Goal: Task Accomplishment & Management: Use online tool/utility

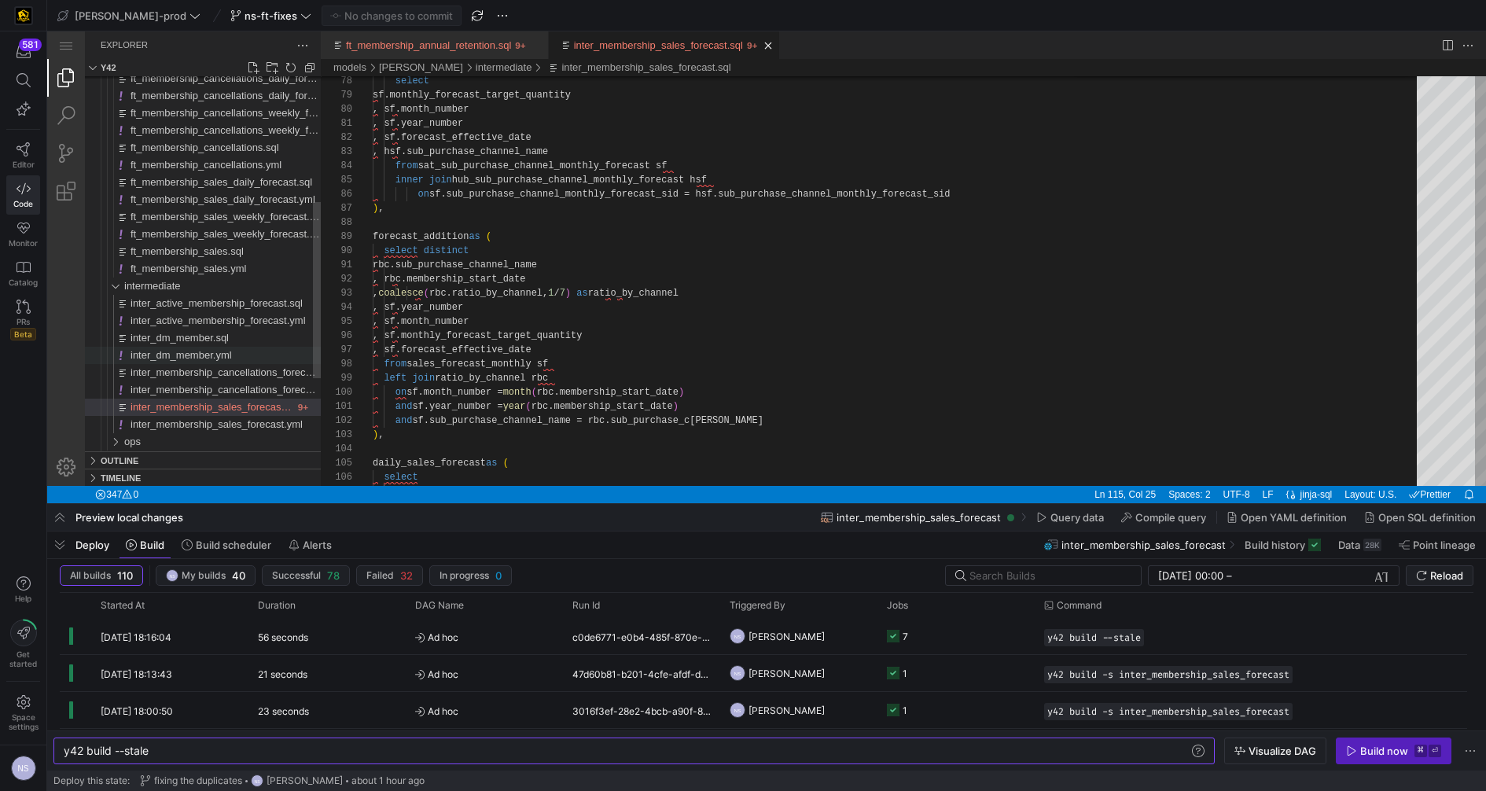
scroll to position [56, 136]
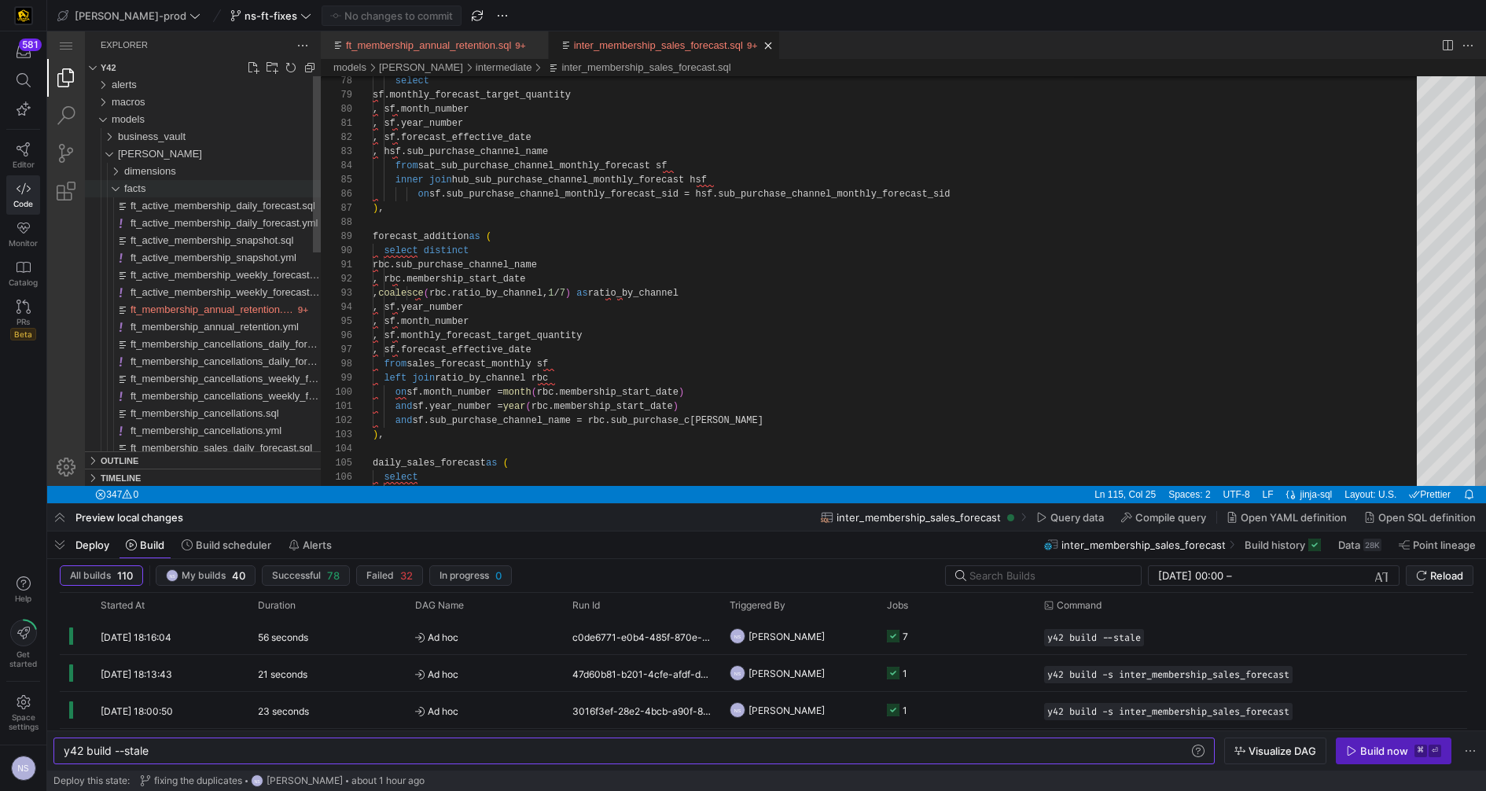
click at [156, 191] on div "facts" at bounding box center [222, 188] width 197 height 17
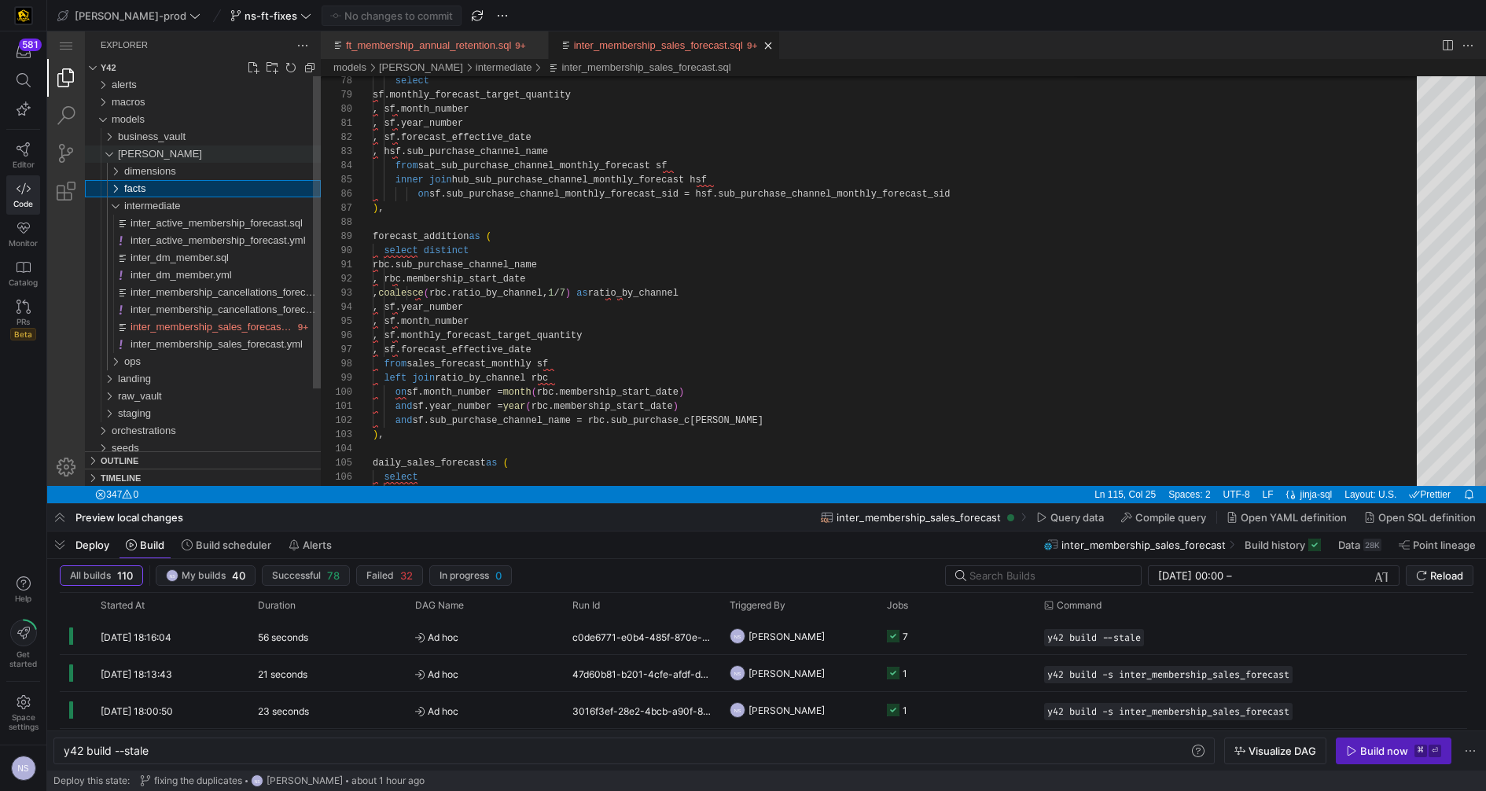
click at [153, 161] on div "[PERSON_NAME]" at bounding box center [219, 153] width 203 height 17
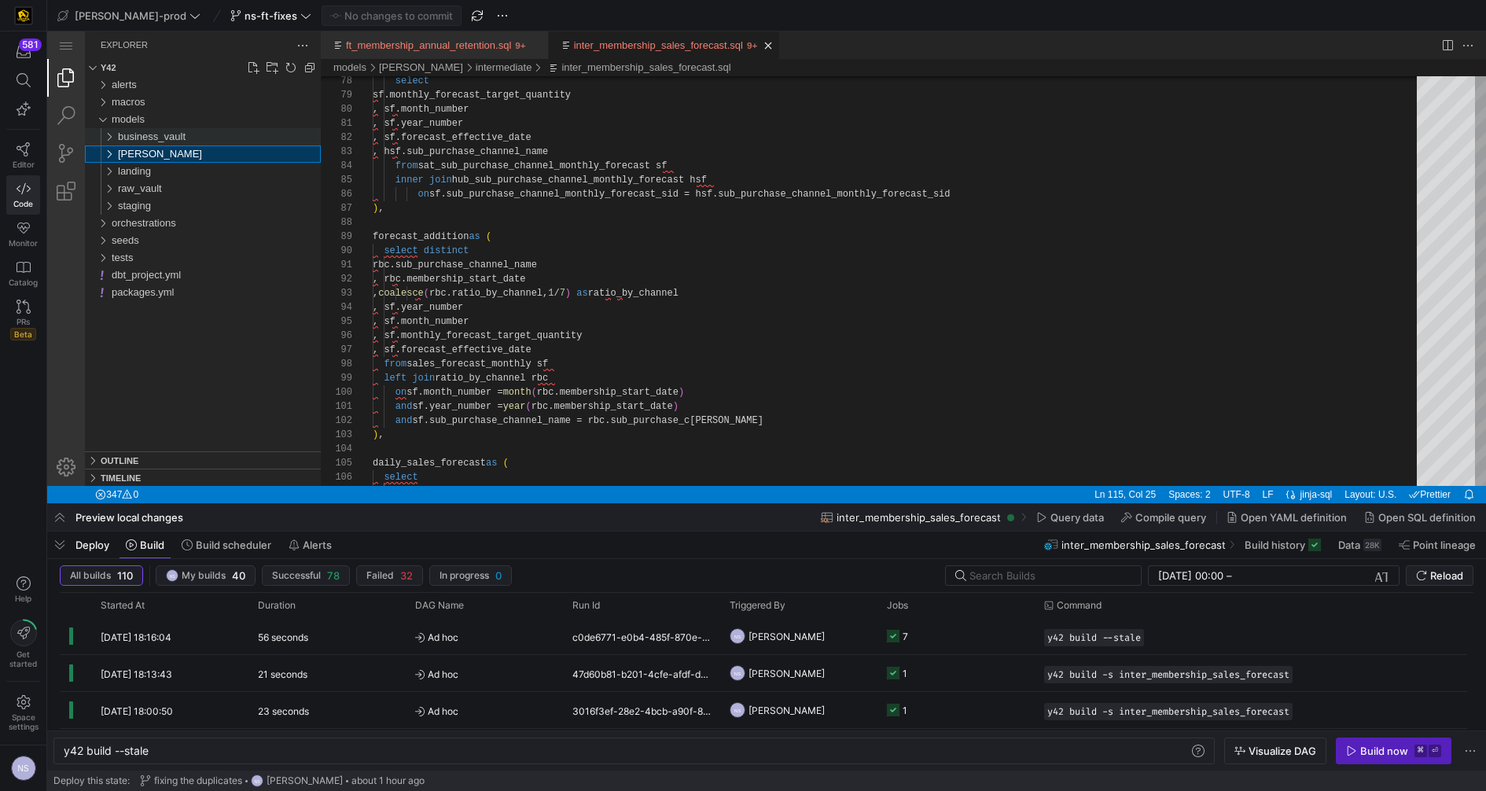
click at [168, 130] on span "business_vault" at bounding box center [152, 136] width 68 height 12
click at [146, 177] on div "links" at bounding box center [222, 171] width 197 height 17
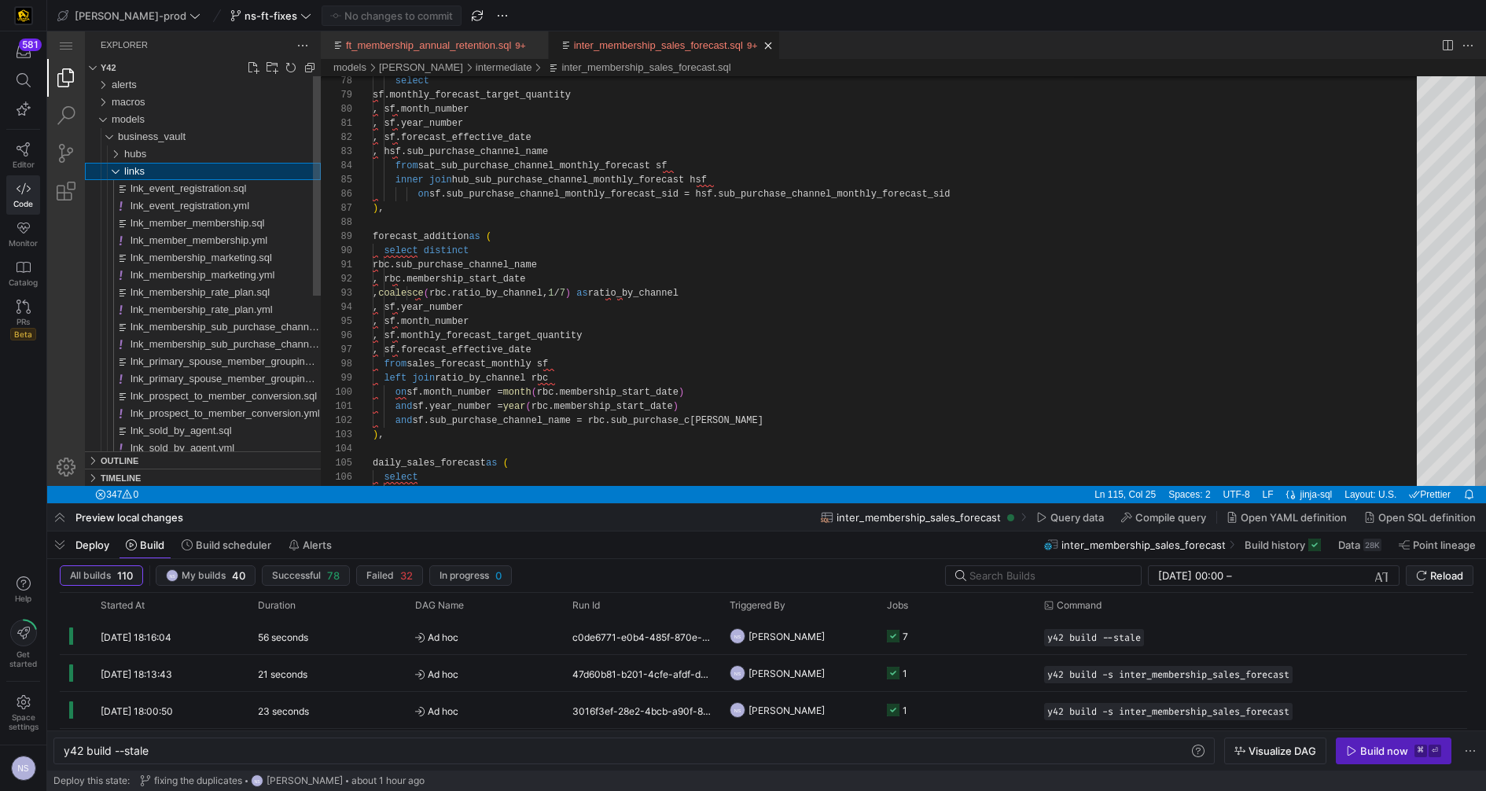
click at [148, 173] on div "links" at bounding box center [222, 171] width 197 height 17
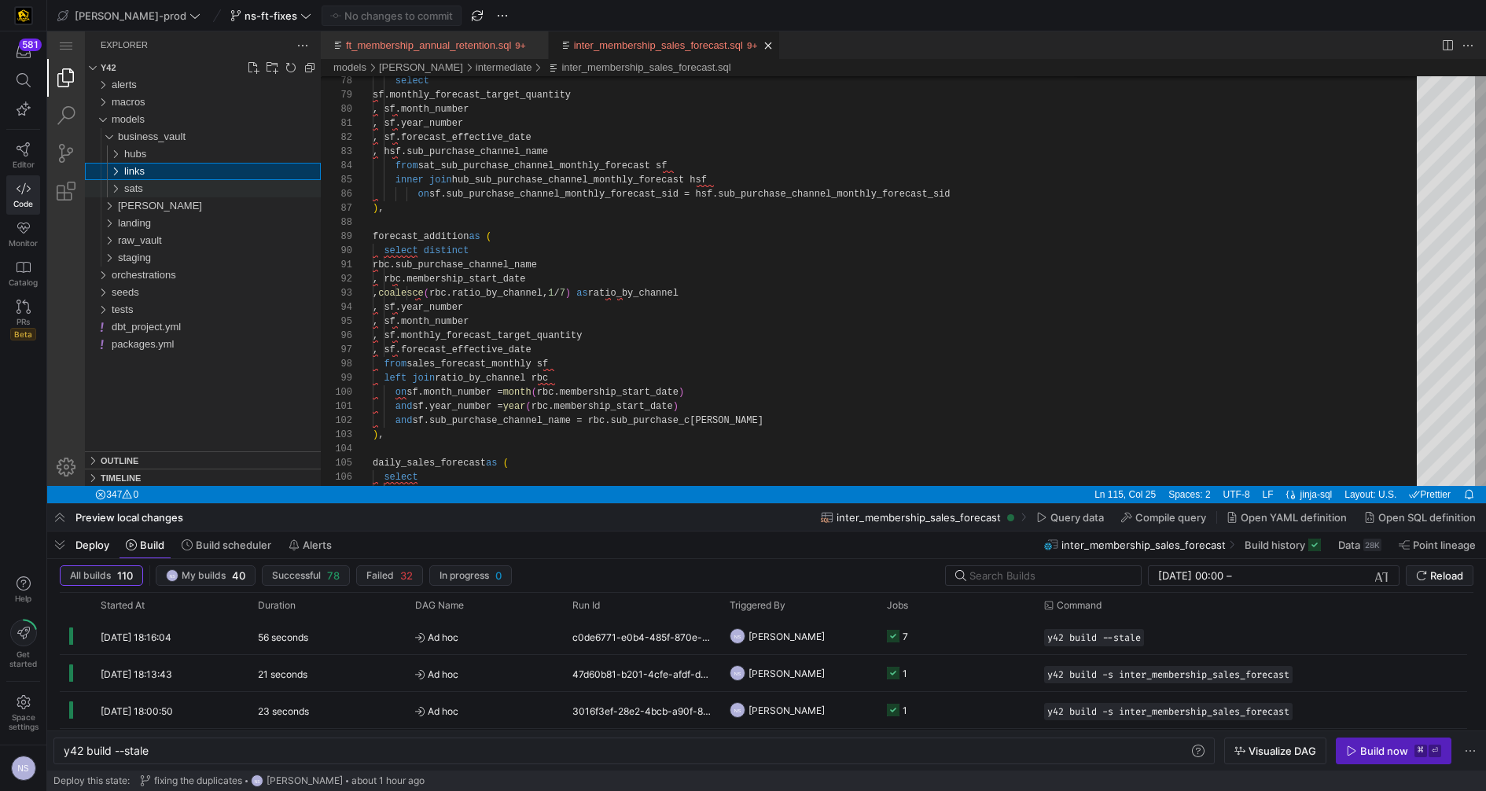
click at [135, 187] on span "sats" at bounding box center [133, 188] width 19 height 12
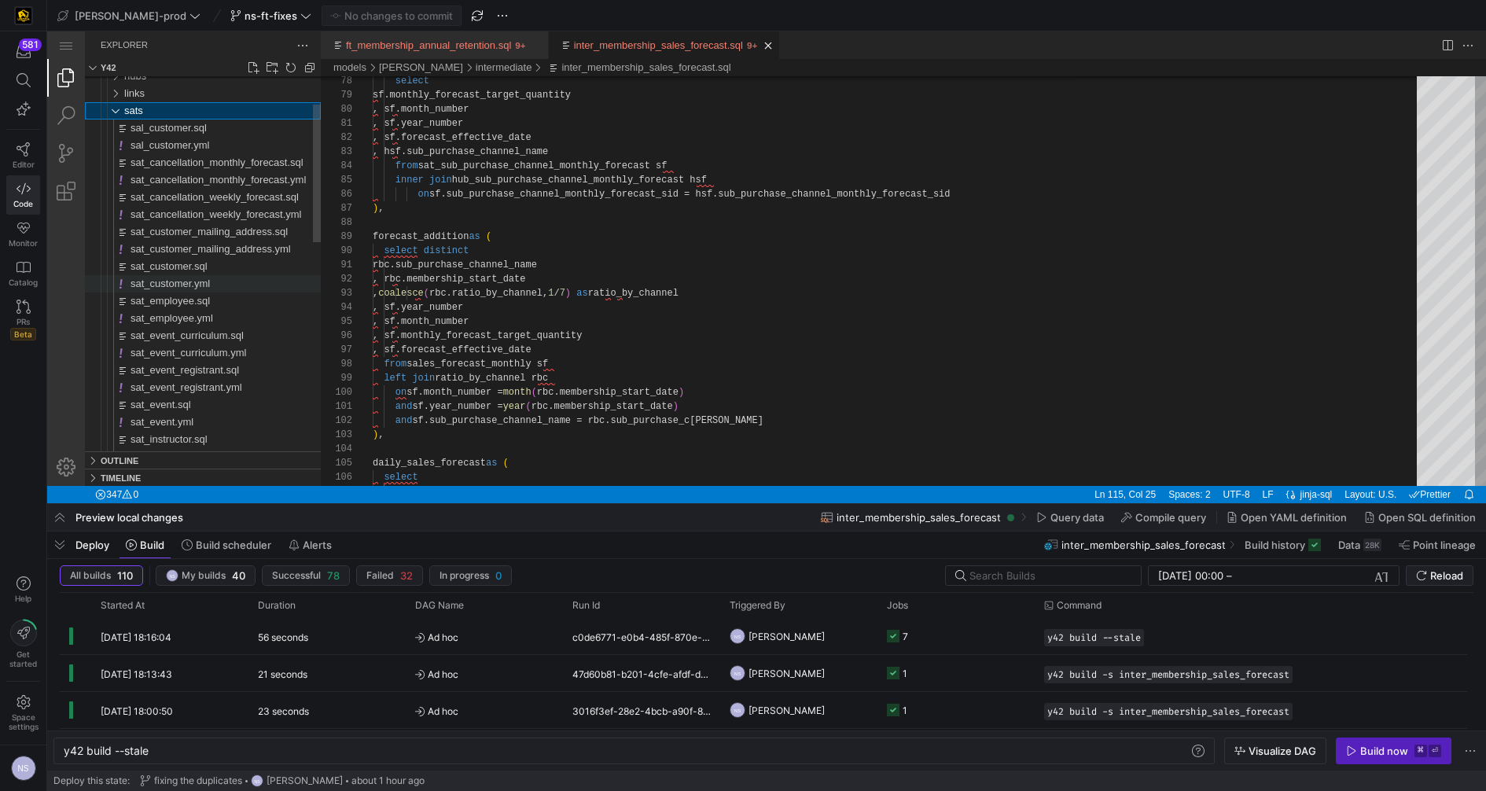
click at [203, 284] on span "sat_customer.yml" at bounding box center [169, 283] width 79 height 12
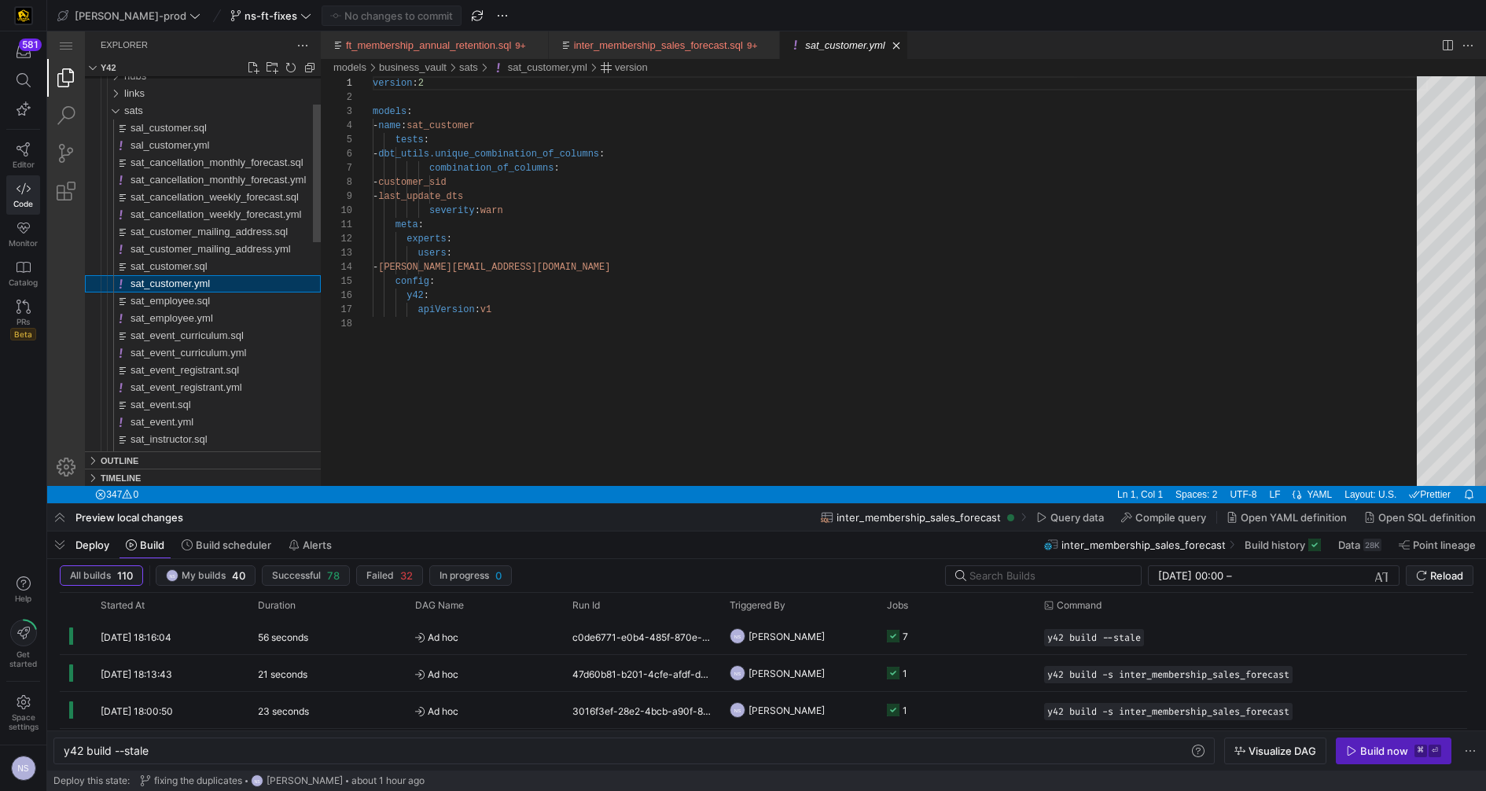
scroll to position [141, 0]
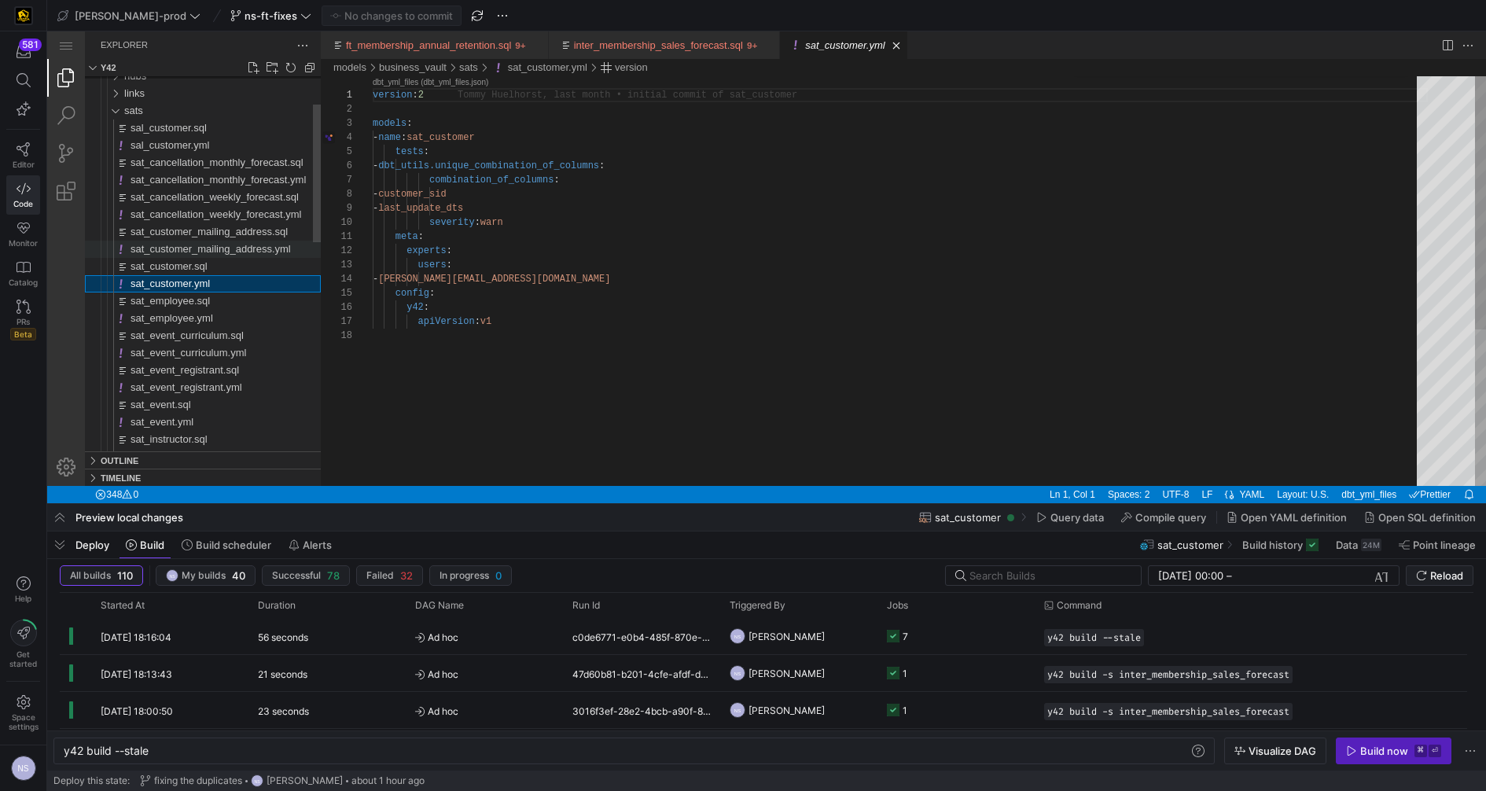
click at [220, 256] on div "sat_customer_mailing_address.yml" at bounding box center [225, 249] width 190 height 17
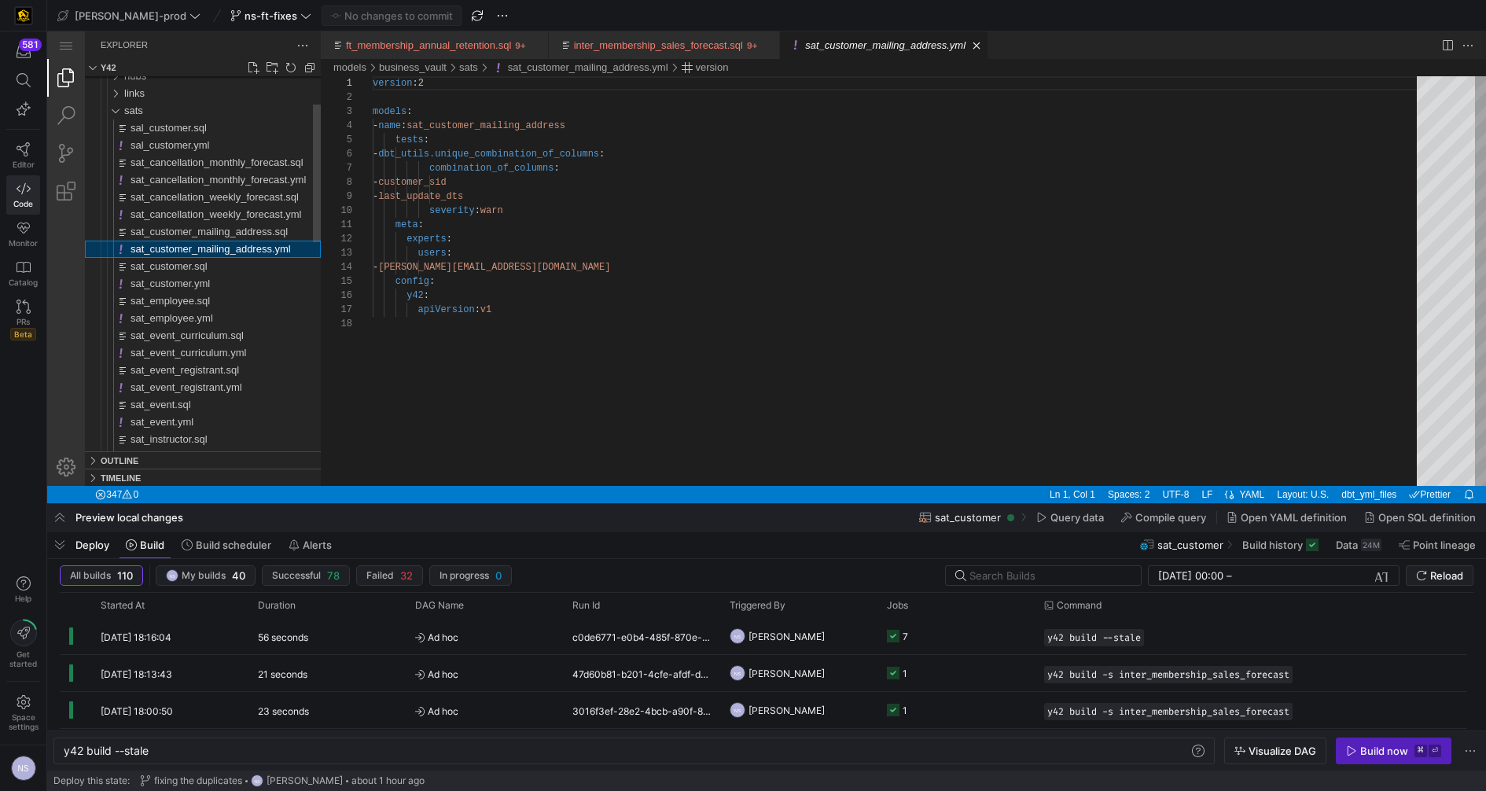
scroll to position [141, 0]
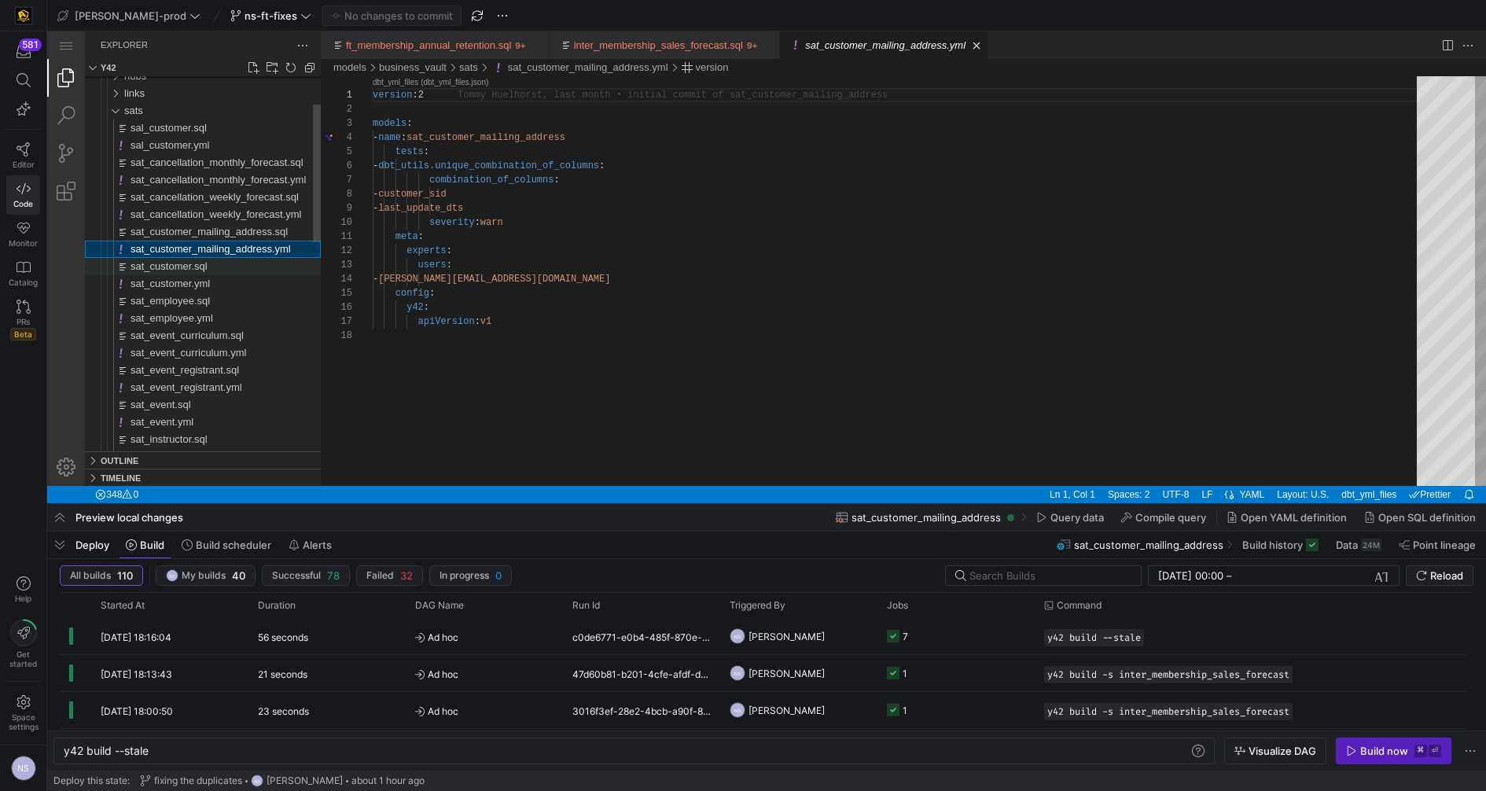
click at [214, 264] on div "sat_customer.sql" at bounding box center [225, 266] width 190 height 17
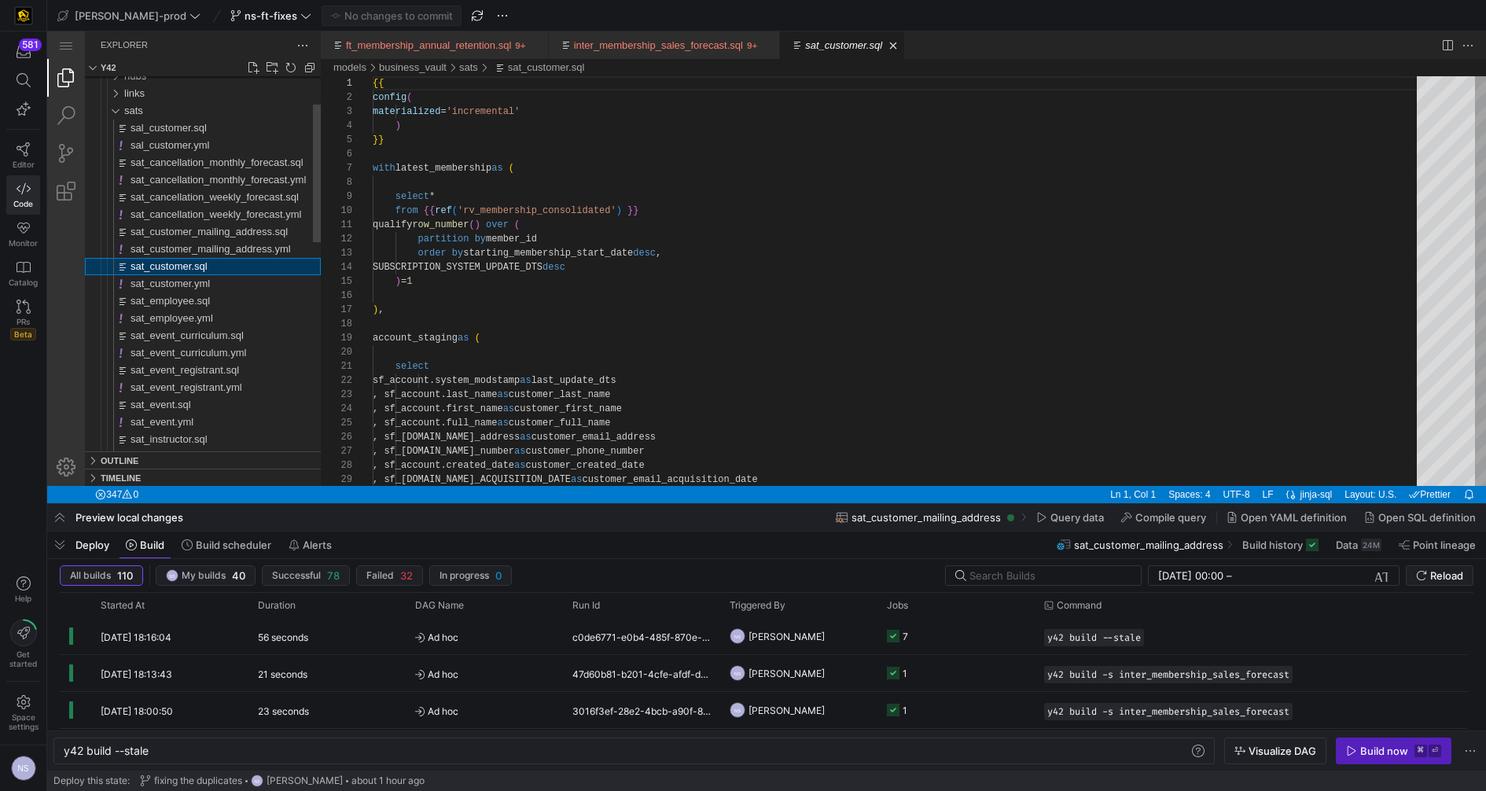
scroll to position [141, 0]
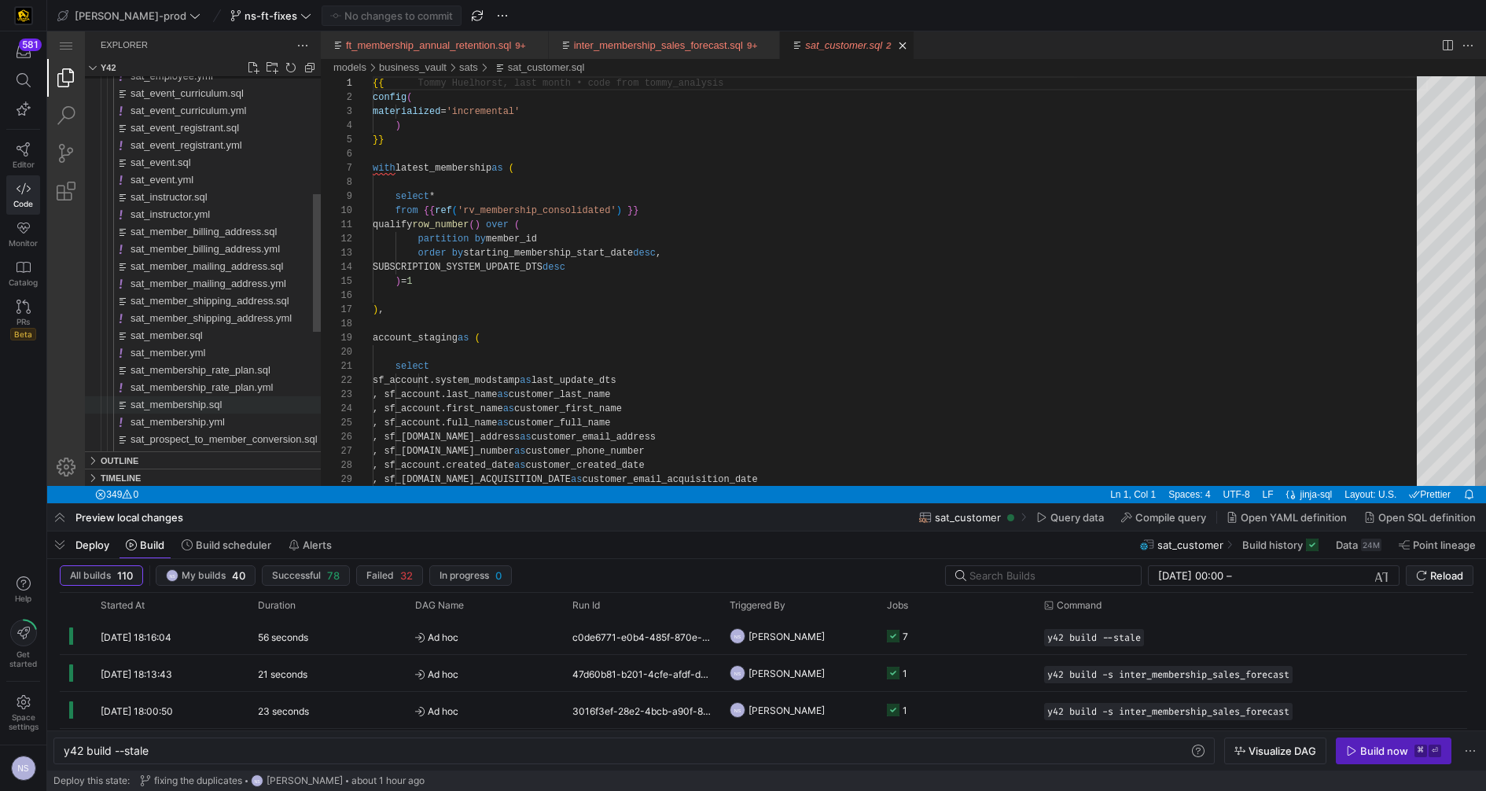
click at [222, 400] on span "sat_membership.sql" at bounding box center [175, 405] width 91 height 12
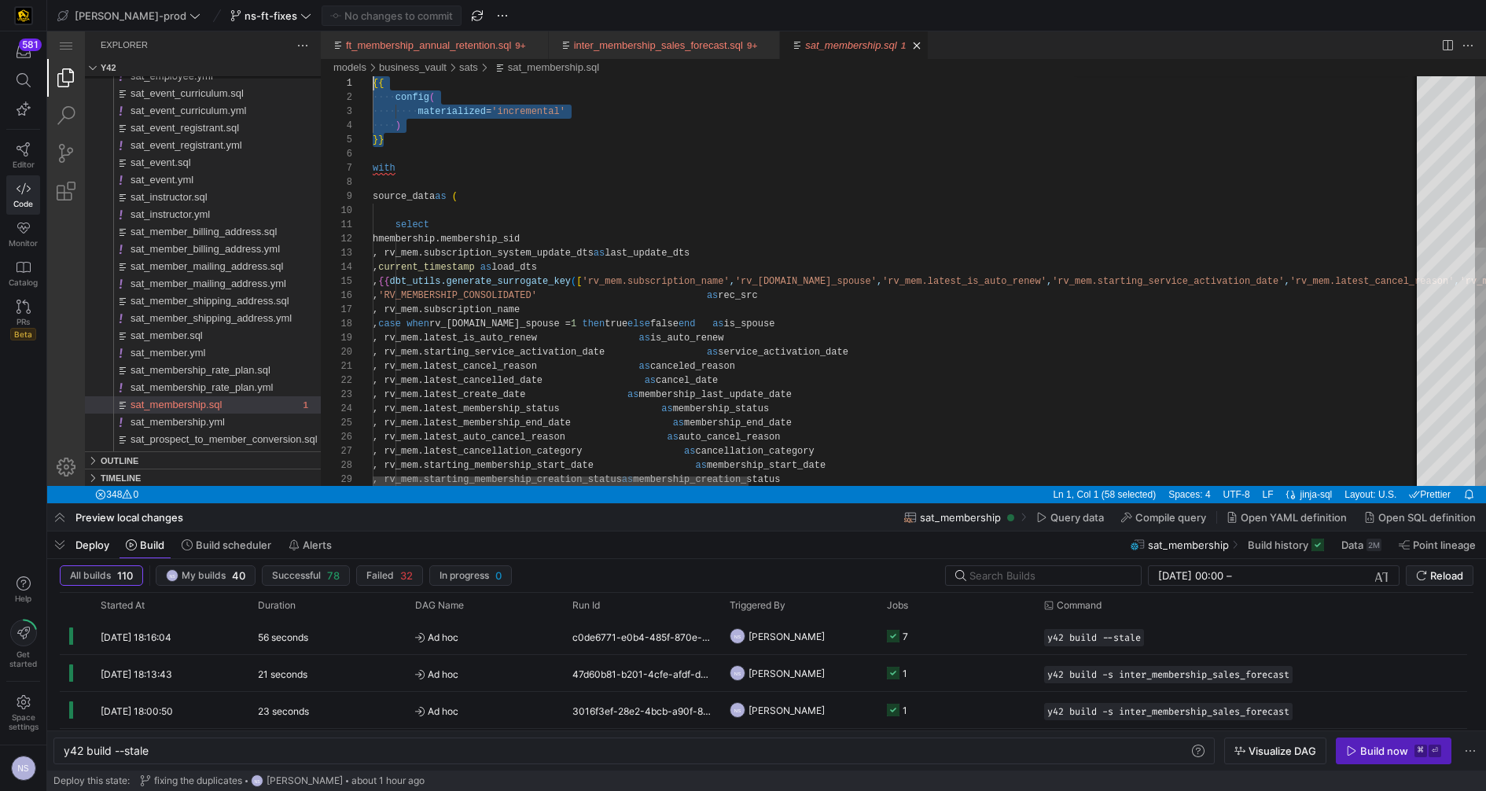
drag, startPoint x: 428, startPoint y: 138, endPoint x: 341, endPoint y: 75, distance: 107.4
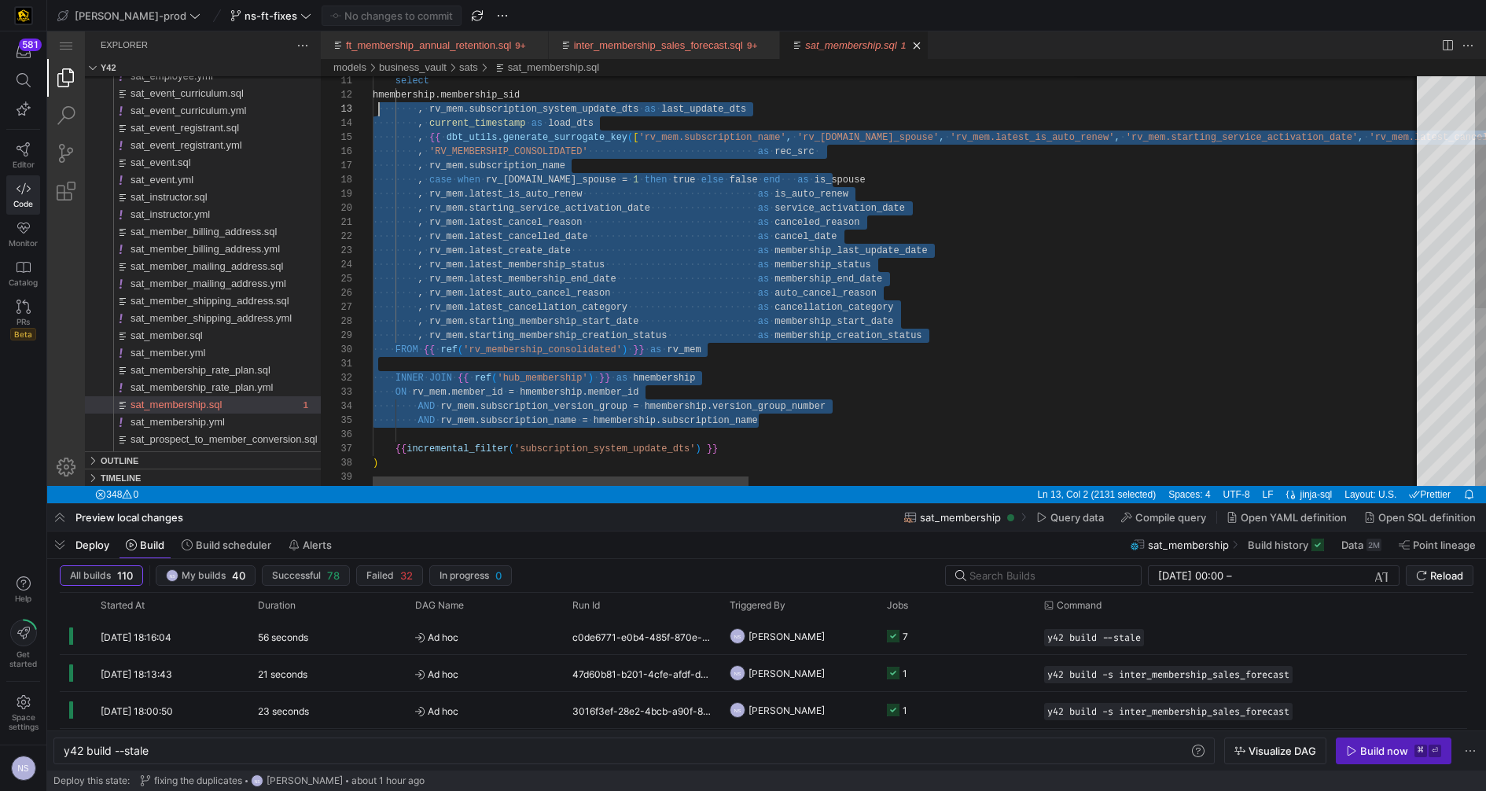
scroll to position [14, 0]
drag, startPoint x: 785, startPoint y: 425, endPoint x: 371, endPoint y: 97, distance: 528.8
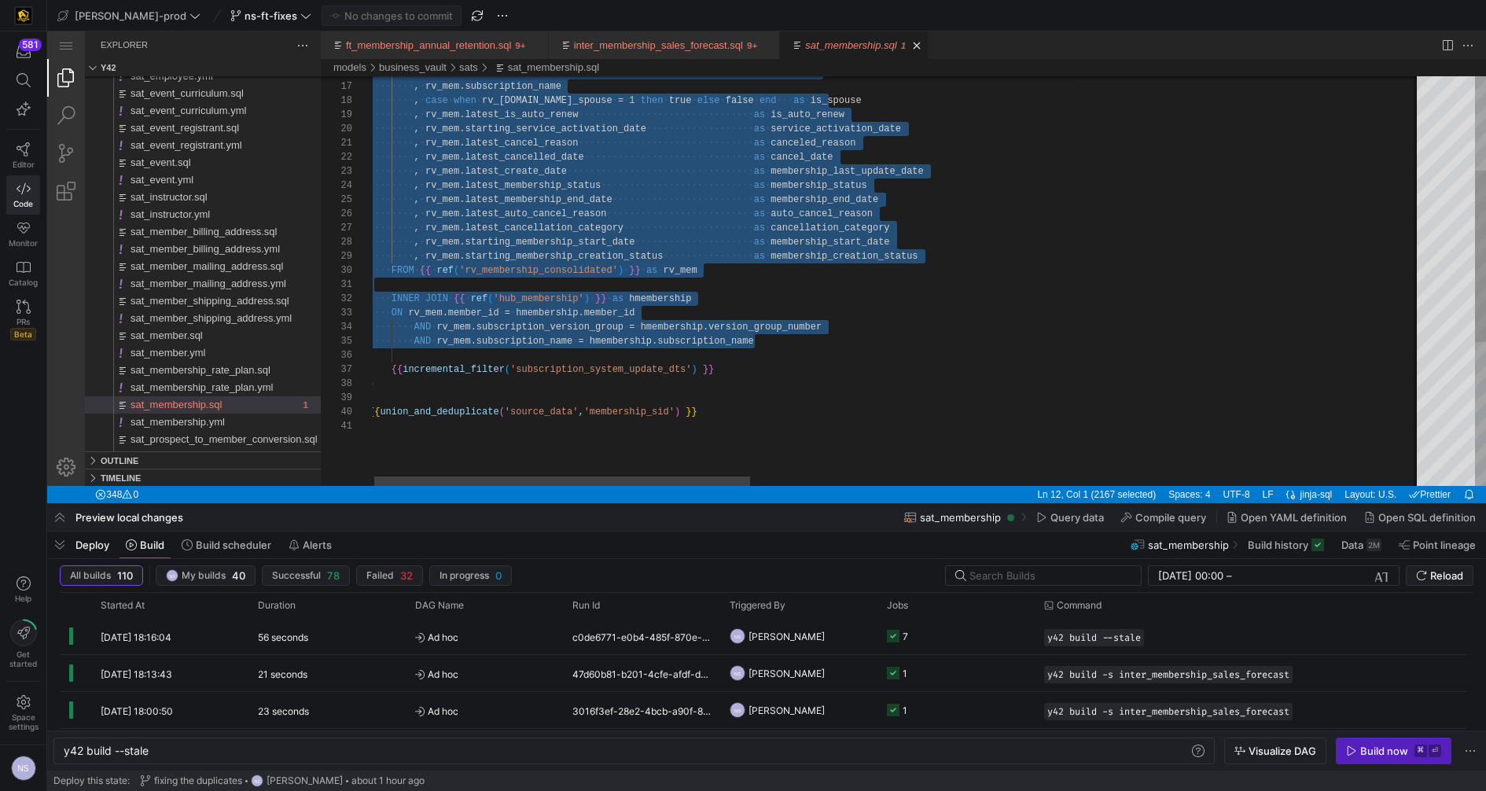
type textarea "INNER JOIN {{ ref('hub_membership') }} as hmembership ON rv_mem.member_id = hme…"
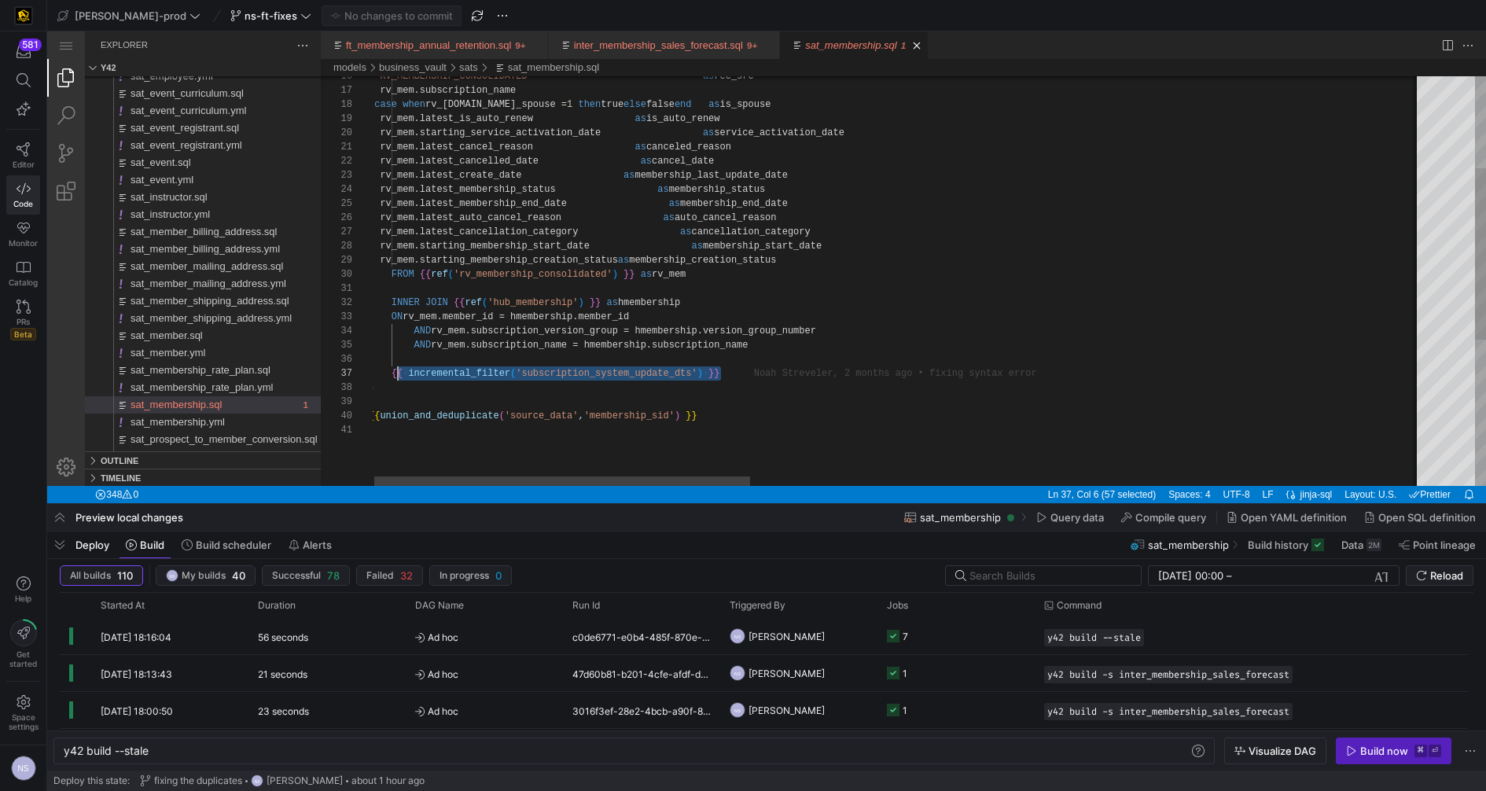
scroll to position [85, 22]
drag, startPoint x: 755, startPoint y: 370, endPoint x: 389, endPoint y: 373, distance: 365.5
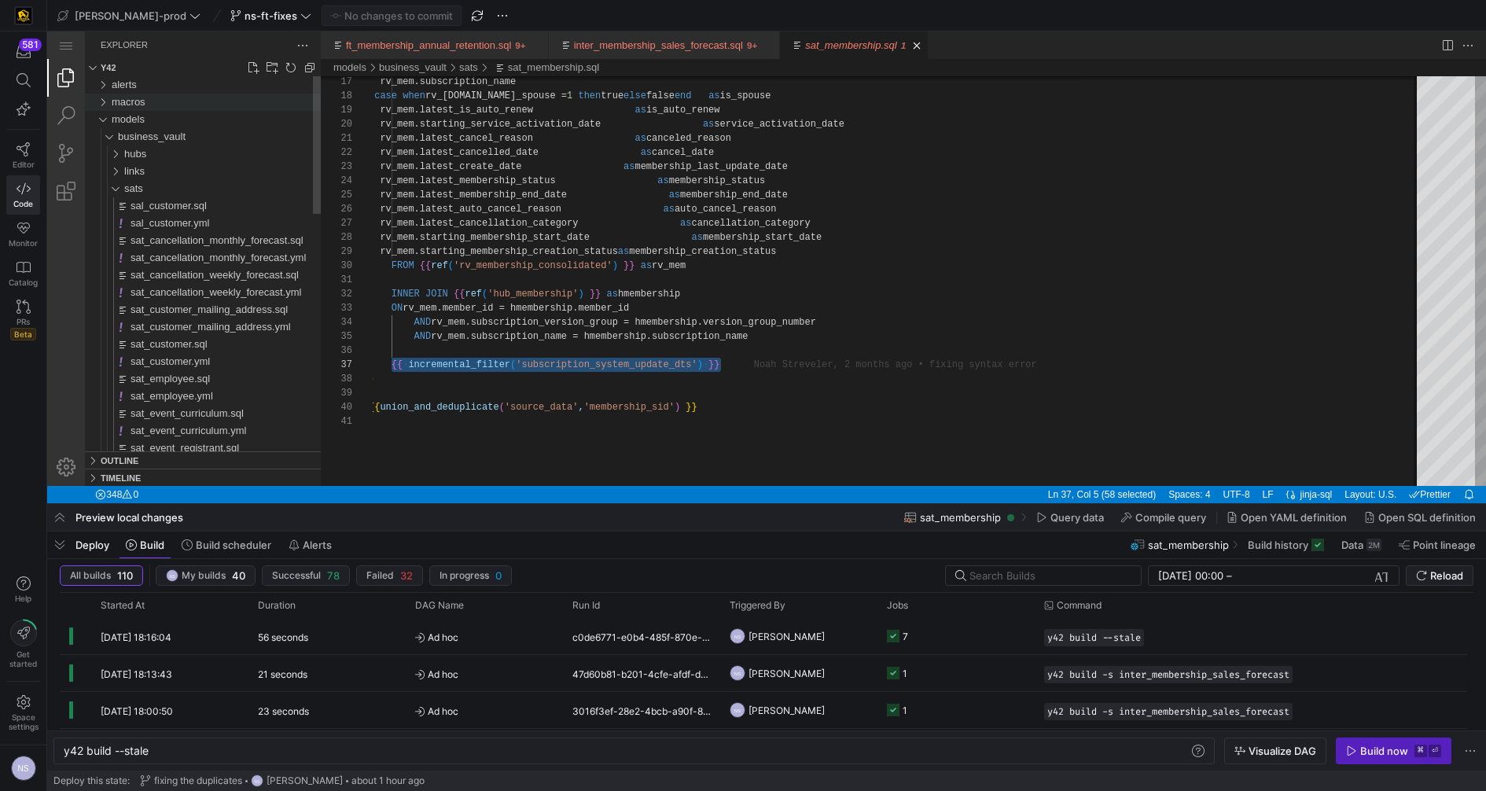
click at [138, 101] on span "macros" at bounding box center [129, 102] width 34 height 12
click at [206, 112] on span "incremental_sat_macros.sql" at bounding box center [181, 118] width 127 height 12
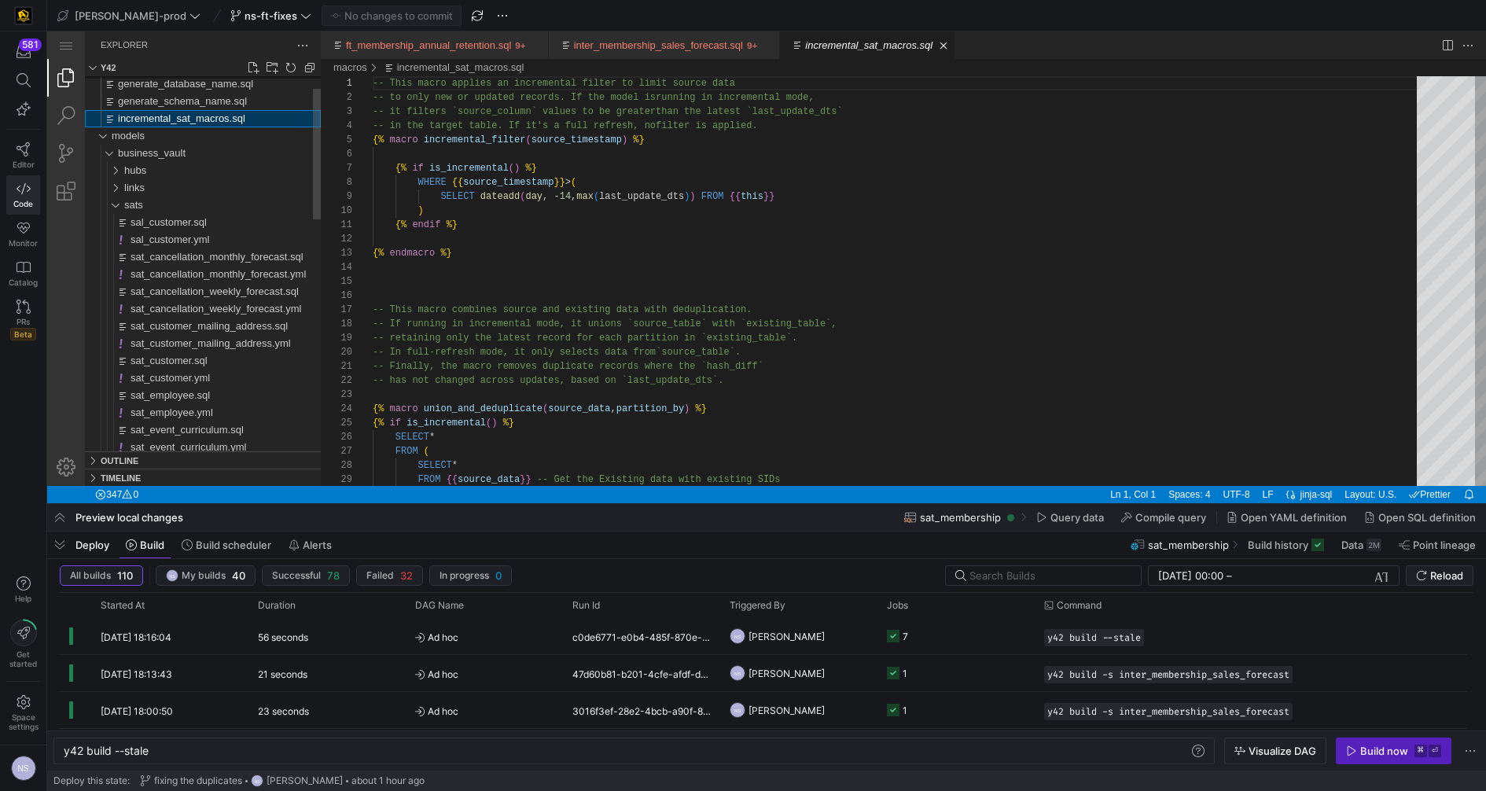
scroll to position [127, 0]
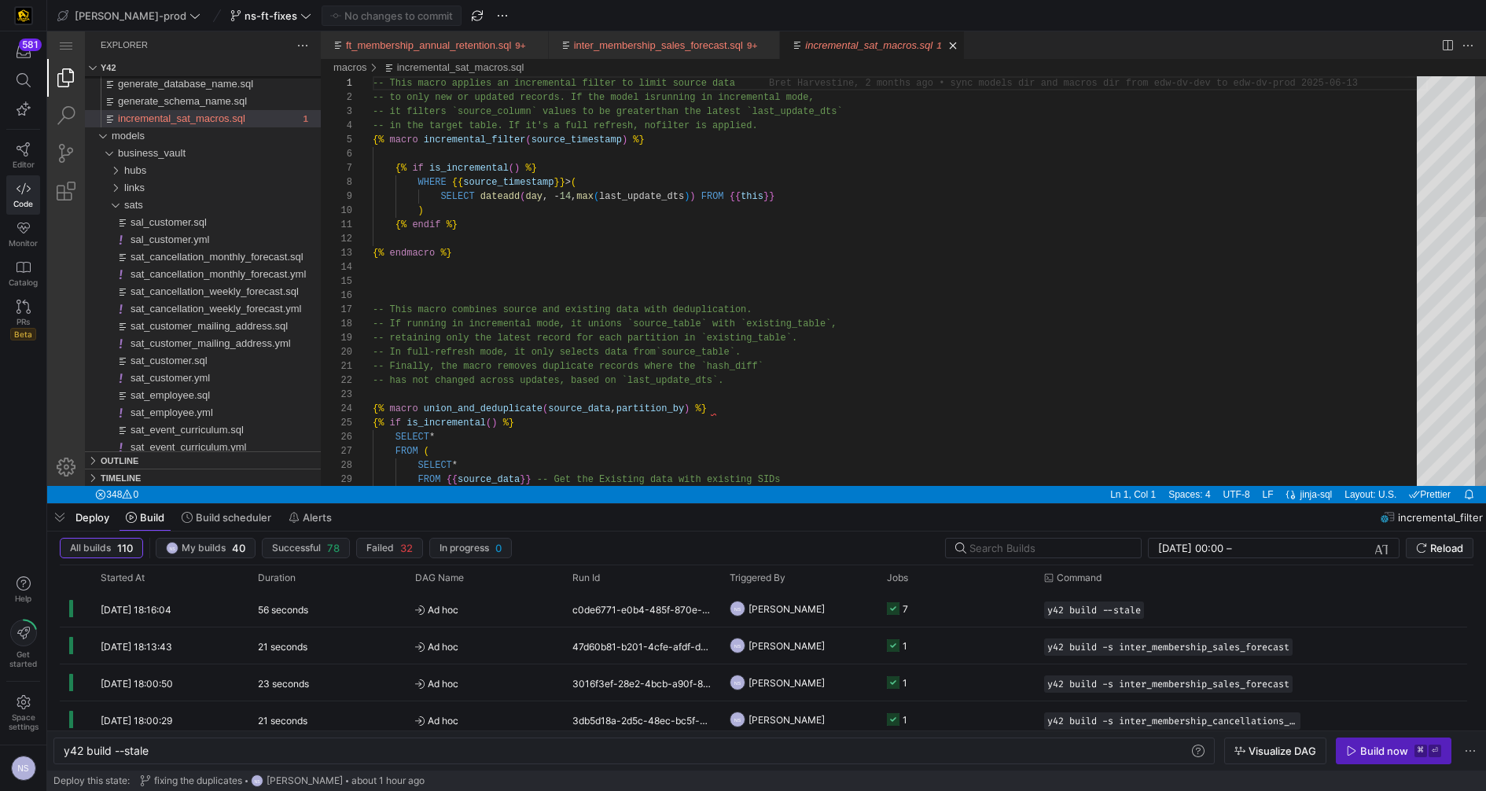
type textarea "-- This macro applies an incremental filter to limit source data -- to only new…"
drag, startPoint x: 813, startPoint y: 195, endPoint x: 440, endPoint y: 191, distance: 372.6
drag, startPoint x: 450, startPoint y: 179, endPoint x: 577, endPoint y: 182, distance: 126.6
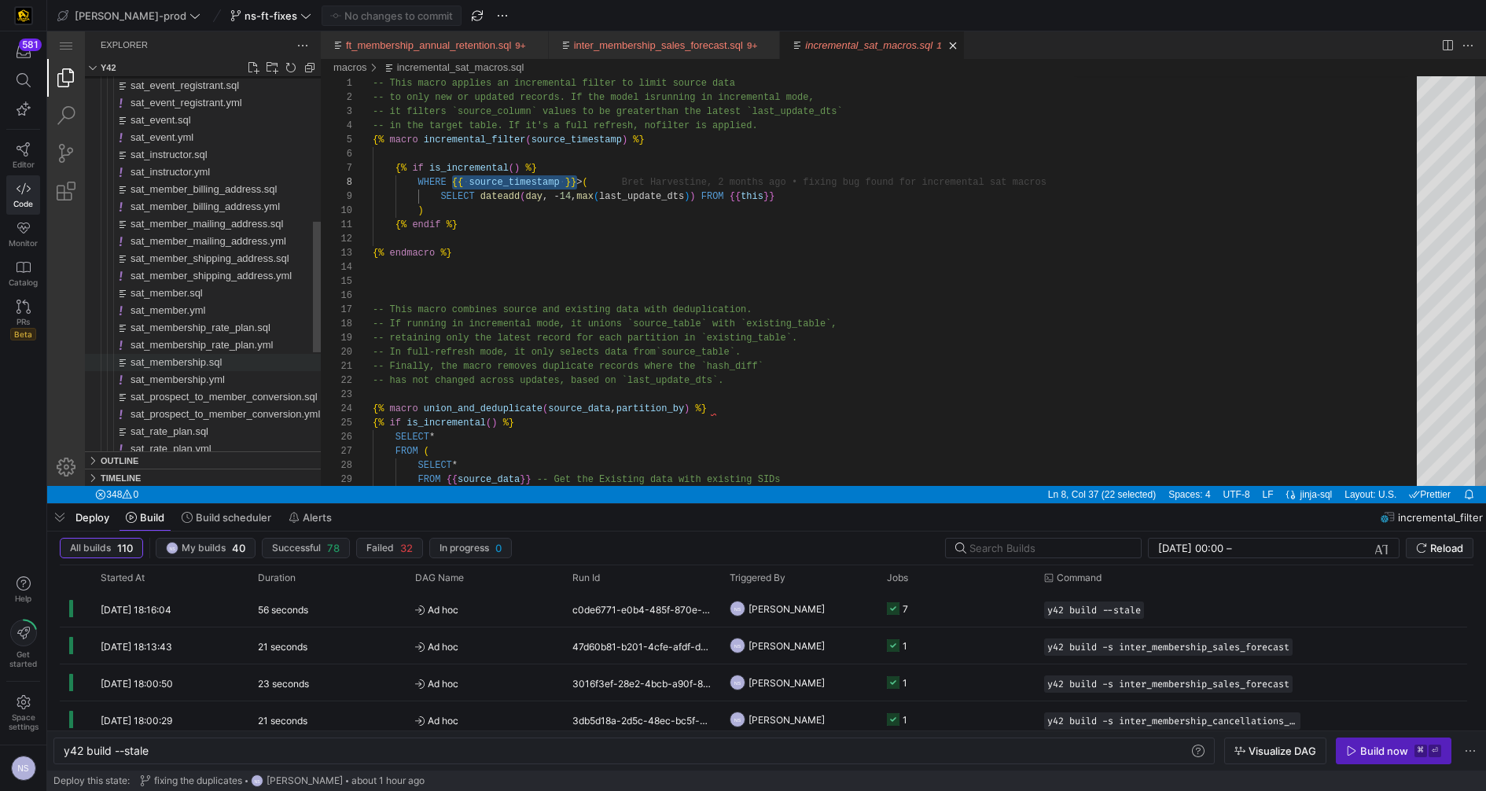
click at [216, 366] on span "sat_membership.sql" at bounding box center [175, 362] width 91 height 12
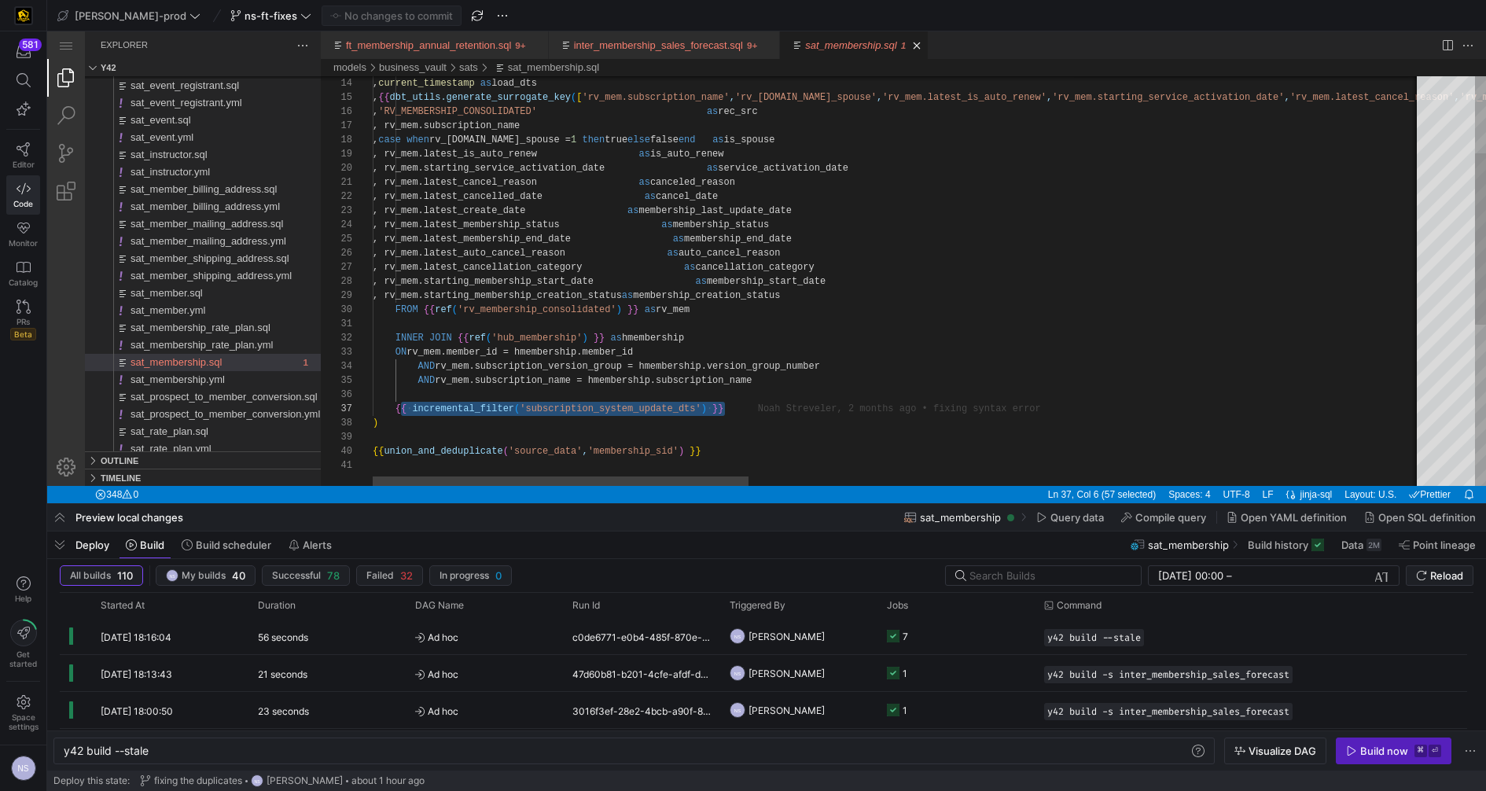
scroll to position [85, 22]
drag, startPoint x: 737, startPoint y: 409, endPoint x: 397, endPoint y: 406, distance: 339.6
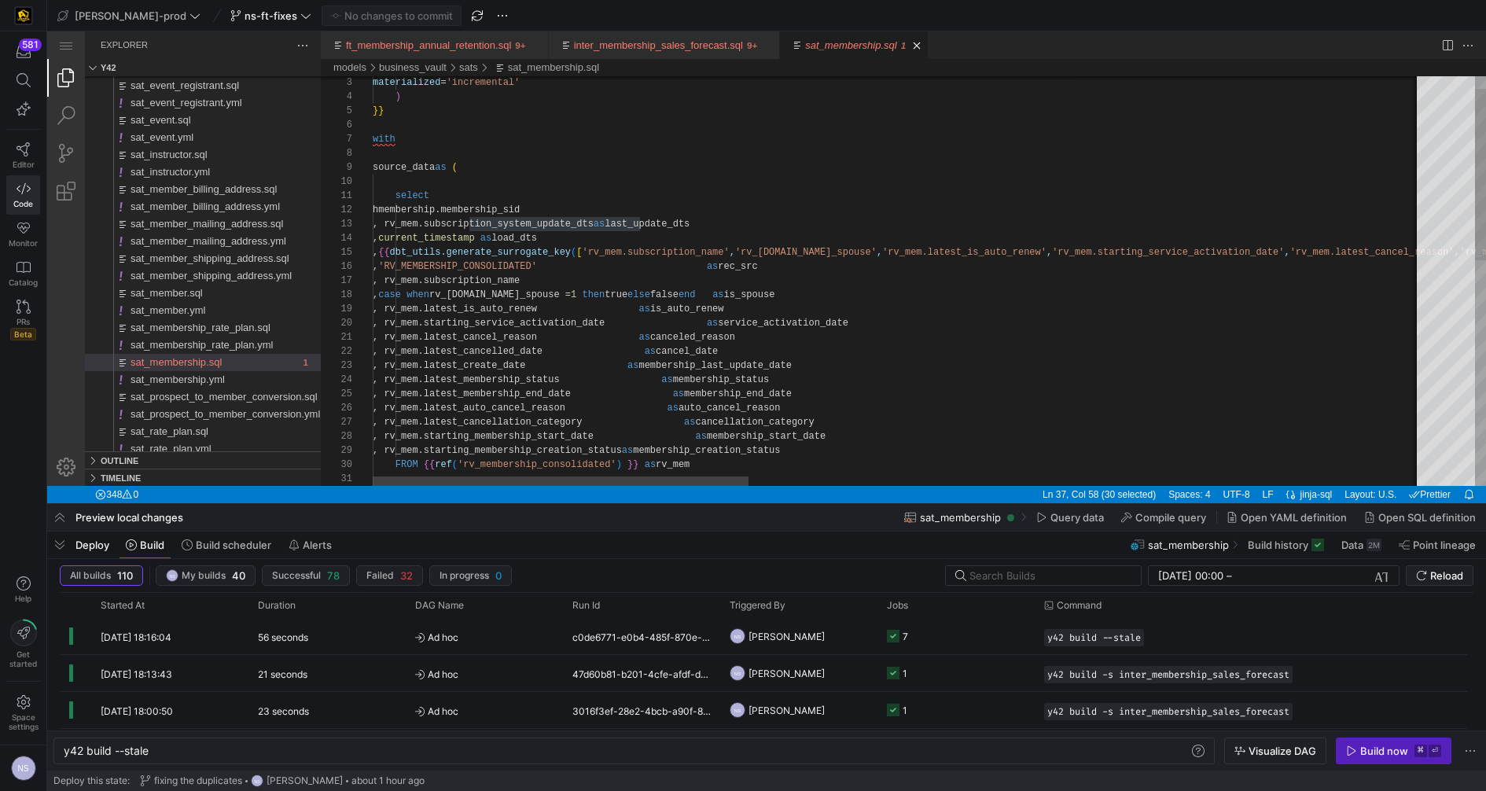
type textarea "select hmembership.membership_sid , rv_mem.subscription_system_update_dts as la…"
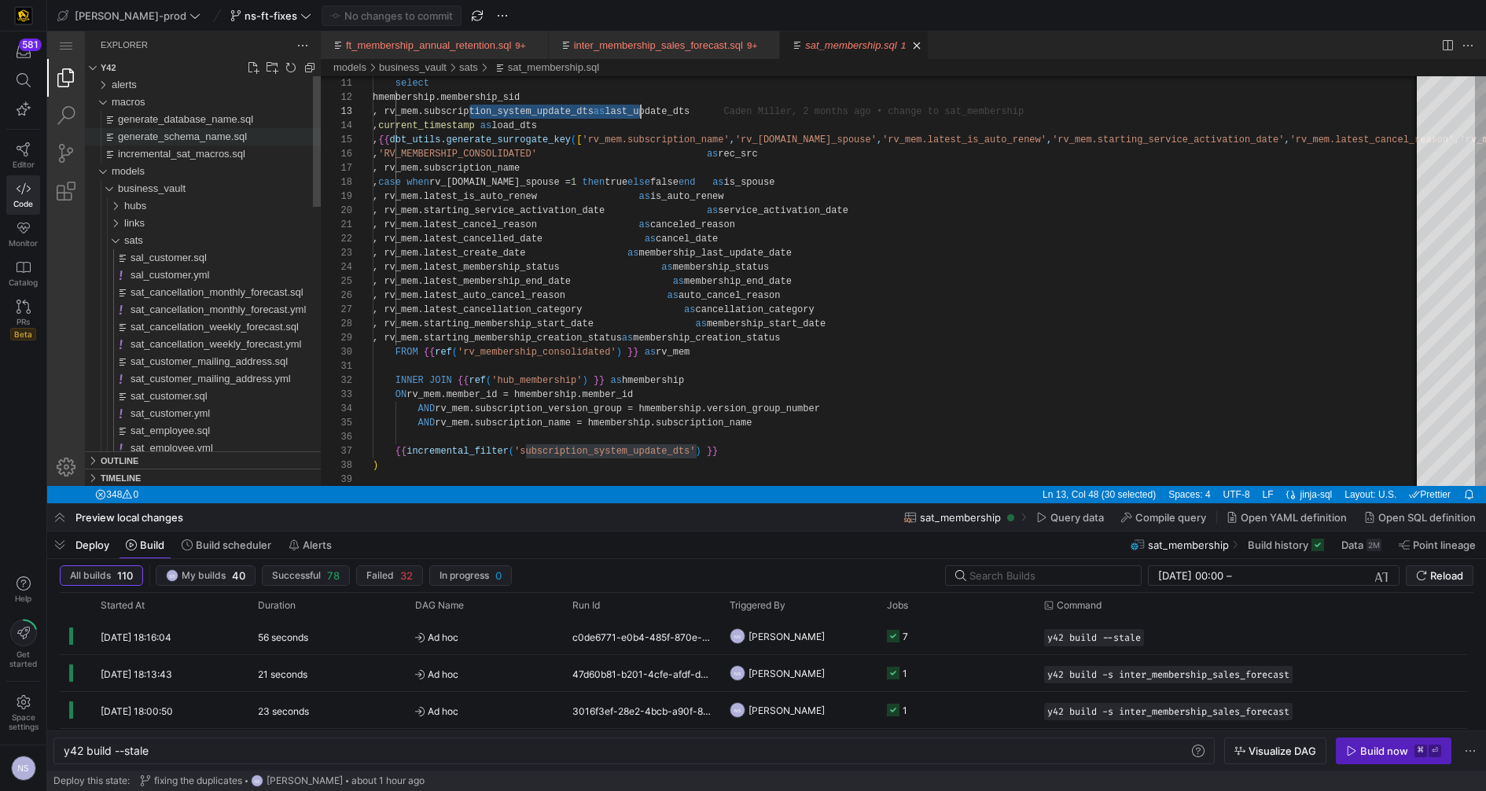
click at [230, 142] on div "generate_schema_name.sql" at bounding box center [219, 136] width 203 height 17
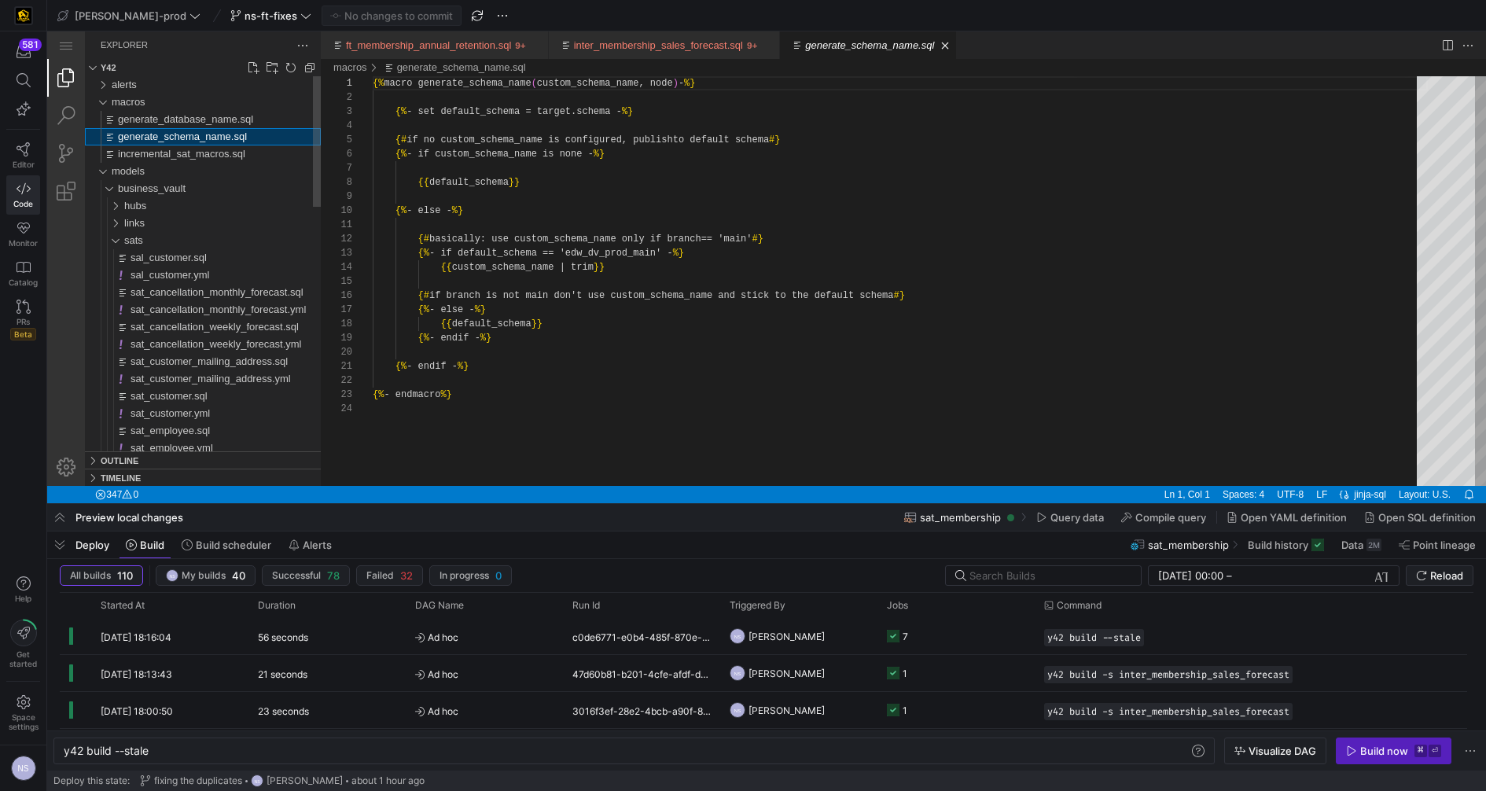
scroll to position [141, 0]
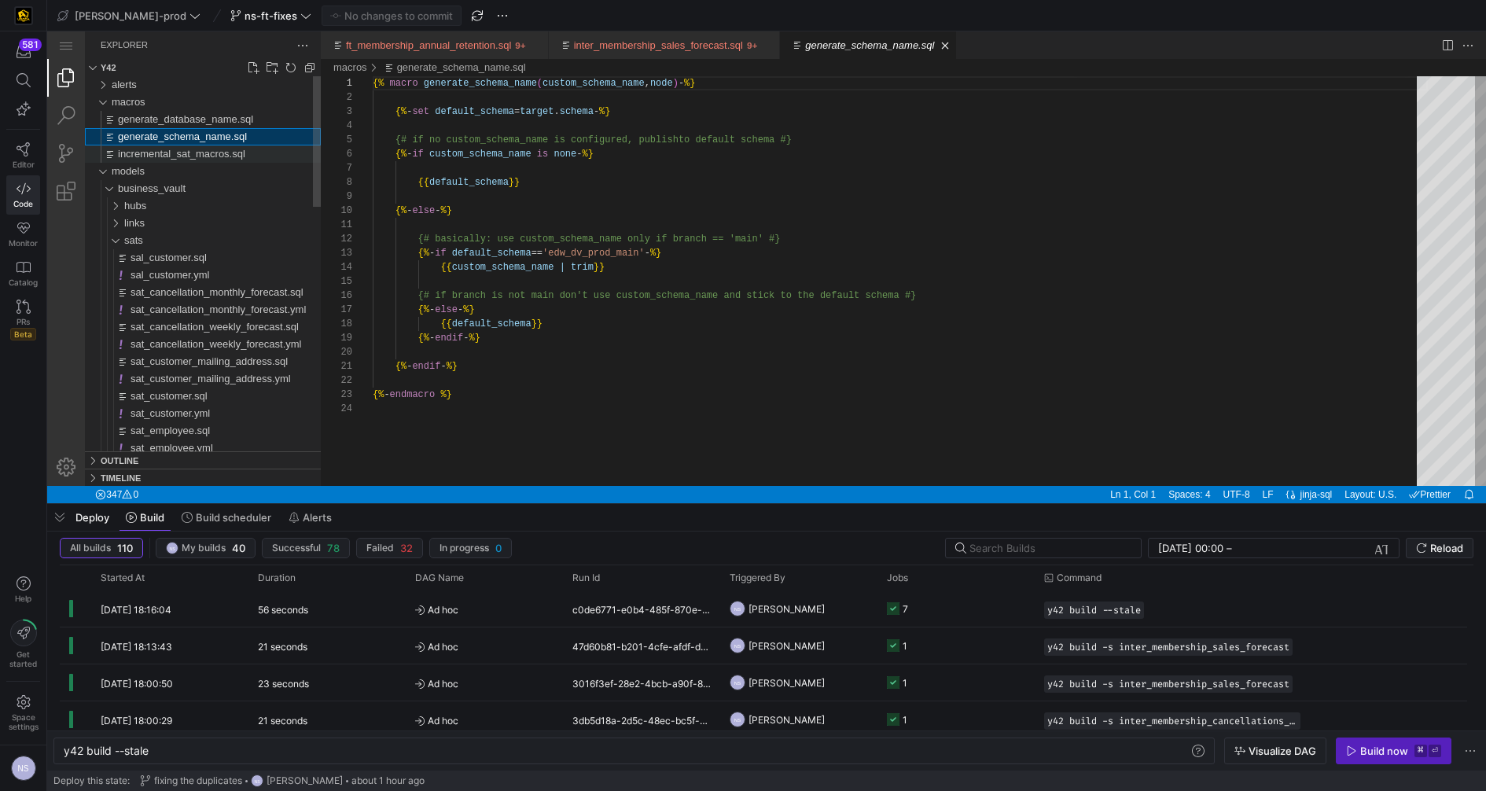
click at [222, 151] on span "incremental_sat_macros.sql" at bounding box center [181, 154] width 127 height 12
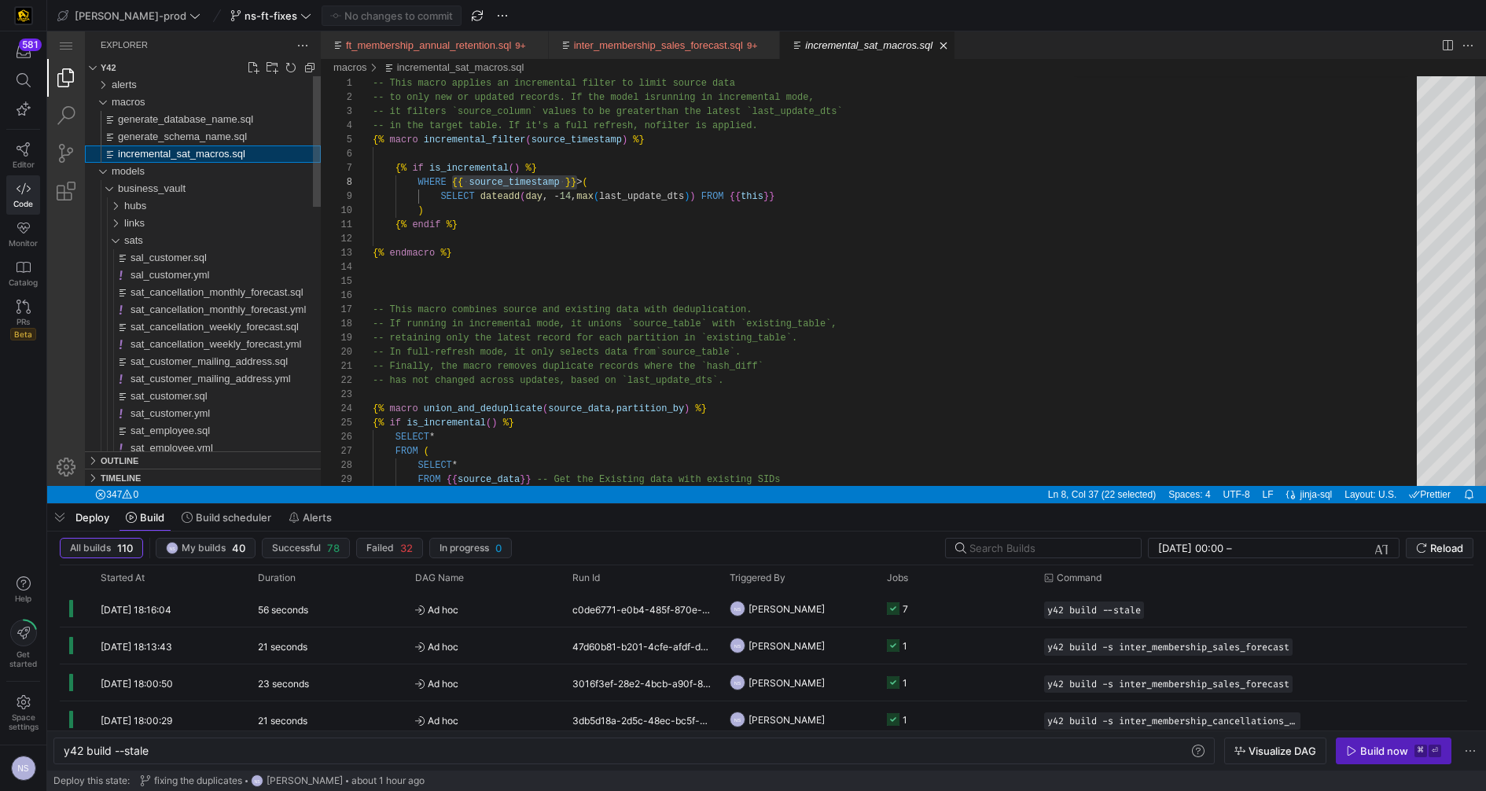
scroll to position [141, 204]
click at [586, 139] on div "-- This macro applies an incremental filter to lim it source data -- to only ne…" at bounding box center [900, 670] width 1055 height 1188
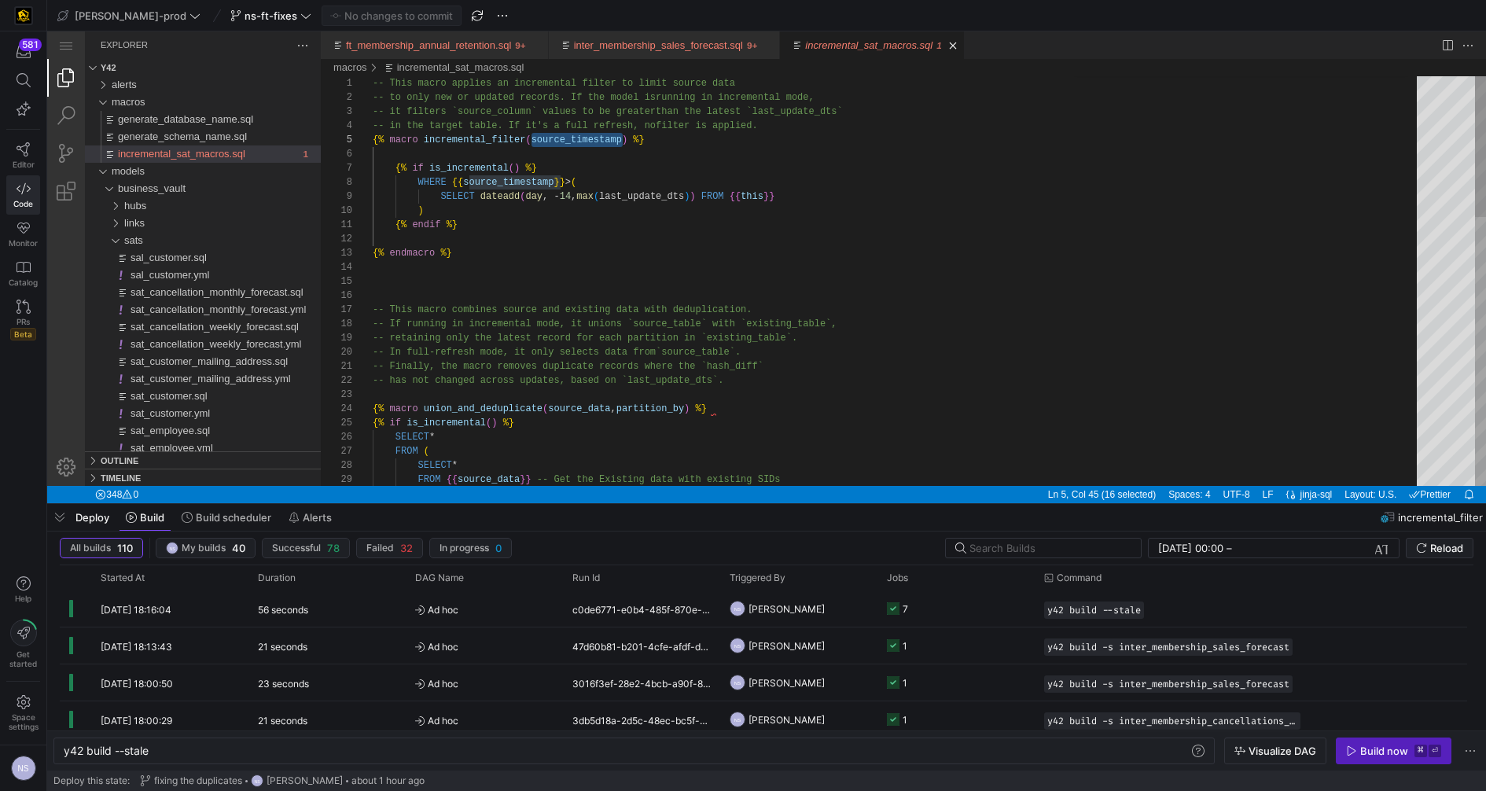
scroll to position [99, 226]
click at [644, 182] on div "-- This macro applies an incremental filter to lim it source data -- to only ne…" at bounding box center [900, 670] width 1055 height 1188
drag, startPoint x: 392, startPoint y: 168, endPoint x: 565, endPoint y: 169, distance: 172.9
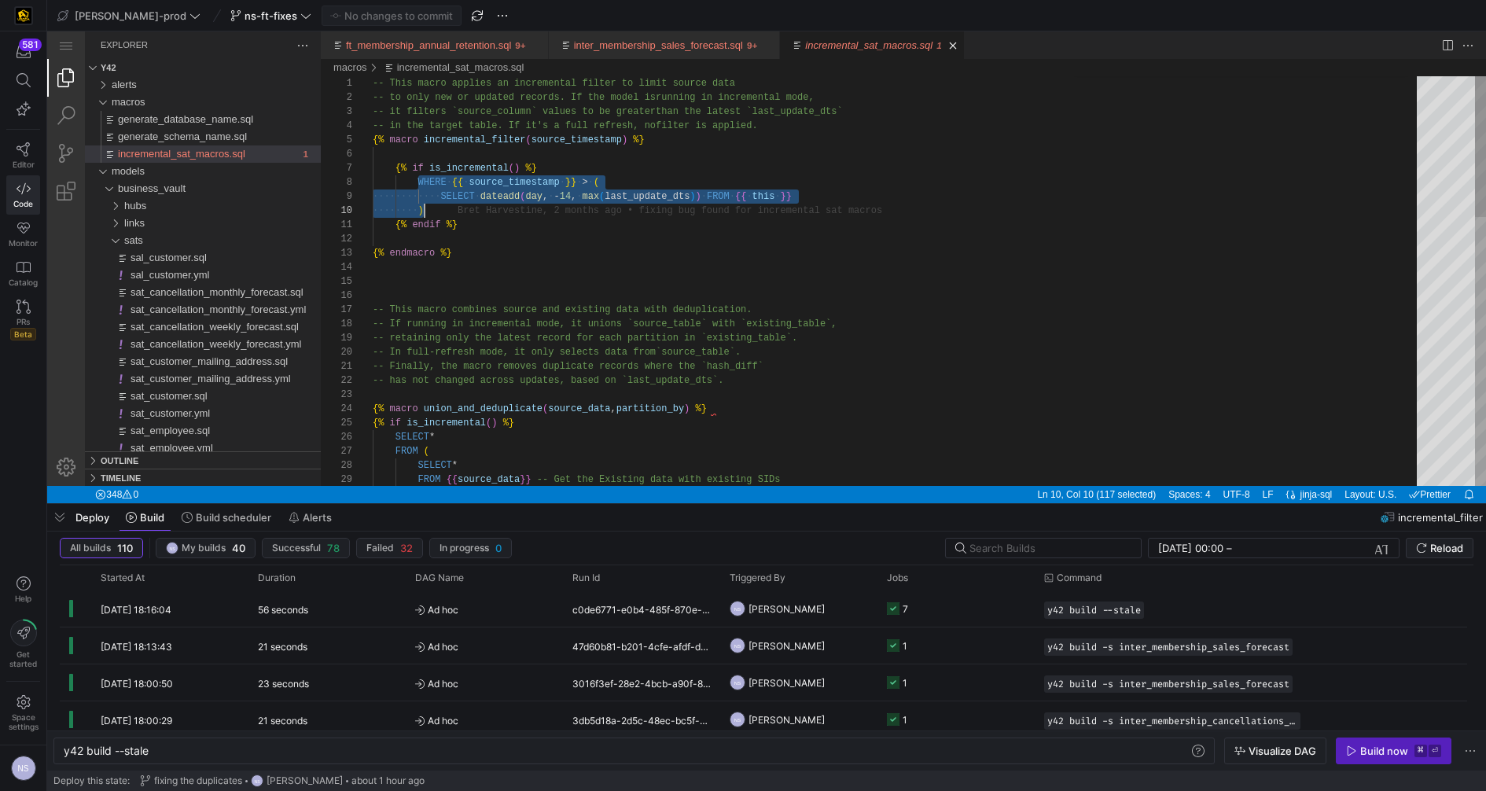
drag, startPoint x: 417, startPoint y: 178, endPoint x: 433, endPoint y: 214, distance: 38.7
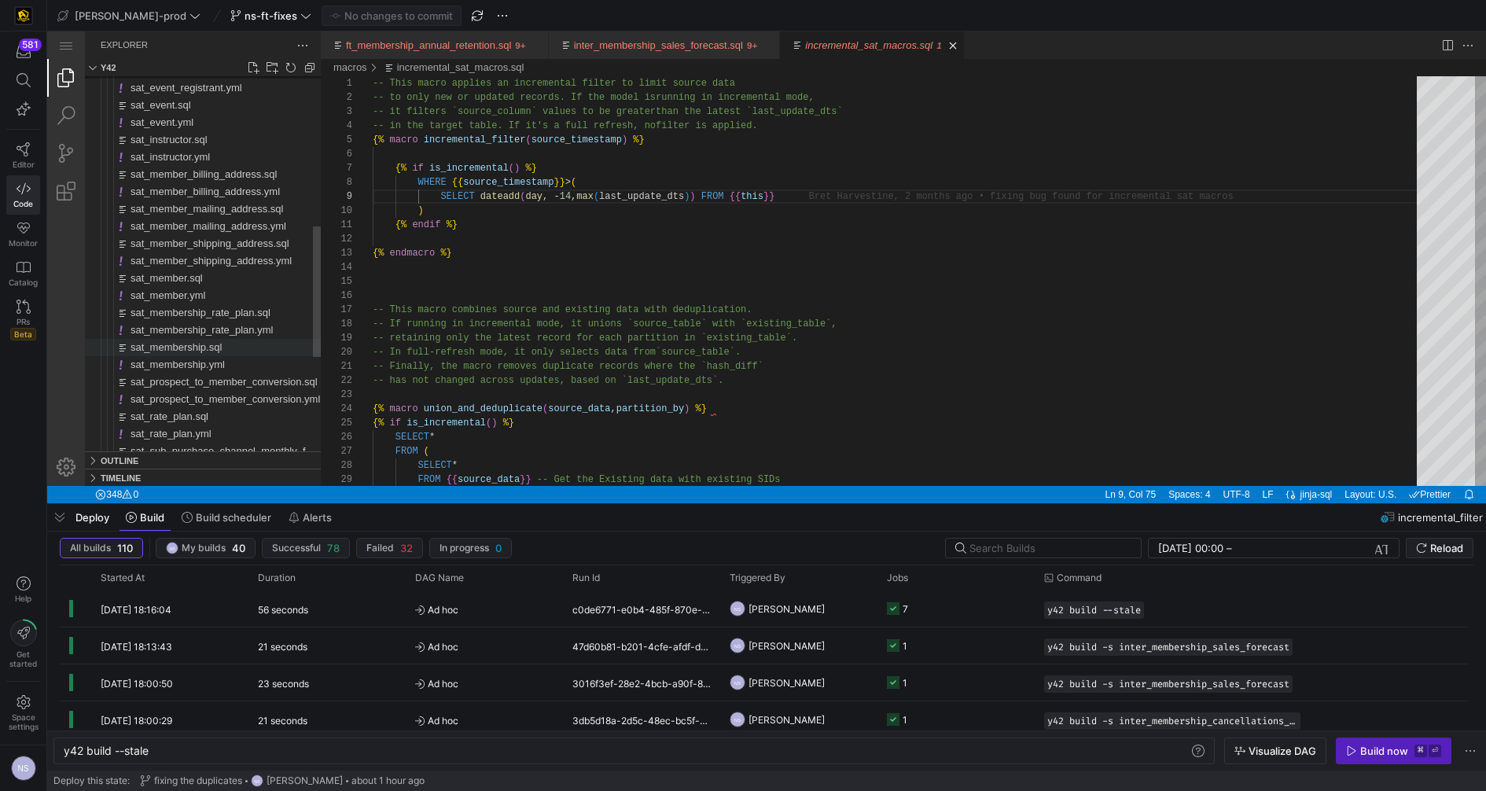
click at [229, 373] on div "sat_membership.yml" at bounding box center [225, 364] width 190 height 17
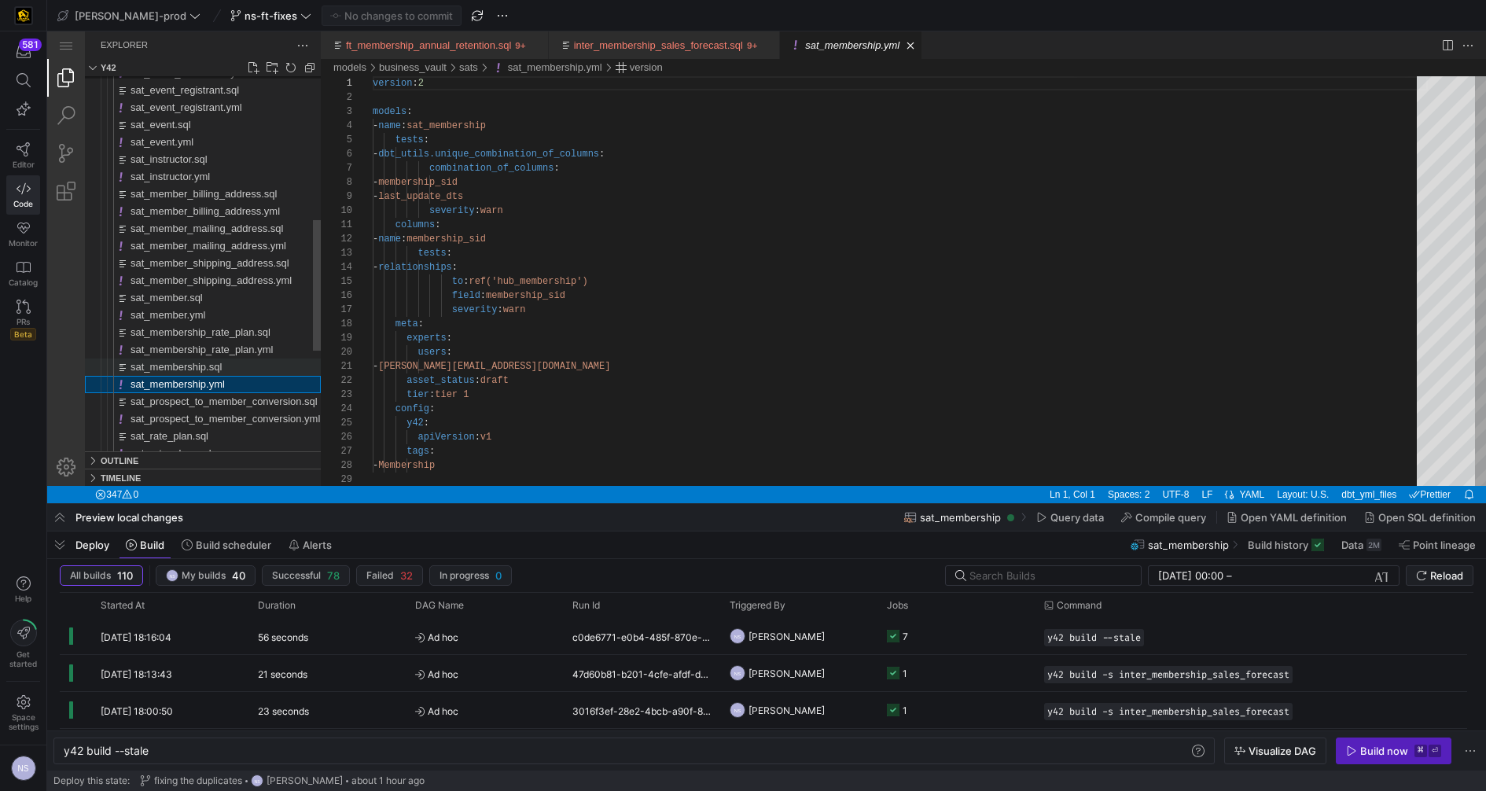
scroll to position [141, 0]
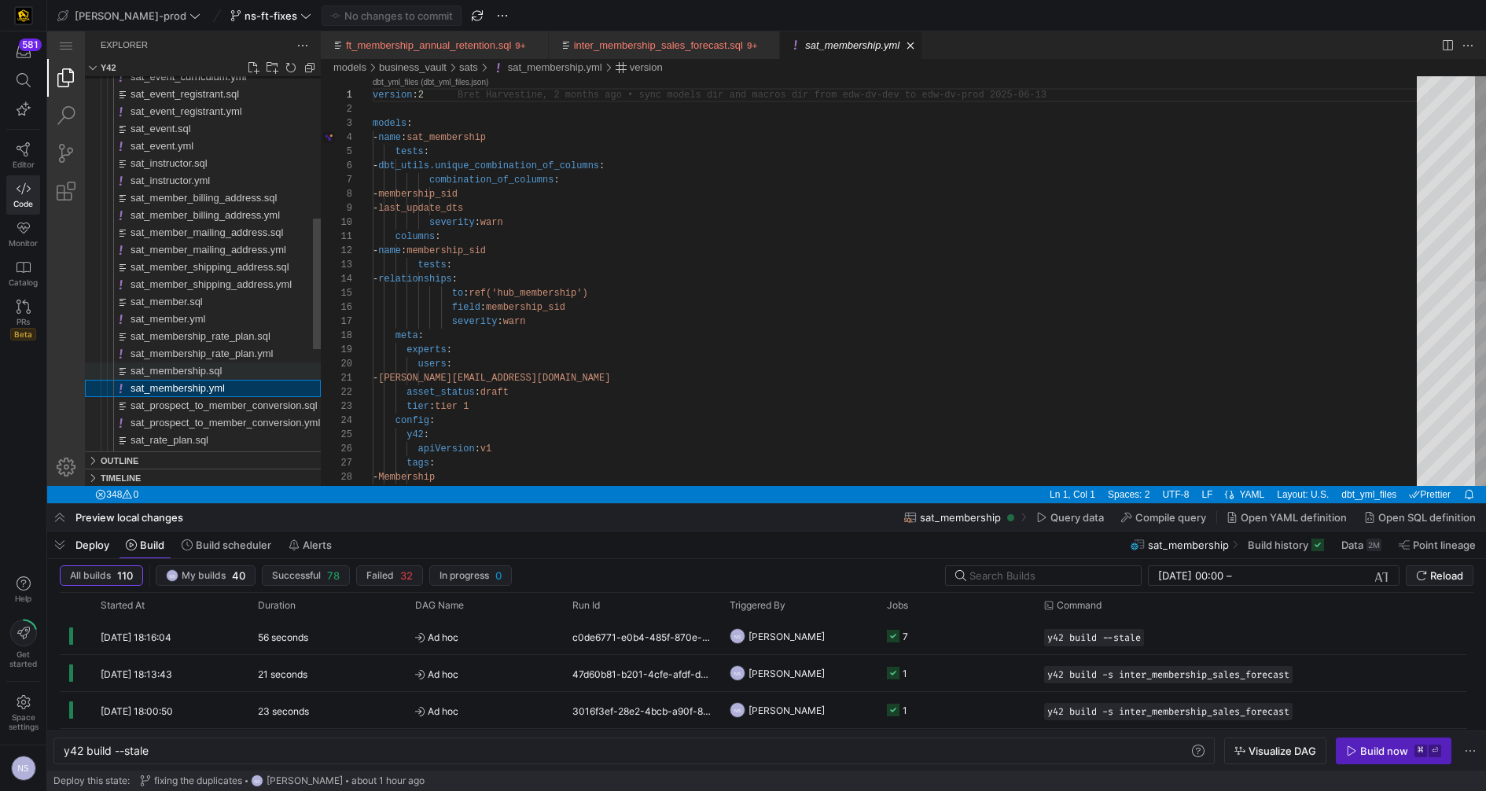
click at [230, 366] on div "sat_membership.sql" at bounding box center [225, 370] width 190 height 17
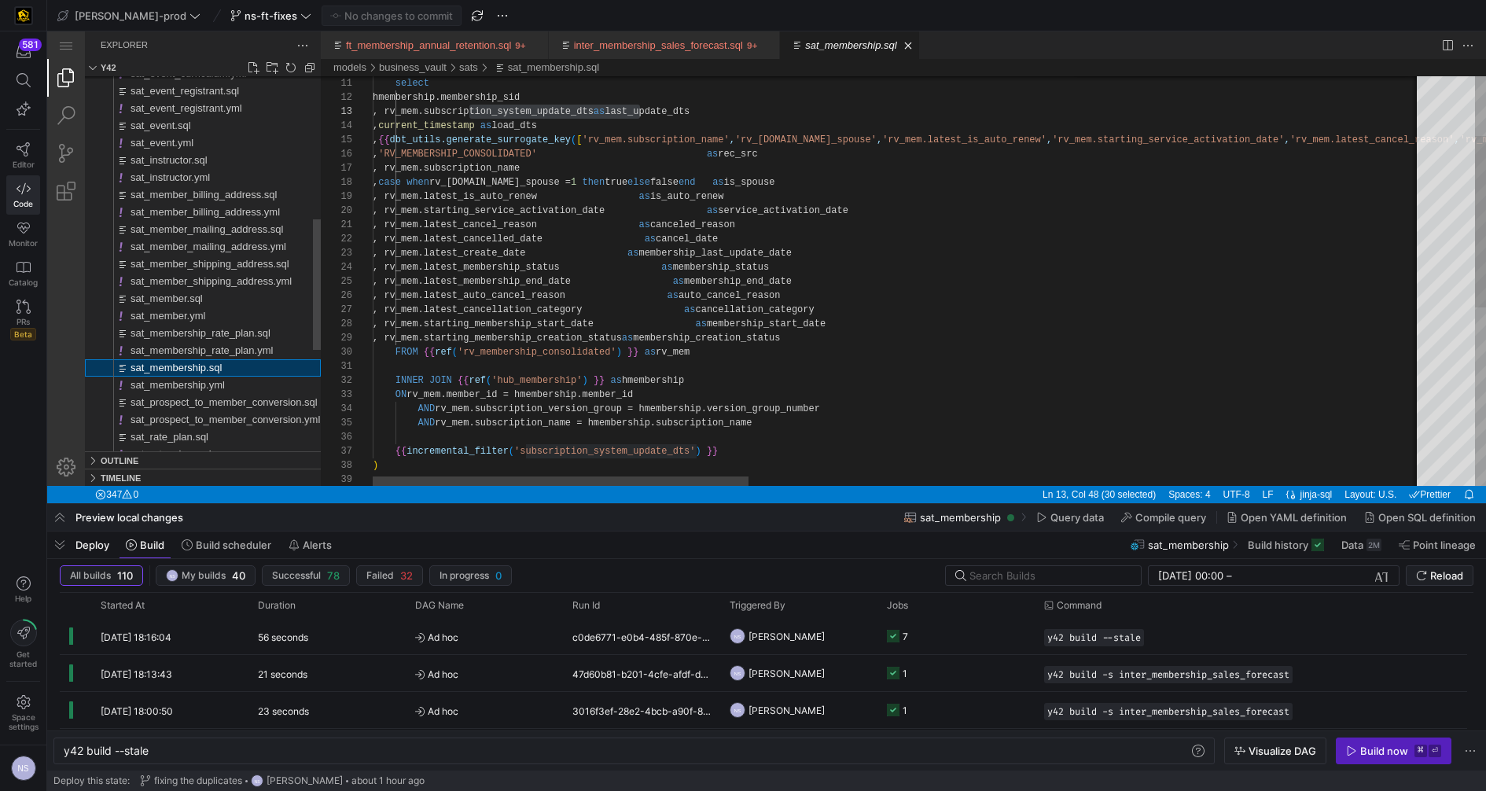
scroll to position [56, 267]
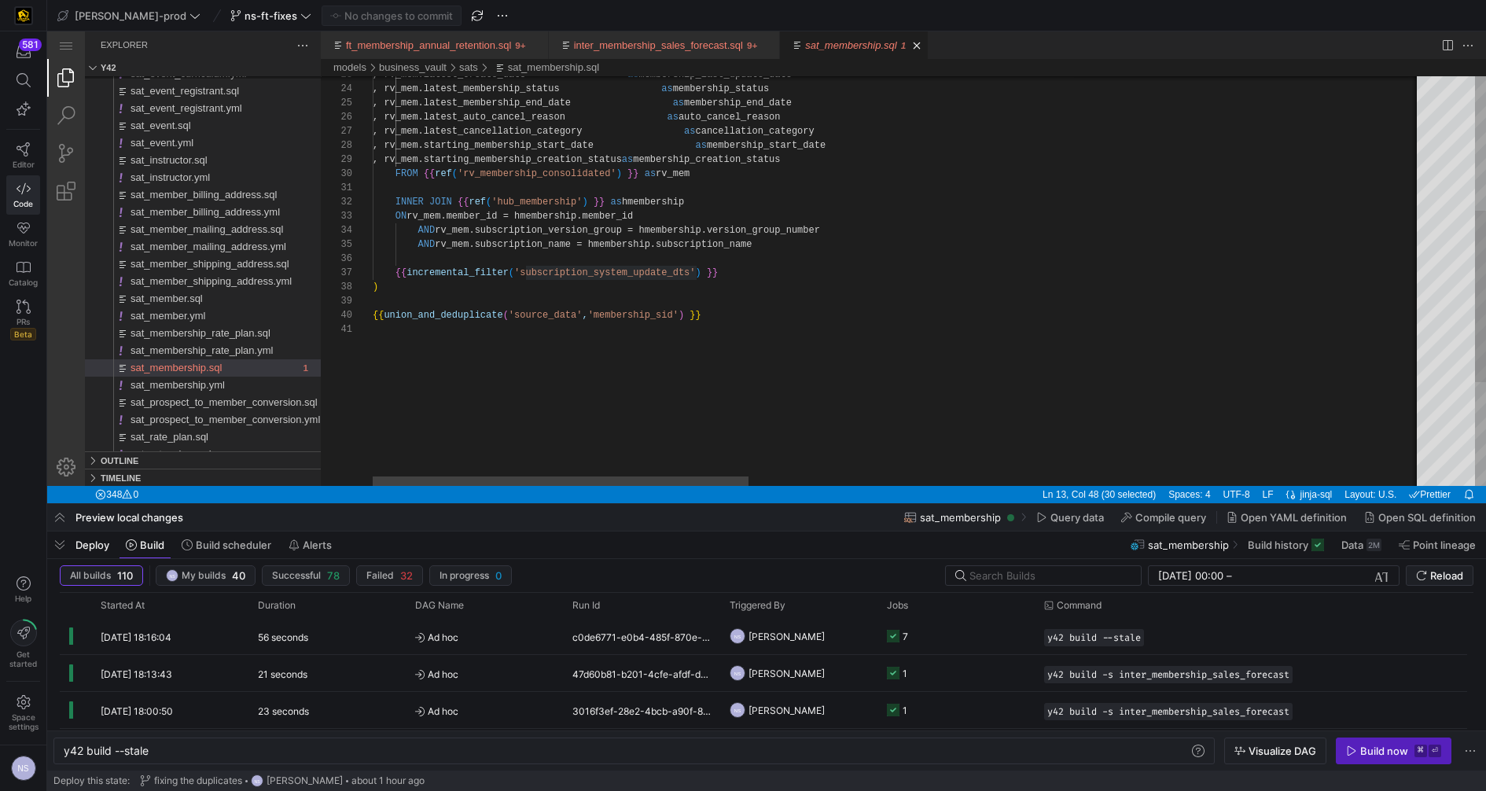
type textarea "INNER JOIN {{ ref('hub_membership') }} as hmembership ON rv_mem.member_id = hme…"
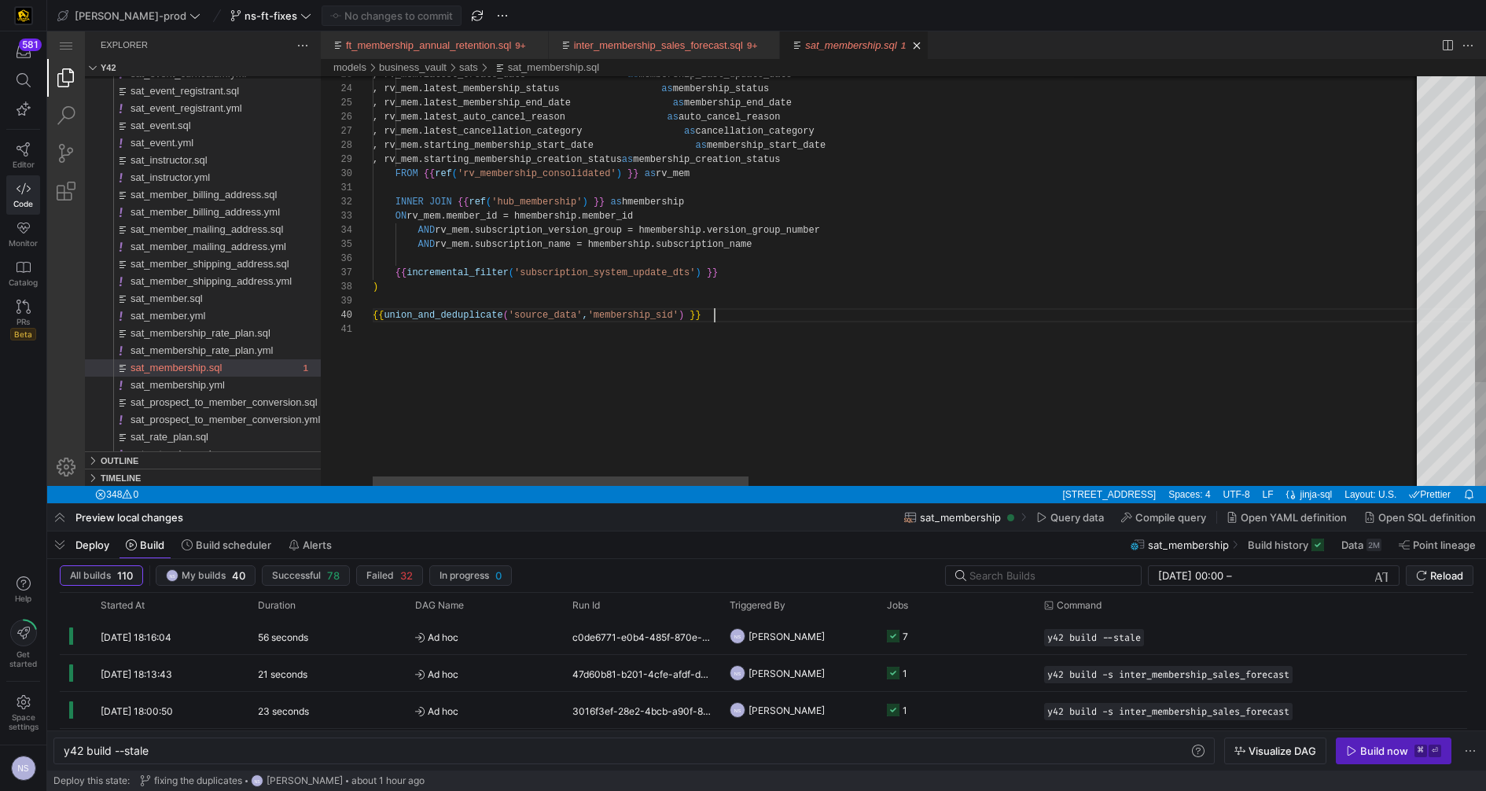
scroll to position [127, 340]
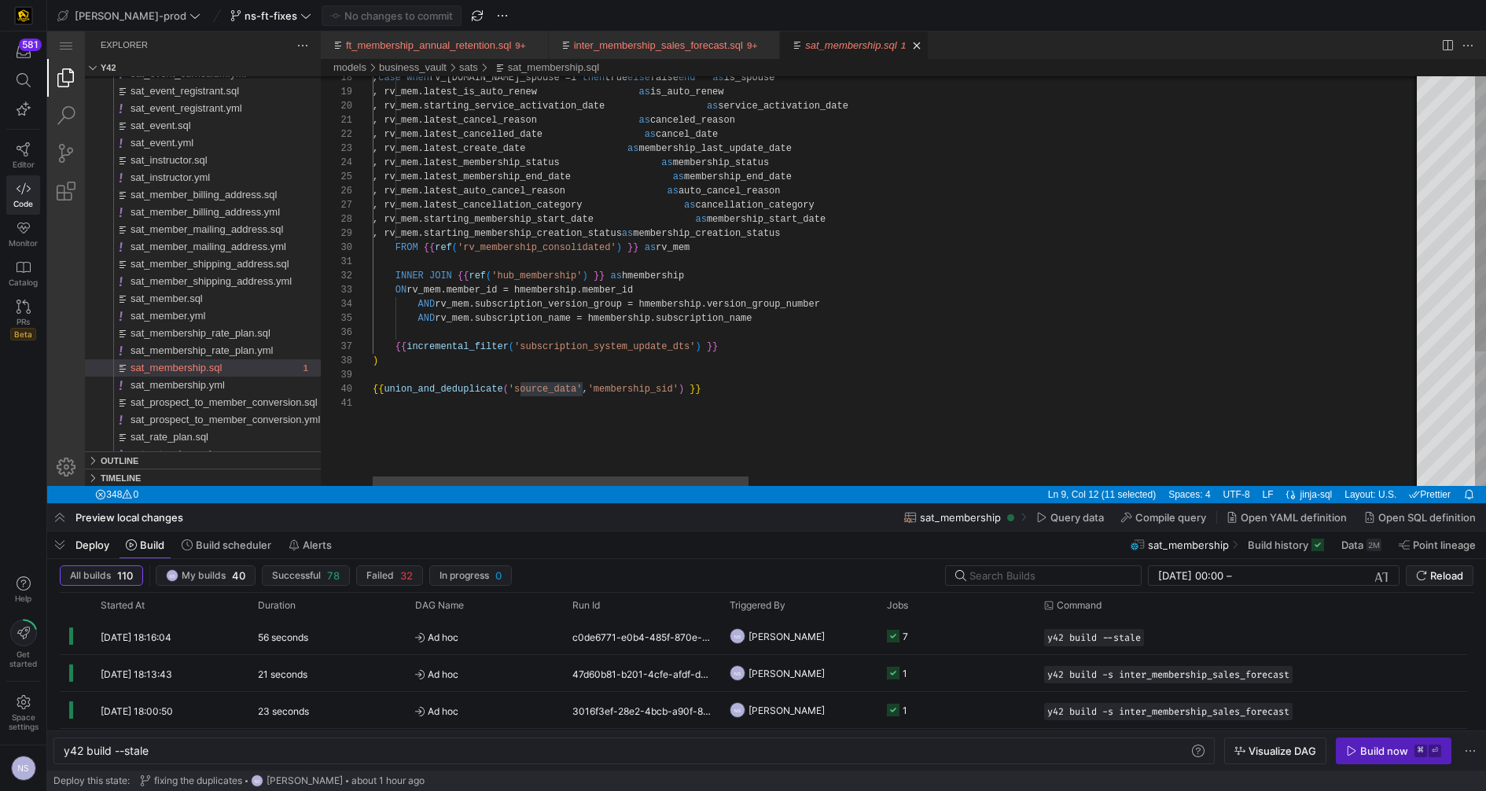
type textarea "INNER JOIN {{ ref('hub_membership') }} as hmembership ON rv_mem.member_id = hme…"
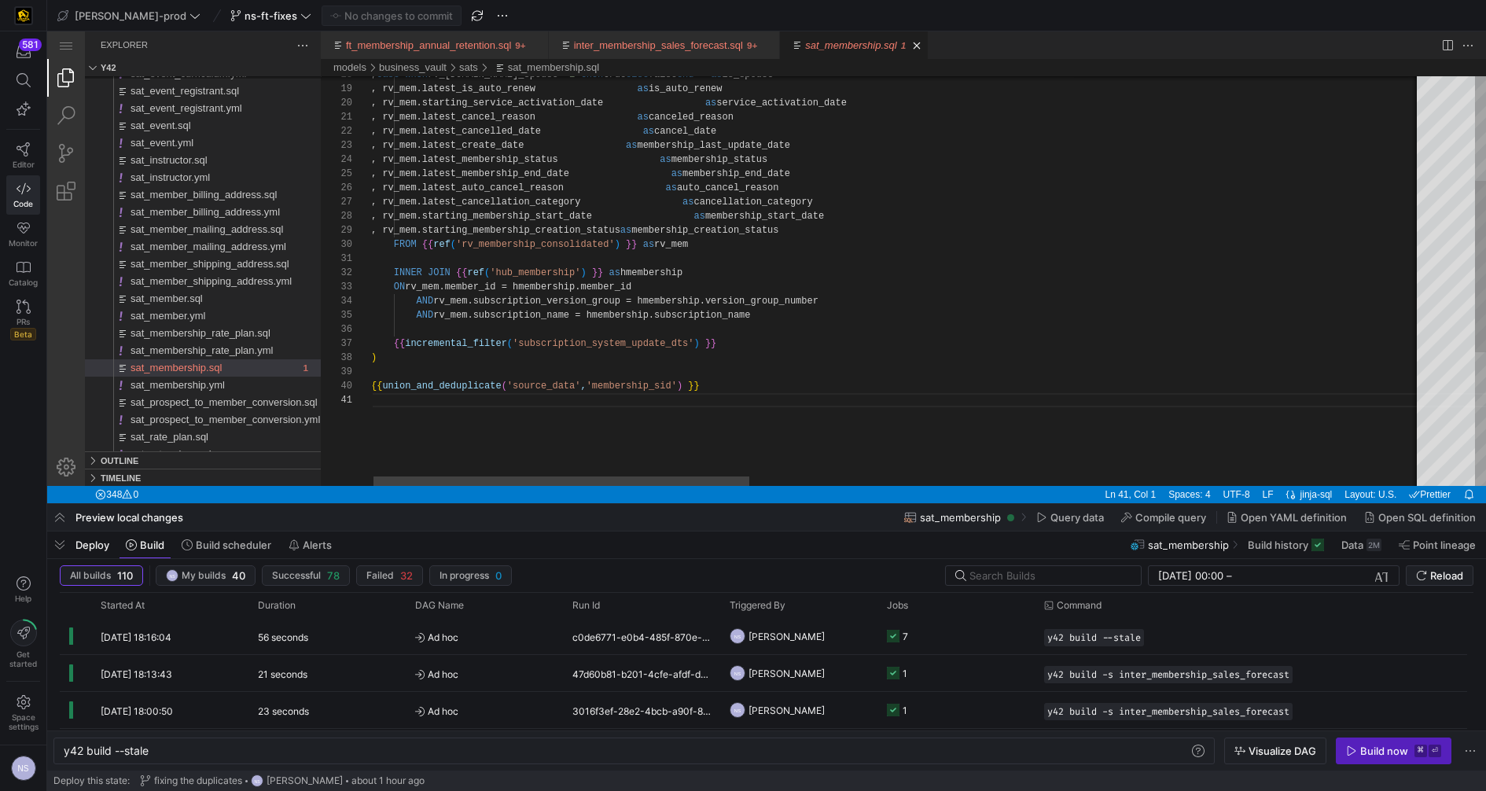
type textarea "INNER JOIN {{ ref('hub_membership') }} as hmembership ON rv_mem.member_id = hme…"
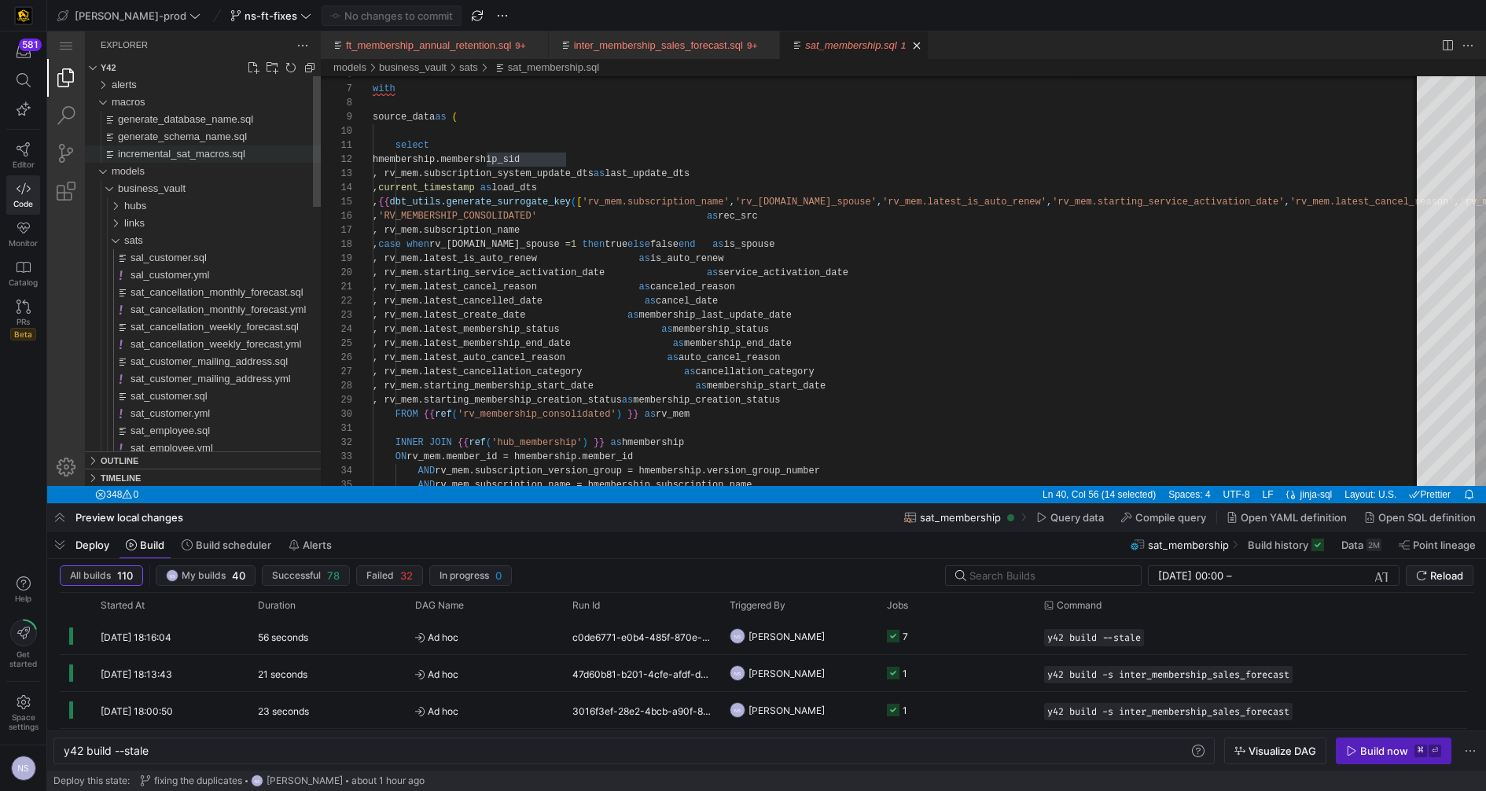
click at [193, 151] on span "incremental_sat_macros.sql" at bounding box center [181, 154] width 127 height 12
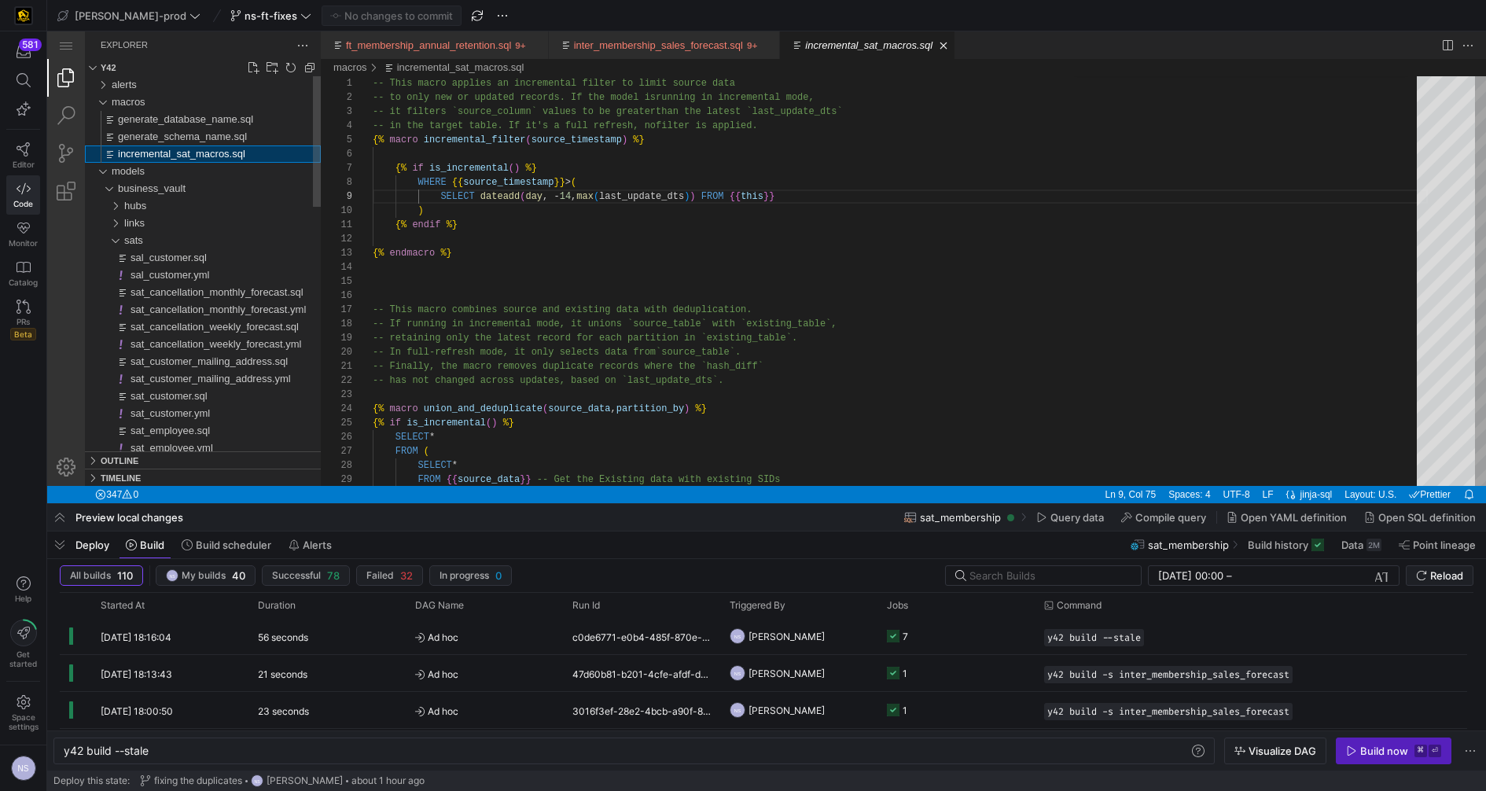
scroll to position [141, 421]
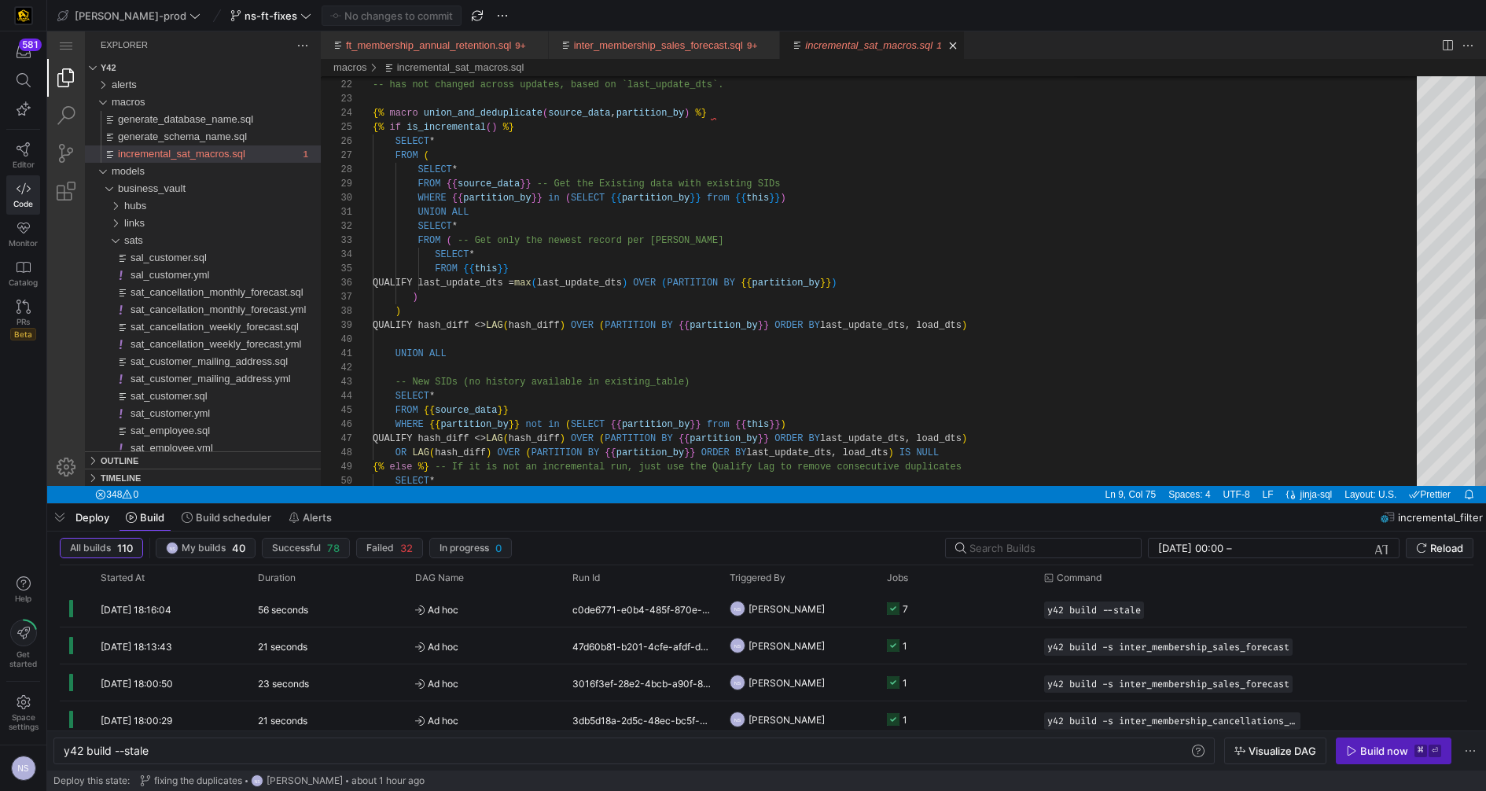
click at [509, 115] on div "SELECT * FROM {{ source_data }} -- Get the Existing data with existing SIDs WHE…" at bounding box center [900, 375] width 1055 height 1188
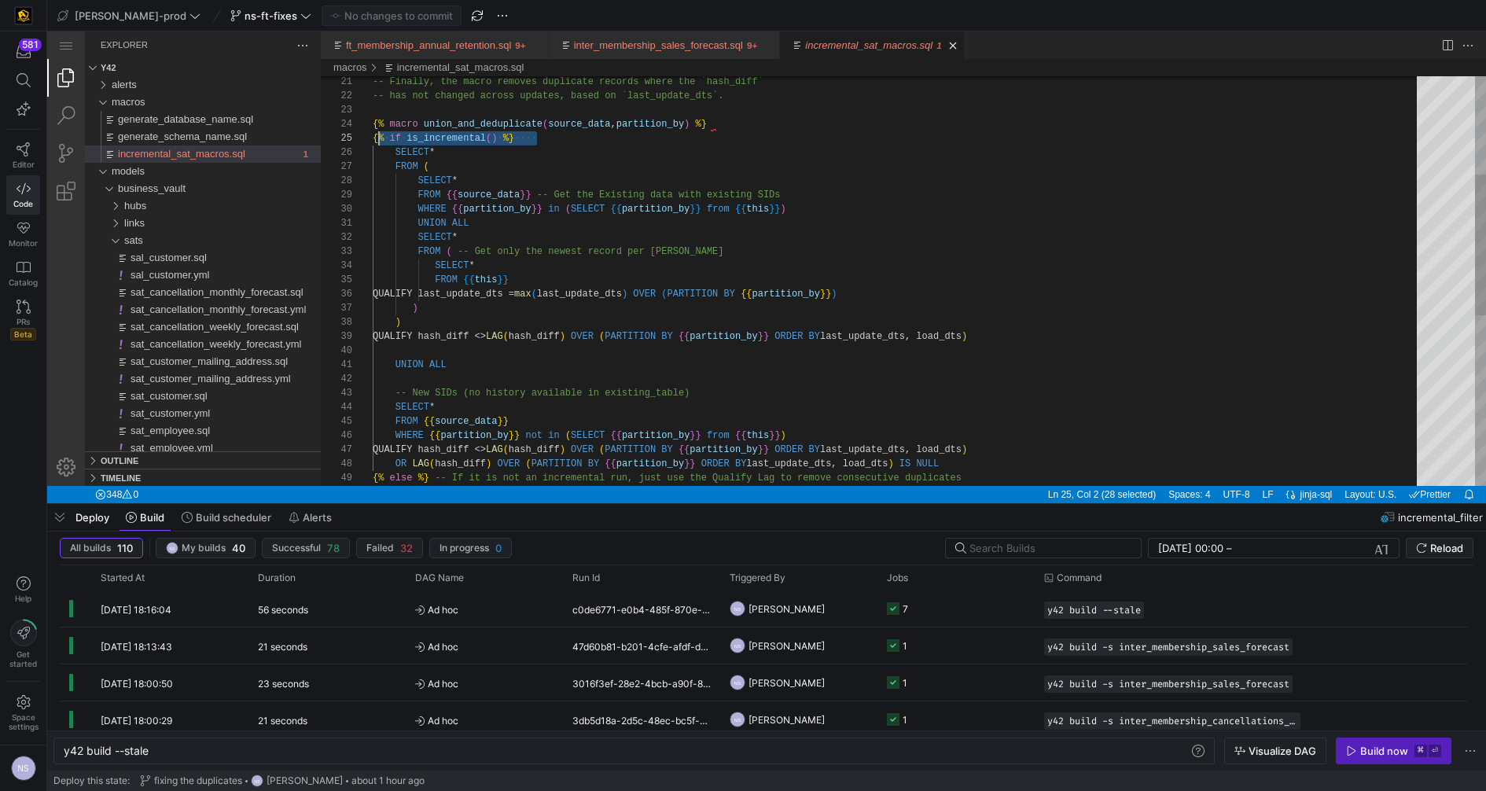
scroll to position [56, 0]
drag, startPoint x: 536, startPoint y: 139, endPoint x: 355, endPoint y: 136, distance: 181.6
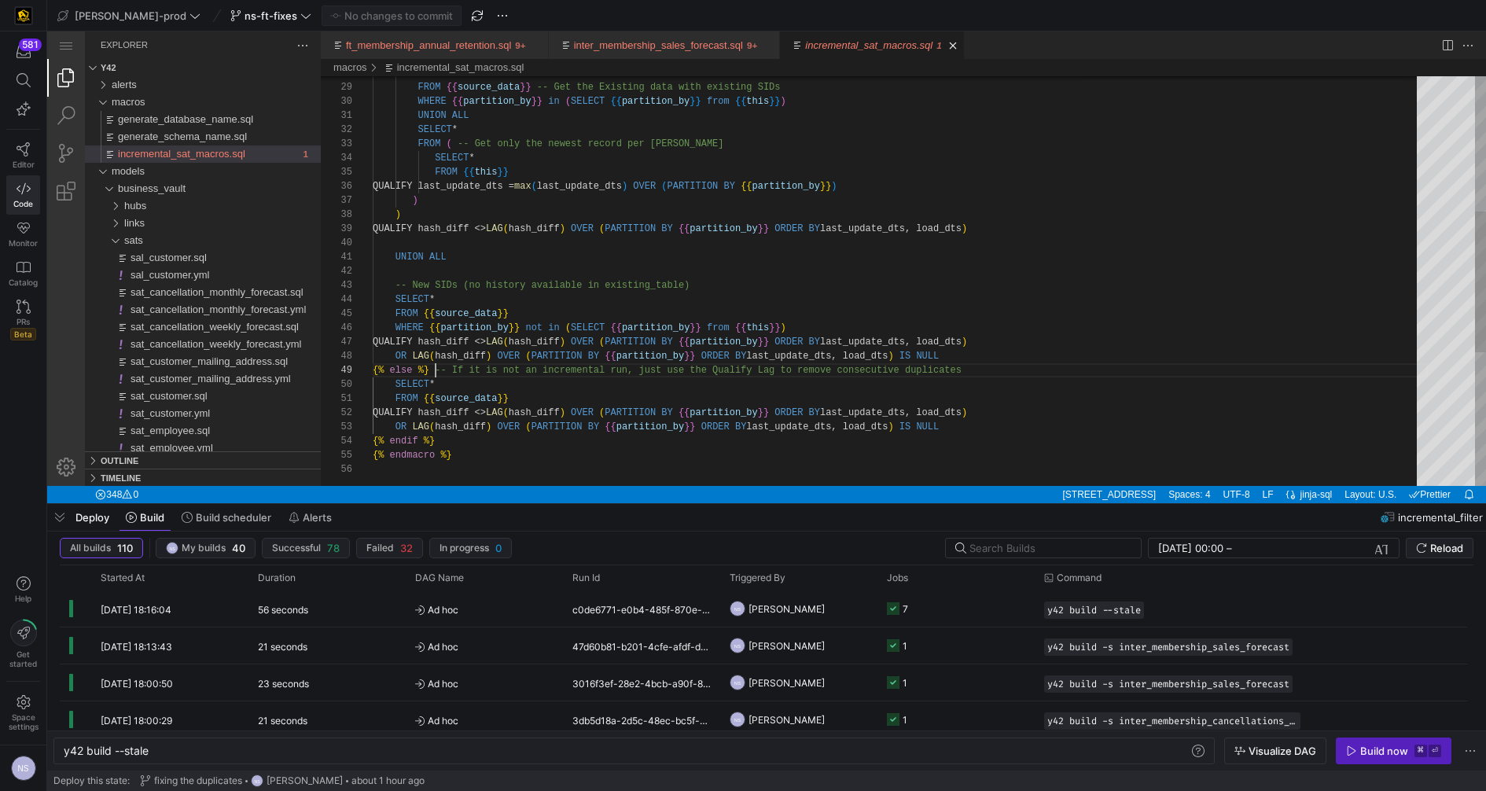
scroll to position [112, 0]
drag, startPoint x: 434, startPoint y: 367, endPoint x: 349, endPoint y: 373, distance: 85.1
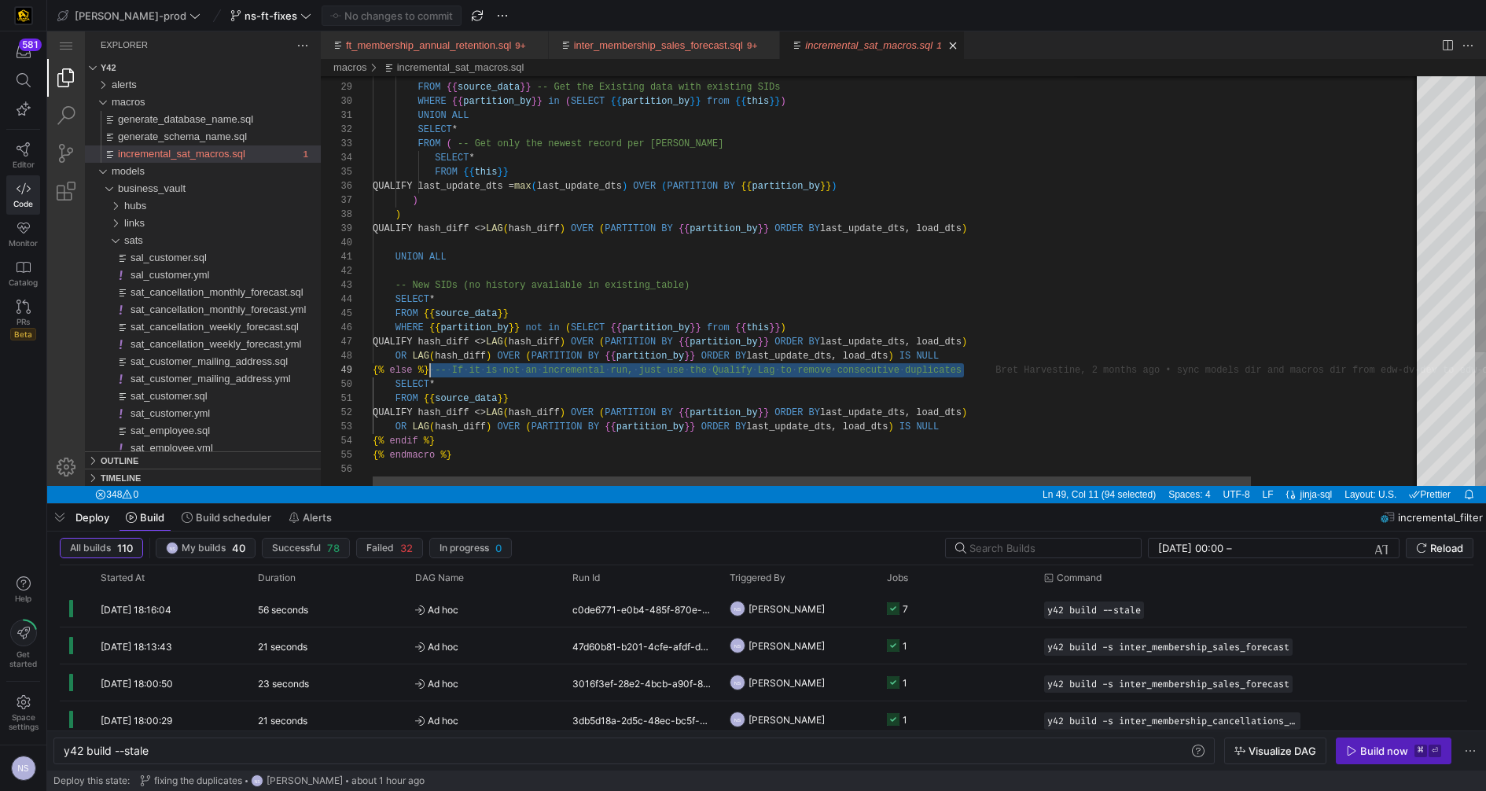
scroll to position [112, 56]
drag, startPoint x: 974, startPoint y: 369, endPoint x: 428, endPoint y: 367, distance: 546.3
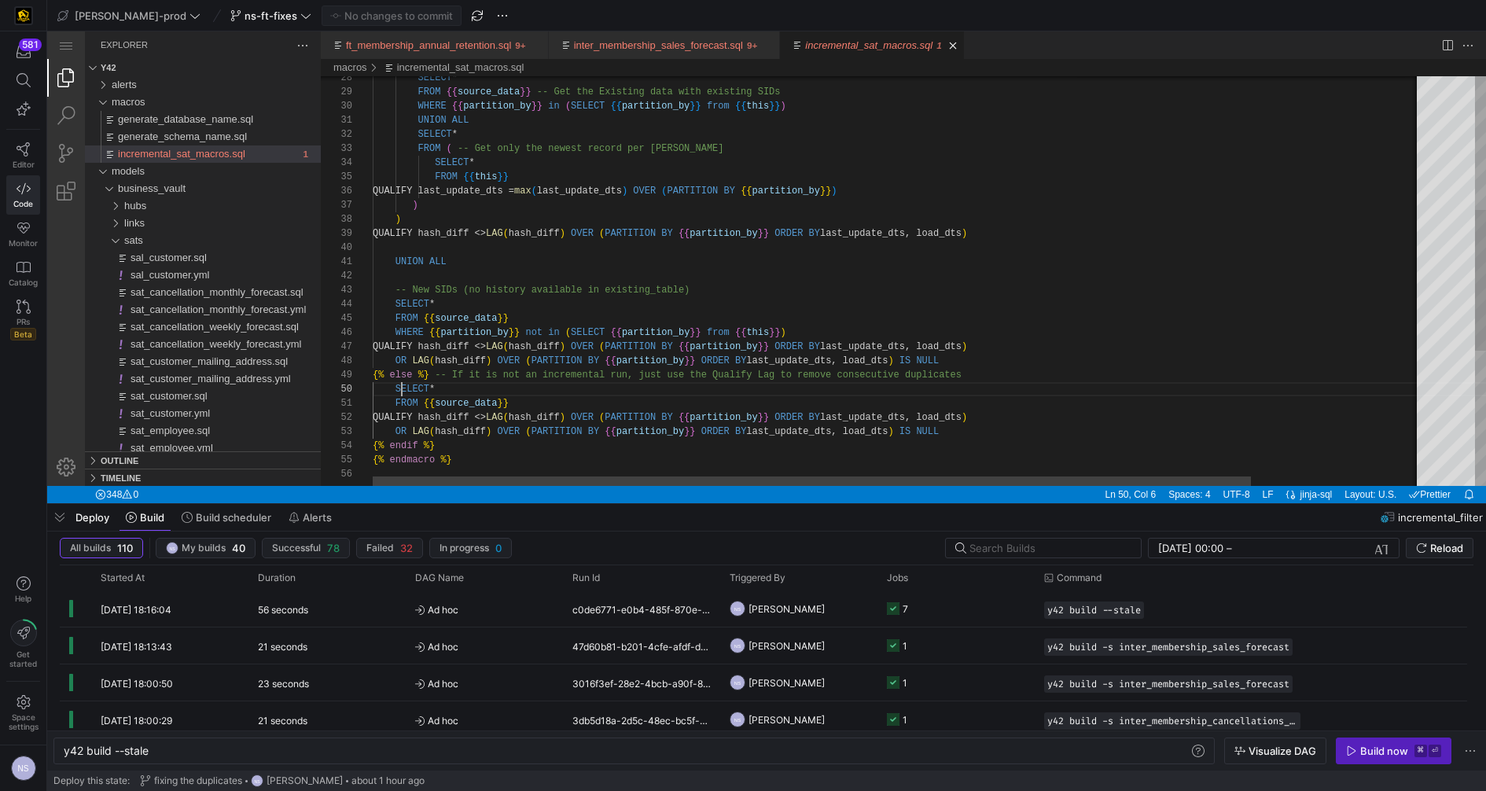
click at [399, 392] on div "SELECT * FROM {{ source_data }} -- Get the Existing data with existing SIDs WHE…" at bounding box center [1000, 283] width 1254 height 1188
drag, startPoint x: 488, startPoint y: 403, endPoint x: 424, endPoint y: 404, distance: 64.5
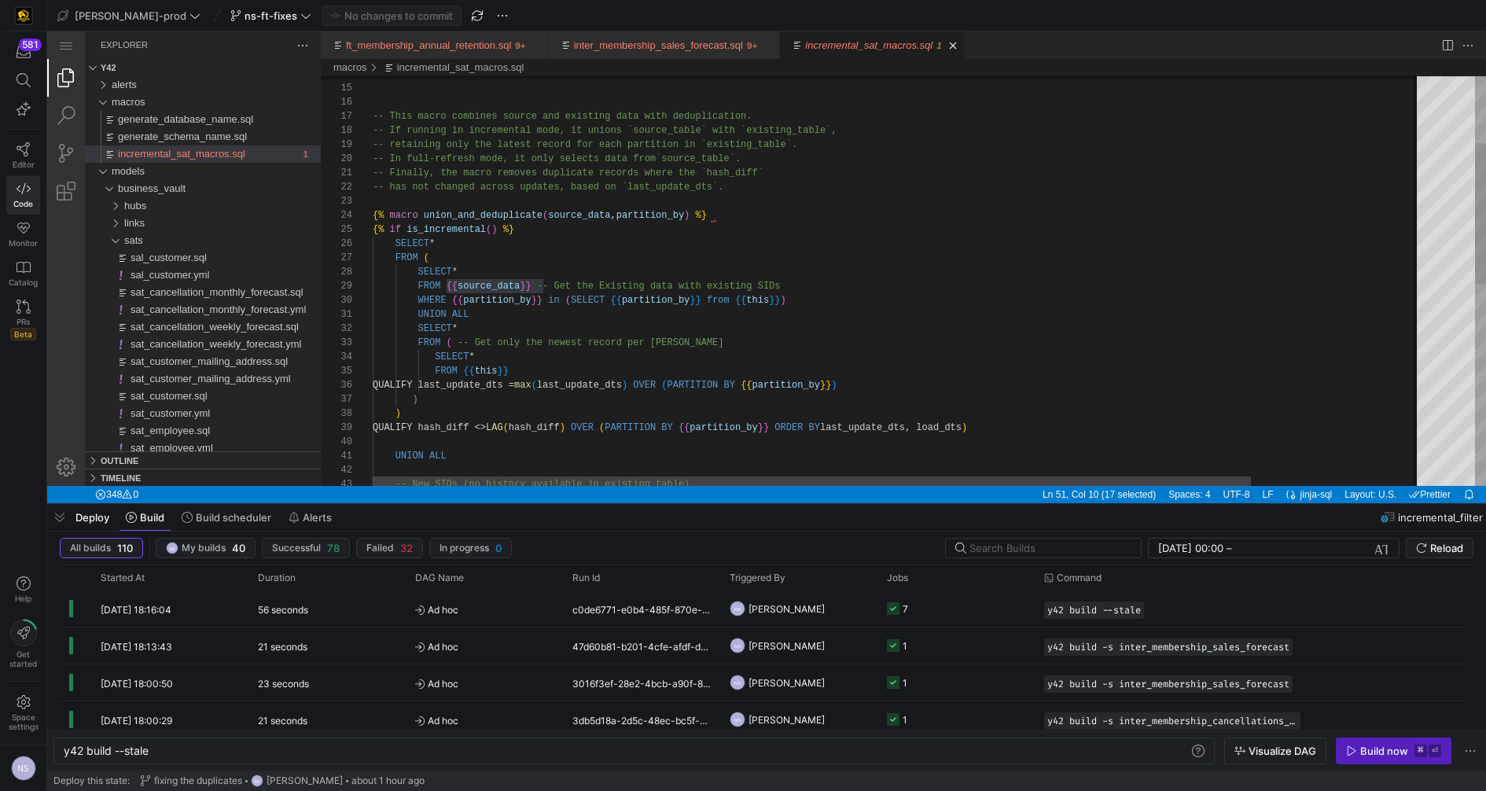
click at [582, 212] on div "SELECT * FROM {{ source_data }} -- Get the Existing data with existing SIDs WHE…" at bounding box center [1000, 477] width 1254 height 1188
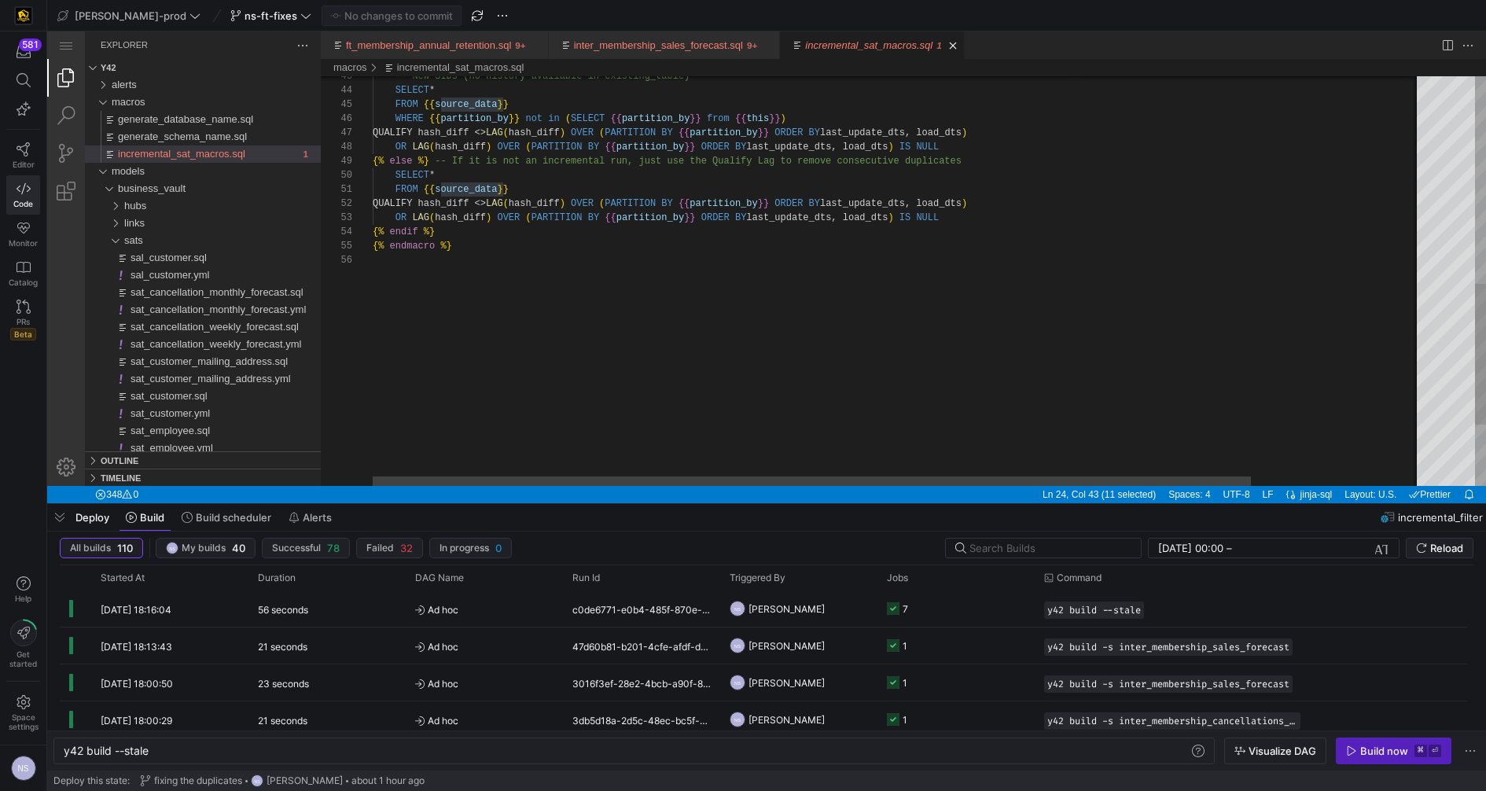
type textarea "FROM {{ source_data }} QUALIFY hash_diff <> LAG(hash_diff) OVER (PARTITION BY {…"
click at [440, 200] on div "-- New SIDs (no history available in existing_tabl e) SELECT * FROM {{ source_d…" at bounding box center [1000, 69] width 1254 height 1188
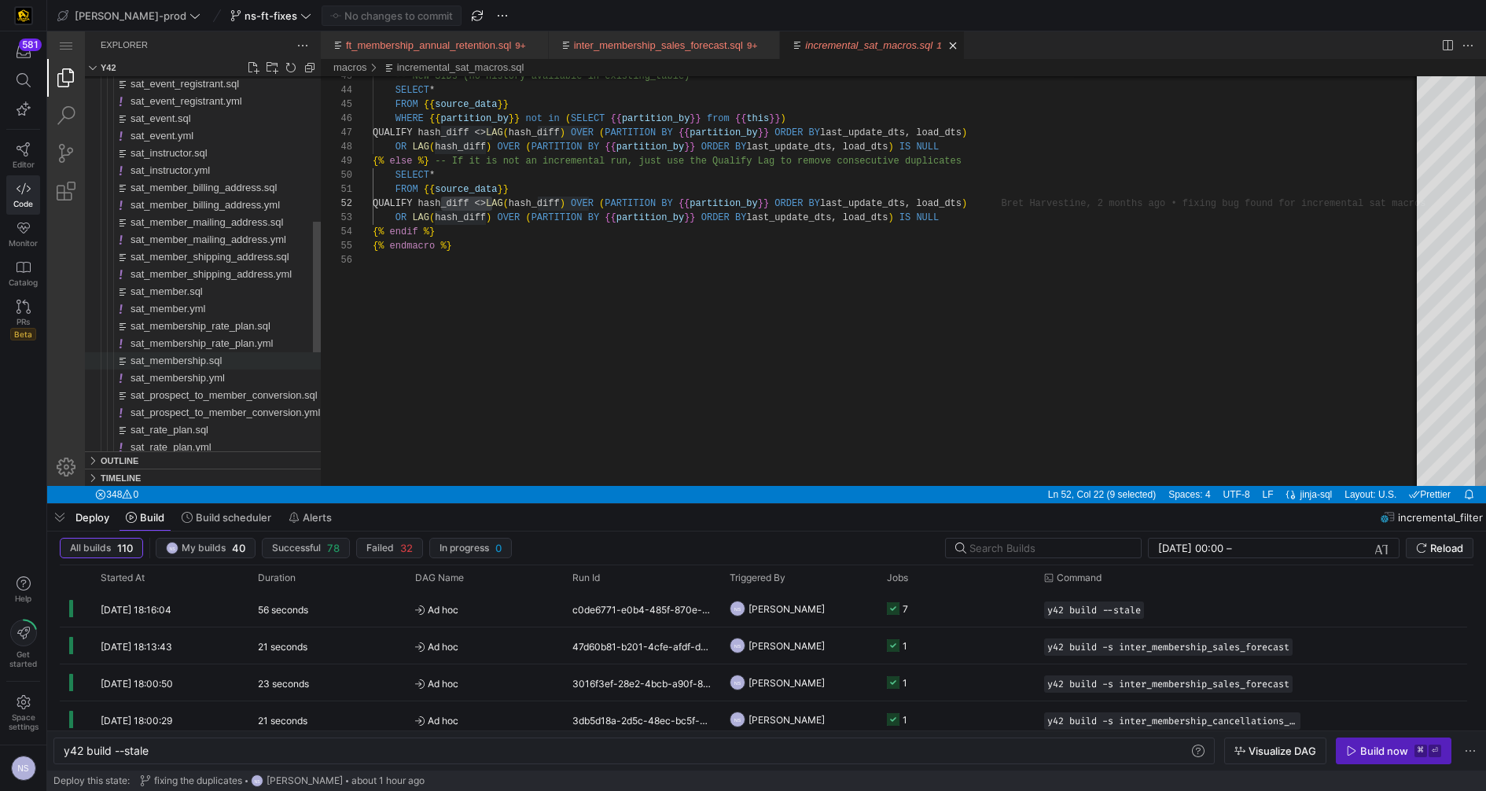
click at [217, 366] on span "sat_membership.sql" at bounding box center [175, 361] width 91 height 12
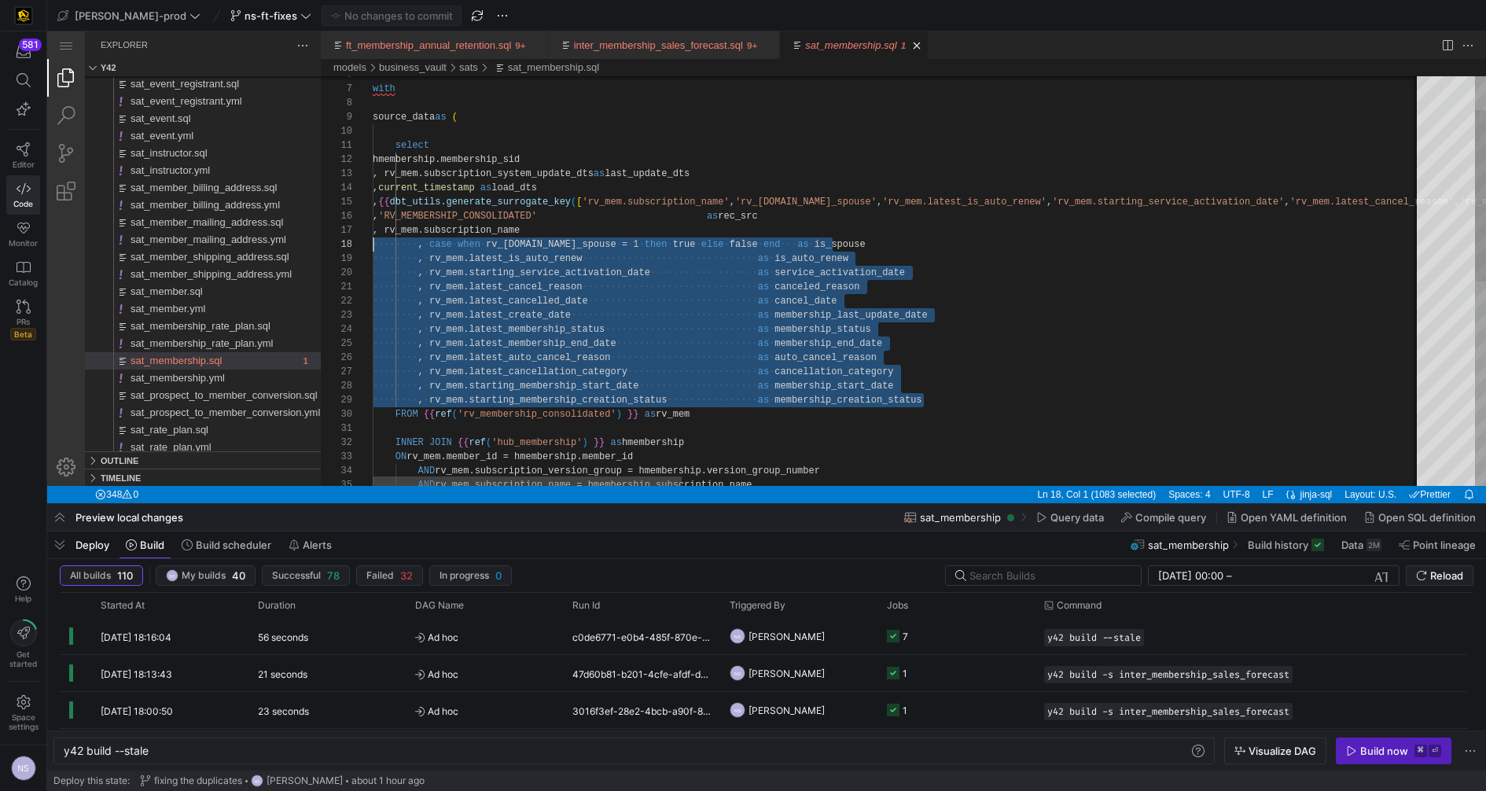
scroll to position [28, 0]
drag, startPoint x: 950, startPoint y: 401, endPoint x: 351, endPoint y: 233, distance: 621.4
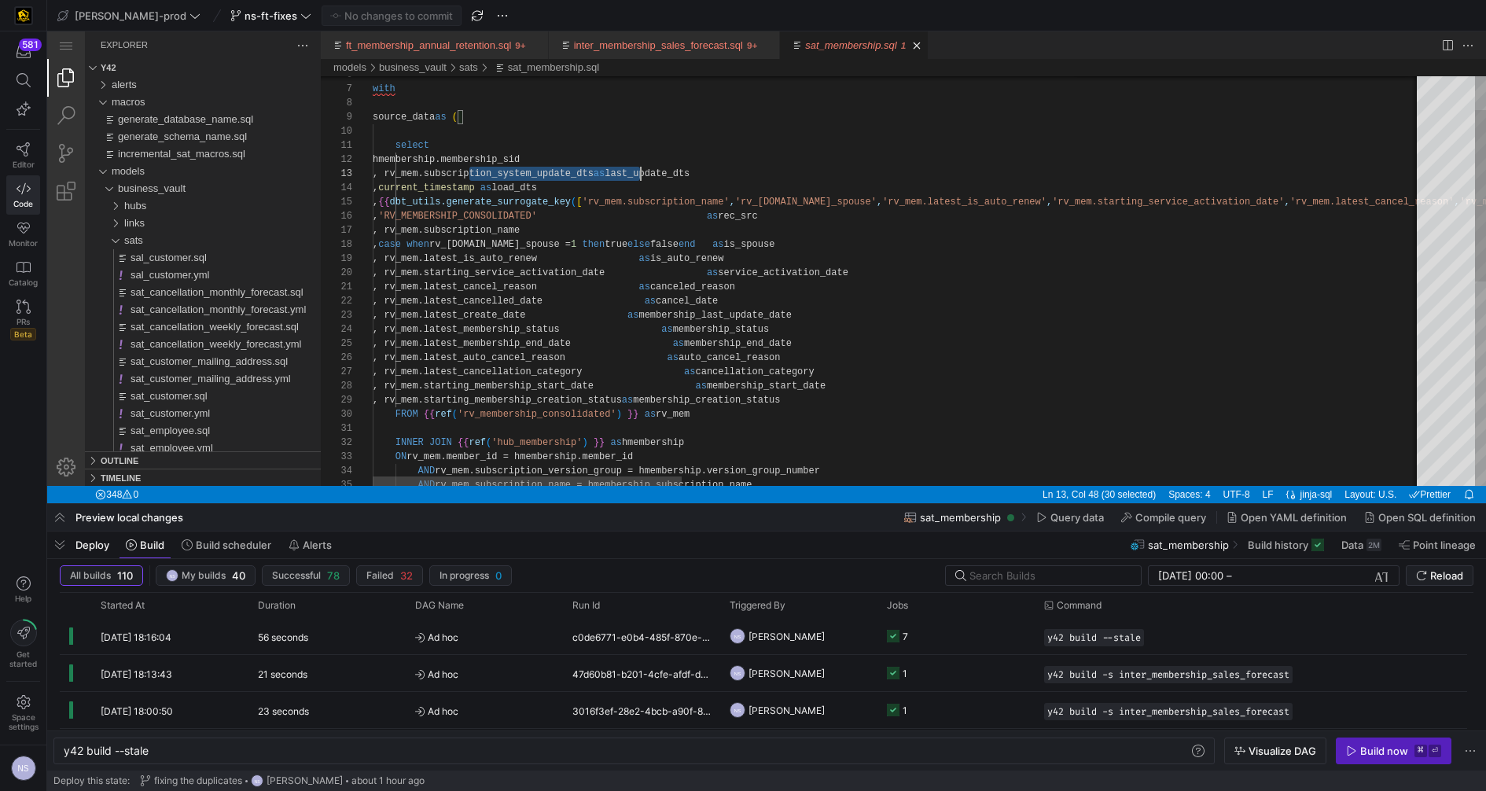
type textarea "select hmembership.membership_sid , rv_mem.subscription_system_update_dts as la…"
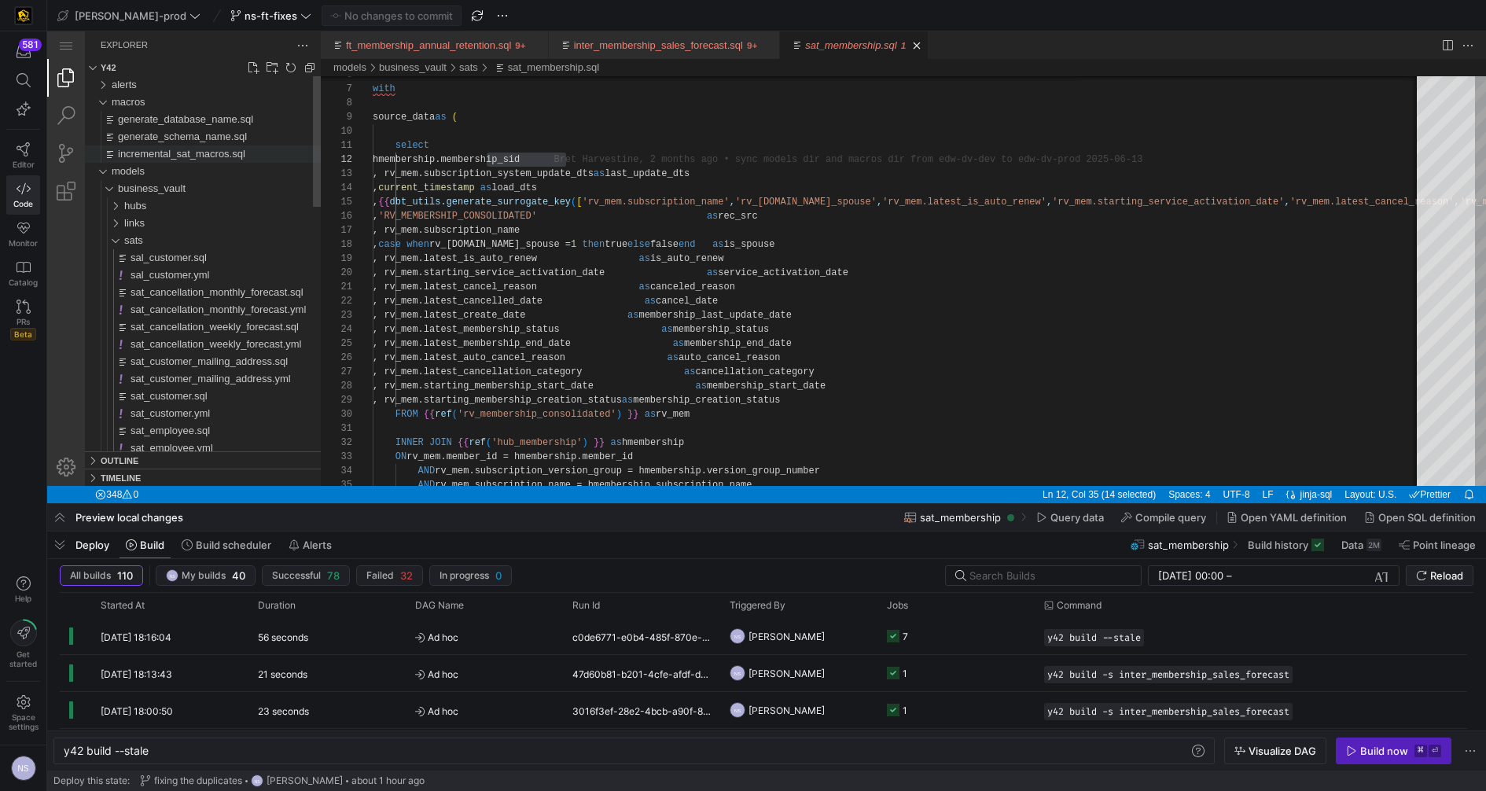
click at [200, 149] on span "incremental_sat_macros.sql" at bounding box center [181, 154] width 127 height 12
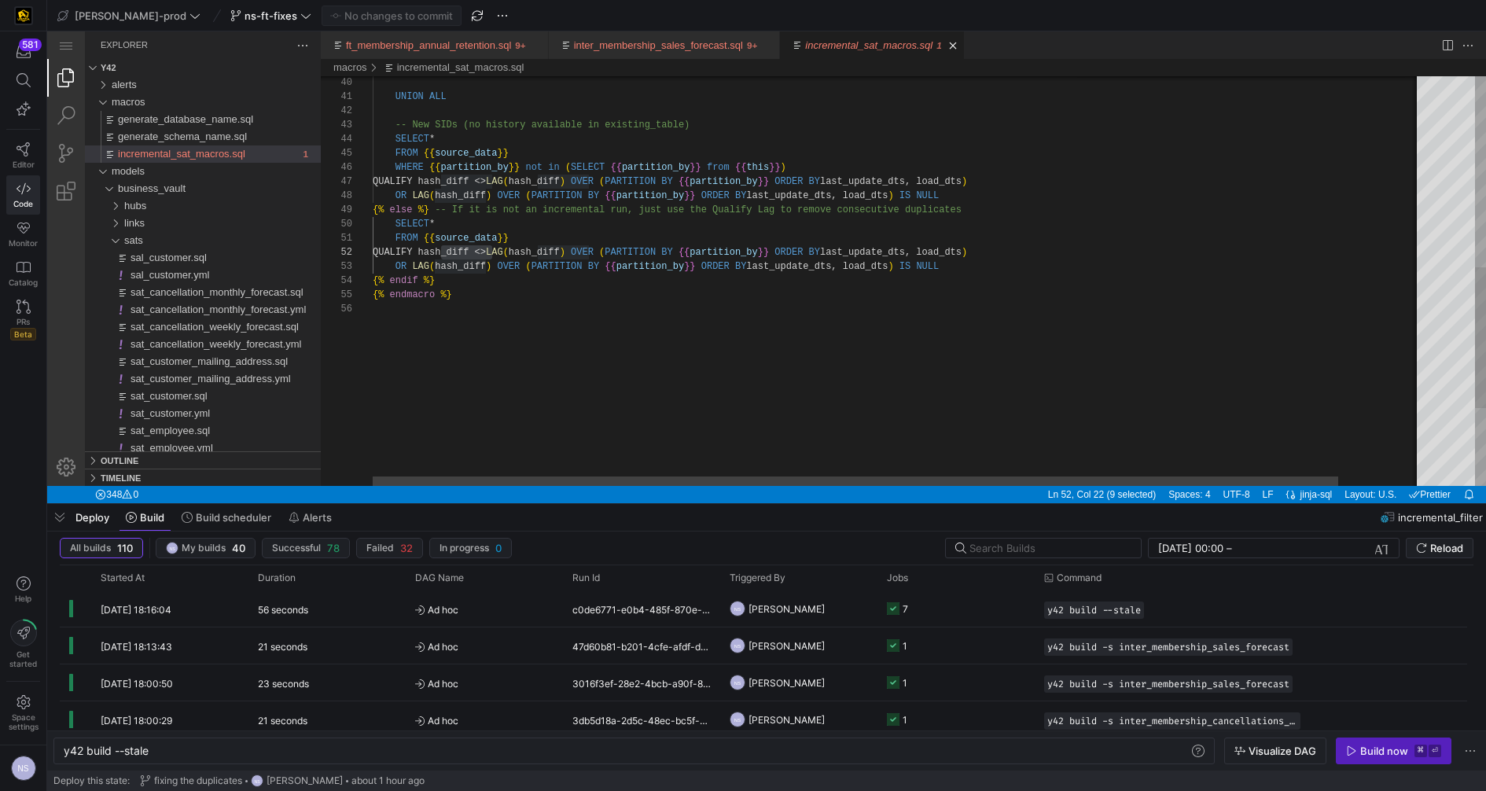
scroll to position [0, 51]
click at [425, 244] on div "-- New SIDs (no history available in existing_tabl e) SELECT * FROM {{ source_d…" at bounding box center [943, 118] width 1141 height 1188
click at [418, 248] on div "-- New SIDs (no history available in existing_tabl e) SELECT * FROM {{ source_d…" at bounding box center [943, 118] width 1141 height 1188
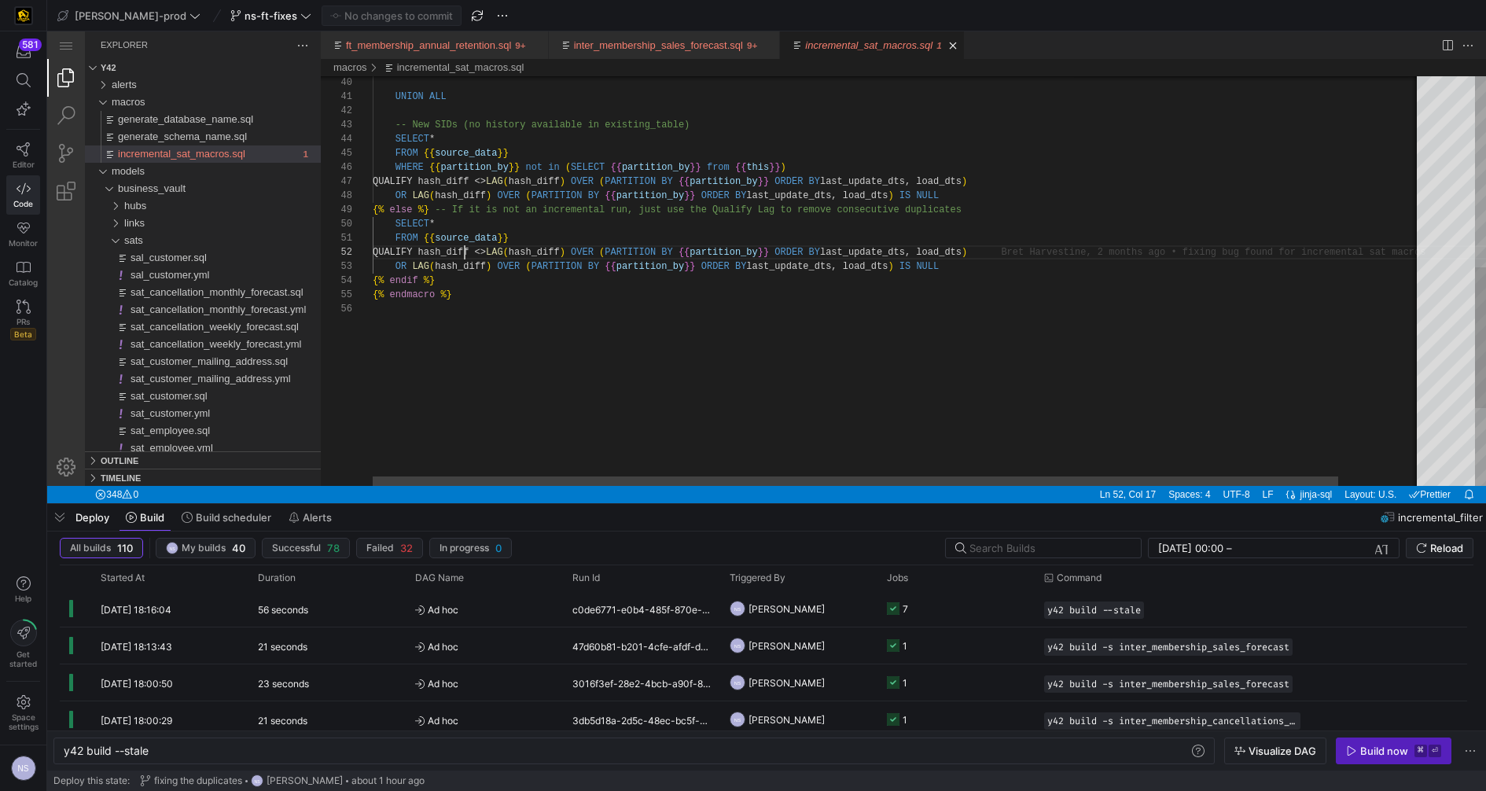
scroll to position [14, 119]
click at [465, 252] on div "-- New SIDs (no history available in existing_tabl e) SELECT * FROM {{ source_d…" at bounding box center [943, 118] width 1141 height 1188
drag, startPoint x: 513, startPoint y: 253, endPoint x: 595, endPoint y: 248, distance: 82.7
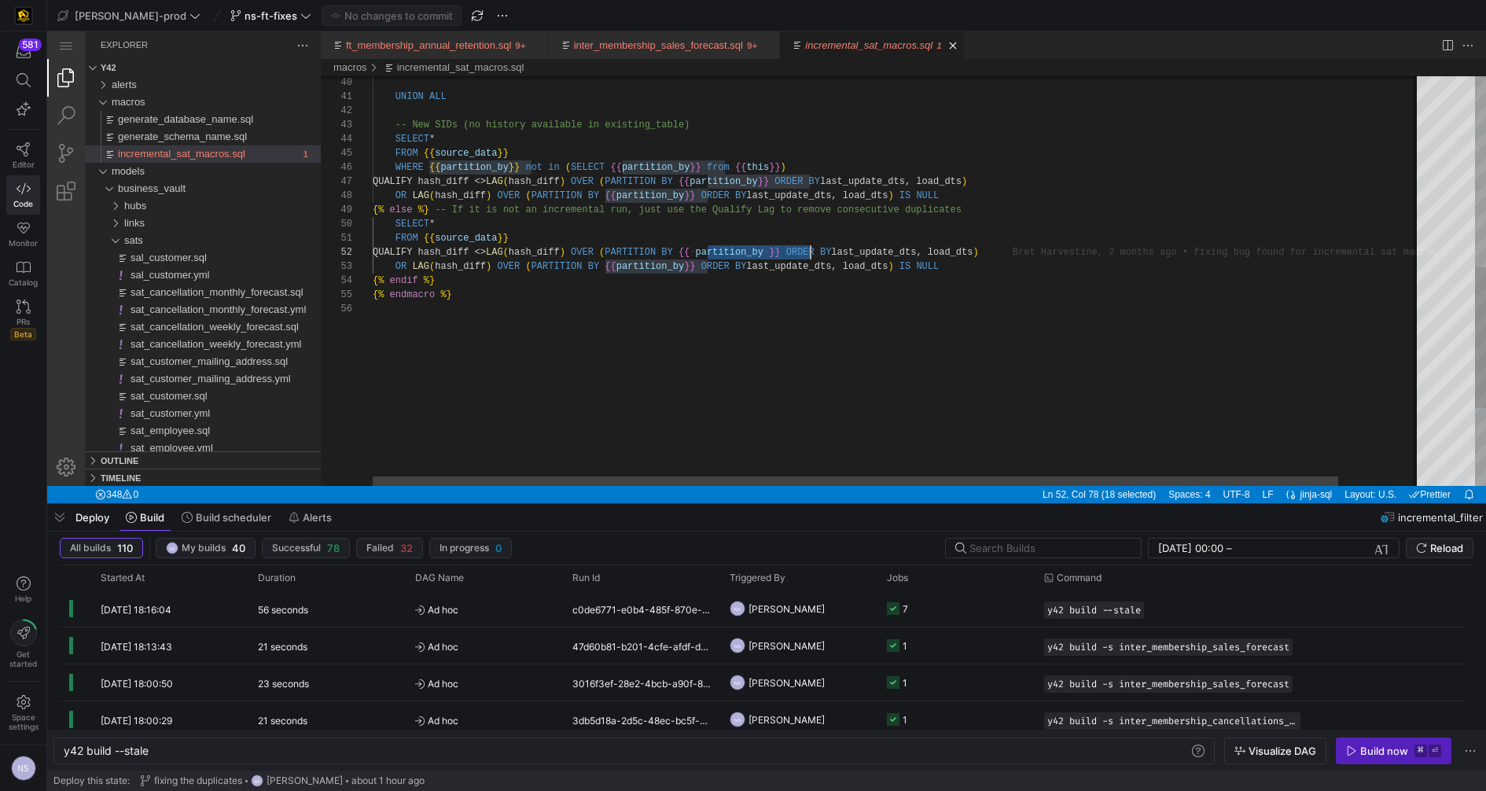
drag, startPoint x: 710, startPoint y: 252, endPoint x: 811, endPoint y: 252, distance: 101.4
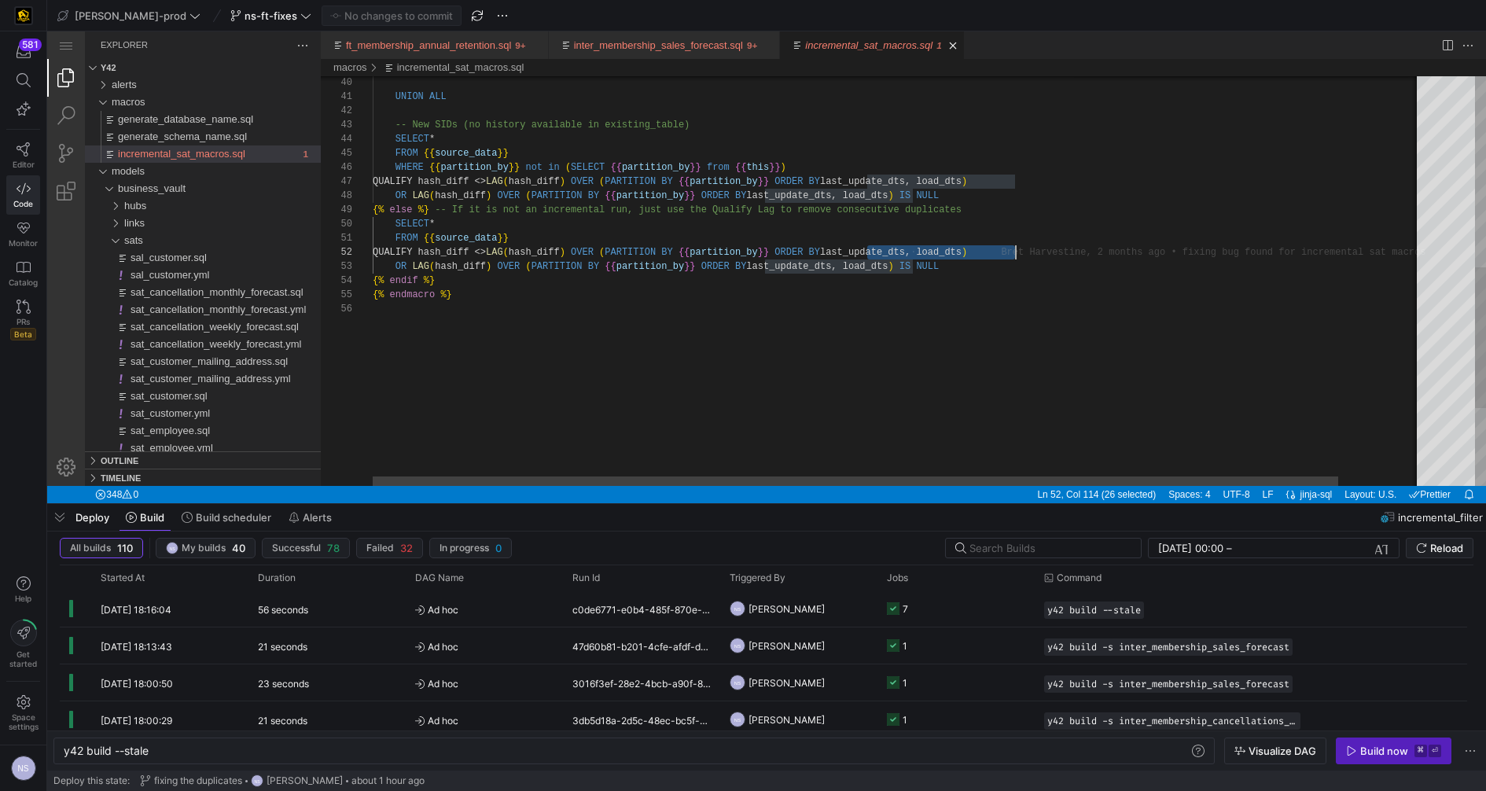
scroll to position [14, 635]
drag, startPoint x: 869, startPoint y: 252, endPoint x: 1009, endPoint y: 253, distance: 139.9
click at [468, 253] on div "-- New SIDs (no history available in existing_tabl e) SELECT * FROM {{ source_d…" at bounding box center [943, 118] width 1141 height 1188
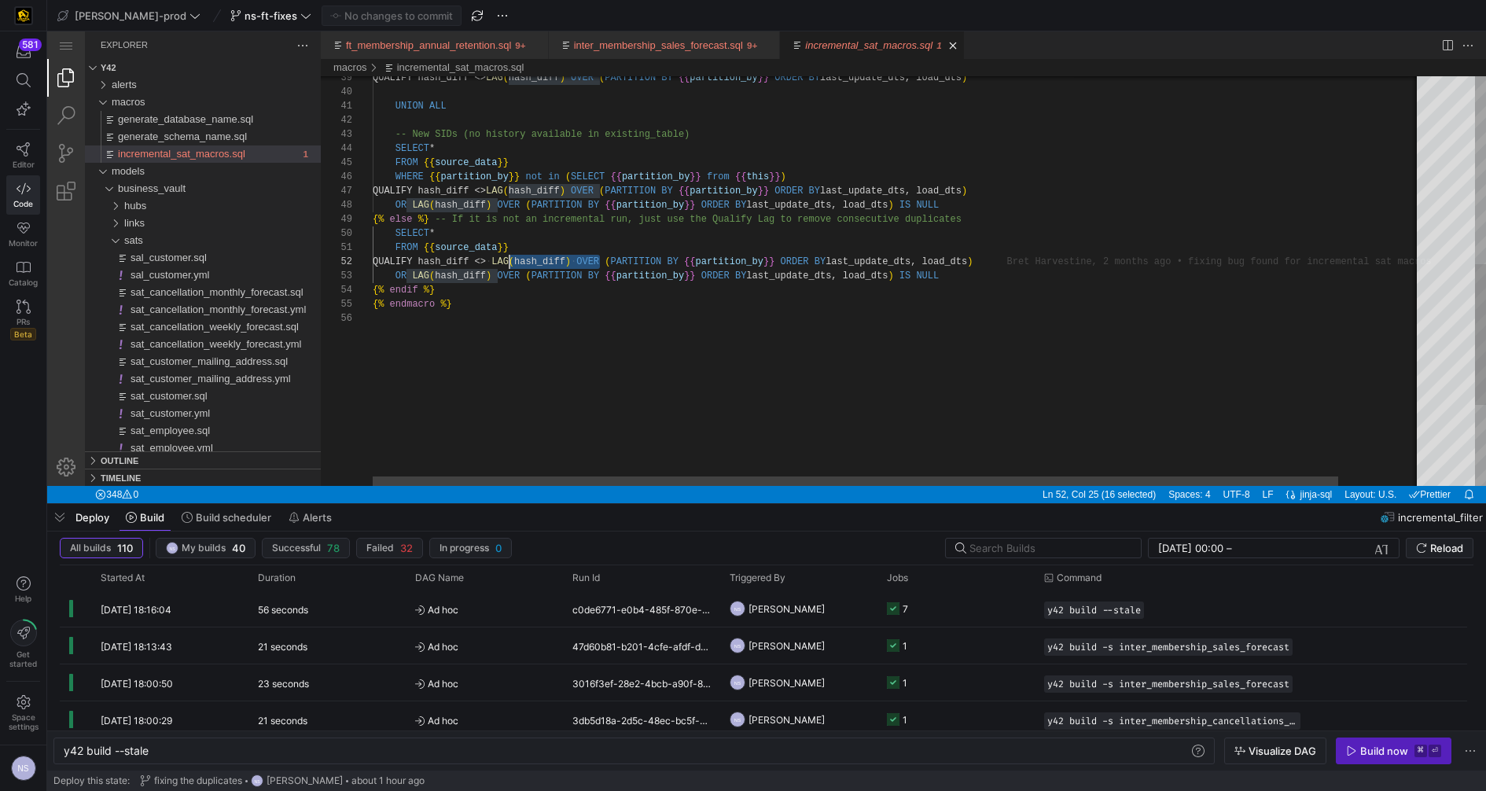
scroll to position [14, 142]
drag, startPoint x: 597, startPoint y: 263, endPoint x: 515, endPoint y: 257, distance: 82.8
drag, startPoint x: 513, startPoint y: 260, endPoint x: 494, endPoint y: 260, distance: 18.9
click at [567, 282] on div "-- New SIDs (no history available in existing_tabl e) SELECT * FROM {{ source_d…" at bounding box center [943, 127] width 1141 height 1188
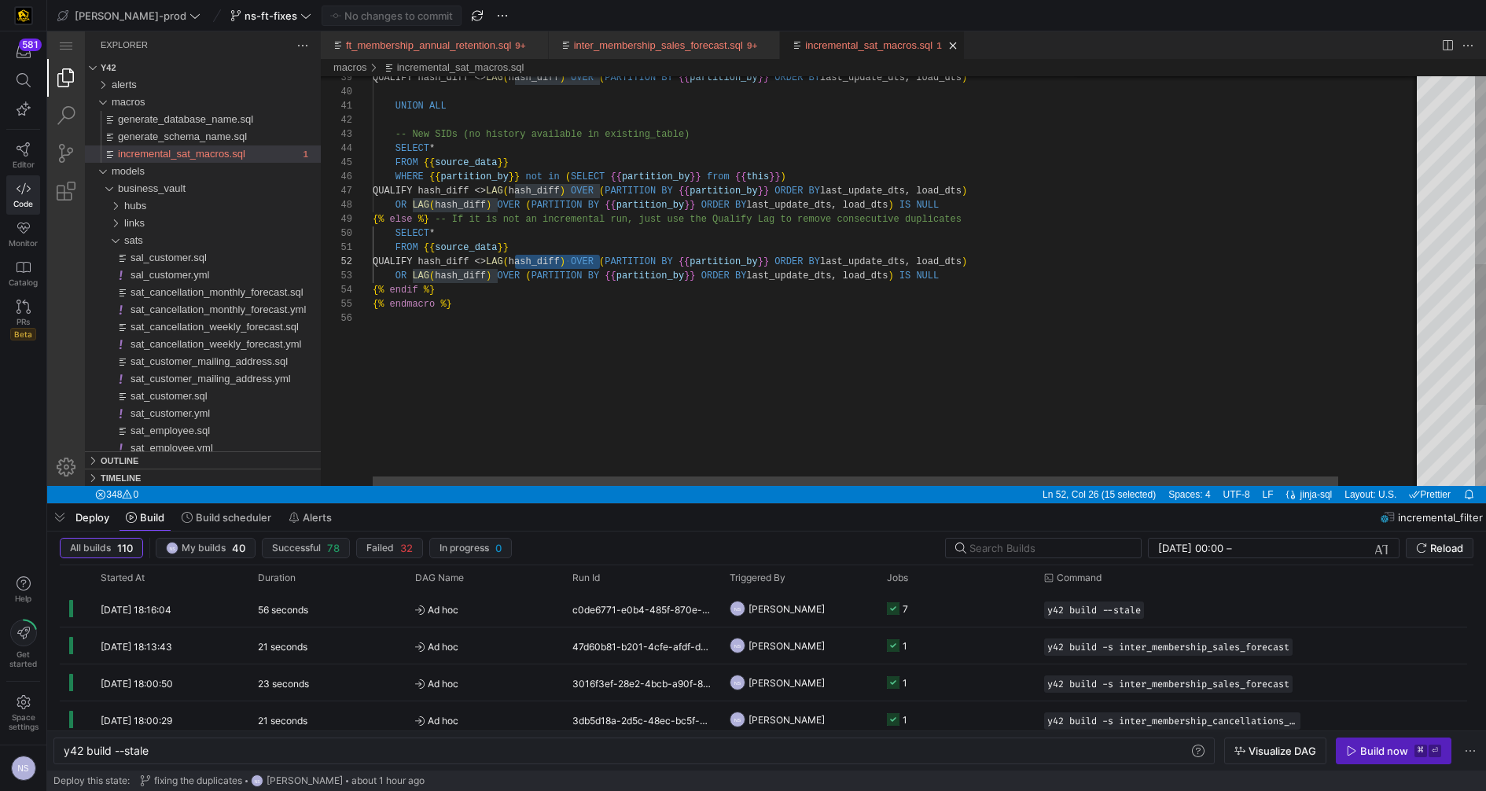
click at [578, 299] on div "-- New SIDs (no history available in existing_tabl e) SELECT * FROM {{ source_d…" at bounding box center [943, 127] width 1141 height 1188
drag, startPoint x: 509, startPoint y: 263, endPoint x: 498, endPoint y: 264, distance: 11.8
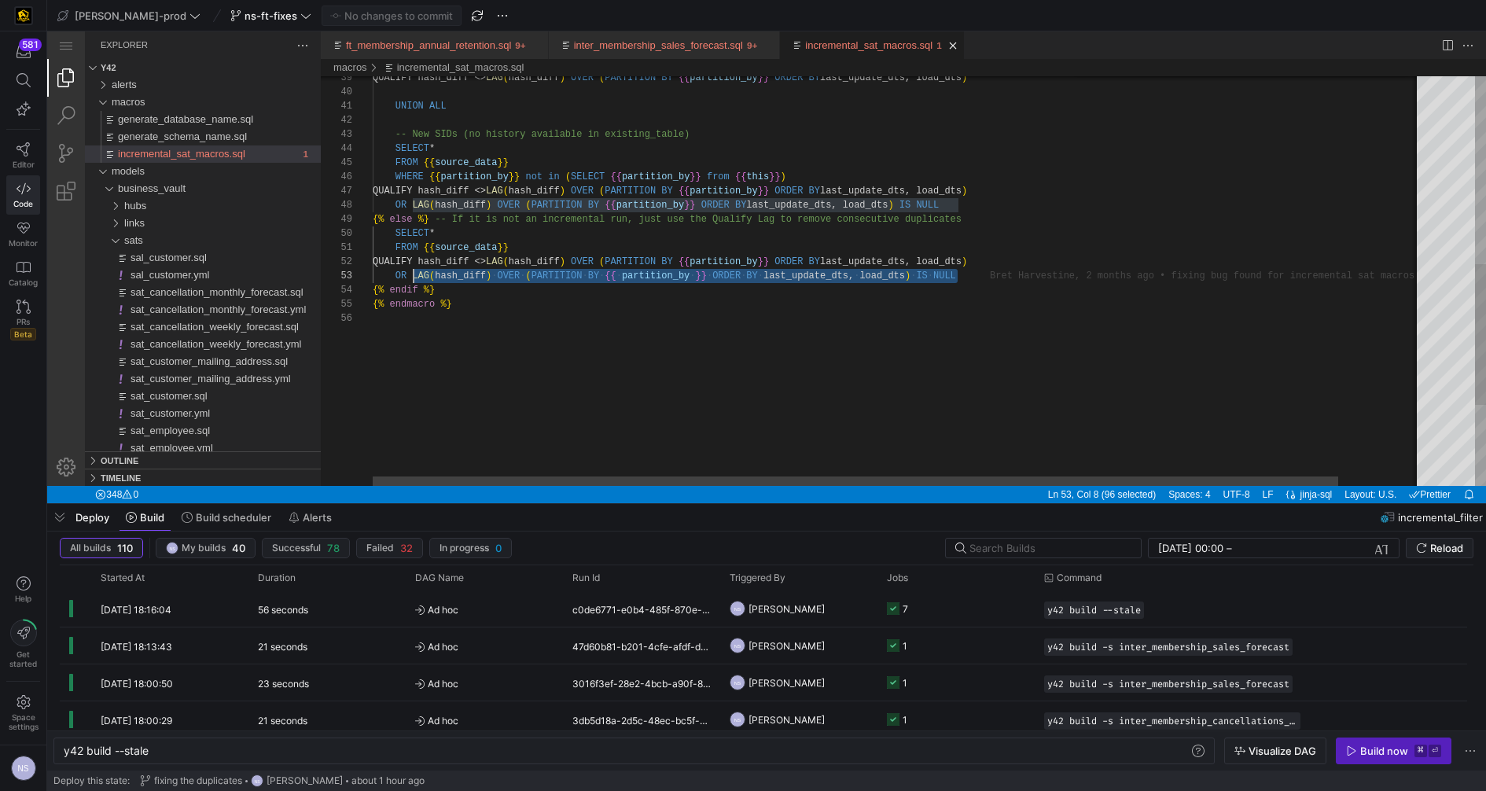
scroll to position [28, 40]
drag, startPoint x: 973, startPoint y: 276, endPoint x: 410, endPoint y: 277, distance: 563.6
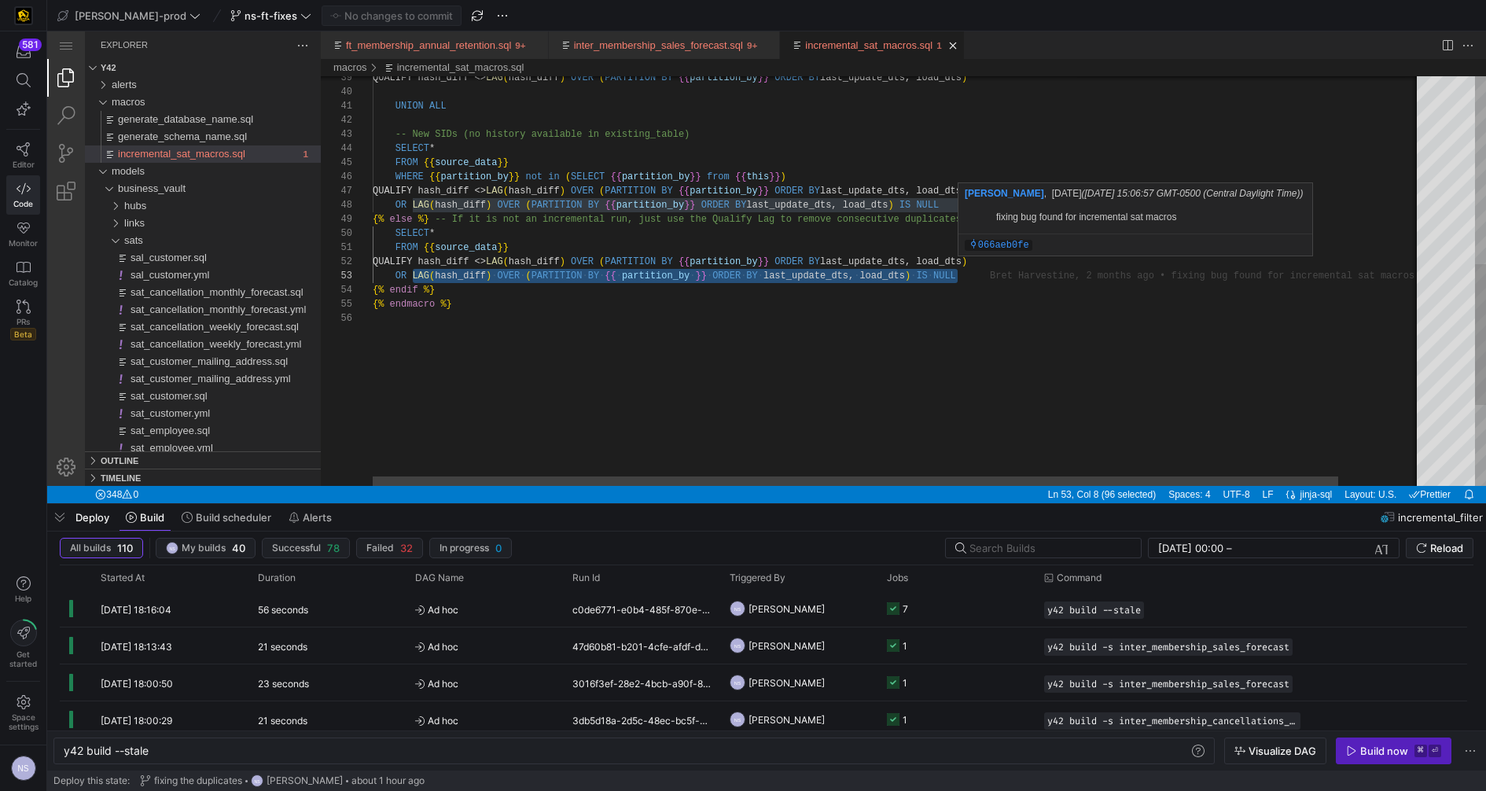
click at [973, 275] on div "-- New SIDs (no history available in existing_tabl e) SELECT * FROM {{ source_d…" at bounding box center [943, 127] width 1141 height 1188
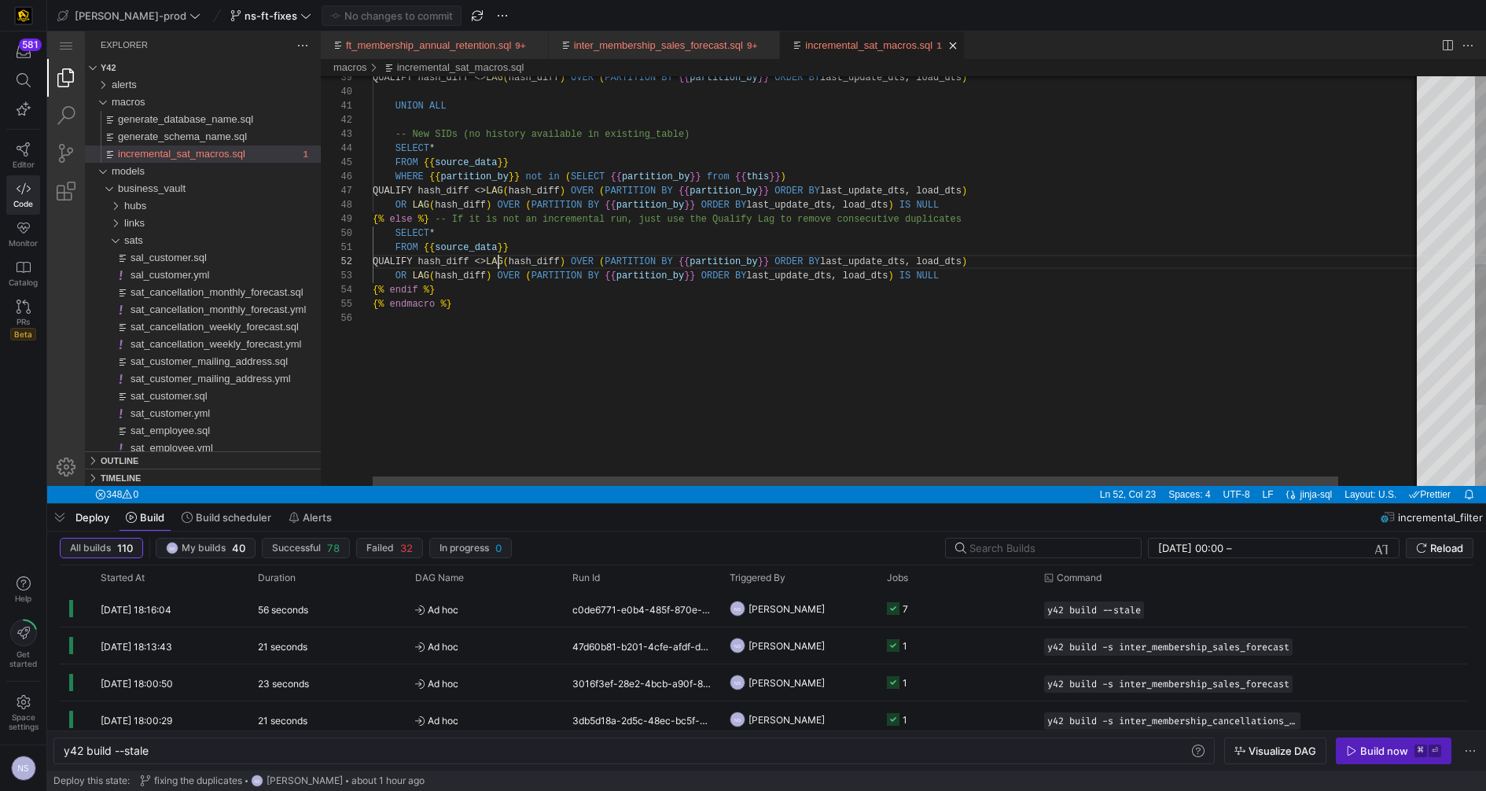
scroll to position [14, 136]
drag, startPoint x: 498, startPoint y: 260, endPoint x: 509, endPoint y: 260, distance: 11.0
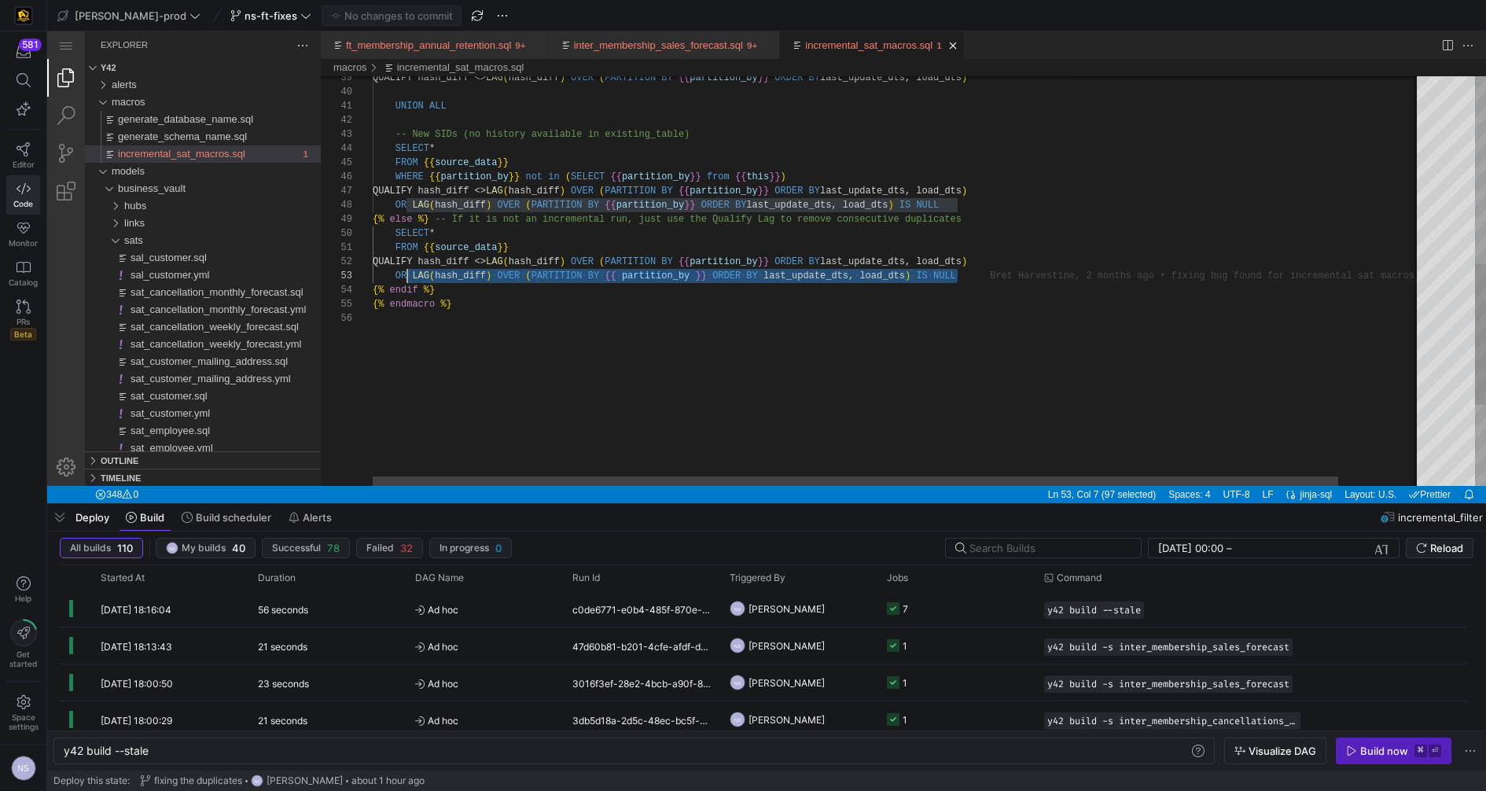
scroll to position [28, 40]
drag, startPoint x: 975, startPoint y: 276, endPoint x: 411, endPoint y: 277, distance: 563.6
drag, startPoint x: 978, startPoint y: 276, endPoint x: 410, endPoint y: 277, distance: 567.6
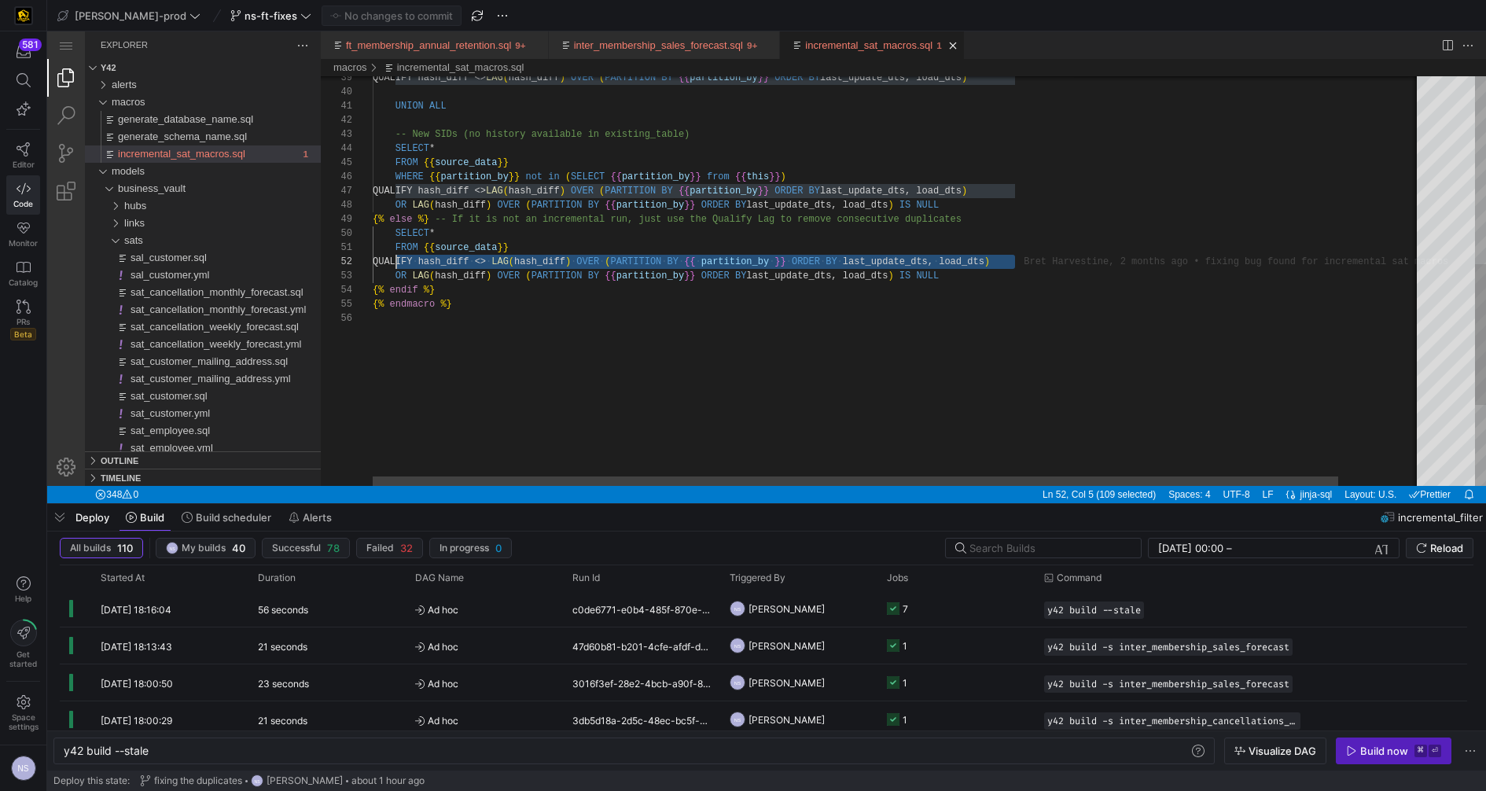
scroll to position [14, 22]
drag, startPoint x: 1028, startPoint y: 261, endPoint x: 398, endPoint y: 259, distance: 630.4
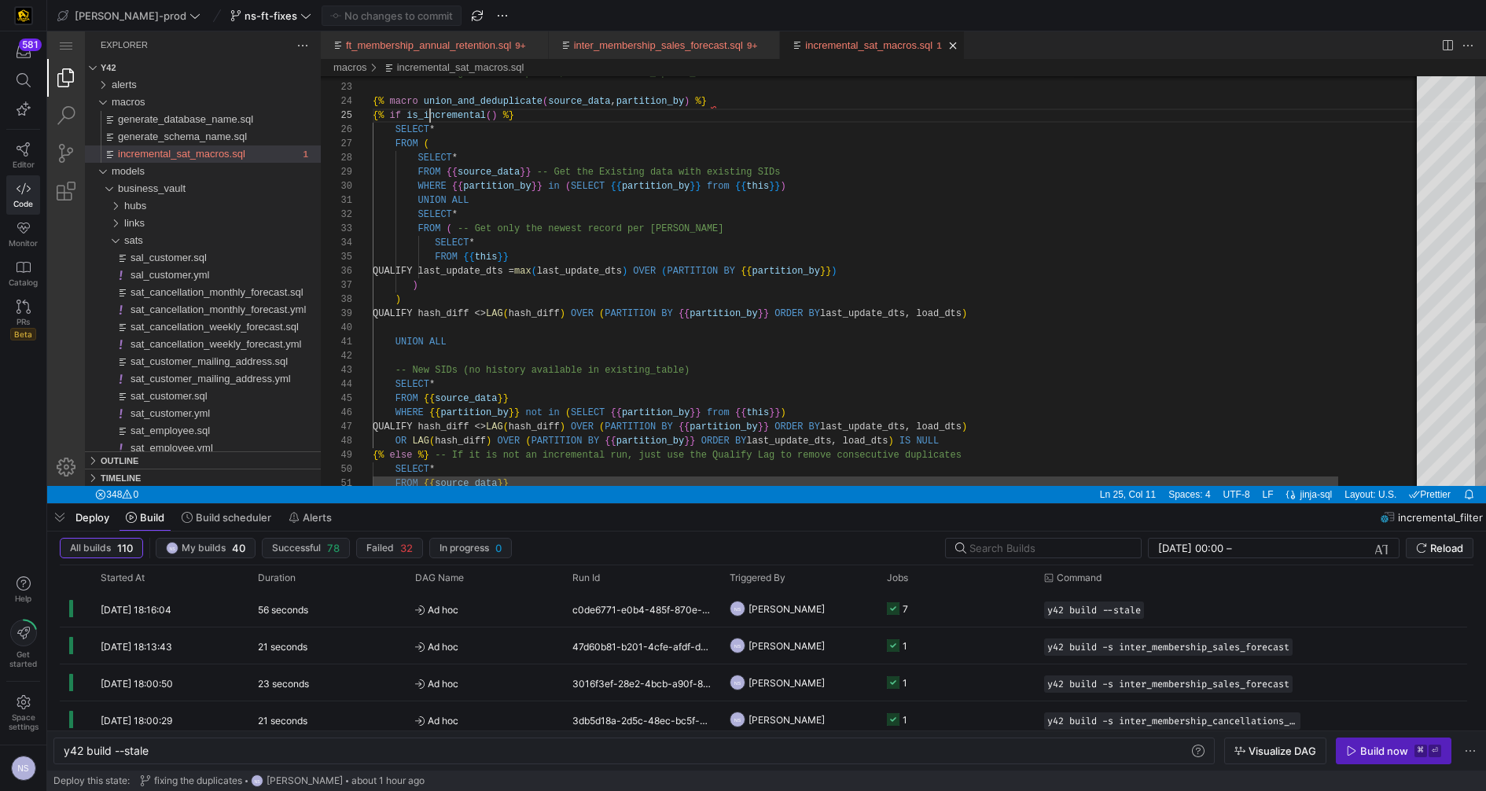
click at [431, 111] on div "-- New SIDs (no history available in existing_tabl e) SELECT * FROM {{ source_d…" at bounding box center [943, 363] width 1141 height 1188
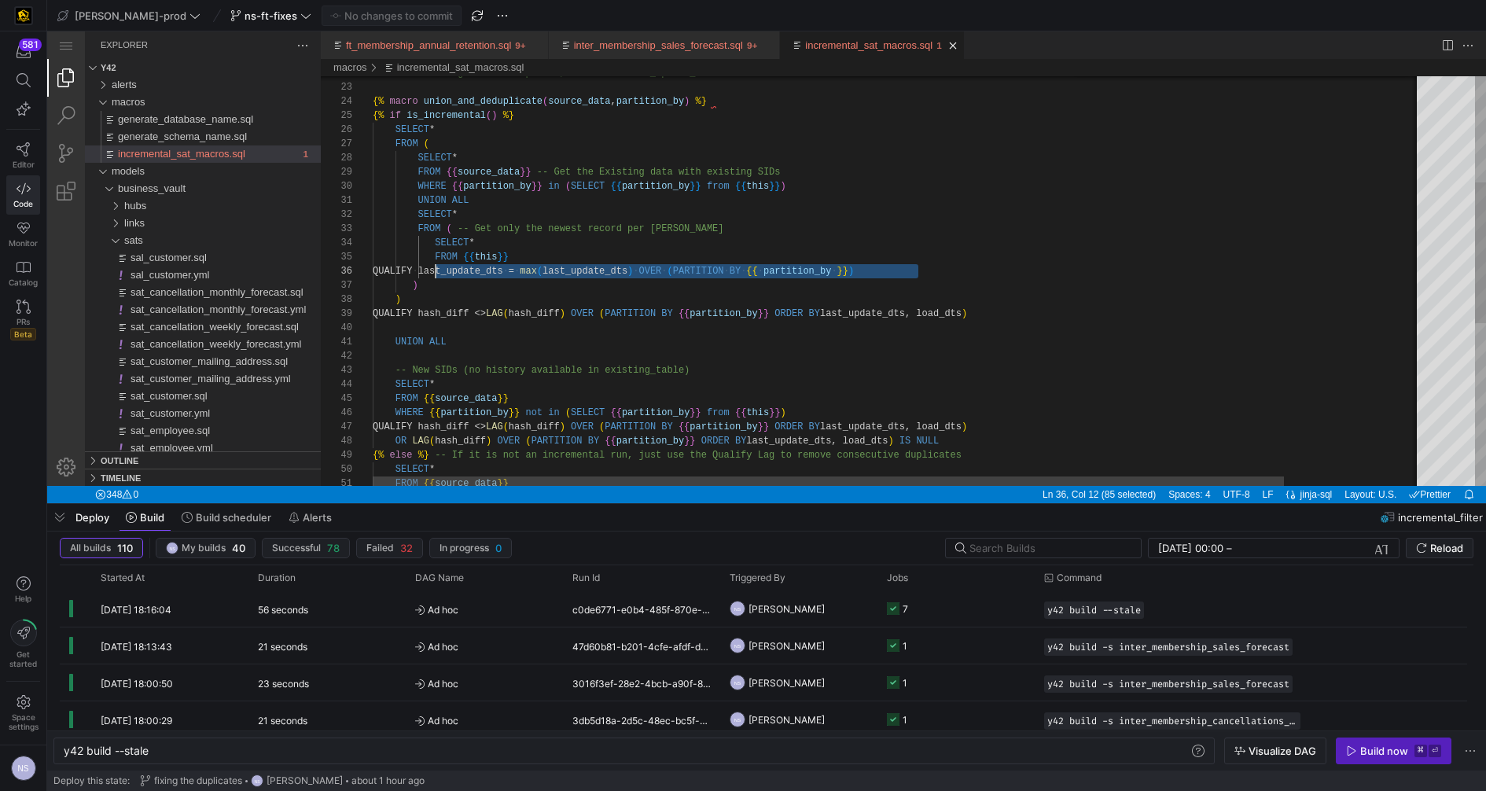
scroll to position [42, 61]
drag, startPoint x: 938, startPoint y: 272, endPoint x: 435, endPoint y: 243, distance: 503.2
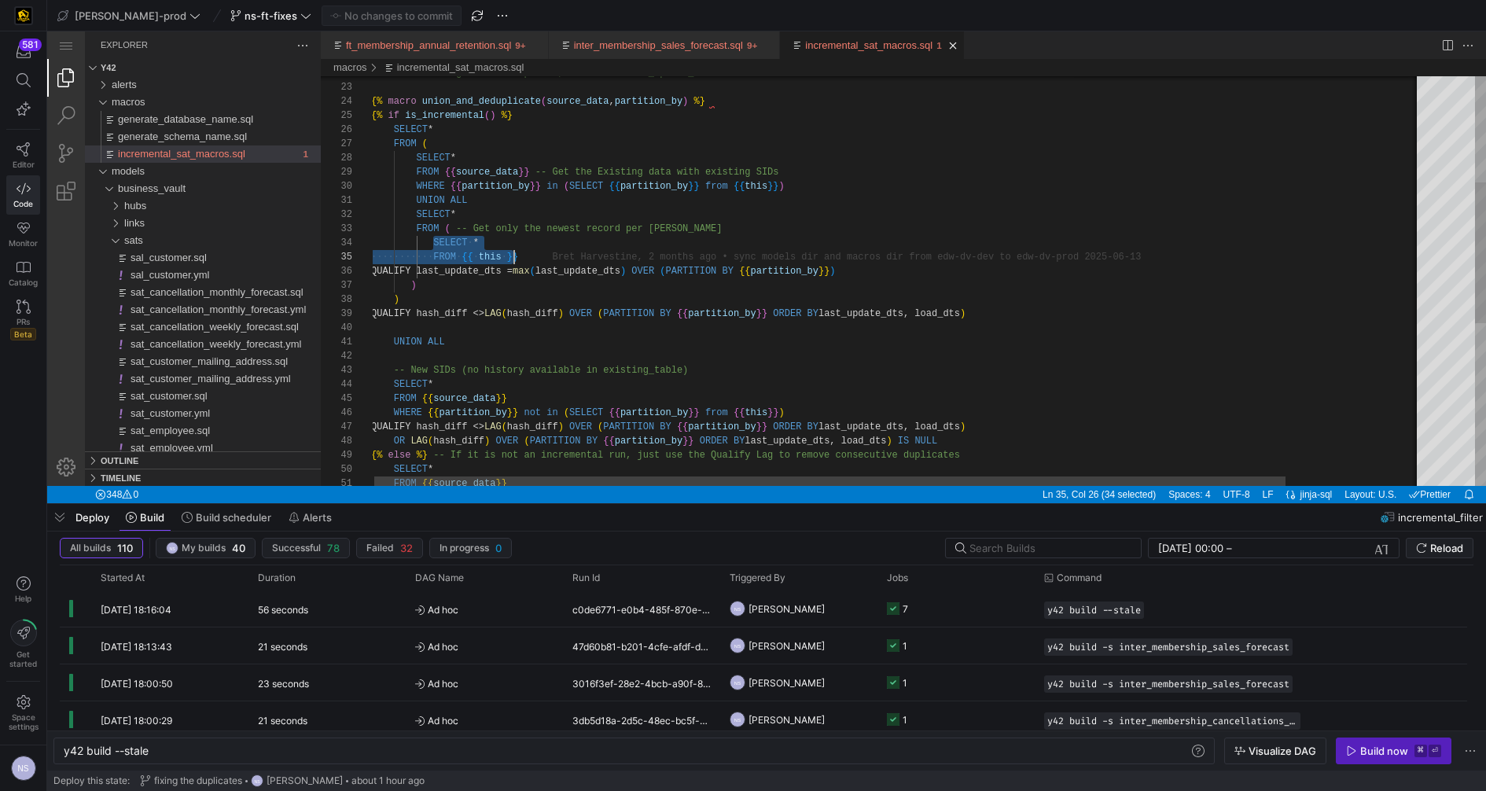
scroll to position [42, 148]
drag, startPoint x: 434, startPoint y: 244, endPoint x: 525, endPoint y: 259, distance: 92.5
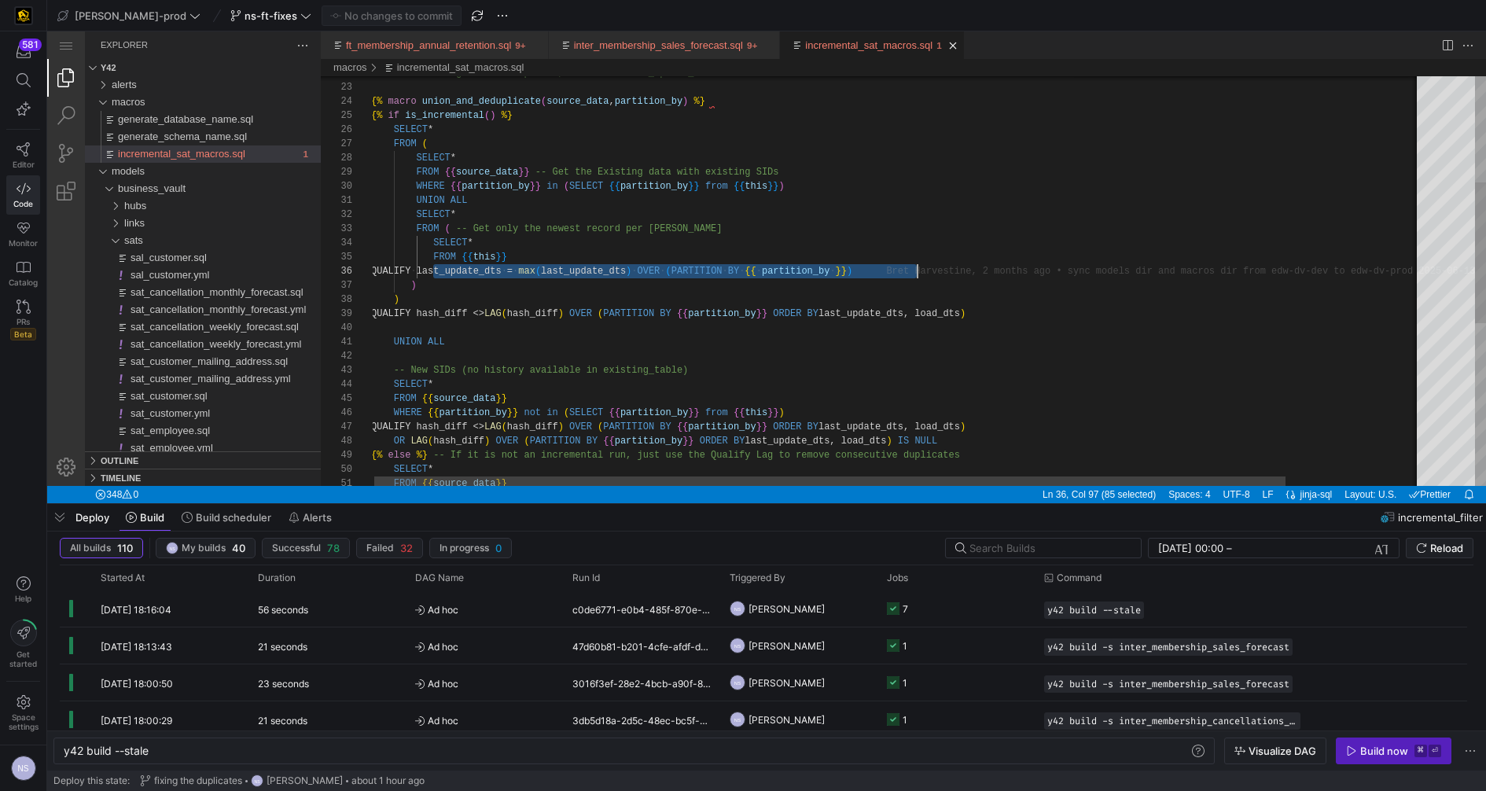
scroll to position [71, 545]
drag, startPoint x: 432, startPoint y: 270, endPoint x: 932, endPoint y: 270, distance: 499.2
drag, startPoint x: 583, startPoint y: 274, endPoint x: 934, endPoint y: 272, distance: 350.6
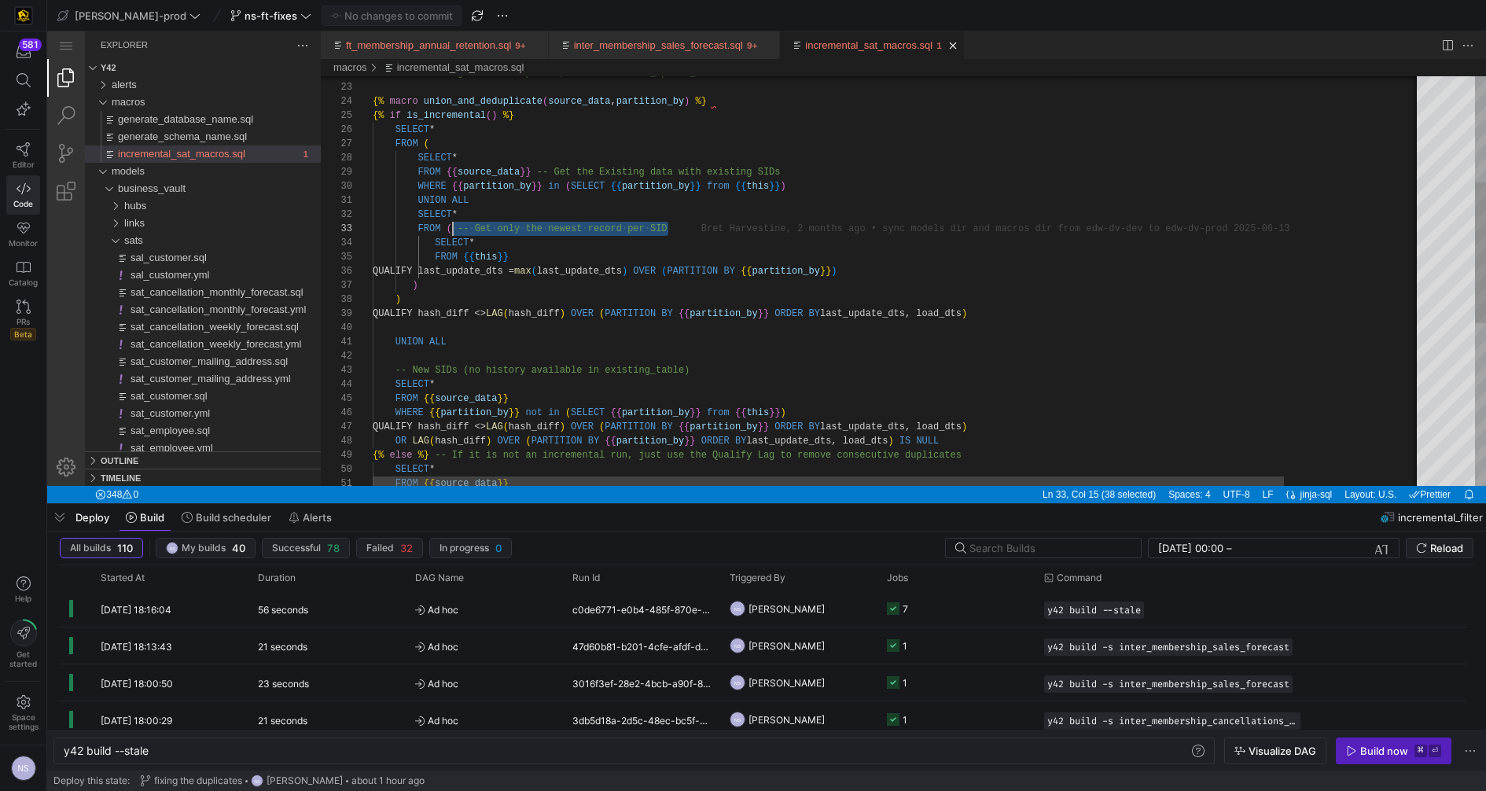
scroll to position [28, 79]
drag, startPoint x: 684, startPoint y: 224, endPoint x: 451, endPoint y: 233, distance: 232.8
click at [519, 191] on div "-- New SIDs (no history available in existing_tabl e) SELECT * FROM {{ source_d…" at bounding box center [977, 363] width 1208 height 1188
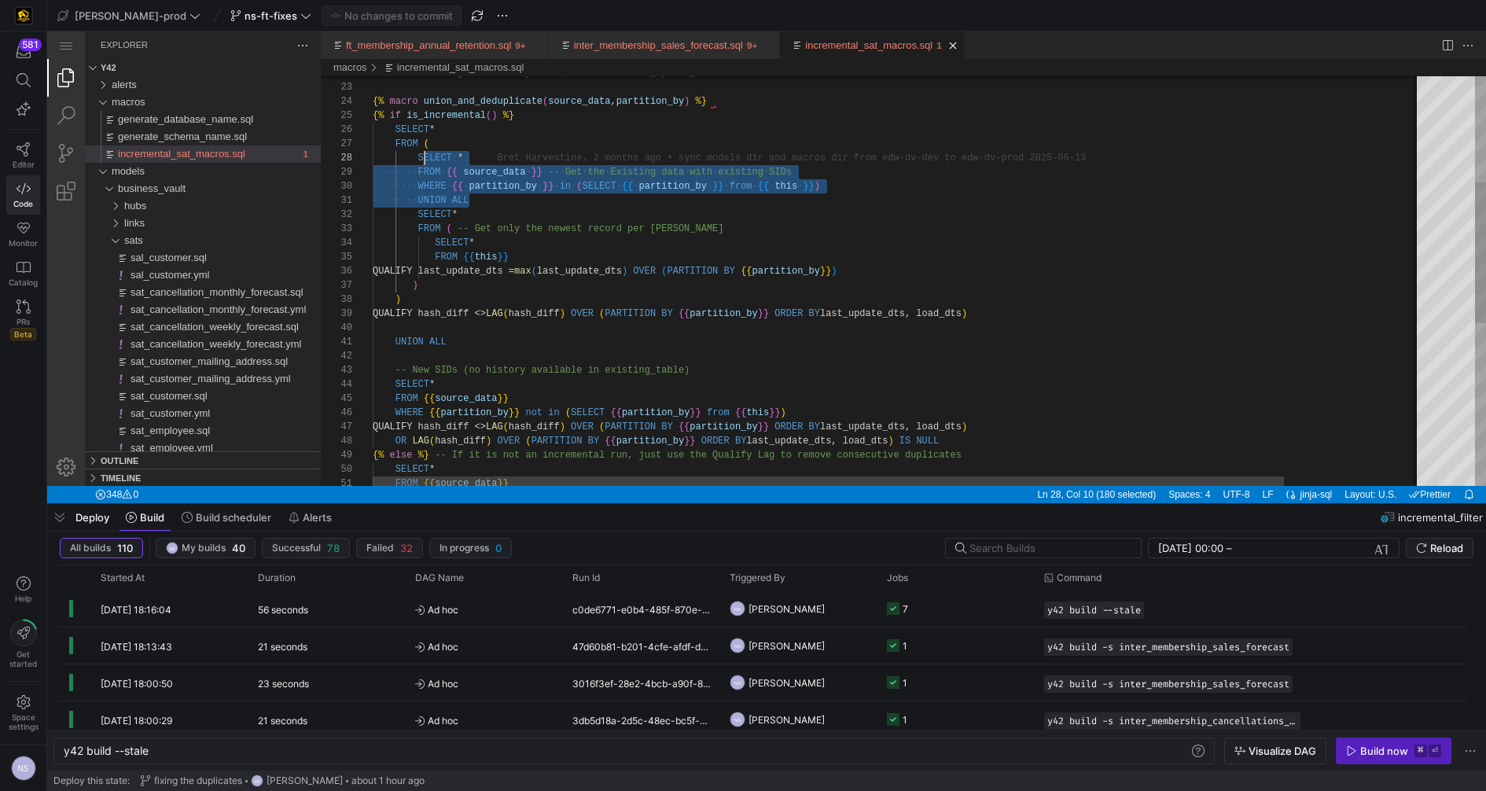
scroll to position [99, 46]
drag, startPoint x: 488, startPoint y: 203, endPoint x: 417, endPoint y: 160, distance: 82.9
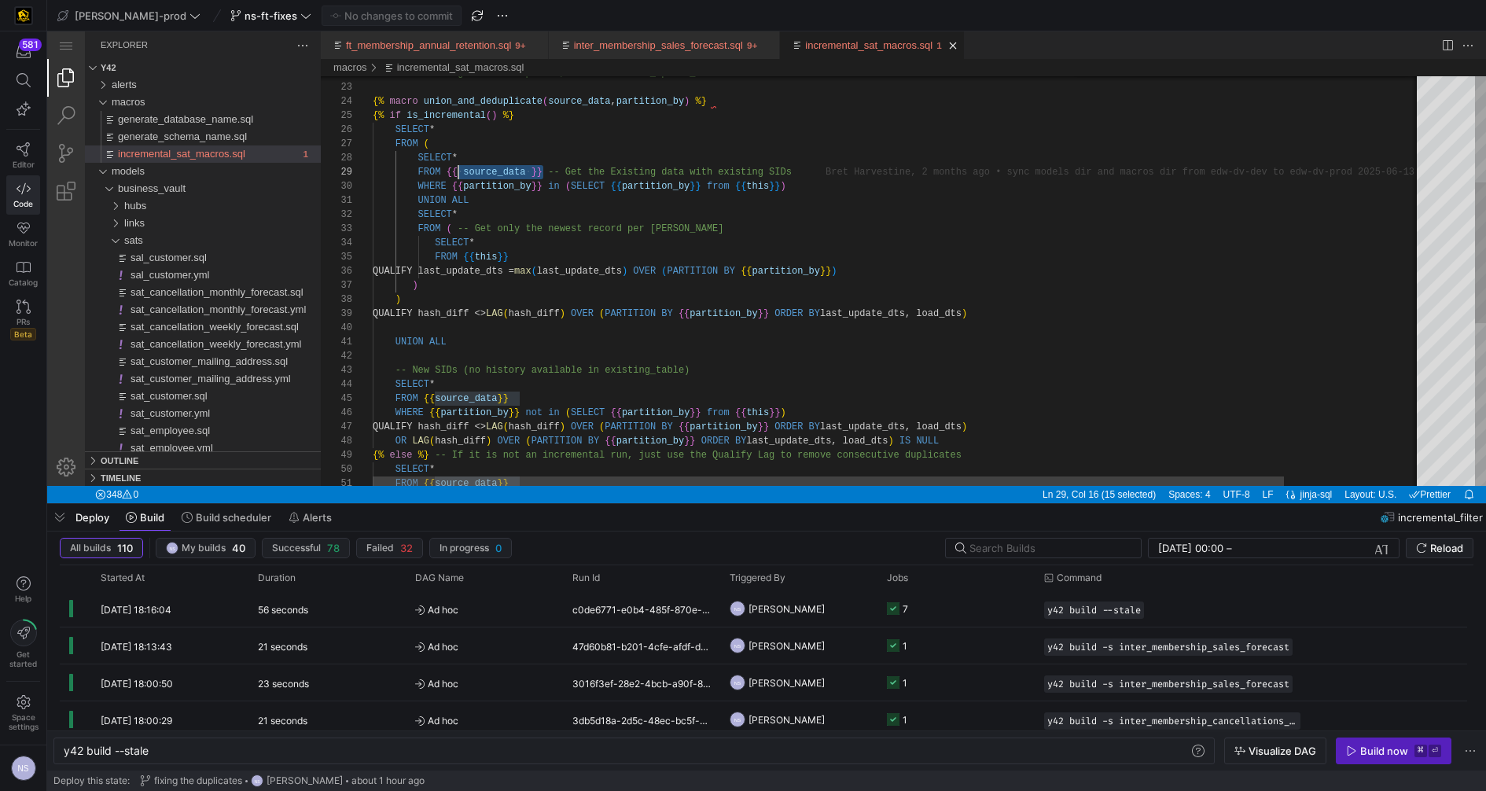
scroll to position [112, 79]
drag, startPoint x: 545, startPoint y: 171, endPoint x: 450, endPoint y: 172, distance: 95.1
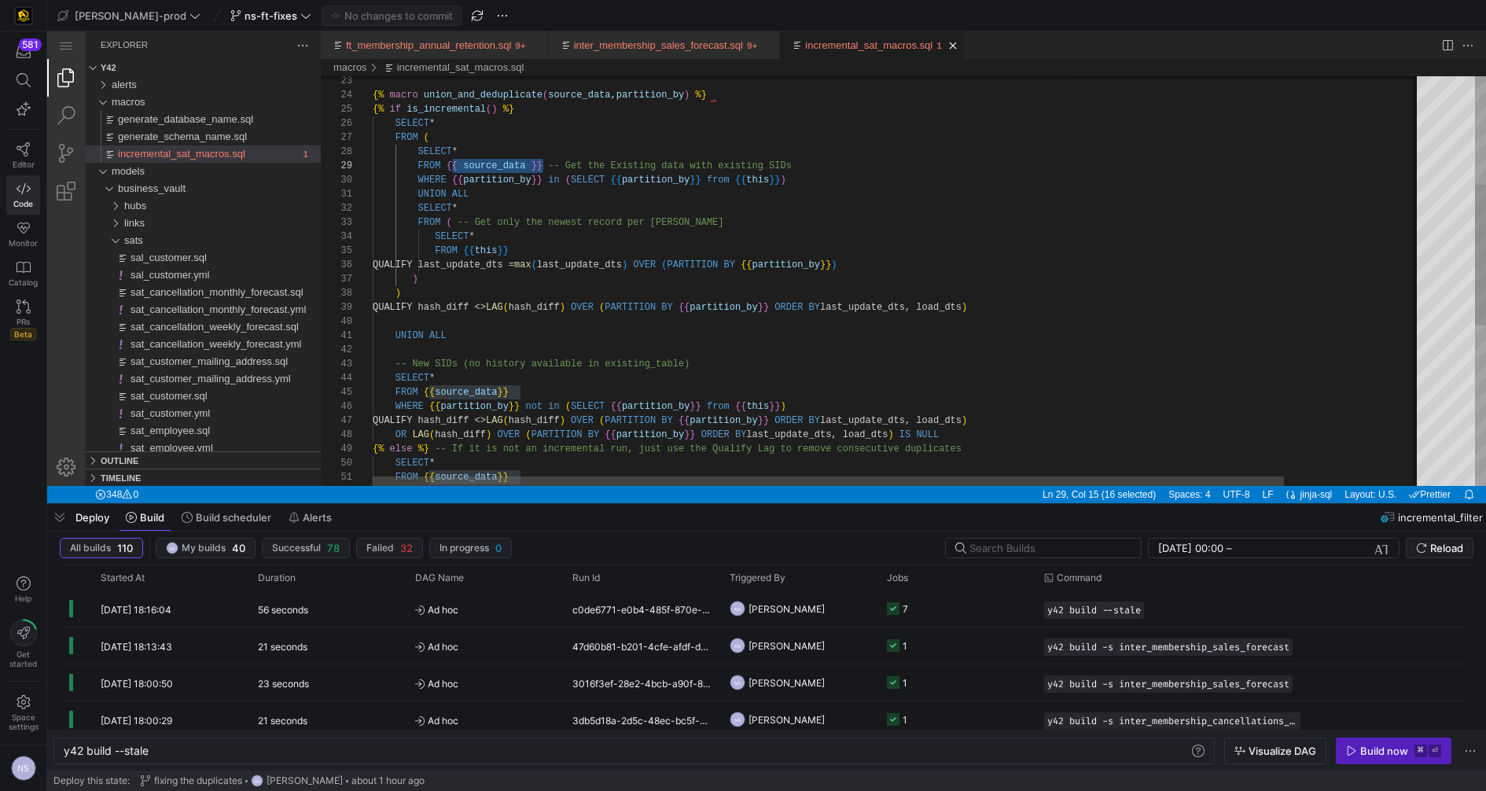
click at [509, 176] on div "-- New SIDs (no history available in existing_tabl e) SELECT * FROM {{ source_d…" at bounding box center [977, 357] width 1208 height 1188
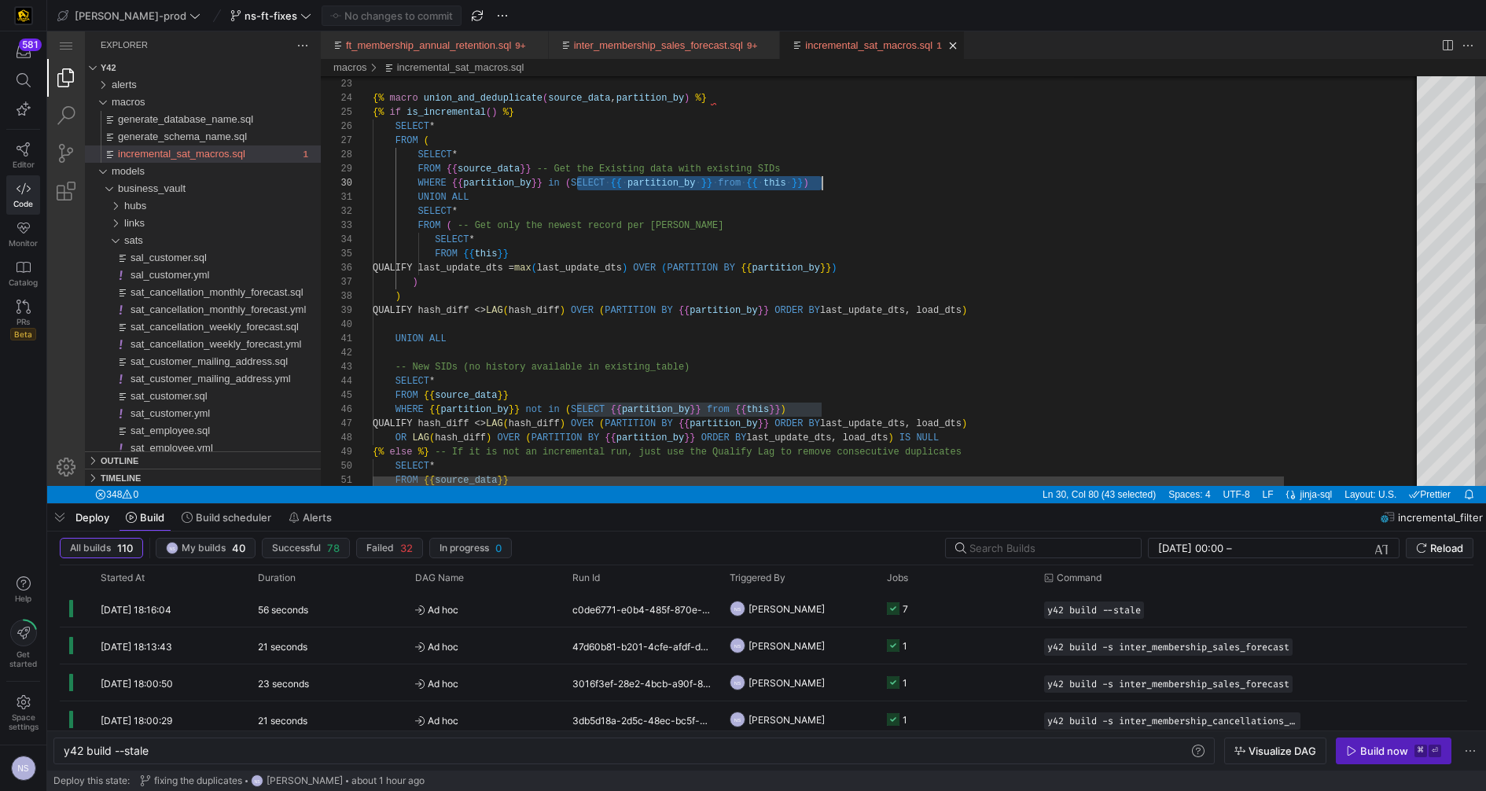
scroll to position [127, 447]
drag, startPoint x: 577, startPoint y: 180, endPoint x: 851, endPoint y: 179, distance: 274.3
click at [725, 365] on div "-- New SIDs (no history available in existing_tabl e) SELECT * FROM {{ source_d…" at bounding box center [977, 360] width 1208 height 1188
click at [822, 169] on div "-- New SIDs (no history available in existing_tabl e) SELECT * FROM {{ source_d…" at bounding box center [977, 360] width 1208 height 1188
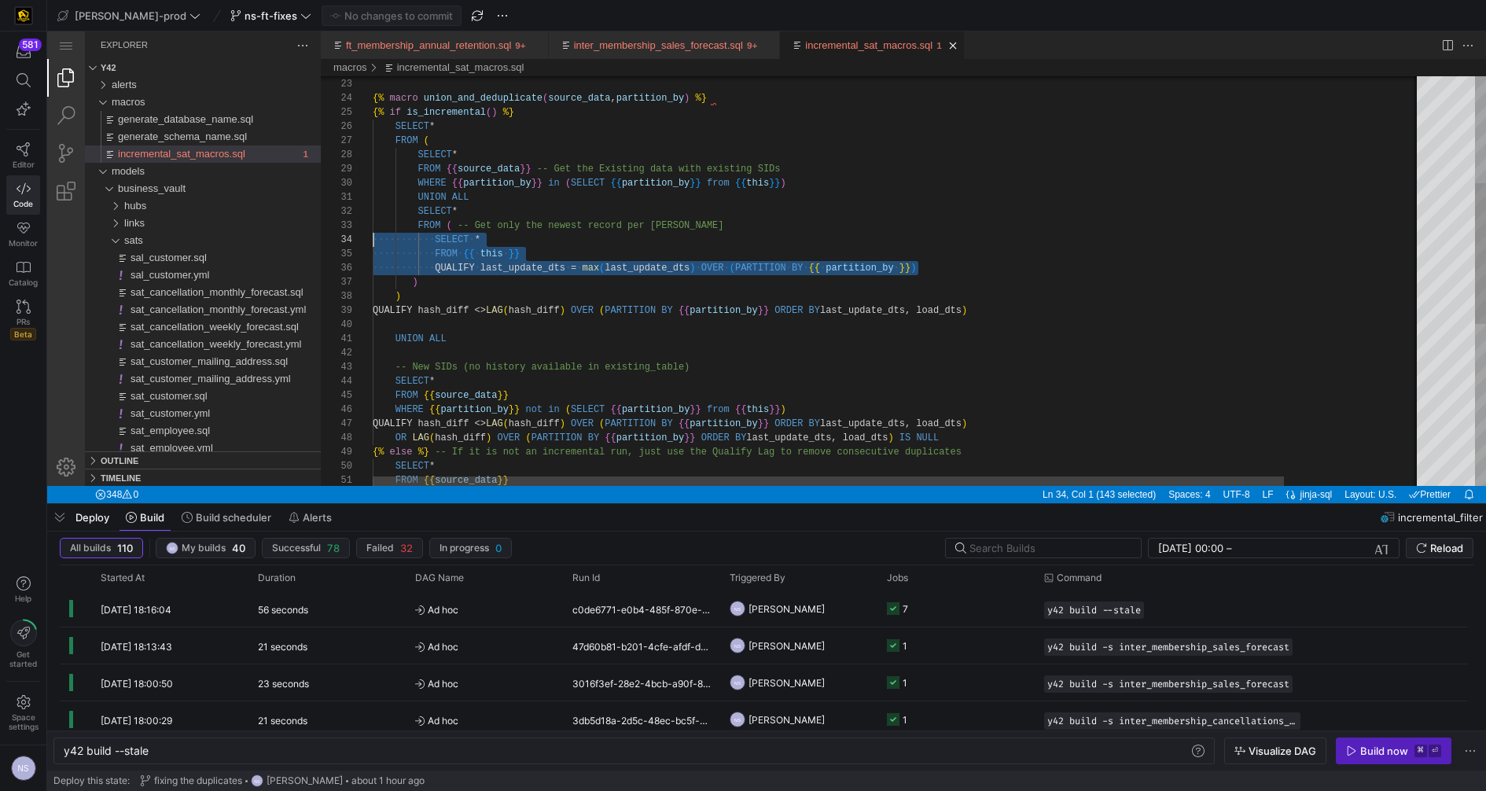
scroll to position [42, 0]
drag, startPoint x: 941, startPoint y: 264, endPoint x: 324, endPoint y: 234, distance: 617.8
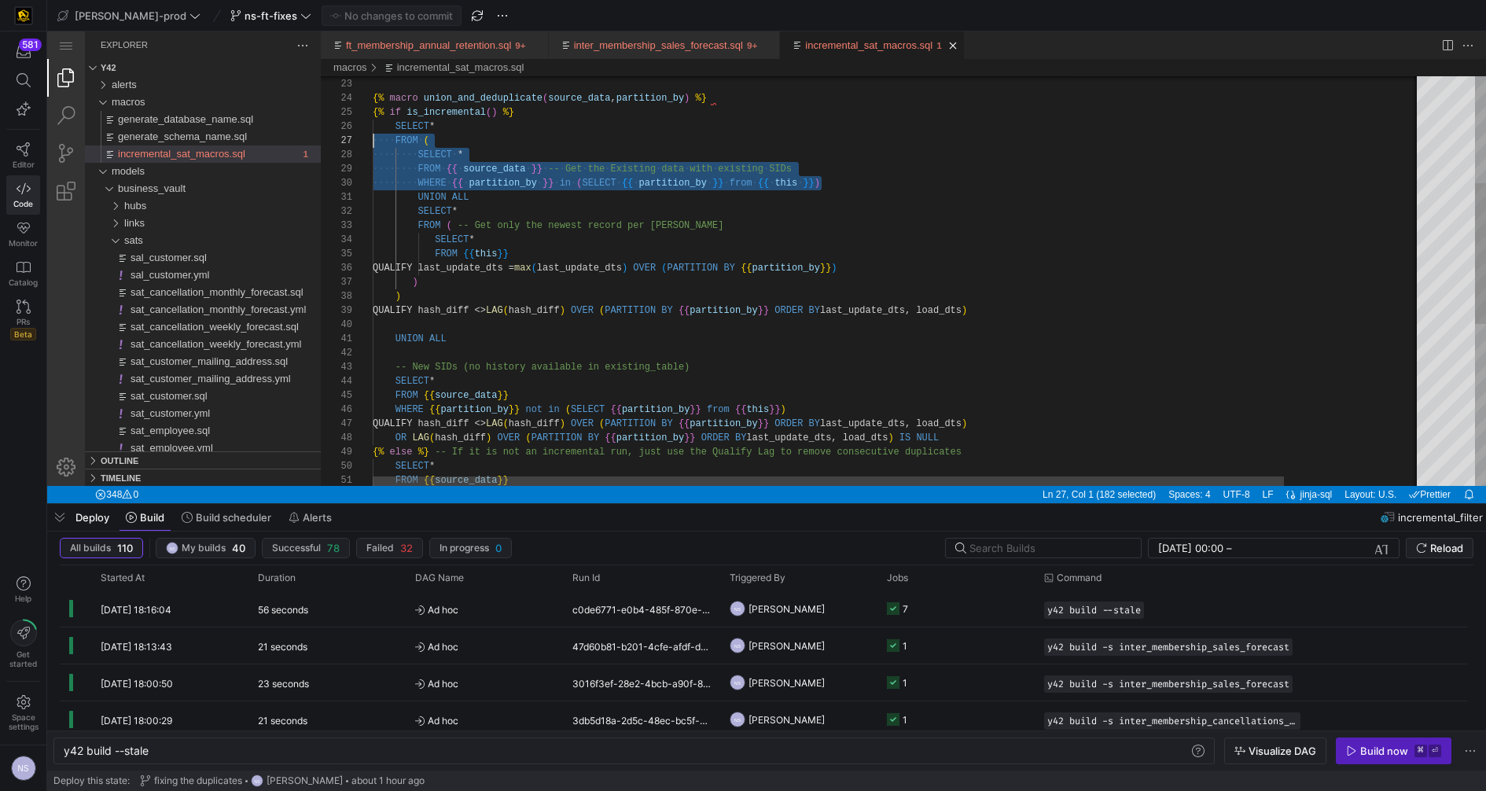
scroll to position [99, 0]
drag, startPoint x: 843, startPoint y: 182, endPoint x: 244, endPoint y: 151, distance: 599.8
click at [483, 194] on div "-- New SIDs (no history available in existing_tabl e) SELECT * FROM {{ source_d…" at bounding box center [977, 360] width 1208 height 1188
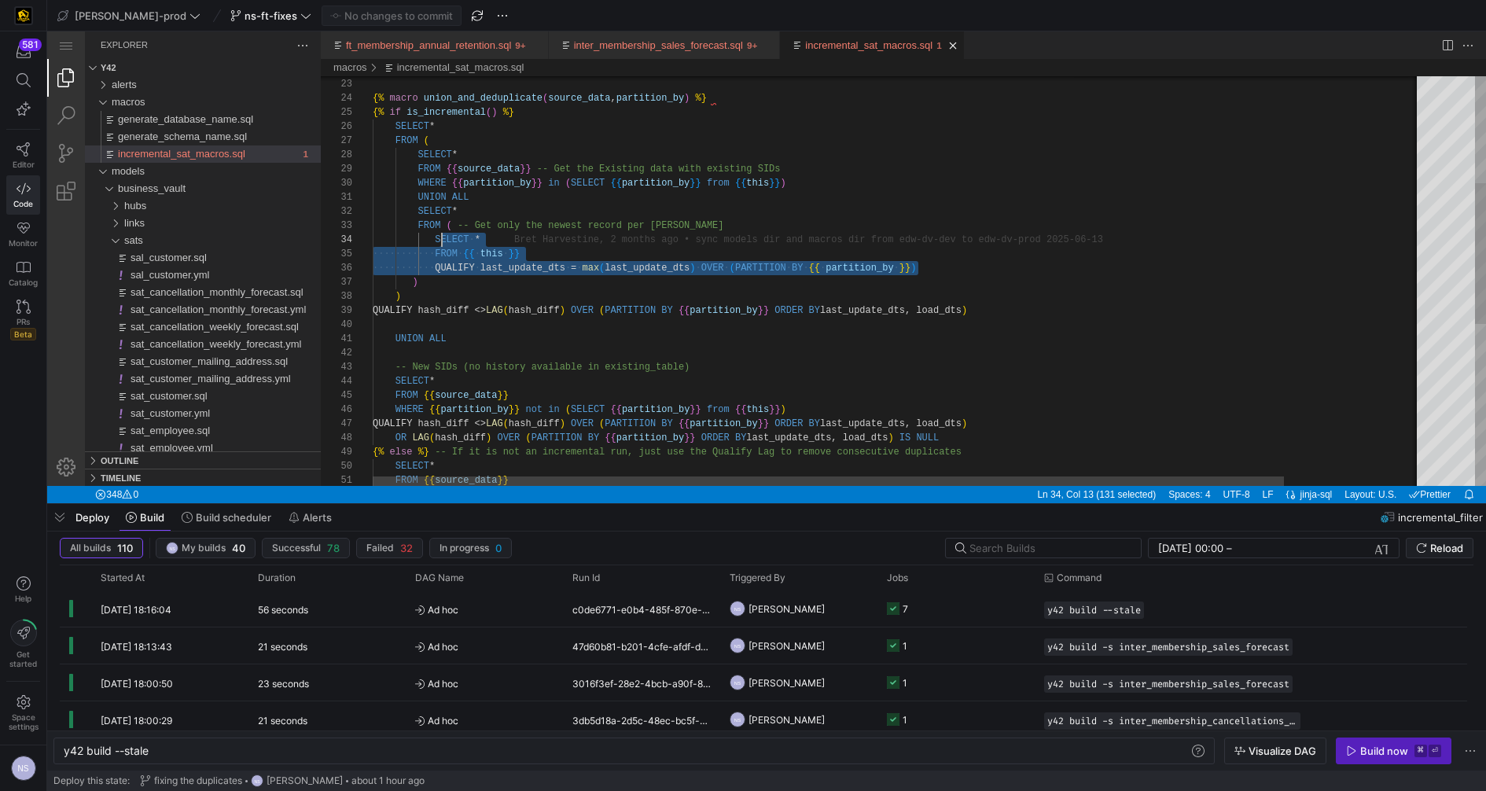
scroll to position [42, 61]
drag, startPoint x: 947, startPoint y: 266, endPoint x: 437, endPoint y: 241, distance: 510.8
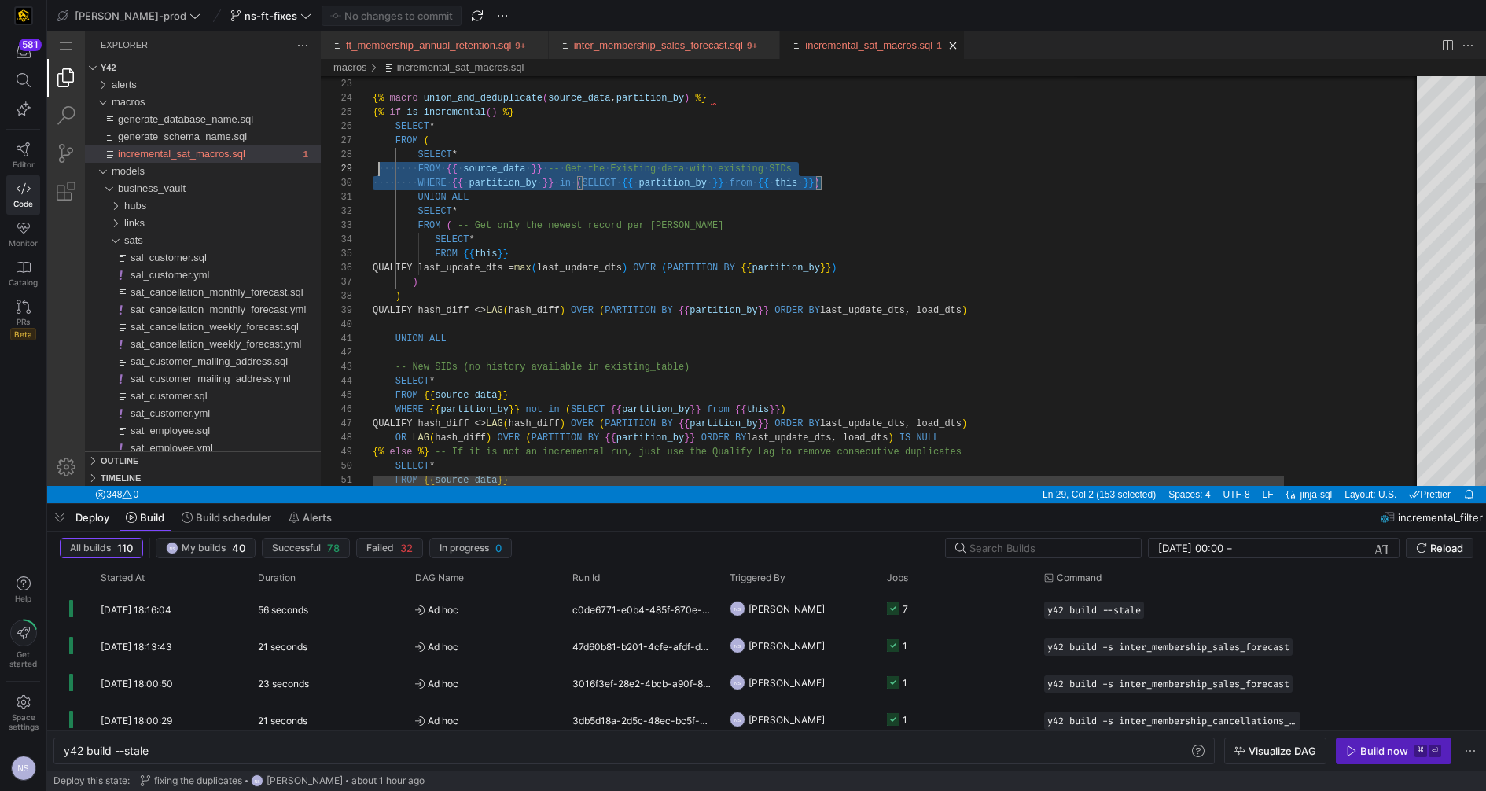
scroll to position [99, 0]
drag, startPoint x: 839, startPoint y: 184, endPoint x: 346, endPoint y: 154, distance: 493.8
click at [532, 195] on div "-- New SIDs (no history available in existing_tabl e) SELECT * FROM {{ source_d…" at bounding box center [977, 360] width 1208 height 1188
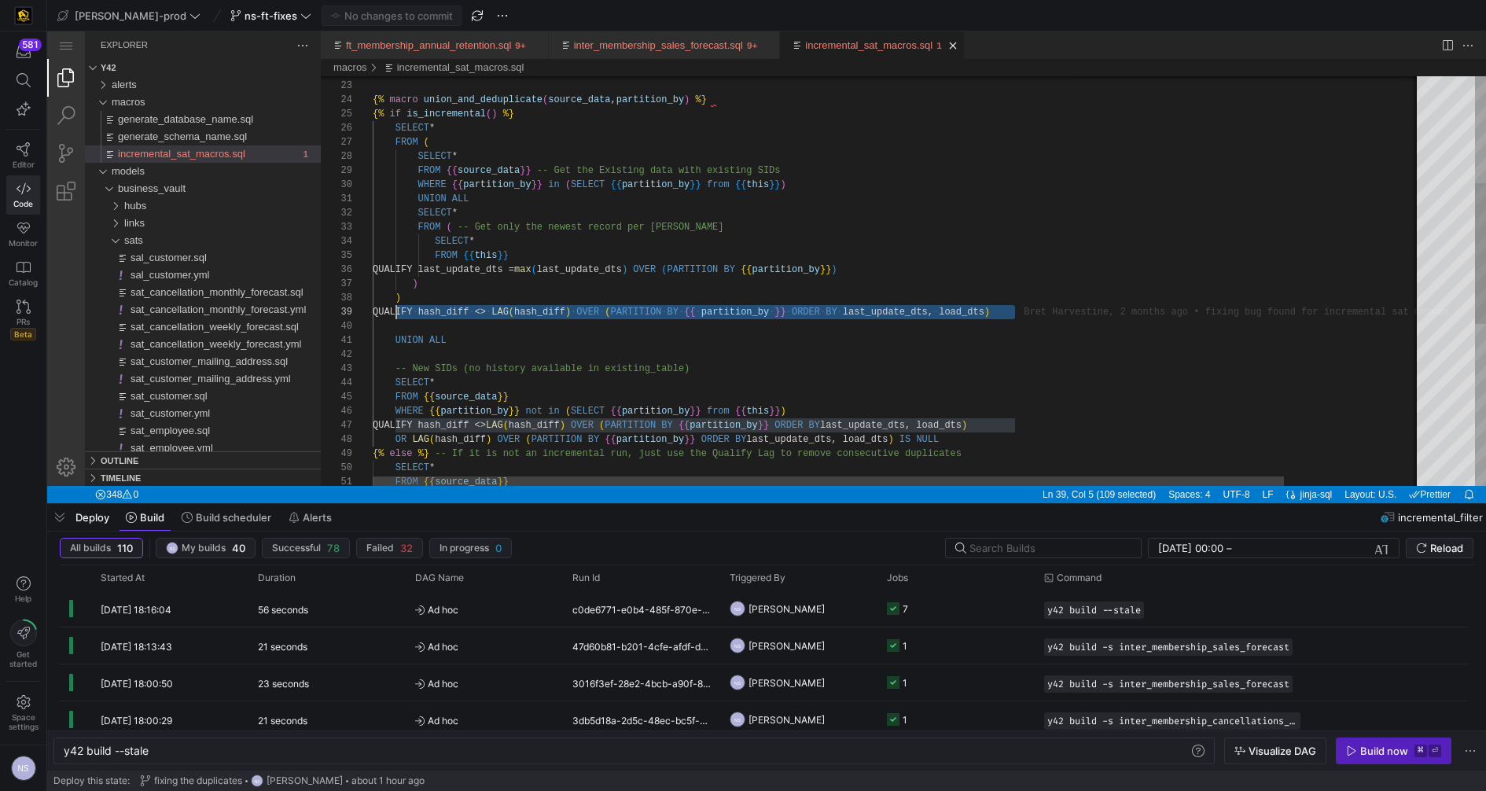
scroll to position [112, 22]
drag, startPoint x: 1031, startPoint y: 315, endPoint x: 394, endPoint y: 309, distance: 636.8
click at [472, 304] on div "-- New SIDs (no history available in existing_tabl e) SELECT * FROM {{ source_d…" at bounding box center [977, 361] width 1208 height 1188
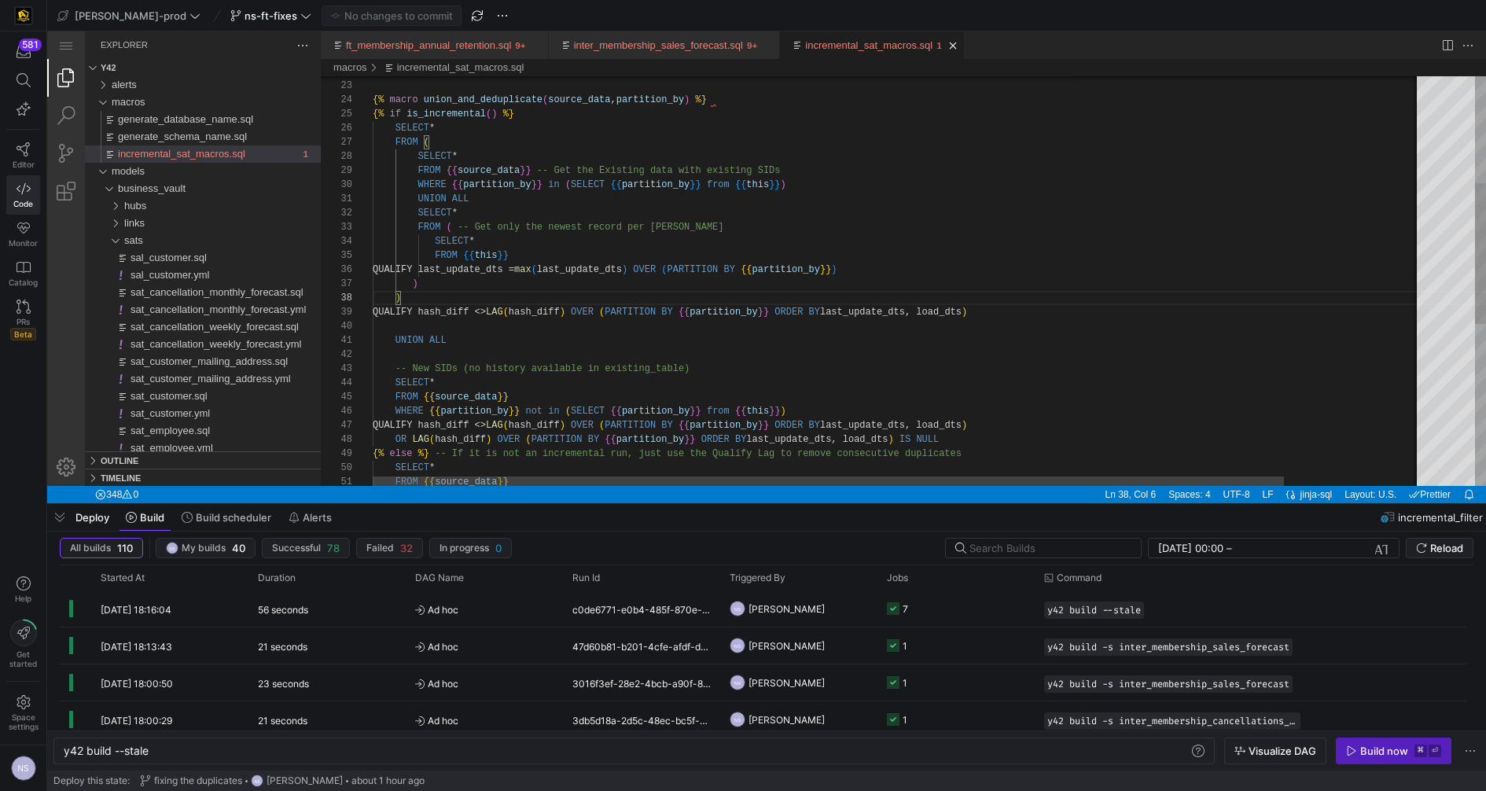
click at [469, 311] on div "-- New SIDs (no history available in existing_tabl e) SELECT * FROM {{ source_d…" at bounding box center [977, 361] width 1208 height 1188
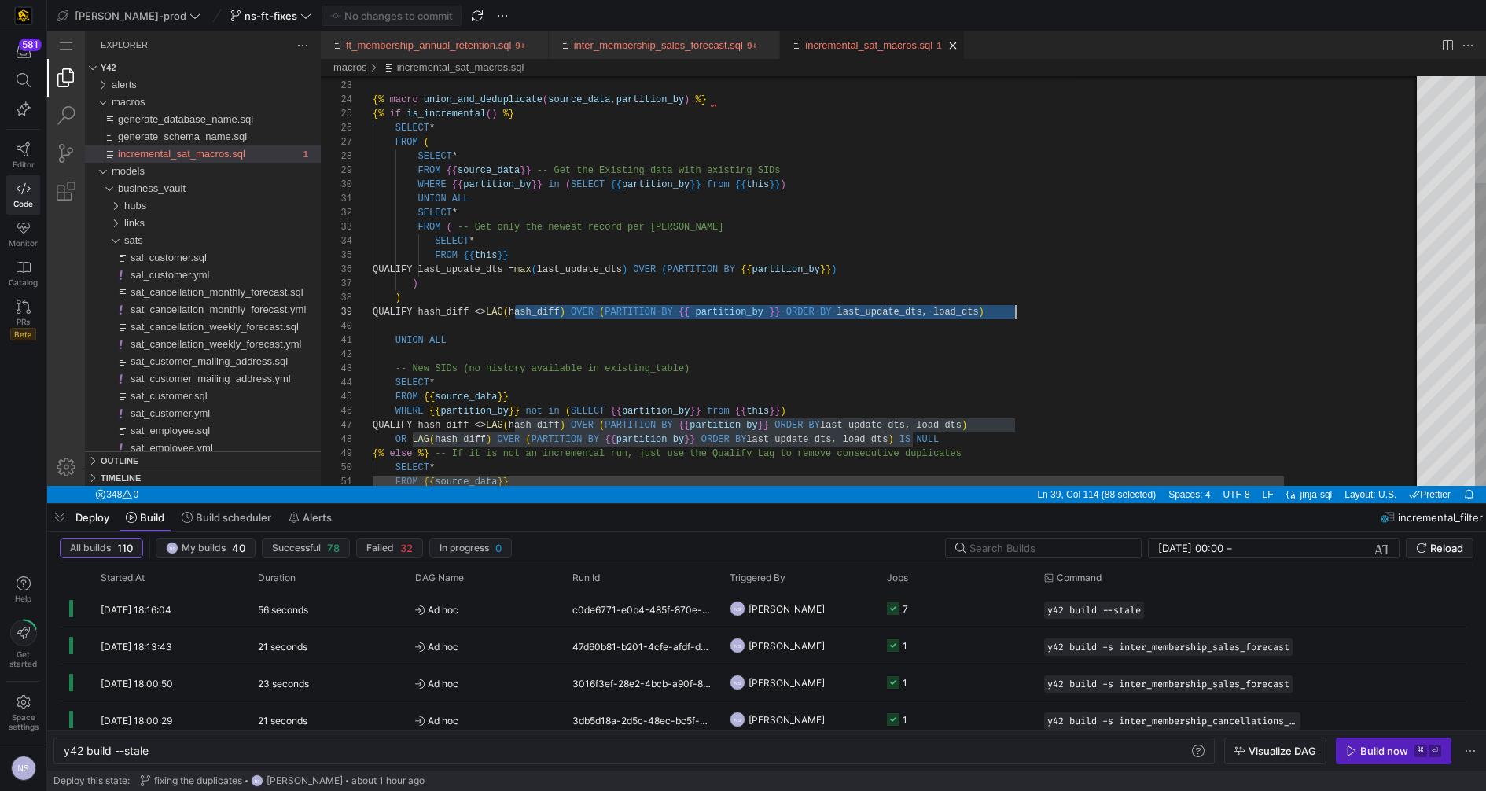
scroll to position [112, 641]
drag, startPoint x: 516, startPoint y: 311, endPoint x: 1025, endPoint y: 312, distance: 509.4
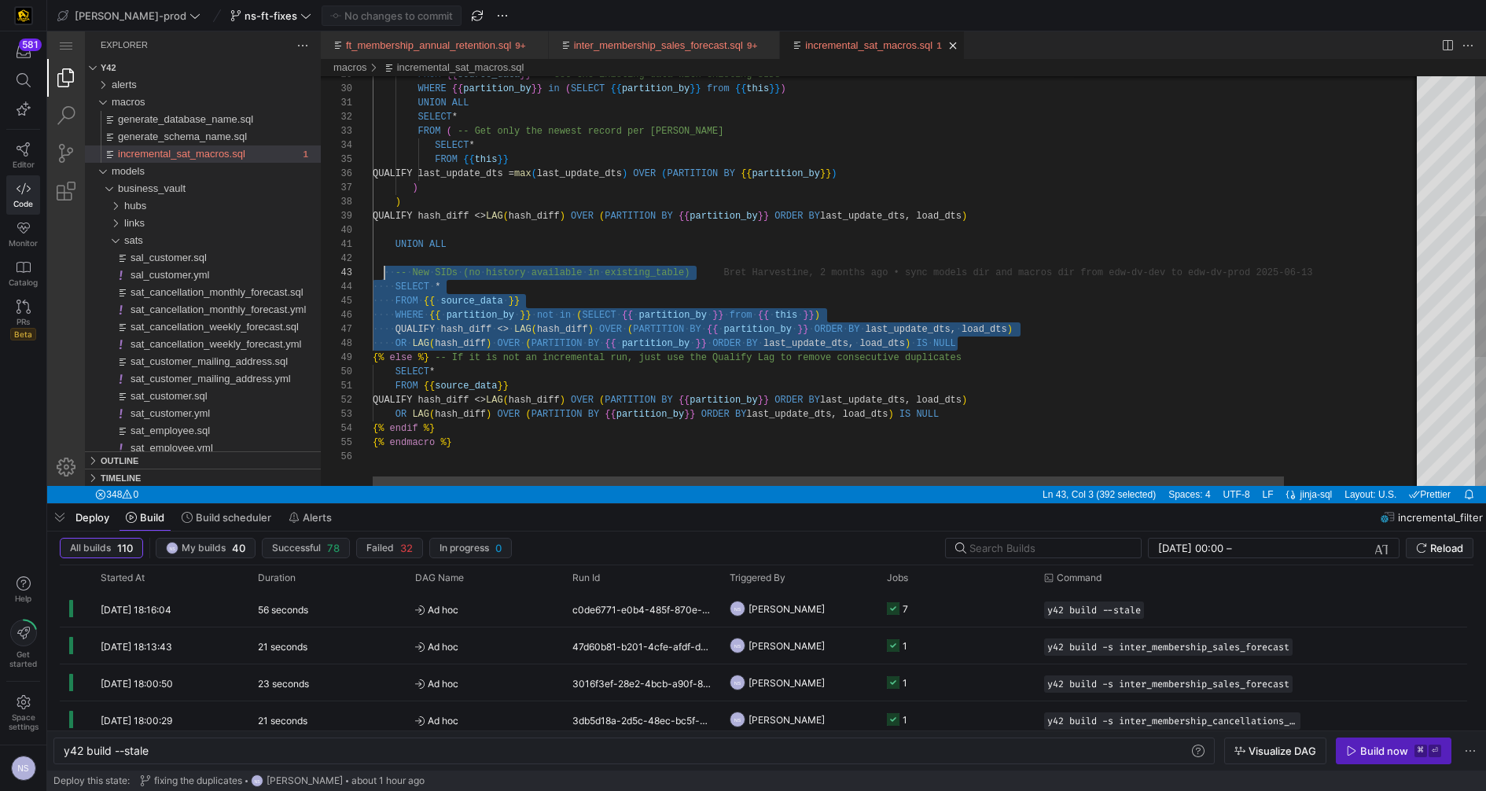
scroll to position [28, 0]
drag, startPoint x: 994, startPoint y: 341, endPoint x: 321, endPoint y: 272, distance: 676.4
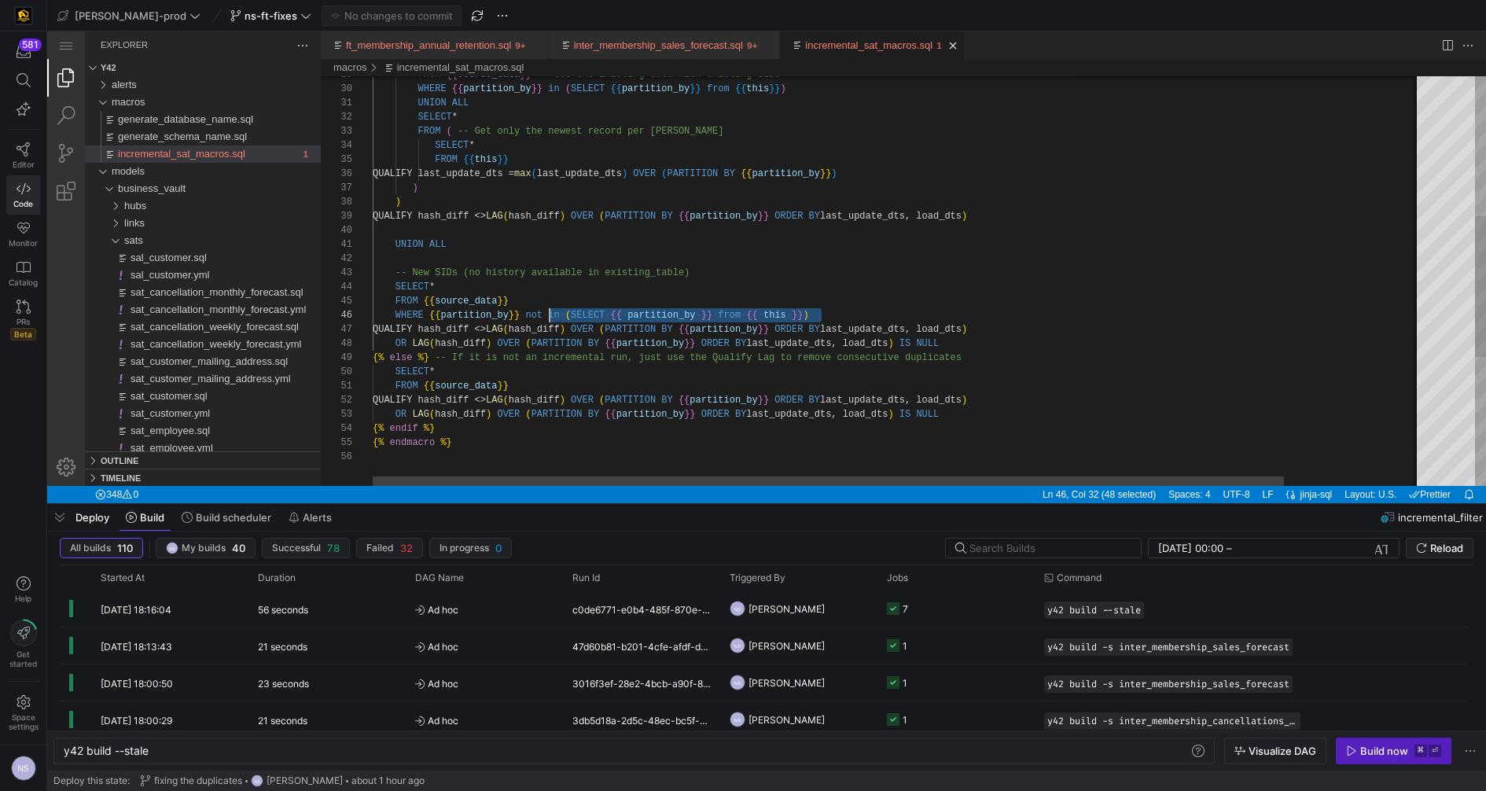
scroll to position [71, 165]
drag, startPoint x: 856, startPoint y: 313, endPoint x: 535, endPoint y: 311, distance: 320.7
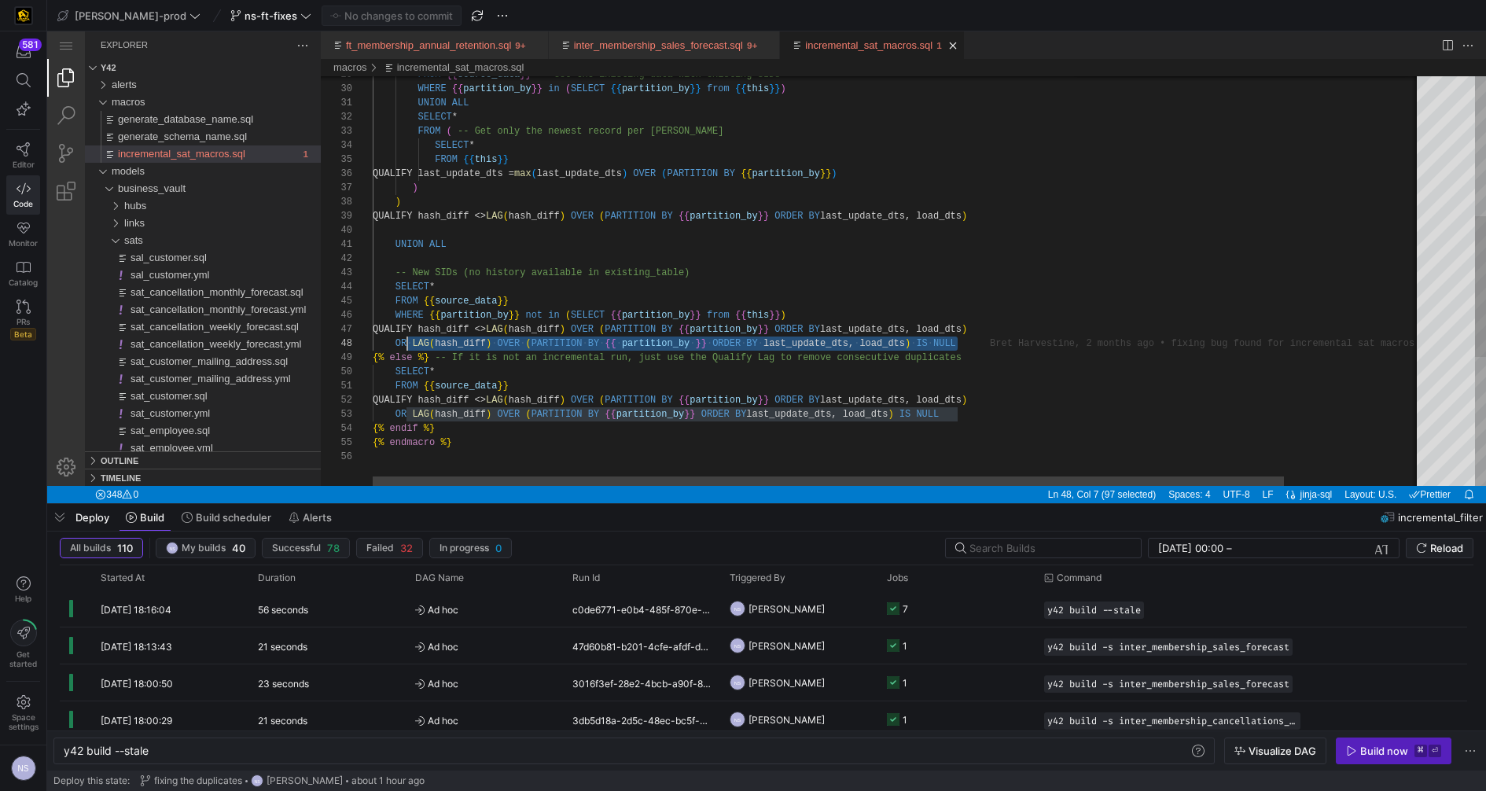
scroll to position [99, 40]
drag, startPoint x: 975, startPoint y: 340, endPoint x: 412, endPoint y: 347, distance: 562.9
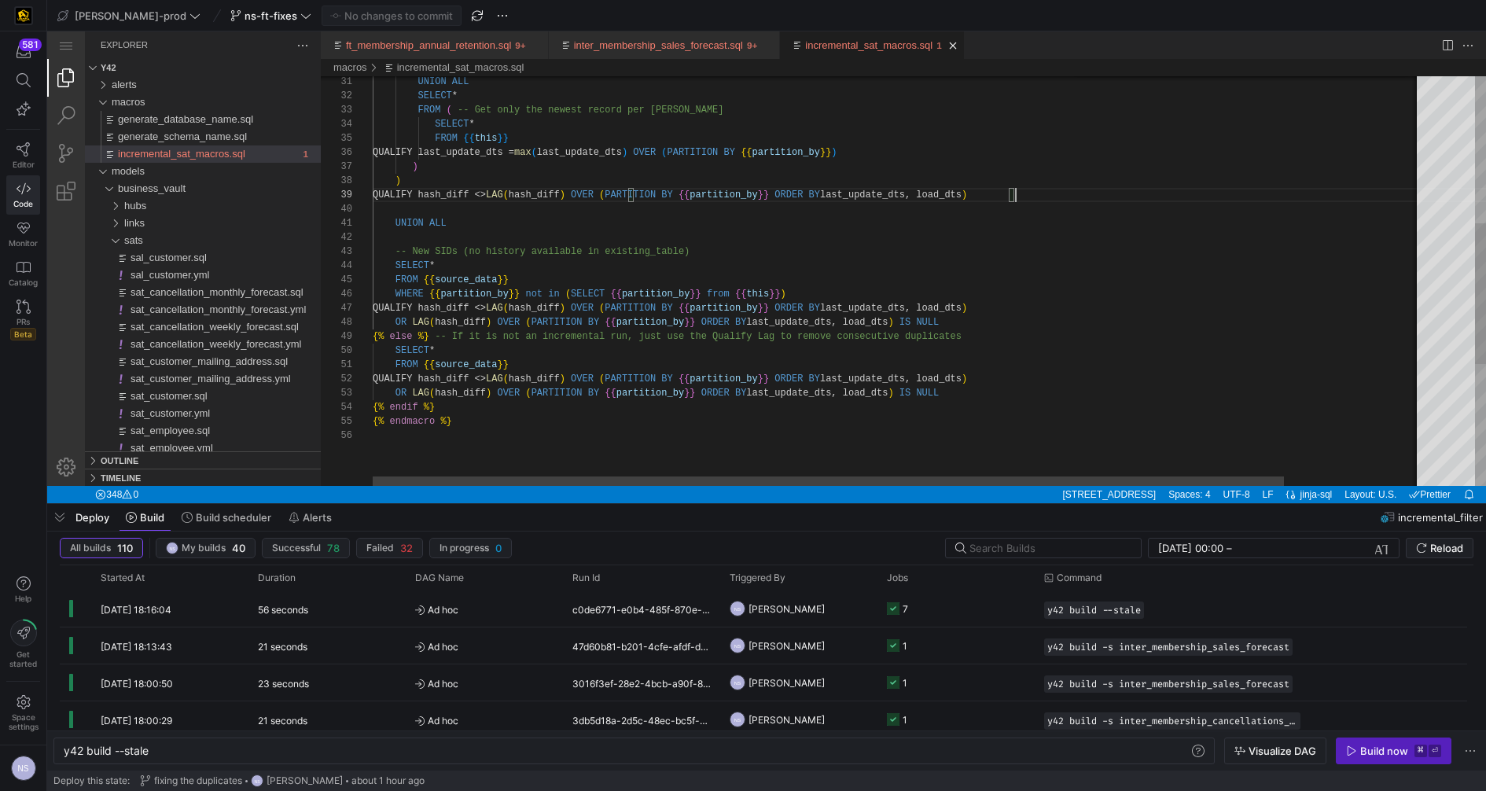
scroll to position [112, 641]
click at [1042, 188] on div "-- New SIDs (no history available in existing_tabl e) SELECT * FROM {{ source_d…" at bounding box center [977, 244] width 1208 height 1188
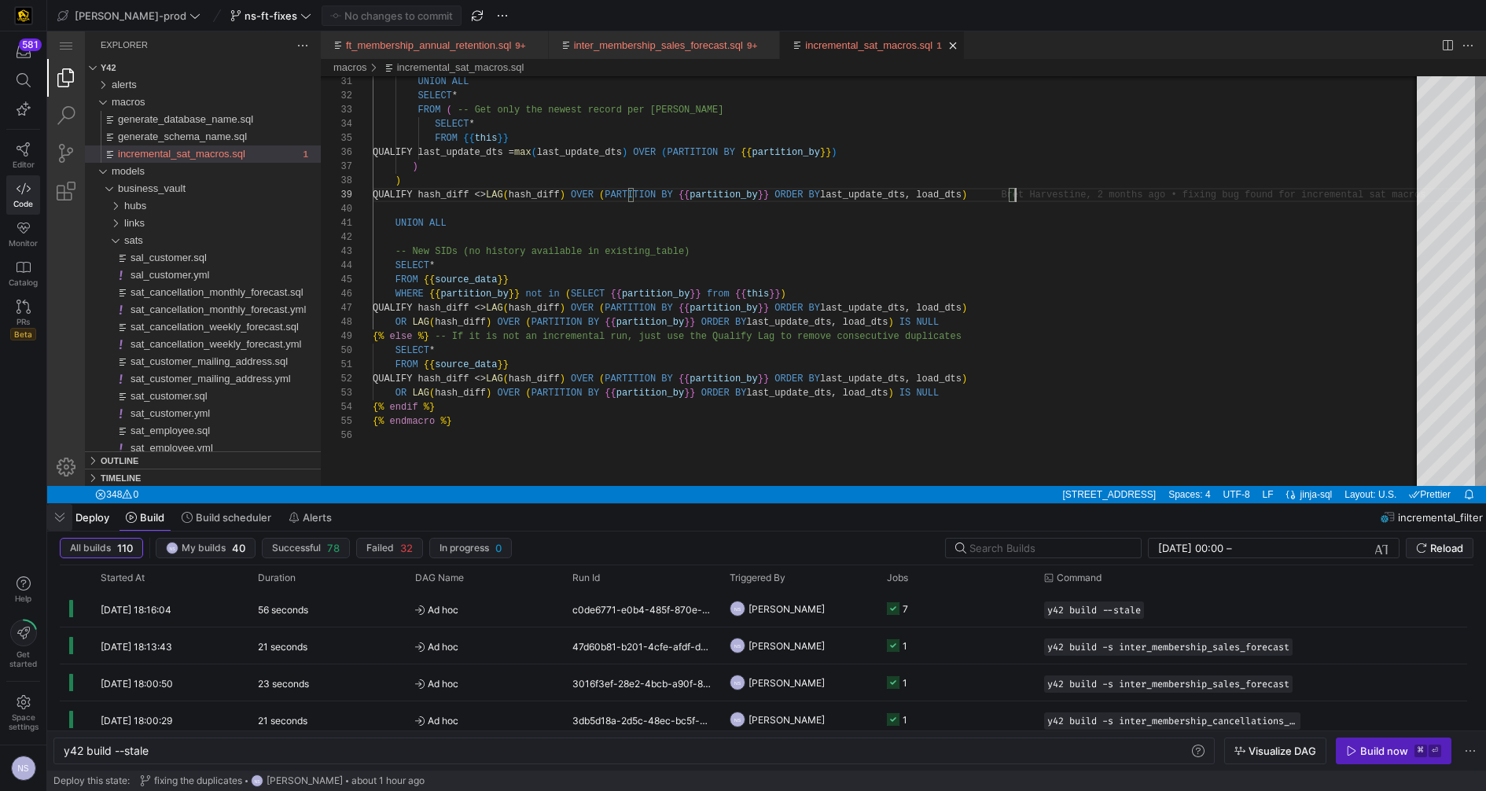
type textarea "UNION ALL SELECT * FROM ( -- Get only the newest record per SID SELECT * FROM {…"
click at [57, 518] on span "button" at bounding box center [59, 517] width 25 height 27
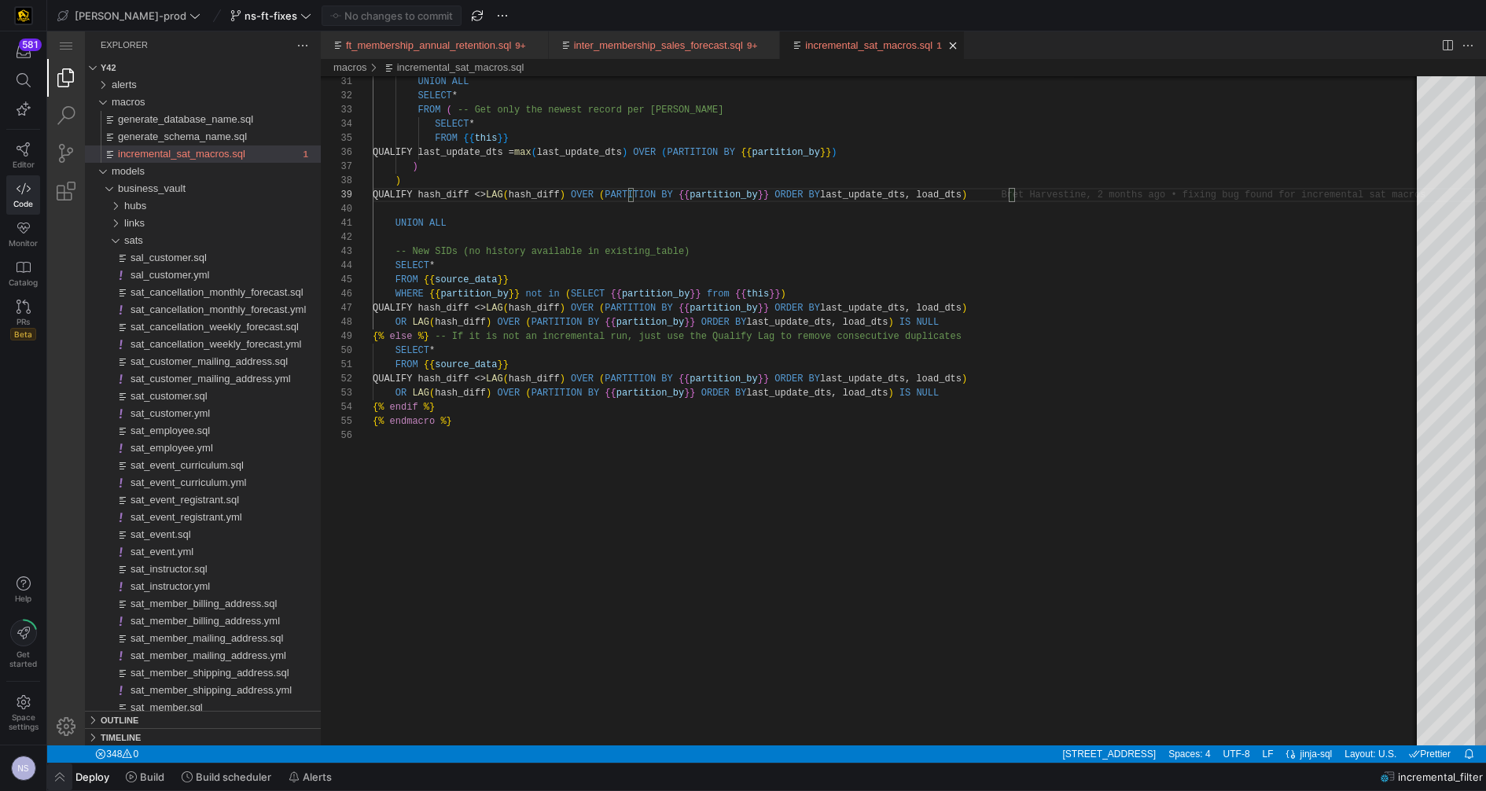
click at [64, 779] on span "button" at bounding box center [59, 776] width 25 height 27
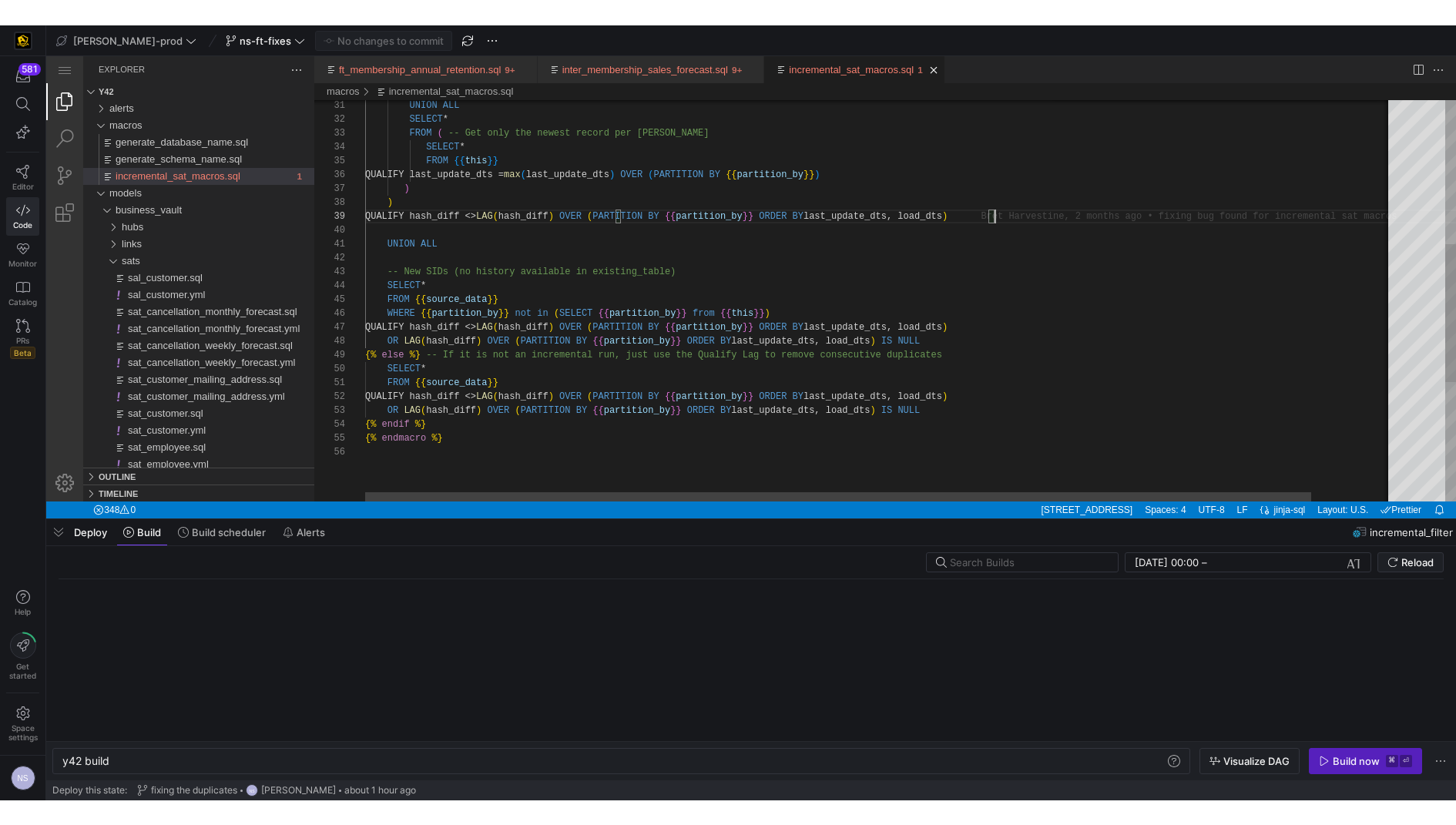
scroll to position [0, 46]
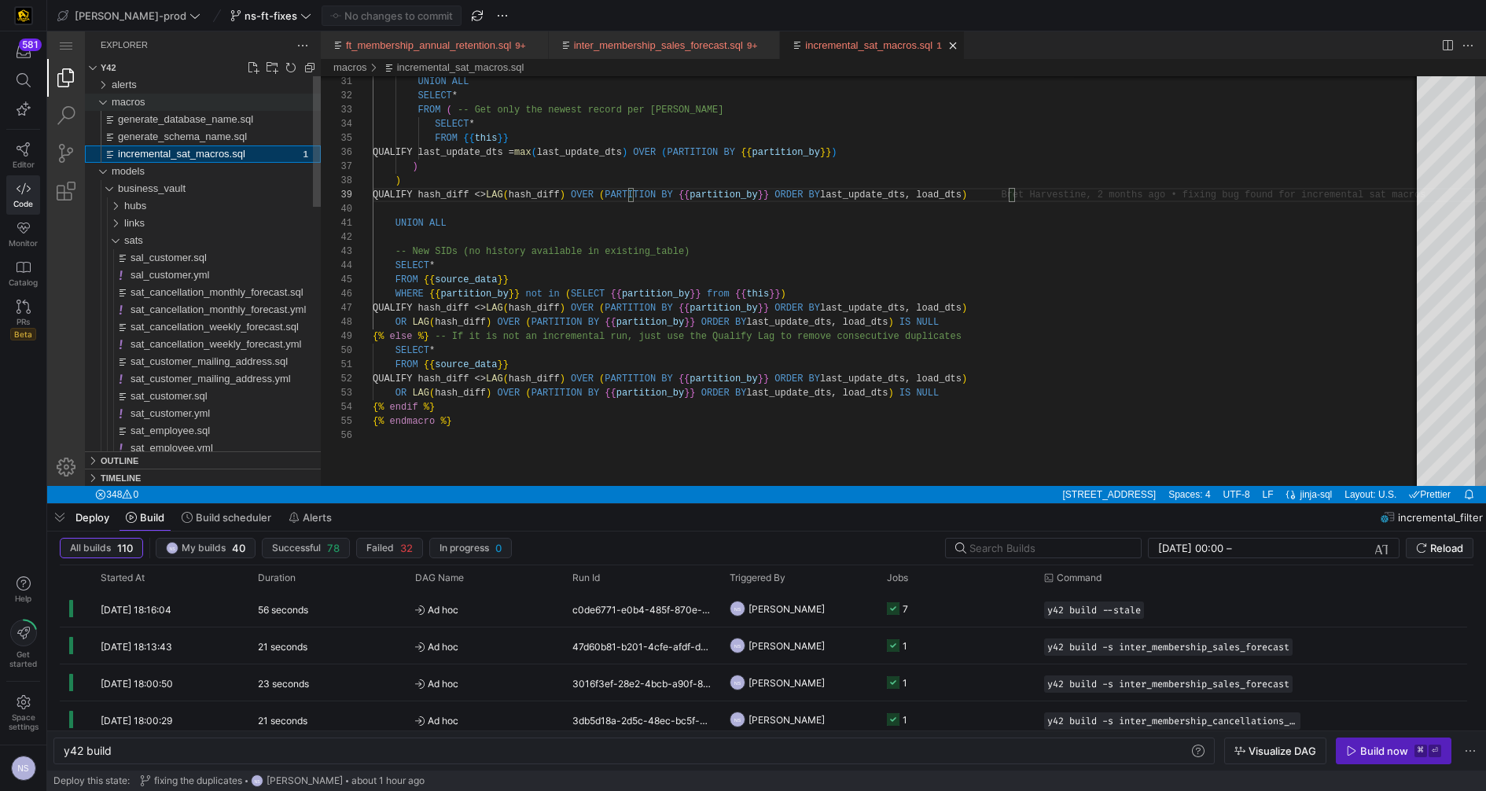
click at [167, 99] on div "macros" at bounding box center [216, 102] width 209 height 17
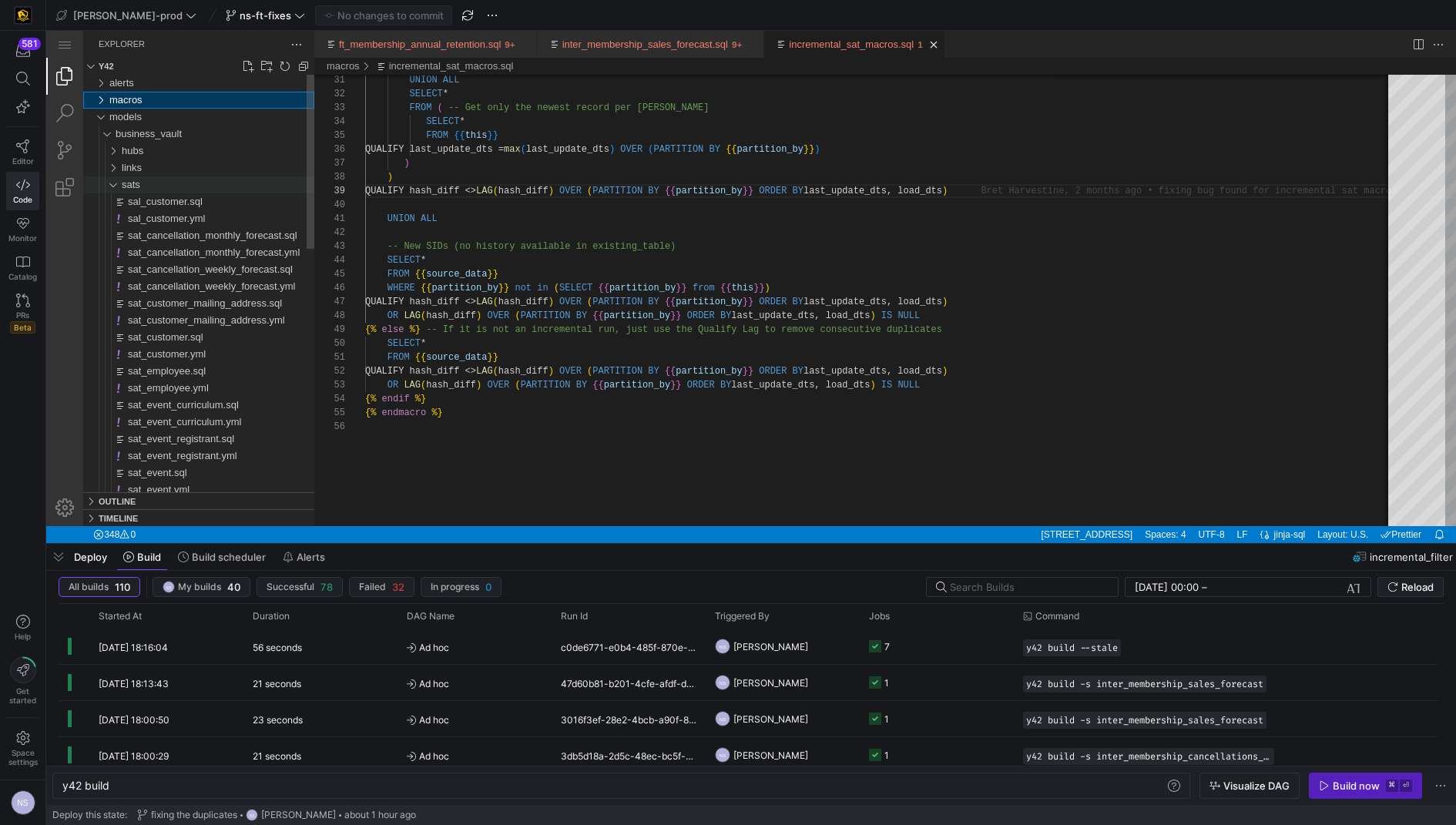
click at [172, 180] on div "sats" at bounding box center [218, 184] width 193 height 17
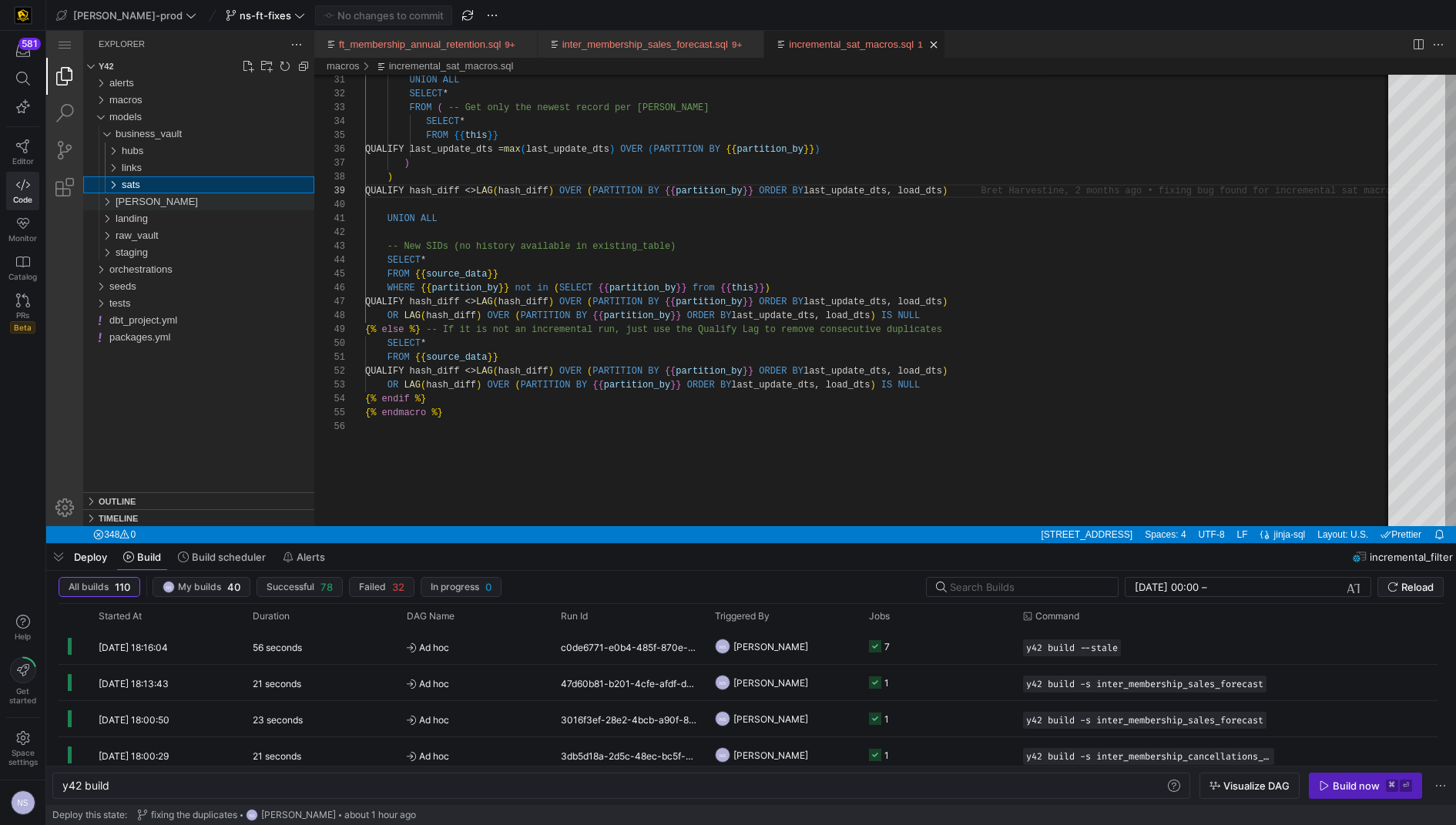
click at [150, 203] on div "[PERSON_NAME]" at bounding box center [215, 201] width 199 height 17
click at [145, 254] on span "intermediate" at bounding box center [149, 253] width 56 height 12
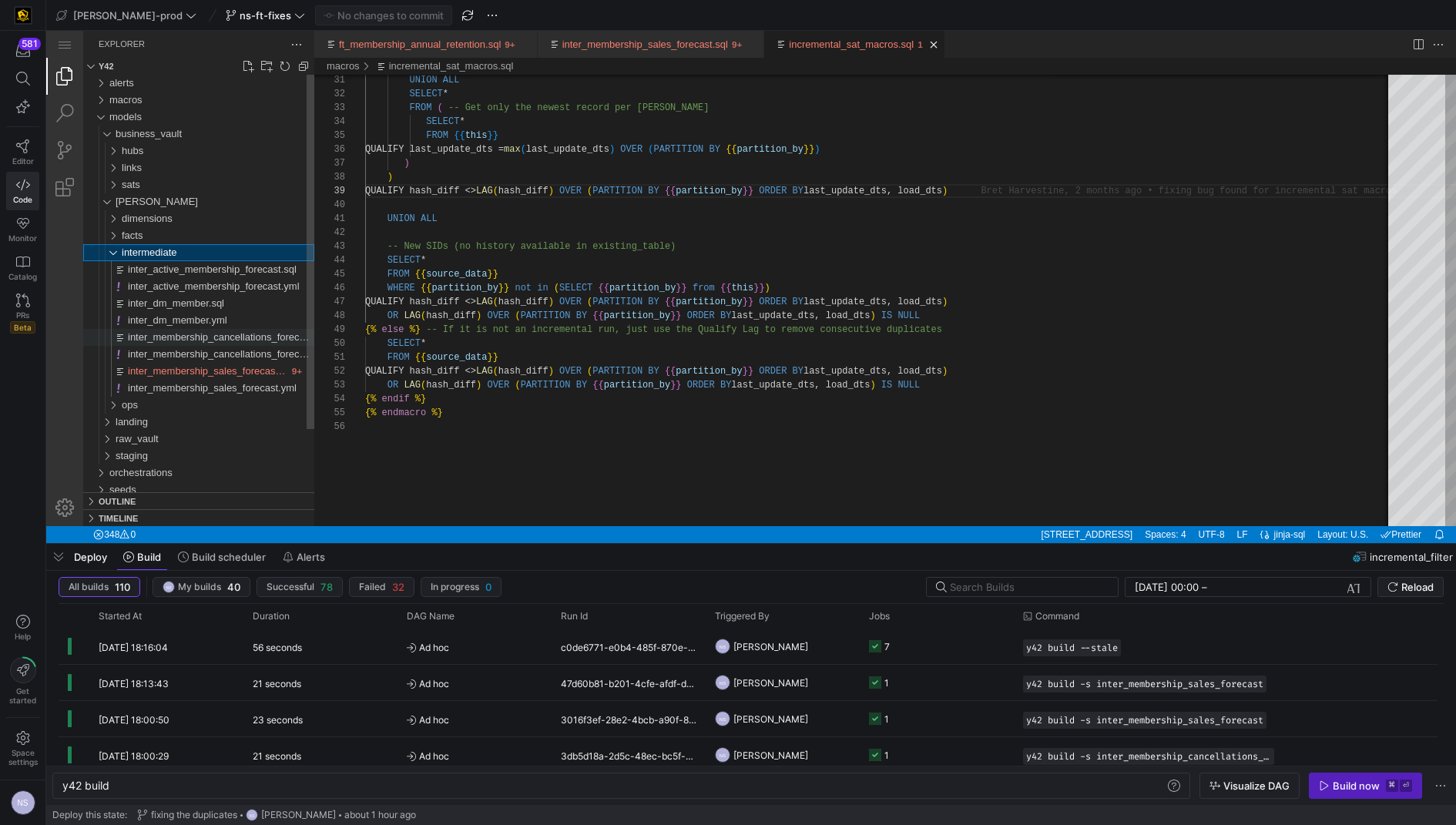
click at [209, 334] on span "inter_membership_cancellations_forecast.sql" at bounding box center [227, 337] width 200 height 12
type textarea "y42 build -s inter_membership_cancellations_forecast"
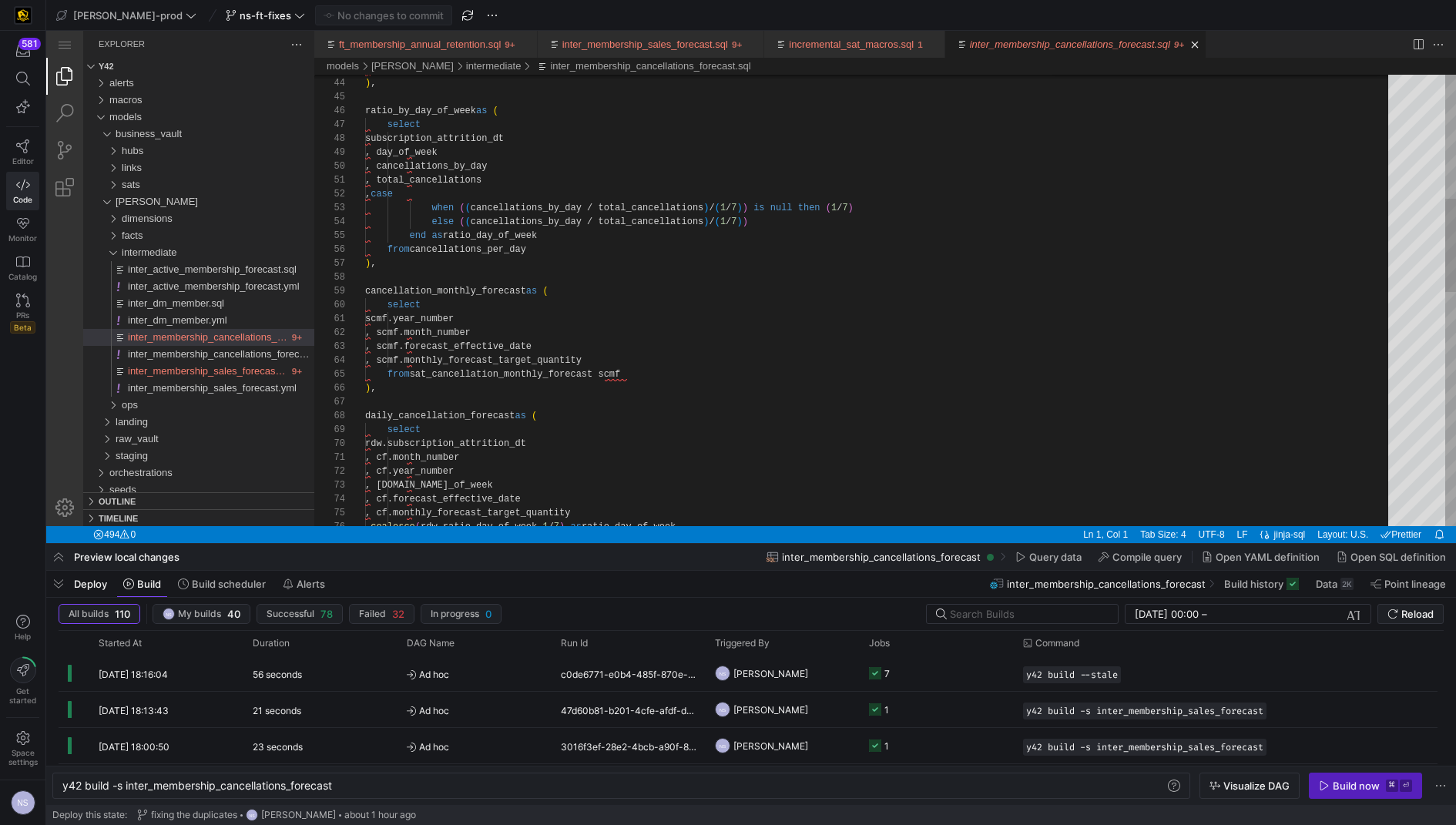
type textarea "scmf.year_number , scmf.month_number , scmf.forecast_effective_date , scmf.mont…"
click at [592, 364] on div "ratio_by_day_of_week as ( select subscription_attrition_dt , day_of_week , canc…" at bounding box center [882, 564] width 1034 height 2170
click at [549, 359] on div "ratio_by_day_of_week as ( select subscription_attrition_dt , day_of_week , canc…" at bounding box center [882, 564] width 1034 height 2170
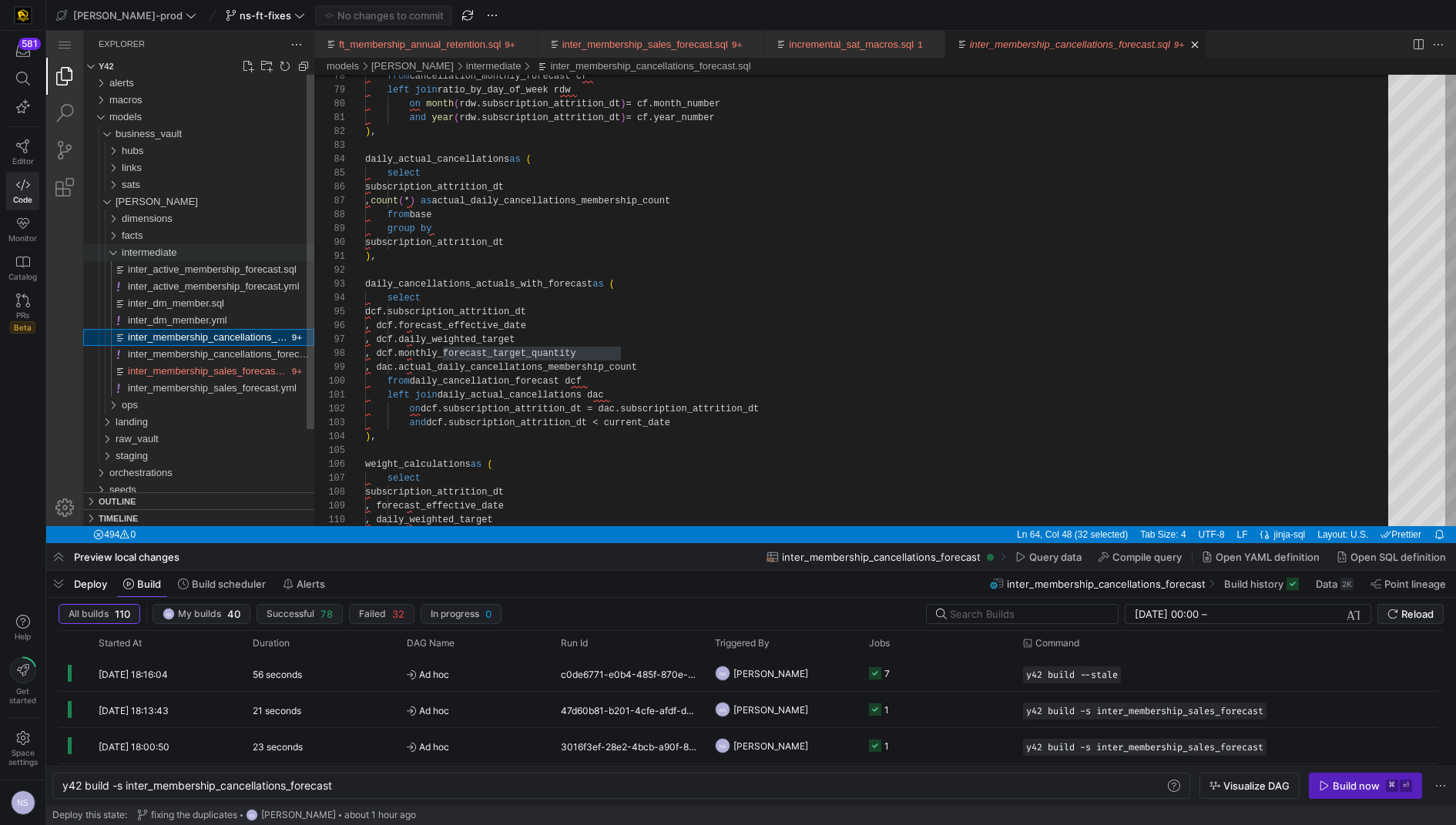
click at [151, 247] on span "intermediate" at bounding box center [149, 253] width 56 height 12
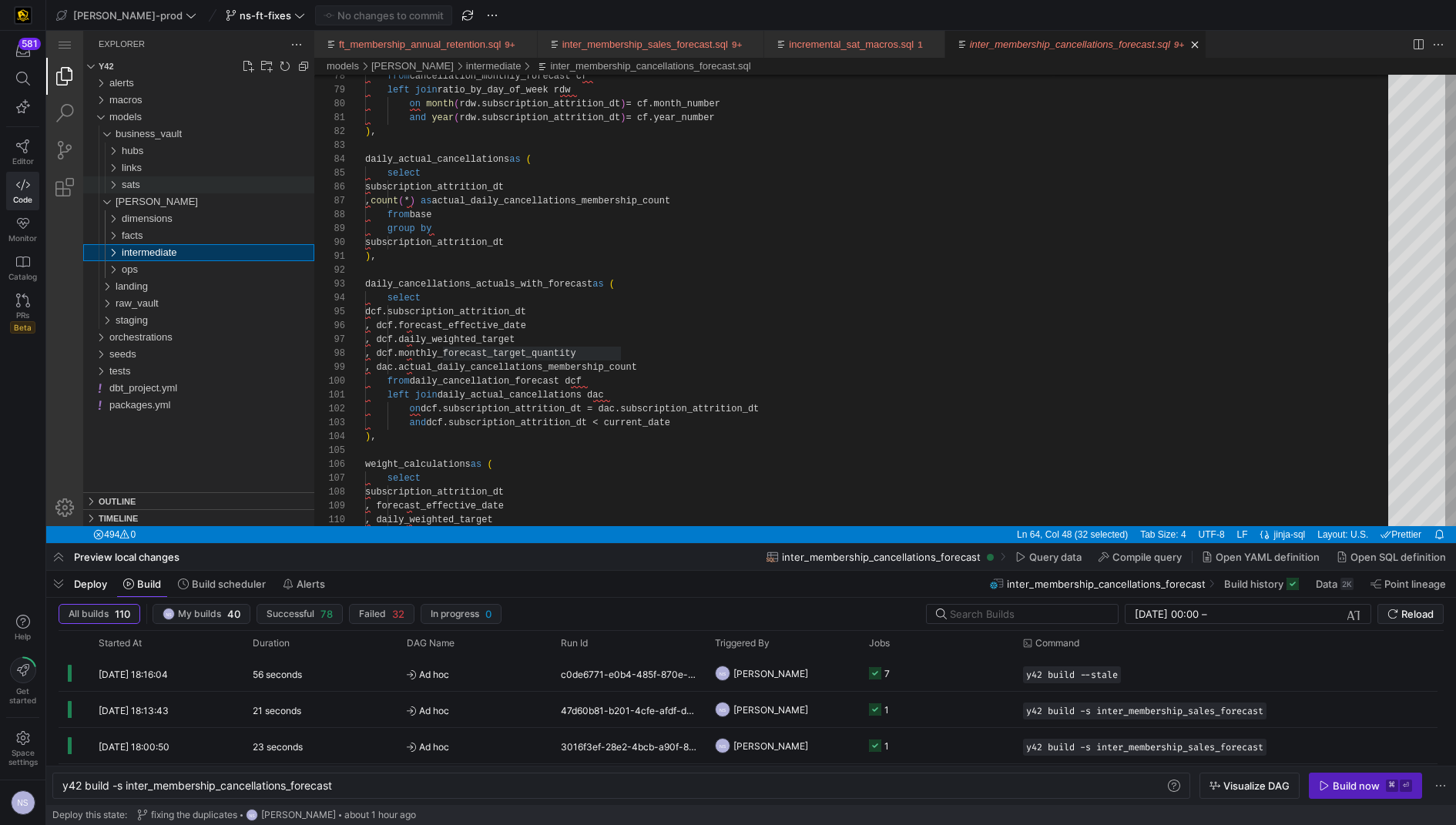
click at [156, 184] on div "sats" at bounding box center [218, 184] width 193 height 17
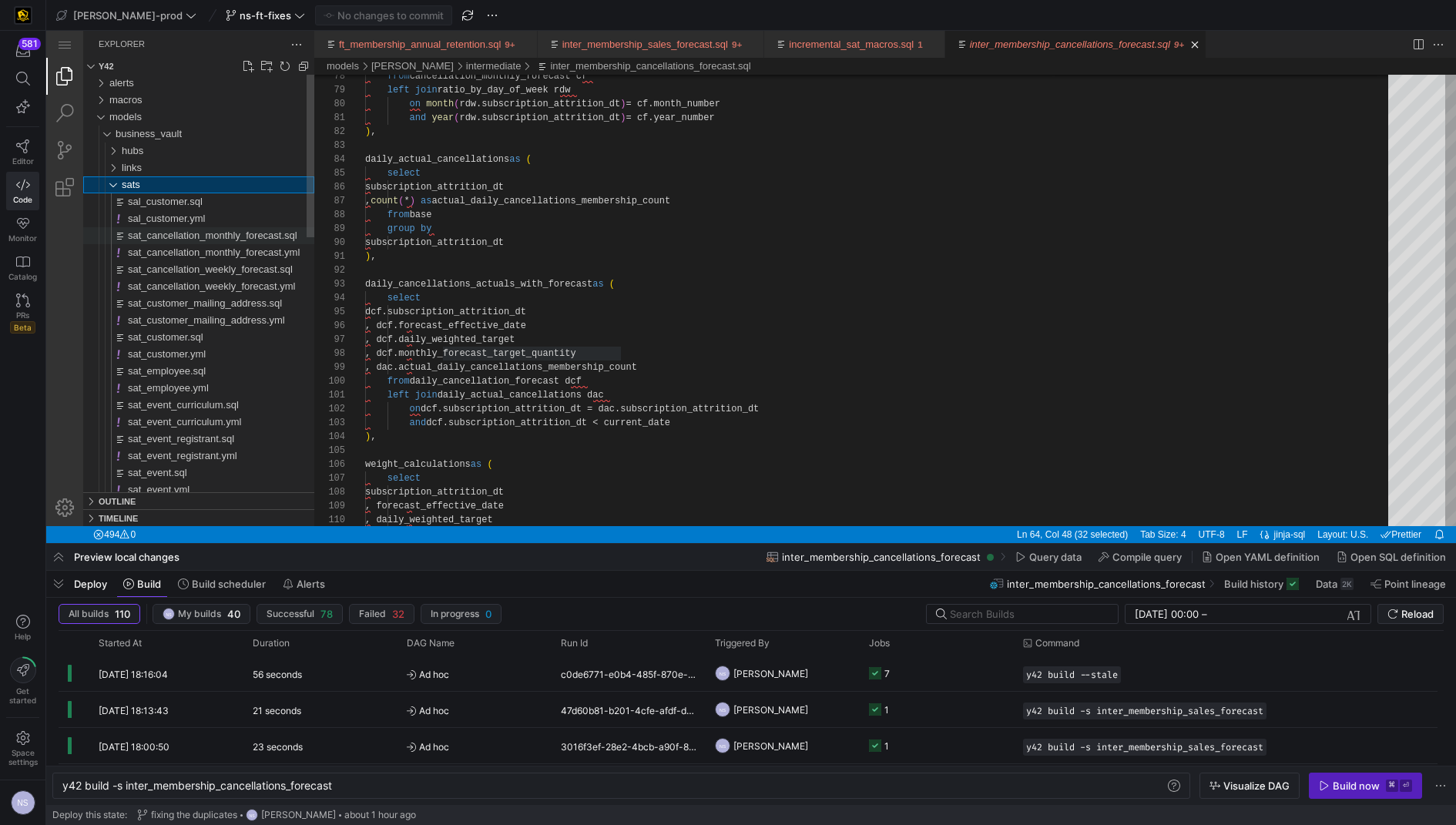
click at [228, 230] on span "sat_cancellation_monthly_forecast.sql" at bounding box center [212, 235] width 170 height 12
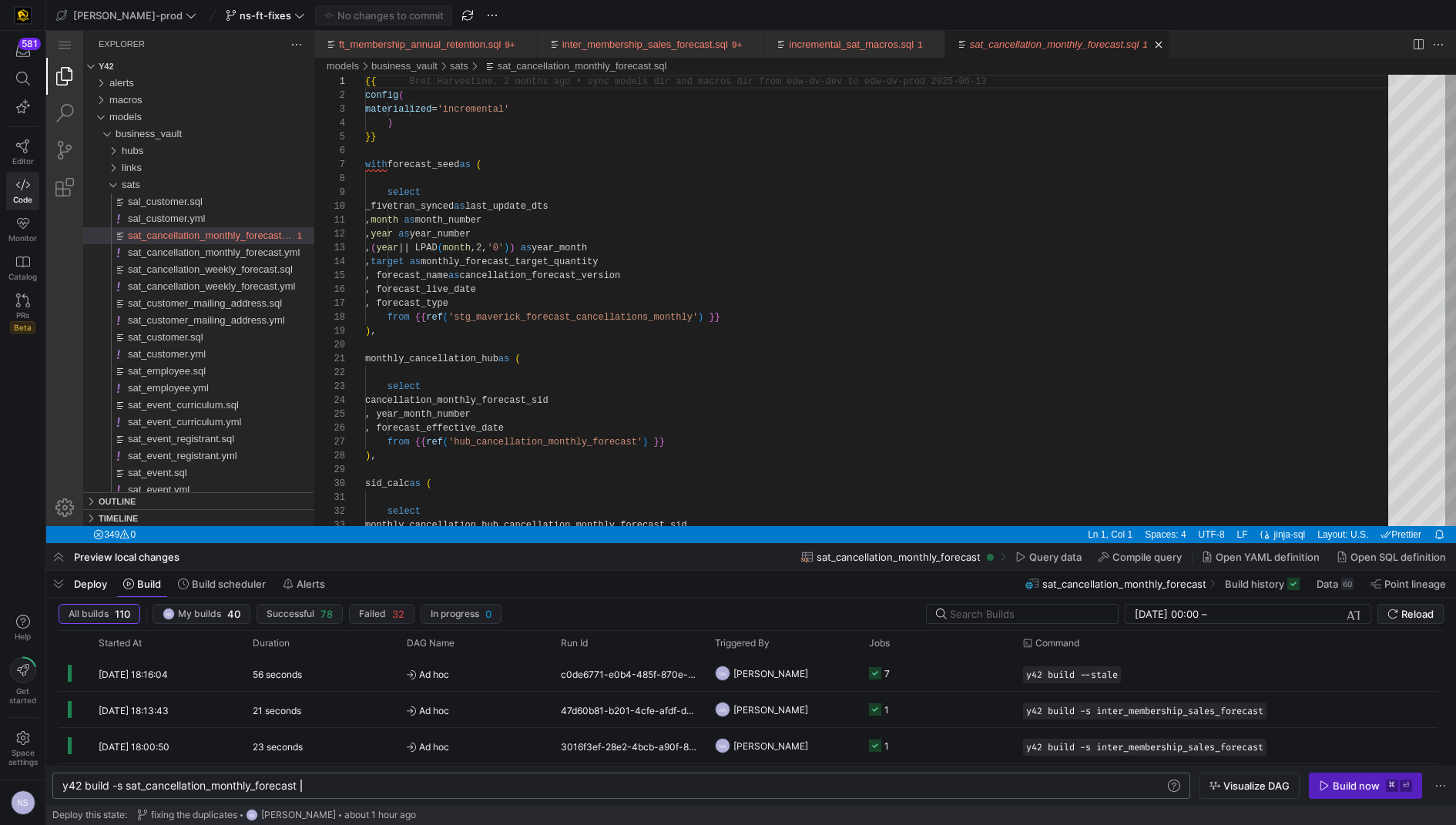
scroll to position [0, 236]
click at [352, 774] on div "y42 build -s sat_cancellation_monthly_forecast" at bounding box center [614, 786] width 1104 height 13
type textarea "y42 build -s sat_cancellation_monthly_forecast+"
click at [1232, 774] on span "Visualize DAG" at bounding box center [1256, 786] width 67 height 13
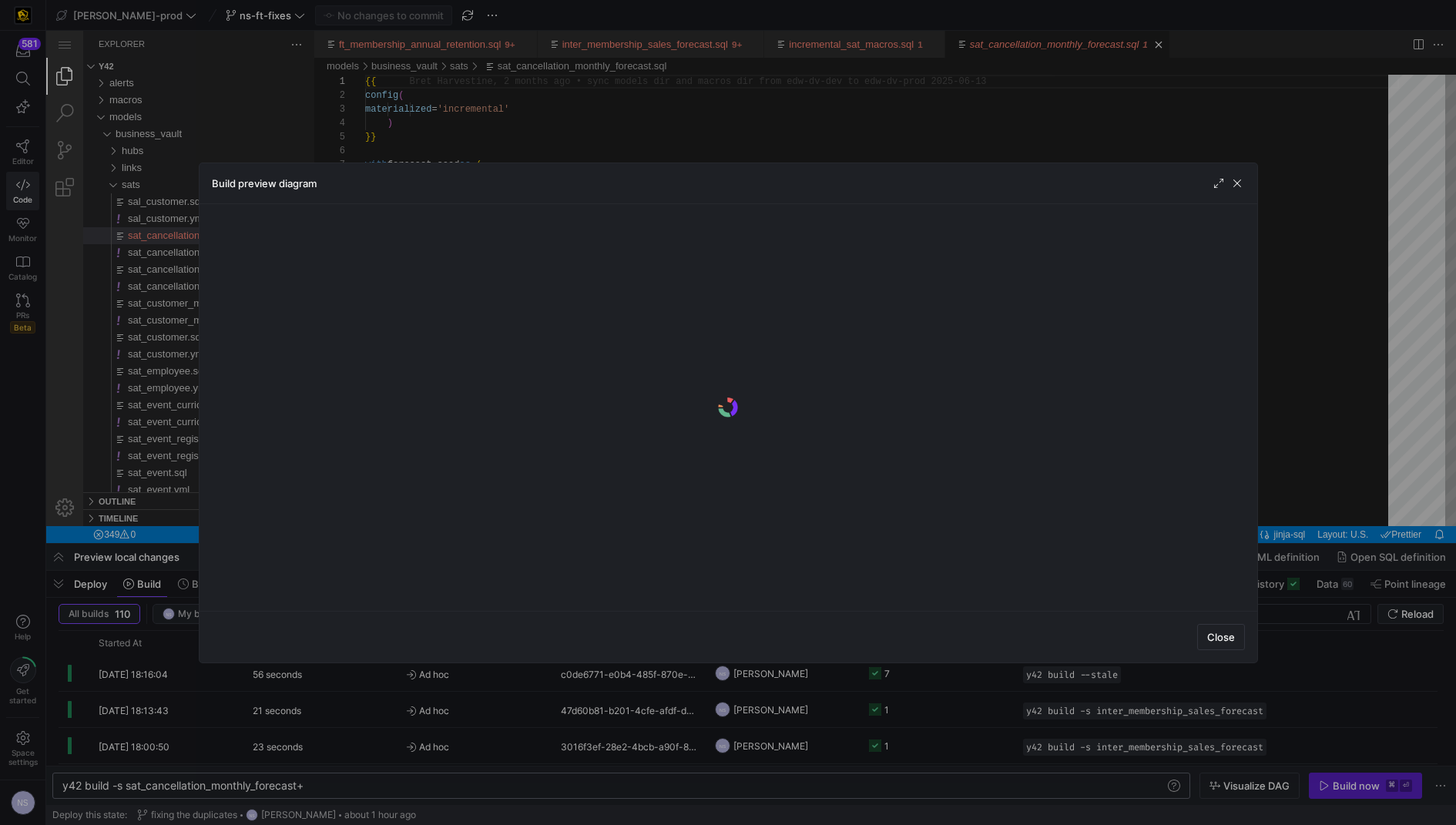
click at [1306, 733] on div at bounding box center [728, 412] width 1456 height 825
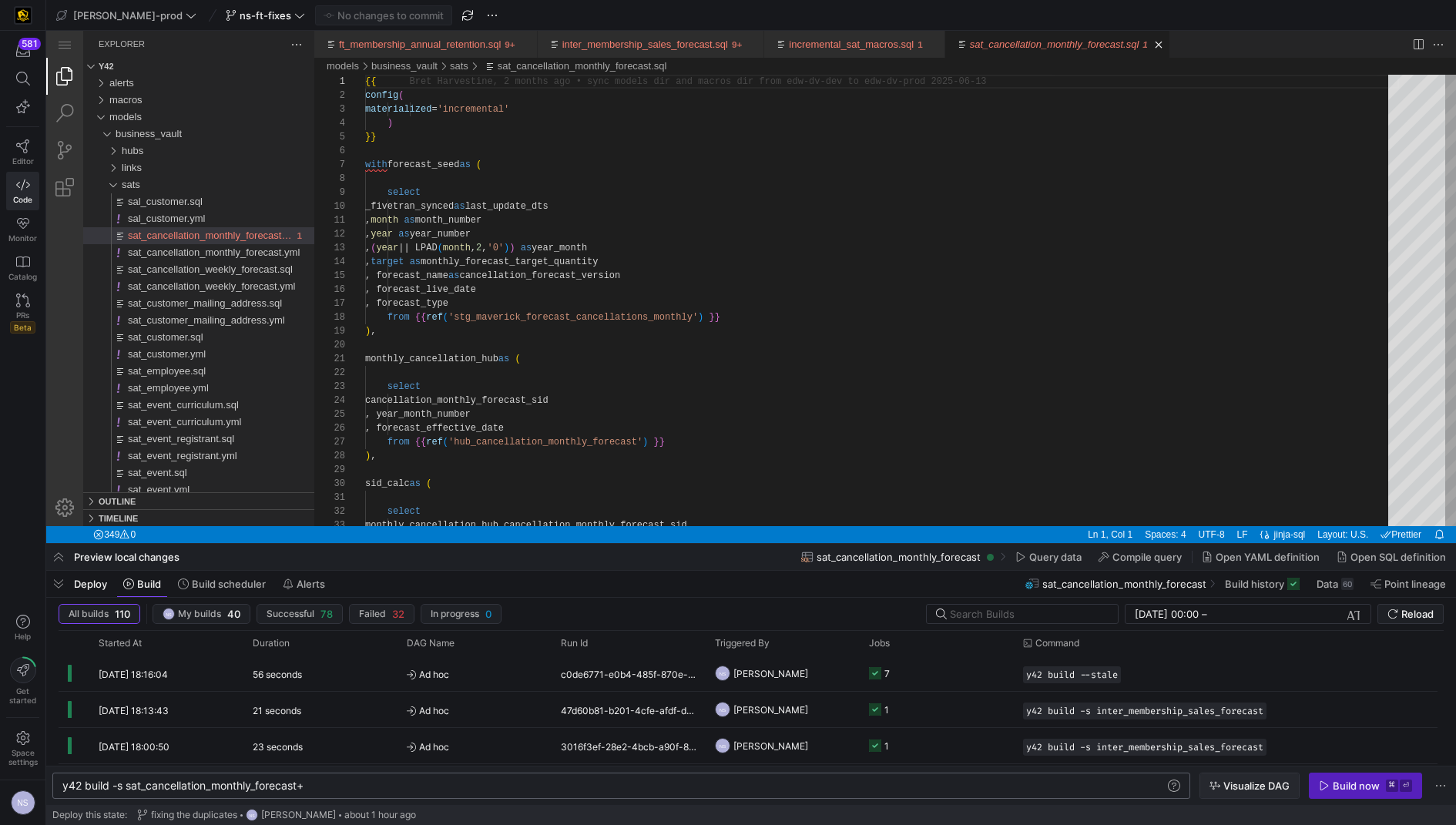
click at [1256, 774] on span "Visualize DAG" at bounding box center [1256, 786] width 67 height 13
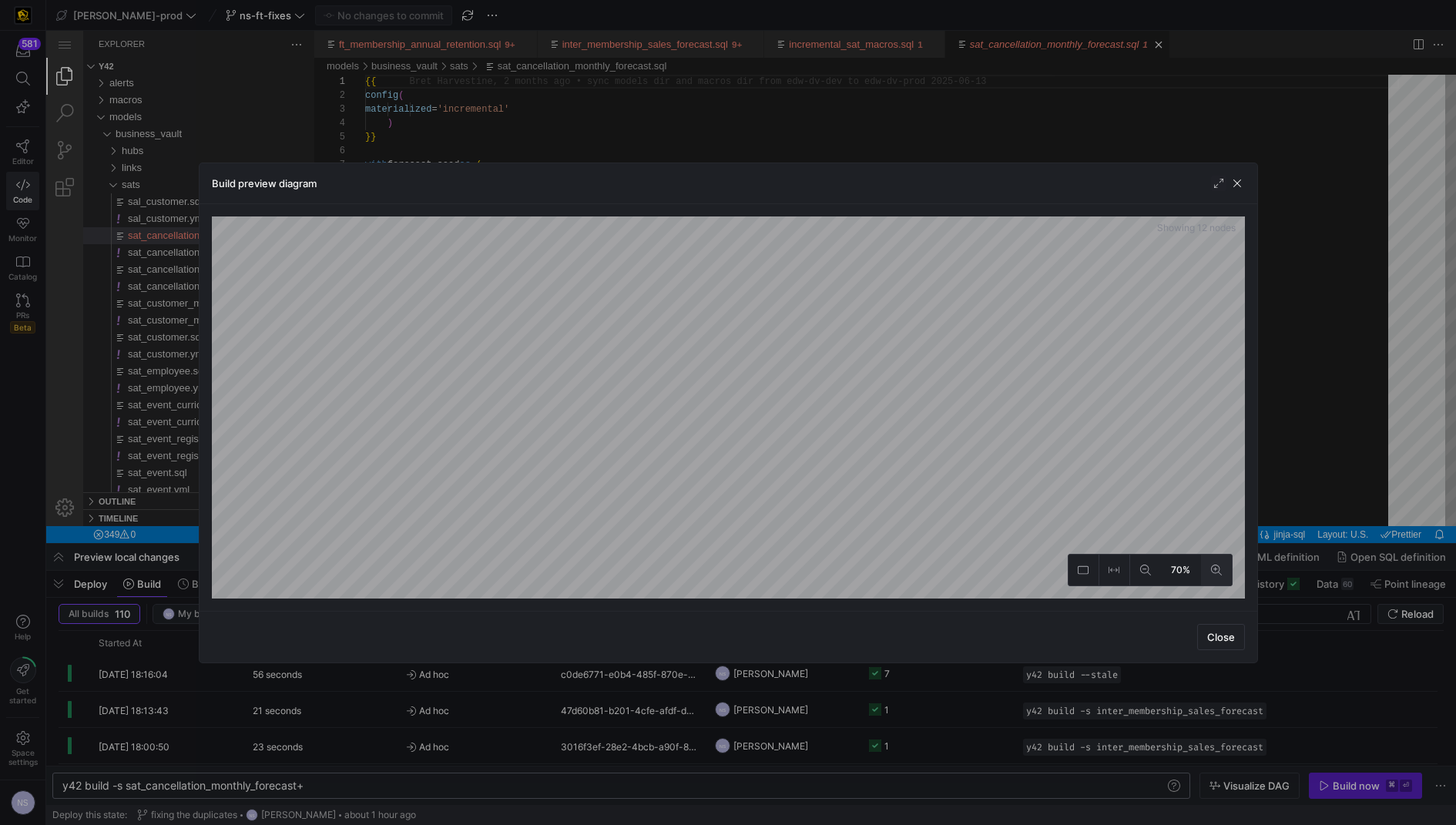
click at [1218, 565] on icon at bounding box center [1216, 569] width 11 height 11
click at [1391, 392] on div at bounding box center [728, 412] width 1456 height 825
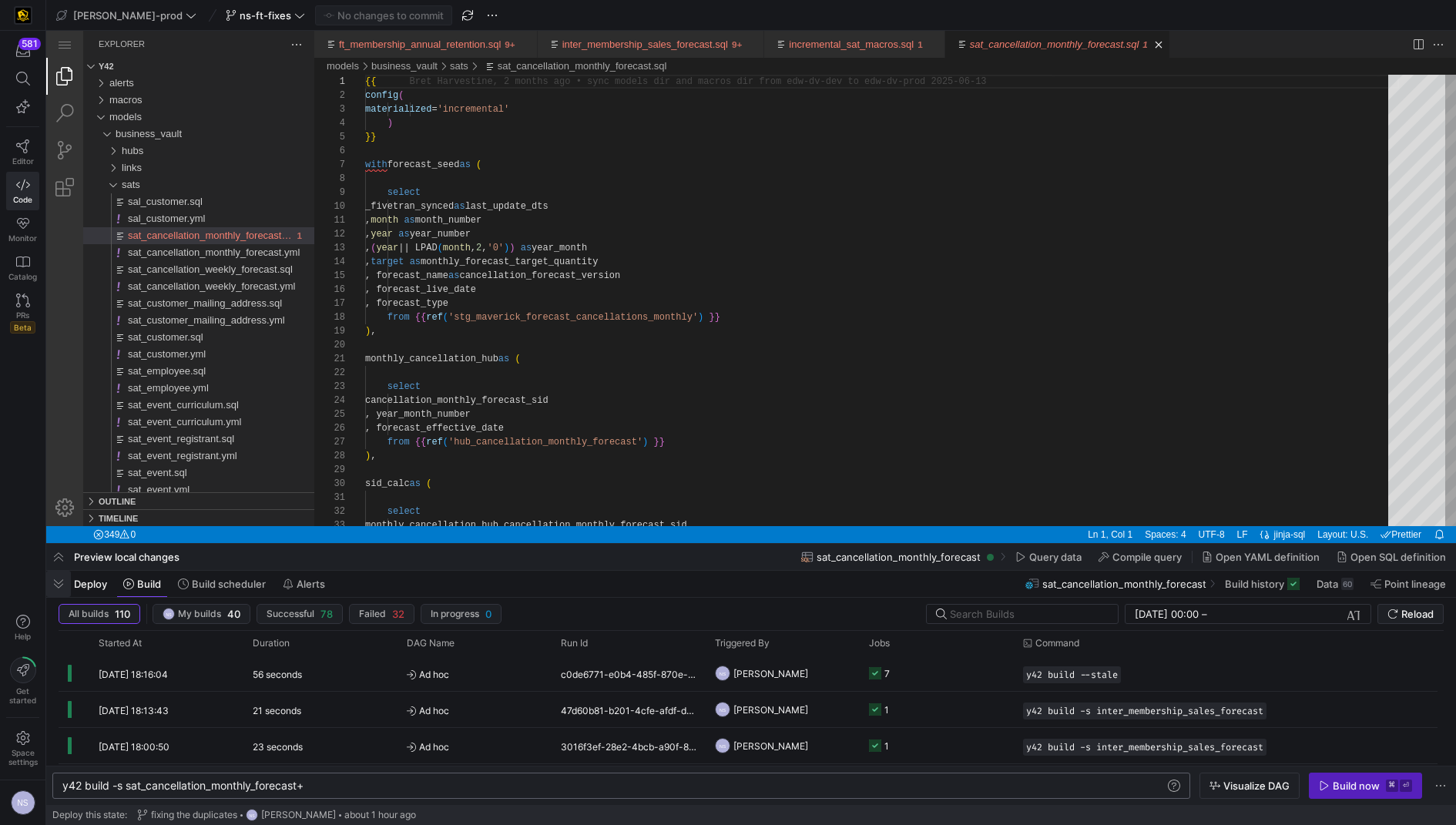
drag, startPoint x: 67, startPoint y: 596, endPoint x: 21, endPoint y: 564, distance: 56.0
click at [67, 596] on span "button" at bounding box center [58, 583] width 24 height 26
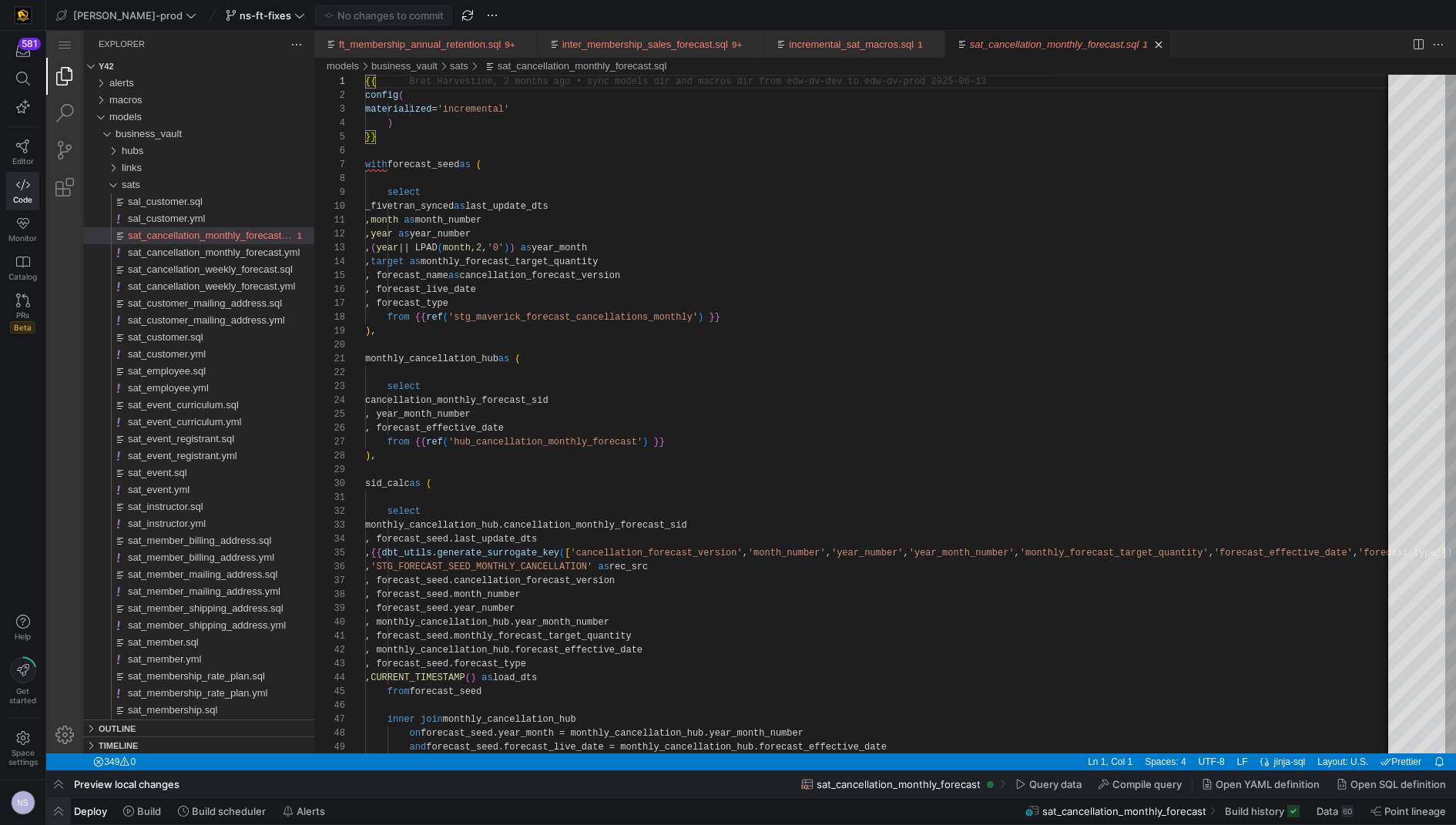
click at [56, 774] on span "button" at bounding box center [58, 810] width 24 height 26
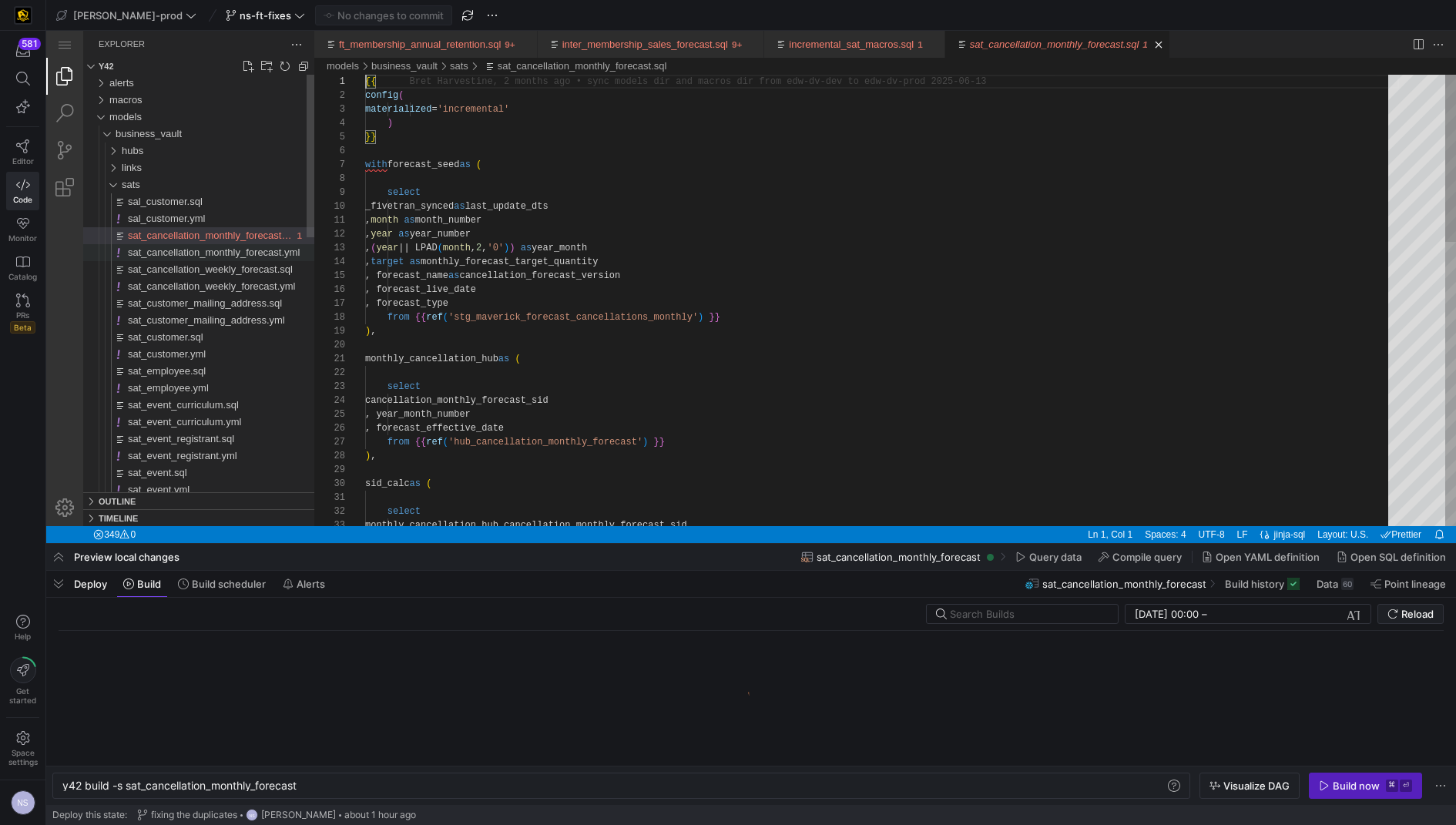
scroll to position [0, 236]
click at [150, 187] on div "sats" at bounding box center [218, 184] width 193 height 17
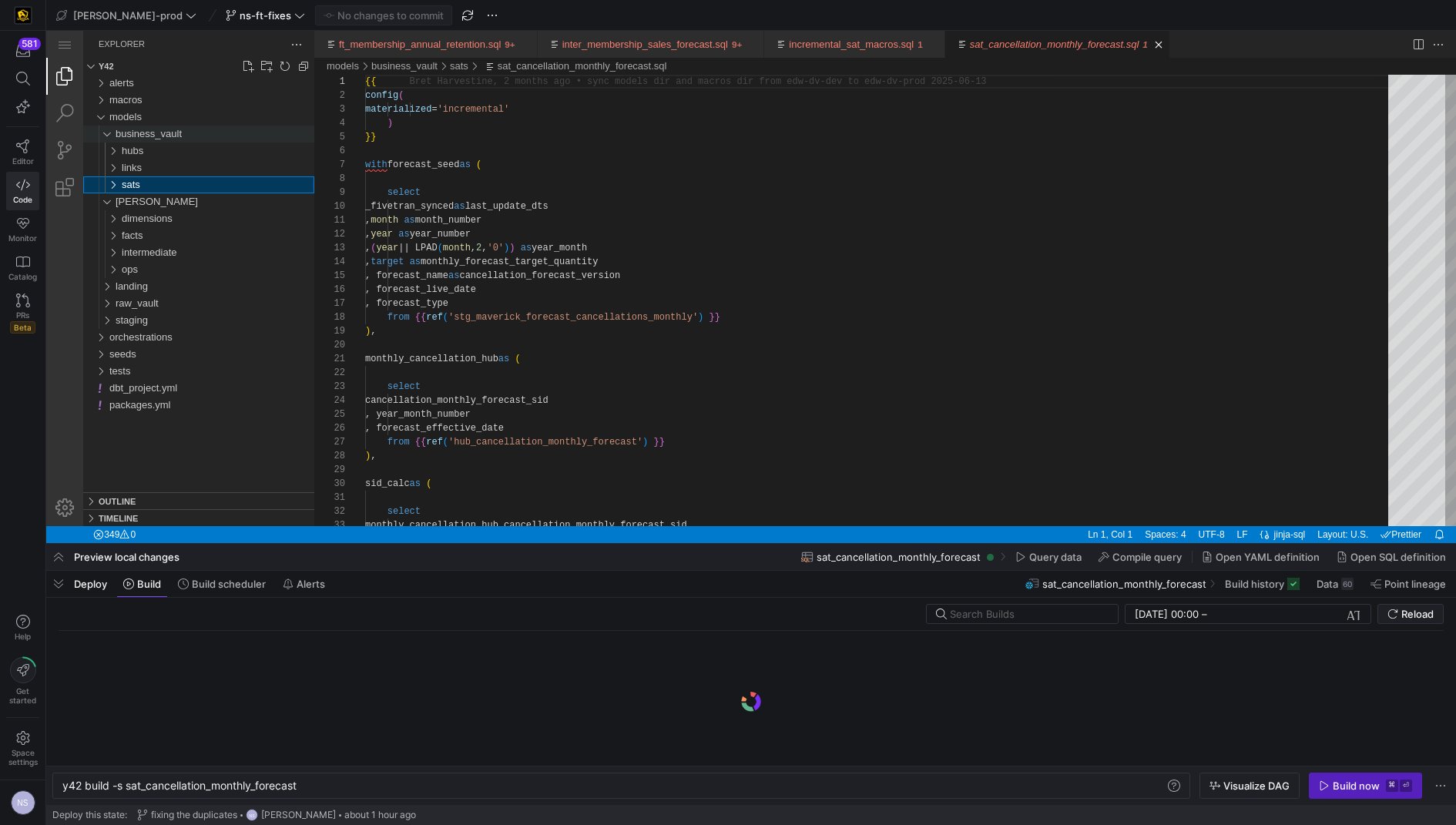
click at [182, 129] on span "business_vault" at bounding box center [149, 133] width 67 height 12
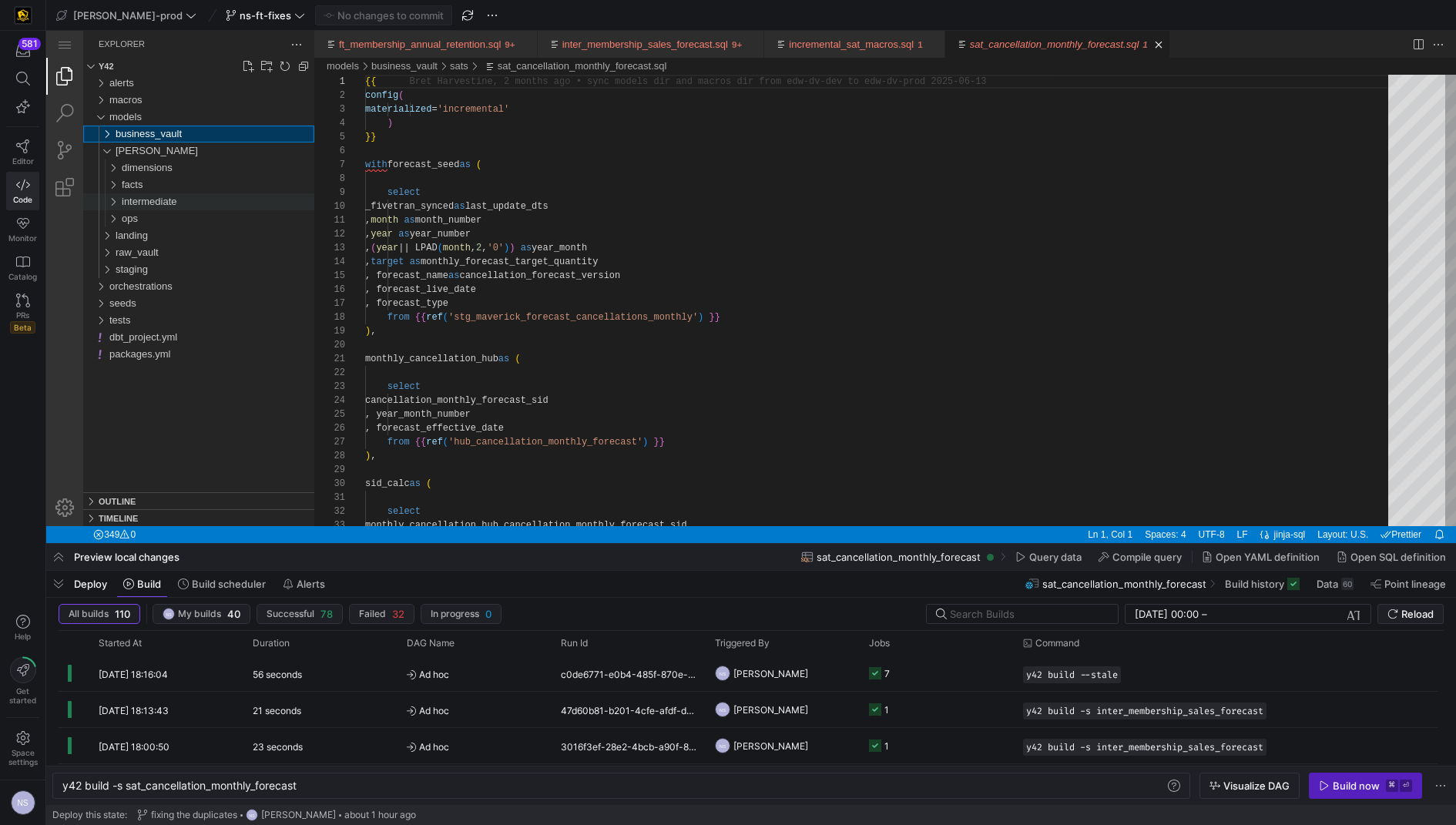
click at [149, 197] on span "intermediate" at bounding box center [149, 202] width 56 height 12
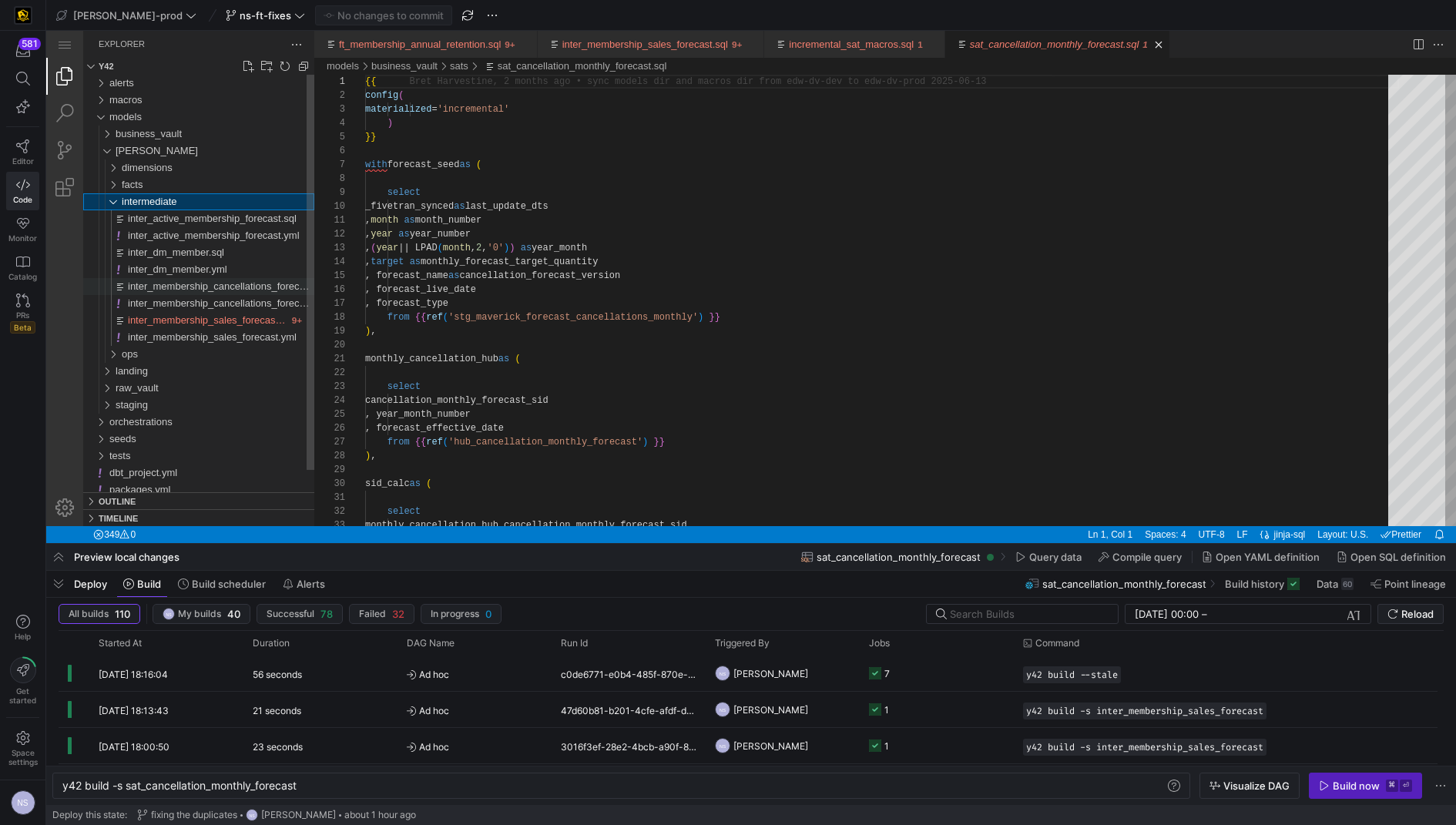
click at [221, 285] on span "inter_membership_cancellations_forecast.sql" at bounding box center [227, 286] width 200 height 12
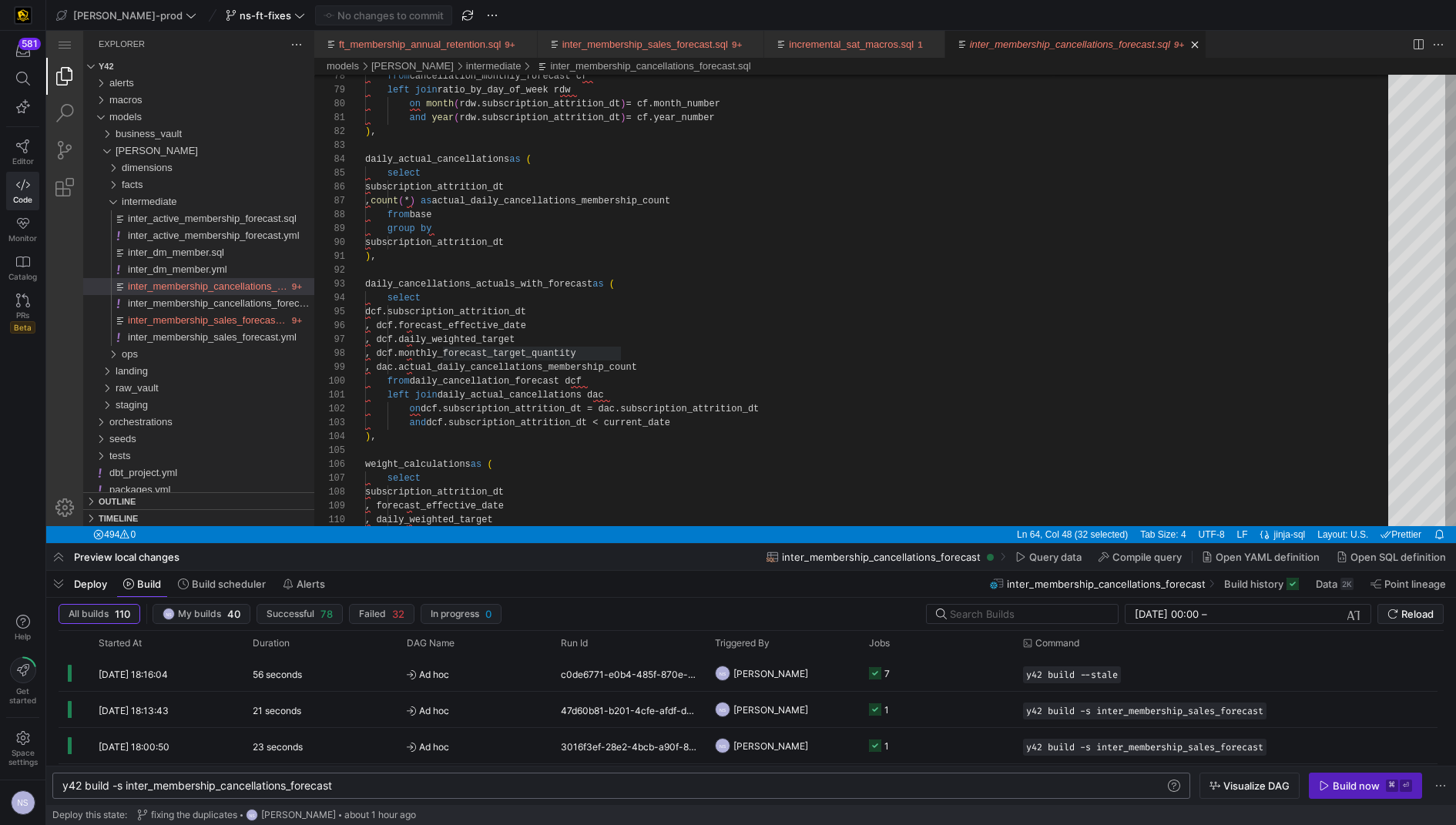
click at [396, 774] on div "y42 build -s inter_membership_cancellations_foreca st y42 build -s inter_member…" at bounding box center [620, 785] width 1138 height 26
click at [395, 774] on div "y42 build -s inter_membership_cancellations_foreca st" at bounding box center [614, 786] width 1104 height 13
type textarea "y42 build -s inter_membership_cancellations_forecast+"
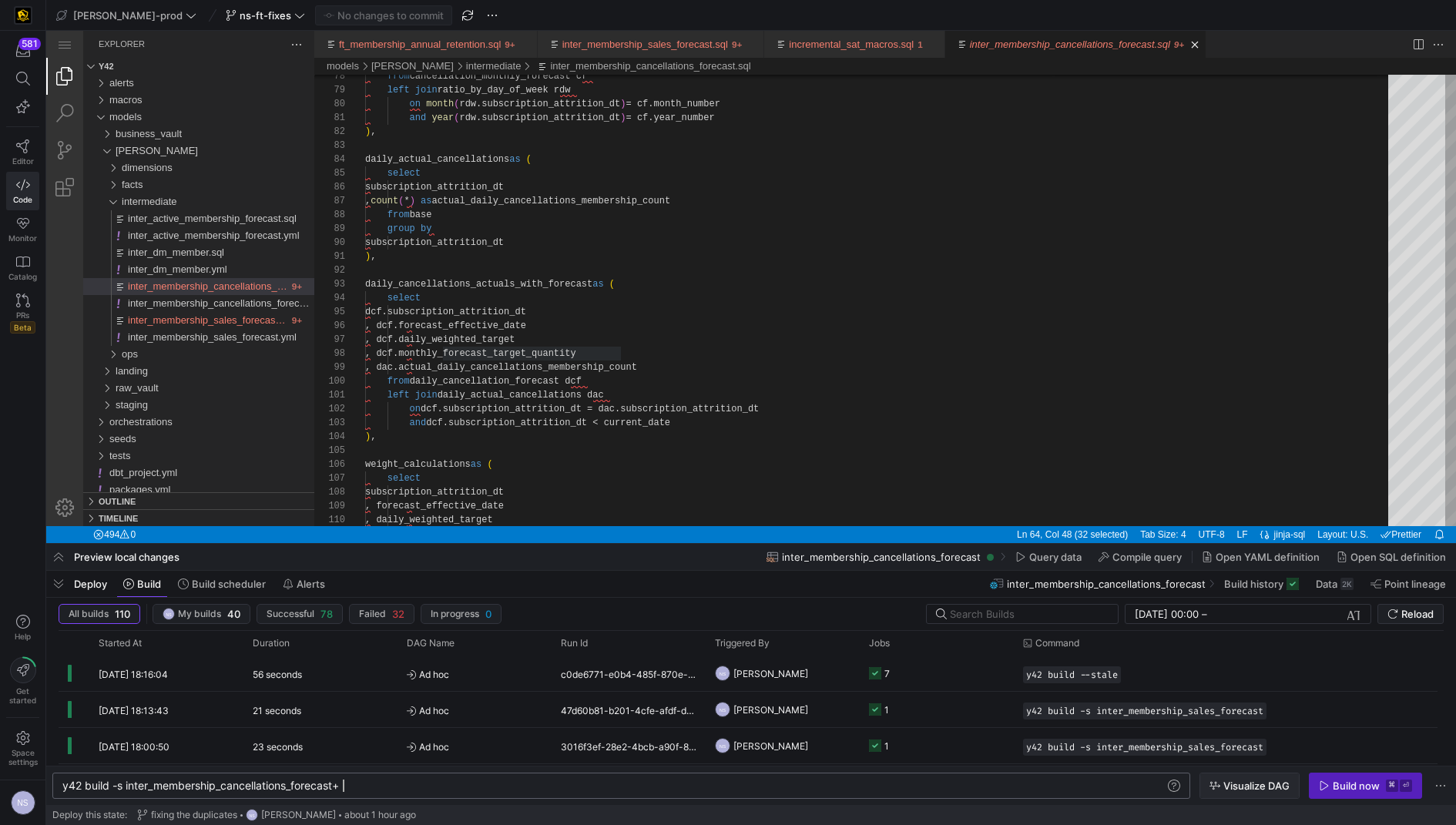
click at [1258, 774] on span "Visualize DAG" at bounding box center [1256, 786] width 67 height 13
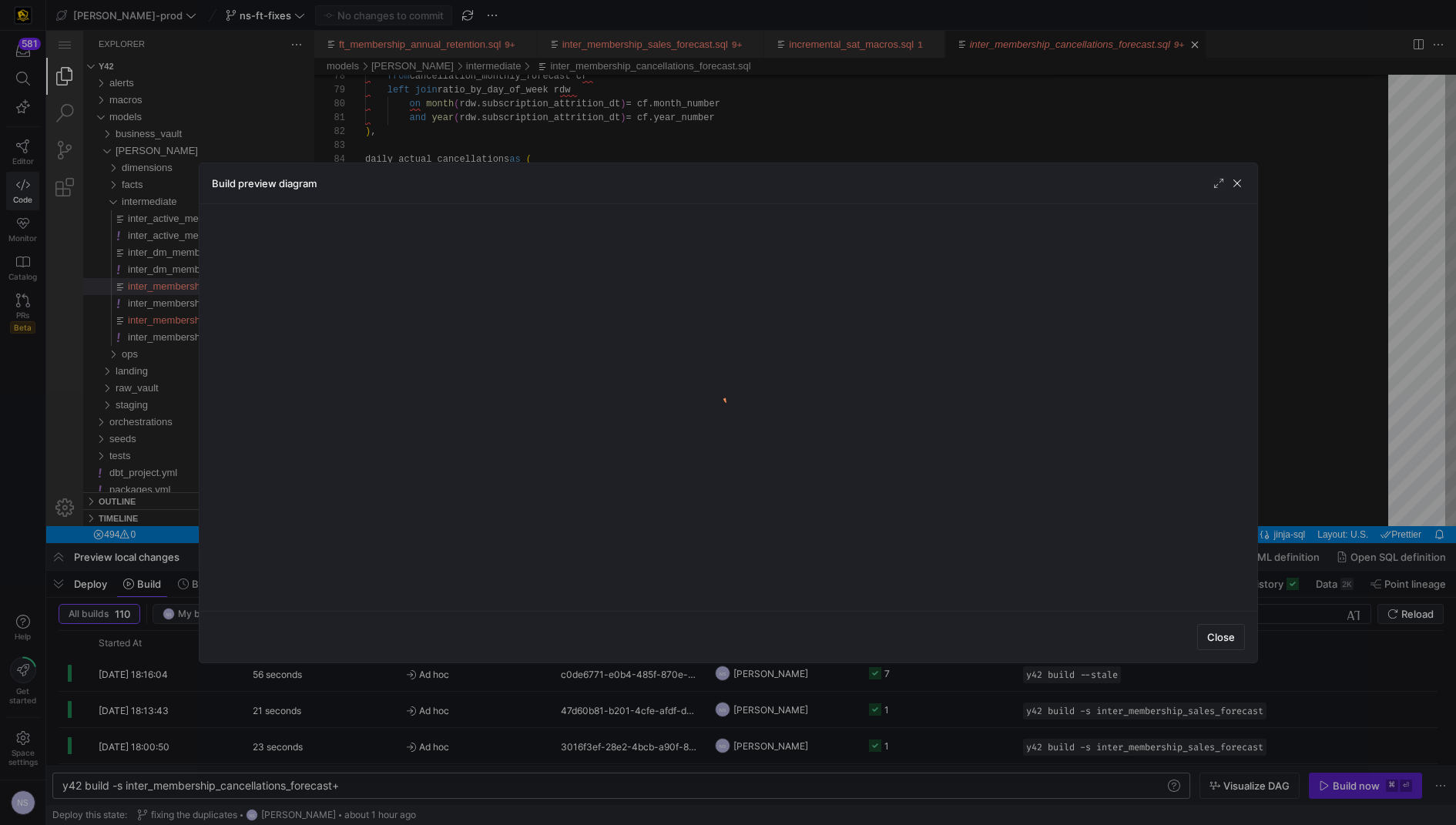
click at [1247, 774] on div at bounding box center [728, 412] width 1456 height 825
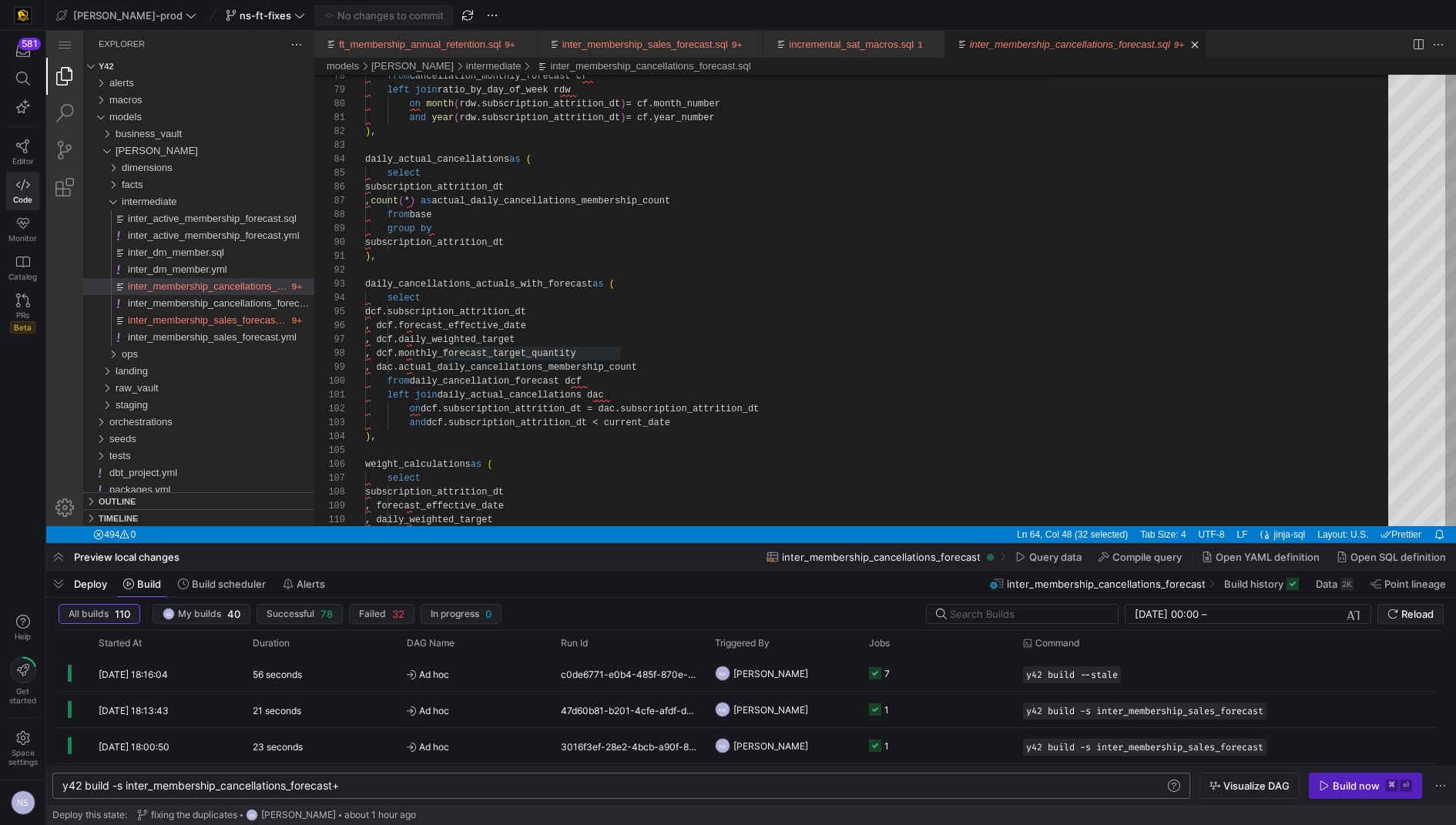
click at [1247, 774] on span "Visualize DAG" at bounding box center [1256, 786] width 67 height 13
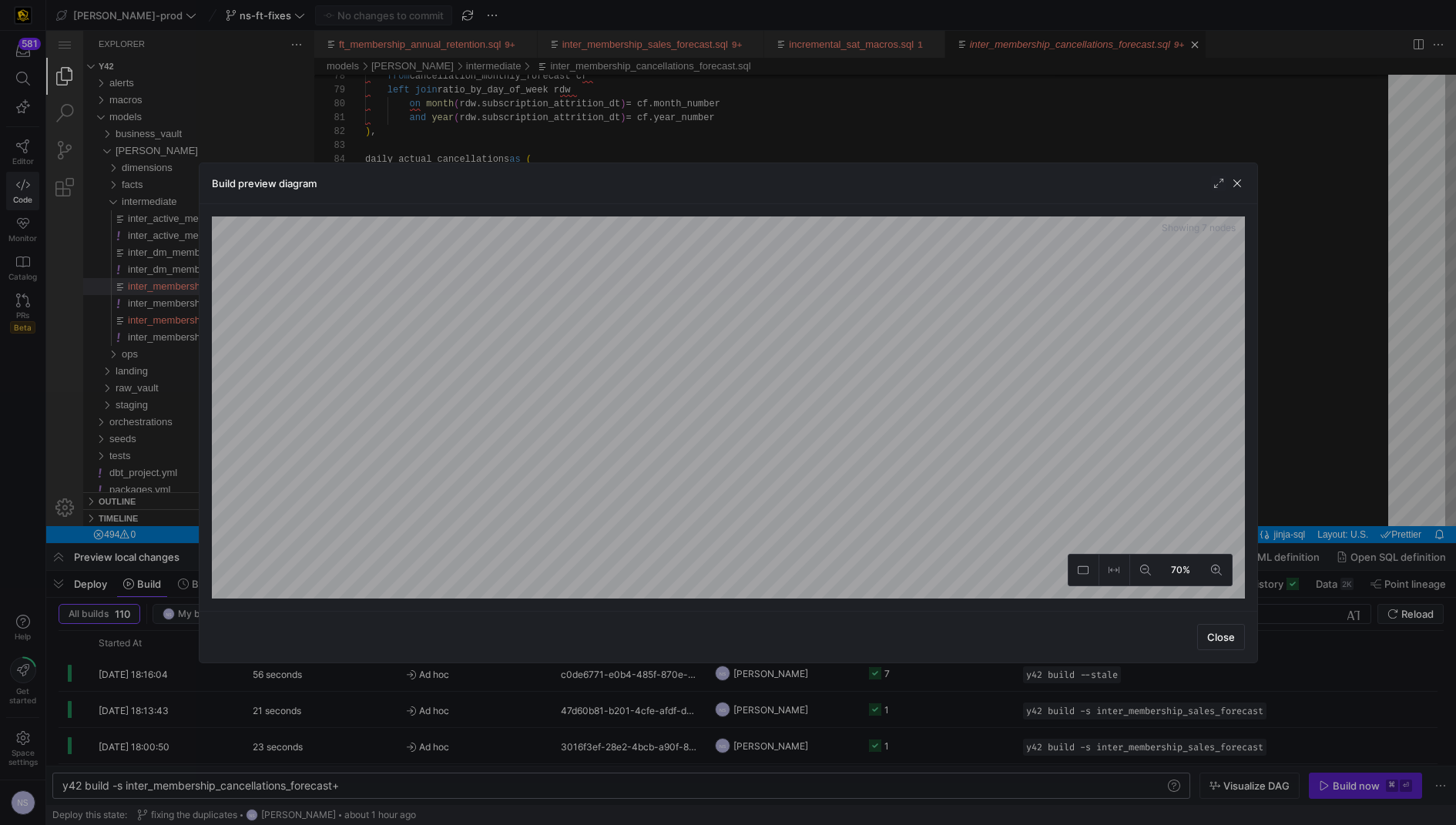
click at [1373, 126] on div at bounding box center [728, 412] width 1456 height 825
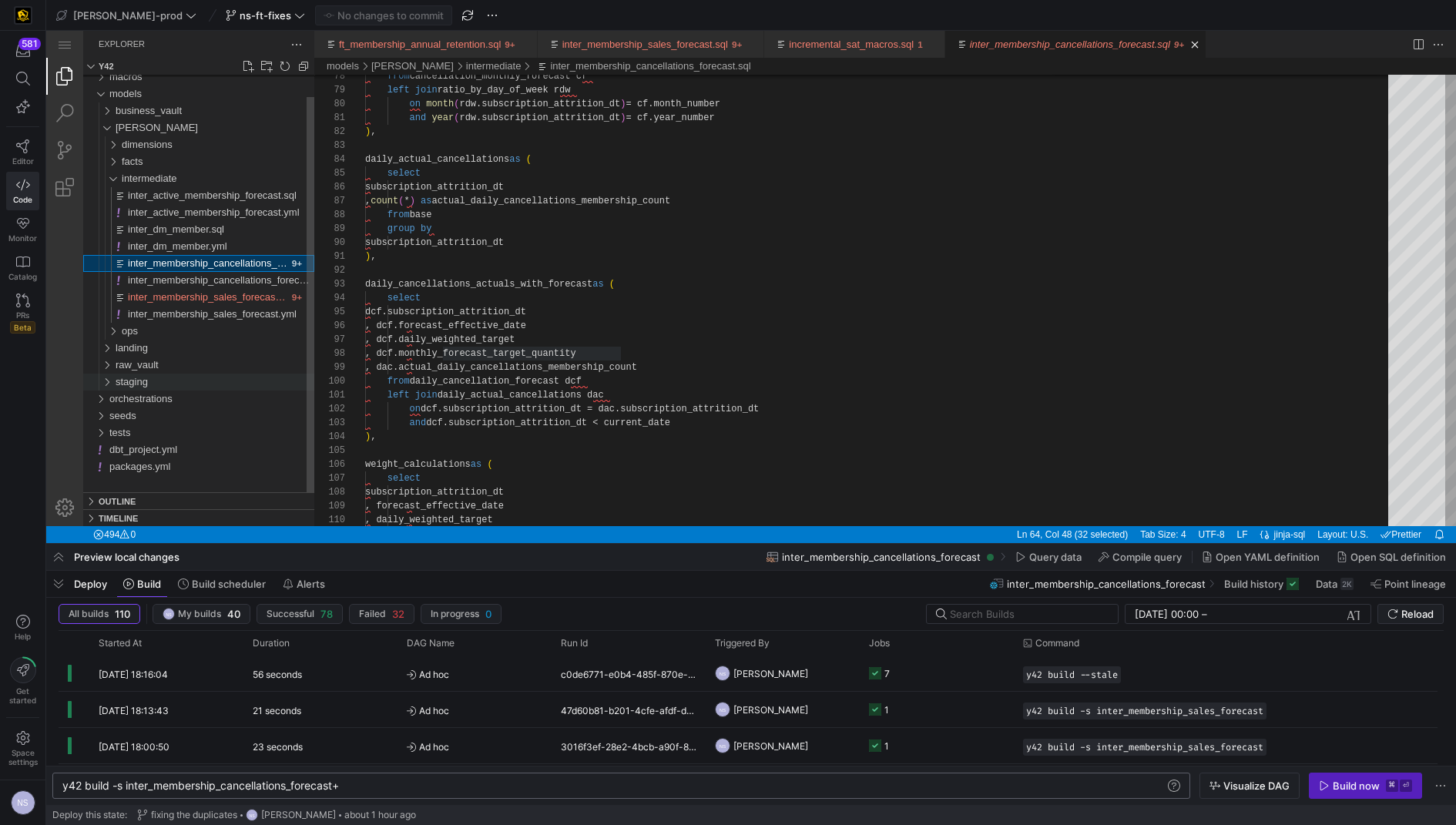
click at [153, 377] on div "staging" at bounding box center [215, 381] width 199 height 17
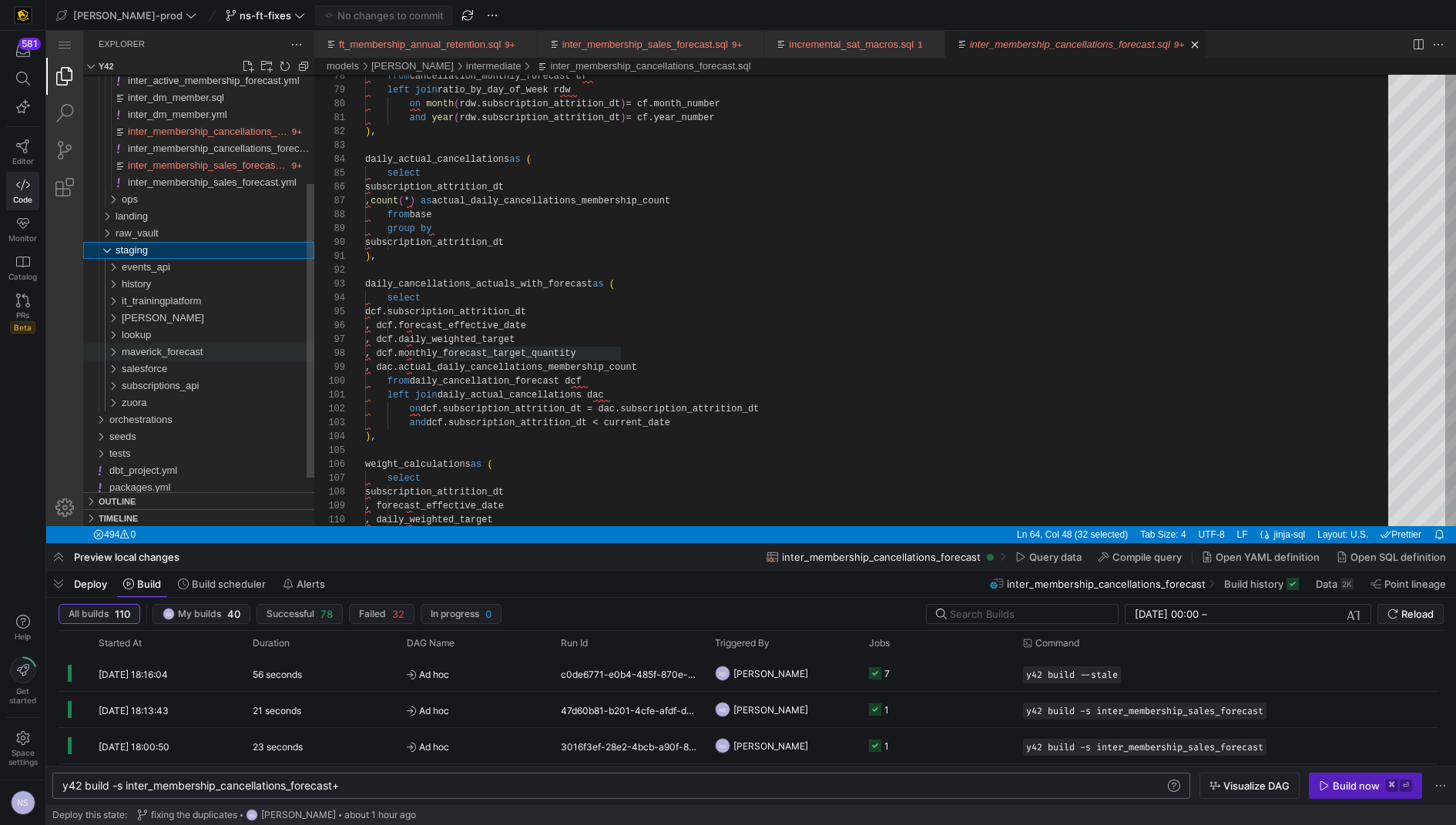
click at [200, 348] on span "maverick_forecast" at bounding box center [162, 352] width 81 height 12
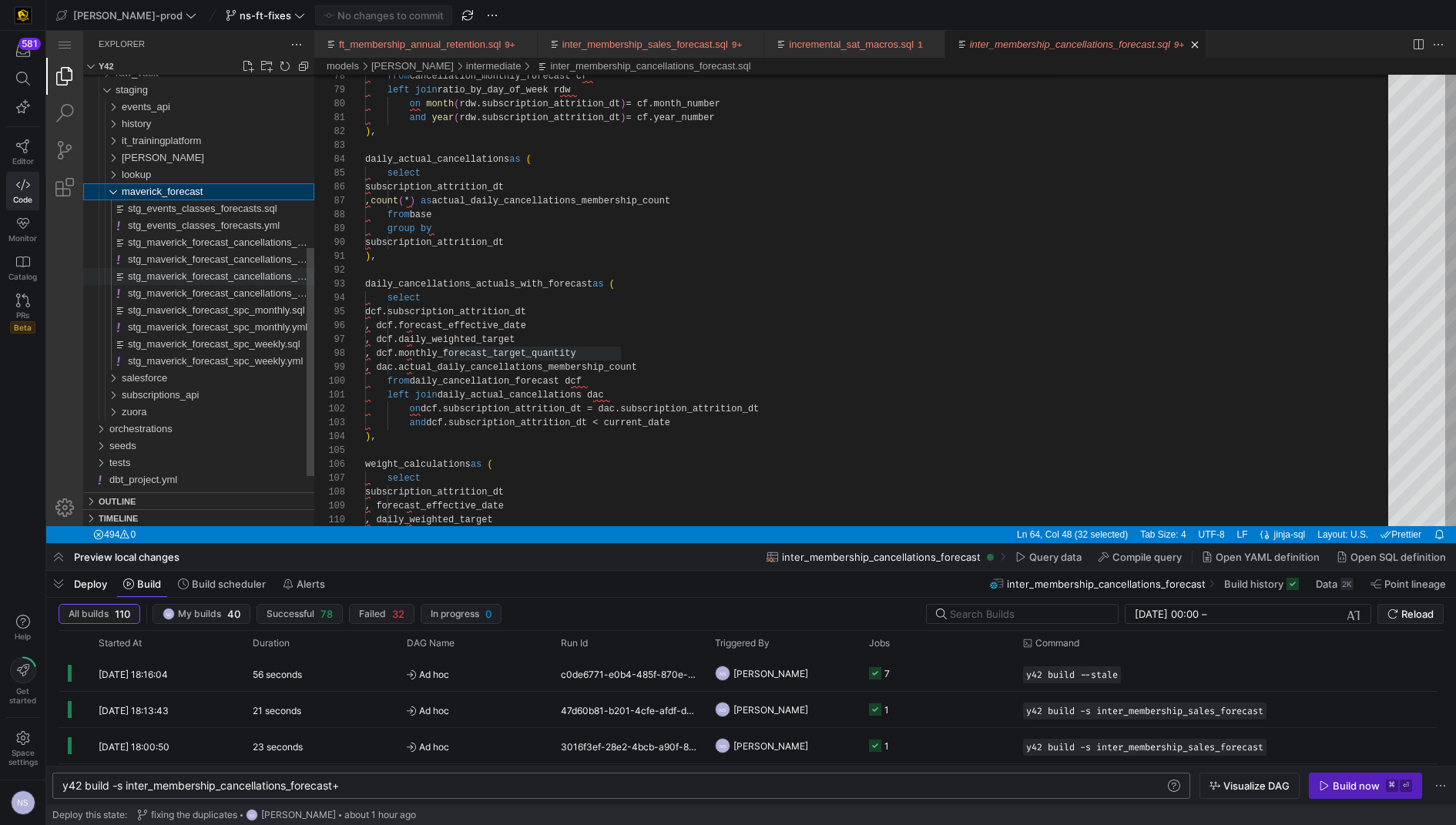
click at [243, 274] on span "stg_maverick_forecast_cancellations_weekly.sql" at bounding box center [234, 276] width 215 height 12
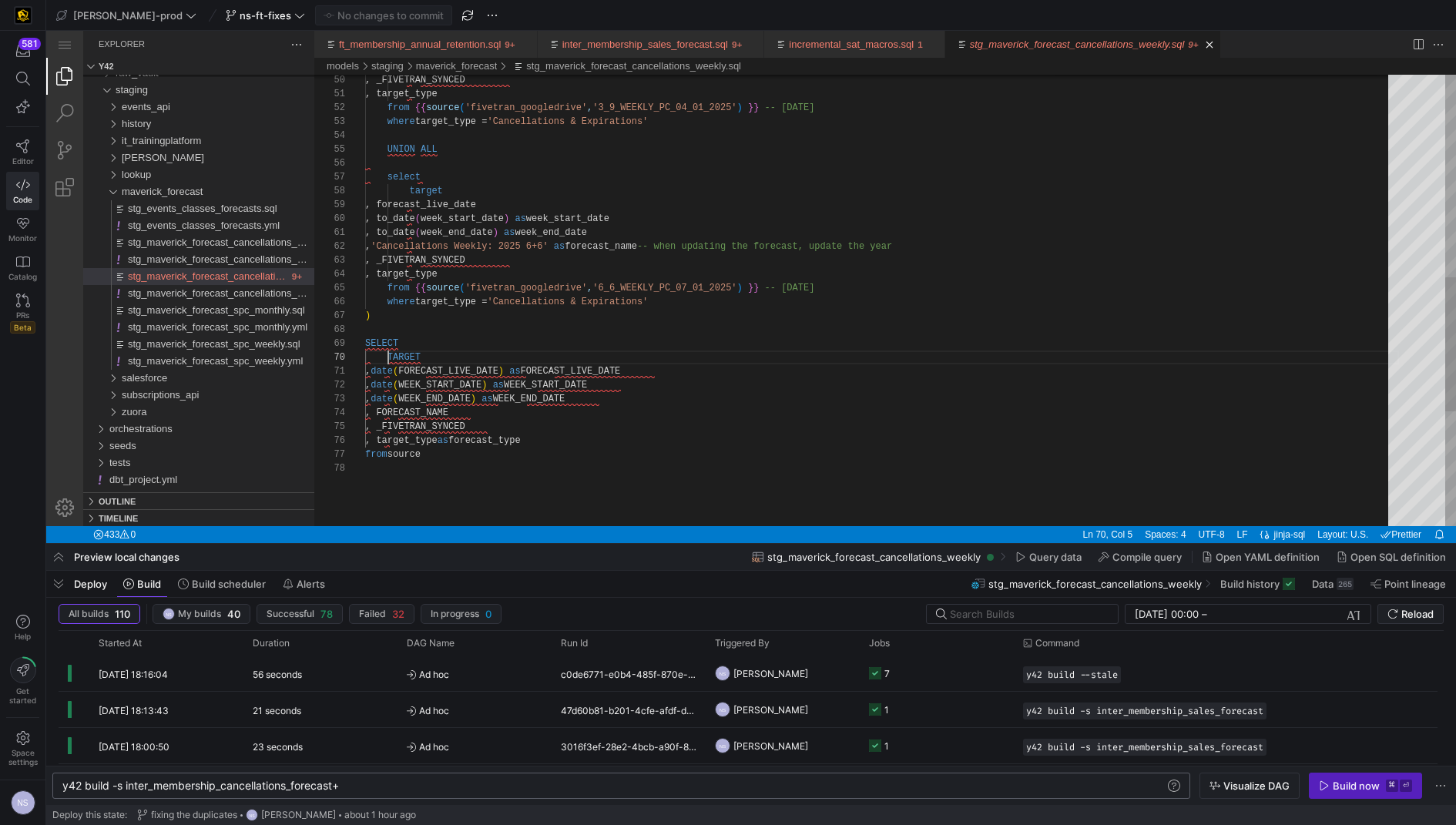
scroll to position [124, 22]
click at [390, 356] on div "select target , forecast_live_date , to_date ( week_start_date ) as week_start_…" at bounding box center [882, 153] width 1034 height 1519
click at [456, 361] on div "select target , forecast_live_date , to_date ( week_start_date ) as week_start_…" at bounding box center [882, 153] width 1034 height 1519
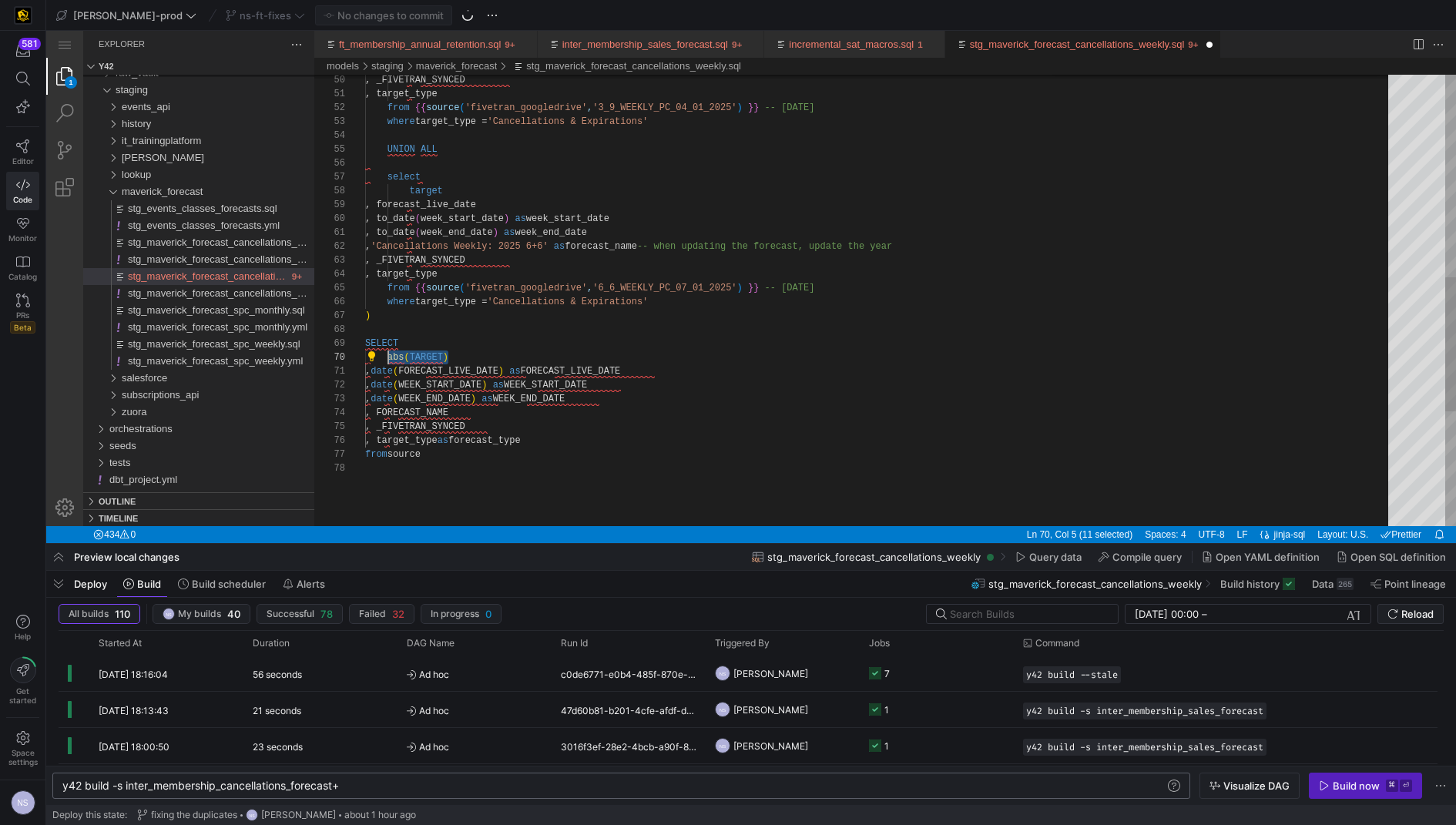
drag, startPoint x: 466, startPoint y: 355, endPoint x: 383, endPoint y: 362, distance: 83.3
type textarea ", to_date(week_end_date) as week_end_date , 'Cancellations Weekly: 2025 6+6' as…"
click at [252, 236] on span "stg_maverick_forecast_cancellations_monthly.sql" at bounding box center [236, 242] width 218 height 12
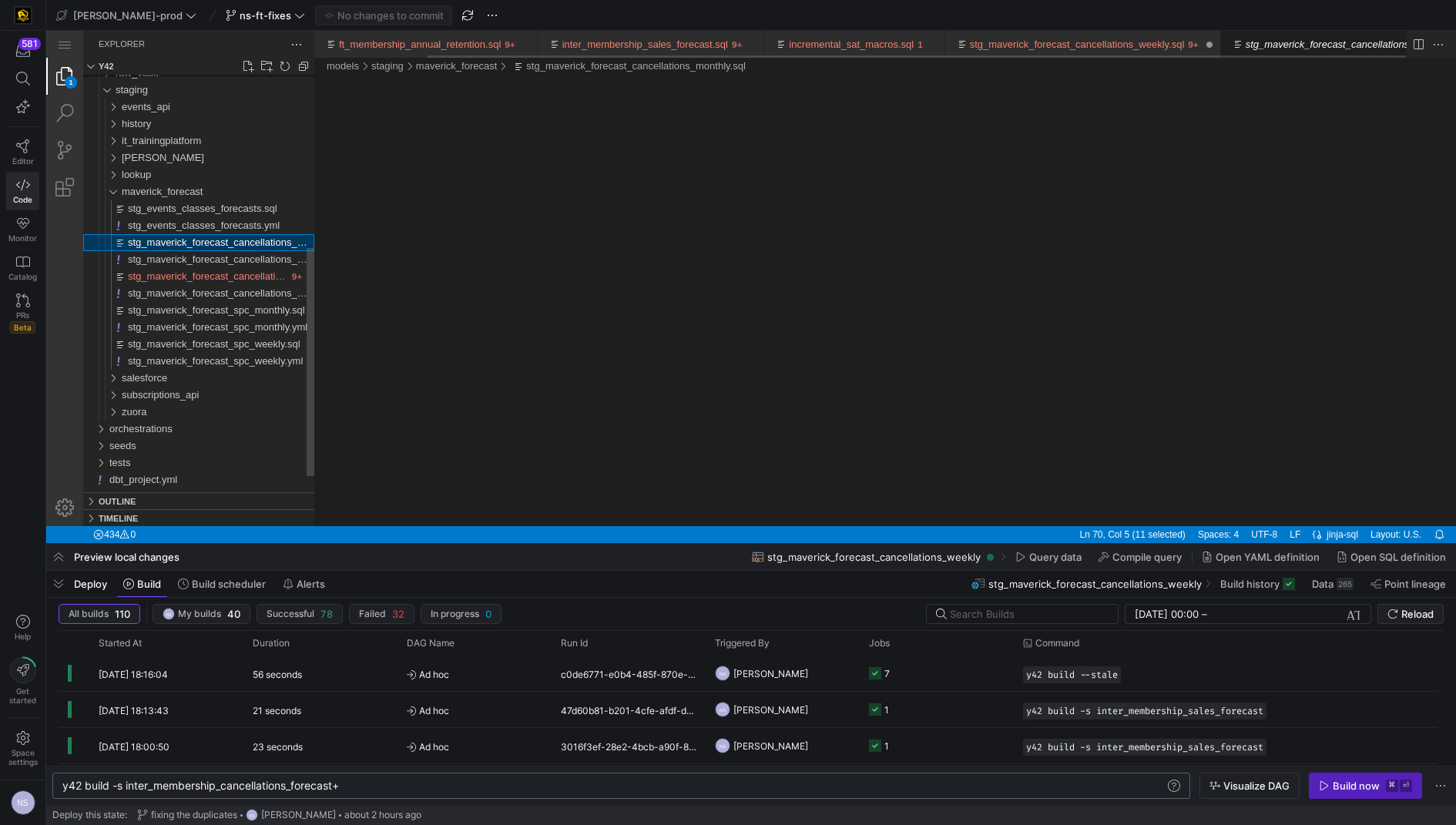
scroll to position [0, 125]
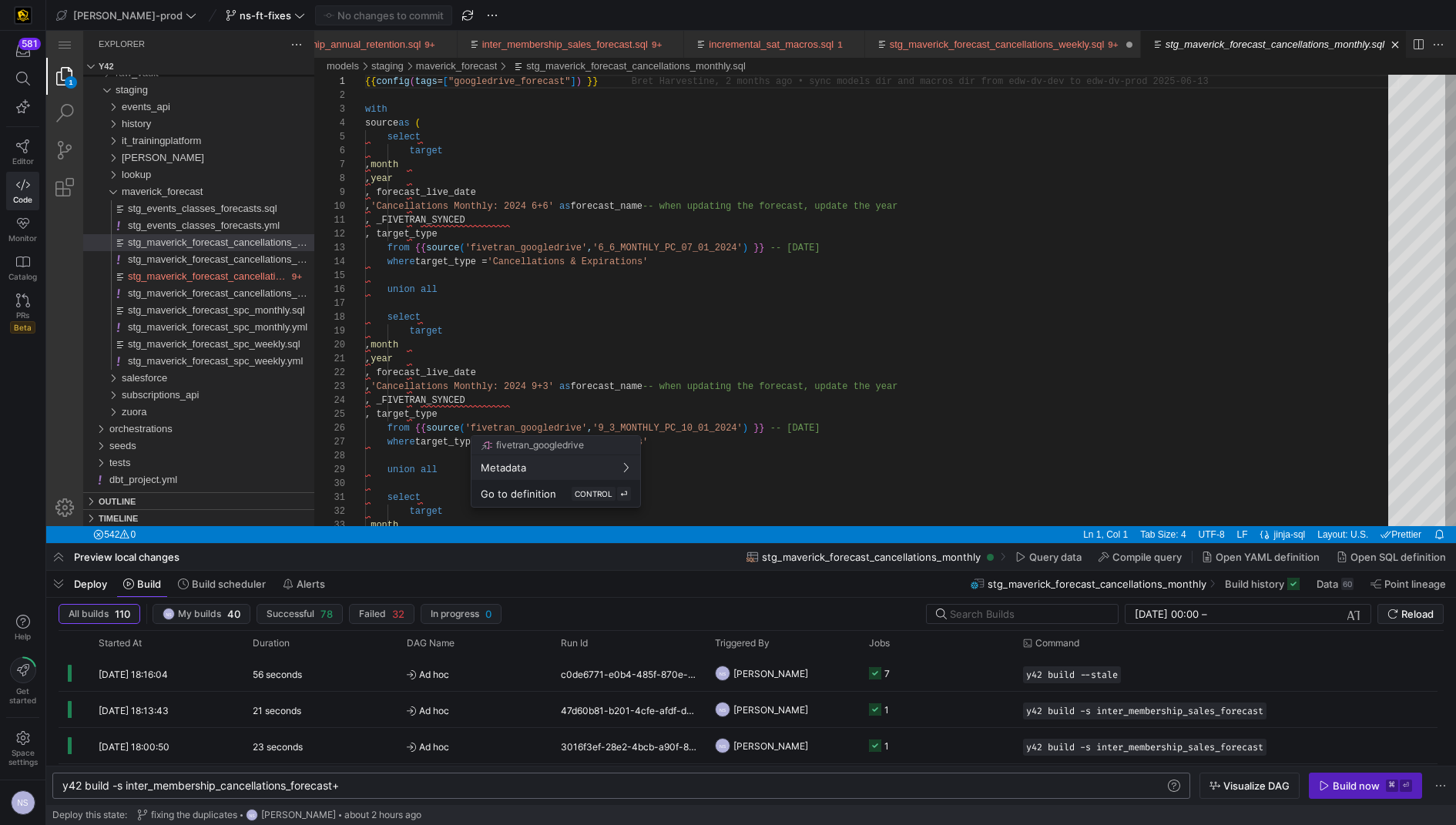
scroll to position [0, 142]
click at [470, 364] on div at bounding box center [728, 412] width 1456 height 825
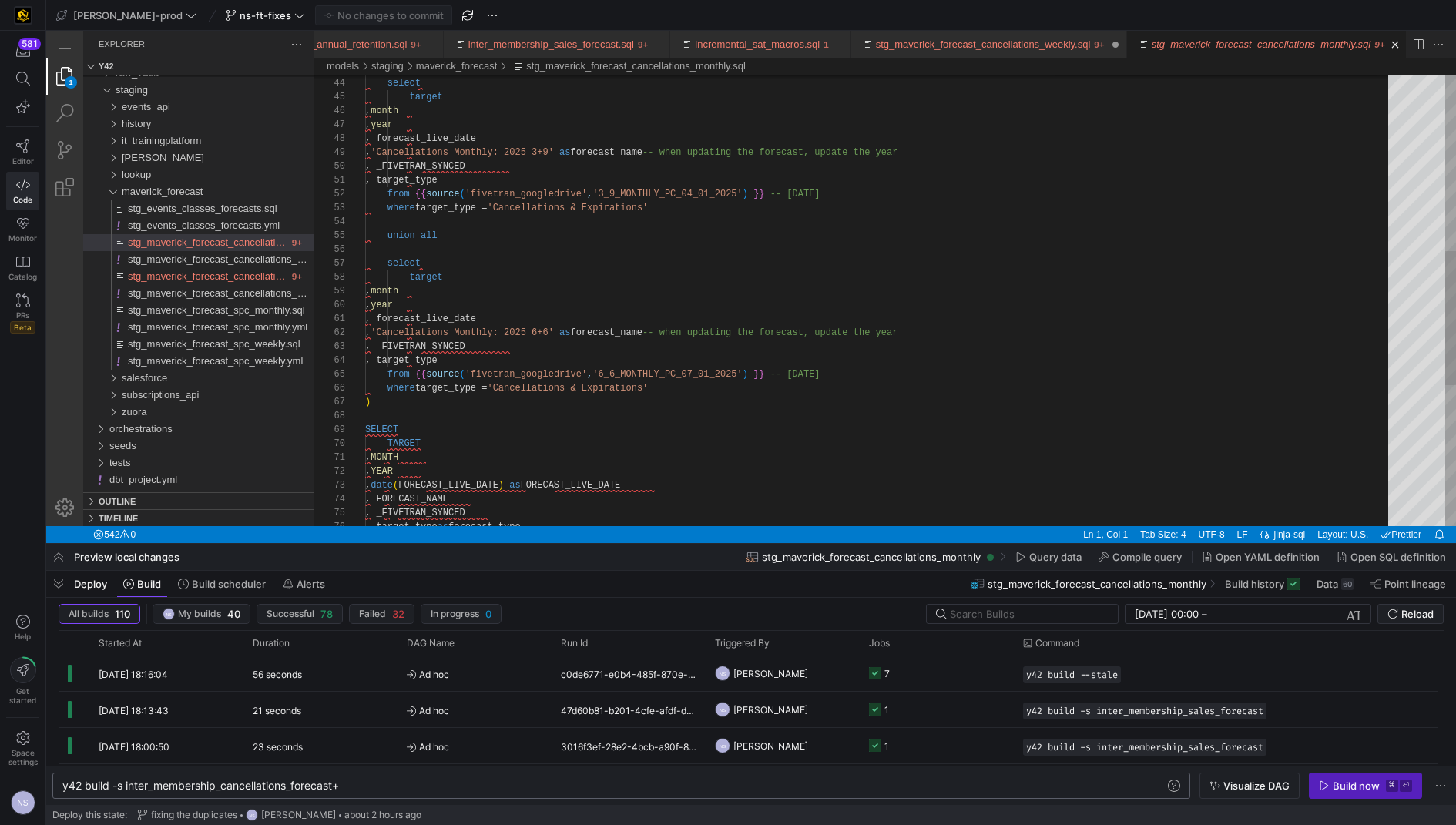
click at [405, 445] on div ", target_type as forecast_type , FORECAST_NAME , _FIVETRAN_SYNCED , date ( FORE…" at bounding box center [882, 239] width 1034 height 1519
paste textarea "abs(TARGET)"
drag, startPoint x: 512, startPoint y: 442, endPoint x: 456, endPoint y: 449, distance: 56.4
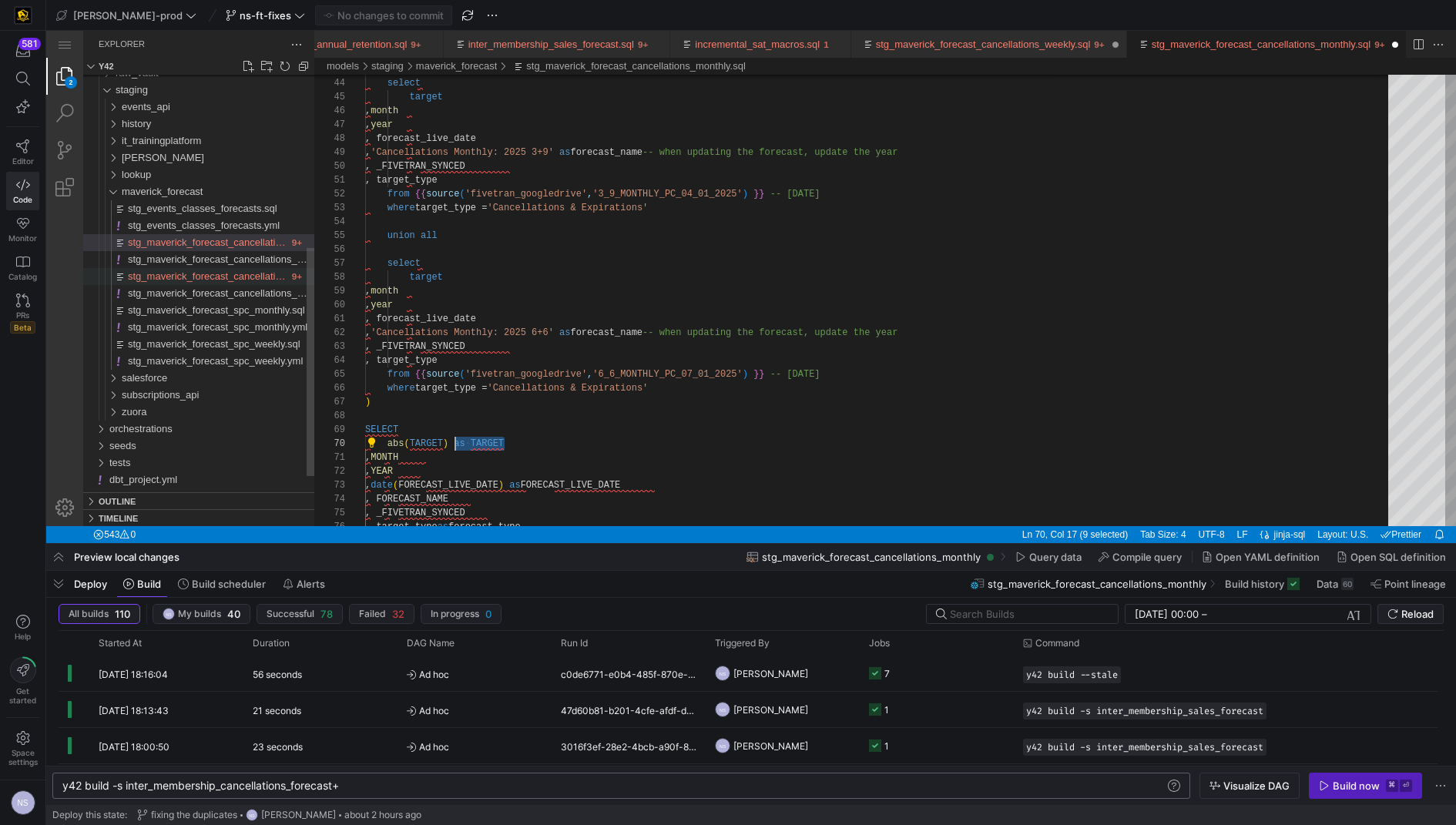
type textarea ", forecast_live_date , 'Cancellations Monthly: 2025 6+6' as forecast_name -- wh…"
click at [254, 279] on span "stg_maverick_forecast_cancellations_weekly.sql" at bounding box center [234, 276] width 215 height 12
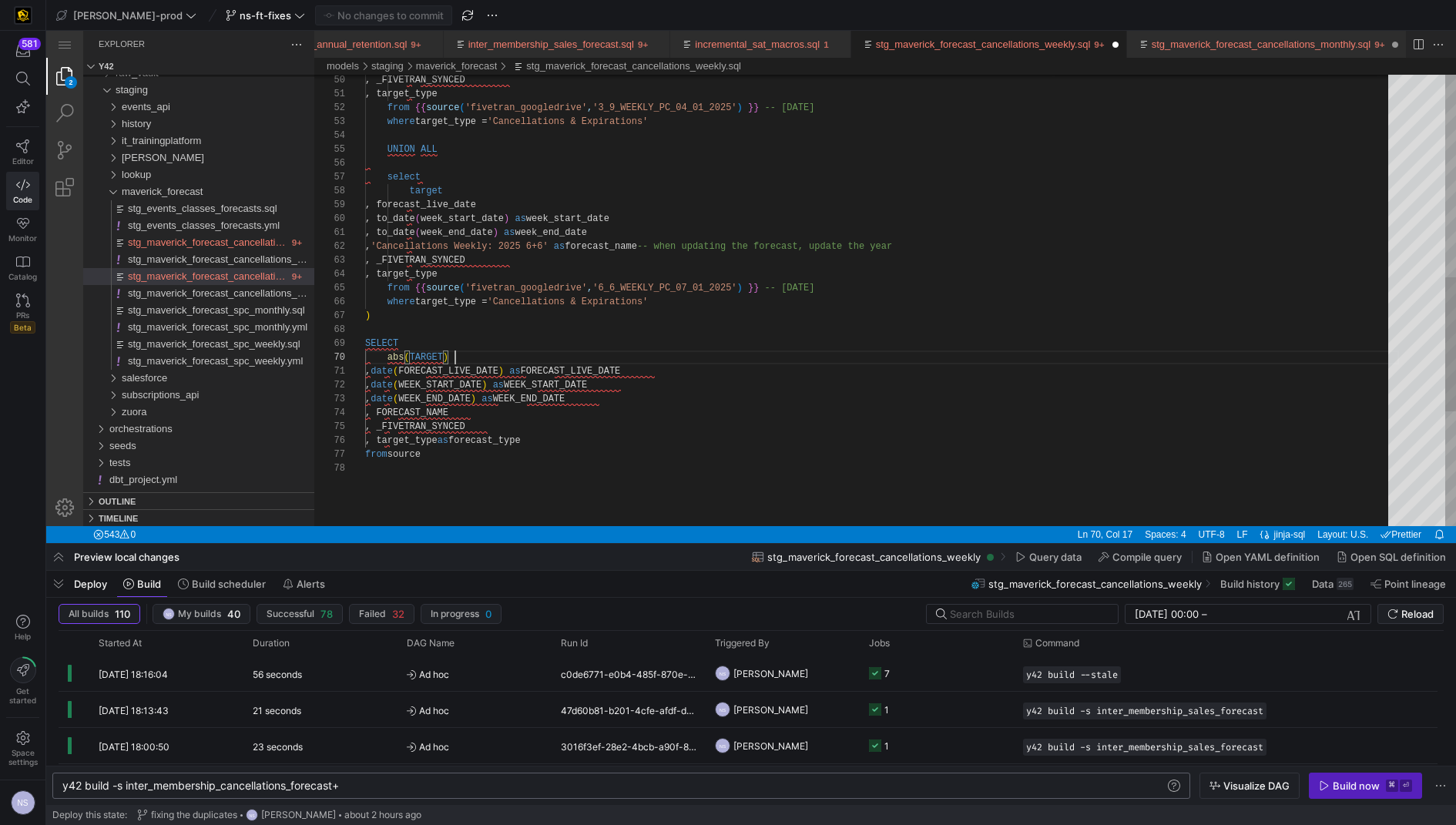
paste textarea "as TARGET"
type textarea ", to_date(week_end_date) as week_end_date , 'Cancellations Weekly: 2025 6+6' as…"
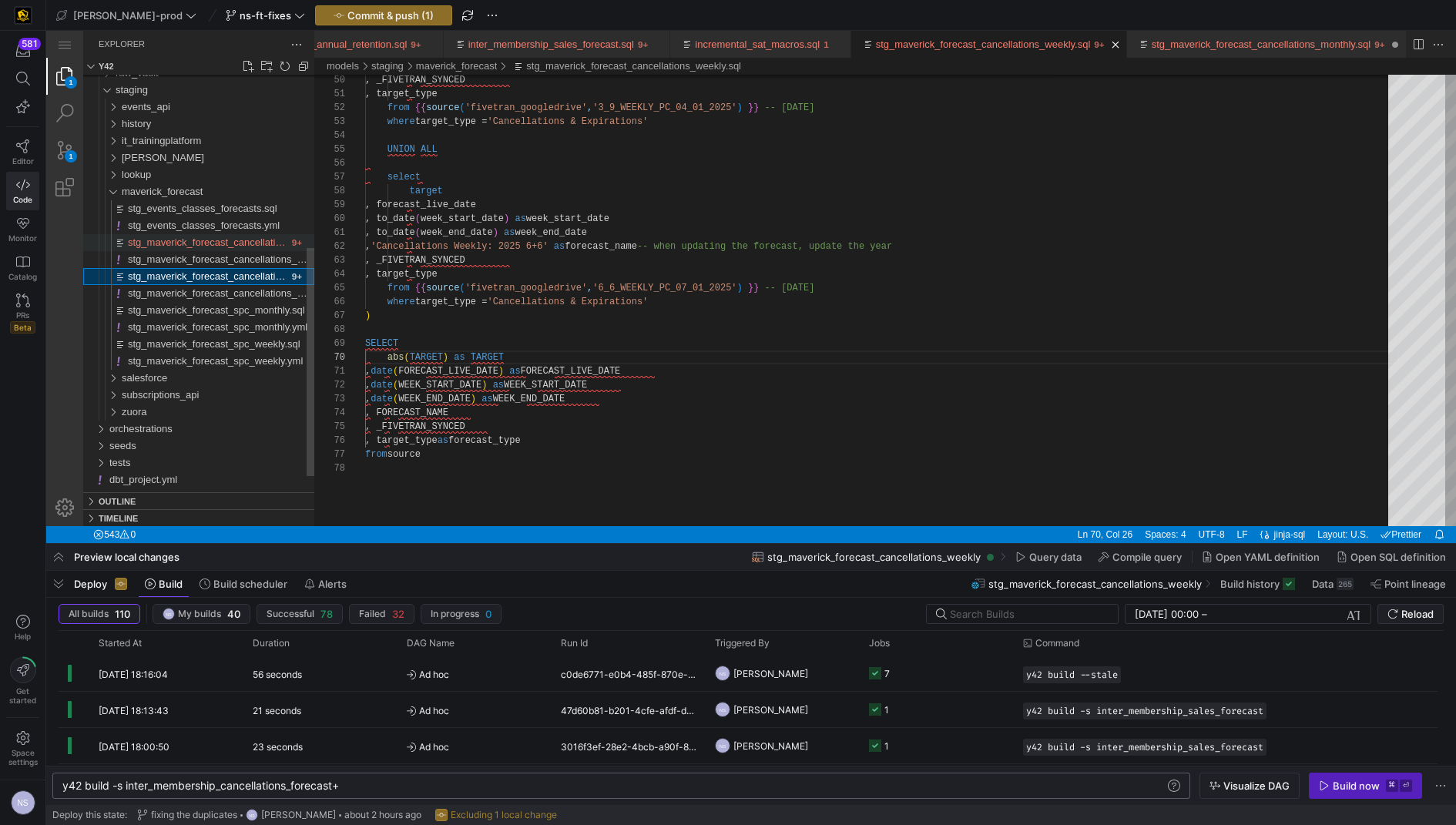
click at [260, 242] on span "stg_maverick_forecast_cancellations_monthly.sql" at bounding box center [236, 242] width 218 height 12
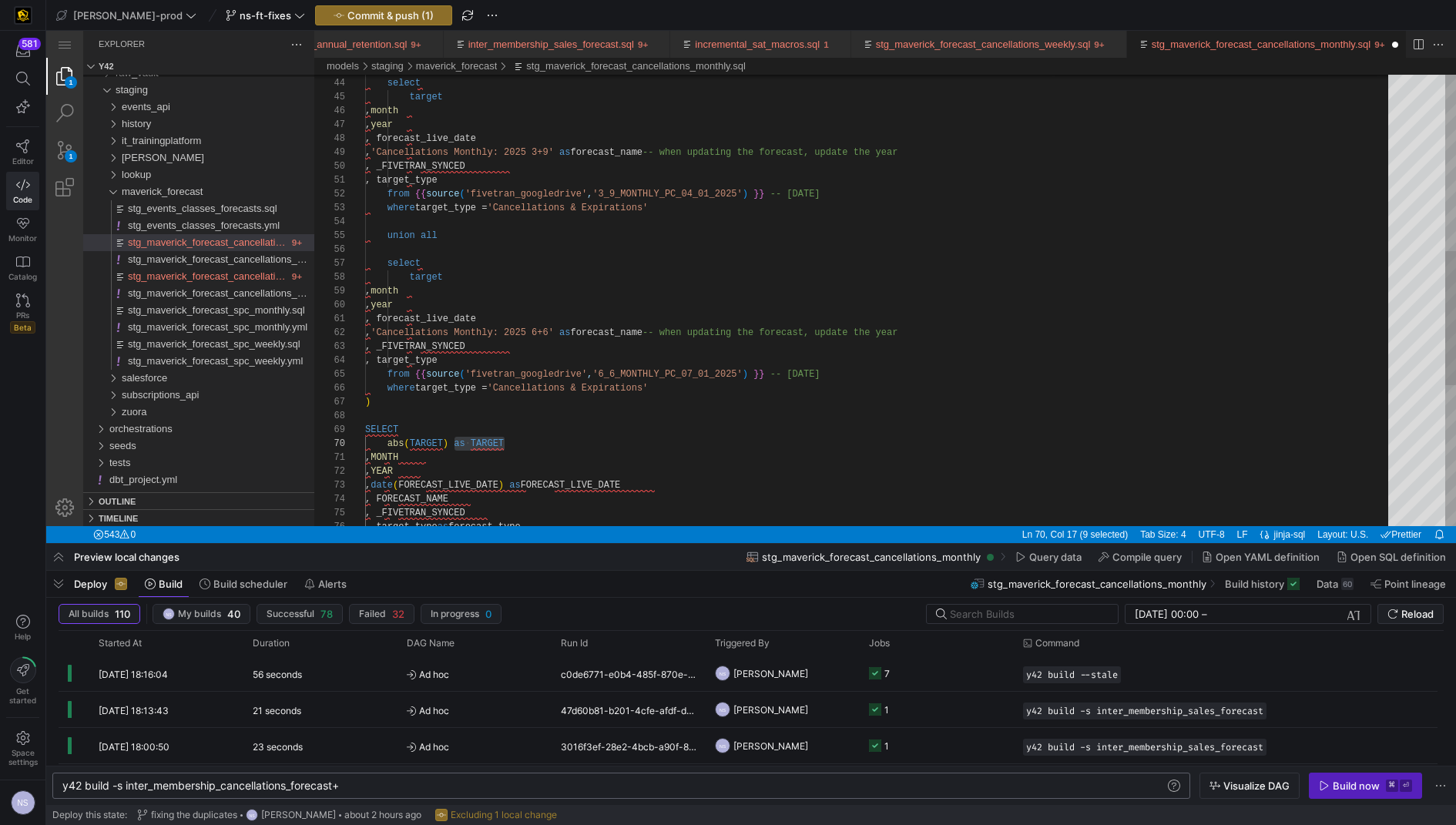
type textarea ", target_type from {{ source('fivetran_googledrive','3_9_MONTHLY_PC_04_01_2025'…"
click at [713, 278] on div "select target , month , year , forecast_live_date , 'Cancellations Monthly: 202…" at bounding box center [882, 239] width 1034 height 1519
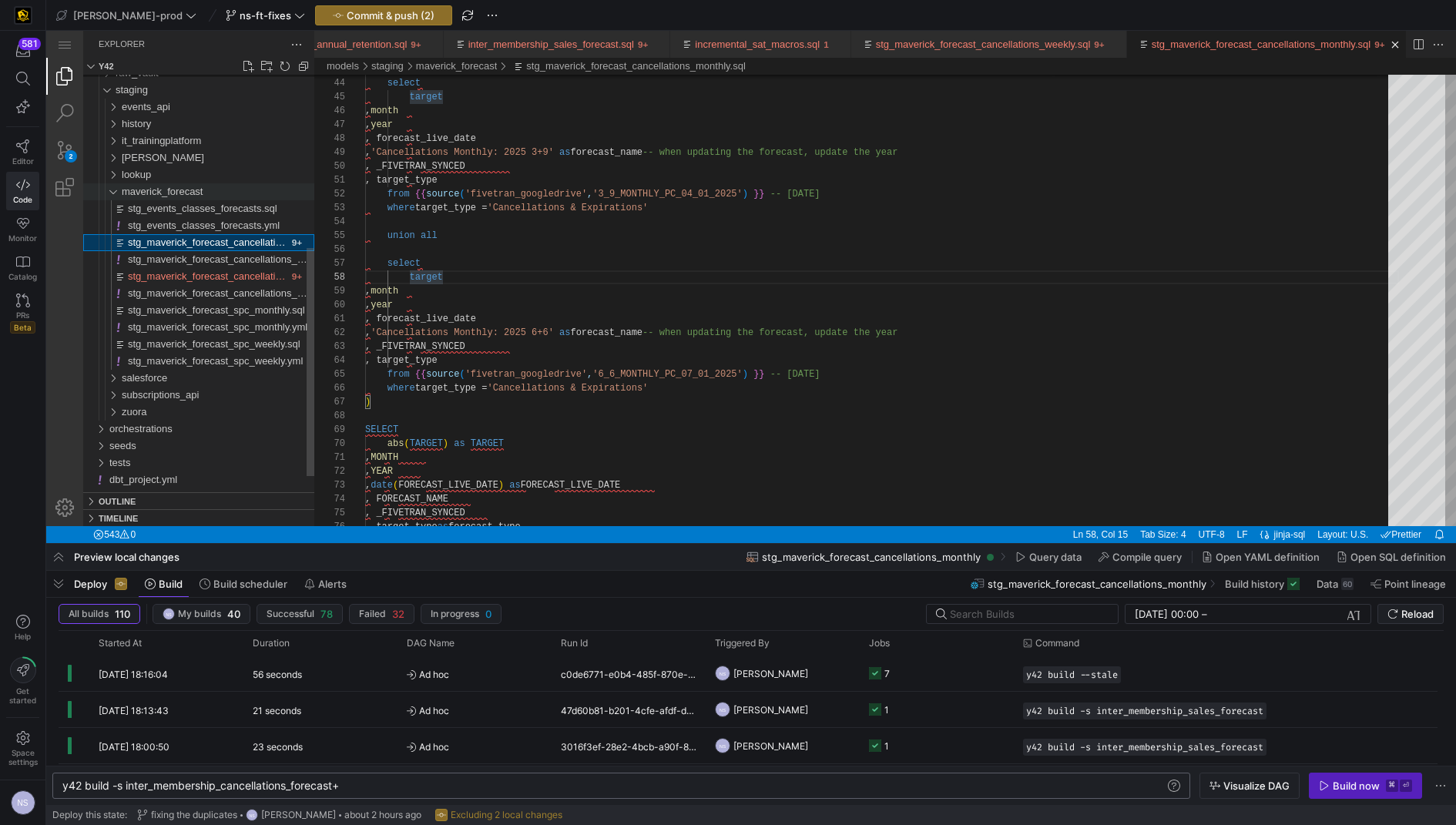
click at [212, 194] on div "maverick_forecast" at bounding box center [218, 191] width 193 height 17
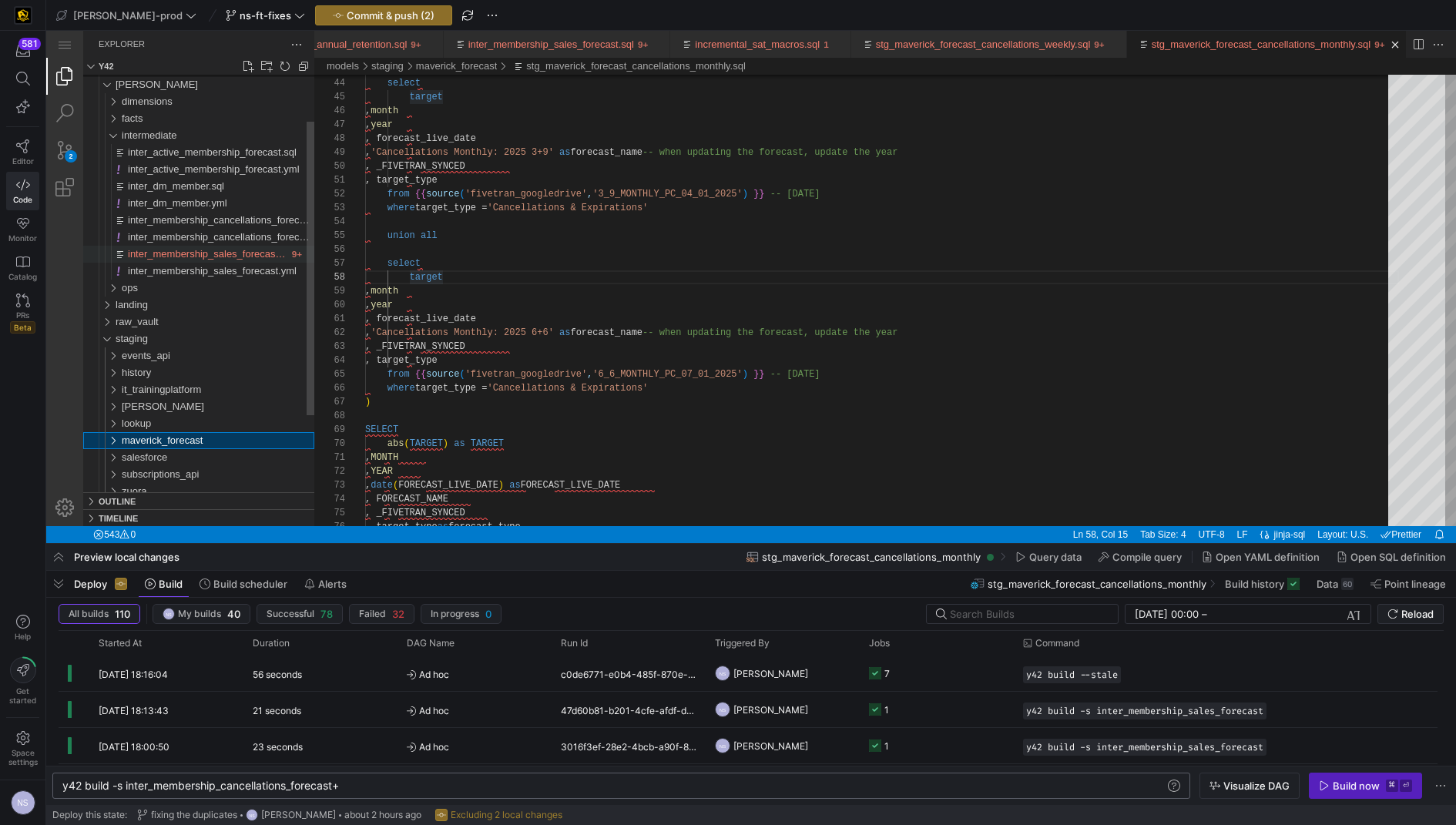
click at [225, 255] on span "inter_membership_sales_forecast.sql" at bounding box center [210, 254] width 166 height 12
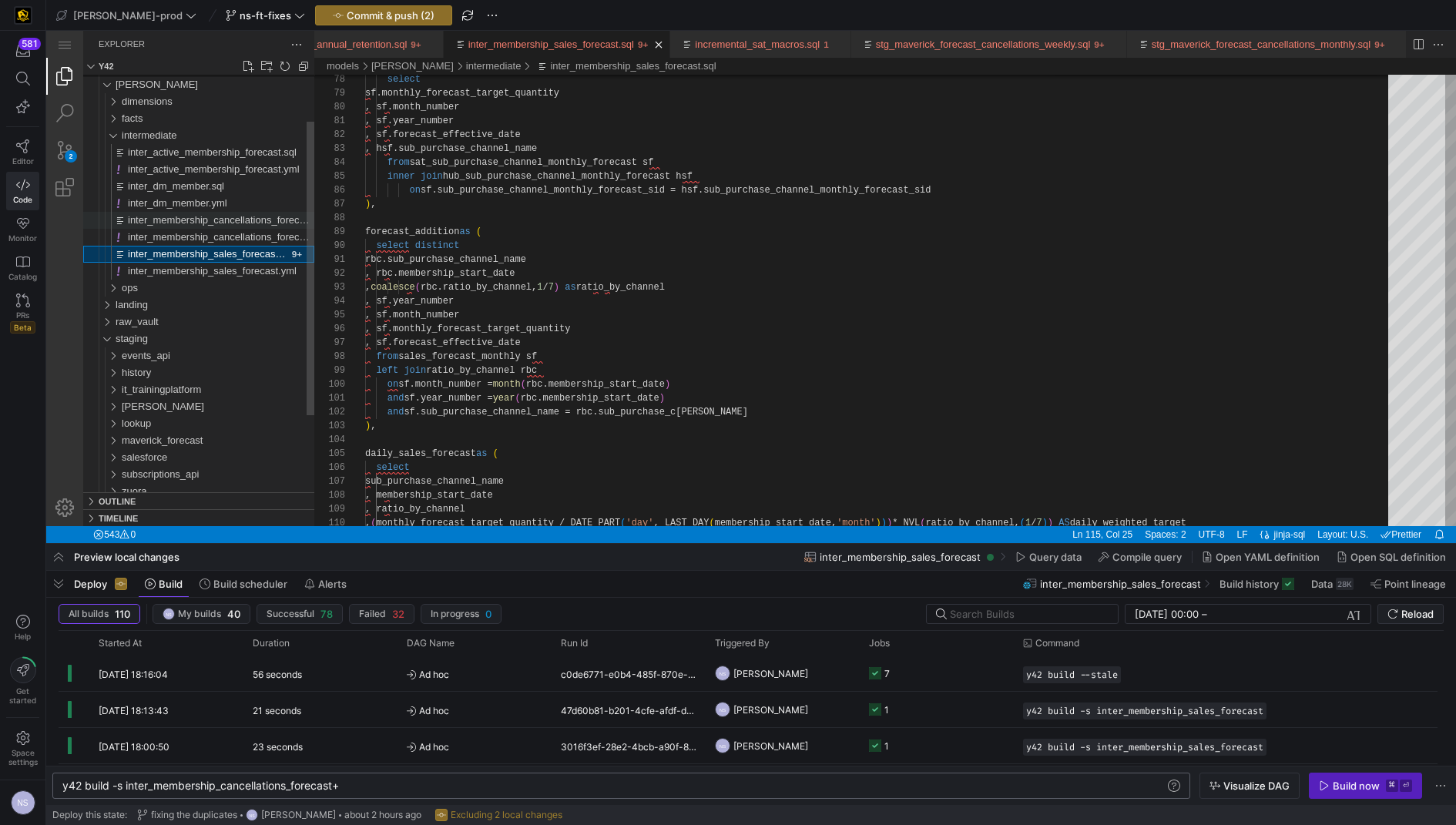
click at [254, 220] on span "inter_membership_cancellations_forecast.sql" at bounding box center [227, 220] width 200 height 12
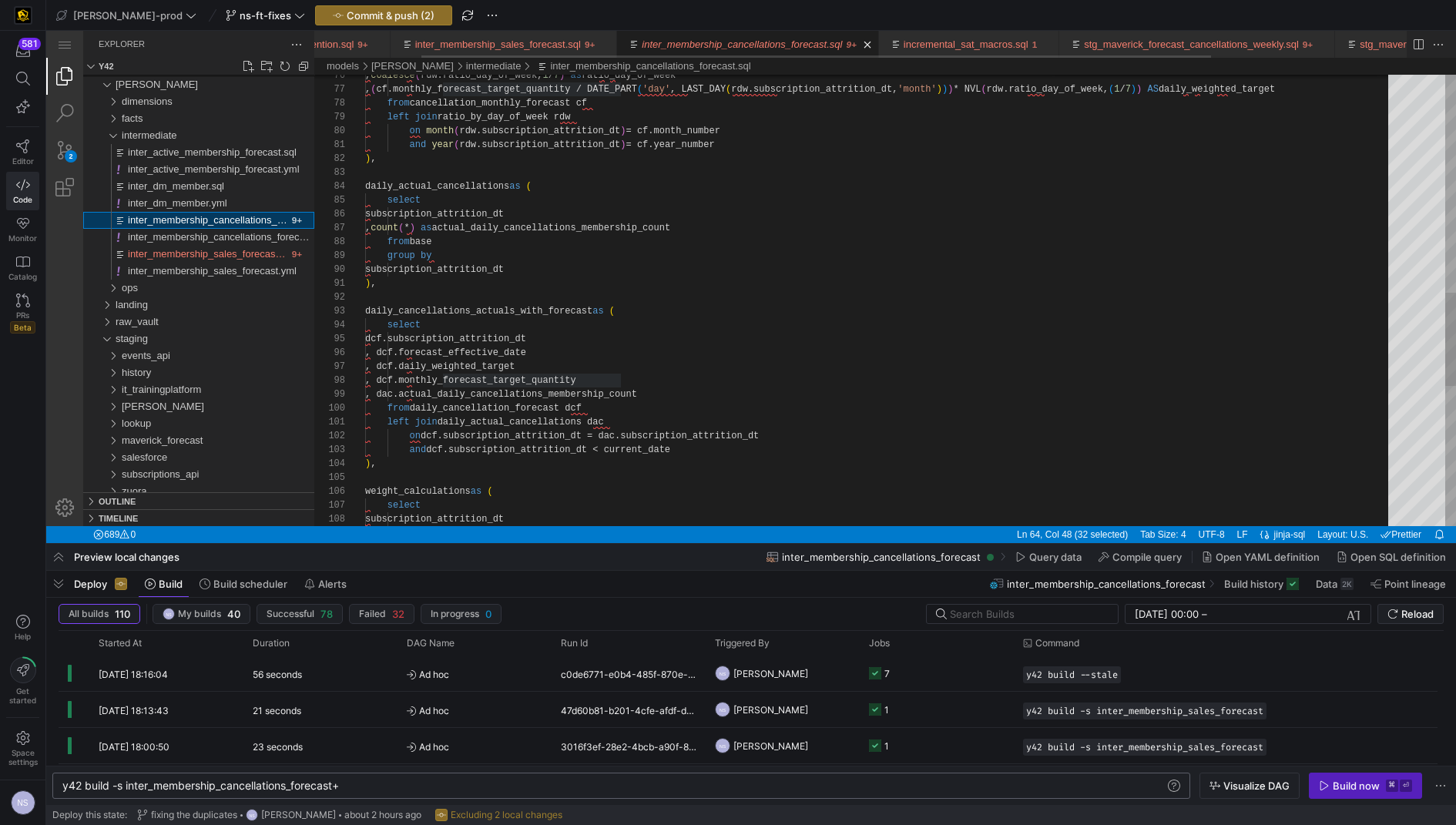
scroll to position [138, 262]
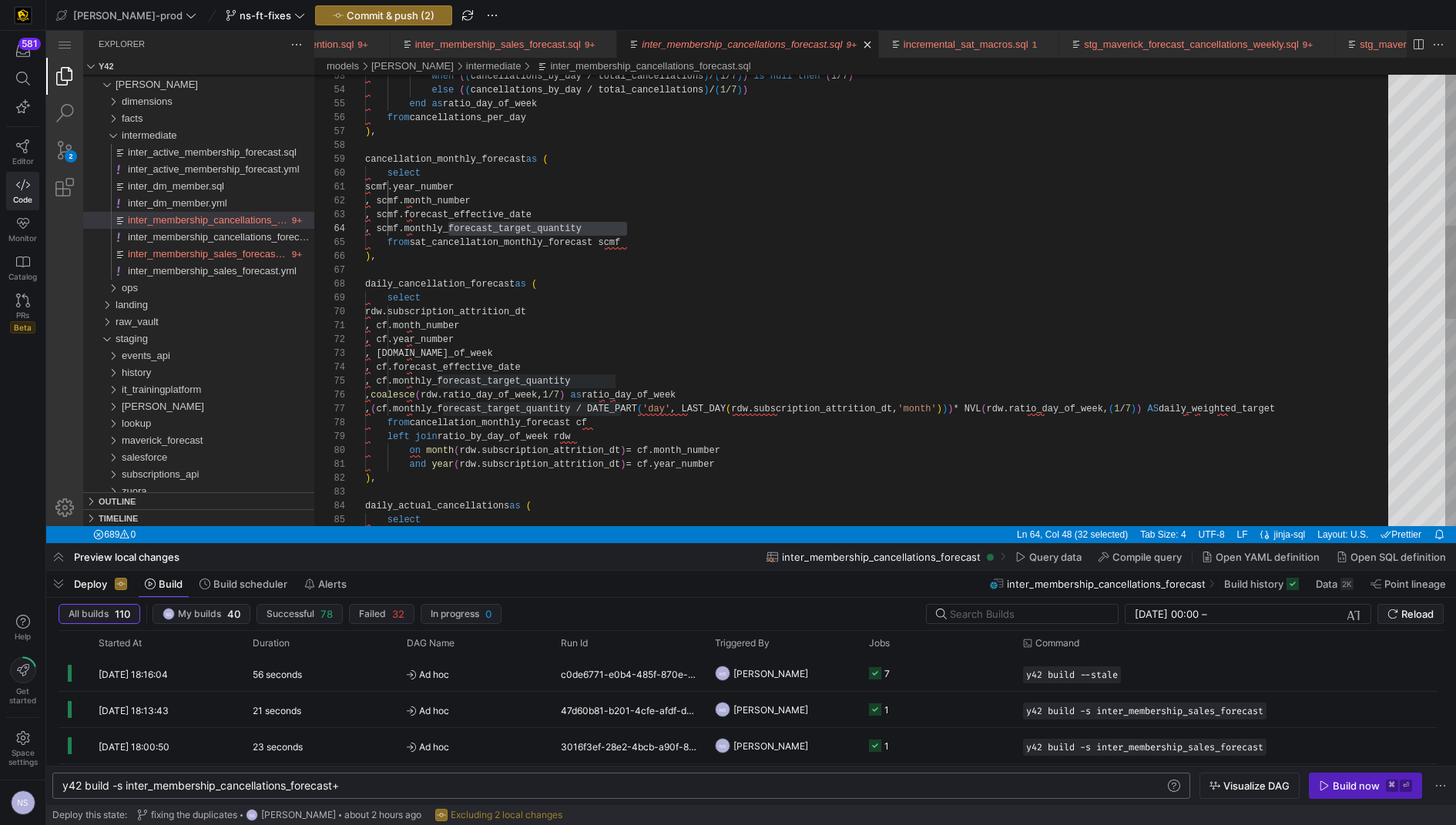
click at [591, 404] on div "from cancellation_monthly_forecast cf left join ratio_by_day_of_week rdw on mon…" at bounding box center [882, 433] width 1034 height 2170
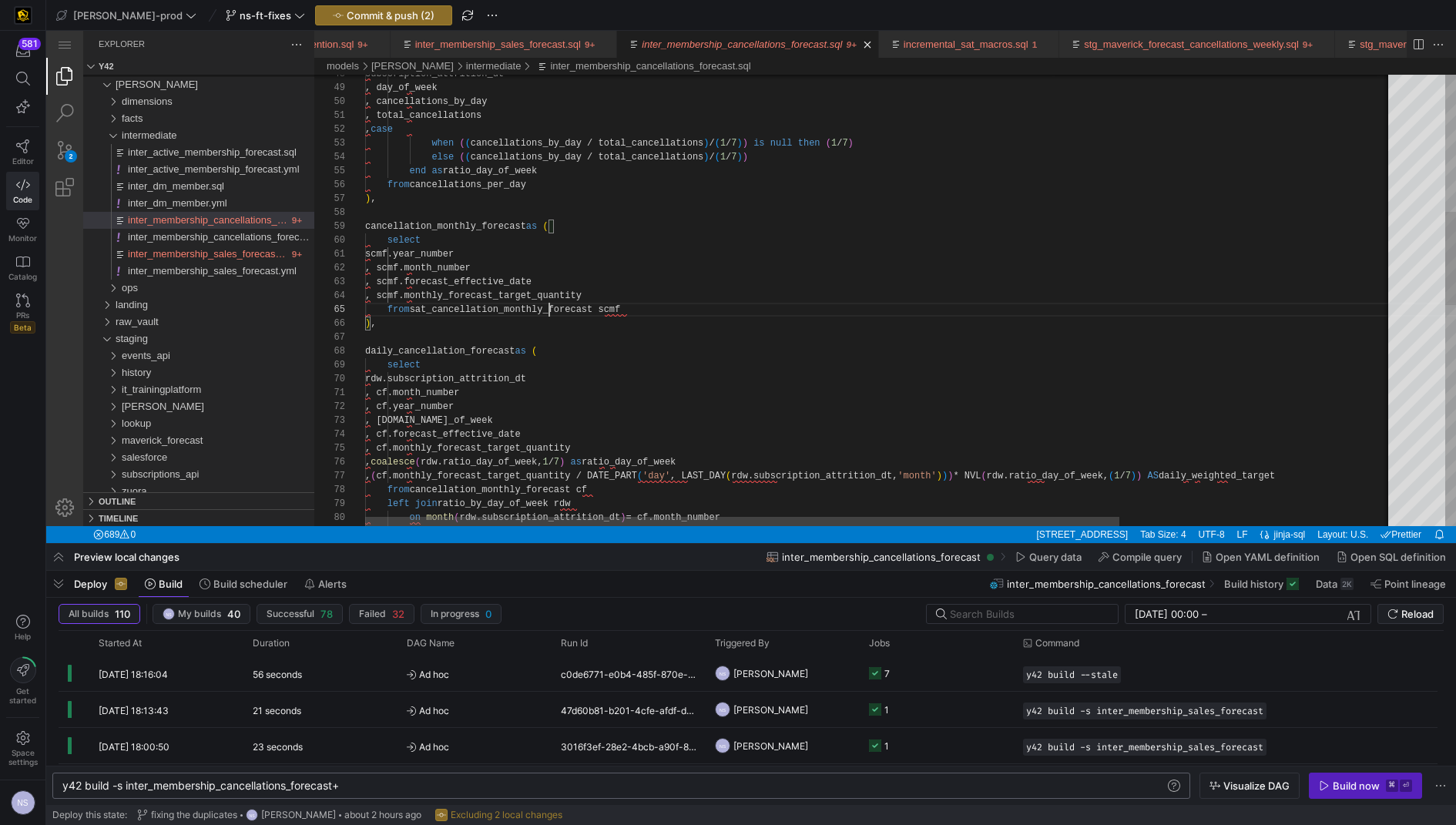
click at [549, 304] on div "subscription_attrition_dt , day_of_week , cancellations_by_day , total_cancella…" at bounding box center [1066, 500] width 1401 height 2170
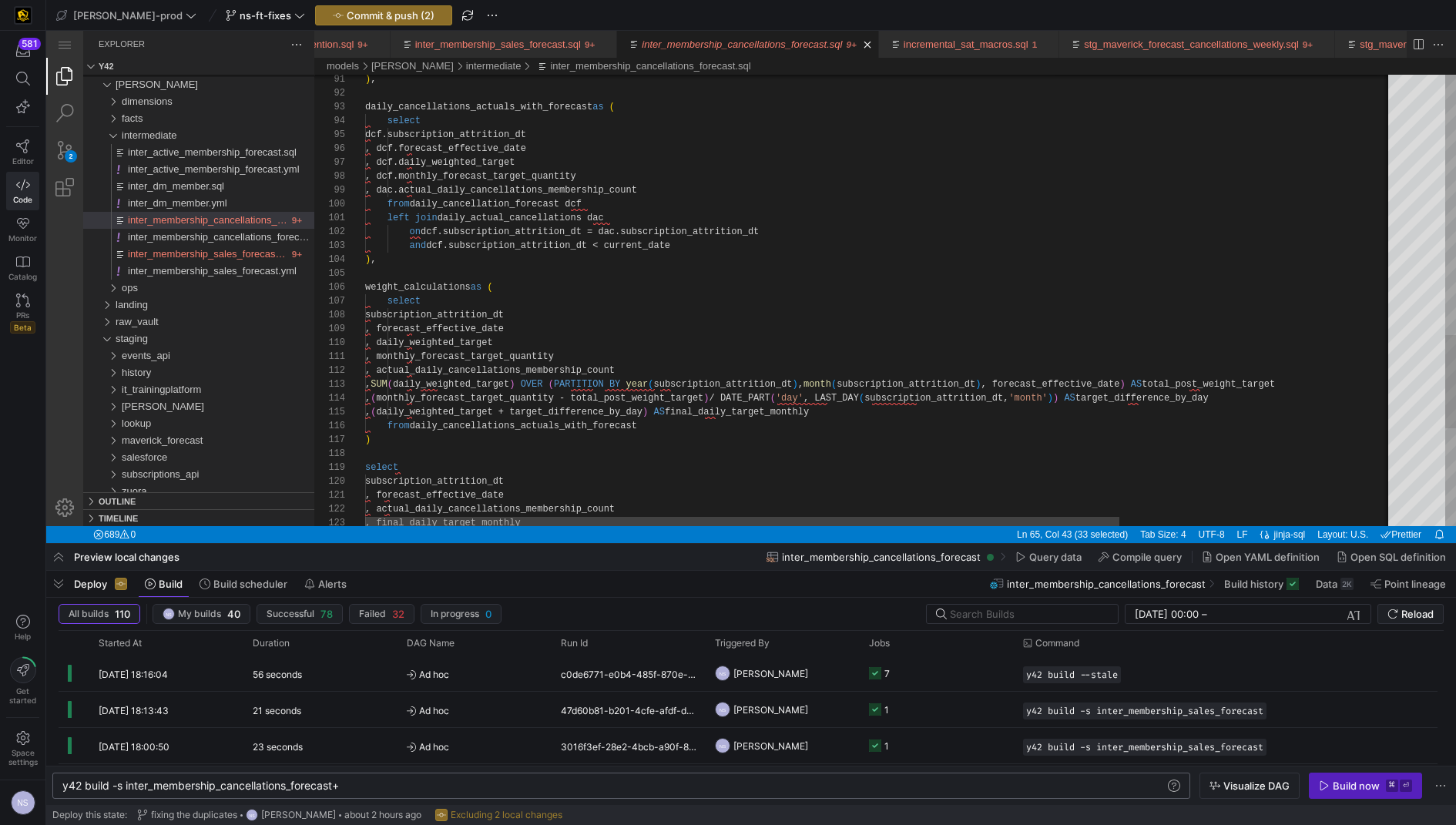
scroll to position [41, 121]
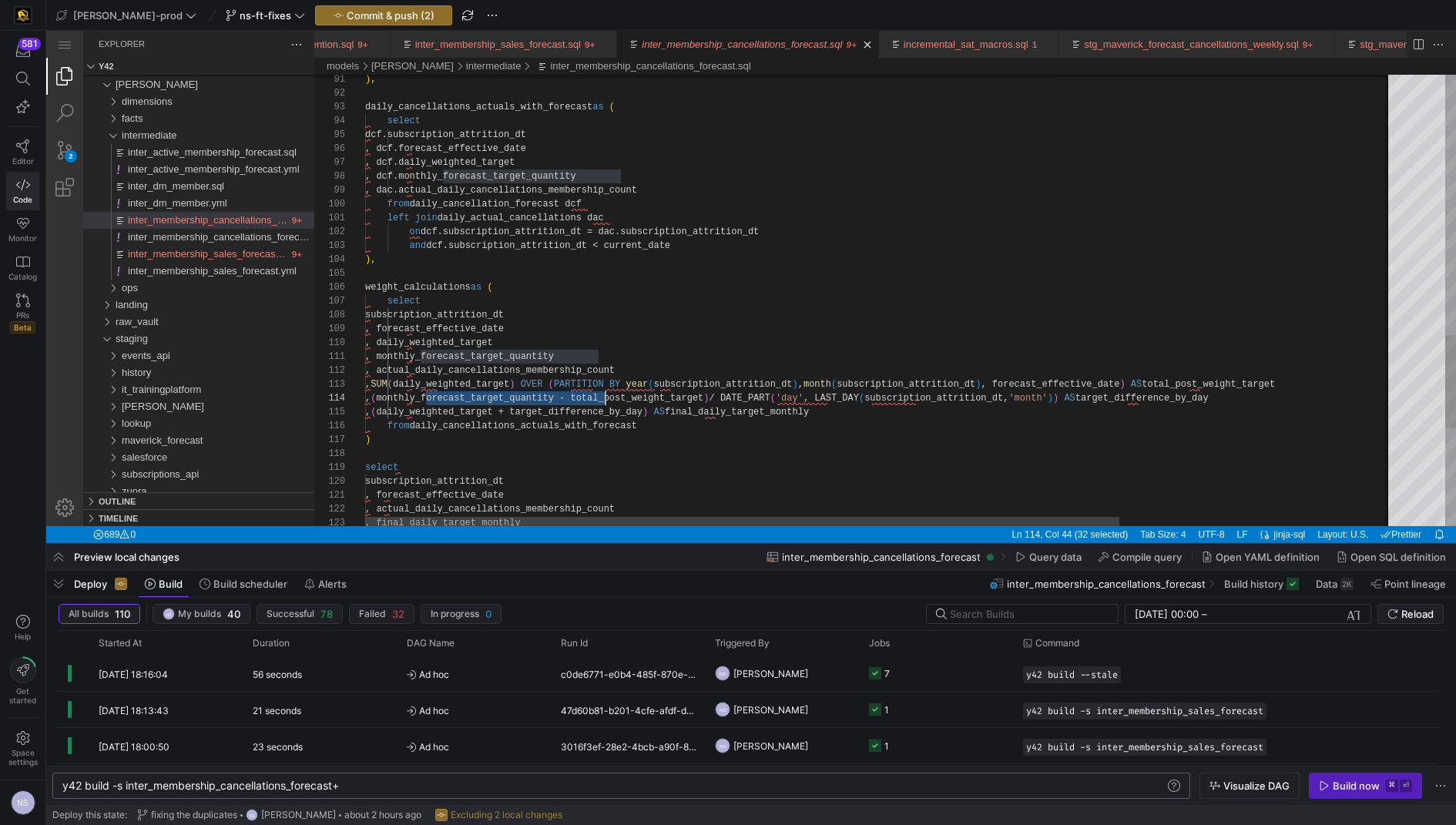
scroll to position [55, 278]
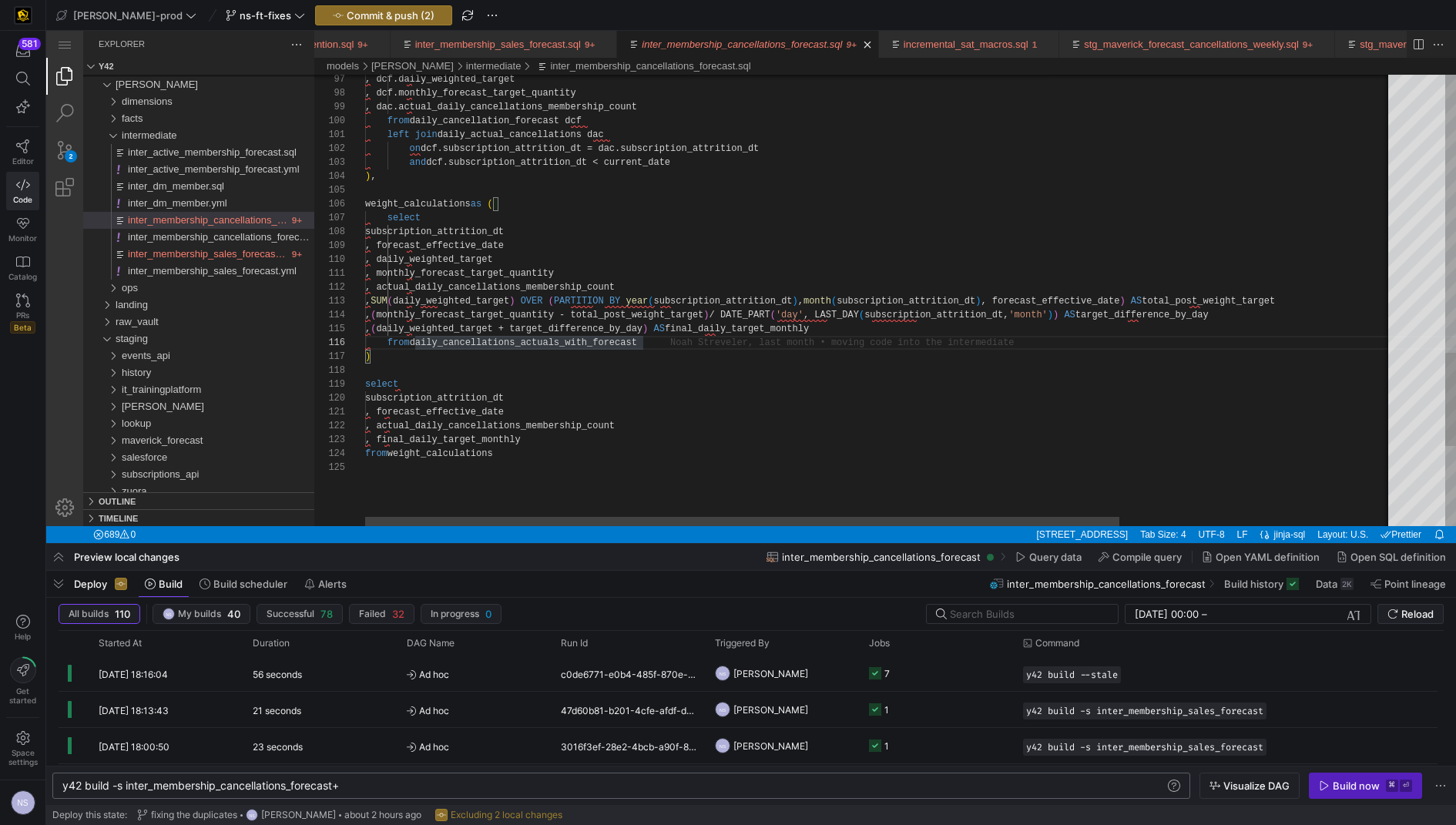
type textarea ", monthly_forecast_target_quantity , actual_daily_cancellations_membership_coun…"
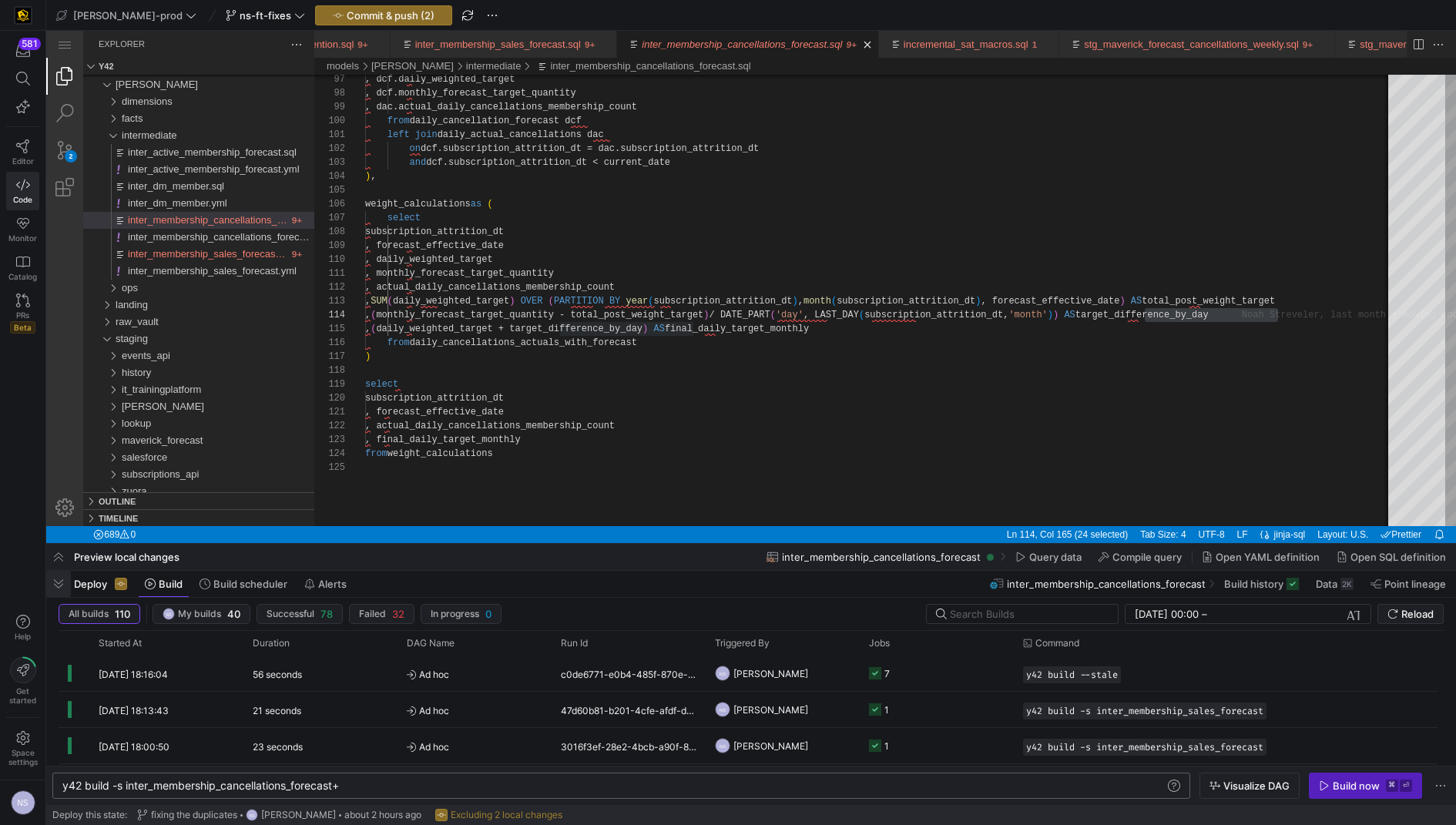
click at [60, 589] on span "button" at bounding box center [58, 583] width 24 height 26
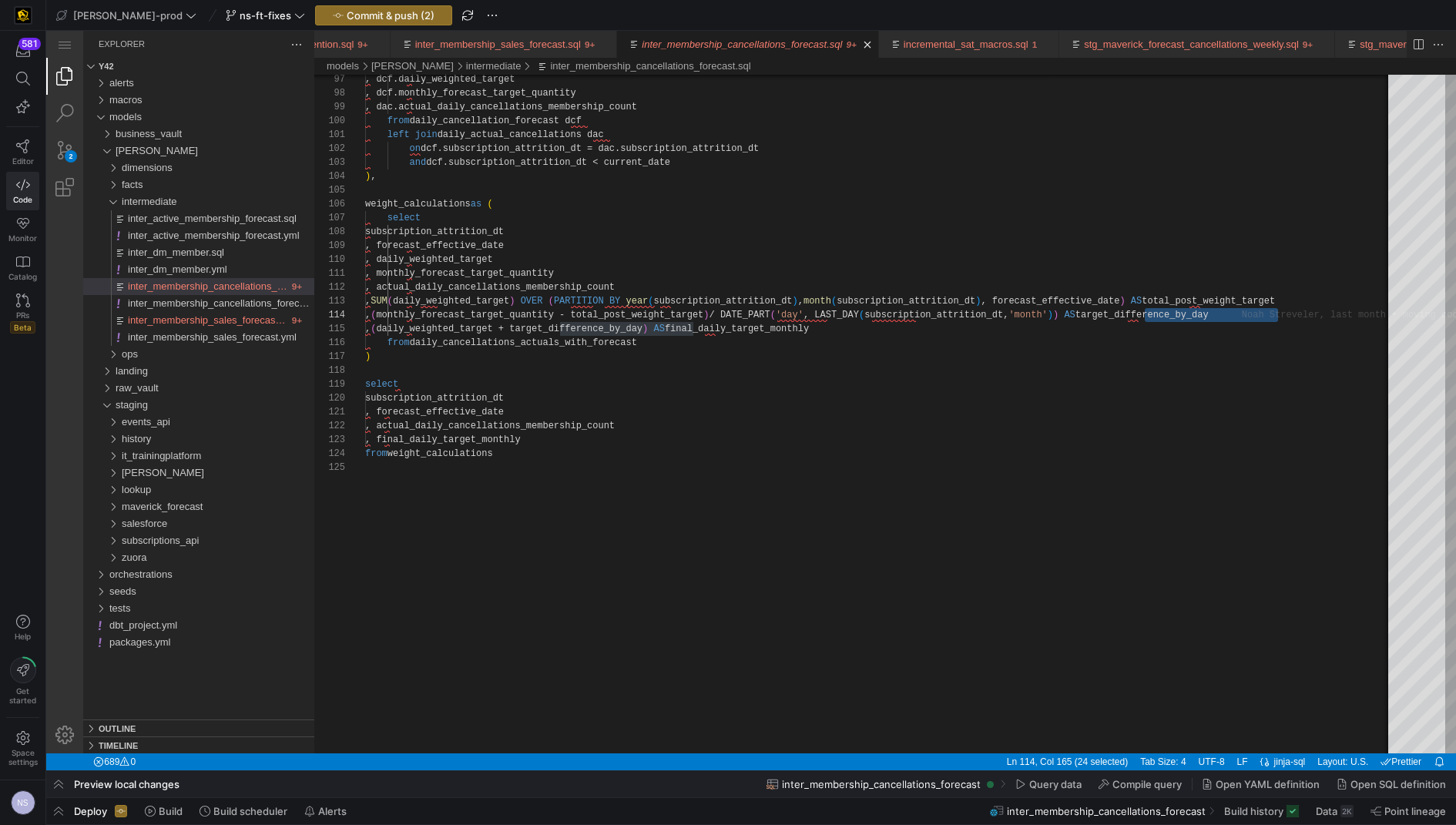
drag, startPoint x: 56, startPoint y: 801, endPoint x: 61, endPoint y: 791, distance: 11.2
click at [56, 774] on span "button" at bounding box center [58, 810] width 24 height 26
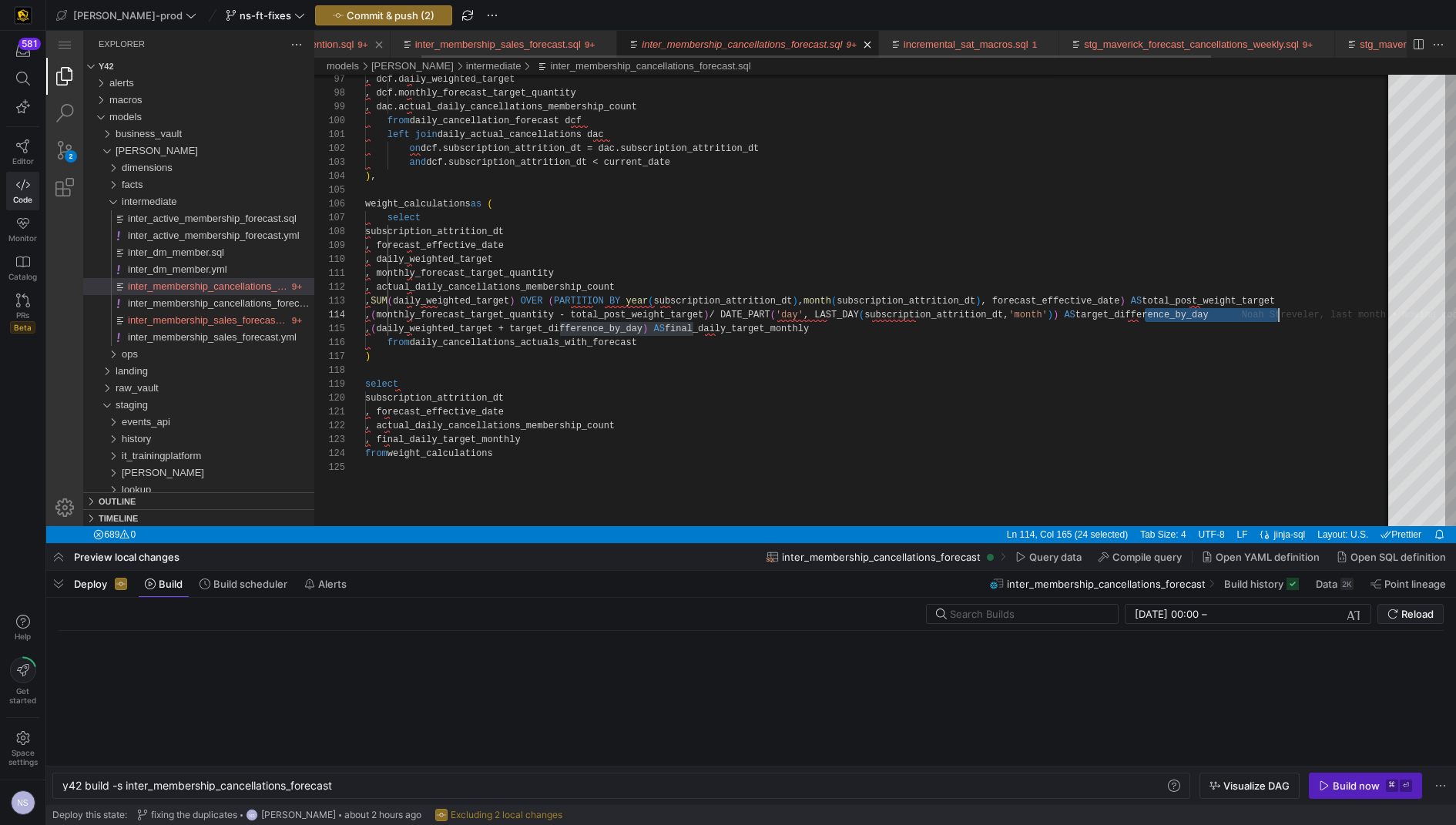
scroll to position [0, 272]
click at [373, 16] on span "Commit & push (2)" at bounding box center [391, 15] width 88 height 13
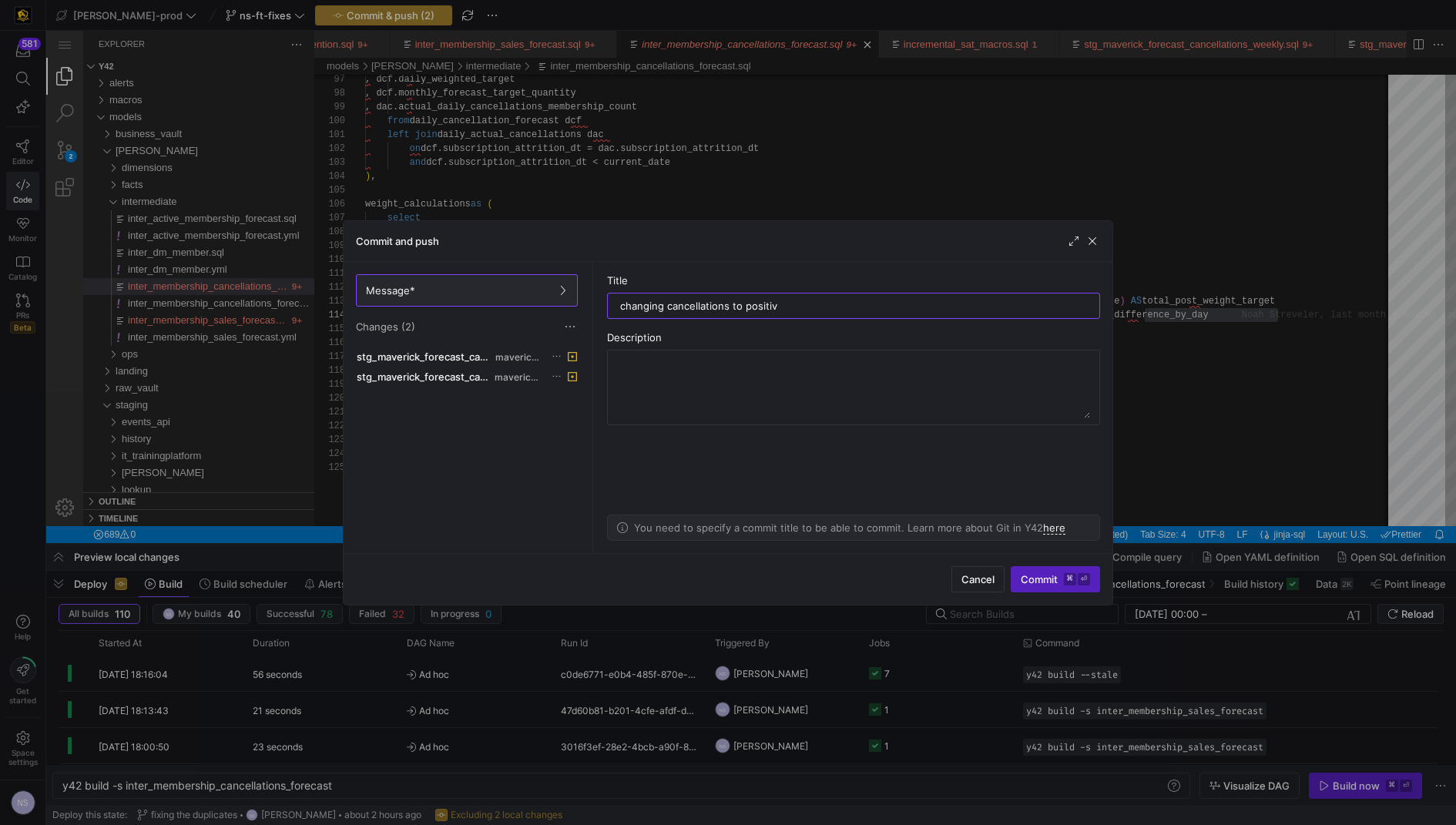
type input "changing cancellations to positive"
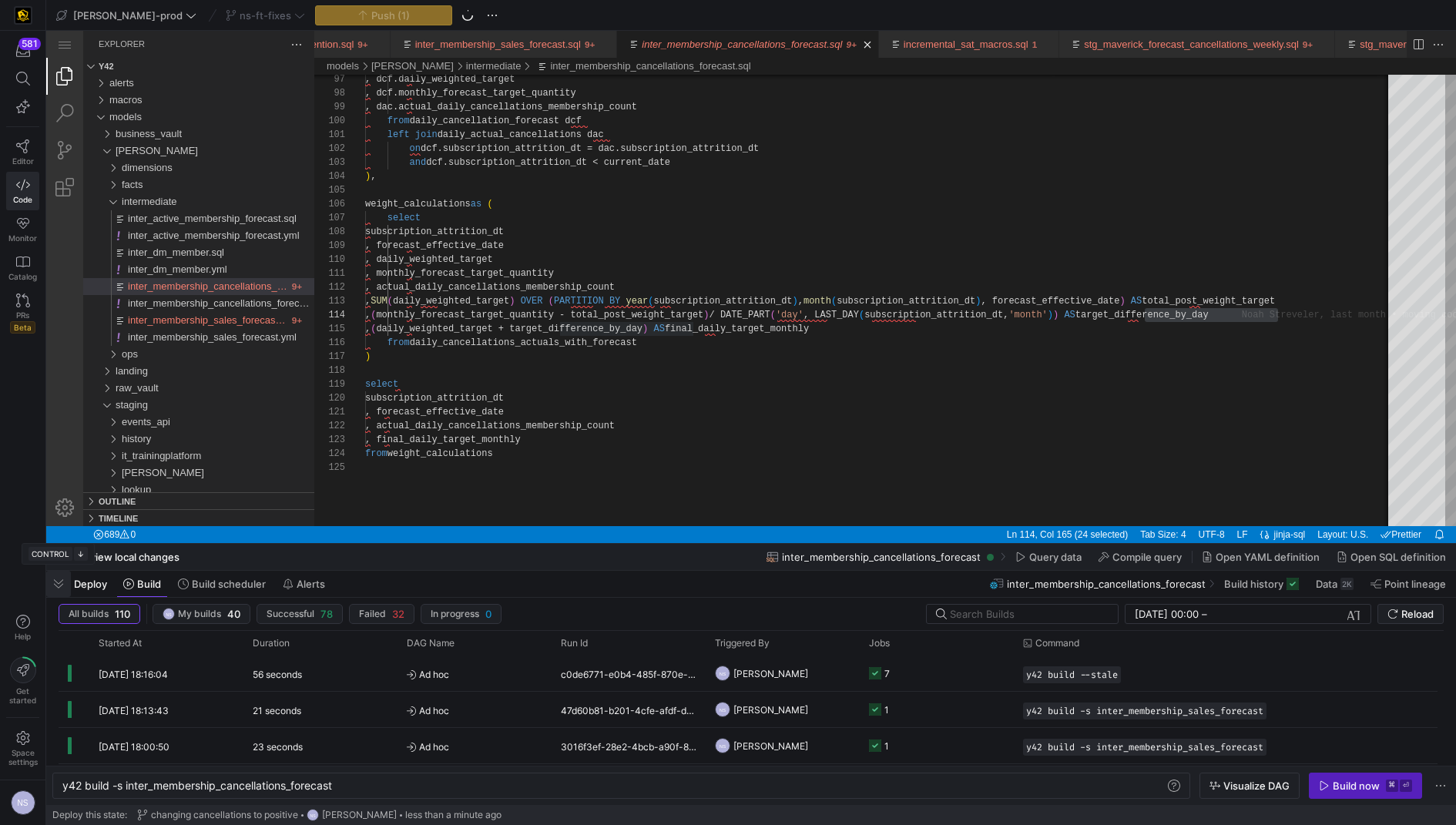
click at [57, 589] on span "button" at bounding box center [58, 583] width 24 height 26
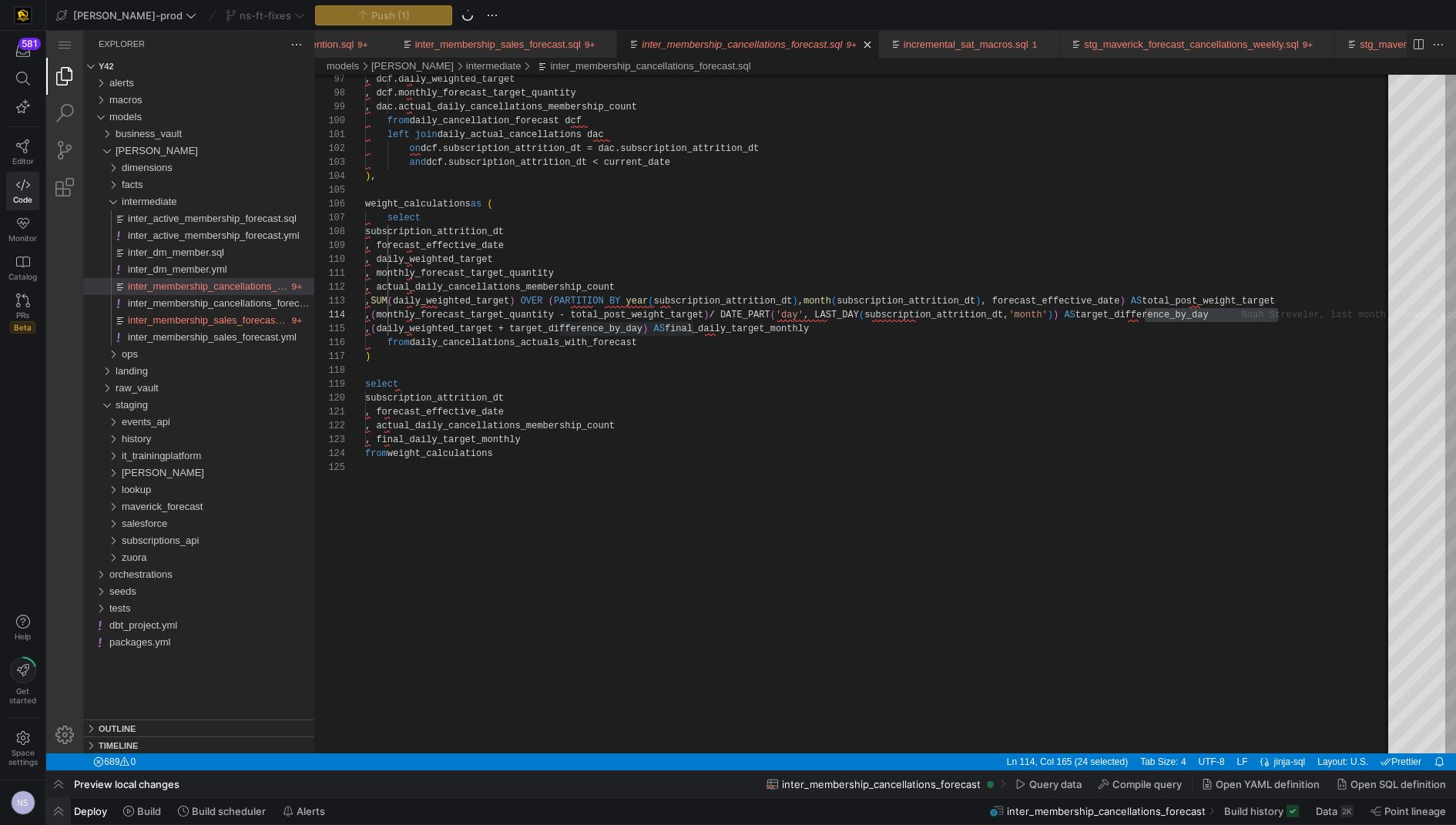
click at [50, 774] on span "button" at bounding box center [58, 810] width 24 height 26
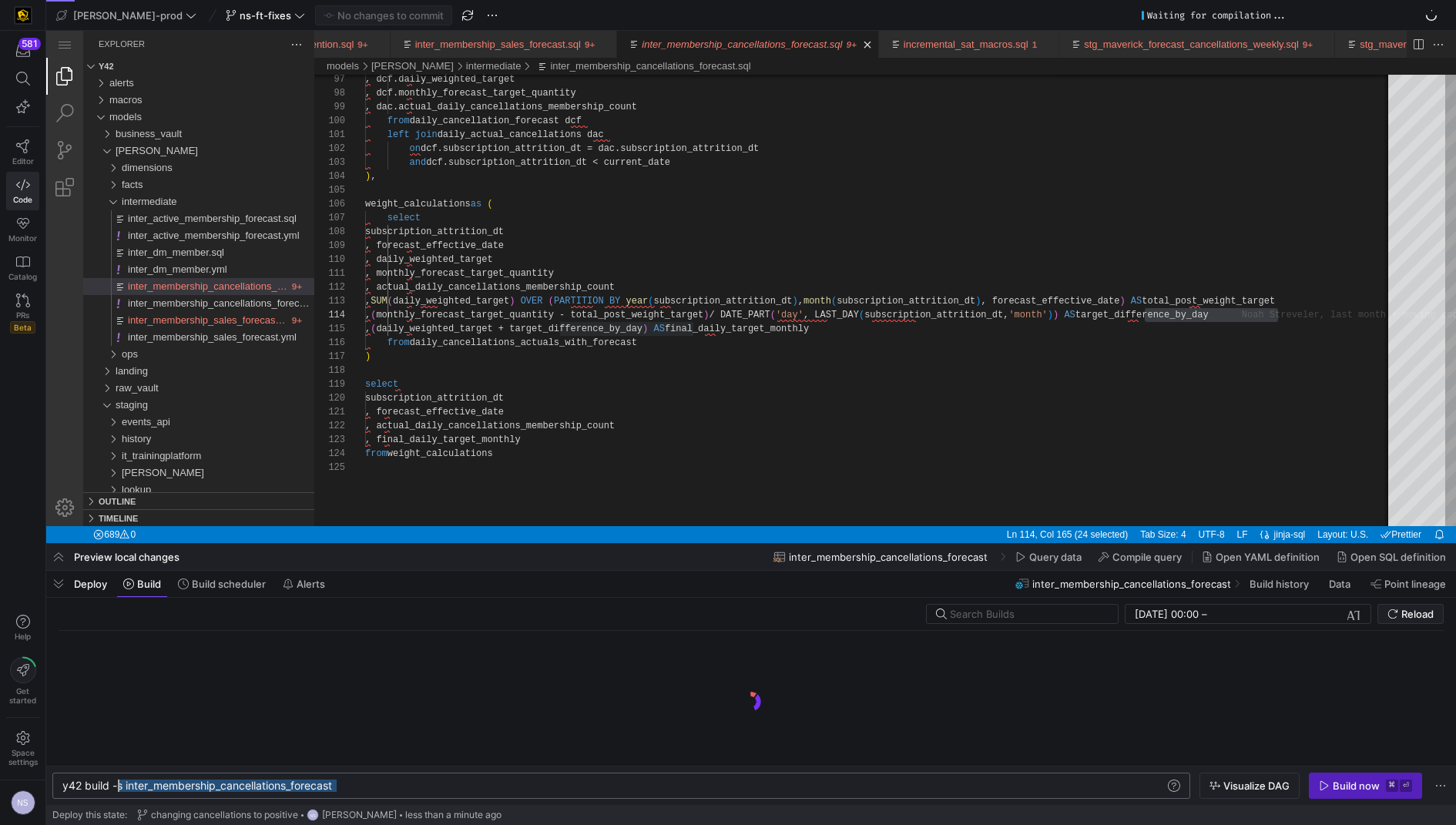
scroll to position [0, 55]
drag, startPoint x: 406, startPoint y: 783, endPoint x: 118, endPoint y: 783, distance: 288.0
click at [118, 774] on div "y42 build -s inter_membership_cancellations_foreca st" at bounding box center [614, 786] width 1104 height 13
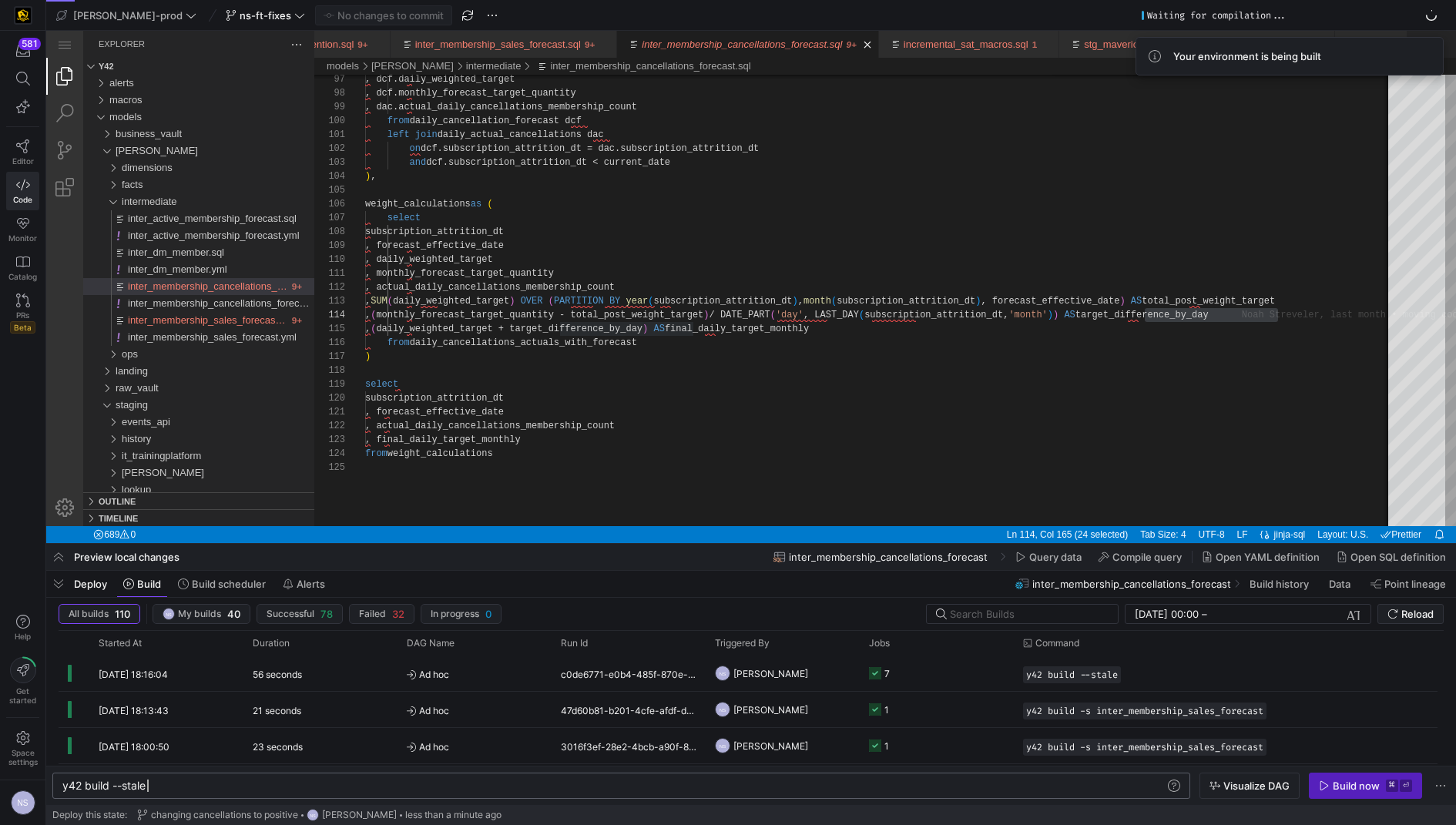
scroll to position [0, 83]
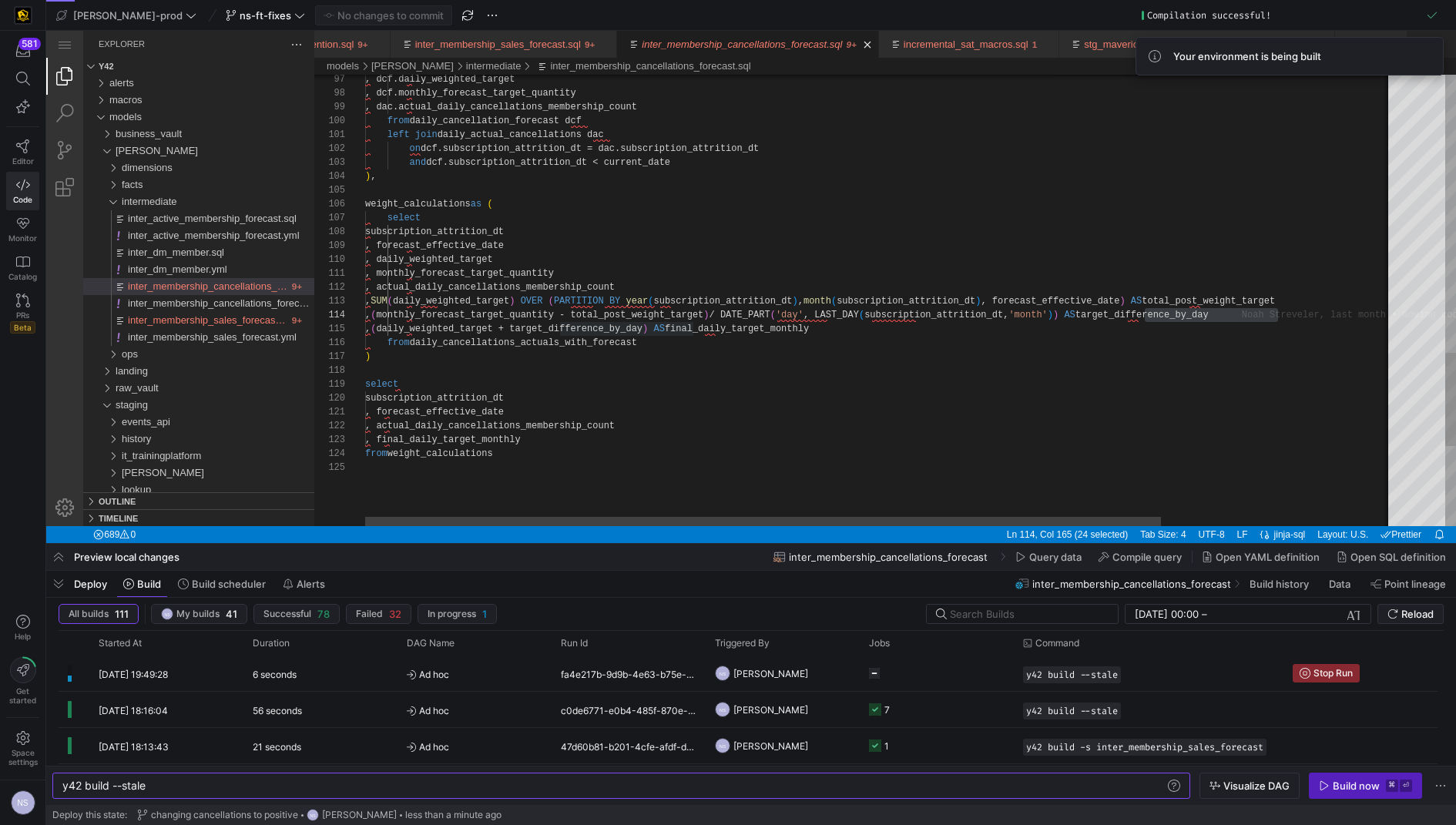
type textarea "y42 build --stale"
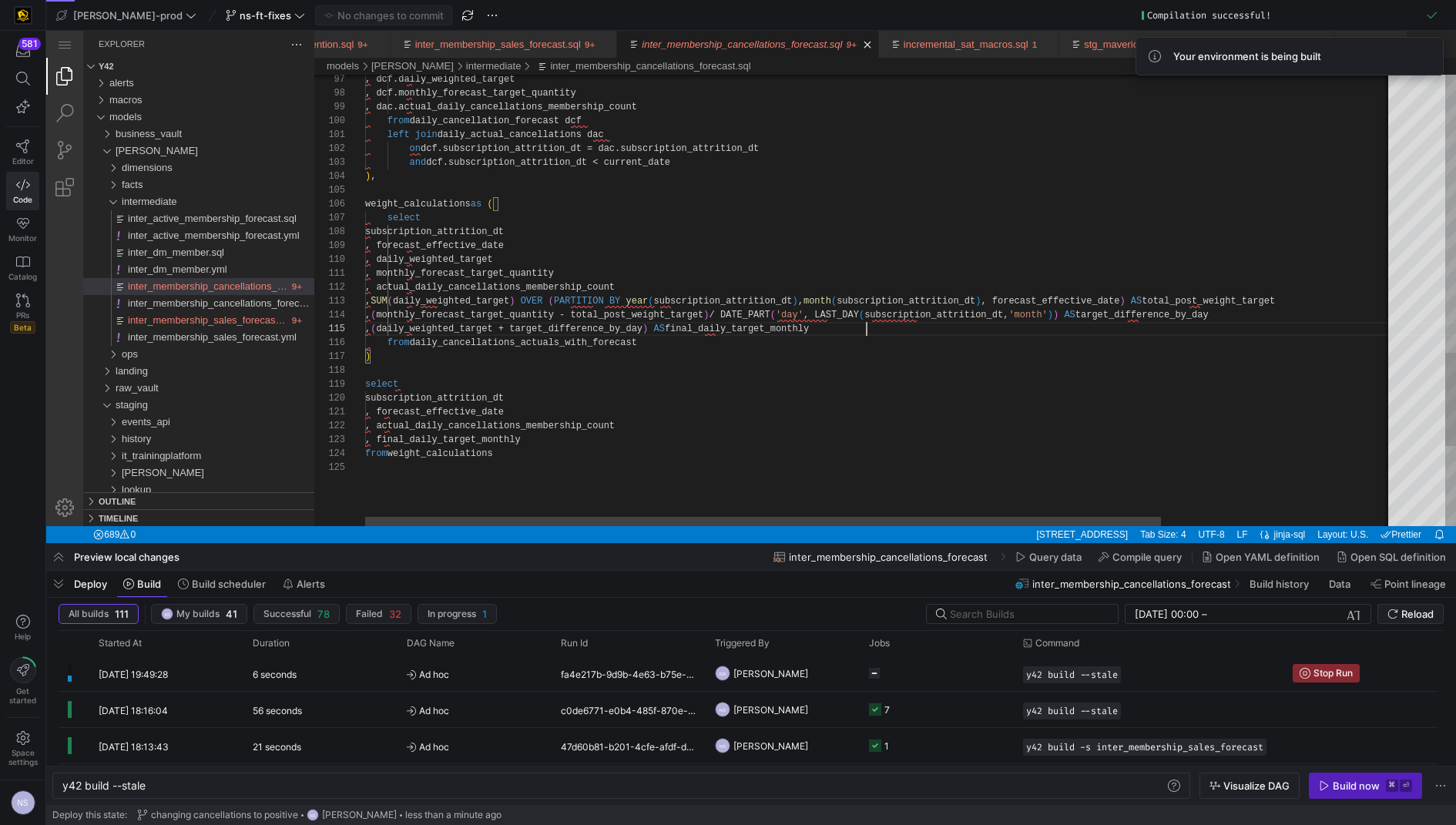
scroll to position [55, 501]
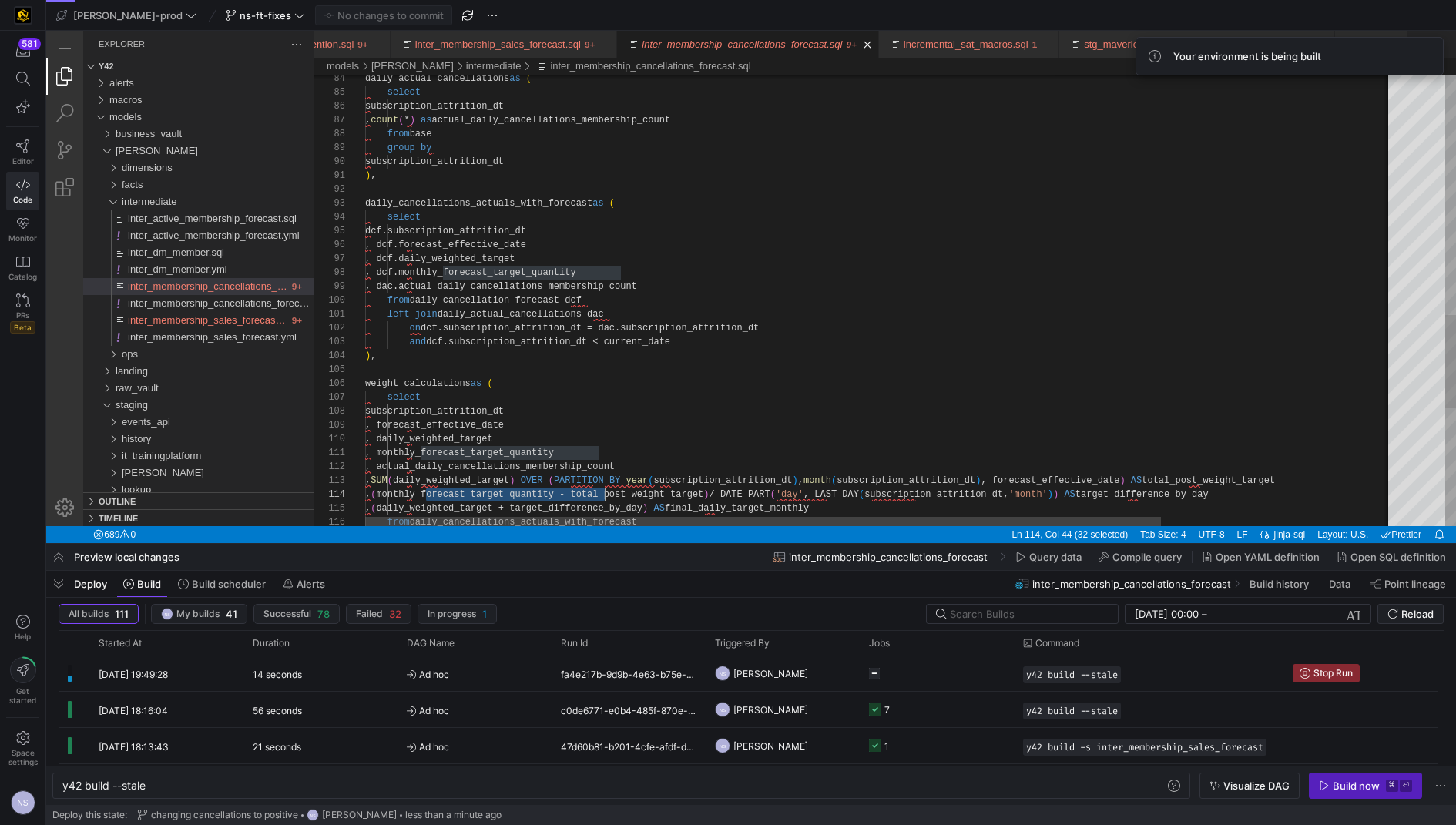
scroll to position [110, 316]
click at [769, 292] on div ", dcf.daily_weighted_target , dcf.monthly_forecast_target_quantity , dac.actual…" at bounding box center [1030, 6] width 1329 height 2170
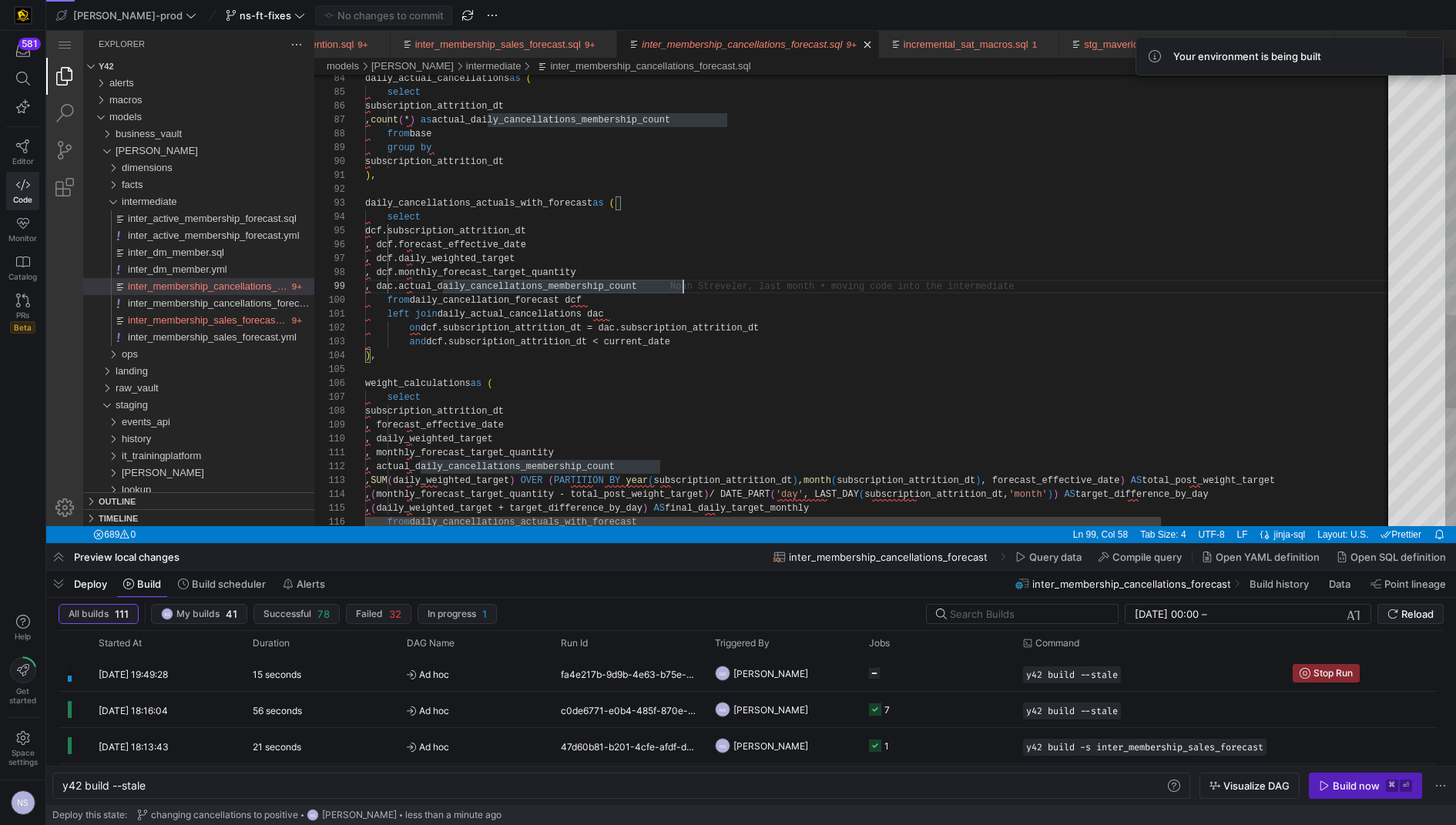
type textarea "with fct_membership_cancellations as ( select * from {{ ref('ft_membership_canc…"
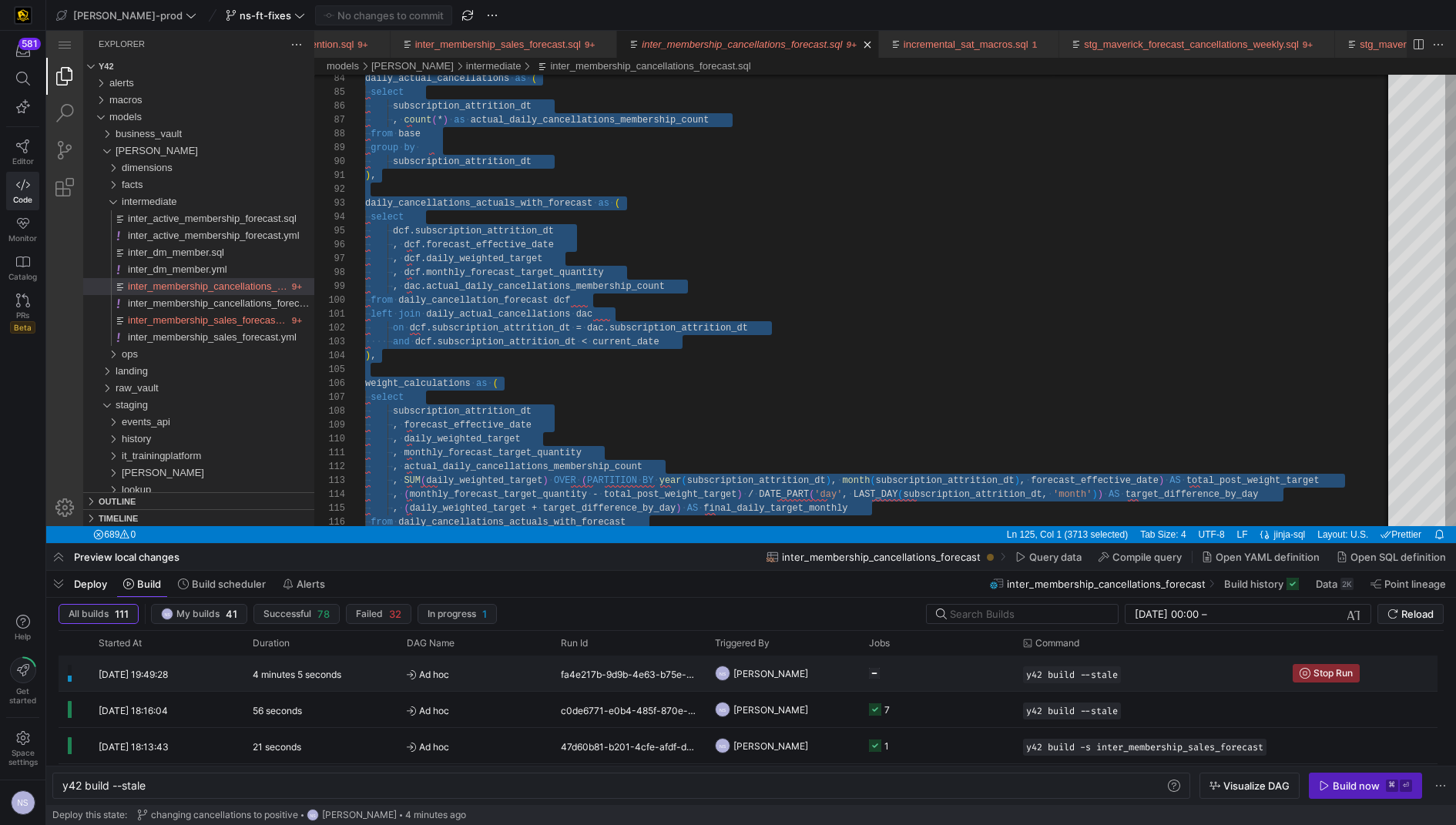
click at [941, 670] on y42-job-status-cell-renderer at bounding box center [937, 673] width 135 height 34
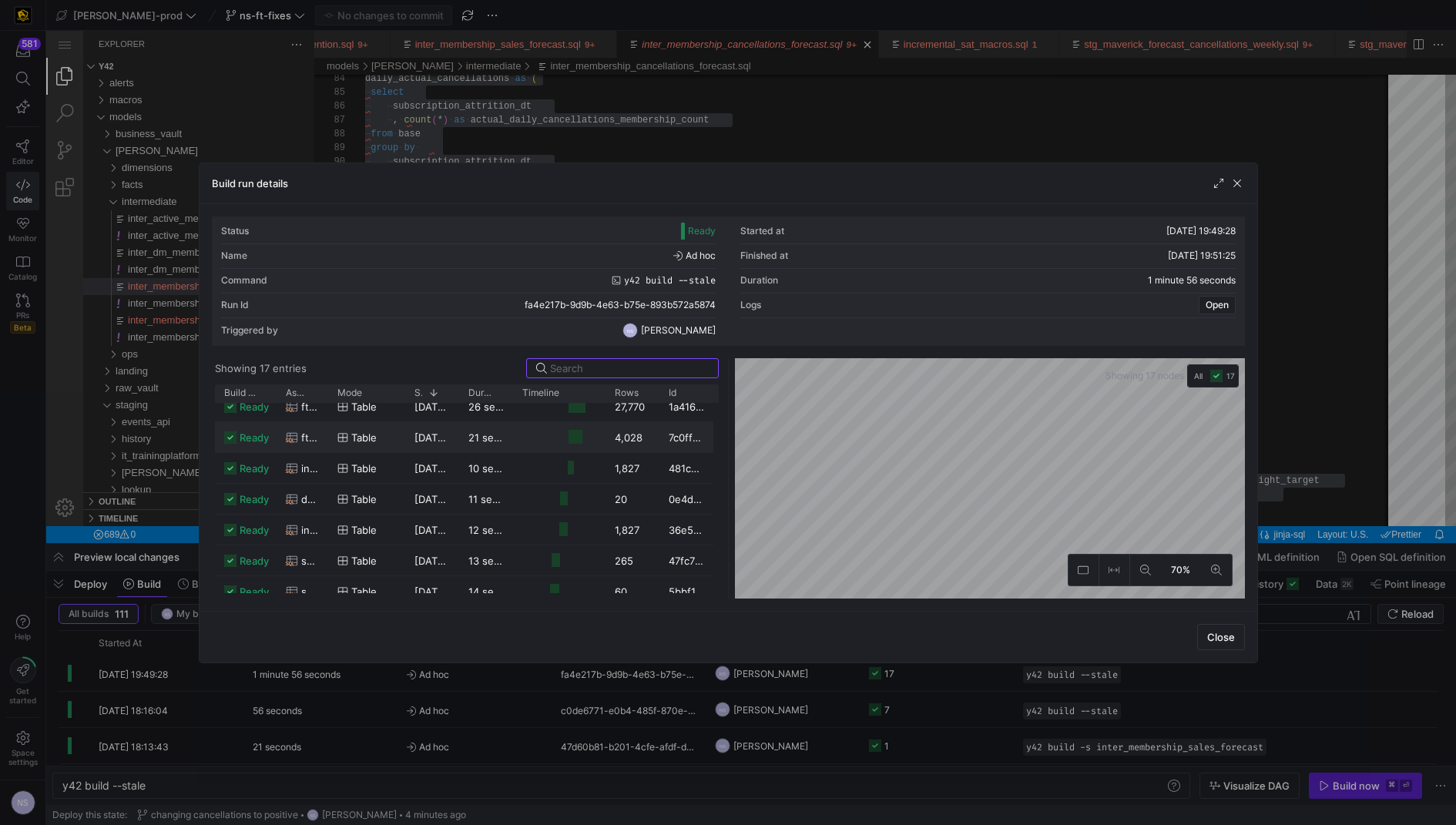
scroll to position [0, 0]
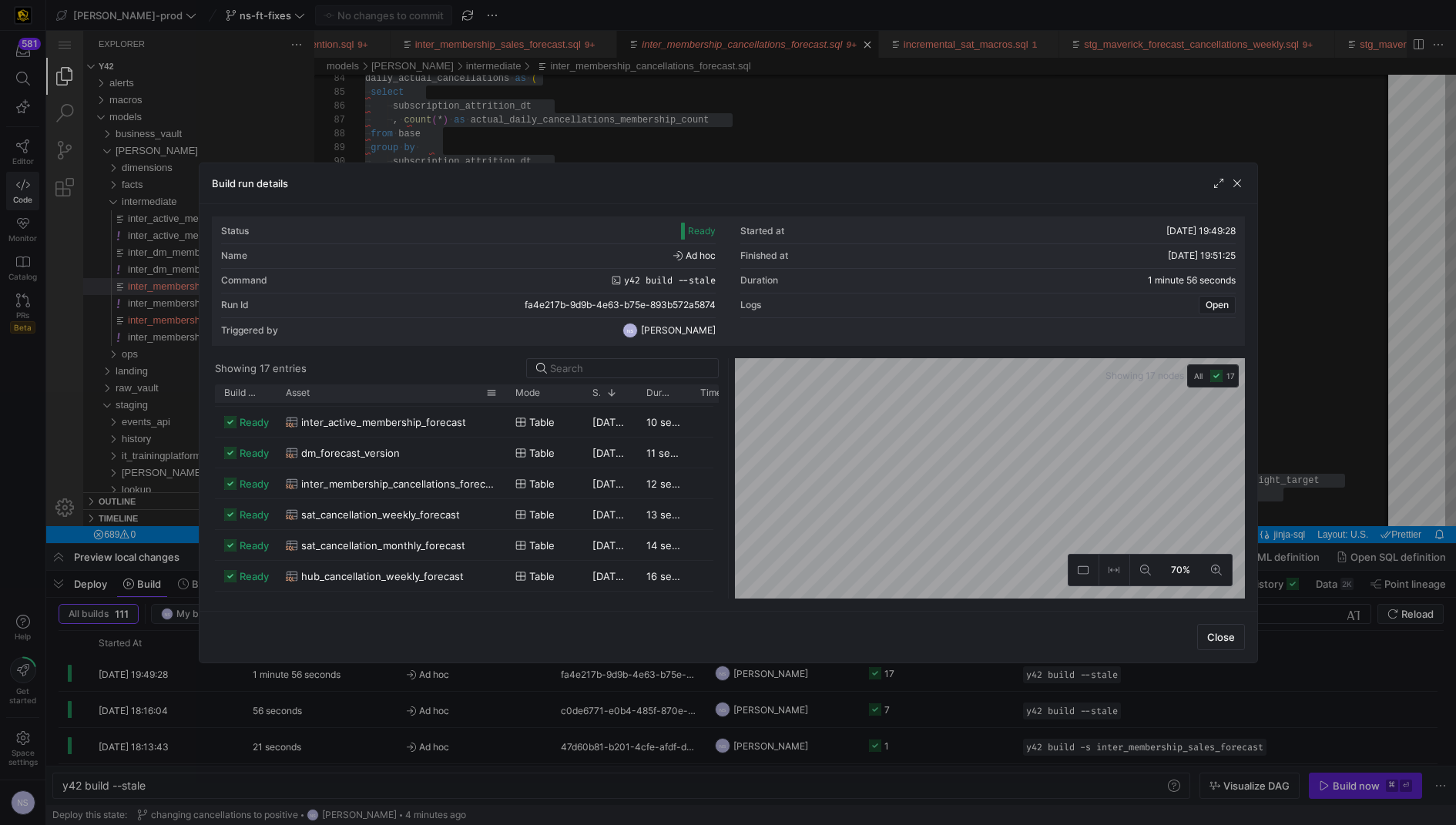
drag, startPoint x: 326, startPoint y: 392, endPoint x: 505, endPoint y: 398, distance: 179.1
click at [505, 398] on div at bounding box center [506, 393] width 6 height 18
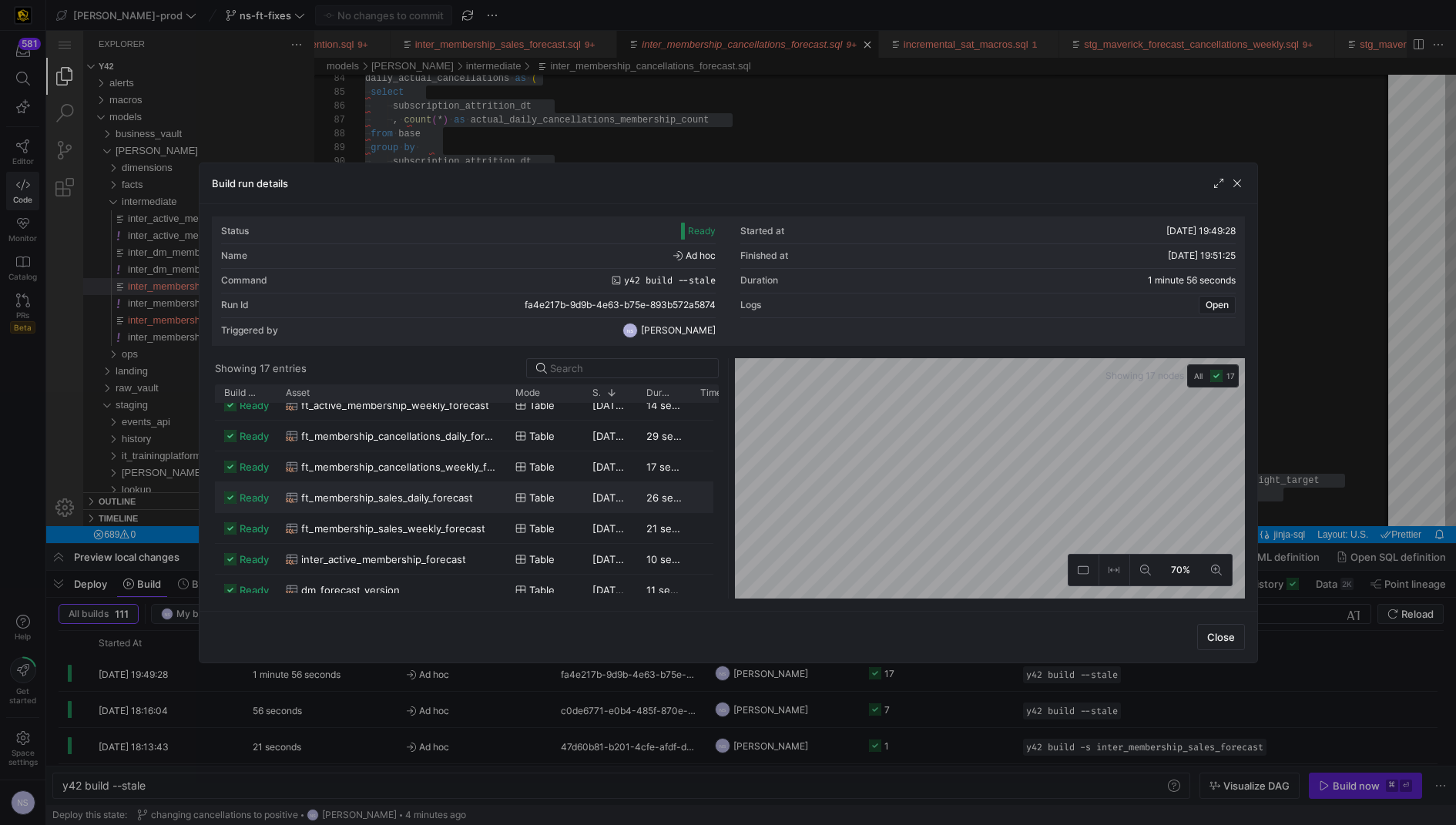
scroll to position [87, 0]
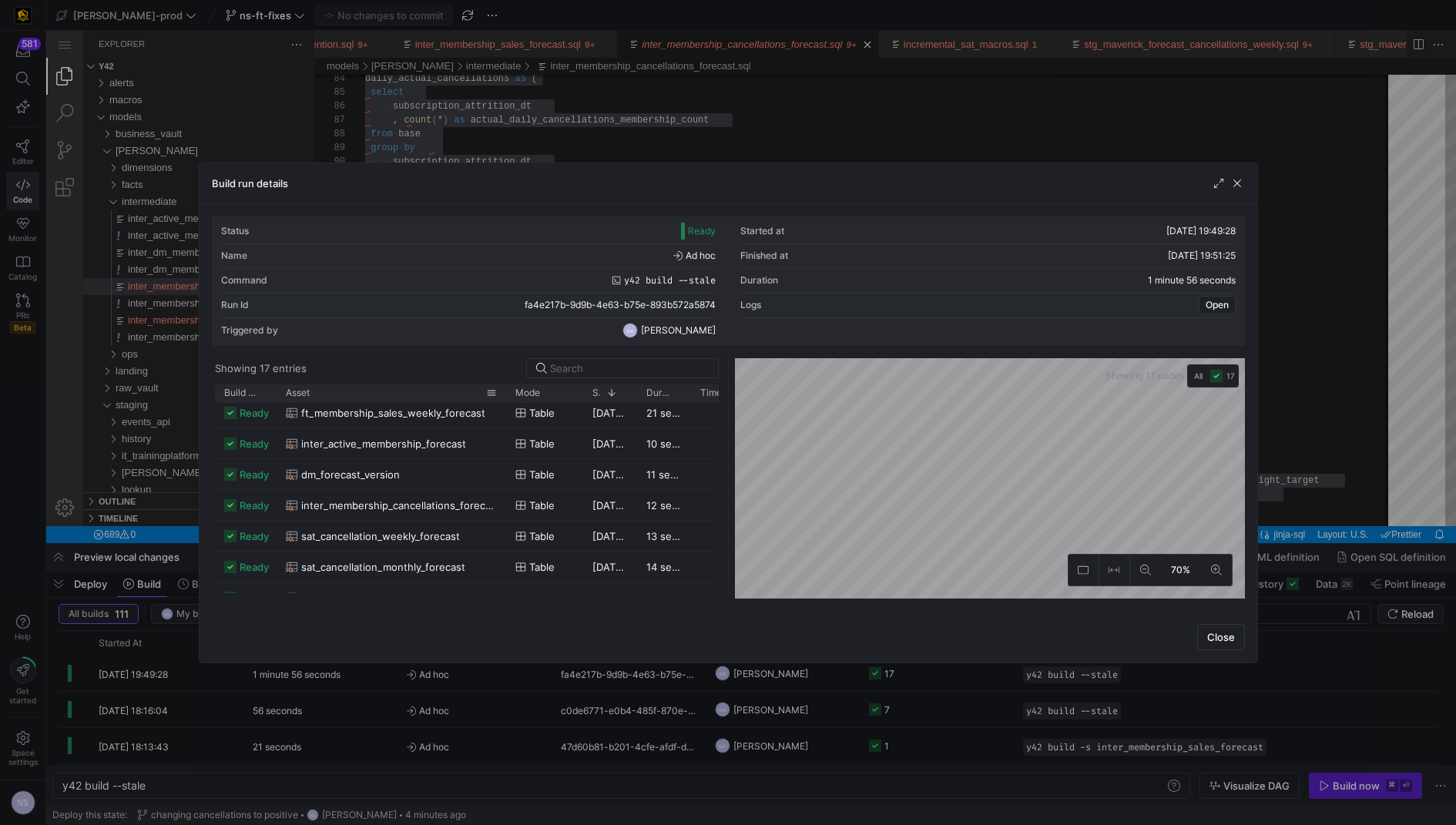
click at [388, 391] on div "Asset" at bounding box center [386, 393] width 201 height 10
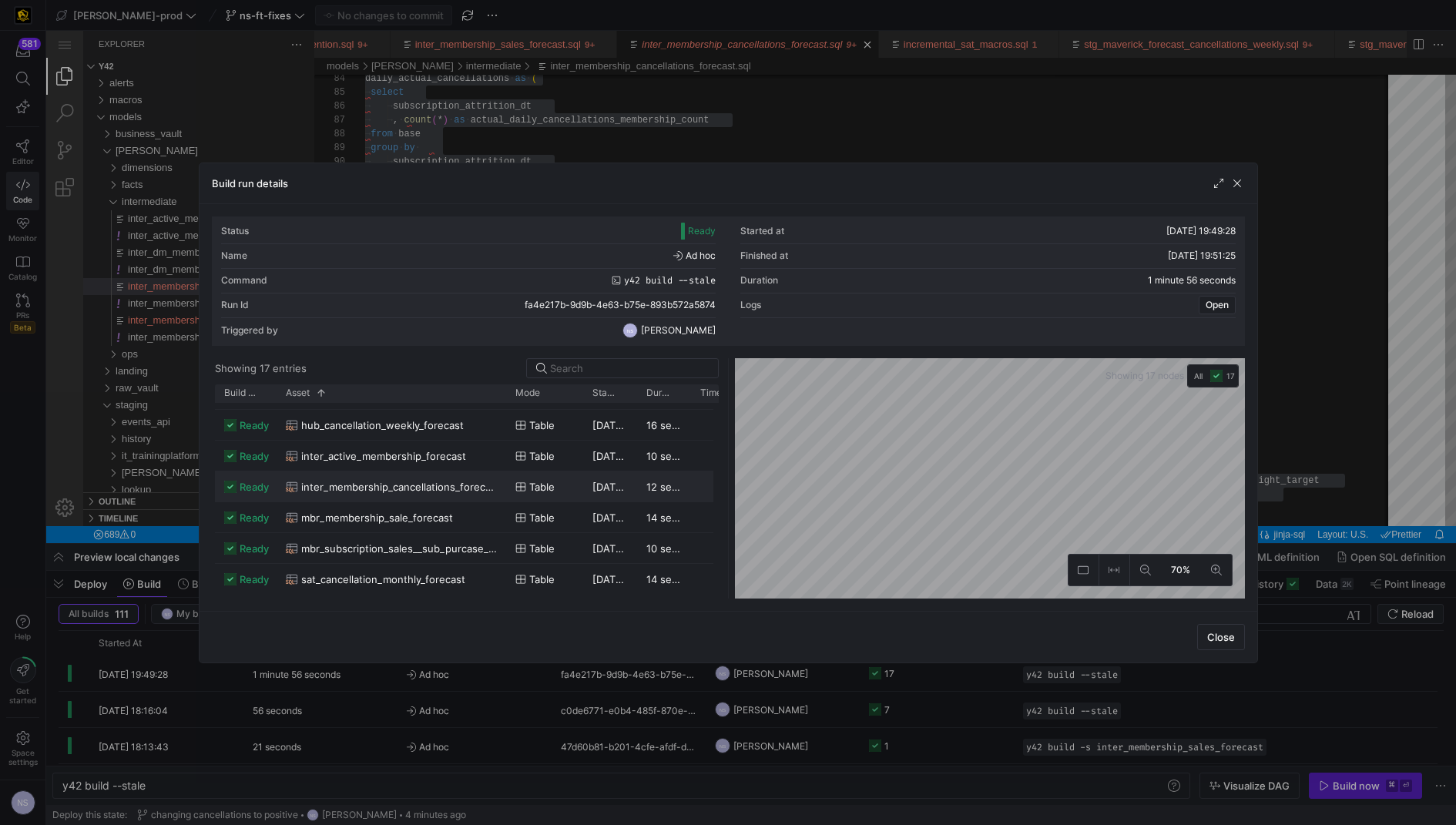
click at [455, 494] on span "inter_membership_cancellations_forecast" at bounding box center [399, 487] width 196 height 30
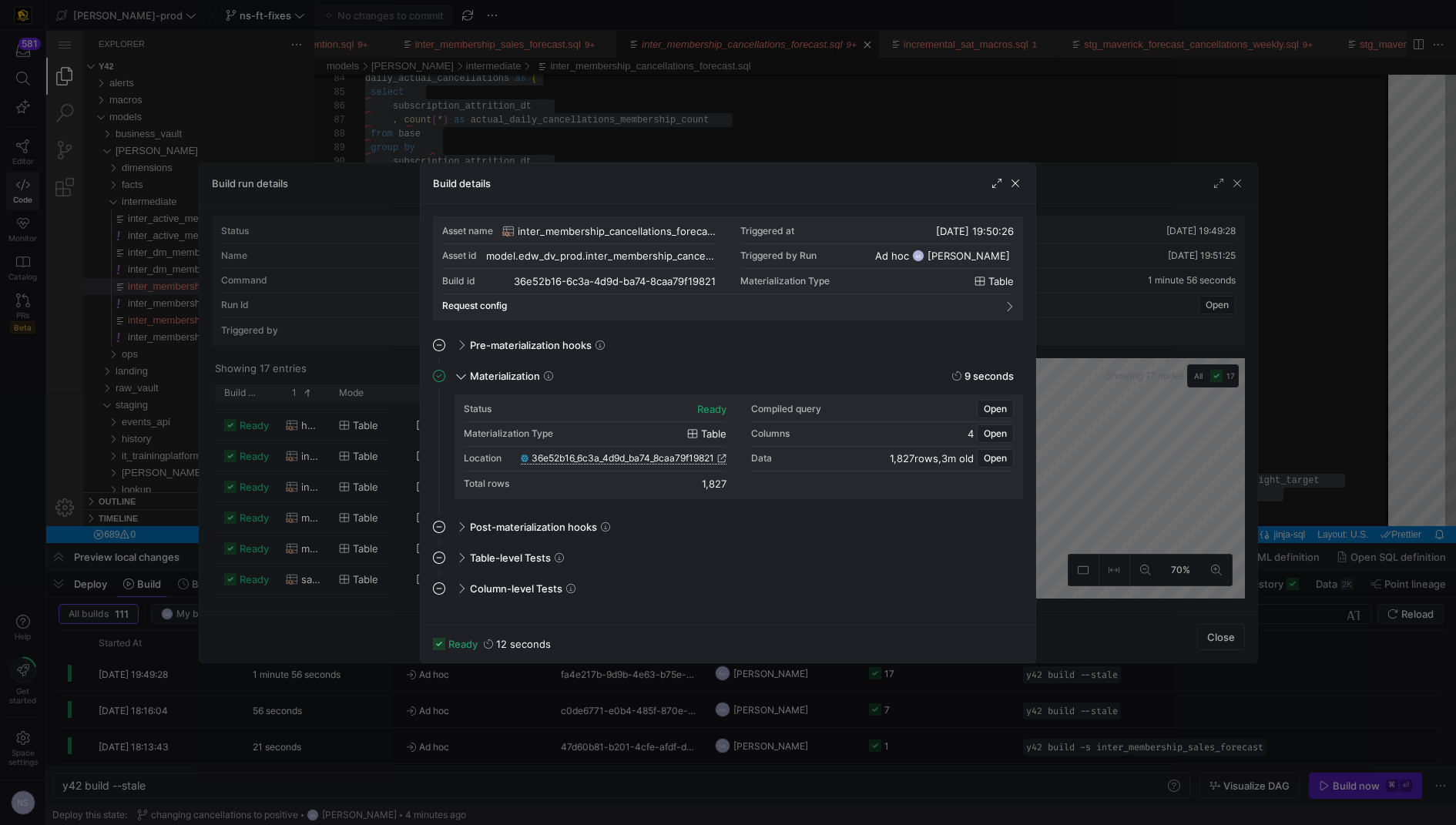
click at [705, 453] on span "36e52b16_6c3a_4d9d_ba74_8caa79f19821" at bounding box center [622, 458] width 182 height 11
click at [990, 409] on span "Open" at bounding box center [995, 409] width 24 height 11
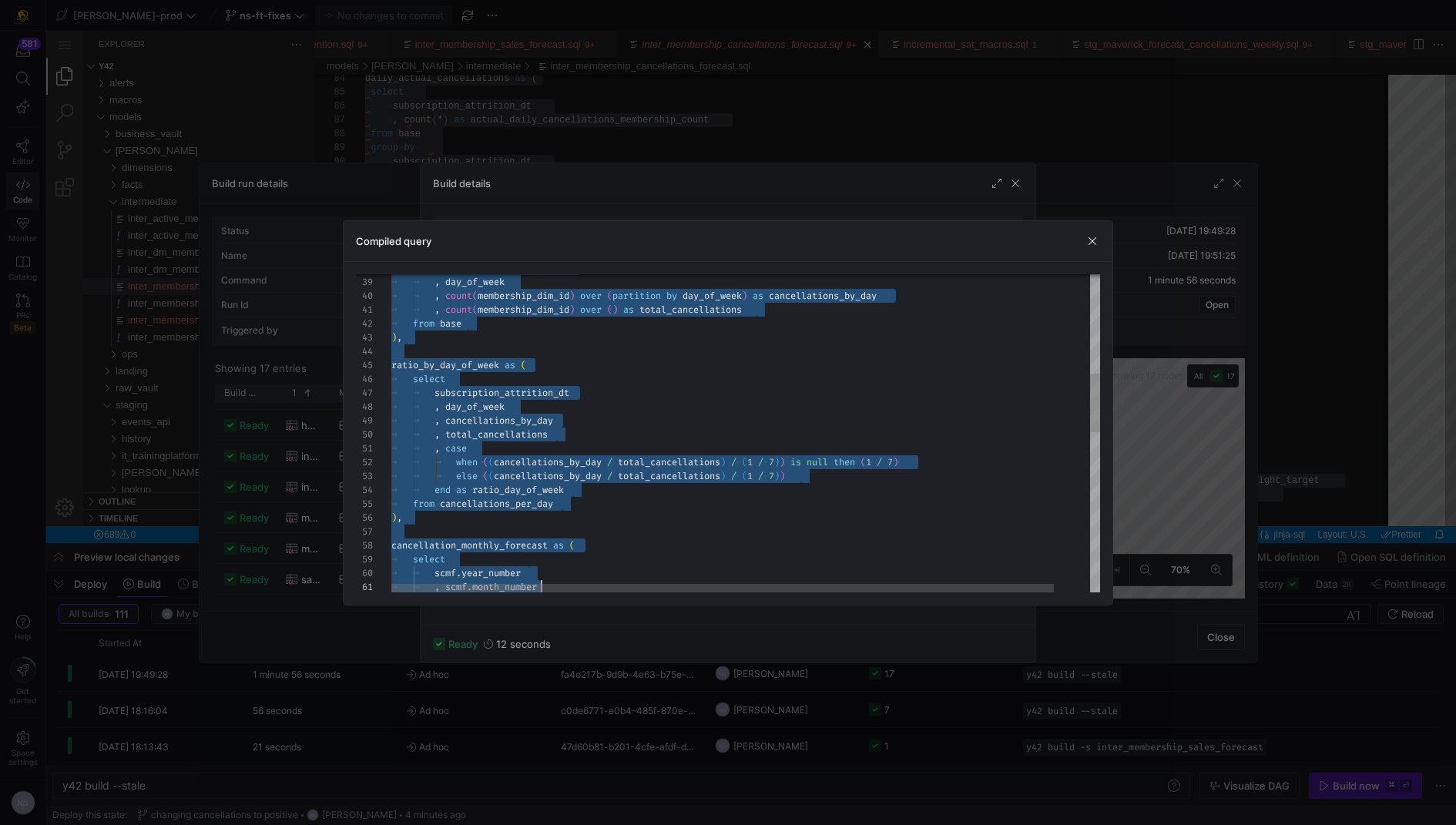
type textarea "CREATE TABLE "36e52b16_6c3a_4d9d_ba74_8caa79f19821" AS with fct_membership_canc…"
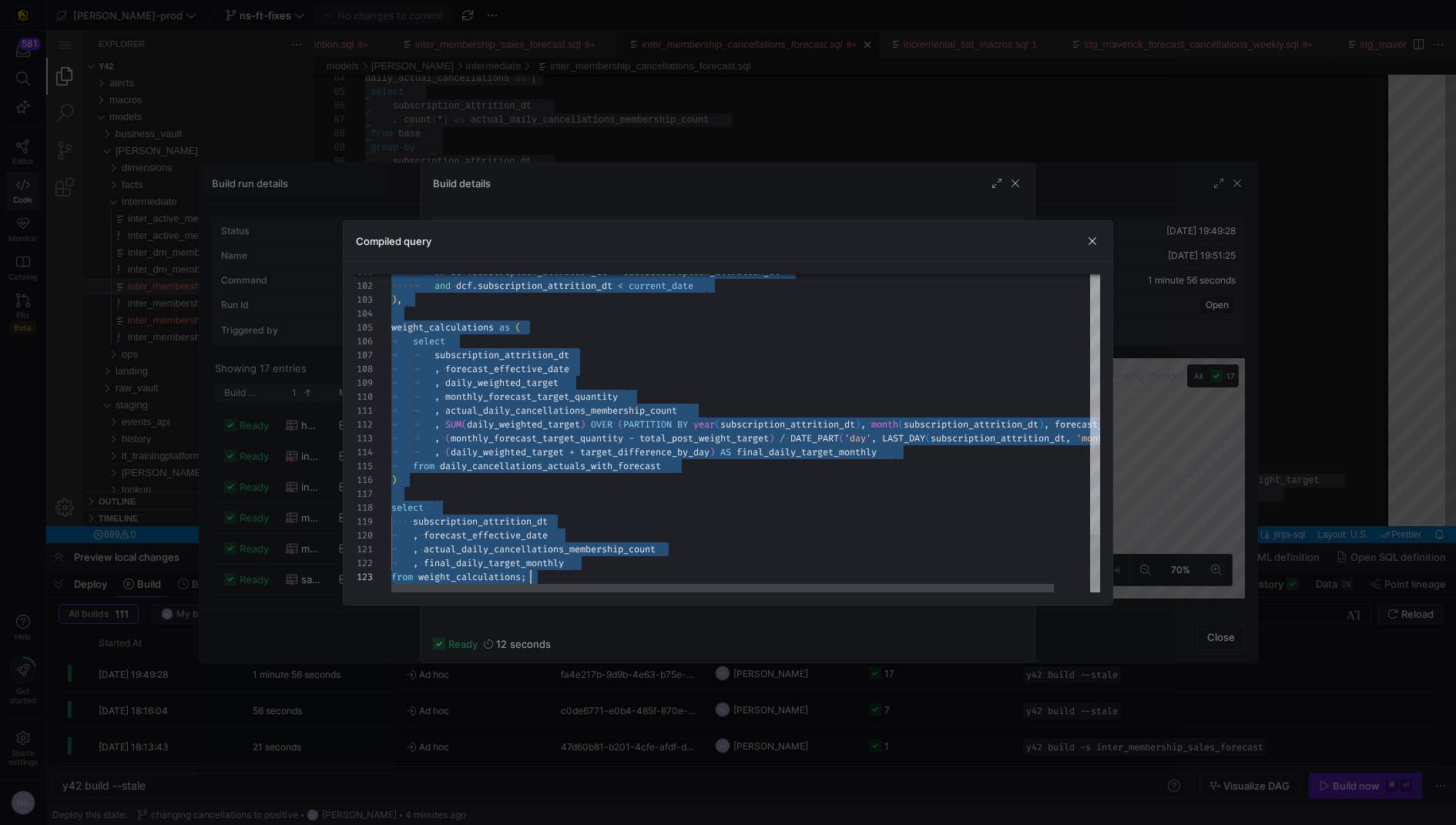
drag, startPoint x: 699, startPoint y: 290, endPoint x: 876, endPoint y: 703, distance: 449.3
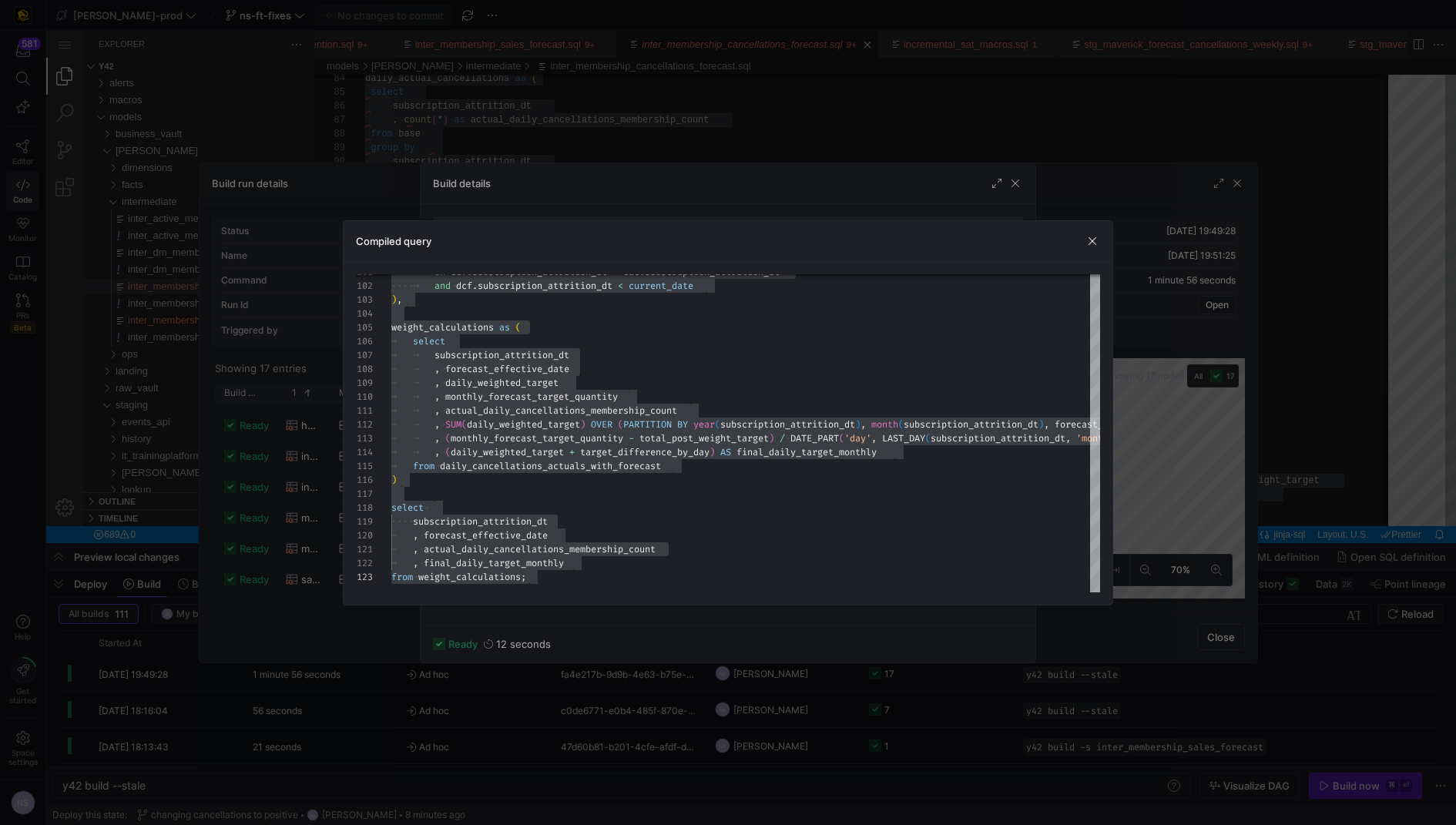
click at [1226, 278] on div at bounding box center [728, 412] width 1456 height 825
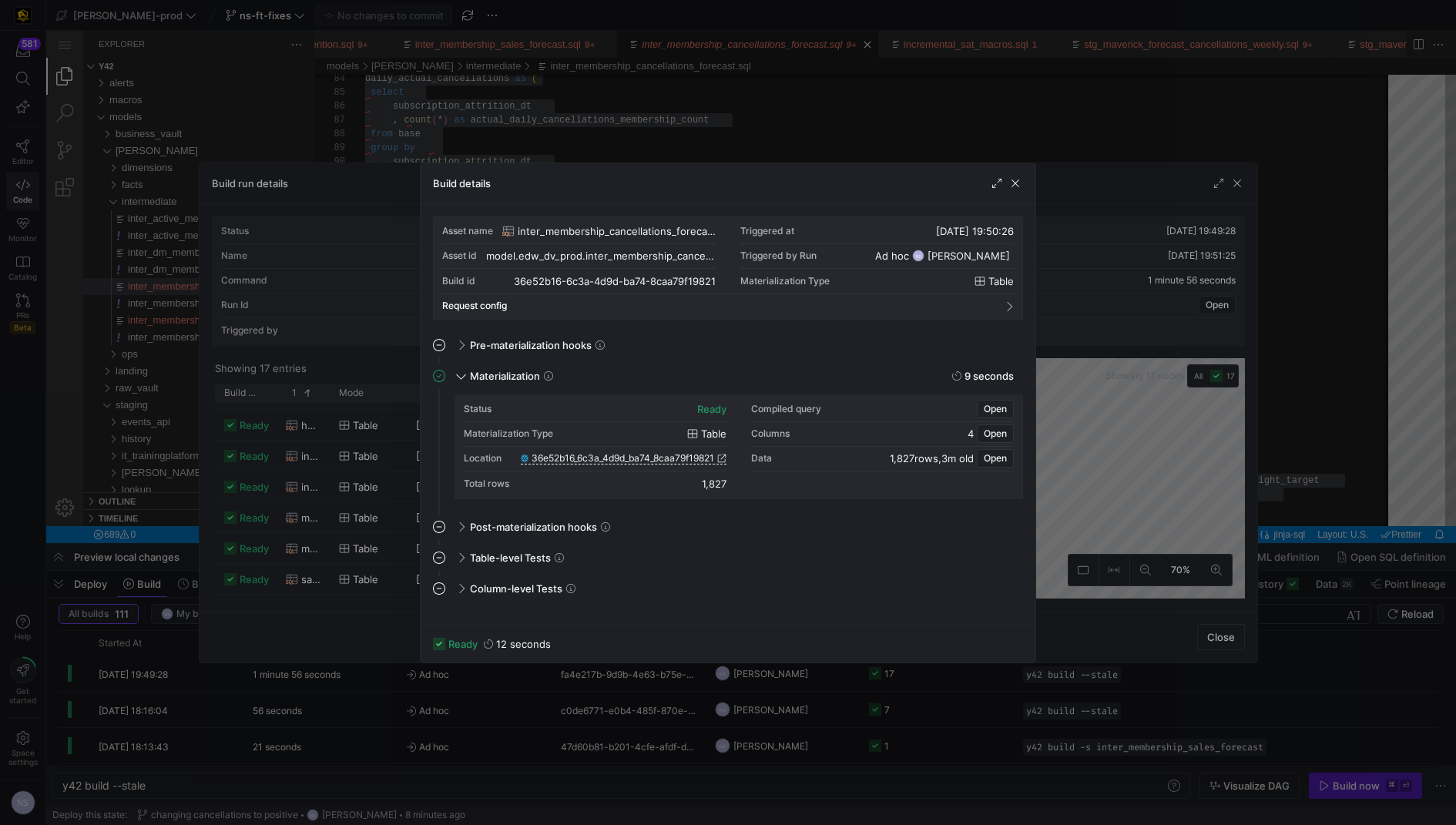
click at [1255, 265] on div at bounding box center [728, 412] width 1456 height 825
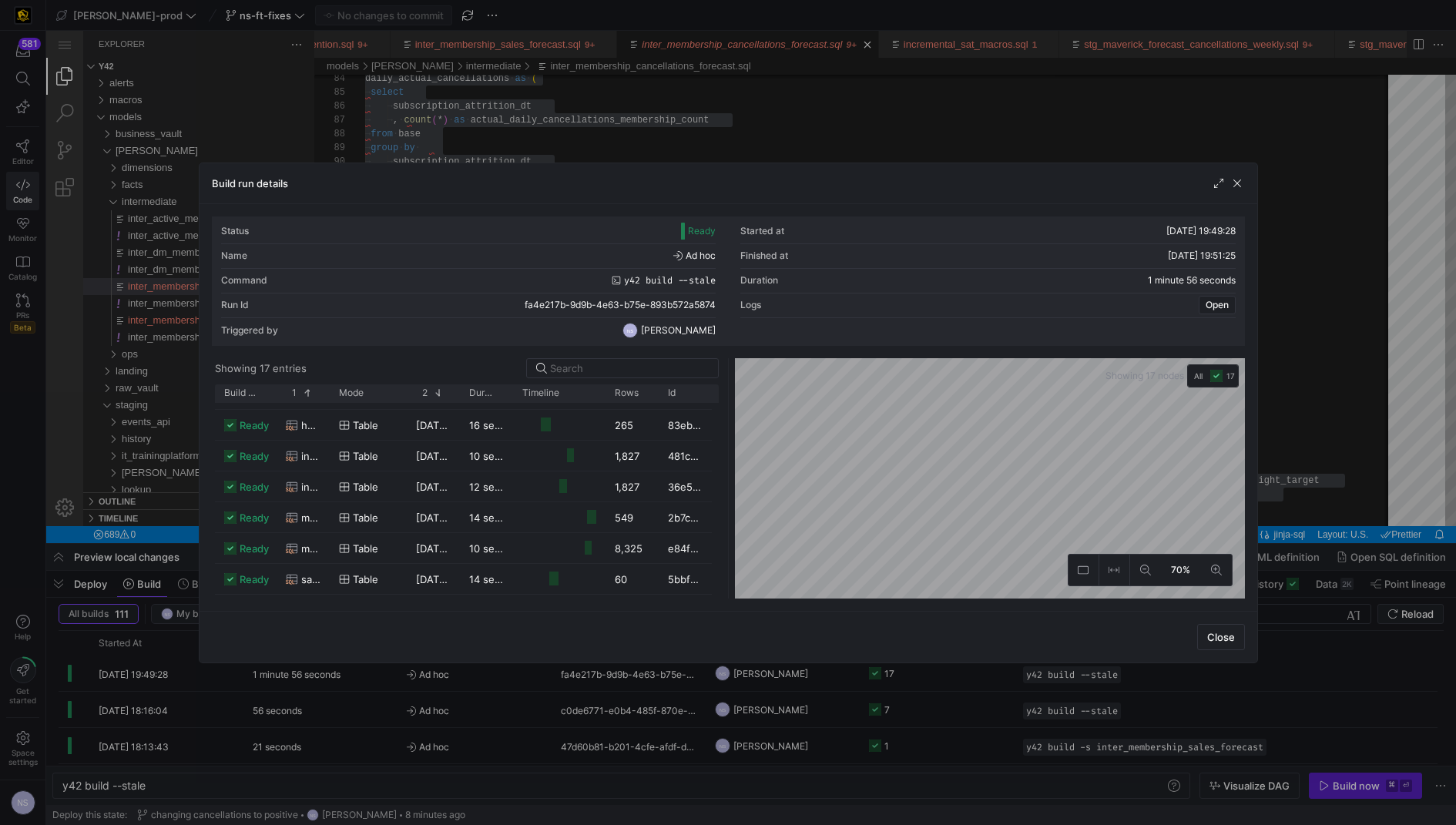
click at [1280, 271] on div at bounding box center [728, 412] width 1456 height 825
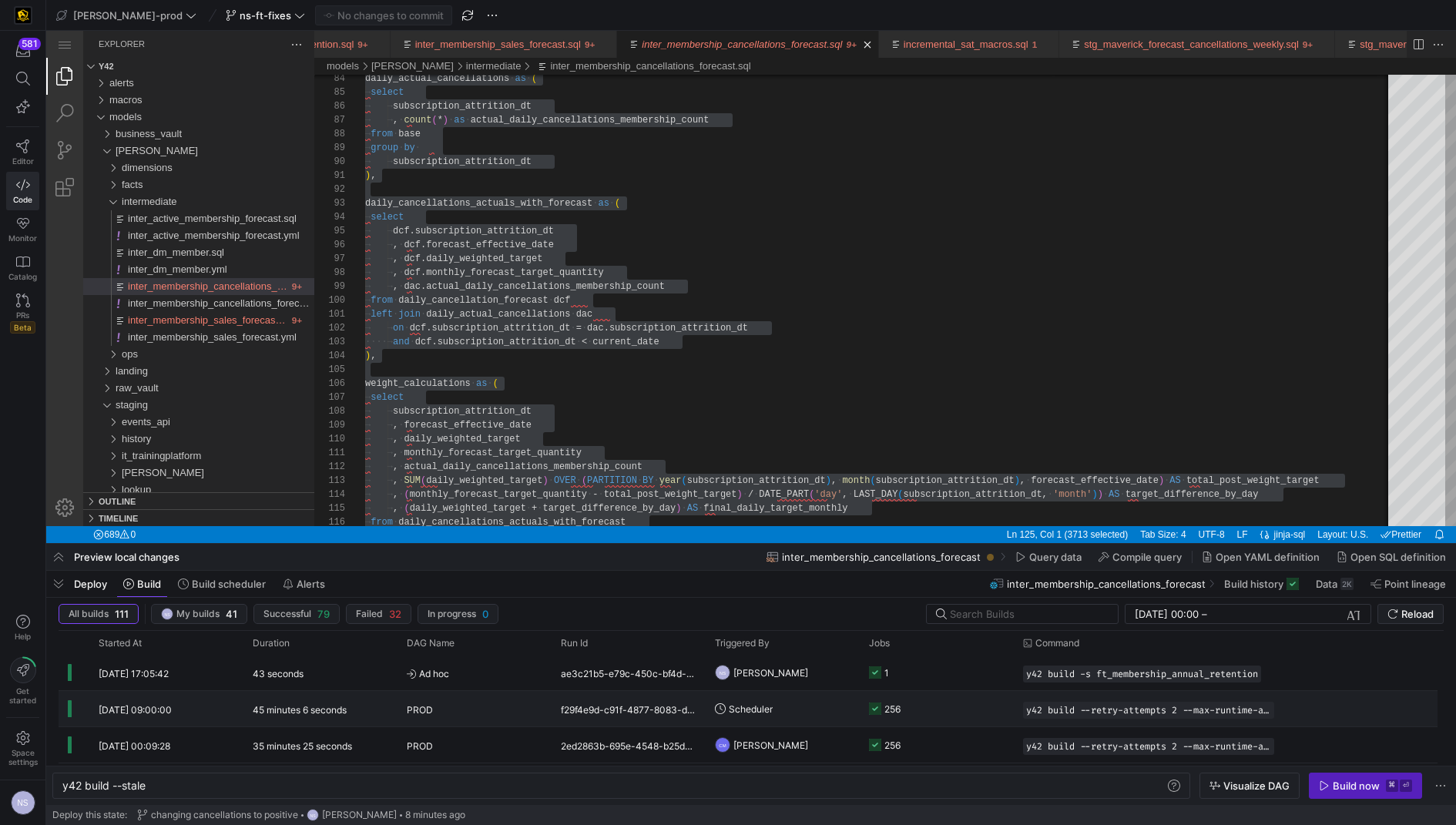
scroll to position [178, 0]
click at [938, 709] on y42-job-status-cell-renderer "256" at bounding box center [937, 711] width 135 height 34
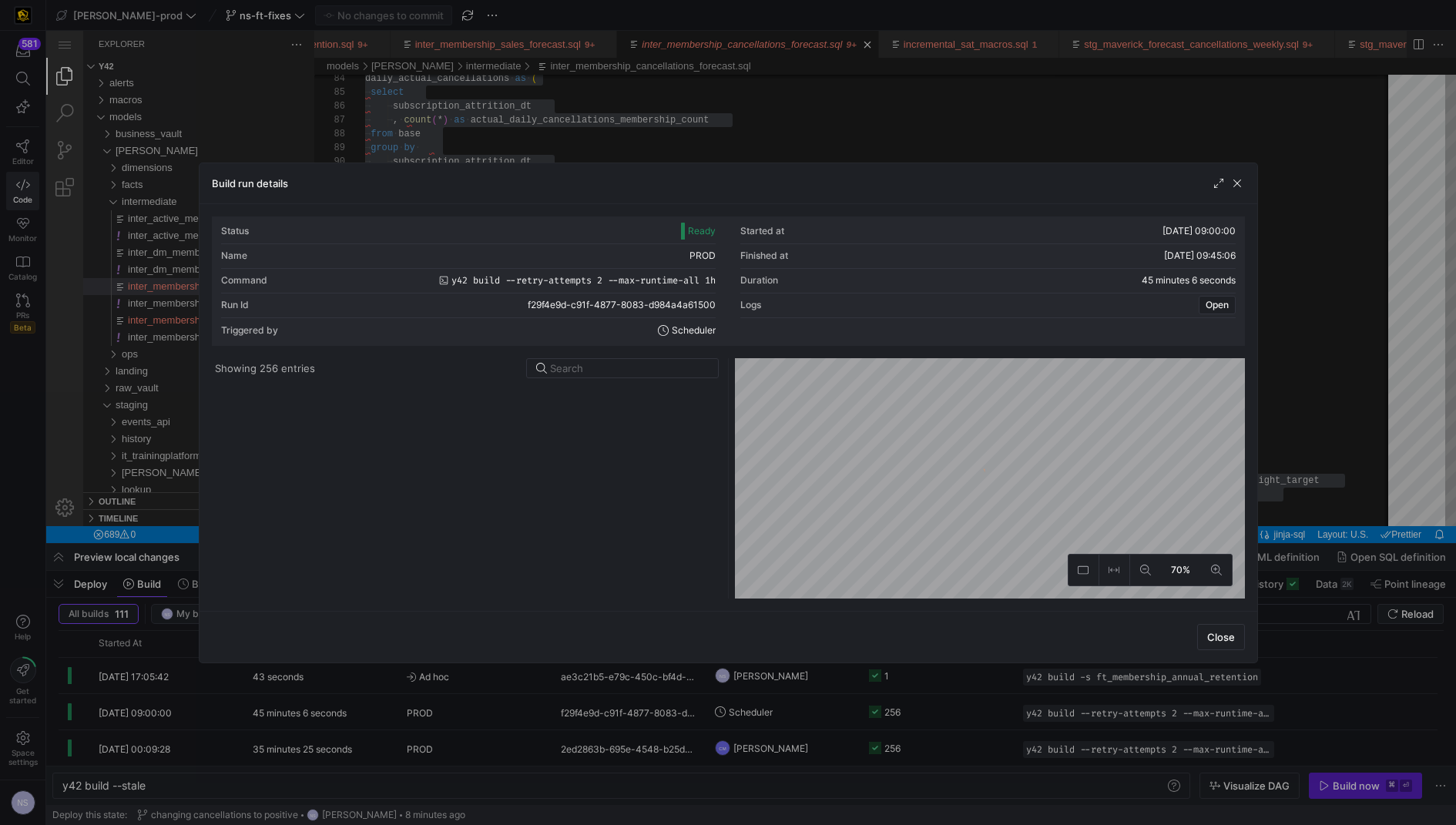
click at [624, 379] on y42-list-view "Showing 256 entries" at bounding box center [466, 478] width 510 height 240
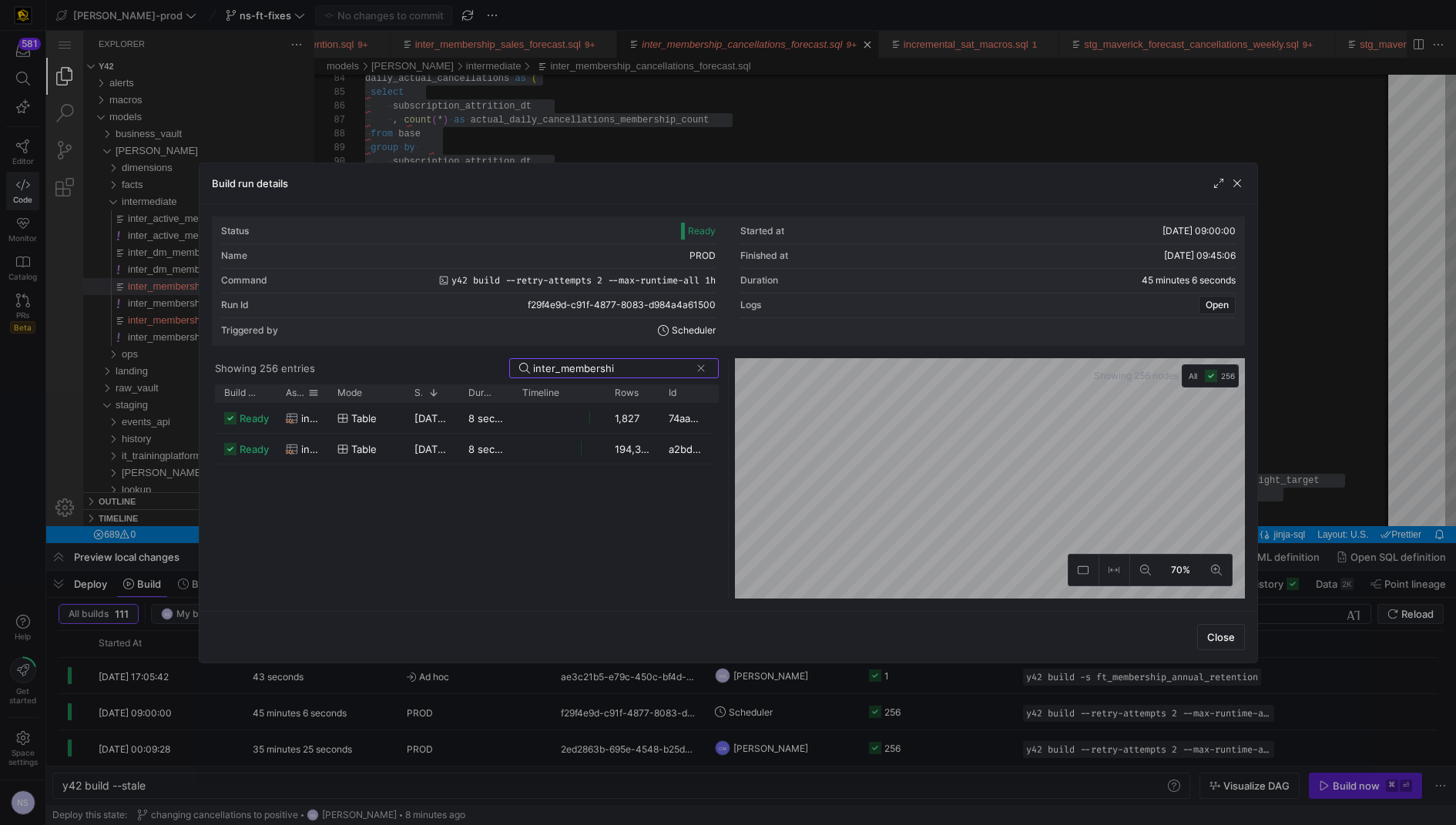
type input "inter_membershi"
drag, startPoint x: 325, startPoint y: 392, endPoint x: 506, endPoint y: 389, distance: 181.0
click at [506, 389] on div at bounding box center [508, 393] width 6 height 18
click at [430, 425] on span "inter_membership_cancellations_forecast" at bounding box center [400, 418] width 199 height 30
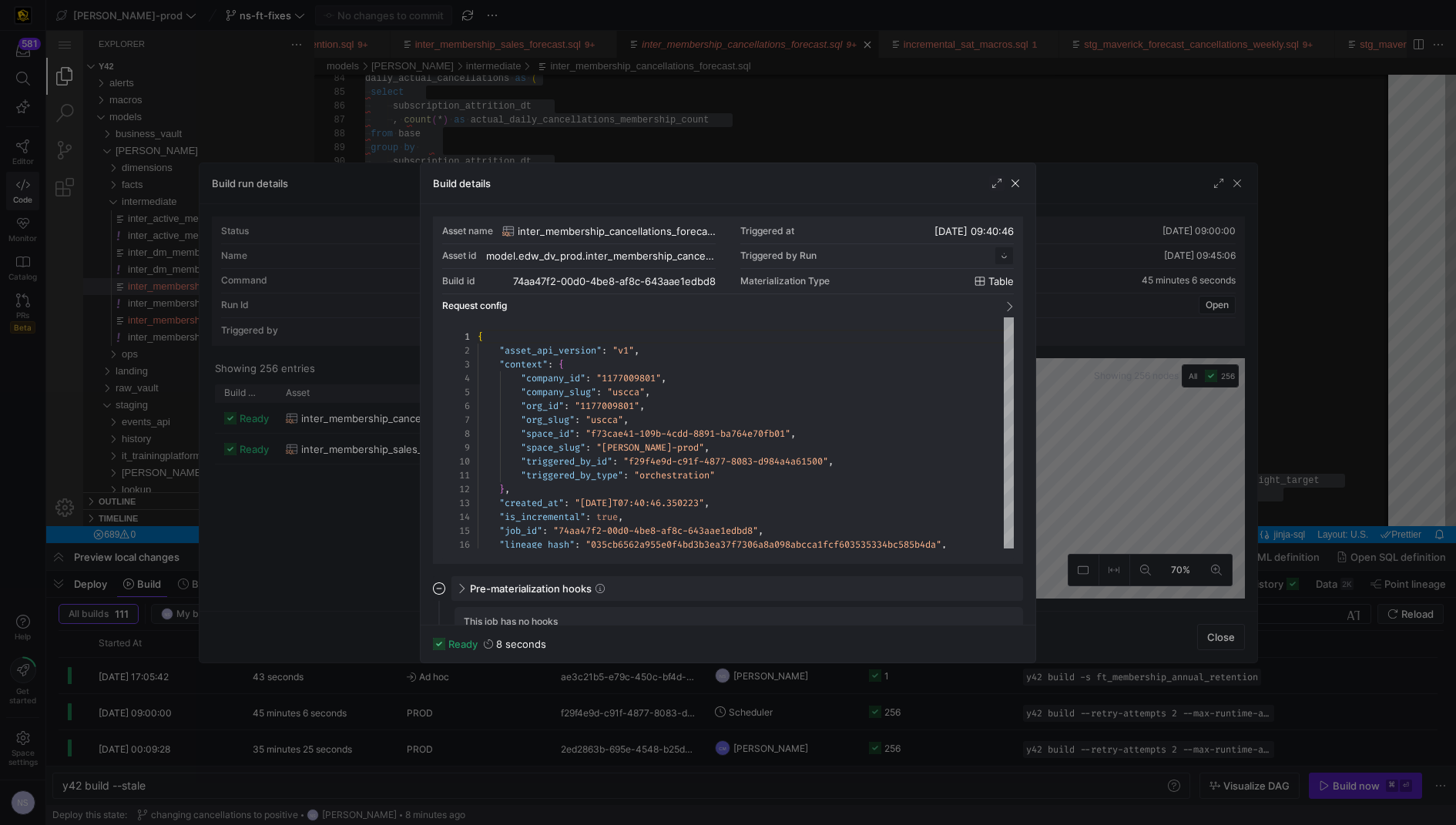
scroll to position [138, 0]
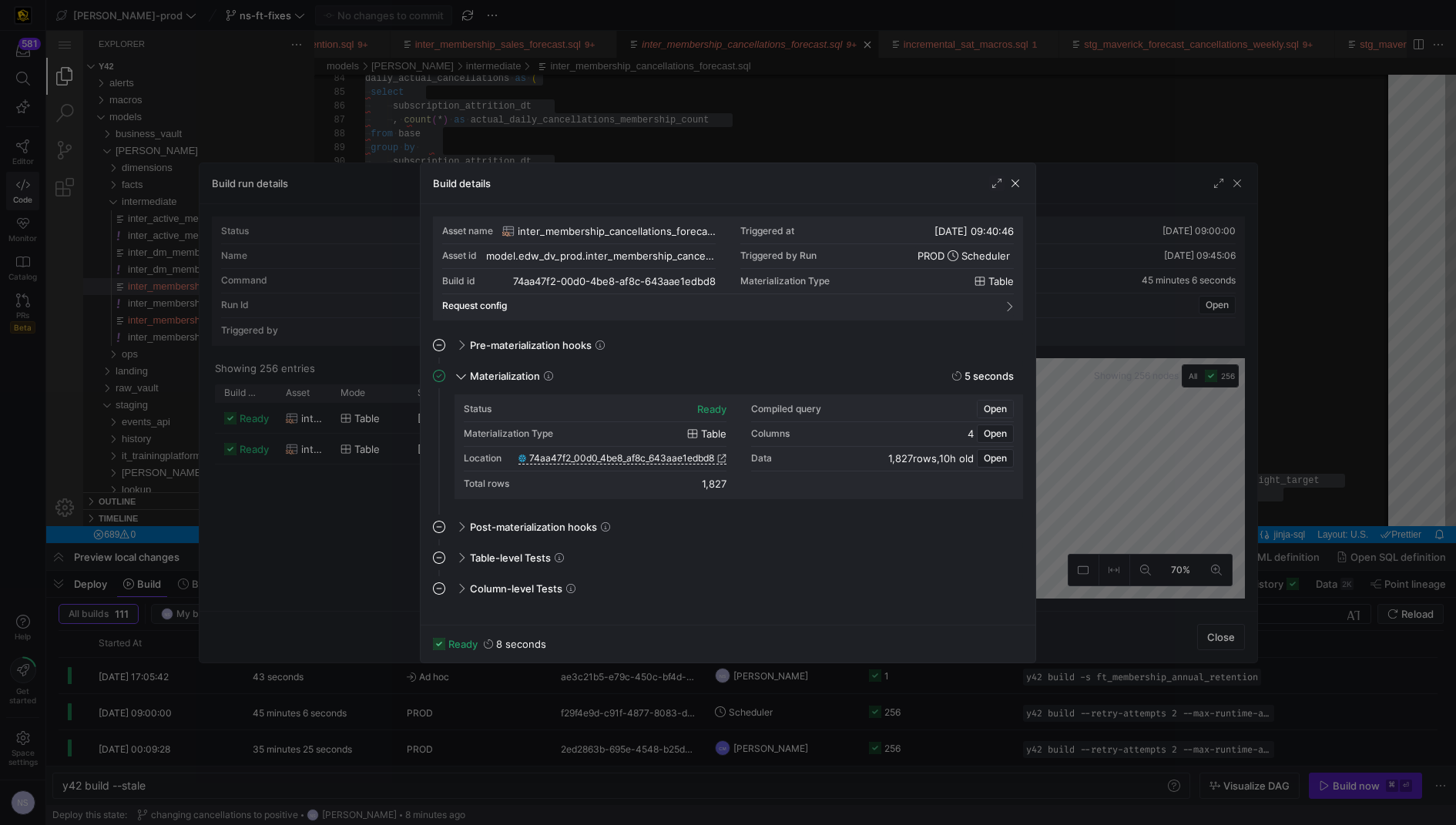
click at [998, 405] on span "Open" at bounding box center [995, 409] width 24 height 11
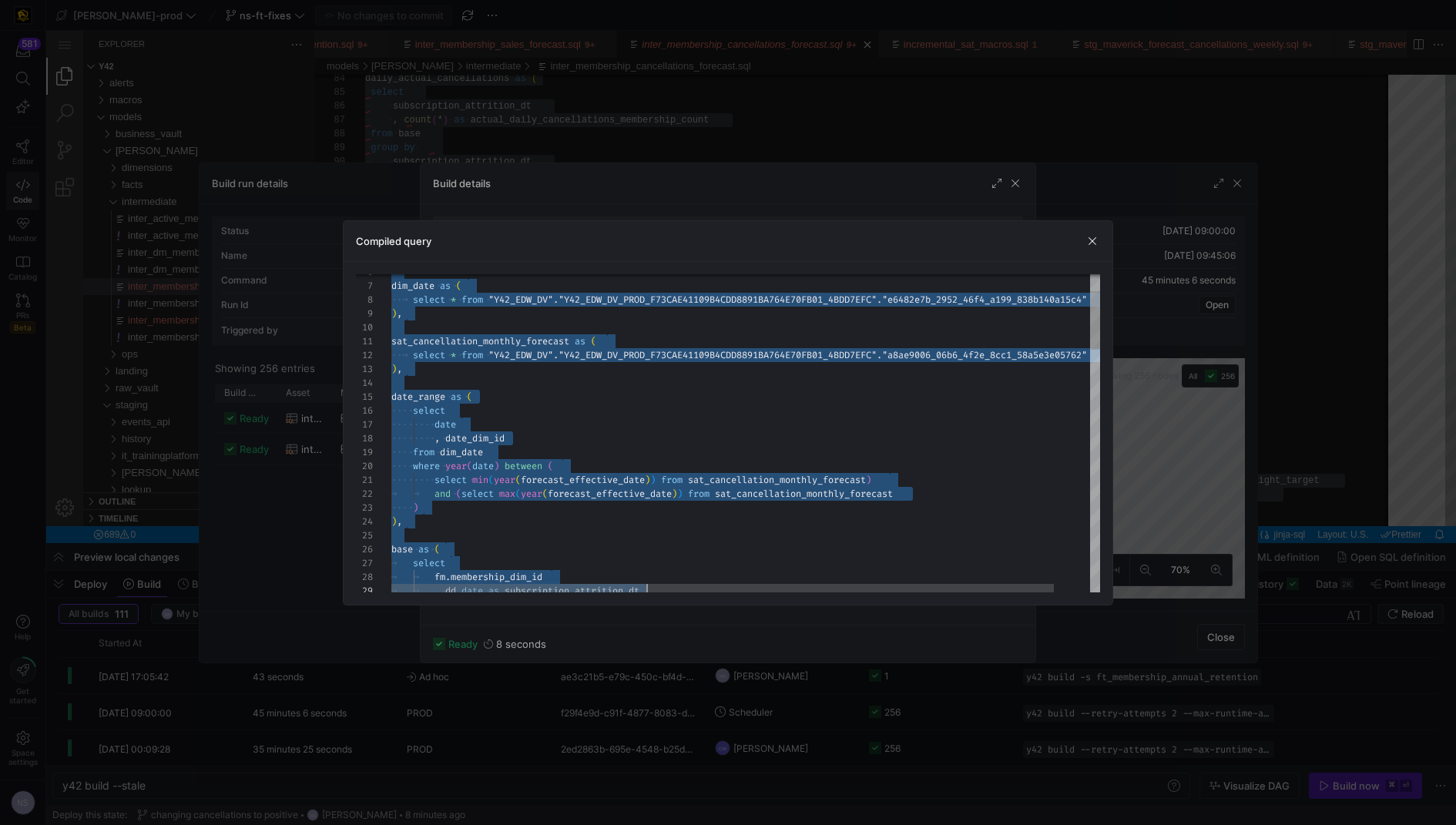
scroll to position [0, 0]
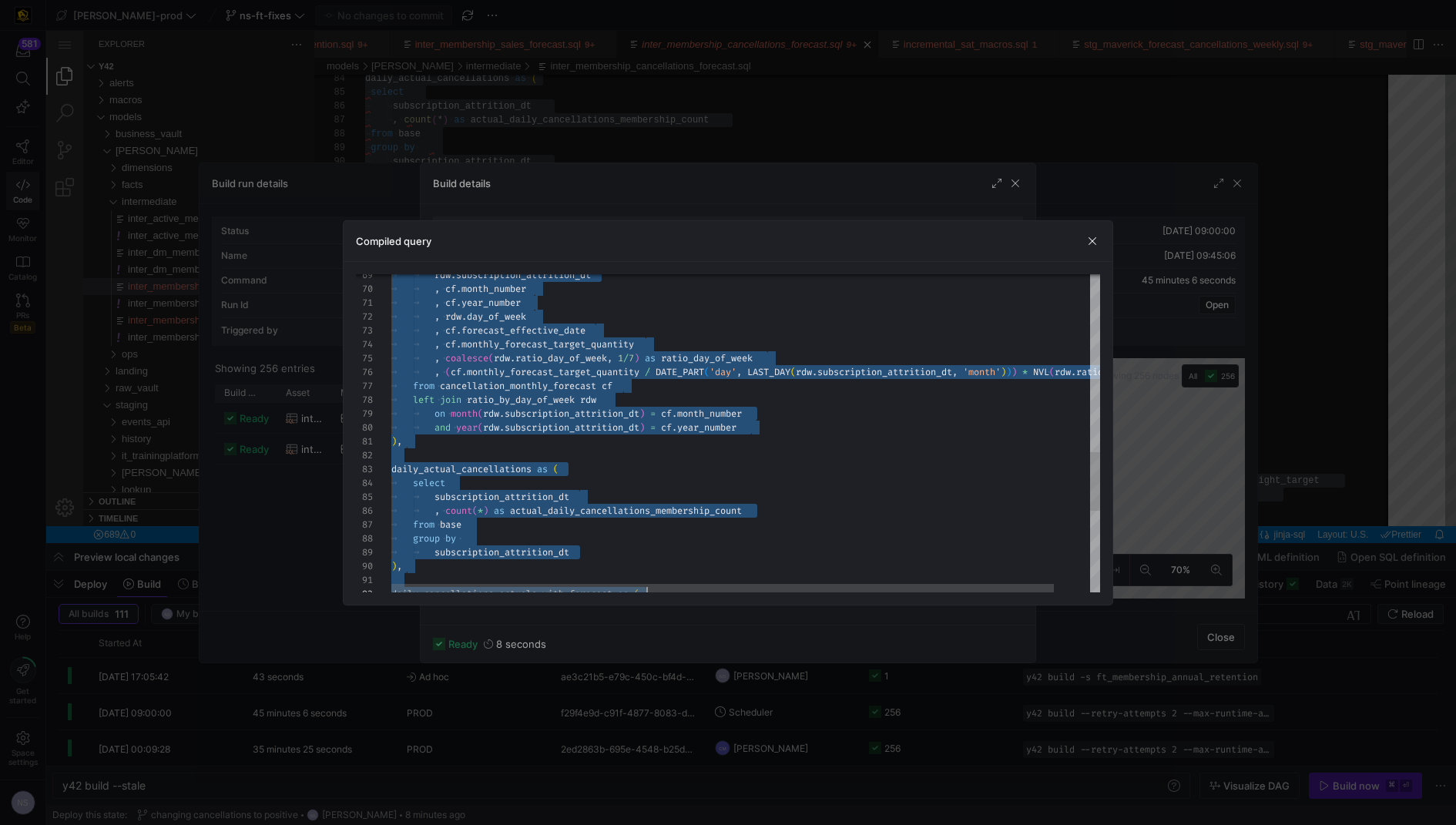
type textarea "CREATE TABLE "74aa47f2_00d0_4be8_af8c_643aae1edbd8" AS with fct_membership_canc…"
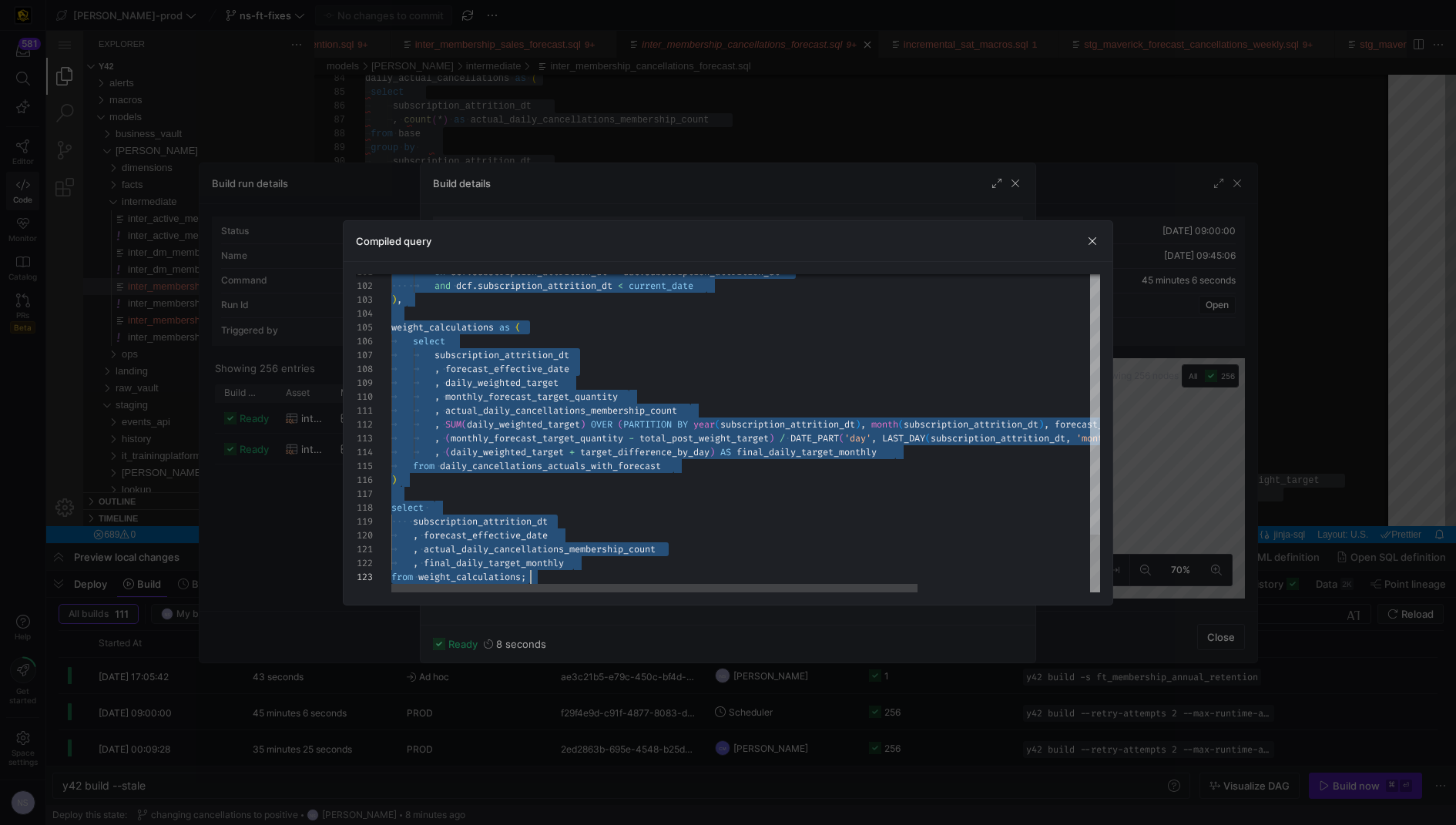
drag, startPoint x: 696, startPoint y: 293, endPoint x: 817, endPoint y: 688, distance: 413.1
click at [1152, 237] on div at bounding box center [728, 412] width 1456 height 825
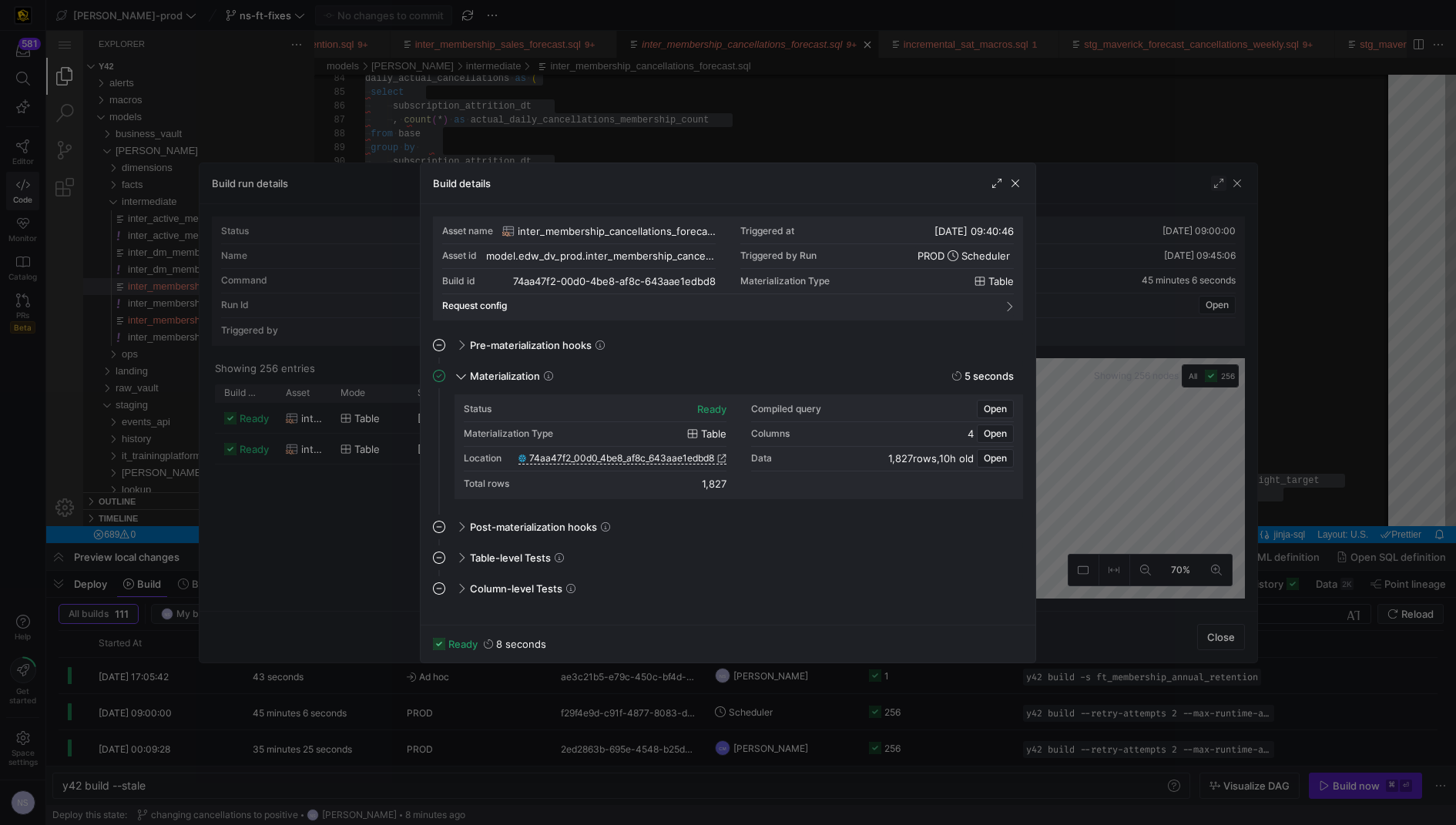
drag, startPoint x: 1172, startPoint y: 190, endPoint x: 1215, endPoint y: 180, distance: 44.1
click at [1172, 190] on div at bounding box center [728, 412] width 1456 height 825
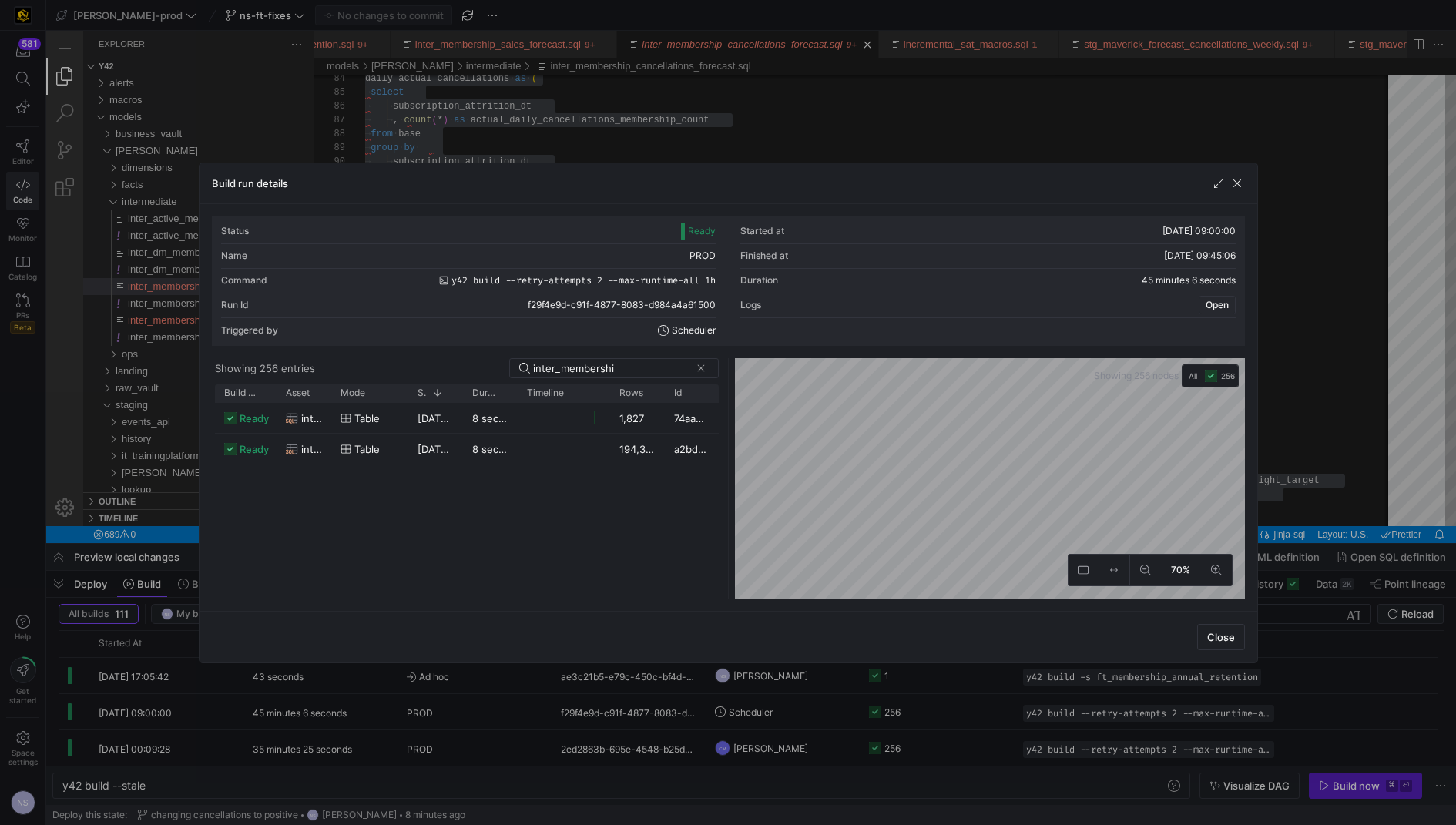
drag, startPoint x: 1335, startPoint y: 198, endPoint x: 1228, endPoint y: 298, distance: 146.5
click at [1335, 198] on div at bounding box center [728, 412] width 1456 height 825
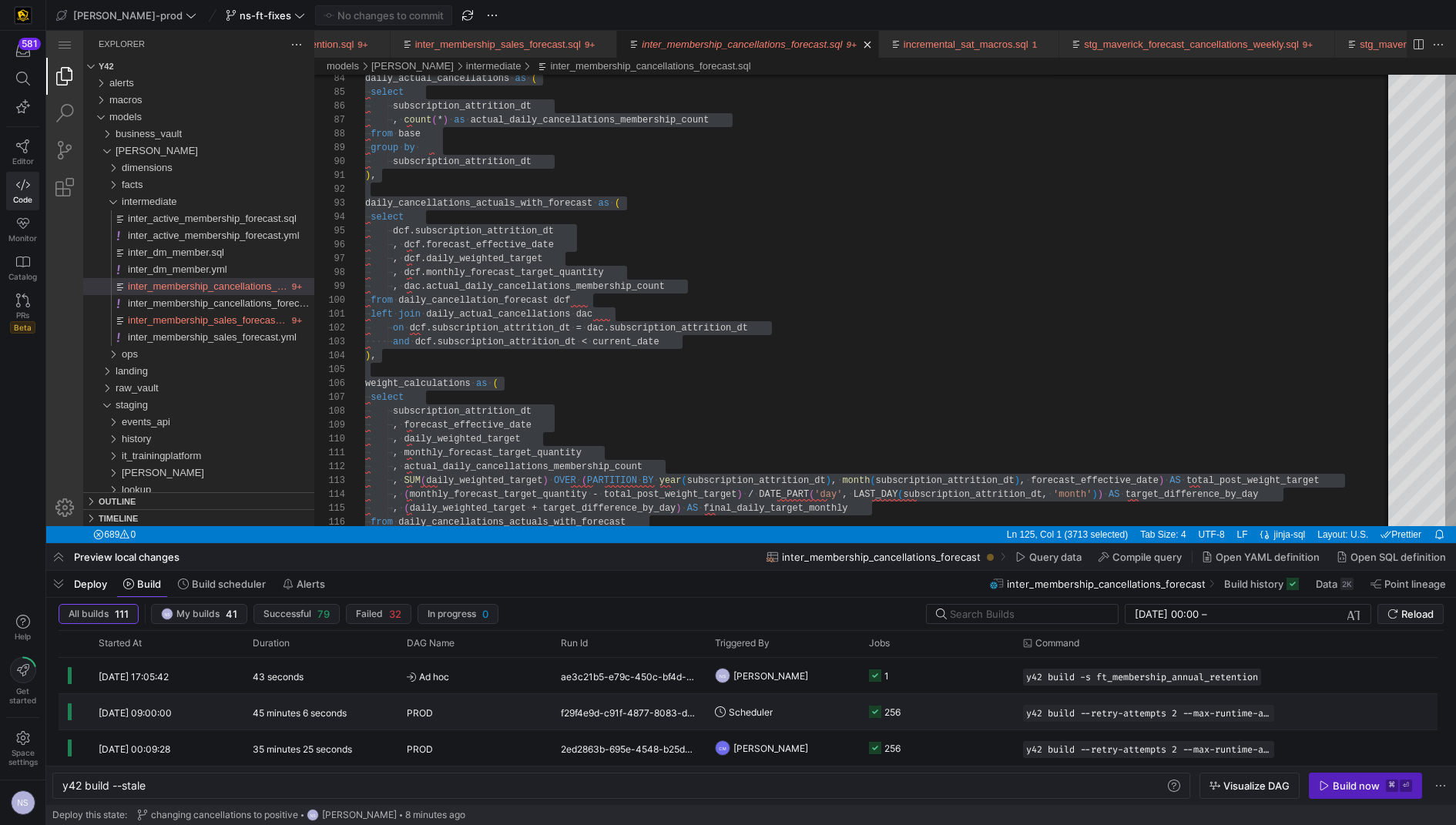
scroll to position [0, 0]
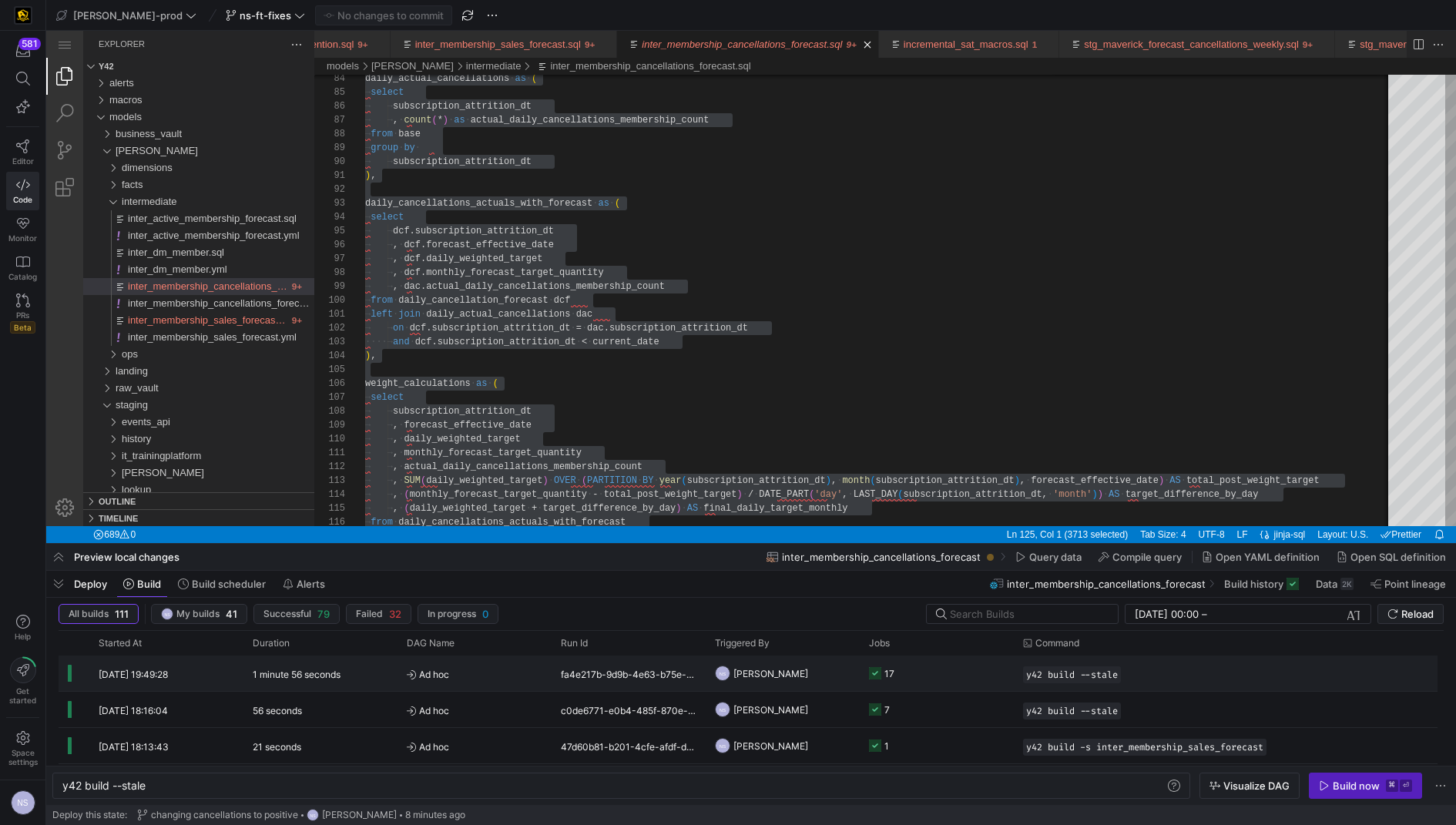
click at [922, 668] on y42-job-status-cell-renderer "17" at bounding box center [937, 673] width 135 height 34
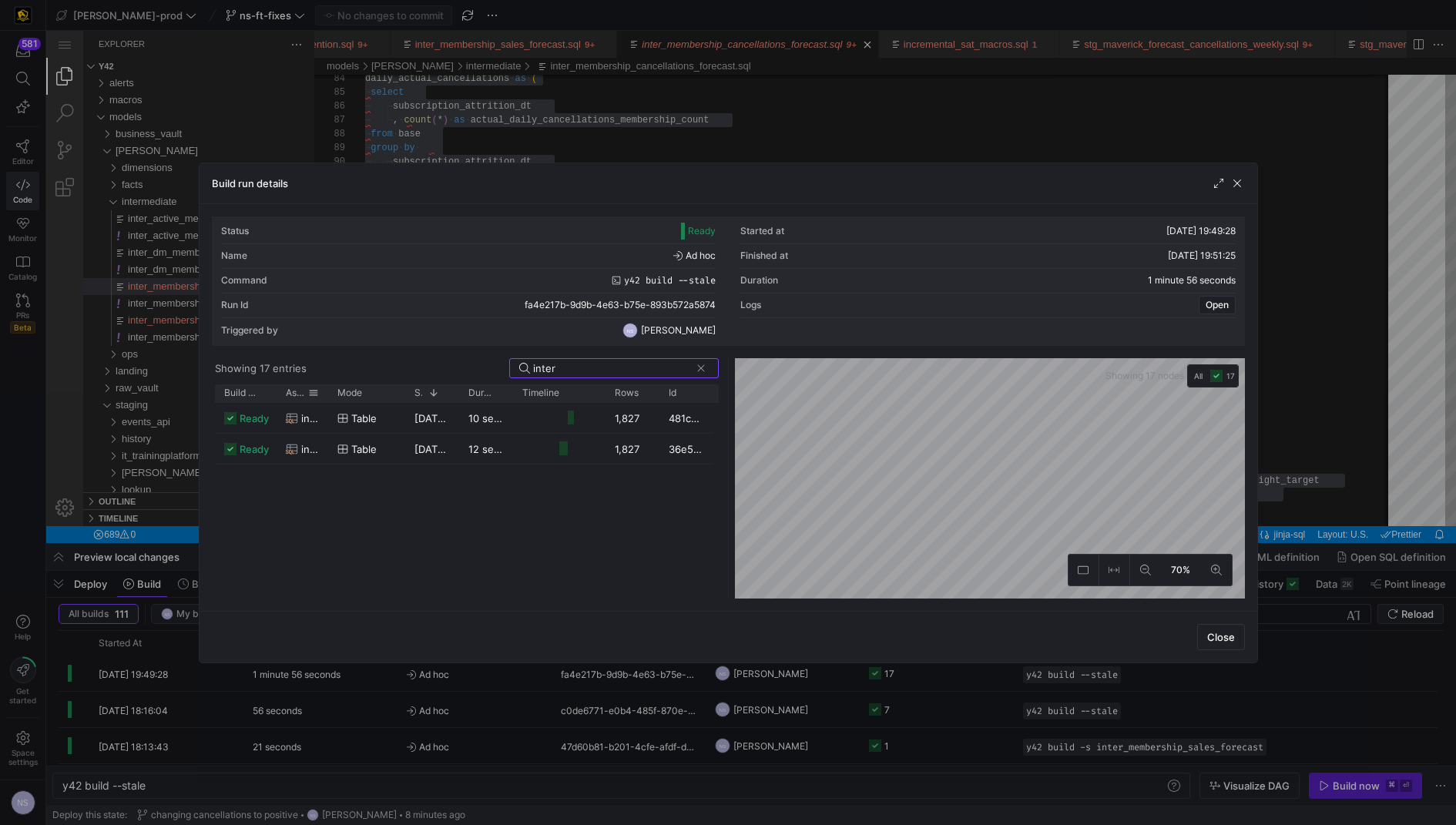
type input "inter"
drag, startPoint x: 325, startPoint y: 391, endPoint x: 500, endPoint y: 381, distance: 175.3
click at [500, 381] on y42-list-view "Showing 17 entries inter Drag here to set row groups Drag here to set column la…" at bounding box center [466, 478] width 510 height 240
click at [466, 409] on div "inter_active_membership_forecast" at bounding box center [390, 418] width 209 height 30
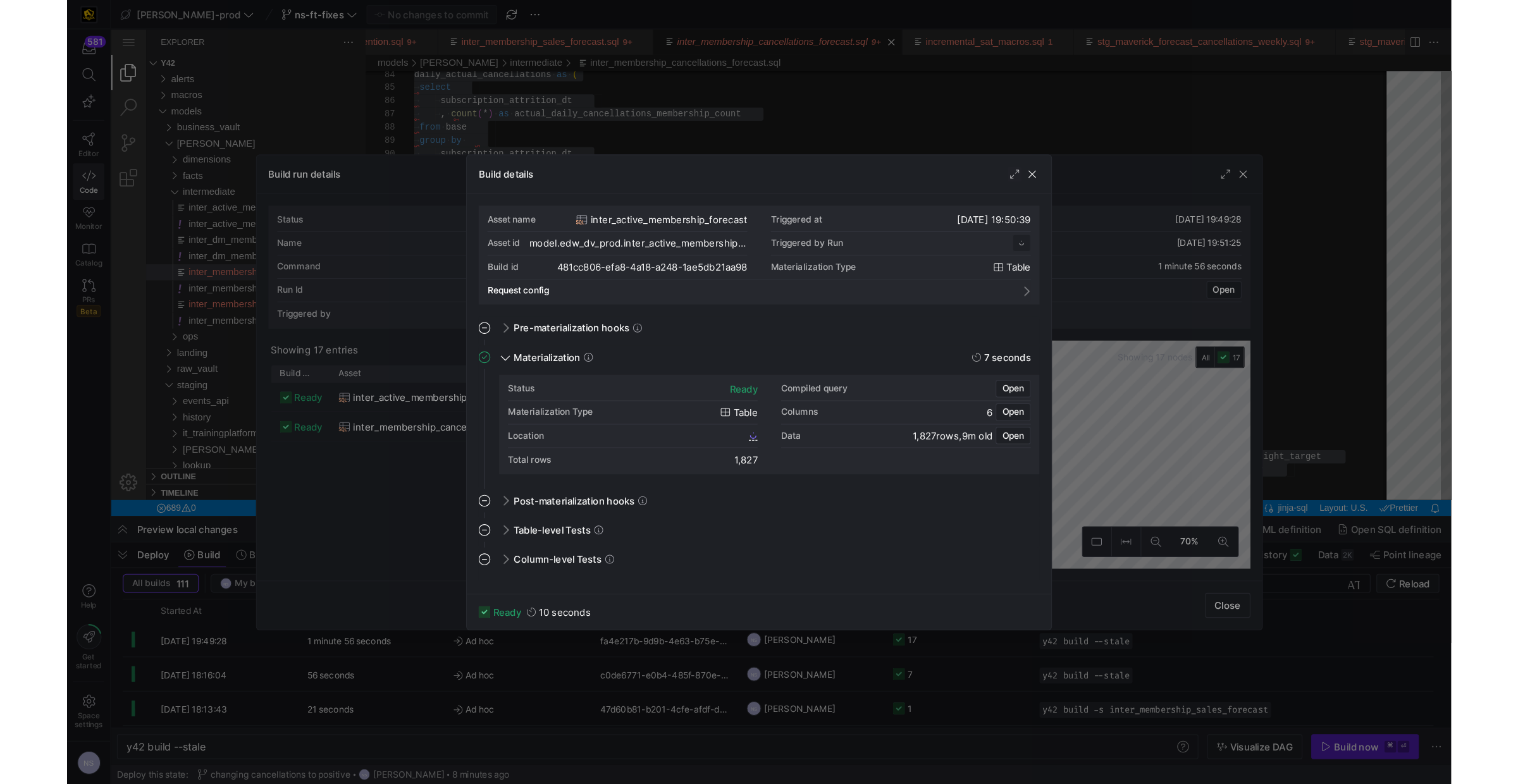
scroll to position [113, 0]
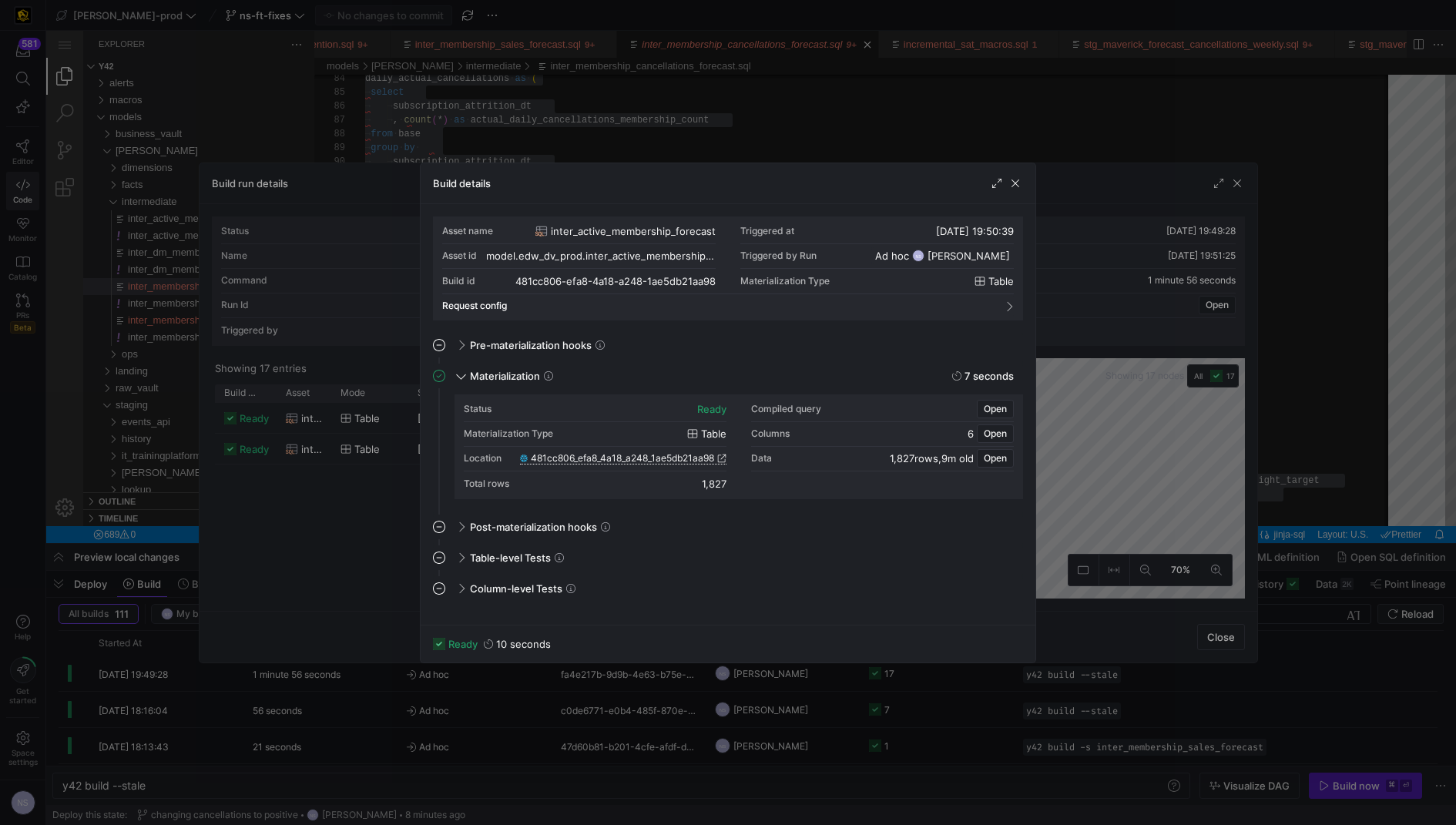
click at [699, 453] on span "481cc806_efa8_4a18_a248_1ae5db21aa98" at bounding box center [622, 458] width 183 height 11
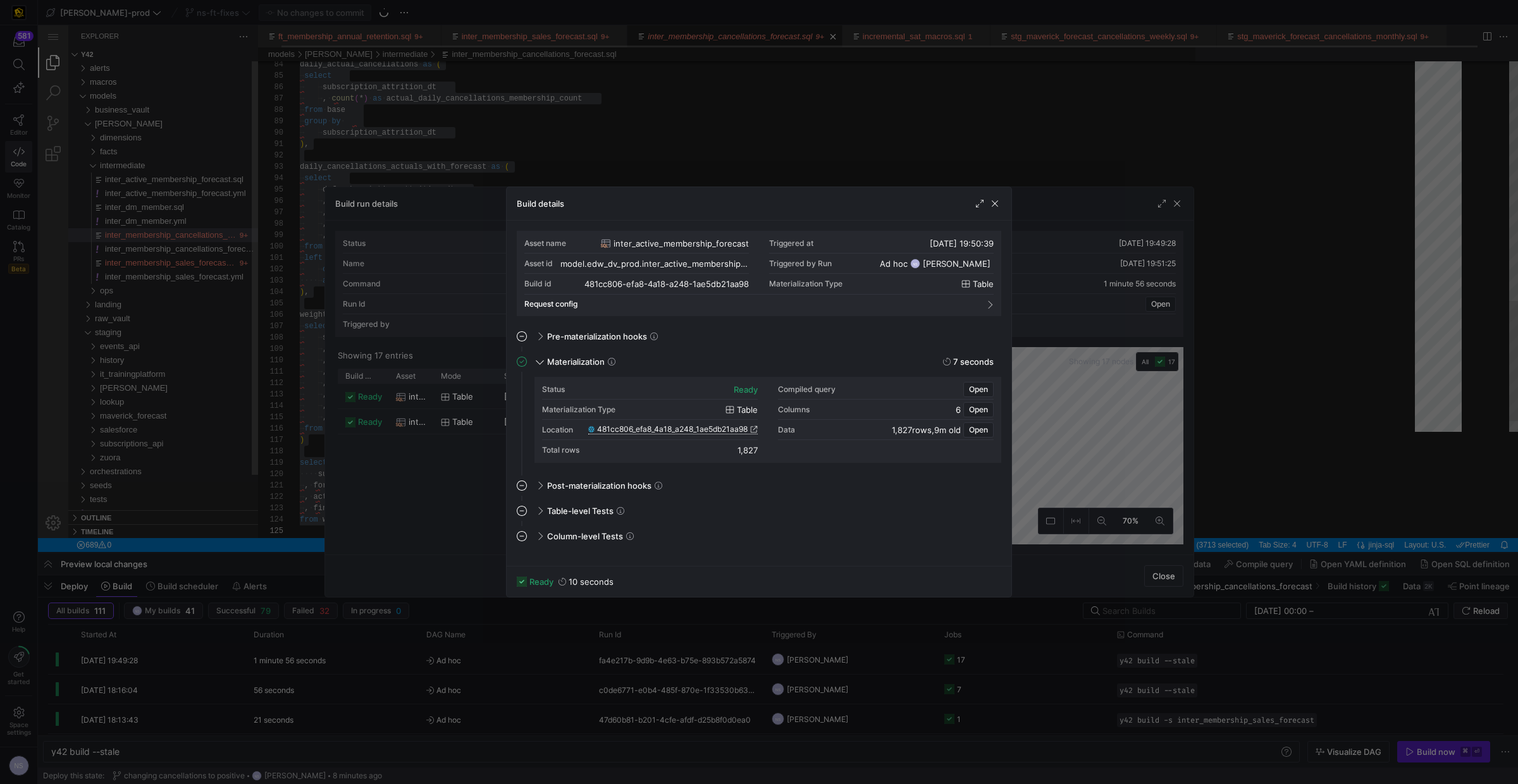
scroll to position [0, 0]
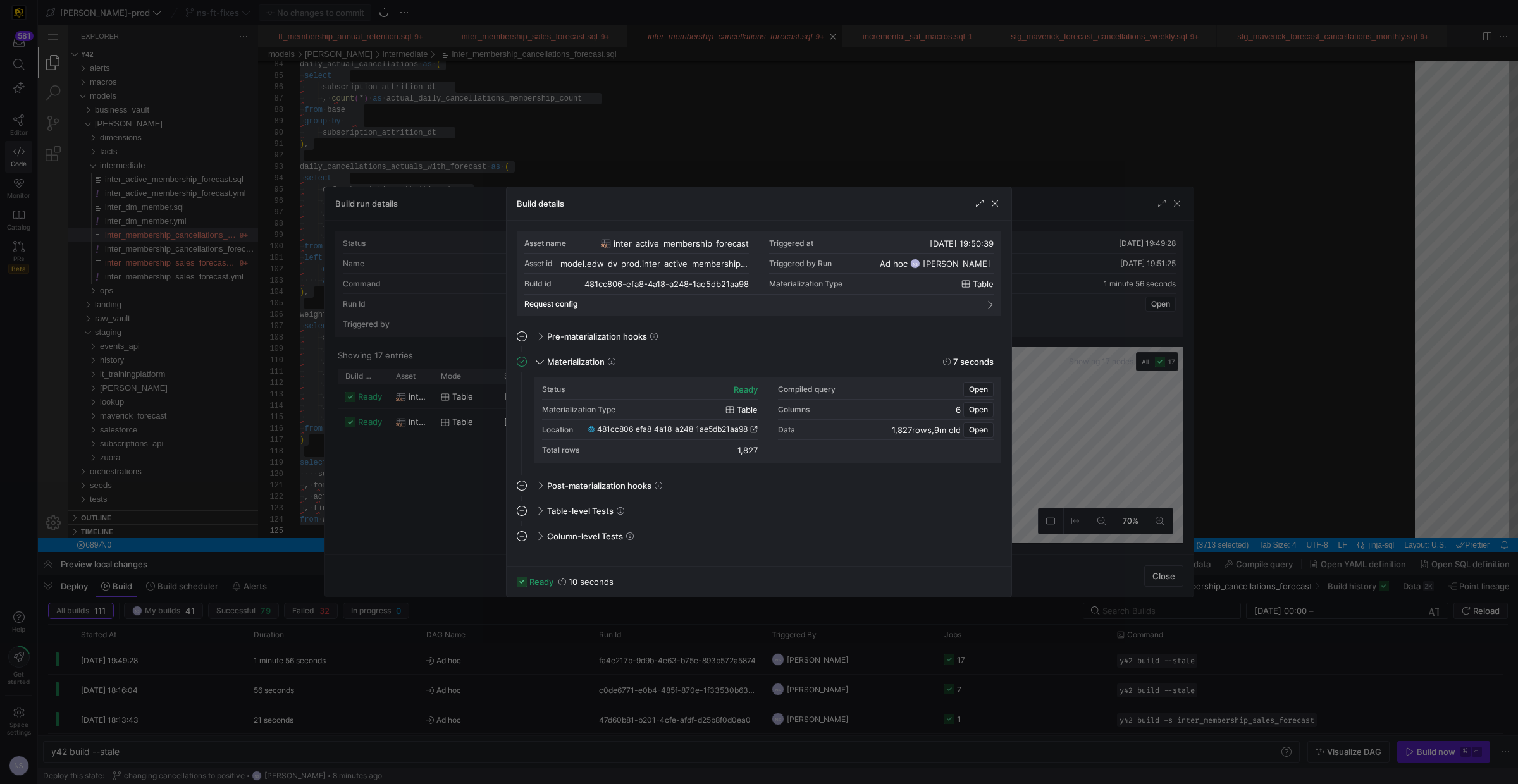
click at [1123, 280] on div at bounding box center [759, 392] width 1518 height 784
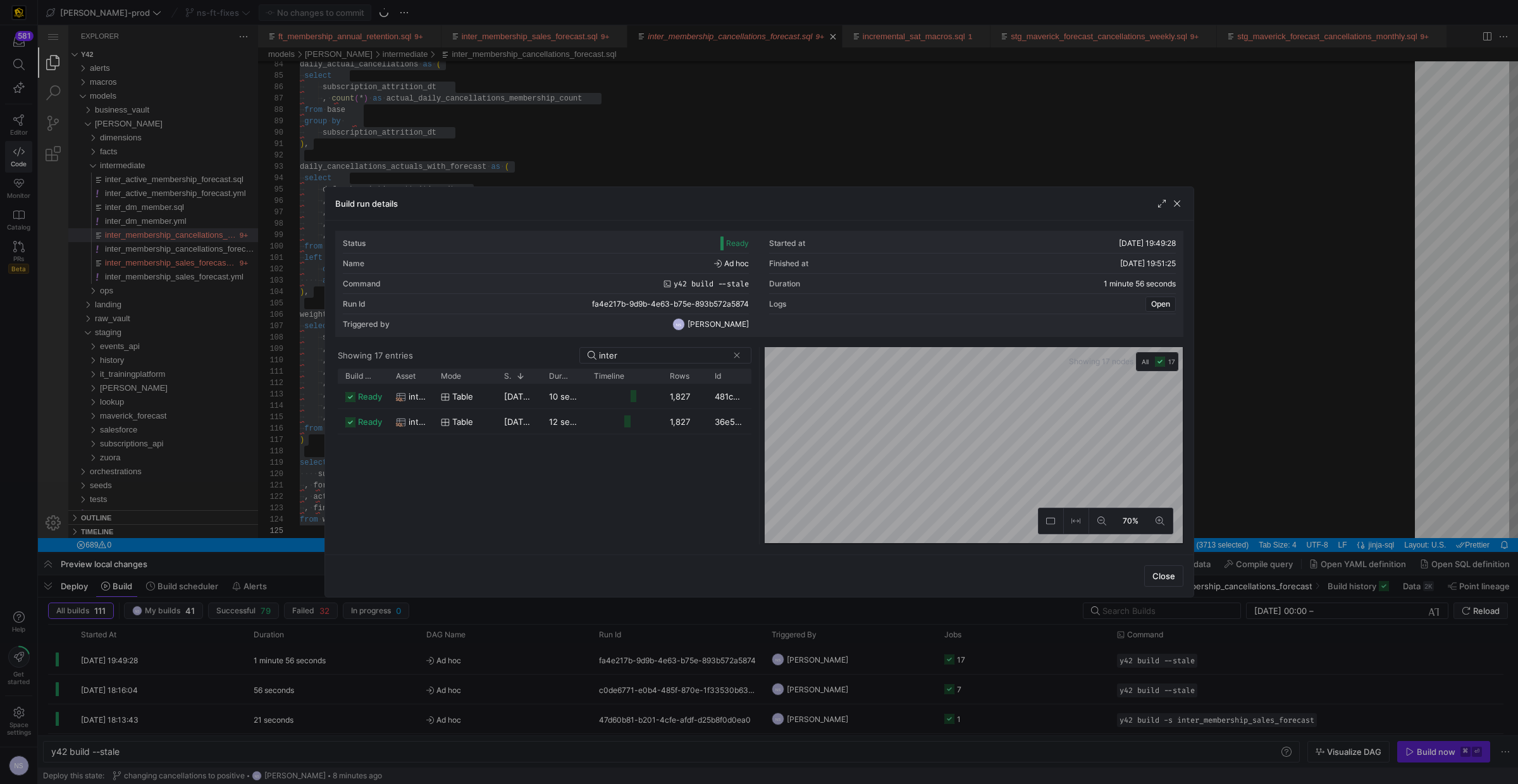
click at [1195, 256] on div at bounding box center [759, 392] width 1518 height 784
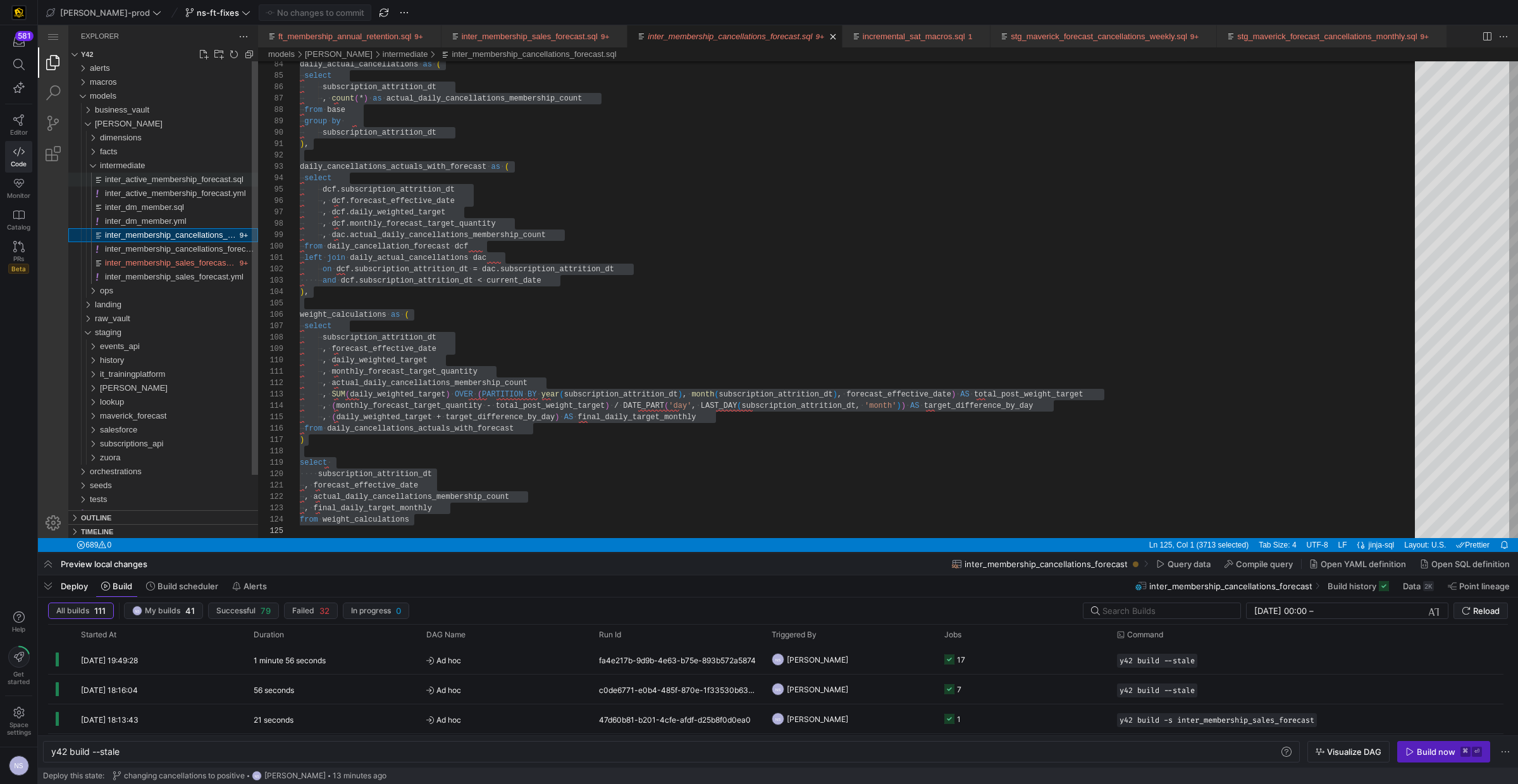
click at [191, 178] on span "inter_active_membership_forecast.sql" at bounding box center [174, 179] width 138 height 10
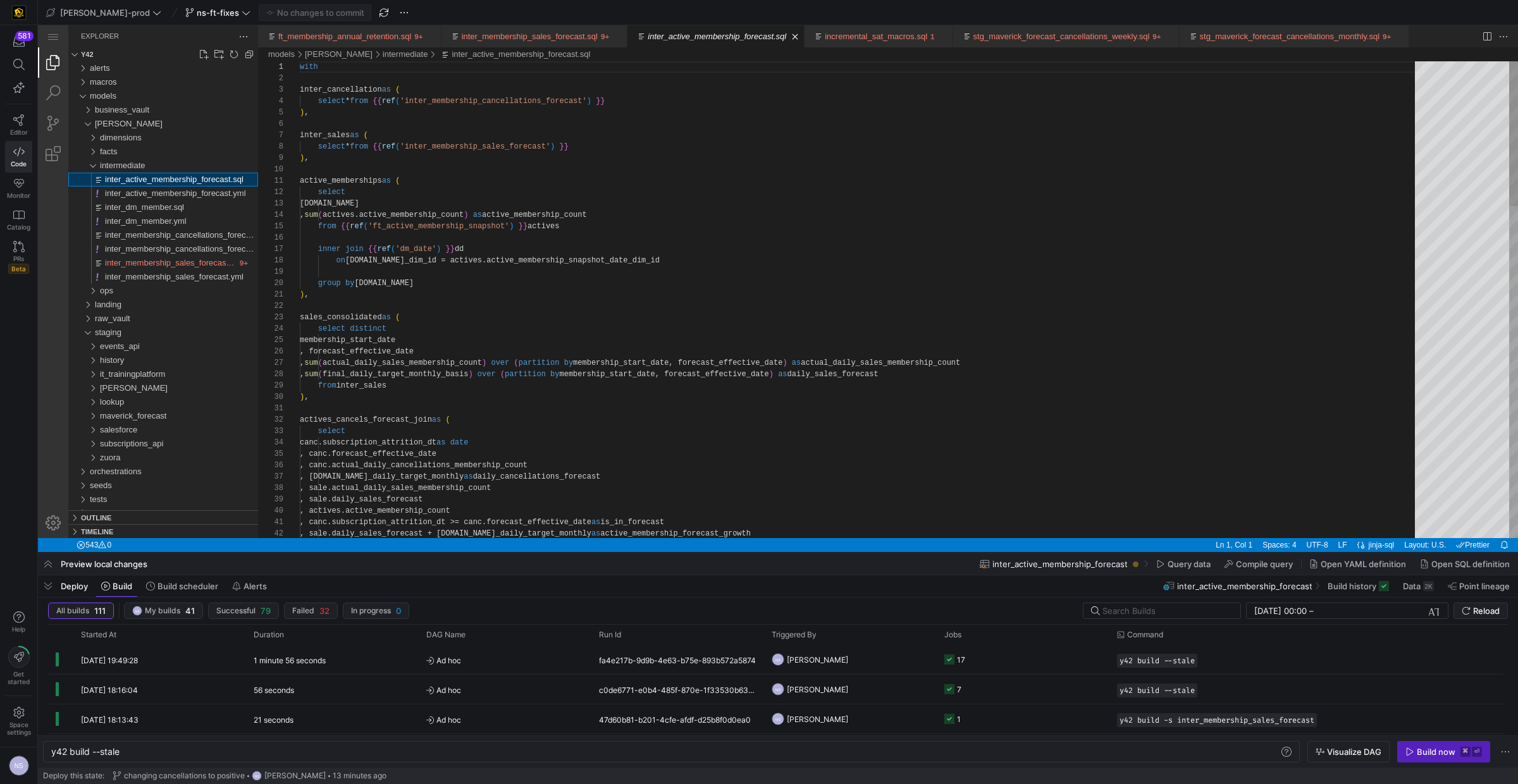
scroll to position [113, 0]
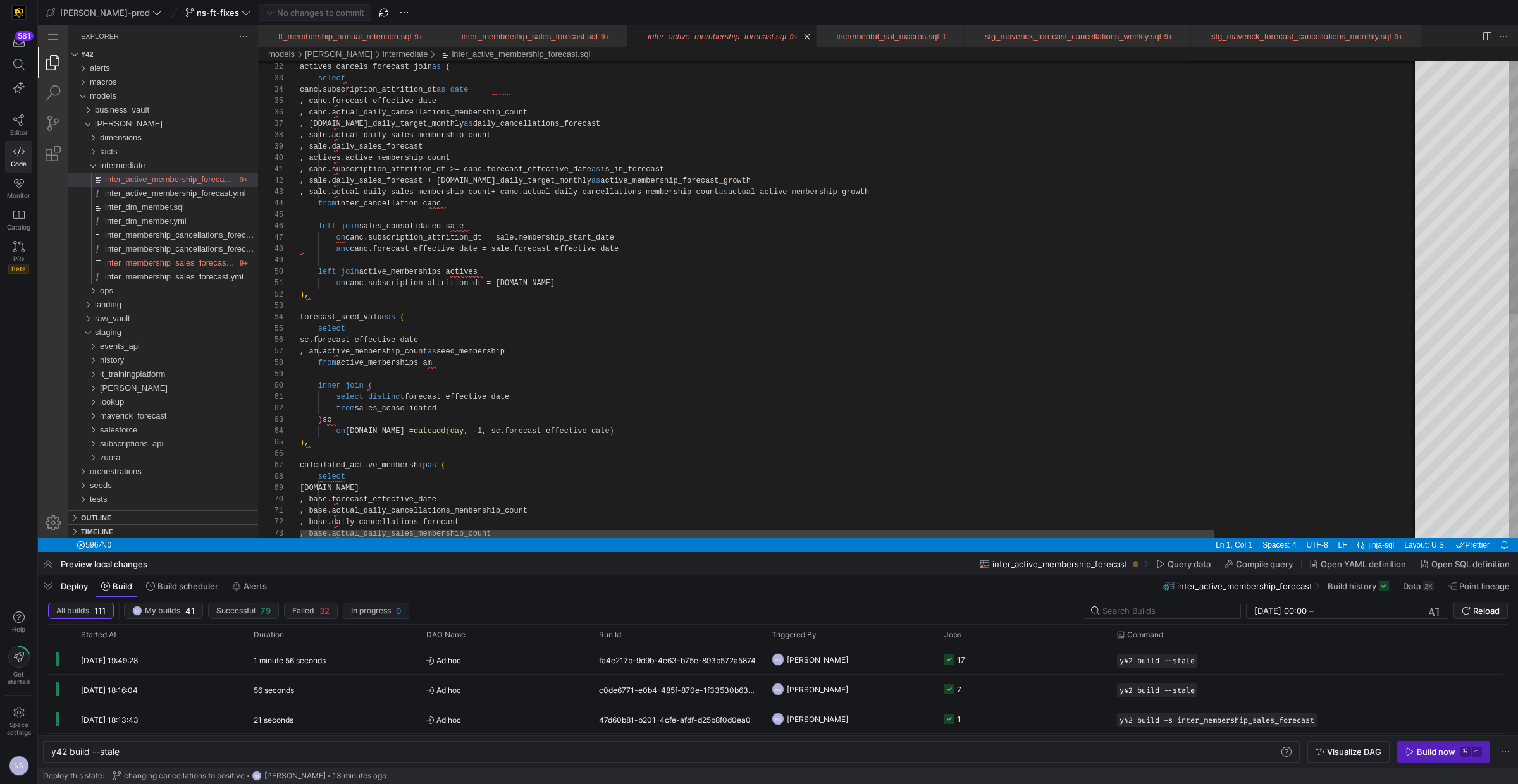
type textarea ", canc.subscription_attrition_dt >= canc.forecast_effective_date as is_in_forec…"
click at [841, 194] on div ", sale.actual_daily_sales_membership_count + canc.actual_daily_cancellations_me…" at bounding box center [985, 493] width 1370 height 1569
click at [656, 193] on div ", sale.actual_daily_sales_membership_count + canc.actual_daily_cancellations_me…" at bounding box center [985, 493] width 1370 height 1569
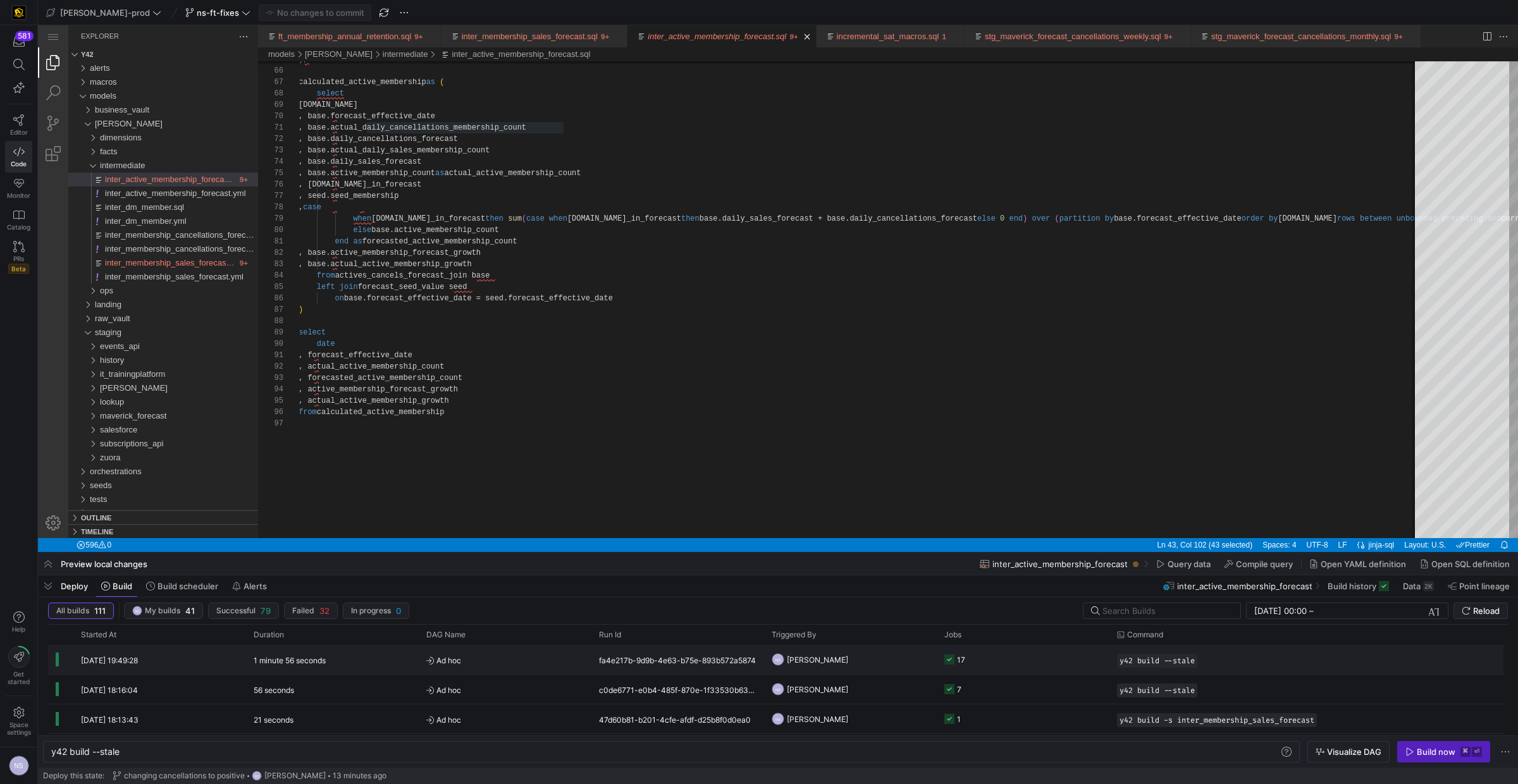
click at [886, 635] on y42-orchestration-triggered-by "NS [PERSON_NAME]" at bounding box center [850, 659] width 158 height 28
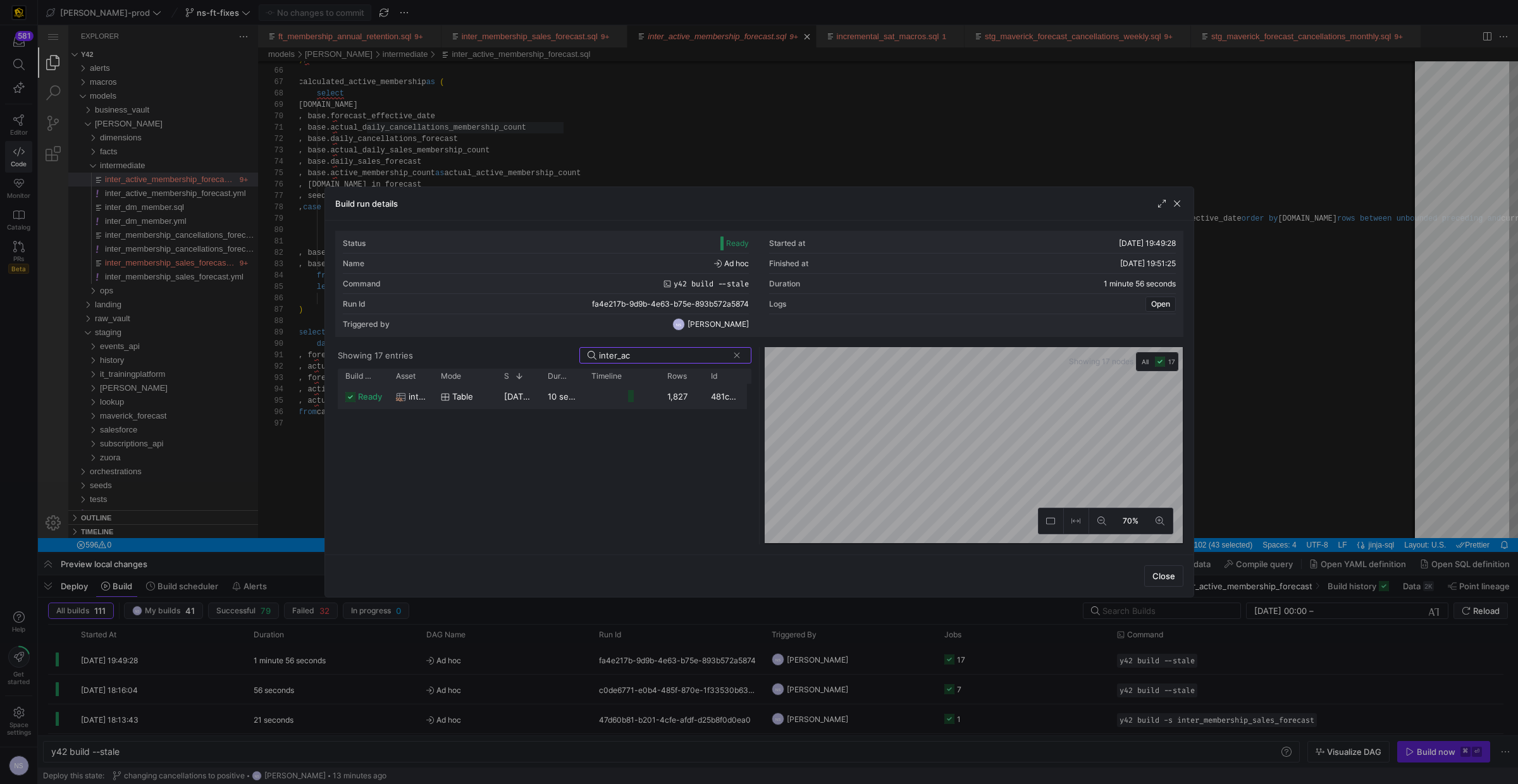
type input "inter_ac"
click at [560, 401] on y42-duration "10 seconds" at bounding box center [570, 396] width 45 height 10
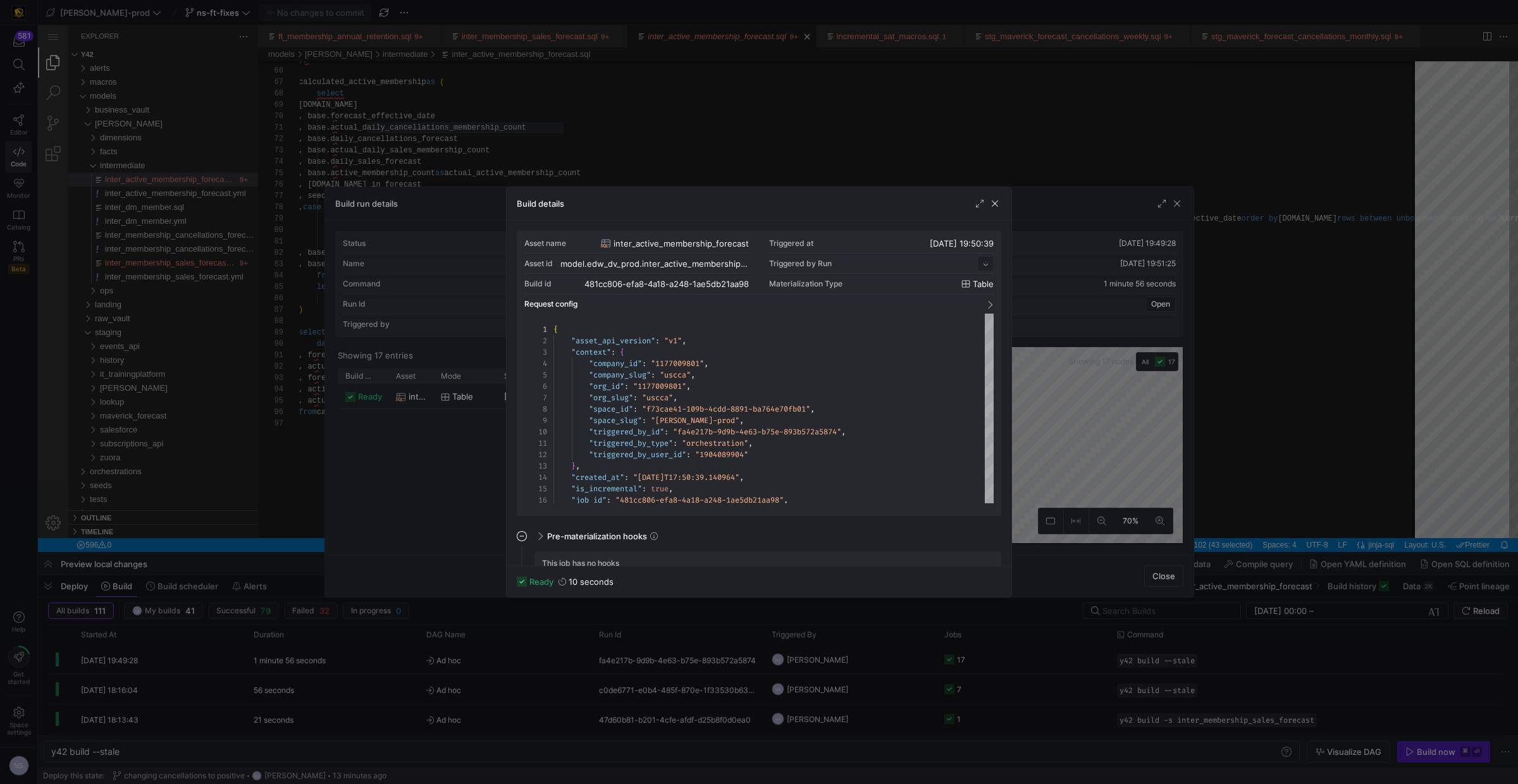
scroll to position [113, 0]
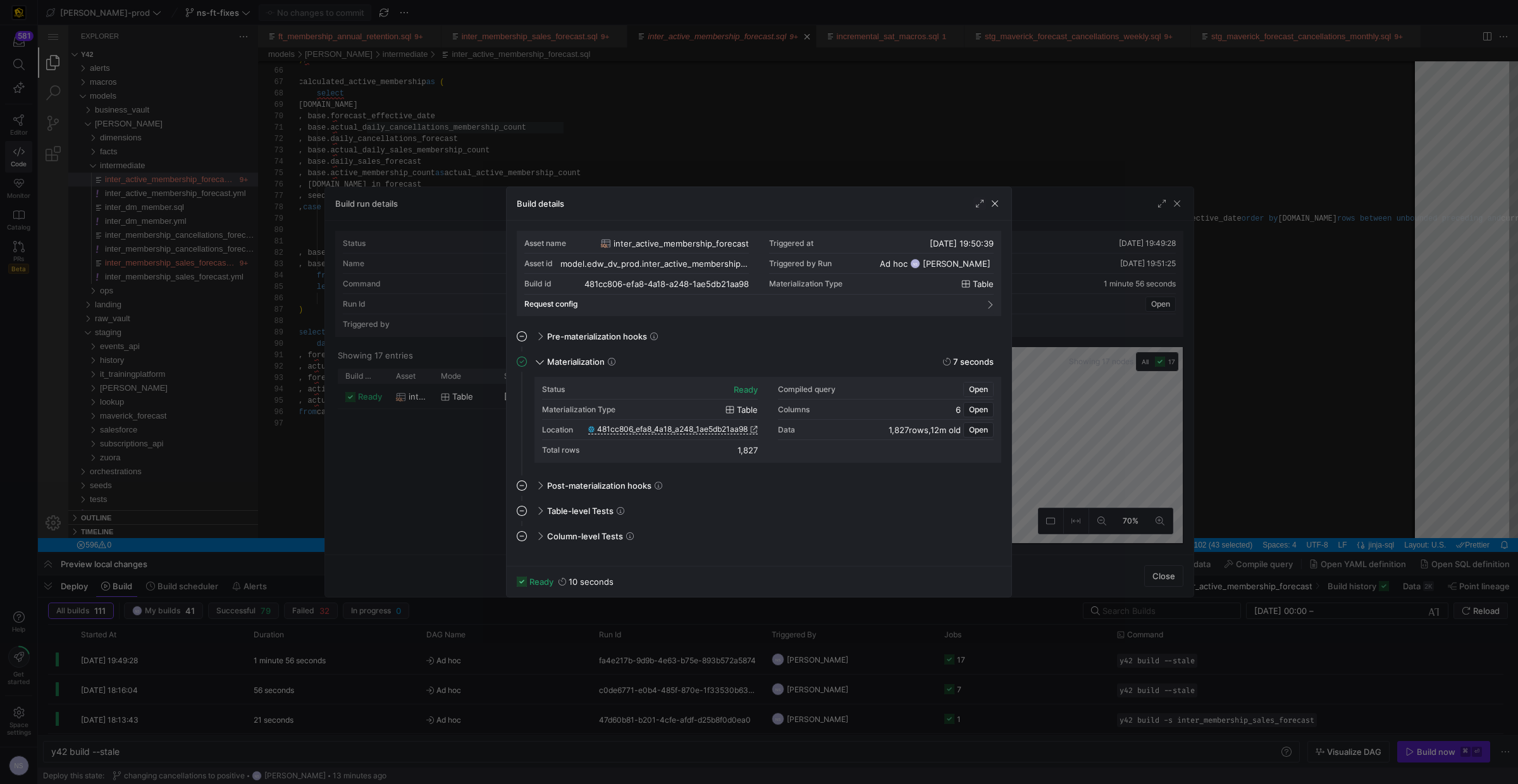
click at [981, 390] on span "Open" at bounding box center [978, 389] width 19 height 9
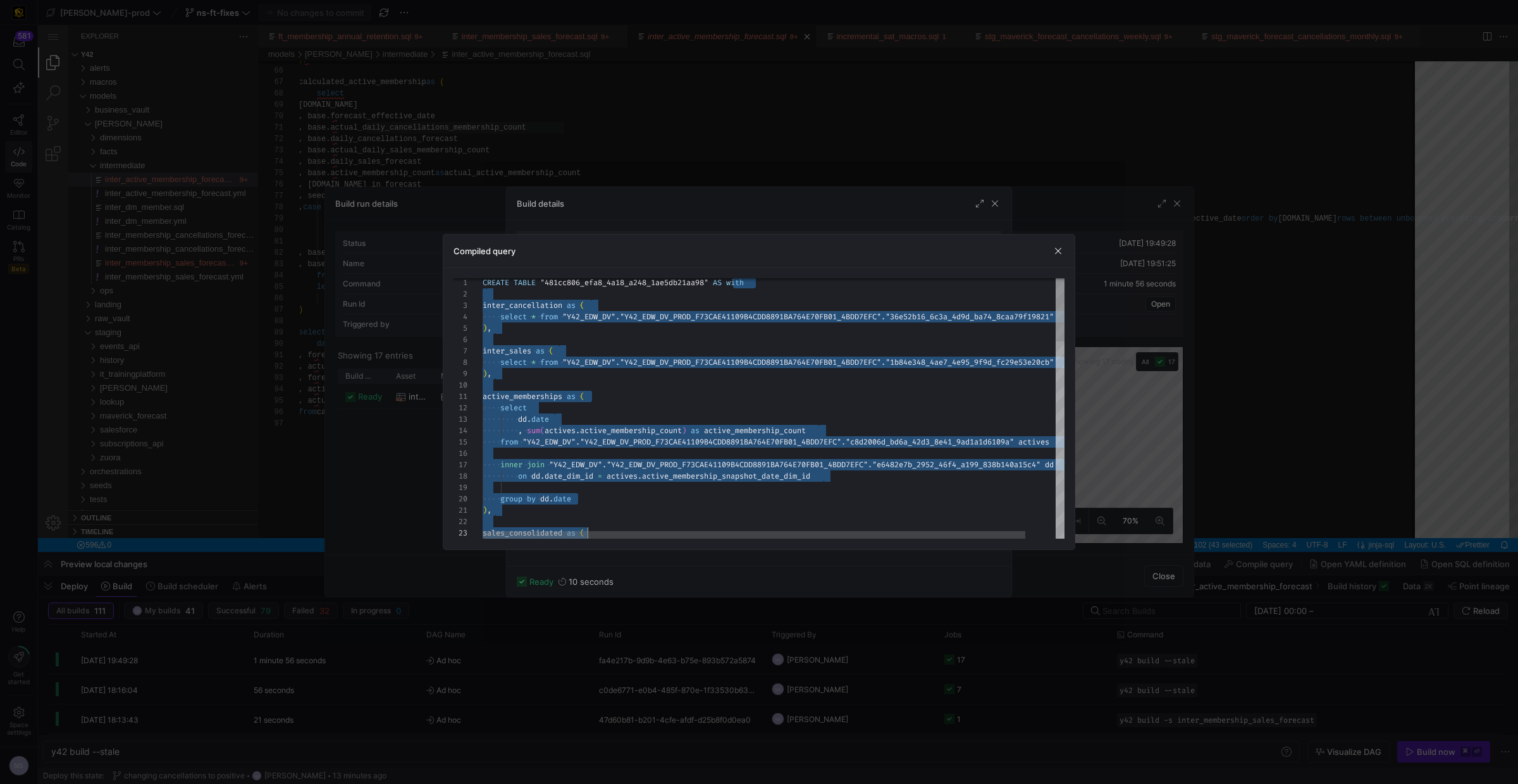
scroll to position [0, 155]
type textarea "CREATE TABLE "481cc806_efa8_4a18_a248_1ae5db21aa98" AS with inter_cancellation …"
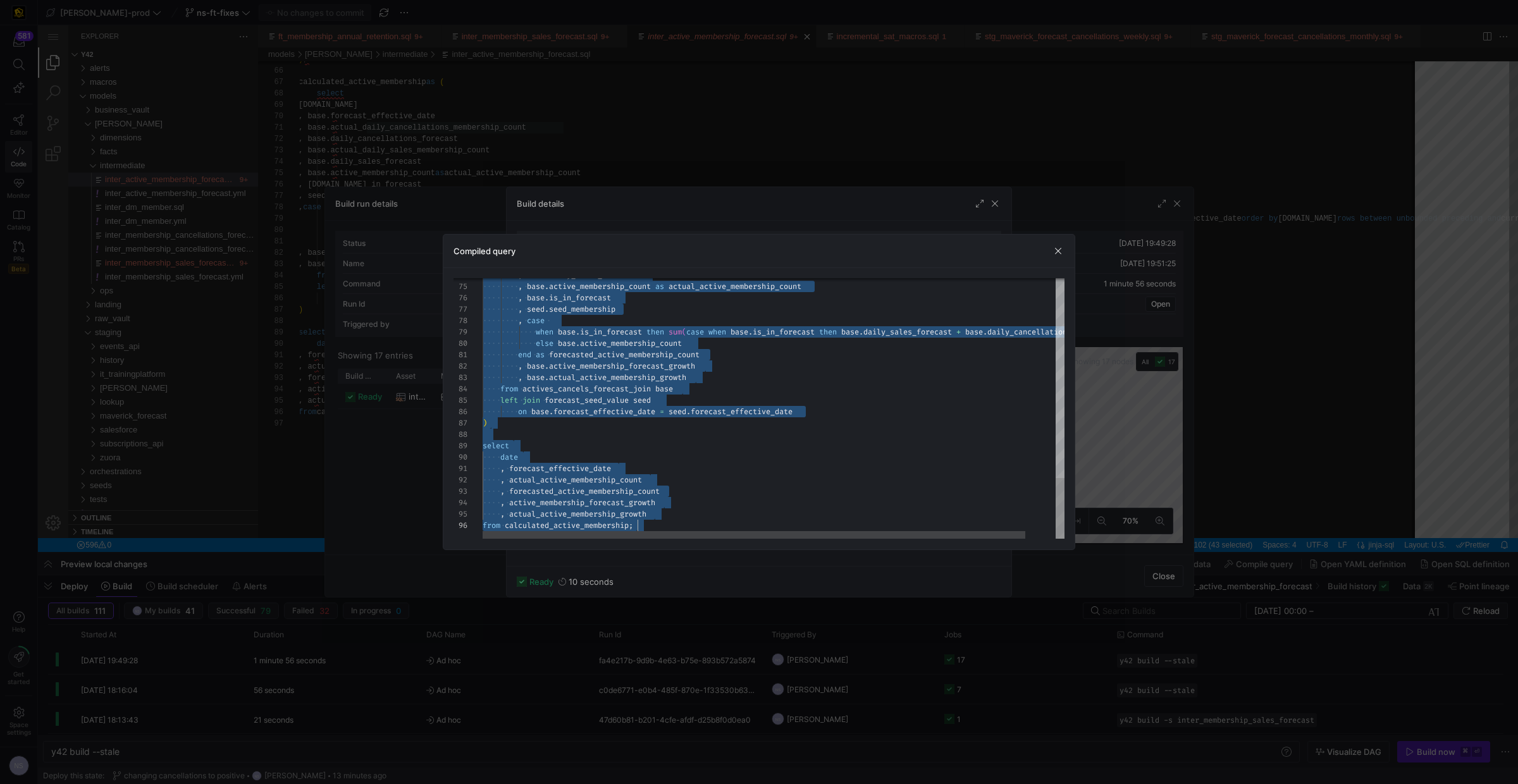
drag, startPoint x: 734, startPoint y: 294, endPoint x: 844, endPoint y: 683, distance: 404.3
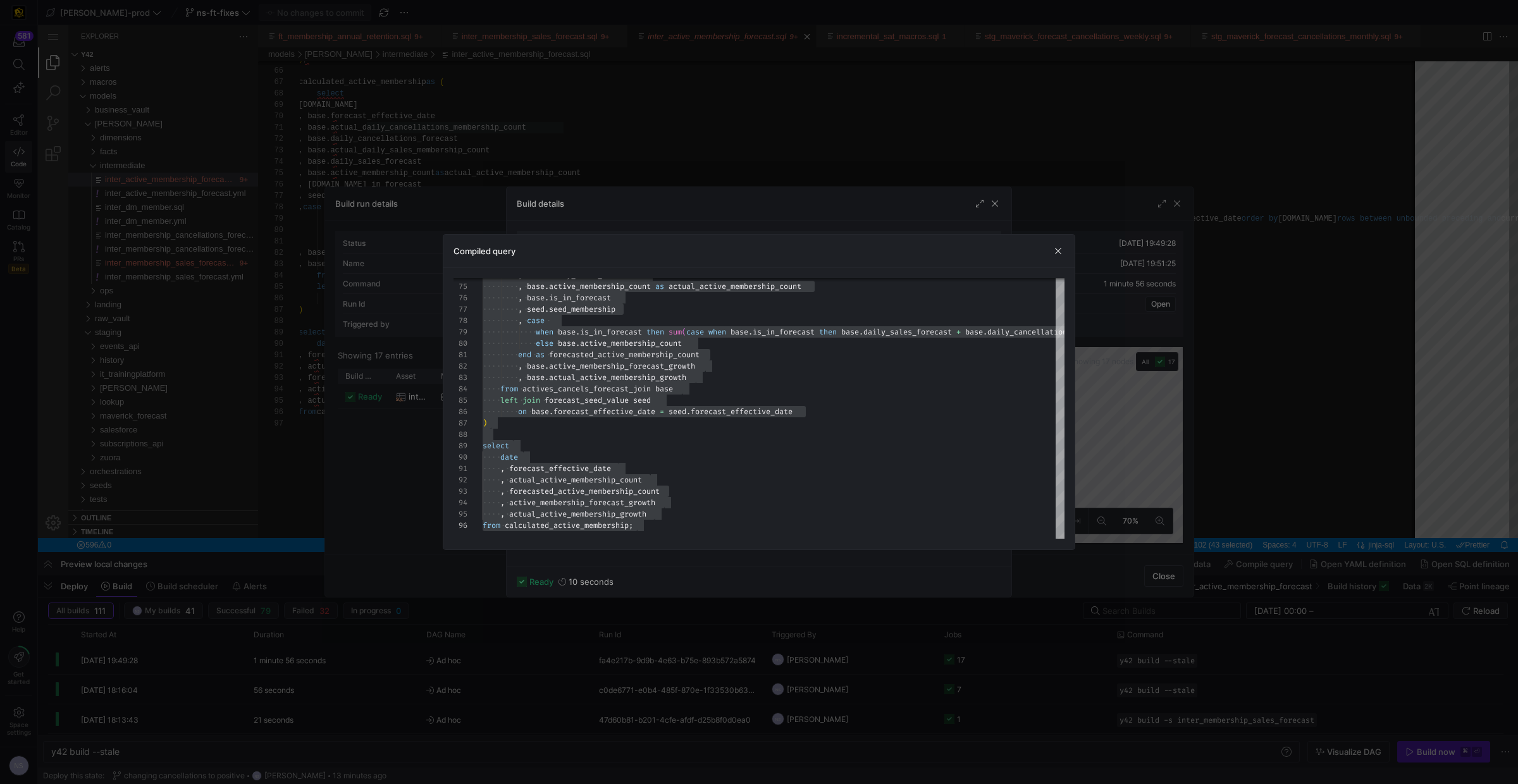
click at [278, 318] on div at bounding box center [759, 392] width 1518 height 784
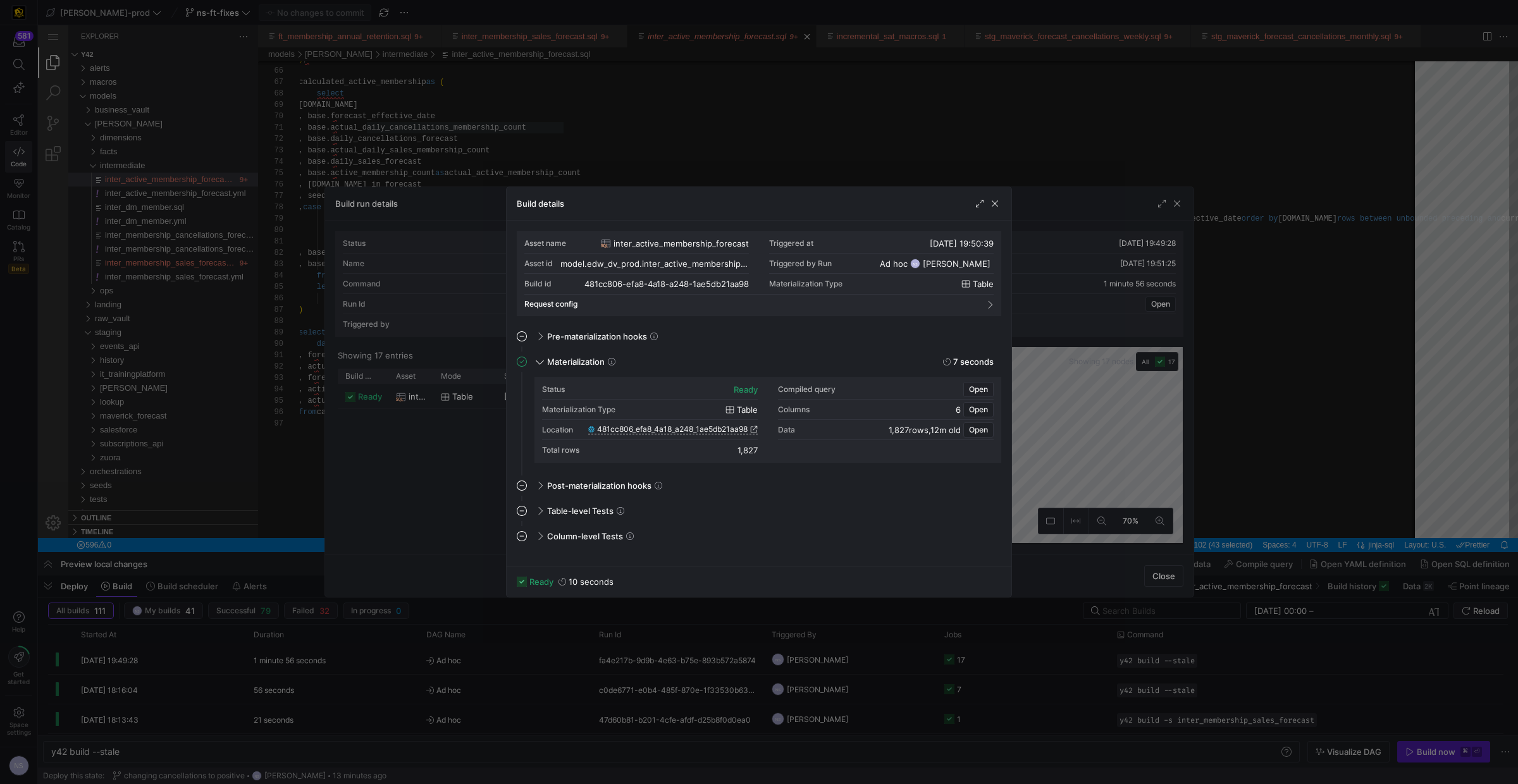
click at [302, 306] on div at bounding box center [759, 392] width 1518 height 784
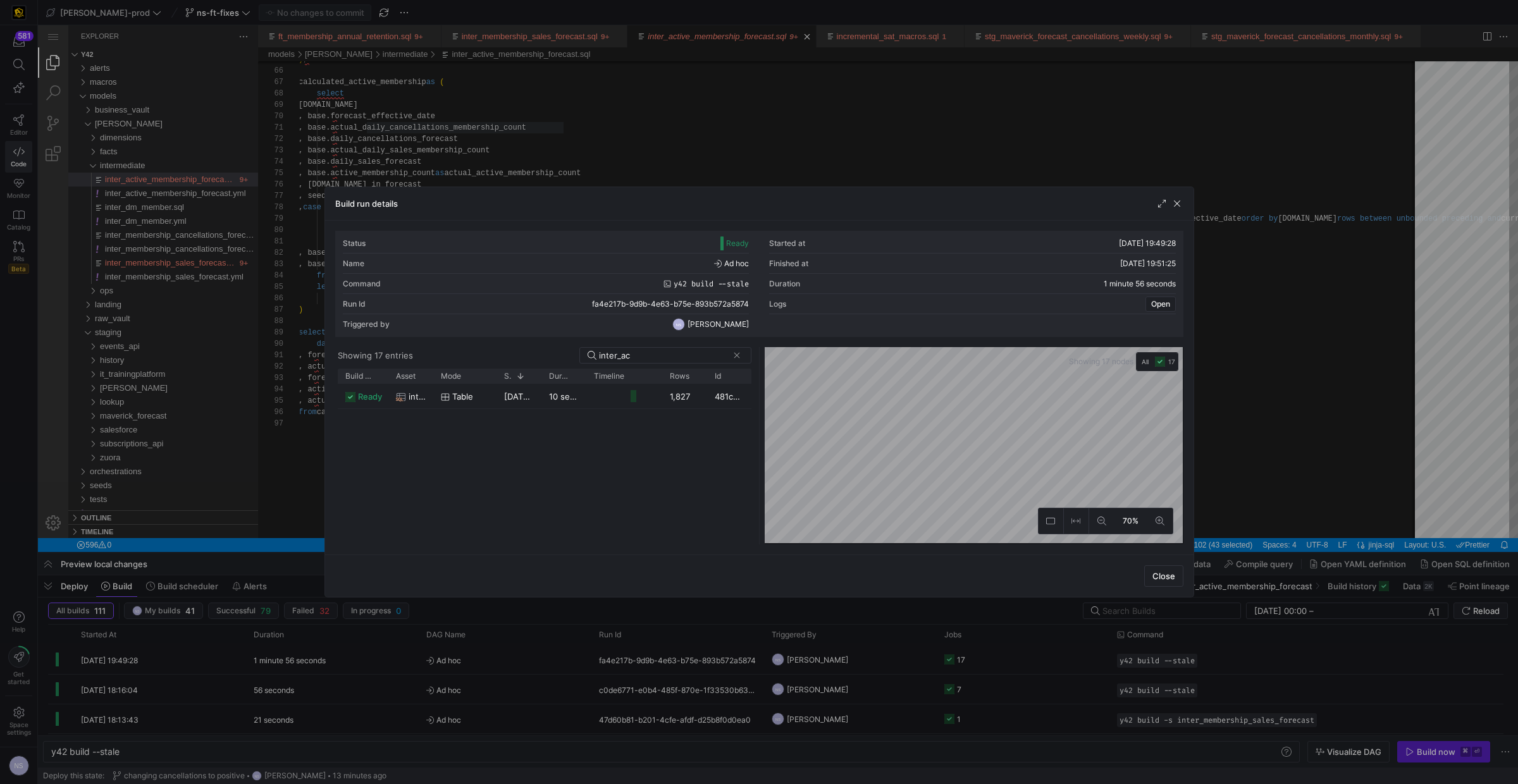
click at [772, 148] on div at bounding box center [759, 392] width 1518 height 784
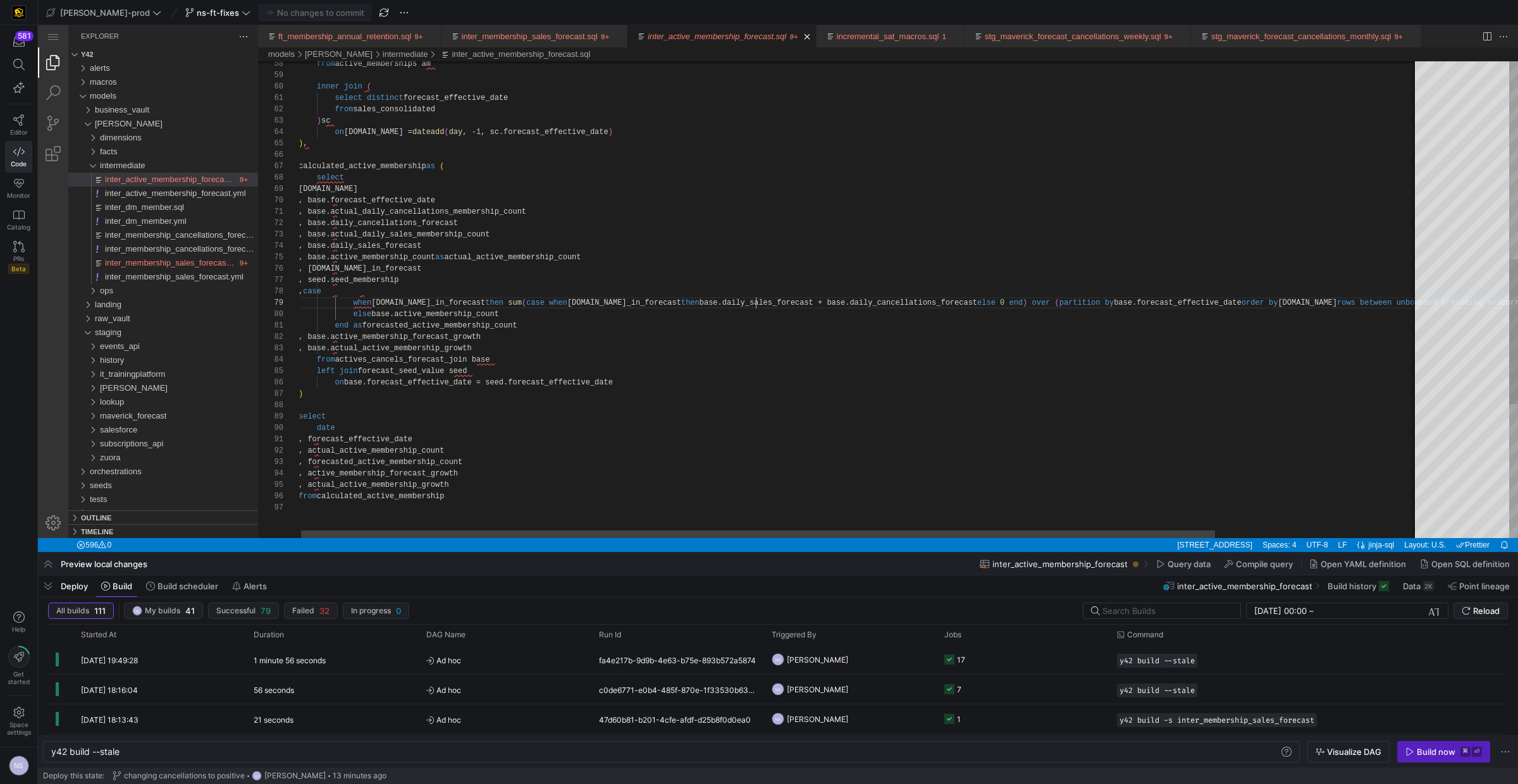
click at [754, 306] on div ", actual_active_membership_count , forecasted_active_membership_count , active_…" at bounding box center [983, 194] width 1370 height 1569
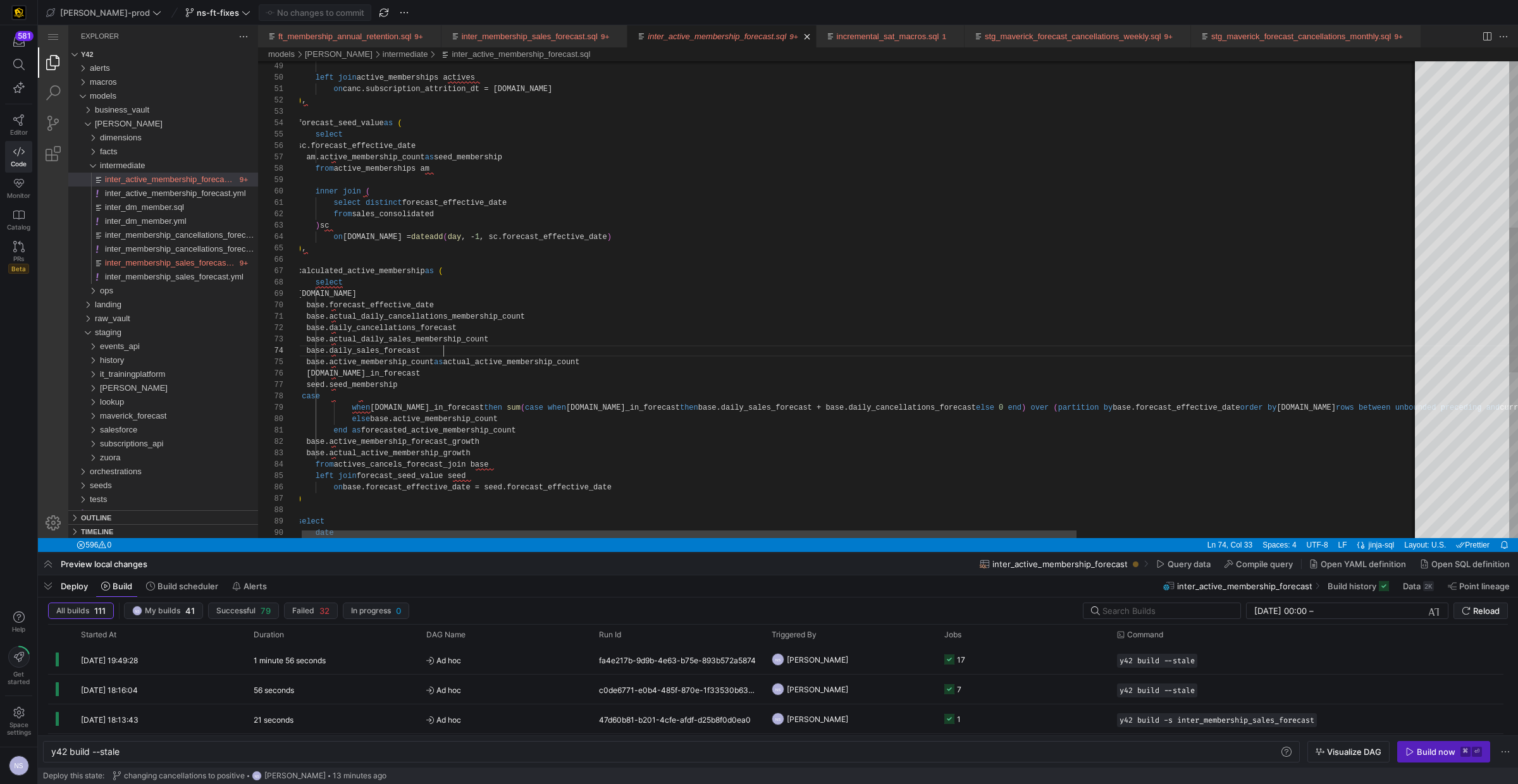
click at [445, 351] on div "date select ) on base.forecast_effective_date = seed.forecast_effe ctive_date l…" at bounding box center [1105, 298] width 1616 height 1569
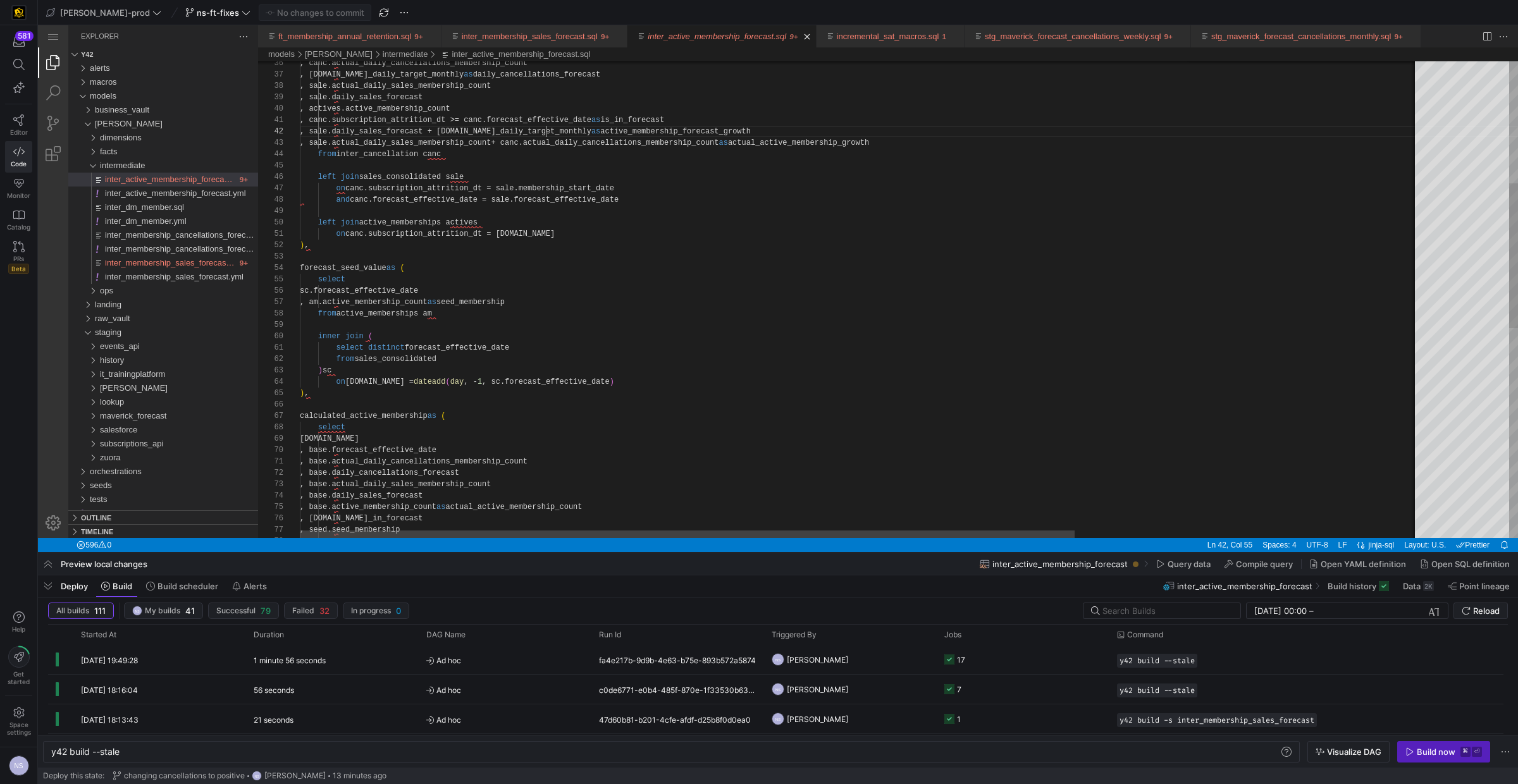
click at [545, 132] on div ", base.daily_cancellations_forecast , base.actual_daily_cancellations_membersh …" at bounding box center [1108, 443] width 1616 height 1569
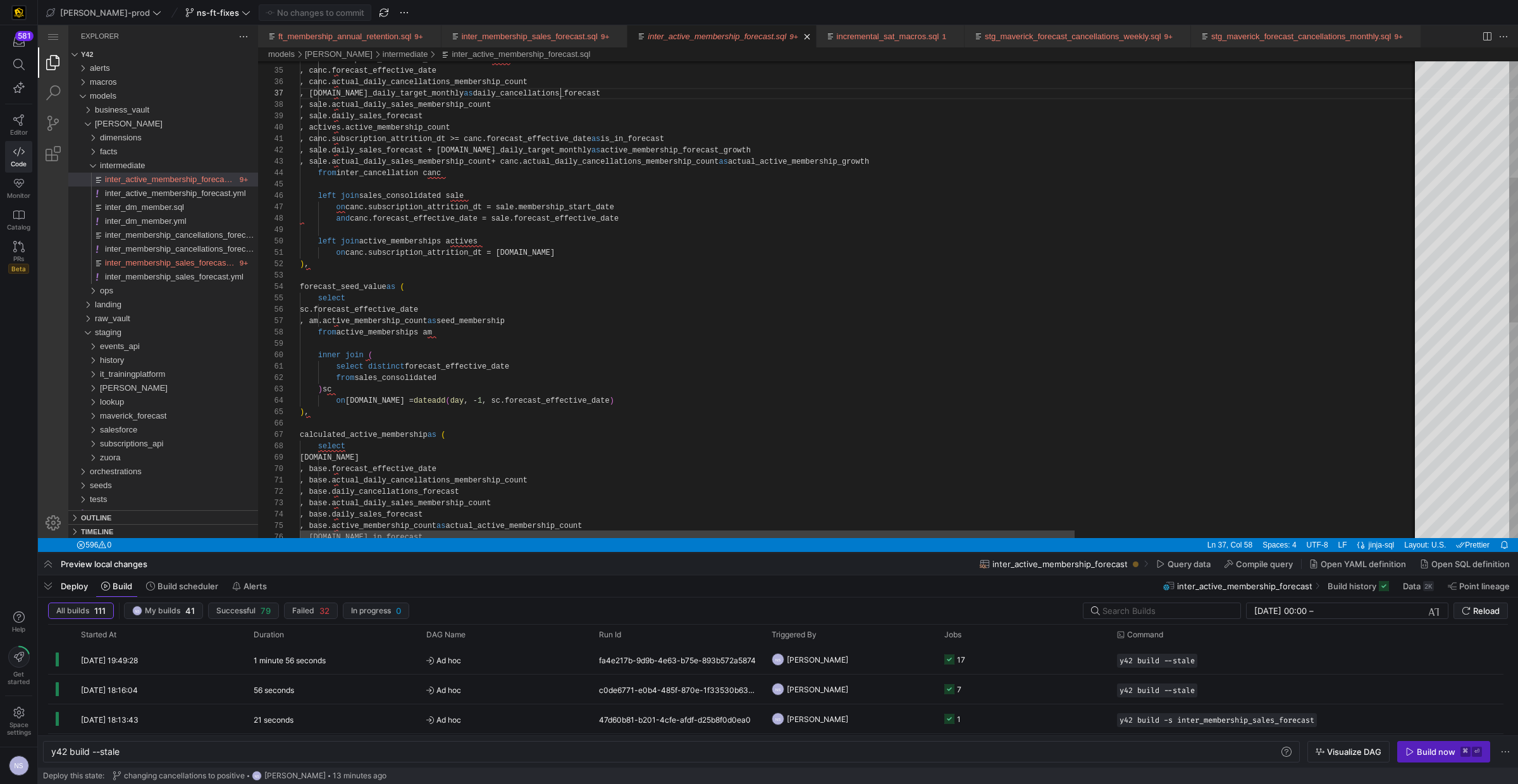
click at [559, 95] on div ", base.daily_cancellations_forecast , base.actual_daily_cancellations_membersh …" at bounding box center [1108, 462] width 1616 height 1569
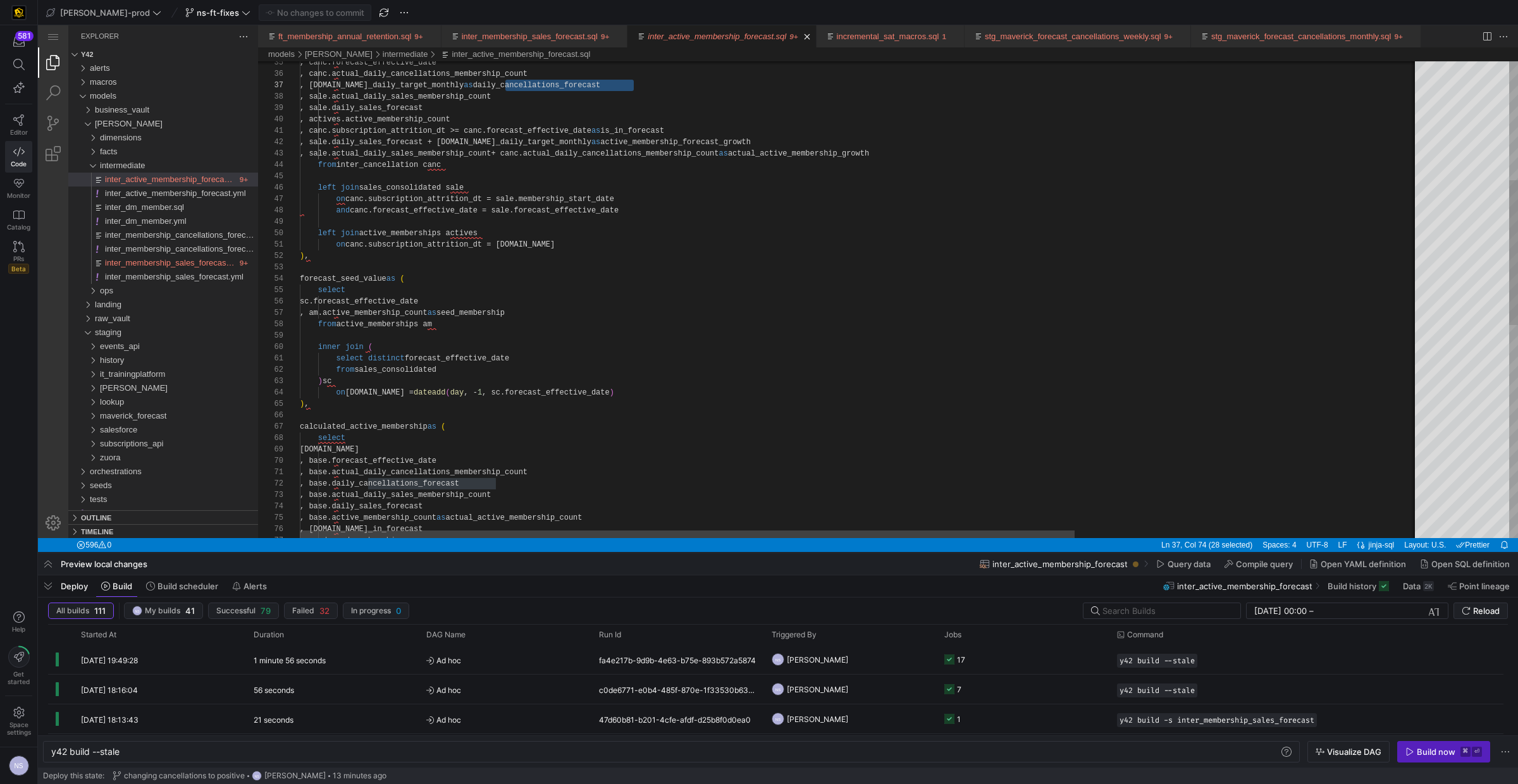
click at [723, 141] on div ", base.daily_cancellations_forecast , base.actual_daily_cancellations_membersh …" at bounding box center [1108, 454] width 1616 height 1569
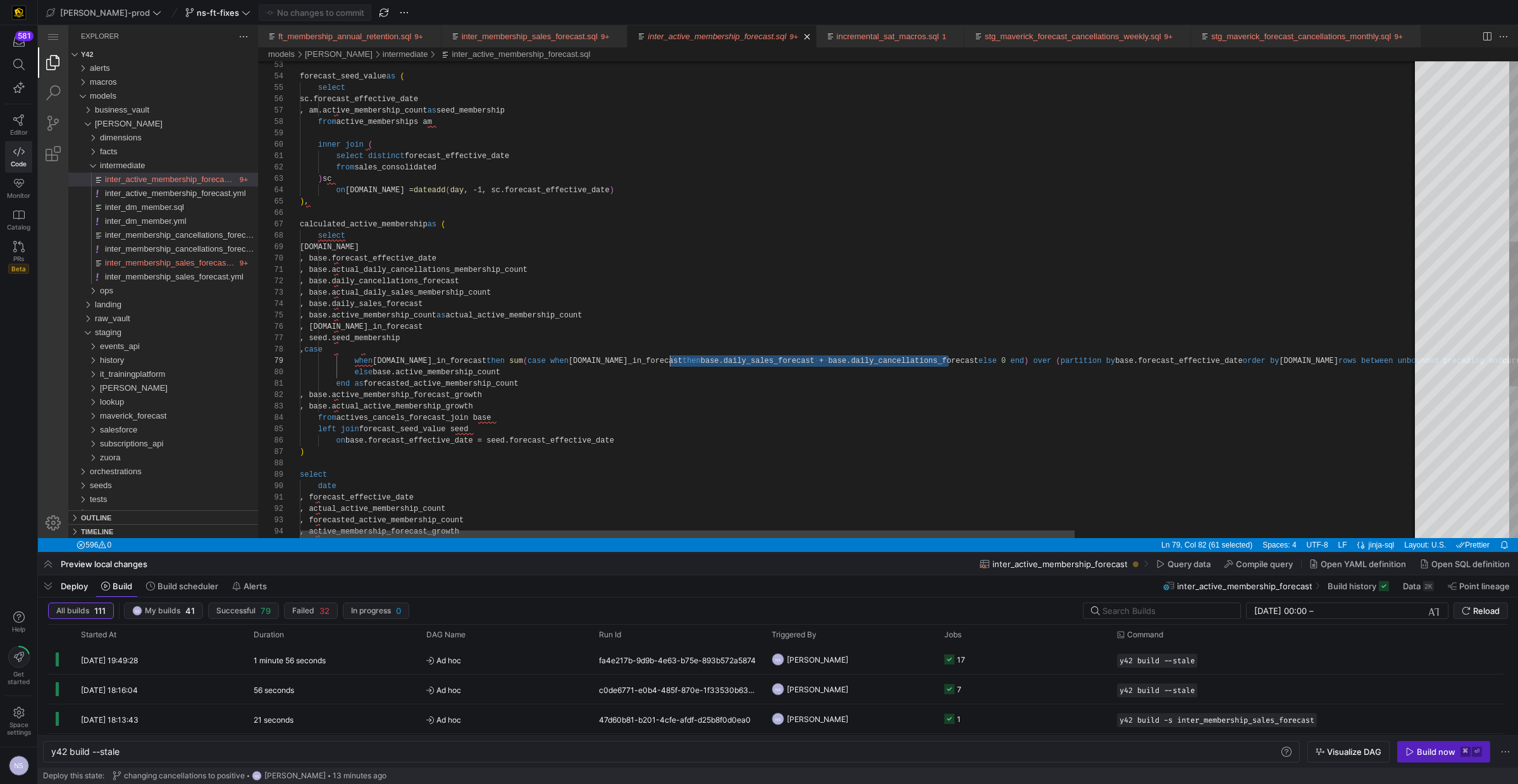
drag, startPoint x: 950, startPoint y: 359, endPoint x: 672, endPoint y: 362, distance: 278.0
paste textarea "active_membership_forecast_growth"
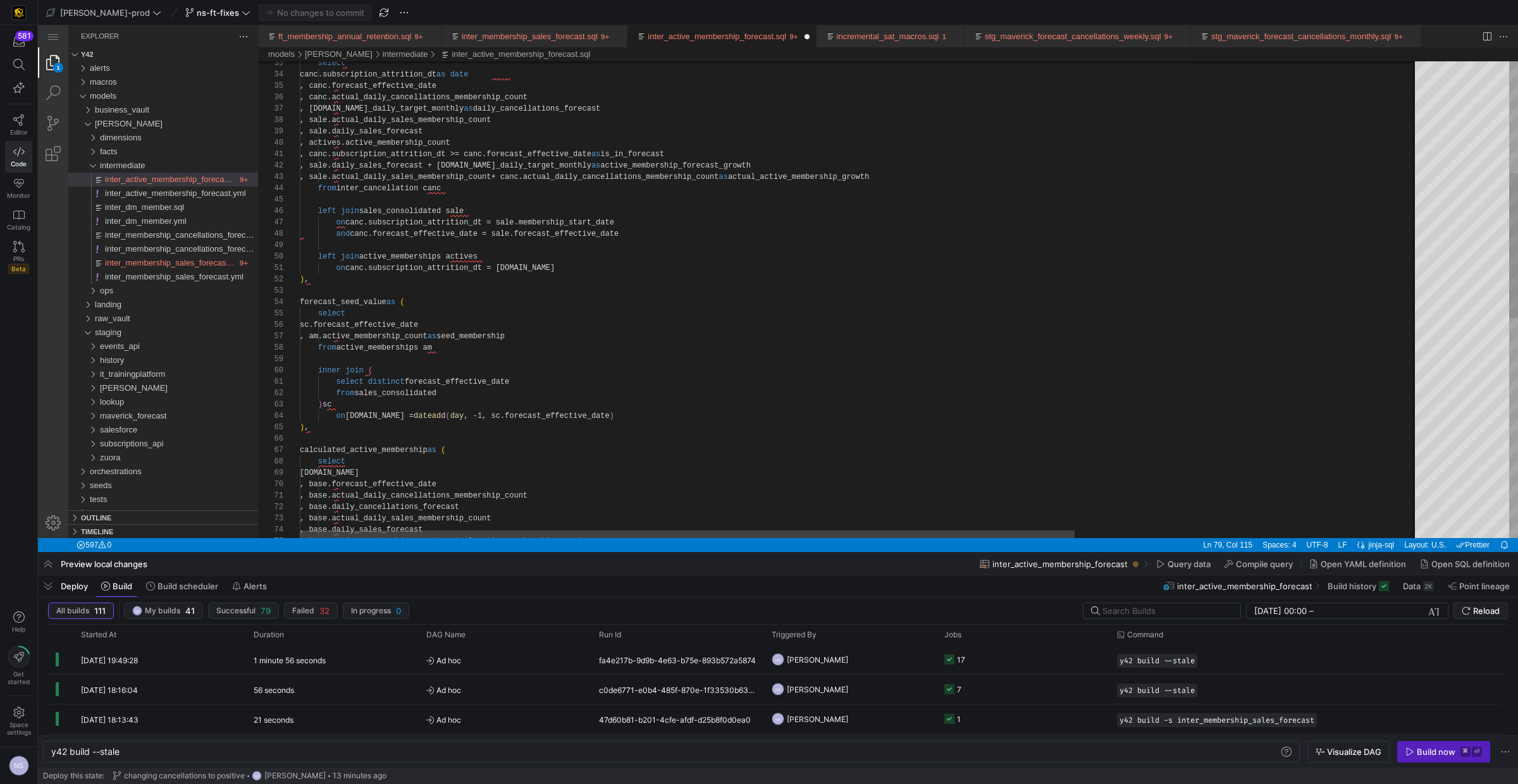
click at [538, 176] on div ", base.daily_cancellations_forecast , base.actual_daily_cancellations_membersh …" at bounding box center [1108, 478] width 1616 height 1569
click at [469, 166] on div ", base.daily_cancellations_forecast , base.actual_daily_cancellations_membersh …" at bounding box center [1108, 478] width 1616 height 1569
click at [734, 214] on div ", base.daily_cancellations_forecast , base.actual_daily_cancellations_membersh …" at bounding box center [1108, 478] width 1616 height 1569
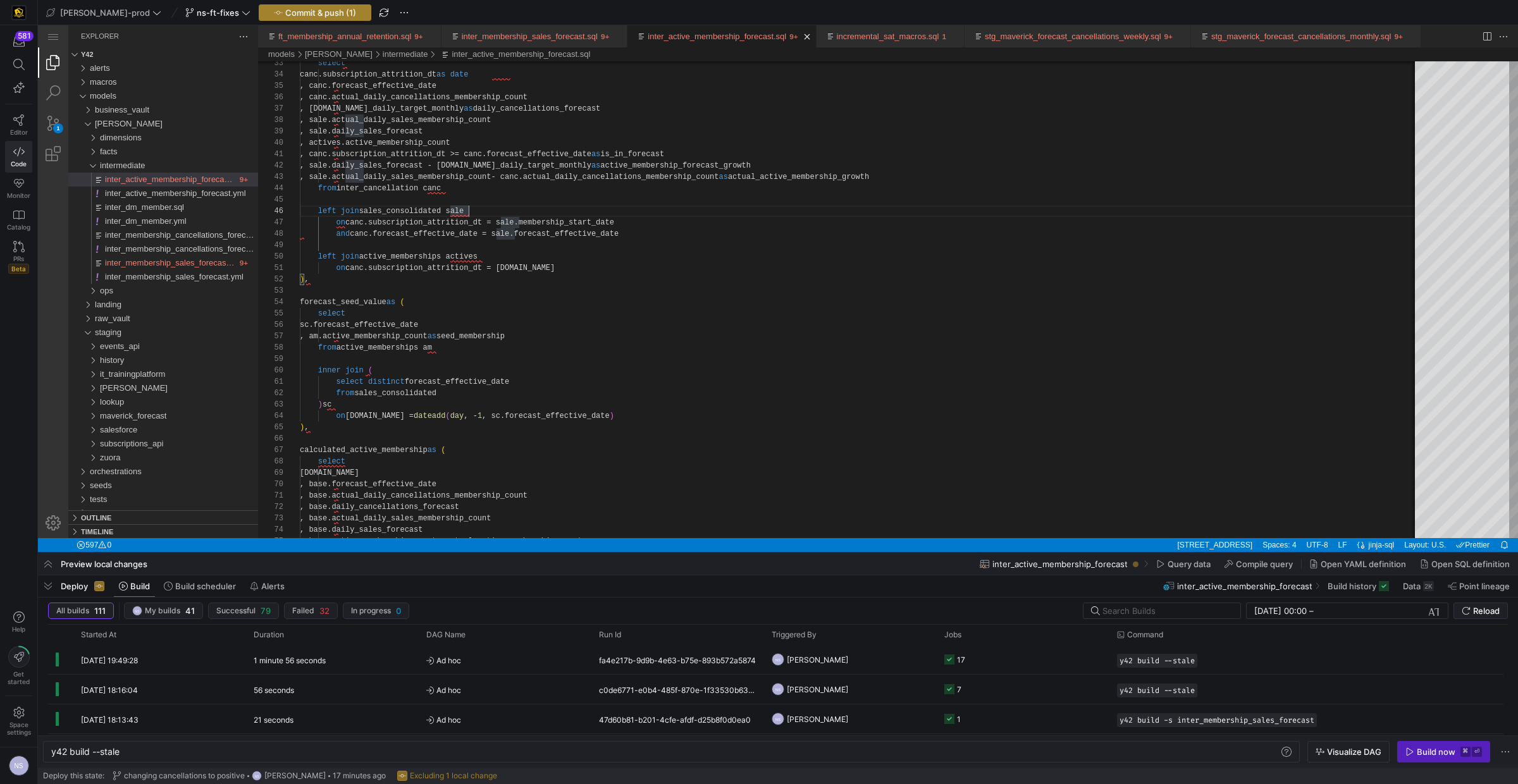
type textarea ", canc.subscription_attrition_dt >= canc.forecast_effective_date as is_in_forec…"
click at [294, 10] on span "Commit & push (1)" at bounding box center [321, 12] width 71 height 10
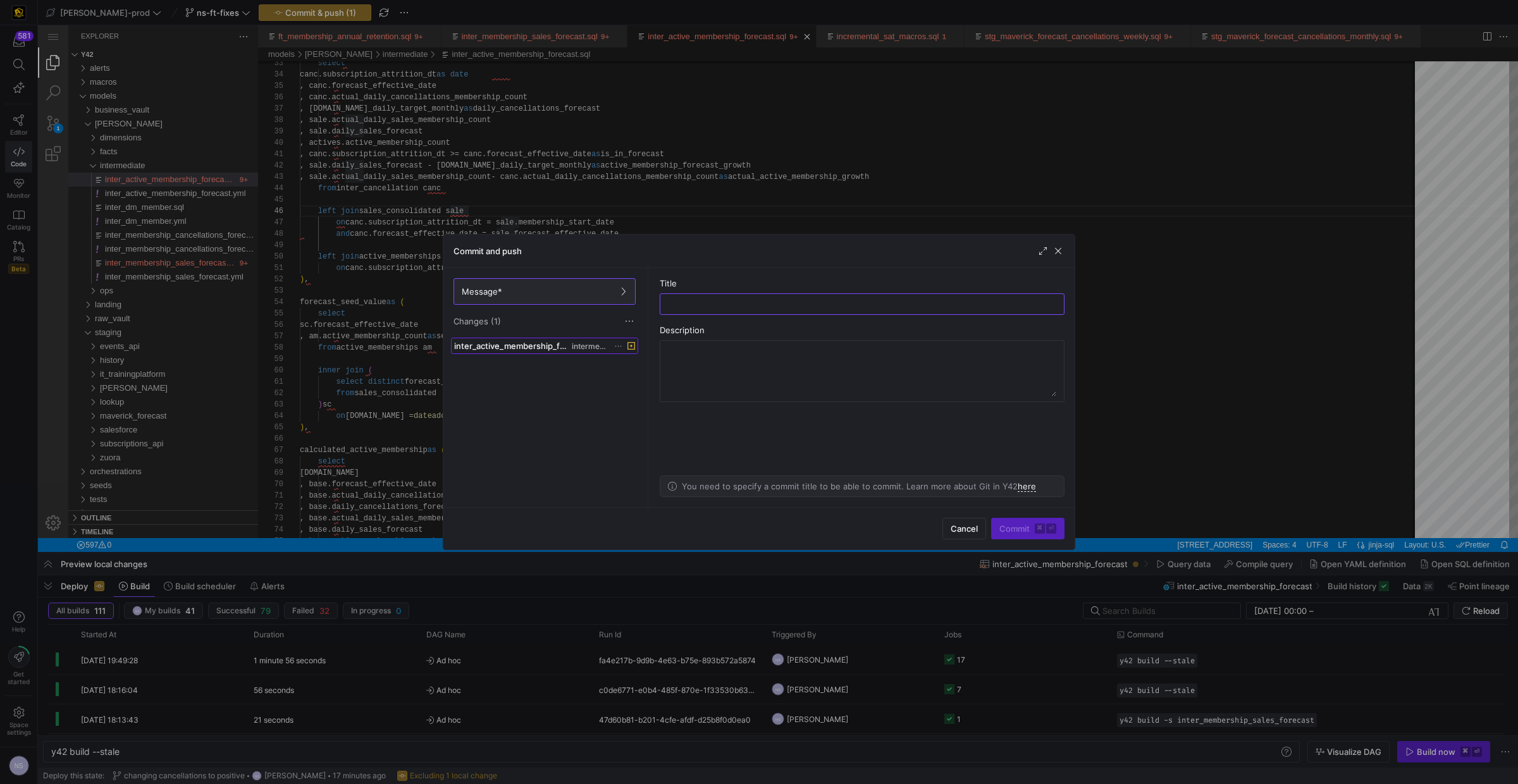
click at [554, 340] on span at bounding box center [544, 346] width 186 height 15
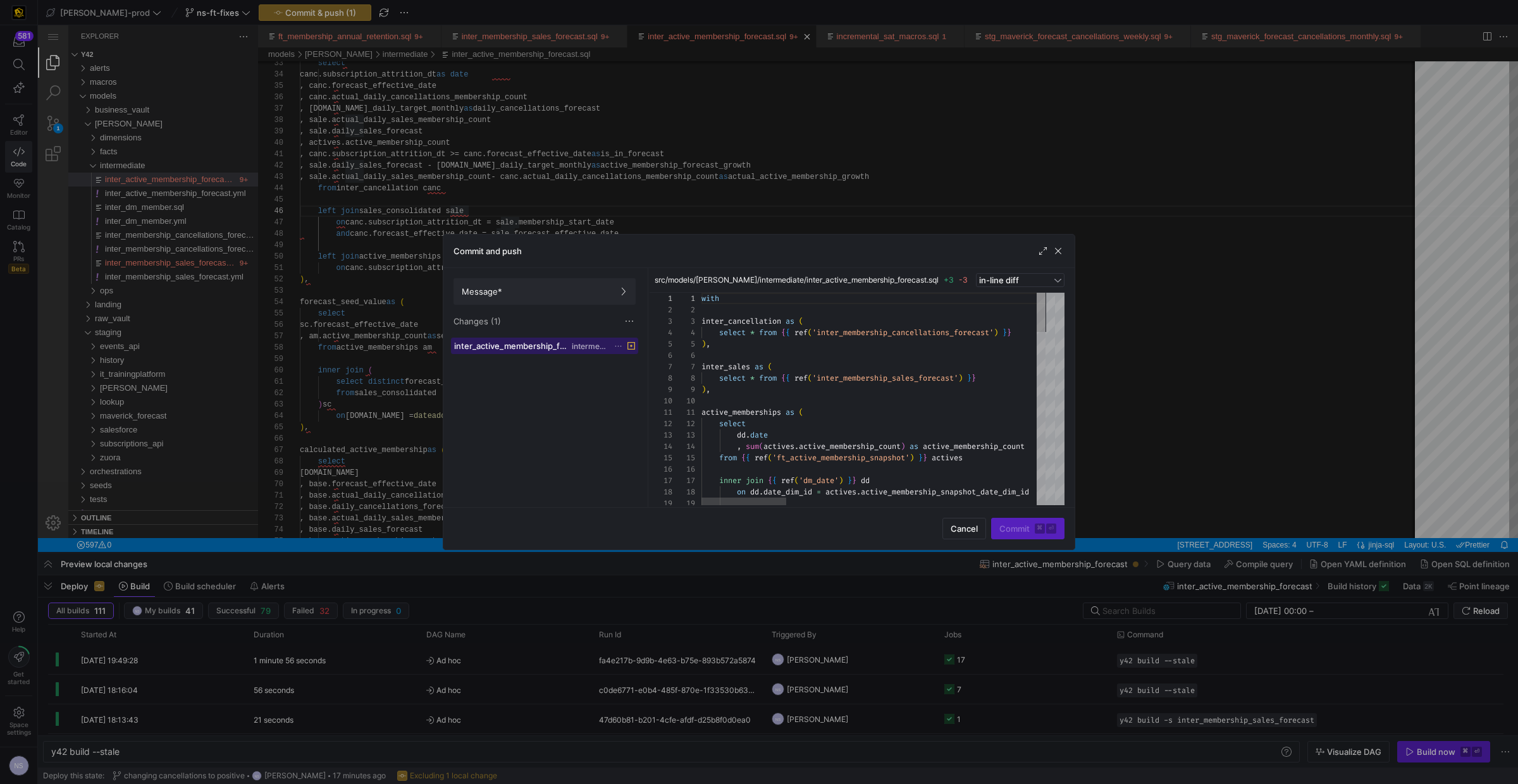
scroll to position [113, 0]
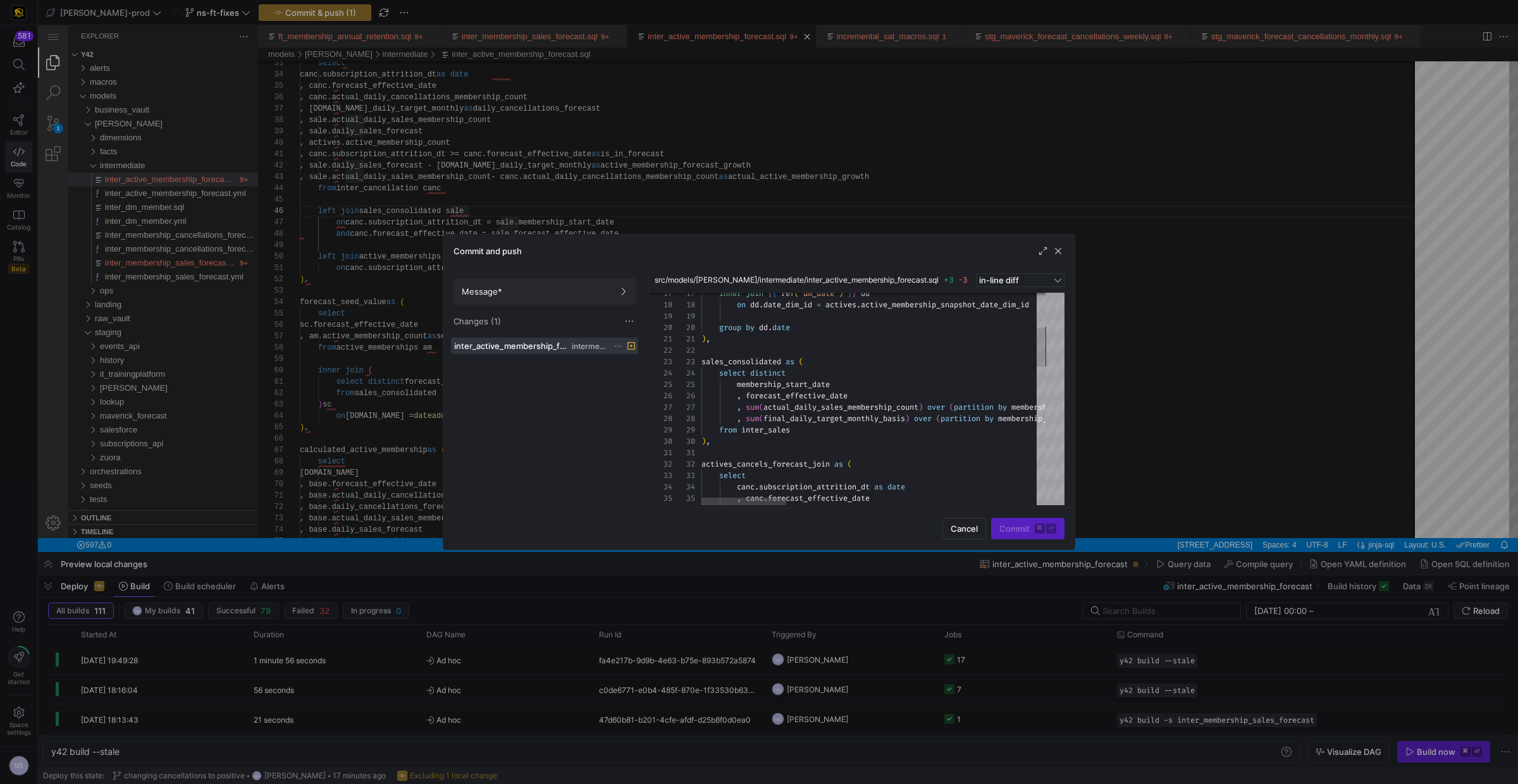
click at [584, 275] on div "Message* Changes (1)" at bounding box center [545, 302] width 203 height 69
drag, startPoint x: 586, startPoint y: 284, endPoint x: 642, endPoint y: 288, distance: 56.1
click at [587, 284] on span at bounding box center [544, 291] width 181 height 25
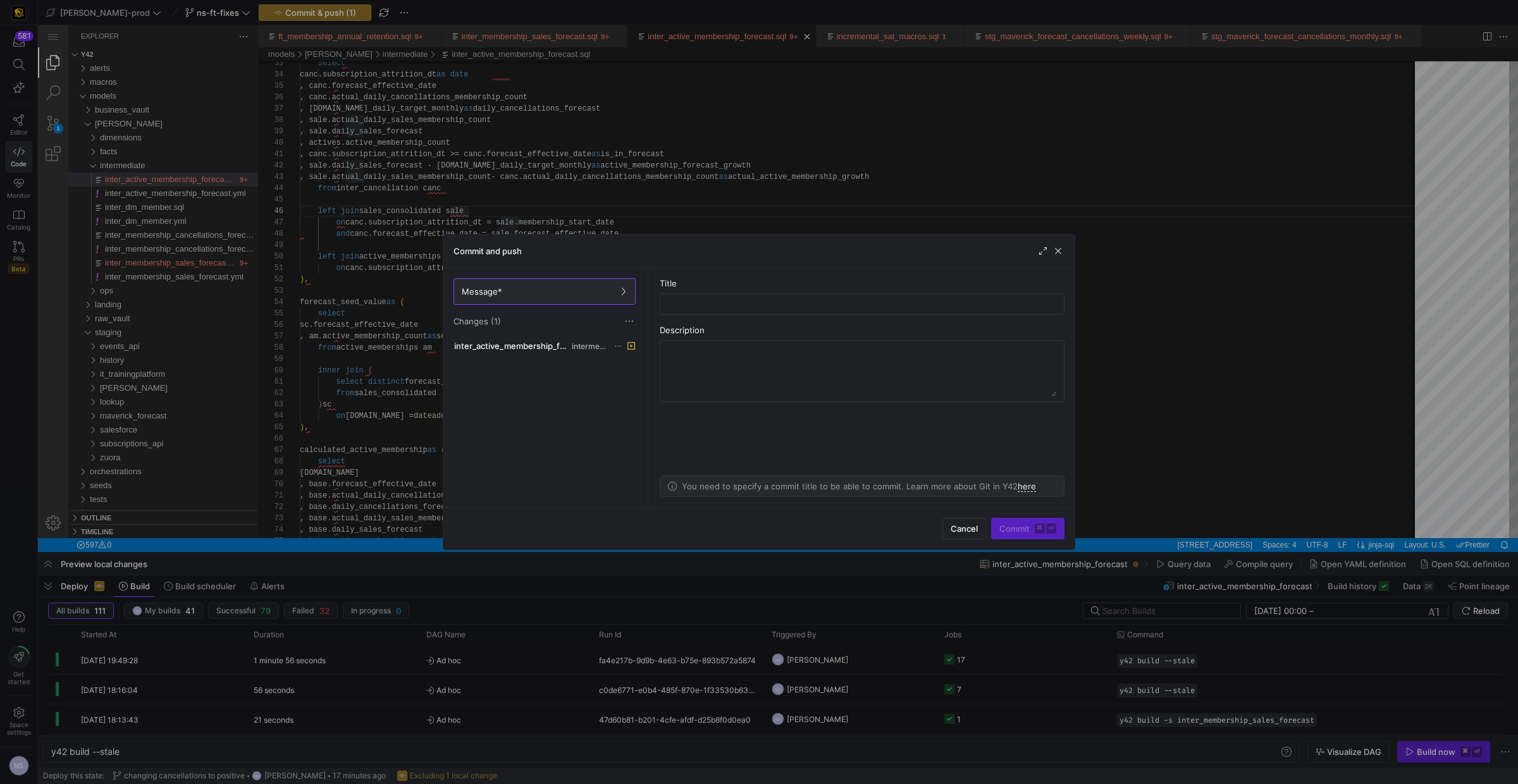
click at [737, 291] on div "Title" at bounding box center [862, 297] width 405 height 37
click at [730, 303] on input "text" at bounding box center [862, 304] width 383 height 10
type input "switching the calculations"
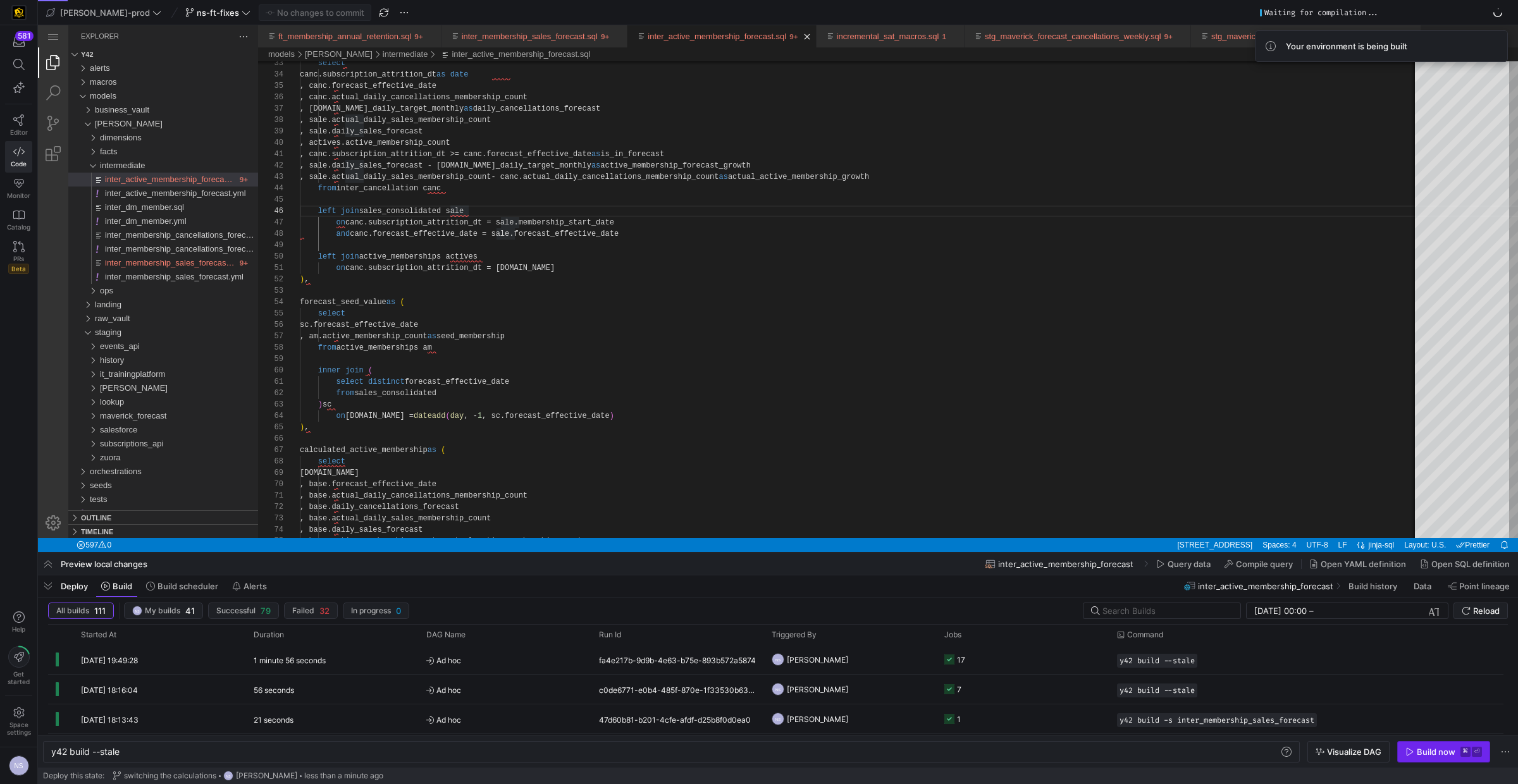
click at [1195, 635] on div "Build now" at bounding box center [1436, 751] width 39 height 10
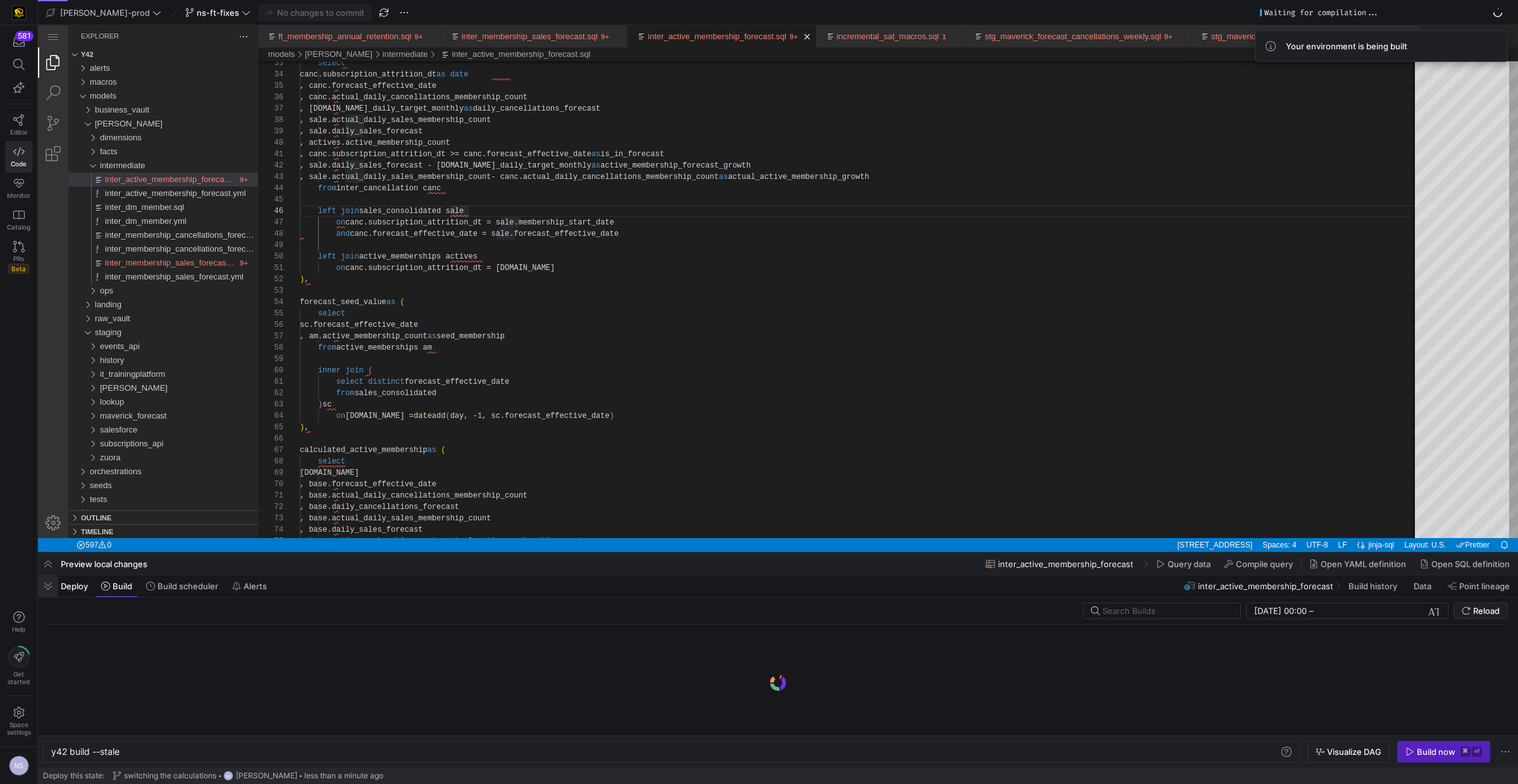
click at [47, 586] on span "button" at bounding box center [47, 585] width 20 height 22
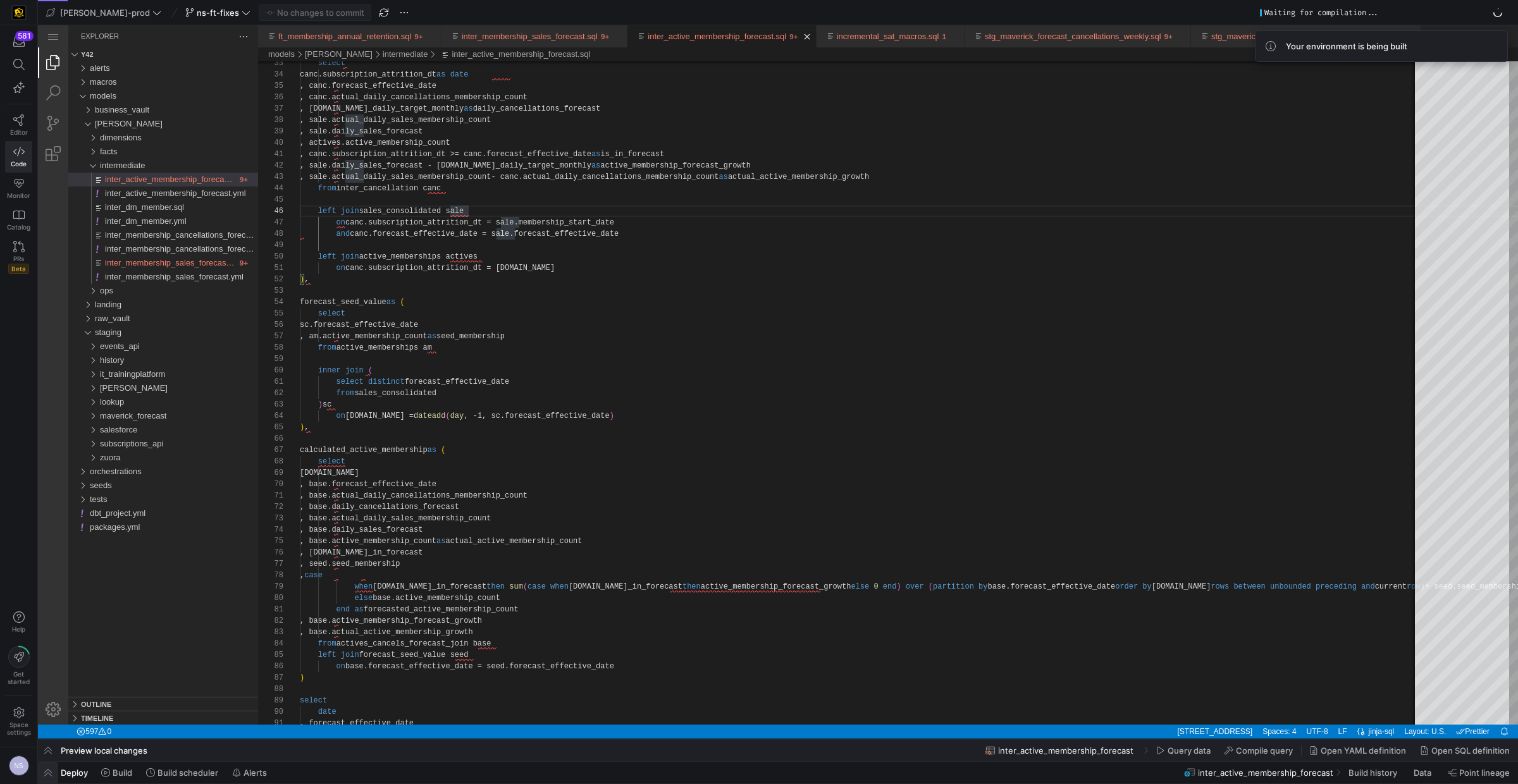
click at [51, 635] on span "button" at bounding box center [47, 772] width 20 height 22
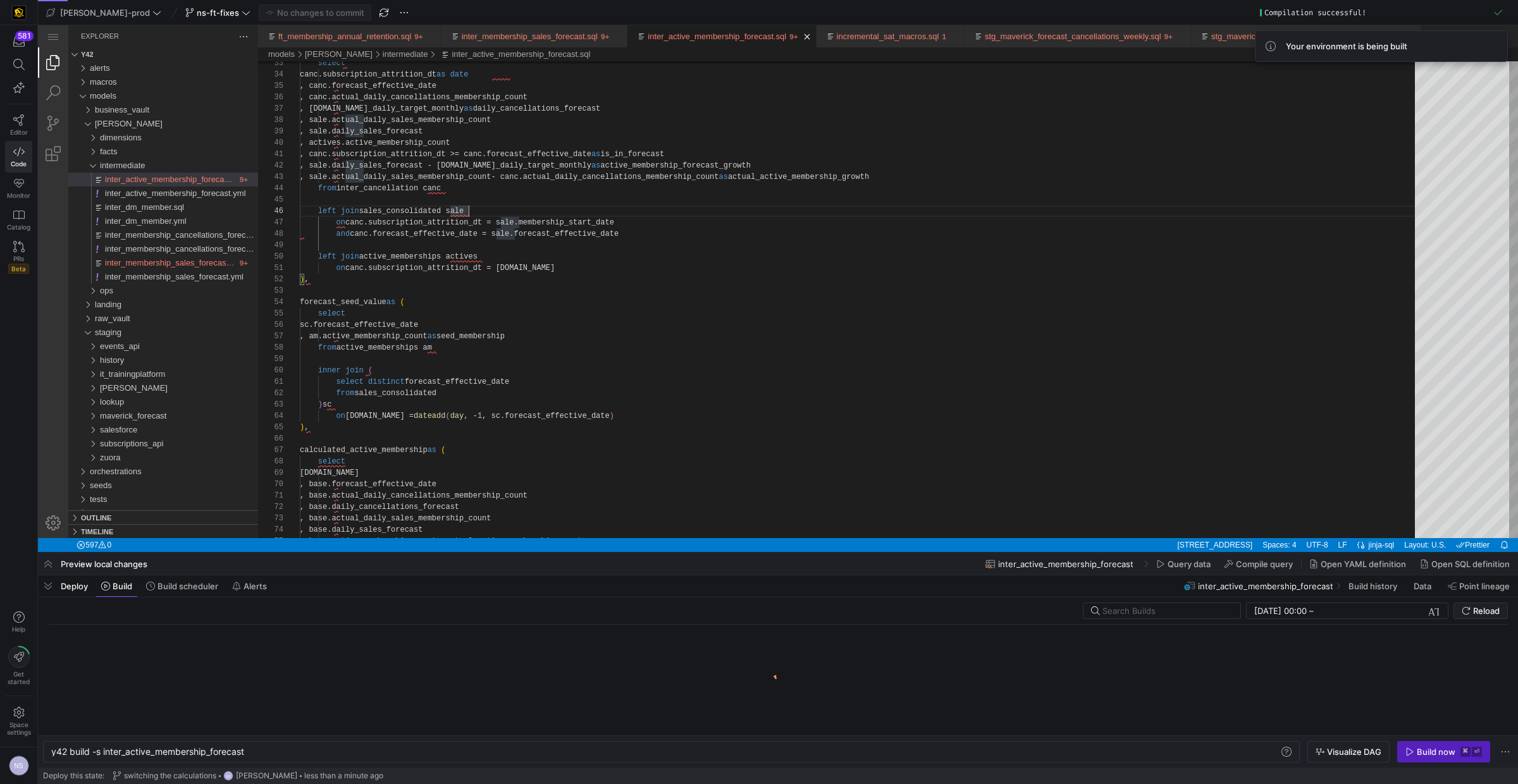
scroll to position [0, 194]
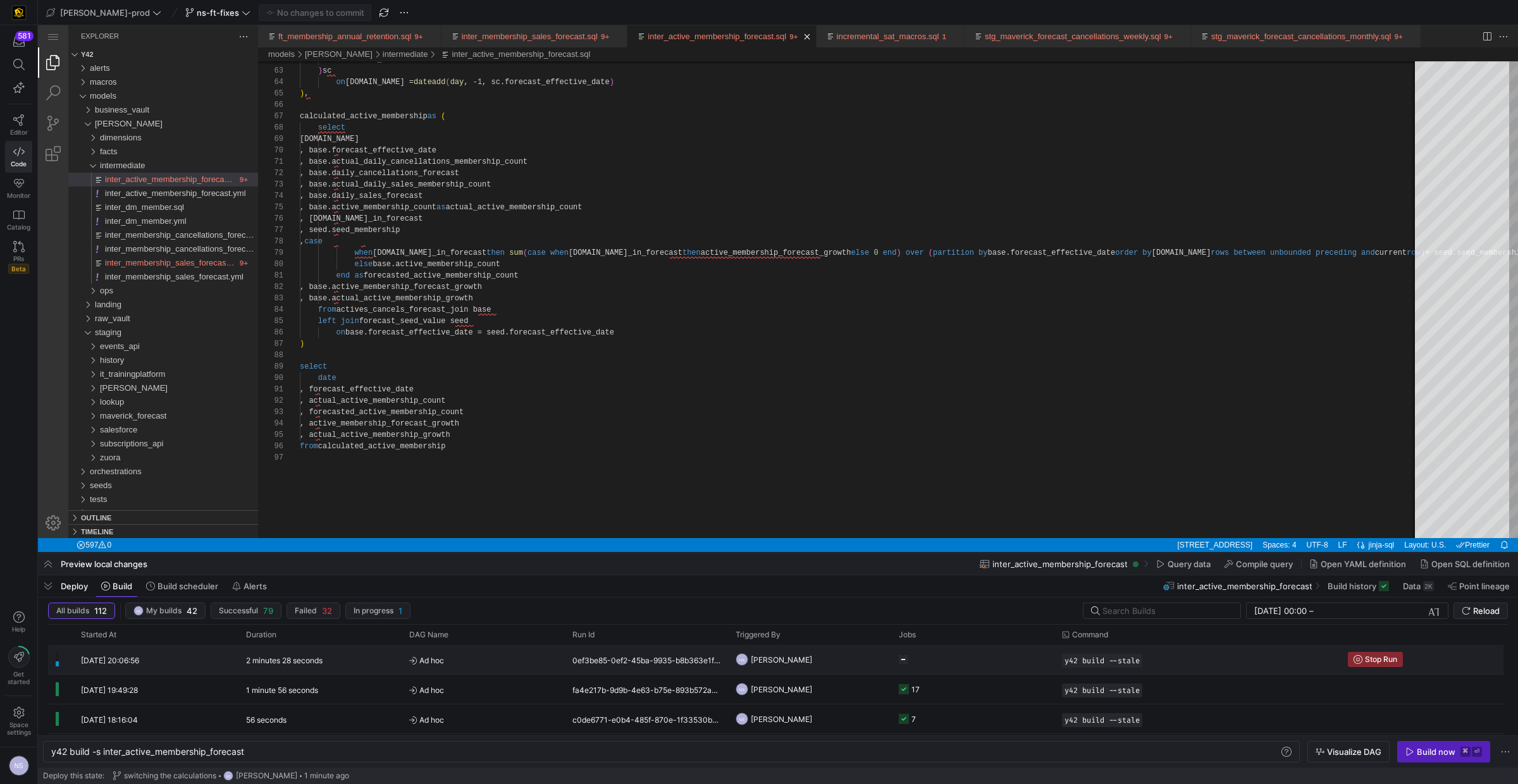
click at [944, 635] on y42-job-status-cell-renderer at bounding box center [973, 659] width 148 height 28
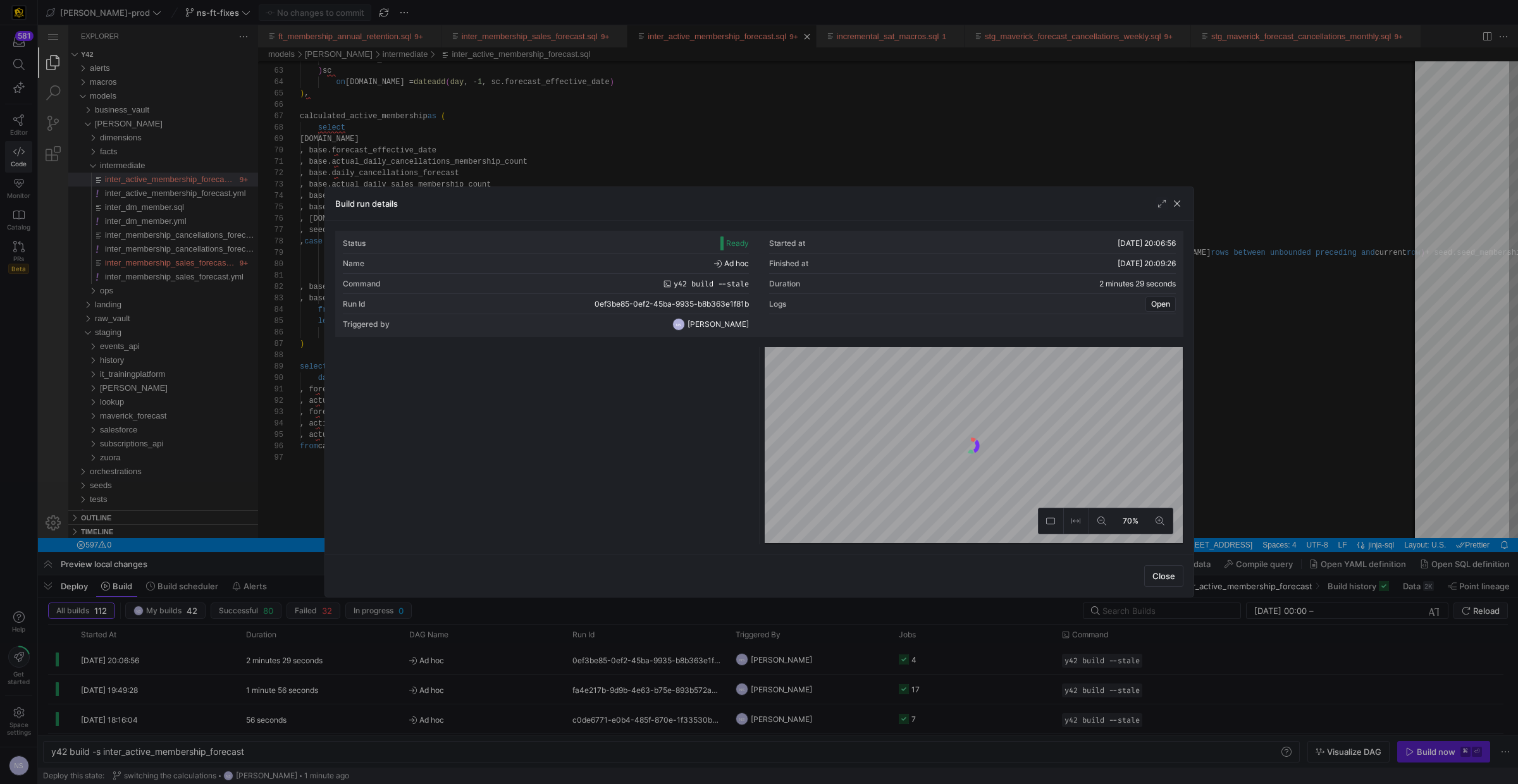
click at [888, 635] on div at bounding box center [759, 392] width 1518 height 784
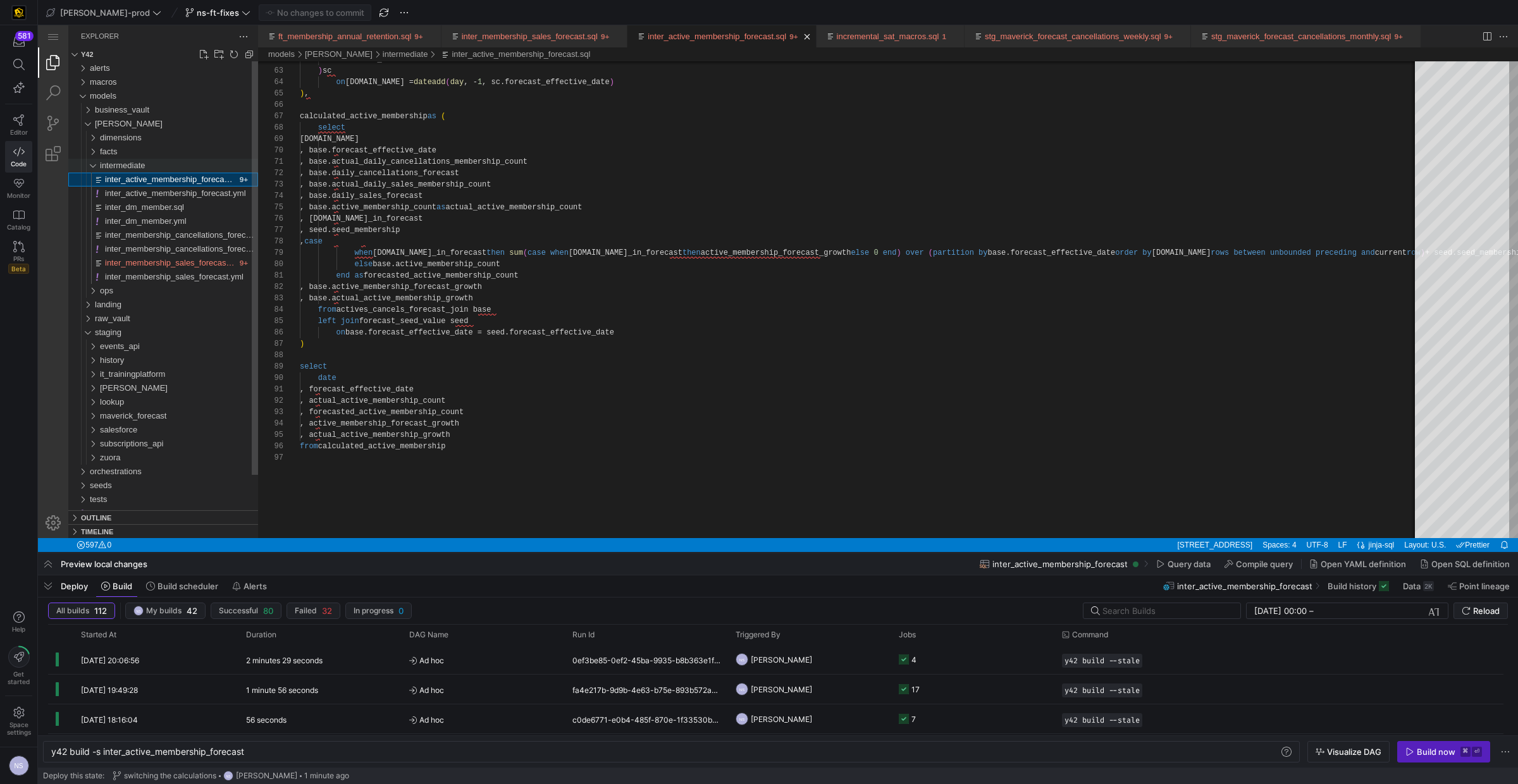
click at [125, 161] on span "intermediate" at bounding box center [122, 166] width 46 height 10
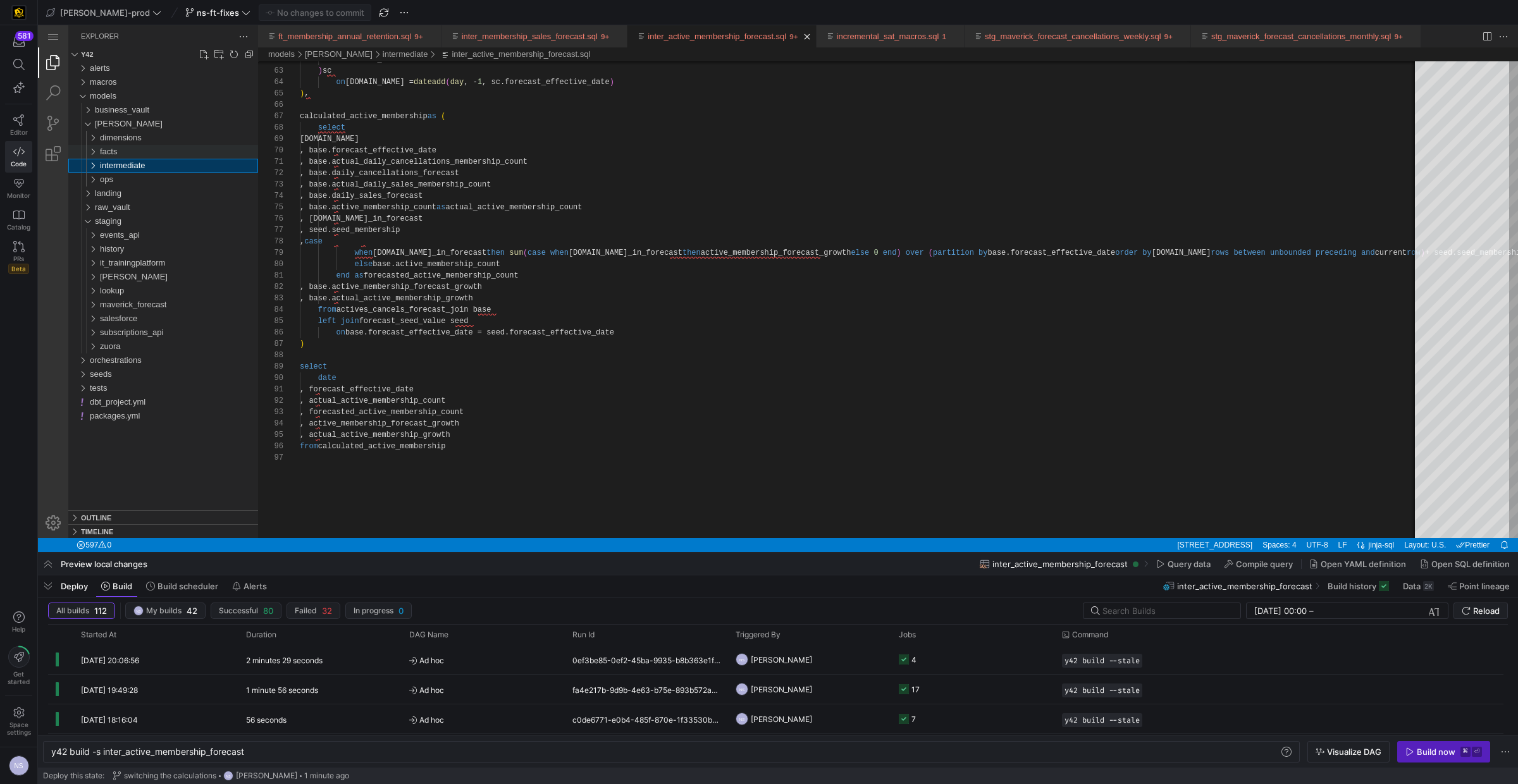
click at [126, 152] on div "facts" at bounding box center [179, 151] width 158 height 14
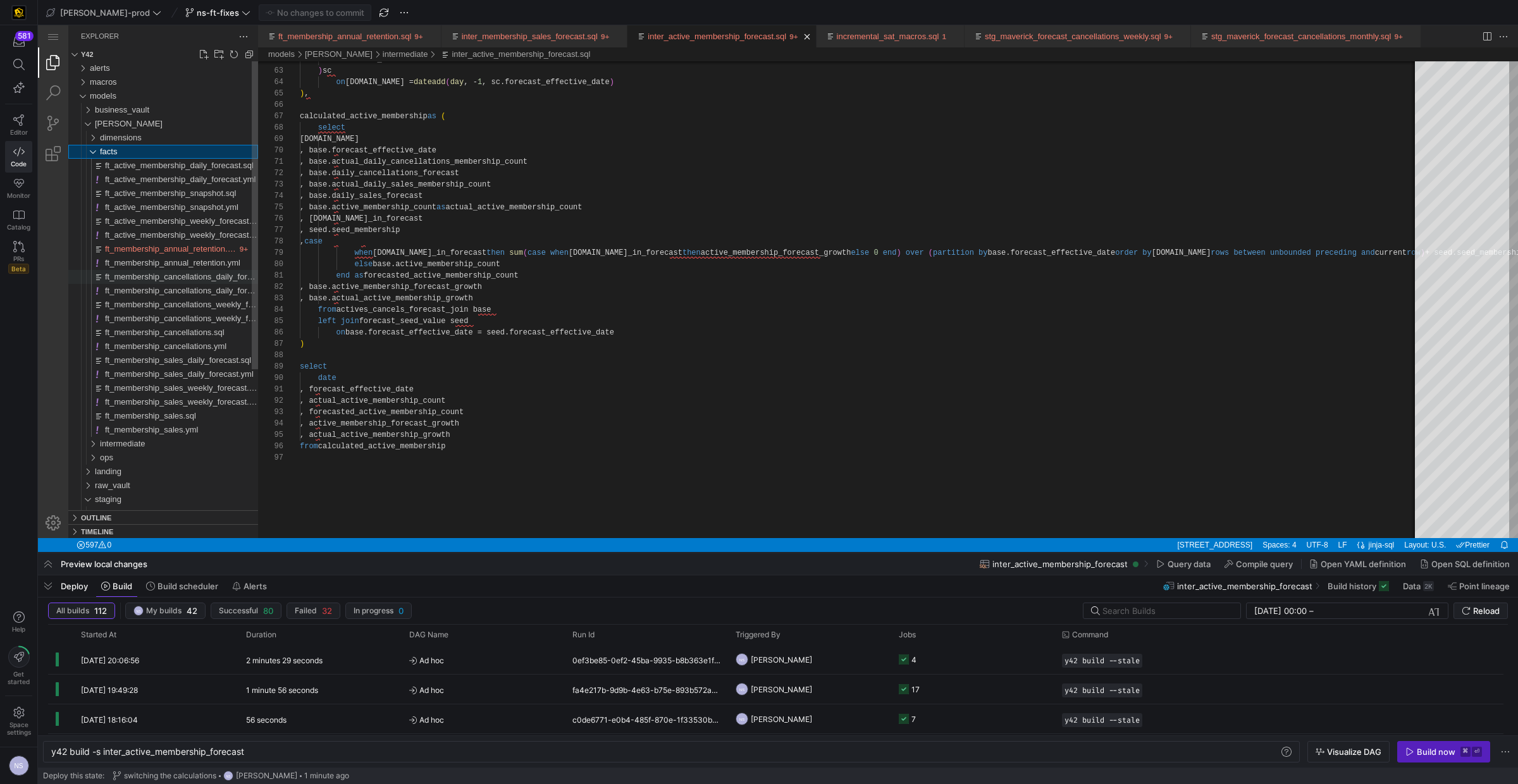
click at [206, 275] on span "ft_membership_cancellations_daily_forecast.sql" at bounding box center [191, 277] width 175 height 10
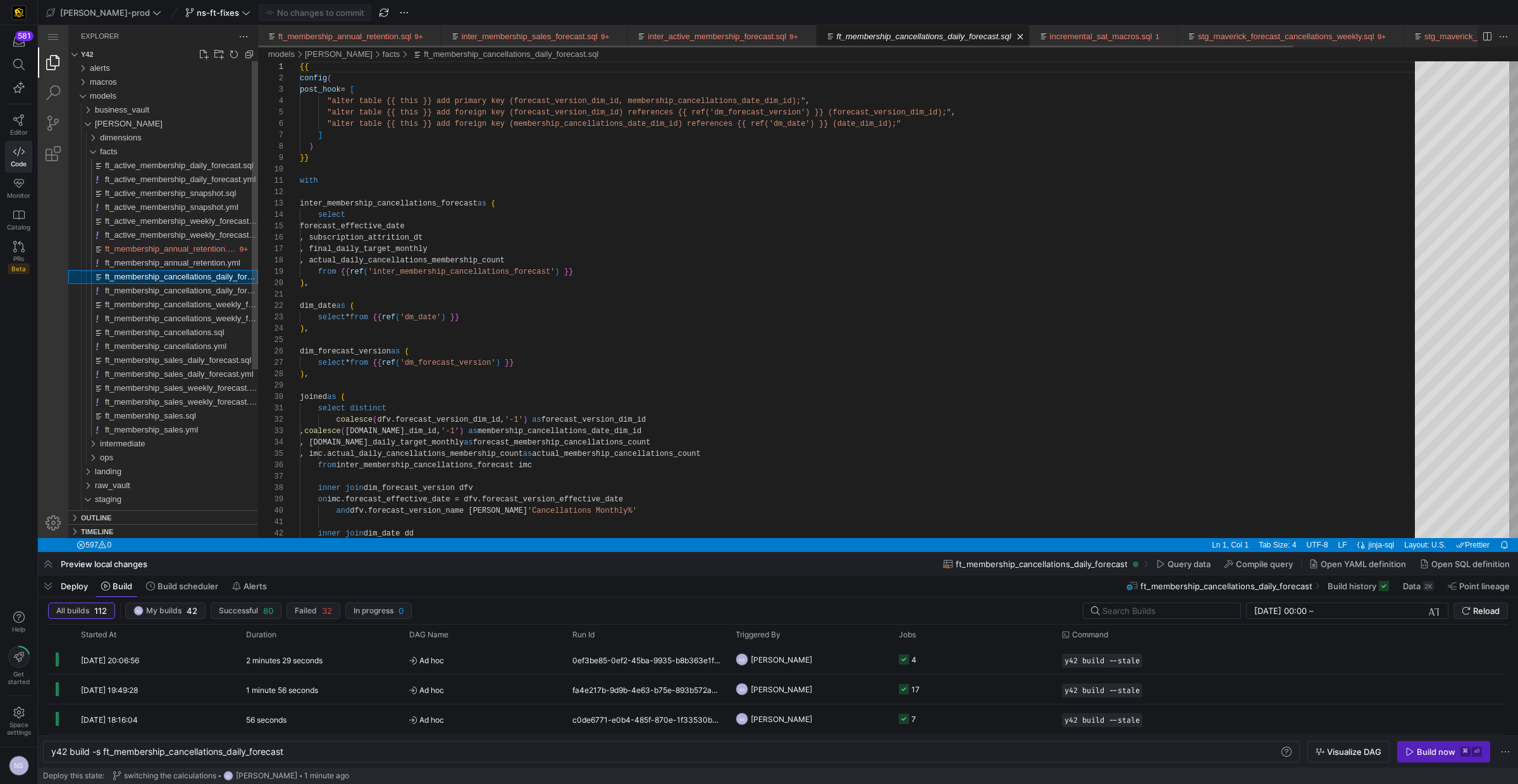
scroll to position [113, 0]
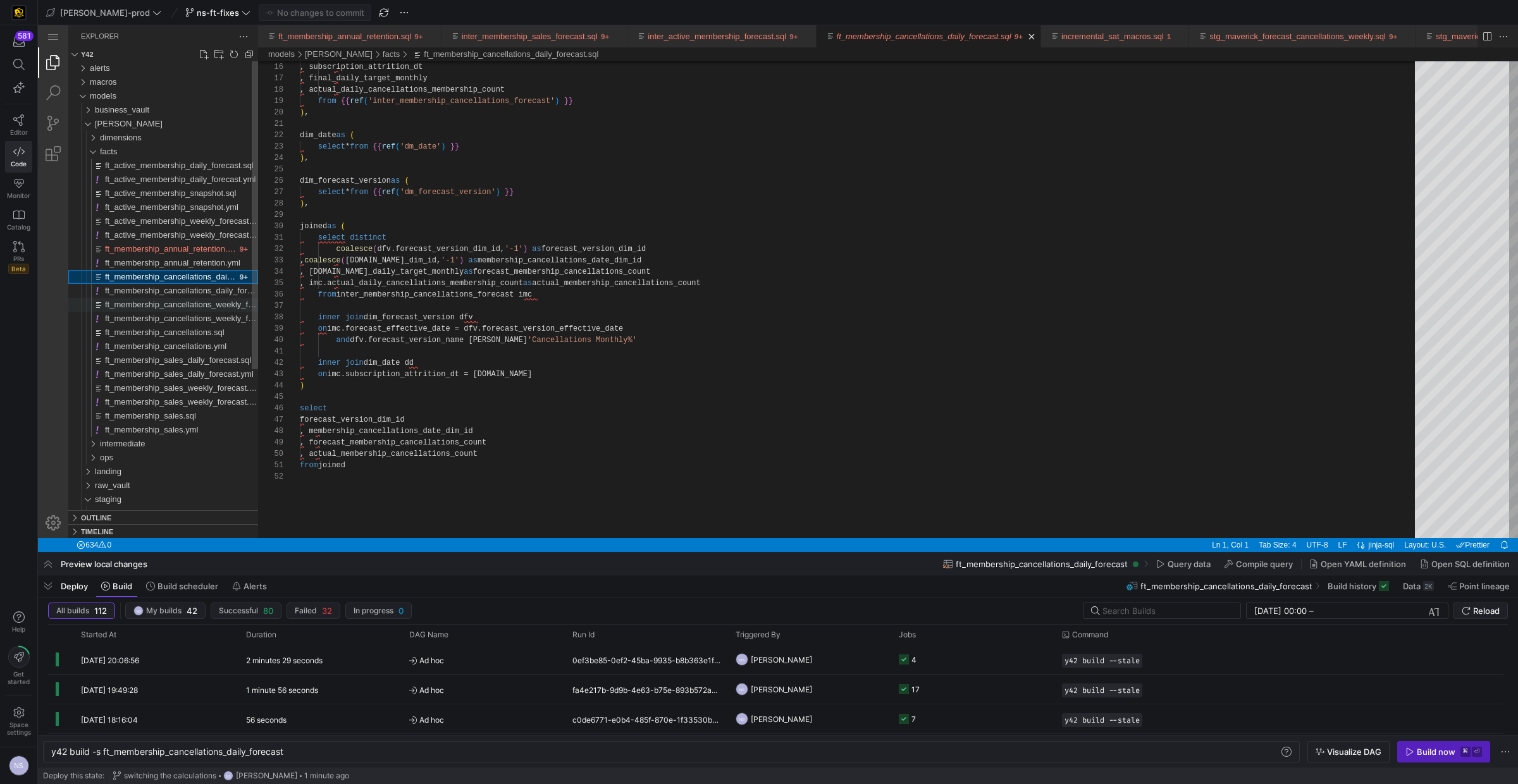
click at [208, 300] on span "ft_membership_cancellations_weekly_forecast.sql" at bounding box center [195, 305] width 183 height 10
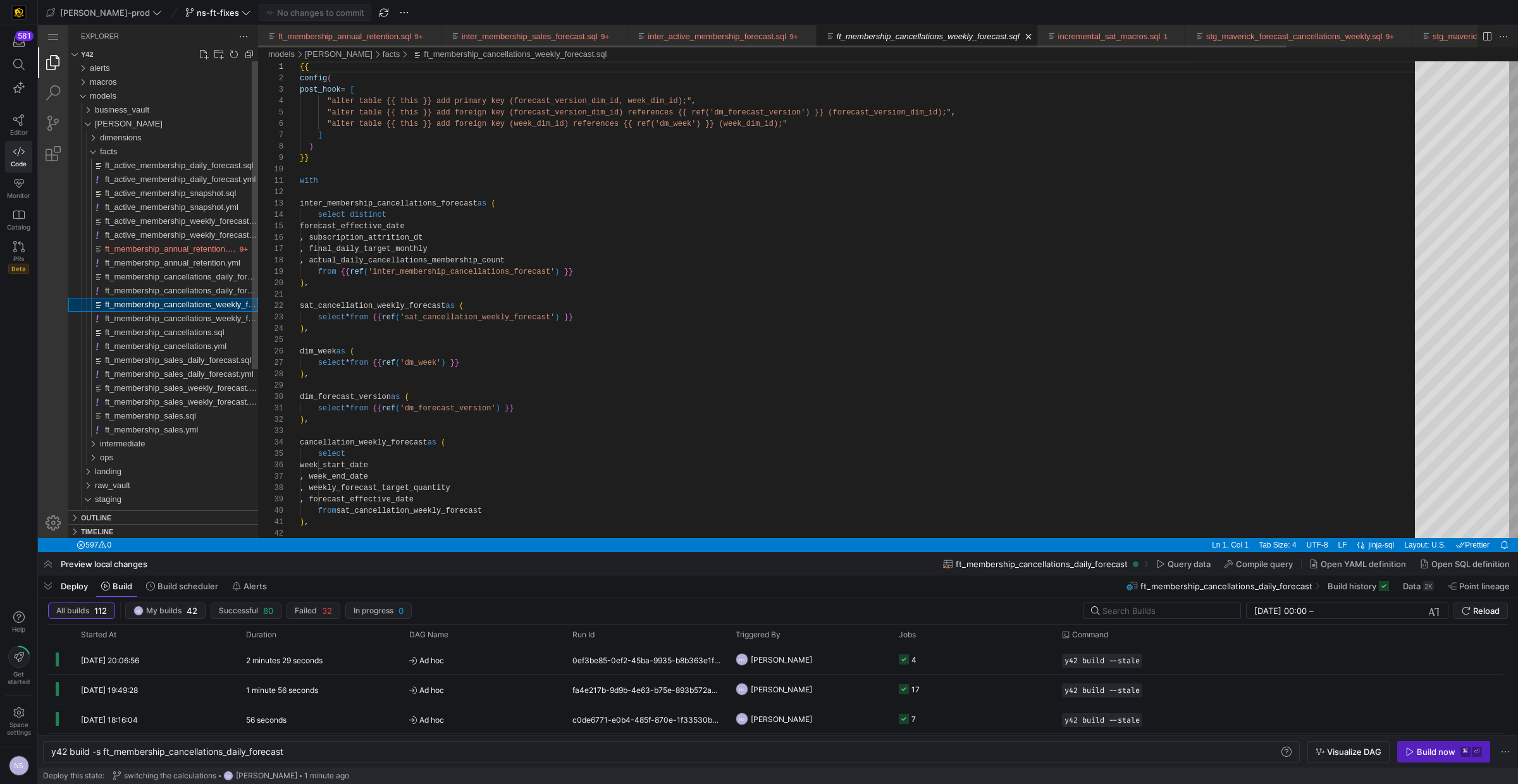
scroll to position [113, 0]
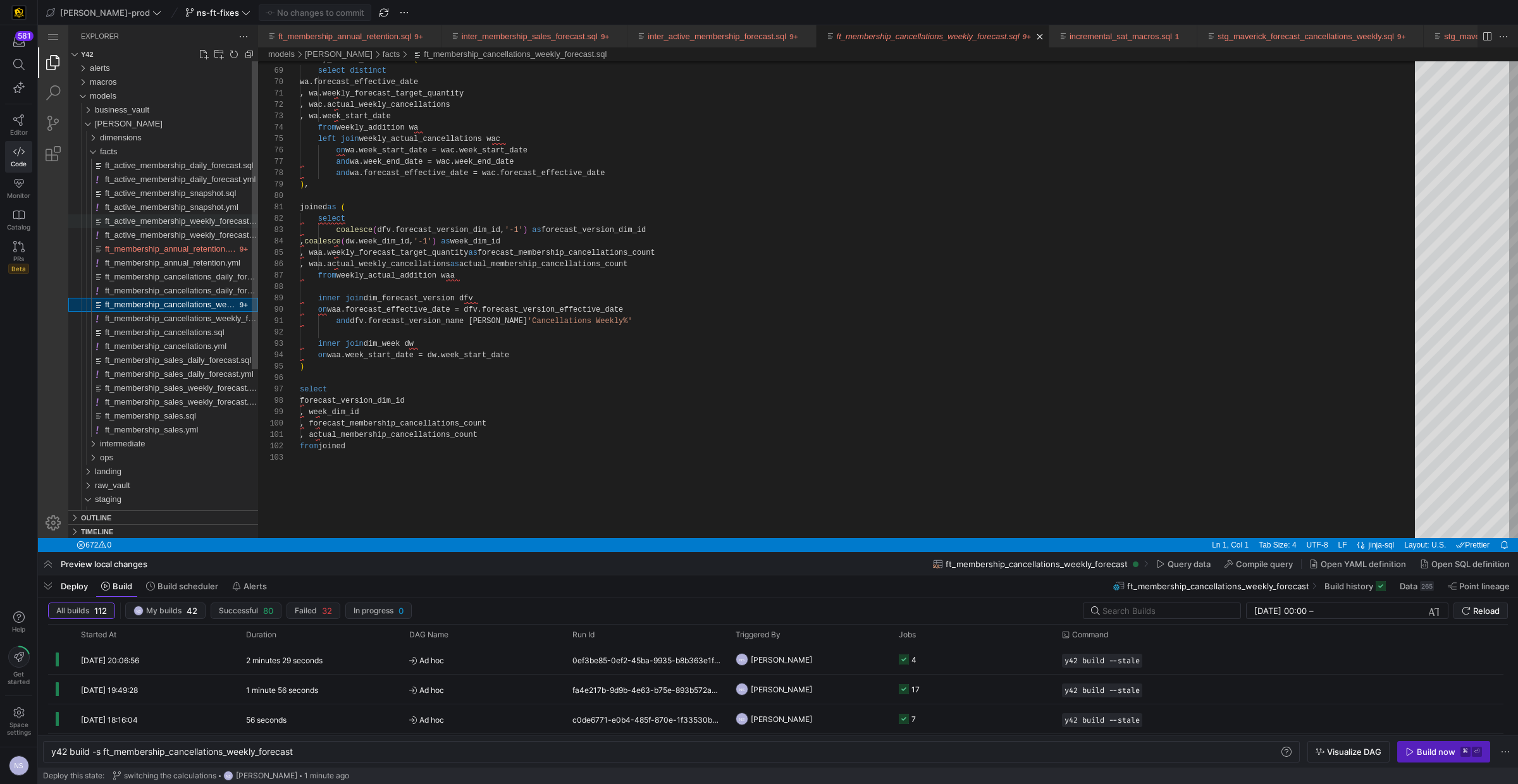
click at [172, 216] on span "ft_active_membership_weekly_forecast.sql" at bounding box center [183, 221] width 157 height 10
type textarea "y42 build -s ft_active_membership_weekly_forecast"
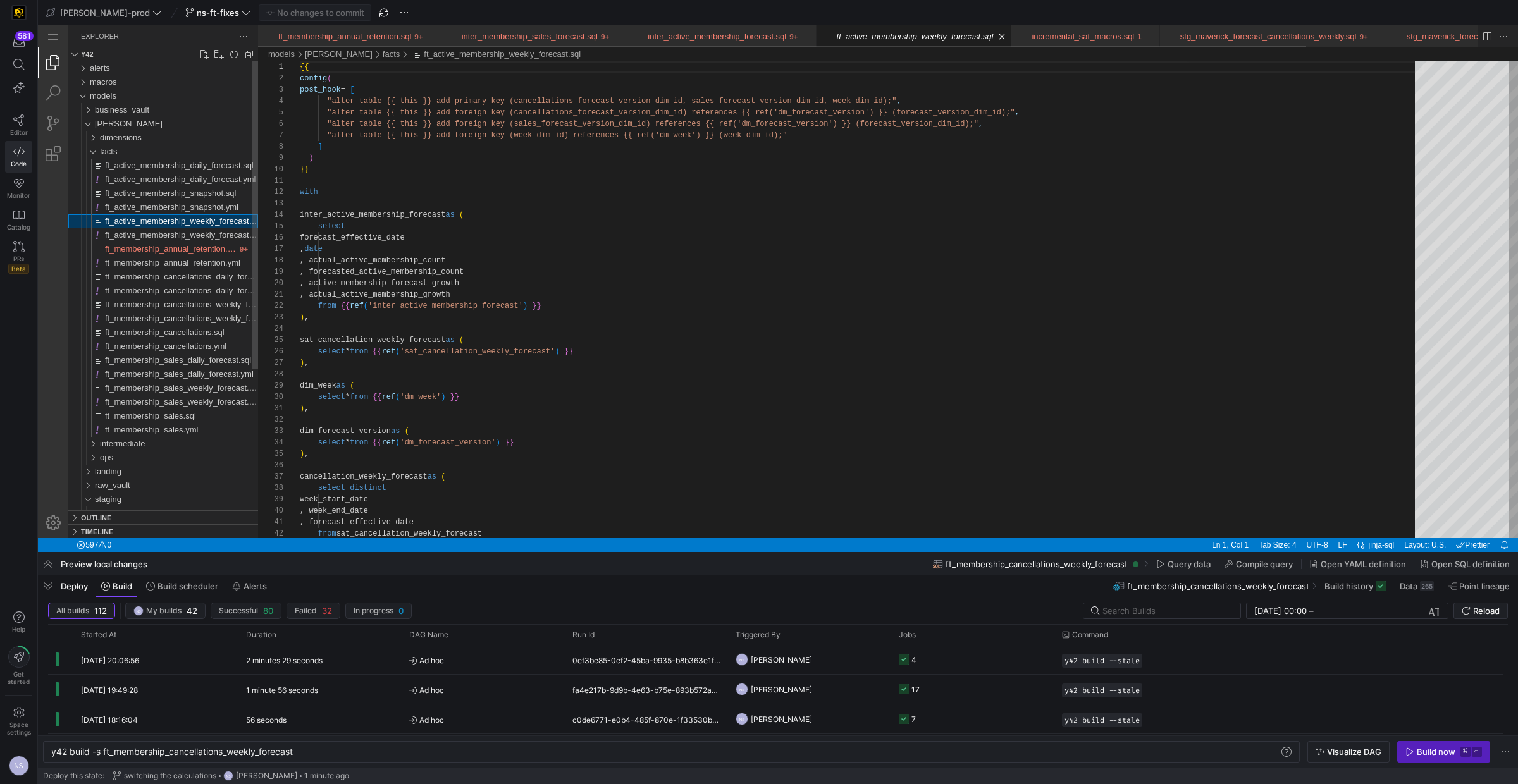
scroll to position [68, 0]
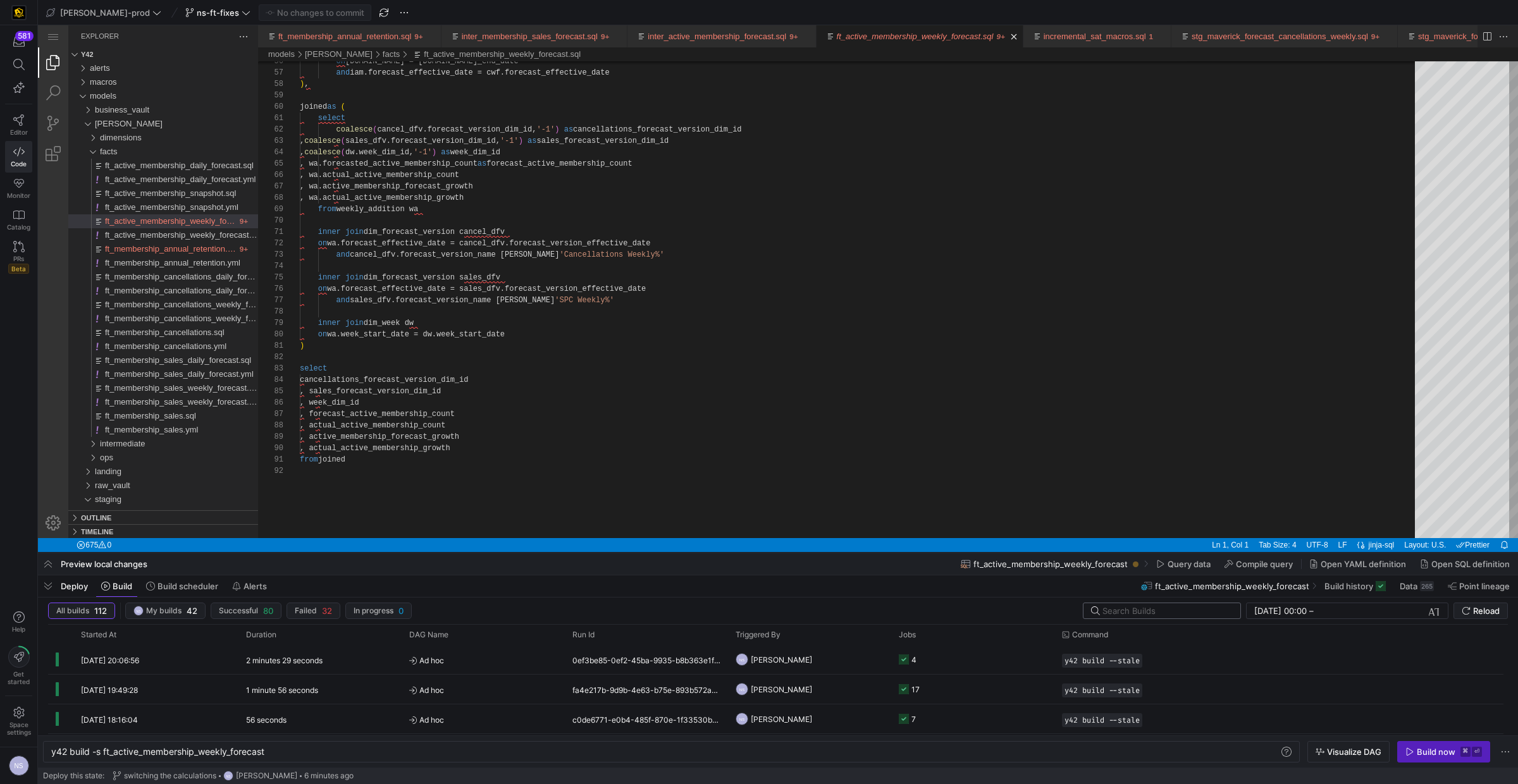
click at [1158, 610] on input "text" at bounding box center [1166, 610] width 128 height 10
type input "ft_membership_cancell"
click at [814, 635] on y42-orchestration-triggered-by "NS [PERSON_NAME]" at bounding box center [809, 659] width 148 height 28
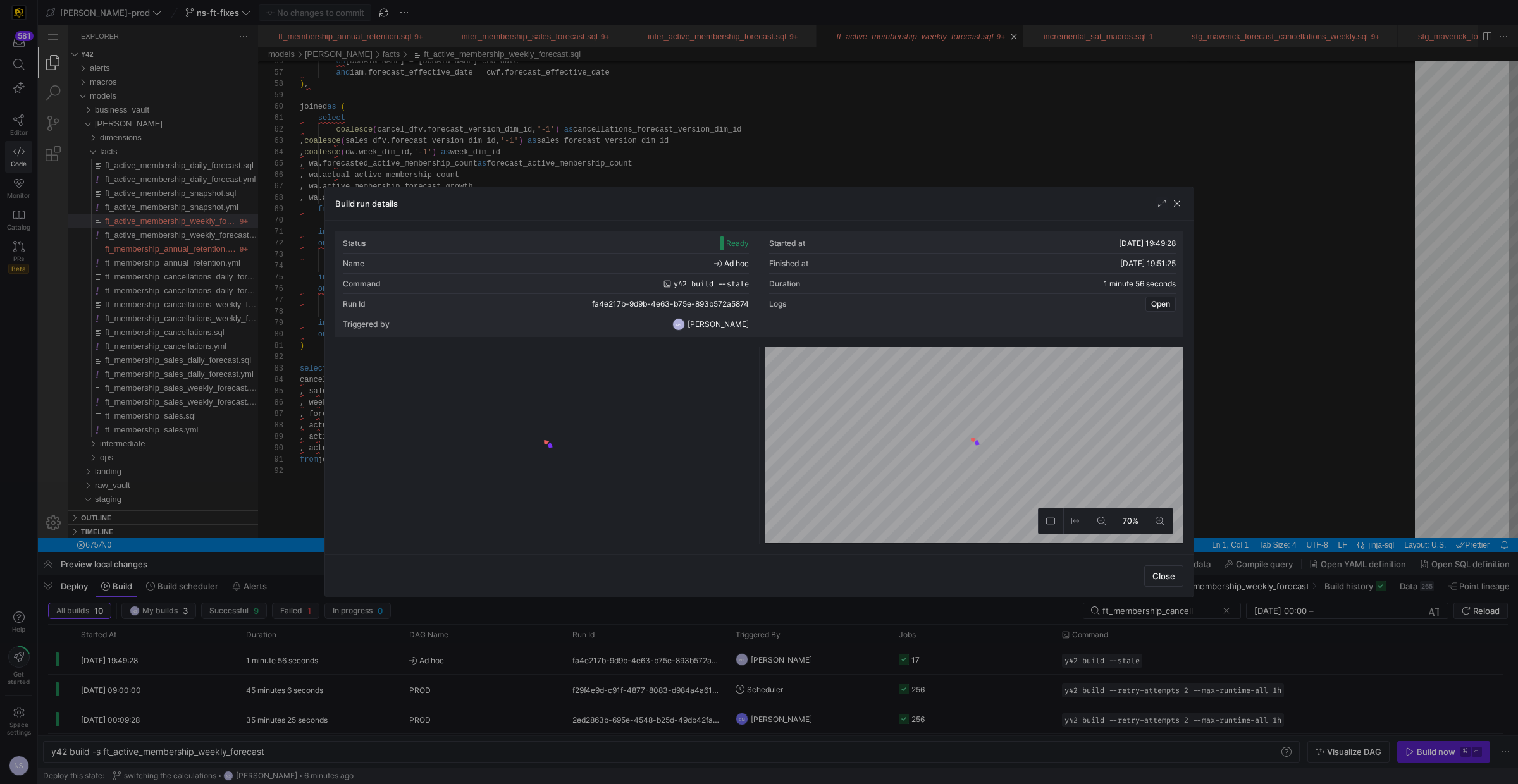
click at [1195, 513] on div at bounding box center [759, 392] width 1518 height 784
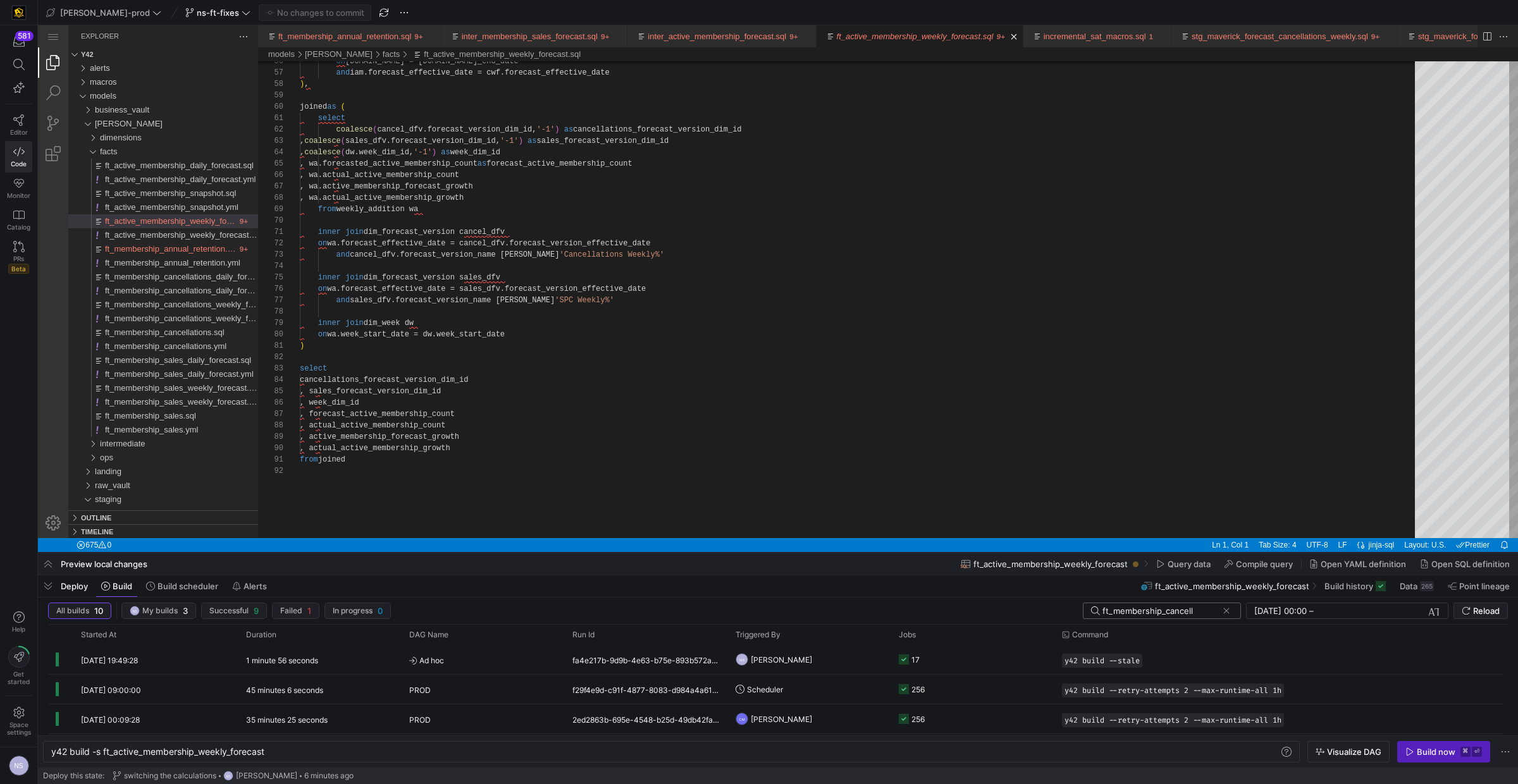
click at [1135, 611] on input "ft_membership_cancell" at bounding box center [1159, 610] width 115 height 10
click at [969, 635] on y42-job-status-cell-renderer "17" at bounding box center [973, 659] width 148 height 28
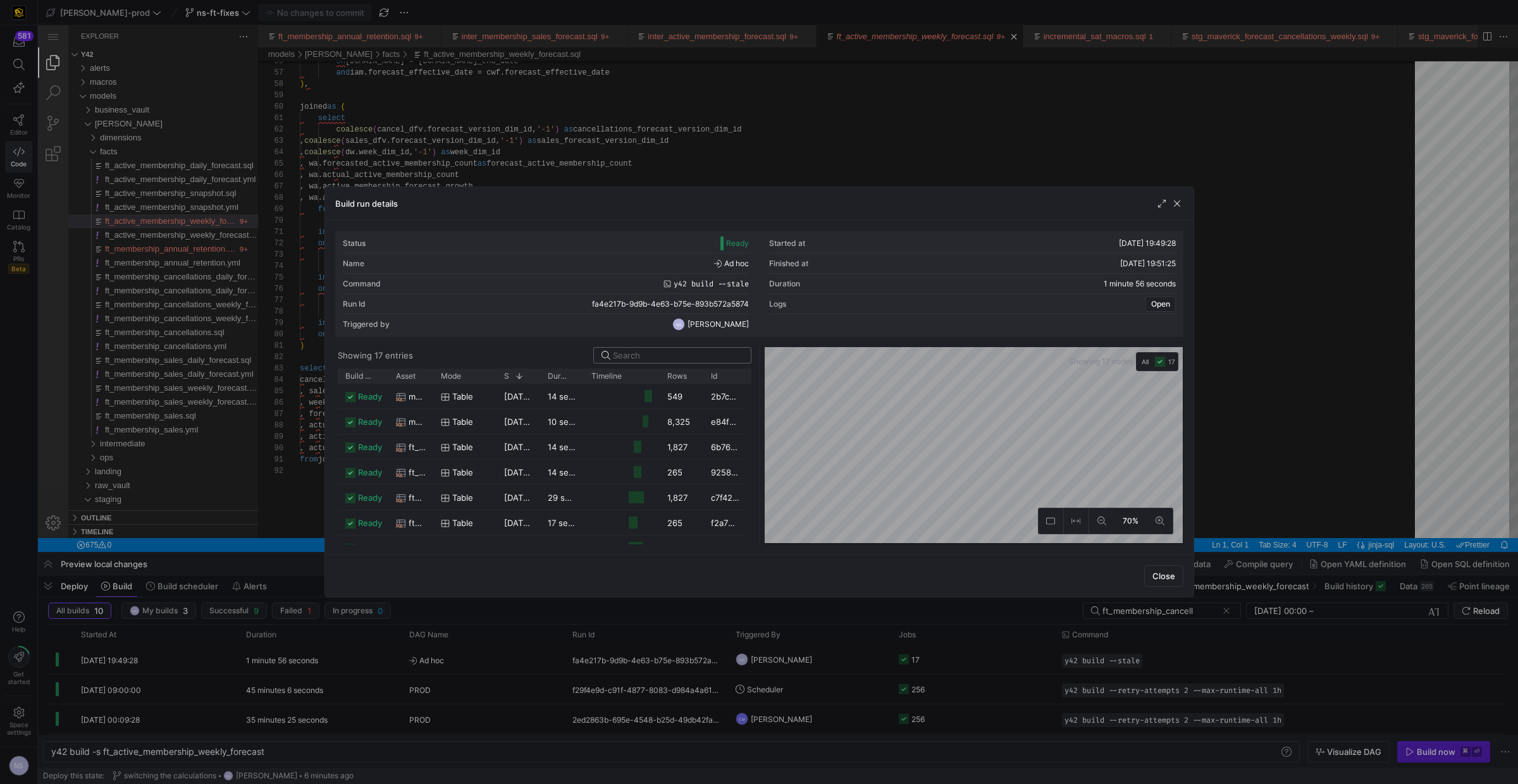
click at [659, 359] on input at bounding box center [678, 355] width 130 height 10
type input "ft_membership_cancell"
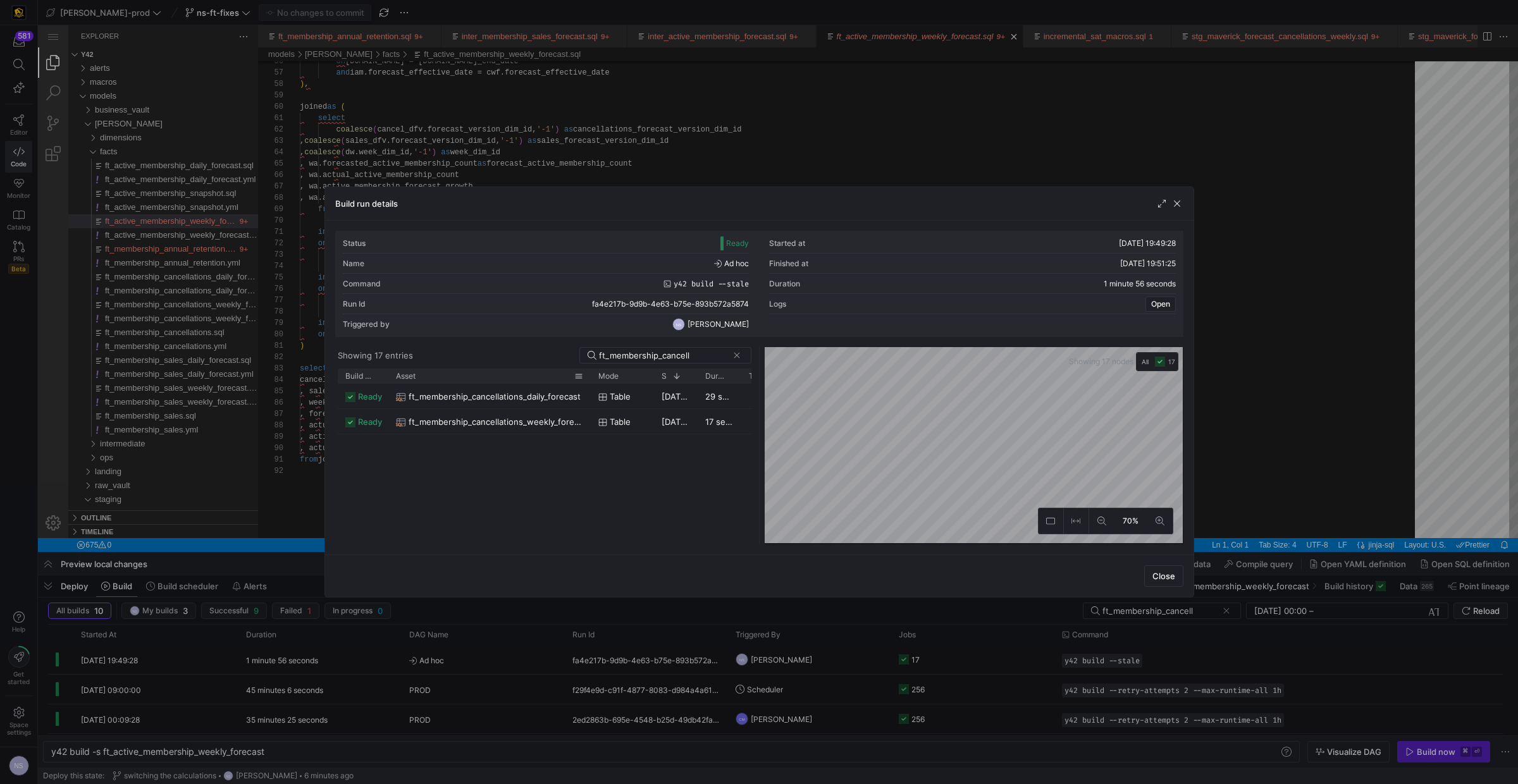
drag, startPoint x: 430, startPoint y: 377, endPoint x: 577, endPoint y: 392, distance: 147.8
click at [588, 380] on div at bounding box center [590, 376] width 5 height 14
click at [564, 397] on span "ft_membership_cancellations_daily_forecast" at bounding box center [495, 396] width 172 height 25
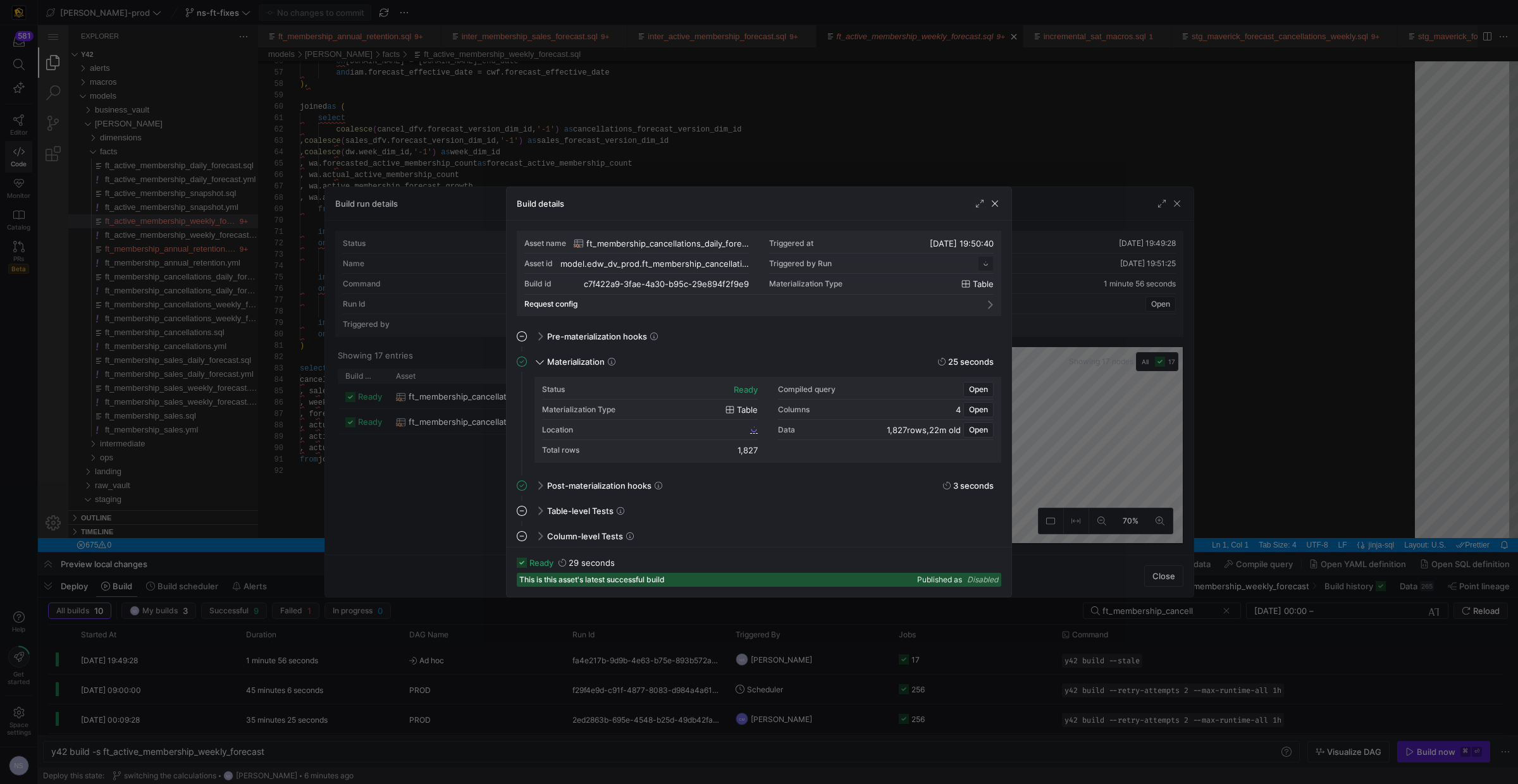
scroll to position [113, 0]
click at [749, 431] on link "c7f422a9_3fae_4a30_b95c_29e894f2f9e9" at bounding box center [674, 429] width 167 height 9
click at [1075, 421] on div at bounding box center [759, 392] width 1518 height 784
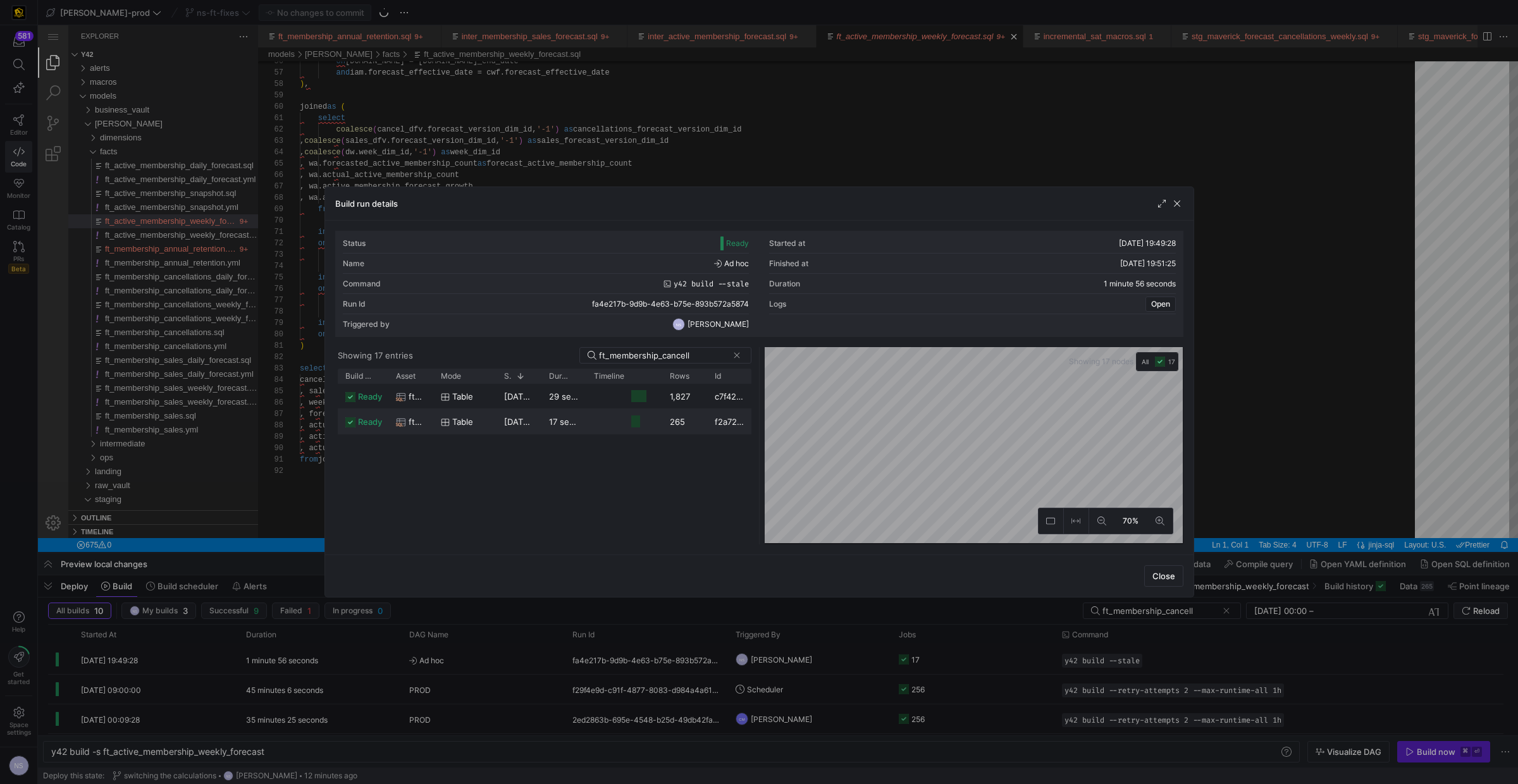
click at [603, 424] on y42-job-duration-timeline-cell-renderer "Press SPACE to select this row." at bounding box center [623, 421] width 60 height 23
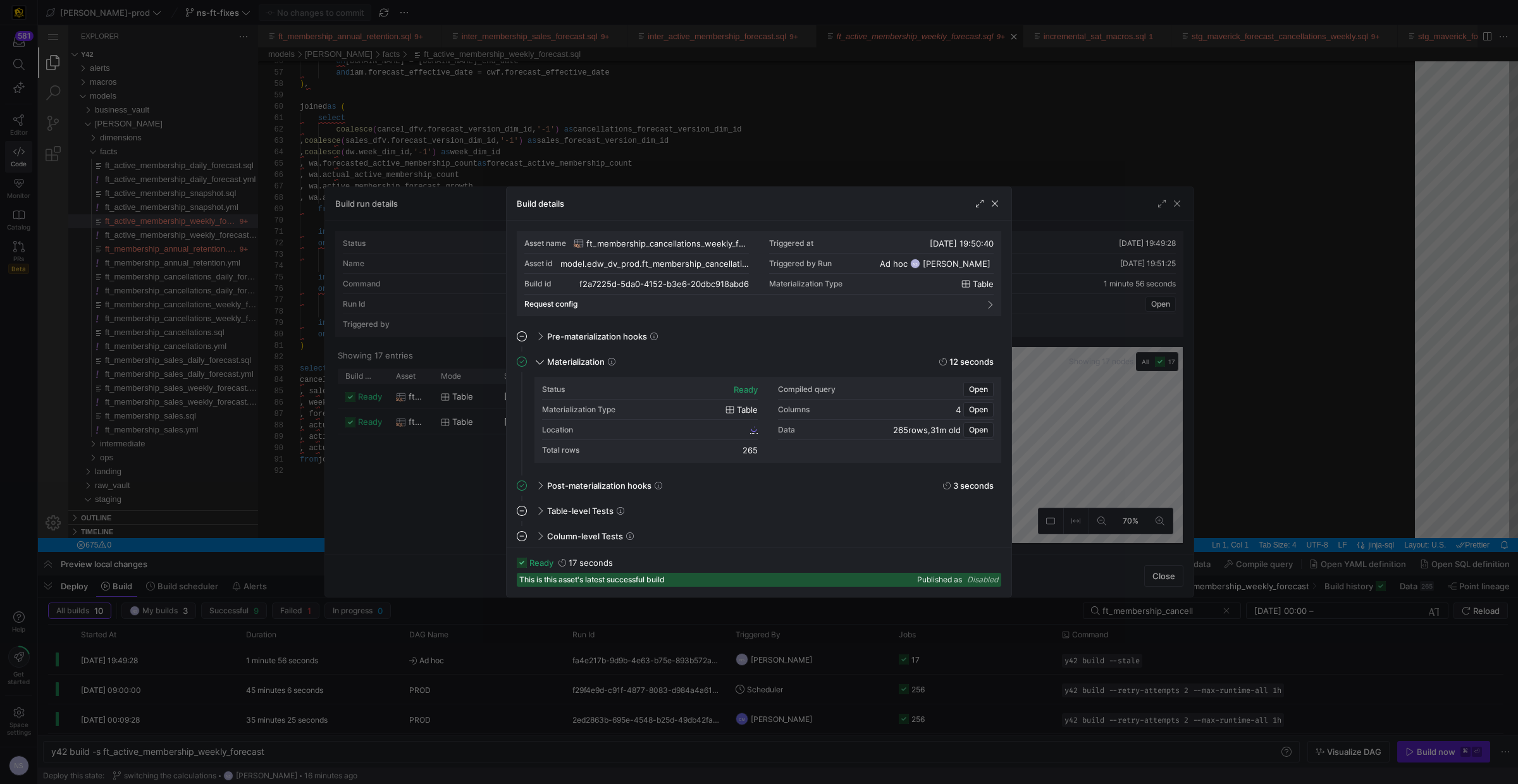
click at [740, 433] on div "Location" at bounding box center [650, 429] width 216 height 20
click at [743, 428] on span "f2a7225d_5da0_4152_b3e6_20dbc918abd6" at bounding box center [672, 427] width 151 height 9
click at [838, 171] on div at bounding box center [759, 392] width 1518 height 784
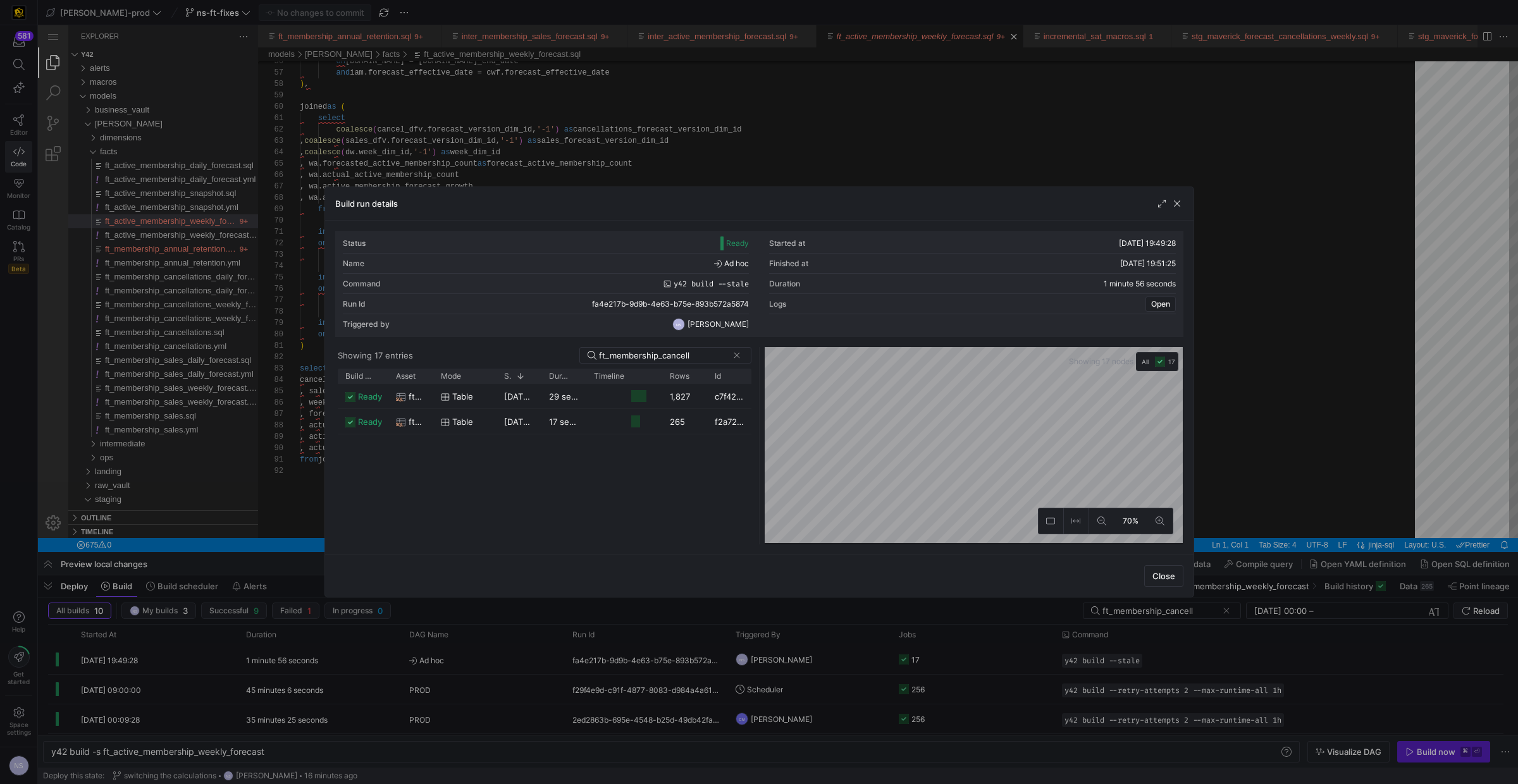
drag, startPoint x: 1361, startPoint y: 515, endPoint x: 1299, endPoint y: 507, distance: 62.5
click at [1195, 516] on div at bounding box center [759, 392] width 1518 height 784
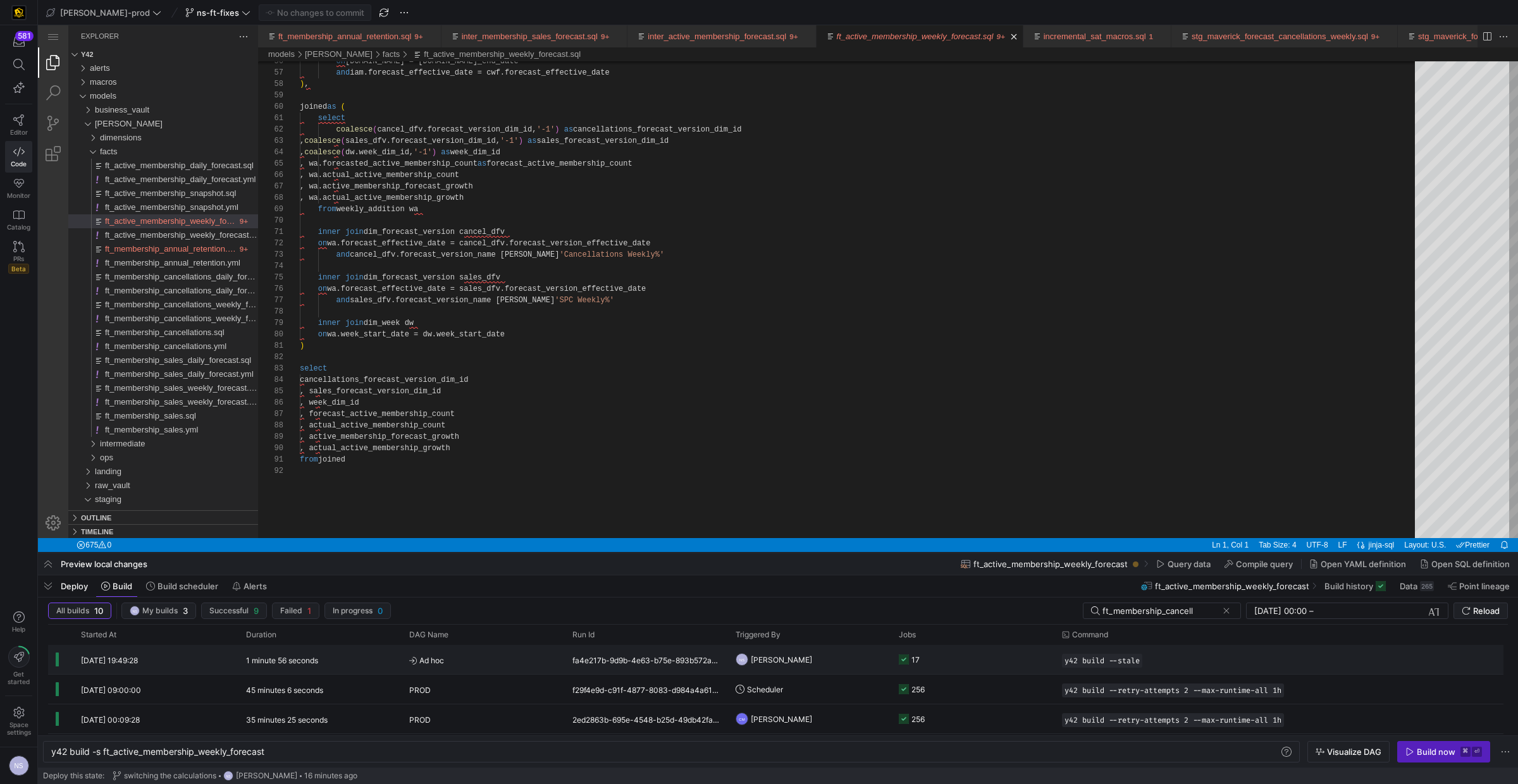
click at [961, 635] on y42-job-status-cell-renderer "17" at bounding box center [973, 659] width 148 height 28
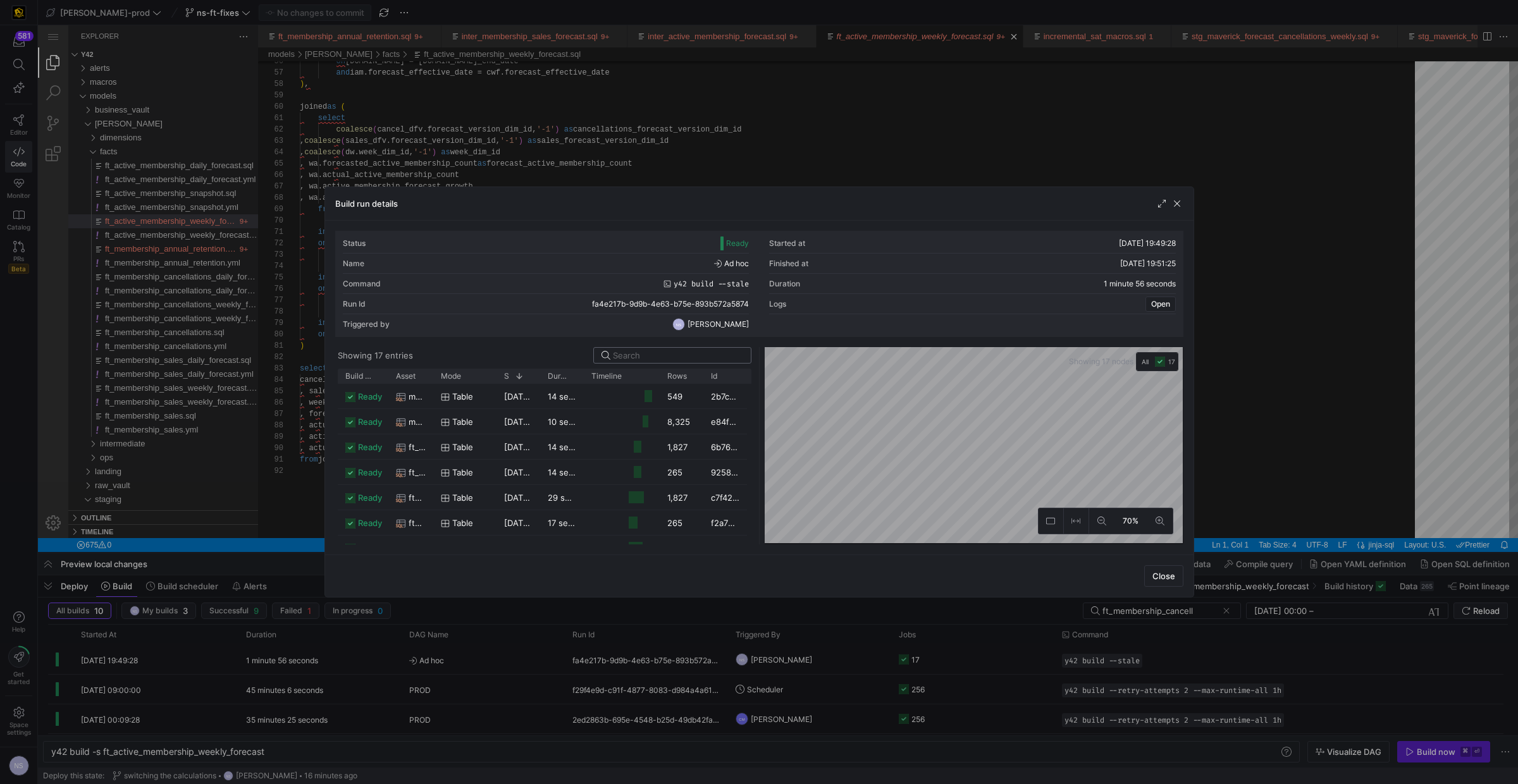
click at [658, 359] on input at bounding box center [678, 355] width 130 height 10
type input "sales"
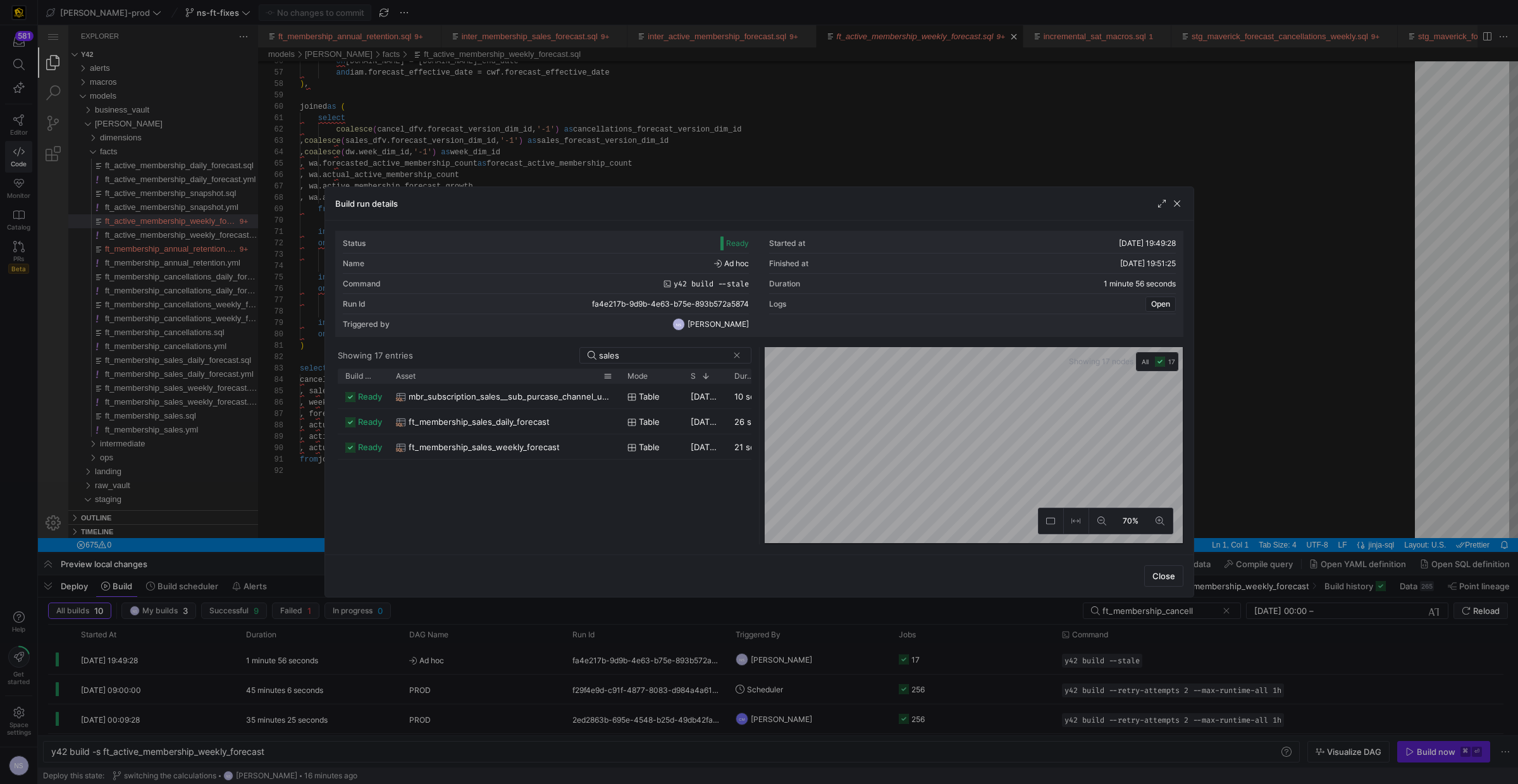
drag, startPoint x: 430, startPoint y: 377, endPoint x: 617, endPoint y: 376, distance: 187.0
click at [617, 376] on div at bounding box center [619, 376] width 5 height 14
click at [522, 421] on mat-tooltip-component "model.edw_dv_prod.mbr_subscription_sales__sub_purcase_channel_update_2024_forec…" at bounding box center [504, 431] width 126 height 33
click at [506, 424] on div "model.edw_dv_prod.mbr_subscription_sales__sub_purcase_channel_update_2024_forec…" at bounding box center [504, 431] width 126 height 33
click at [418, 421] on span "ft_membership_sales_daily_forecast" at bounding box center [479, 421] width 141 height 25
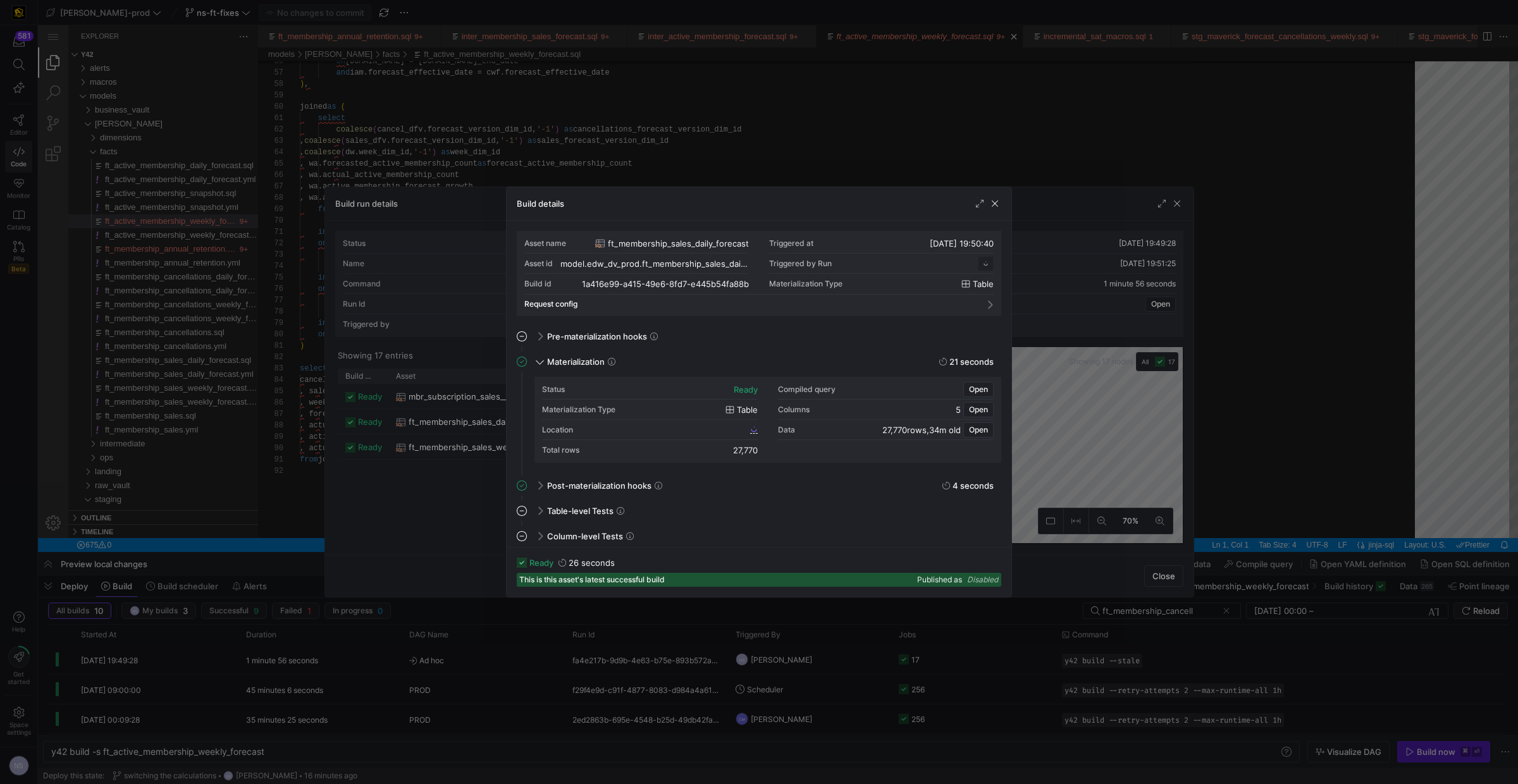
scroll to position [113, 0]
click at [740, 430] on span "1a416e99_a415_49e6_8fd7_e445b54fa88b" at bounding box center [673, 429] width 149 height 9
click at [1084, 421] on div at bounding box center [759, 392] width 1518 height 784
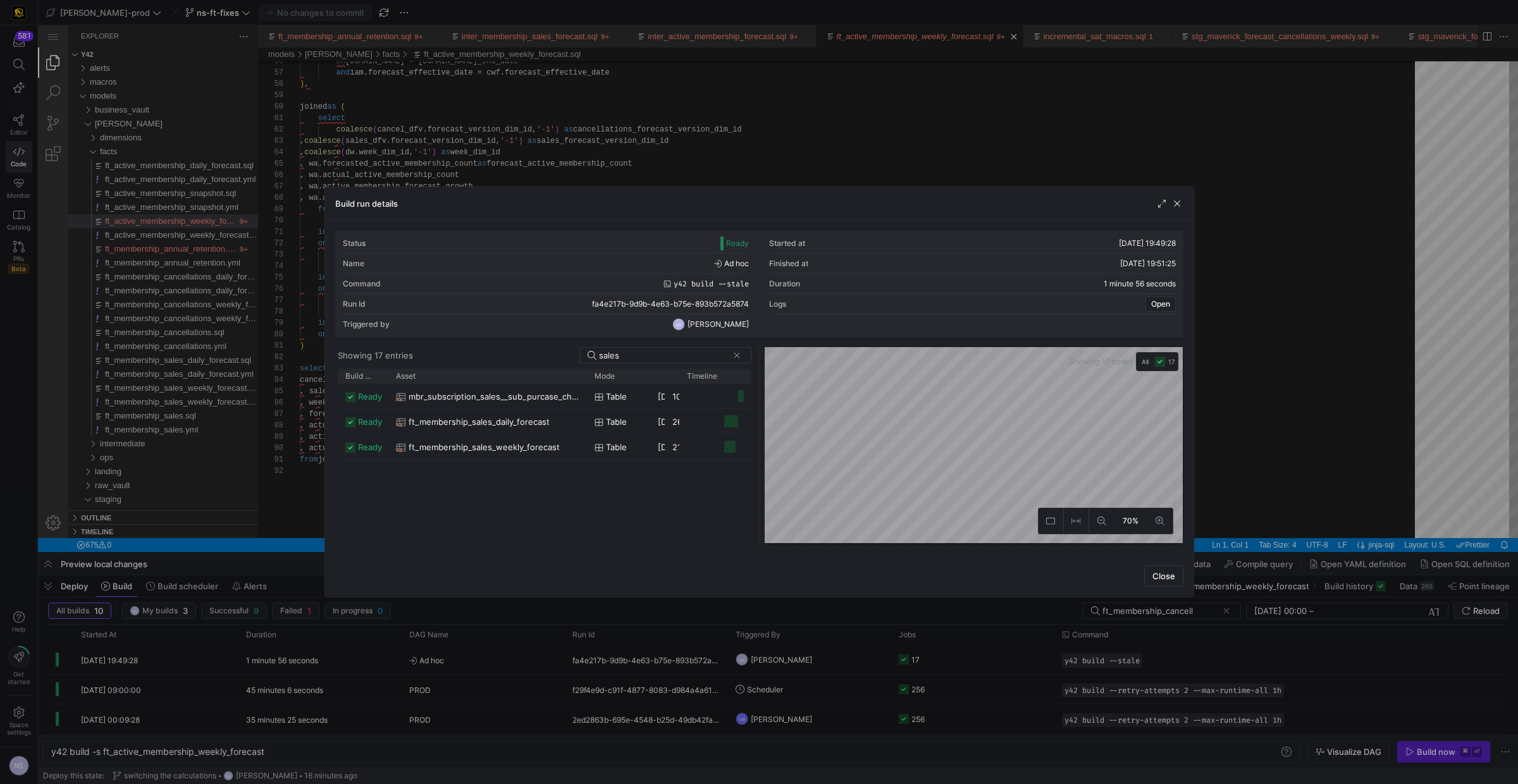
drag, startPoint x: 431, startPoint y: 376, endPoint x: 585, endPoint y: 388, distance: 154.5
click at [585, 388] on div "Build status Asset Mode 1" at bounding box center [545, 456] width 413 height 176
click at [544, 440] on span "ft_membership_sales_weekly_forecast" at bounding box center [484, 447] width 151 height 25
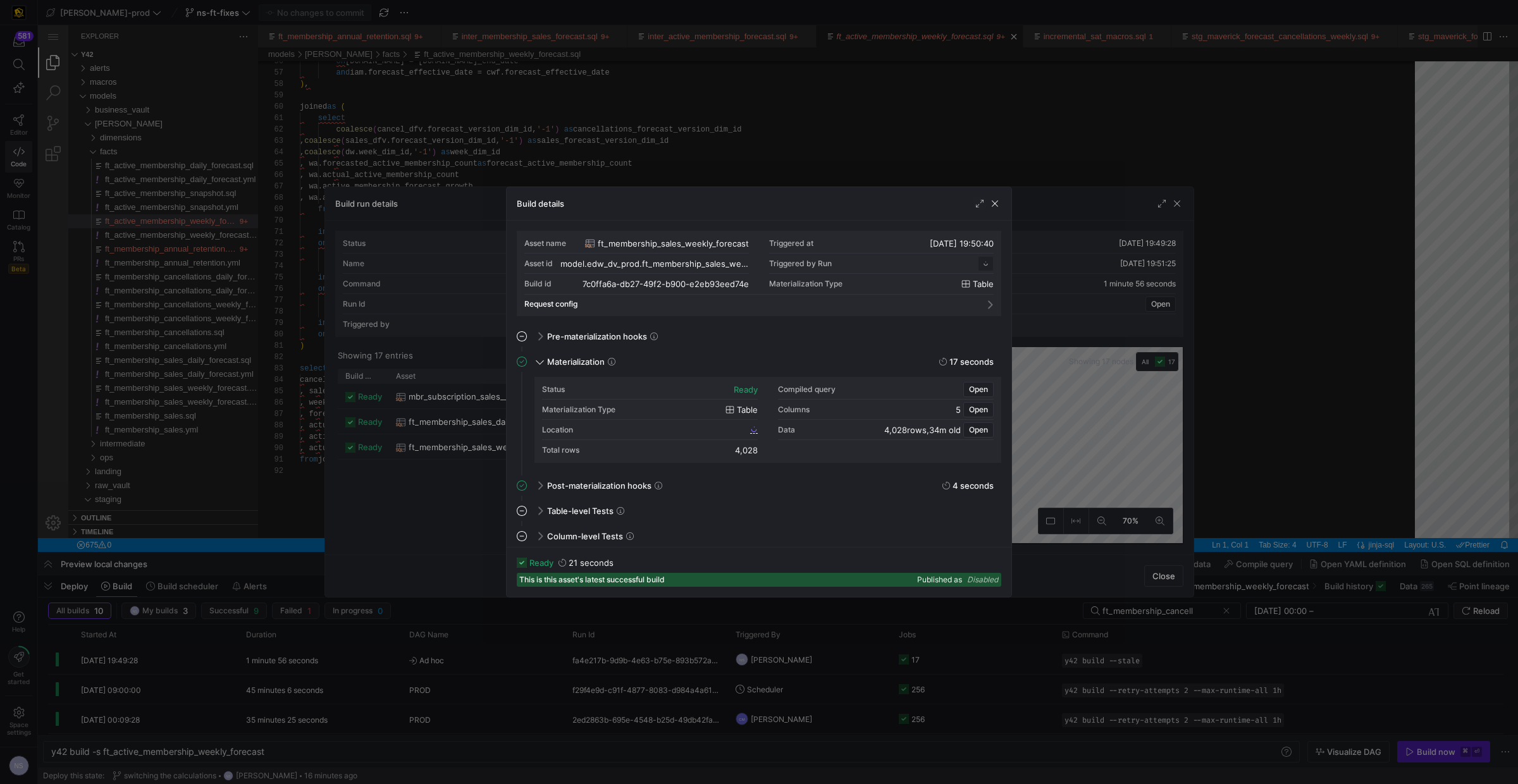
scroll to position [113, 0]
click at [639, 427] on span "7c0ffa6a_db27_49f2_b900_e2eb93eed74e" at bounding box center [673, 429] width 149 height 9
click at [755, 112] on div at bounding box center [759, 392] width 1518 height 784
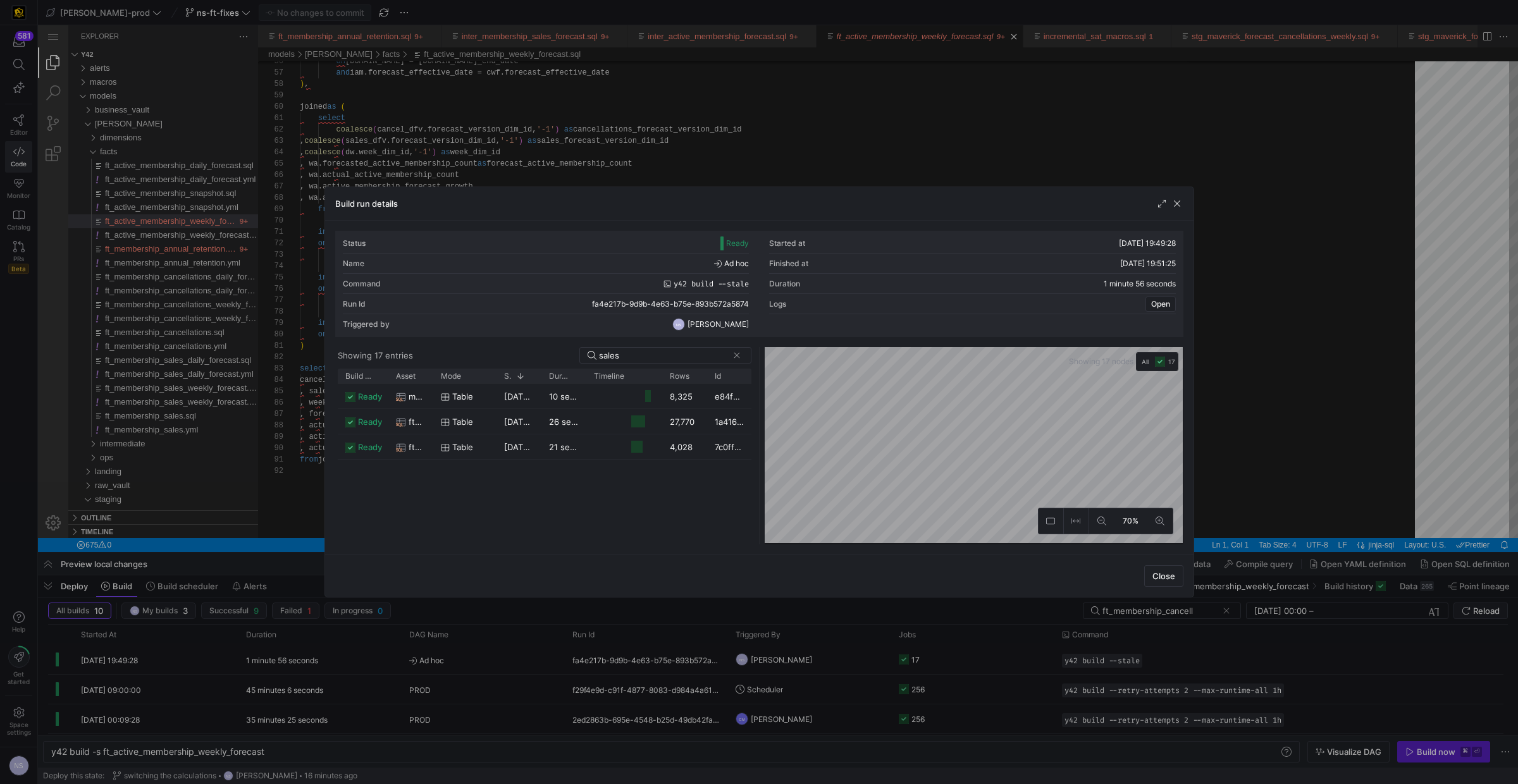
drag, startPoint x: 752, startPoint y: 113, endPoint x: 714, endPoint y: 87, distance: 46.0
click at [752, 113] on div at bounding box center [759, 392] width 1518 height 784
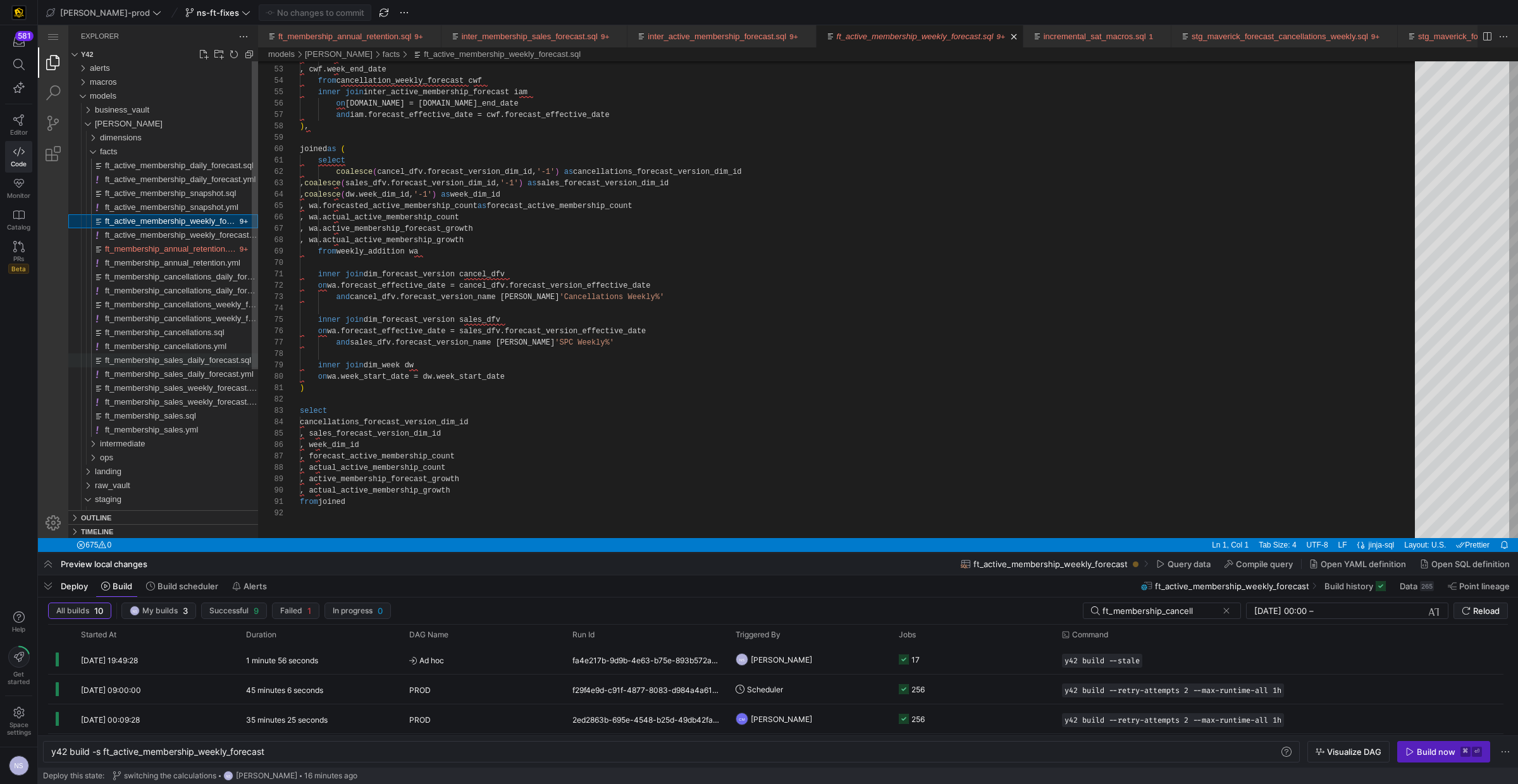
click at [187, 359] on span "ft_membership_sales_daily_forecast.sql" at bounding box center [178, 360] width 146 height 10
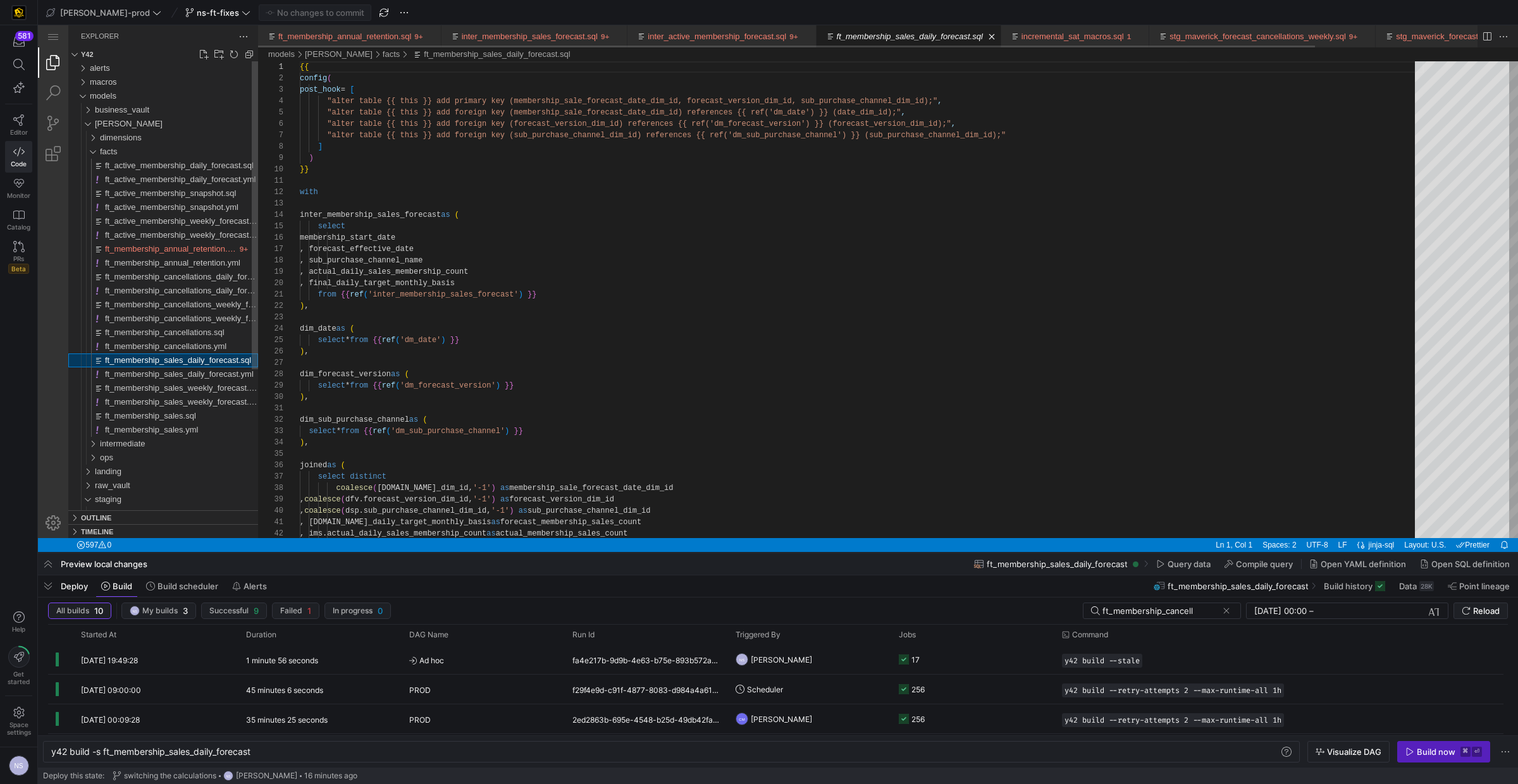
scroll to position [68, 0]
click at [196, 388] on span "ft_membership_sales_weekly_forecast.sql" at bounding box center [182, 388] width 154 height 10
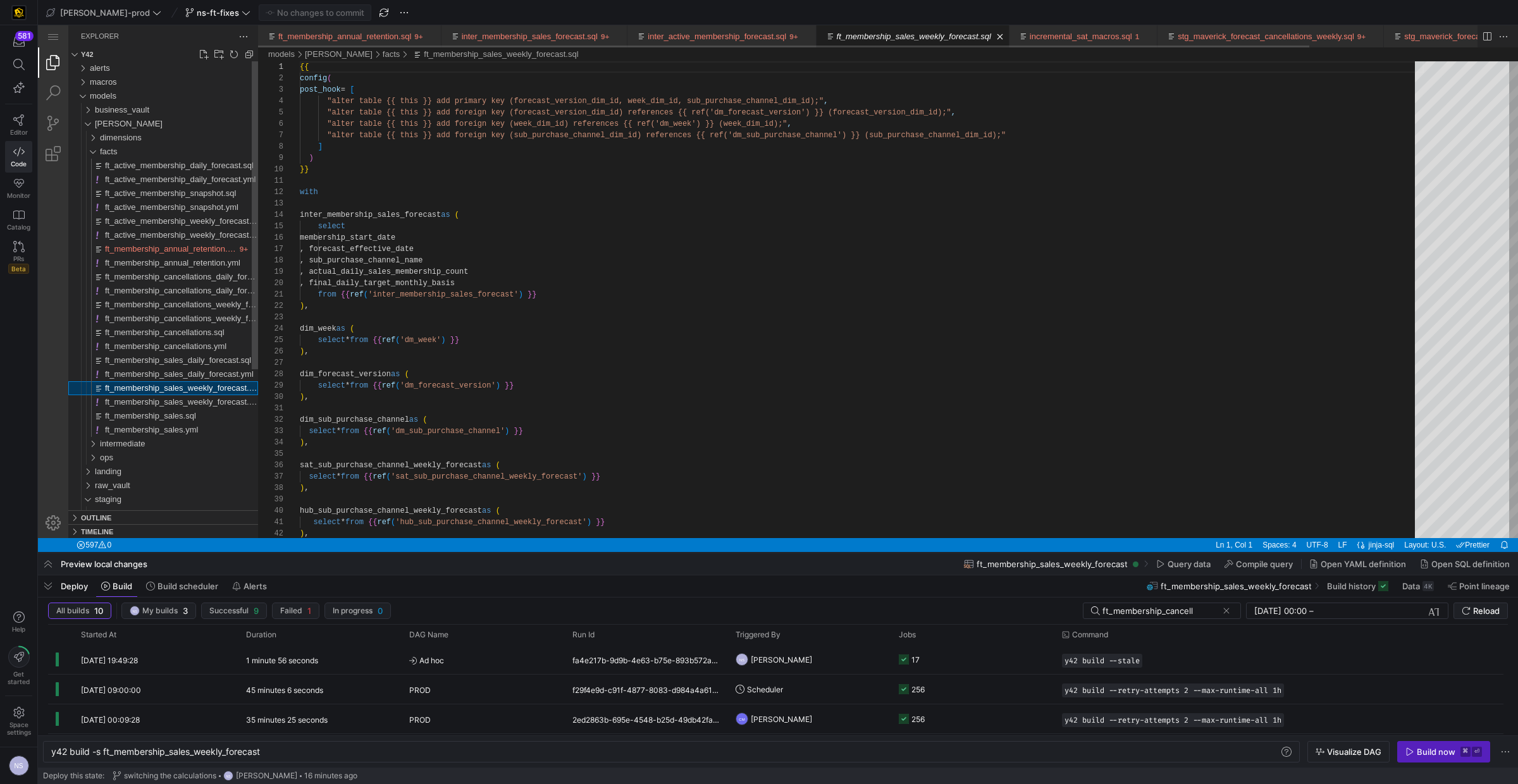
scroll to position [68, 0]
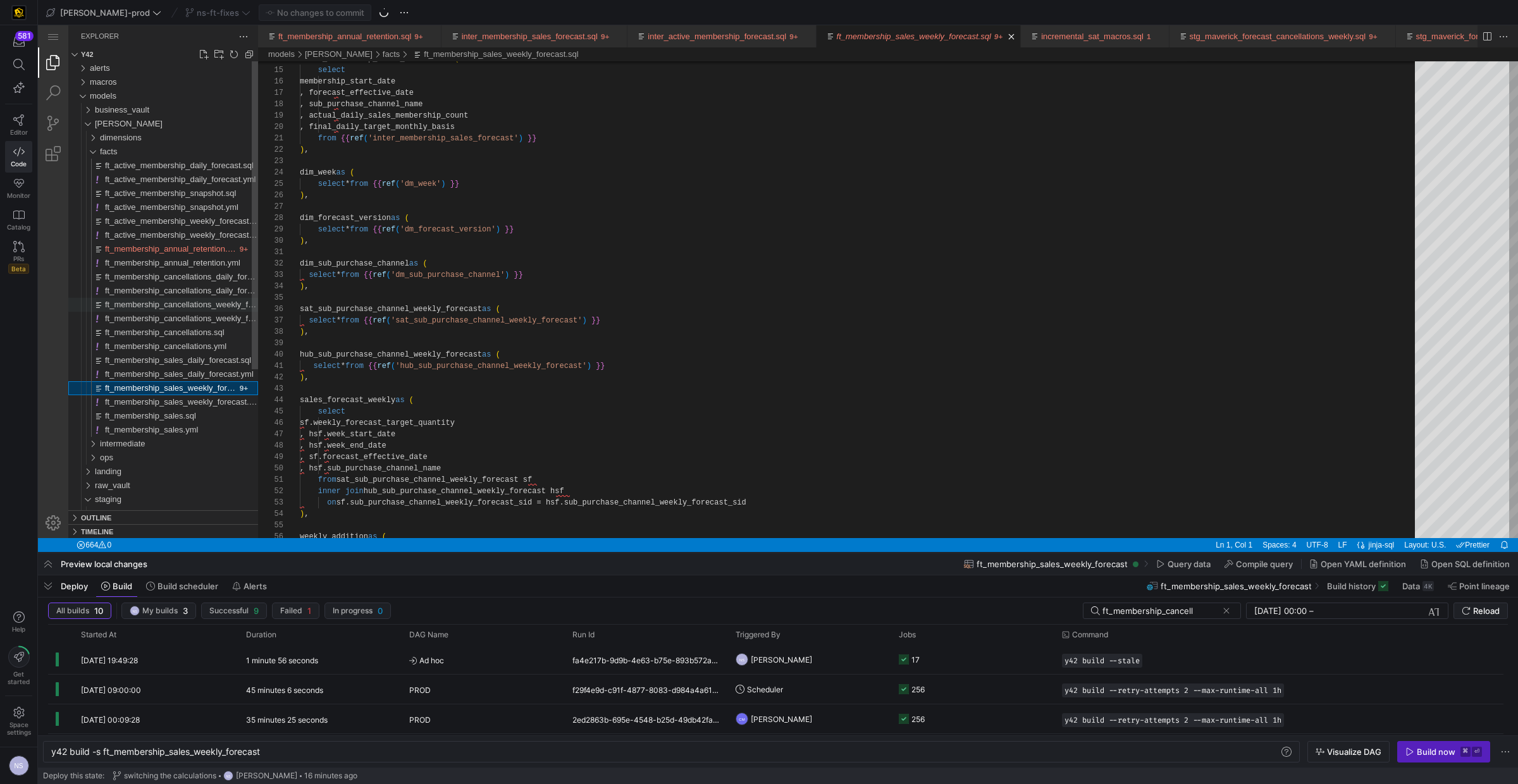
click at [197, 303] on span "ft_membership_cancellations_weekly_forecast.sql" at bounding box center [195, 305] width 183 height 10
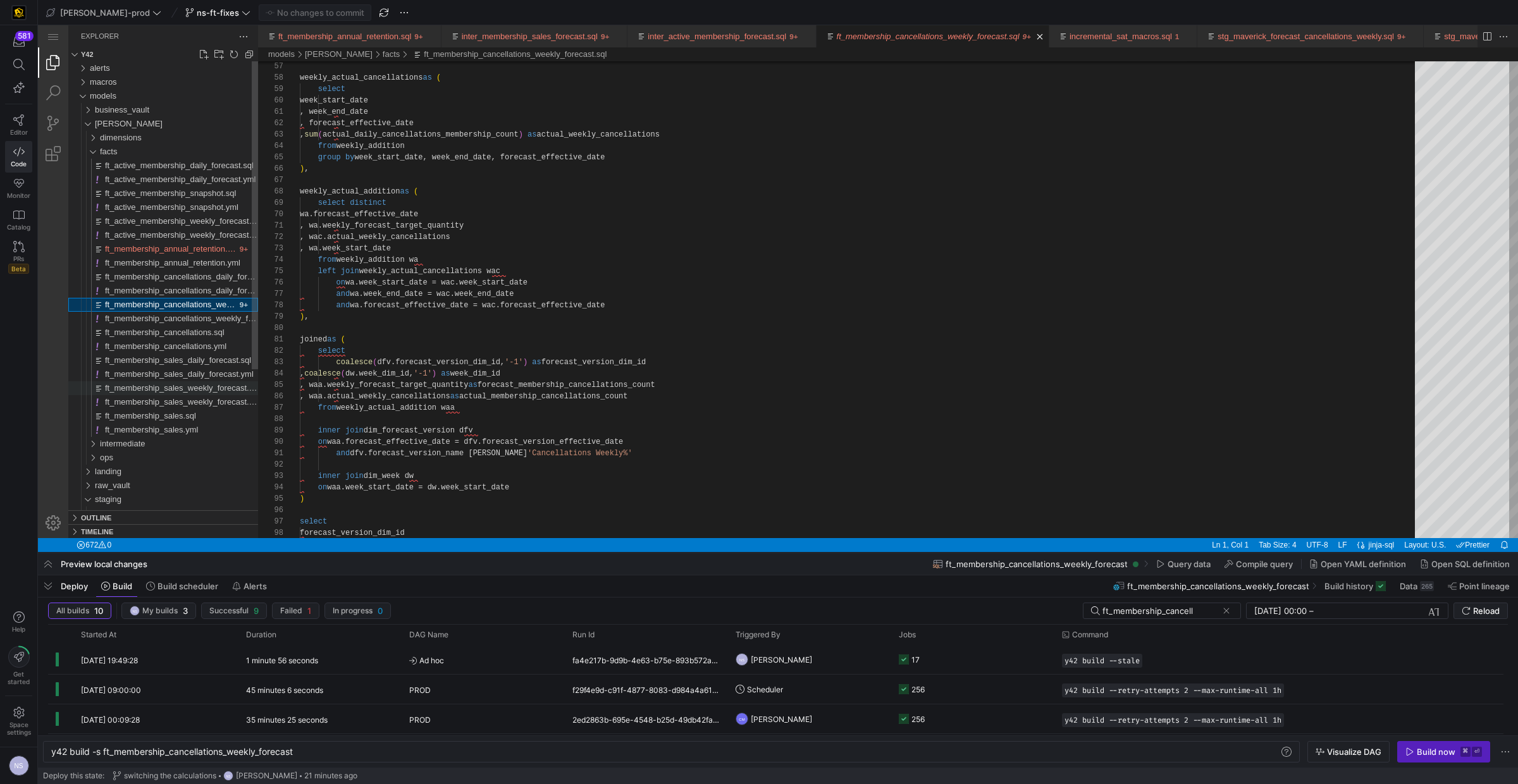
click at [179, 388] on span "ft_membership_sales_weekly_forecast.sql" at bounding box center [182, 388] width 154 height 10
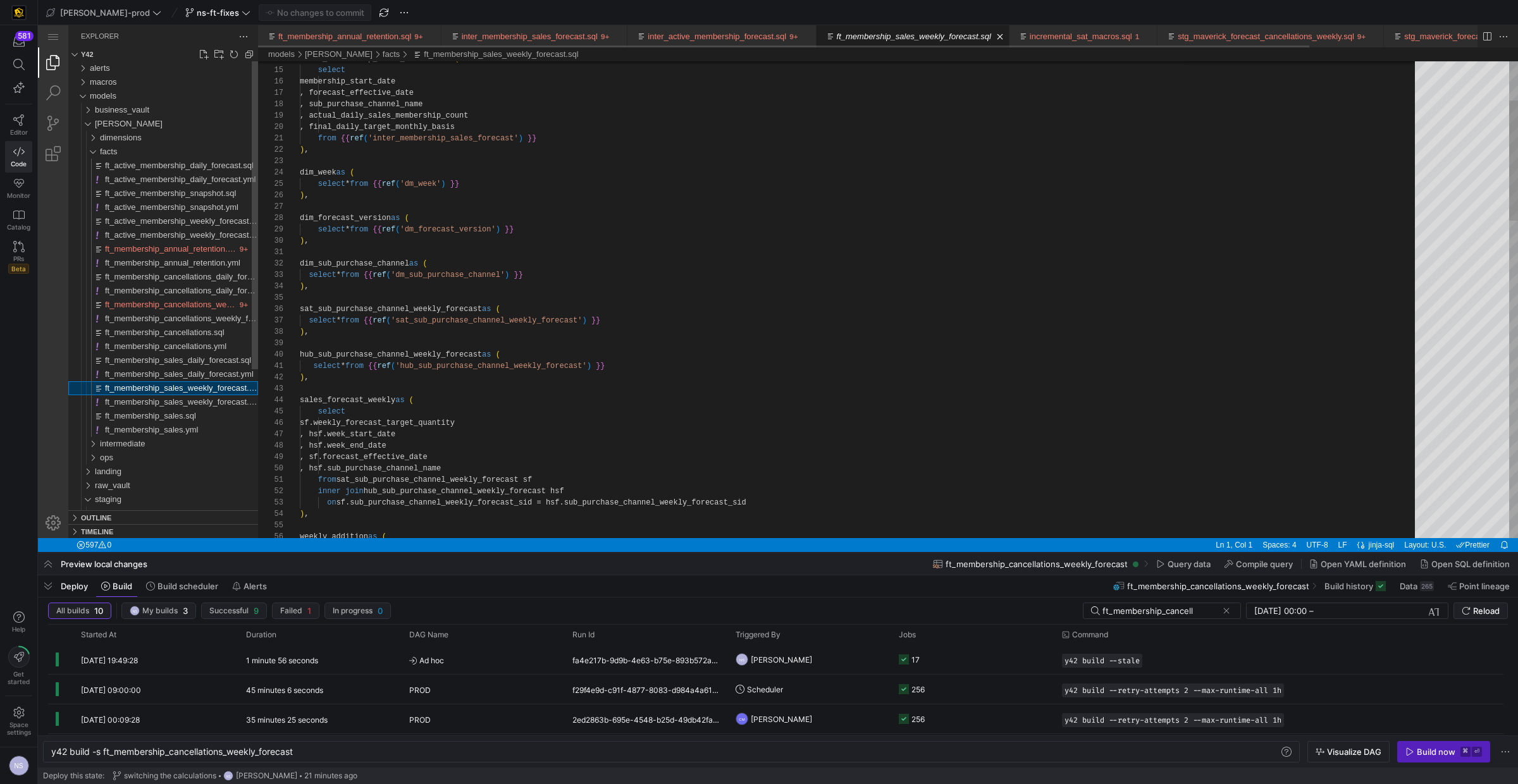
type textarea "y42 build -s ft_membership_sales_weekly_forecast"
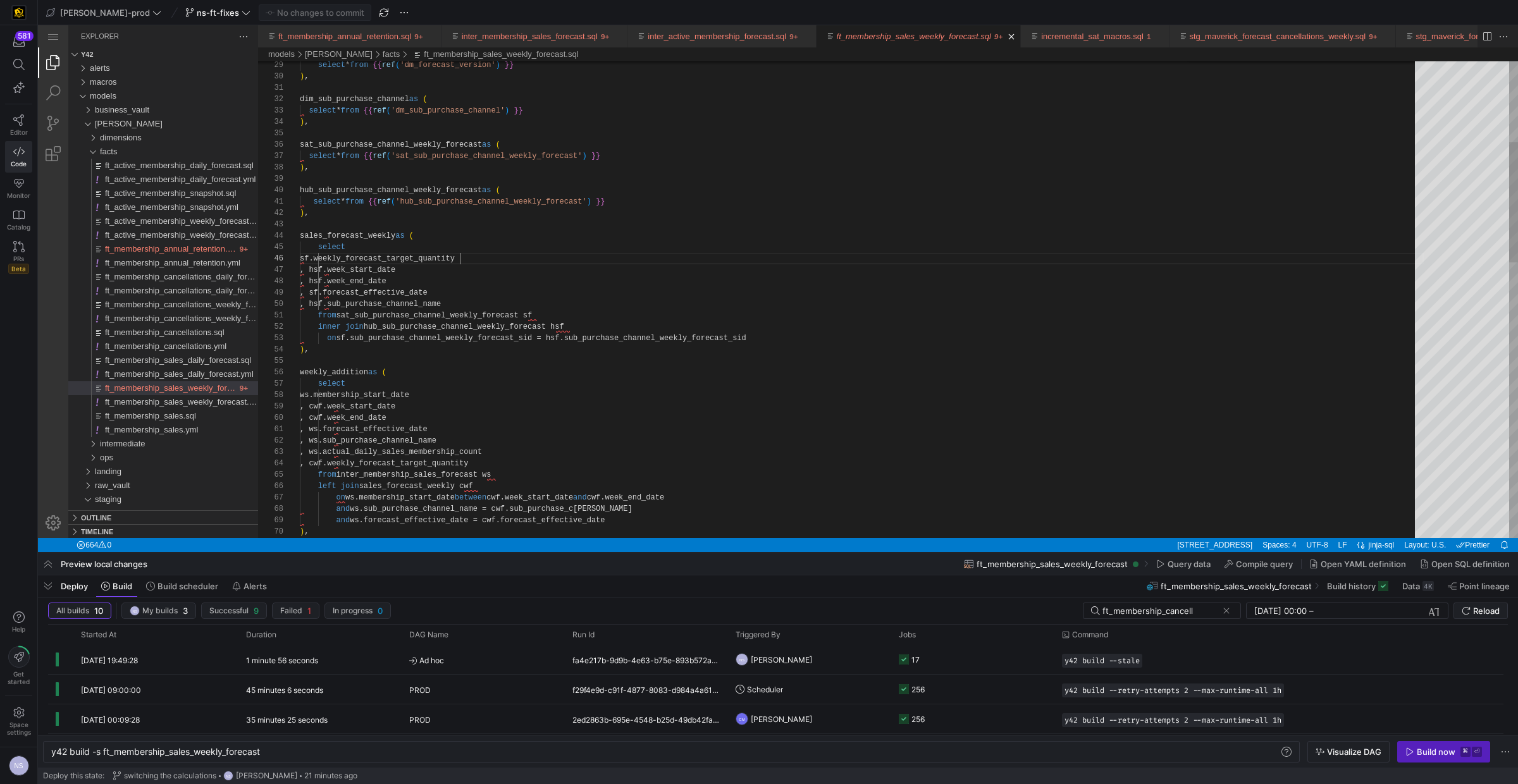
click at [461, 261] on div "select * from {{ ref ( 'dm_forecast_version' ) }} ) , dim_sub_purchase_channel …" at bounding box center [862, 684] width 1124 height 1887
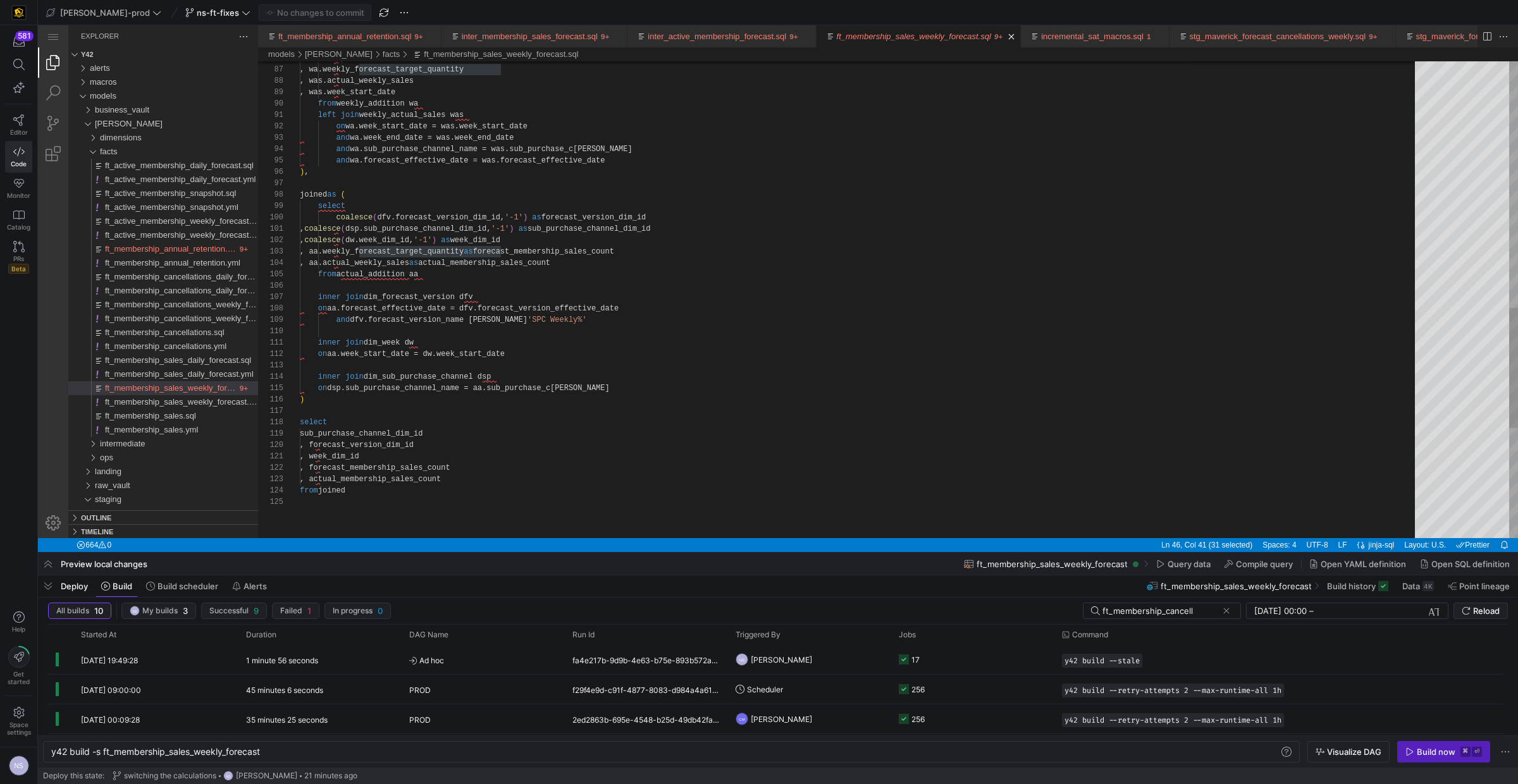
click at [408, 468] on div "select coalesce ( dfv.forecast_version_dim_id, '-1' ) as forecast_version_dim_i…" at bounding box center [862, 29] width 1124 height 1887
click at [566, 252] on div "select coalesce ( dfv.forecast_version_dim_id, '-1' ) as forecast_version_dim_i…" at bounding box center [862, 29] width 1124 height 1887
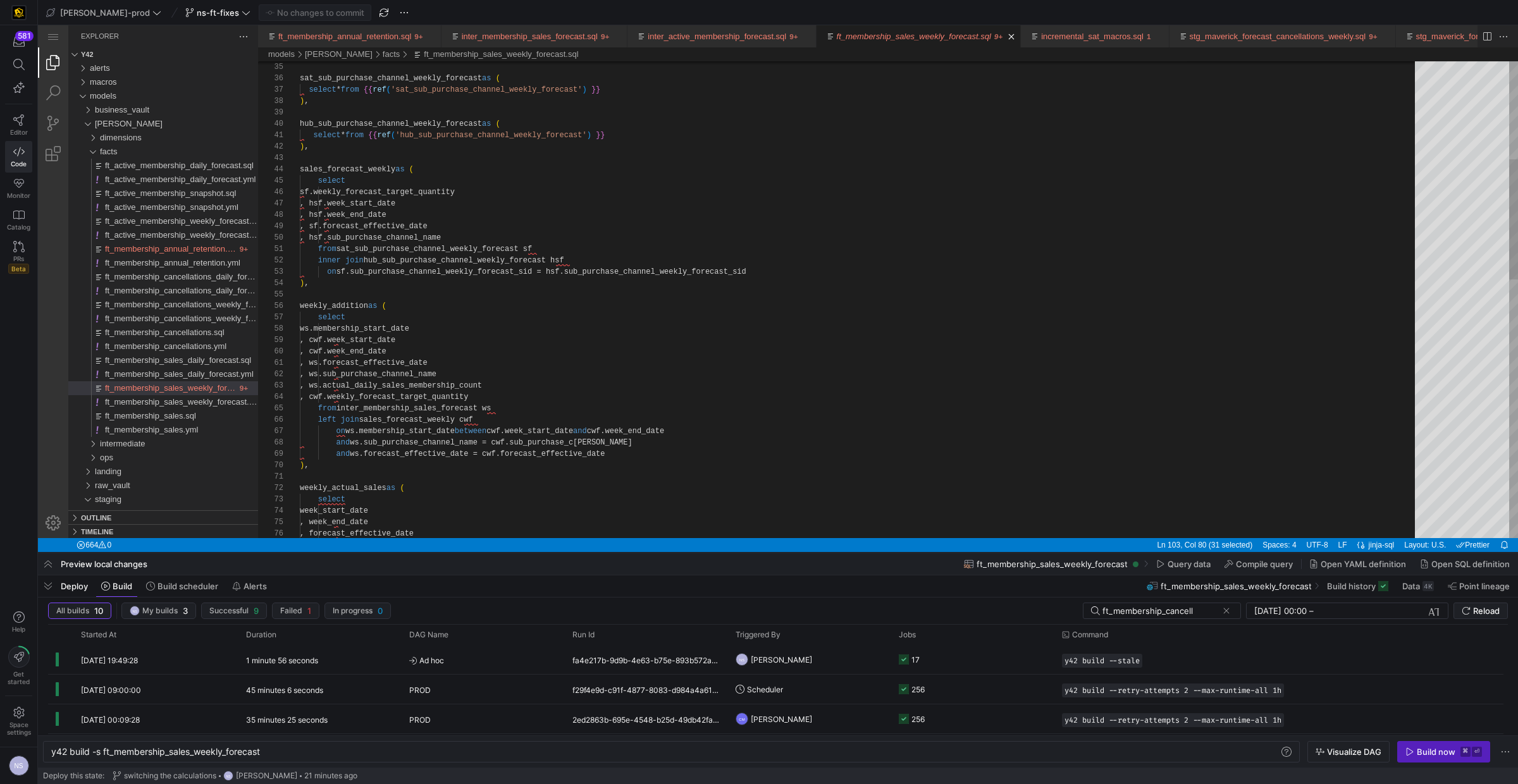
click at [438, 190] on div ", forecast_effective_date , week_end_date week_start_date select weekly_actual_…" at bounding box center [862, 618] width 1124 height 1887
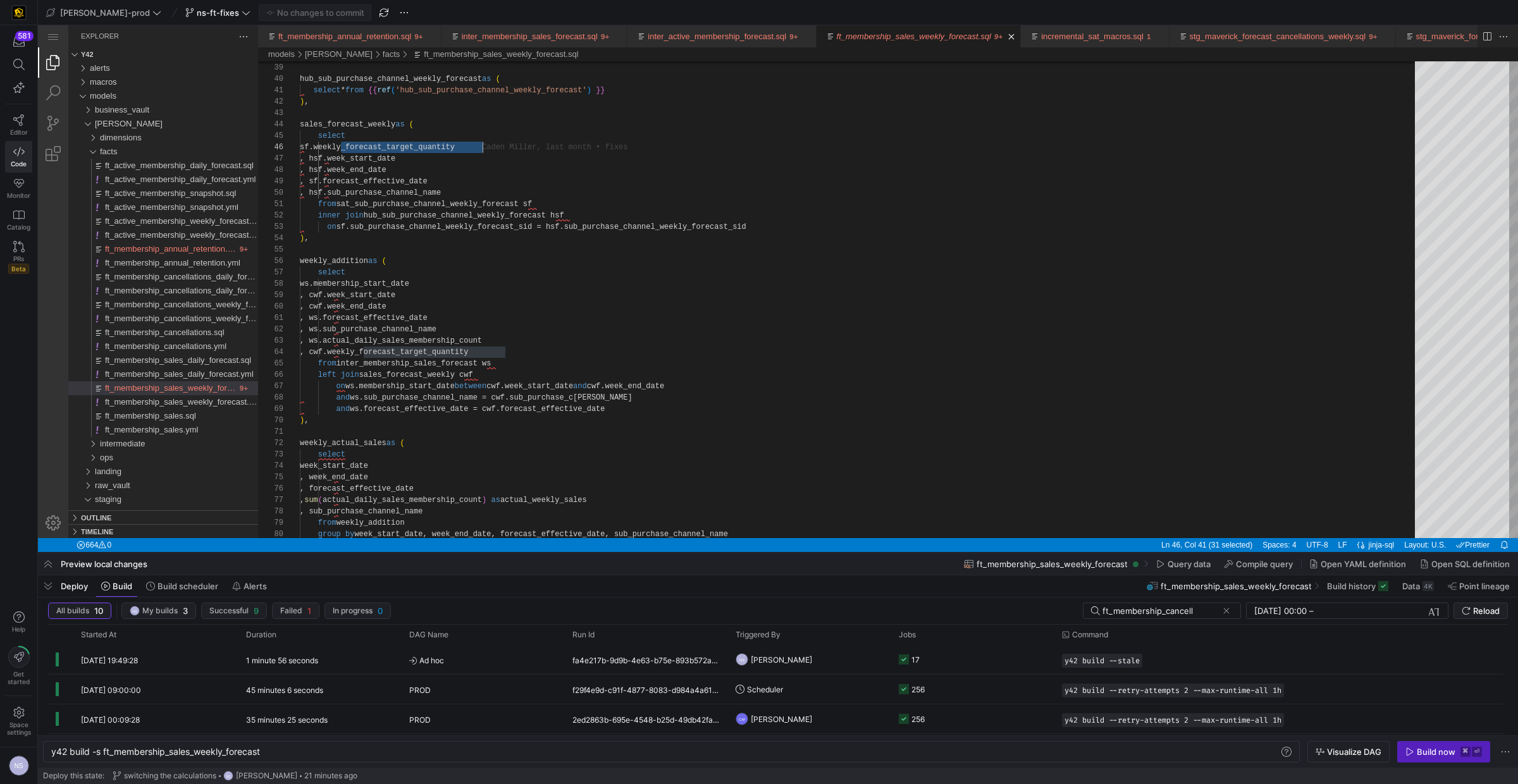
scroll to position [57, 182]
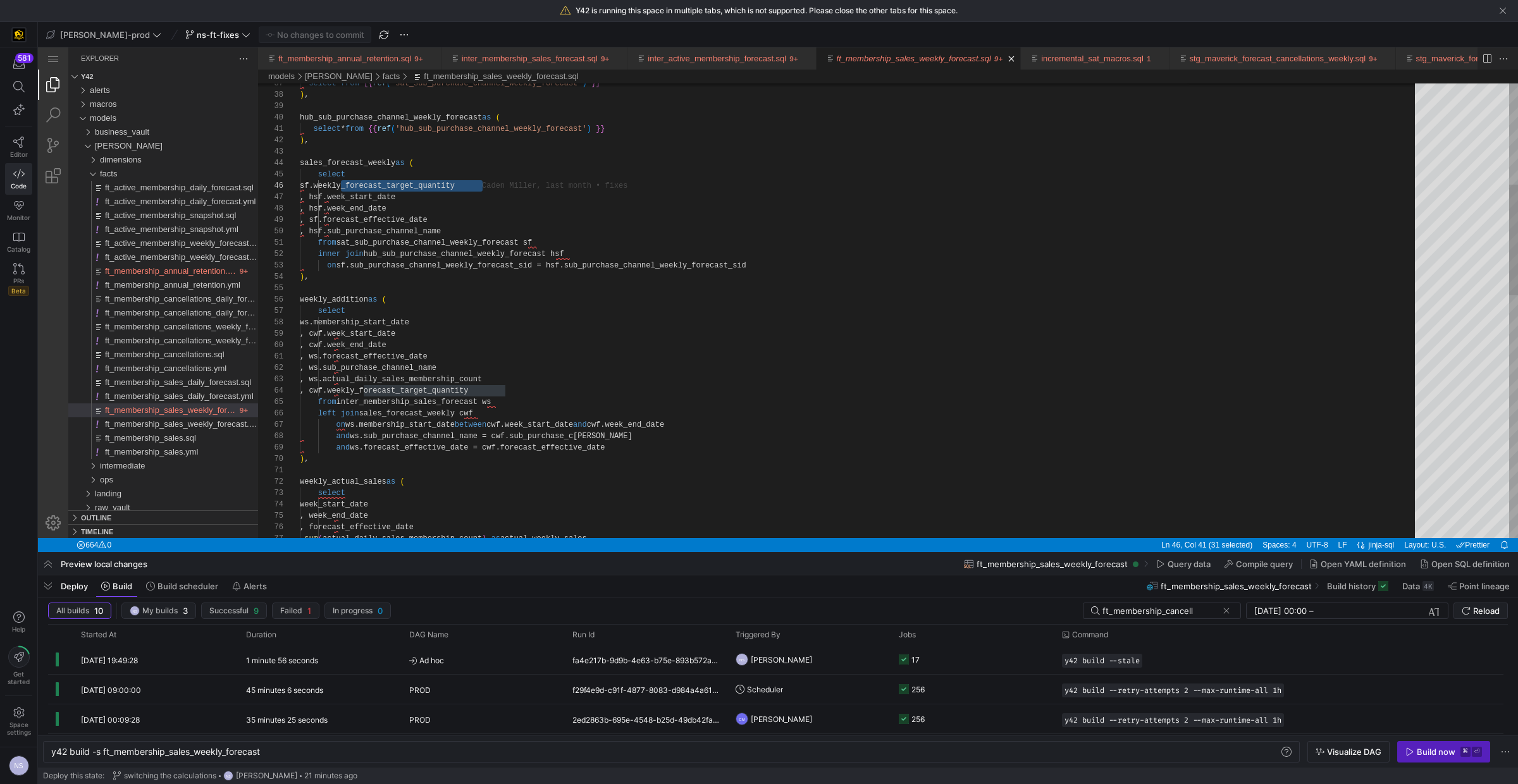
type textarea ", ws.forecast_effective_date , ws.sub_purchase_channel_name , ws.actual_daily_s…"
click at [477, 392] on div "select weekly_actual_sales as ( ) , and ws.forecast_effective_date = cwf.foreca…" at bounding box center [862, 601] width 1124 height 1866
click at [435, 380] on div "select weekly_actual_sales as ( ) , and ws.forecast_effective_date = cwf.foreca…" at bounding box center [862, 601] width 1124 height 1866
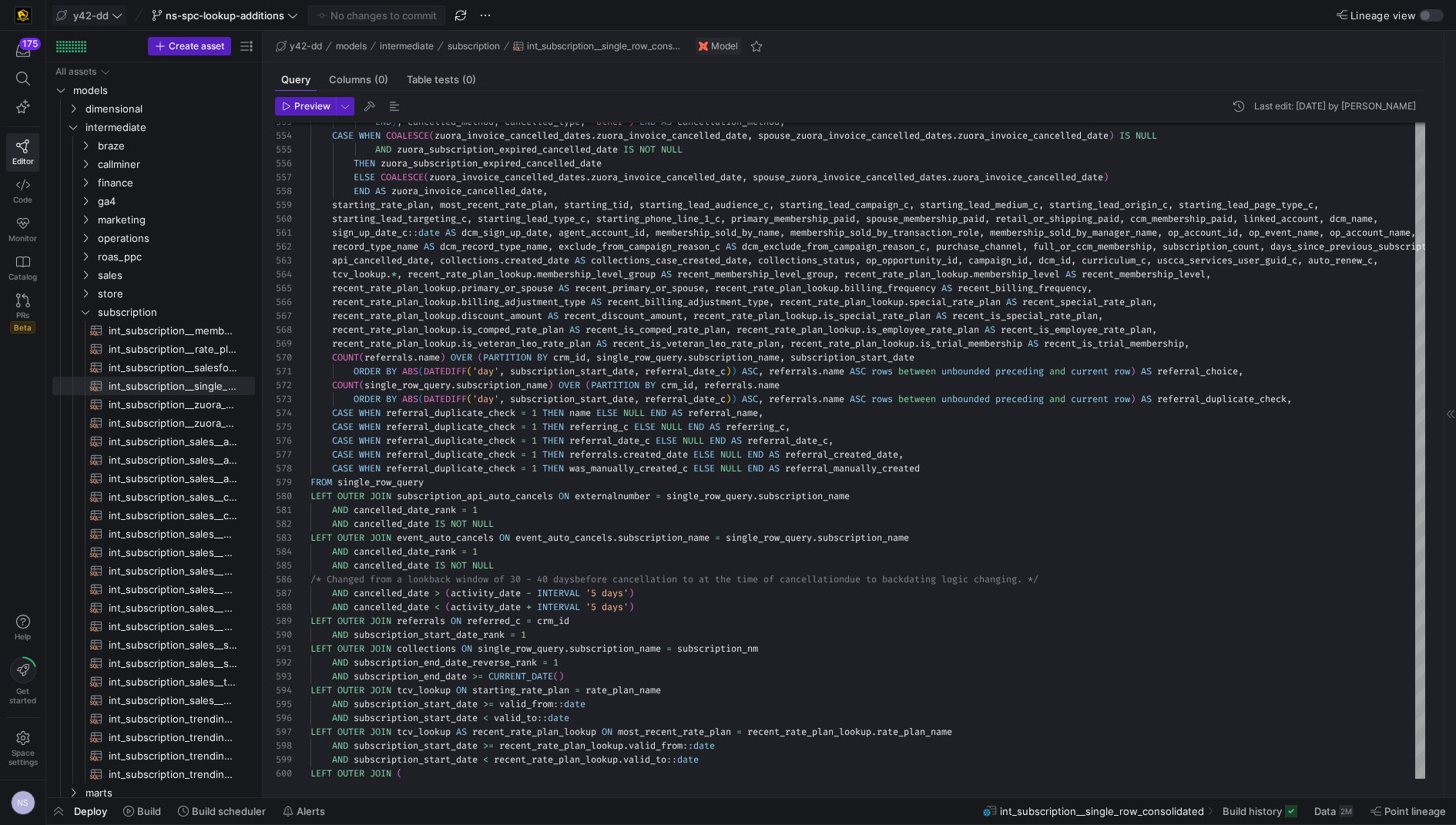
scroll to position [56, 921]
click at [91, 14] on span "y42-dd" at bounding box center [91, 15] width 35 height 13
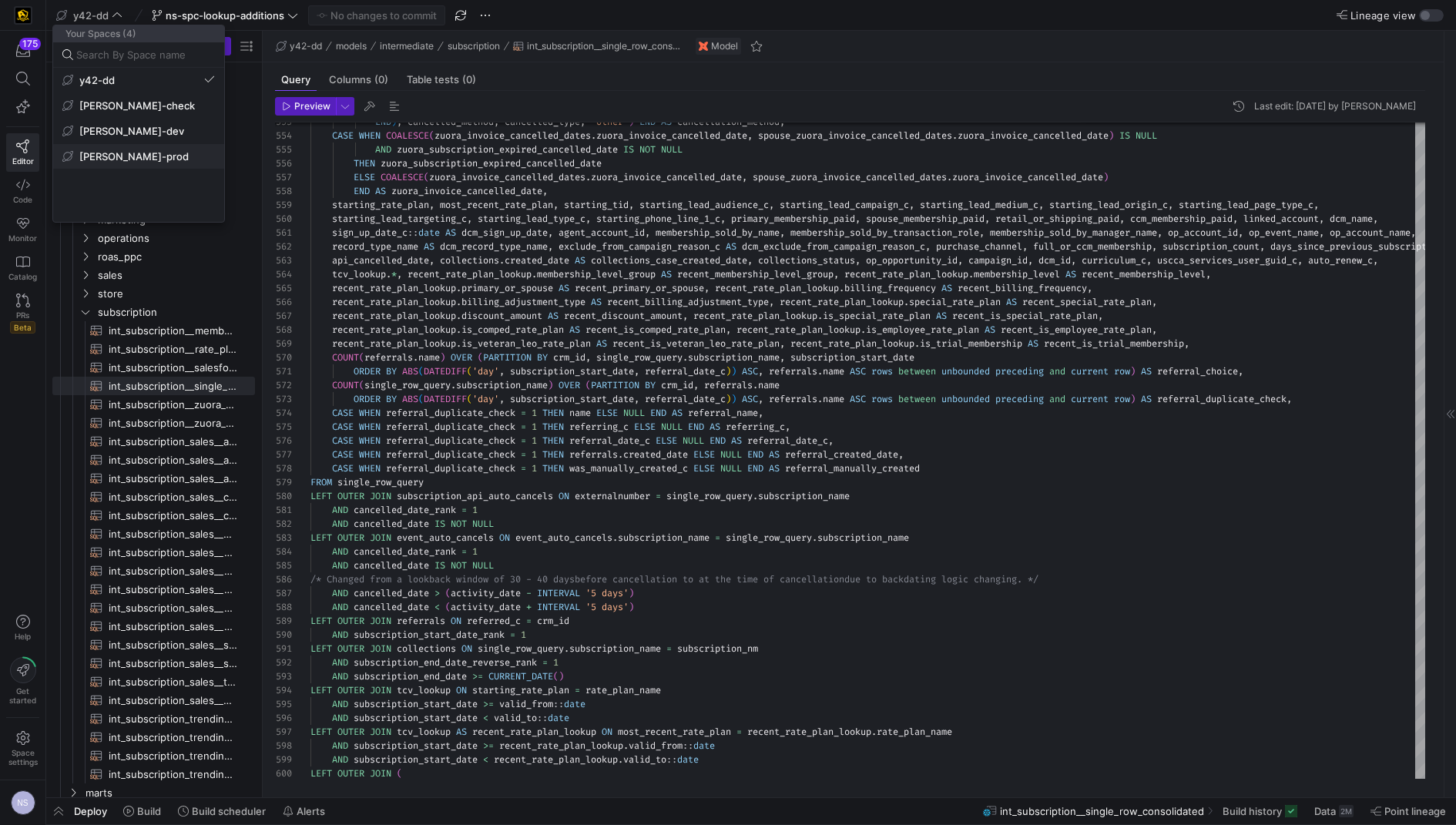
click at [129, 152] on span "[PERSON_NAME]-prod" at bounding box center [134, 156] width 110 height 13
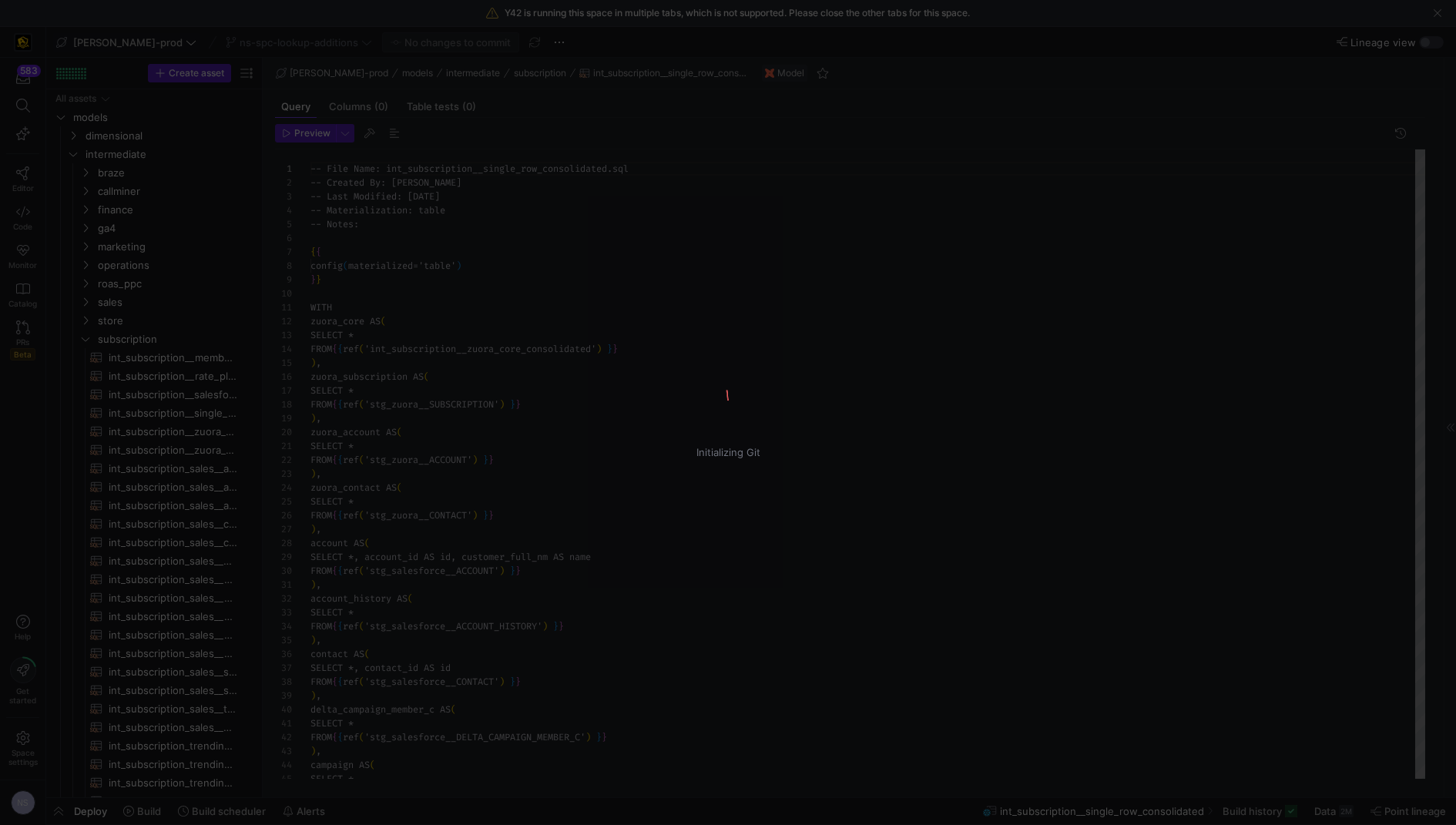
scroll to position [138, 0]
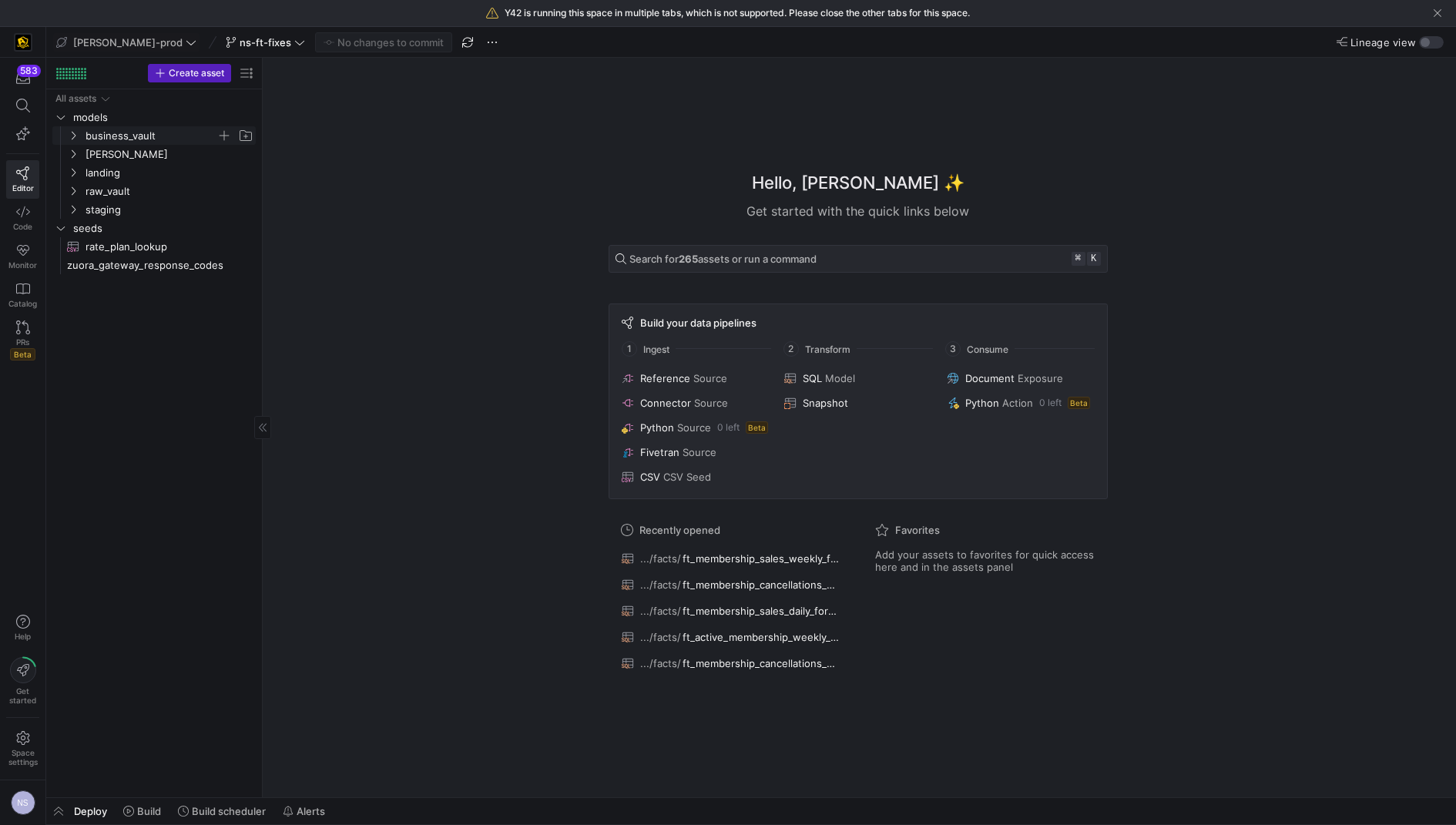
click at [135, 136] on span "business_vault" at bounding box center [151, 136] width 131 height 18
click at [125, 185] on span "sats" at bounding box center [157, 191] width 119 height 18
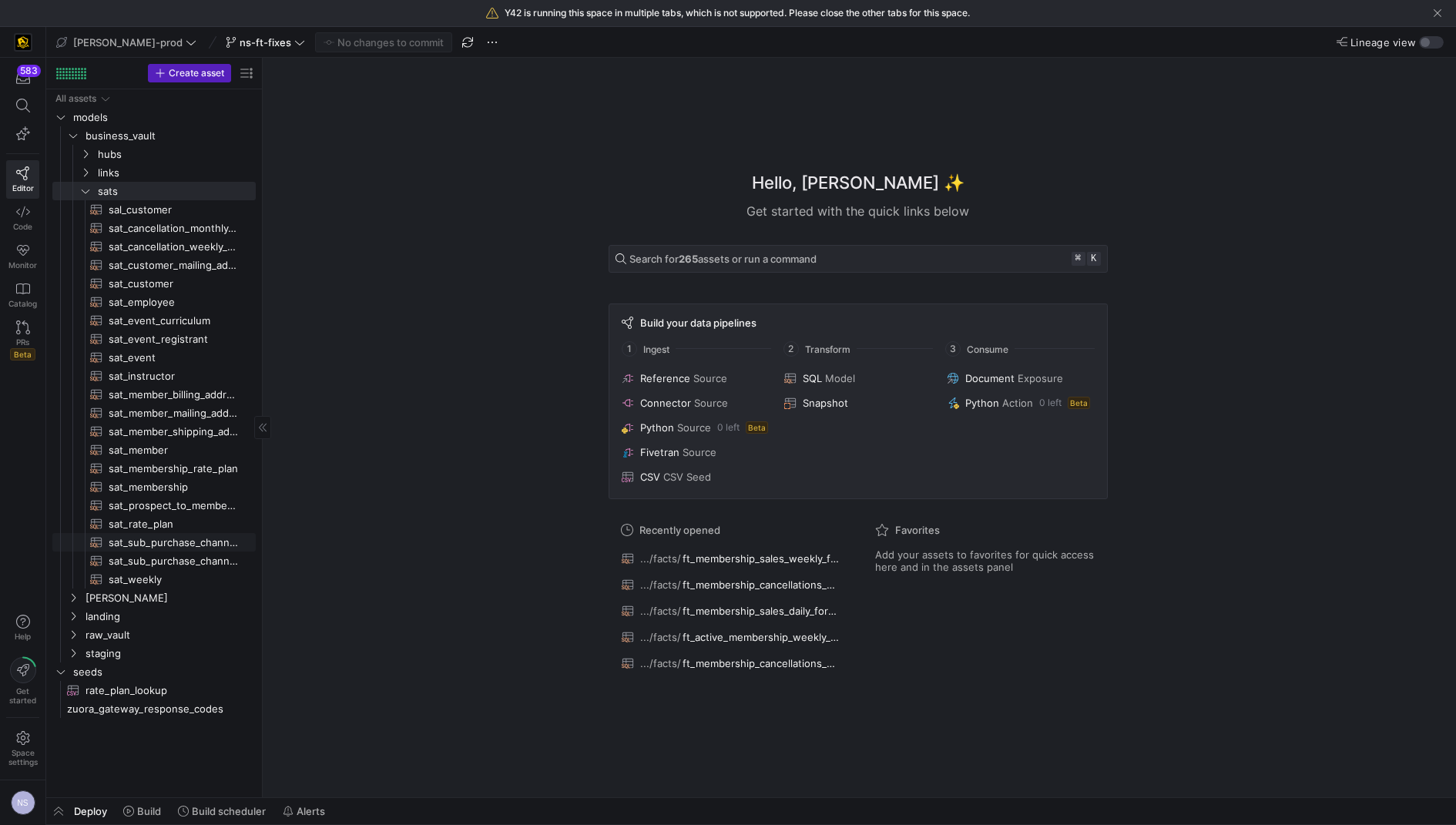
click at [174, 543] on span "sat_sub_purchase_channel_monthly_forecast​​​​​​​​​​" at bounding box center [173, 543] width 129 height 18
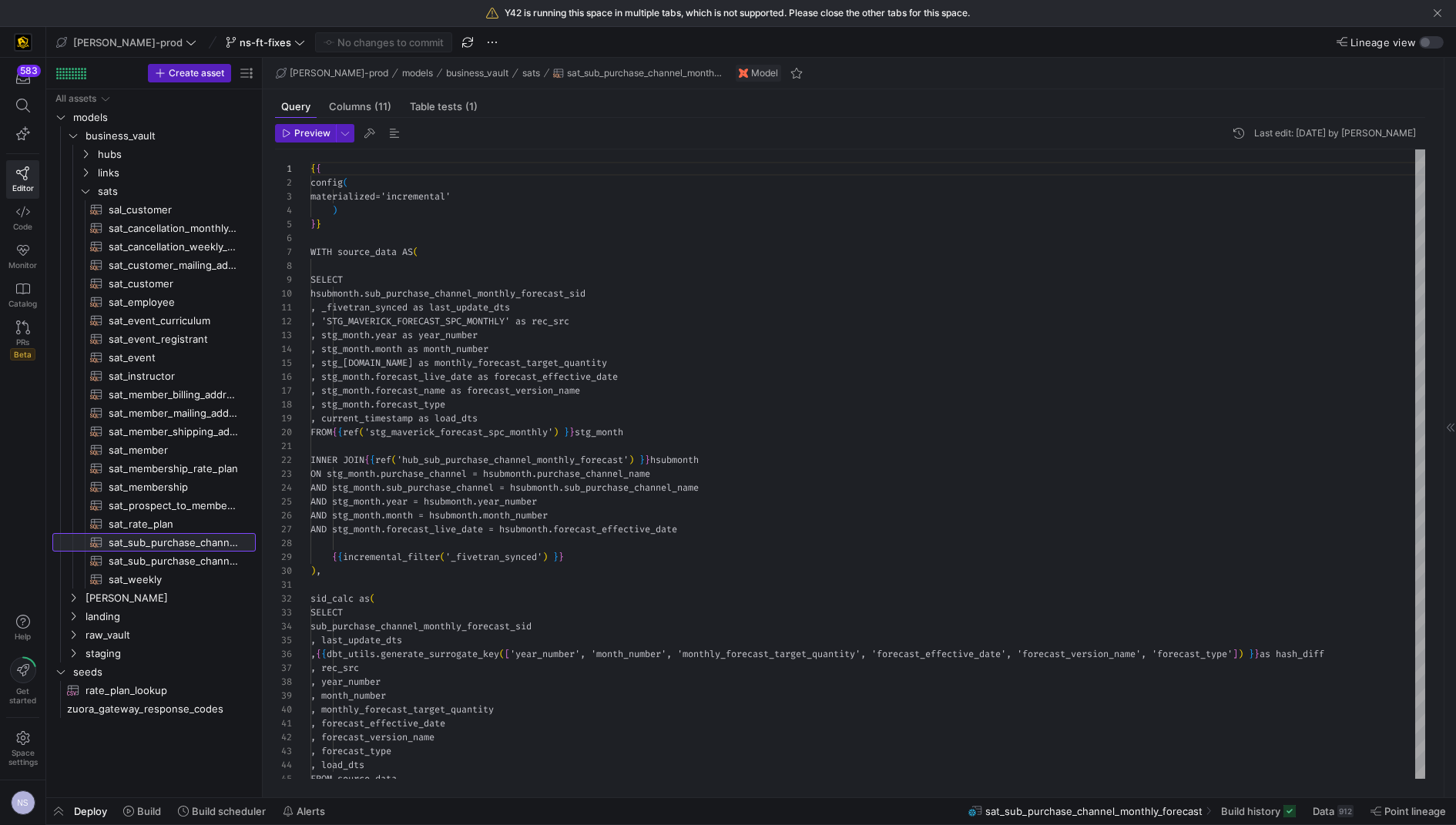
scroll to position [138, 0]
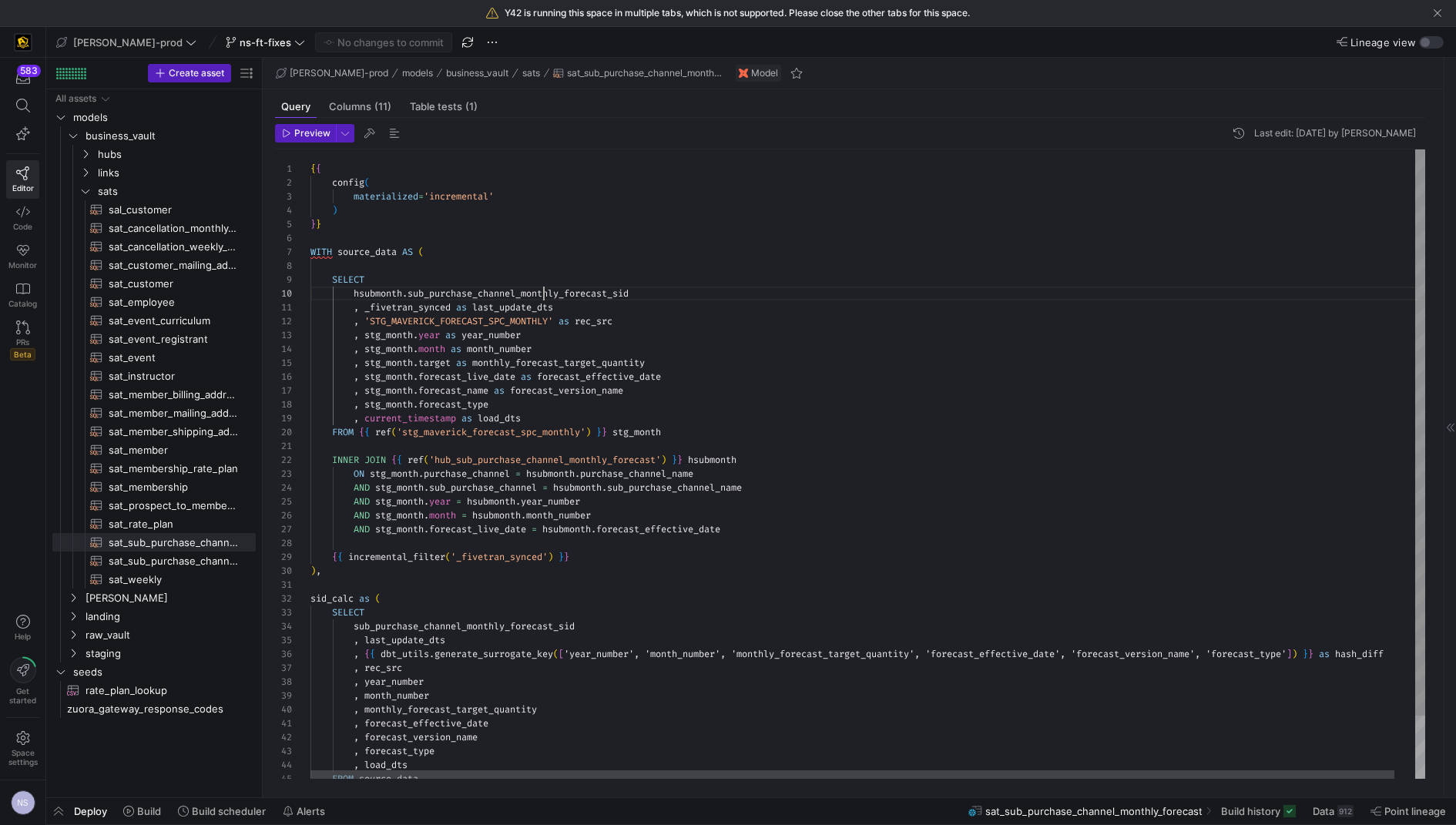
click at [542, 292] on div "{ { config ( materialized = 'incremental' ) } } WITH source_data AS ( SELECT hs…" at bounding box center [878, 500] width 1136 height 701
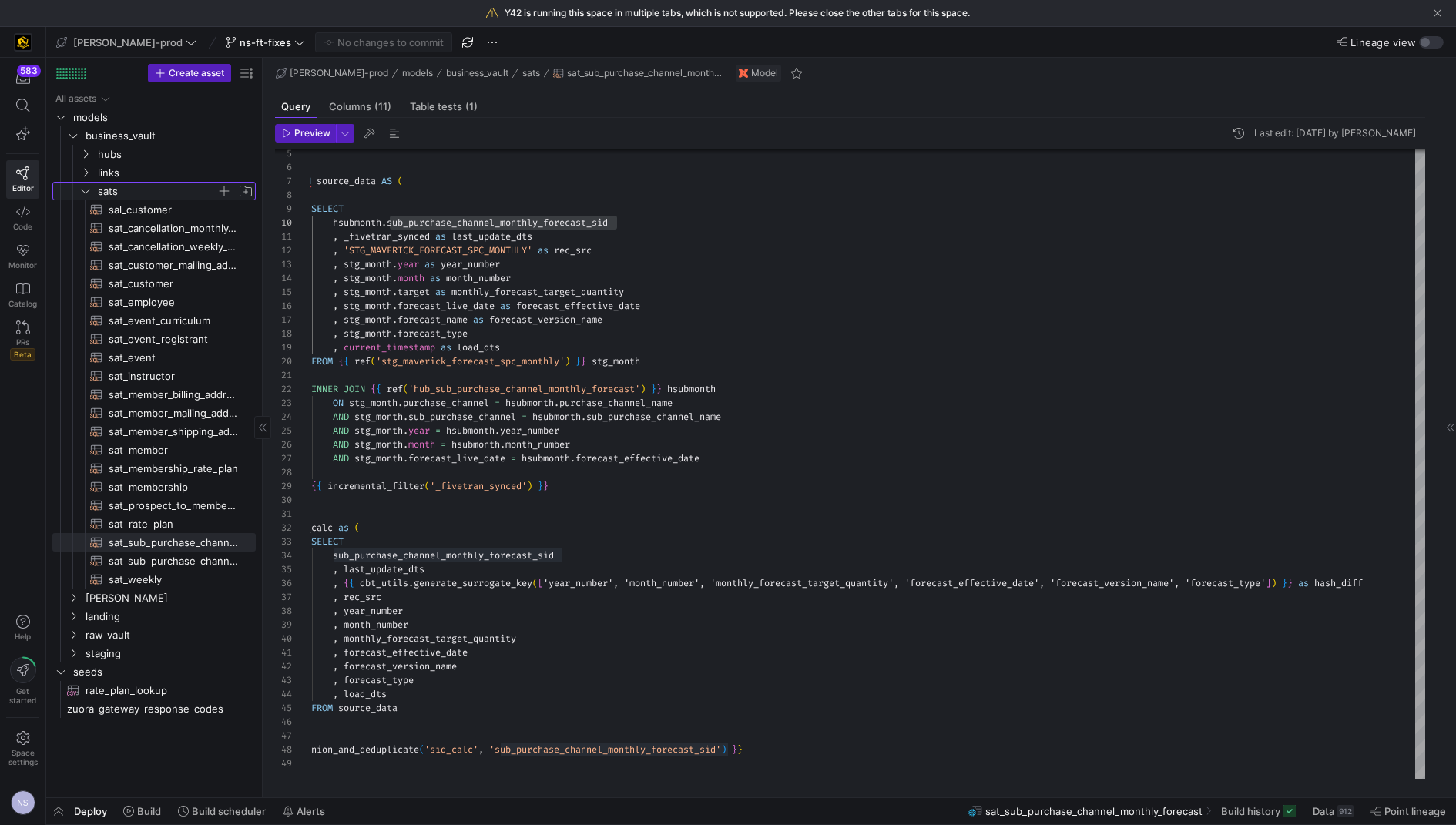
click at [120, 192] on span "sats" at bounding box center [157, 191] width 119 height 18
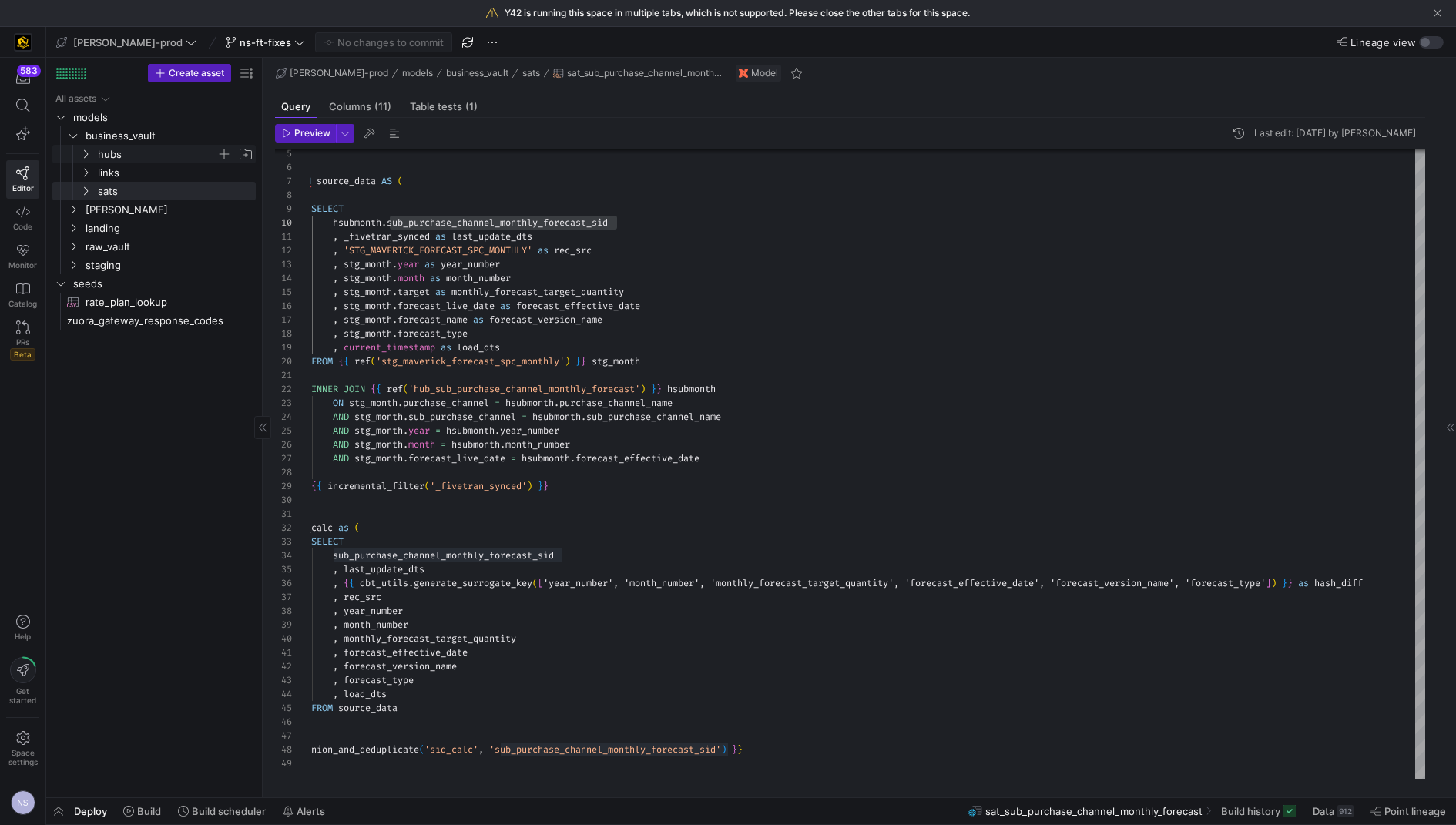
click at [126, 157] on span "hubs" at bounding box center [157, 155] width 119 height 18
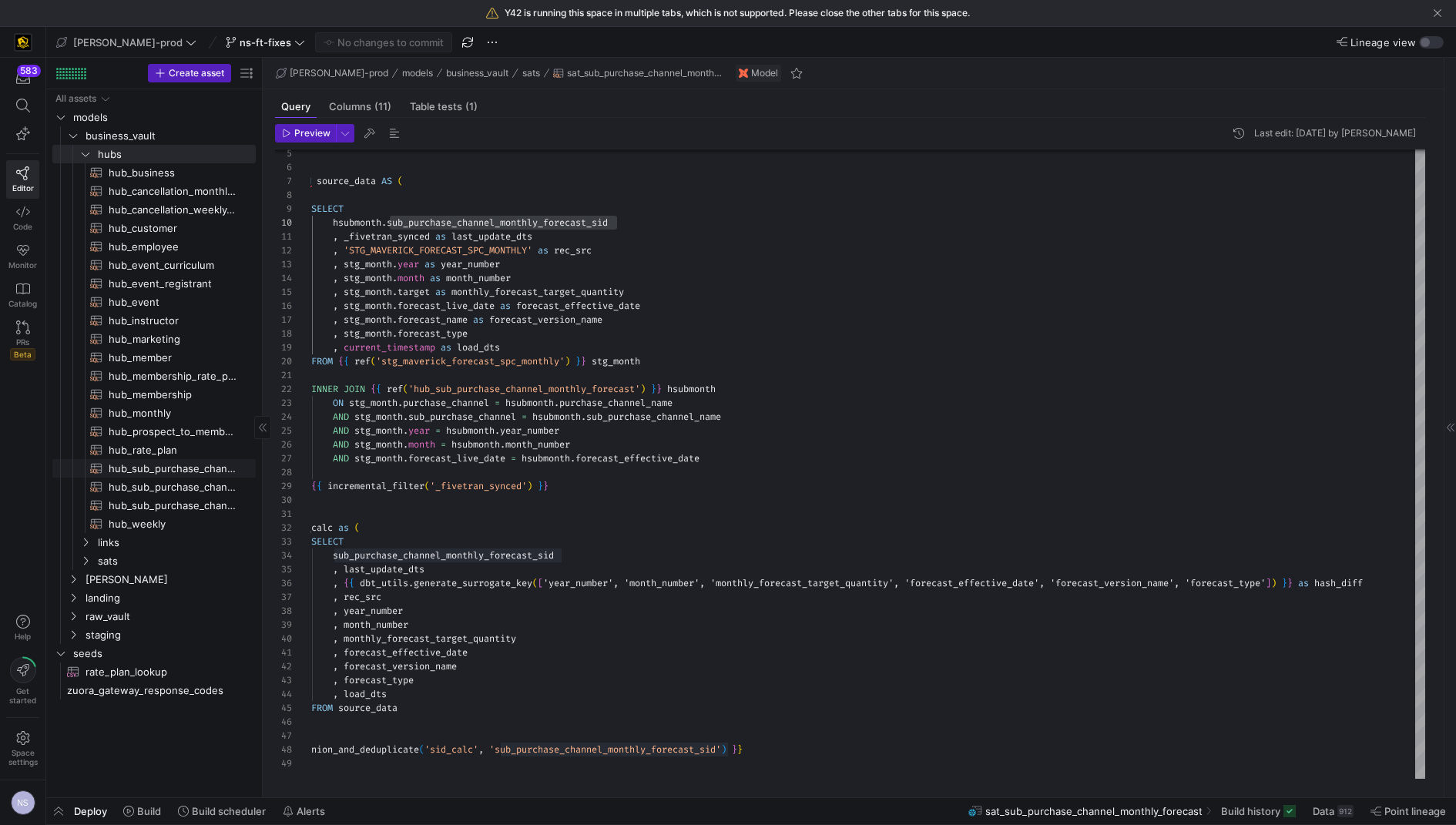
click at [171, 467] on span "hub_sub_purchase_channel_monthly_forecast​​​​​​​​​​" at bounding box center [173, 468] width 129 height 18
type textarea "-- [PERSON_NAME], this is a hub defining link {{ config( materialized='incremen…"
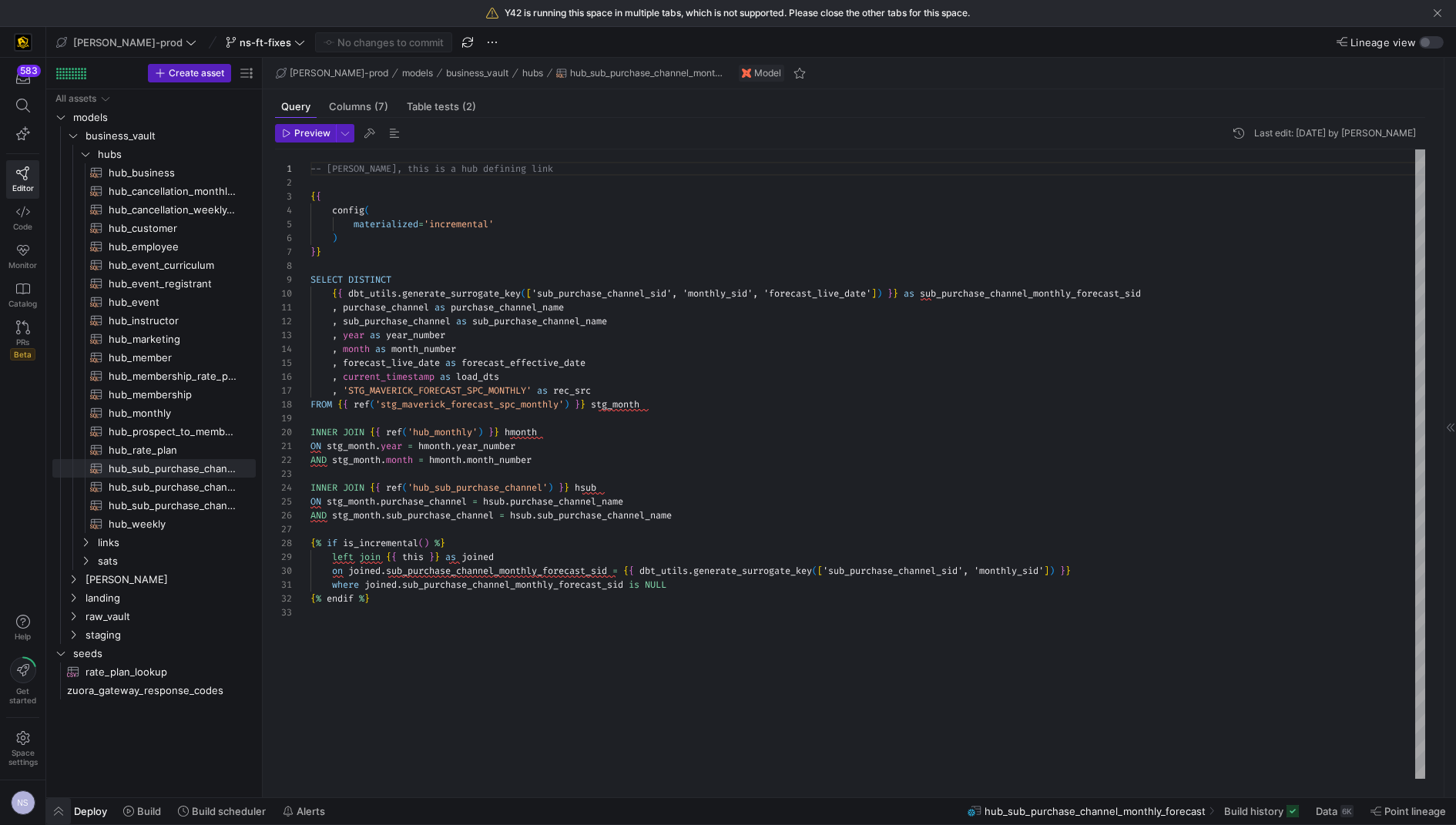
click at [56, 811] on span "button" at bounding box center [58, 810] width 24 height 26
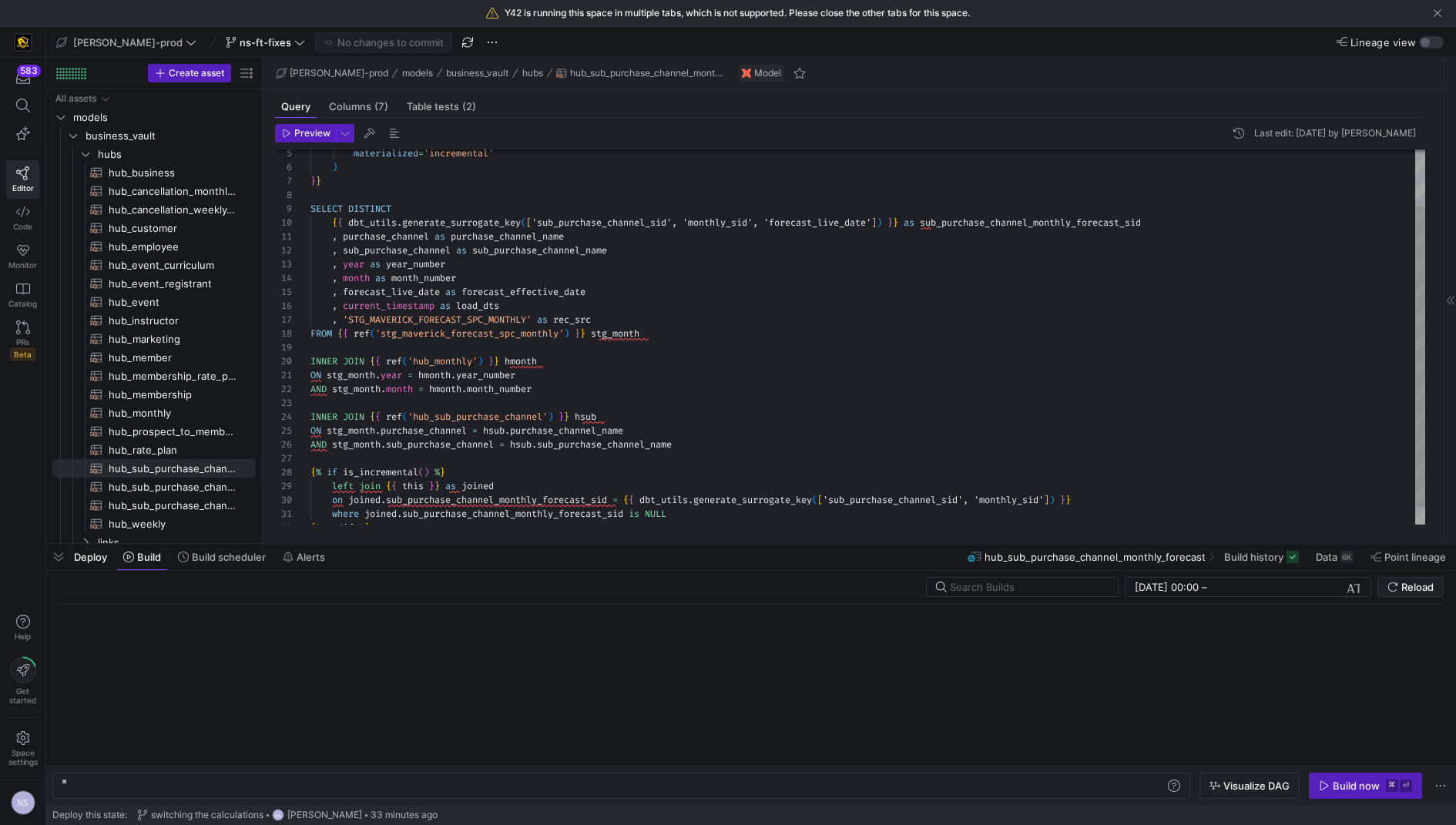
scroll to position [0, 295]
click at [402, 778] on div "y42 build -s hub_sub_purchase_channel_monthly_fore cast y42 build -s hub_sub_pu…" at bounding box center [620, 785] width 1138 height 26
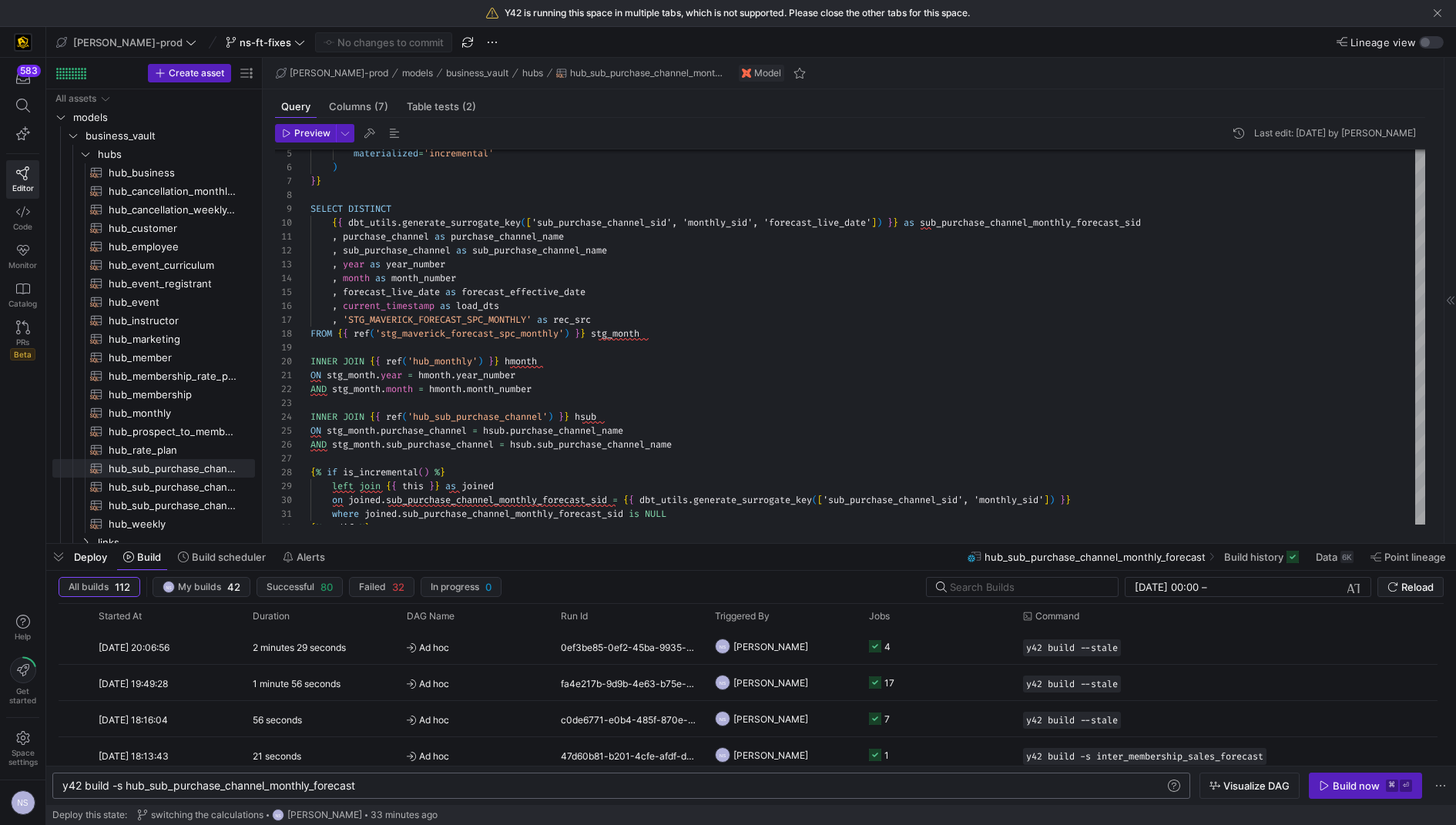
scroll to position [0, 0]
click at [400, 786] on div "y42 build -s hub_sub_purchase_channel_monthly_fore cast" at bounding box center [614, 786] width 1104 height 13
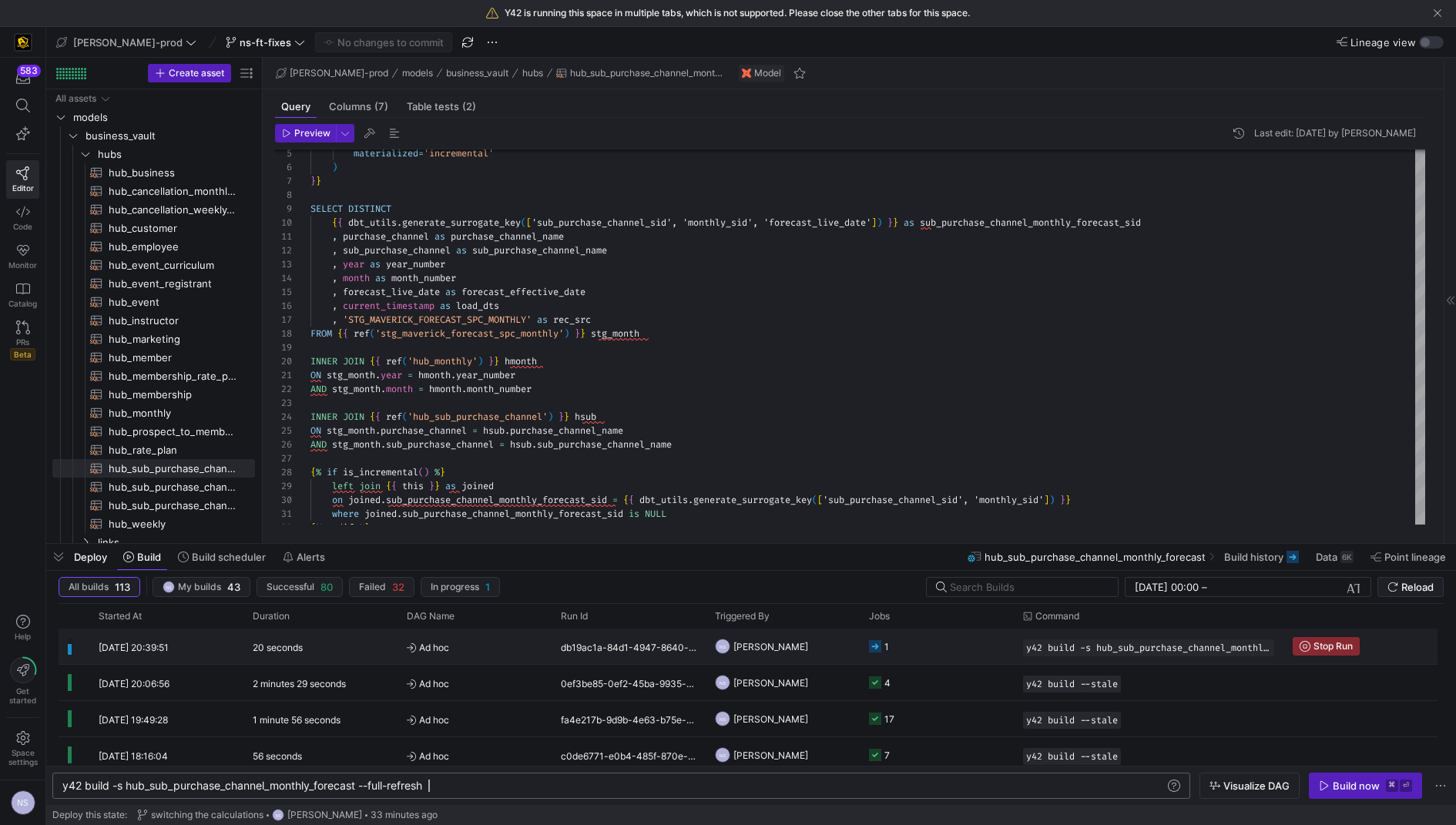
type textarea "y42 build -s hub_sub_purchase_channel_monthly_forecast --full-refresh"
click at [841, 650] on y42-orchestration-triggered-by "NS [PERSON_NAME]" at bounding box center [782, 646] width 135 height 34
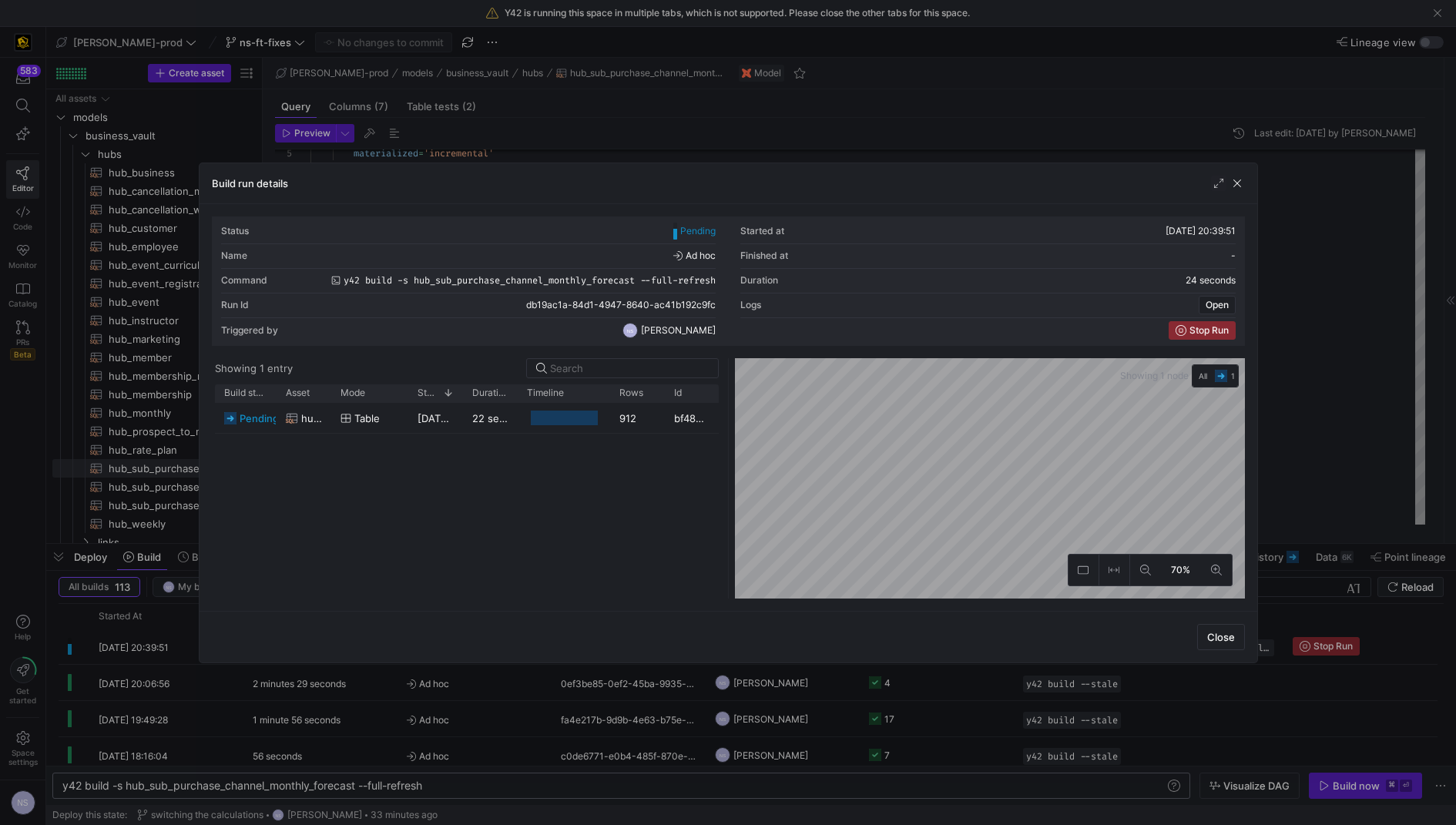
click at [917, 745] on div at bounding box center [728, 412] width 1456 height 825
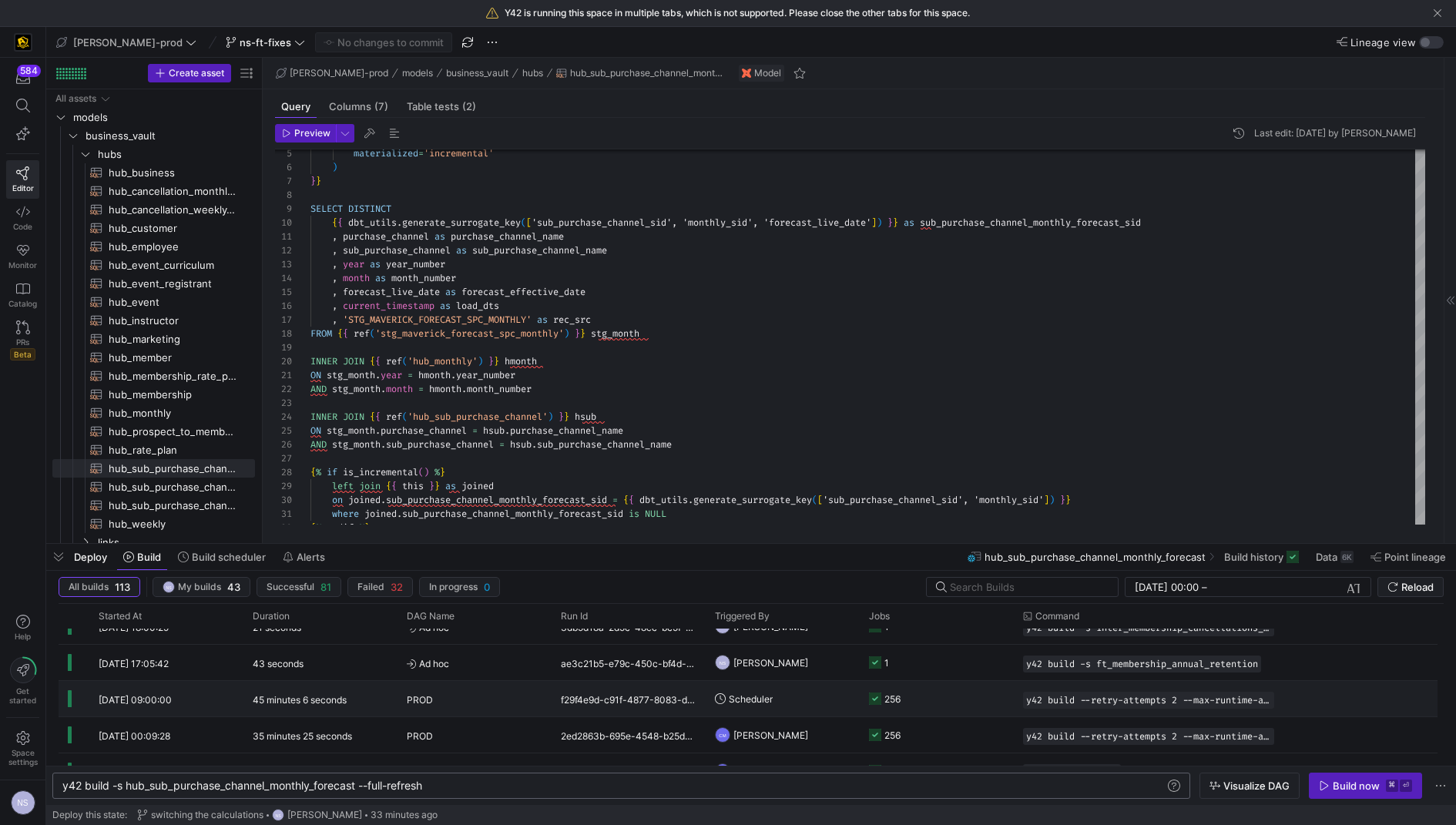
scroll to position [262, 0]
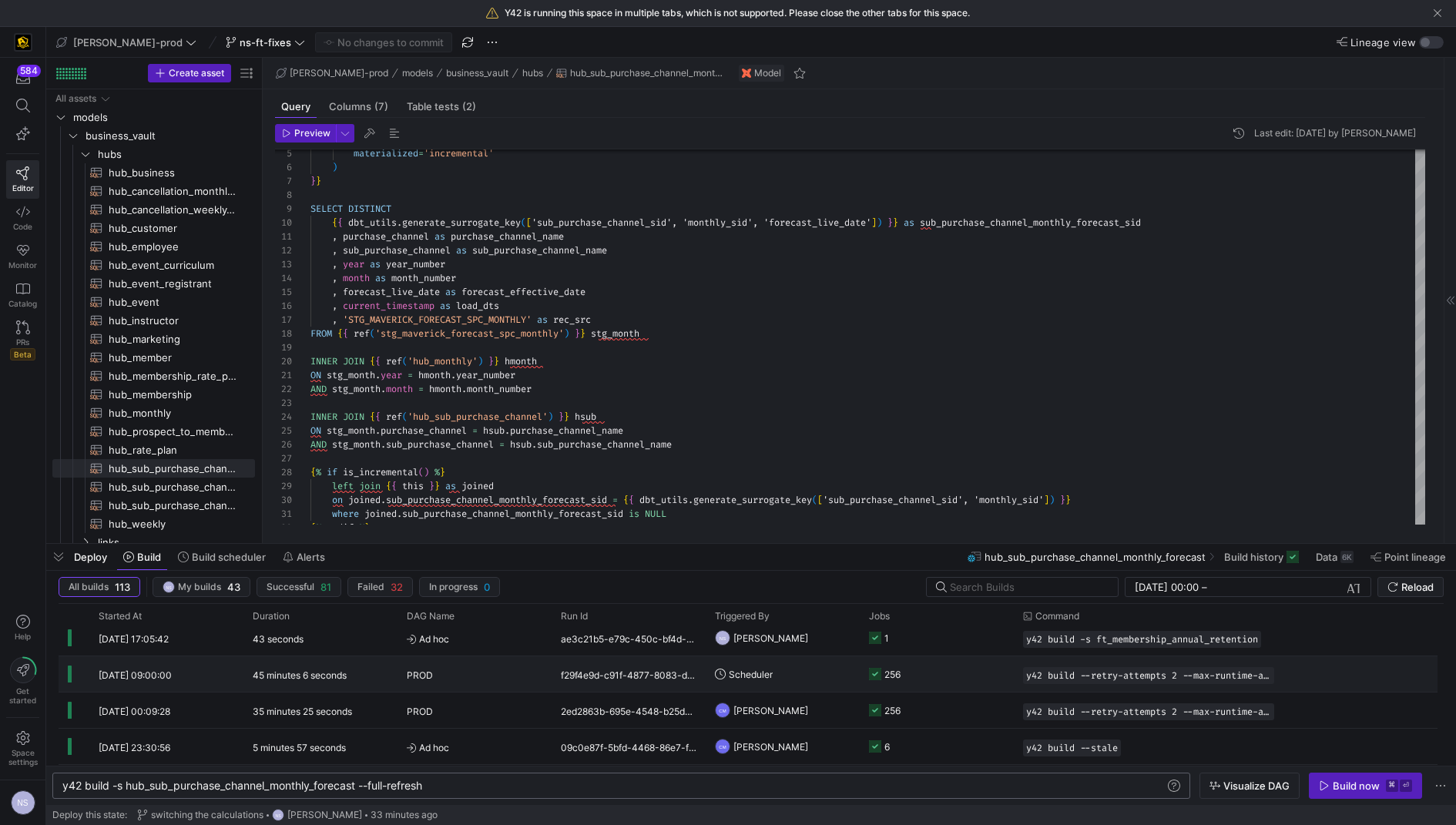
click at [929, 682] on y42-job-status-cell-renderer "256" at bounding box center [937, 674] width 135 height 34
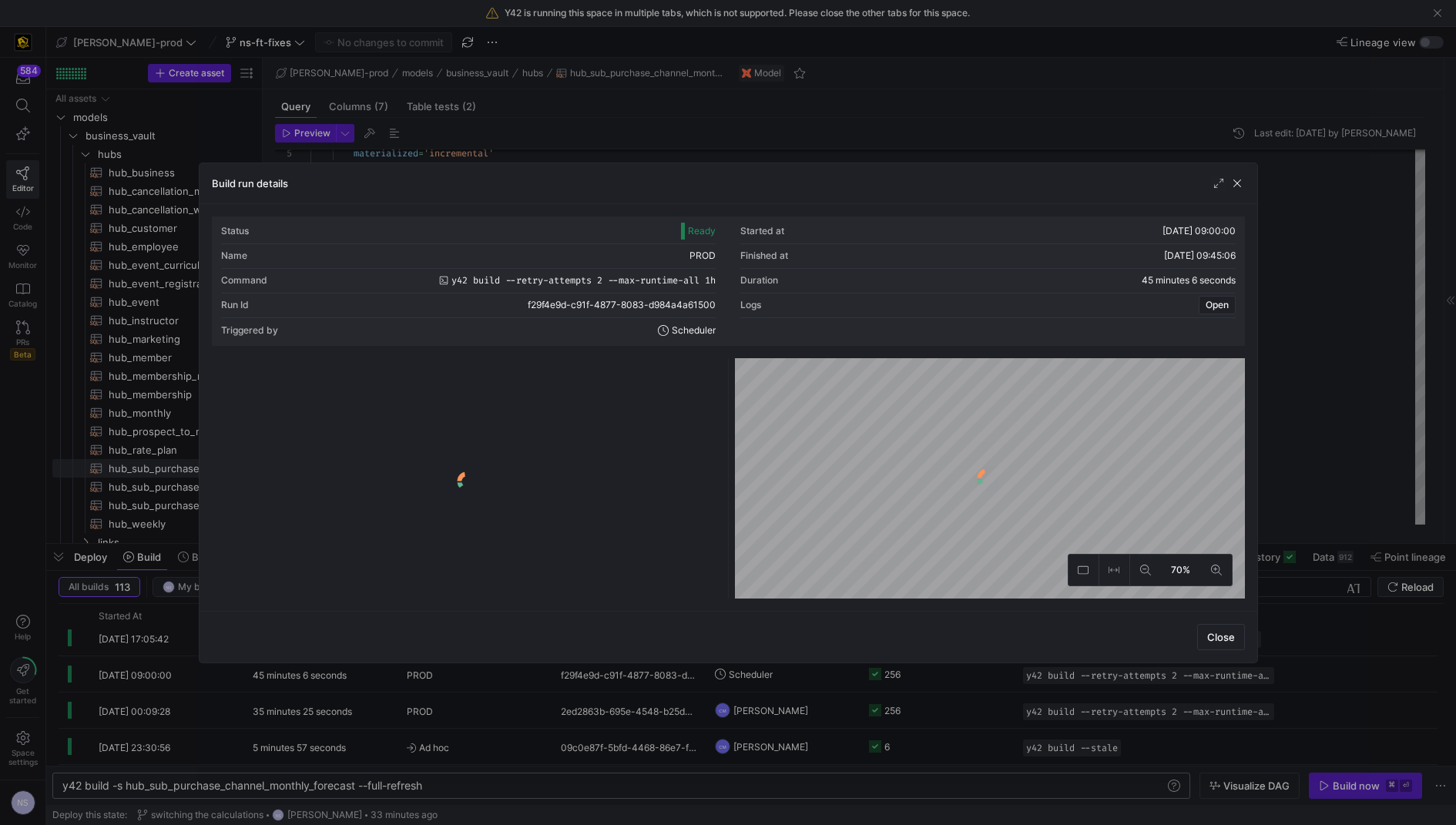
drag, startPoint x: 625, startPoint y: 371, endPoint x: 613, endPoint y: 368, distance: 12.4
click at [624, 370] on y42-logo-loader at bounding box center [466, 481] width 504 height 234
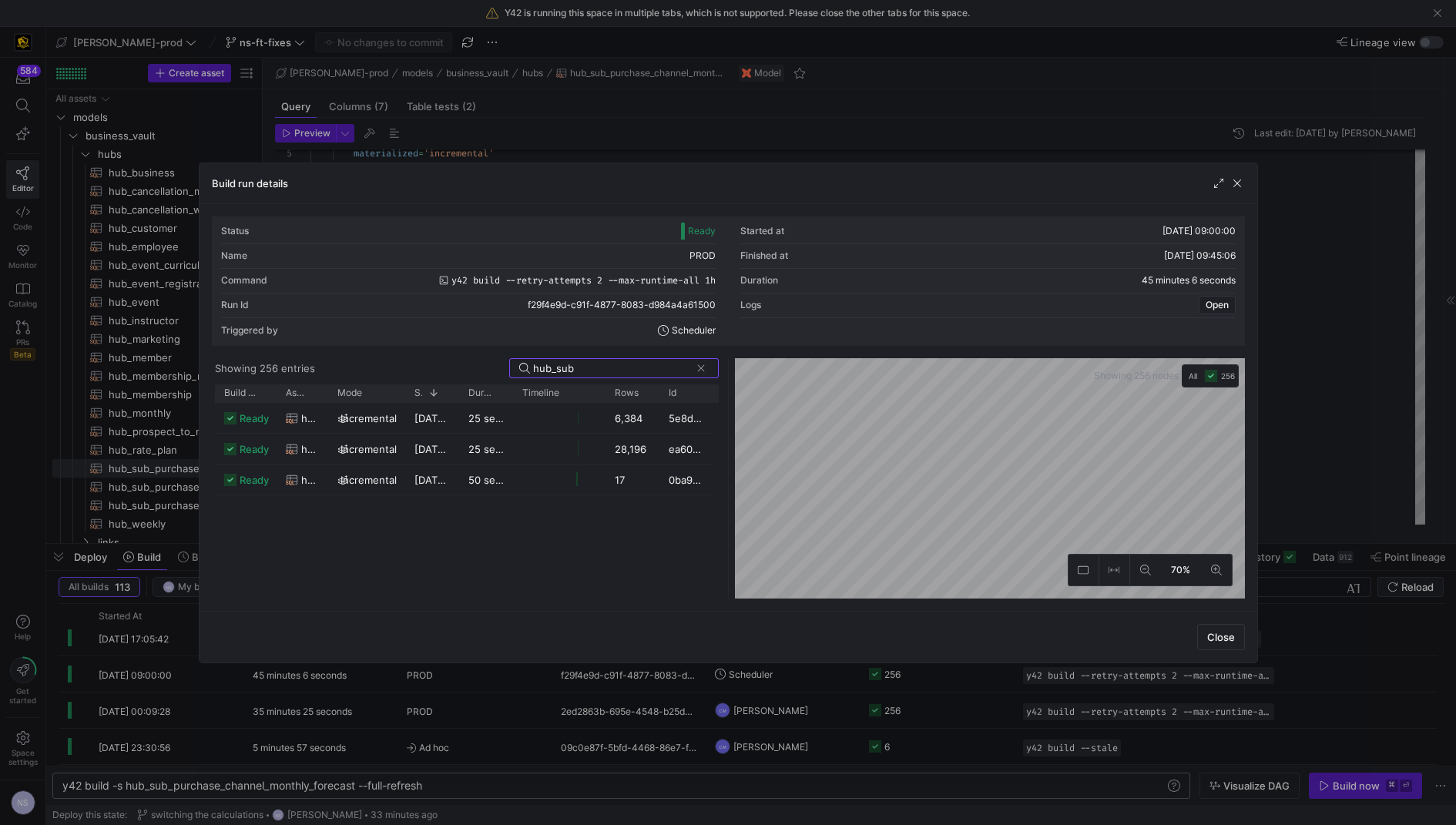
type input "hub_sub"
click at [1312, 460] on div at bounding box center [728, 412] width 1456 height 825
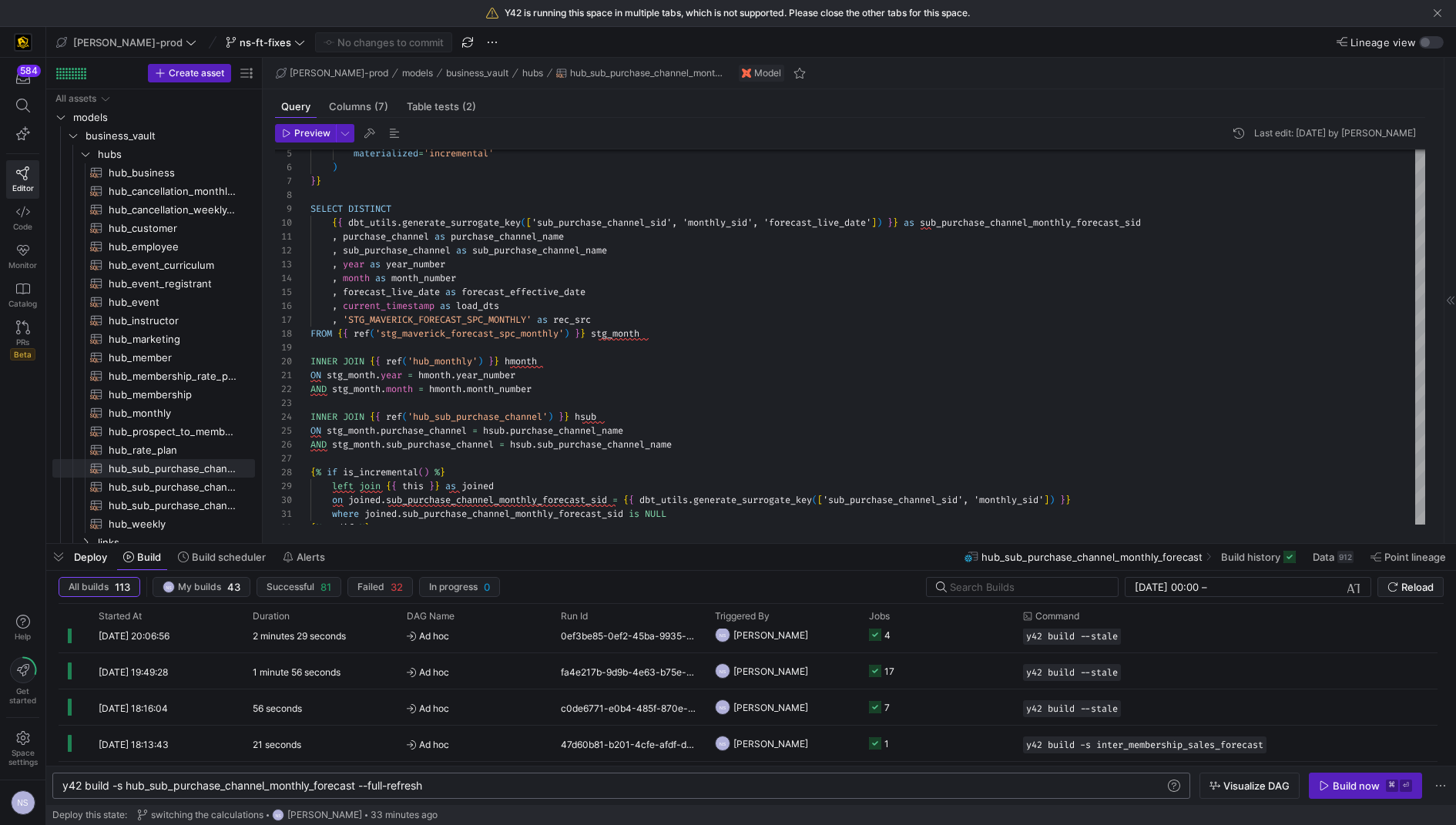
scroll to position [0, 0]
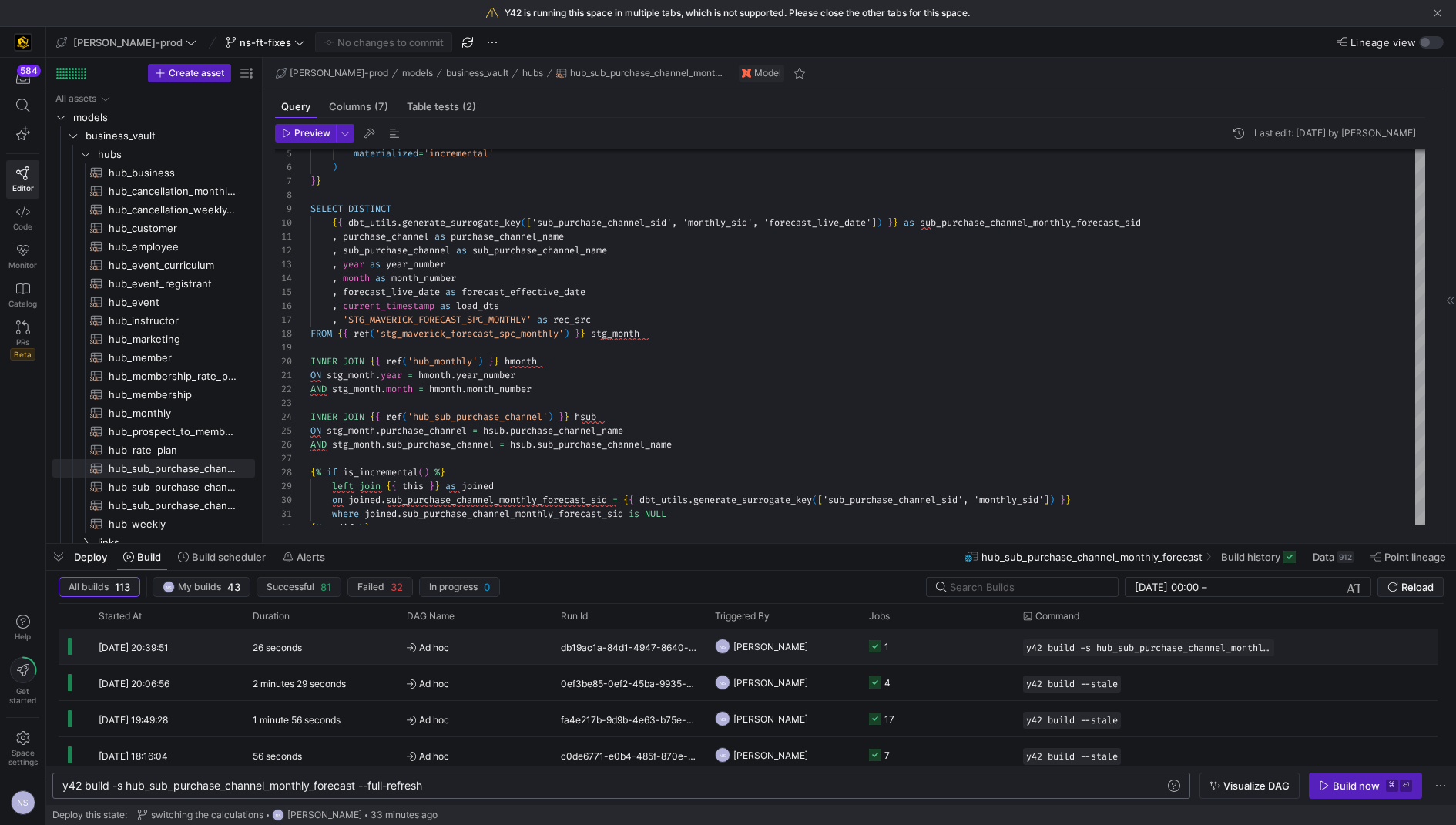
click at [926, 650] on y42-job-status-cell-renderer "1" at bounding box center [937, 646] width 135 height 34
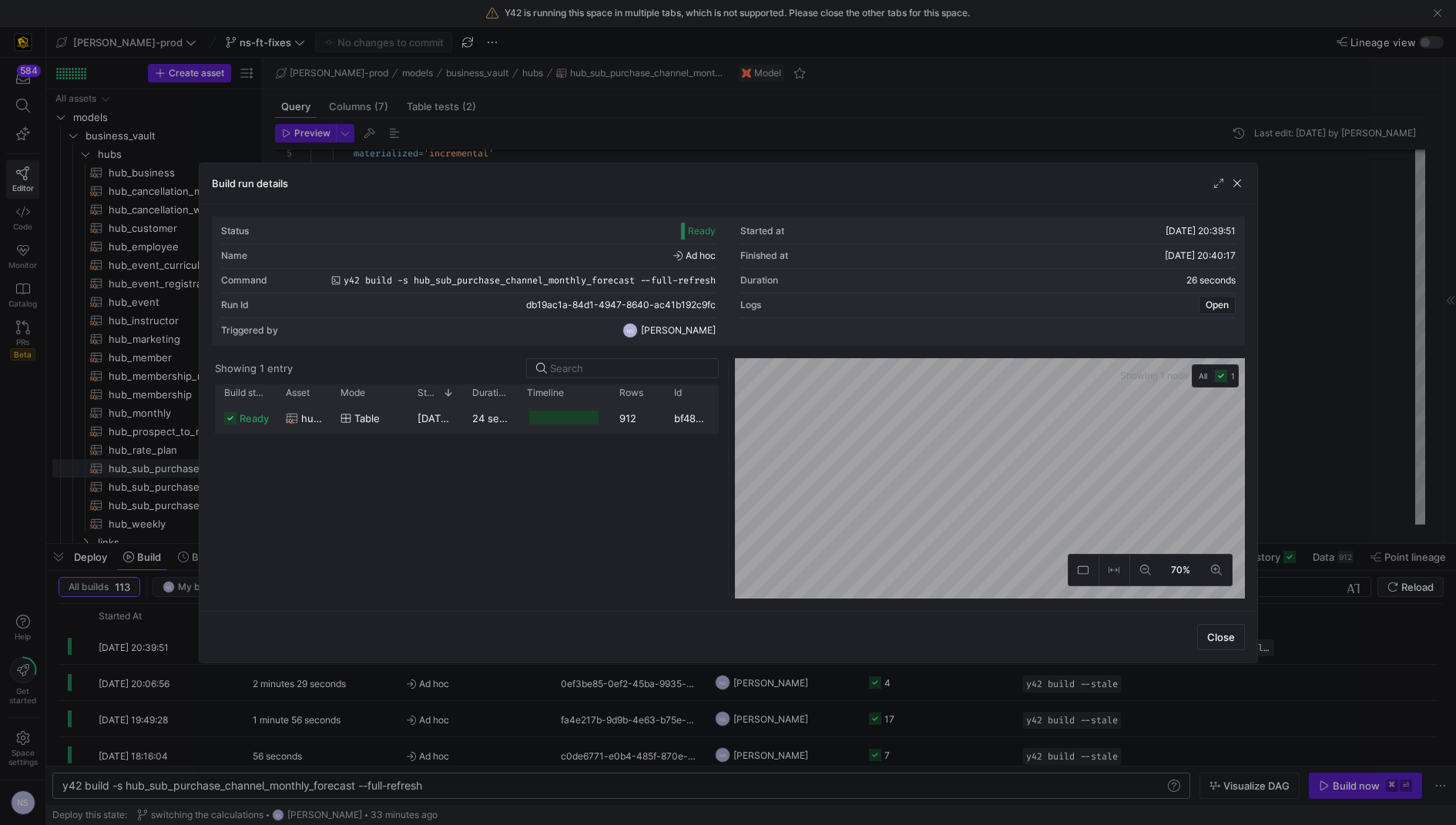
click at [406, 410] on div "table" at bounding box center [369, 417] width 77 height 30
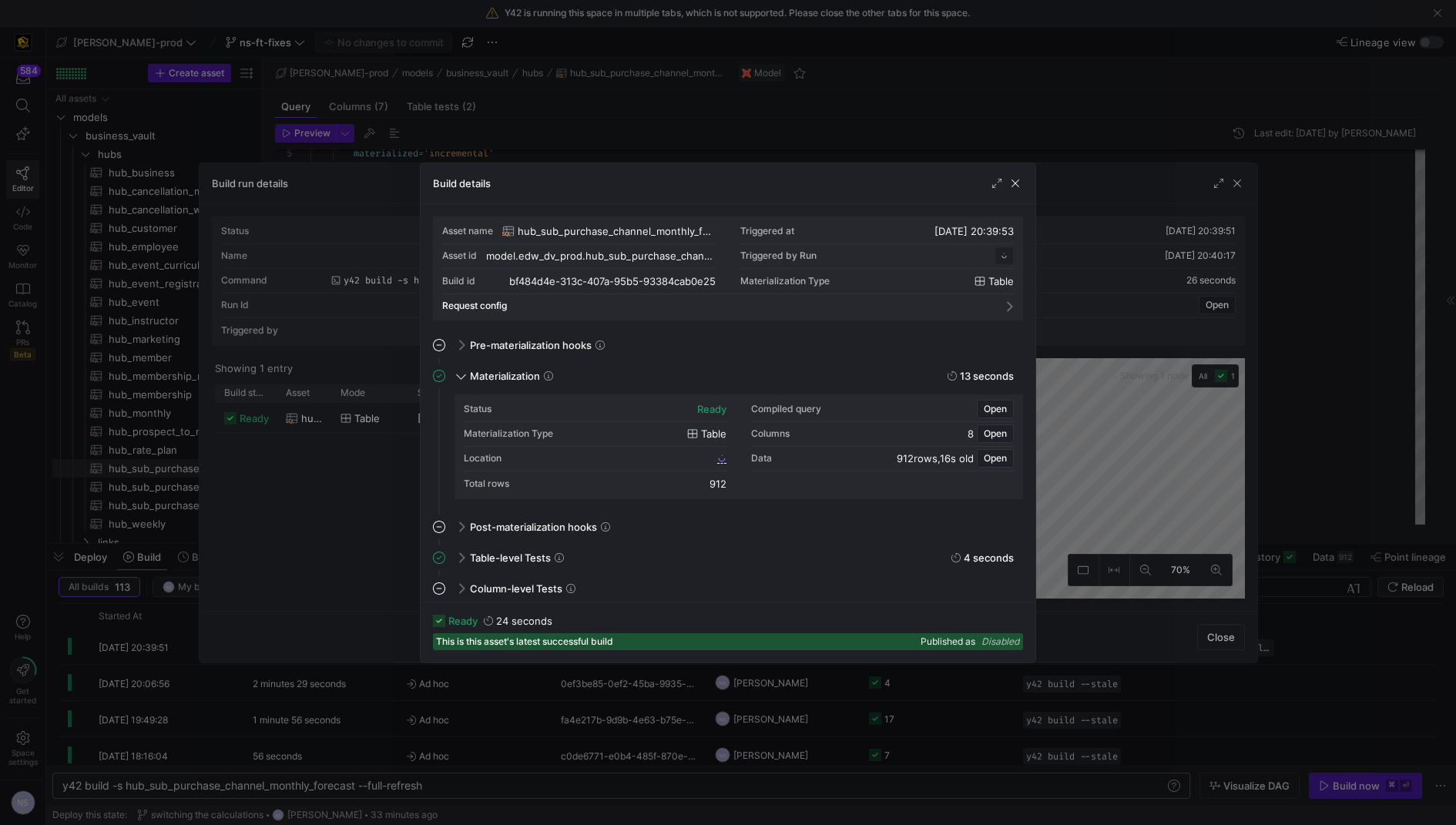
scroll to position [138, 0]
click at [698, 458] on span "bf484d4e_313c_407a_95b5_93384cab0e25" at bounding box center [619, 458] width 189 height 11
drag, startPoint x: 1135, startPoint y: 282, endPoint x: 1168, endPoint y: 287, distance: 33.4
click at [1136, 282] on div at bounding box center [728, 412] width 1456 height 825
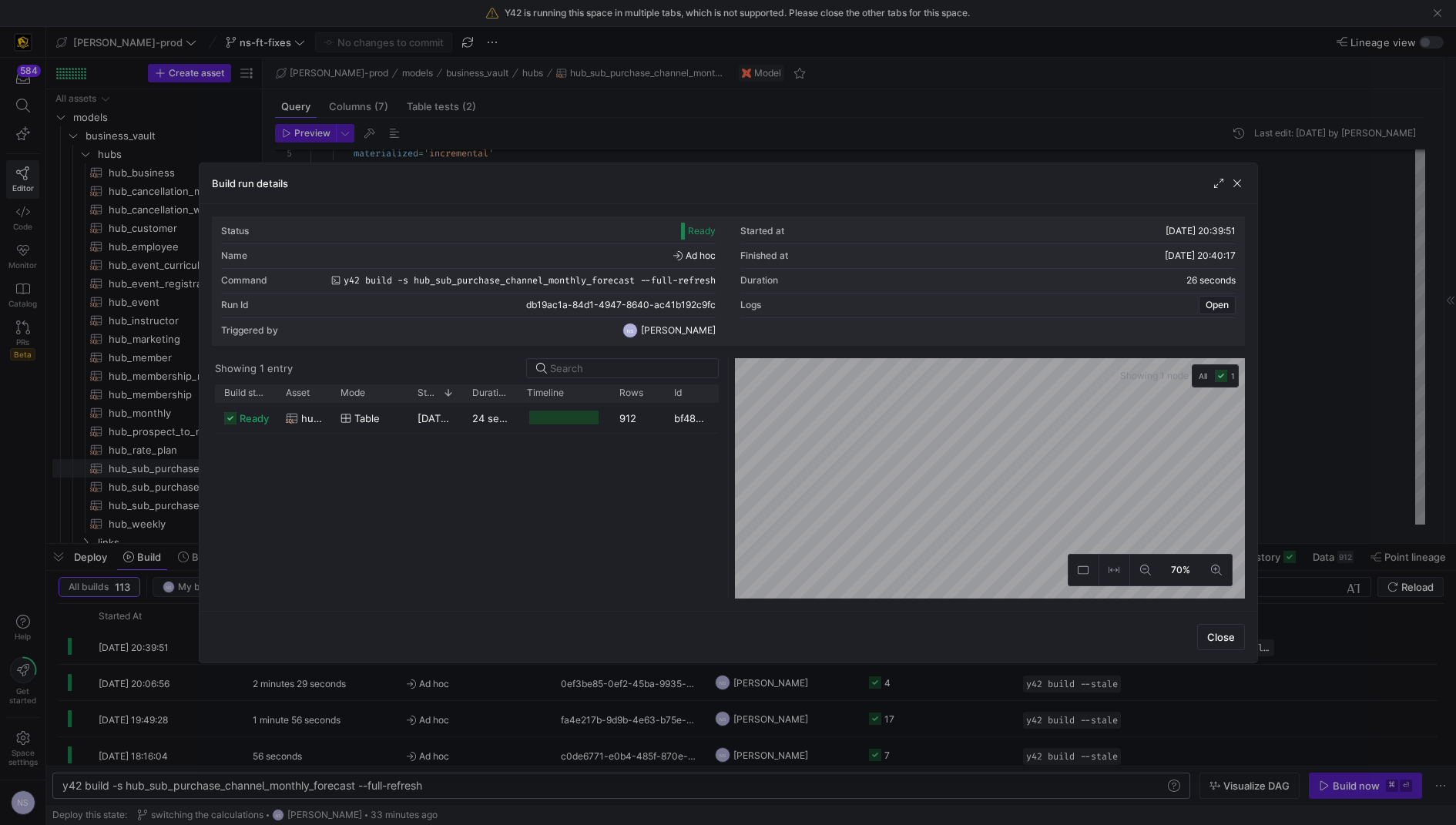
click at [1248, 297] on div "Status Ready Started at 15/08/25, 20:39:51 Name Ad hoc Finished at 15/08/25, 20…" at bounding box center [728, 407] width 1057 height 407
click at [1285, 291] on div at bounding box center [728, 412] width 1456 height 825
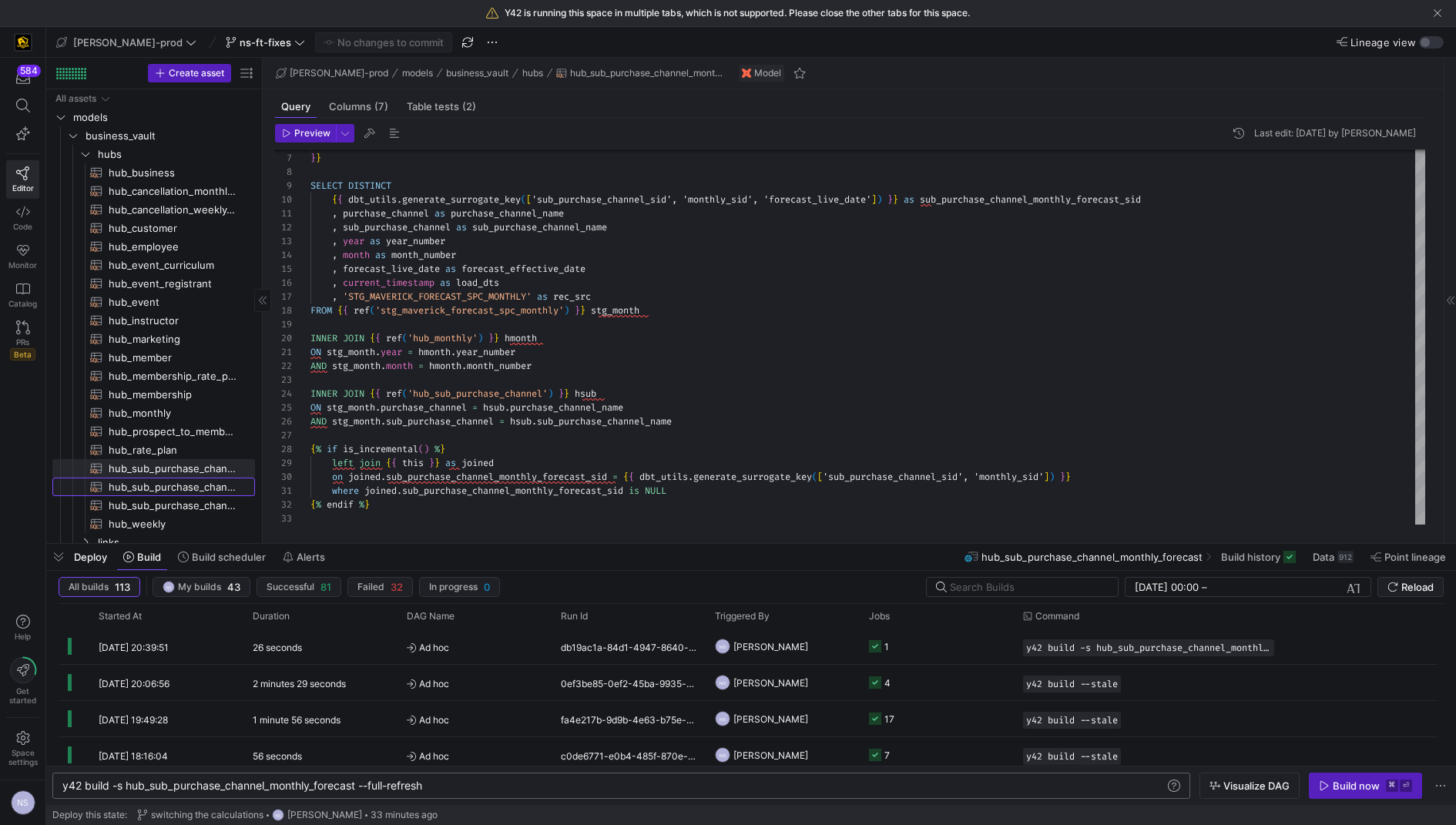
click at [166, 484] on span "hub_sub_purchase_channel_weekly_forecast​​​​​​​​​​" at bounding box center [172, 487] width 128 height 18
type textarea "{{ config( materialized='incremental' ) }} SELECT DISTINCT {{ dbt_utils.generat…"
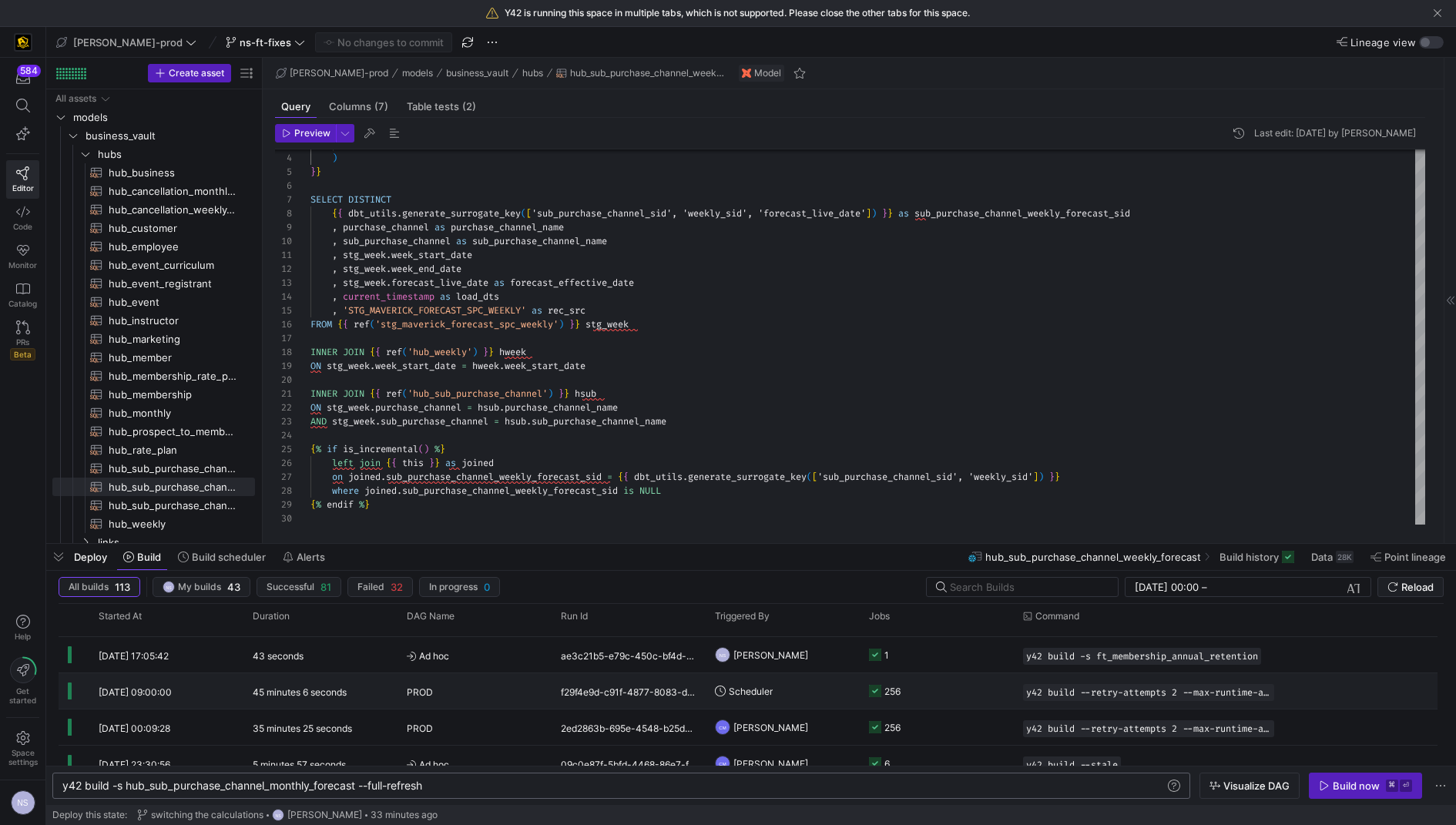
click at [985, 696] on y42-job-status-cell-renderer "256" at bounding box center [937, 691] width 135 height 34
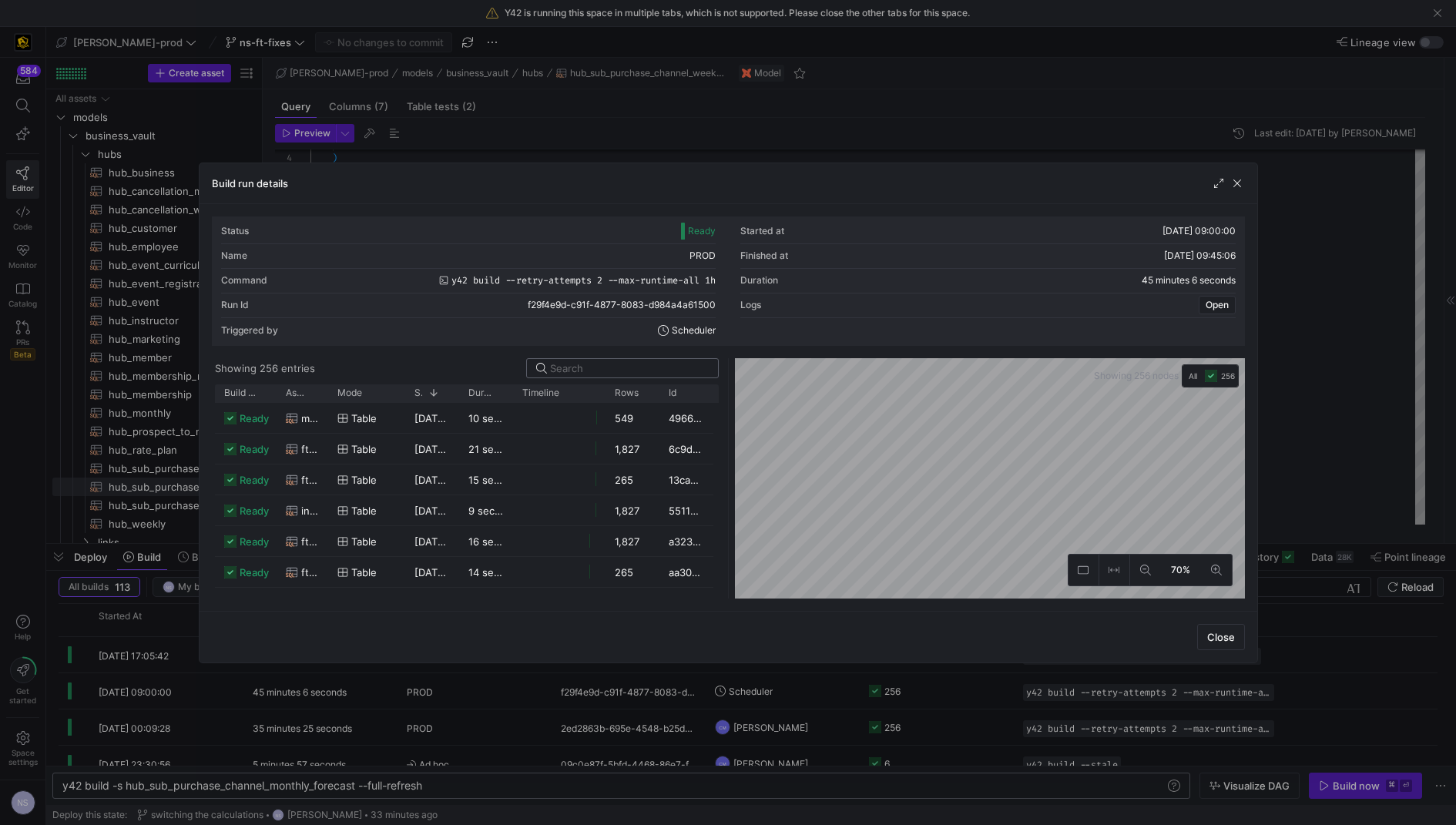
click at [603, 368] on input at bounding box center [629, 367] width 159 height 13
type input "hub_sub"
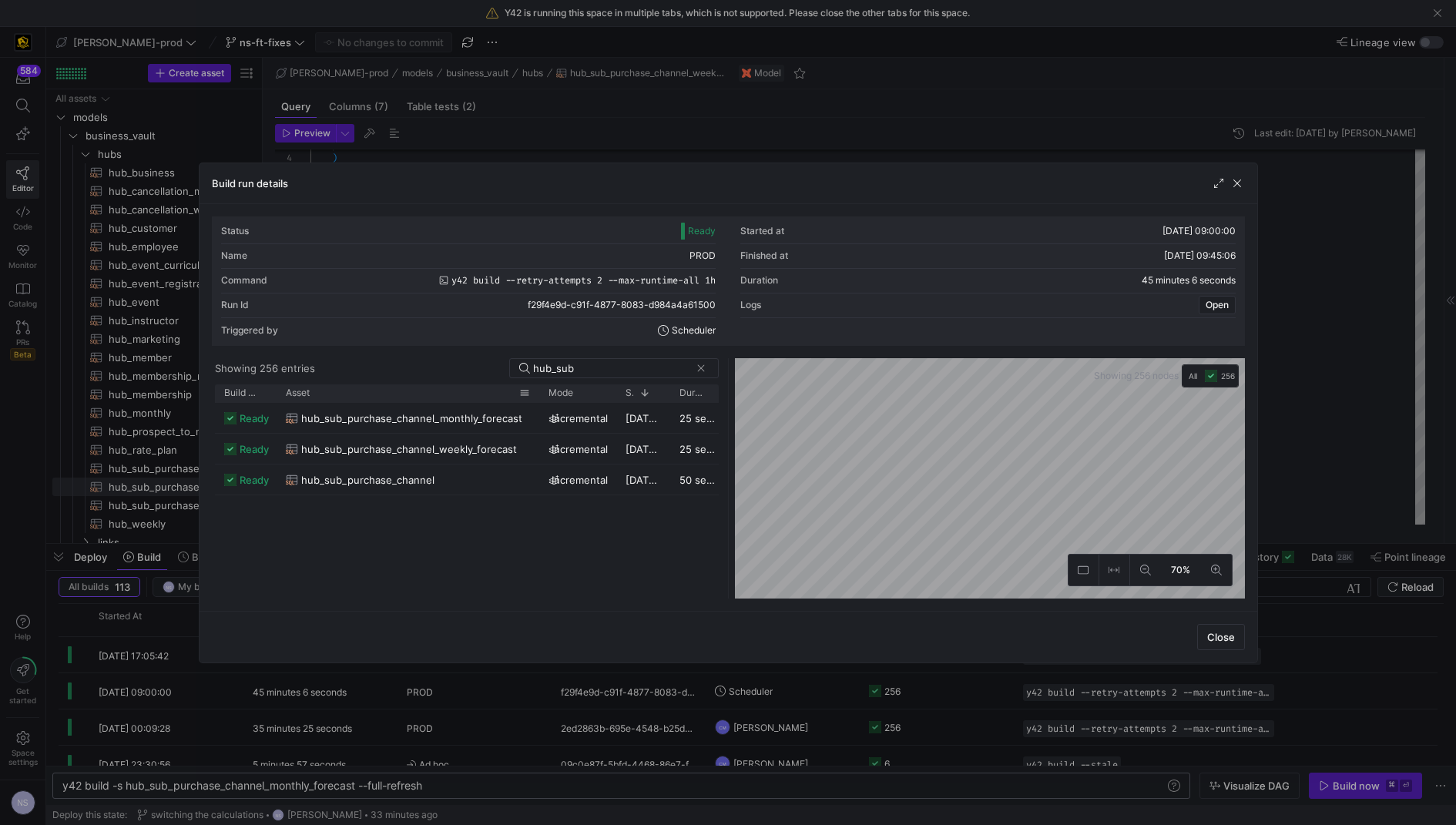
drag, startPoint x: 325, startPoint y: 391, endPoint x: 536, endPoint y: 390, distance: 211.0
click at [536, 390] on div at bounding box center [539, 393] width 6 height 18
click at [1385, 228] on div at bounding box center [728, 412] width 1456 height 825
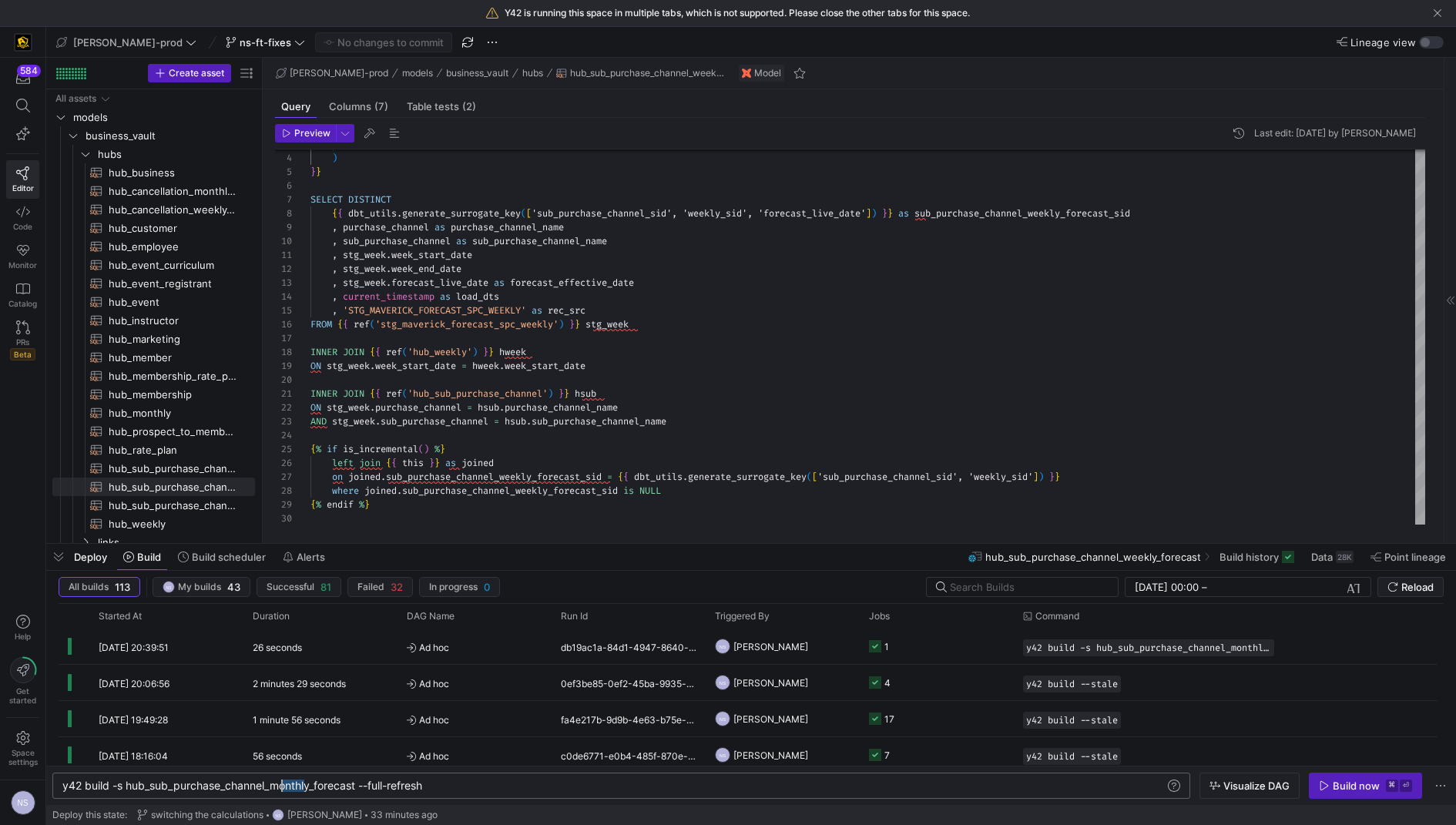
scroll to position [0, 209]
drag, startPoint x: 303, startPoint y: 787, endPoint x: 275, endPoint y: 794, distance: 28.9
click at [275, 792] on div "y42 build -s hub_sub_purchase_channel_monthly_fore cast --full-refresh" at bounding box center [614, 786] width 1104 height 13
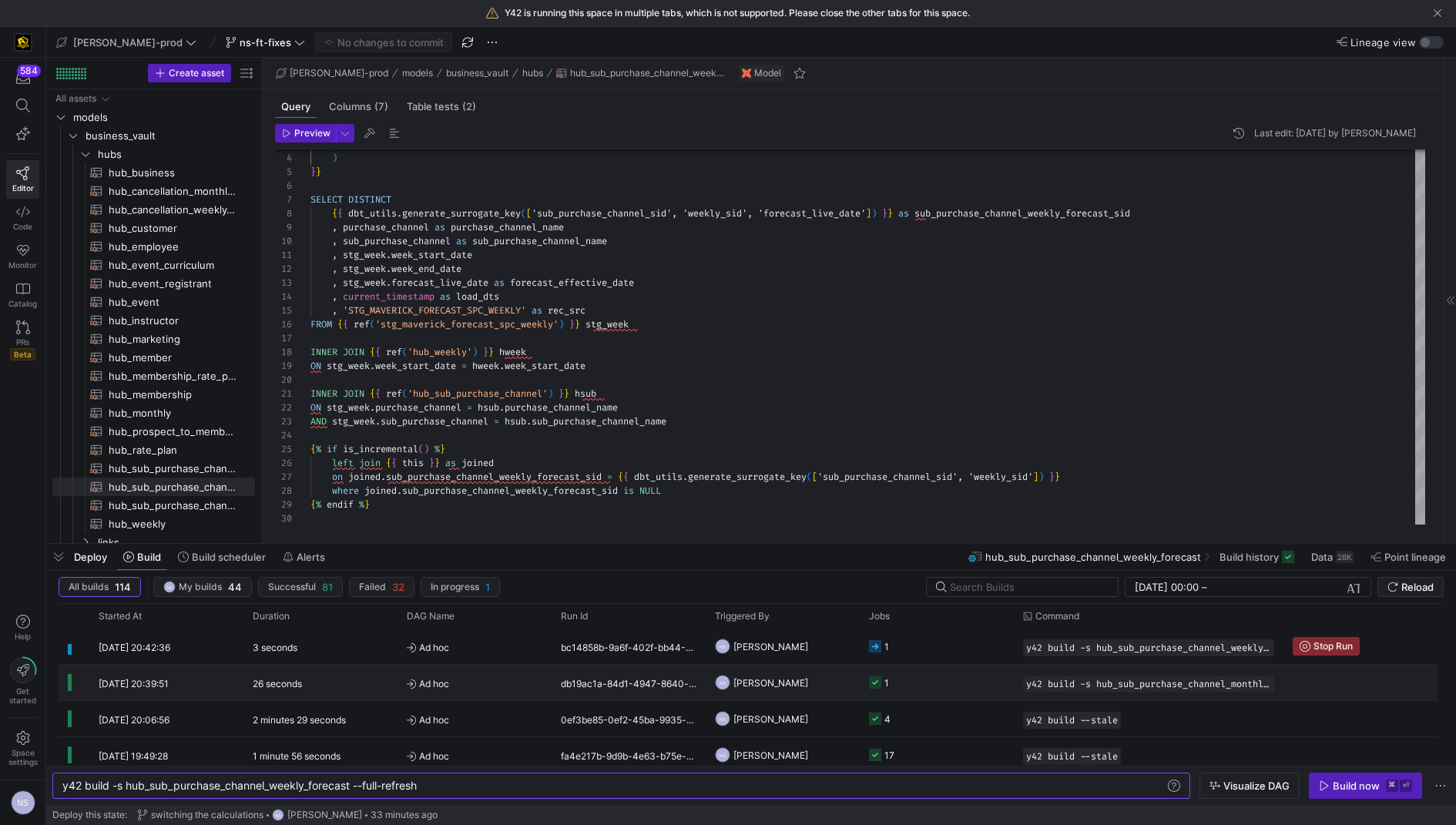
type textarea "y42 build -s hub_sub_purchase_channel_weekly_forecast --full-refresh"
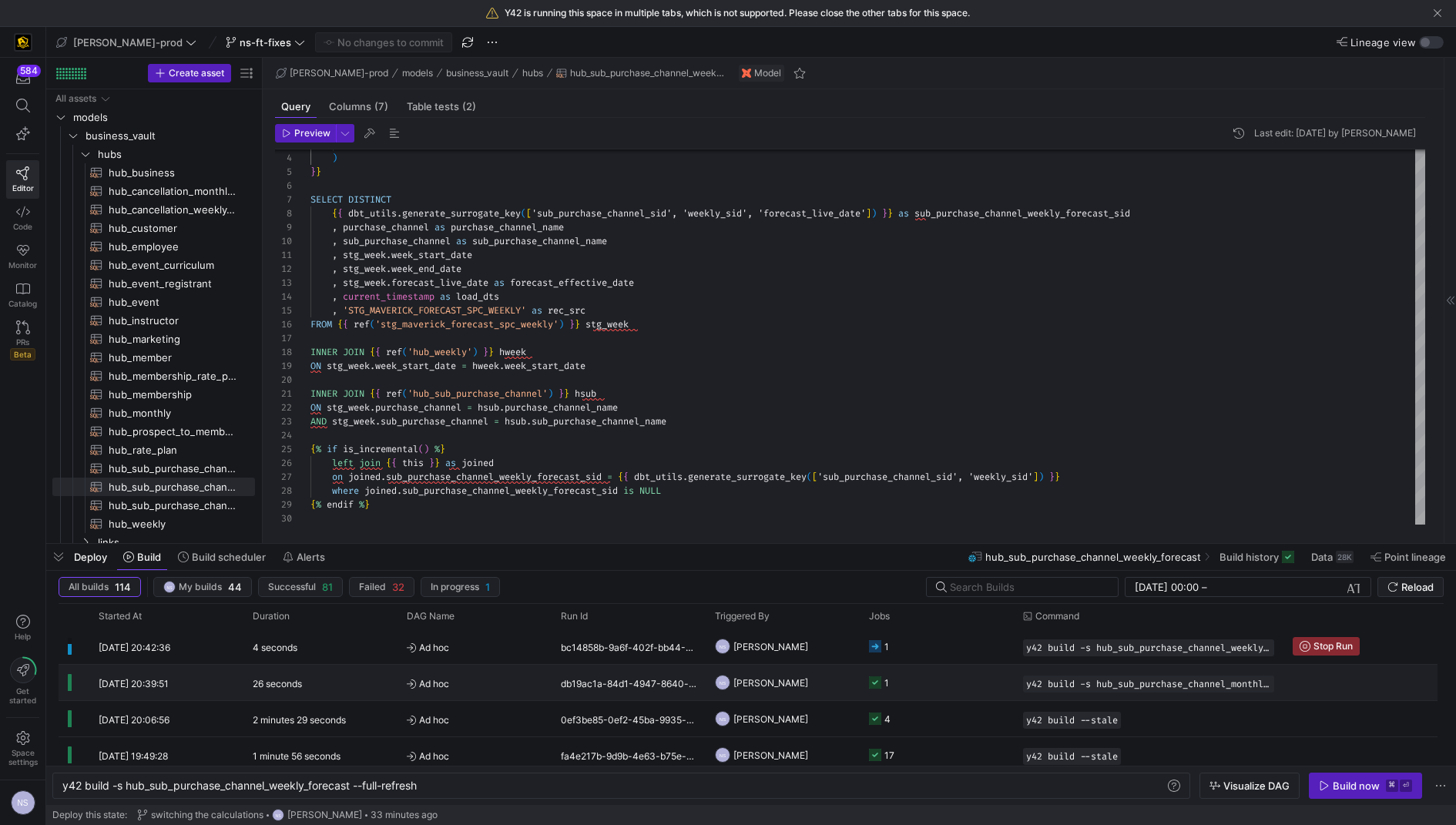
click at [950, 685] on y42-job-status-cell-renderer "1" at bounding box center [937, 682] width 135 height 34
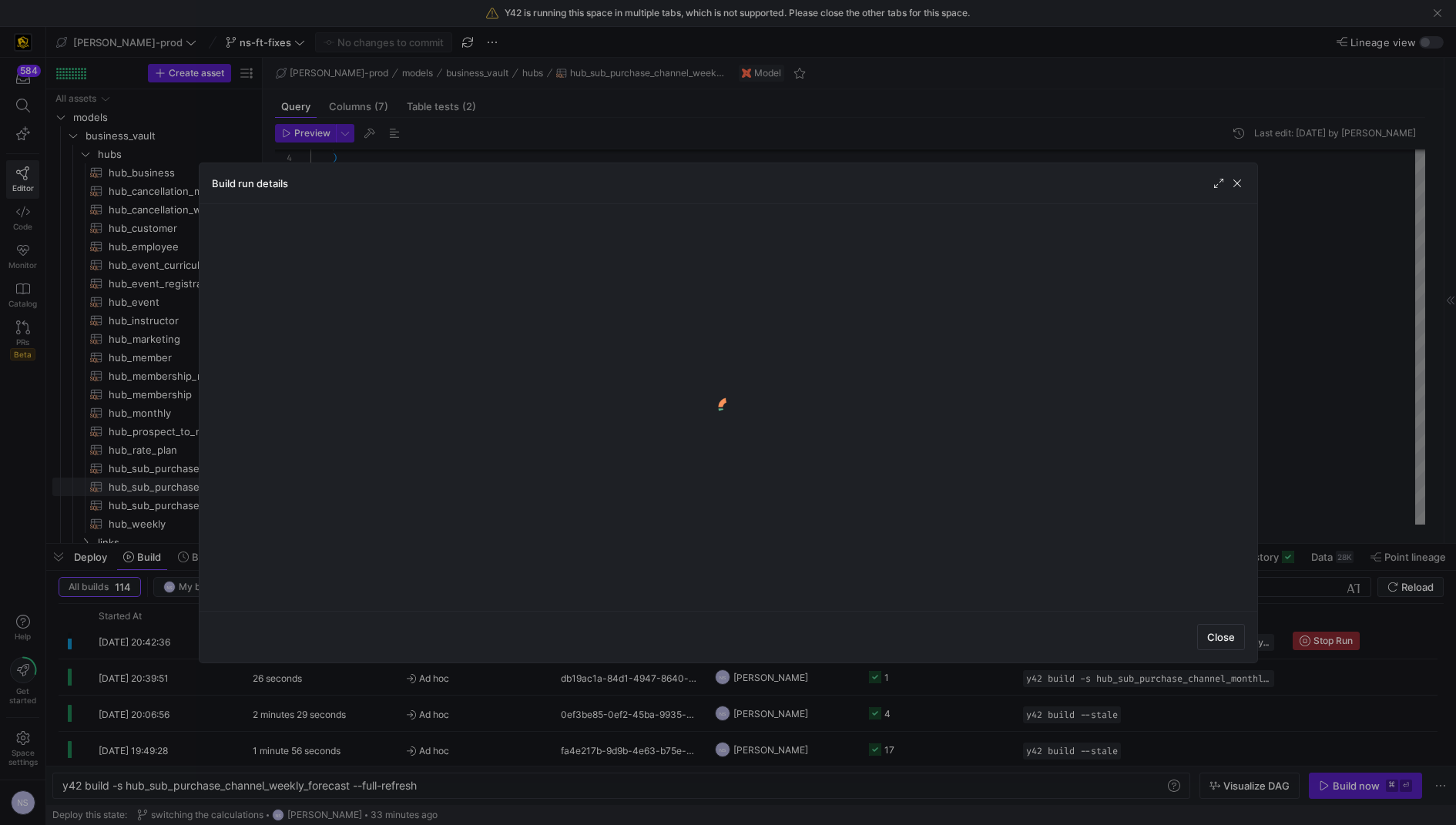
scroll to position [0, 0]
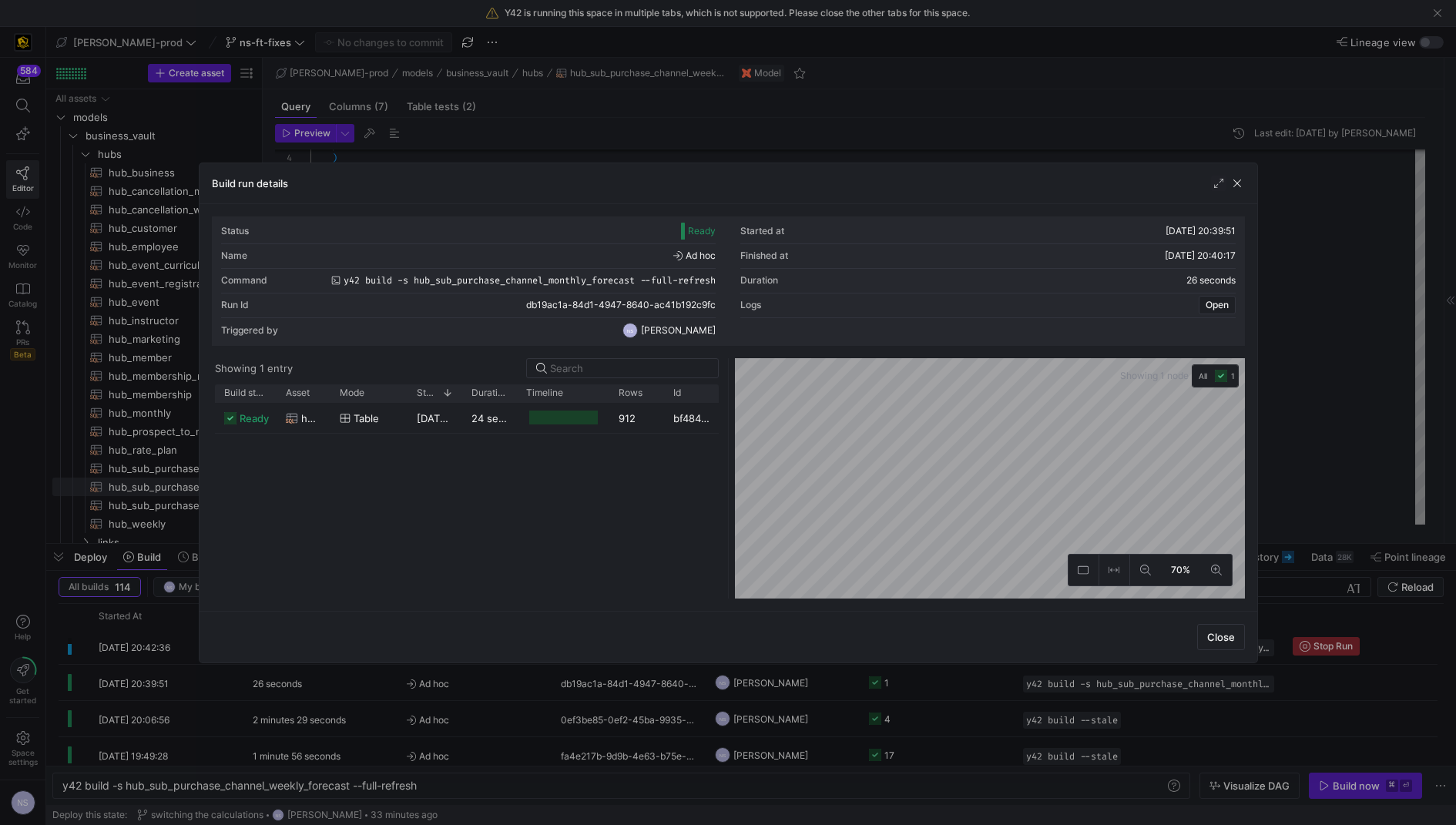
click at [1331, 478] on div at bounding box center [728, 412] width 1456 height 825
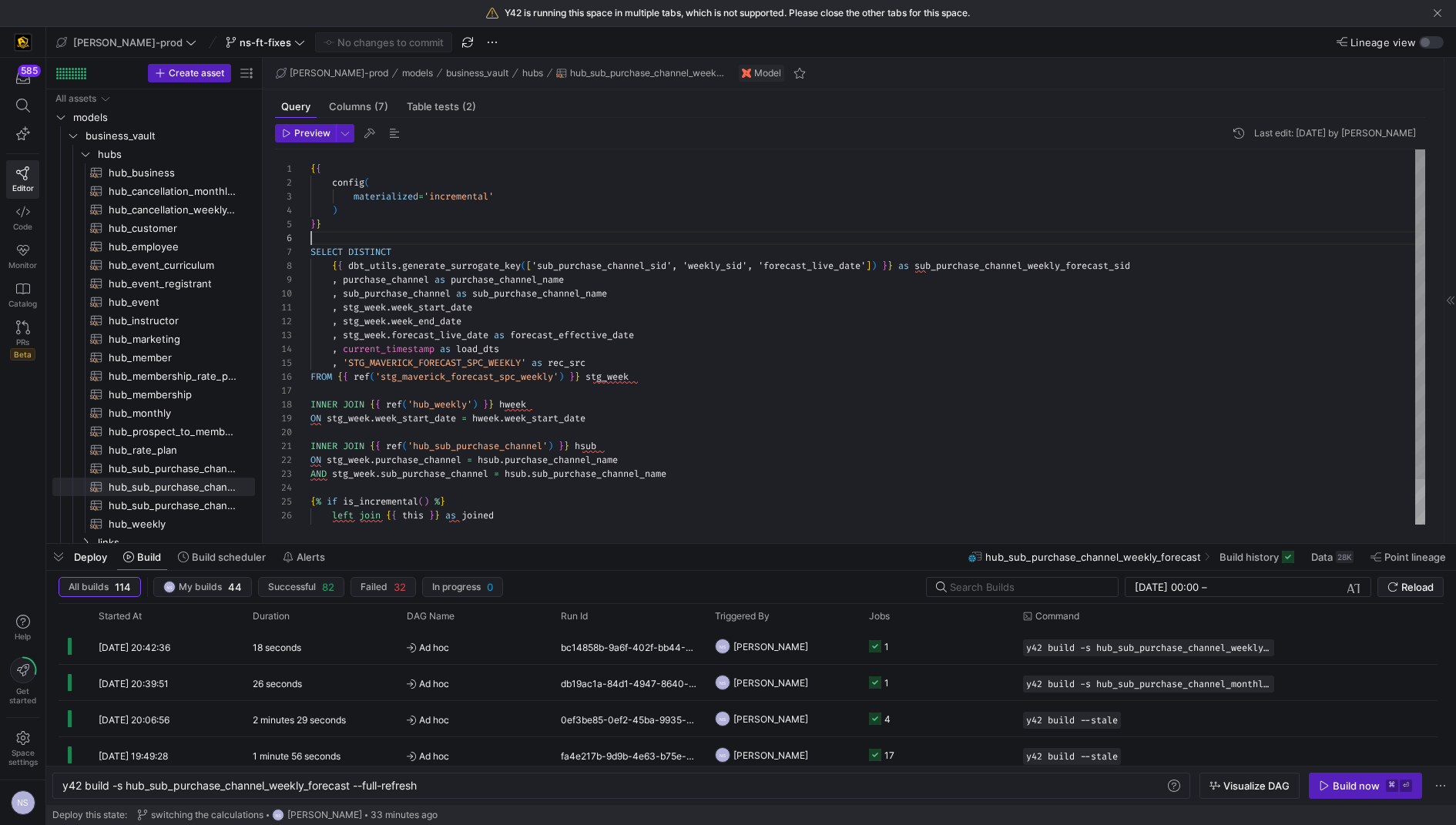
scroll to position [70, 0]
click at [387, 239] on div "materialized = 'incremental' ) } } SELECT DISTINCT { { dbt_utils . generate_sur…" at bounding box center [868, 364] width 1115 height 428
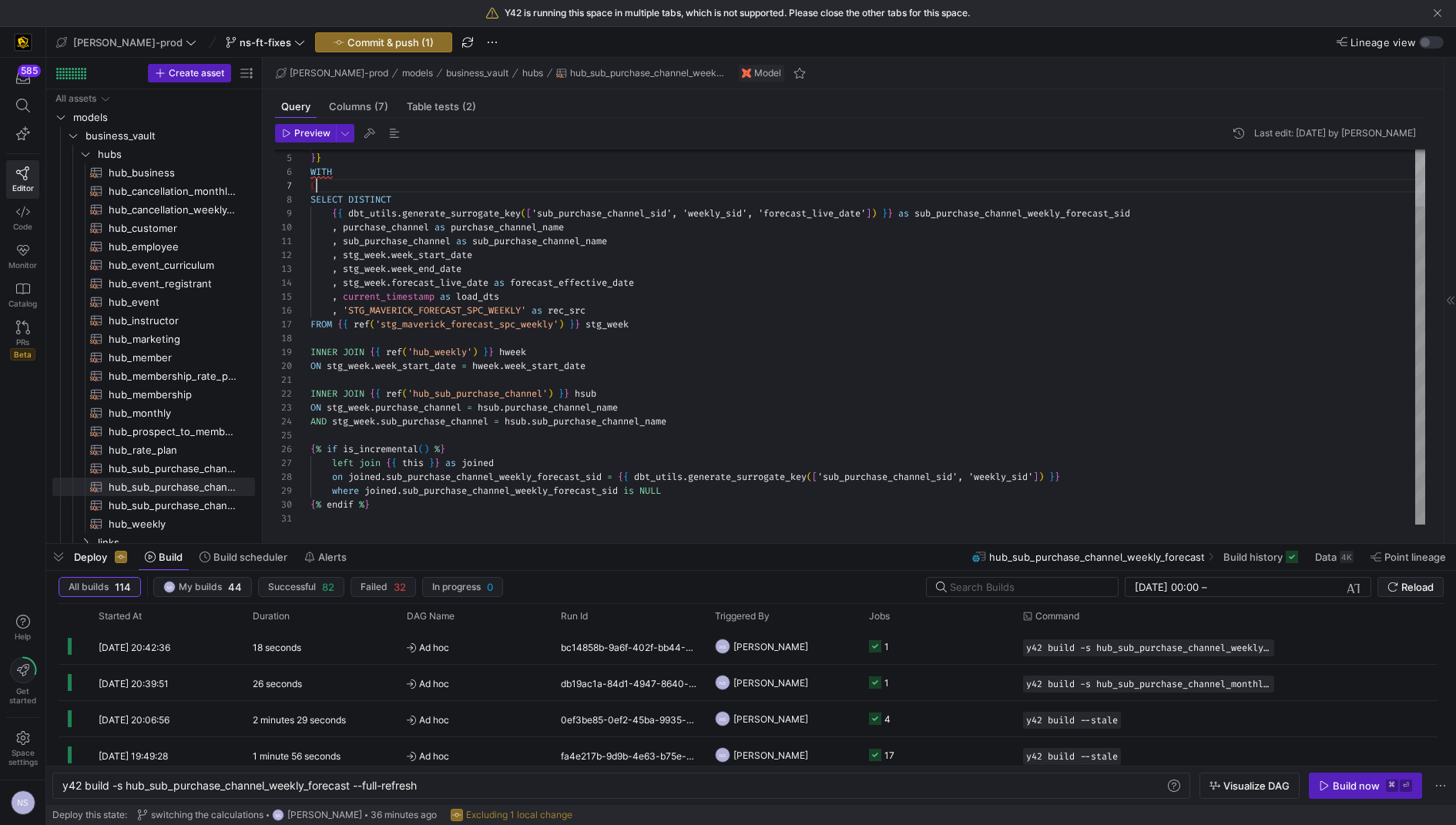
scroll to position [55, 0]
click at [377, 437] on div ") } } WITH SELECT DISTINCT { { dbt_utils . generate_surrogate_key ( [ 'sub_purc…" at bounding box center [868, 304] width 1115 height 442
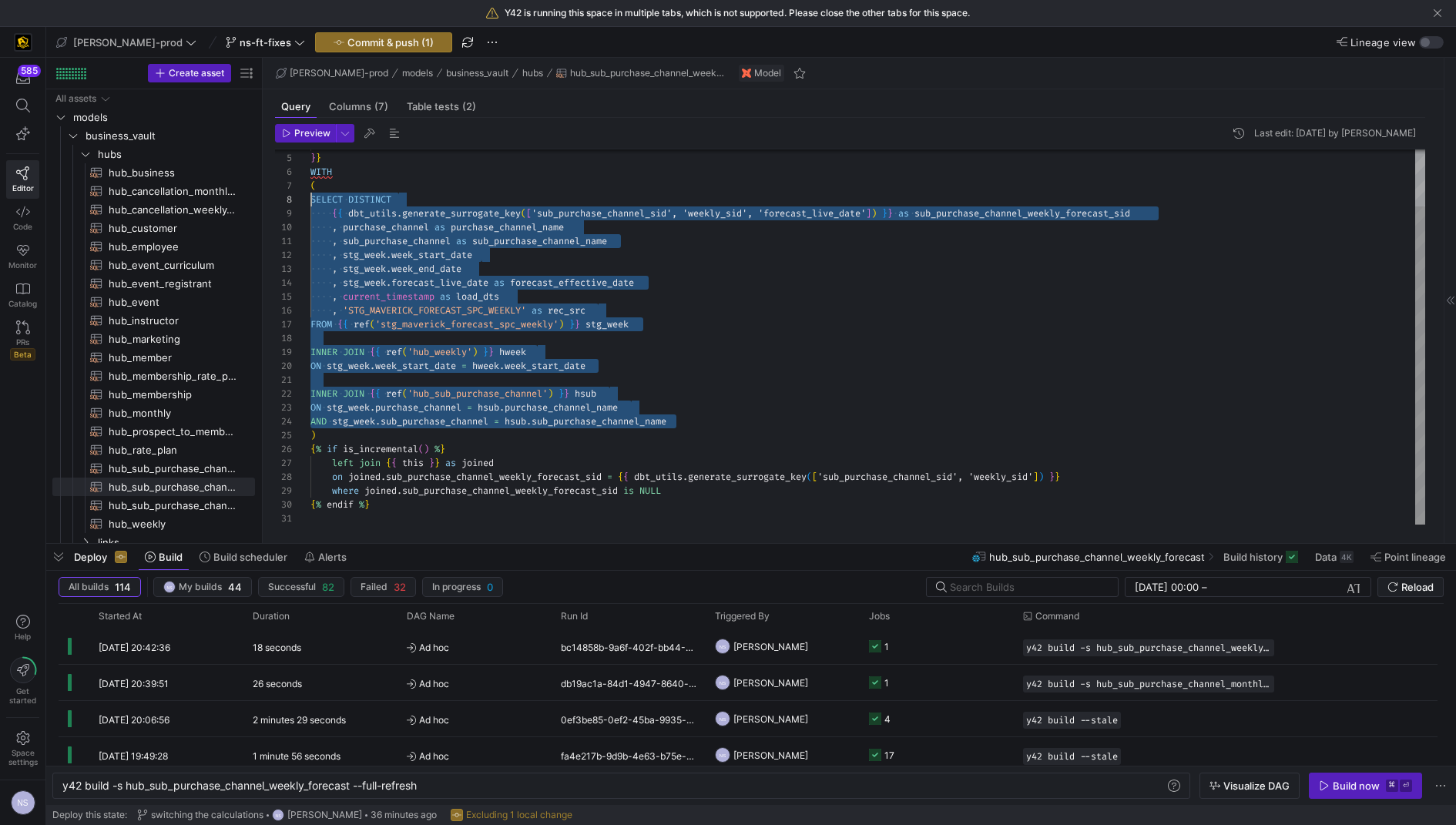
scroll to position [97, 0]
drag, startPoint x: 697, startPoint y: 423, endPoint x: 238, endPoint y: 199, distance: 510.7
click at [311, 199] on div ") } } WITH SELECT DISTINCT { { dbt_utils . generate_surrogate_key ( [ 'sub_purc…" at bounding box center [868, 304] width 1115 height 442
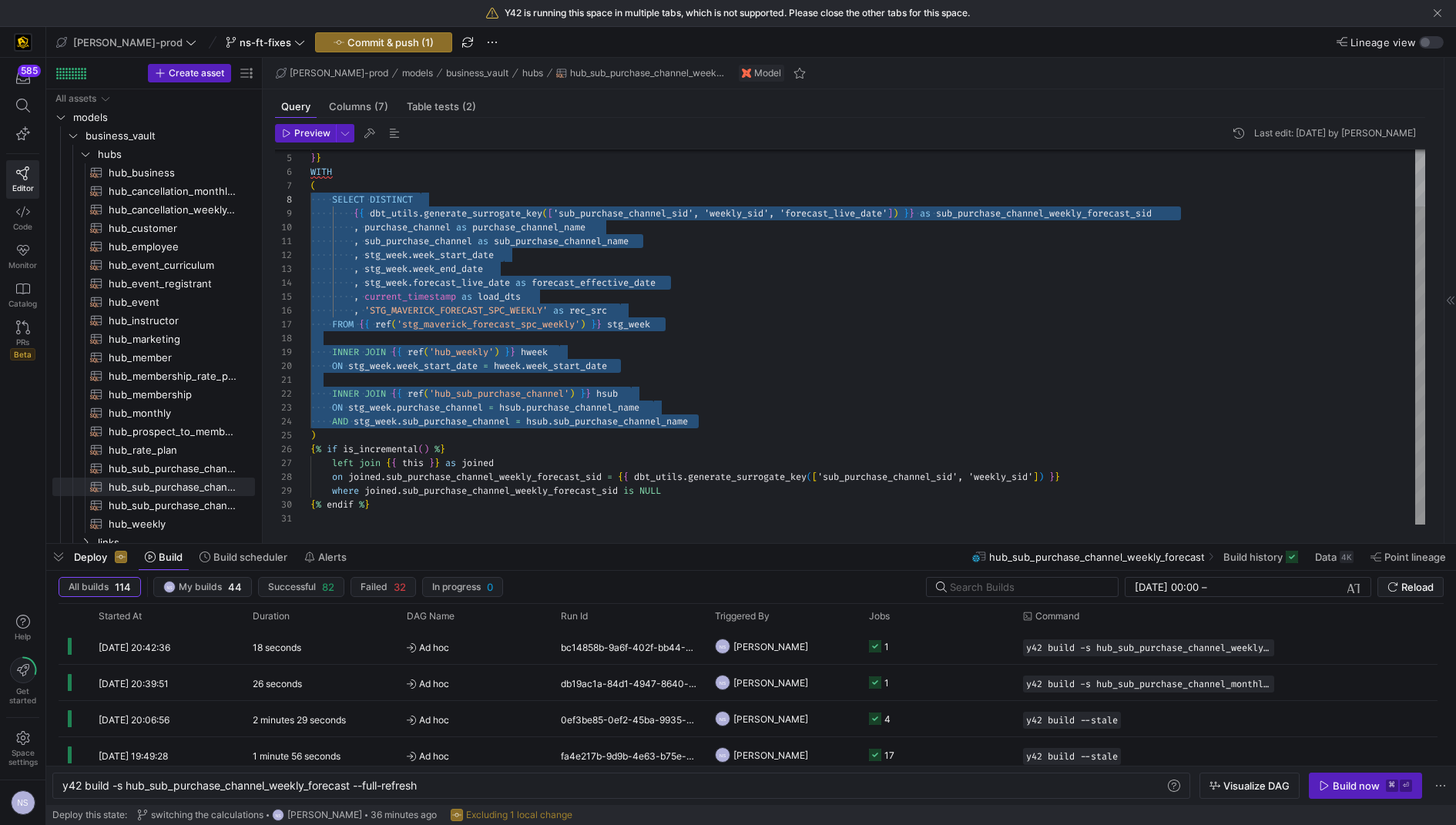
scroll to position [83, 5]
click at [367, 182] on div ") } } WITH SELECT DISTINCT { { dbt_utils . generate_surrogate_key ( [ 'sub_purc…" at bounding box center [868, 304] width 1115 height 442
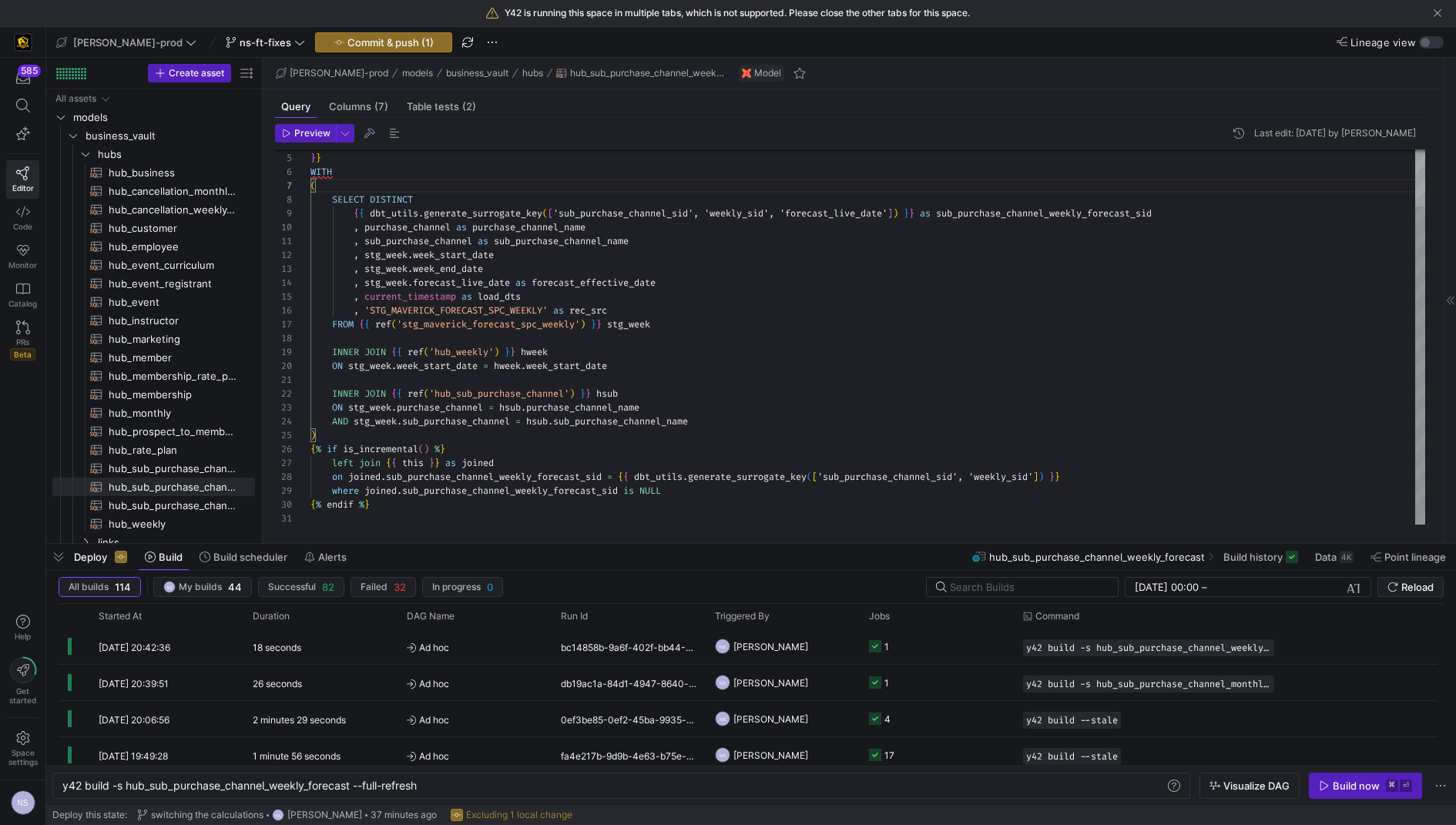
click at [308, 186] on div at bounding box center [293, 185] width 35 height 14
click at [312, 184] on div ") } } WITH SELECT DISTINCT { { dbt_utils . generate_surrogate_key ( [ 'sub_purc…" at bounding box center [868, 304] width 1115 height 442
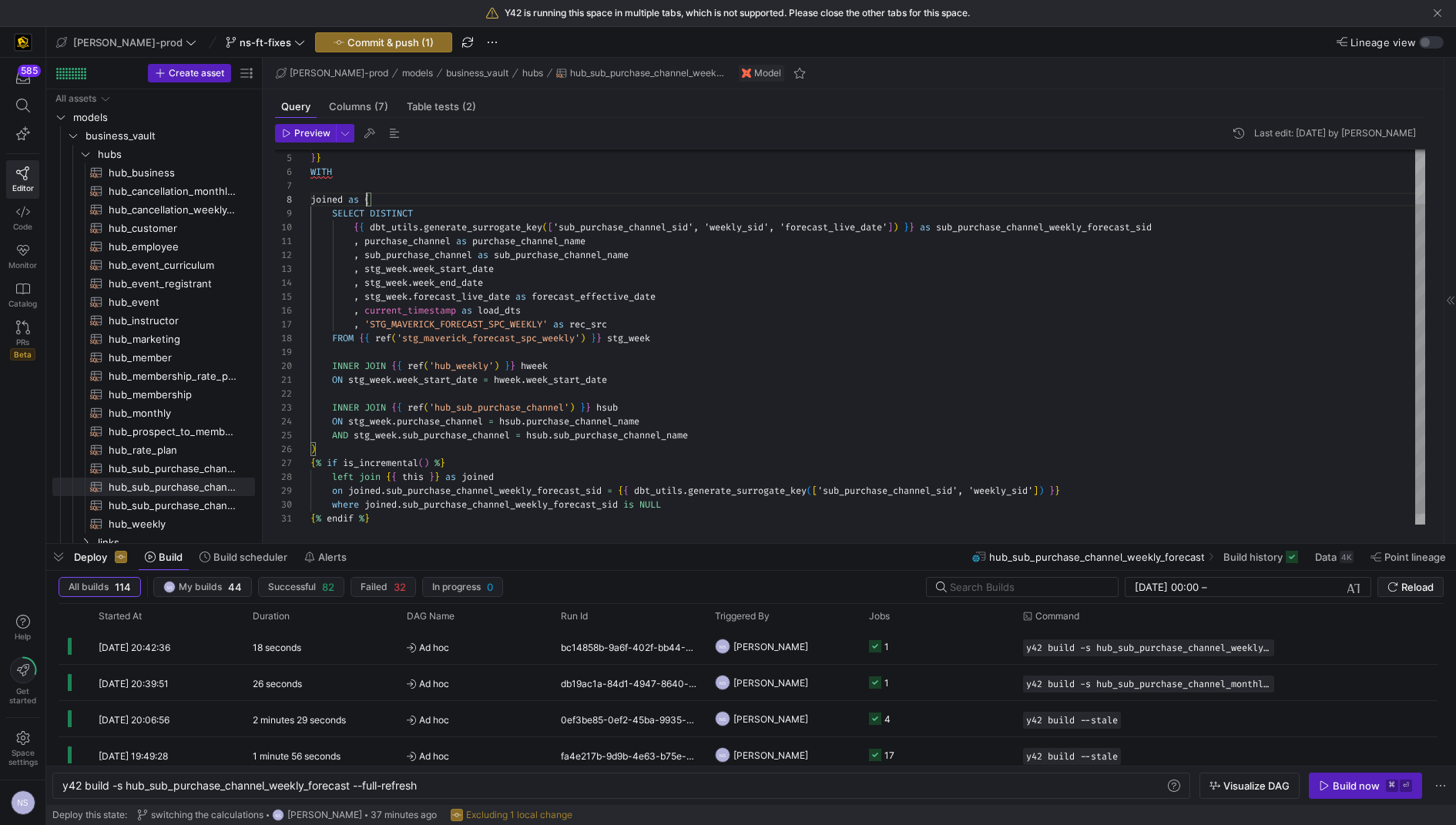
scroll to position [70, 5]
click at [362, 448] on div ") } } WITH SELECT DISTINCT { { dbt_utils . generate_surrogate_key ( [ 'sub_purc…" at bounding box center [868, 311] width 1115 height 456
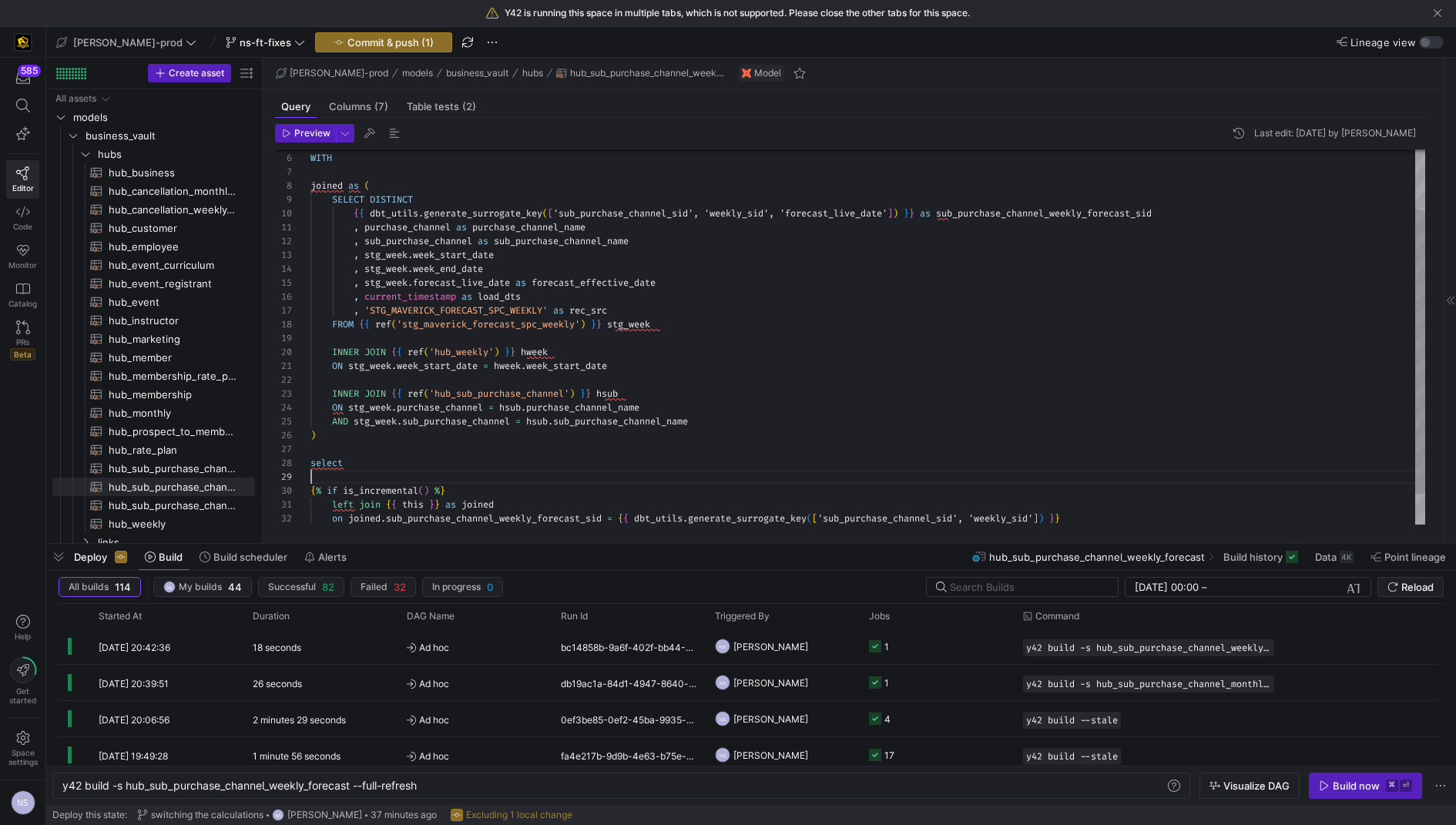
scroll to position [110, 22]
click at [1053, 208] on div "} } WITH SELECT DISTINCT { { dbt_utils . generate_surrogate_key ( [ 'sub_purcha…" at bounding box center [868, 318] width 1115 height 498
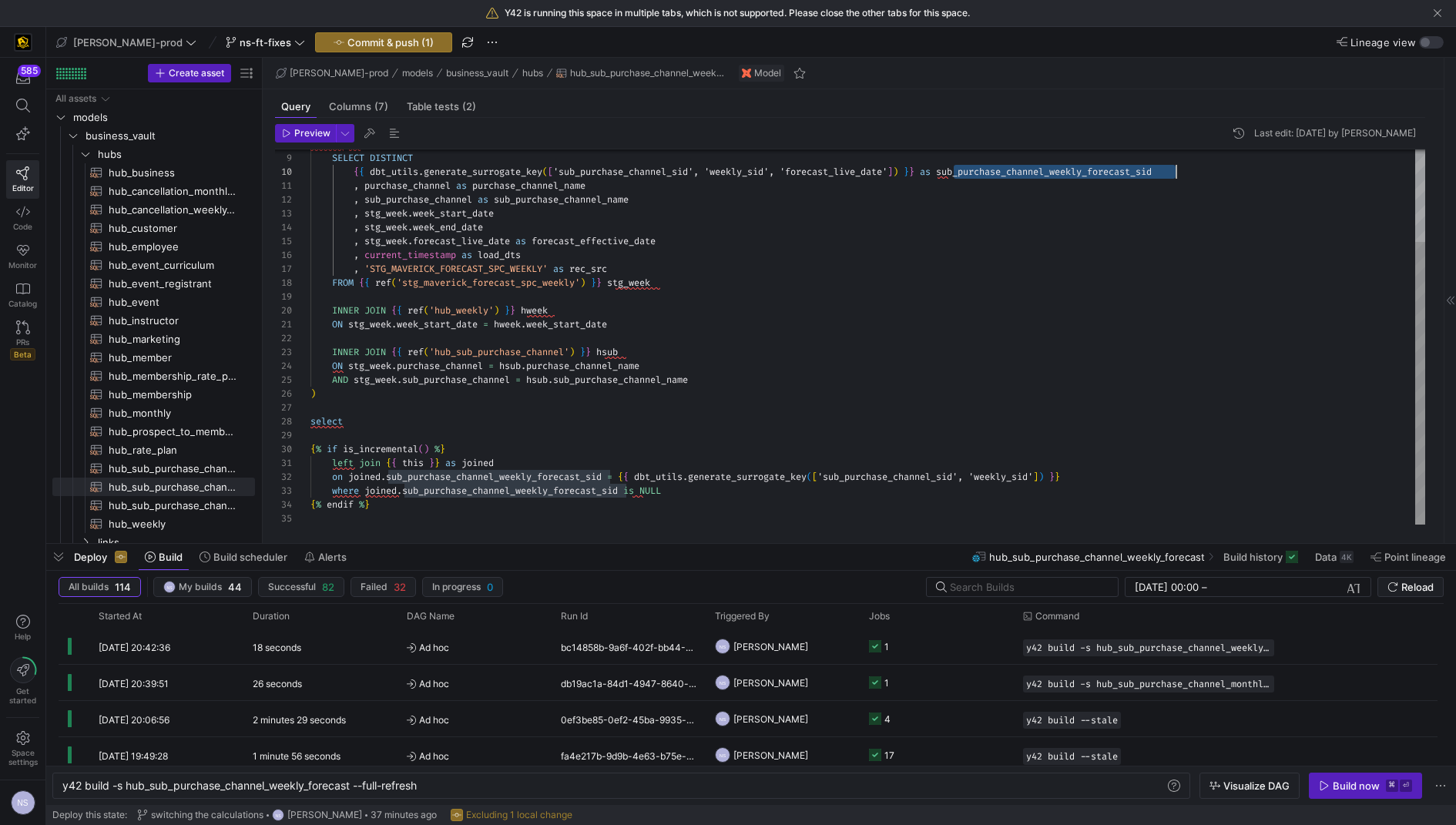
click at [397, 434] on div "SELECT DISTINCT { { dbt_utils . generate_surrogate_key ( [ 'sub_purchase_channe…" at bounding box center [868, 276] width 1115 height 498
click at [509, 183] on div "SELECT DISTINCT { { dbt_utils . generate_surrogate_key ( [ 'sub_purchase_channe…" at bounding box center [868, 276] width 1115 height 498
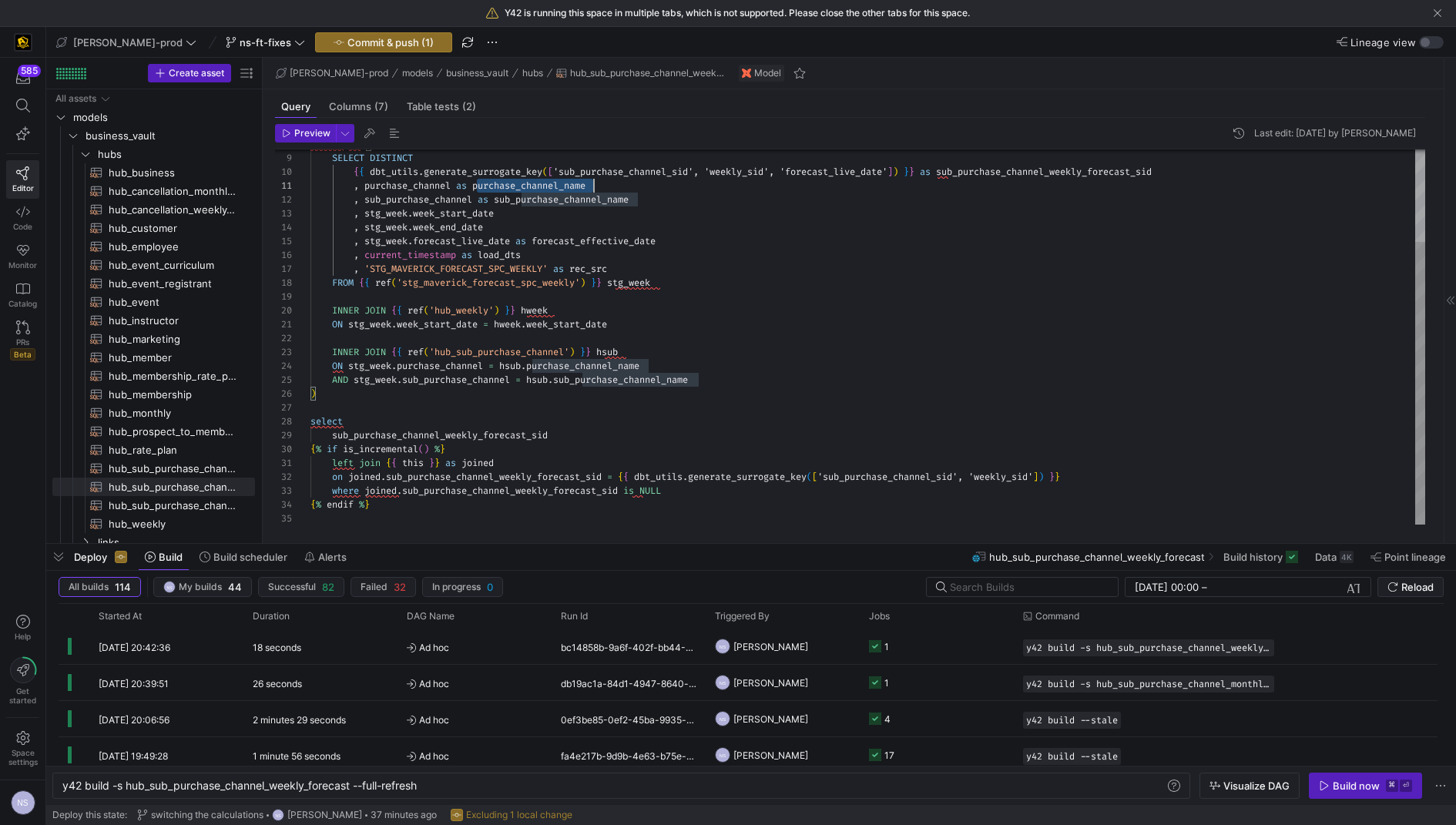
scroll to position [0, 282]
drag, startPoint x: 509, startPoint y: 183, endPoint x: 417, endPoint y: 446, distance: 278.6
click at [509, 184] on div "SELECT DISTINCT { { dbt_utils . generate_surrogate_key ( [ 'sub_purchase_channe…" at bounding box center [868, 276] width 1115 height 498
click at [568, 432] on div "SELECT DISTINCT { { dbt_utils . generate_surrogate_key ( [ 'sub_purchase_channe…" at bounding box center [868, 276] width 1115 height 498
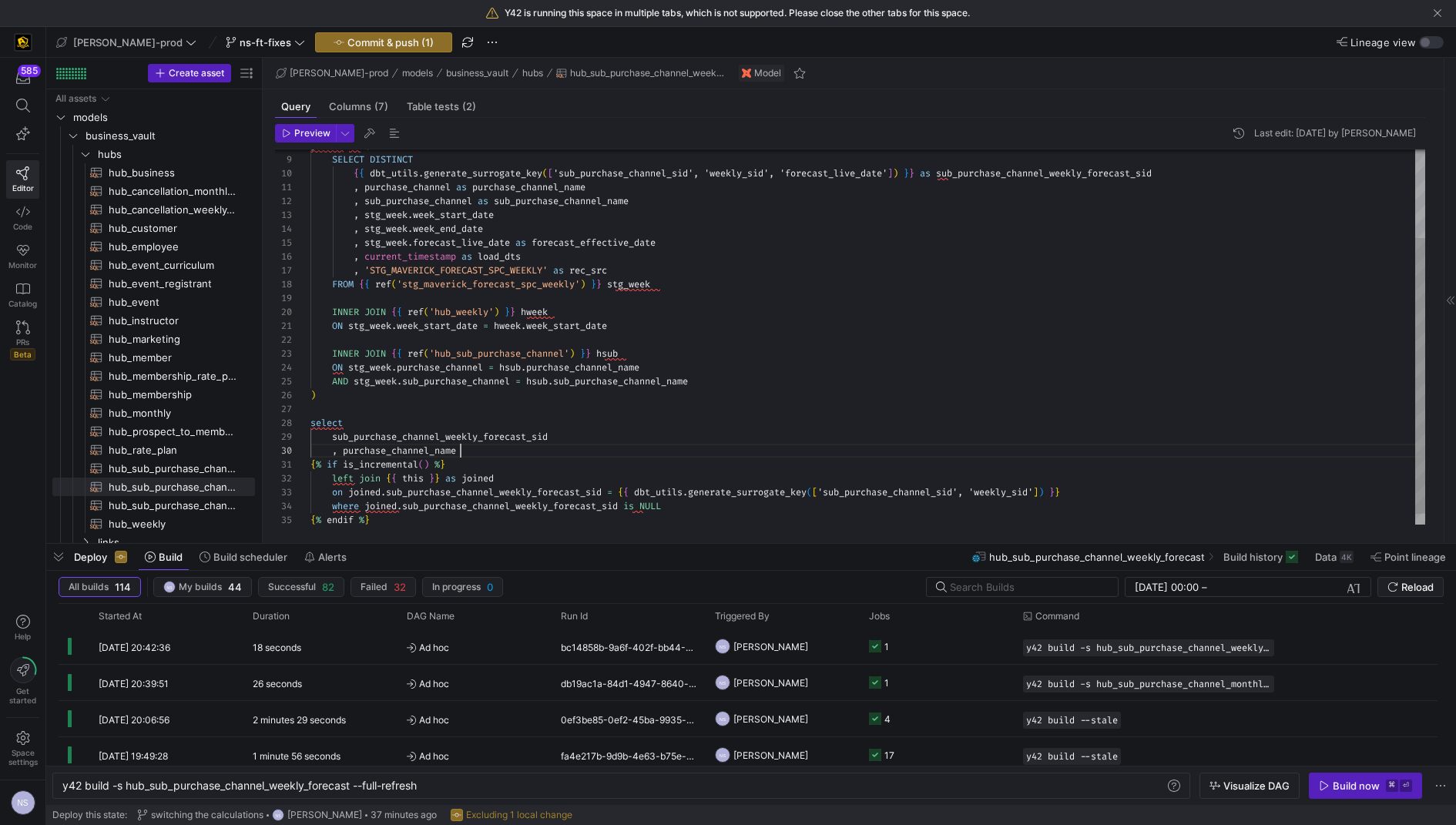
scroll to position [124, 149]
click at [551, 200] on div "SELECT DISTINCT { { dbt_utils . generate_surrogate_key ( [ 'sub_purchase_channe…" at bounding box center [868, 285] width 1115 height 511
click at [482, 441] on div "SELECT DISTINCT { { dbt_utils . generate_surrogate_key ( [ 'sub_purchase_channe…" at bounding box center [868, 285] width 1115 height 511
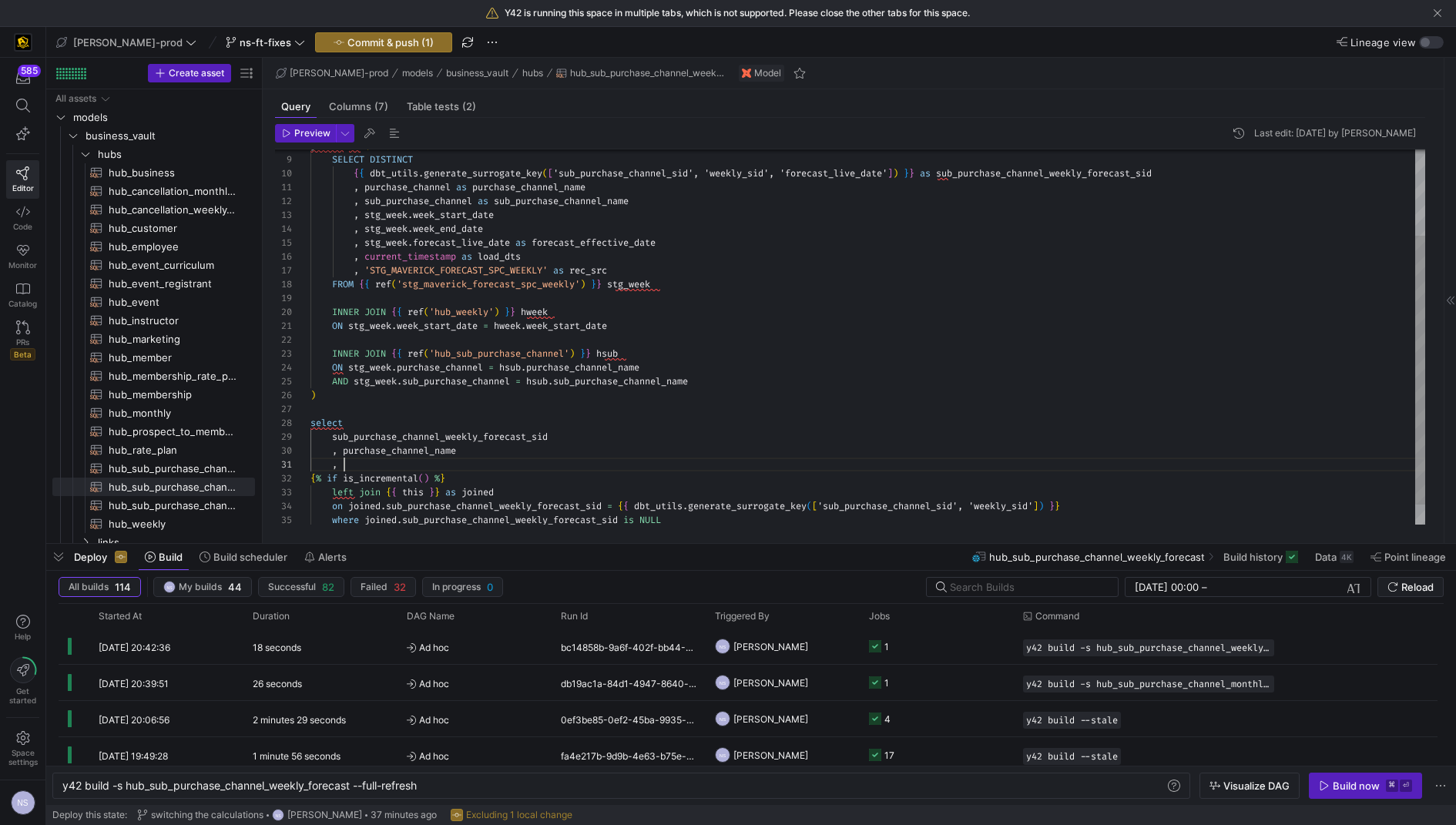
scroll to position [0, 171]
click at [482, 211] on div "SELECT DISTINCT { { dbt_utils . generate_surrogate_key ( [ 'sub_purchase_channe…" at bounding box center [868, 292] width 1115 height 525
click at [497, 464] on div "SELECT DISTINCT { { dbt_utils . generate_surrogate_key ( [ 'sub_purchase_channe…" at bounding box center [868, 292] width 1115 height 525
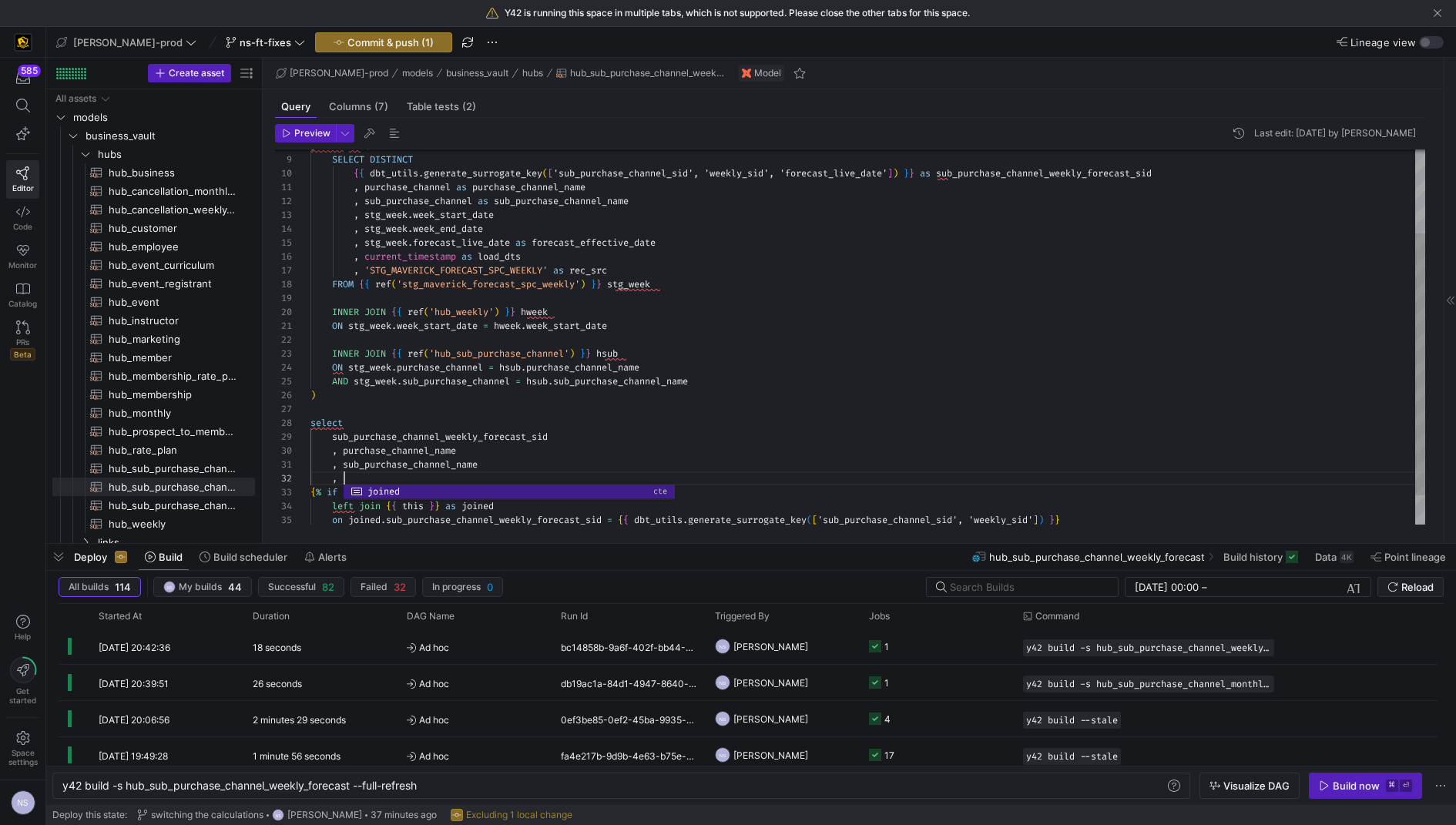
scroll to position [14, 117]
click at [467, 228] on div "SELECT DISTINCT { { dbt_utils . generate_surrogate_key ( [ 'sub_purchase_channe…" at bounding box center [868, 299] width 1115 height 539
click at [477, 475] on div "SELECT DISTINCT { { dbt_utils . generate_surrogate_key ( [ 'sub_purchase_channe…" at bounding box center [868, 299] width 1115 height 539
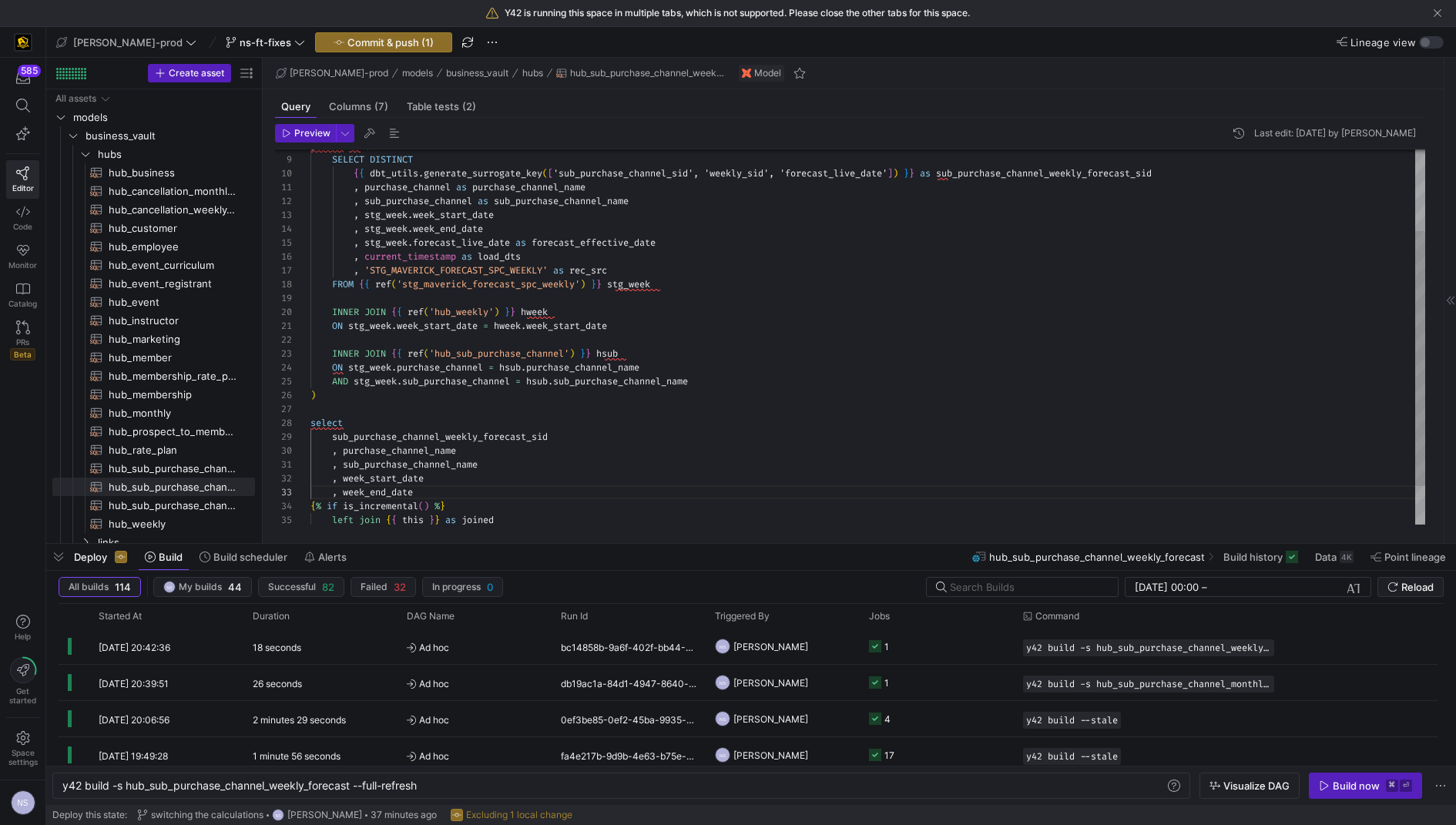
click at [578, 240] on div "SELECT DISTINCT { { dbt_utils . generate_surrogate_key ( [ 'sub_purchase_channe…" at bounding box center [868, 306] width 1115 height 553
click at [435, 489] on div "SELECT DISTINCT { { dbt_utils . generate_surrogate_key ( [ 'sub_purchase_channe…" at bounding box center [868, 306] width 1115 height 553
click at [509, 253] on div "SELECT DISTINCT { { dbt_utils . generate_surrogate_key ( [ 'sub_purchase_channe…" at bounding box center [868, 311] width 1115 height 567
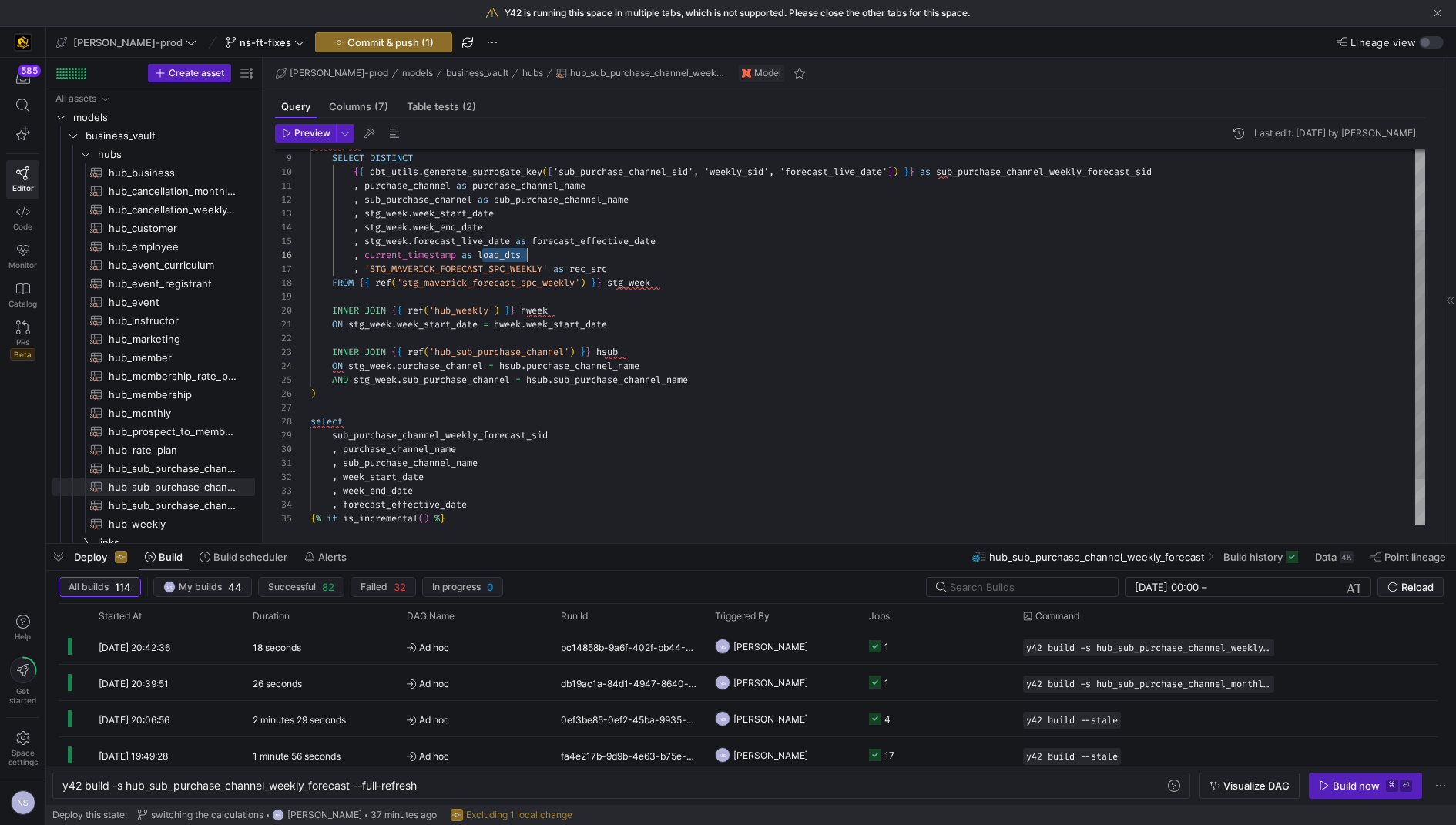
click at [477, 505] on div "SELECT DISTINCT { { dbt_utils . generate_surrogate_key ( [ 'sub_purchase_channe…" at bounding box center [868, 311] width 1115 height 567
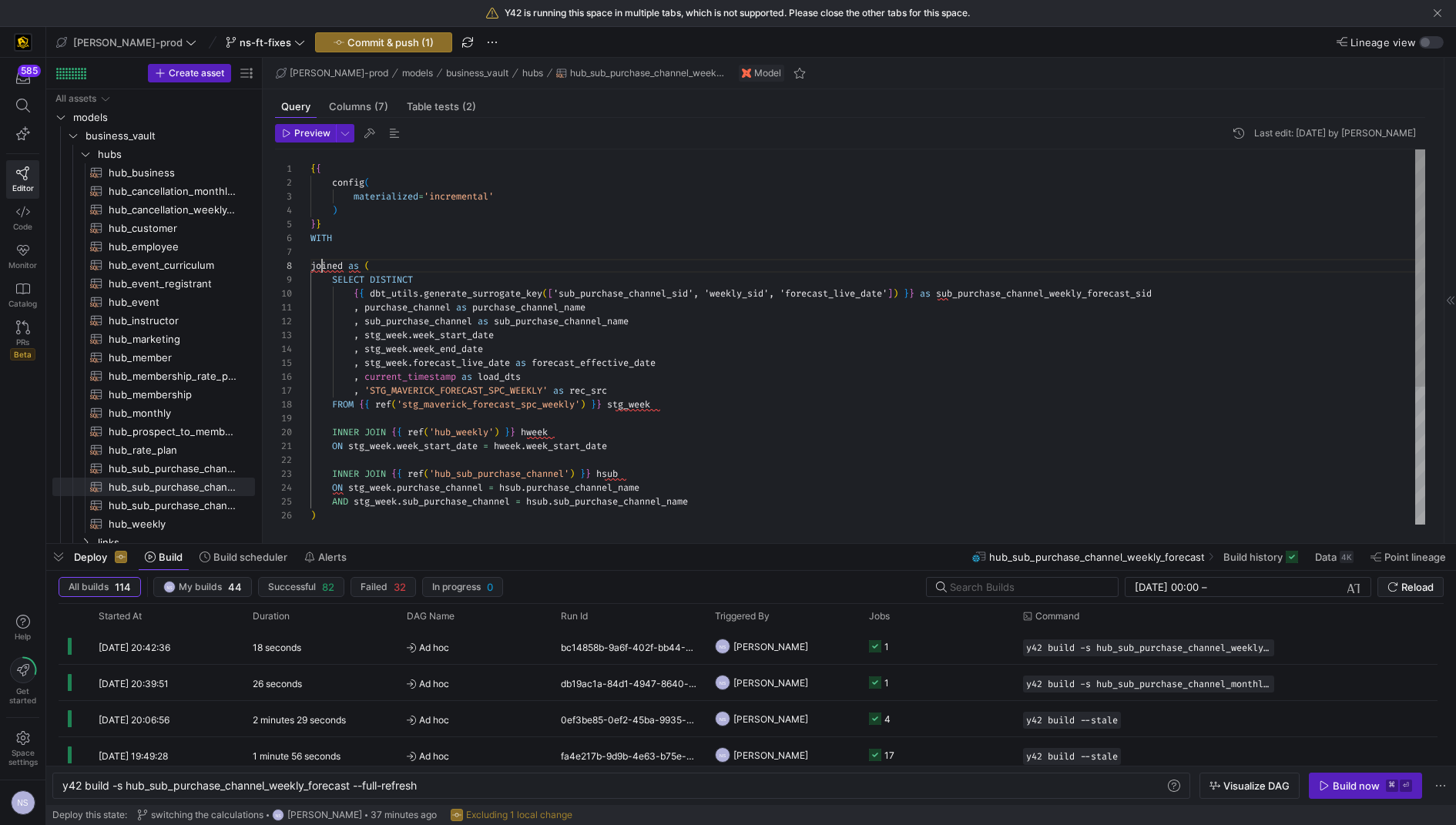
click at [320, 261] on div ", stg_week . week_end_date , stg_week . forecast_live_date as forecast_effectiv…" at bounding box center [868, 447] width 1115 height 595
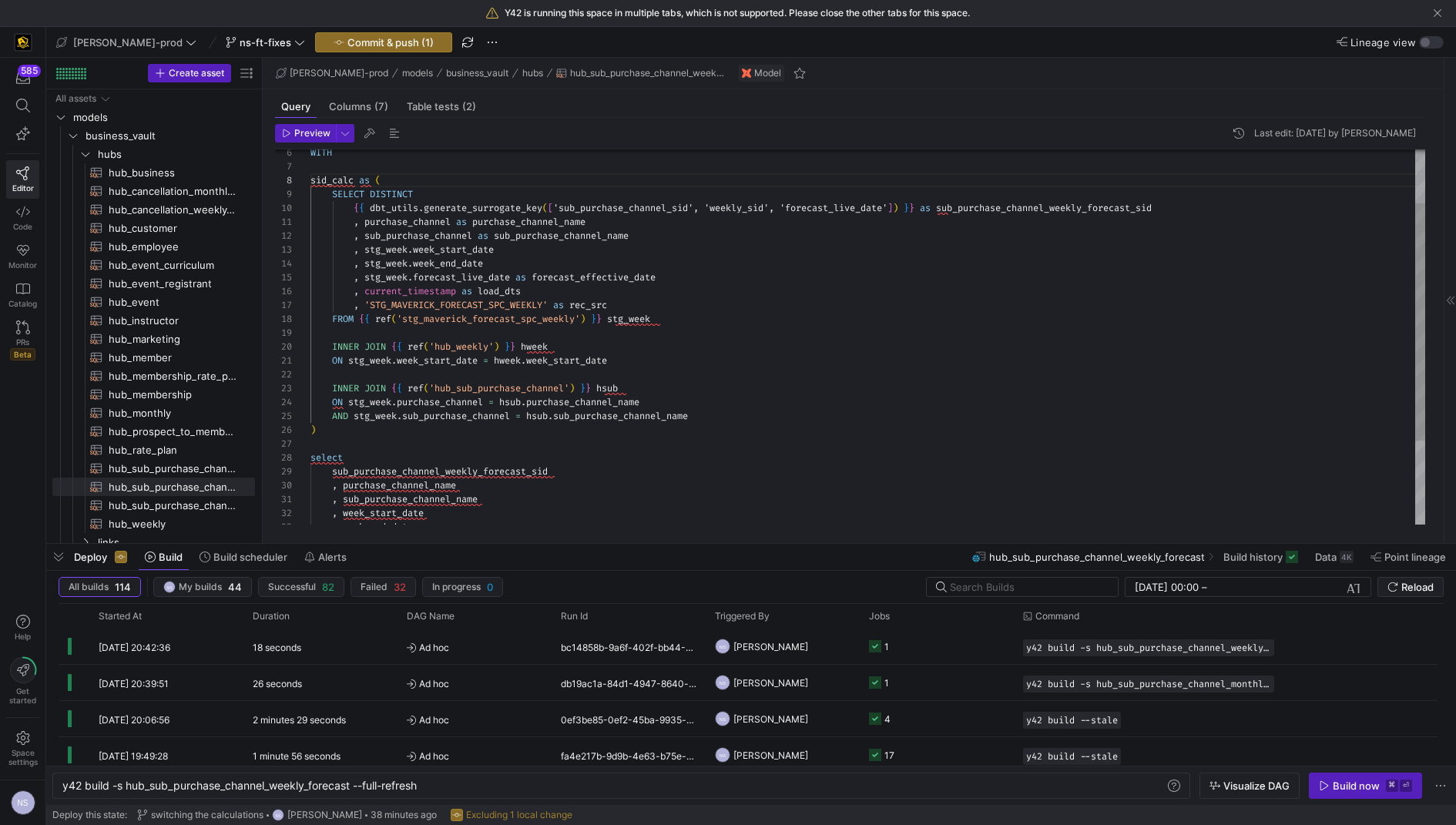
click at [329, 182] on div ", stg_week . week_end_date , stg_week . forecast_live_date as forecast_effectiv…" at bounding box center [868, 361] width 1115 height 595
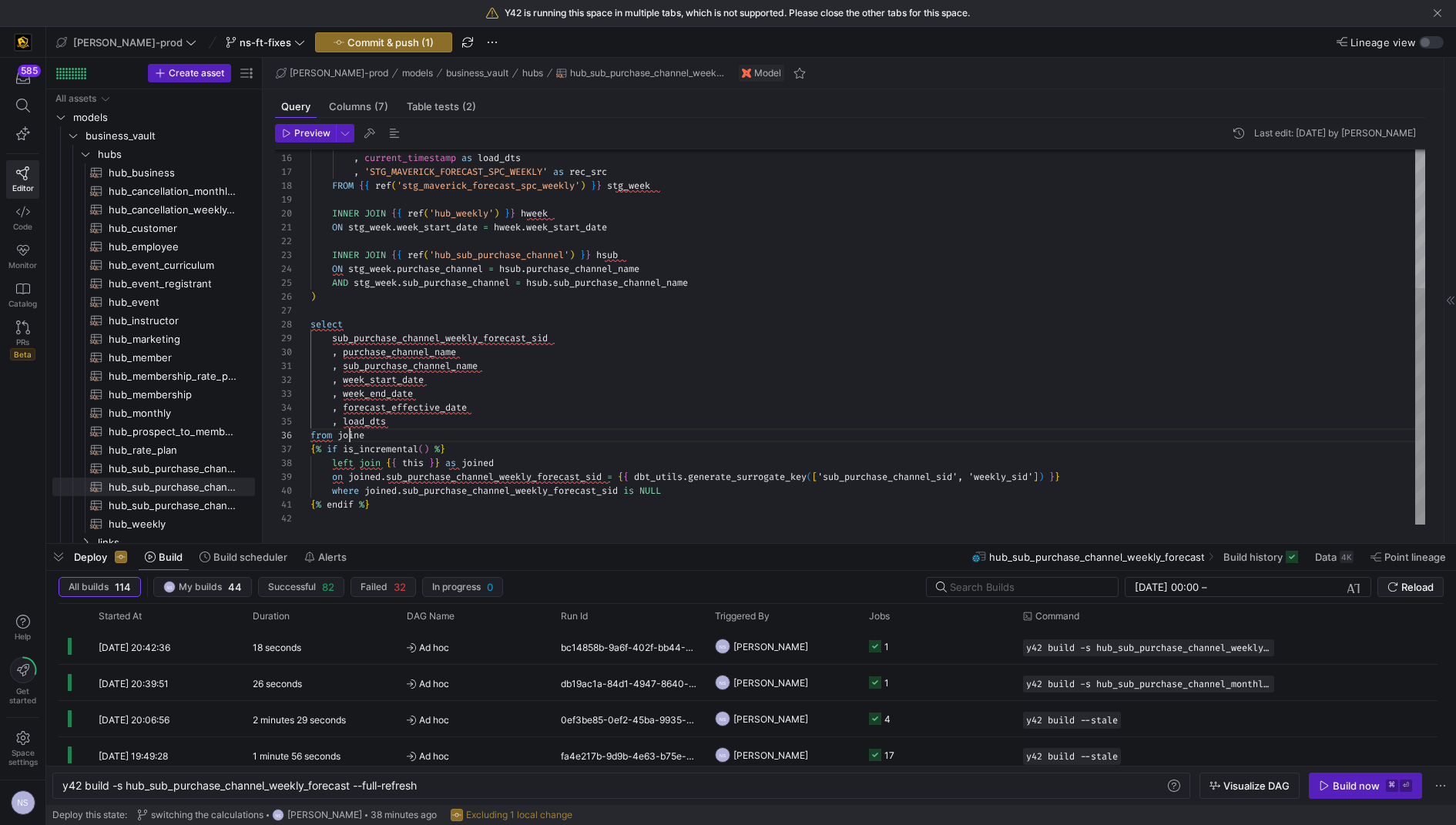
click at [351, 434] on div ", stg_week . forecast_live_date as forecast_effective_date , current_timestamp …" at bounding box center [868, 227] width 1115 height 595
drag, startPoint x: 888, startPoint y: 471, endPoint x: 628, endPoint y: 475, distance: 260.0
click at [628, 475] on div ", stg_week . forecast_live_date as forecast_effective_date , current_timestamp …" at bounding box center [868, 227] width 1115 height 595
click at [514, 492] on div ", stg_week . forecast_live_date as forecast_effective_date , current_timestamp …" at bounding box center [868, 227] width 1115 height 595
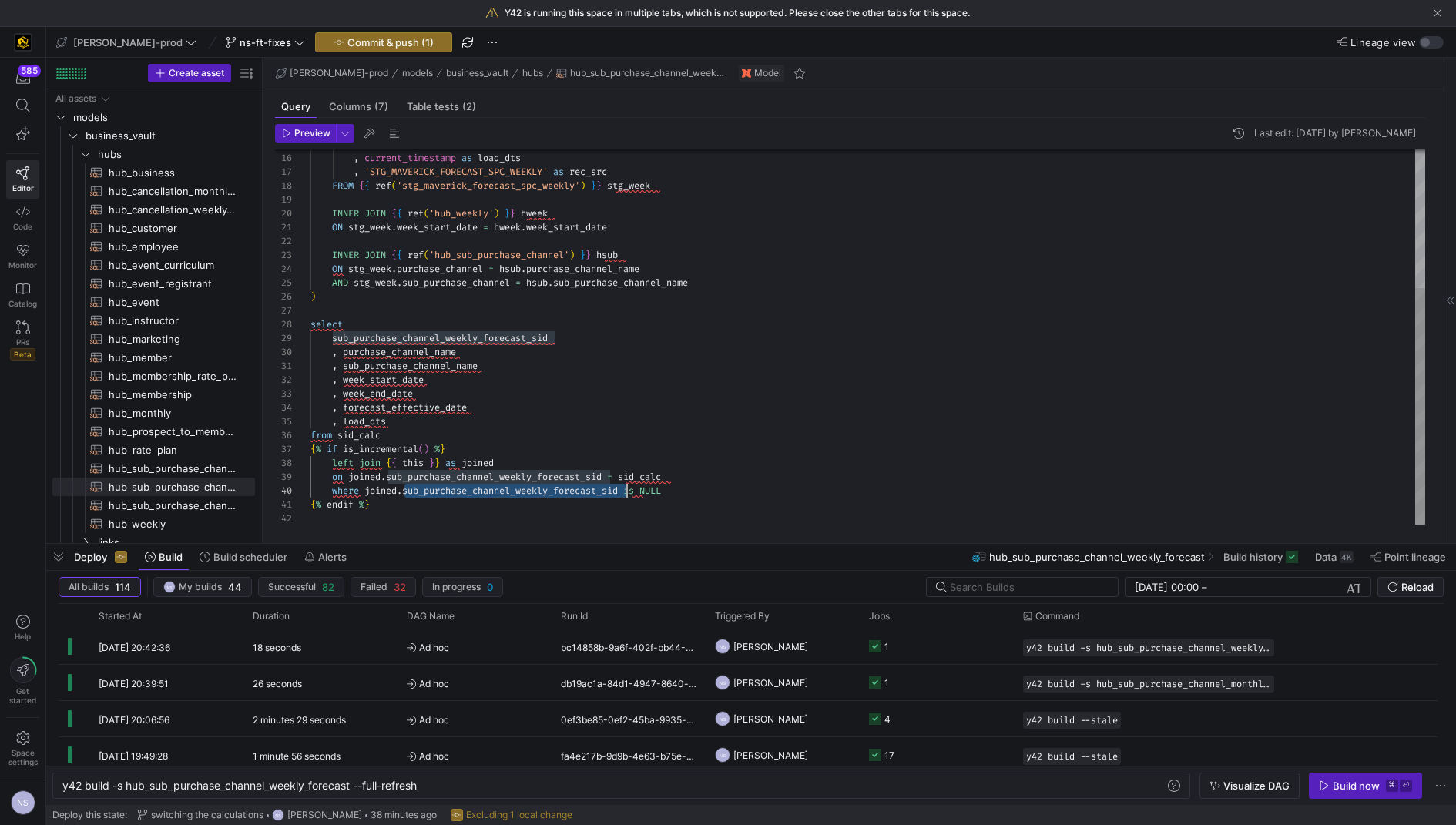
scroll to position [124, 315]
click at [514, 492] on div ", stg_week . forecast_live_date as forecast_effective_date , current_timestamp …" at bounding box center [868, 227] width 1115 height 595
click at [711, 475] on div ", stg_week . forecast_live_date as forecast_effective_date , current_timestamp …" at bounding box center [868, 227] width 1115 height 595
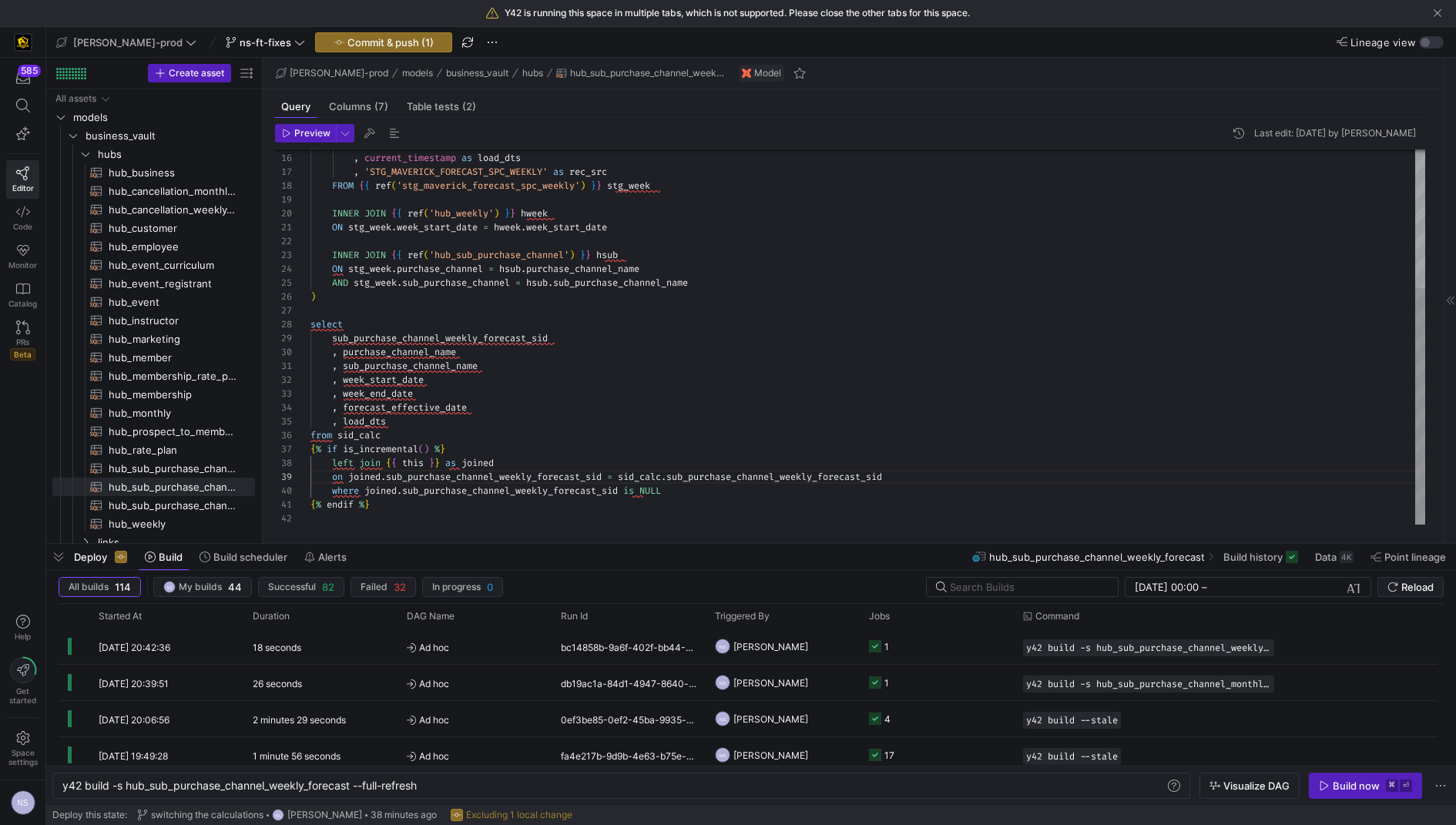
click at [411, 430] on div ", stg_week . forecast_live_date as forecast_effective_date , current_timestamp …" at bounding box center [868, 227] width 1115 height 595
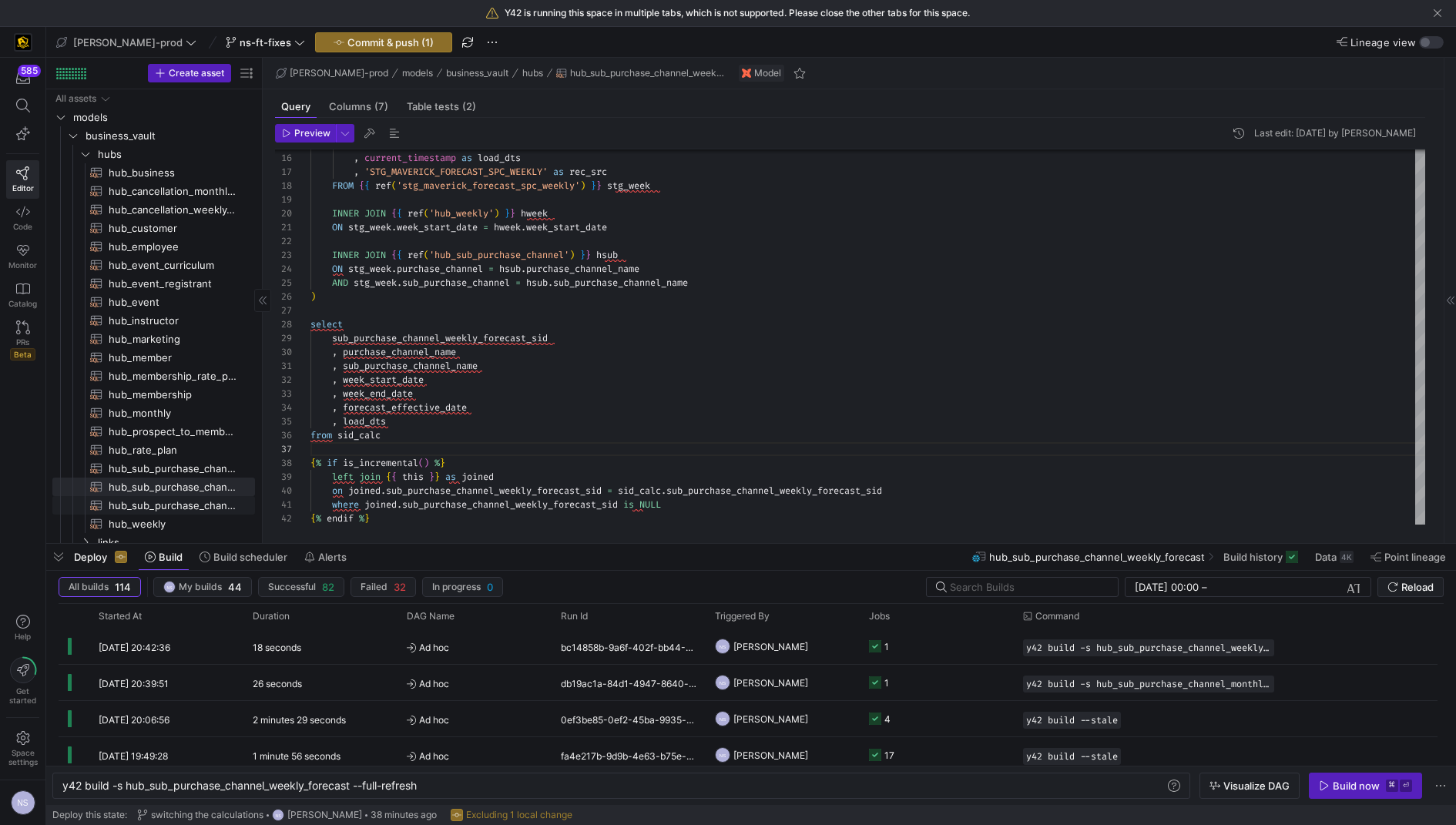
click at [173, 499] on span "hub_sub_purchase_channel​​​​​​​​​​" at bounding box center [172, 506] width 128 height 18
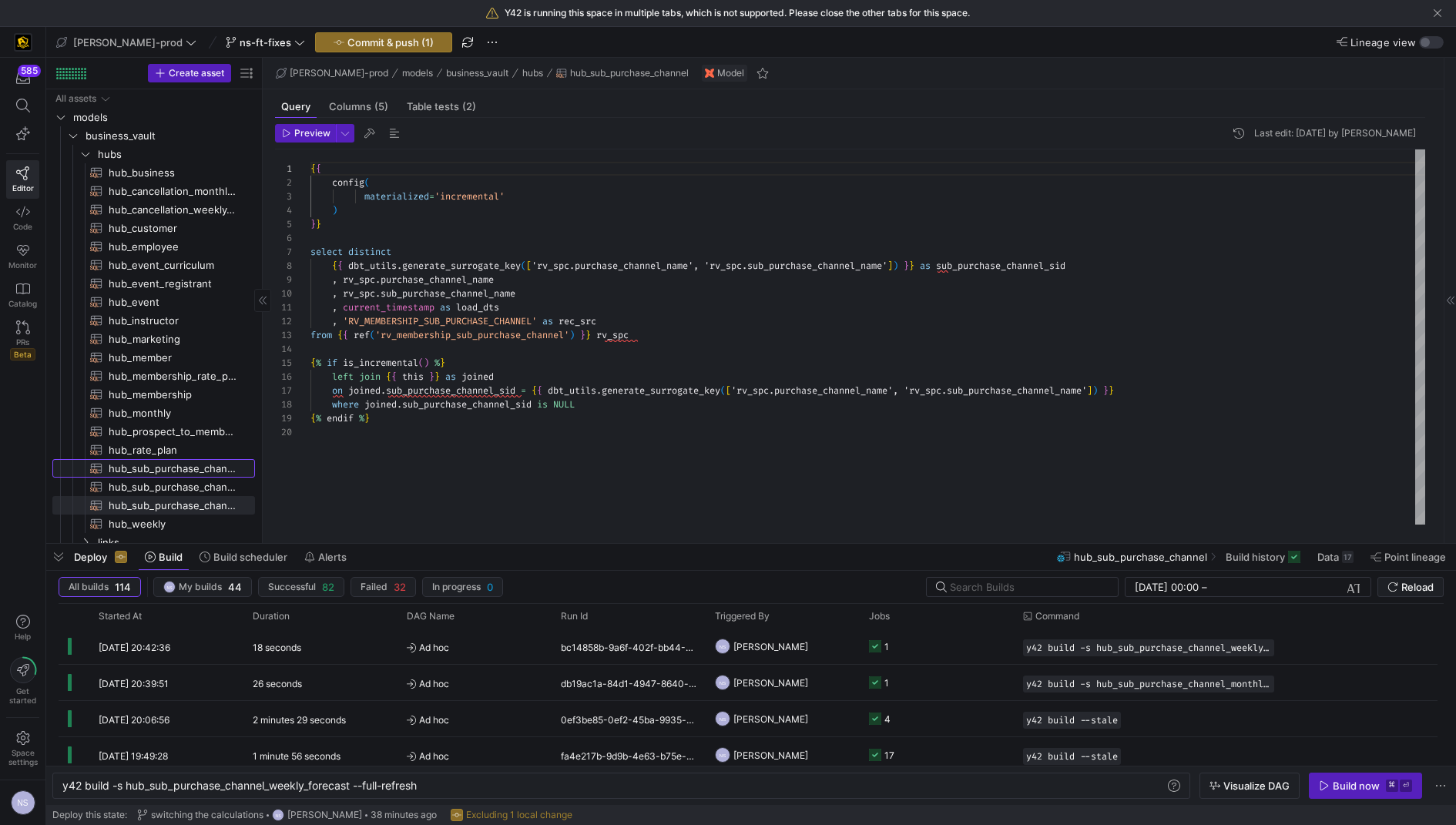
click at [192, 460] on link "hub_sub_purchase_channel_monthly_forecast​​​​​​​​​​" at bounding box center [153, 468] width 203 height 19
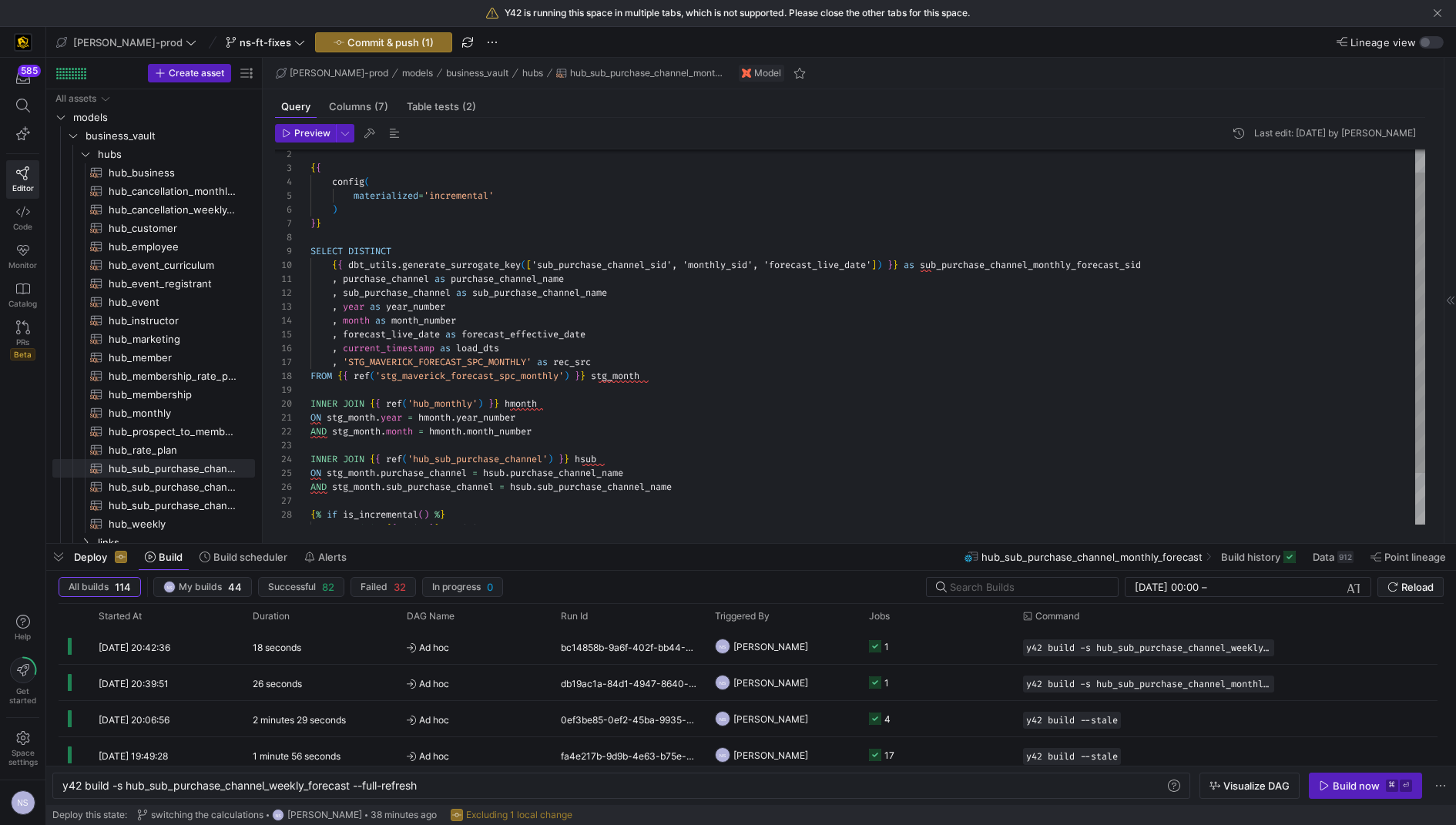
scroll to position [97, 0]
click at [350, 233] on div ") } } SELECT DISTINCT { { dbt_utils . generate_surrogate_key ( [ 'sub_purchase_…" at bounding box center [868, 356] width 1115 height 470
click at [166, 484] on span "hub_sub_purchase_channel_weekly_forecast​​​​​​​​​​" at bounding box center [172, 487] width 128 height 18
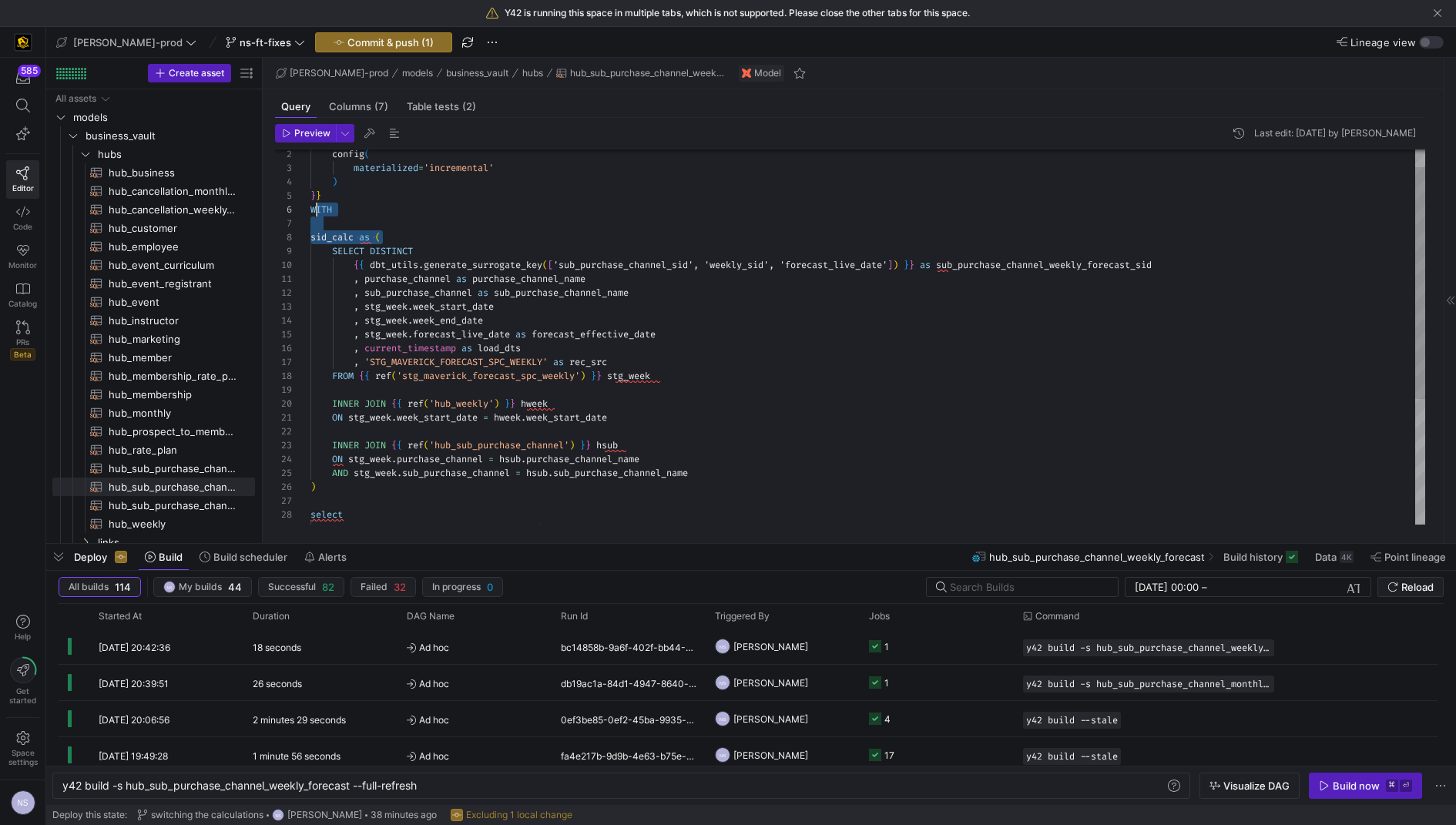
scroll to position [70, 0]
drag, startPoint x: 399, startPoint y: 238, endPoint x: 308, endPoint y: 215, distance: 93.9
click at [311, 215] on div "config ( materialized = 'incremental' ) } } WITH sid_calc as ( SELECT DISTINCT …" at bounding box center [868, 424] width 1115 height 608
click at [360, 196] on div "config ( materialized = 'incremental' ) } } WITH sid_calc as ( SELECT DISTINCT …" at bounding box center [868, 424] width 1115 height 608
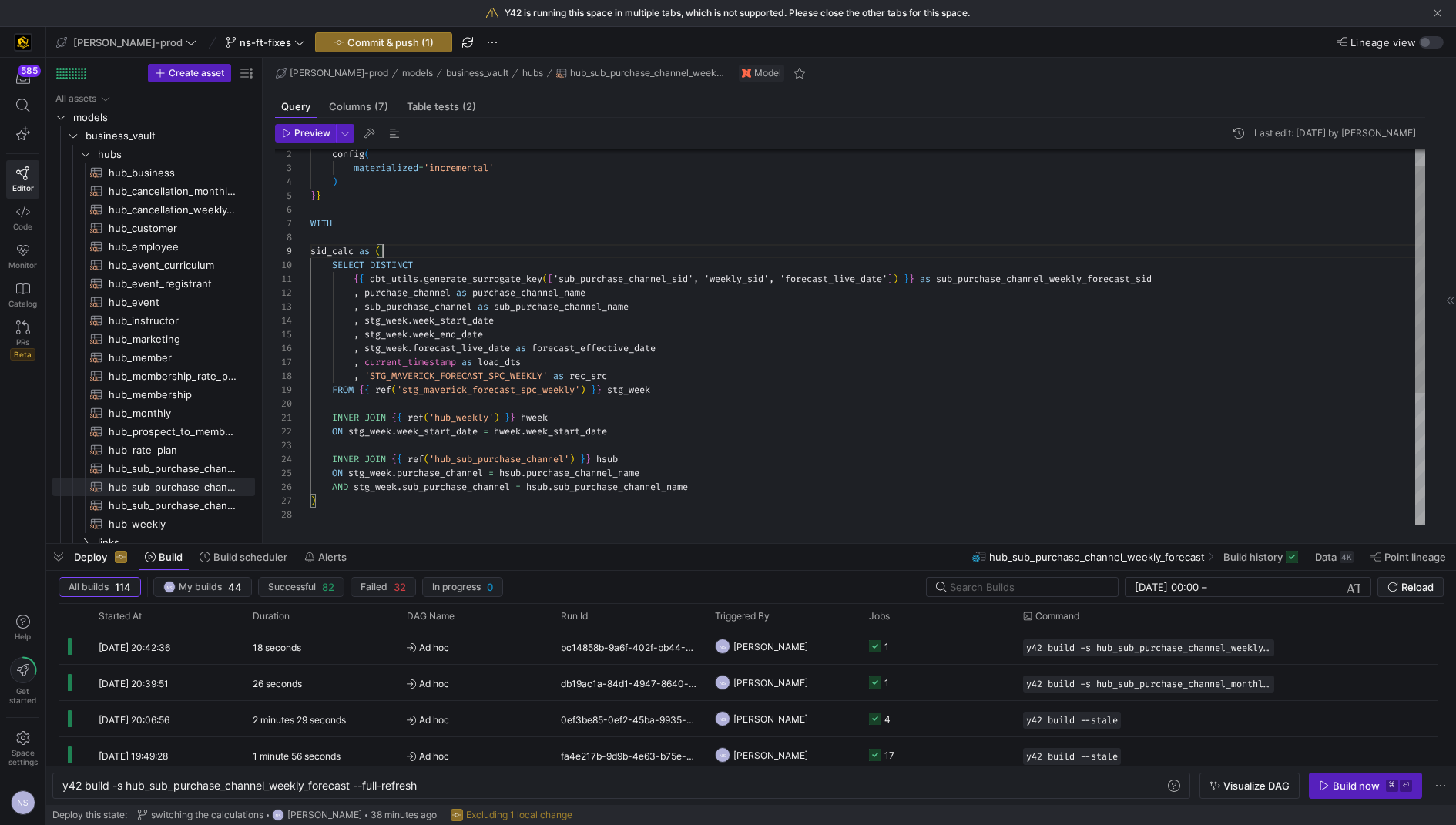
scroll to position [83, 0]
drag, startPoint x: 397, startPoint y: 249, endPoint x: 280, endPoint y: 223, distance: 119.9
click at [311, 223] on div "config ( materialized = 'incremental' ) } } WITH sid_calc as ( SELECT DISTINCT …" at bounding box center [868, 431] width 1115 height 622
click at [183, 468] on span "hub_sub_purchase_channel_monthly_forecast​​​​​​​​​​" at bounding box center [172, 468] width 128 height 18
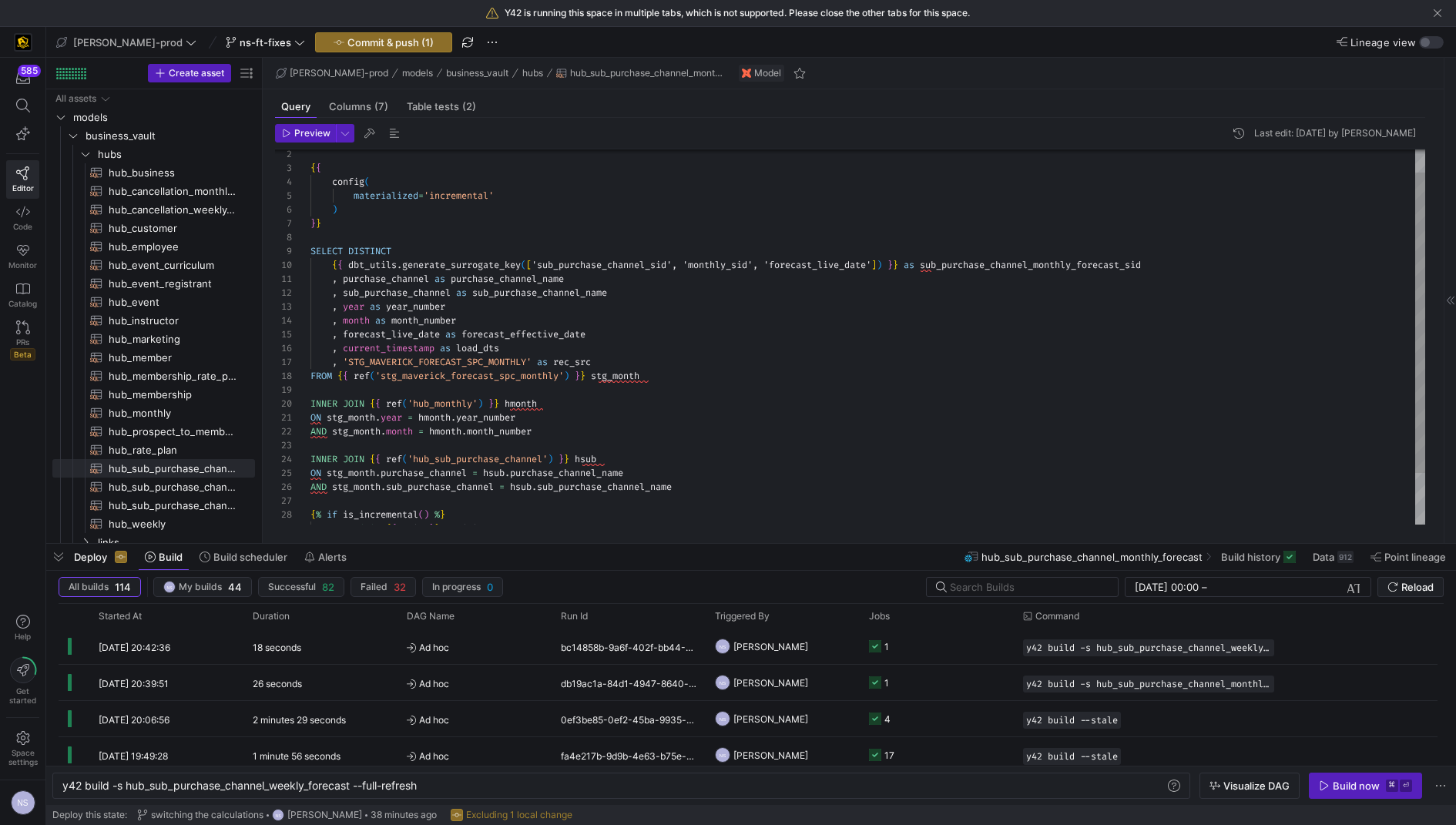
click at [352, 235] on div "{ { config ( materialized = 'incremental' ) } } SELECT DISTINCT { { dbt_utils .…" at bounding box center [868, 356] width 1115 height 470
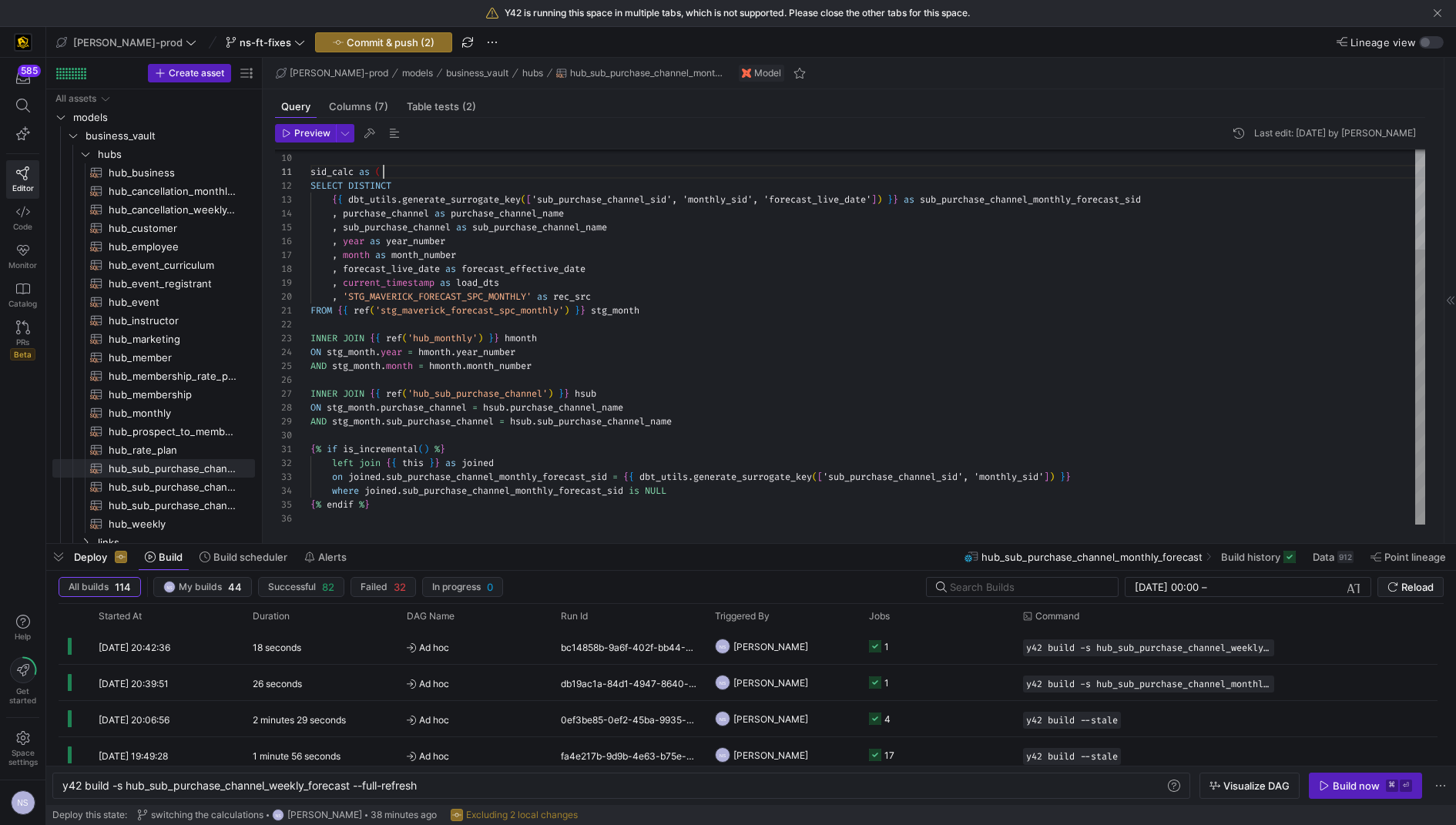
scroll to position [124, 0]
click at [349, 435] on div "SELECT DISTINCT { { dbt_utils . generate_surrogate_key ( [ 'sub_purchase_channe…" at bounding box center [868, 269] width 1115 height 511
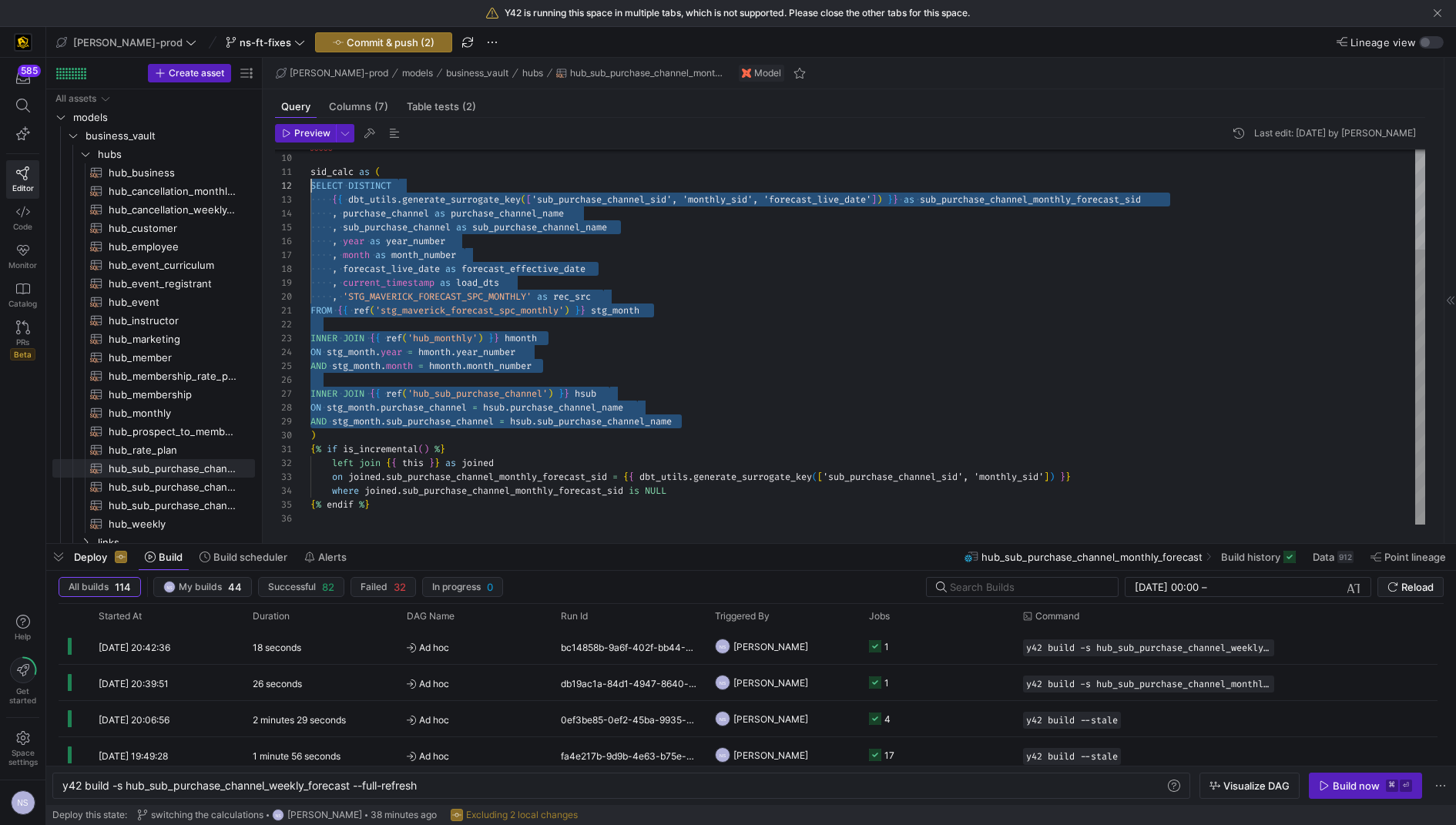
scroll to position [14, 0]
drag, startPoint x: 693, startPoint y: 419, endPoint x: 305, endPoint y: 189, distance: 451.0
click at [311, 189] on div "SELECT DISTINCT { { dbt_utils . generate_surrogate_key ( [ 'sub_purchase_channe…" at bounding box center [868, 269] width 1115 height 511
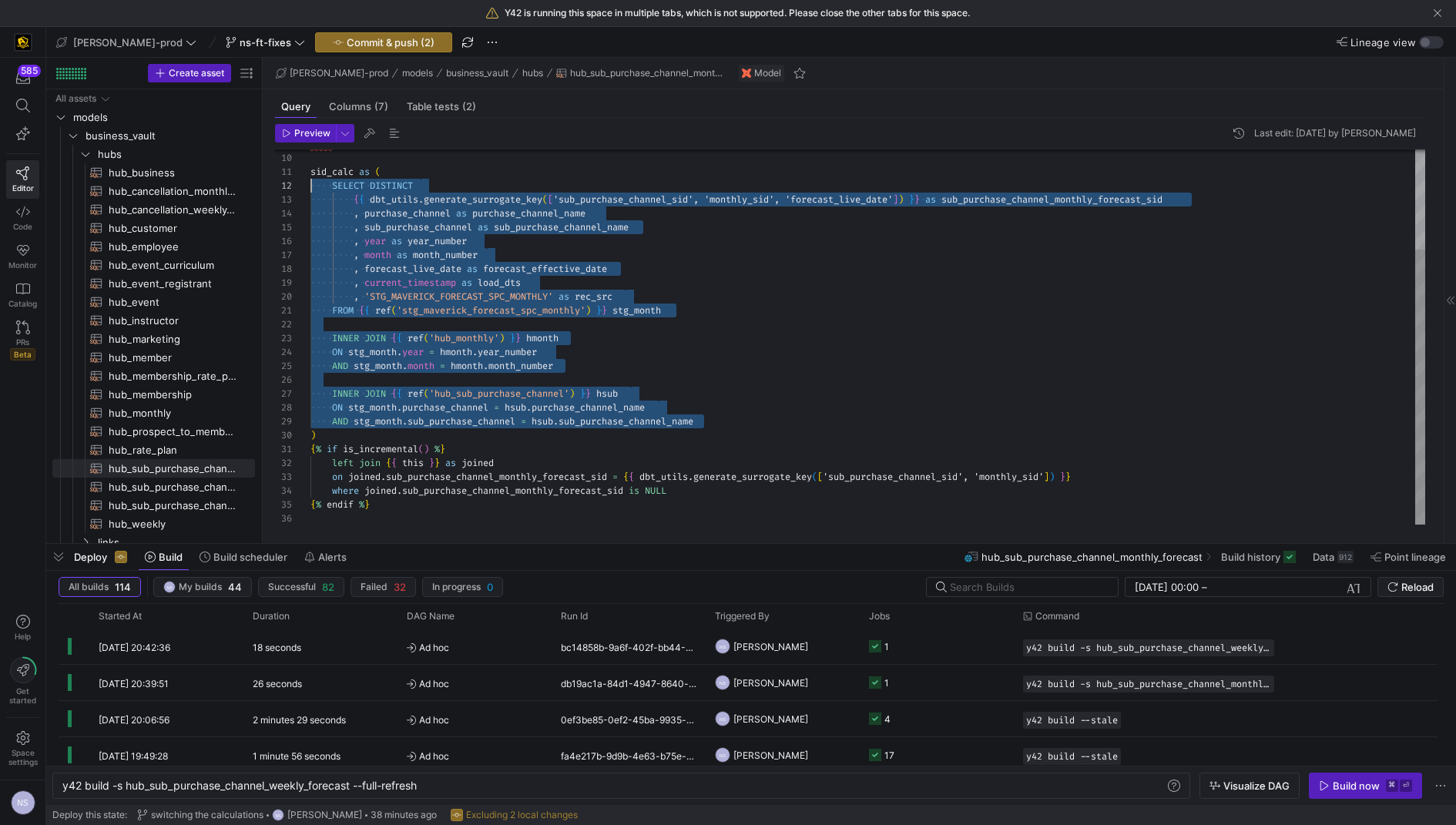
scroll to position [124, 5]
click at [396, 433] on div "SELECT DISTINCT { { dbt_utils . generate_surrogate_key ( [ 'sub_purchase_channe…" at bounding box center [868, 269] width 1115 height 511
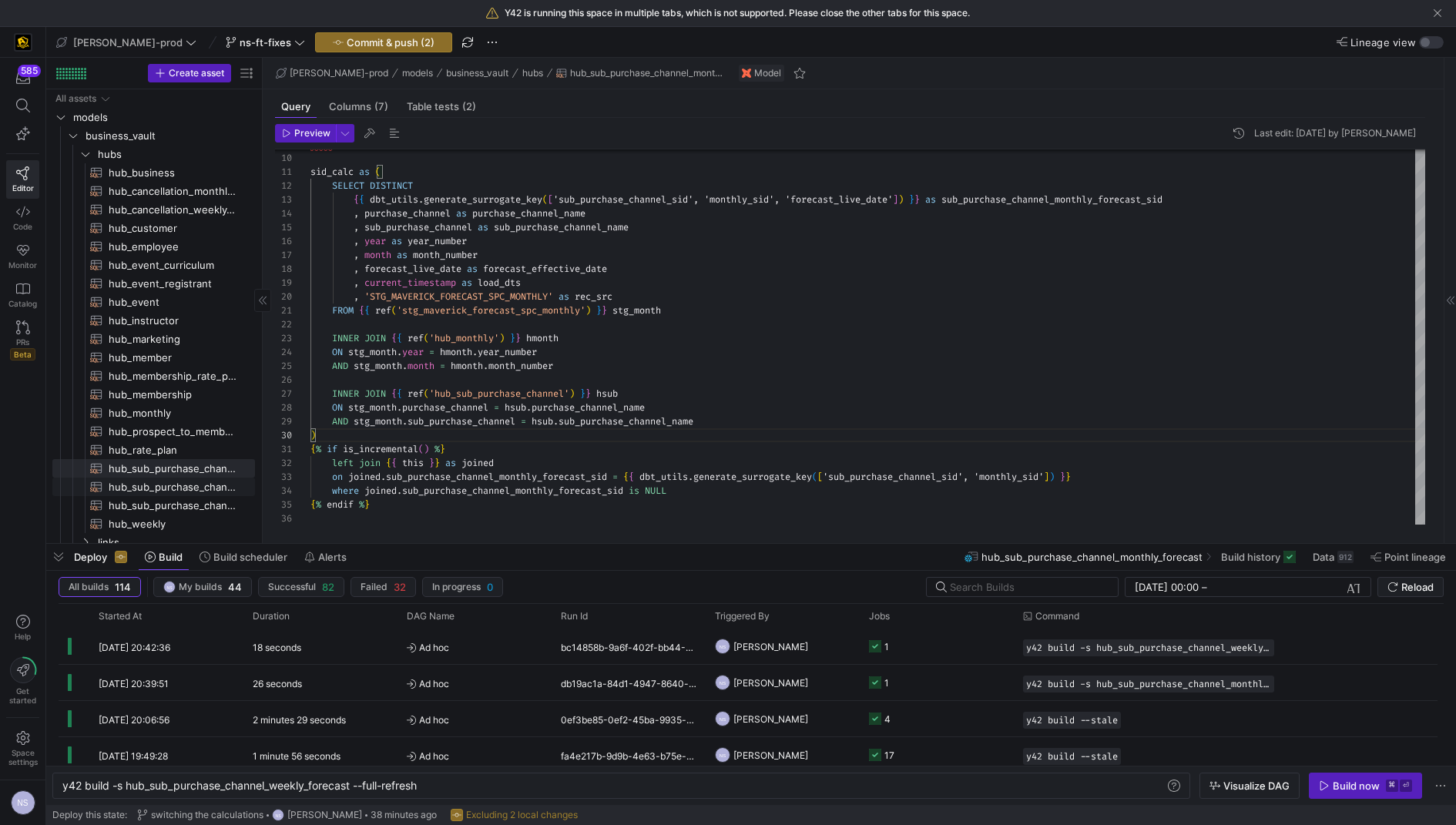
click at [178, 487] on span "hub_sub_purchase_channel_weekly_forecast​​​​​​​​​​" at bounding box center [172, 487] width 128 height 18
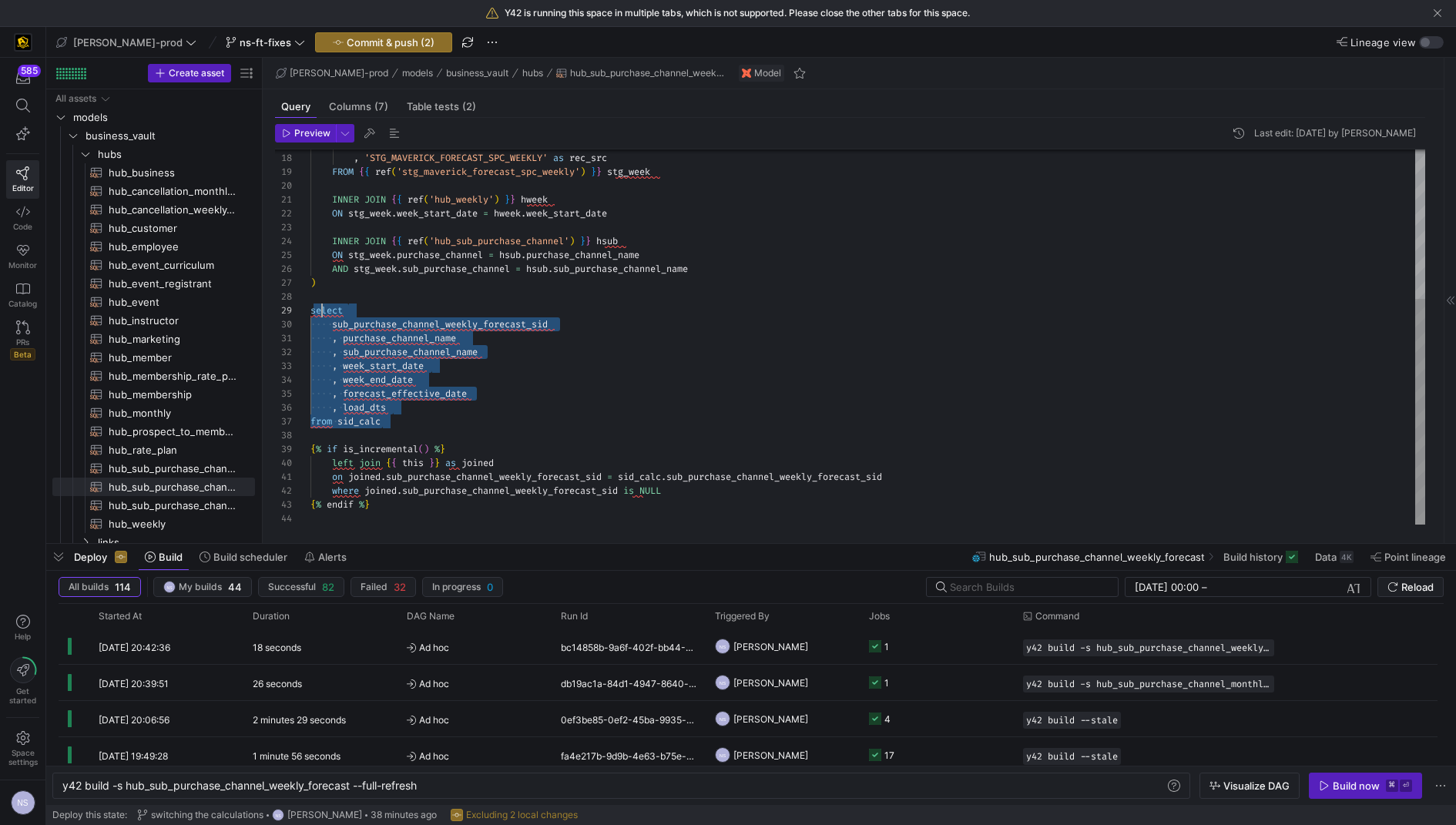
scroll to position [110, 0]
drag, startPoint x: 406, startPoint y: 419, endPoint x: 301, endPoint y: 310, distance: 151.3
click at [311, 310] on div ", current_timestamp as load_dts , 'STG_MAVERICK_FORECAST_SPC_WEEKLY' as rec_src…" at bounding box center [868, 214] width 1115 height 622
click at [174, 465] on span "hub_sub_purchase_channel_monthly_forecast​​​​​​​​​​" at bounding box center [172, 468] width 128 height 18
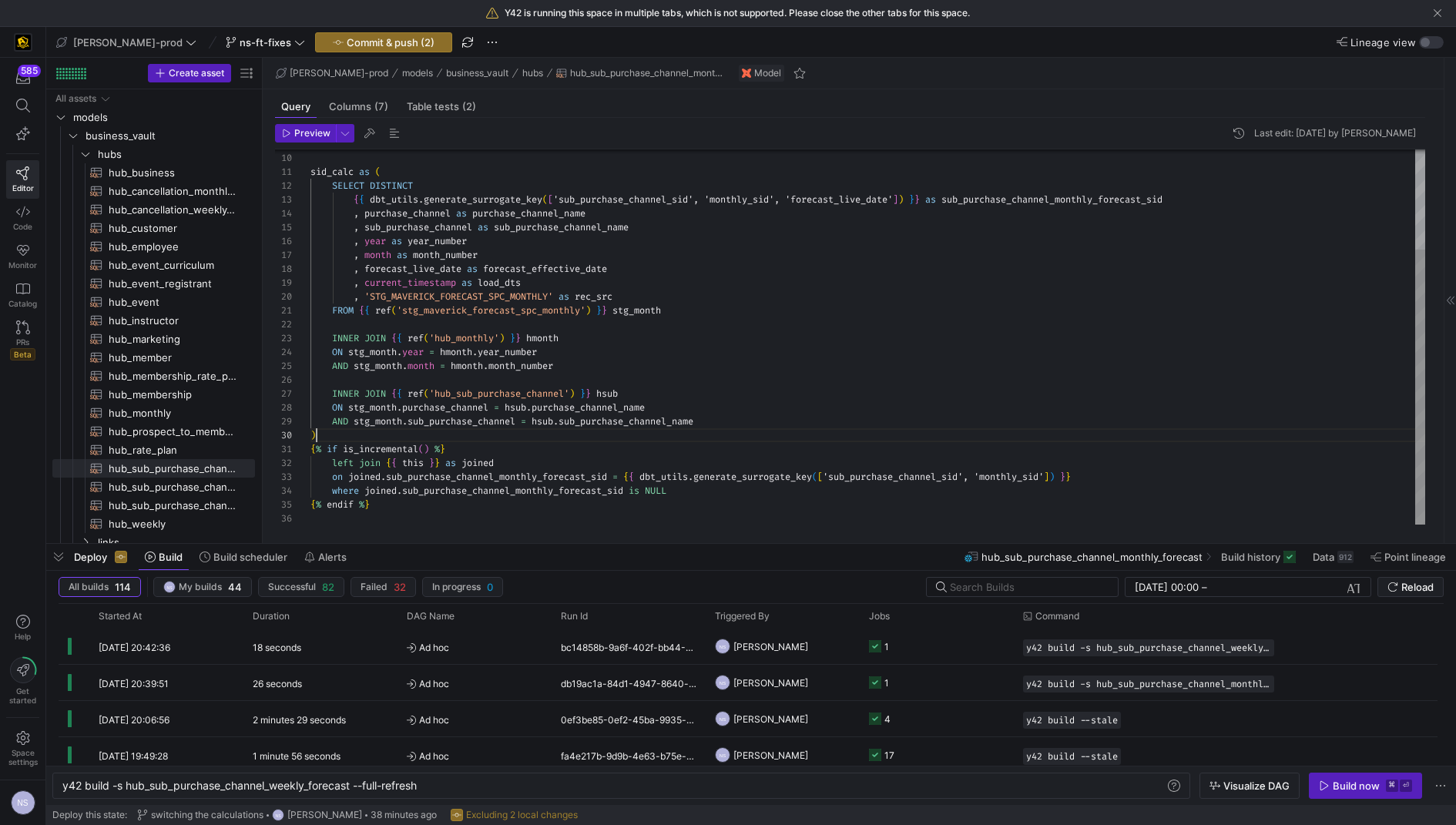
scroll to position [124, 5]
click at [332, 431] on div "WITH sid_calc as ( SELECT DISTINCT { { dbt_utils . generate_surrogate_key ( [ '…" at bounding box center [868, 269] width 1115 height 511
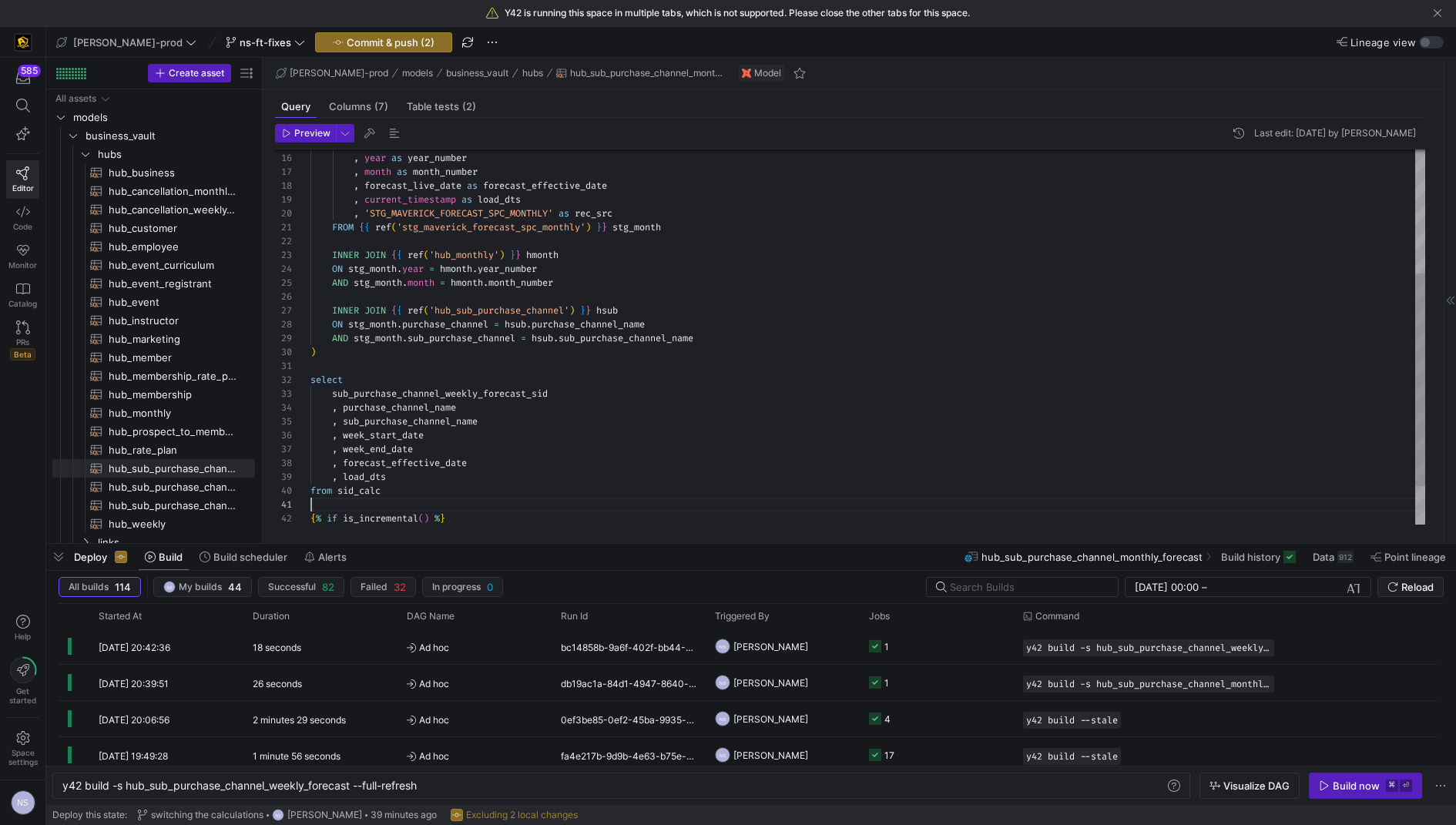
scroll to position [0, 0]
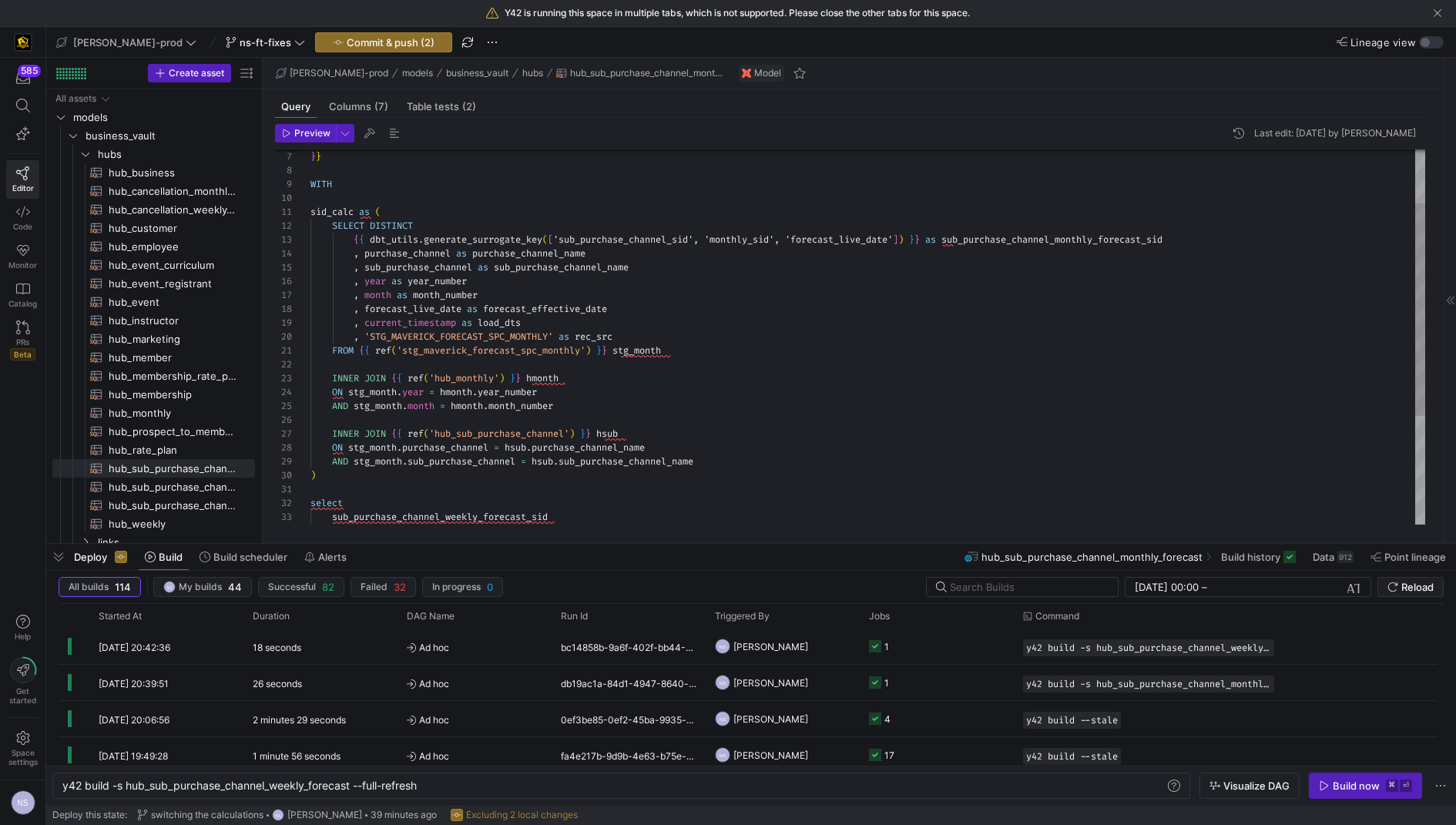
click at [1016, 246] on div ", sub_purchase_channel as sub_purchase_channel_name , year as year_number , mon…" at bounding box center [868, 386] width 1115 height 664
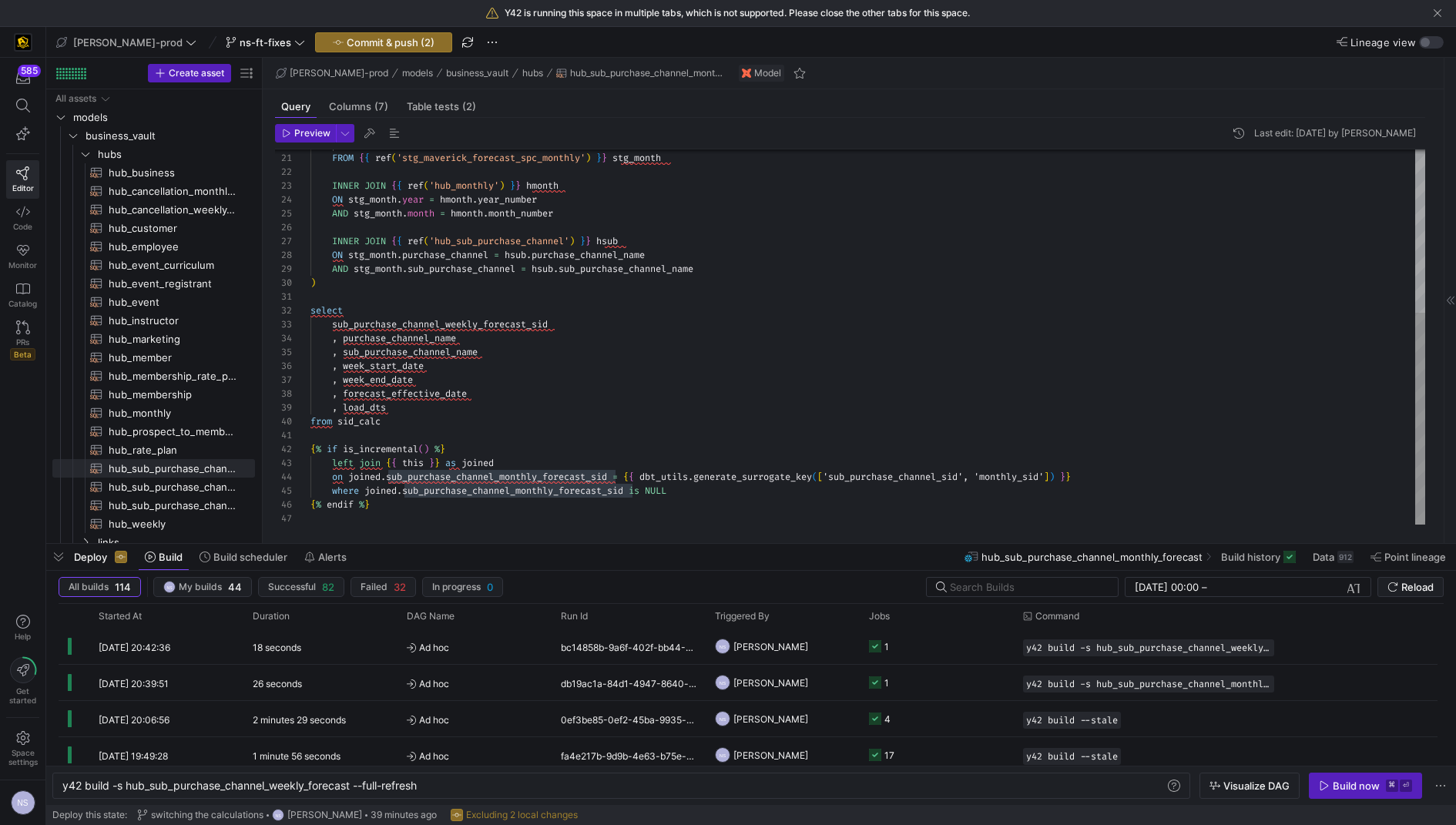
click at [471, 323] on div ", 'STG_MAVERICK_FORECAST_SPC_MONTHLY' as rec_src FROM { { ref ( 'stg_maverick_f…" at bounding box center [868, 194] width 1115 height 664
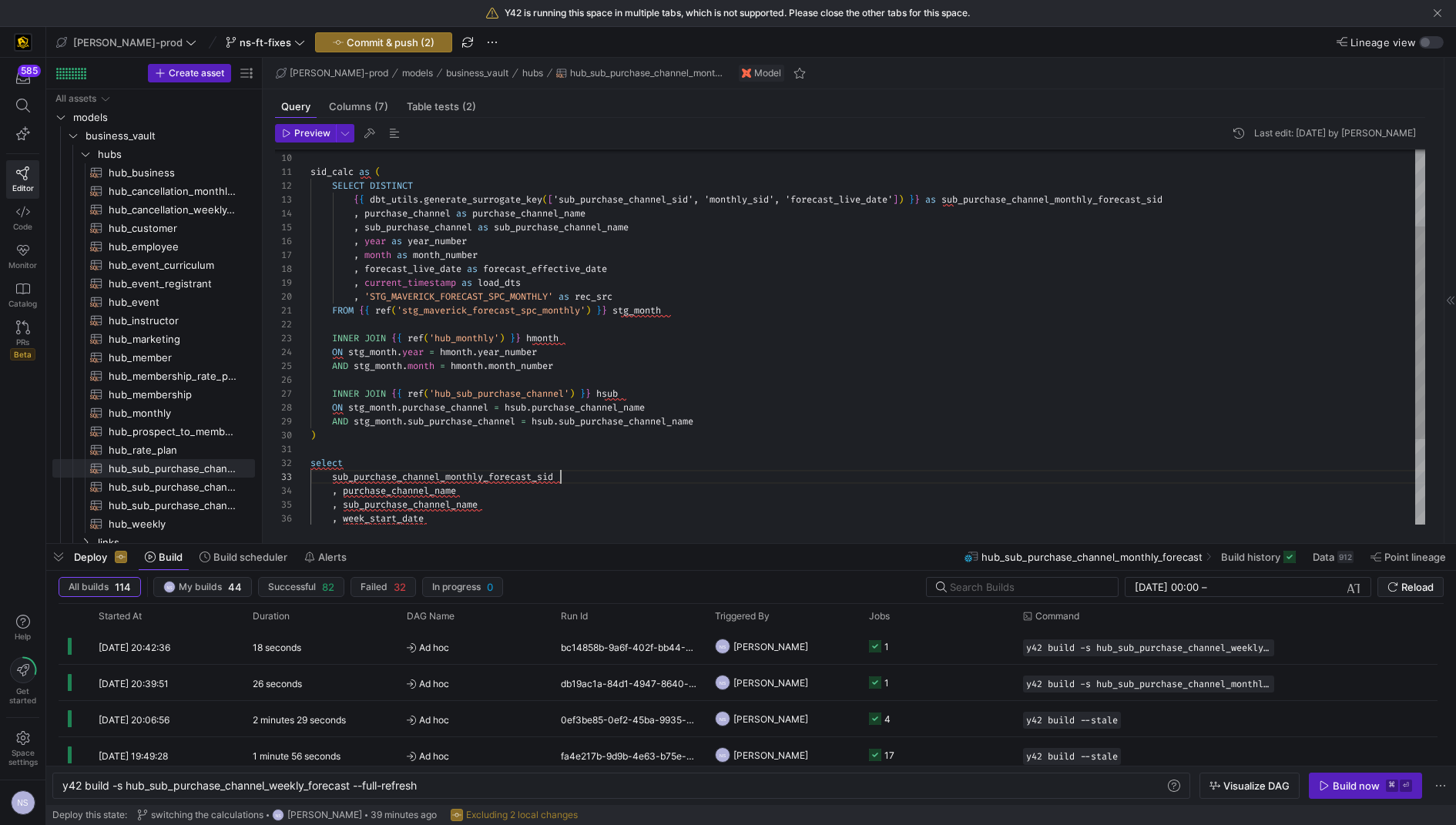
click at [527, 214] on div ", 'STG_MAVERICK_FORECAST_SPC_MONTHLY' as rec_src FROM { { ref ( 'stg_maverick_f…" at bounding box center [868, 346] width 1115 height 664
click at [544, 225] on div ", 'STG_MAVERICK_FORECAST_SPC_MONTHLY' as rec_src FROM { { ref ( 'stg_maverick_f…" at bounding box center [868, 346] width 1115 height 664
click at [455, 238] on div ", 'STG_MAVERICK_FORECAST_SPC_MONTHLY' as rec_src FROM { { ref ( 'stg_maverick_f…" at bounding box center [868, 346] width 1115 height 664
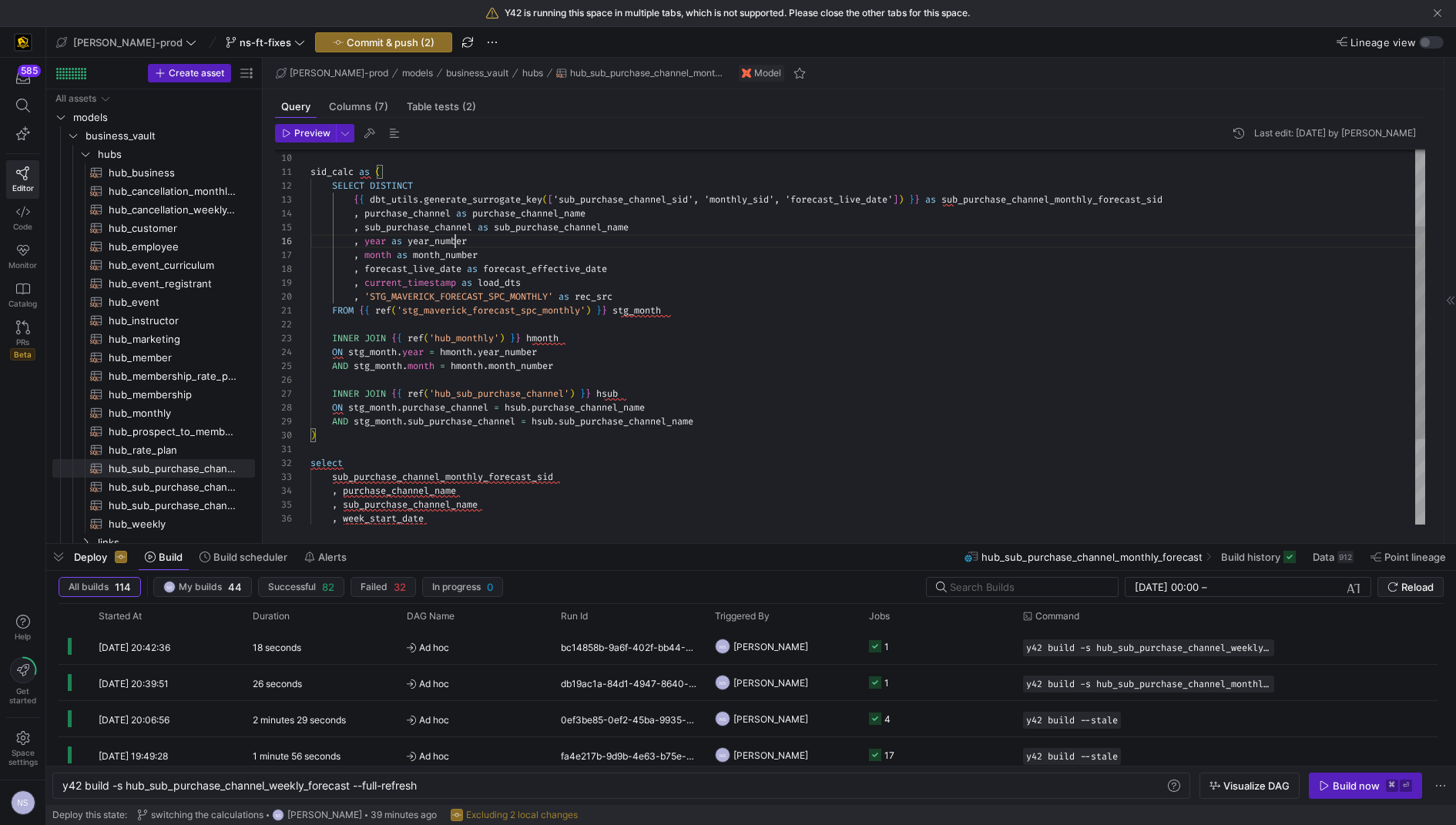
click at [455, 238] on div ", 'STG_MAVERICK_FORECAST_SPC_MONTHLY' as rec_src FROM { { ref ( 'stg_maverick_f…" at bounding box center [868, 346] width 1115 height 664
click at [399, 516] on div ", 'STG_MAVERICK_FORECAST_SPC_MONTHLY' as rec_src FROM { { ref ( 'stg_maverick_f…" at bounding box center [868, 346] width 1115 height 664
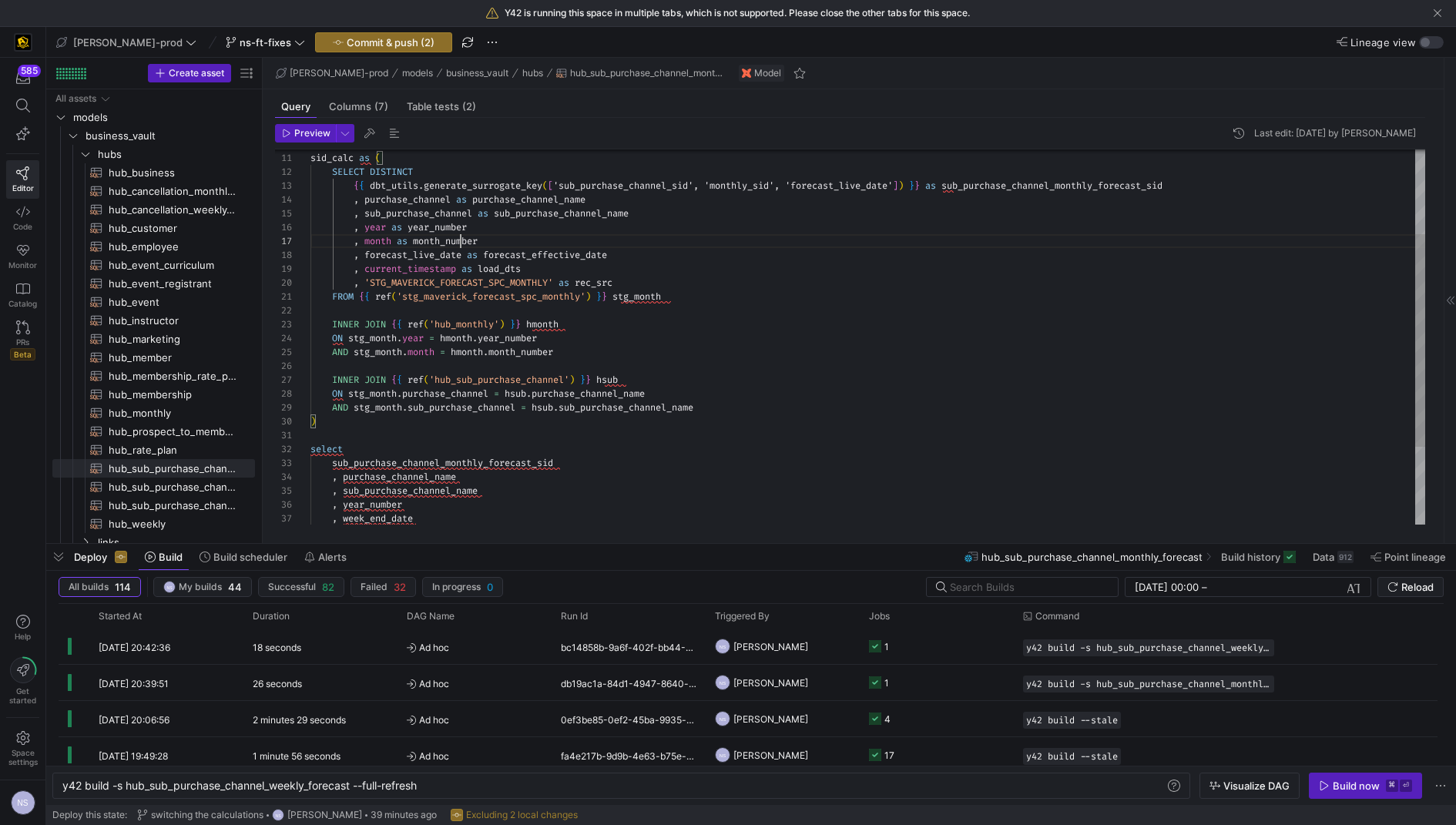
click at [459, 237] on div ", 'STG_MAVERICK_FORECAST_SPC_MONTHLY' as rec_src FROM { { ref ( 'stg_maverick_f…" at bounding box center [868, 332] width 1115 height 664
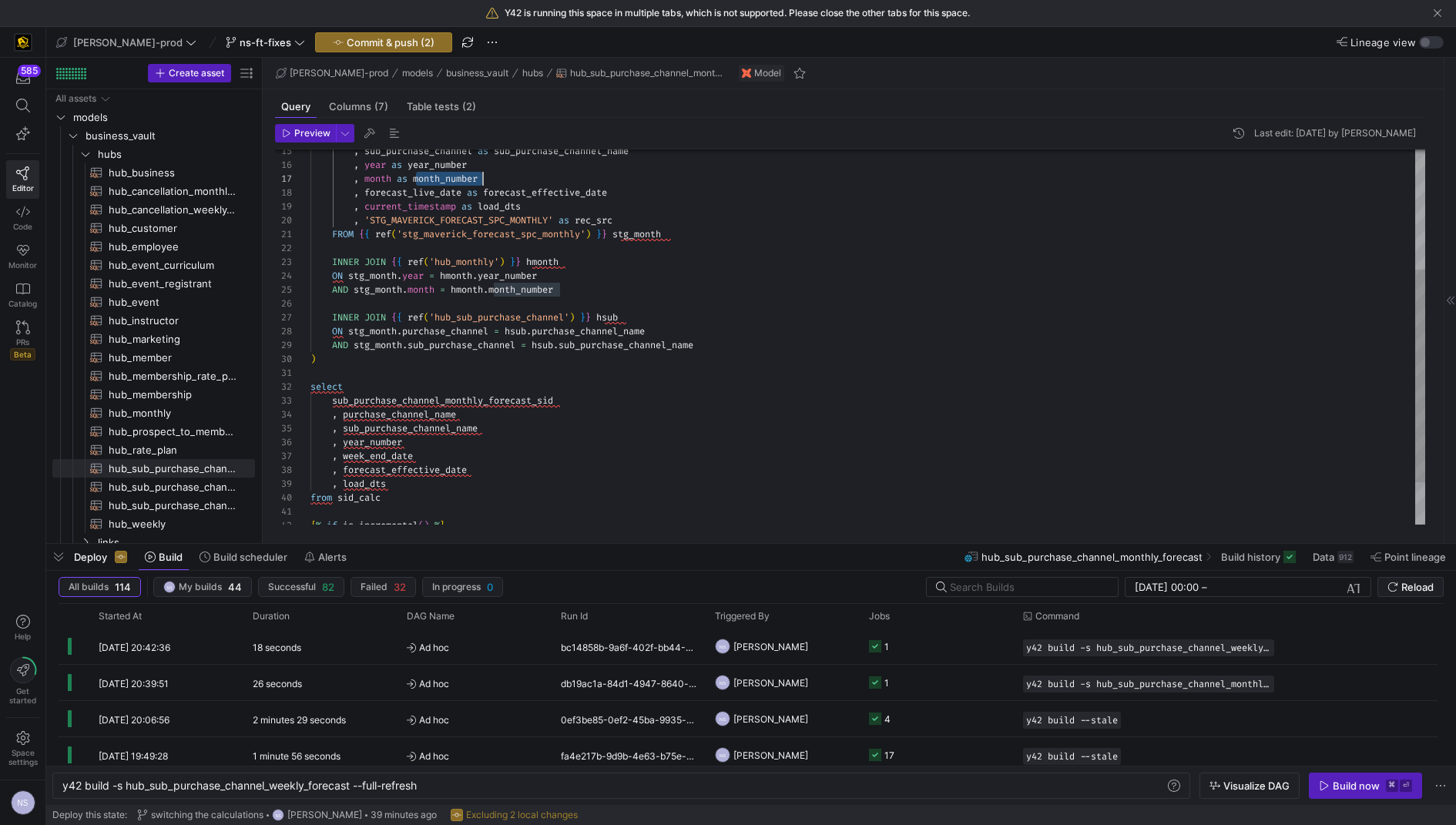
click at [401, 455] on div ", 'STG_MAVERICK_FORECAST_SPC_MONTHLY' as rec_src FROM { { ref ( 'stg_maverick_f…" at bounding box center [868, 269] width 1115 height 664
click at [607, 218] on div ", 'STG_MAVERICK_FORECAST_SPC_MONTHLY' as rec_src FROM { { ref ( 'stg_maverick_f…" at bounding box center [868, 269] width 1115 height 664
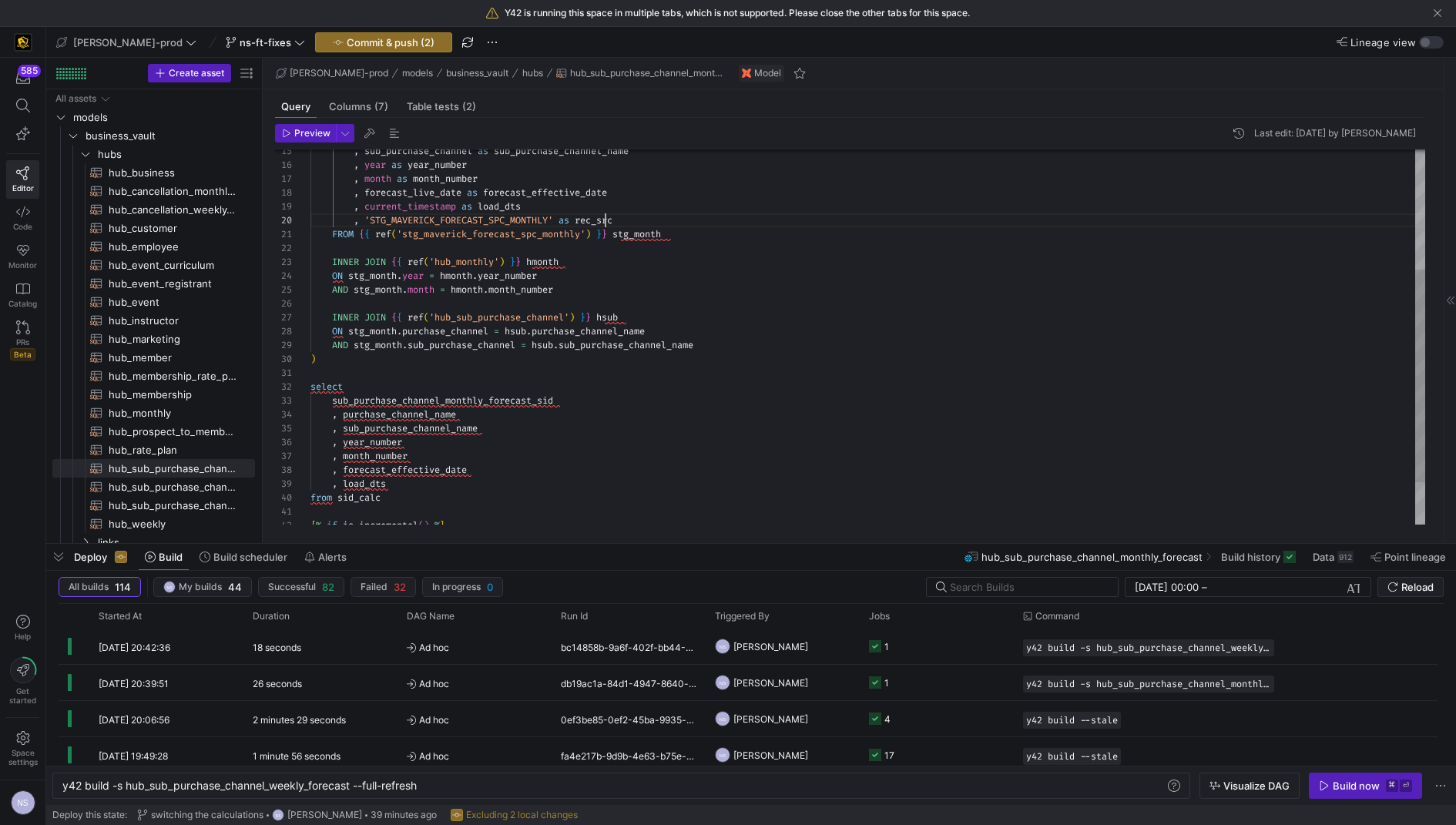
click at [607, 218] on div ", 'STG_MAVERICK_FORECAST_SPC_MONTHLY' as rec_src FROM { { ref ( 'stg_maverick_f…" at bounding box center [868, 269] width 1115 height 664
click at [445, 477] on div ", 'STG_MAVERICK_FORECAST_SPC_MONTHLY' as rec_src FROM { { ref ( 'stg_maverick_f…" at bounding box center [868, 269] width 1115 height 664
click at [185, 481] on span "hub_sub_purchase_channel_weekly_forecast​​​​​​​​​​" at bounding box center [172, 487] width 128 height 18
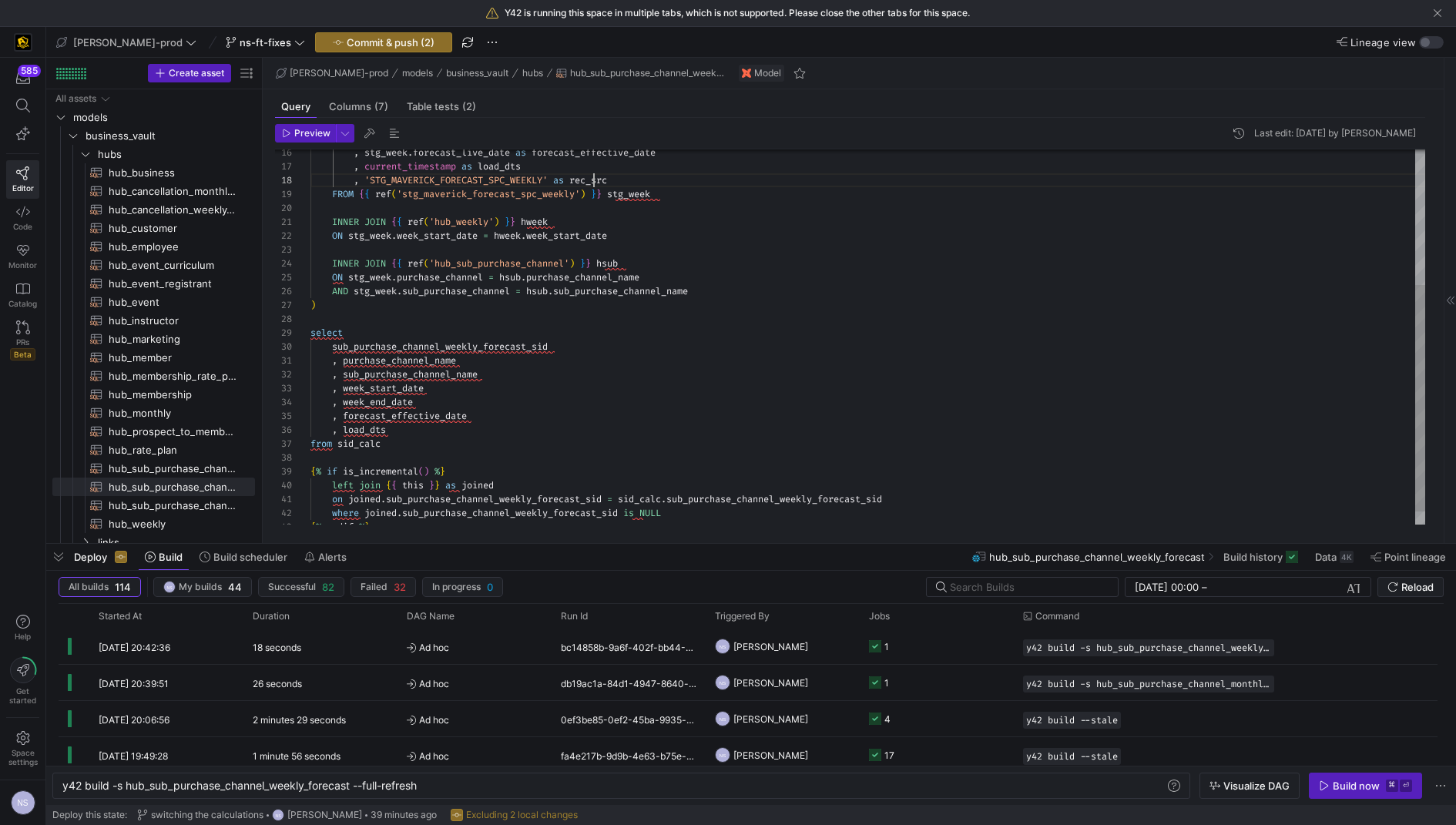
click at [592, 177] on div ", stg_week . forecast_live_date as forecast_effective_date , current_timestamp …" at bounding box center [868, 236] width 1115 height 622
click at [394, 433] on div ", stg_week . forecast_live_date as forecast_effective_date , current_timestamp …" at bounding box center [868, 236] width 1115 height 622
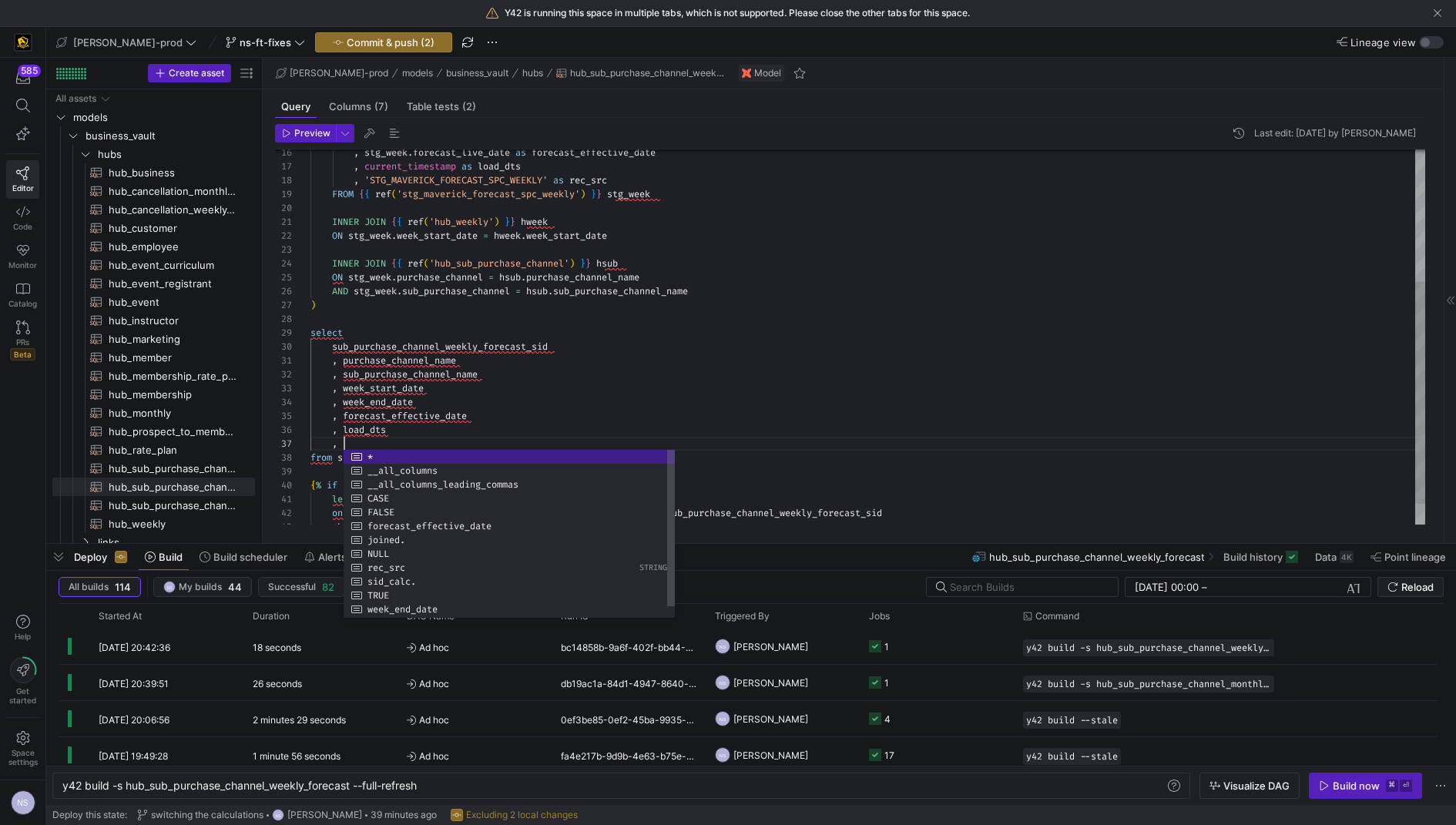
scroll to position [83, 72]
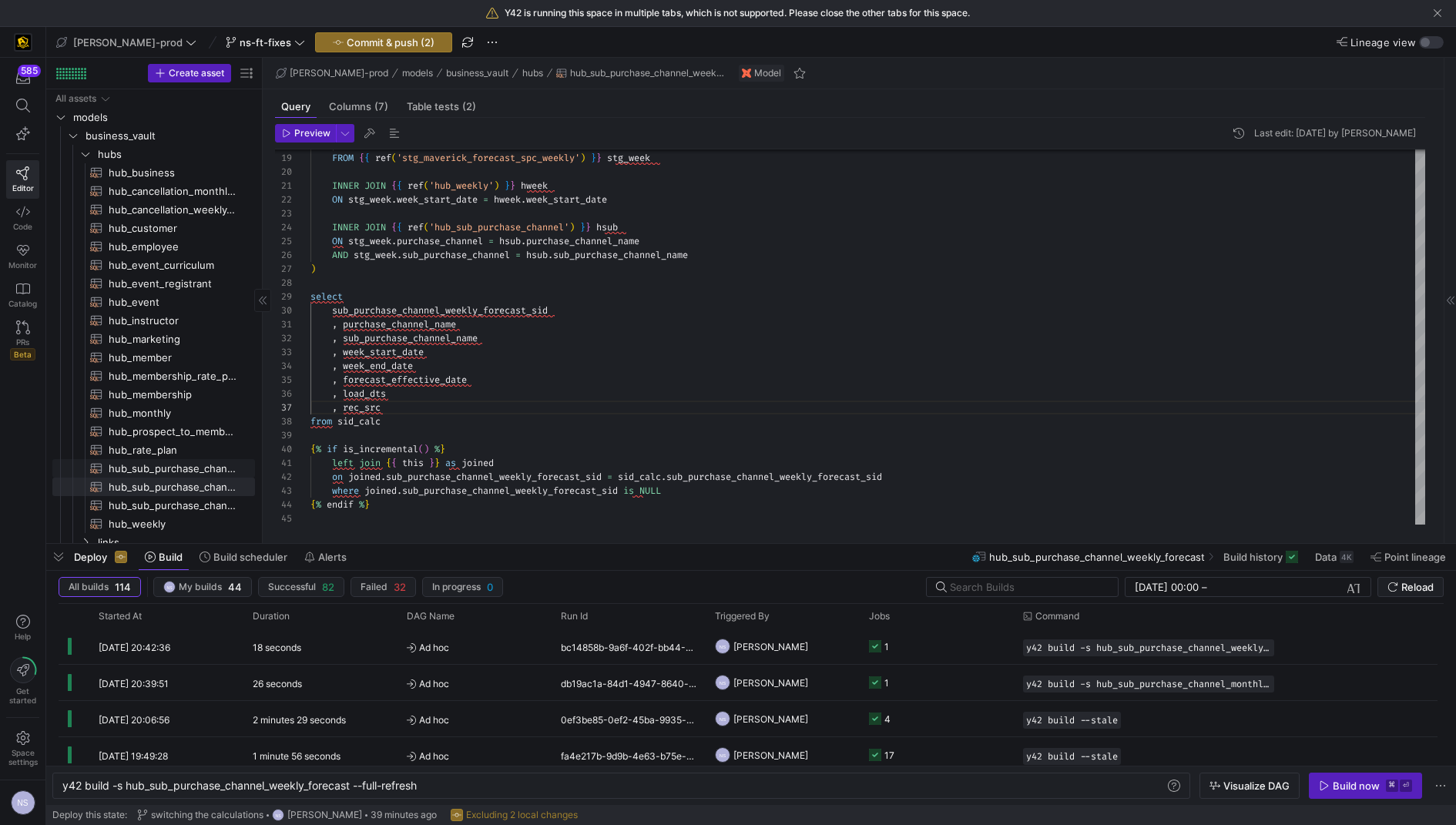
click at [186, 470] on span "hub_sub_purchase_channel_monthly_forecast​​​​​​​​​​" at bounding box center [172, 468] width 128 height 18
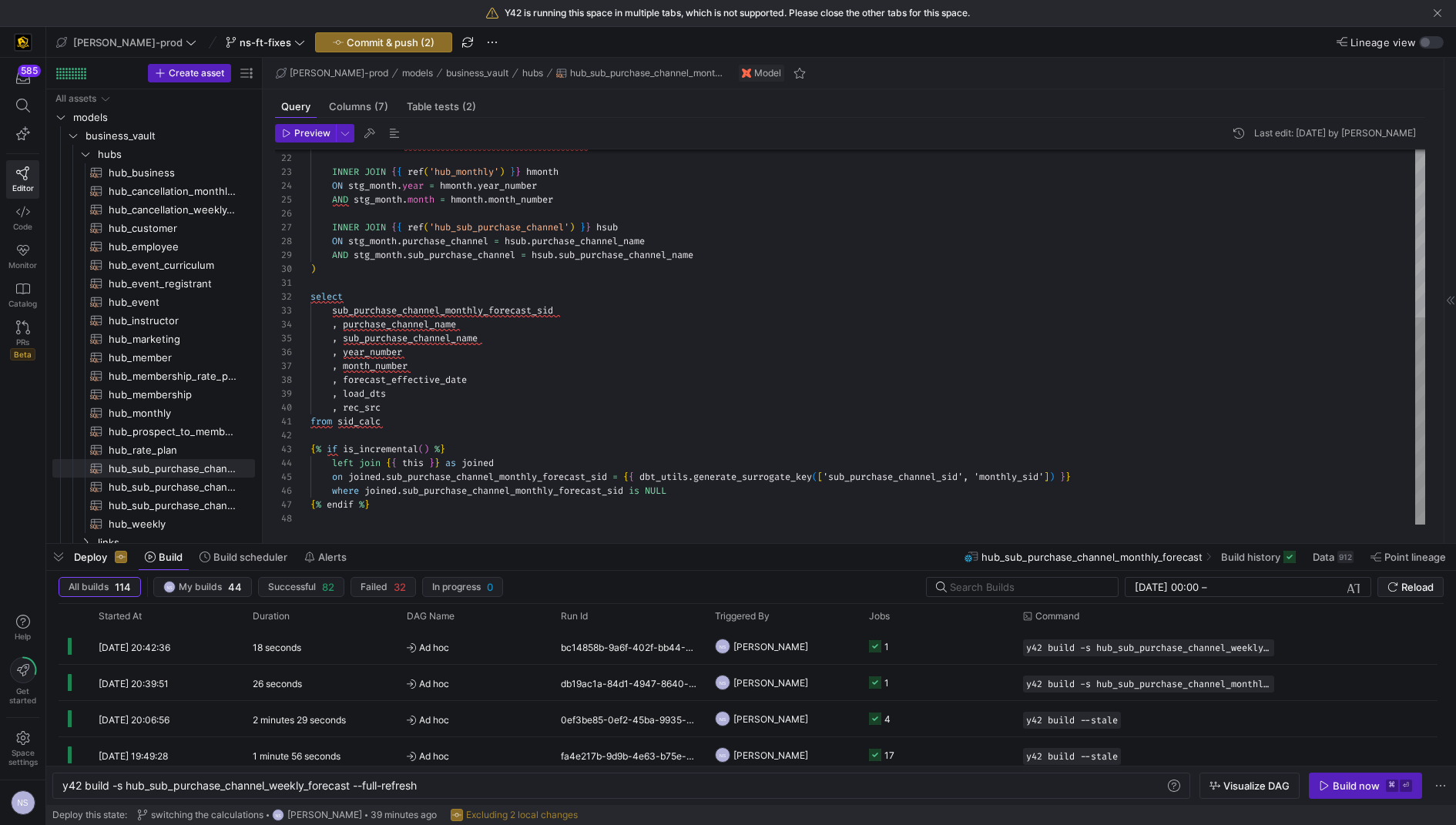
click at [369, 419] on div "FROM { { ref ( 'stg_maverick_forecast_spc_monthly' ) } } stg_month INNER JOIN {…" at bounding box center [868, 186] width 1115 height 678
drag, startPoint x: 1110, startPoint y: 474, endPoint x: 632, endPoint y: 474, distance: 478.0
click at [632, 474] on div "FROM { { ref ( 'stg_maverick_forecast_spc_monthly' ) } } stg_month INNER JOIN {…" at bounding box center [868, 186] width 1115 height 678
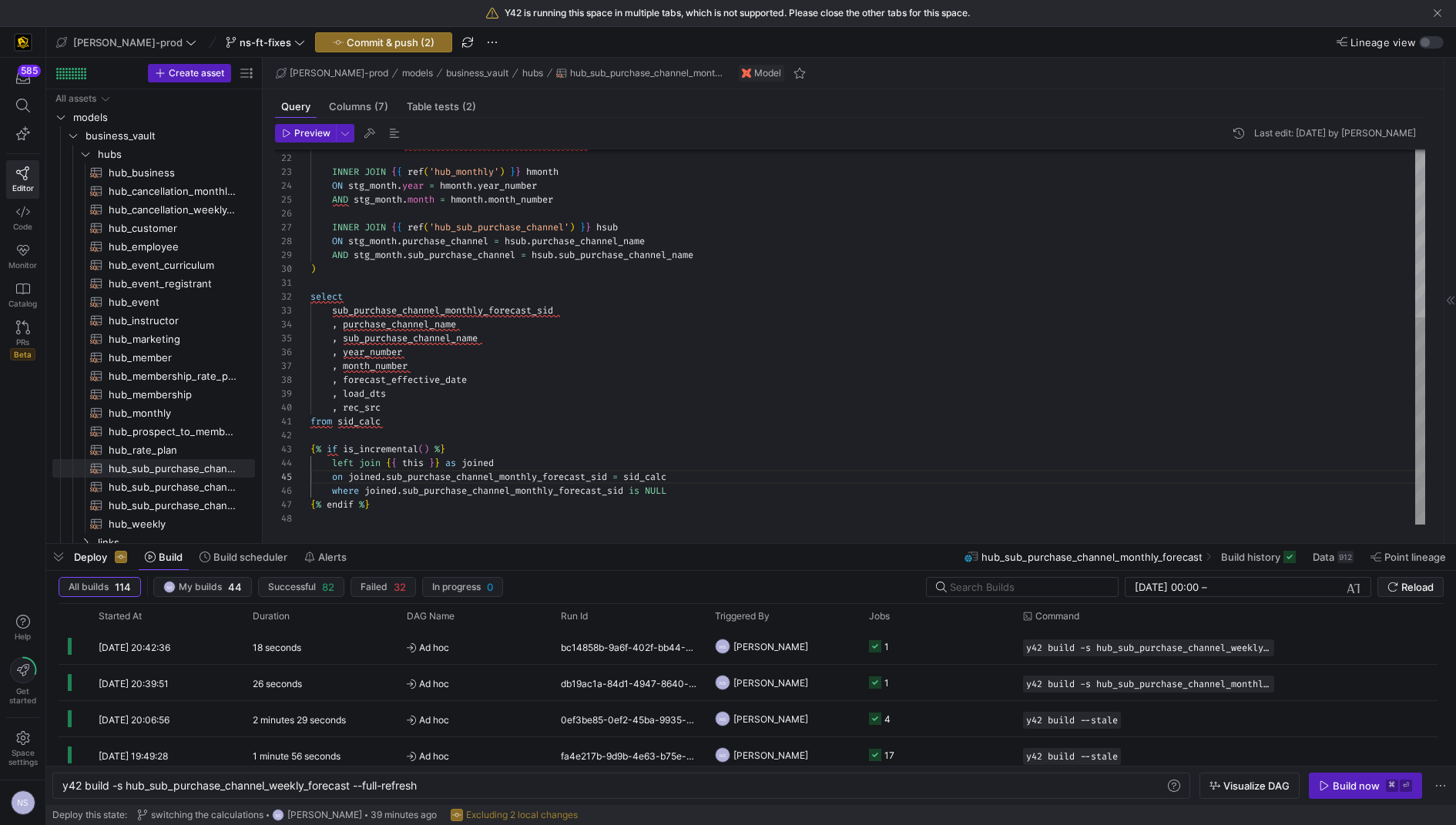
scroll to position [55, 370]
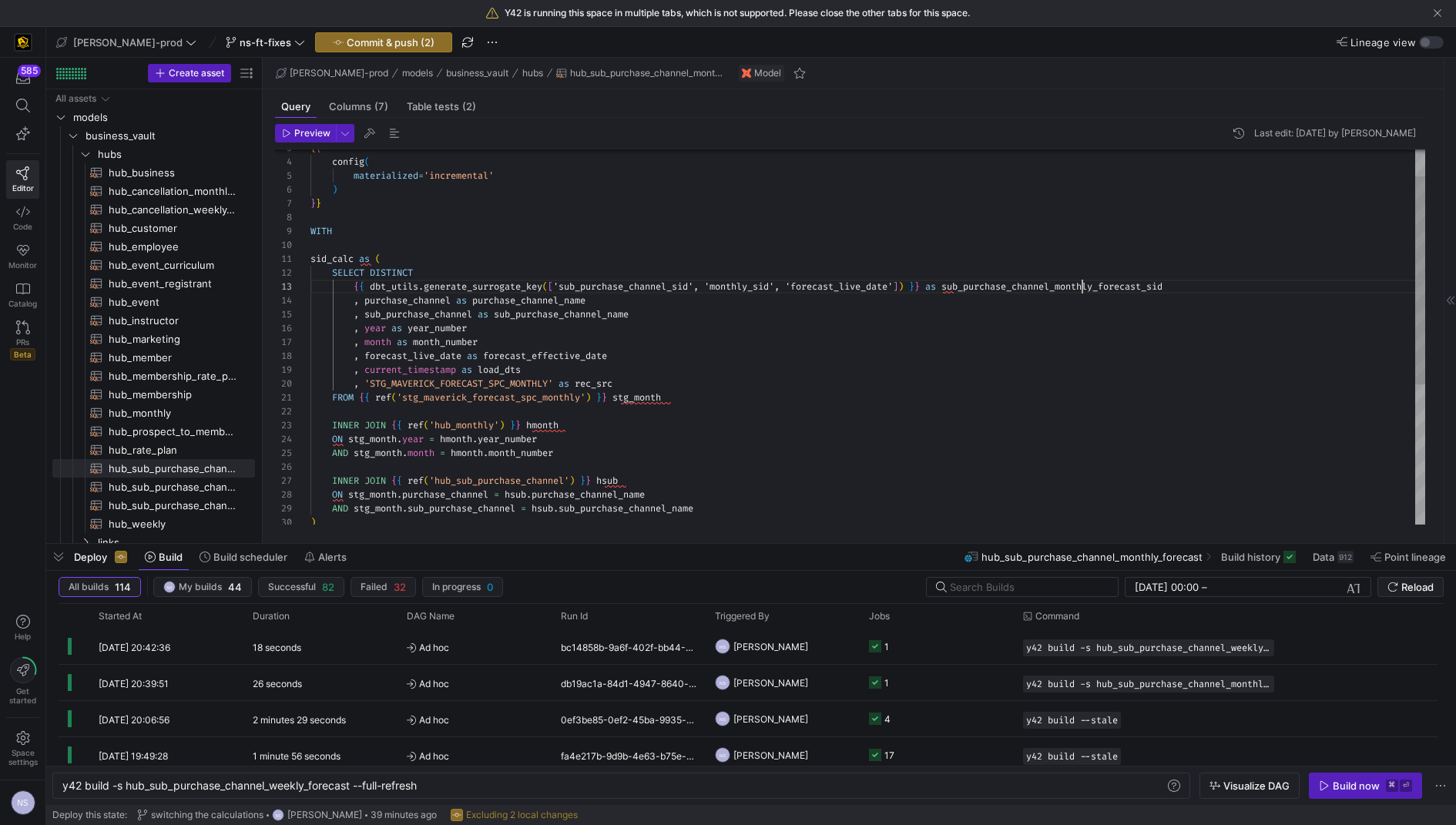
click at [1079, 285] on div "FROM { { ref ( 'stg_maverick_forecast_spc_monthly' ) } } stg_month INNER JOIN {…" at bounding box center [868, 440] width 1115 height 678
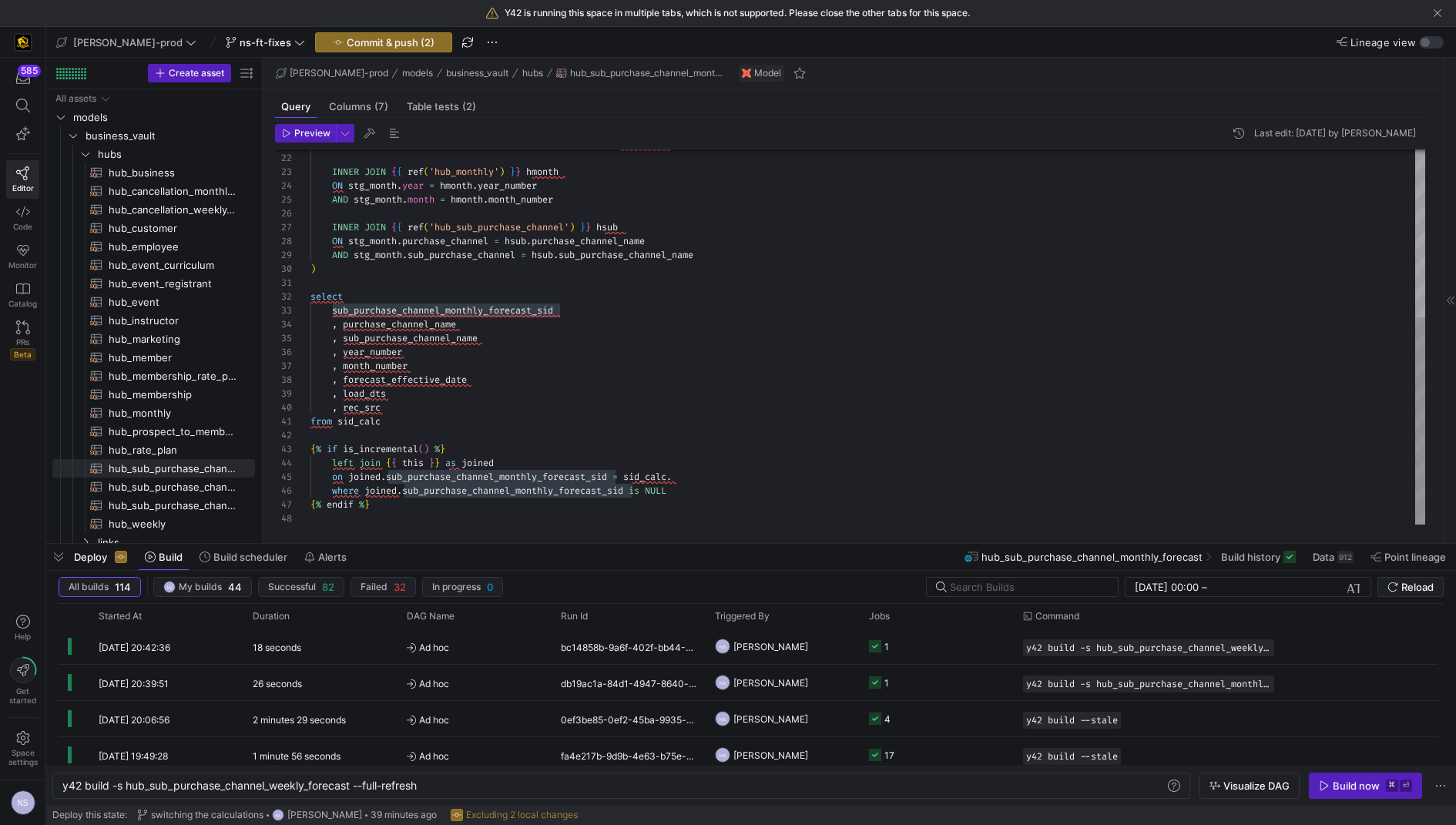
scroll to position [55, 370]
click at [704, 476] on div "FROM { { ref ( 'stg_maverick_forecast_spc_monthly' ) } } stg_month INNER JOIN {…" at bounding box center [868, 186] width 1115 height 678
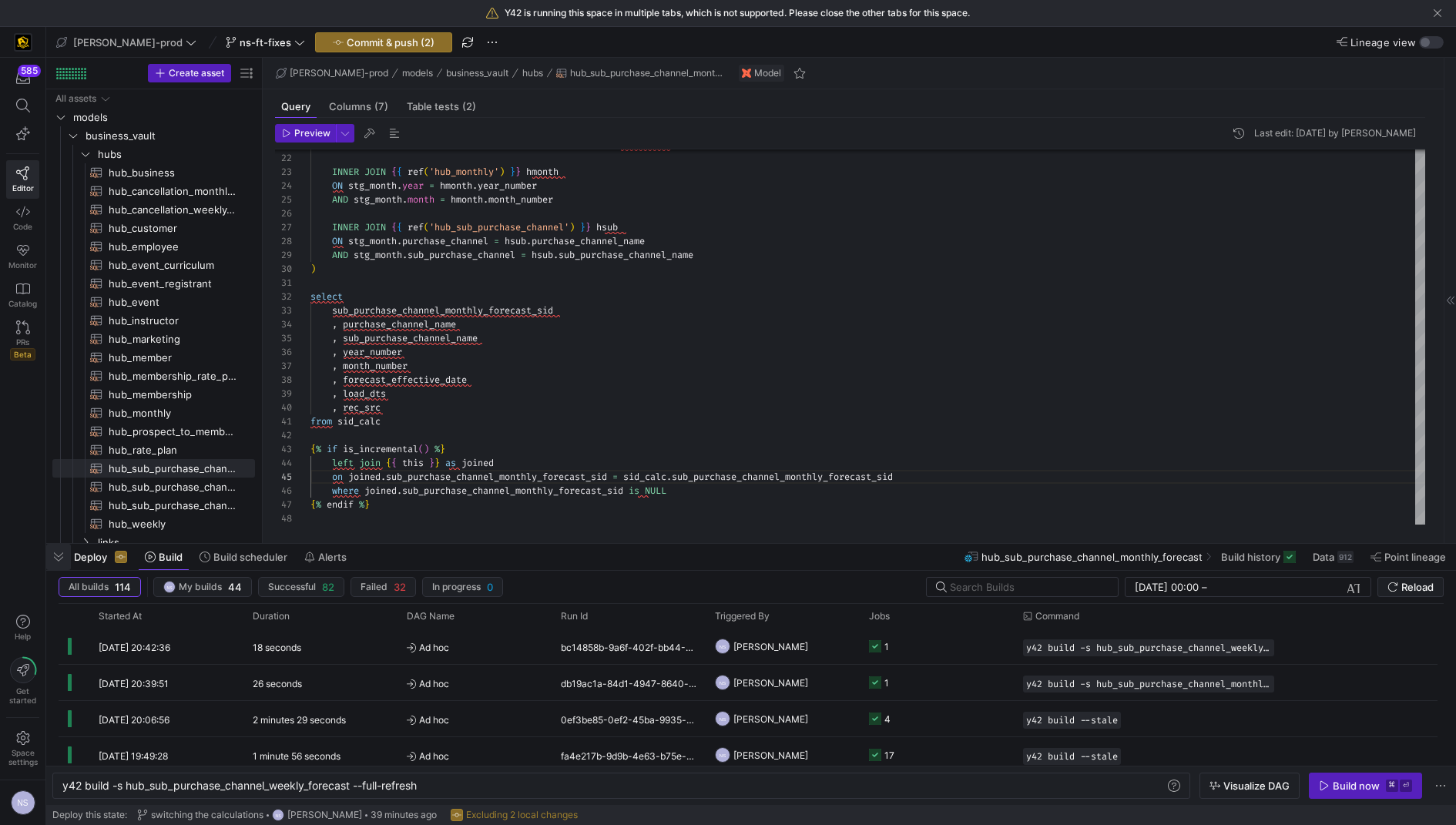
click at [51, 558] on span "button" at bounding box center [58, 557] width 24 height 26
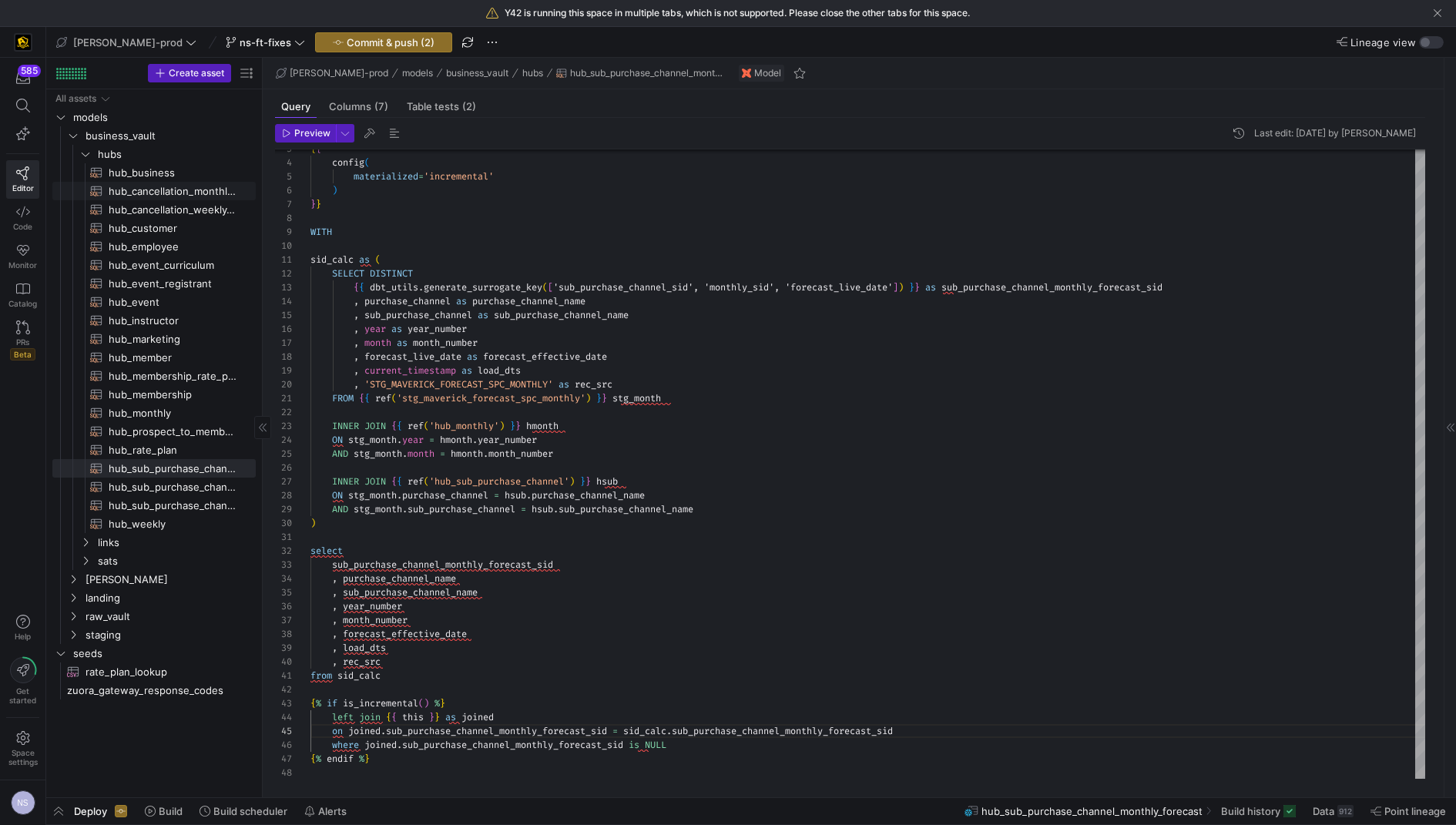
click at [205, 184] on span "hub_cancellation_monthly_forecast​​​​​​​​​​" at bounding box center [173, 191] width 129 height 18
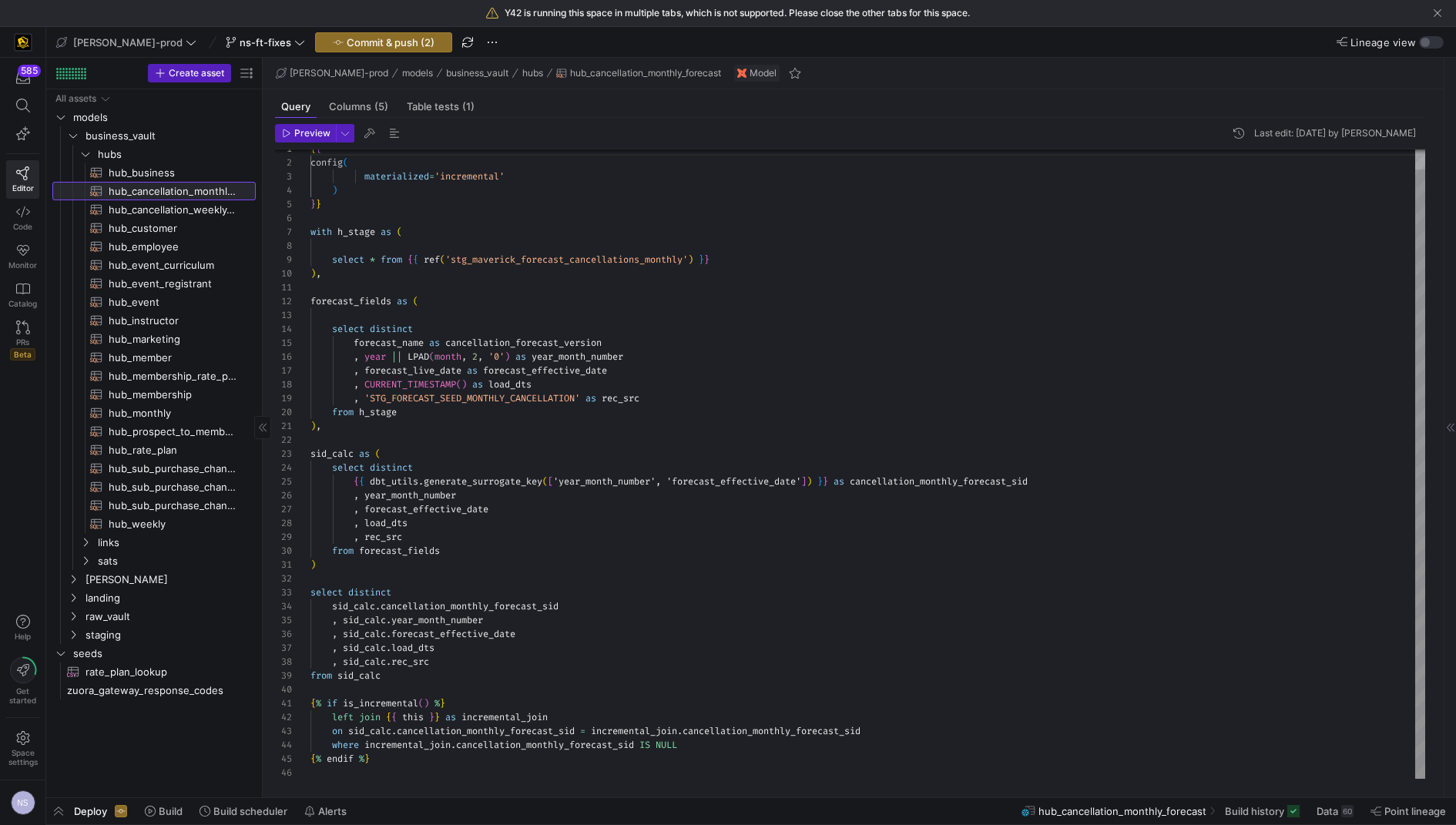
scroll to position [55, 409]
click at [172, 211] on span "hub_cancellation_weekly_forecast​​​​​​​​​​" at bounding box center [173, 210] width 129 height 18
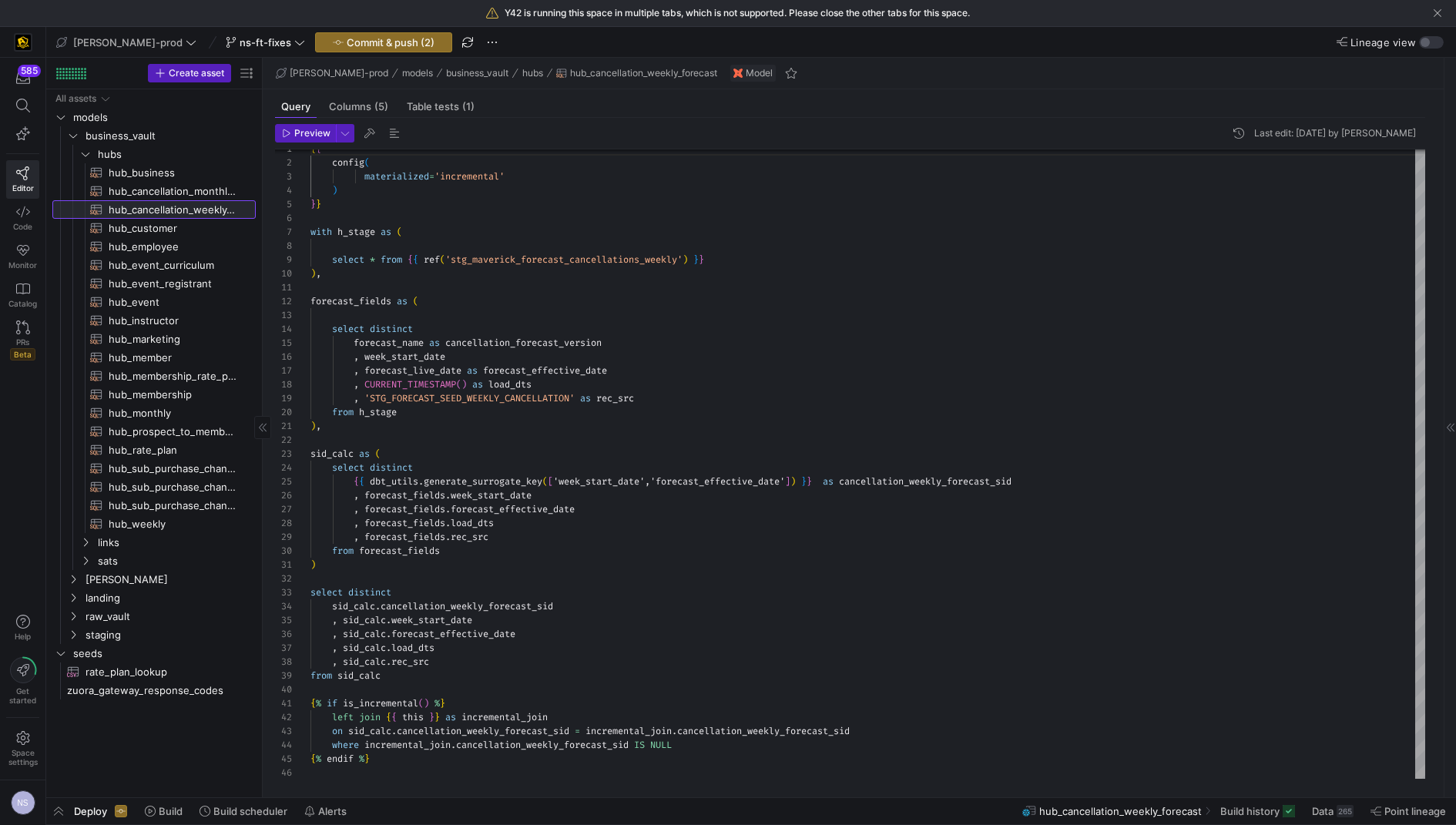
scroll to position [55, 404]
click at [60, 815] on span "button" at bounding box center [58, 810] width 24 height 26
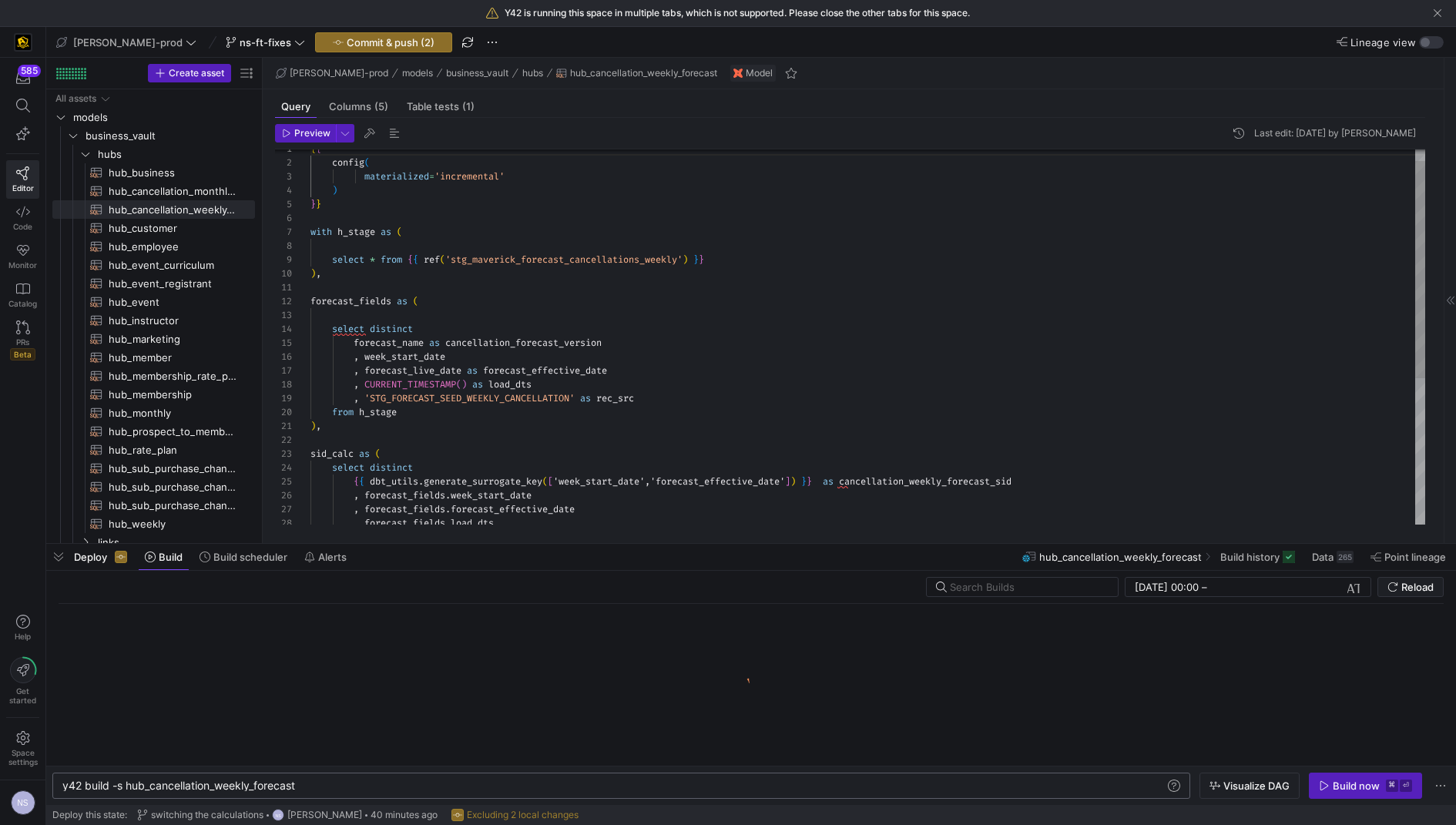
scroll to position [0, 234]
click at [1335, 783] on div "Build now" at bounding box center [1356, 786] width 47 height 13
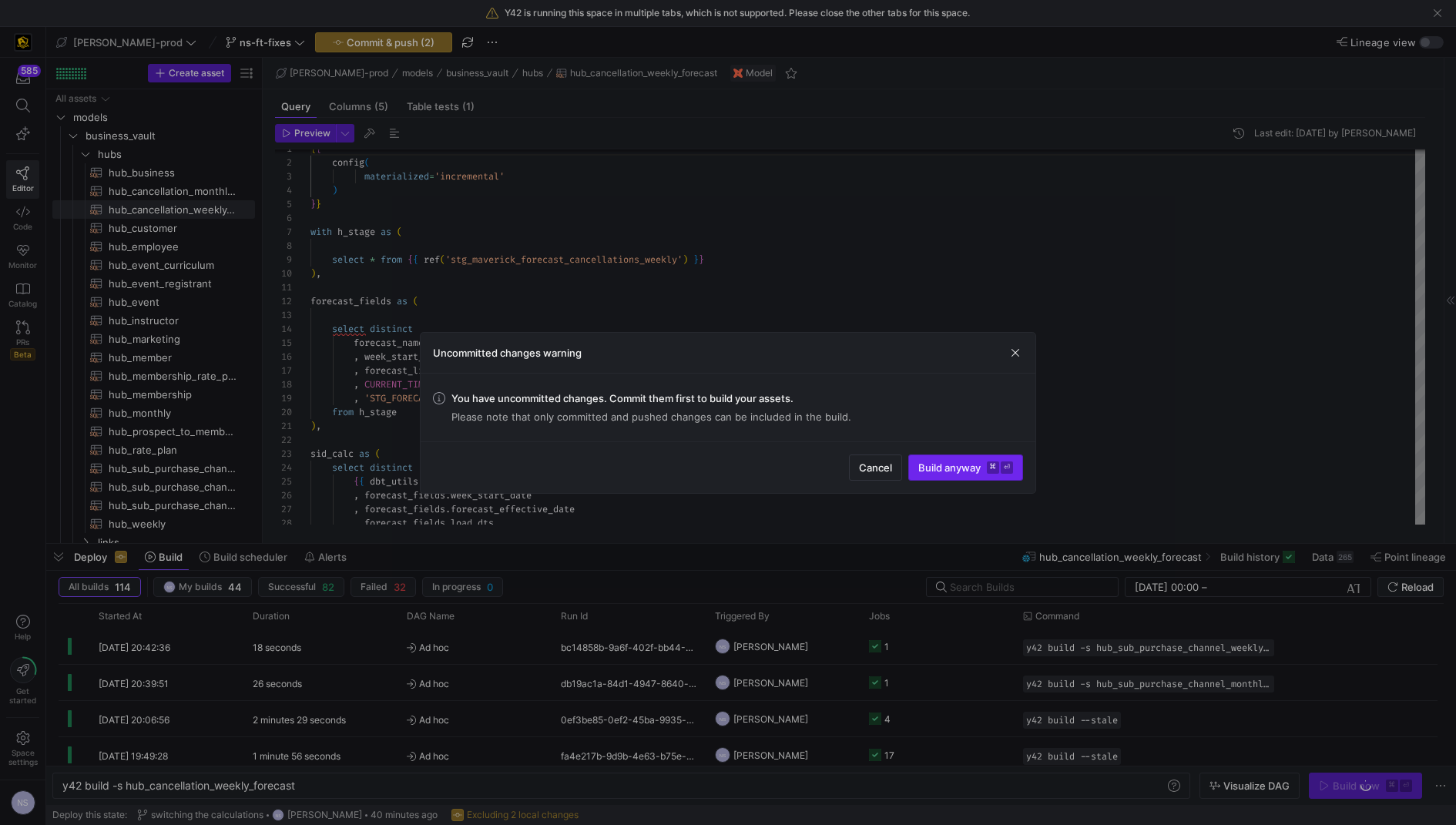
click at [935, 462] on span "Build anyway ⌘ ⏎" at bounding box center [965, 467] width 95 height 13
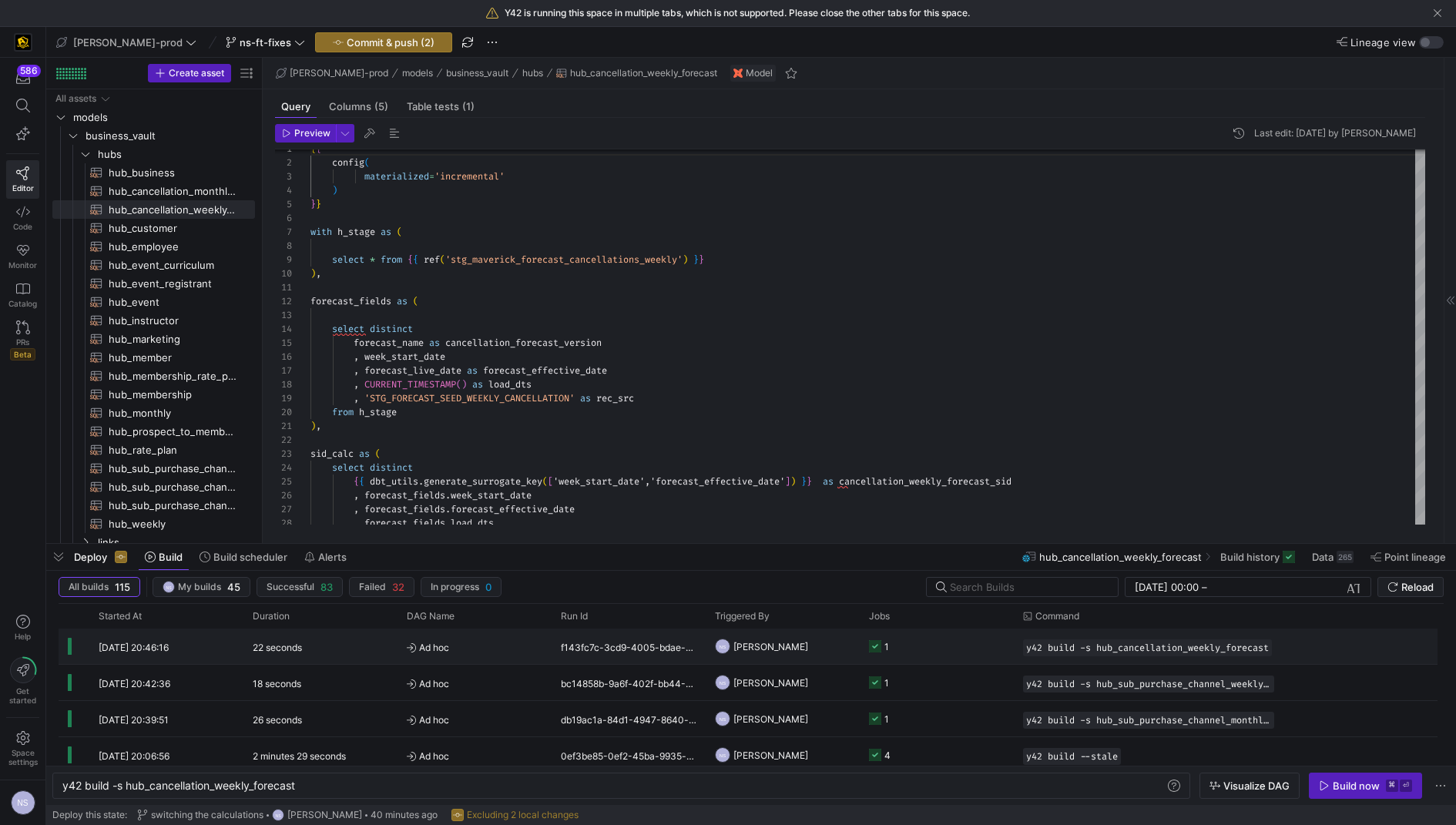
click at [919, 654] on y42-job-status-cell-renderer "1" at bounding box center [937, 646] width 135 height 34
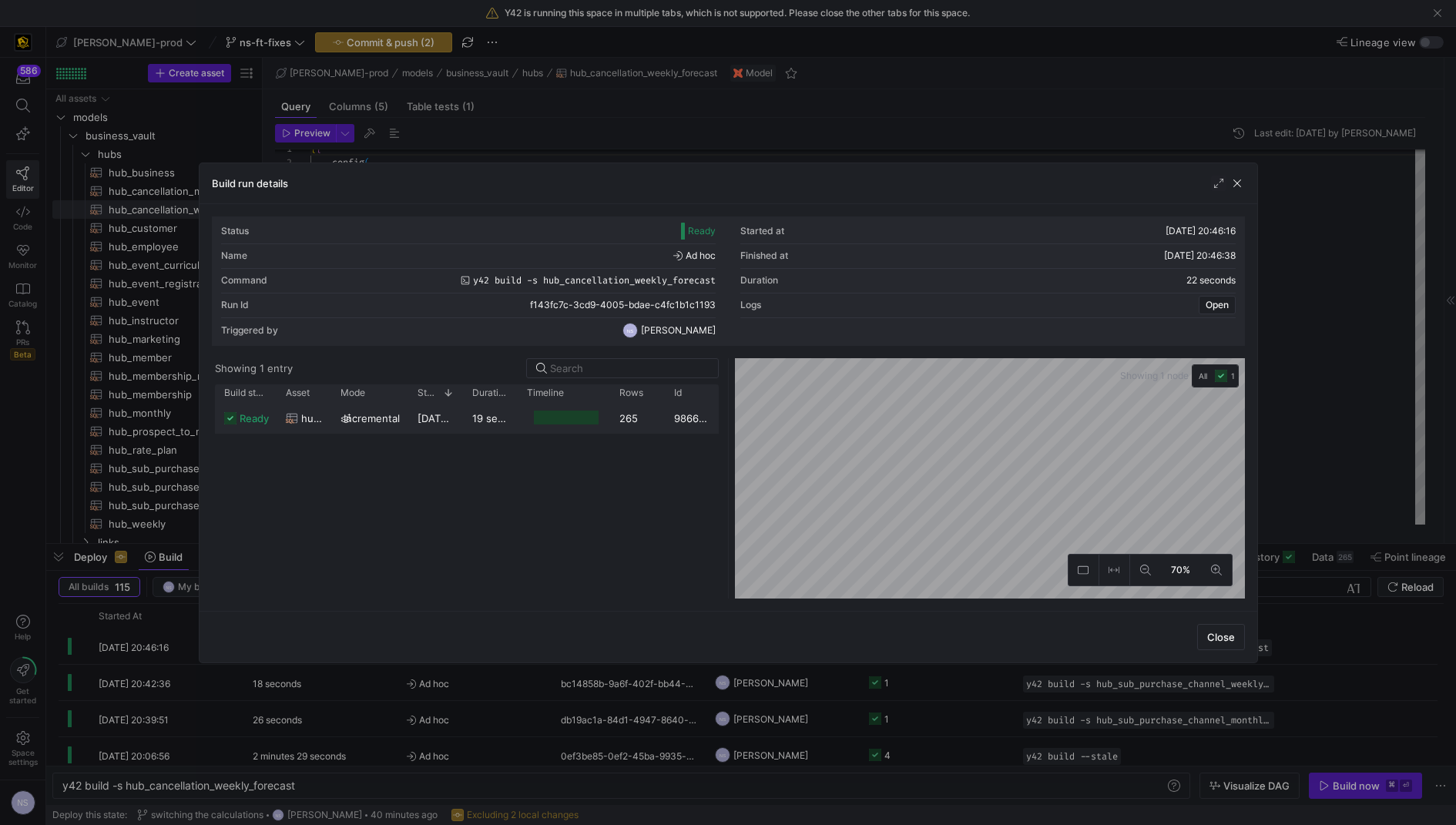
click at [592, 423] on div at bounding box center [566, 417] width 65 height 15
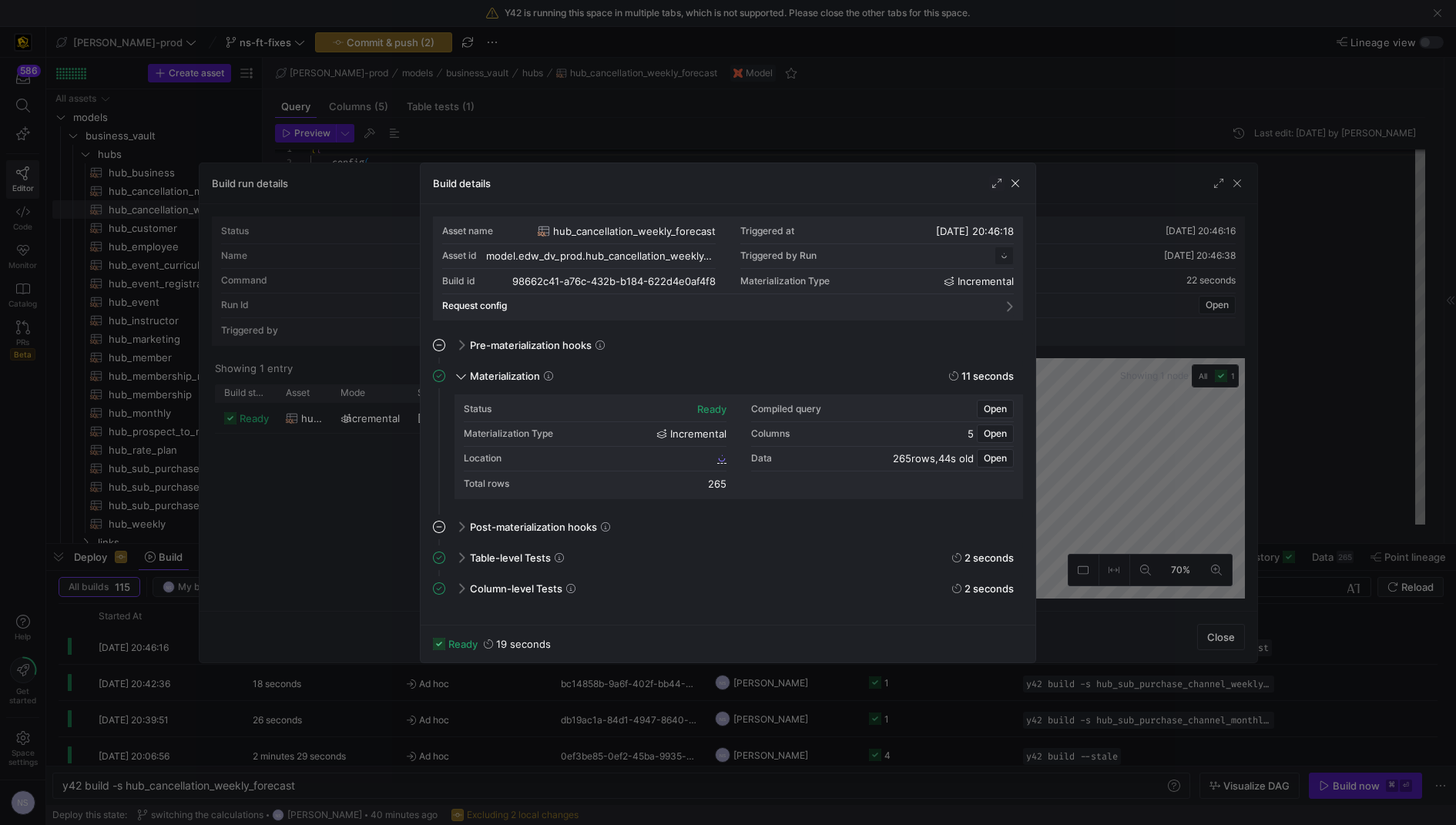
scroll to position [138, 0]
click at [694, 455] on span "98662c41_a76c_432b_b184_622d4e0af4f8" at bounding box center [621, 458] width 185 height 11
click at [1127, 409] on div at bounding box center [728, 412] width 1456 height 825
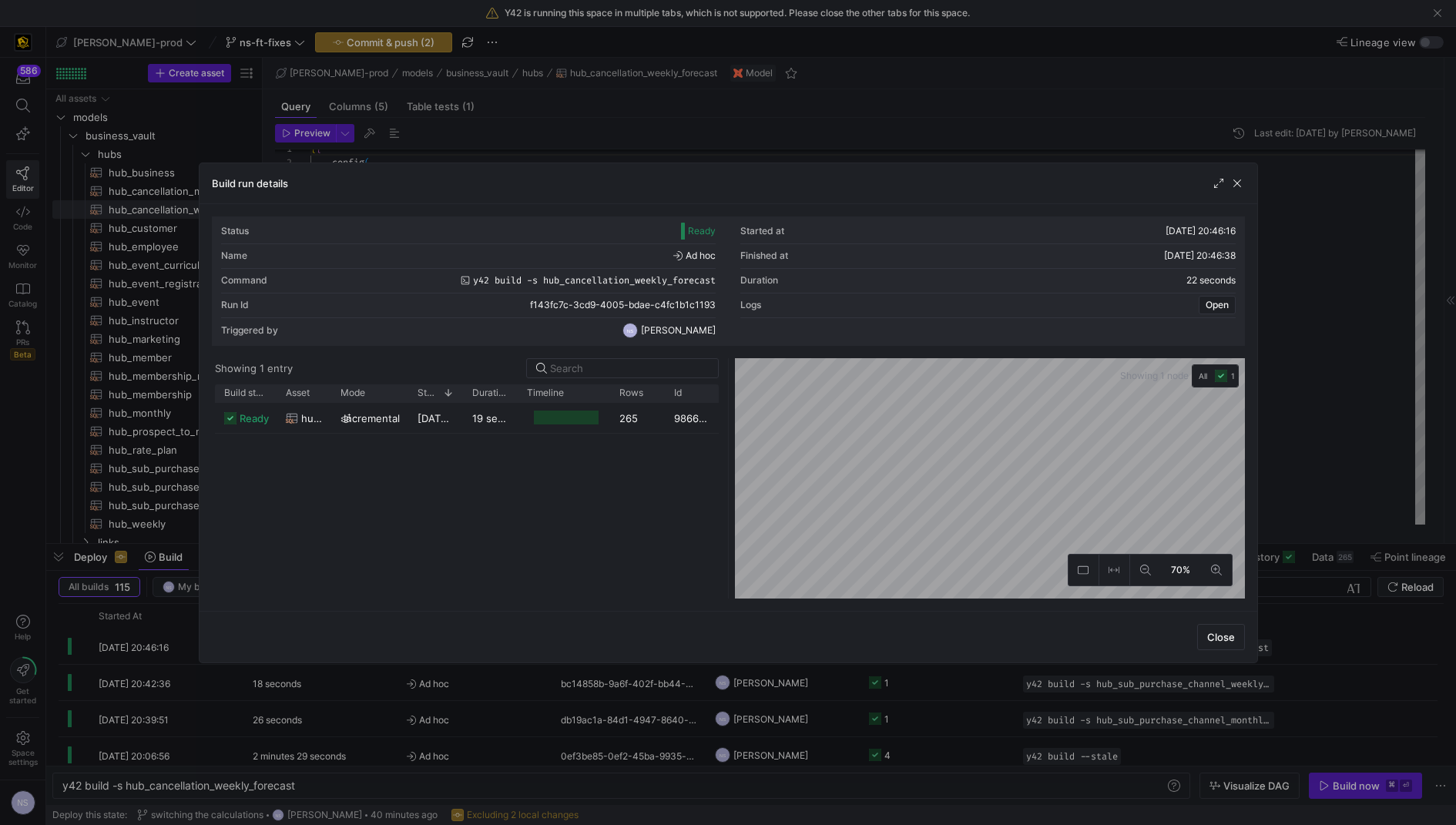
click at [1361, 398] on div at bounding box center [728, 412] width 1456 height 825
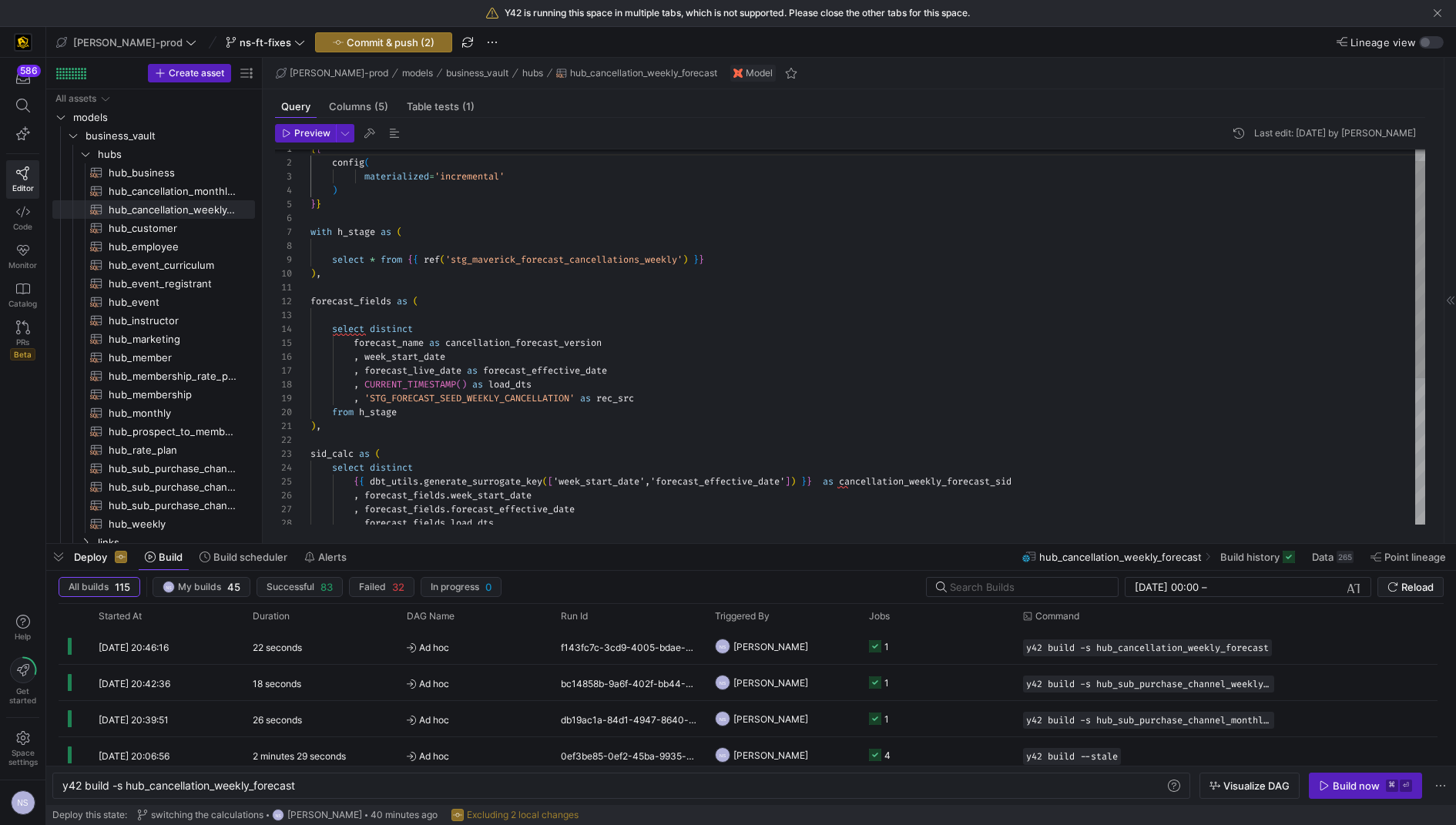
type textarea "), sid_calc as ( select distinct {{ dbt_utils.generate_surrogate_key(['week_sta…"
click at [938, 483] on div "{ { config ( materialized = 'incremental' ) } } with h_stage as ( select * from…" at bounding box center [868, 454] width 1115 height 650
click at [365, 41] on span "Commit & push (2)" at bounding box center [391, 42] width 88 height 13
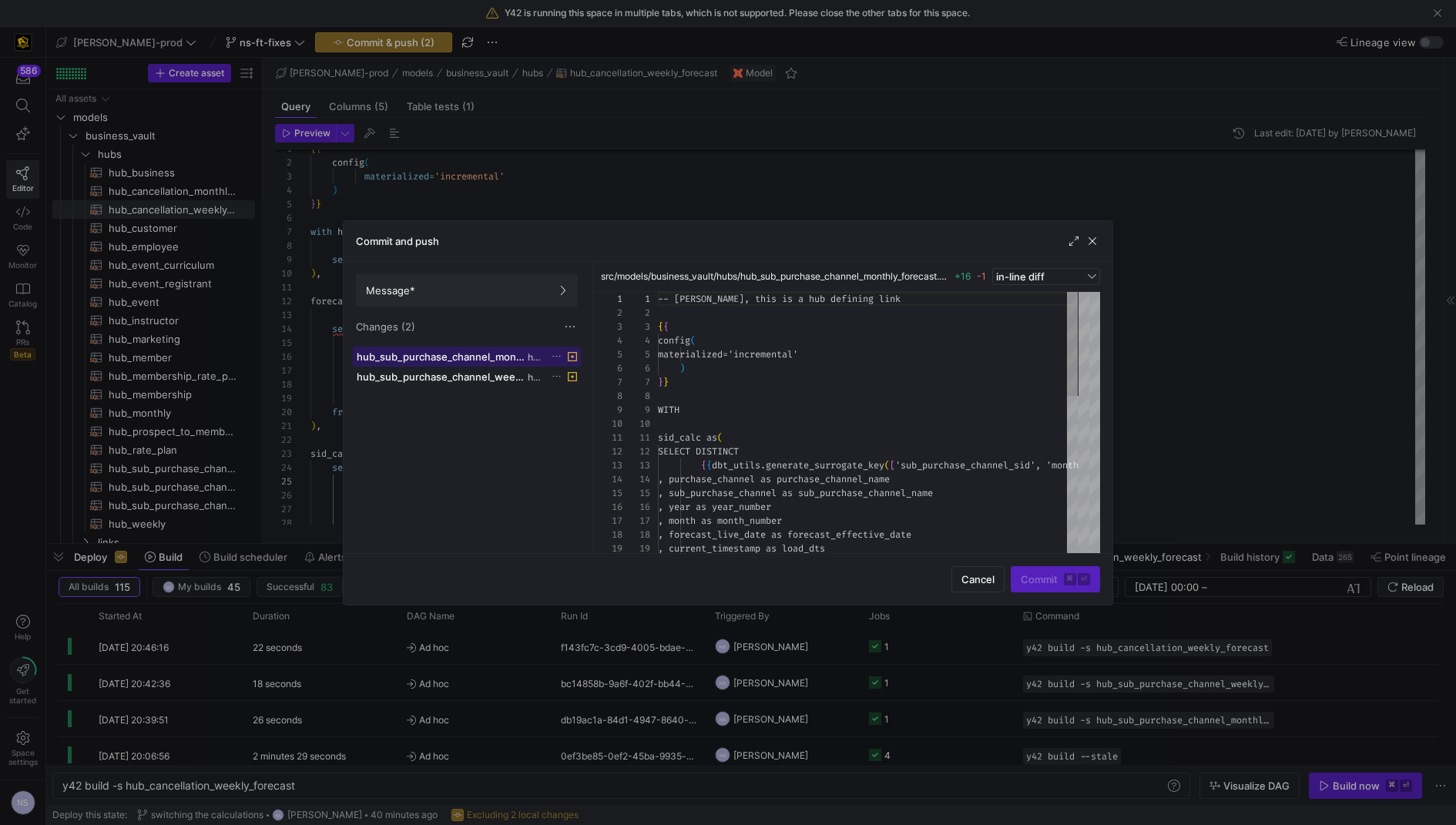
click at [507, 357] on span "hub_sub_purchase_channel_monthly_forecast.sql" at bounding box center [440, 357] width 168 height 13
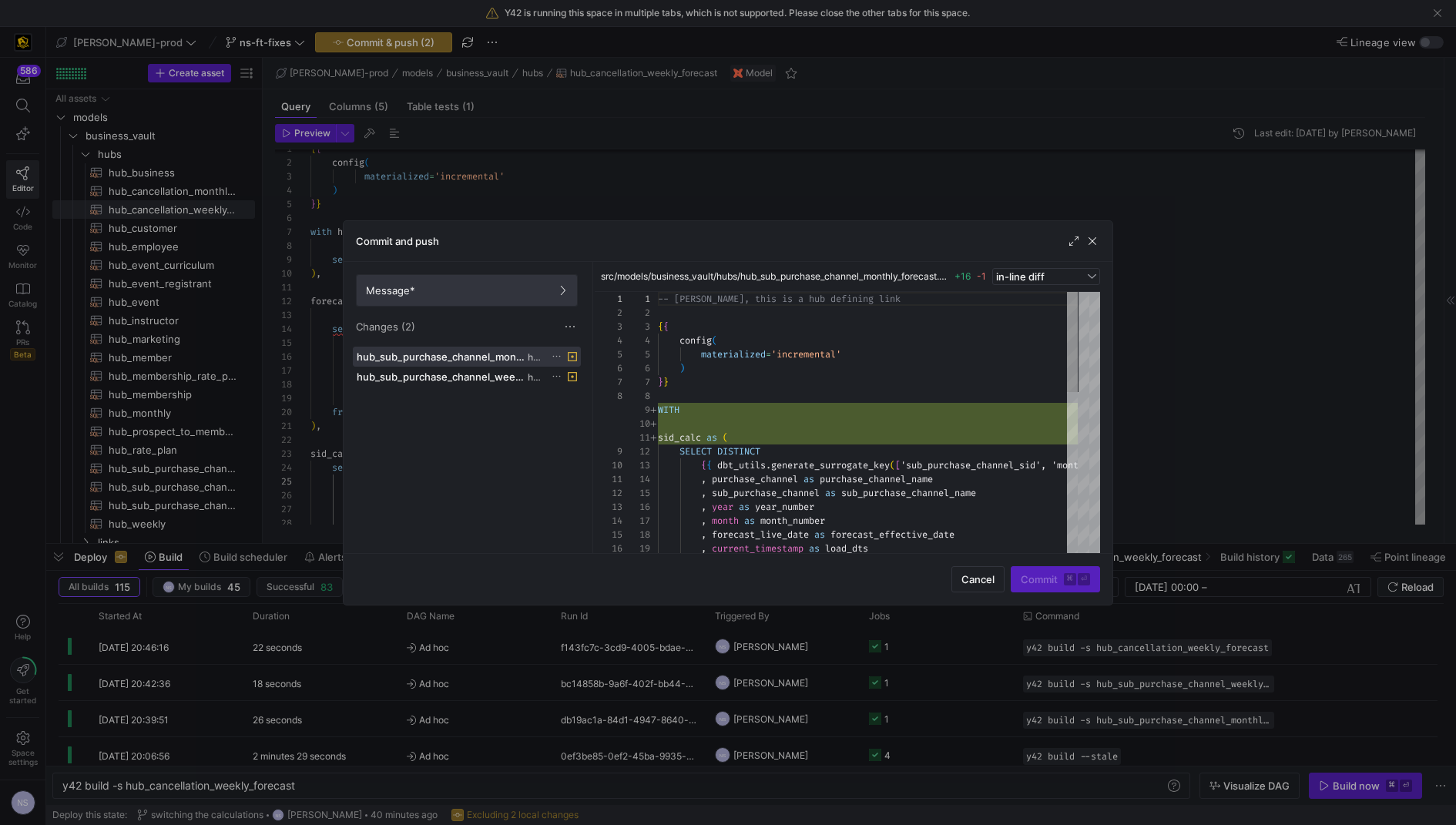
click at [510, 293] on span "Message*" at bounding box center [466, 290] width 202 height 13
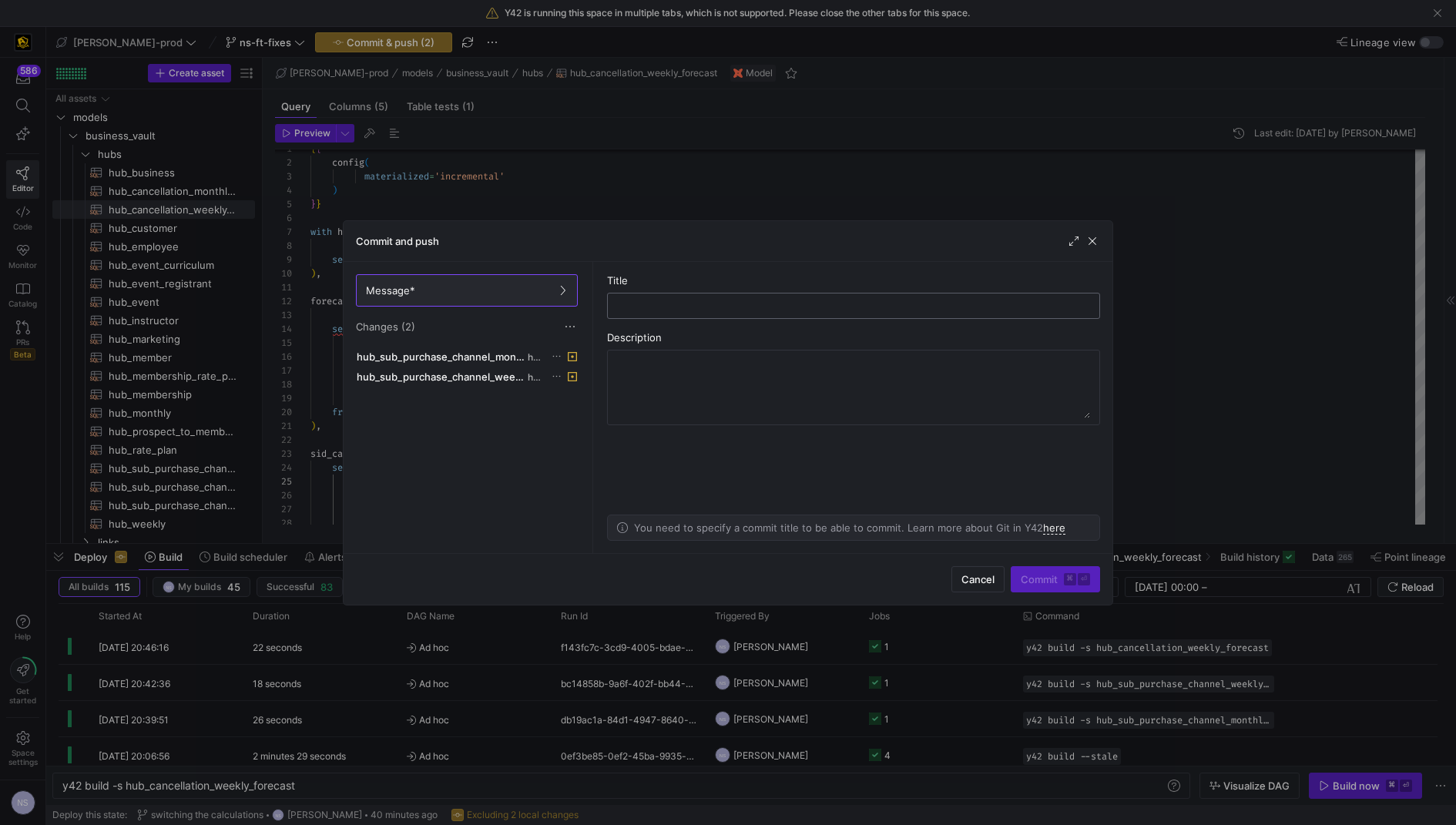
click at [690, 301] on input "text" at bounding box center [853, 306] width 466 height 13
type input "addin the sid calc"
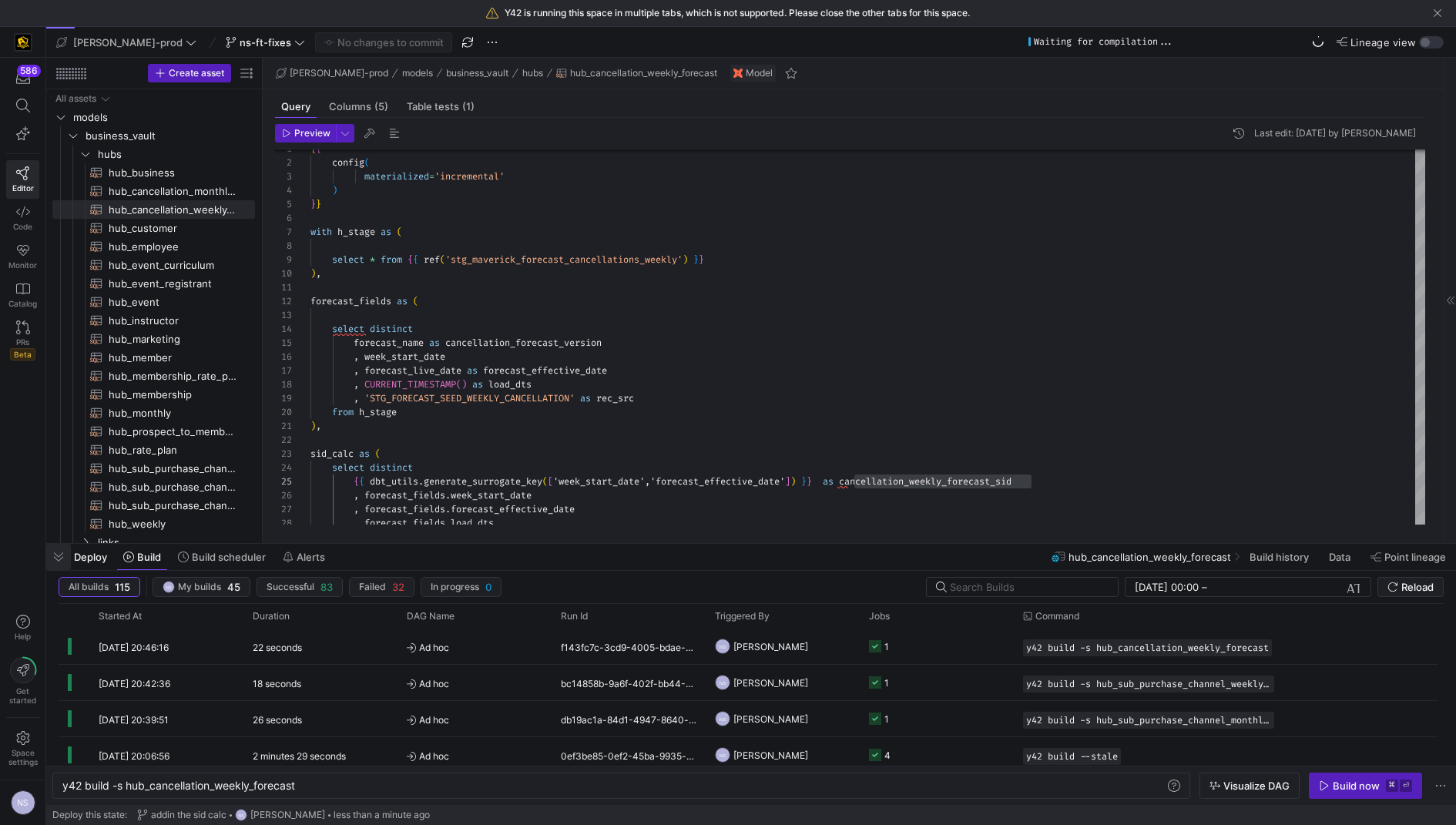
click at [63, 551] on span "button" at bounding box center [58, 557] width 24 height 26
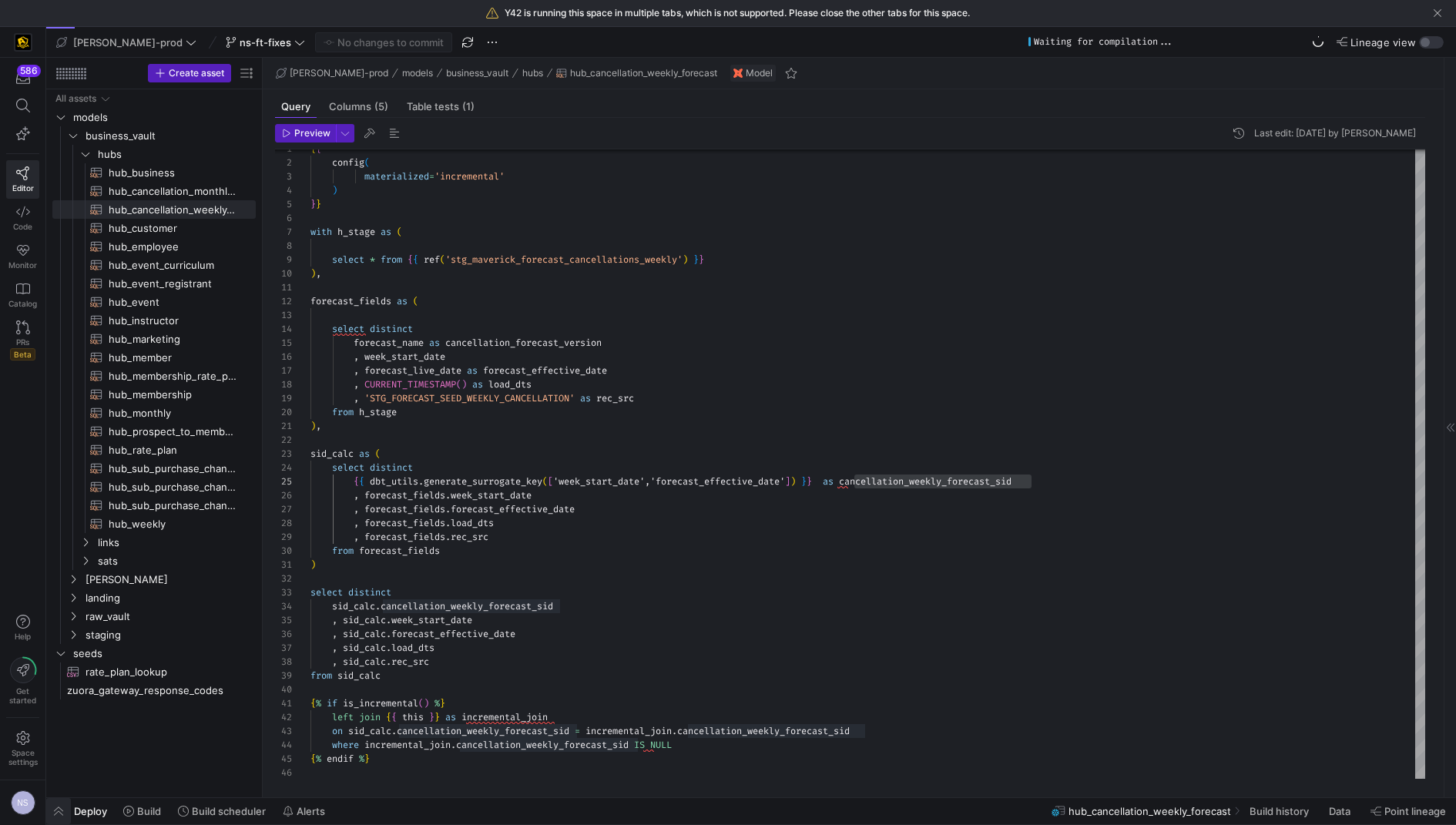
click at [56, 807] on span "button" at bounding box center [58, 810] width 24 height 26
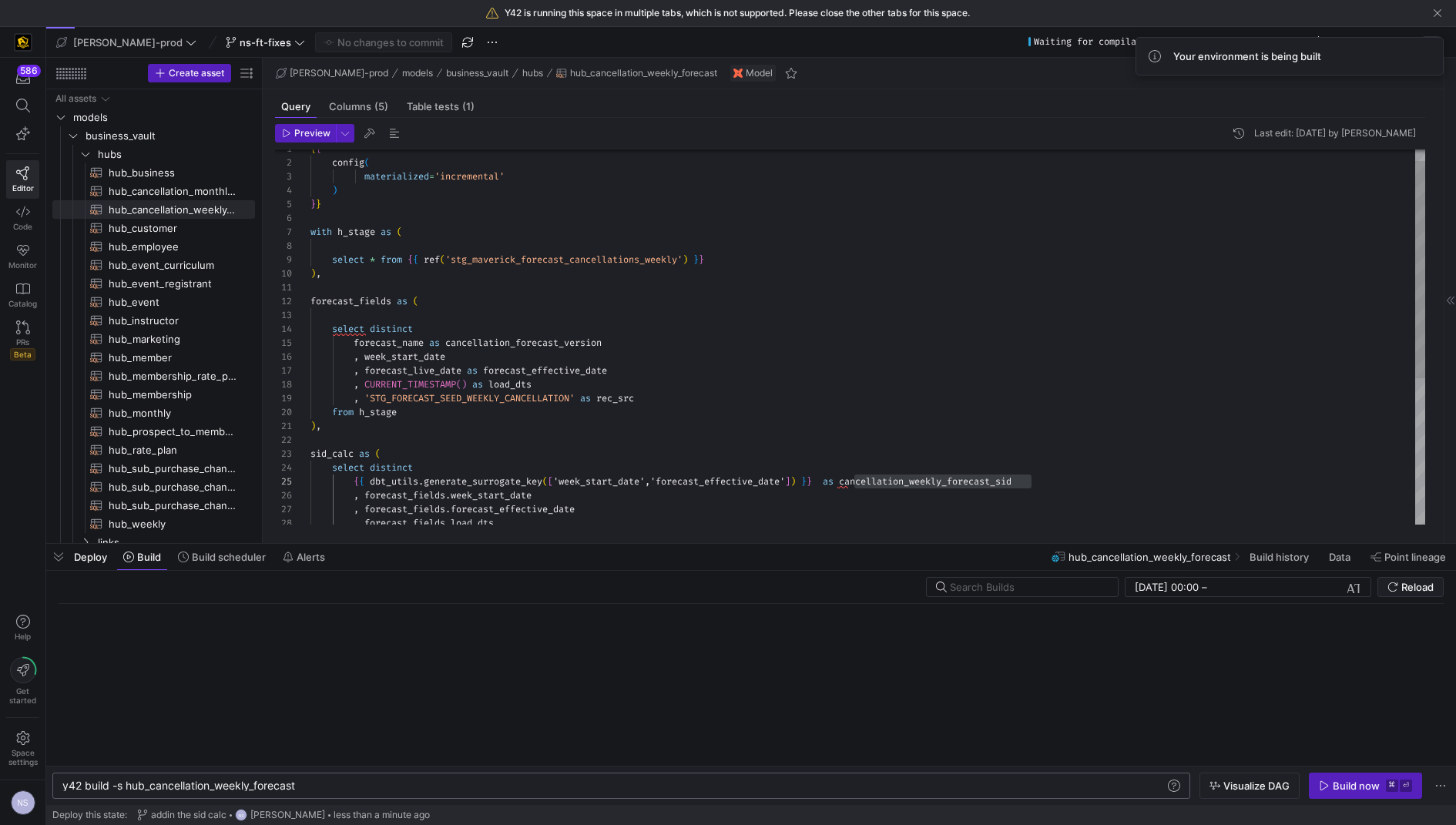
scroll to position [0, 234]
click at [344, 779] on div "y42 build -s hub_cancellation_weekly_forecast y42 build -s hub_cancellation_wee…" at bounding box center [620, 785] width 1138 height 26
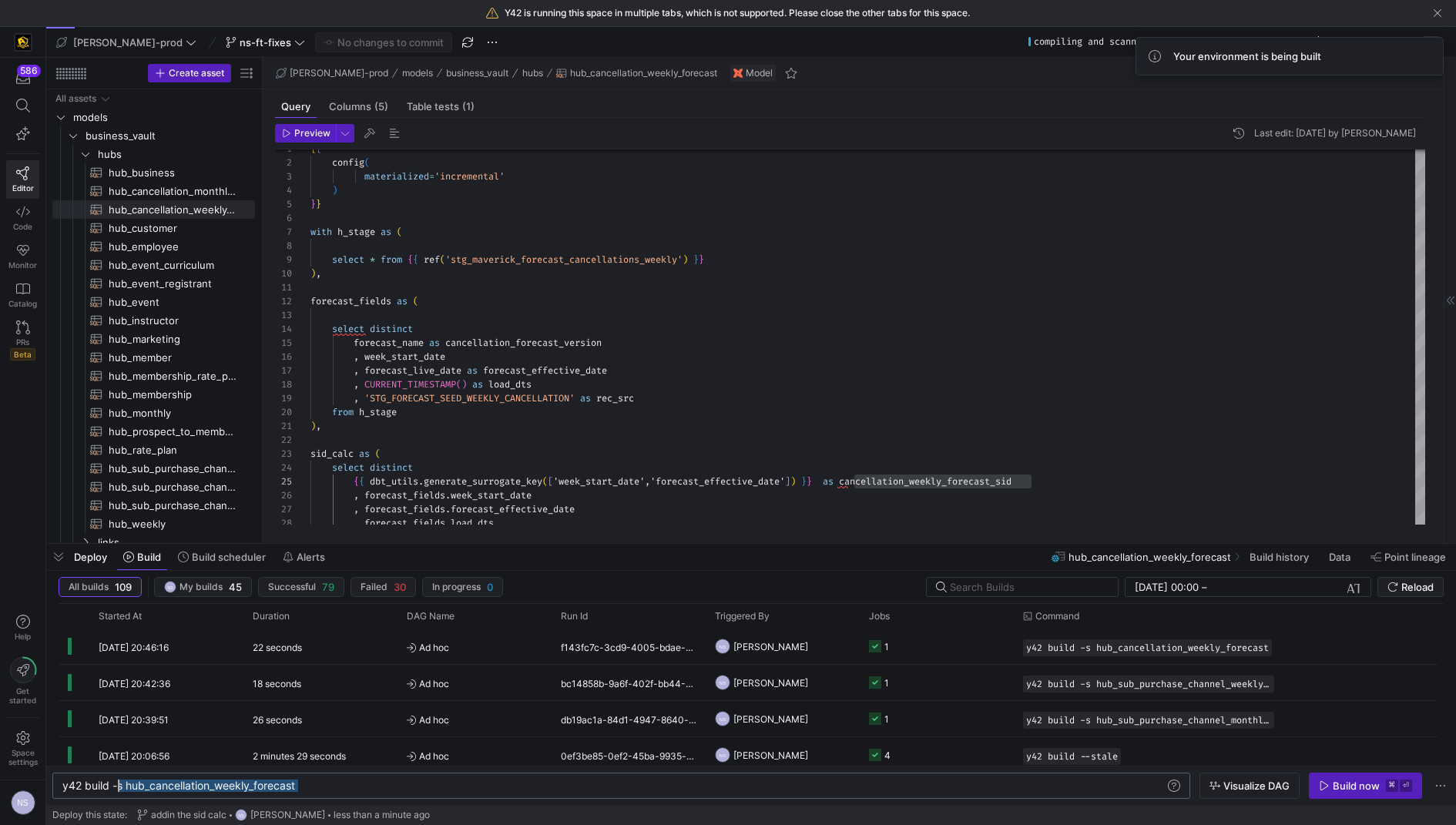
scroll to position [0, 55]
drag, startPoint x: 333, startPoint y: 786, endPoint x: 118, endPoint y: 786, distance: 215.0
click at [118, 786] on div "y42 build -s hub_cancellation_weekly_forecast" at bounding box center [614, 786] width 1104 height 13
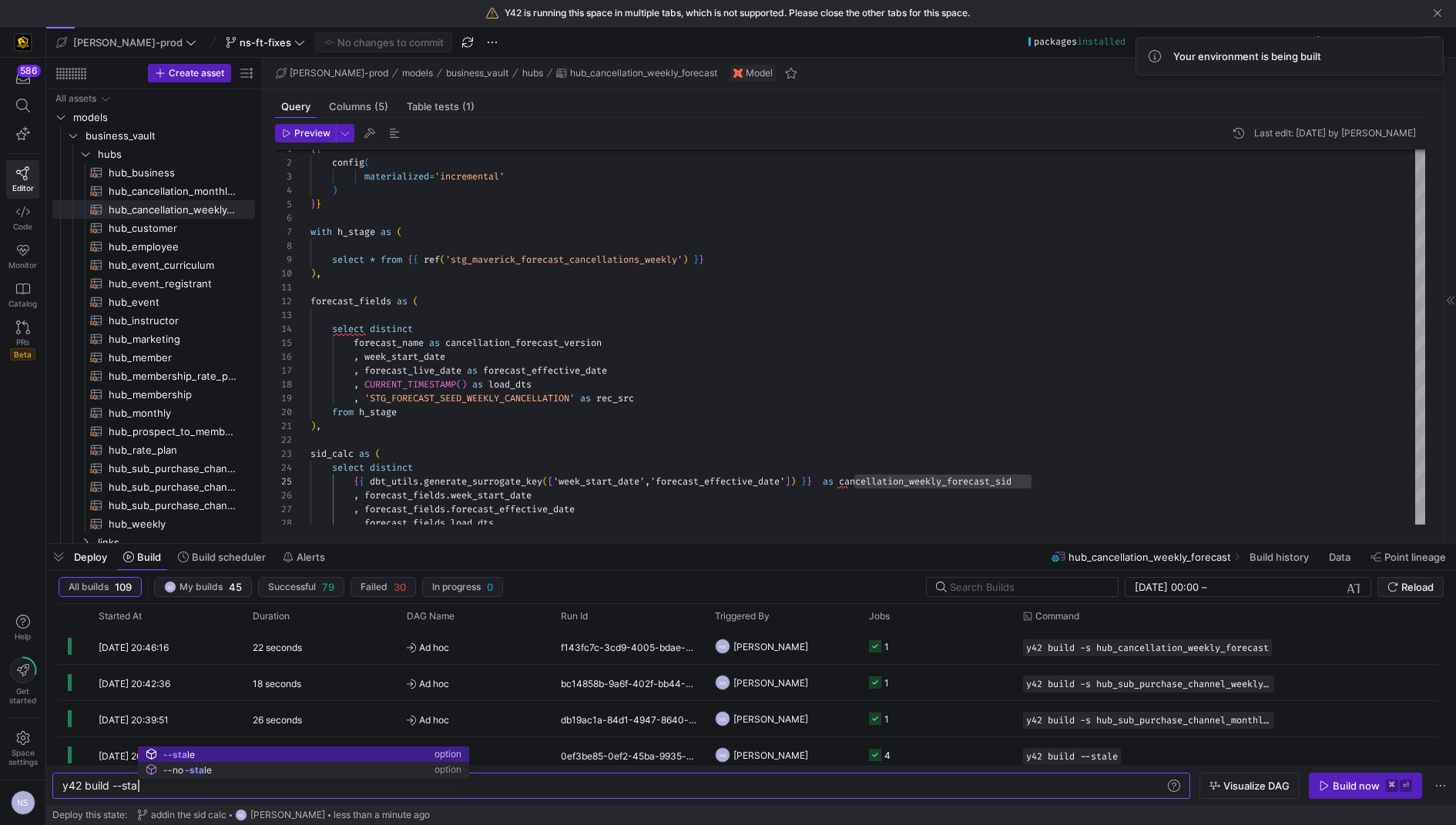
scroll to position [0, 83]
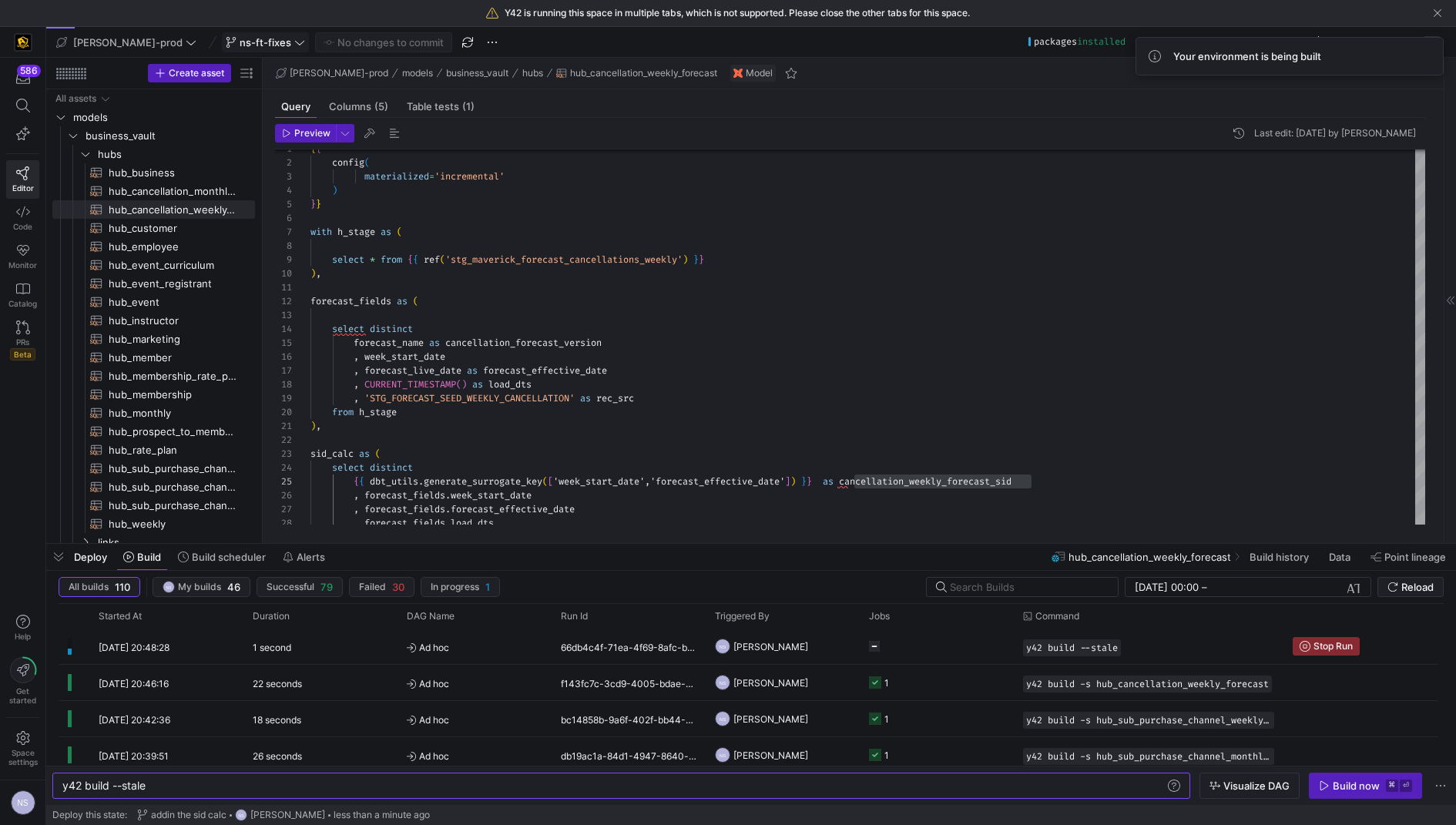
type textarea "y42 build --stale"
click at [239, 46] on span "ns-ft-fixes" at bounding box center [265, 42] width 52 height 13
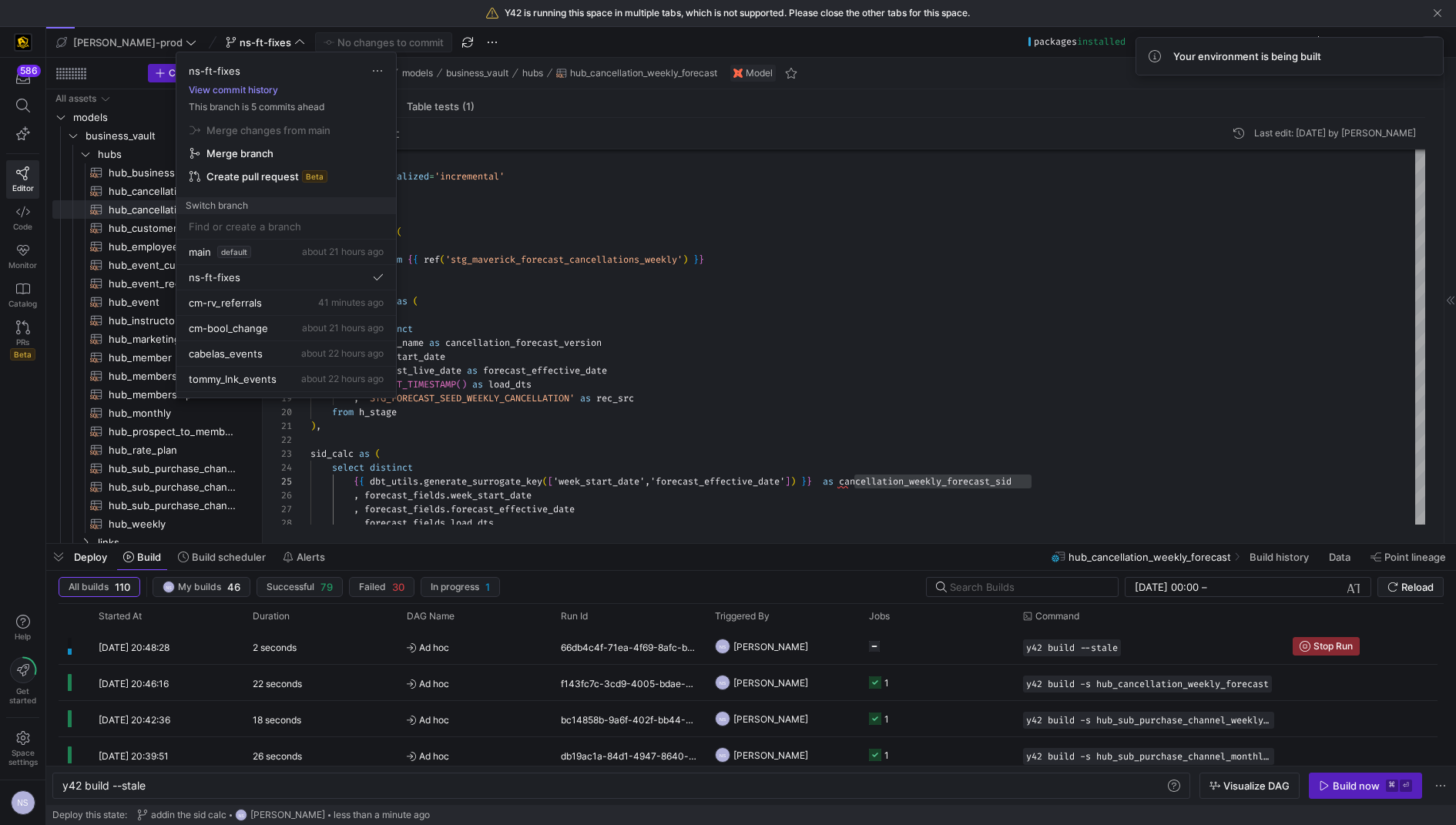
click at [265, 92] on button "View commit history" at bounding box center [233, 89] width 114 height 11
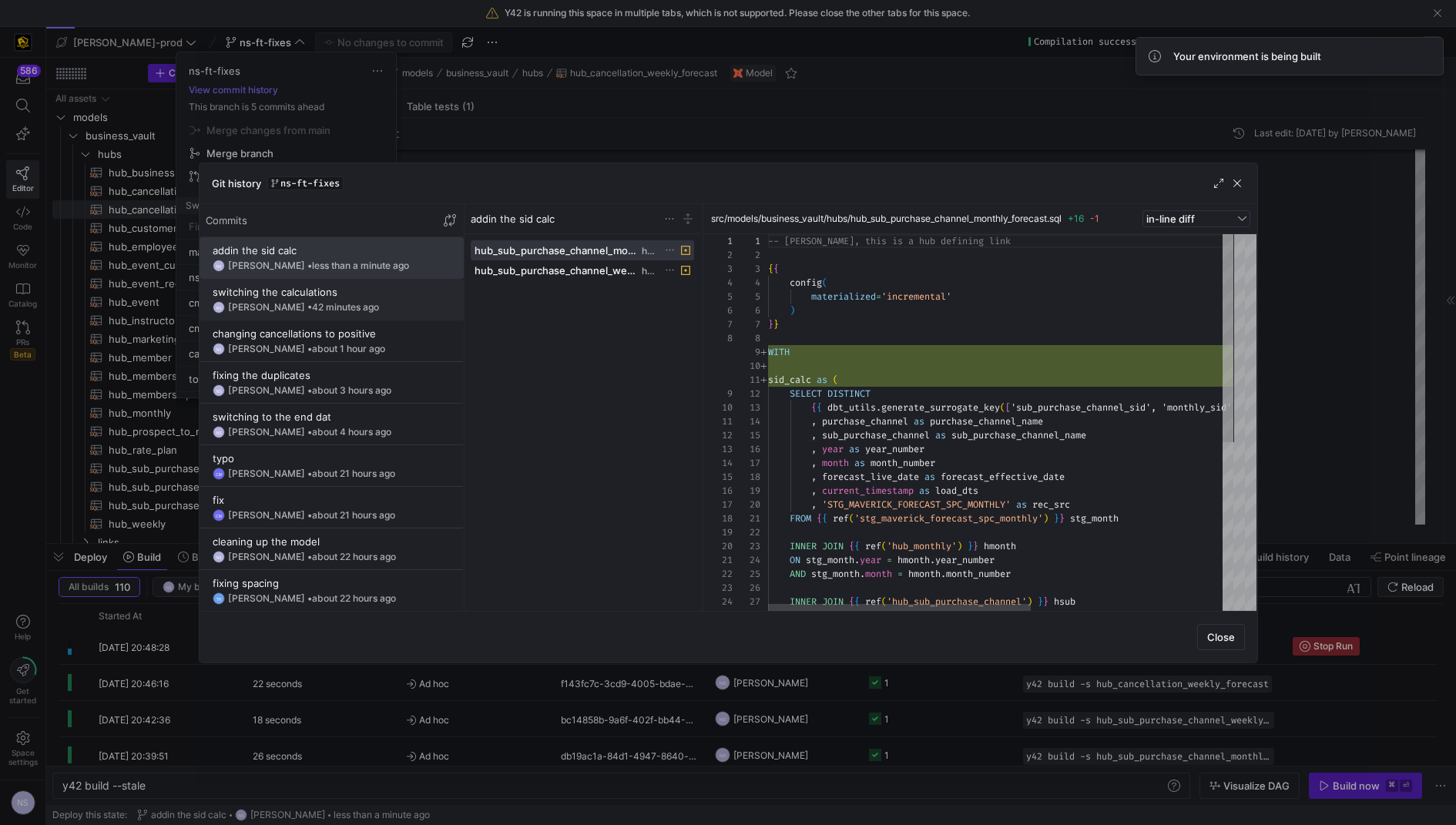
scroll to position [138, 0]
click at [1390, 368] on div at bounding box center [728, 412] width 1456 height 825
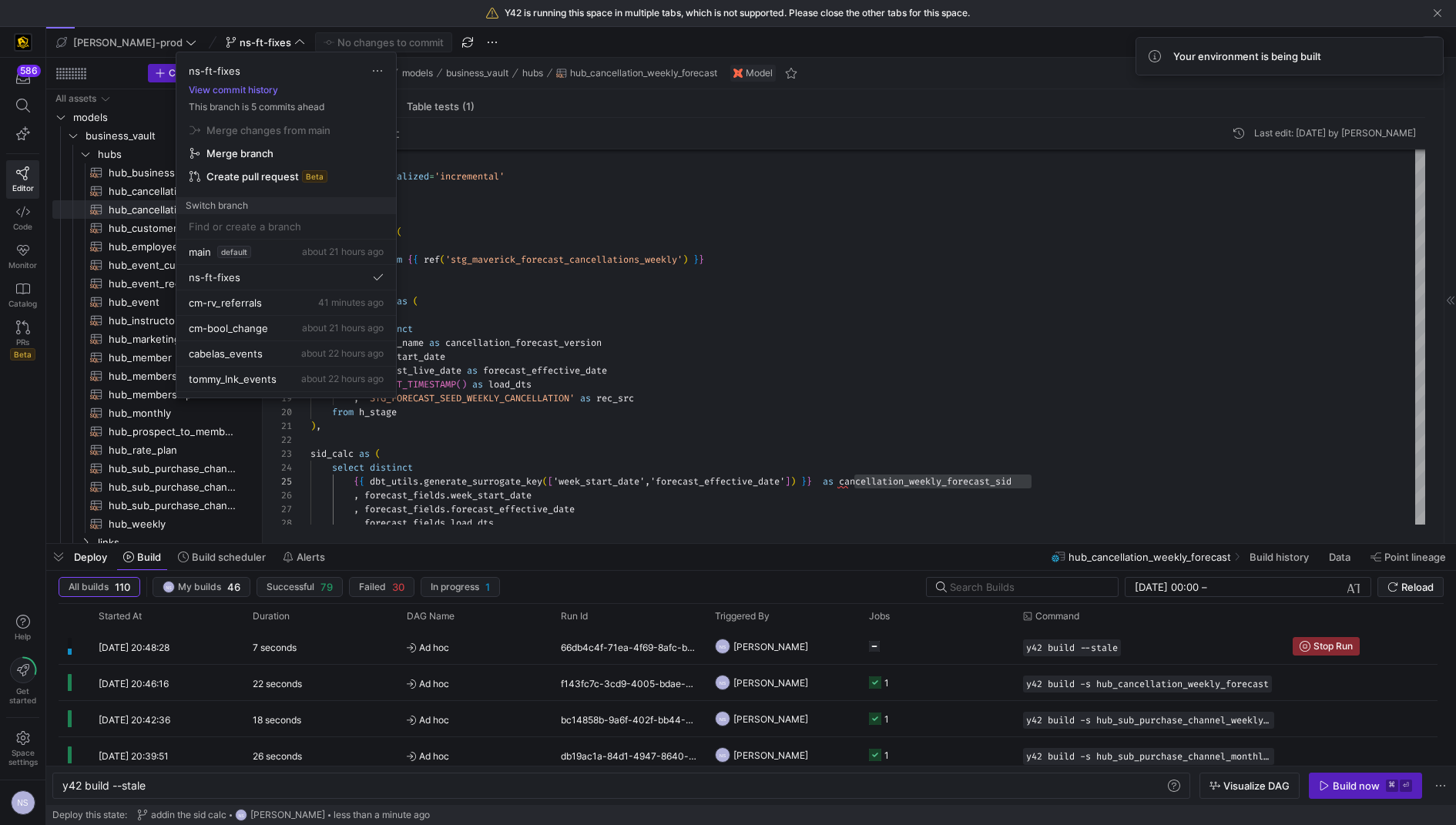
click at [812, 363] on div at bounding box center [728, 412] width 1456 height 825
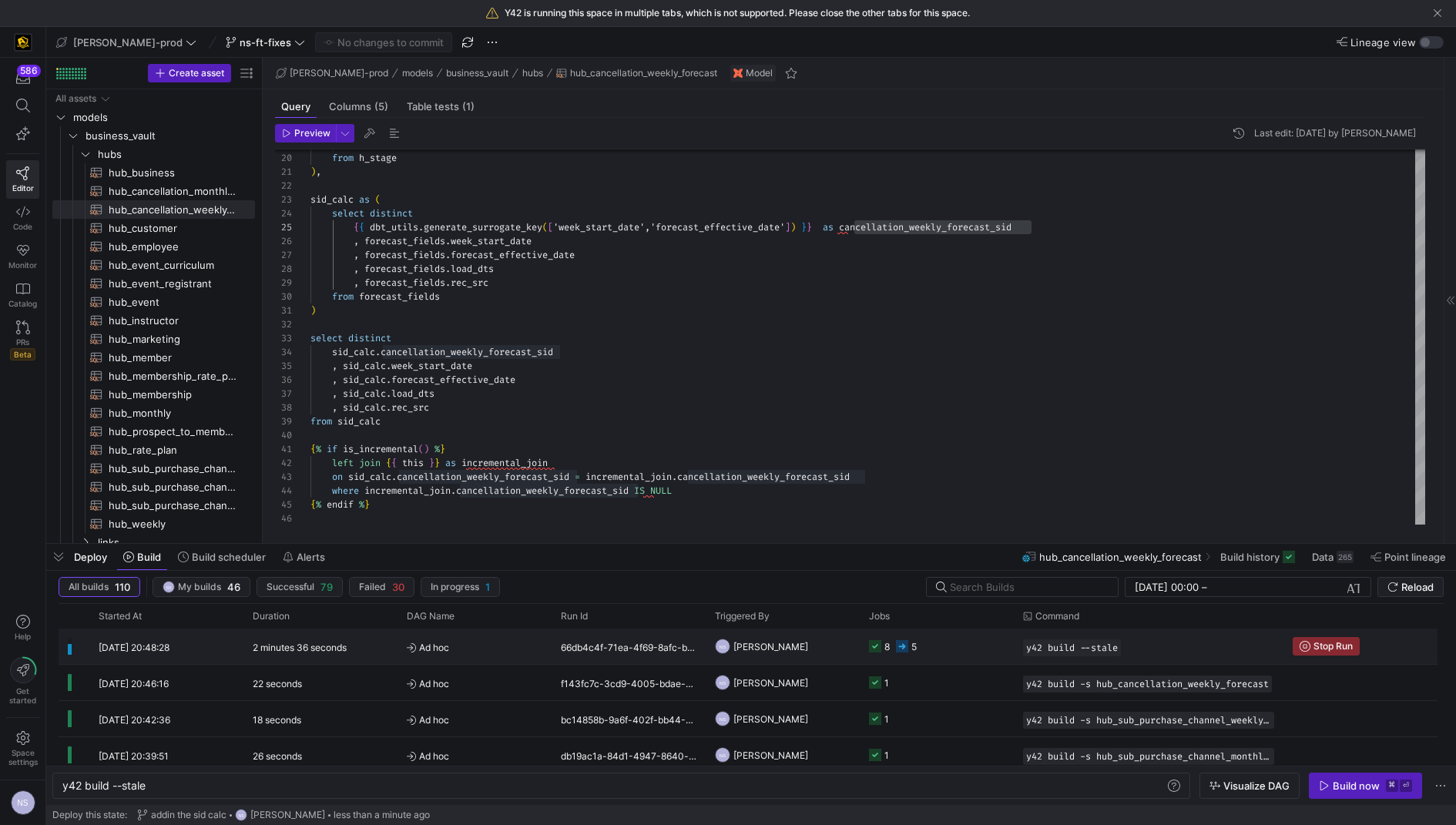
click at [940, 647] on y42-job-status-cell-renderer "8 5" at bounding box center [937, 646] width 135 height 34
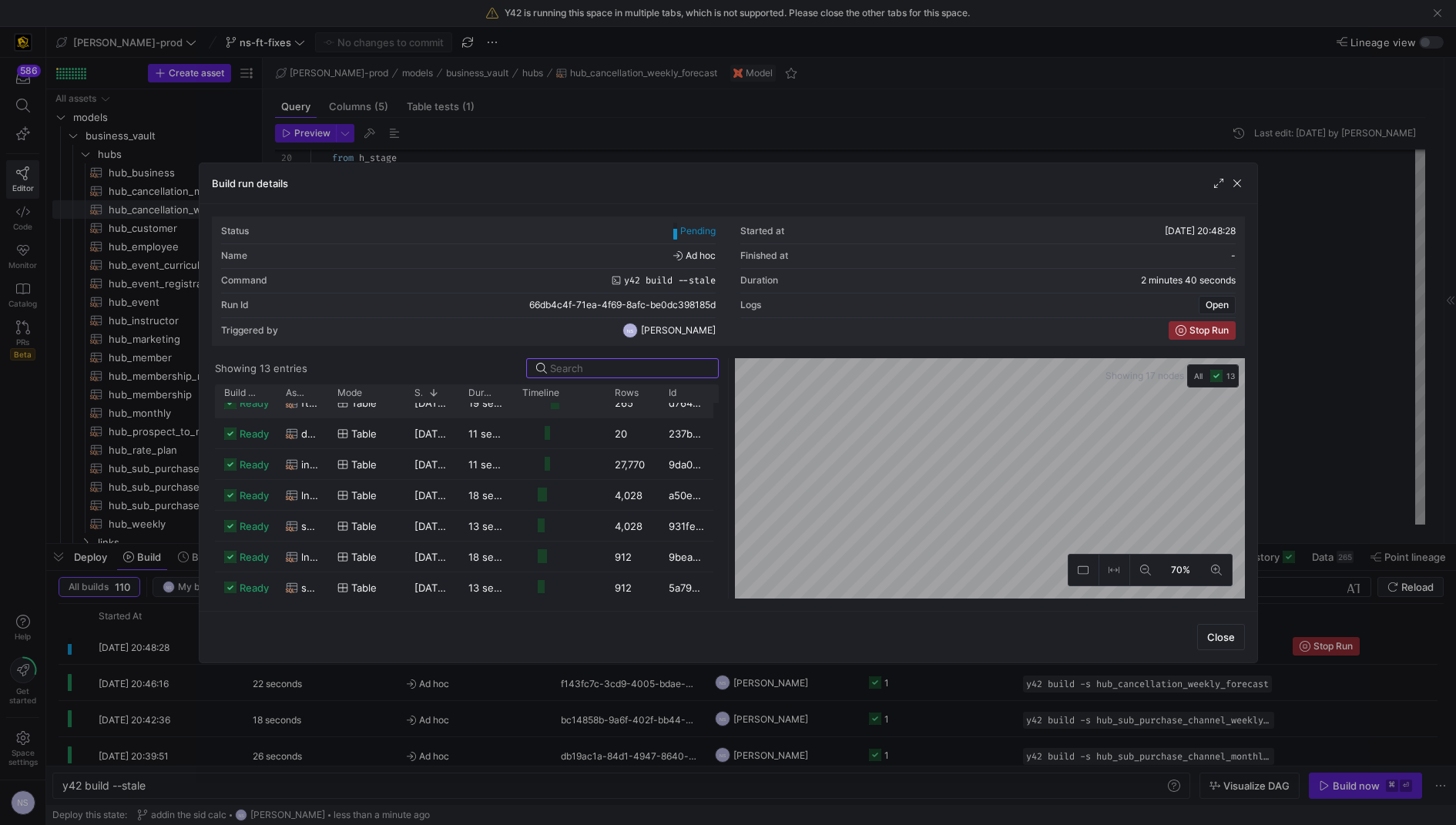
scroll to position [208, 0]
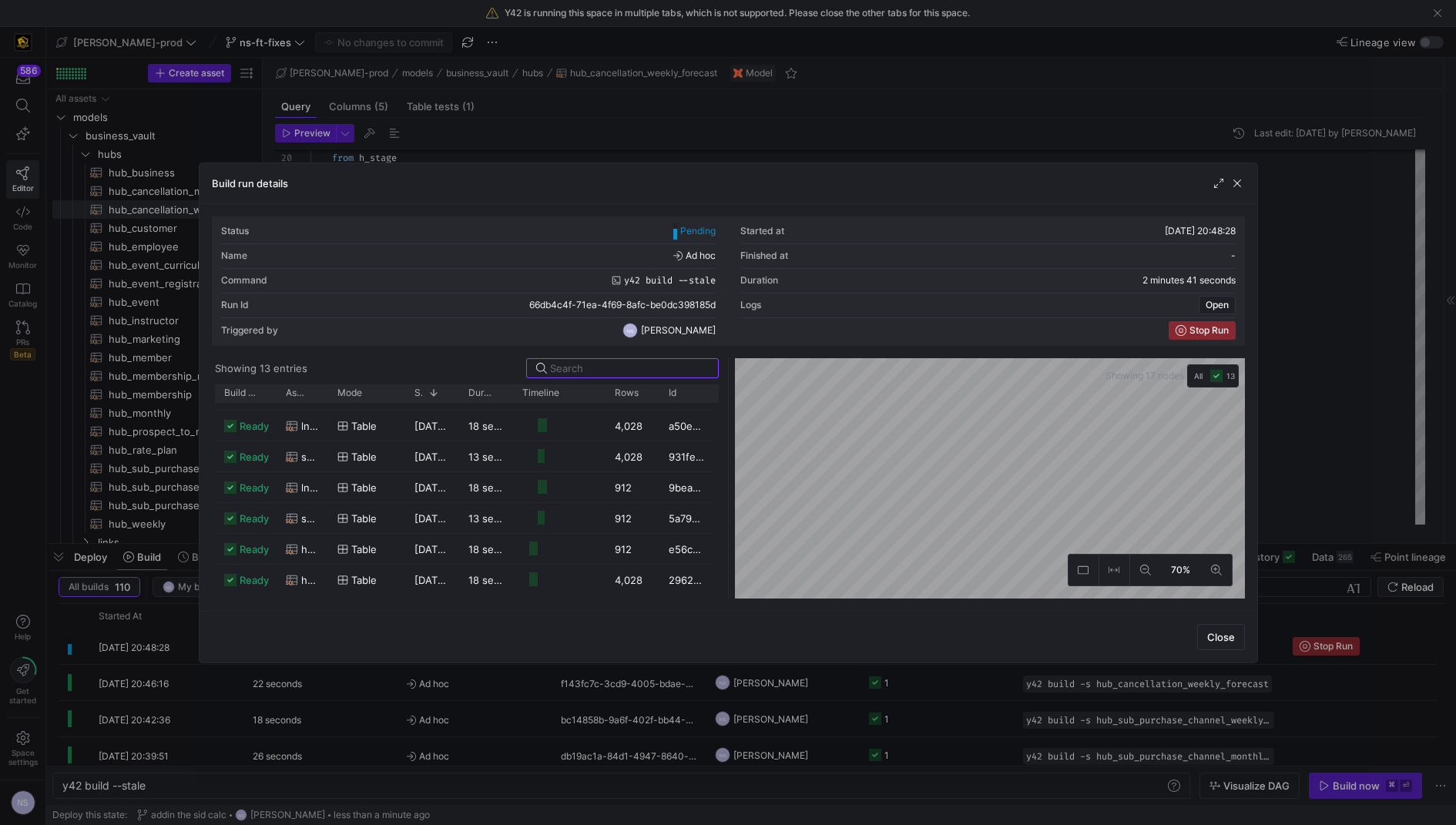
click at [862, 749] on div at bounding box center [728, 412] width 1456 height 825
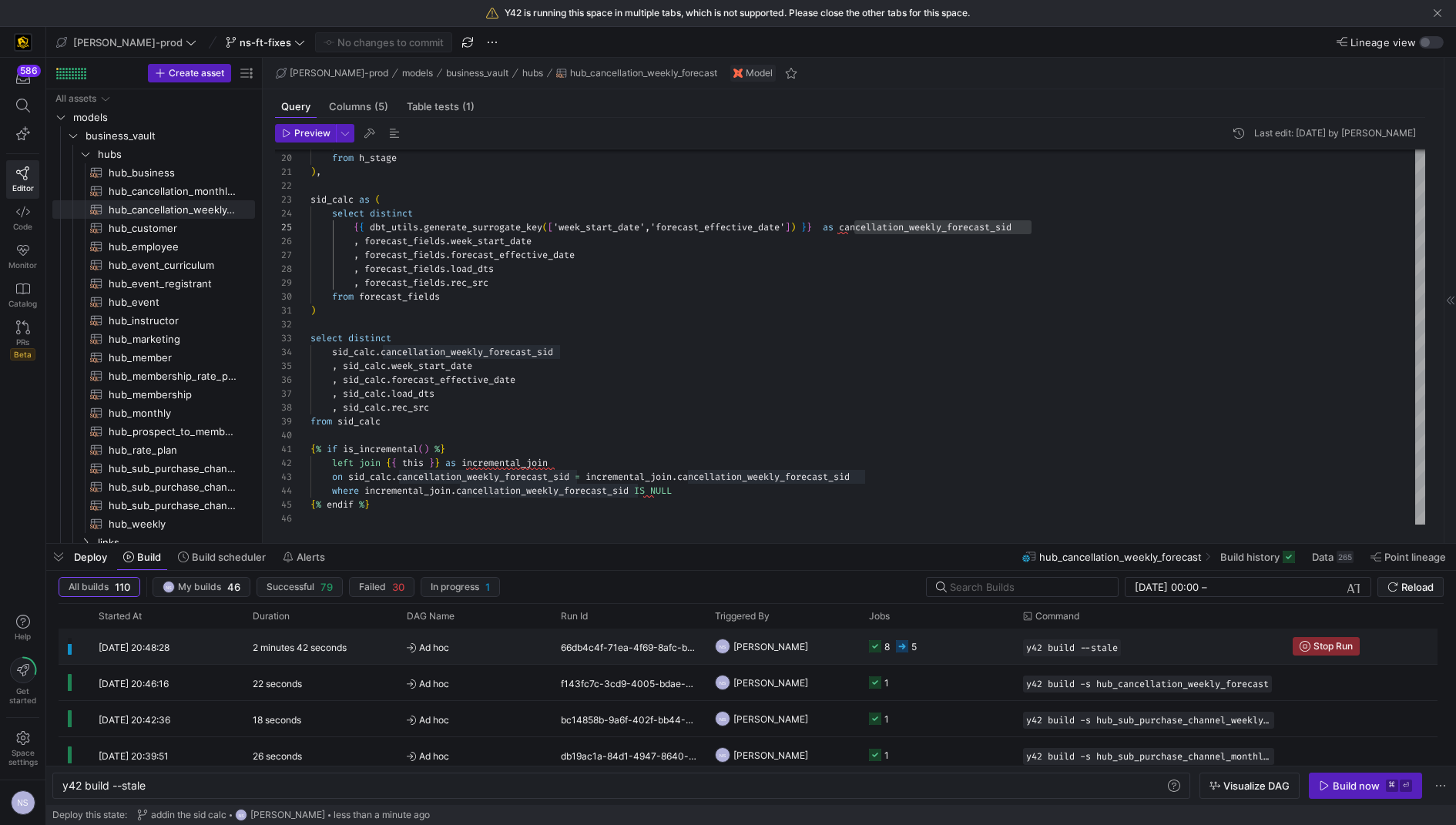
click at [952, 642] on y42-job-status-cell-renderer "8 5" at bounding box center [937, 646] width 135 height 34
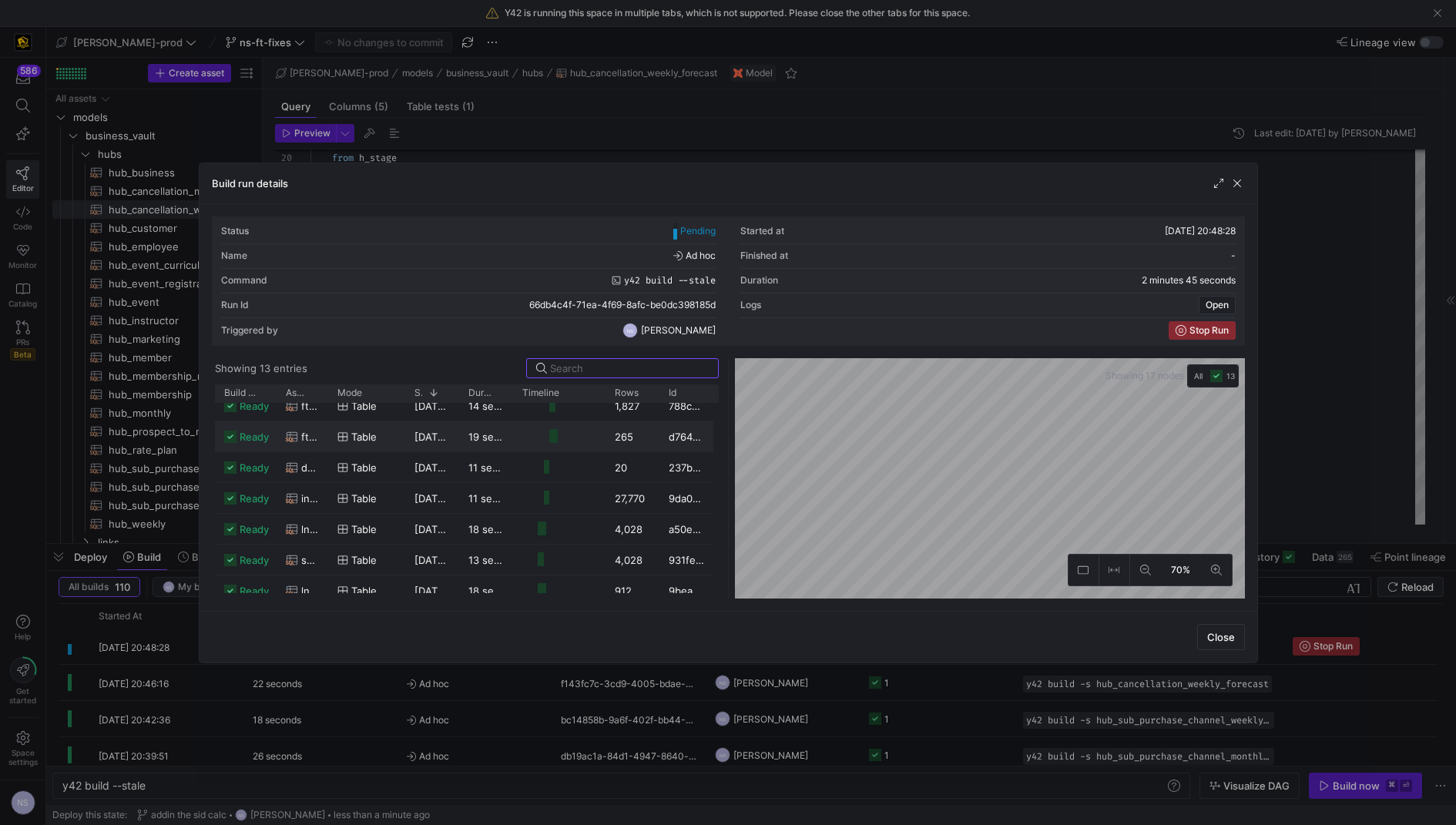
scroll to position [0, 0]
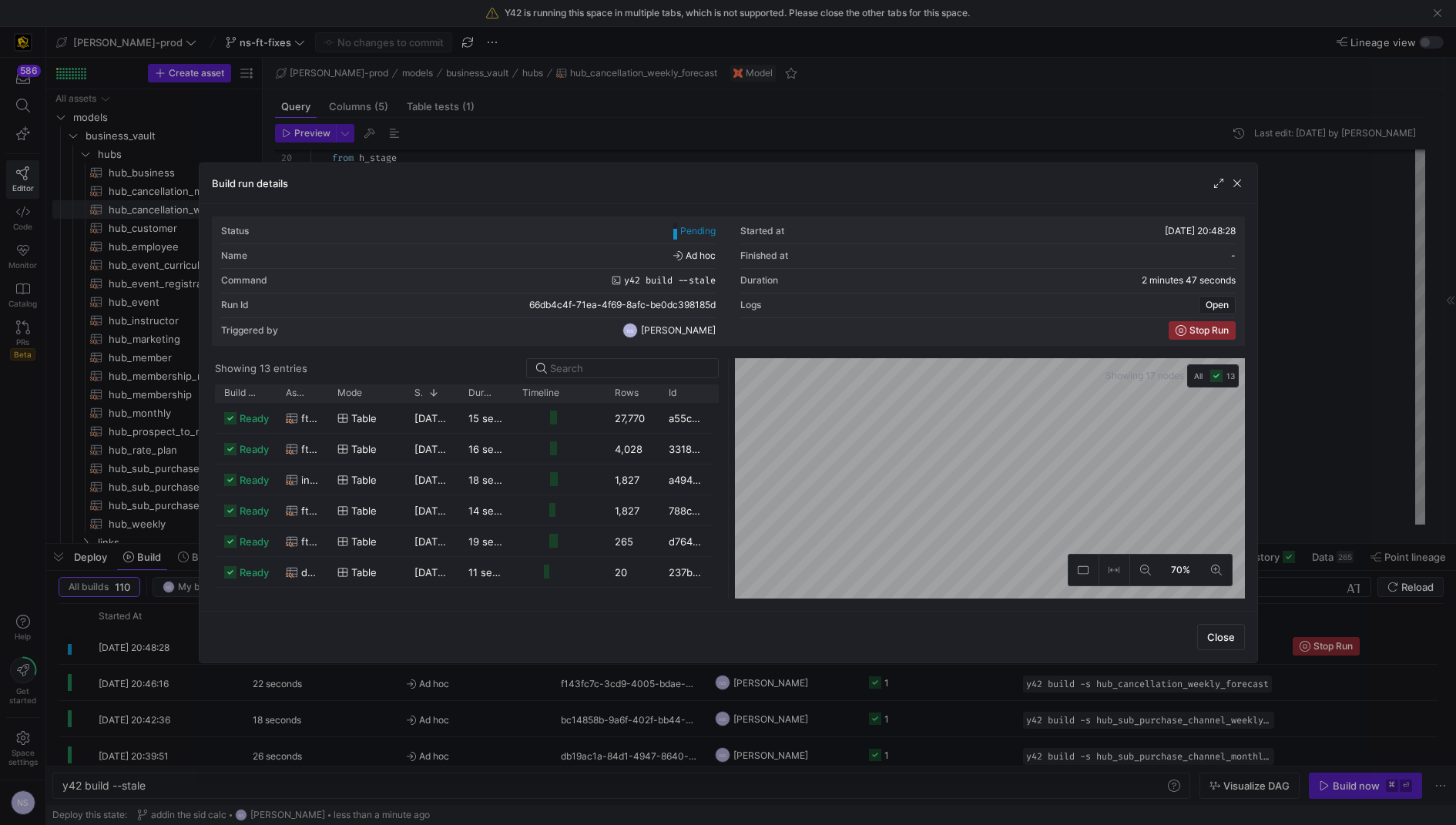
click at [1357, 426] on div at bounding box center [728, 412] width 1456 height 825
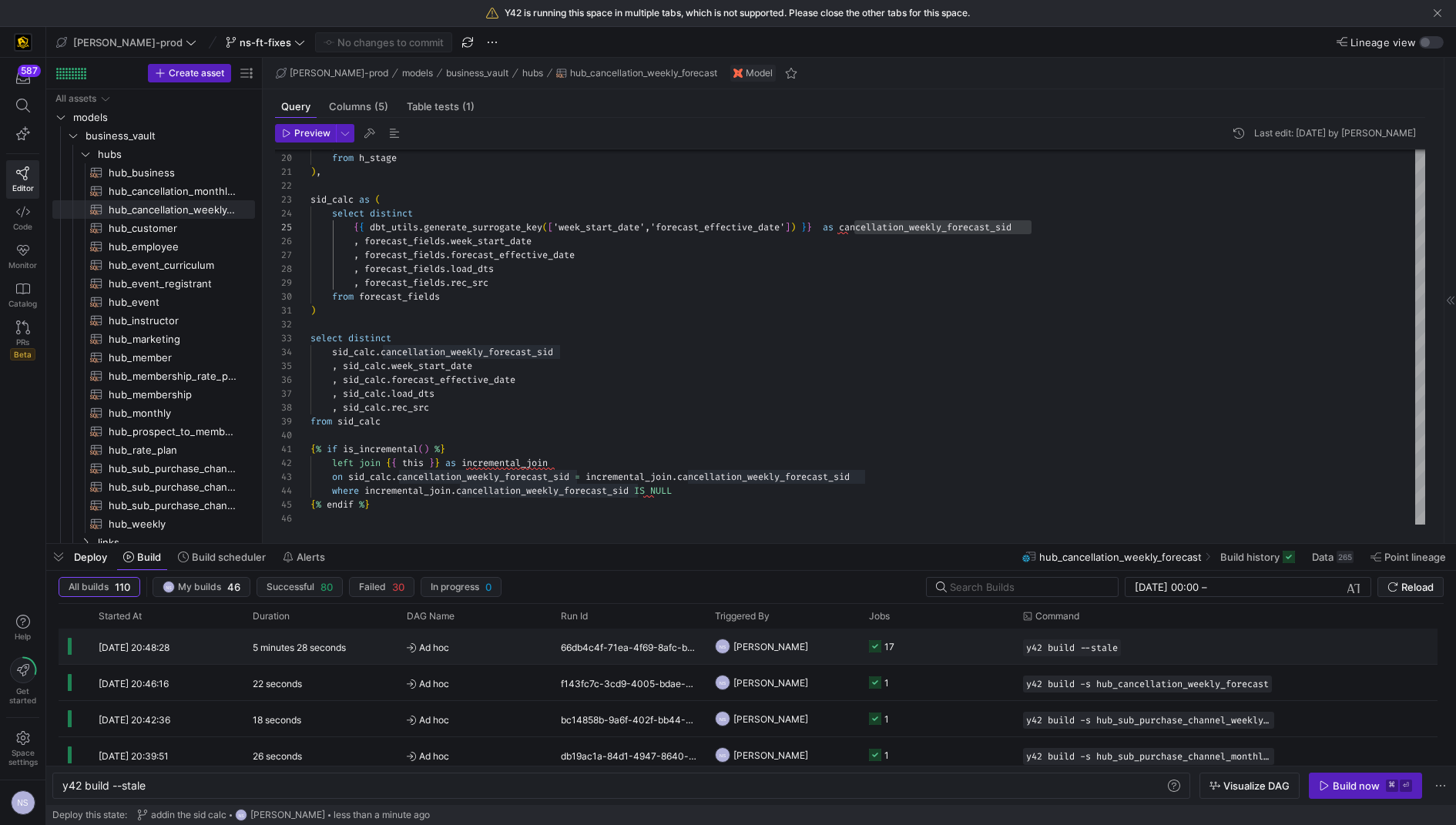
click at [623, 654] on div "66db4c4f-71ea-4f69-8afc-be0dc398185d" at bounding box center [628, 646] width 154 height 35
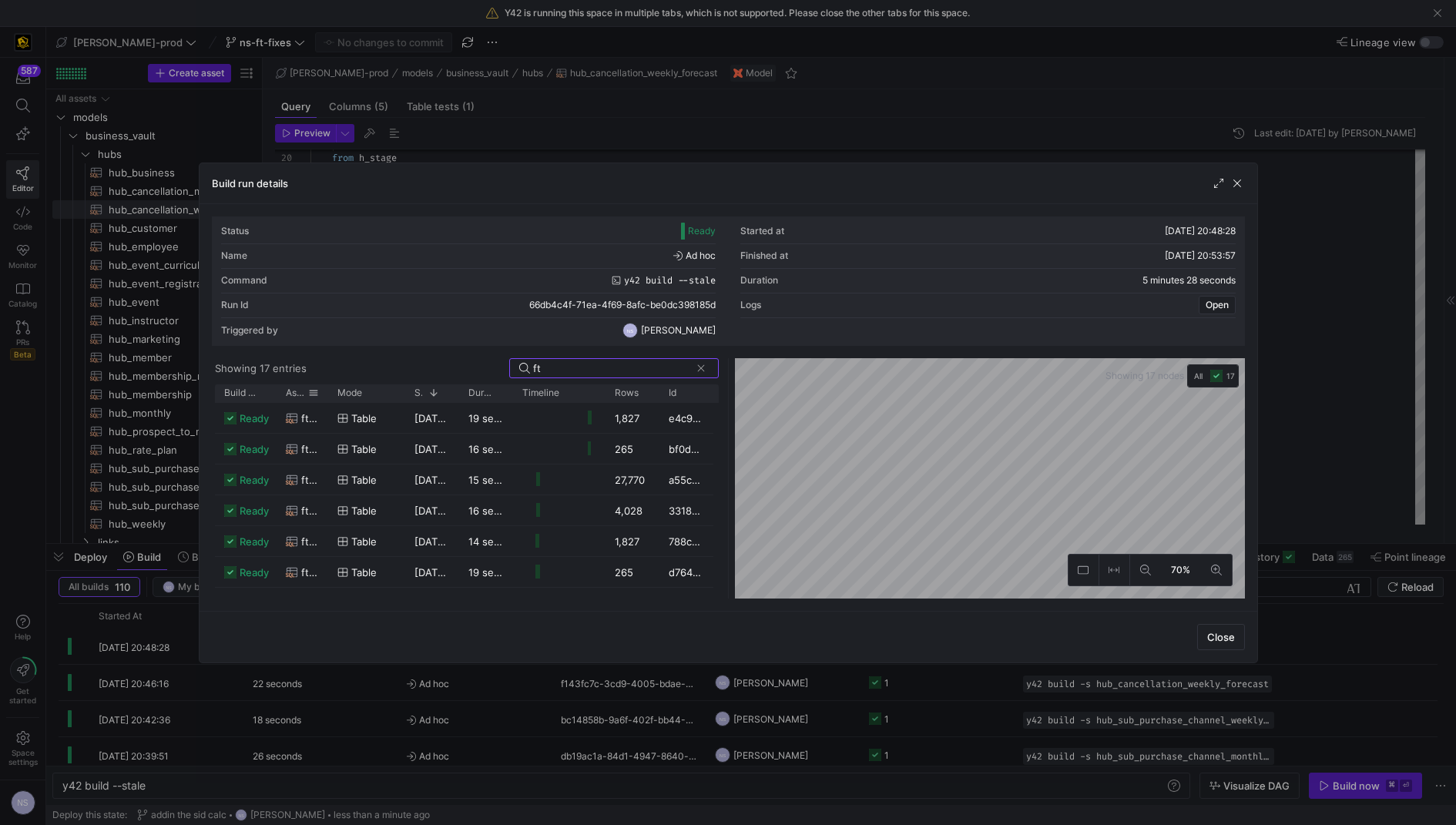
type input "ft"
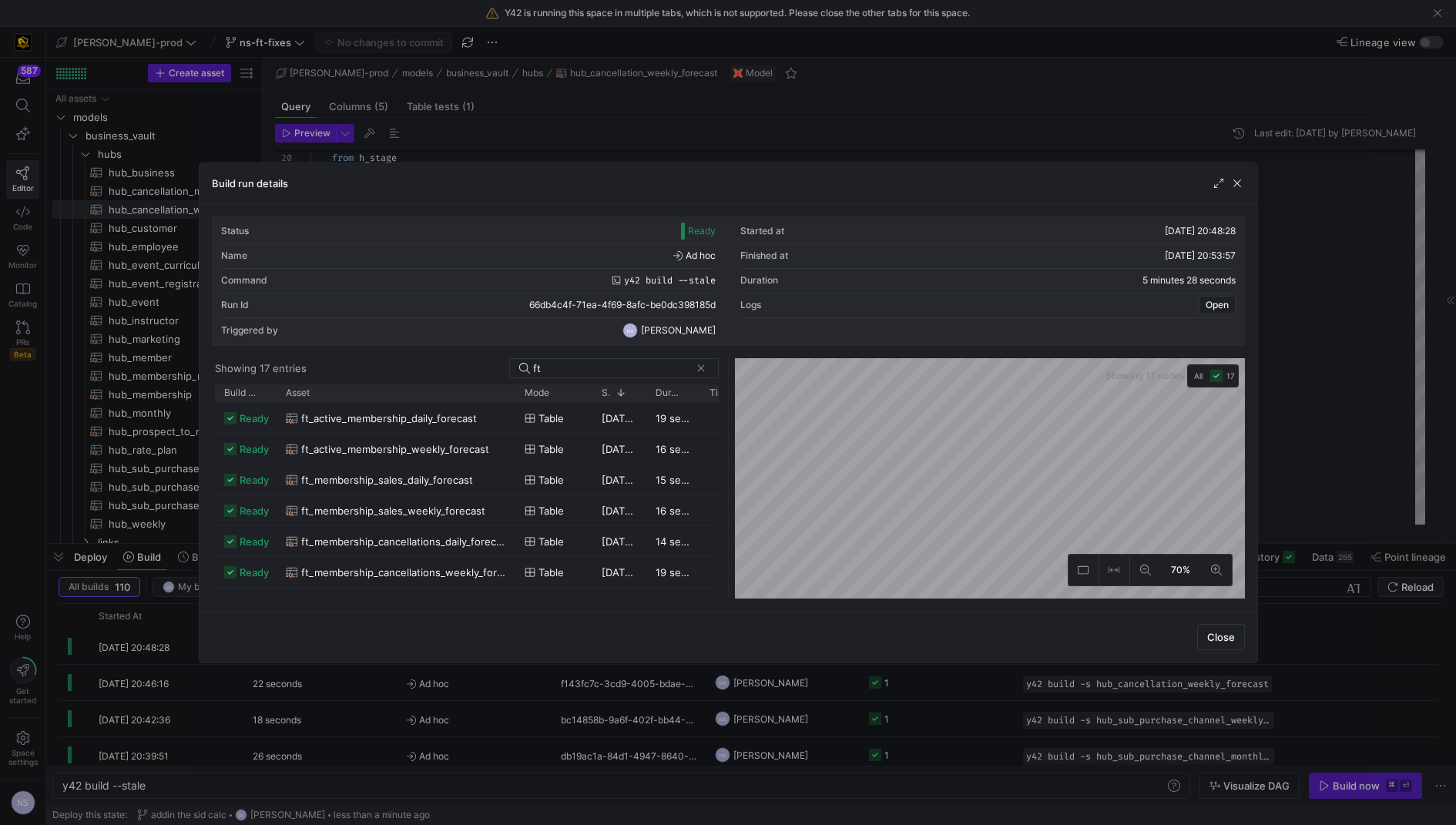
drag, startPoint x: 326, startPoint y: 393, endPoint x: 513, endPoint y: 409, distance: 187.7
click at [513, 409] on div "Build status Asset Mode 1" at bounding box center [466, 491] width 504 height 215
click at [450, 503] on span "ft_membership_sales_weekly_forecast" at bounding box center [393, 510] width 184 height 30
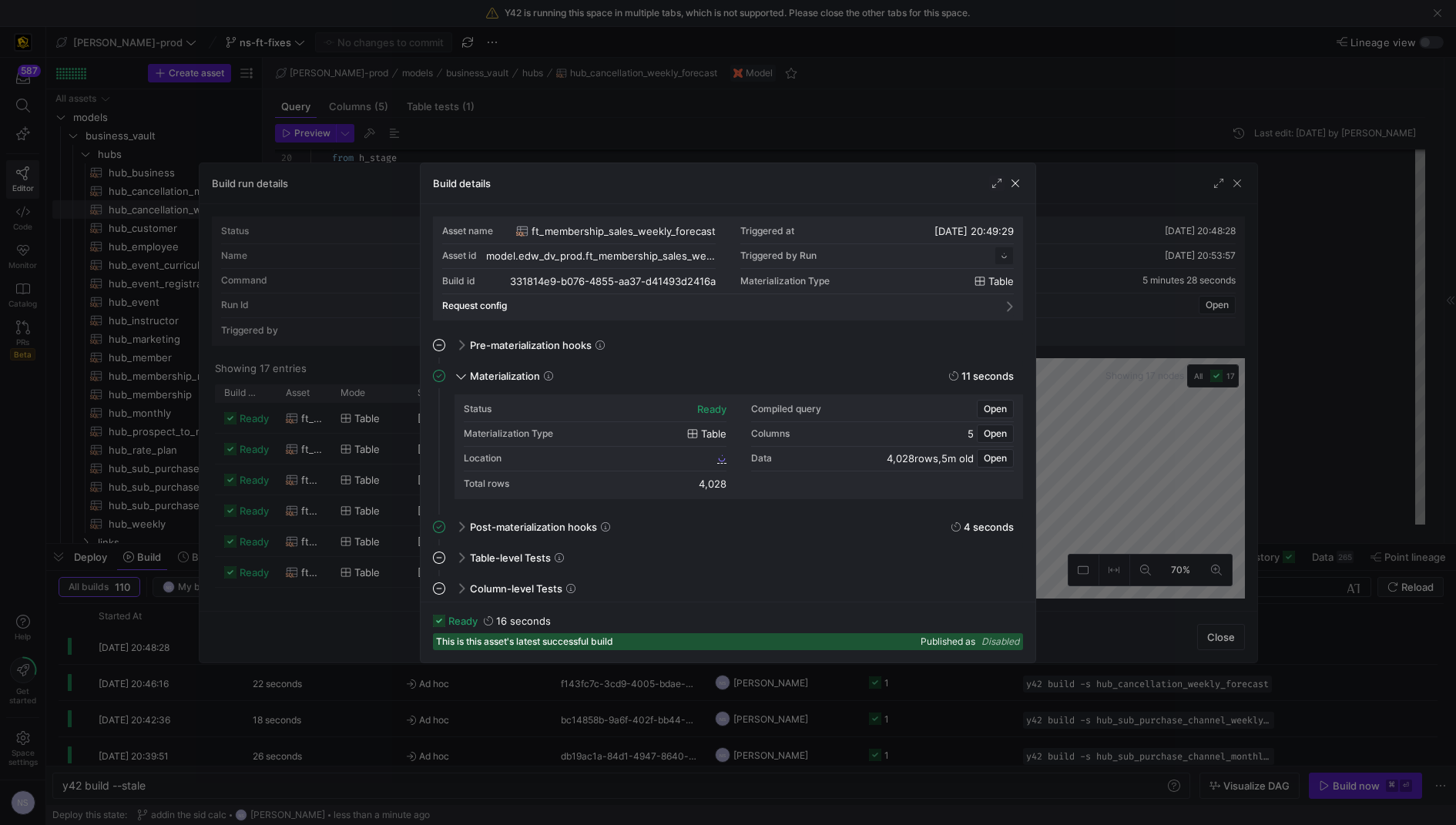
scroll to position [138, 0]
click at [683, 457] on span "331814e9_b076_4855_aa37_d41493d2416a" at bounding box center [619, 458] width 189 height 11
click at [1167, 282] on div at bounding box center [728, 412] width 1456 height 825
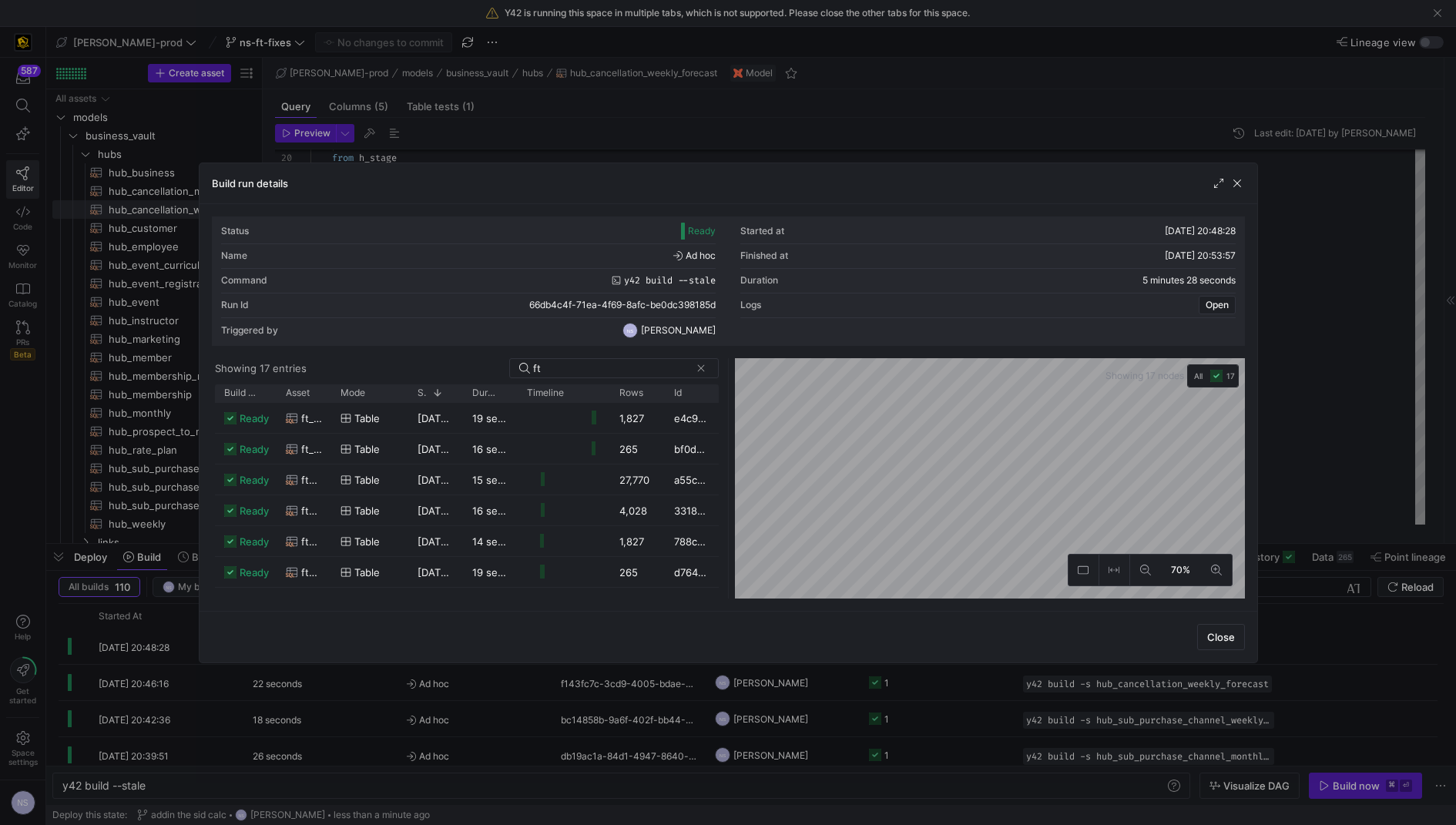
click at [1278, 277] on div at bounding box center [728, 412] width 1456 height 825
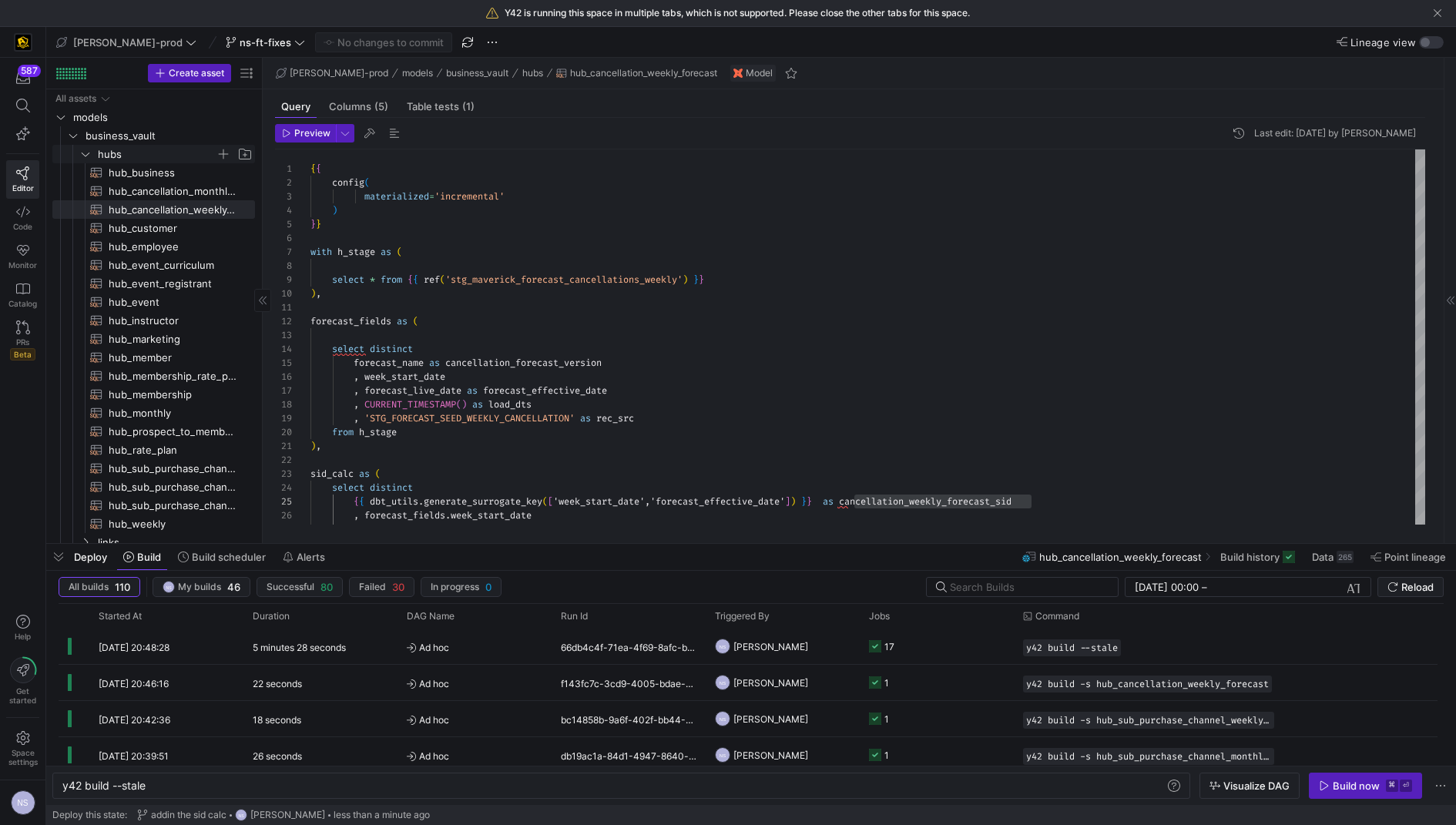
click at [133, 150] on span "hubs" at bounding box center [157, 155] width 118 height 18
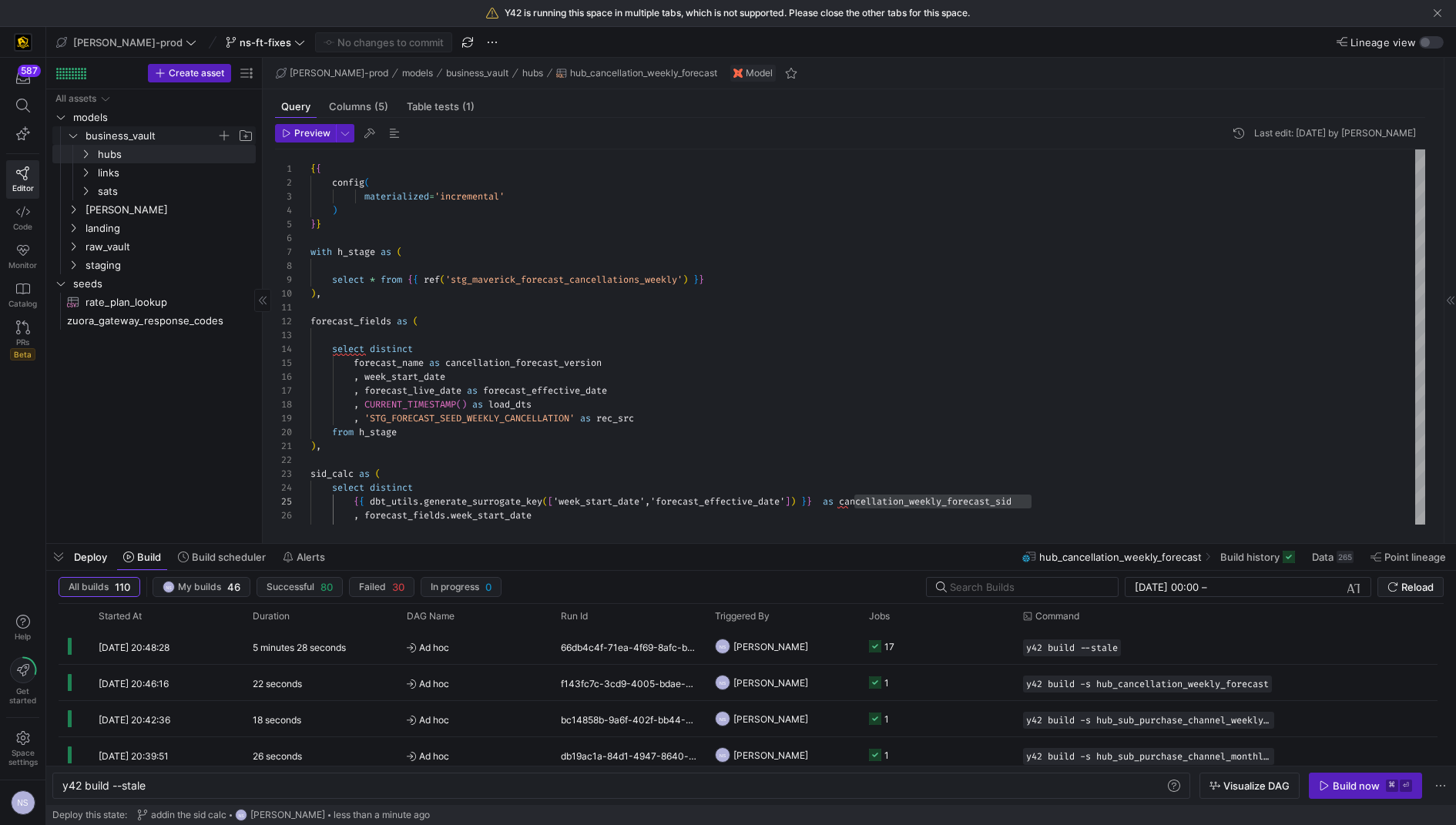
click at [121, 135] on span "business_vault" at bounding box center [151, 136] width 131 height 18
click at [119, 152] on span "[PERSON_NAME]" at bounding box center [151, 155] width 131 height 18
click at [136, 190] on span "facts" at bounding box center [157, 191] width 119 height 18
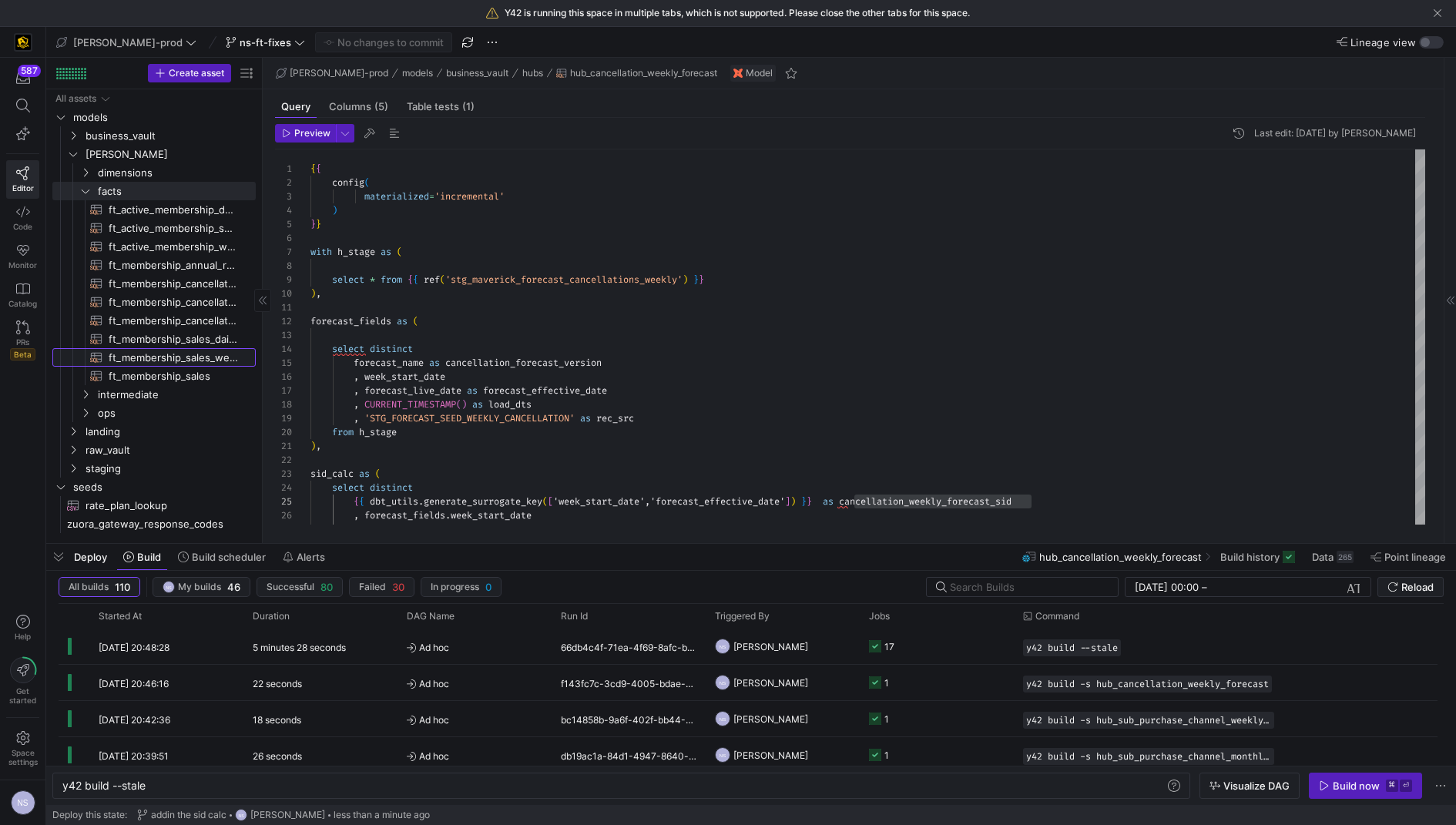
click at [176, 355] on span "ft_membership_sales_weekly_forecast​​​​​​​​​​" at bounding box center [173, 358] width 129 height 18
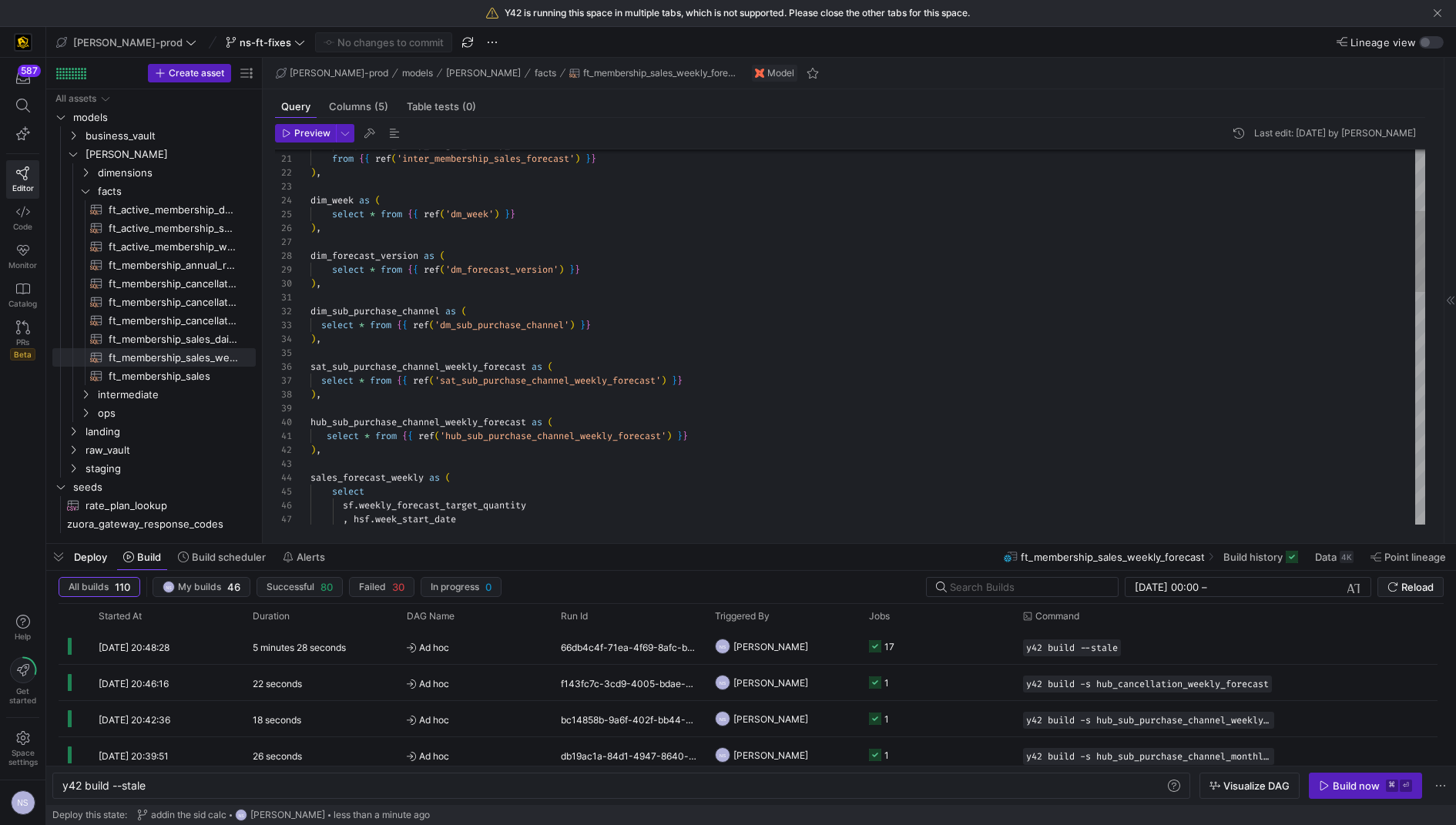
scroll to position [83, 381]
click at [739, 379] on div ", final_daily_target_monthly_basis from { { ref ( 'inter_membership_sales_forec…" at bounding box center [868, 734] width 1115 height 1745
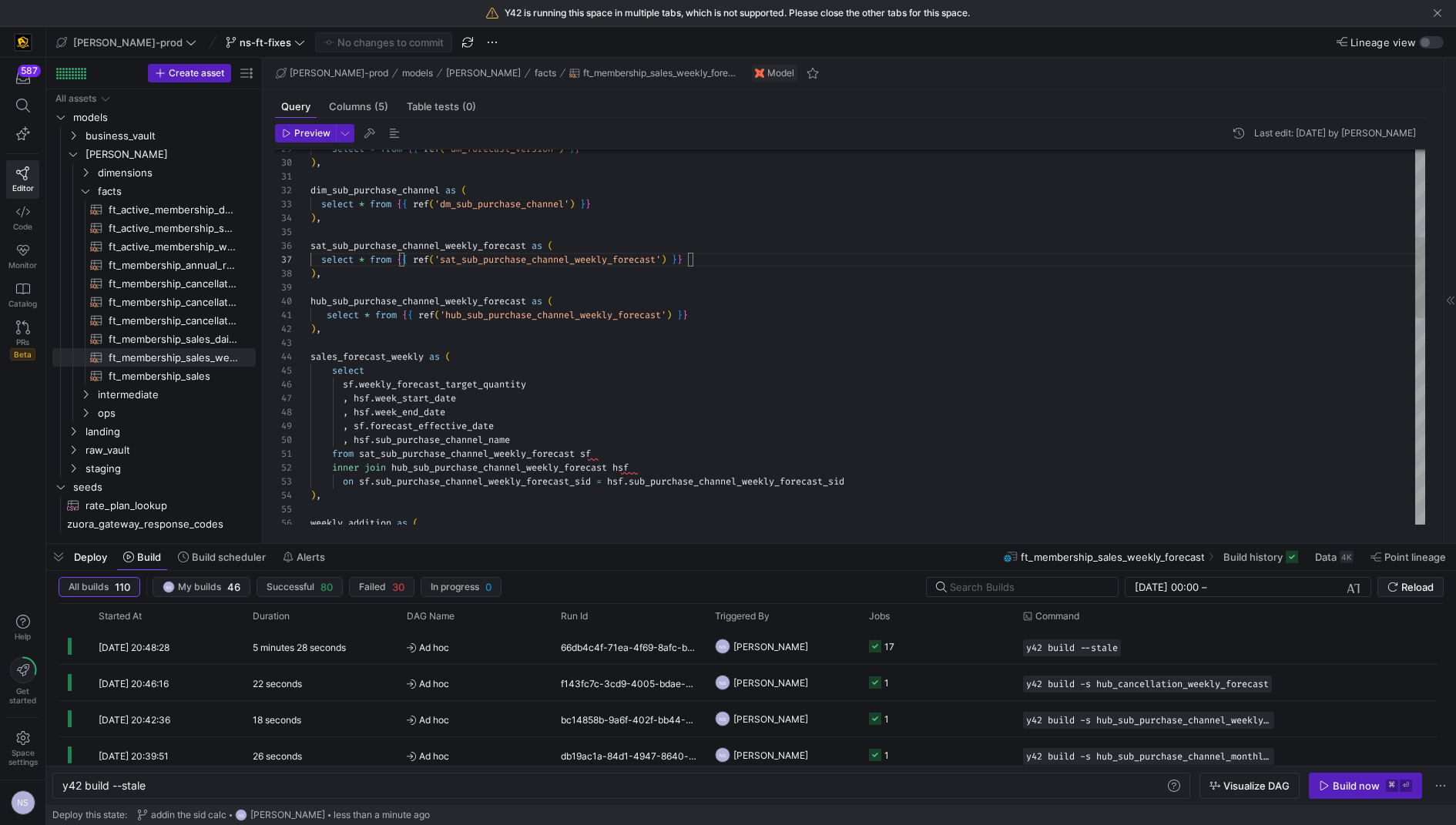
click at [411, 298] on div "sf . weekly_forecast_target_quantity , hsf . week_start_date , hsf . week_end_d…" at bounding box center [868, 613] width 1115 height 1745
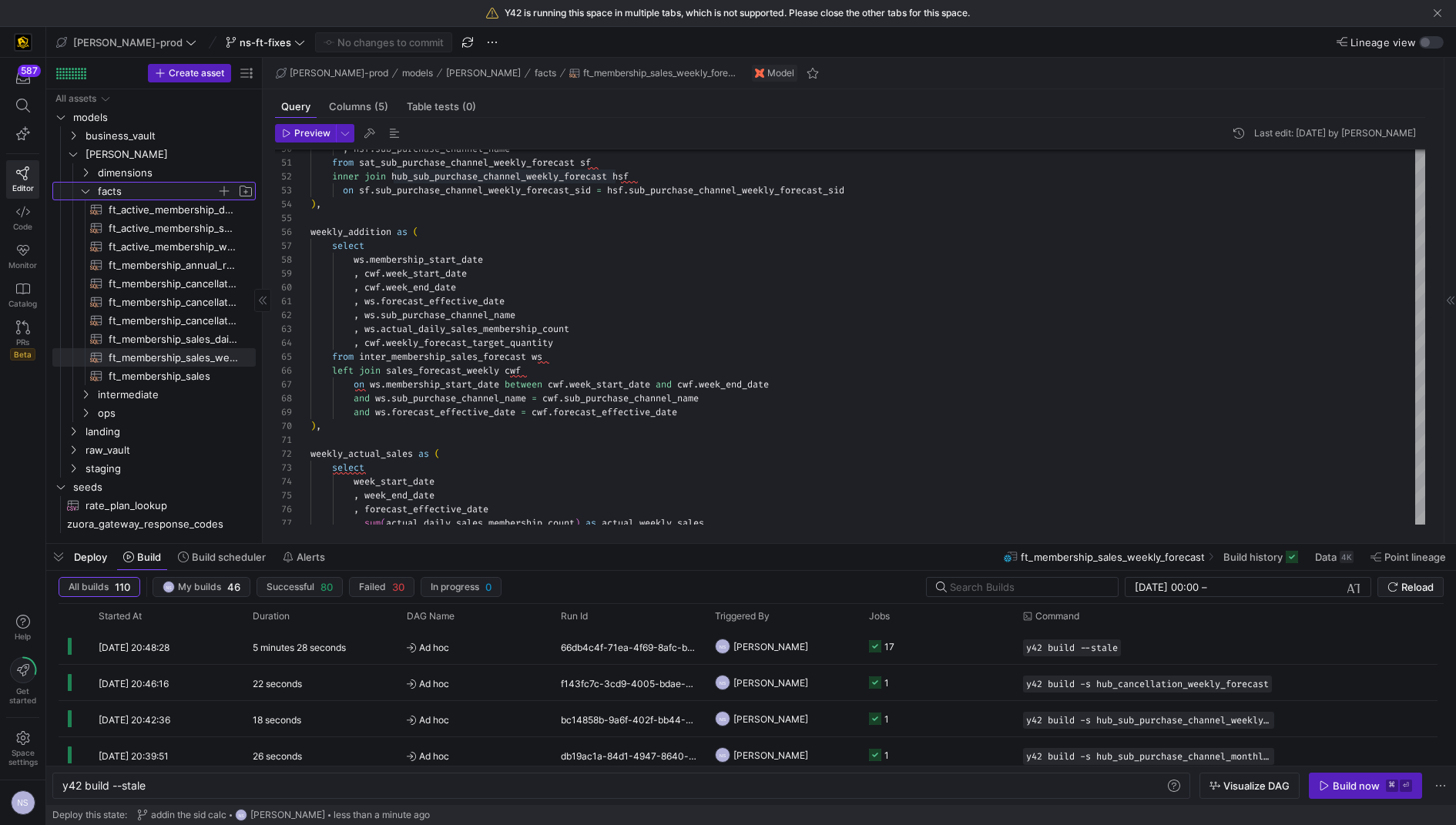
click at [143, 183] on span "facts" at bounding box center [157, 191] width 119 height 18
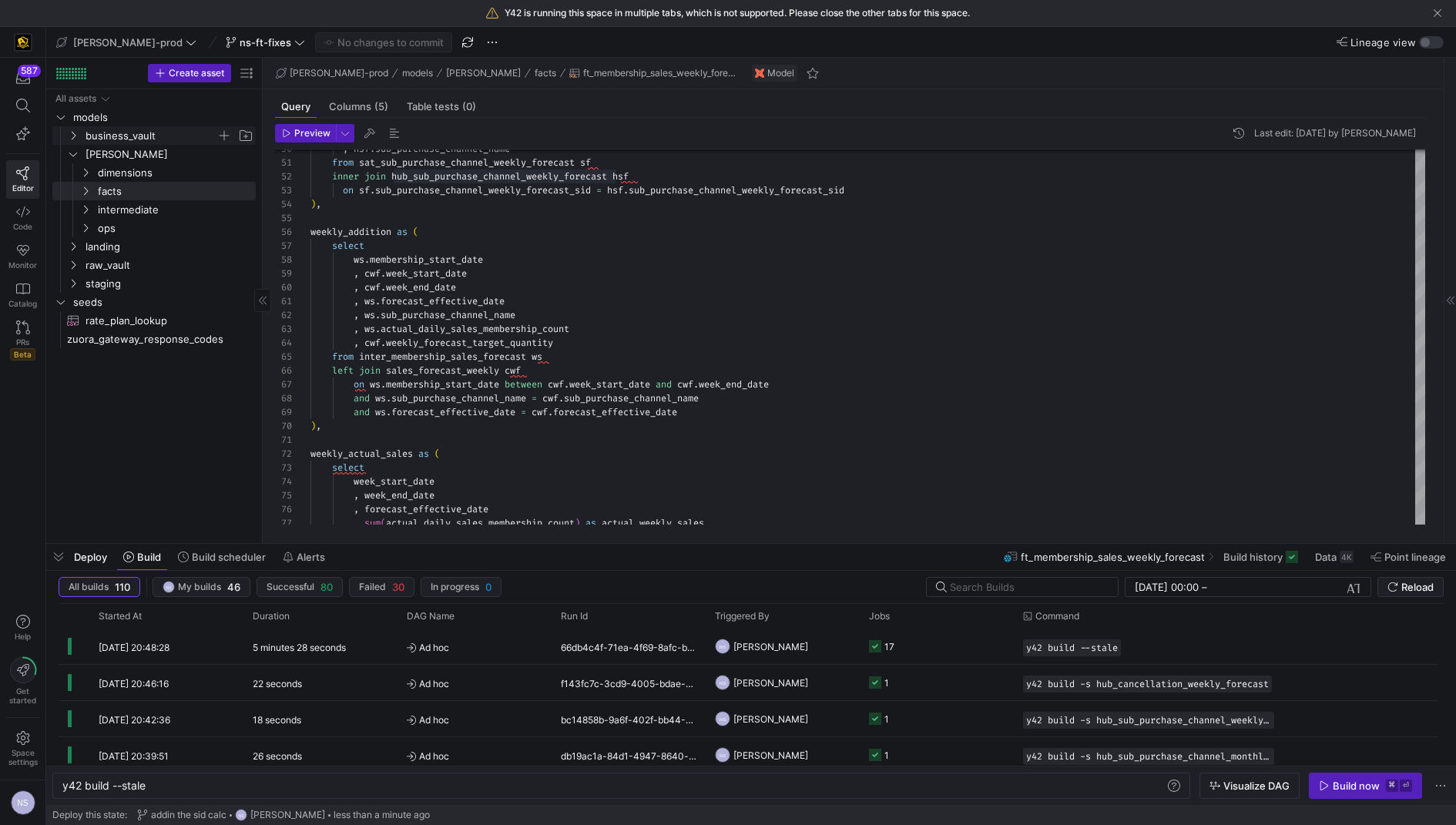
click at [114, 139] on span "business_vault" at bounding box center [151, 136] width 131 height 18
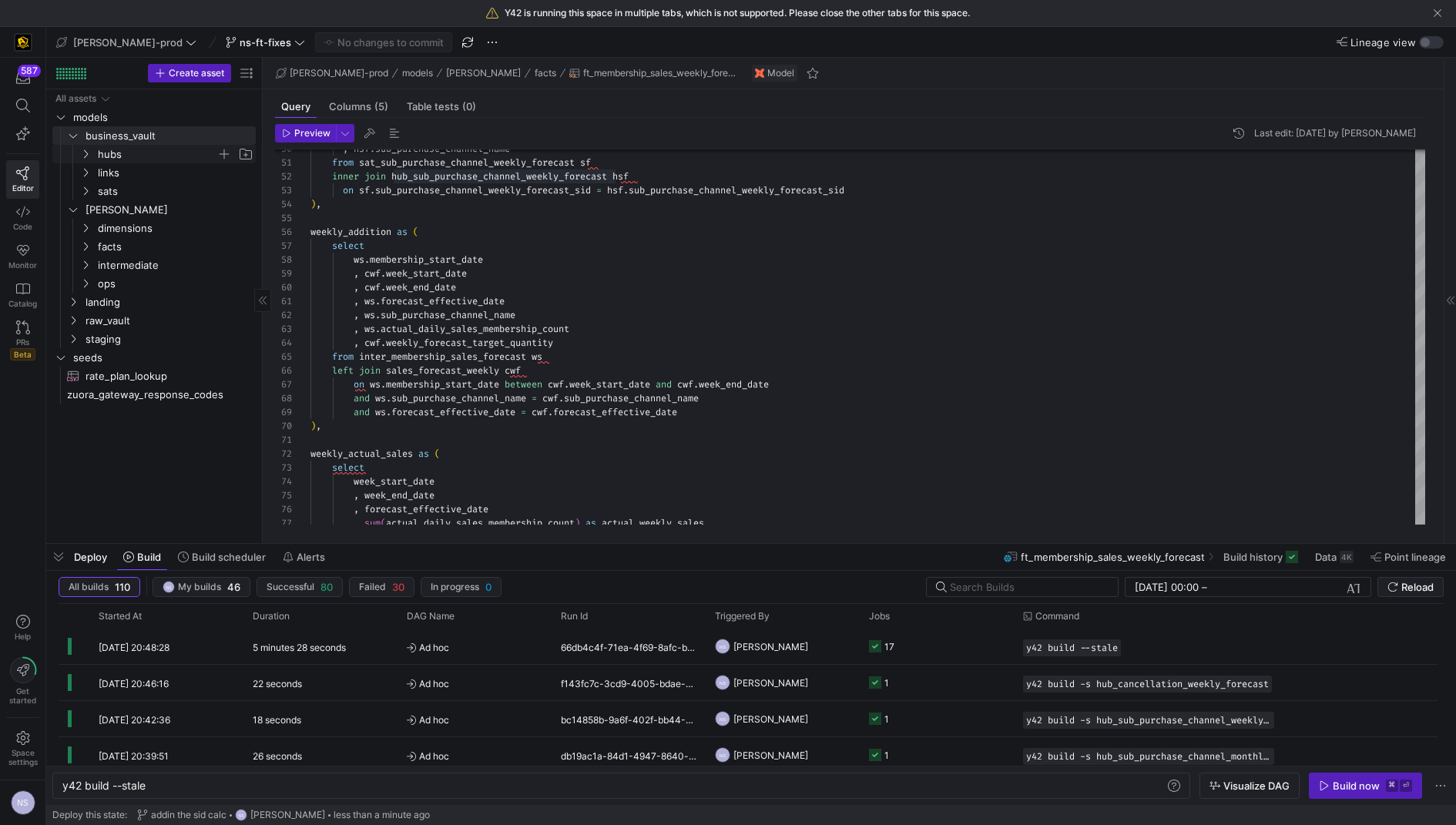
click at [129, 158] on span "hubs" at bounding box center [157, 155] width 119 height 18
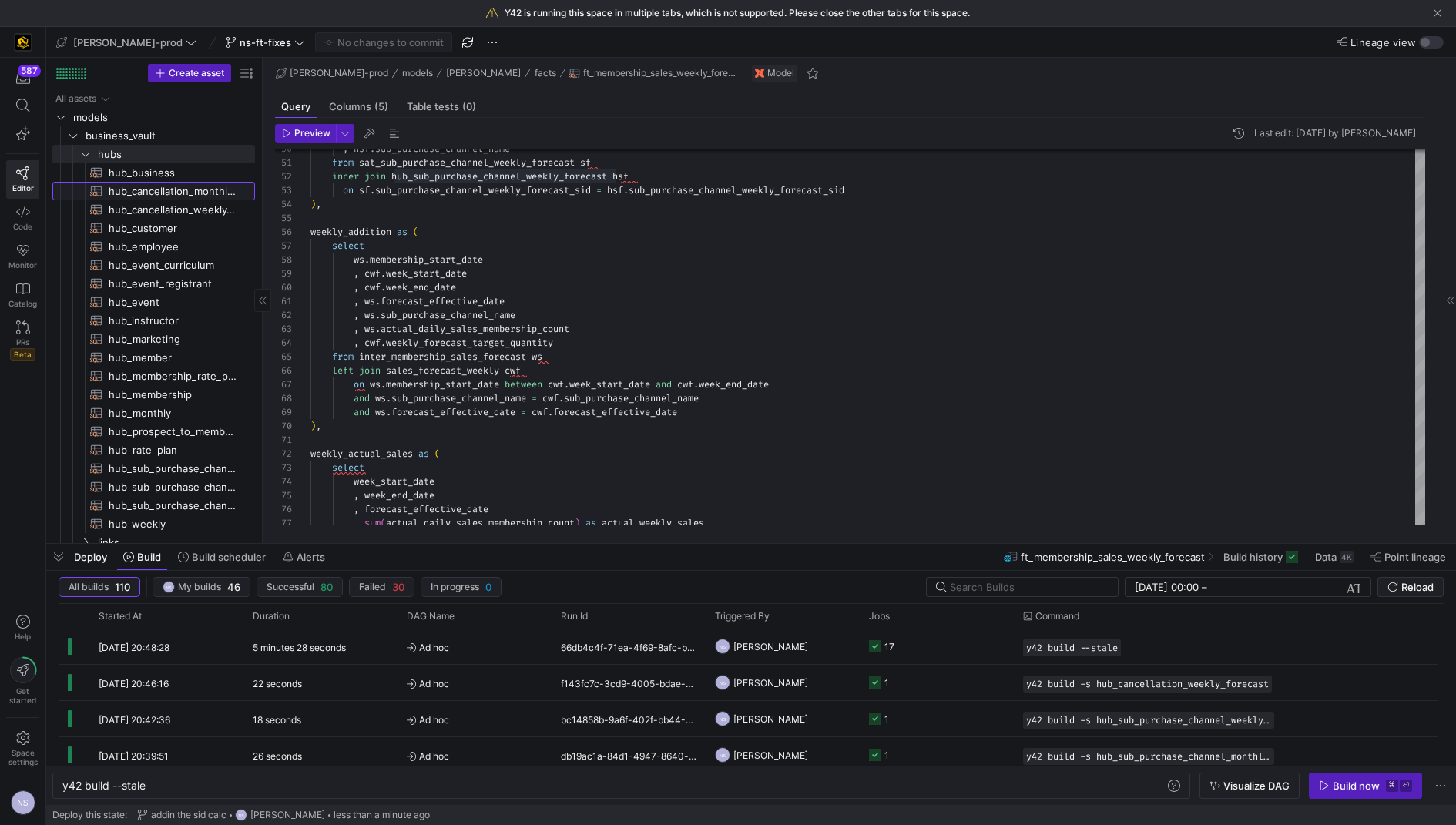
click at [175, 189] on span "hub_cancellation_monthly_forecast​​​​​​​​​​" at bounding box center [172, 191] width 128 height 18
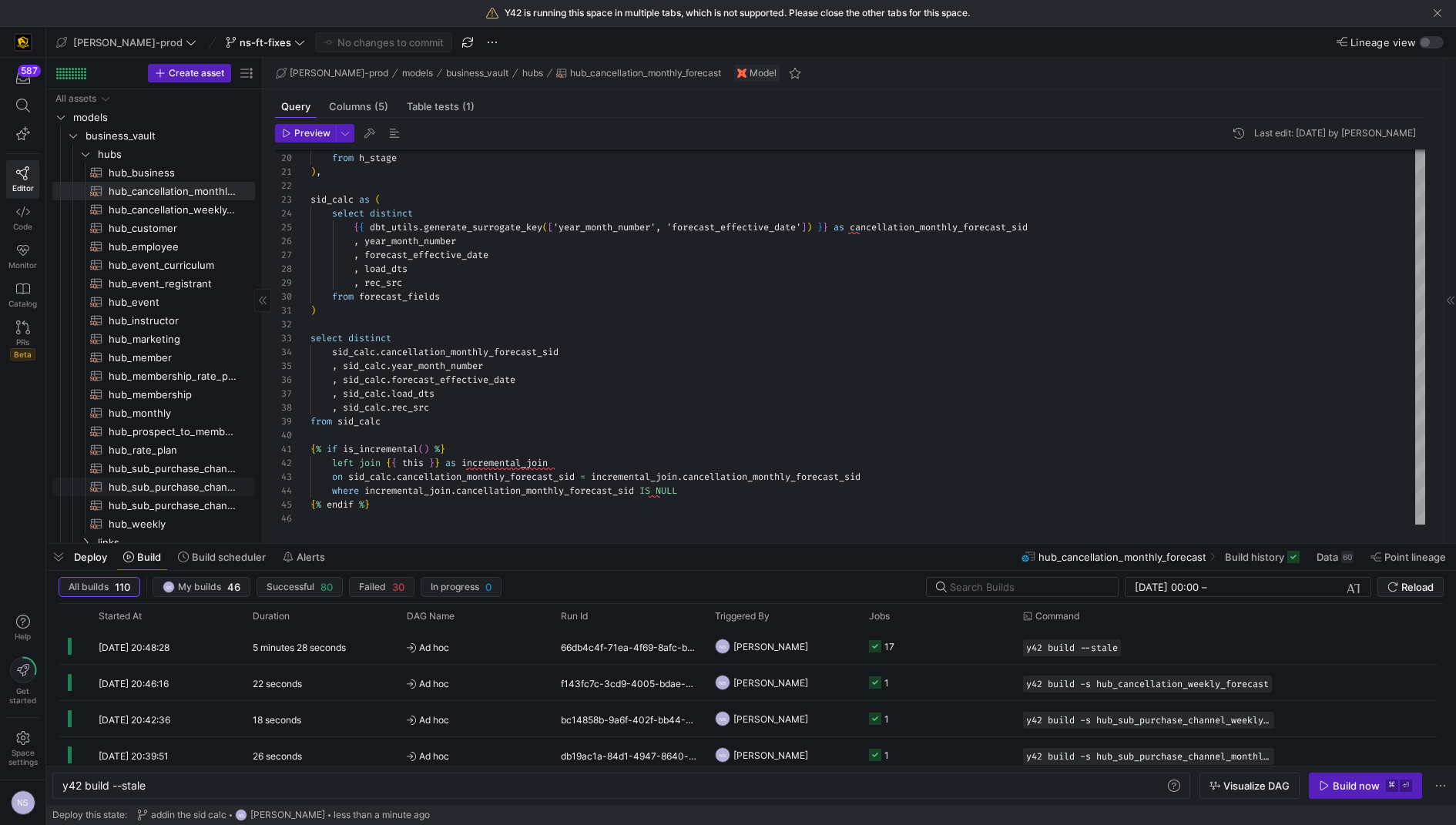
click at [166, 481] on span "hub_sub_purchase_channel_weekly_forecast​​​​​​​​​​" at bounding box center [172, 487] width 128 height 18
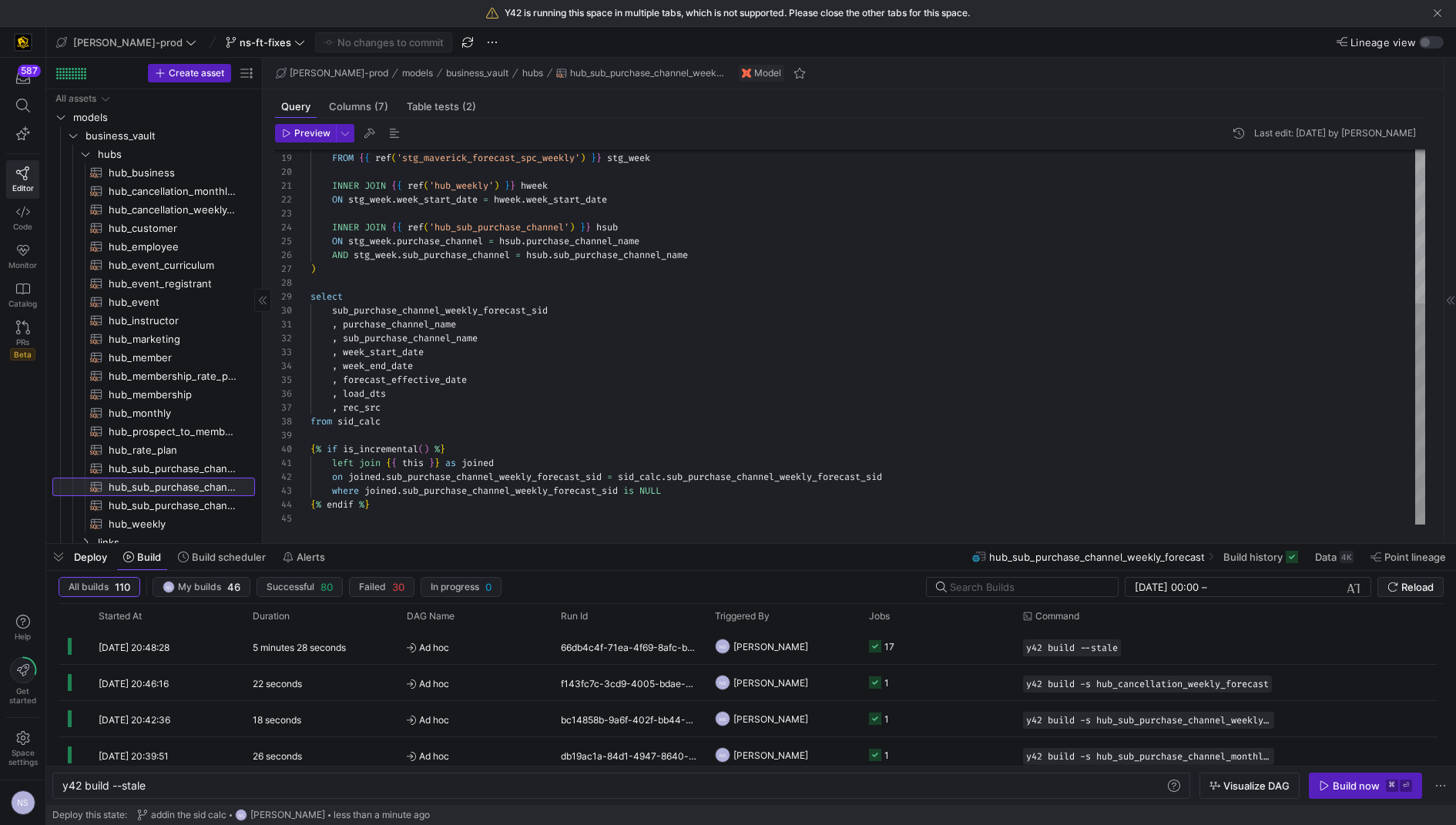
scroll to position [124, 187]
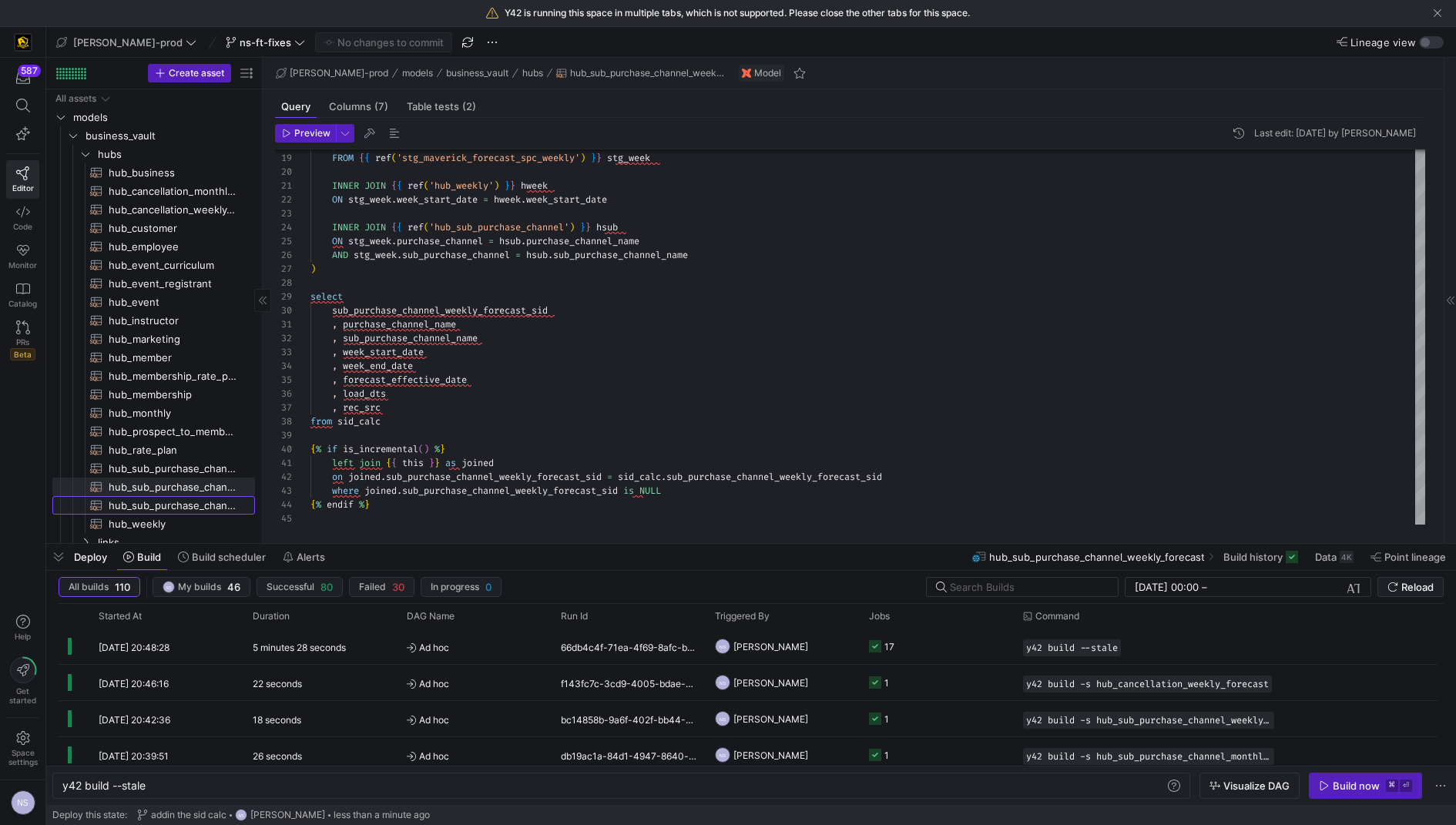
click at [164, 501] on span "hub_sub_purchase_channel​​​​​​​​​​" at bounding box center [172, 506] width 128 height 18
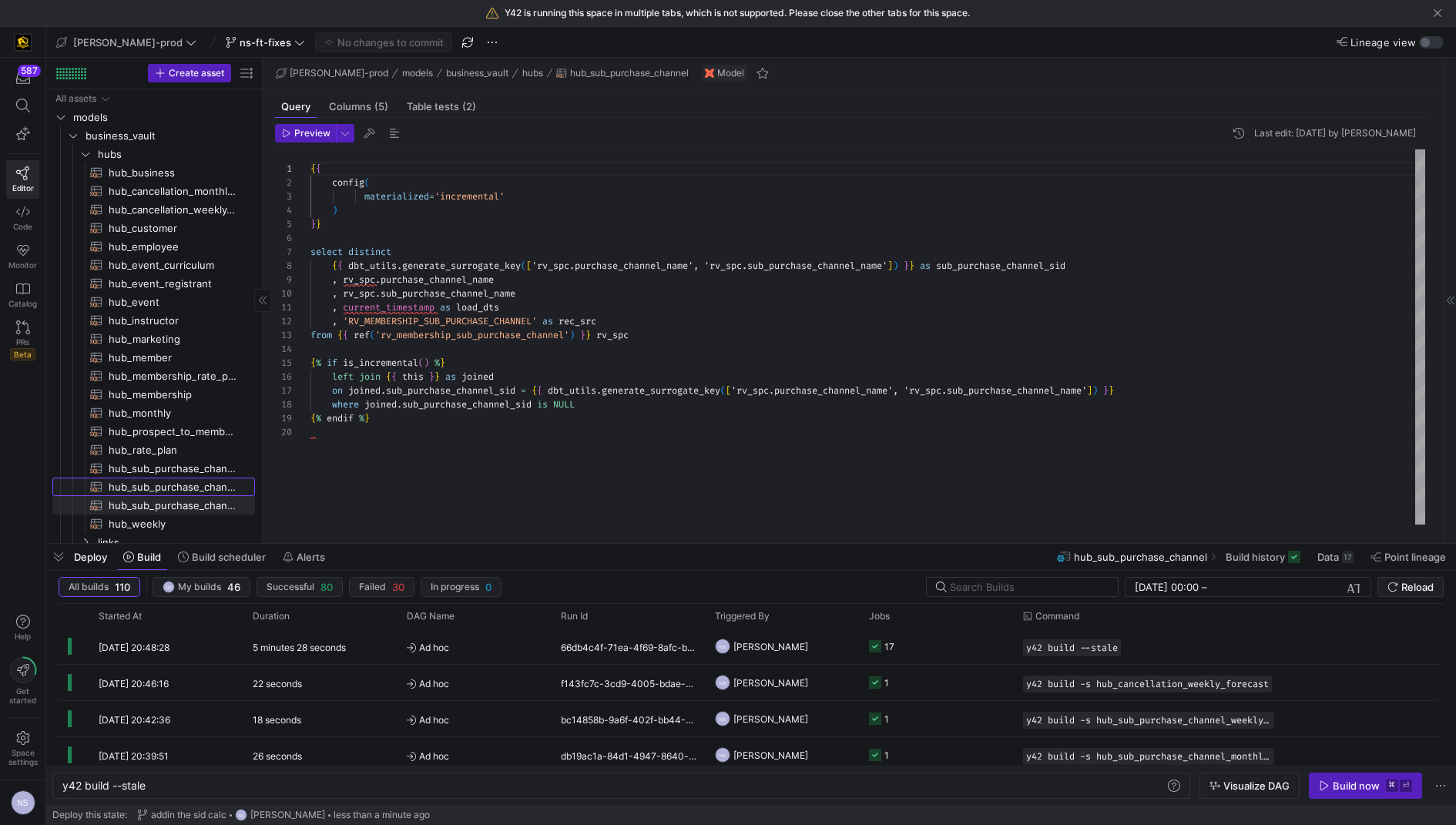
click at [133, 487] on span "hub_sub_purchase_channel_weekly_forecast​​​​​​​​​​" at bounding box center [172, 487] width 128 height 18
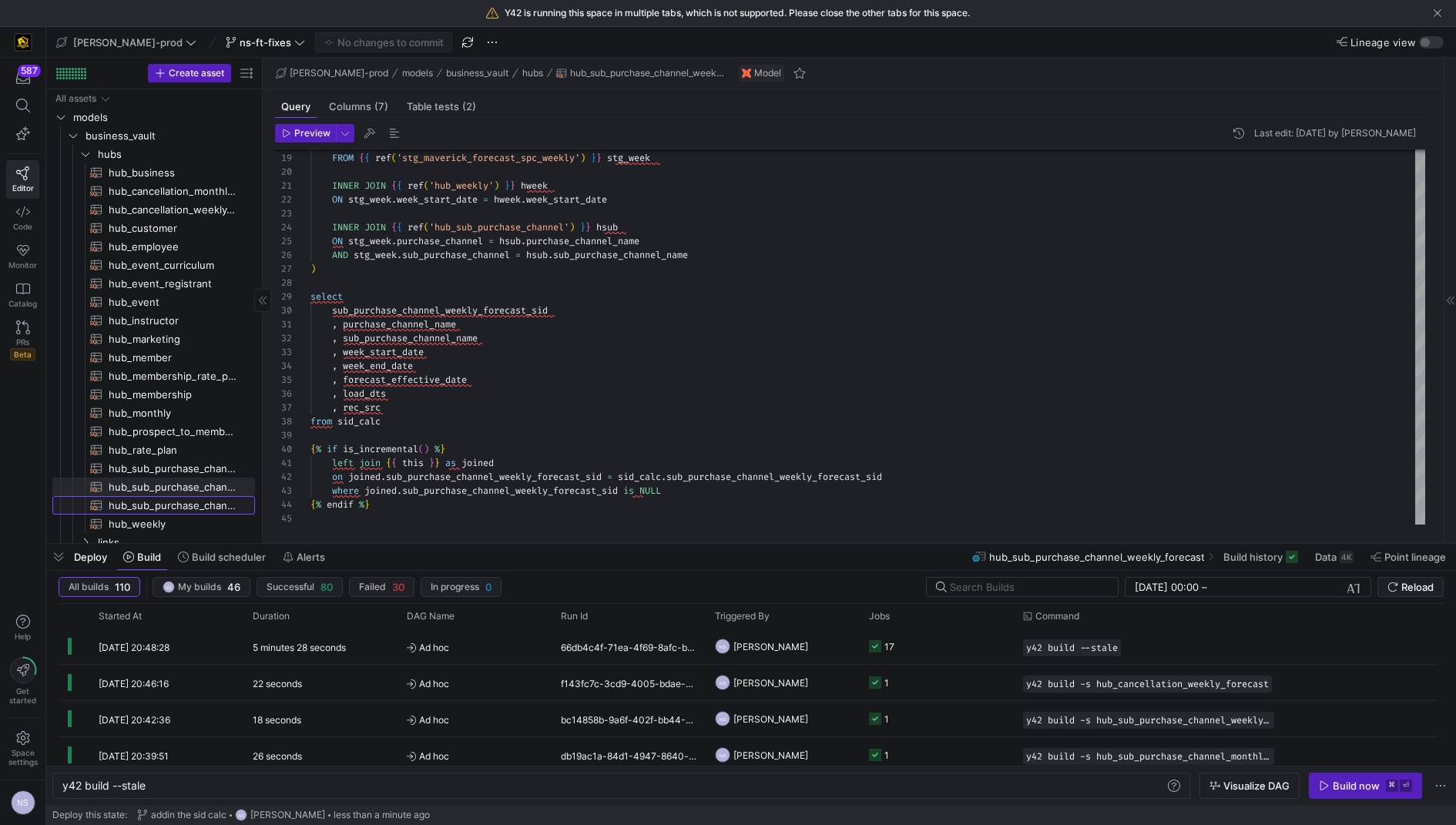
click at [151, 502] on span "hub_sub_purchase_channel​​​​​​​​​​" at bounding box center [172, 506] width 128 height 18
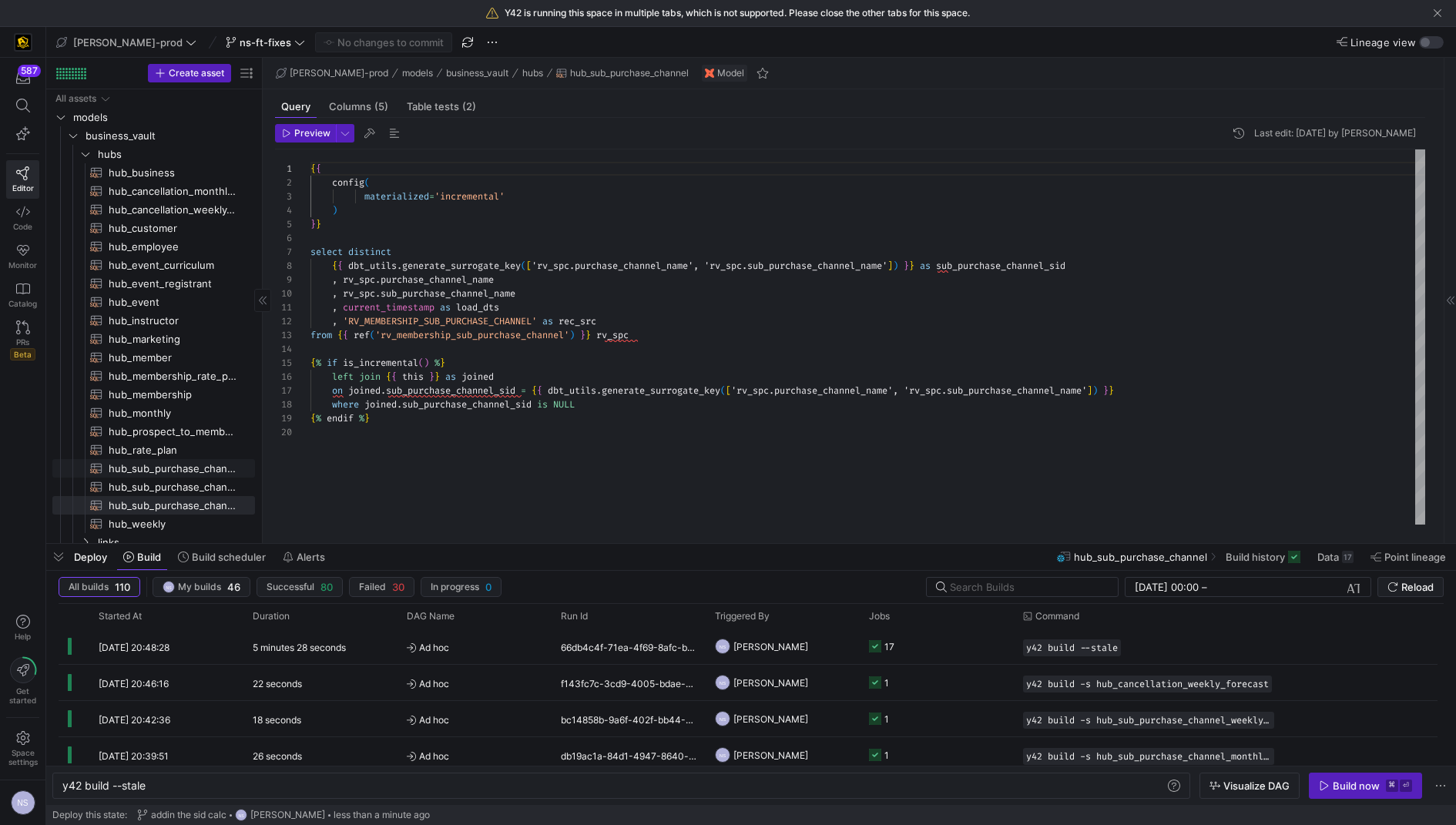
click at [185, 462] on span "hub_sub_purchase_channel_monthly_forecast​​​​​​​​​​" at bounding box center [172, 468] width 128 height 18
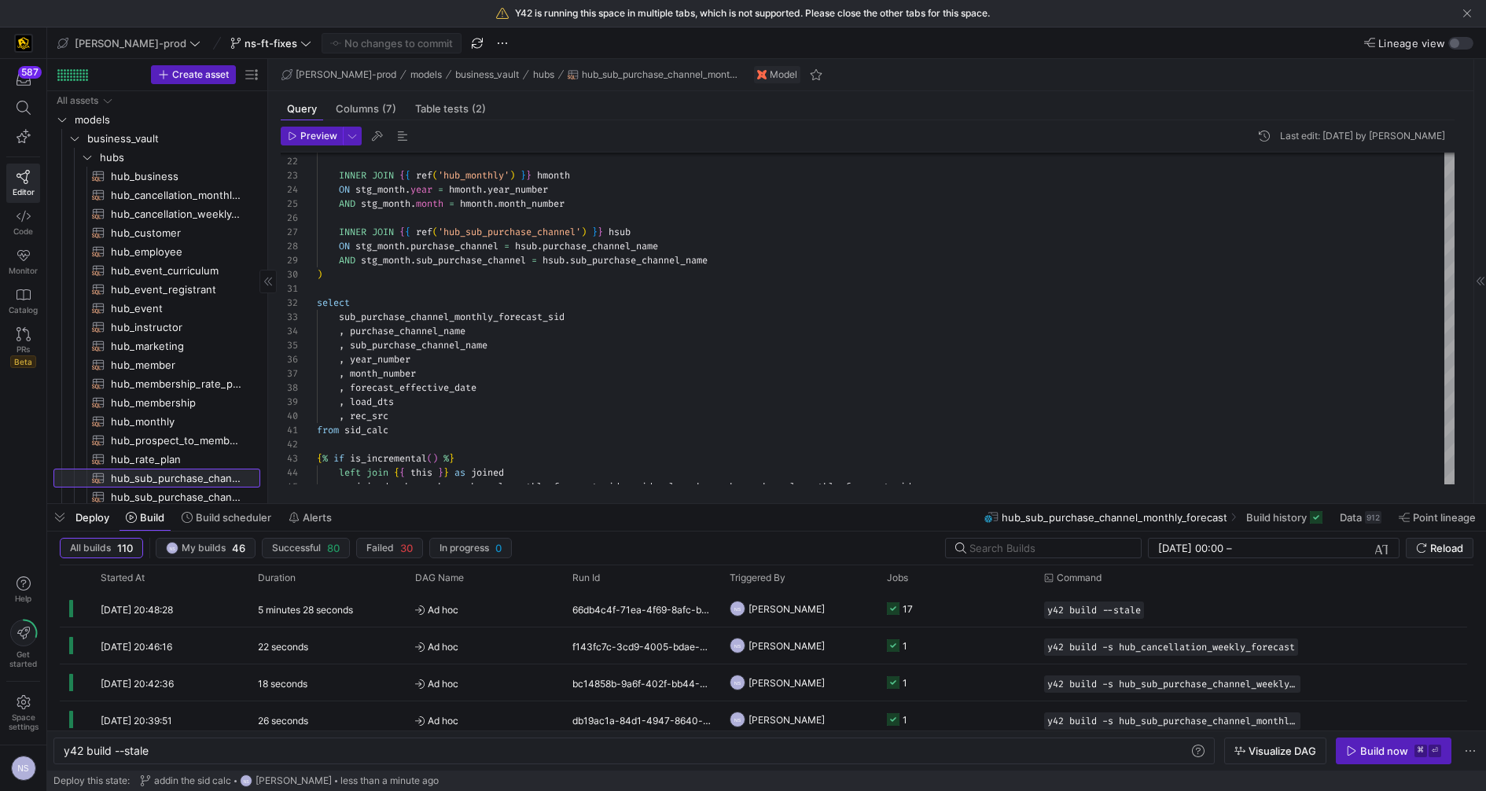
click at [182, 486] on span "hub_sub_purchase_channel_monthly_forecast​​​​​​​​​​" at bounding box center [176, 478] width 131 height 18
click at [186, 492] on span "hub_sub_purchase_channel_weekly_forecast​​​​​​​​​​" at bounding box center [176, 497] width 131 height 18
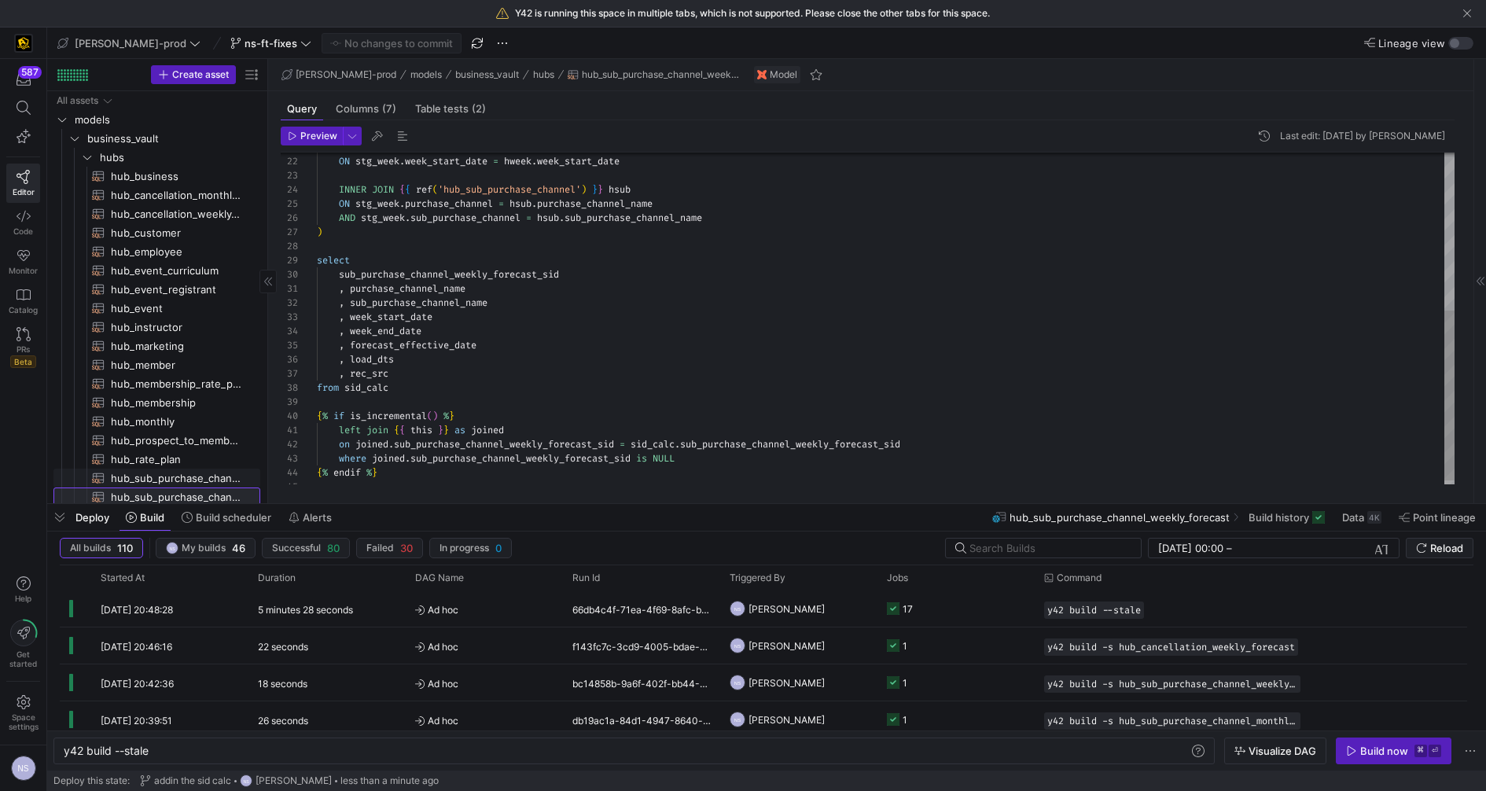
scroll to position [2, 0]
click at [192, 476] on span "hub_sub_purchase_channel_monthly_forecast​​​​​​​​​​" at bounding box center [176, 476] width 131 height 18
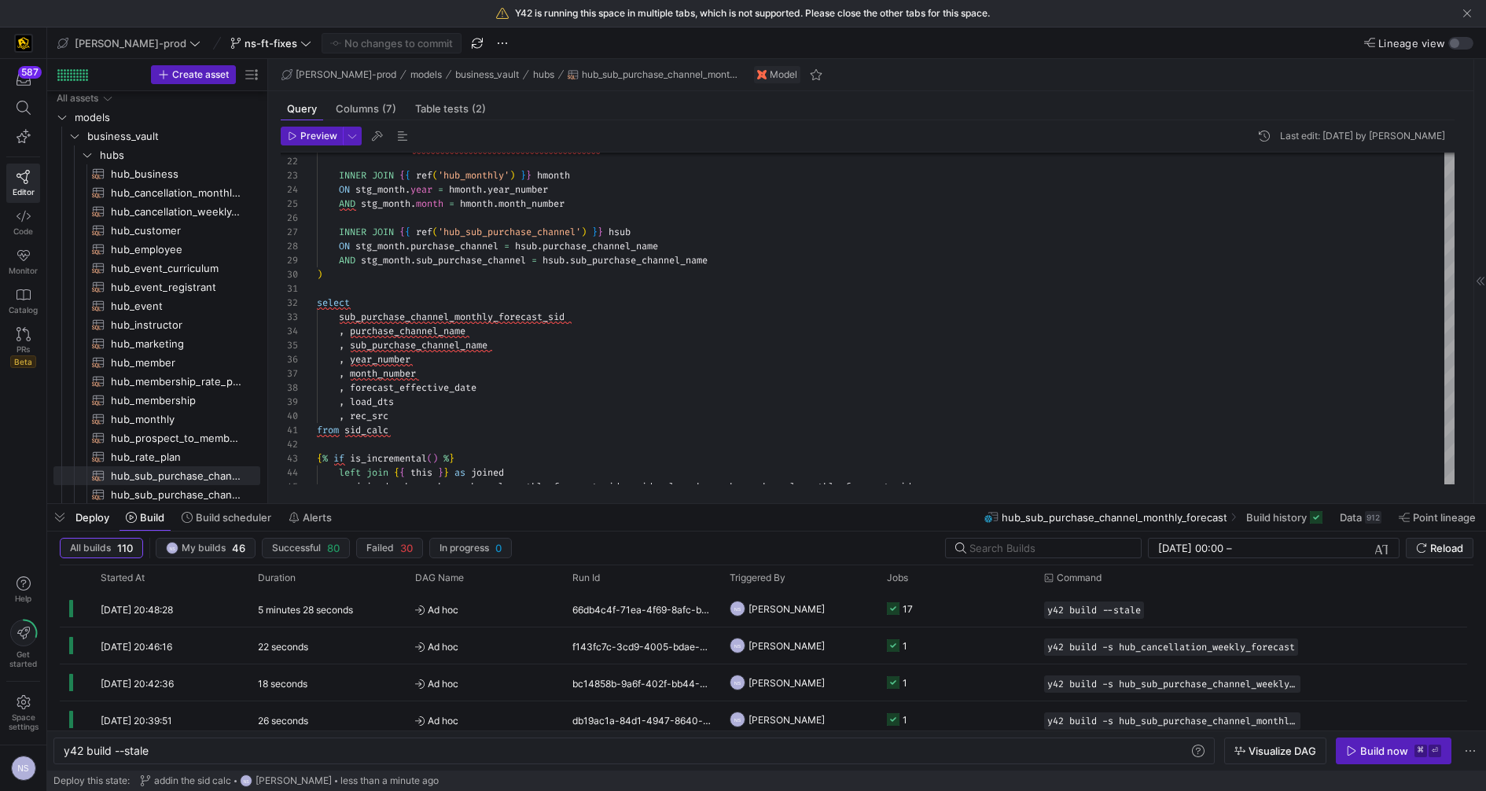
click at [76, 520] on span "Deploy" at bounding box center [92, 517] width 34 height 13
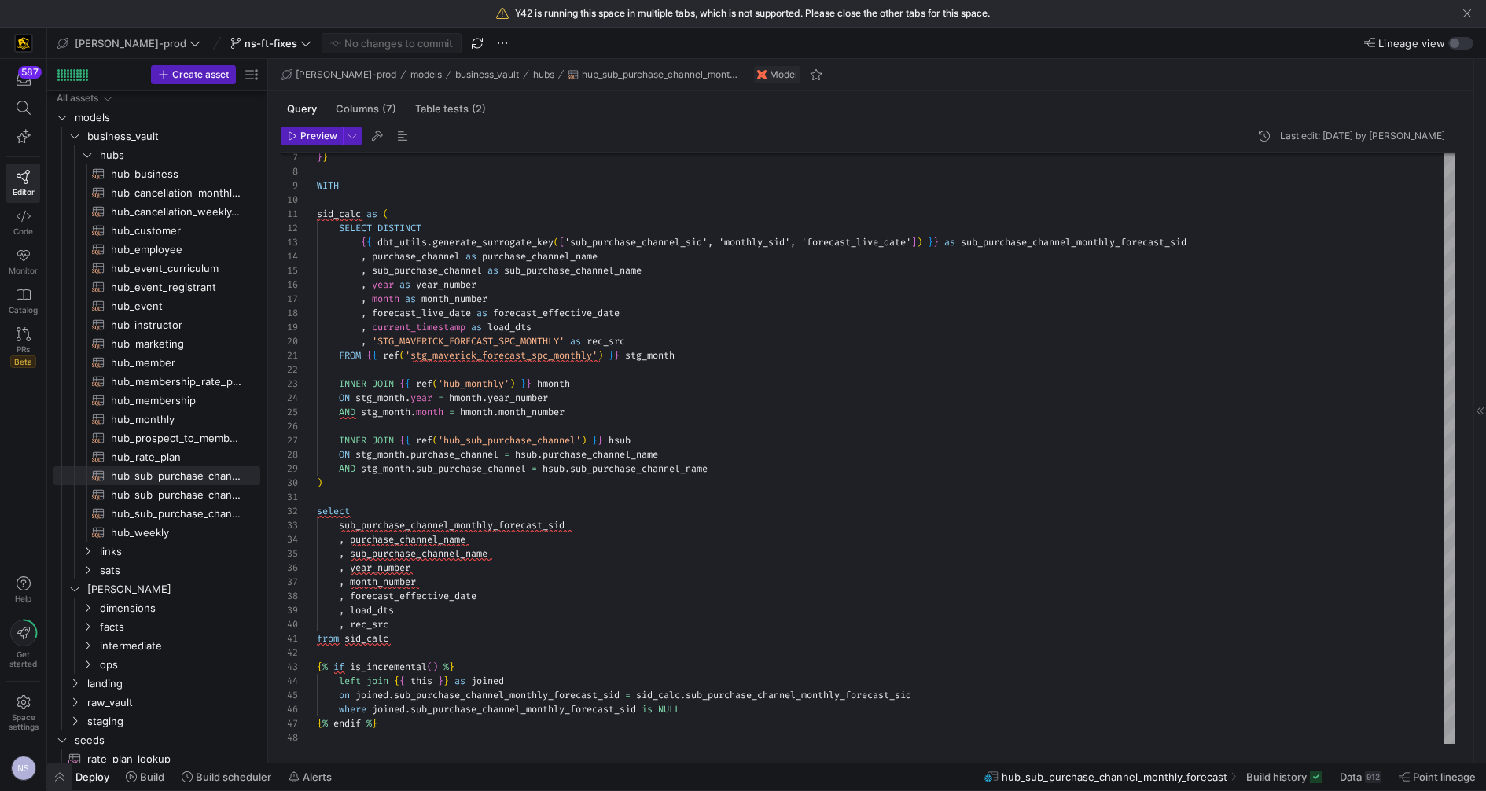
click at [53, 772] on span "button" at bounding box center [59, 776] width 25 height 27
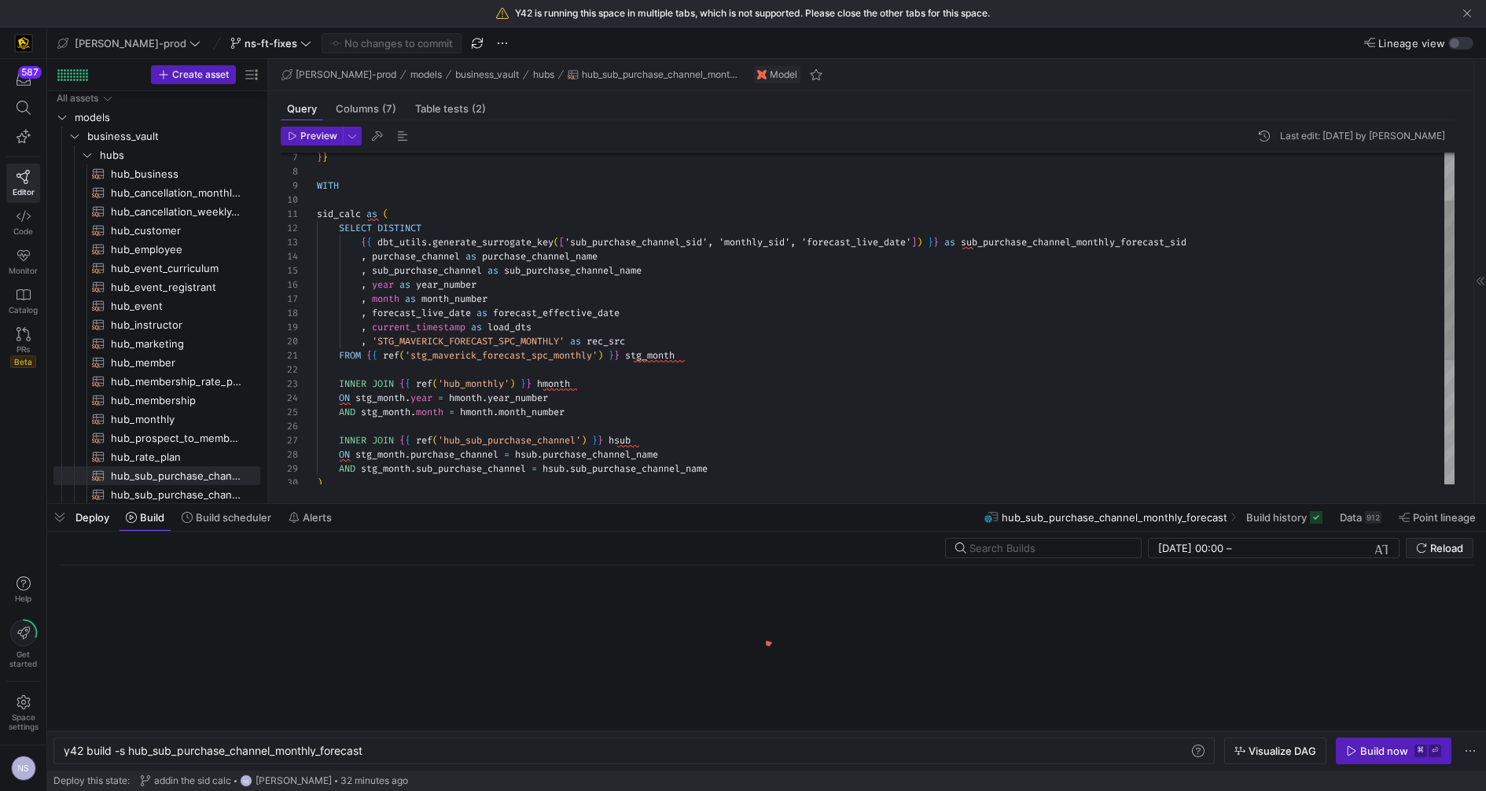
scroll to position [0, 301]
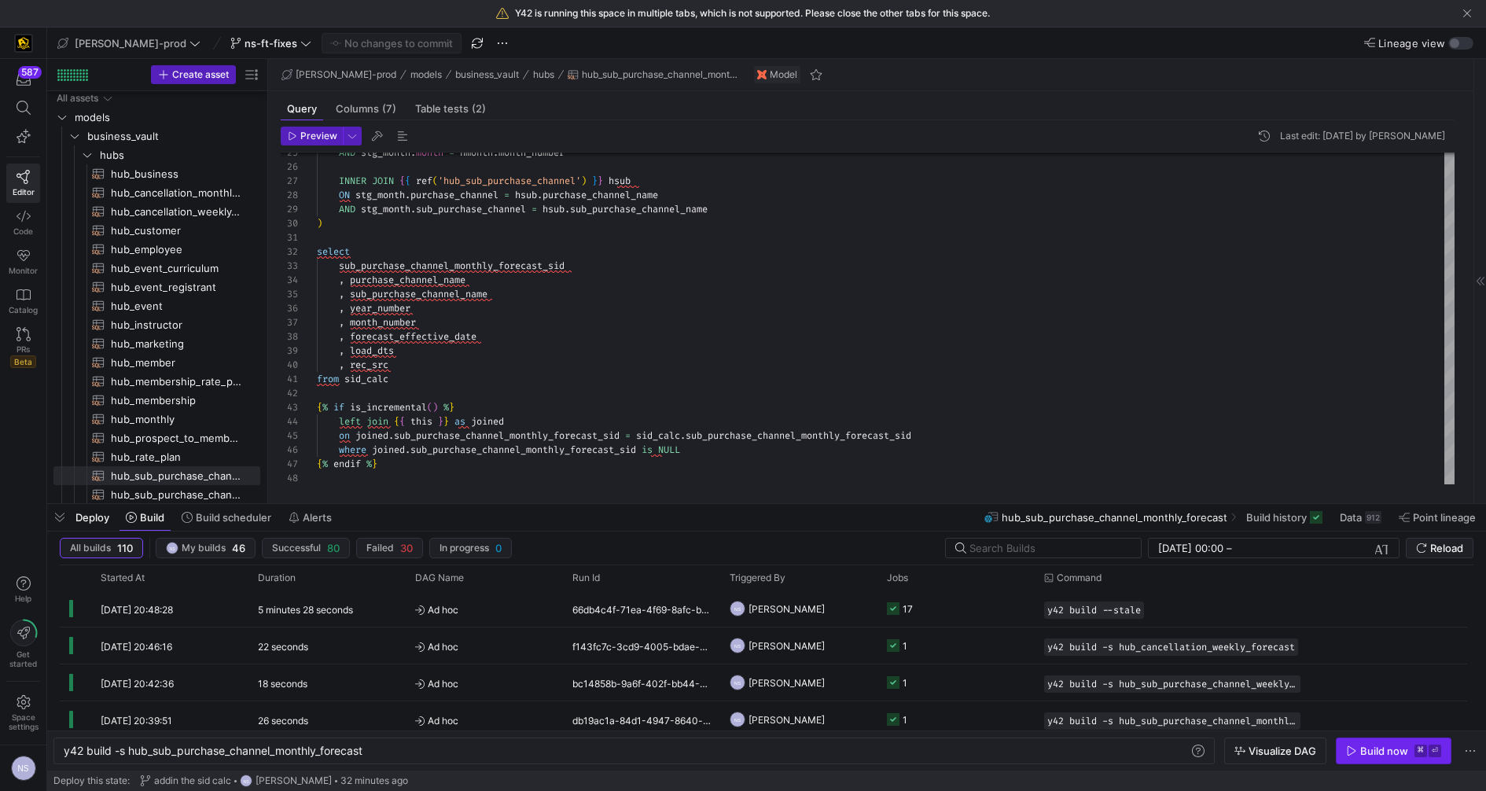
click at [1388, 749] on div "Build now" at bounding box center [1384, 750] width 48 height 13
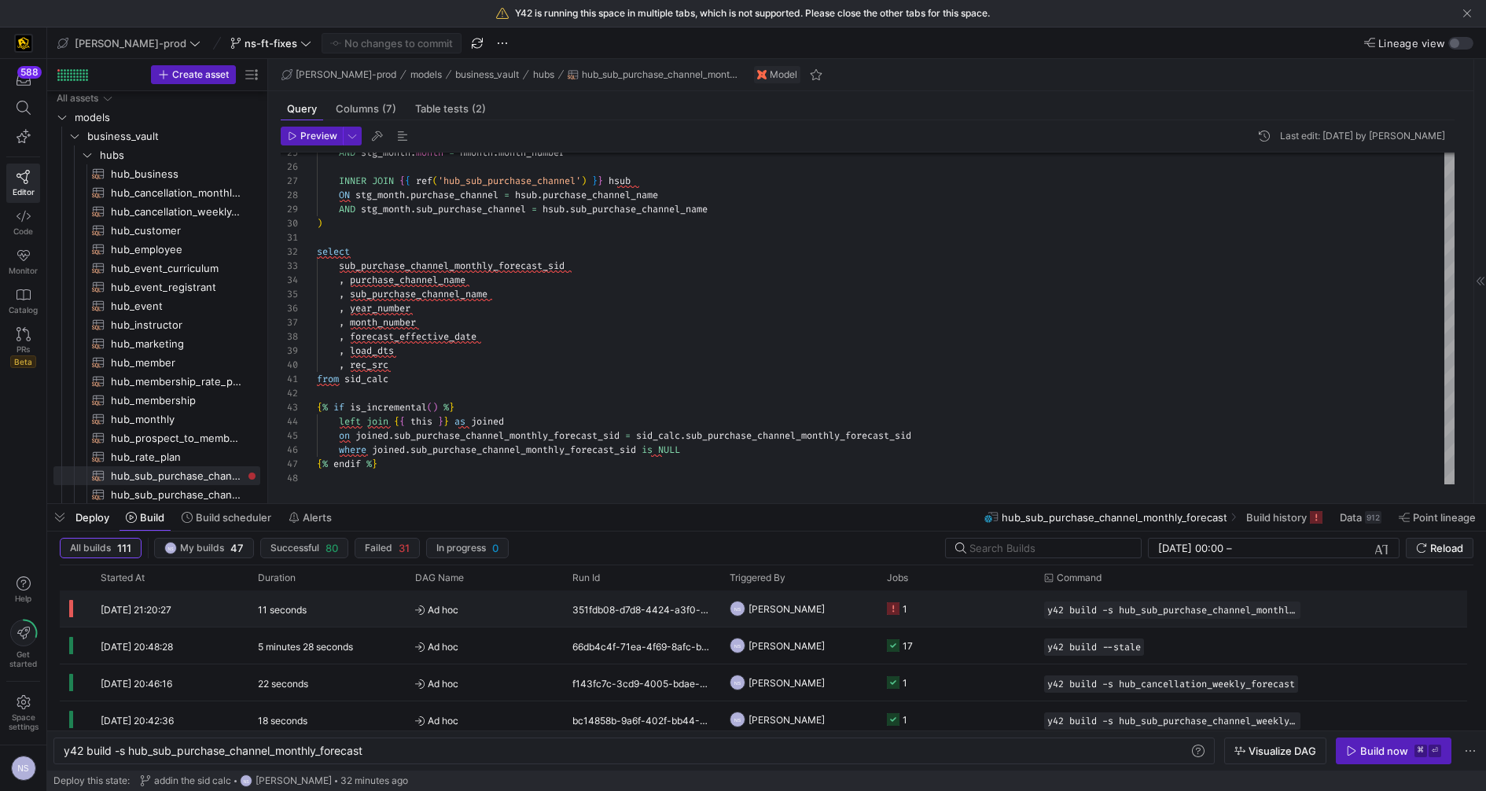
click at [962, 599] on y42-job-status-cell-renderer "1" at bounding box center [956, 608] width 138 height 35
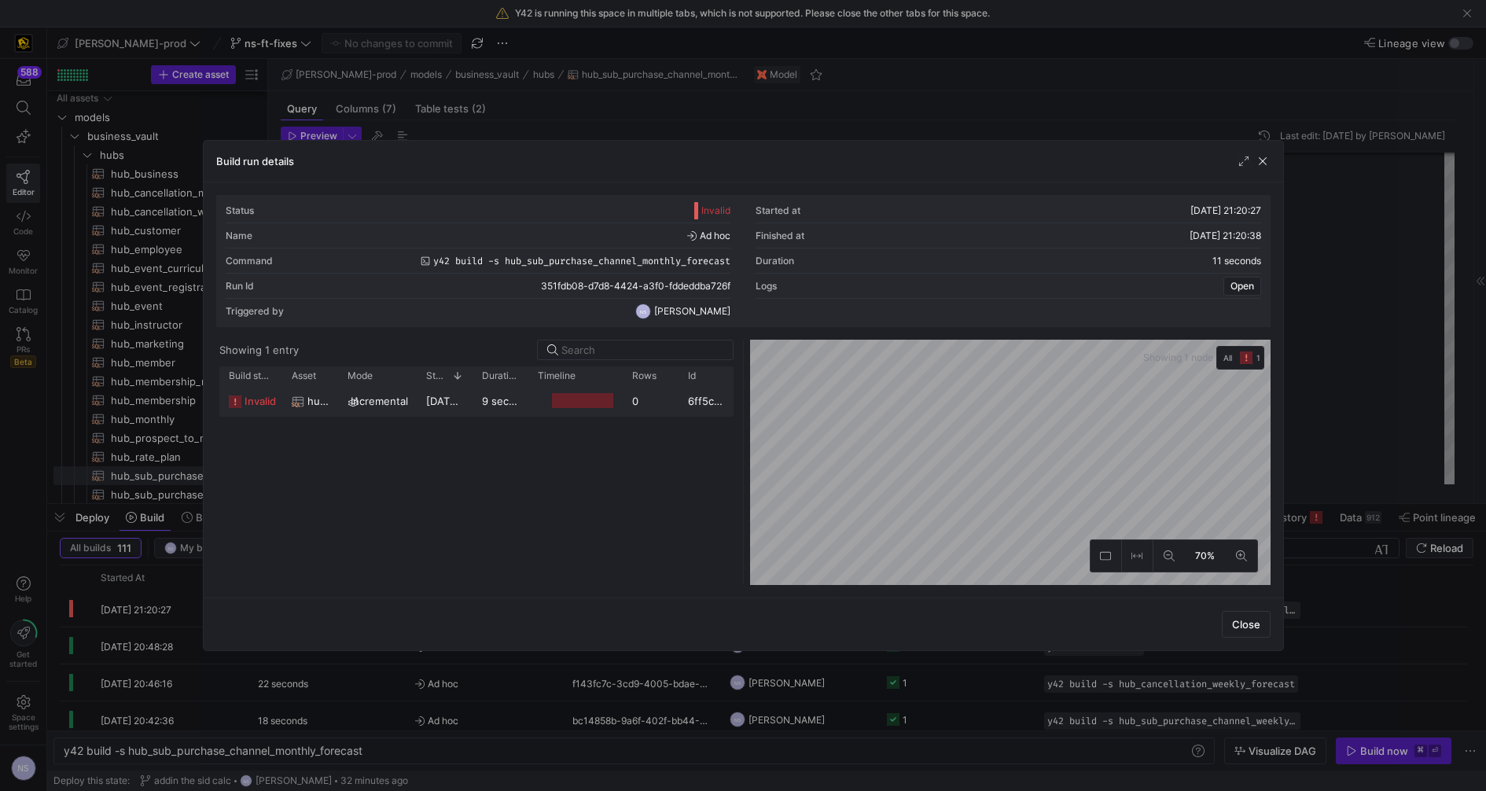
click at [557, 391] on y42-job-duration-timeline-cell-renderer at bounding box center [575, 400] width 75 height 29
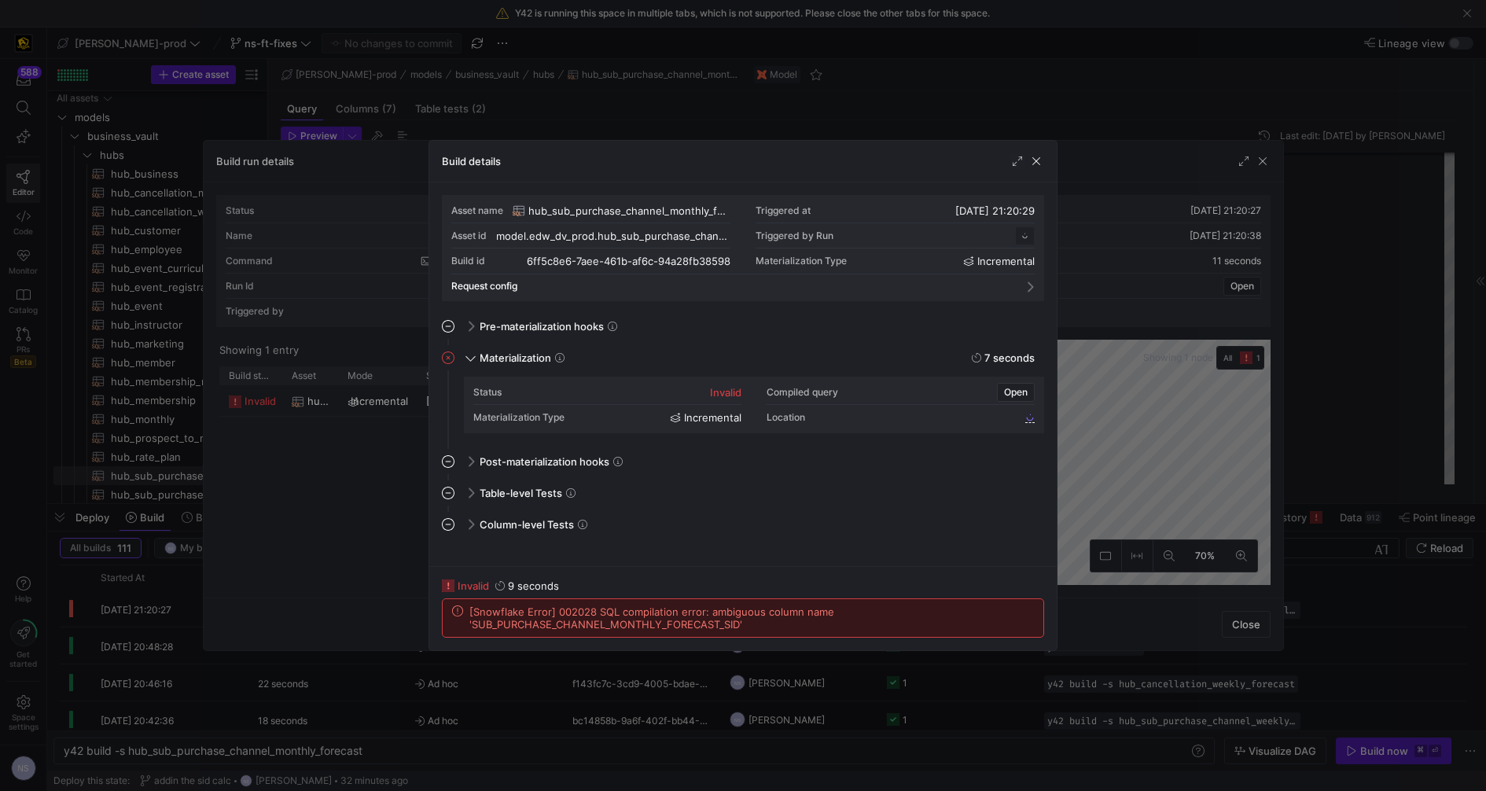
scroll to position [141, 0]
click at [1118, 513] on div at bounding box center [743, 395] width 1486 height 791
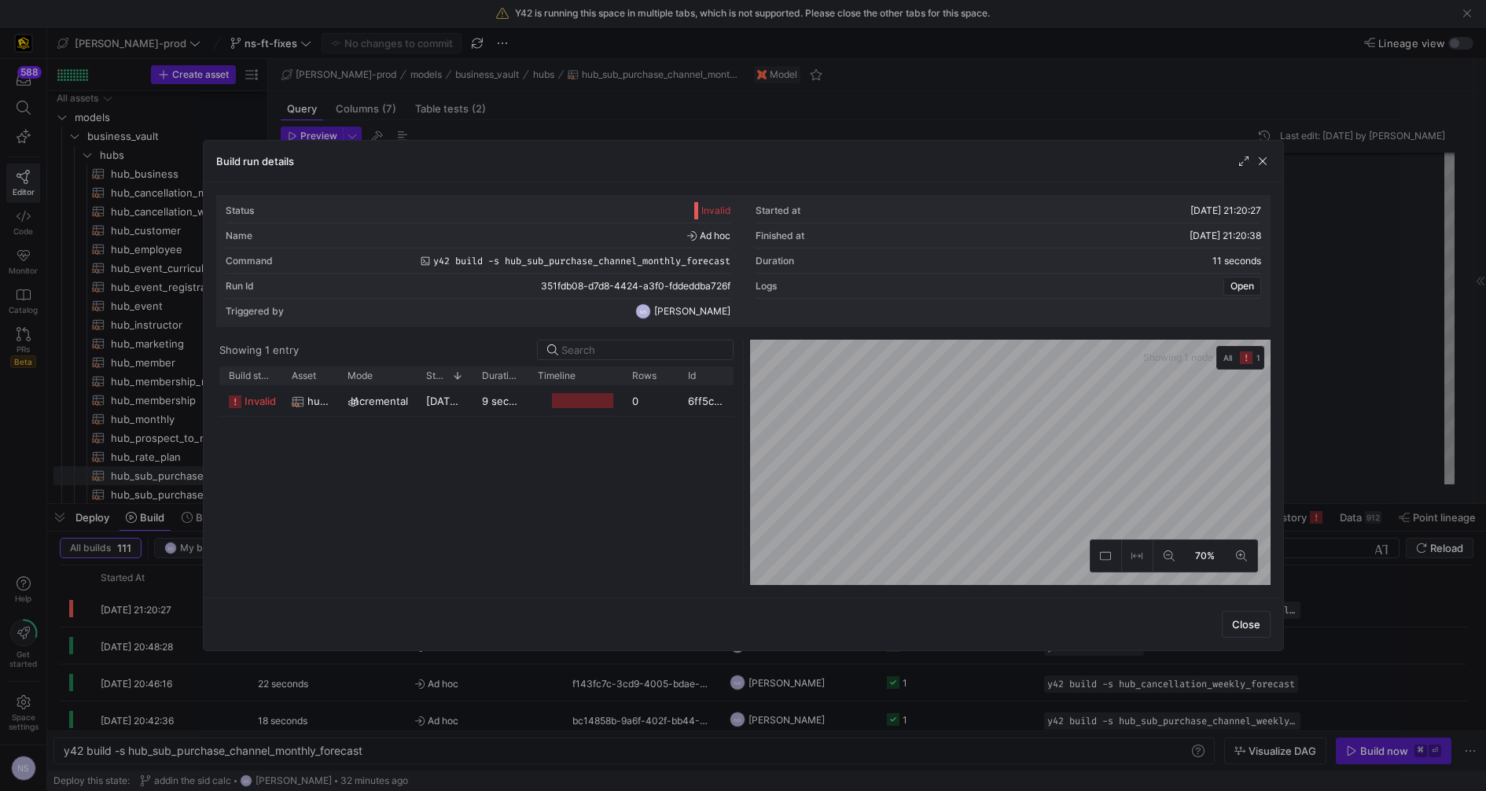
click at [1330, 413] on div at bounding box center [743, 395] width 1486 height 791
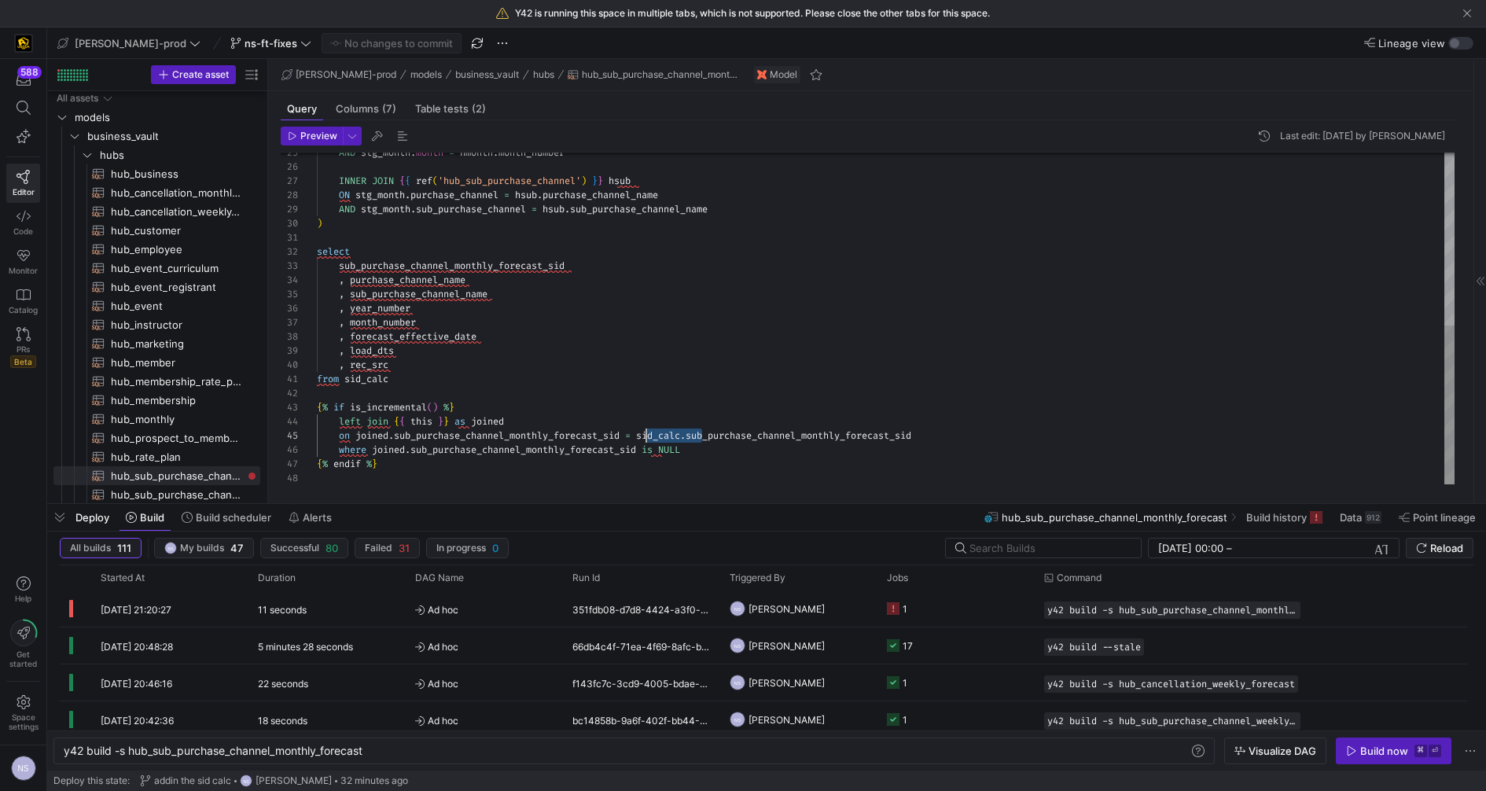
scroll to position [56, 329]
drag, startPoint x: 699, startPoint y: 434, endPoint x: 645, endPoint y: 436, distance: 54.3
click at [645, 436] on div "AND stg_month . month = hmonth . month_number INNER JOIN { { ref ( 'hub_sub_pur…" at bounding box center [886, 139] width 1138 height 692
drag, startPoint x: 341, startPoint y: 263, endPoint x: 389, endPoint y: 261, distance: 48.0
click at [341, 263] on div "AND stg_month . month = hmonth . month_number INNER JOIN { { ref ( 'hub_sub_pur…" at bounding box center [886, 139] width 1138 height 692
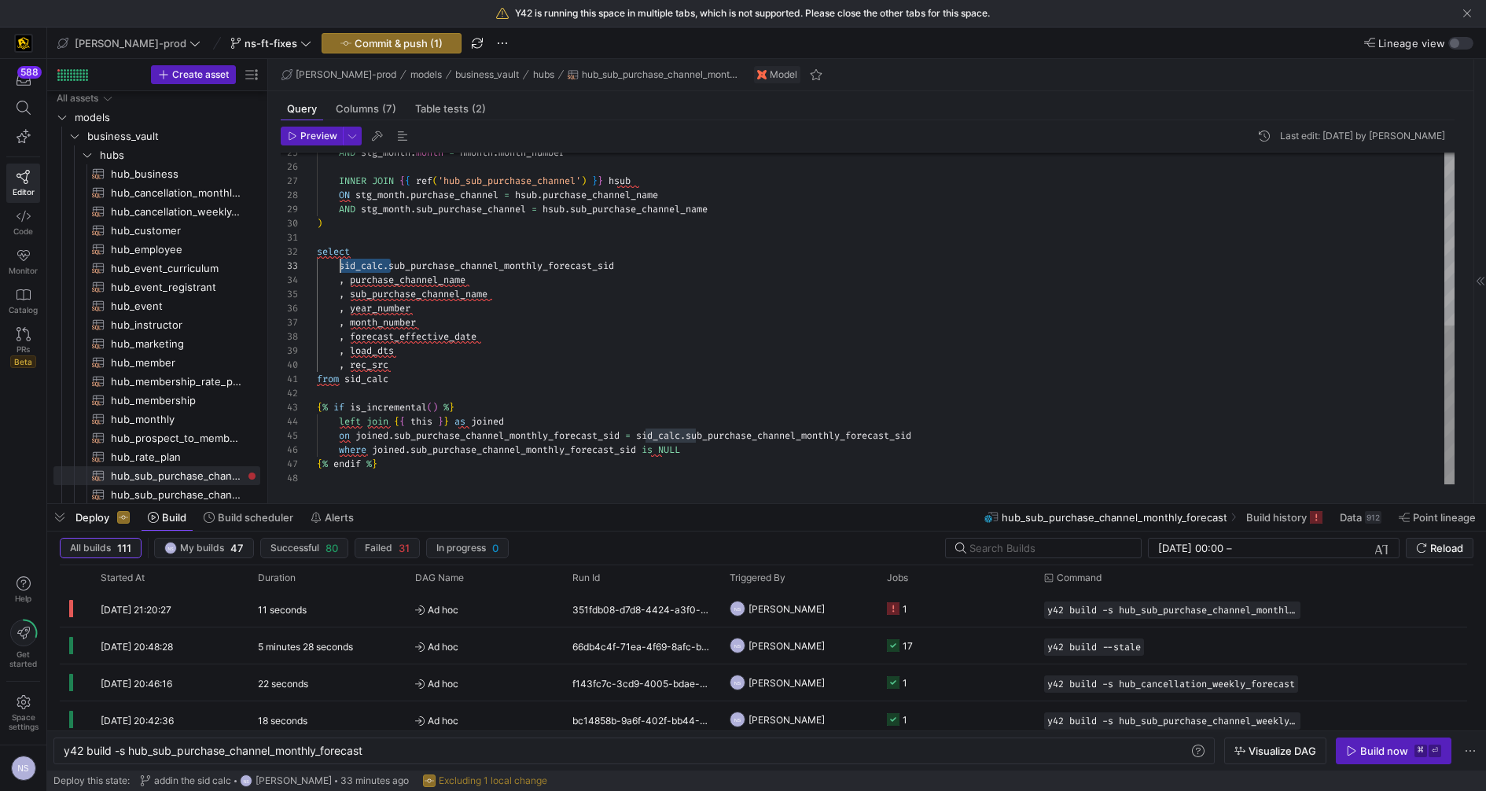
scroll to position [28, 22]
drag, startPoint x: 391, startPoint y: 264, endPoint x: 339, endPoint y: 264, distance: 52.7
click at [339, 264] on div "AND stg_month . month = hmonth . month_number INNER JOIN { { ref ( 'hub_sub_pur…" at bounding box center [886, 139] width 1138 height 692
click at [700, 298] on div "AND stg_month . month = hmonth . month_number INNER JOIN { { ref ( 'hub_sub_pur…" at bounding box center [886, 139] width 1138 height 692
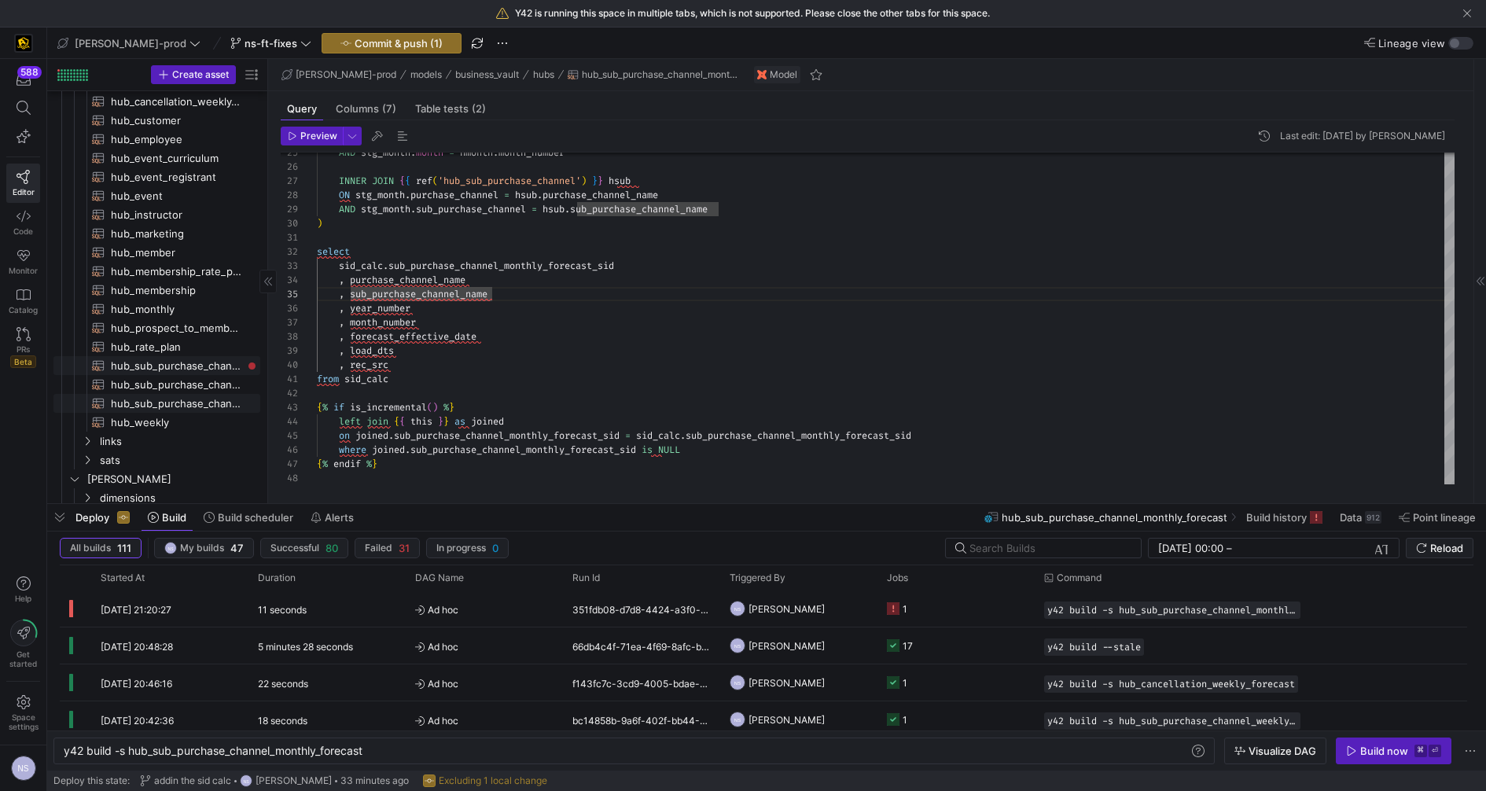
scroll to position [114, 0]
click at [157, 377] on span "hub_sub_purchase_channel_weekly_forecast​​​​​​​​​​" at bounding box center [176, 383] width 131 height 18
type textarea "{{ config( materialized='incremental' ) }} WITH sid_calc as ( SELECT DISTINCT"
type textarea "y42 build -s hub_sub_purchase_channel_weekly_forecast"
click at [339, 260] on div "ON stg_week . week_start_date = hweek . week_start_date INNER JOIN { { ref ( 'h…" at bounding box center [886, 160] width 1138 height 649
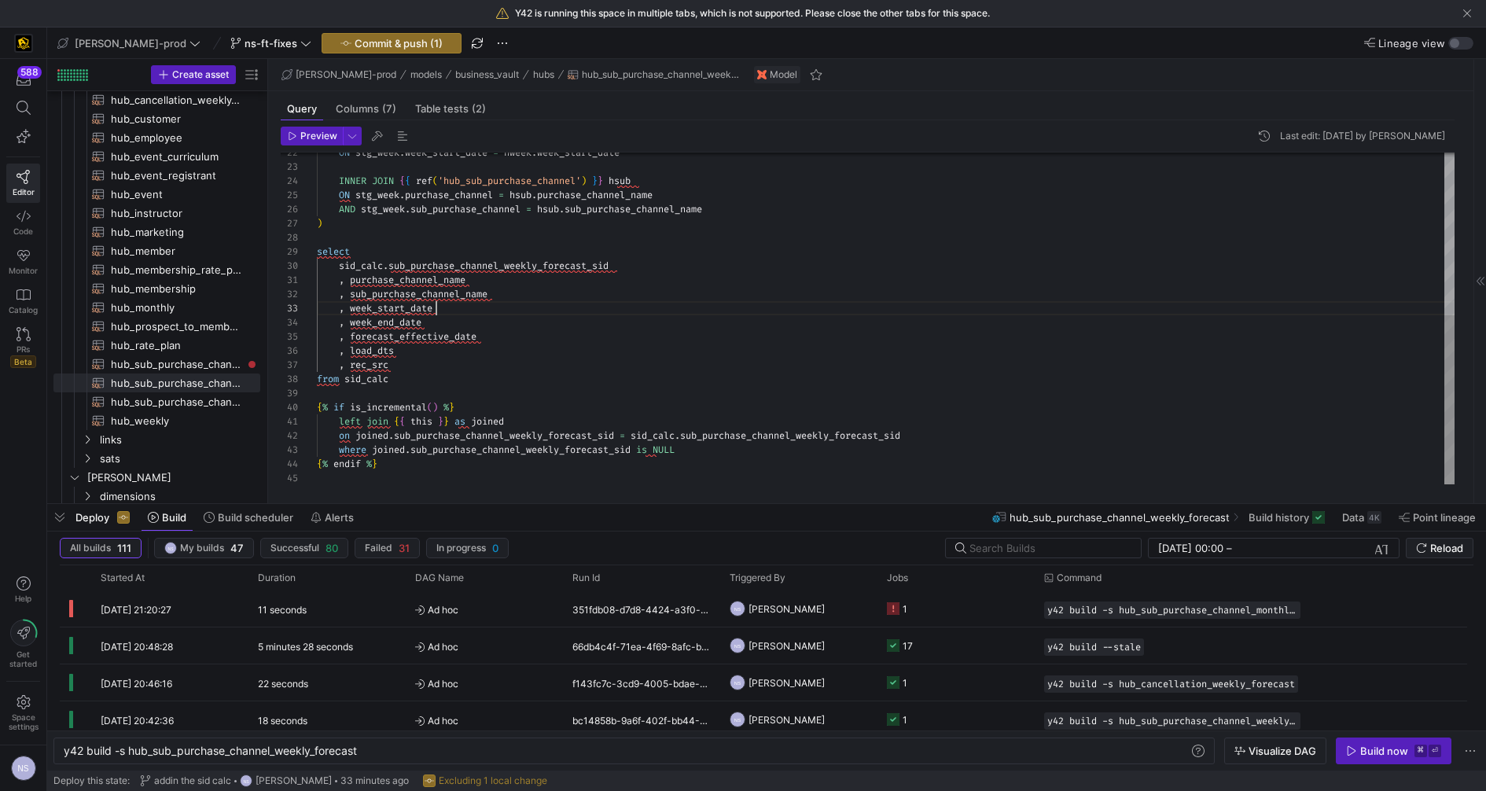
scroll to position [28, 119]
click at [865, 304] on div "ON stg_week . week_start_date = hweek . week_start_date INNER JOIN { { ref ( 'h…" at bounding box center [886, 160] width 1138 height 649
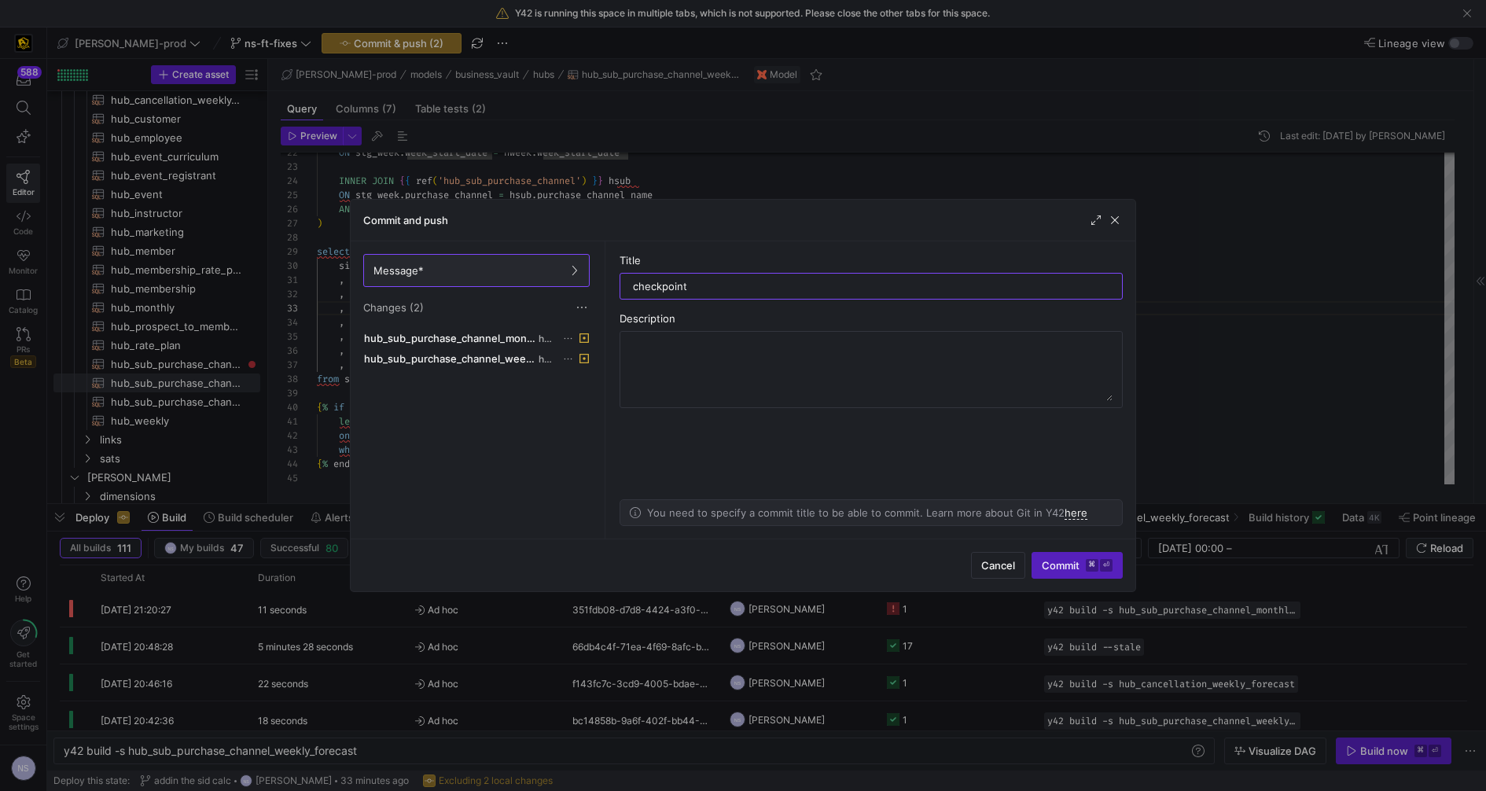
click at [1246, 329] on div at bounding box center [743, 395] width 1486 height 791
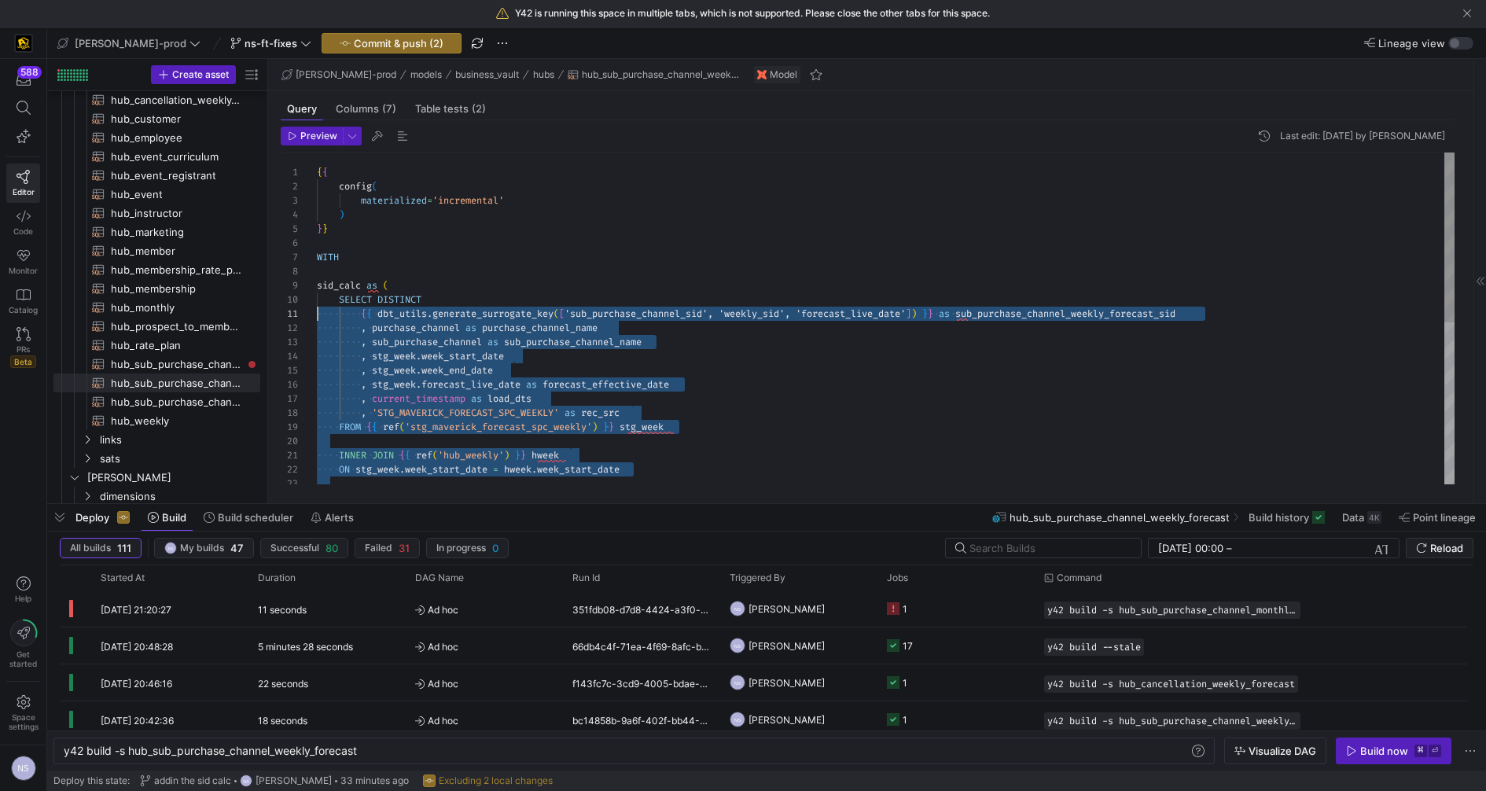
scroll to position [112, 0]
drag, startPoint x: 399, startPoint y: 338, endPoint x: 304, endPoint y: 284, distance: 108.8
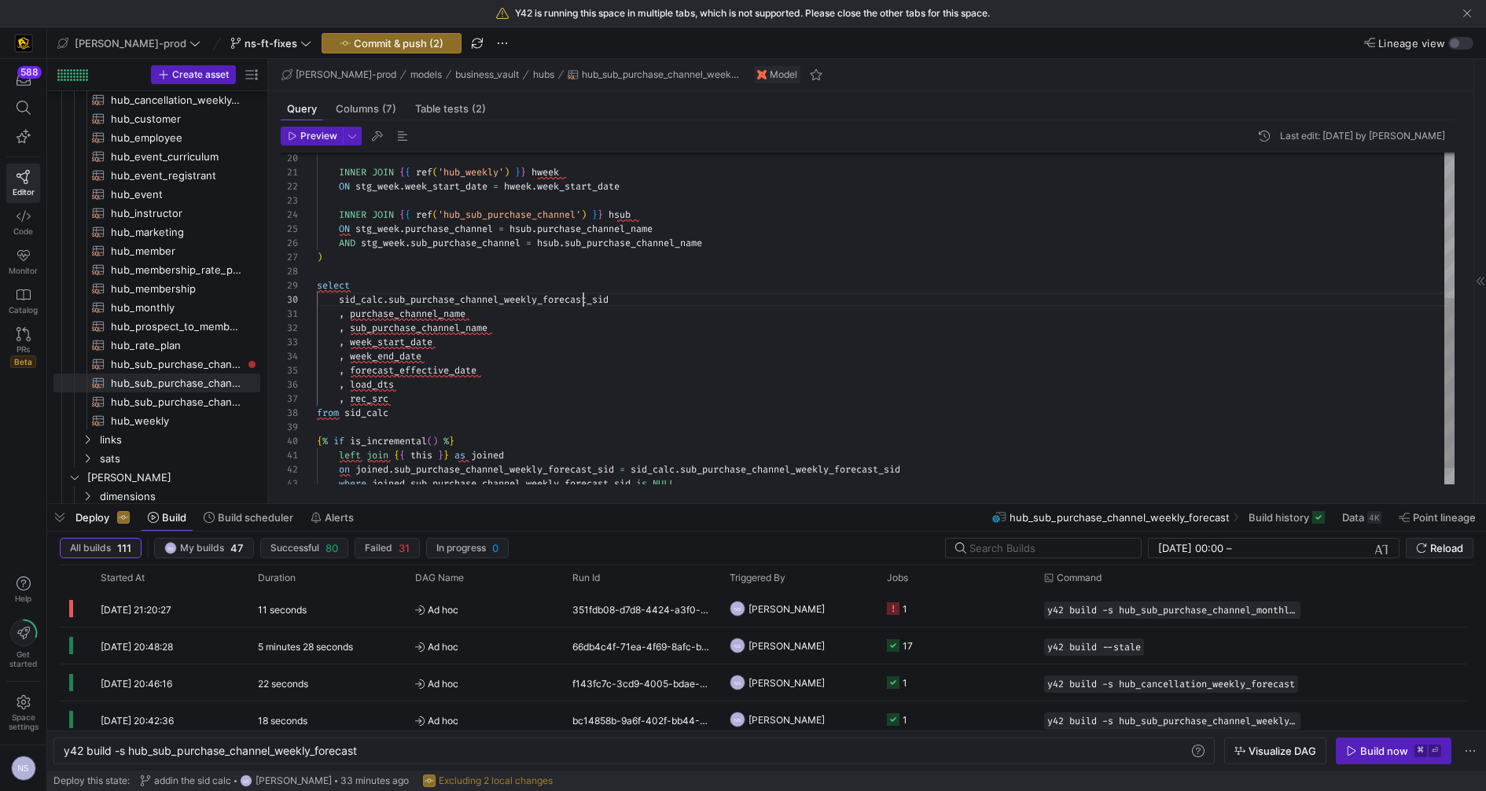
click at [584, 299] on div "ON stg_week . week_start_date = hweek . week_start_date INNER JOIN { { ref ( 'h…" at bounding box center [886, 194] width 1138 height 649
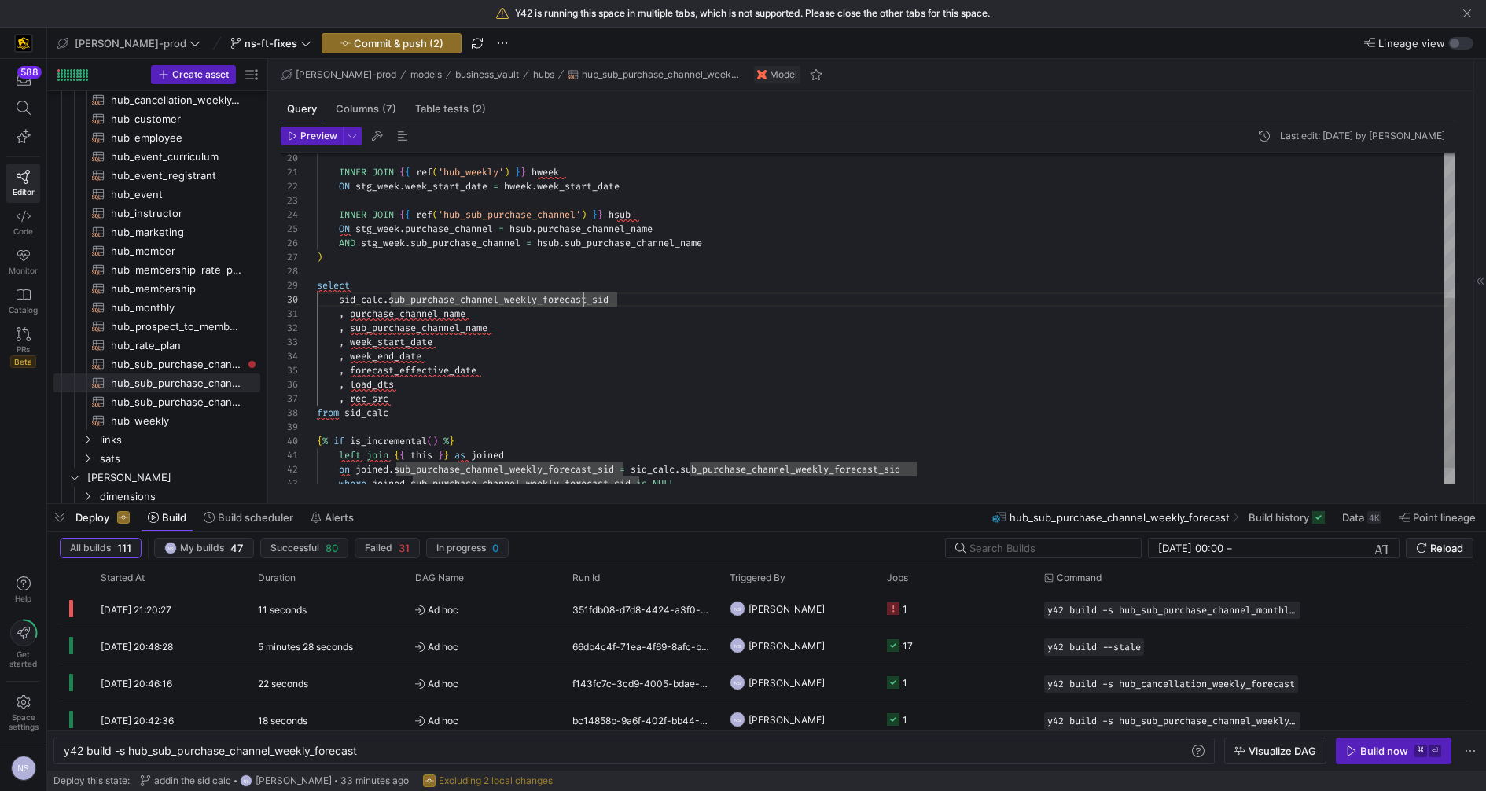
scroll to position [127, 299]
click at [584, 299] on div "ON stg_week . week_start_date = hweek . week_start_date INNER JOIN { { ref ( 'h…" at bounding box center [886, 194] width 1138 height 649
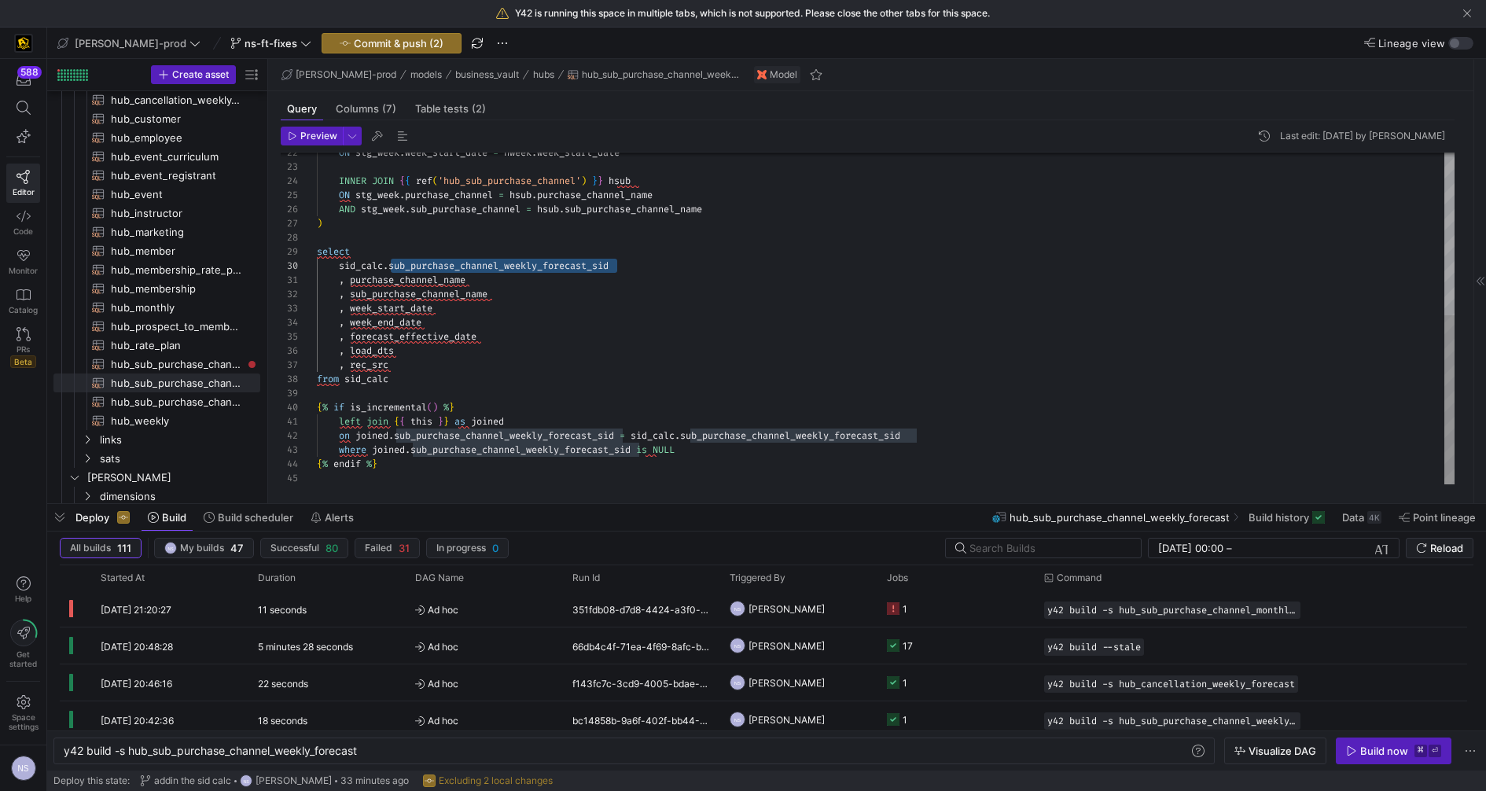
type textarea "left join {{ this }} as joined on joined.sub_purchase_channel_weekly_forecast_s…"
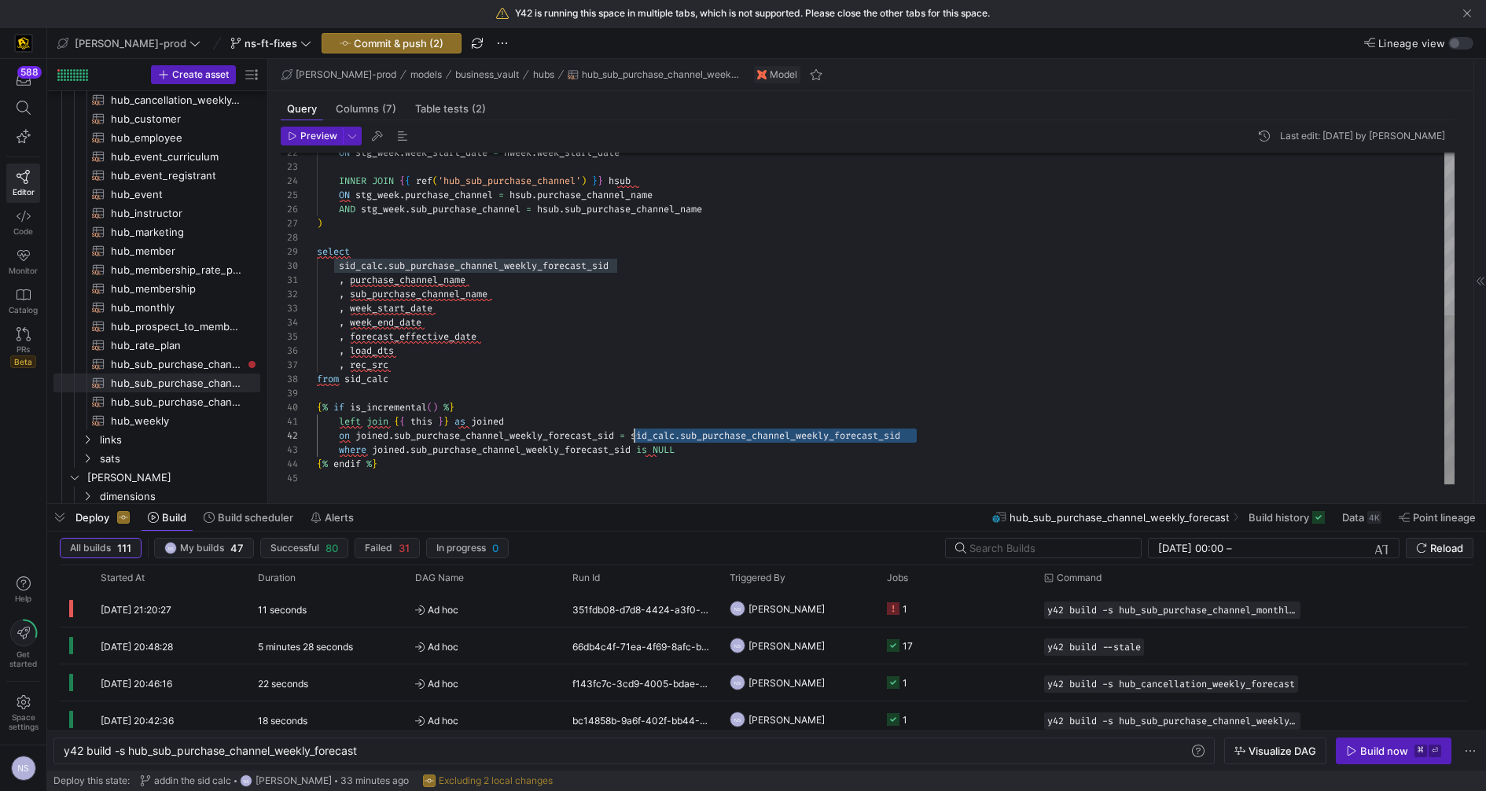
scroll to position [14, 322]
drag, startPoint x: 961, startPoint y: 432, endPoint x: 639, endPoint y: 432, distance: 322.3
click at [639, 432] on div "ON stg_week . week_start_date = hweek . week_start_date INNER JOIN { { ref ( 'h…" at bounding box center [886, 160] width 1138 height 649
click at [378, 44] on span "Commit & push (2)" at bounding box center [399, 43] width 90 height 13
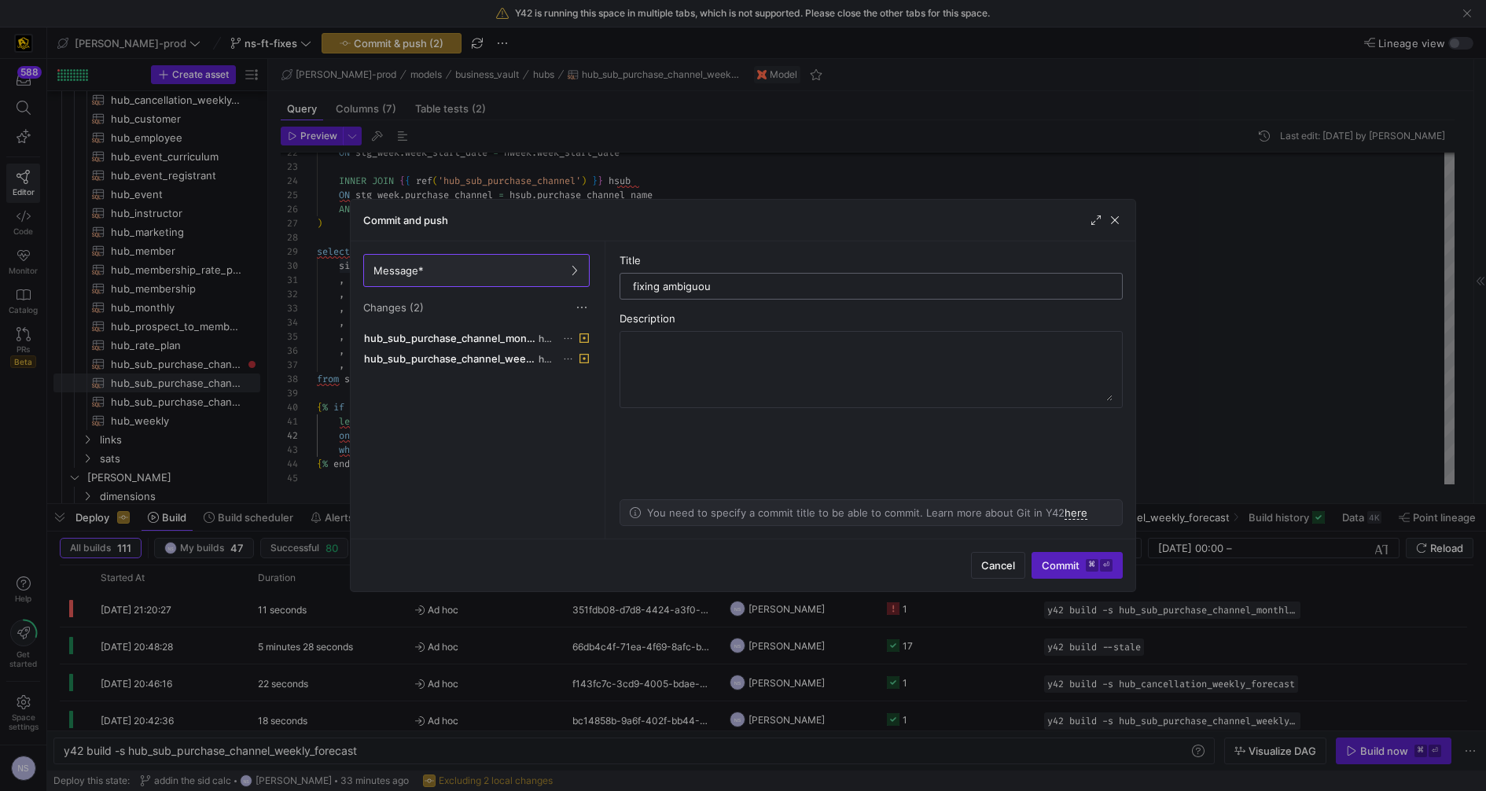
type input "fixing ambiguous"
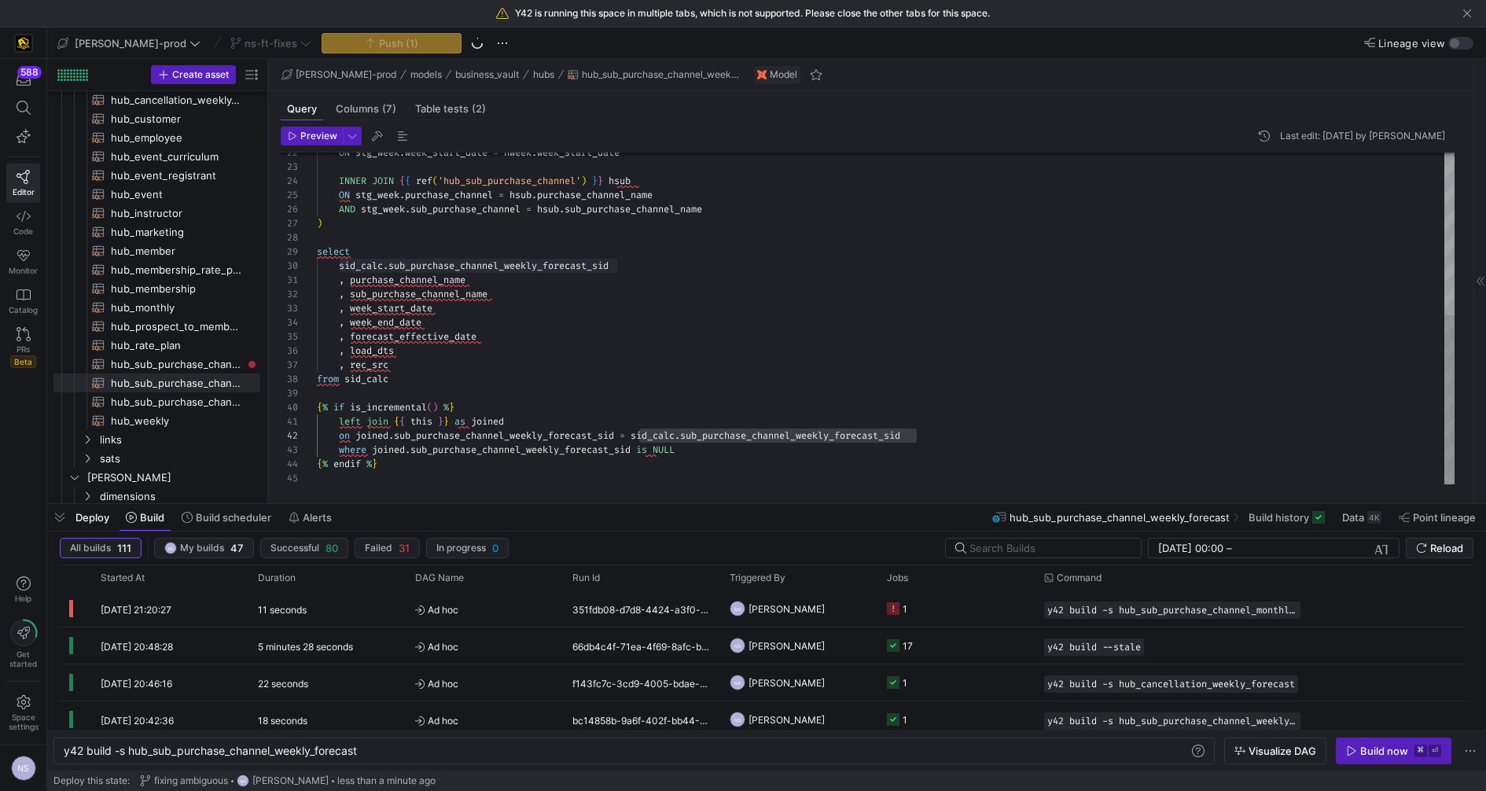
click at [723, 444] on div "ON stg_week . week_start_date = hweek . week_start_date INNER JOIN { { ref ( 'h…" at bounding box center [886, 160] width 1138 height 649
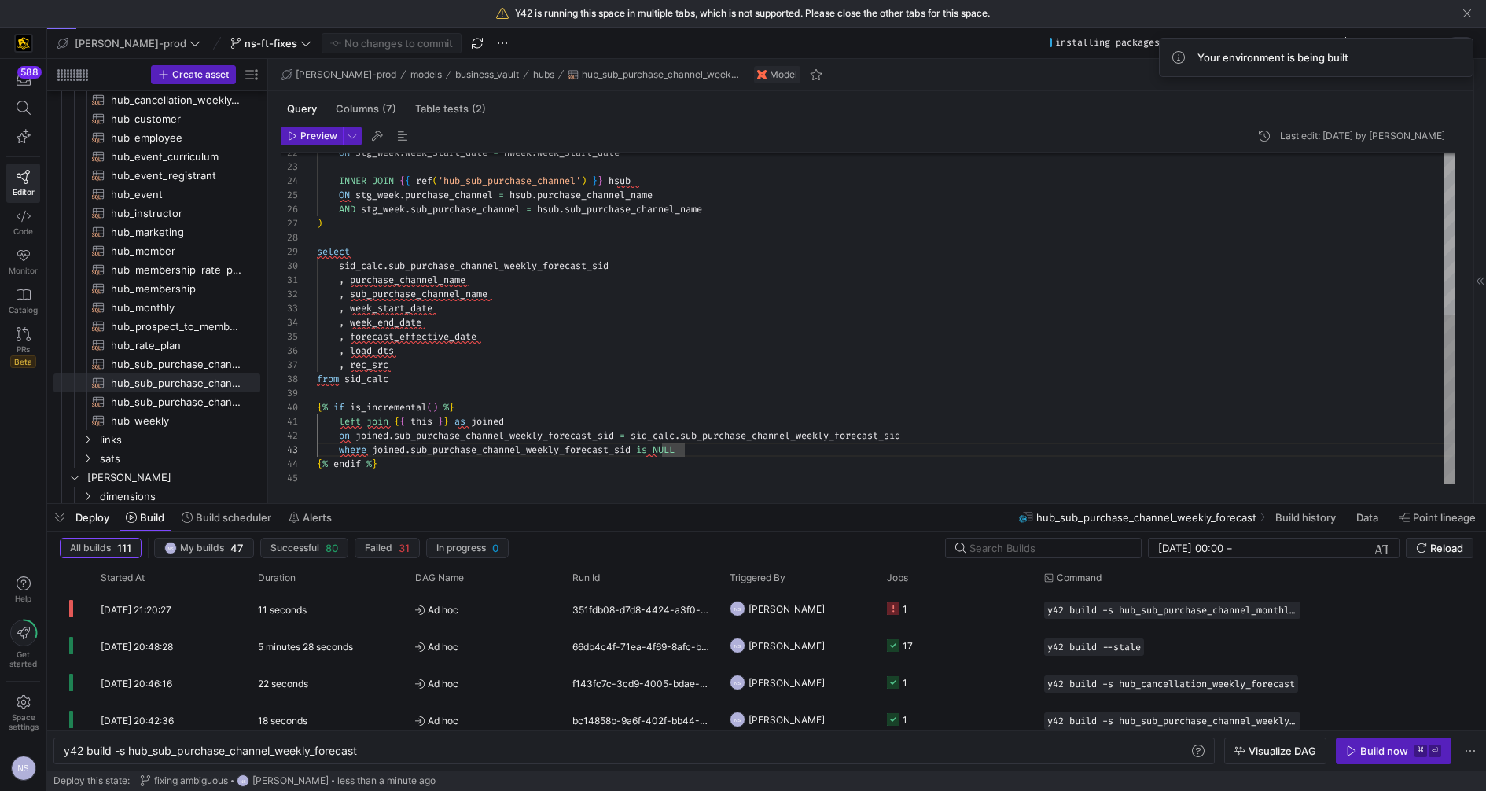
click at [576, 436] on div "ON stg_week . week_start_date = hweek . week_start_date INNER JOIN { { ref ( 'h…" at bounding box center [886, 160] width 1138 height 649
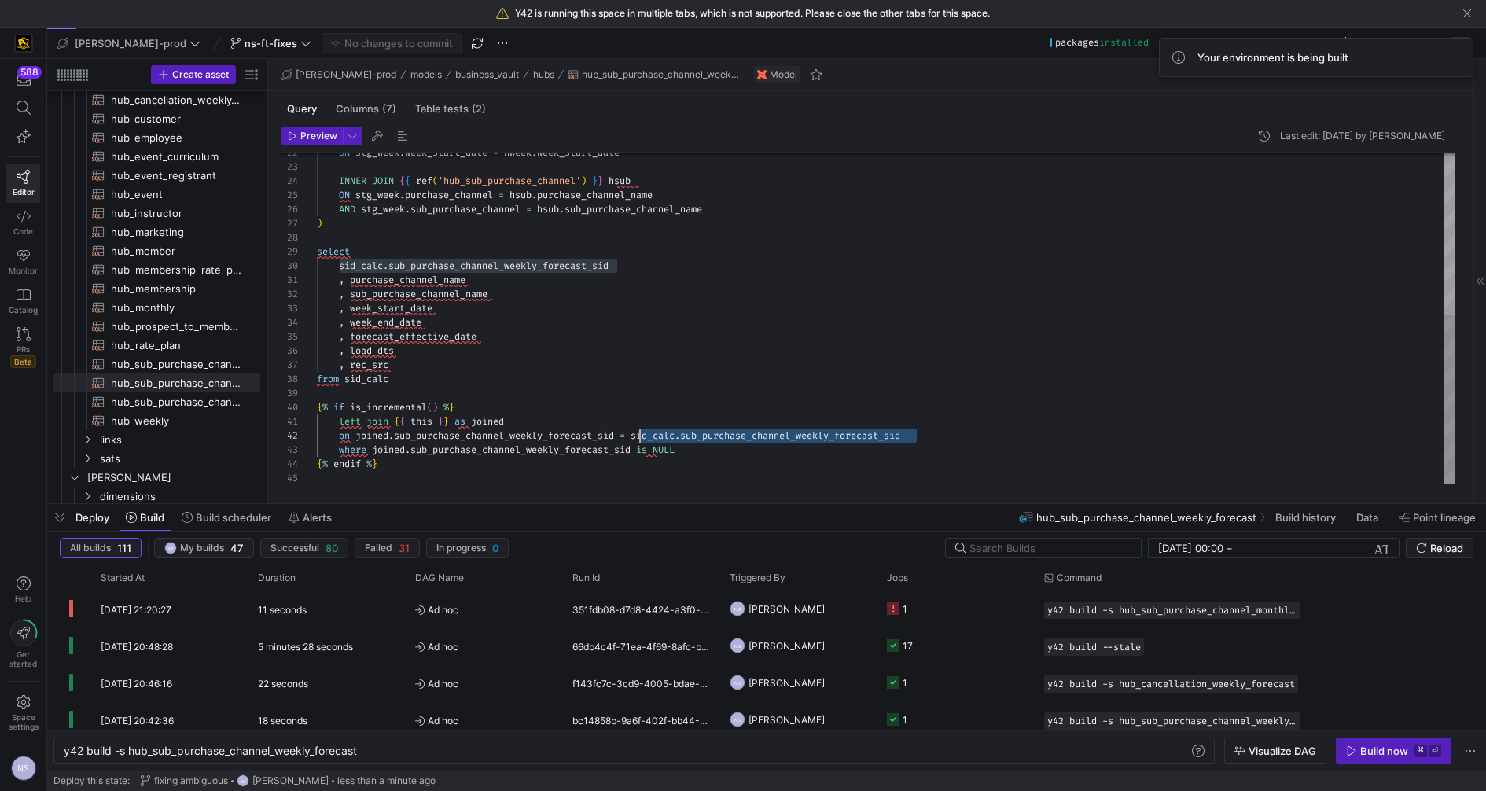
scroll to position [14, 329]
drag, startPoint x: 973, startPoint y: 431, endPoint x: 679, endPoint y: 458, distance: 295.2
click at [642, 435] on div "ON stg_week . week_start_date = hweek . week_start_date INNER JOIN { { ref ( 'h…" at bounding box center [886, 160] width 1138 height 649
click at [61, 516] on span "button" at bounding box center [59, 517] width 25 height 27
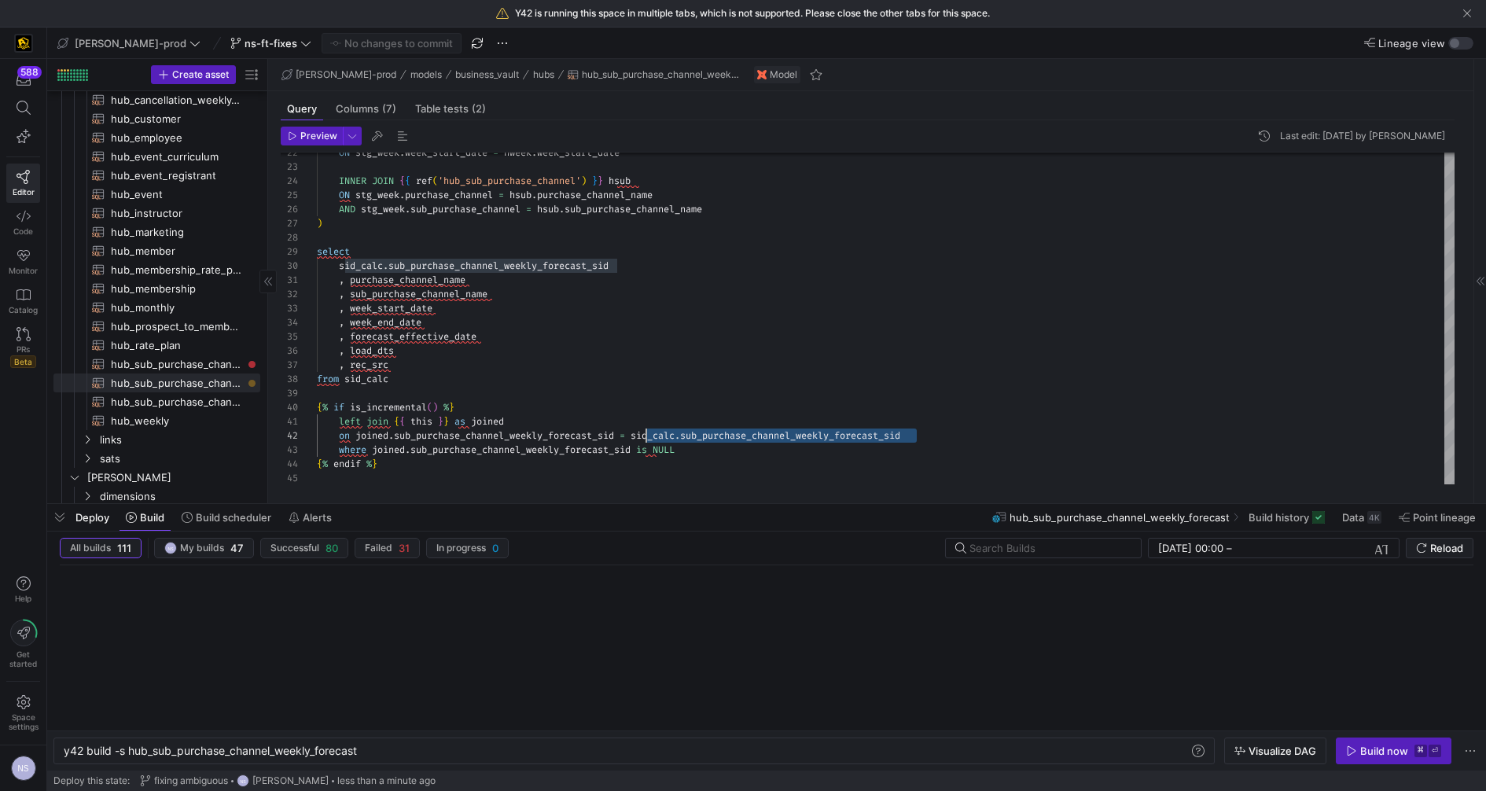
scroll to position [26, 0]
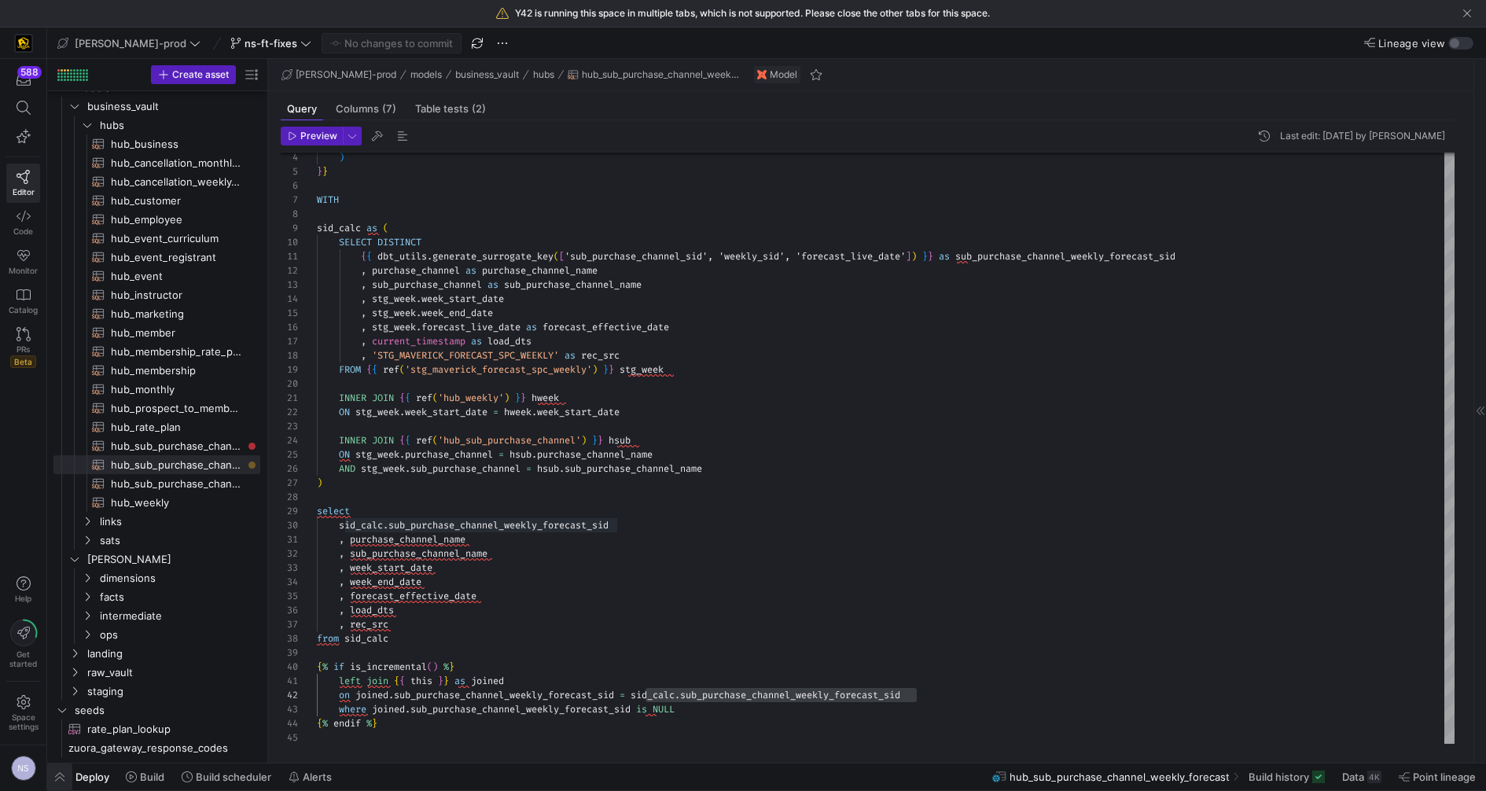
click at [47, 779] on span "button" at bounding box center [59, 776] width 25 height 27
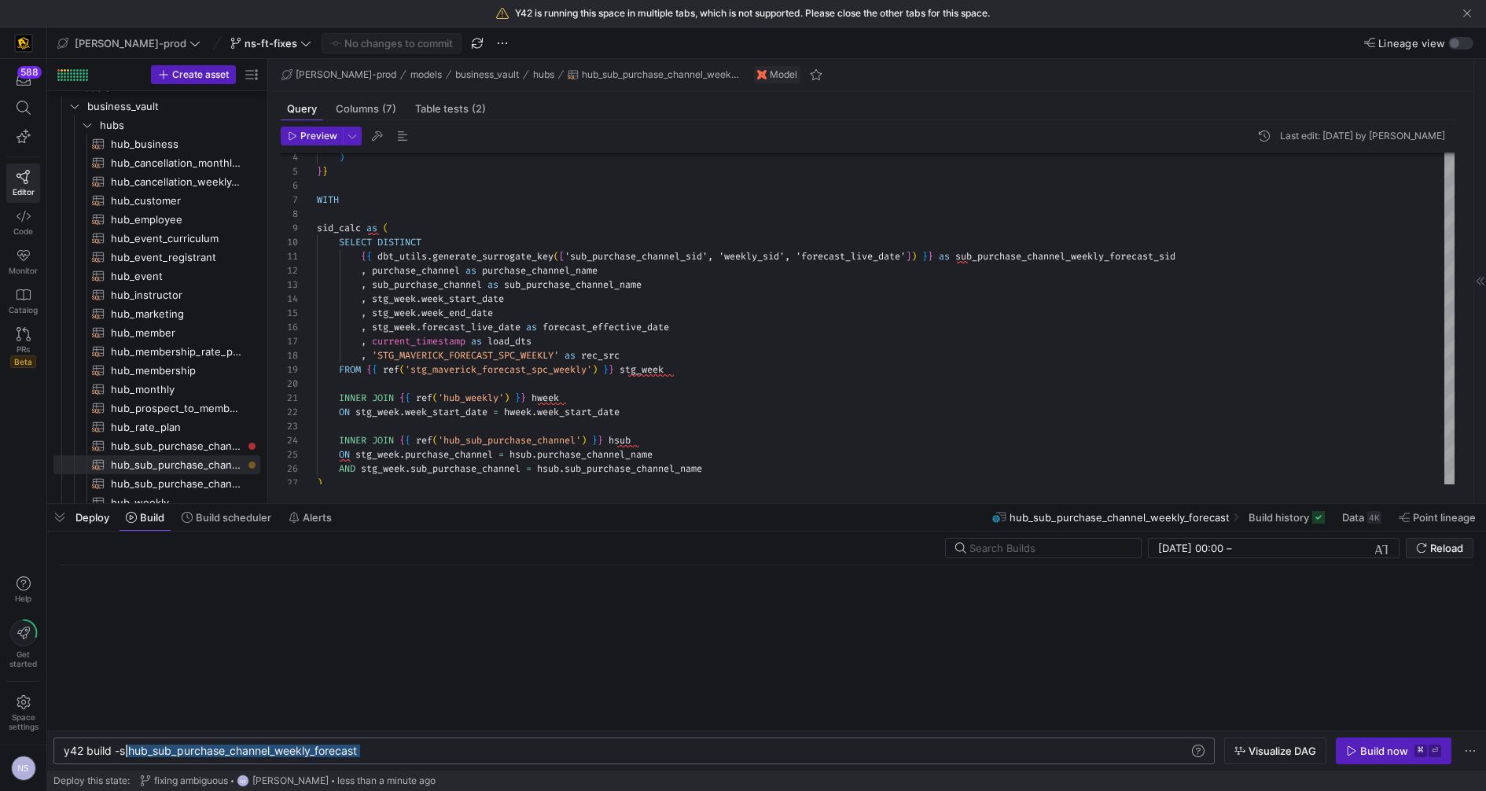
scroll to position [0, 56]
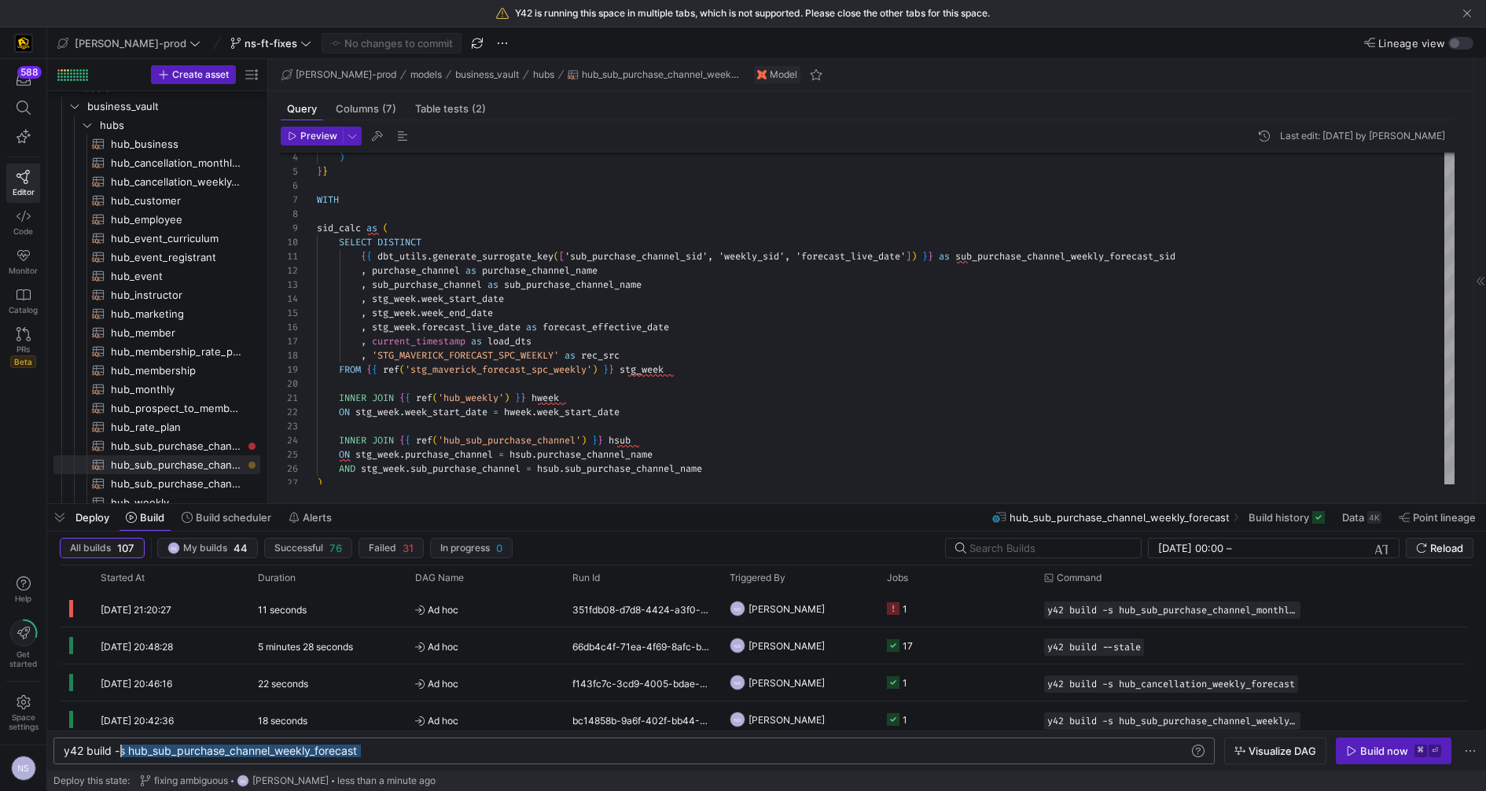
drag, startPoint x: 388, startPoint y: 748, endPoint x: 121, endPoint y: 752, distance: 266.5
click at [121, 752] on div "y42 build -s hub_sub_purchase_channel_weekly_forec ast" at bounding box center [627, 750] width 1127 height 13
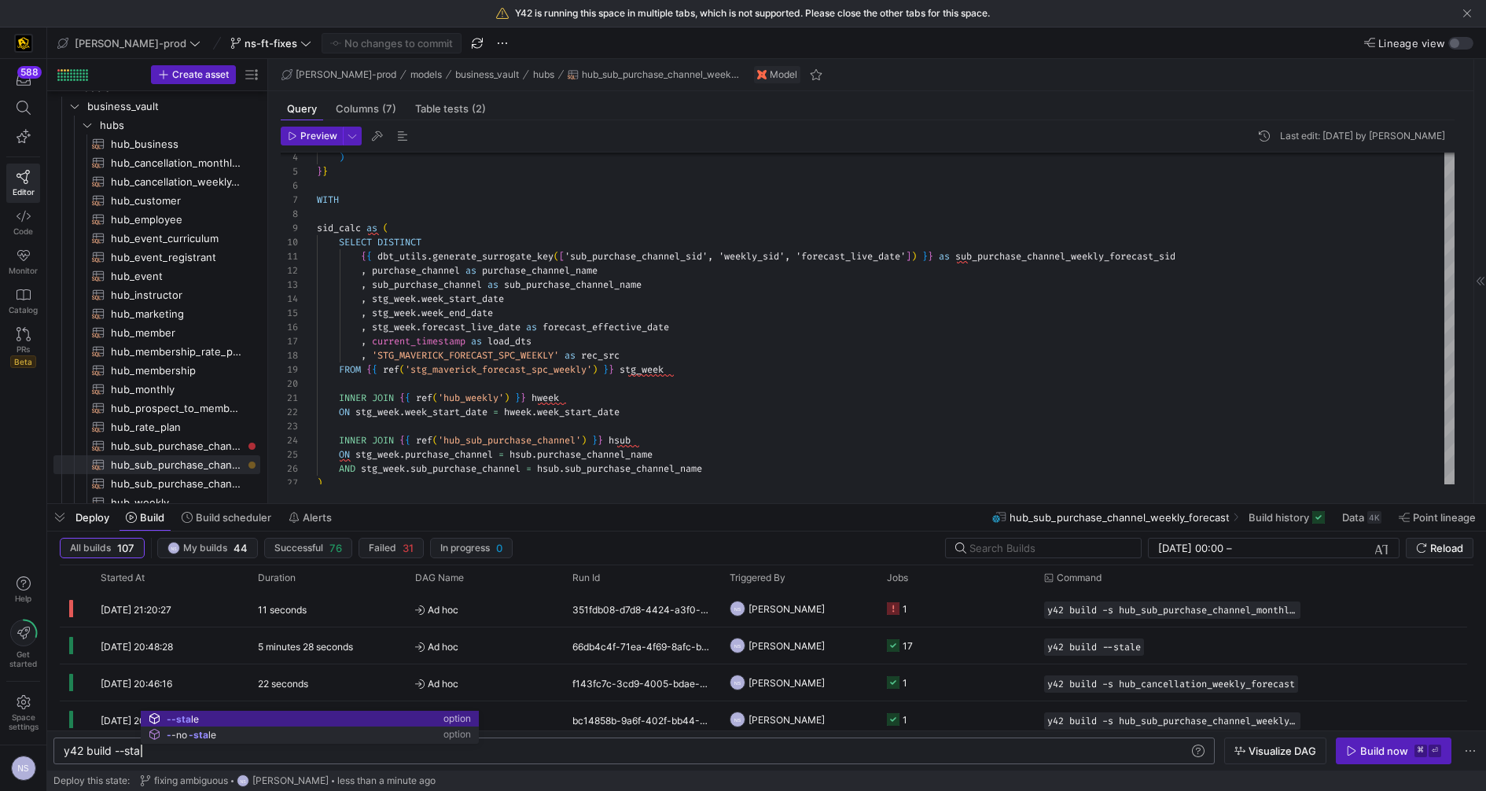
scroll to position [0, 85]
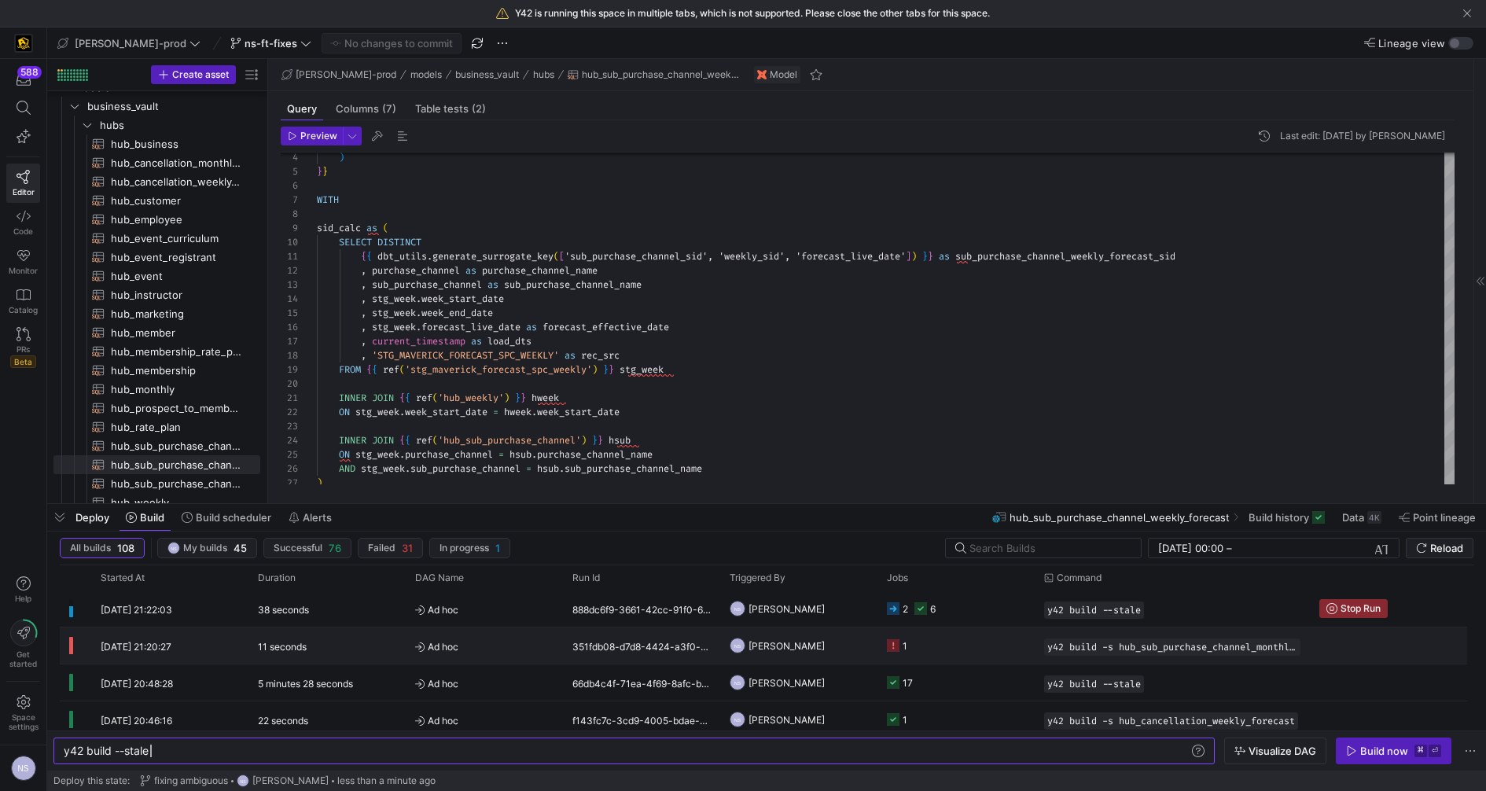
type textarea "y42 build --stale"
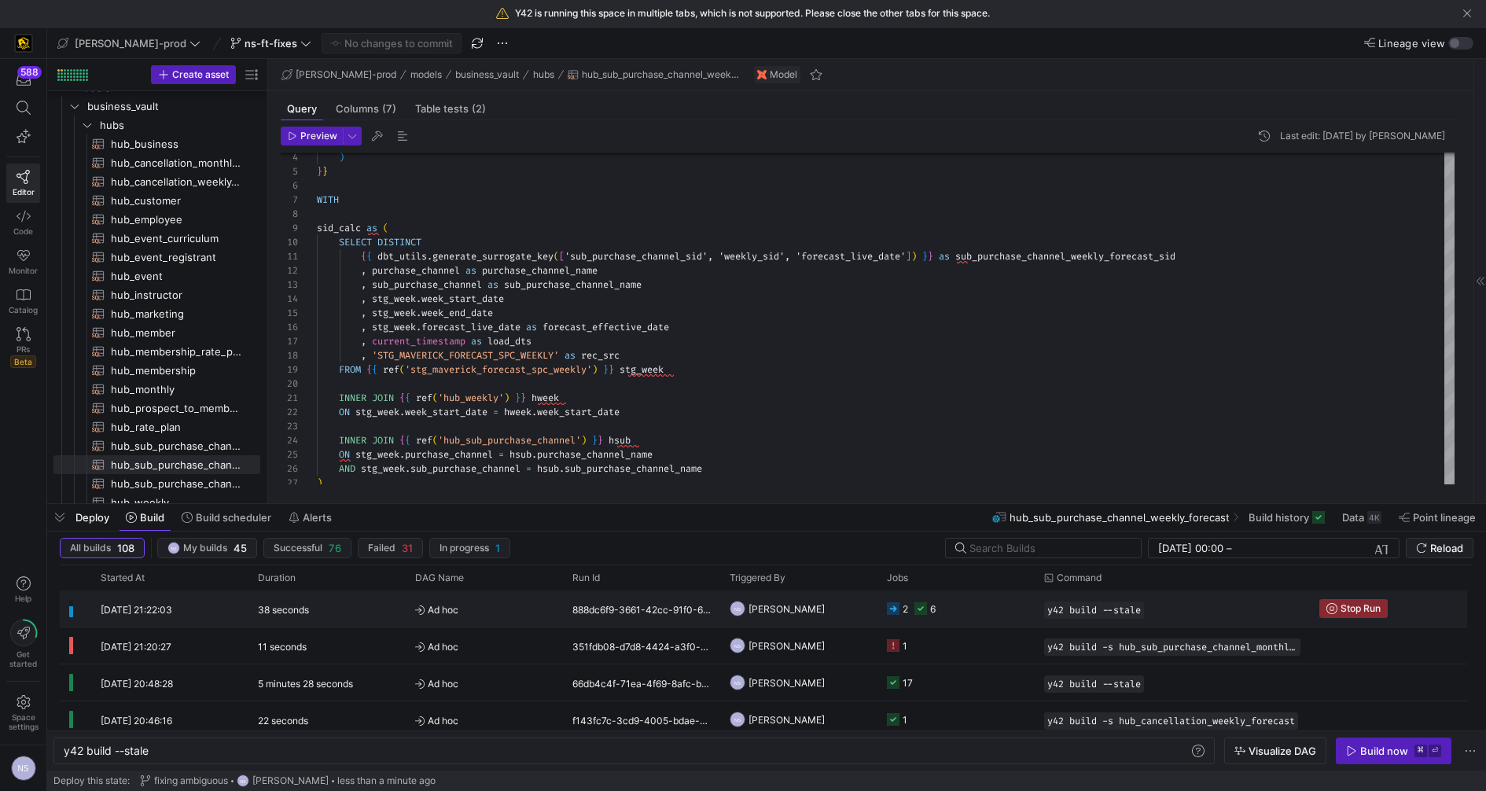
click at [950, 616] on y42-job-status-cell-renderer "2 6" at bounding box center [956, 608] width 138 height 35
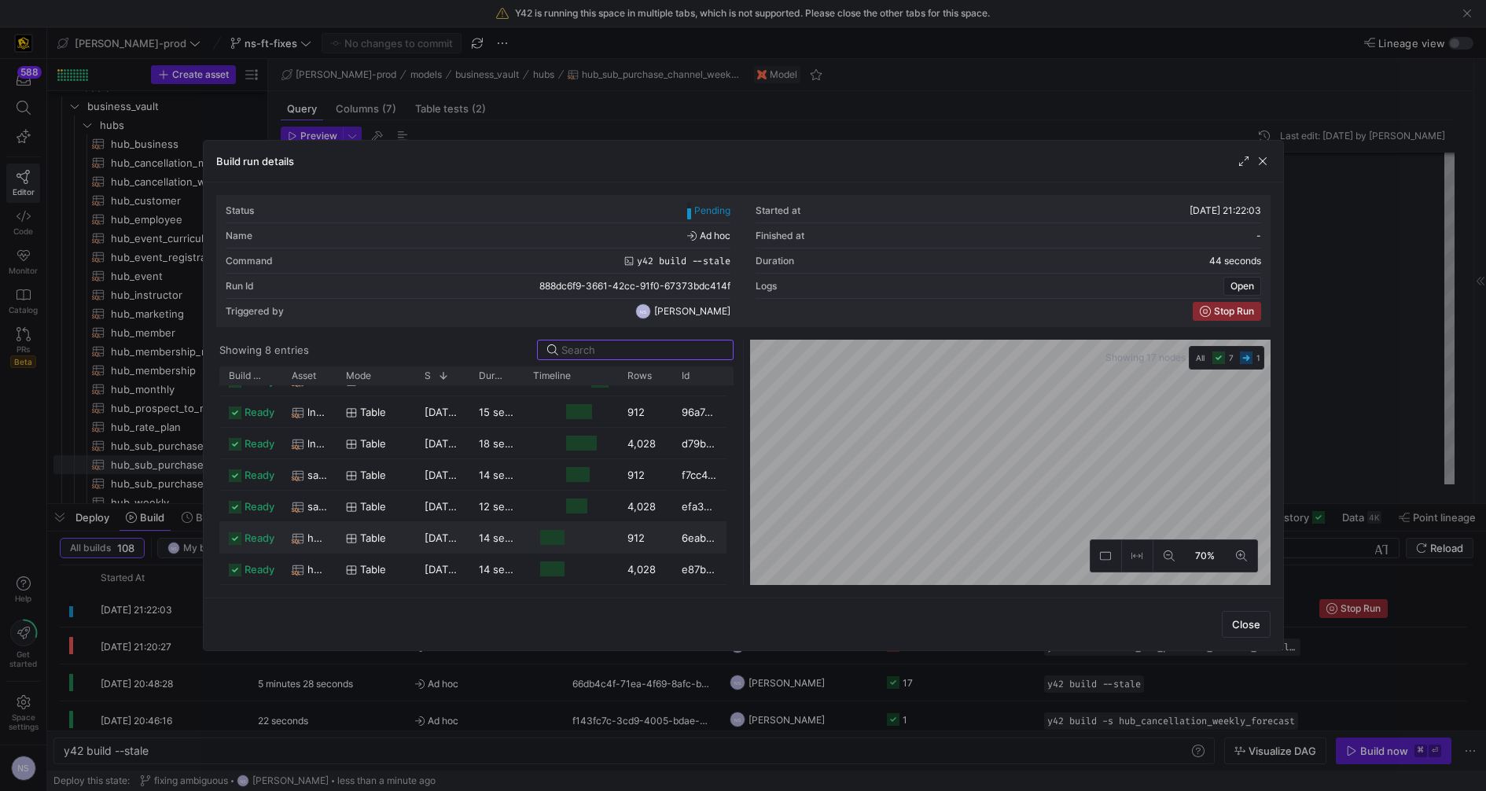
scroll to position [50, 0]
click at [1409, 373] on div at bounding box center [743, 395] width 1486 height 791
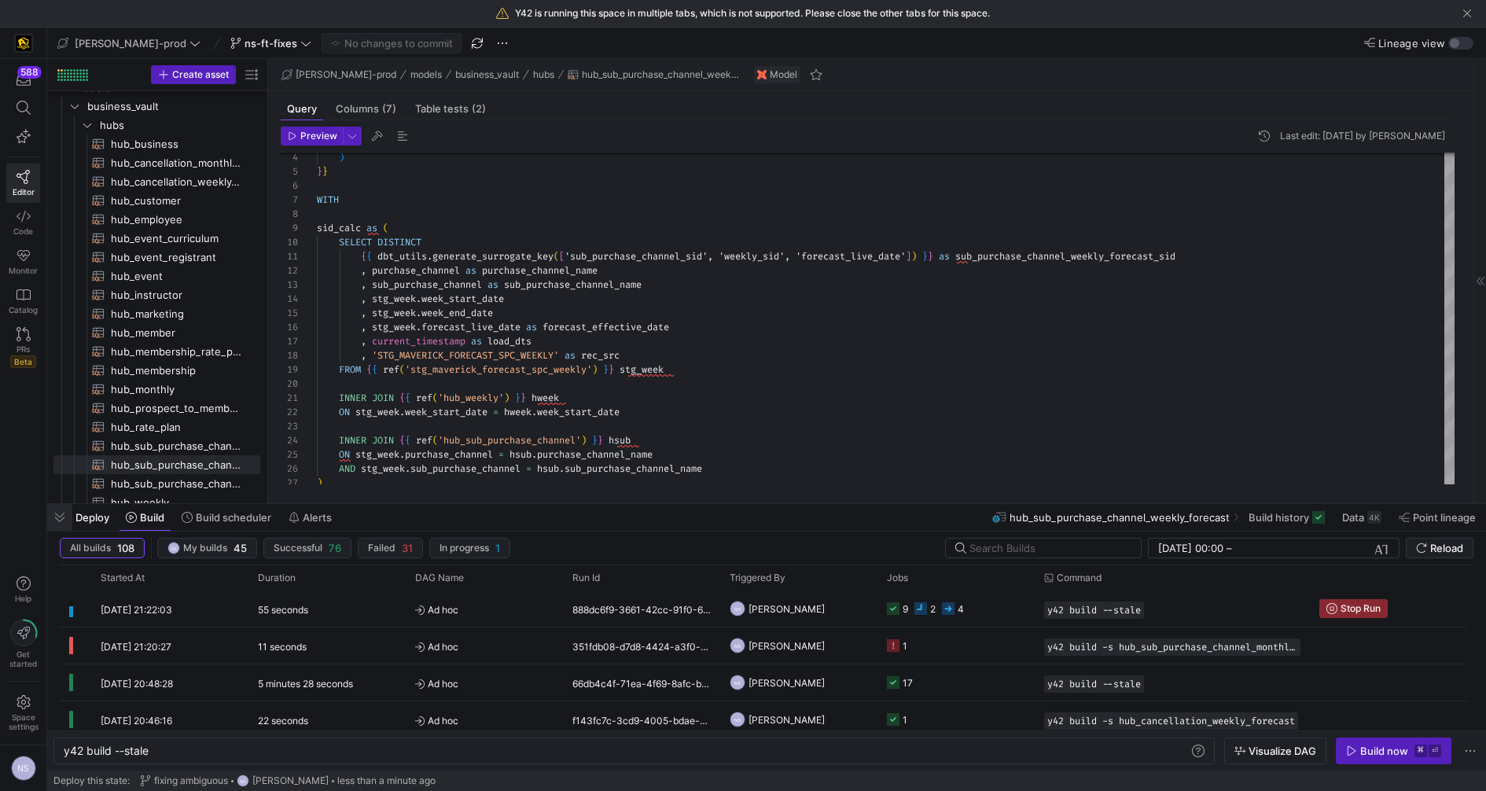
click at [64, 521] on span "button" at bounding box center [59, 517] width 25 height 27
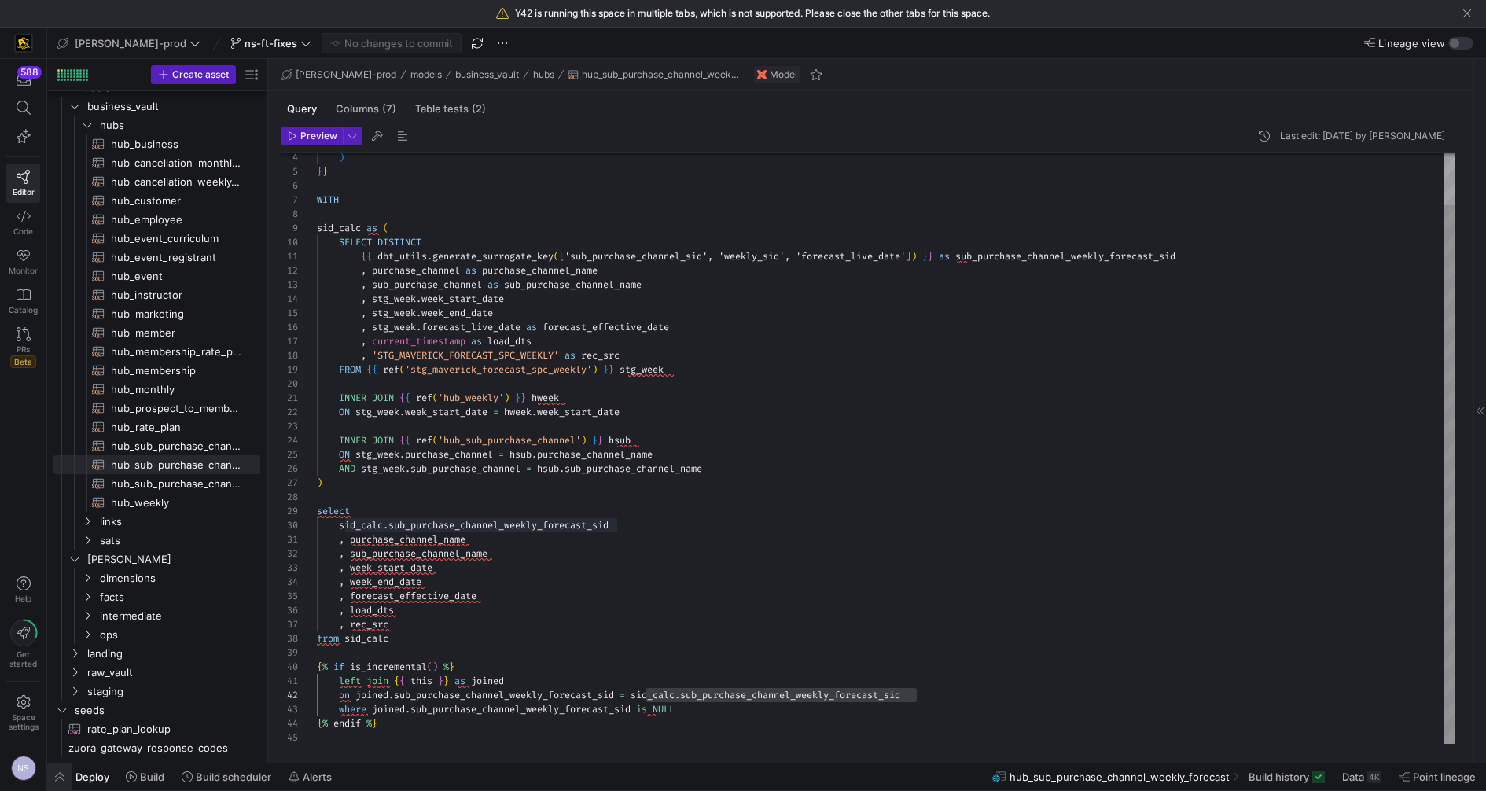
click at [61, 776] on span "button" at bounding box center [59, 776] width 25 height 27
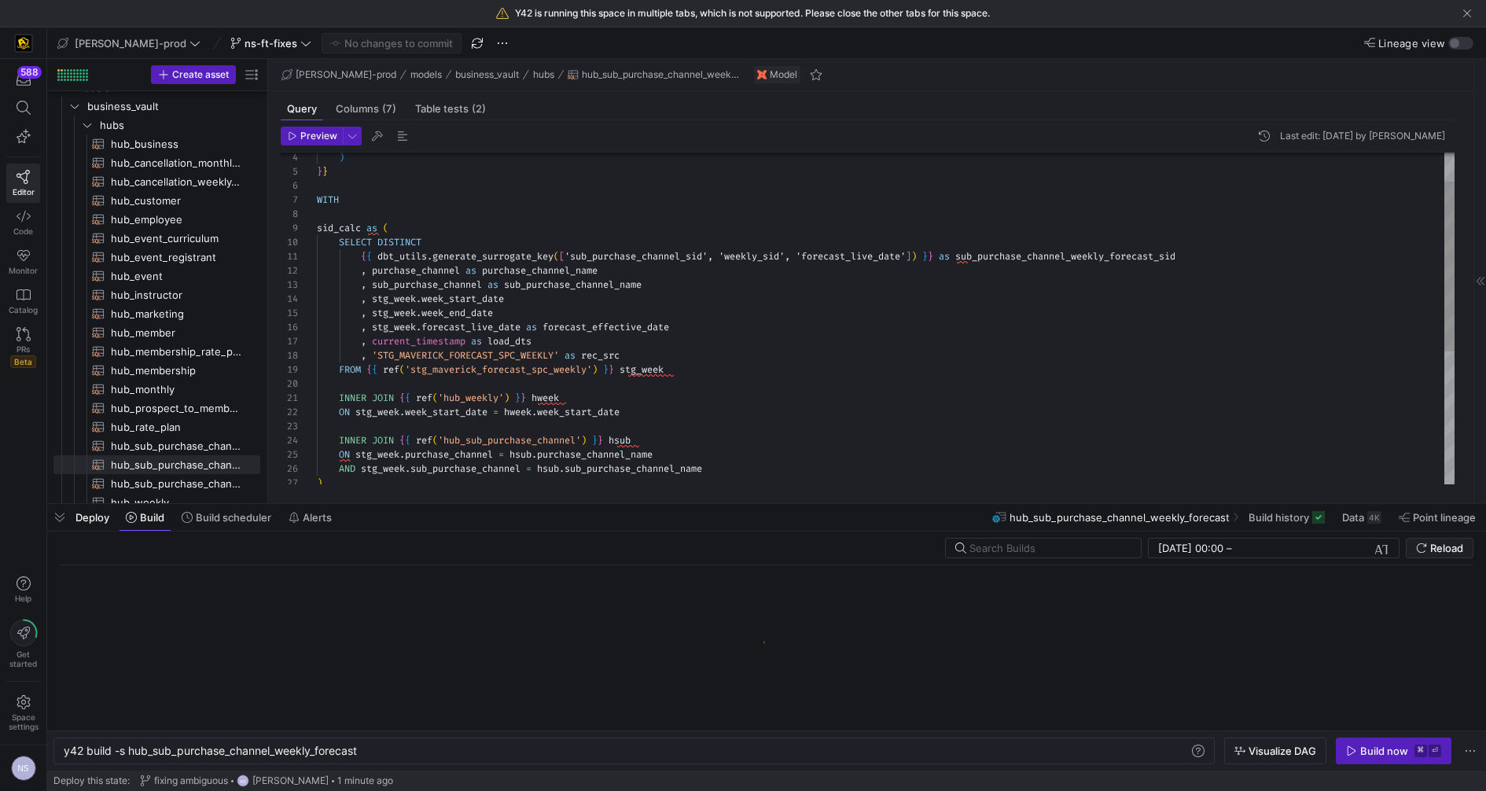
scroll to position [0, 296]
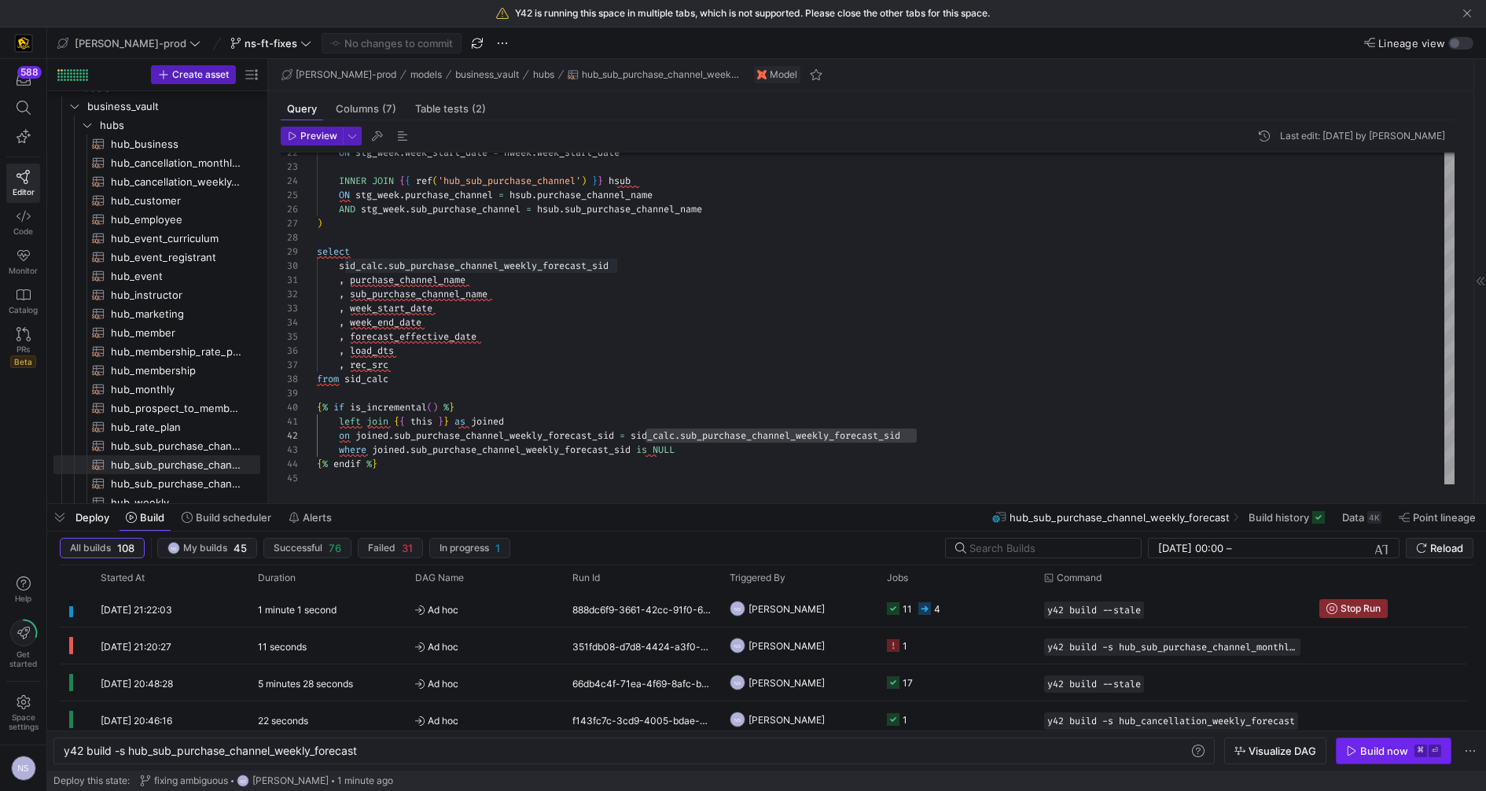
click at [1389, 752] on div "Build now" at bounding box center [1384, 750] width 48 height 13
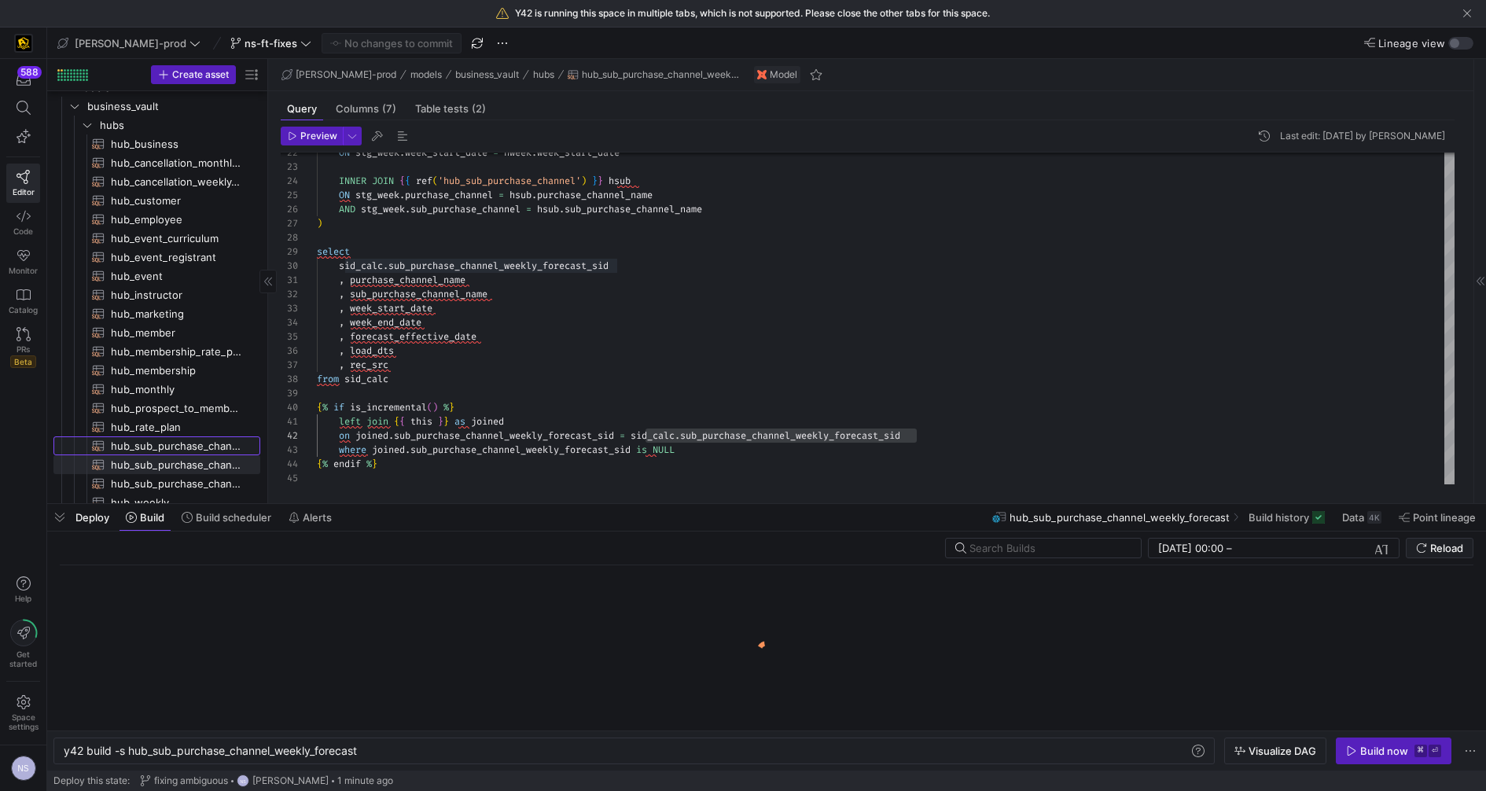
click at [204, 445] on span "hub_sub_purchase_channel_monthly_forecast​​​​​​​​​​" at bounding box center [176, 446] width 131 height 18
type textarea "-- [PERSON_NAME], this is a hub defining link {{ config( materialized='incremen…"
type textarea "y42 build -s hub_sub_purchase_channel_monthly_forecast"
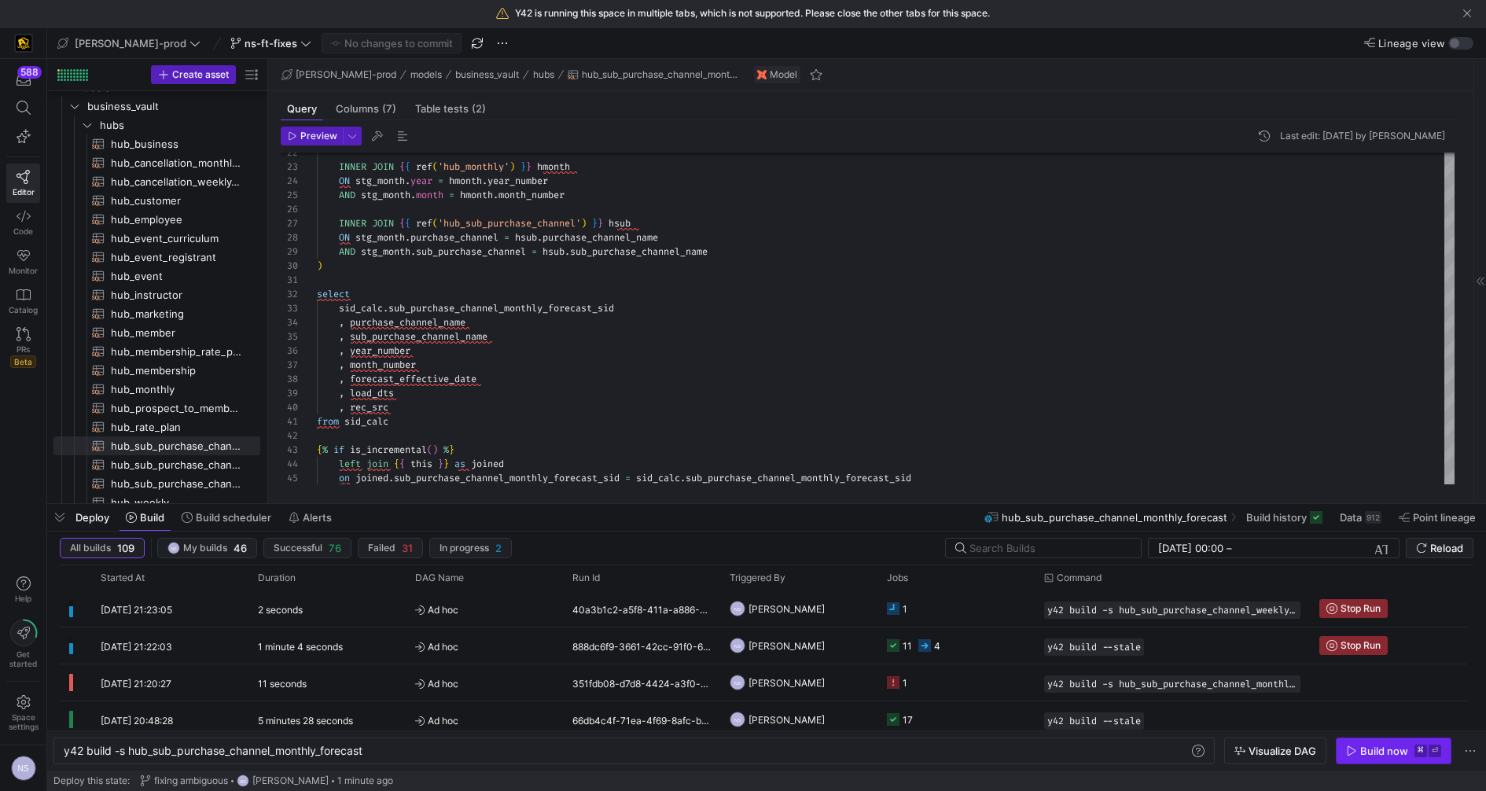
click at [1384, 752] on div "Build now" at bounding box center [1384, 750] width 48 height 13
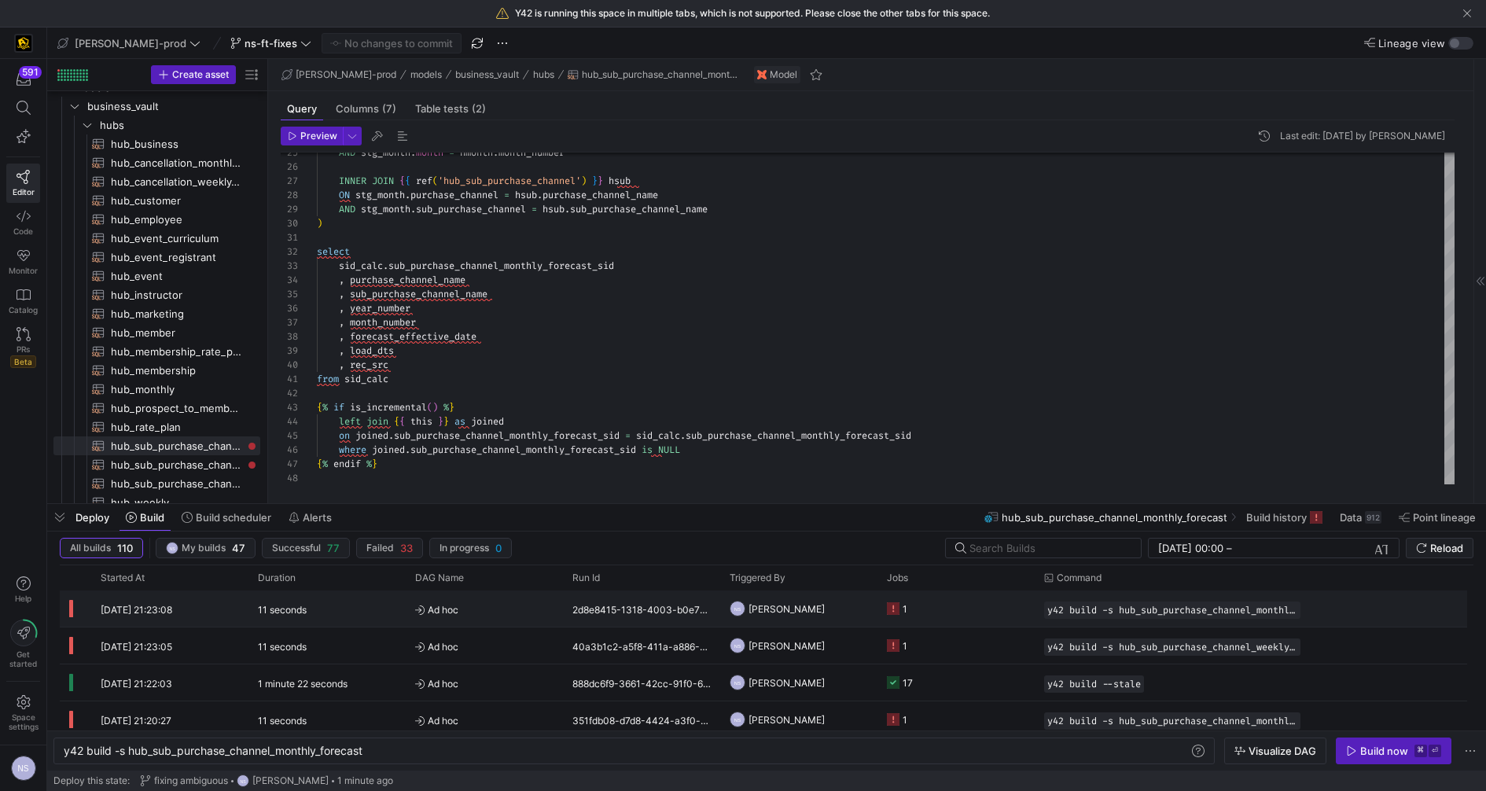
click at [958, 616] on y42-job-status-cell-renderer "1" at bounding box center [956, 608] width 138 height 35
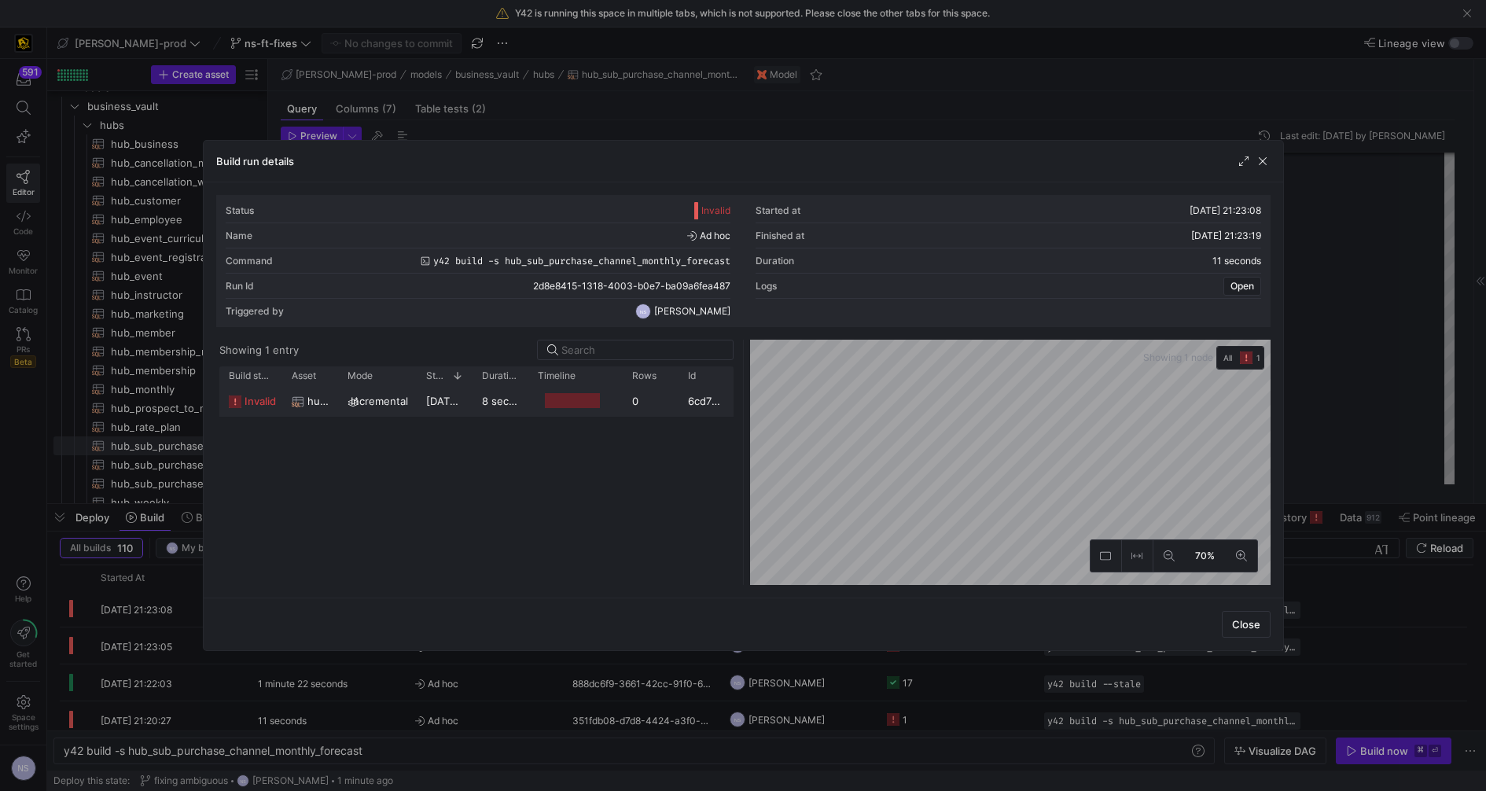
click at [461, 405] on span "15/08/25, 21:23:10" at bounding box center [465, 401] width 78 height 13
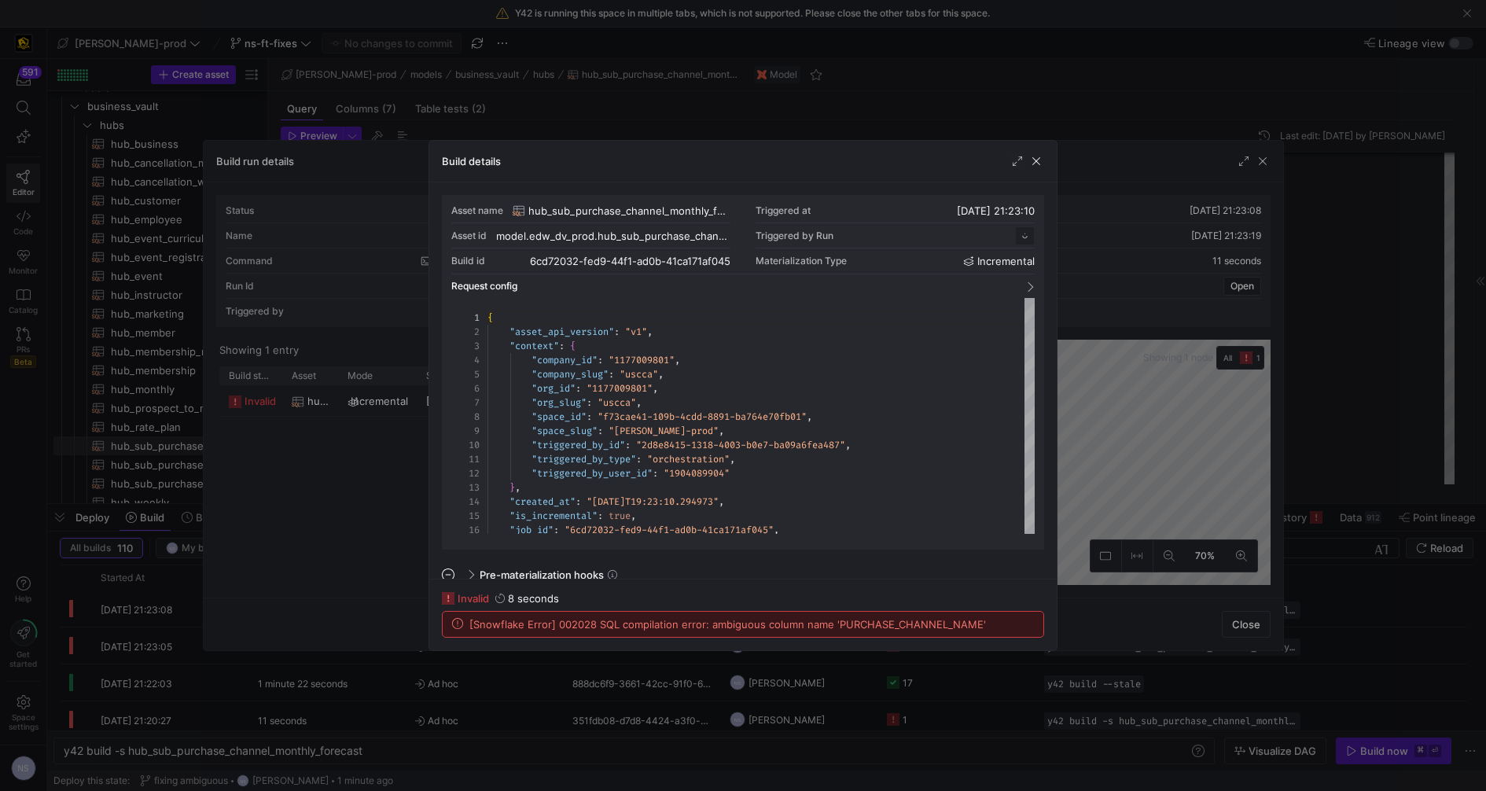
scroll to position [141, 0]
drag, startPoint x: 1088, startPoint y: 530, endPoint x: 1417, endPoint y: 487, distance: 332.2
click at [1089, 530] on div at bounding box center [743, 395] width 1486 height 791
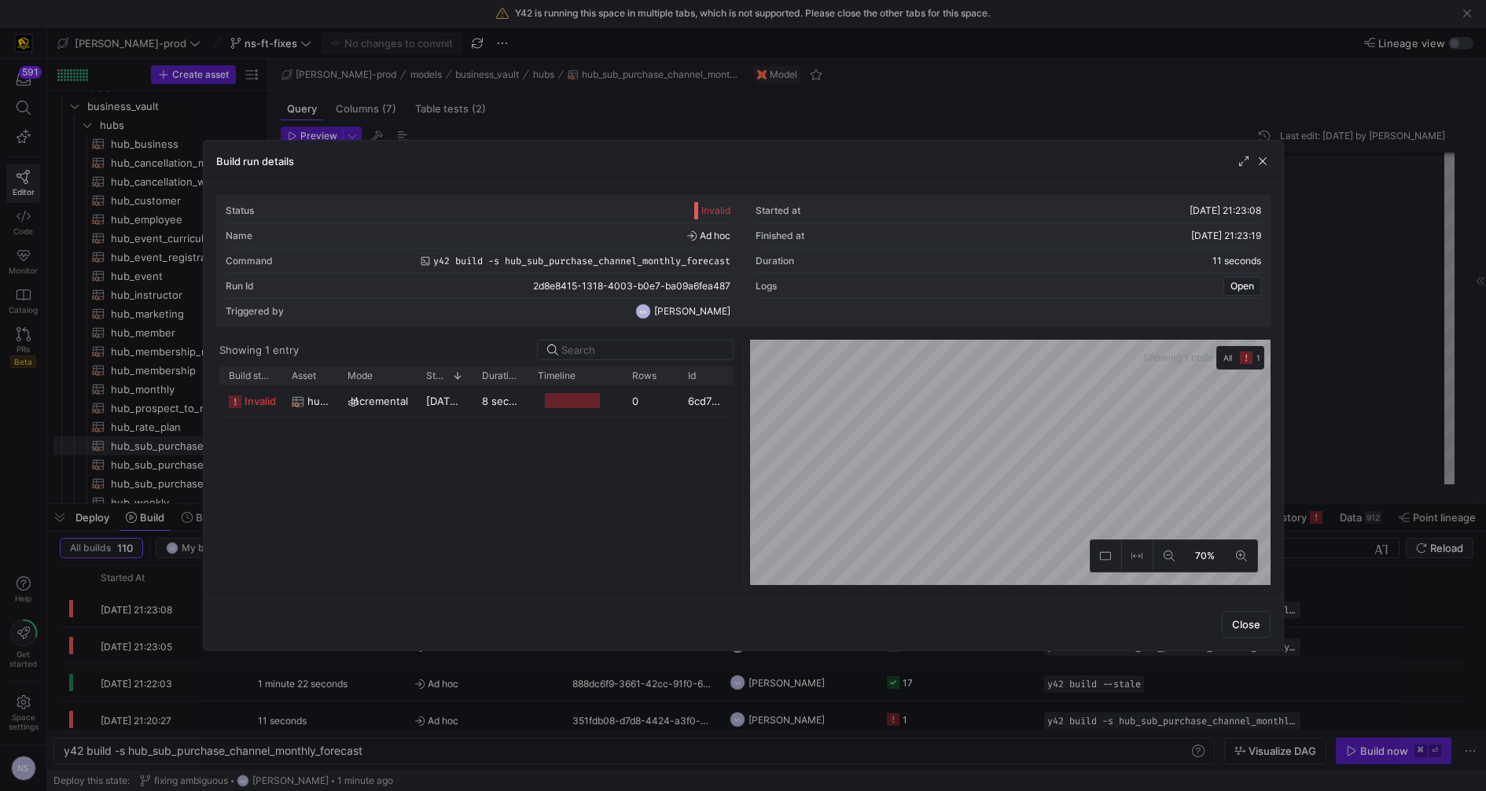
click at [1417, 487] on div at bounding box center [743, 395] width 1486 height 791
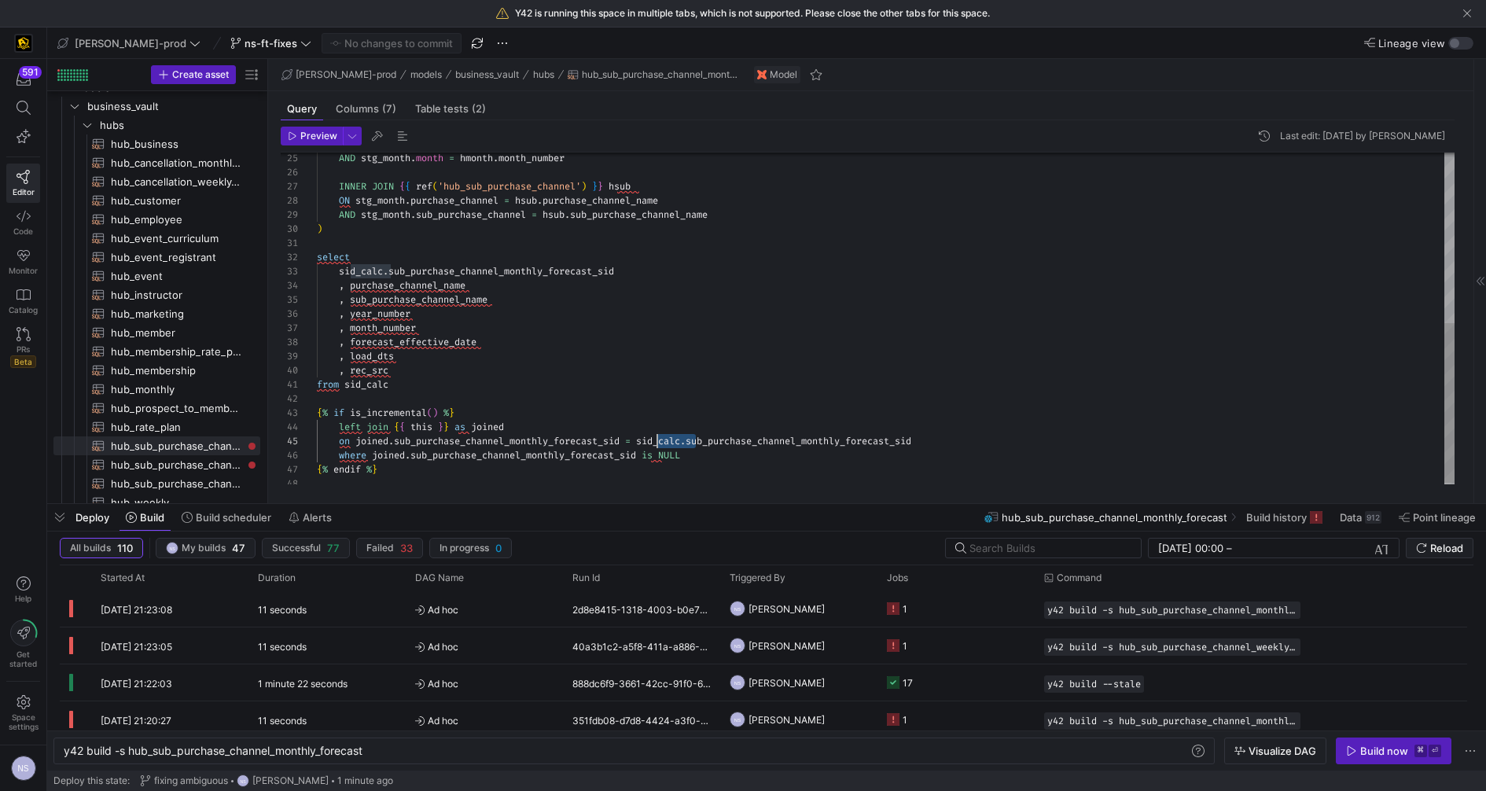
scroll to position [56, 329]
drag, startPoint x: 697, startPoint y: 436, endPoint x: 645, endPoint y: 439, distance: 52.0
click at [645, 439] on div "AND stg_month . month = hmonth . month_number INNER JOIN { { ref ( 'hub_sub_pur…" at bounding box center [886, 145] width 1138 height 692
click at [350, 284] on div "AND stg_month . month = hmonth . month_number INNER JOIN { { ref ( 'hub_sub_pur…" at bounding box center [886, 145] width 1138 height 692
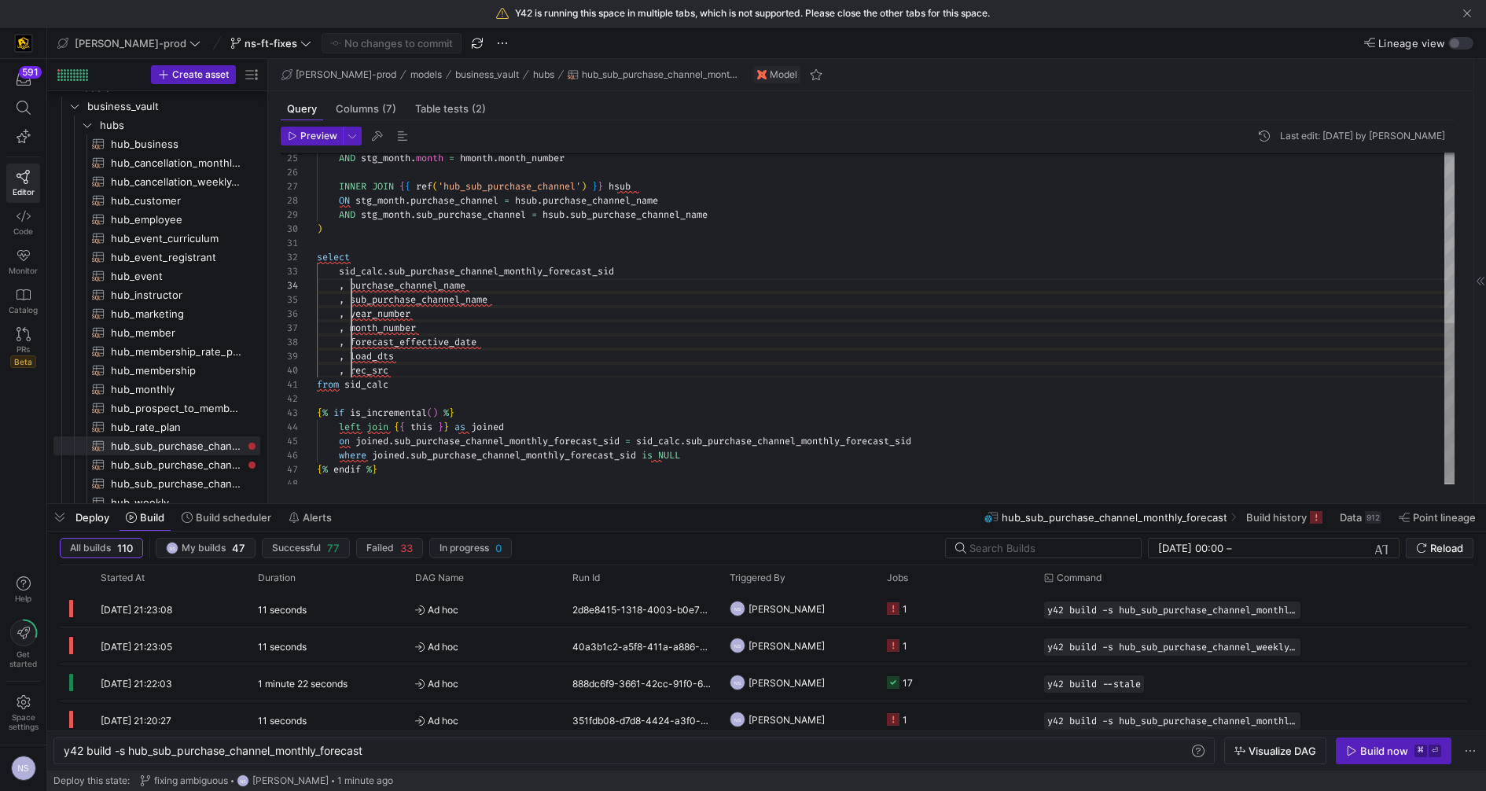
drag, startPoint x: 350, startPoint y: 284, endPoint x: 350, endPoint y: 365, distance: 81.0
click at [350, 365] on div "AND stg_month . month = hmonth . month_number INNER JOIN { { ref ( 'hub_sub_pur…" at bounding box center [886, 145] width 1138 height 692
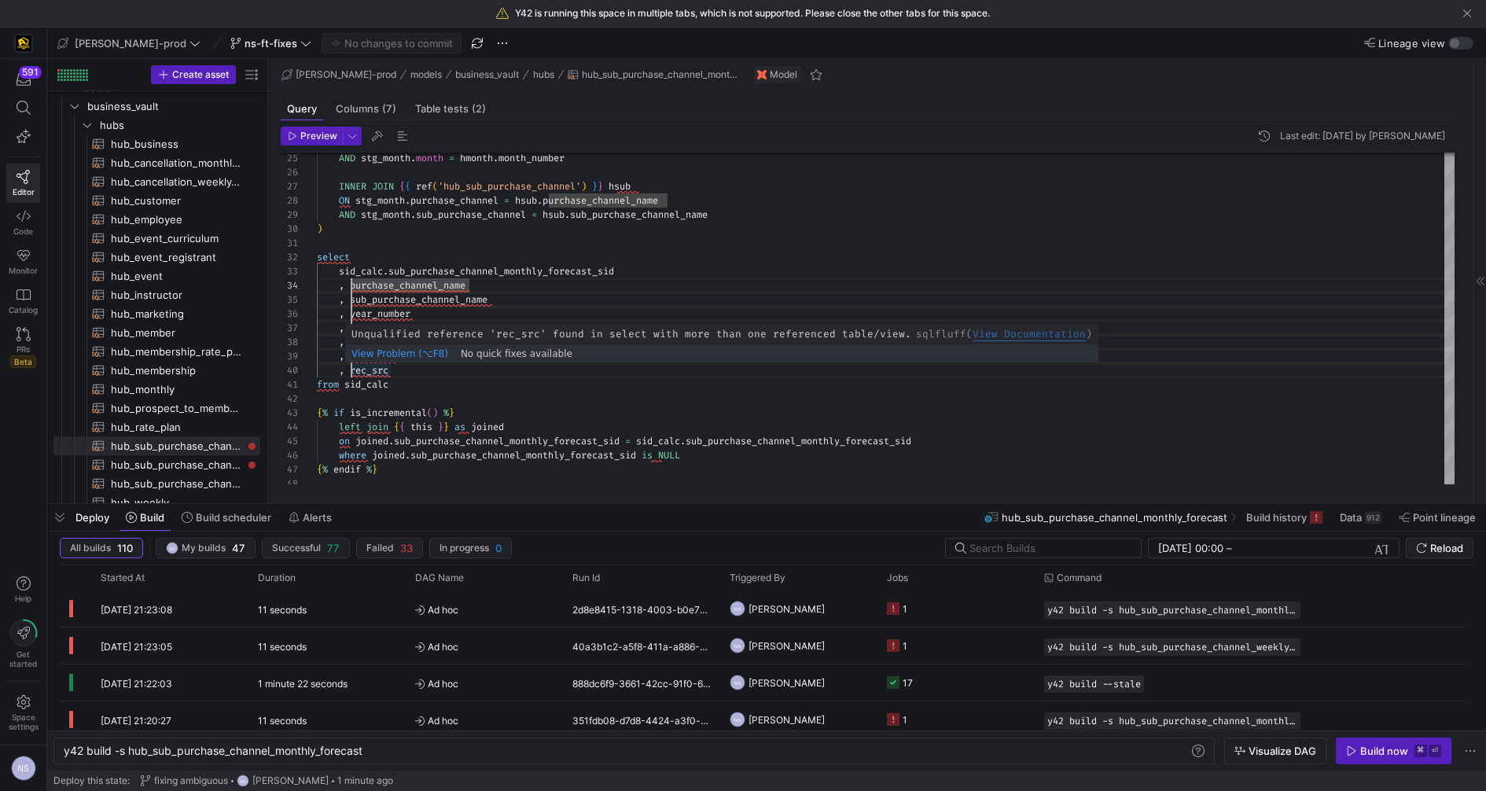
scroll to position [42, 85]
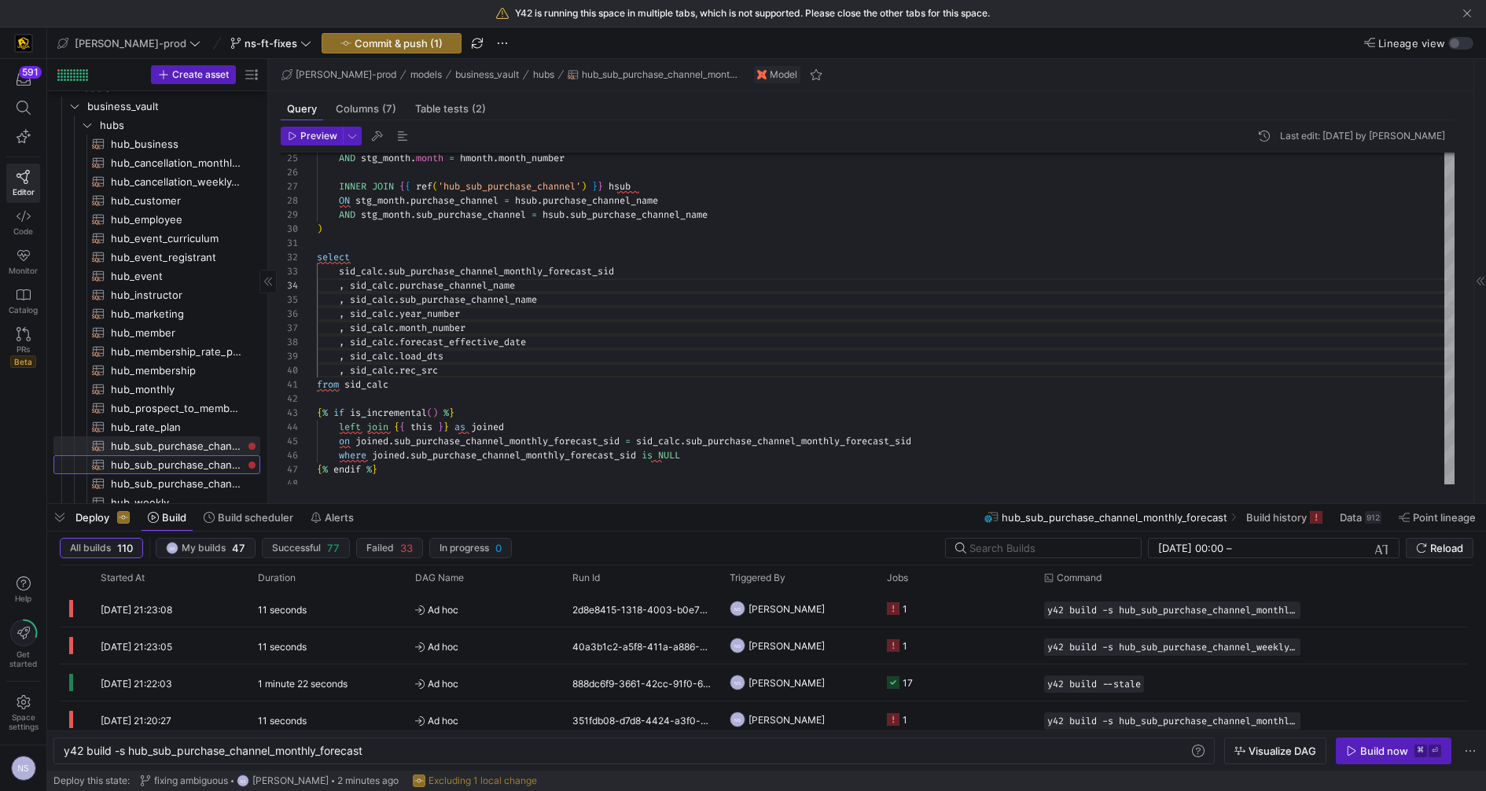
click at [171, 465] on span "hub_sub_purchase_channel_weekly_forecast​​​​​​​​​​" at bounding box center [176, 465] width 131 height 18
type textarea "{{ config( materialized='incremental' ) }} WITH sid_calc as ( SELECT DISTINCT"
type textarea "y42 build -s hub_sub_purchase_channel_weekly_forecast"
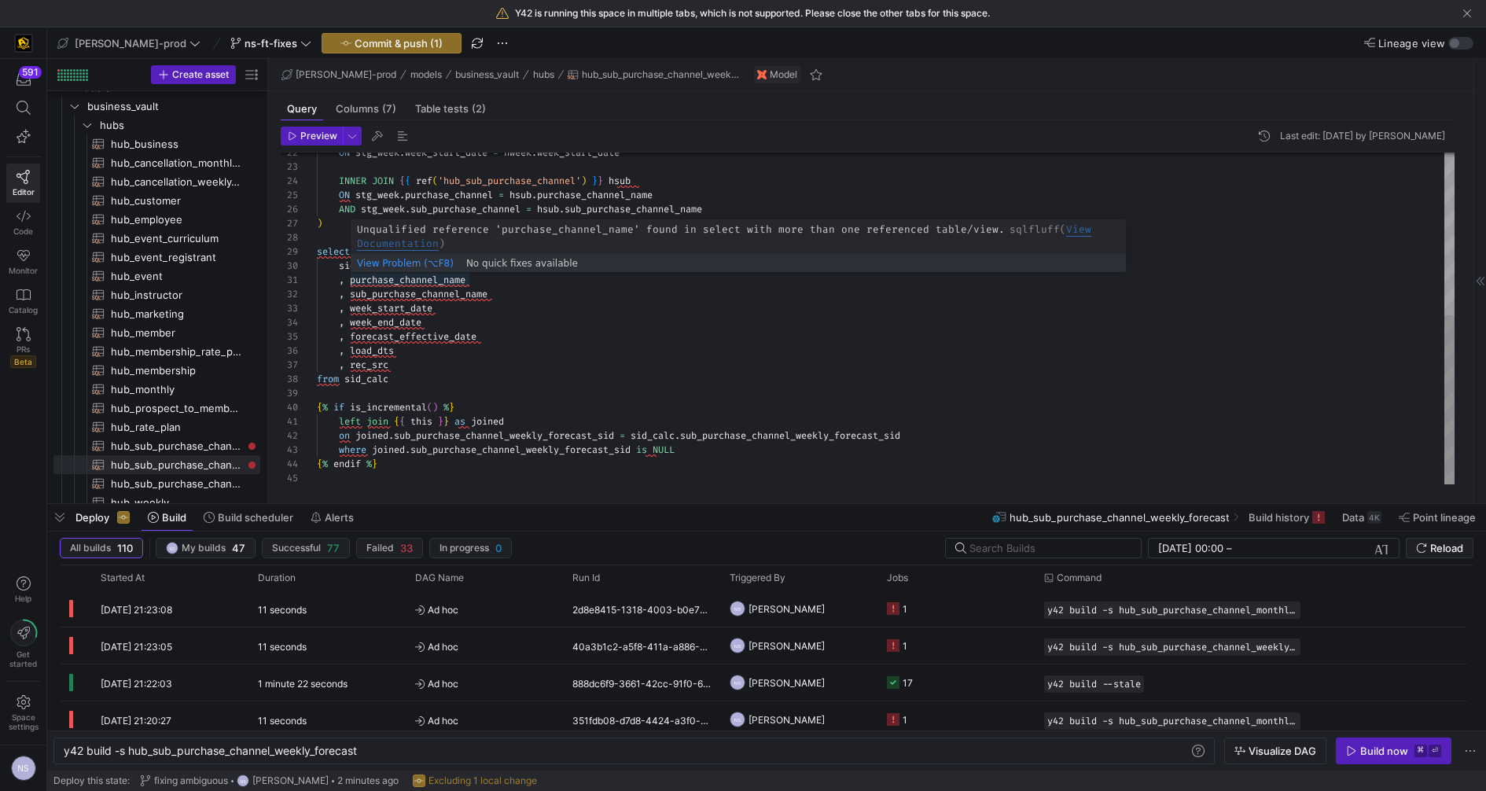
scroll to position [0, 34]
click at [353, 281] on div "ON stg_week . week_start_date = hweek . week_start_date INNER JOIN { { ref ( 'h…" at bounding box center [886, 160] width 1138 height 649
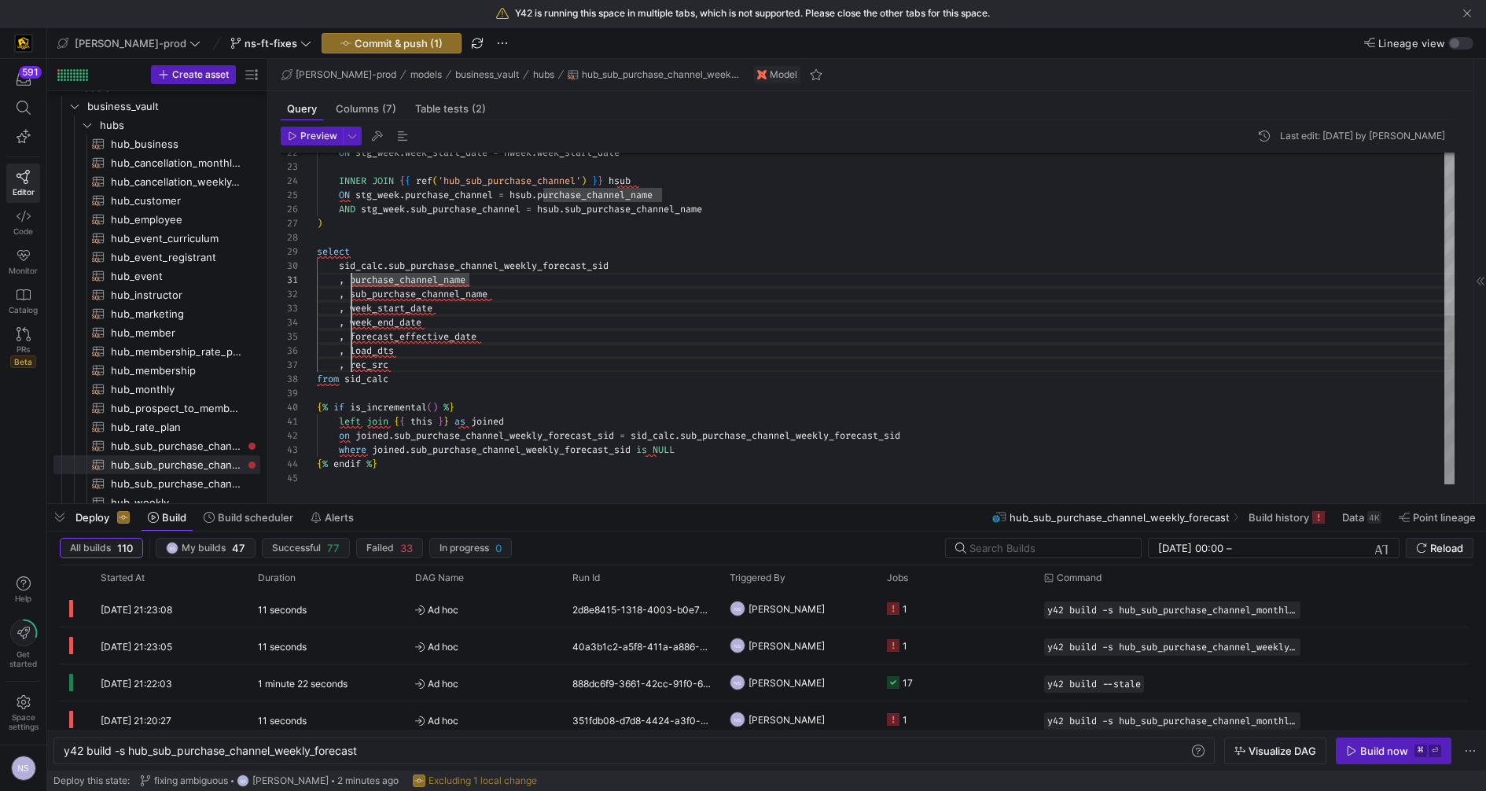
drag, startPoint x: 352, startPoint y: 281, endPoint x: 349, endPoint y: 360, distance: 79.5
click at [349, 360] on div "ON stg_week . week_start_date = hweek . week_start_date INNER JOIN { { ref ( 'h…" at bounding box center [886, 160] width 1138 height 649
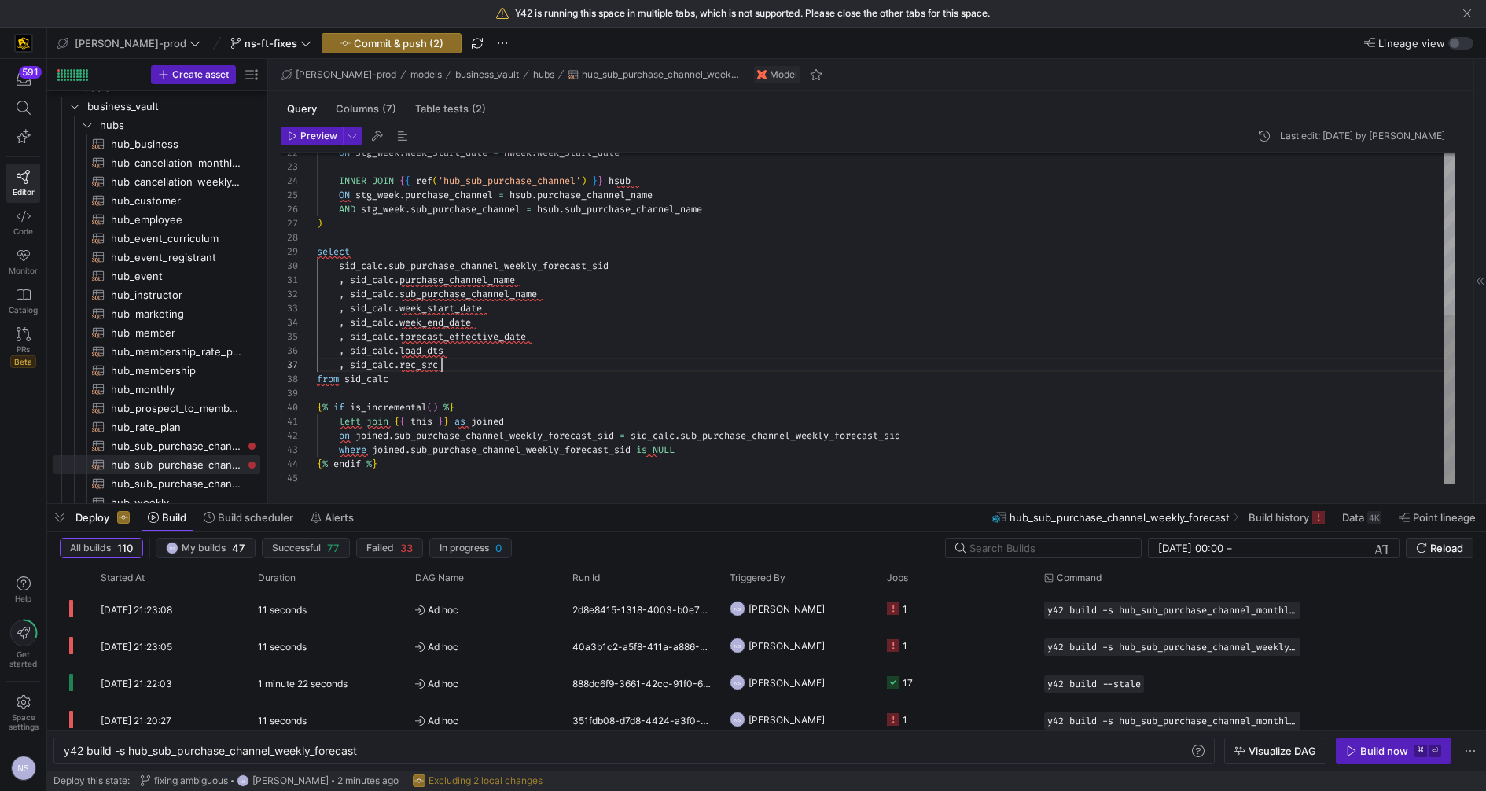
scroll to position [85, 124]
click at [546, 363] on div "ON stg_week . week_start_date = hweek . week_start_date INNER JOIN { { ref ( 'h…" at bounding box center [886, 160] width 1138 height 649
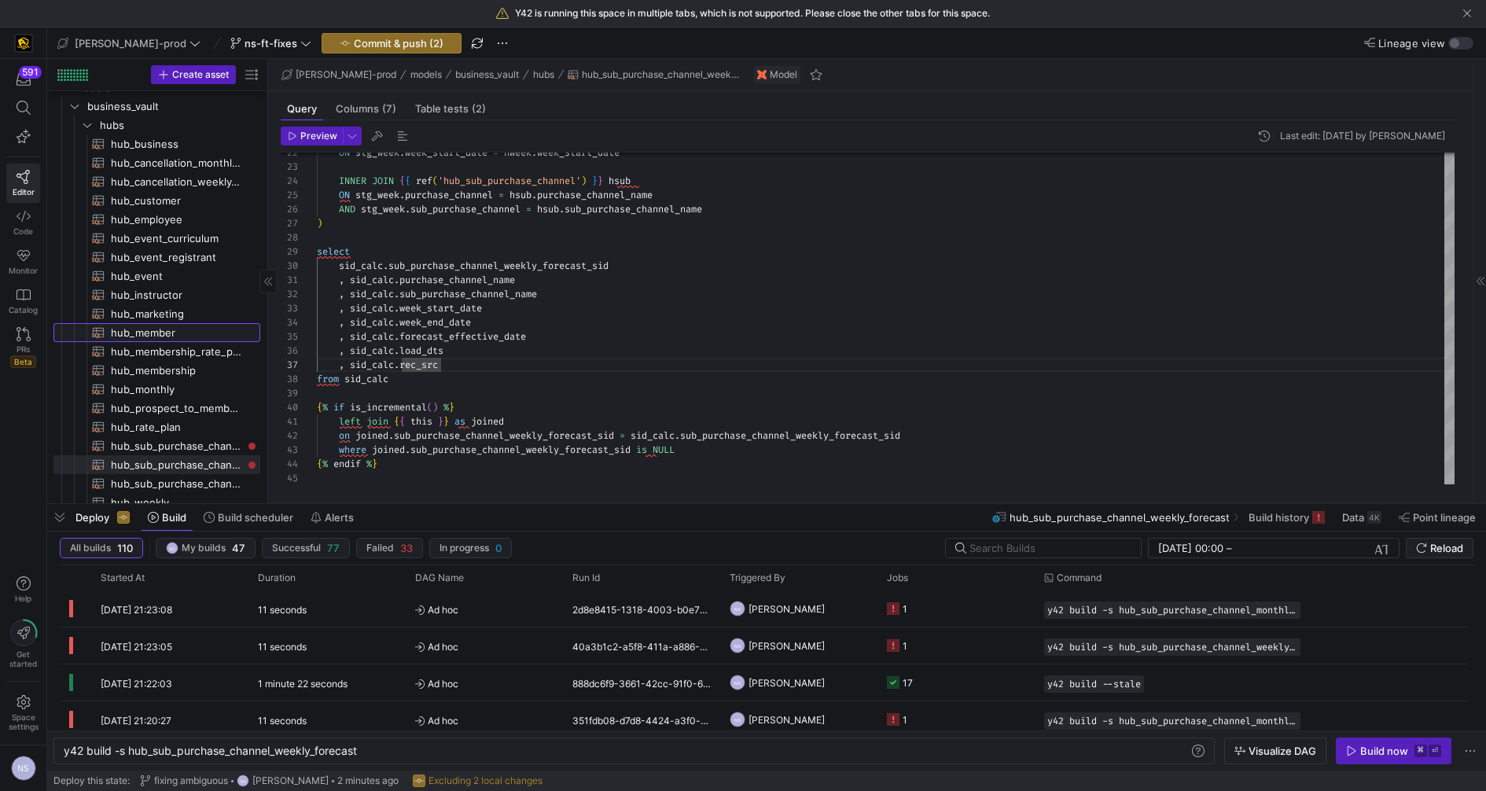
click at [158, 324] on span "hub_member​​​​​​​​​​" at bounding box center [176, 333] width 131 height 18
type textarea "{{ config( materialized='incremental' ) }} with member_hub as ( select distinct…"
type textarea "y42 build -s hub_member"
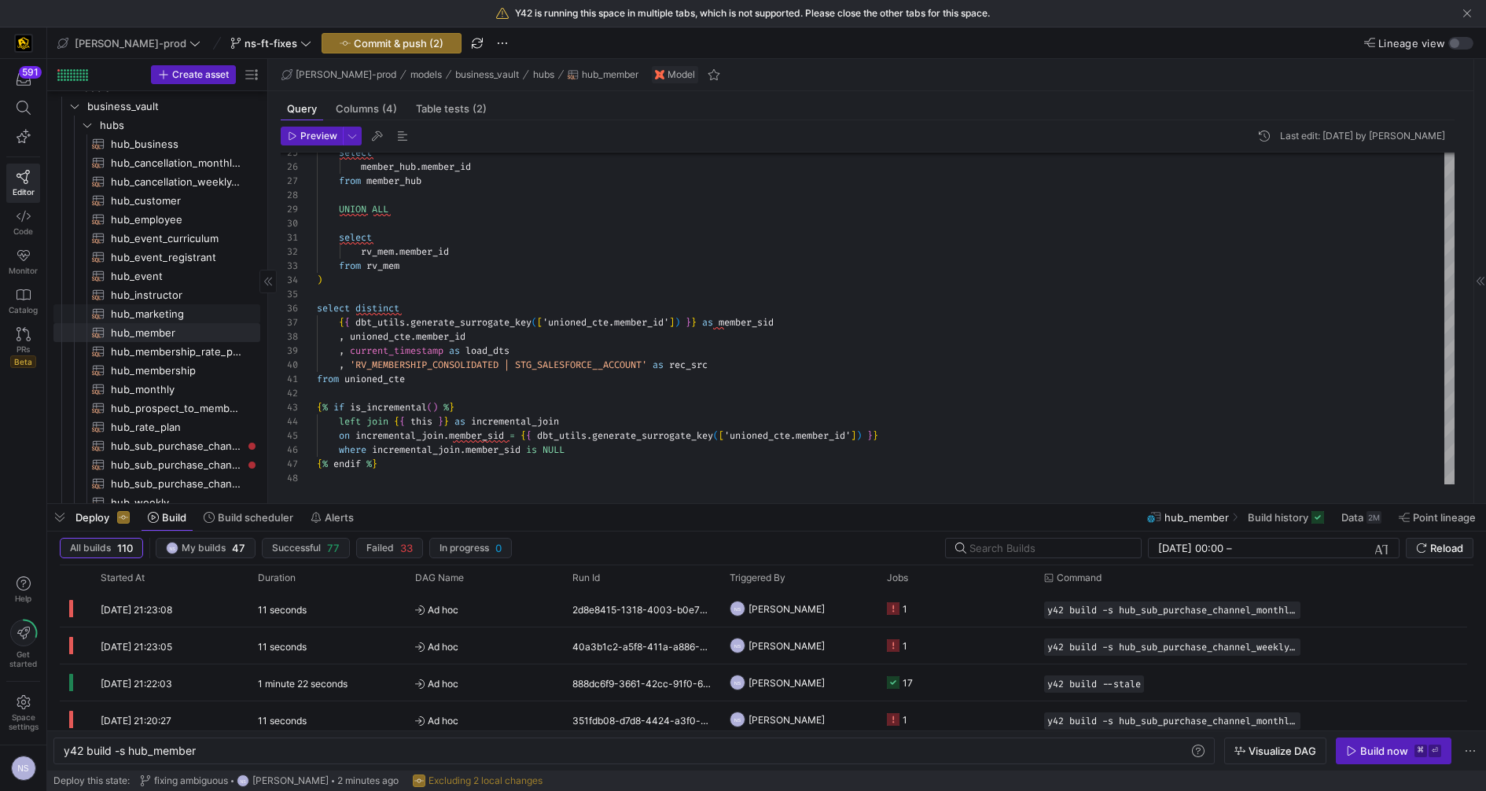
click at [179, 311] on span "hub_marketing​​​​​​​​​​" at bounding box center [176, 314] width 131 height 18
type textarea "{{ config( materialized='incremental' ) }} with lead_fields as ( select * from …"
type textarea "y42 build -s hub_marketing"
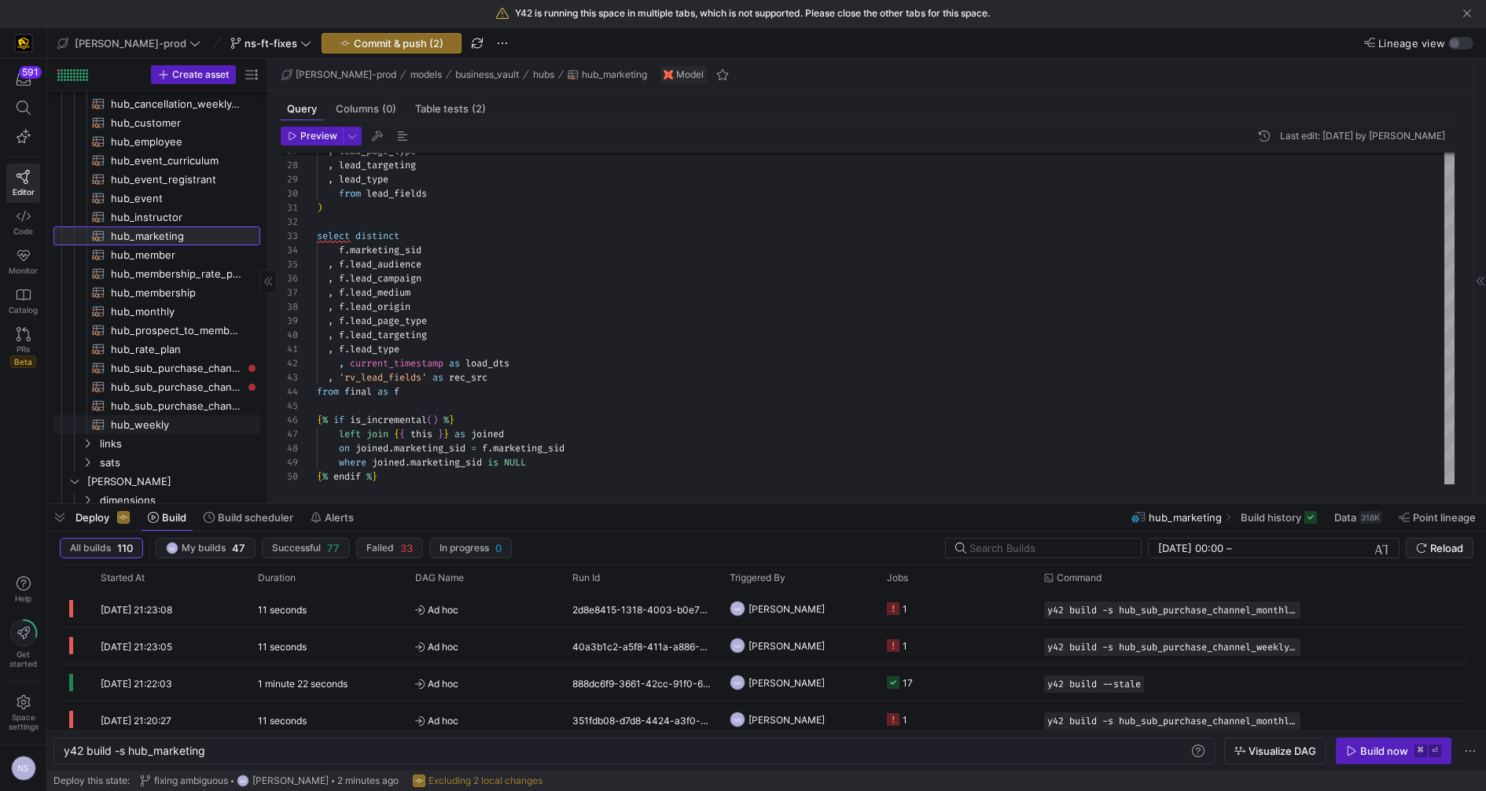
scroll to position [115, 0]
click at [193, 362] on span "hub_sub_purchase_channel_monthly_forecast​​​​​​​​​​" at bounding box center [176, 364] width 131 height 18
type textarea "-- [PERSON_NAME], this is a hub defining link {{ config( materialized='incremen…"
type textarea "y42 build -s hub_sub_purchase_channel_monthly_forecast"
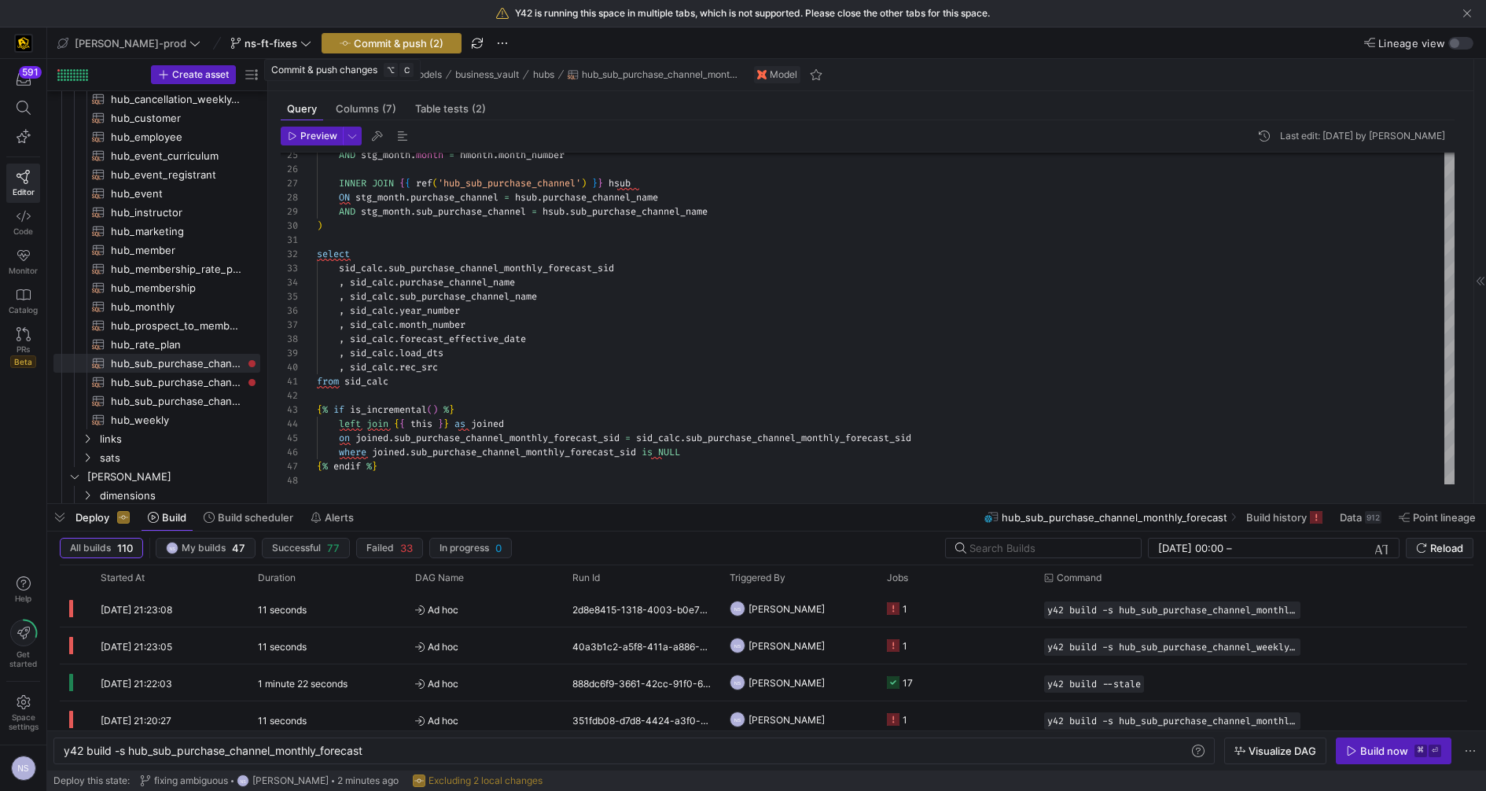
click at [373, 46] on span "Commit & push (2)" at bounding box center [399, 43] width 90 height 13
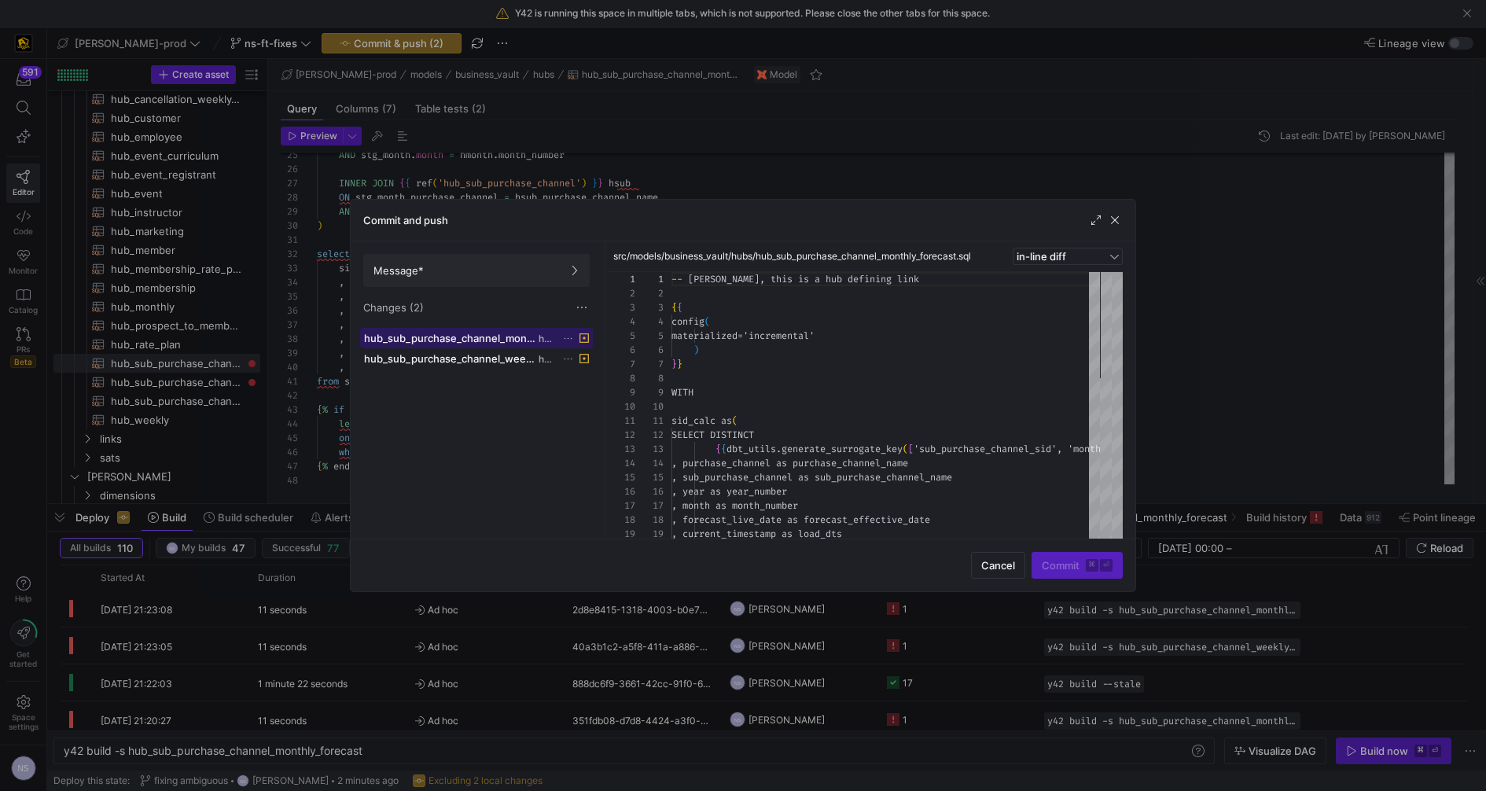
click at [466, 339] on span "hub_sub_purchase_channel_monthly_forecast.sql" at bounding box center [449, 338] width 171 height 13
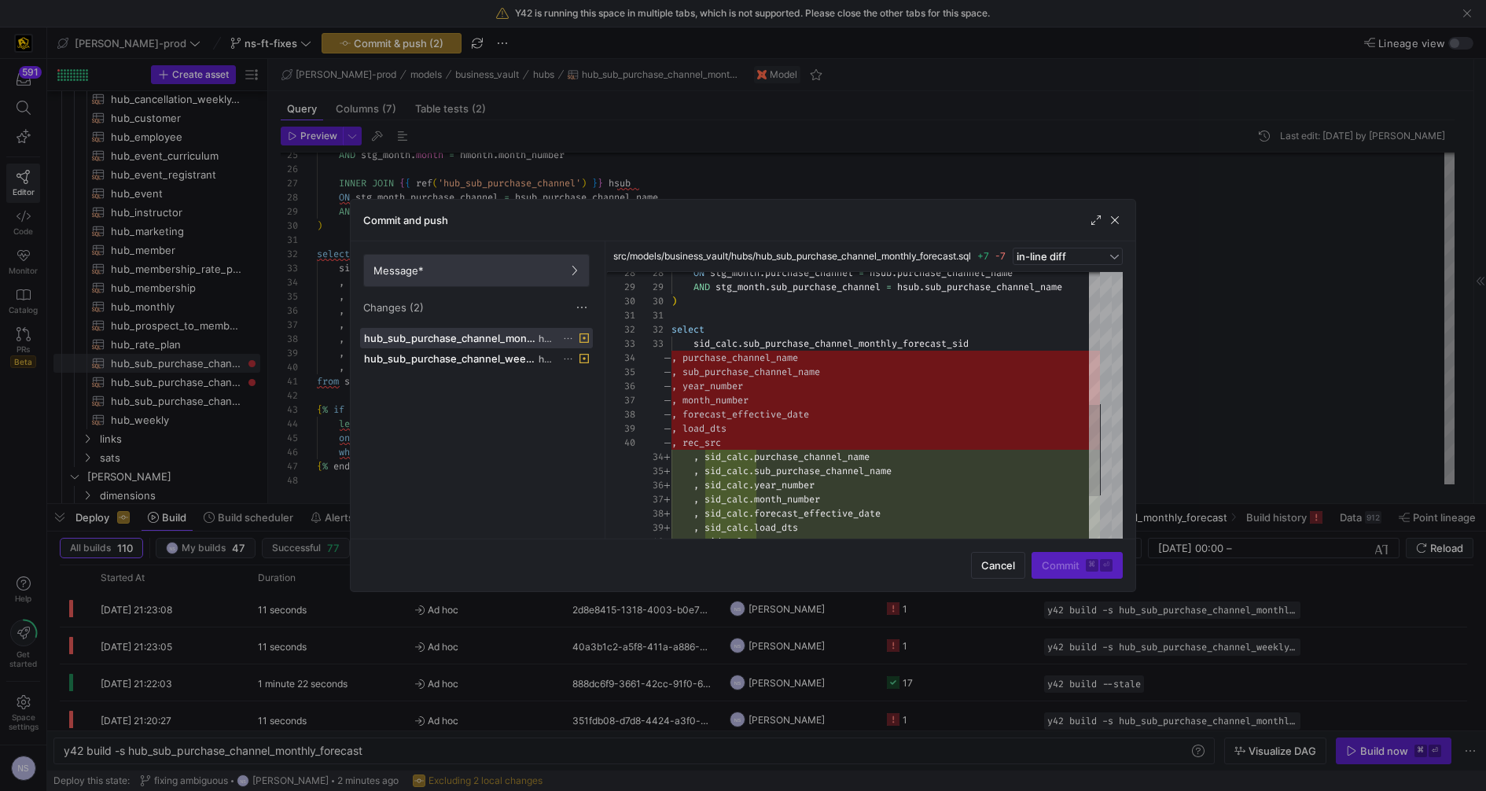
click at [457, 265] on span "Message*" at bounding box center [476, 270] width 206 height 13
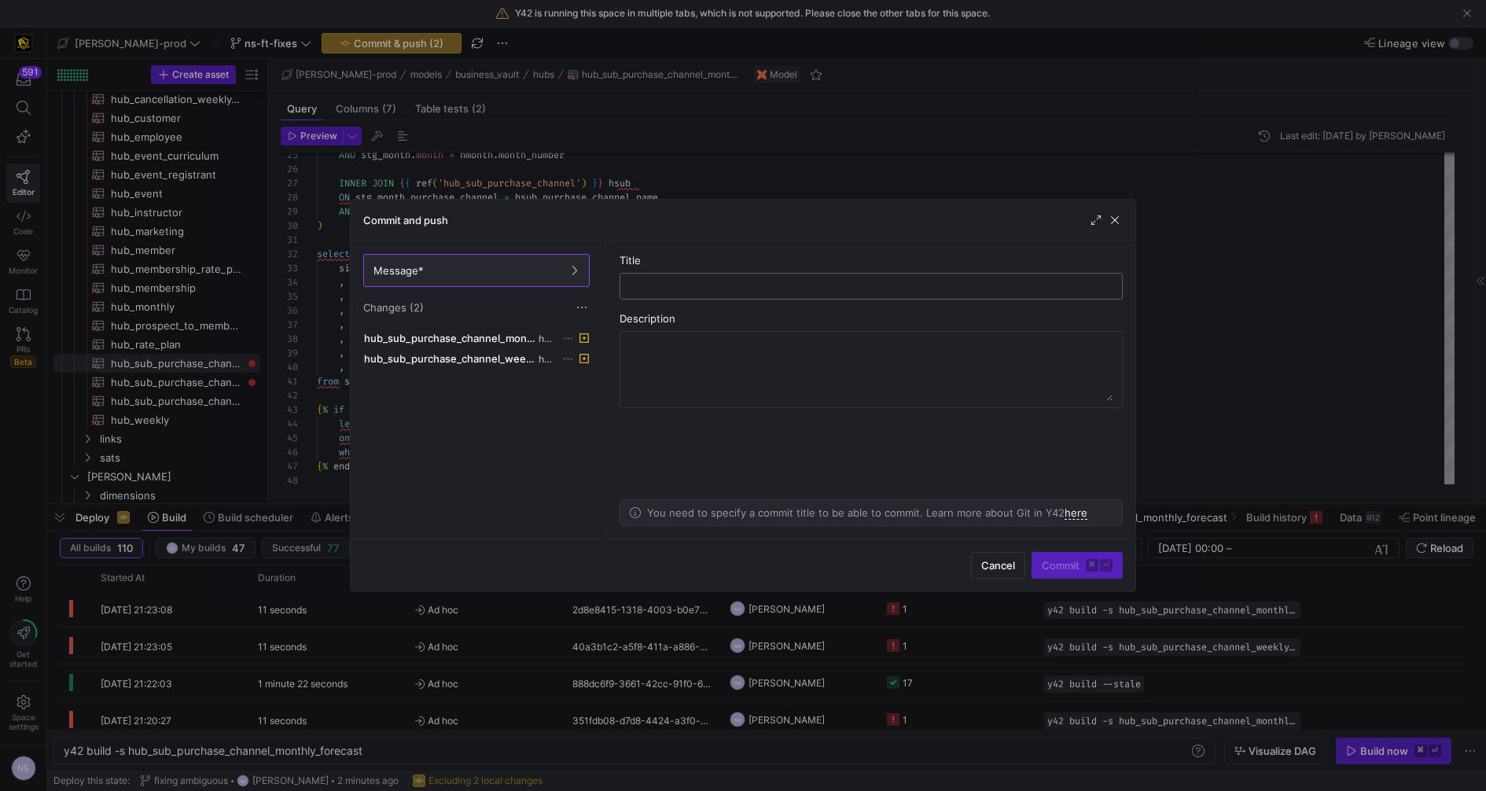
click at [731, 280] on input "text" at bounding box center [871, 286] width 476 height 13
type input "fixing ambiguous"
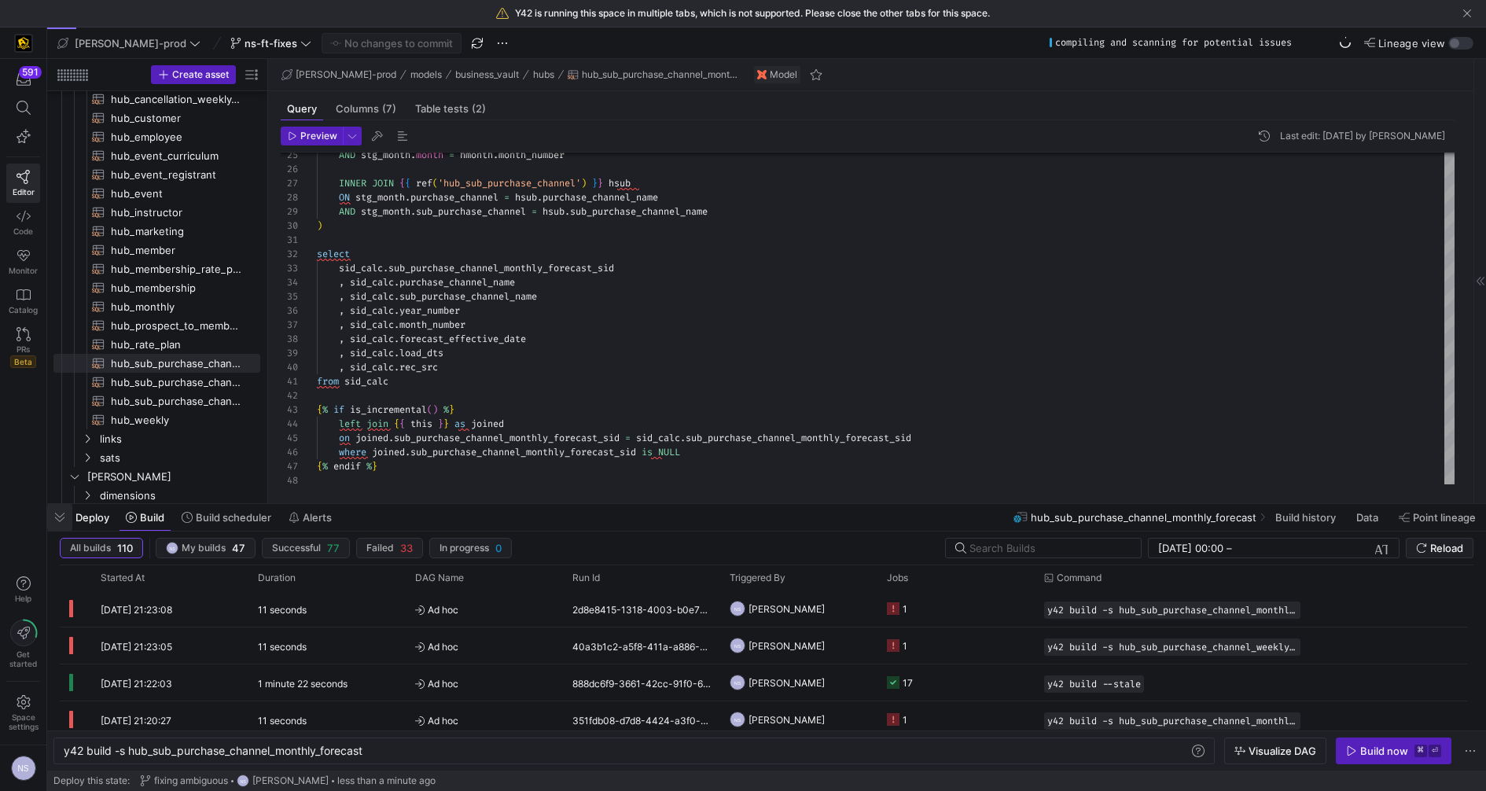
click at [64, 519] on span "button" at bounding box center [59, 517] width 25 height 27
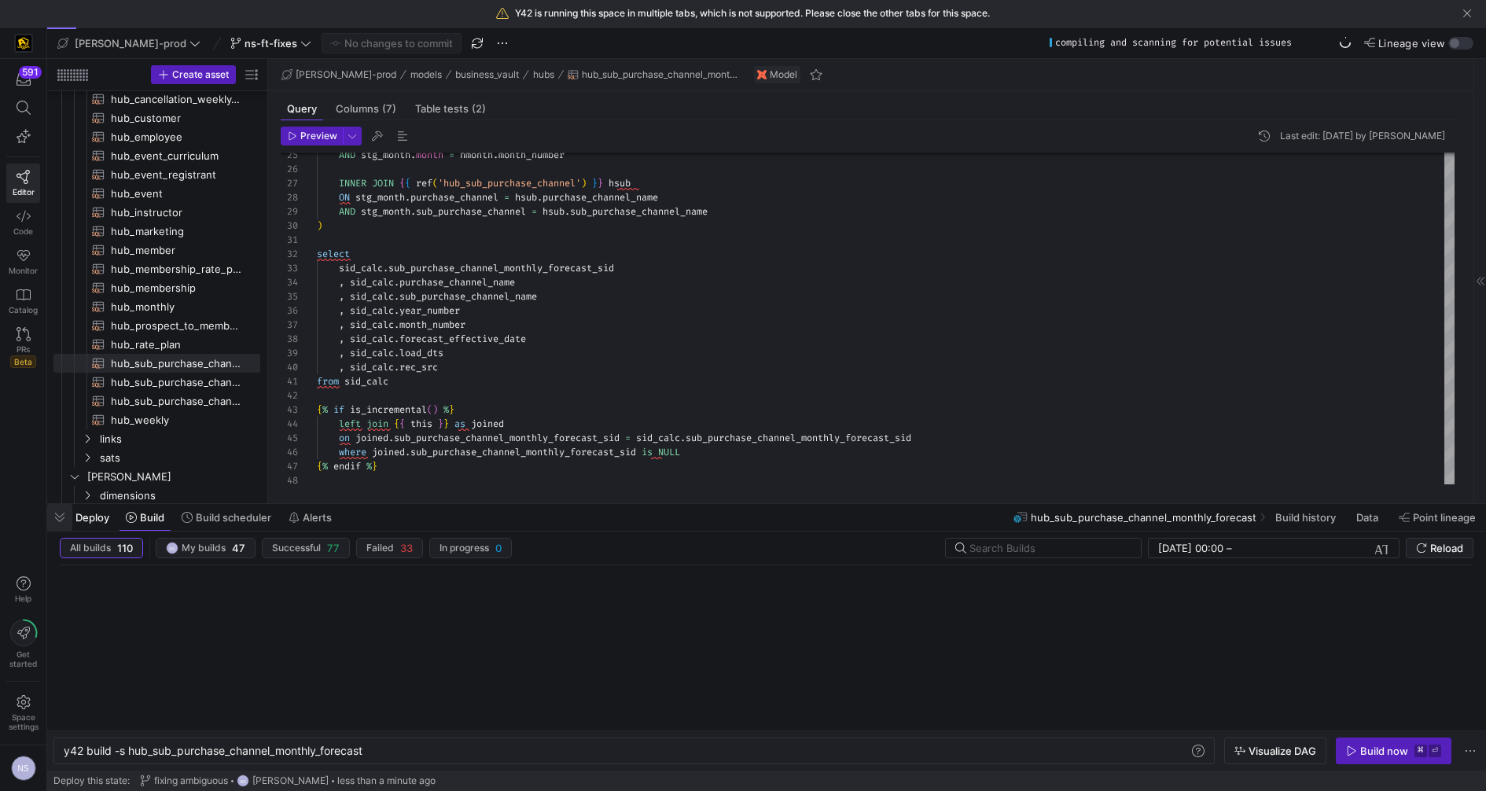
scroll to position [26, 0]
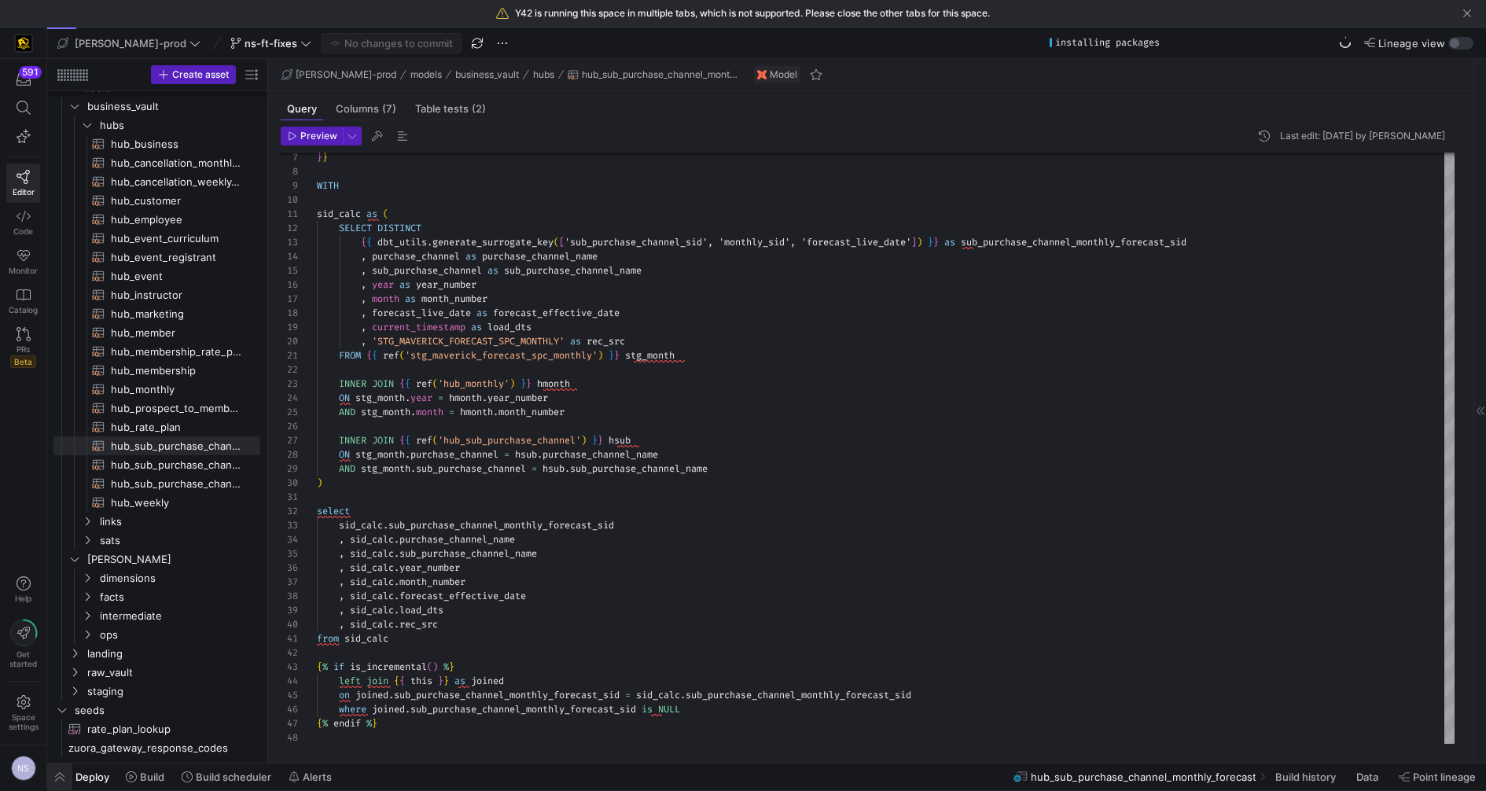
click at [63, 783] on span "button" at bounding box center [59, 776] width 25 height 27
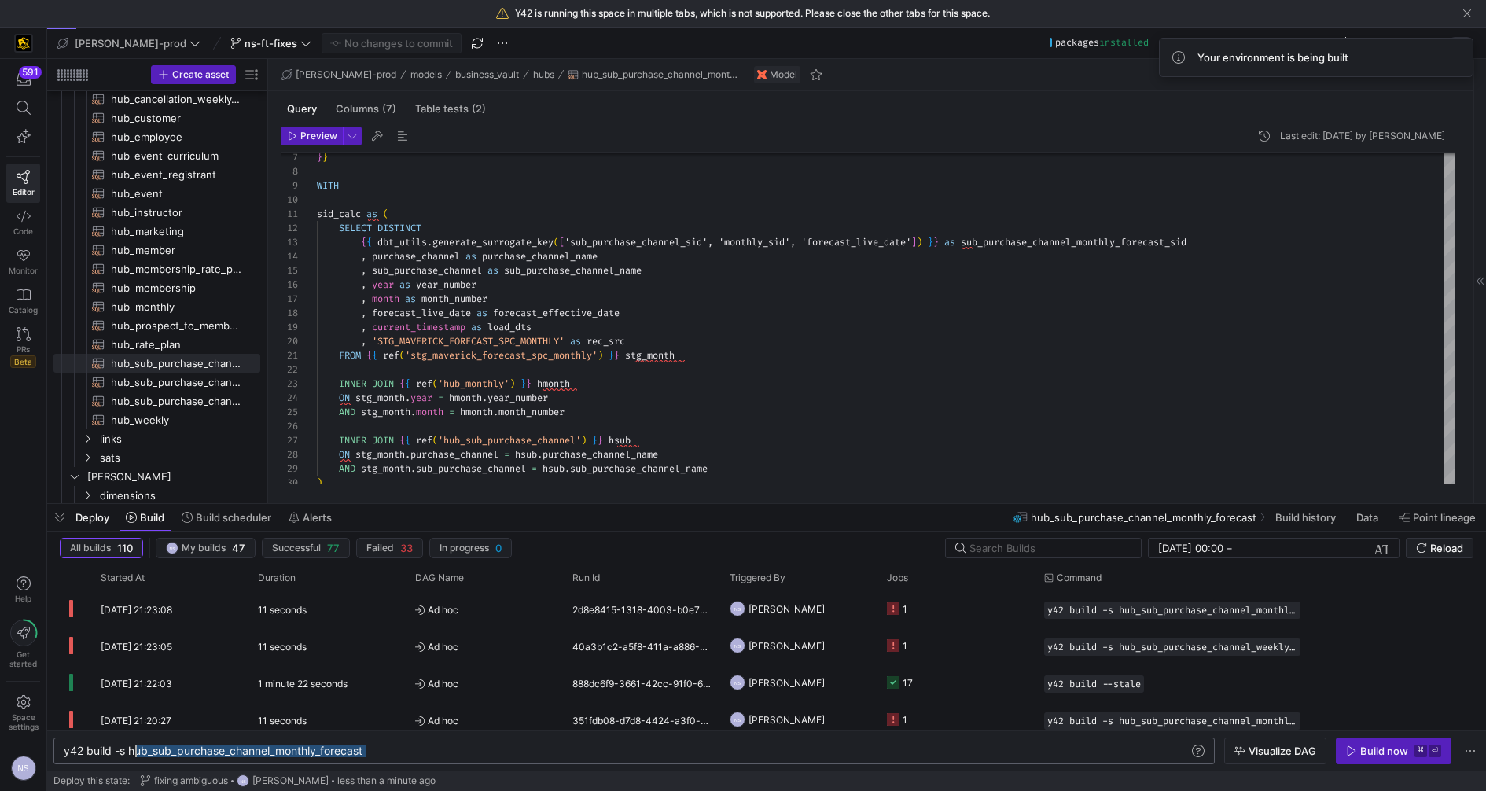
scroll to position [0, 56]
drag, startPoint x: 402, startPoint y: 746, endPoint x: 122, endPoint y: 749, distance: 279.9
click at [122, 749] on div "y42 build -s hub_sub_purchase_channel_monthly_fore cast" at bounding box center [627, 750] width 1127 height 13
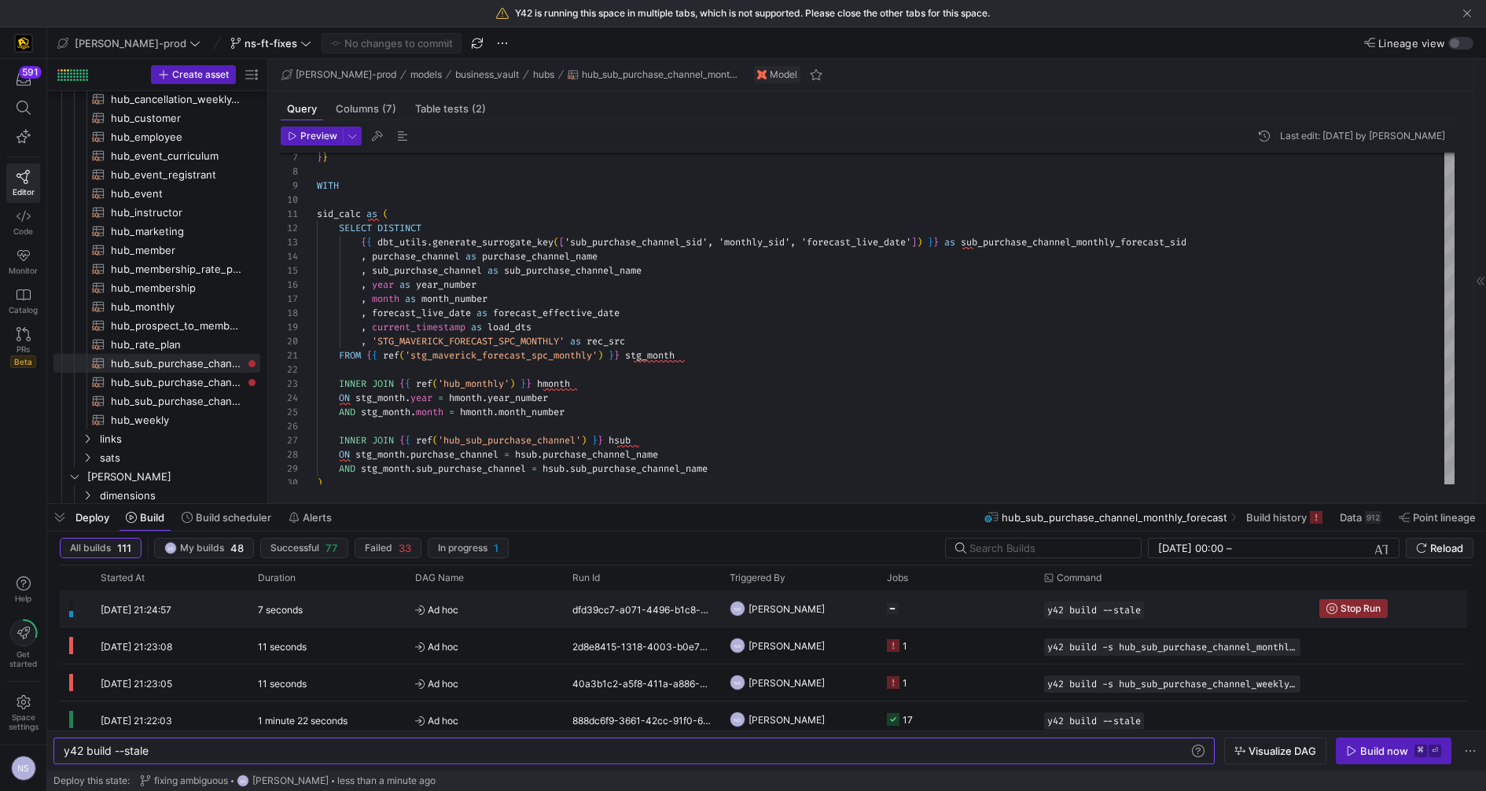
type textarea "y42 build --stale"
click at [582, 610] on div "dfd39cc7-a071-4496-b1c8-cd4fcbdeae69" at bounding box center [641, 608] width 157 height 36
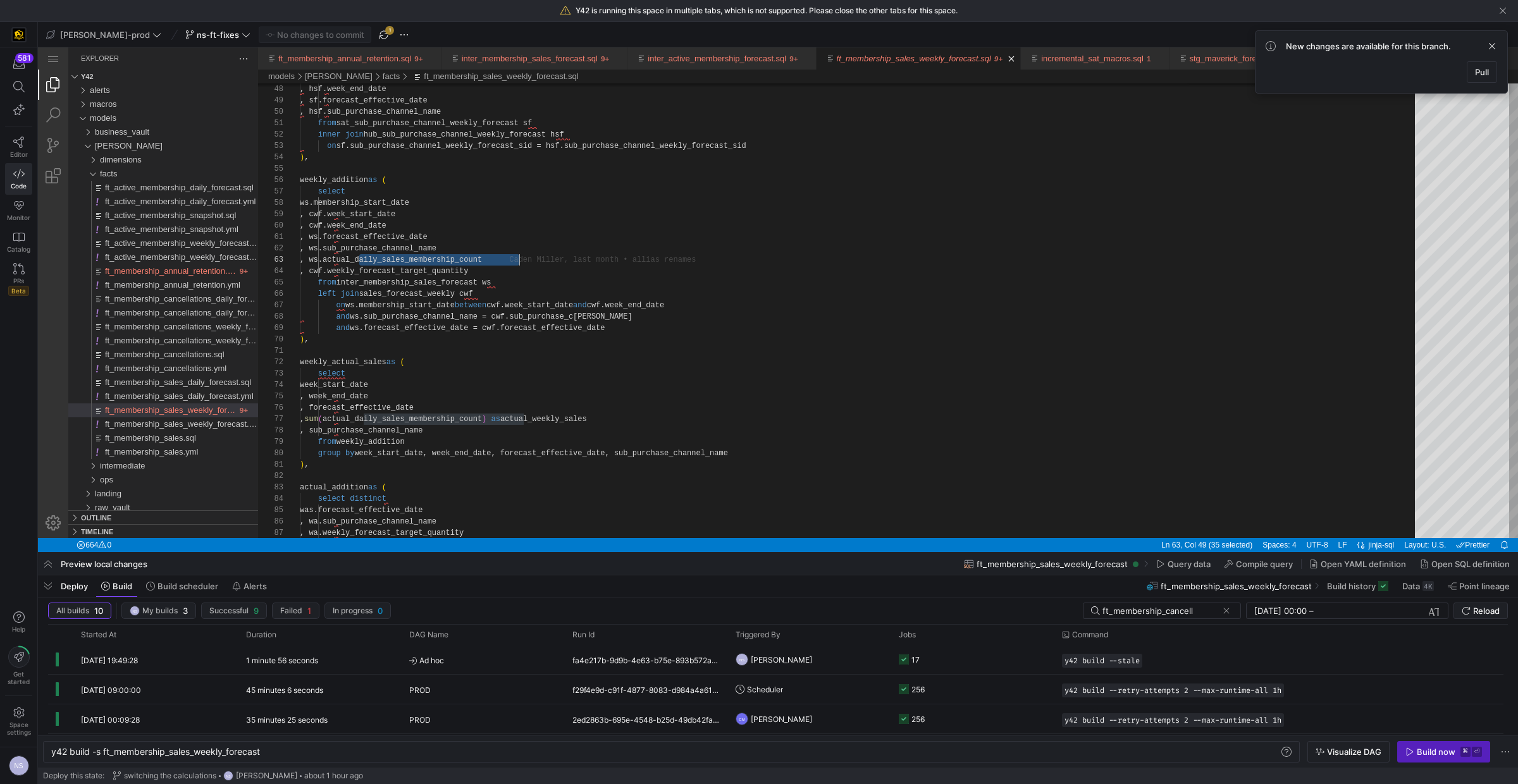
scroll to position [23, 220]
click at [376, 30] on span "button" at bounding box center [384, 35] width 15 height 15
click at [195, 37] on div "ns-ft-fixes" at bounding box center [217, 35] width 72 height 16
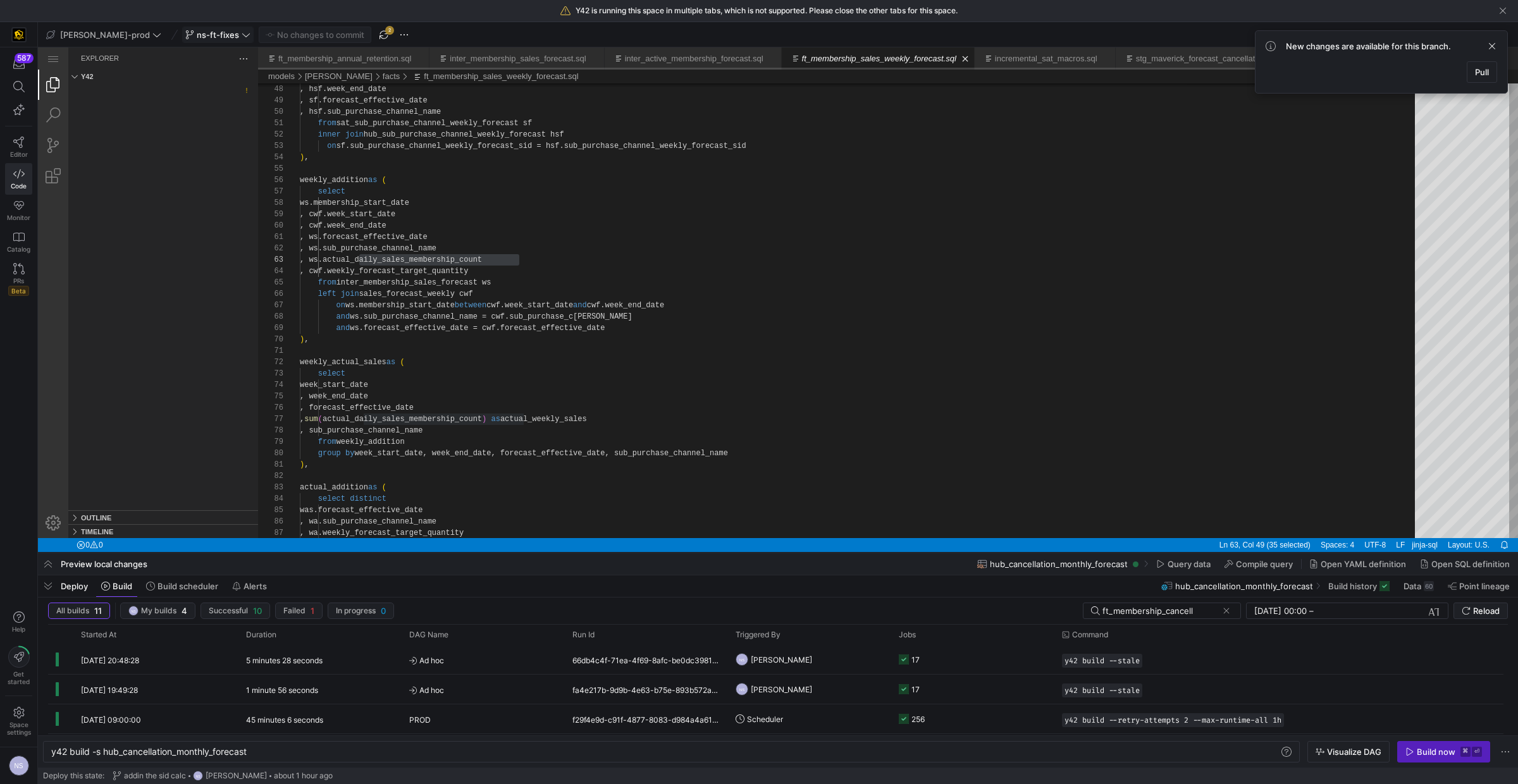
click at [241, 35] on icon at bounding box center [245, 35] width 9 height 9
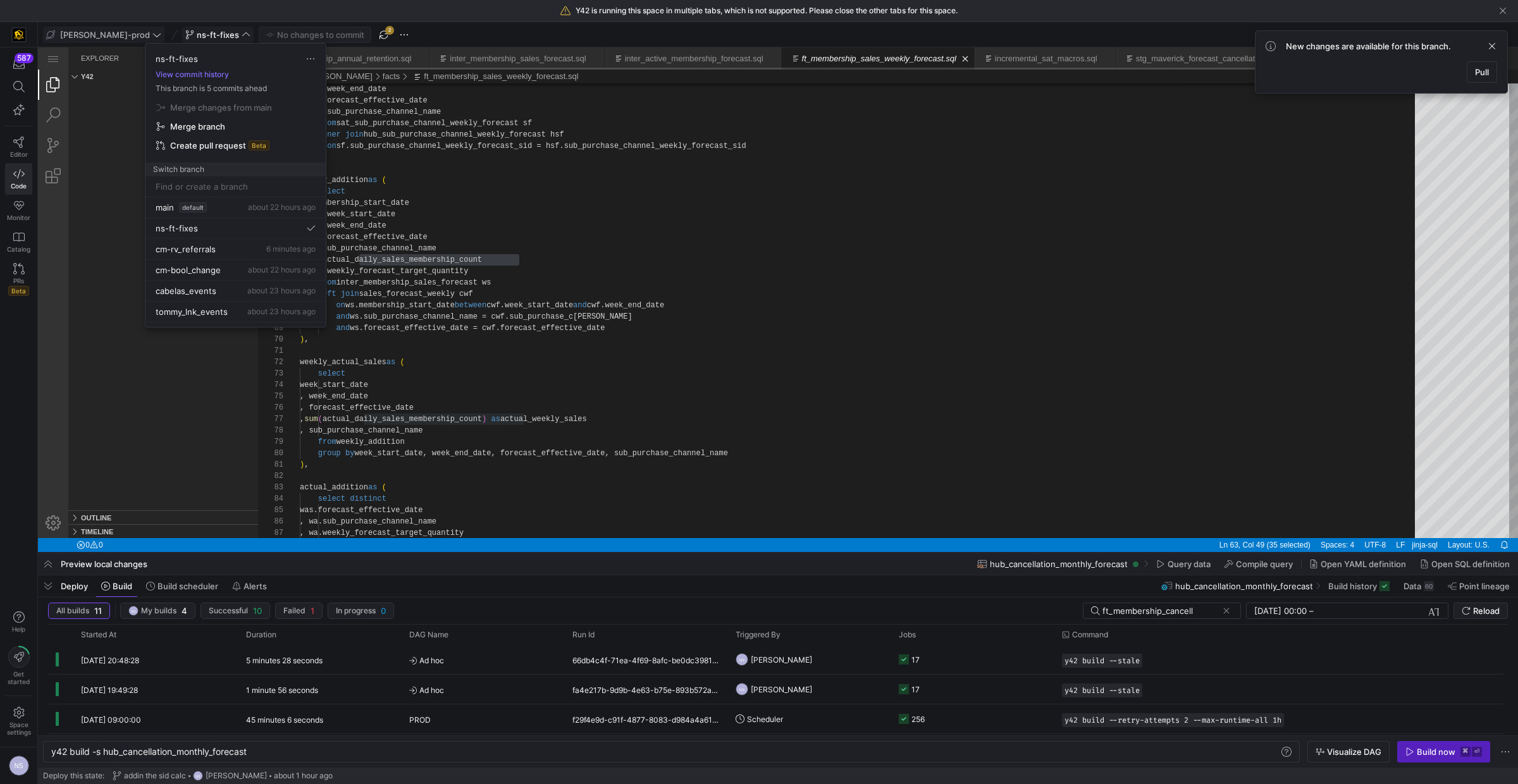
drag, startPoint x: 176, startPoint y: 35, endPoint x: 106, endPoint y: 36, distance: 70.0
click at [176, 35] on div at bounding box center [759, 392] width 1518 height 784
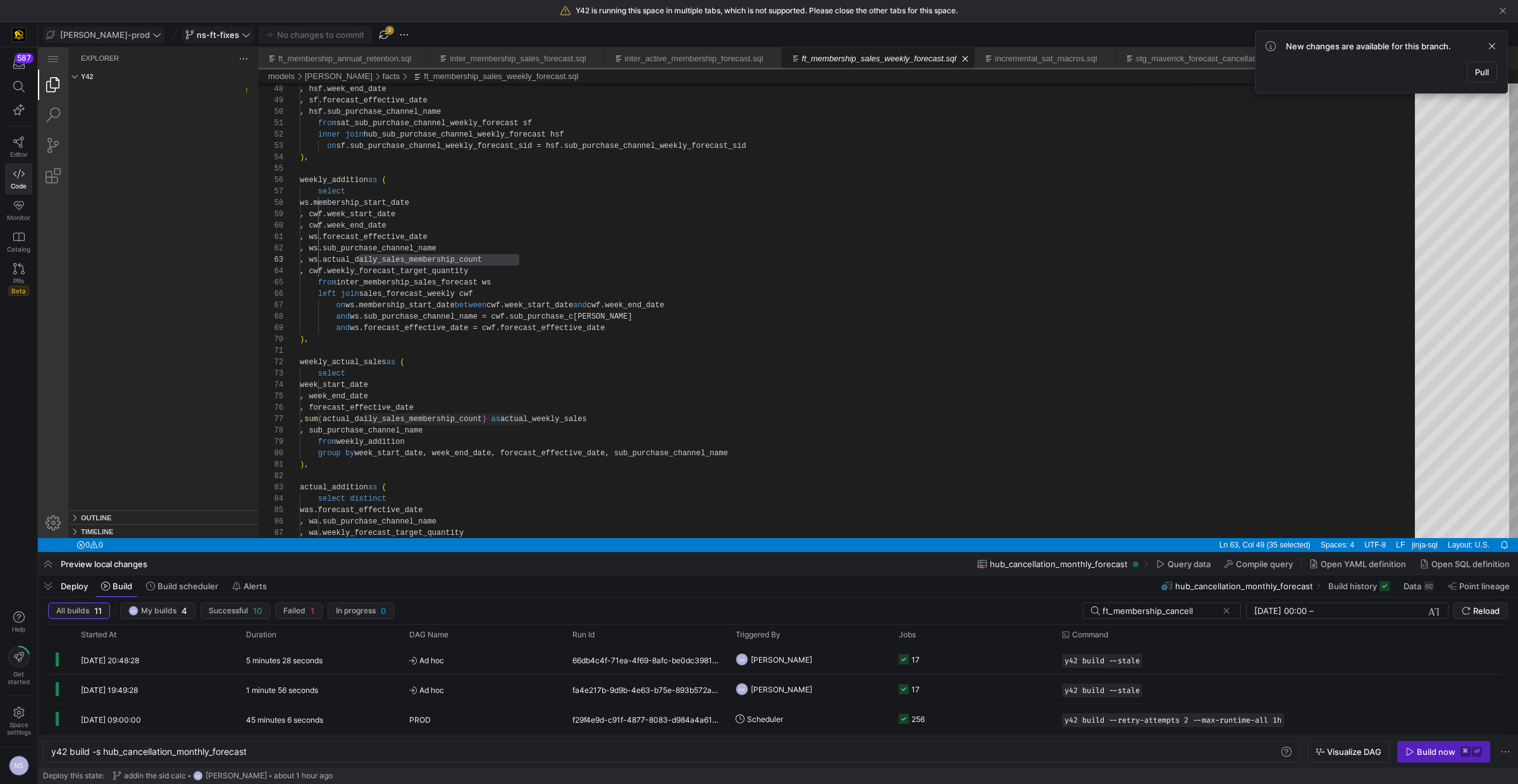
click at [106, 36] on span "[PERSON_NAME]-prod" at bounding box center [105, 35] width 90 height 10
click at [105, 142] on button "y42-dd" at bounding box center [113, 150] width 141 height 20
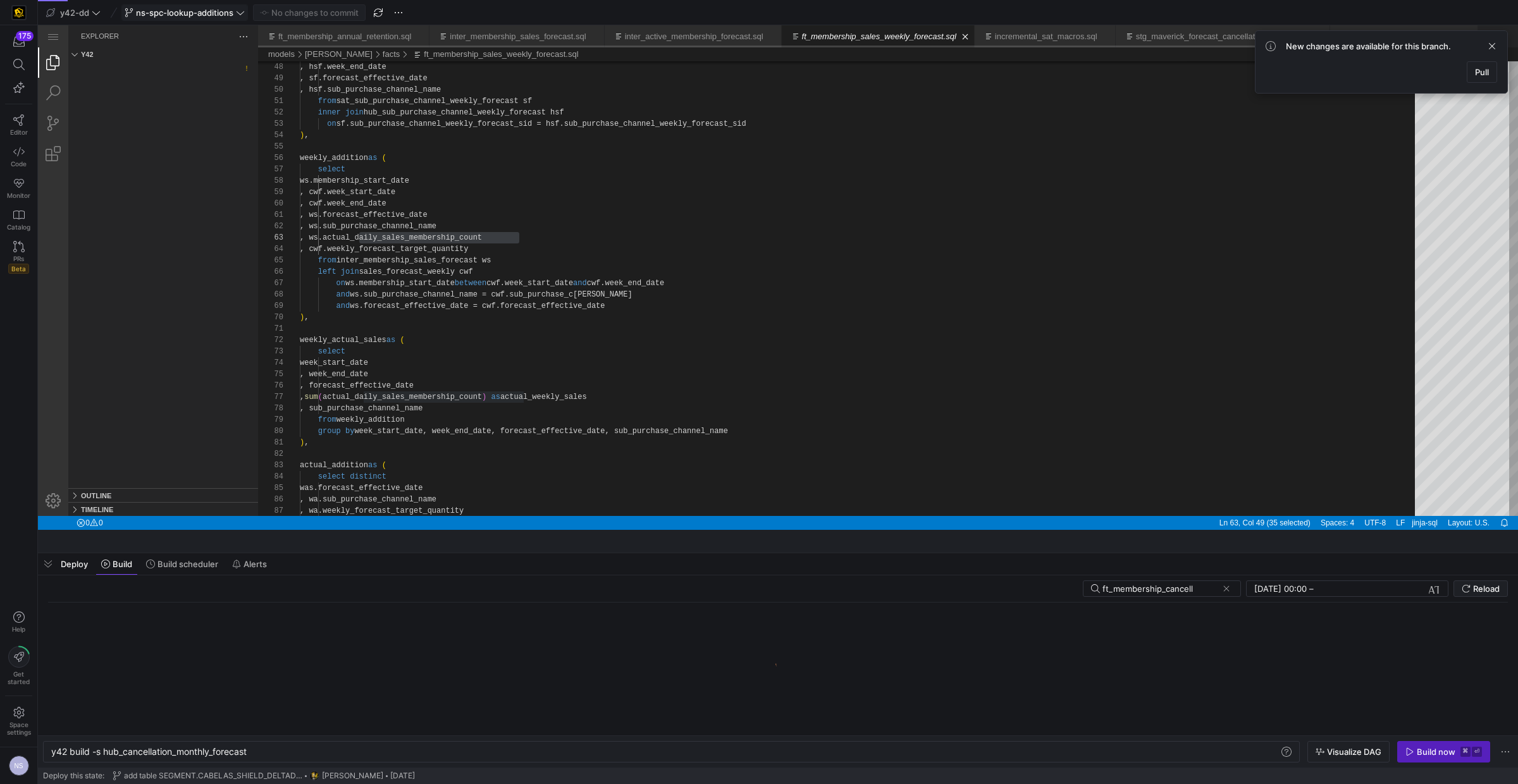
type textarea "y42 build"
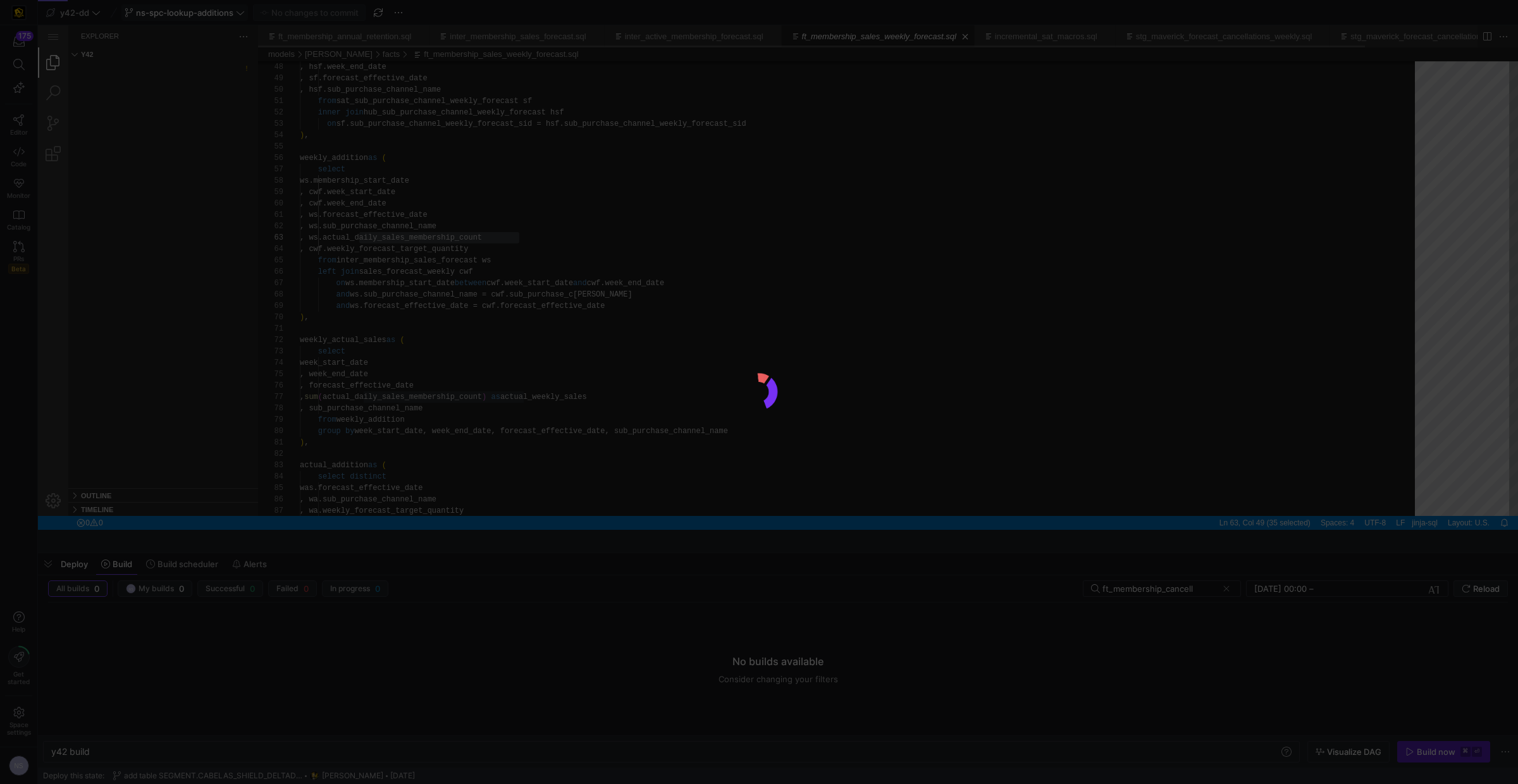
click at [117, 111] on div at bounding box center [759, 392] width 1518 height 784
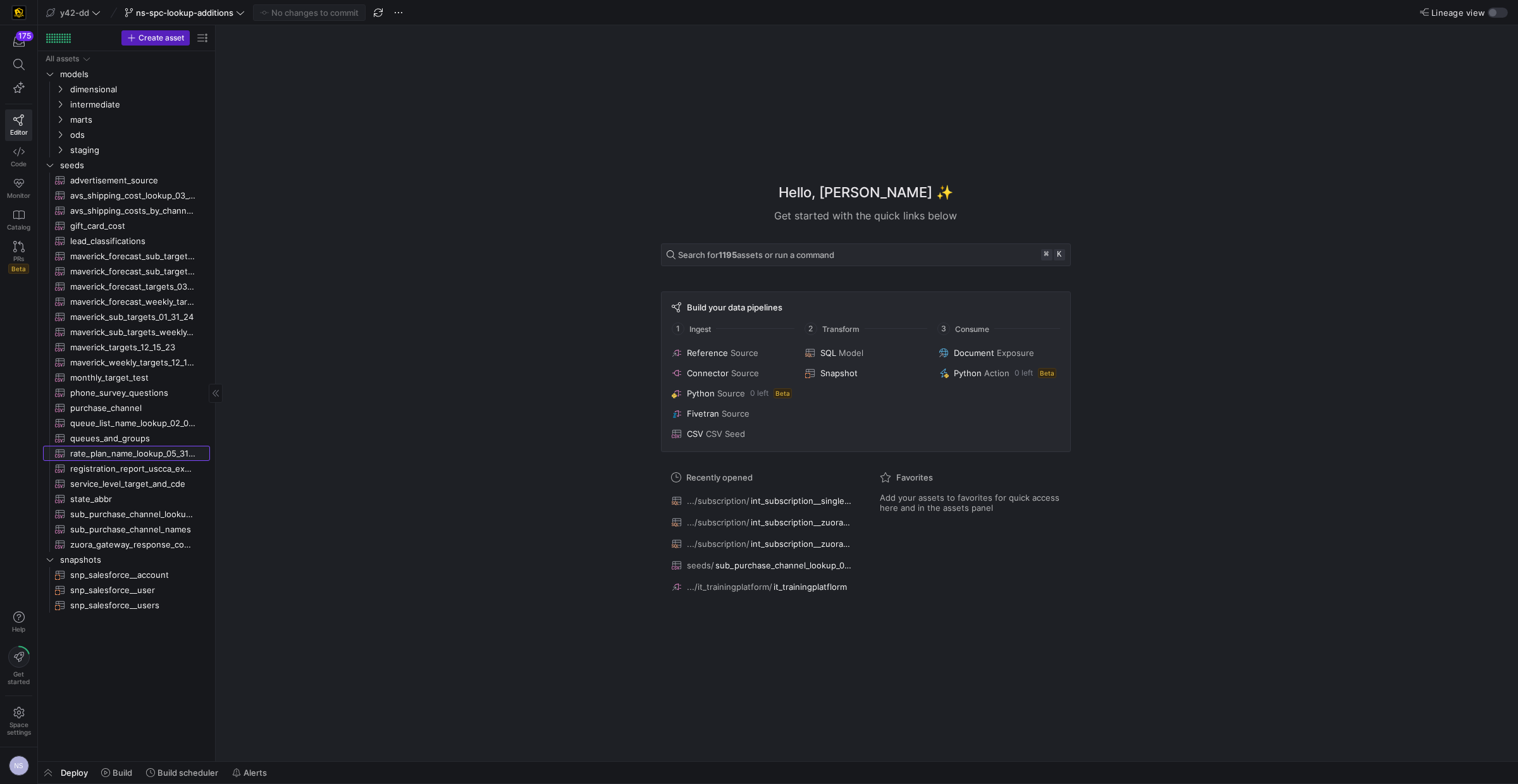
click at [142, 458] on span "rate_plan_name_lookup_05_31_23​​​​​​" at bounding box center [133, 454] width 125 height 14
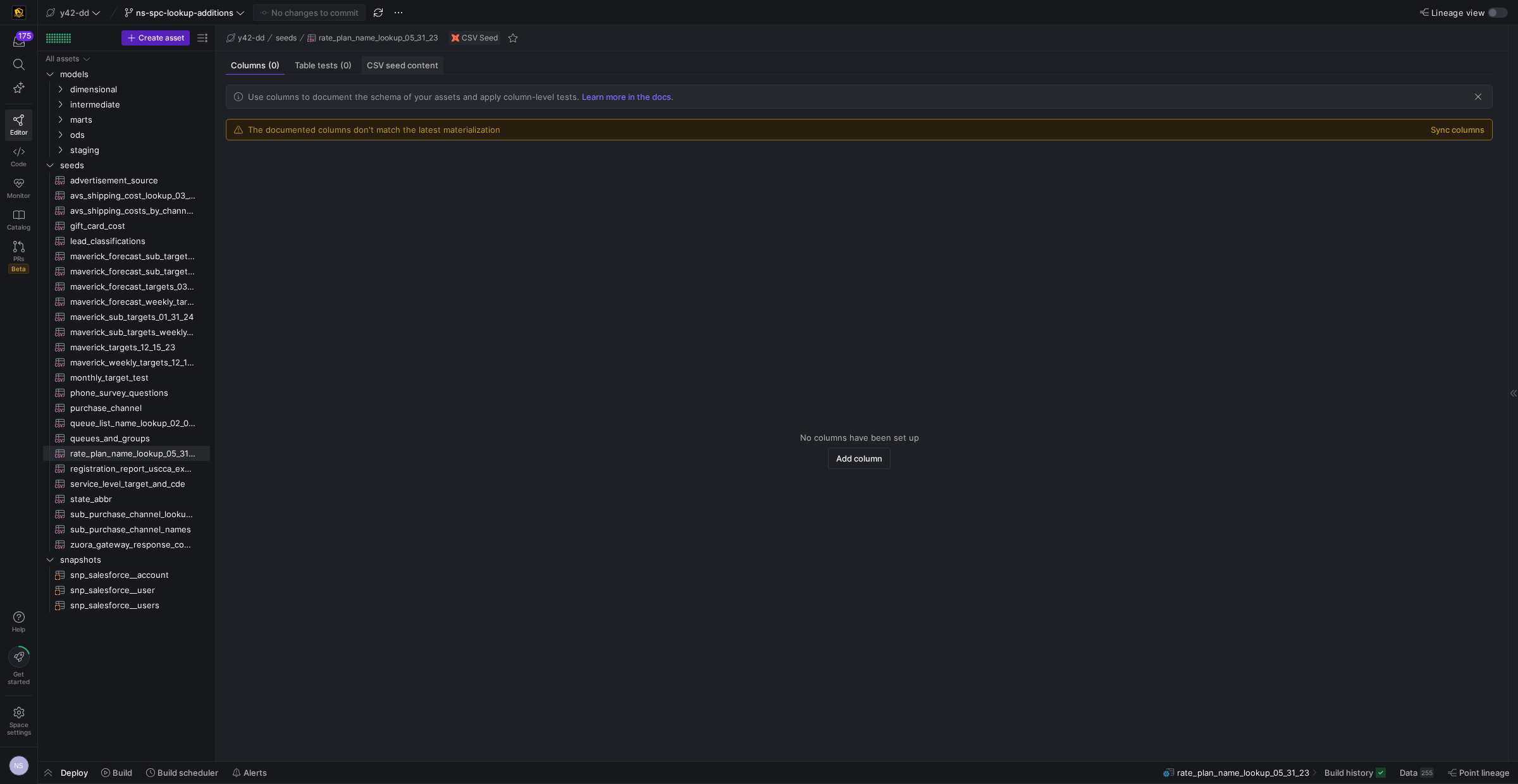
click at [397, 67] on span "CSV seed content" at bounding box center [402, 65] width 72 height 8
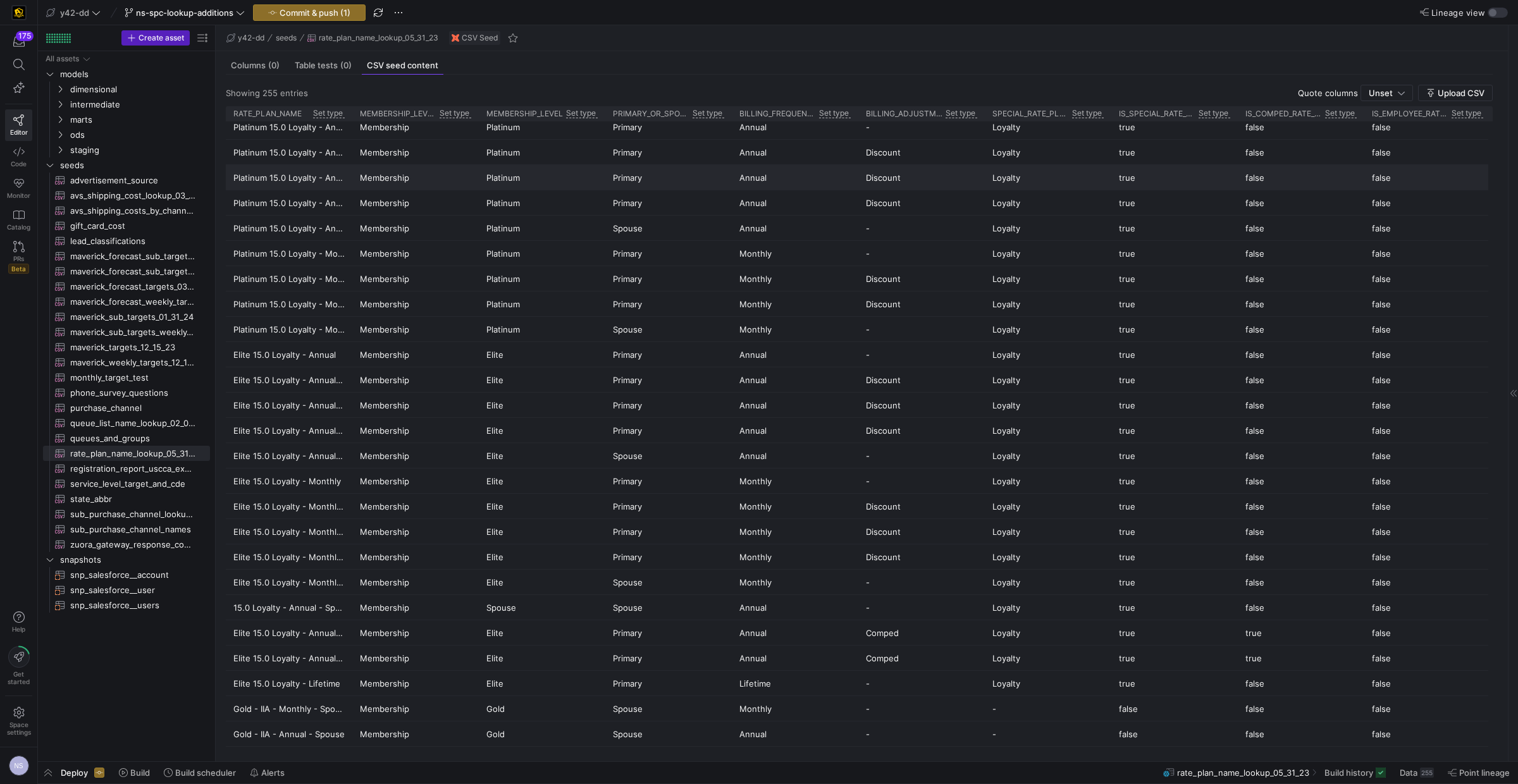
scroll to position [5030, 0]
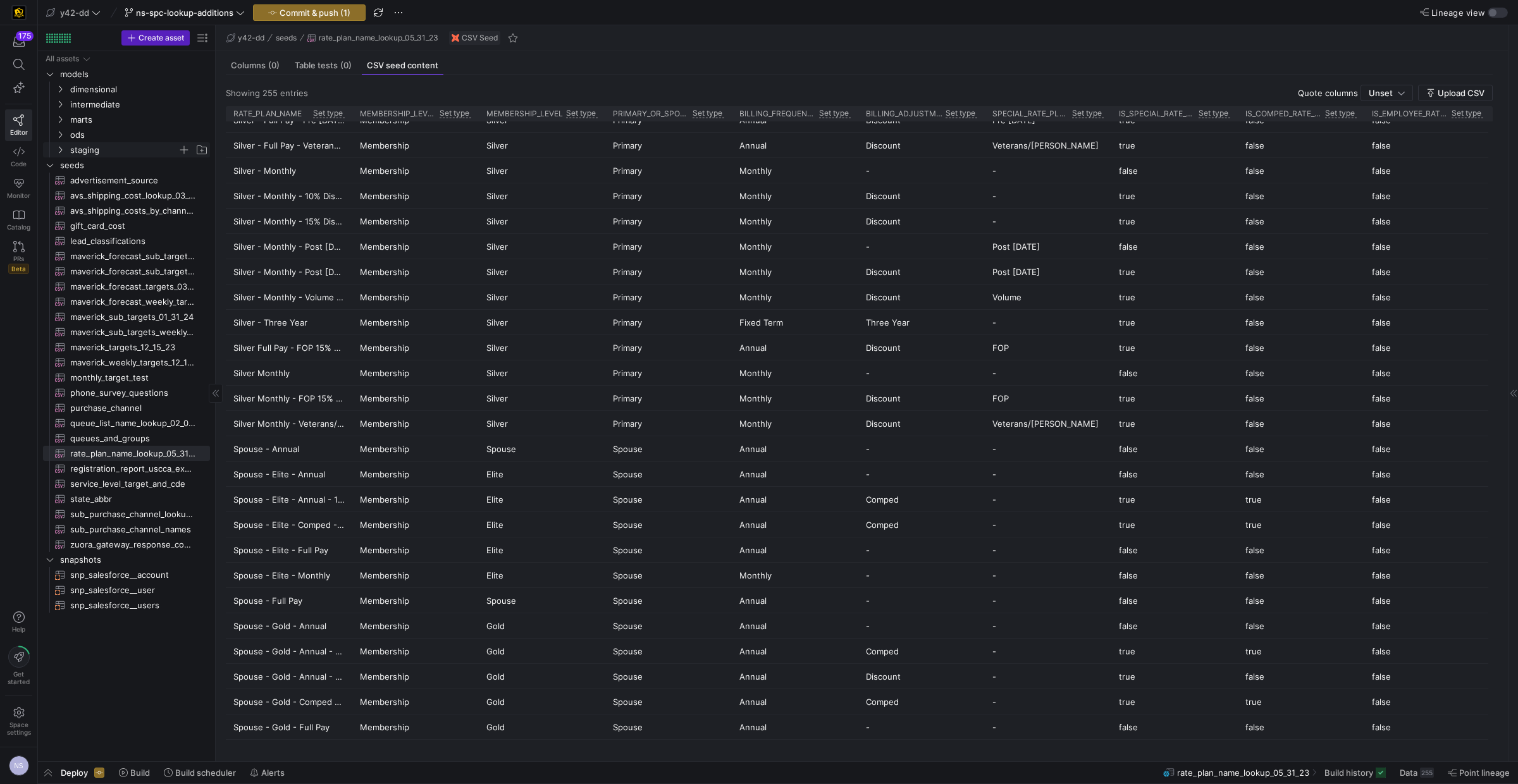
click at [94, 150] on span "staging" at bounding box center [124, 150] width 108 height 14
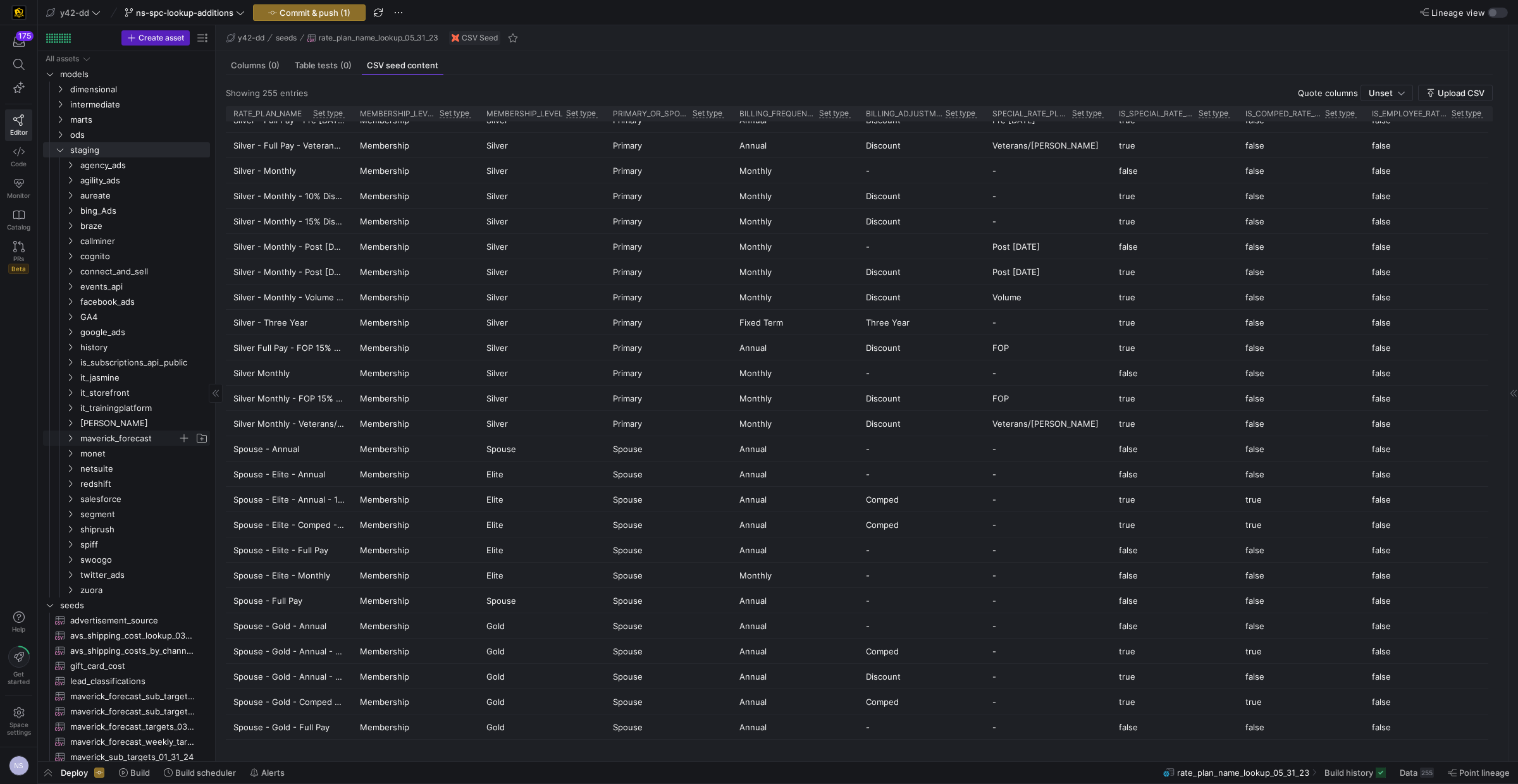
click at [124, 441] on span "maverick_forecast" at bounding box center [129, 438] width 97 height 14
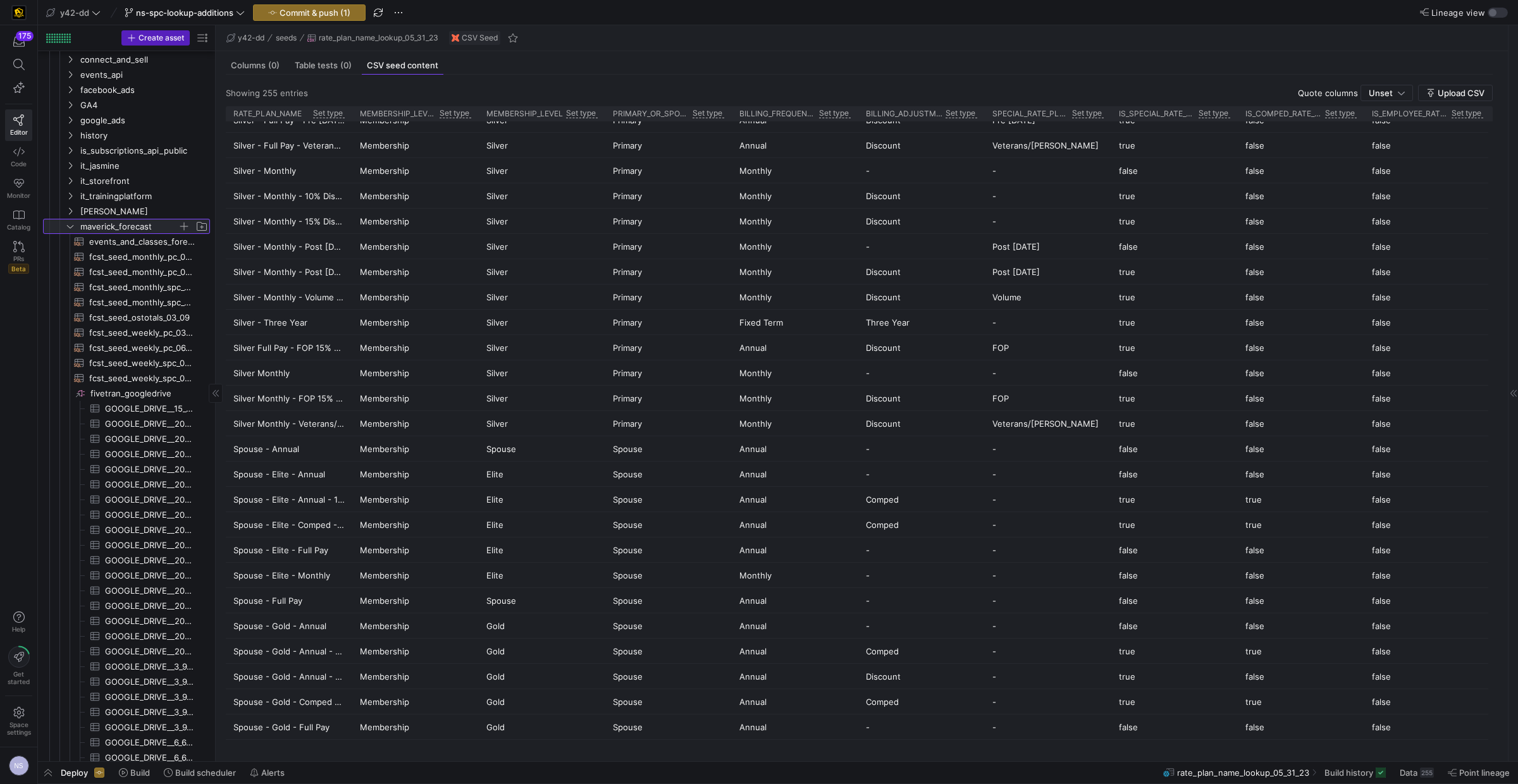
click at [110, 225] on span "maverick_forecast" at bounding box center [129, 227] width 97 height 14
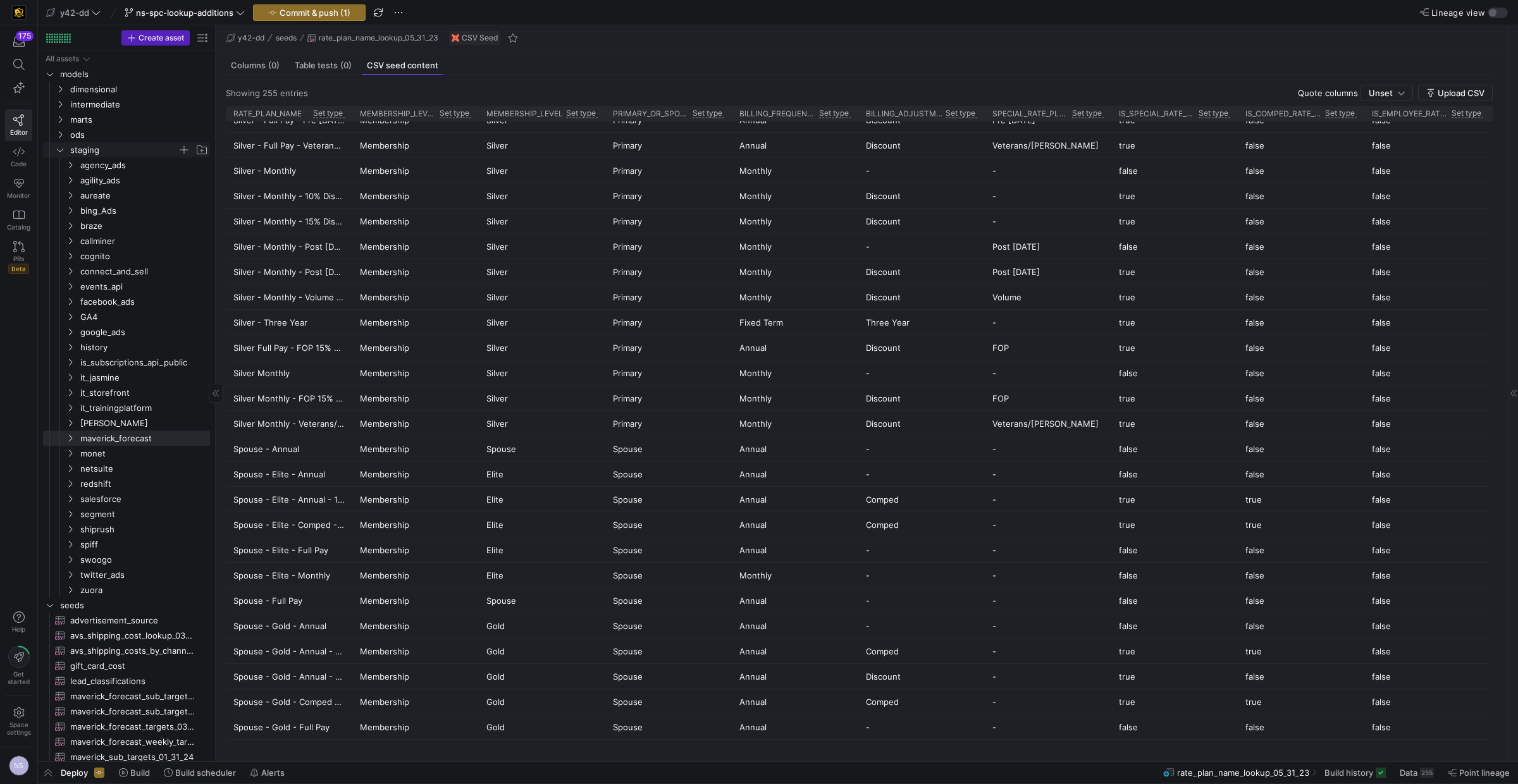
click at [87, 151] on span "staging" at bounding box center [124, 150] width 108 height 14
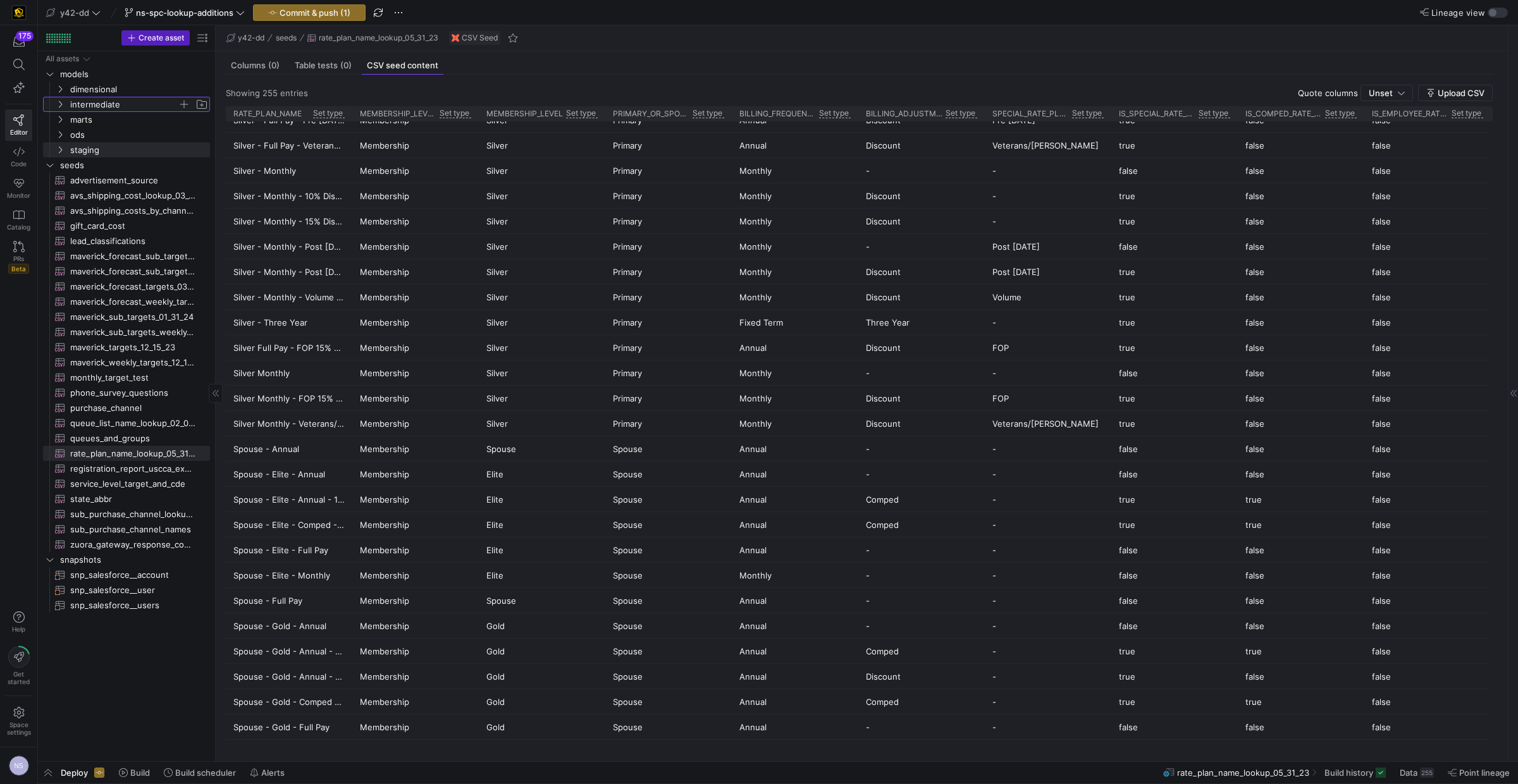
click at [93, 101] on span "intermediate" at bounding box center [124, 105] width 108 height 14
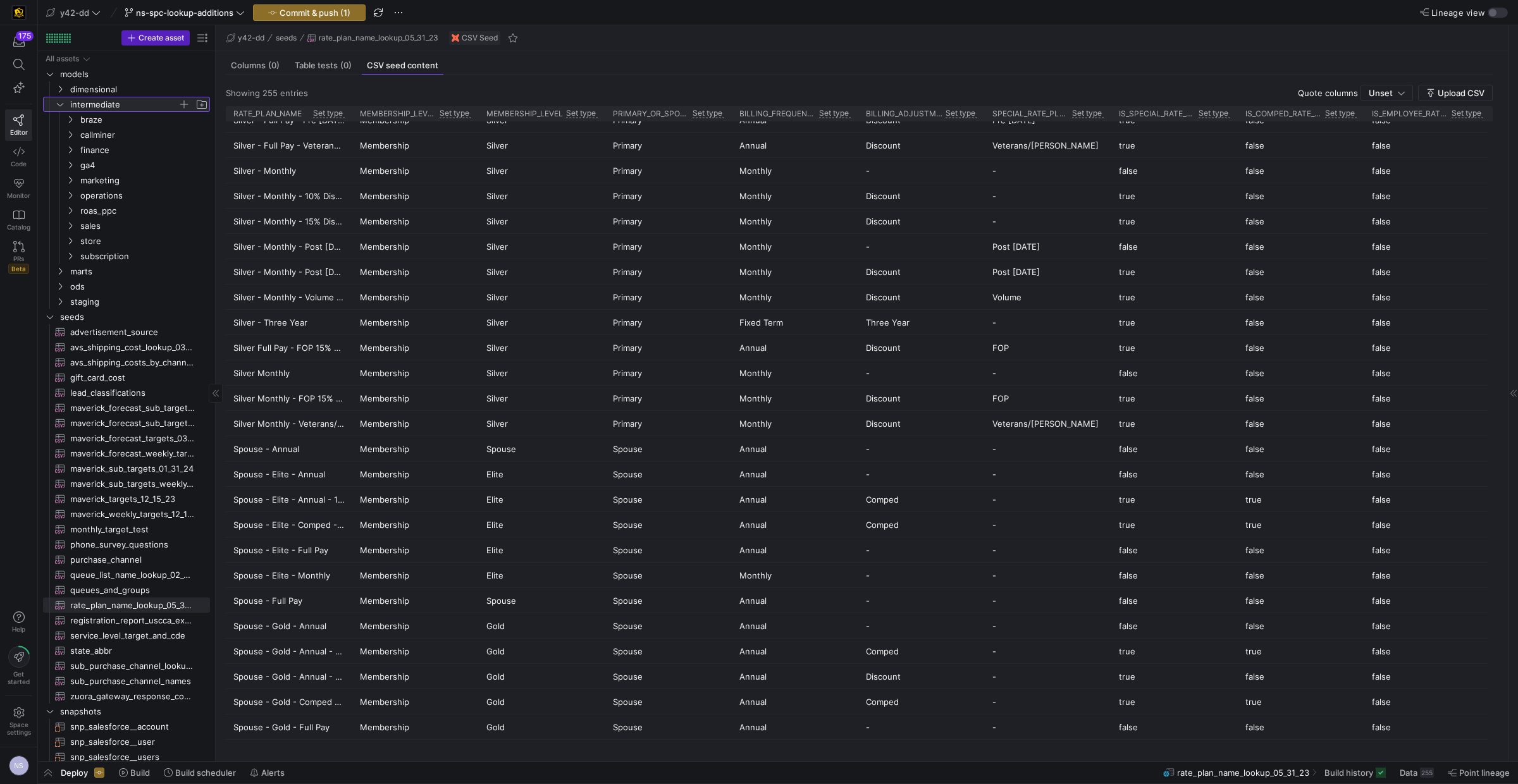
click at [93, 105] on span "intermediate" at bounding box center [124, 105] width 108 height 14
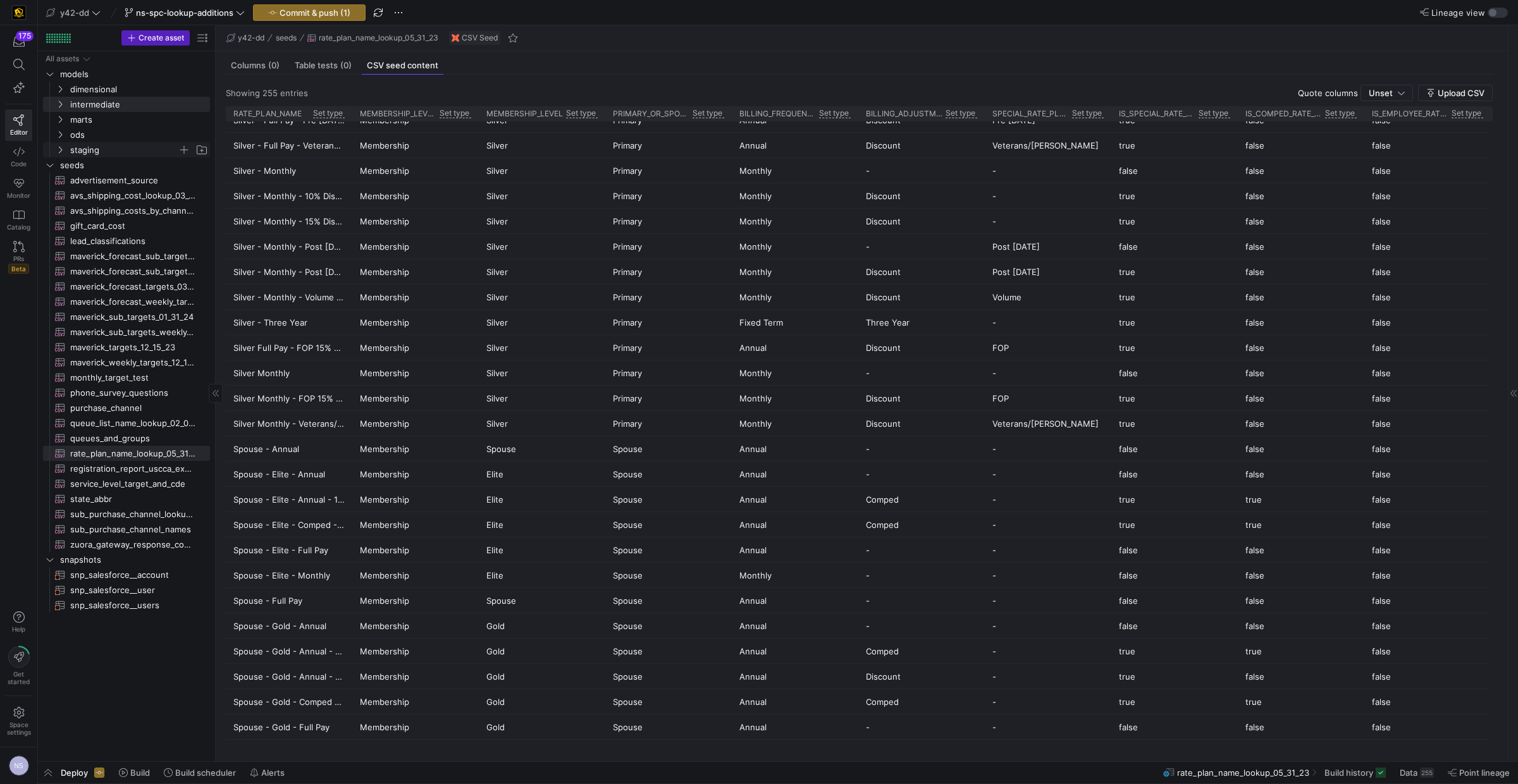
click at [104, 150] on span "staging" at bounding box center [124, 150] width 108 height 14
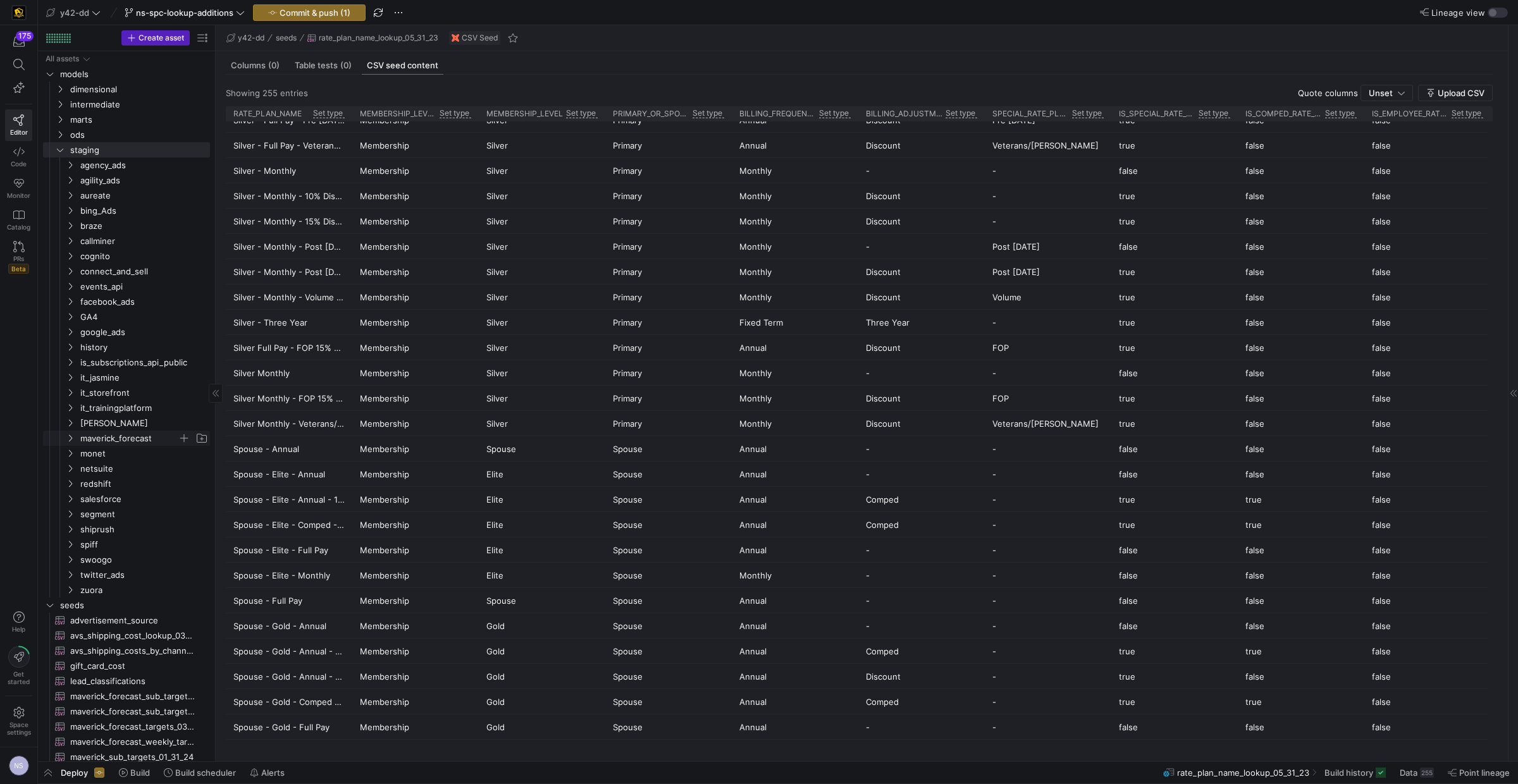
click at [133, 441] on span "maverick_forecast" at bounding box center [129, 438] width 97 height 14
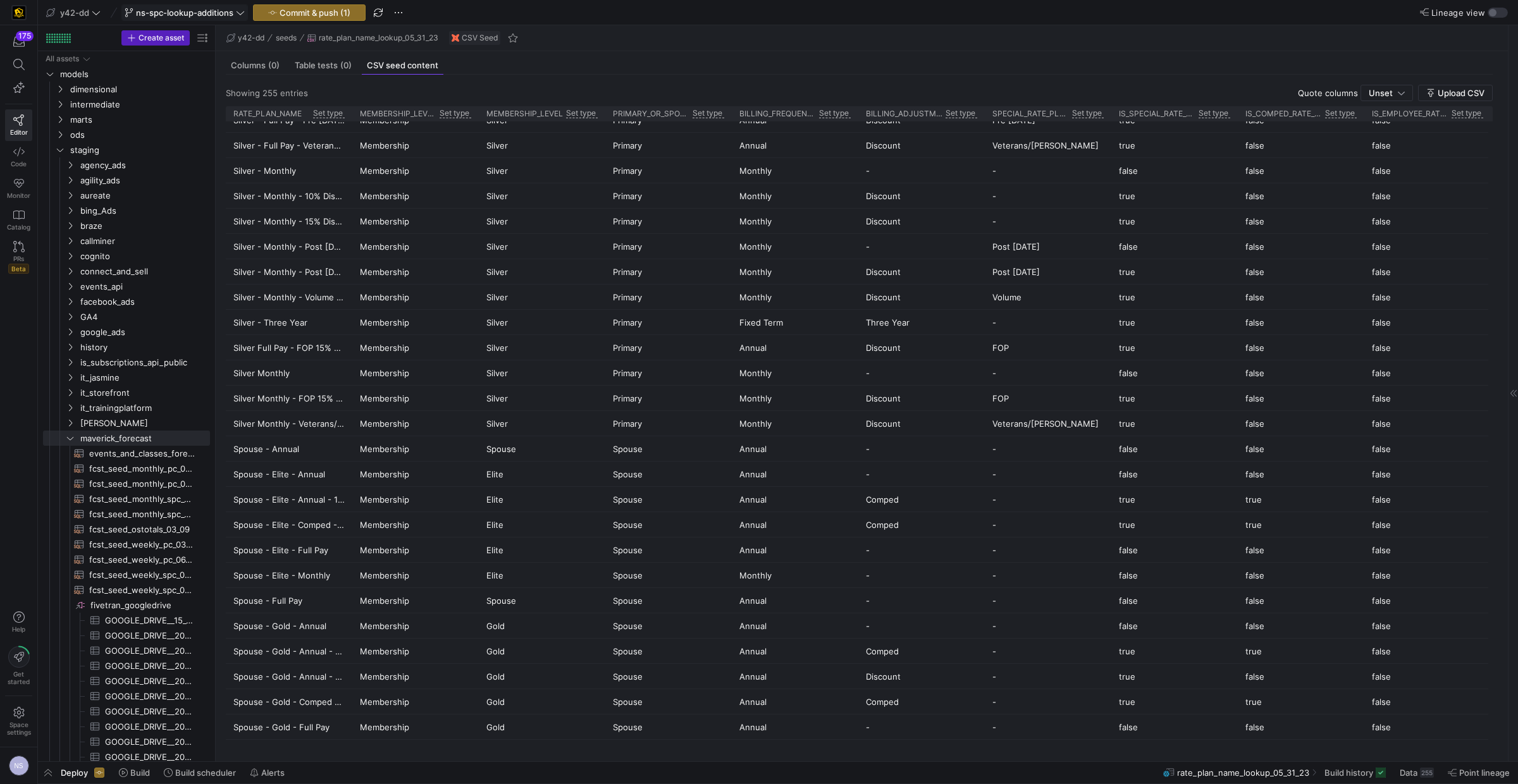
click at [196, 6] on span at bounding box center [185, 12] width 125 height 15
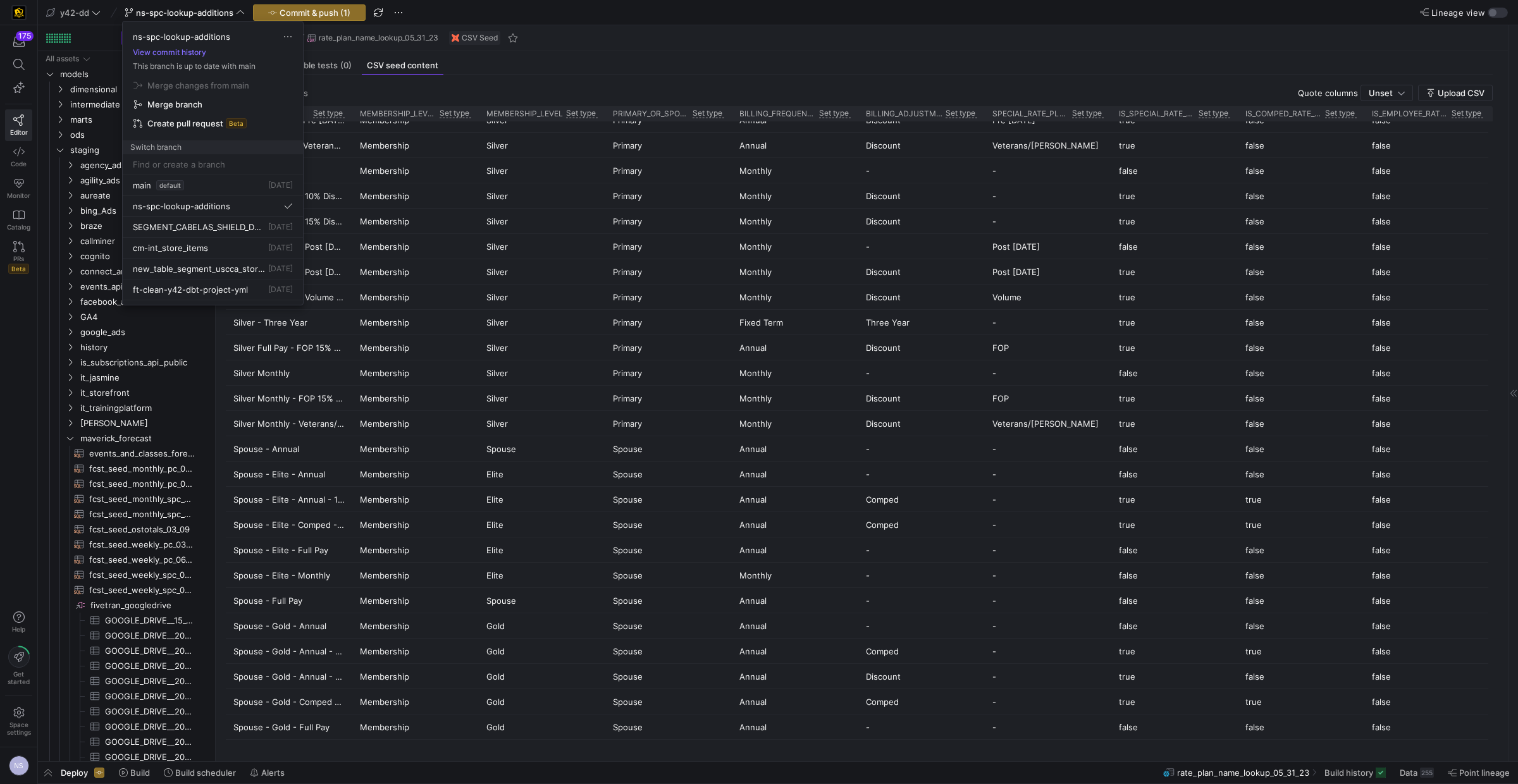
click at [196, 7] on div at bounding box center [759, 392] width 1518 height 784
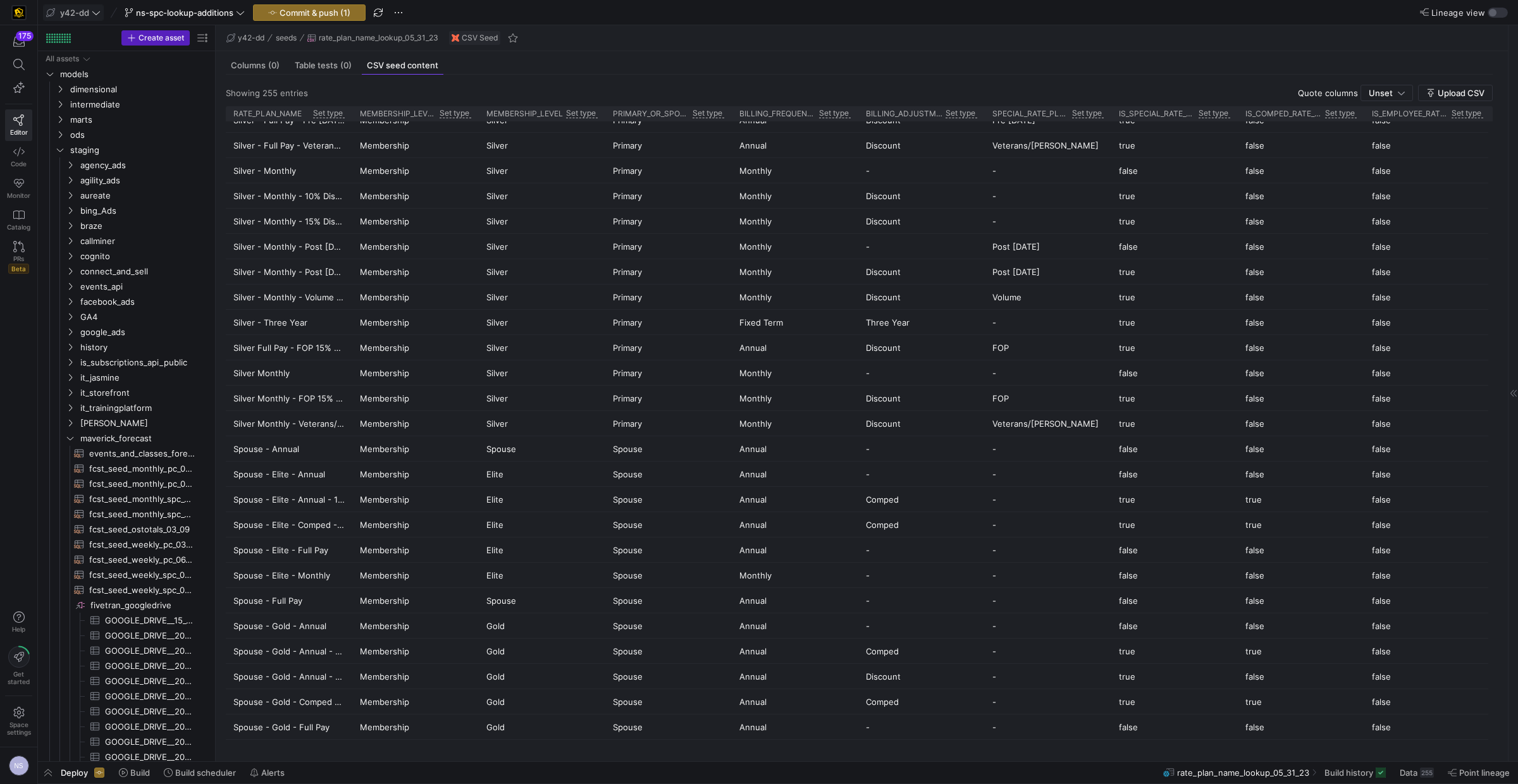
click at [96, 11] on icon at bounding box center [96, 12] width 9 height 9
click at [242, 12] on div at bounding box center [759, 392] width 1518 height 784
click at [233, 12] on span "ns-spc-lookup-additions" at bounding box center [184, 12] width 97 height 10
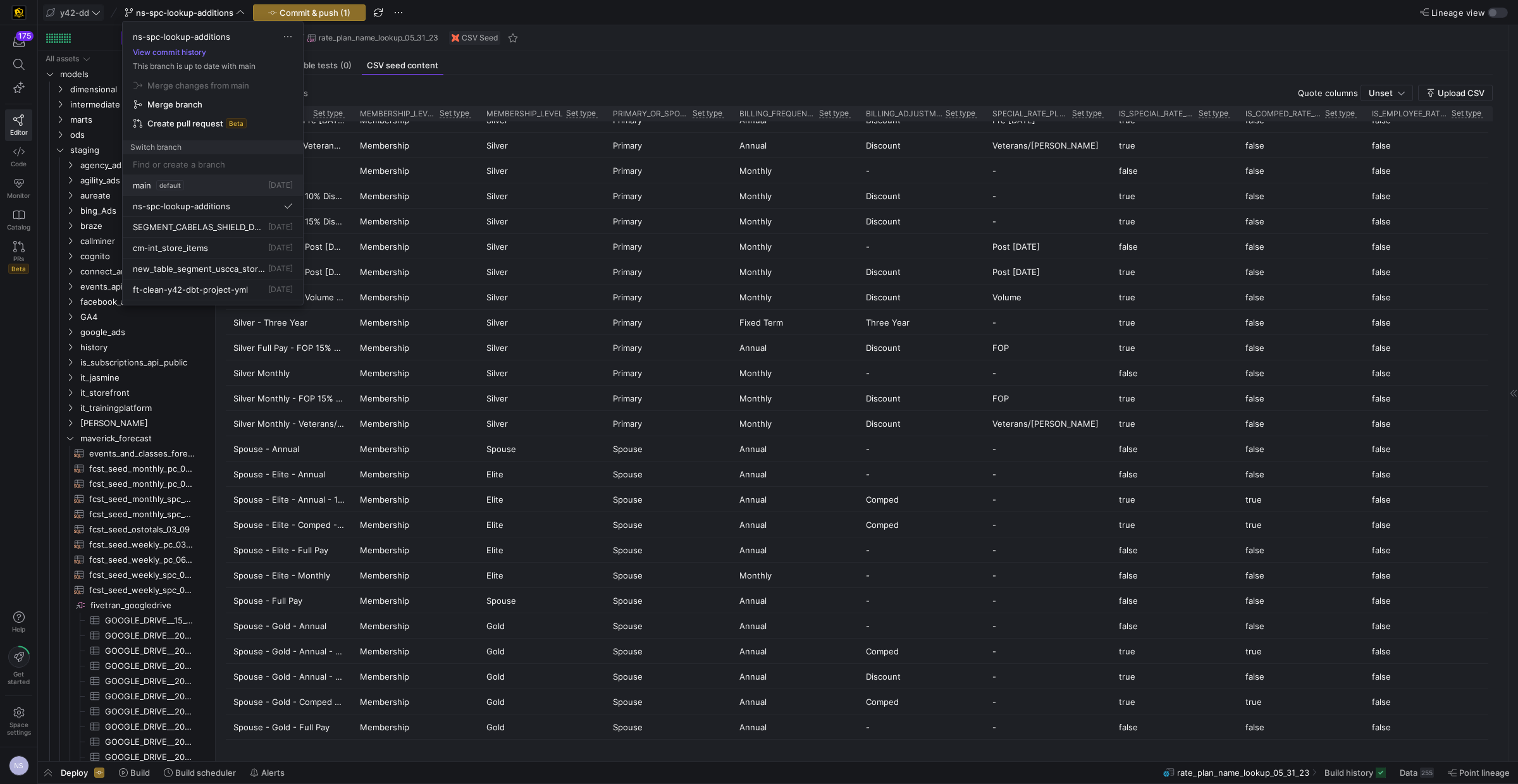
click at [160, 192] on button "main default 1 day ago" at bounding box center [213, 186] width 180 height 21
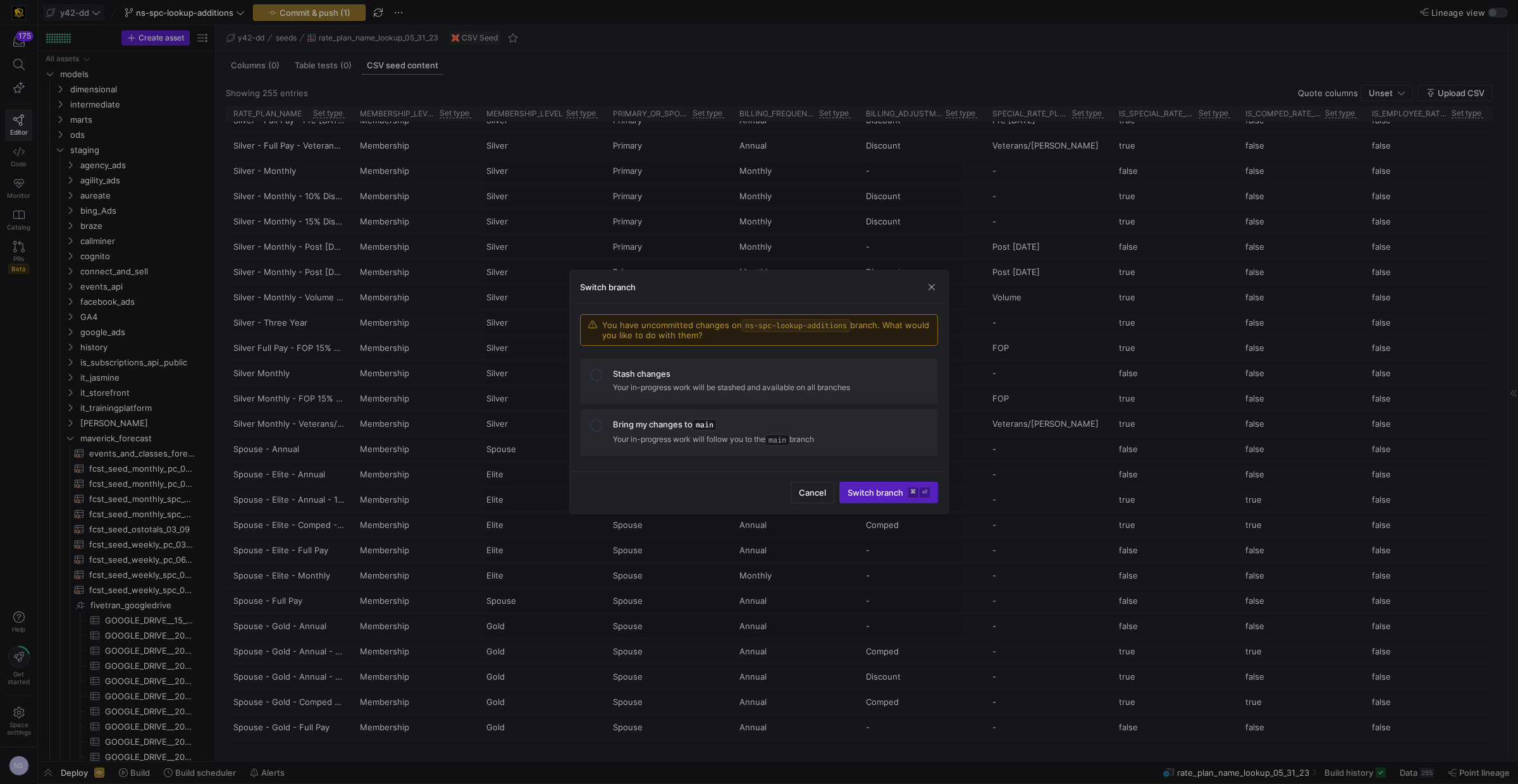
click at [924, 294] on div "Switch branch" at bounding box center [759, 287] width 378 height 34
click at [937, 285] on span "button" at bounding box center [932, 287] width 13 height 13
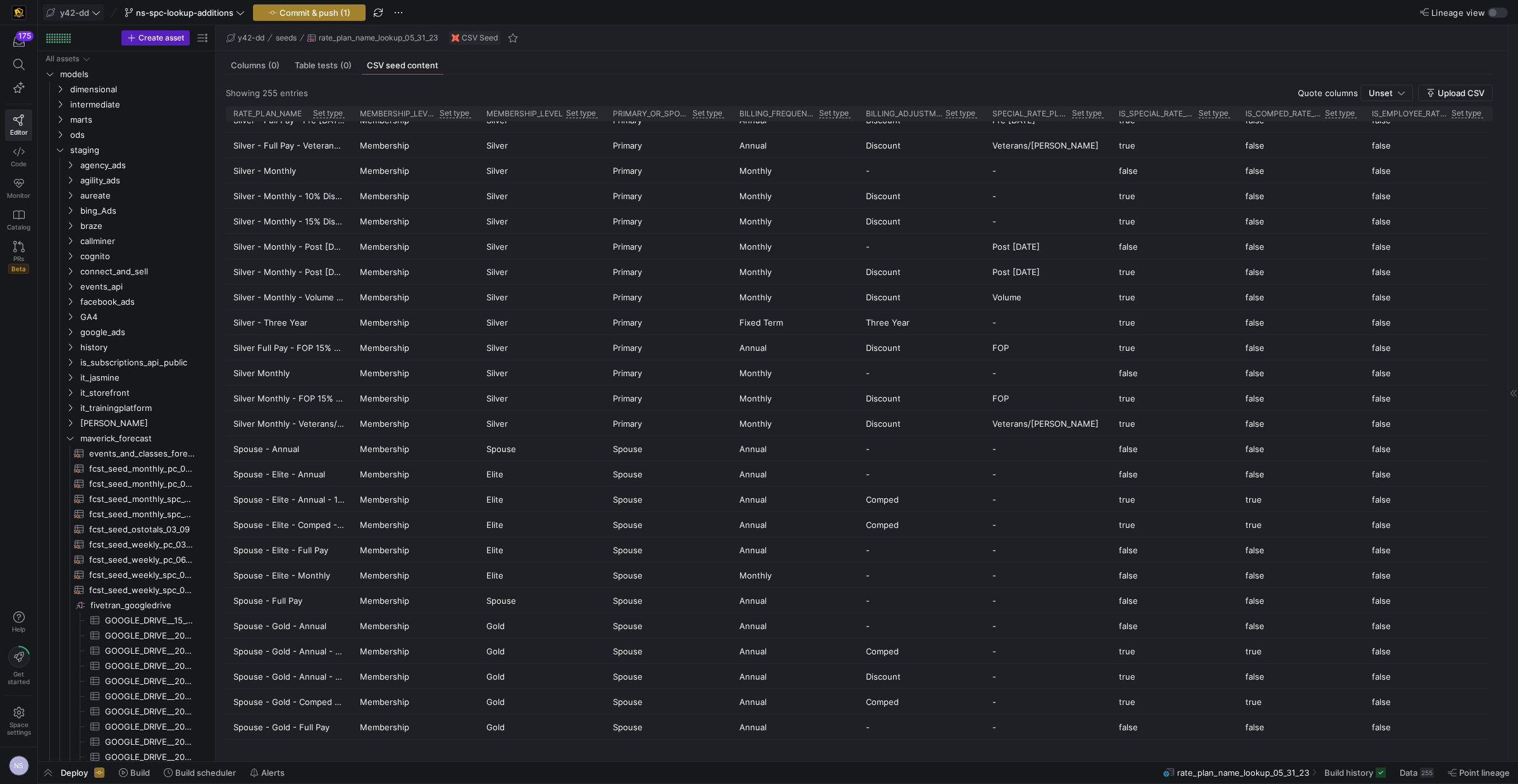
click at [309, 10] on span "Commit & push (1)" at bounding box center [315, 12] width 71 height 10
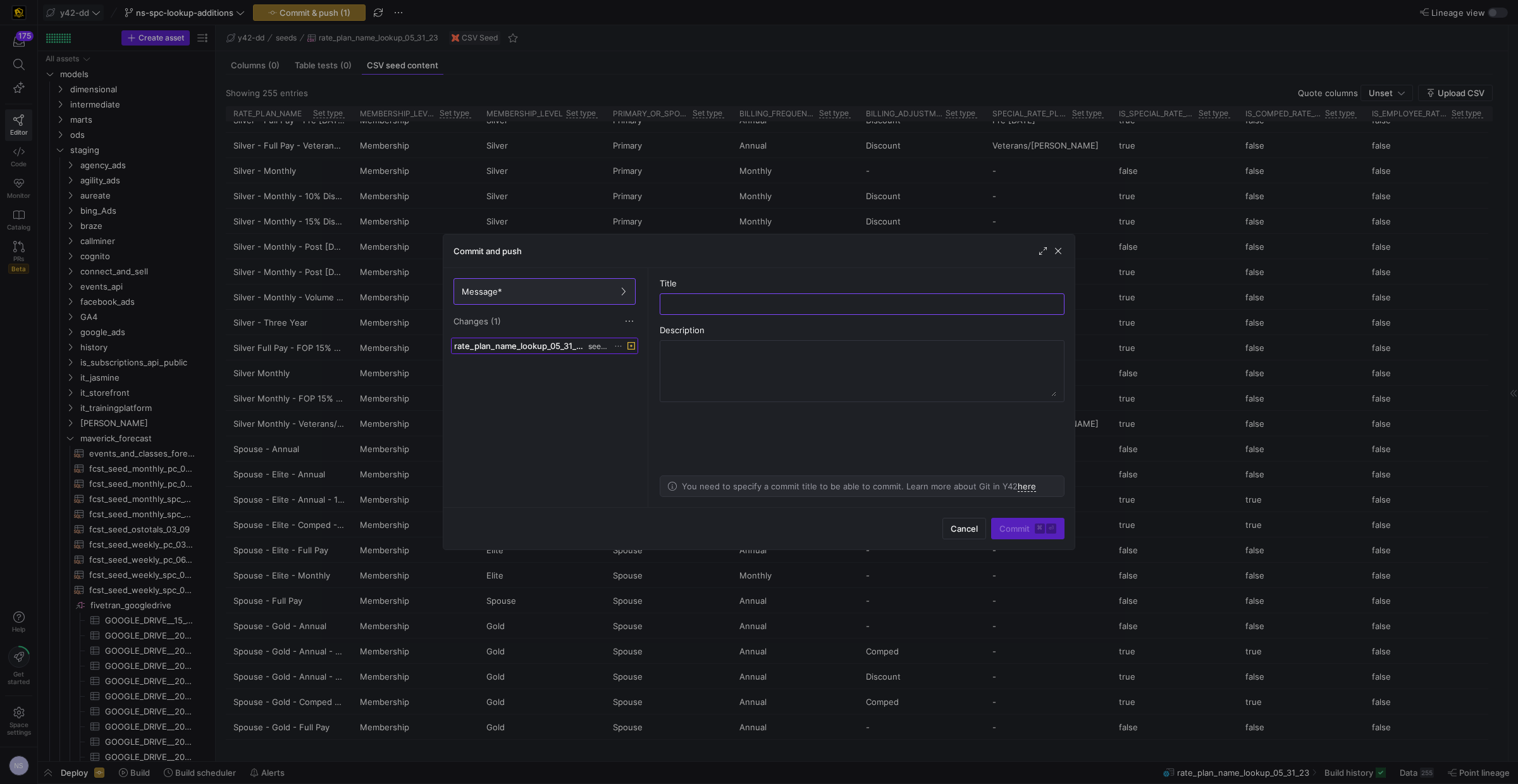
click at [600, 343] on span "seeds" at bounding box center [598, 346] width 19 height 9
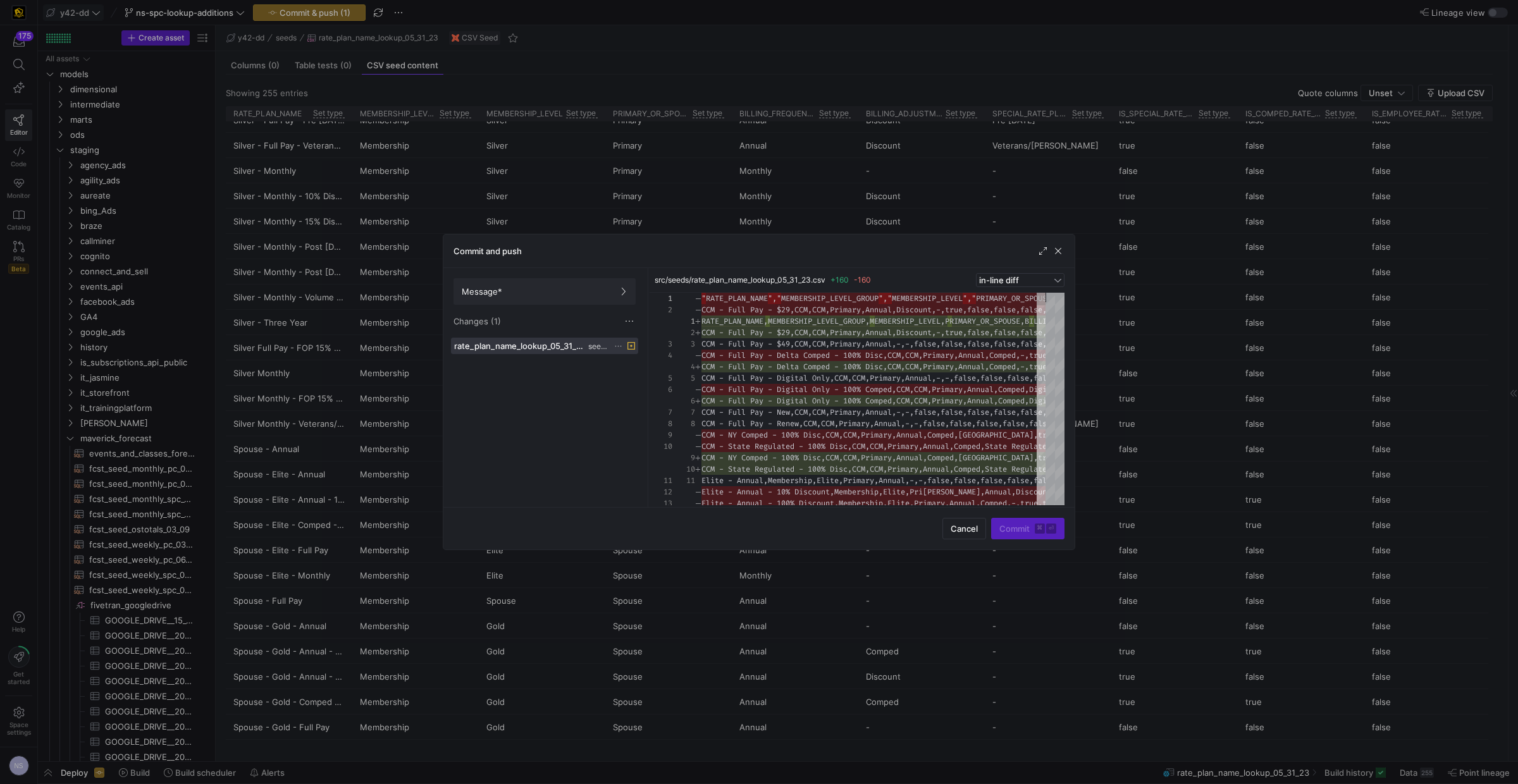
click at [619, 348] on icon at bounding box center [618, 346] width 8 height 8
click at [637, 381] on span "Discard" at bounding box center [637, 383] width 29 height 10
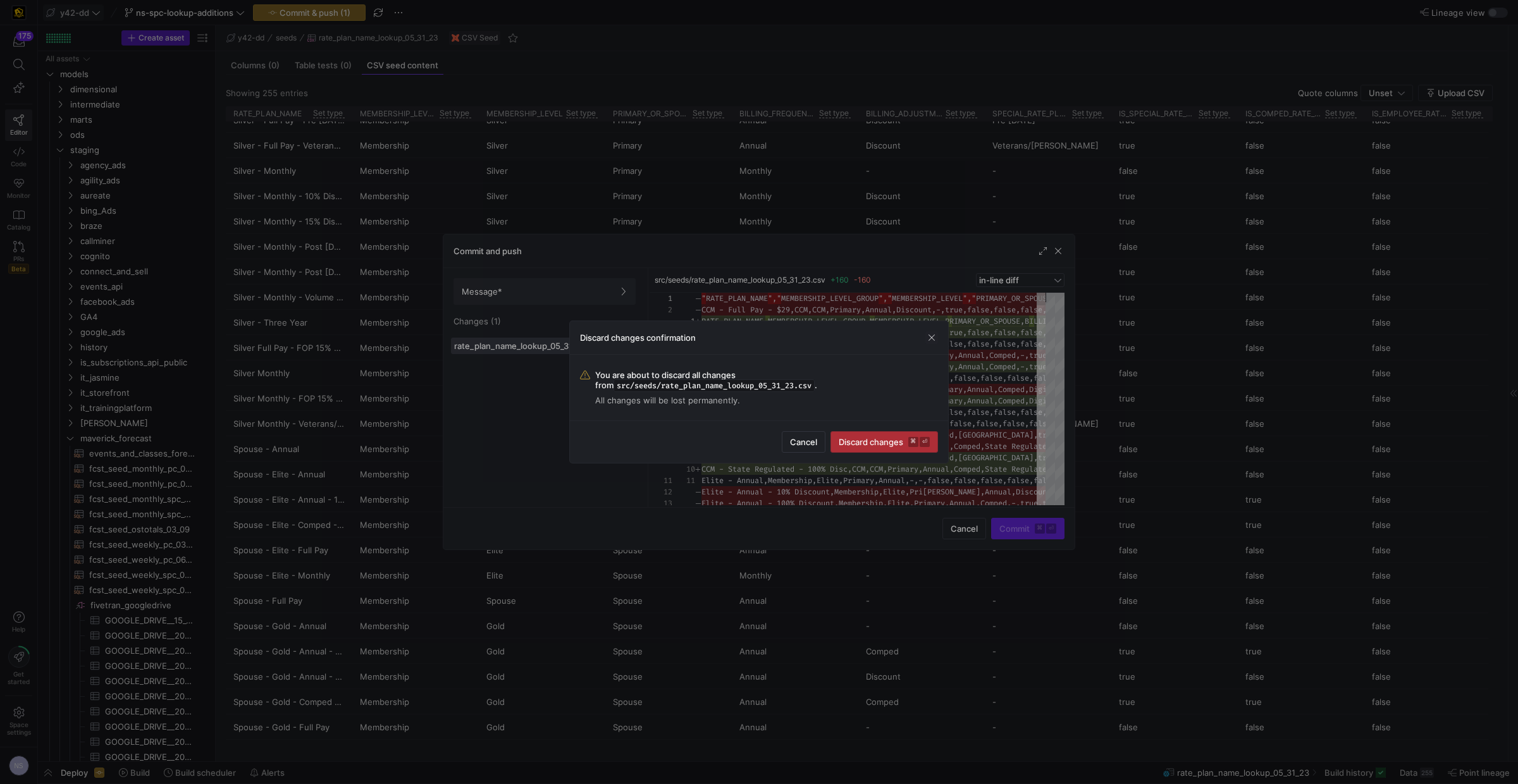
click at [891, 438] on span "Discard changes ⌘ ⏎" at bounding box center [883, 441] width 91 height 10
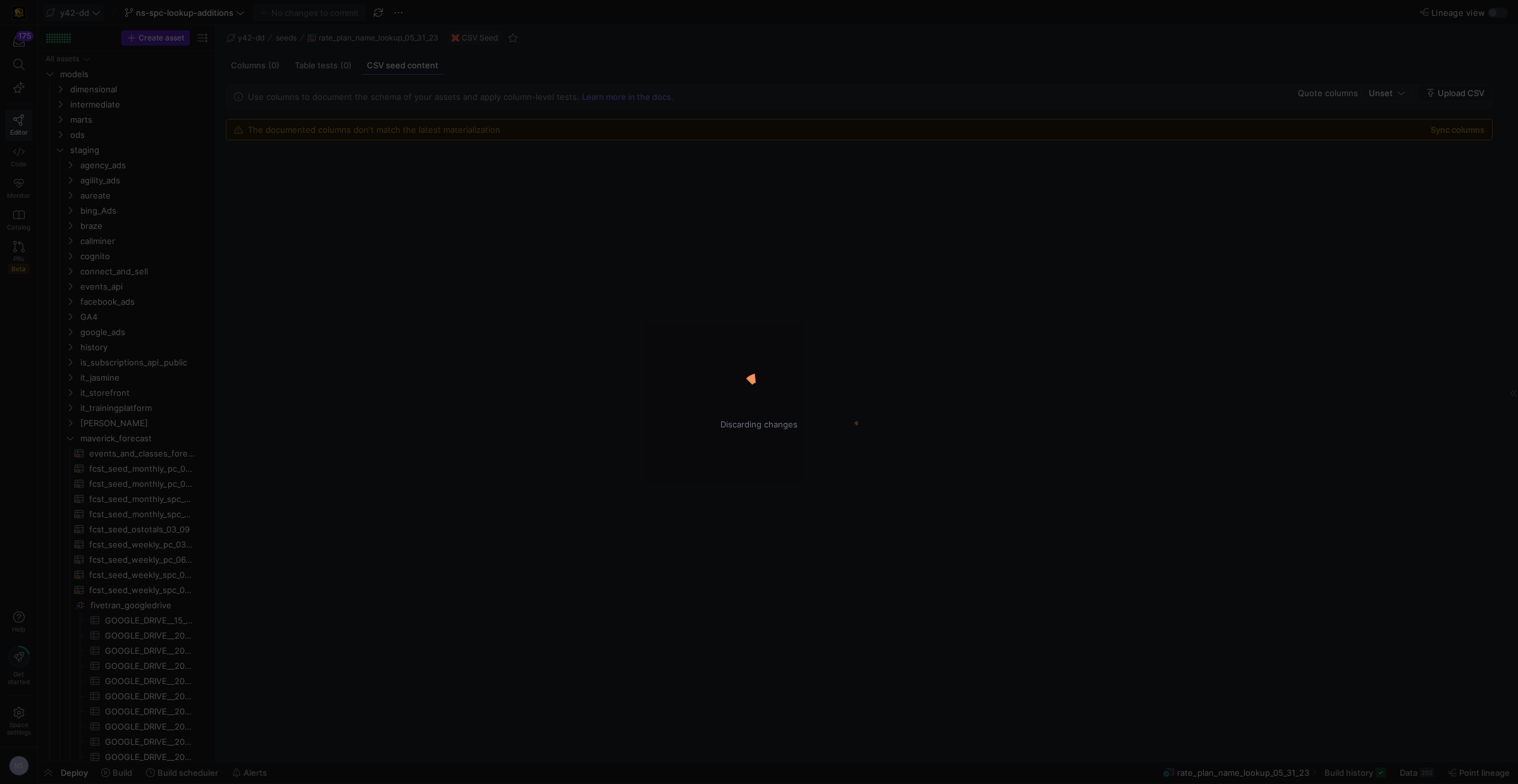
click at [204, 7] on div "Discarding changes" at bounding box center [759, 392] width 1518 height 784
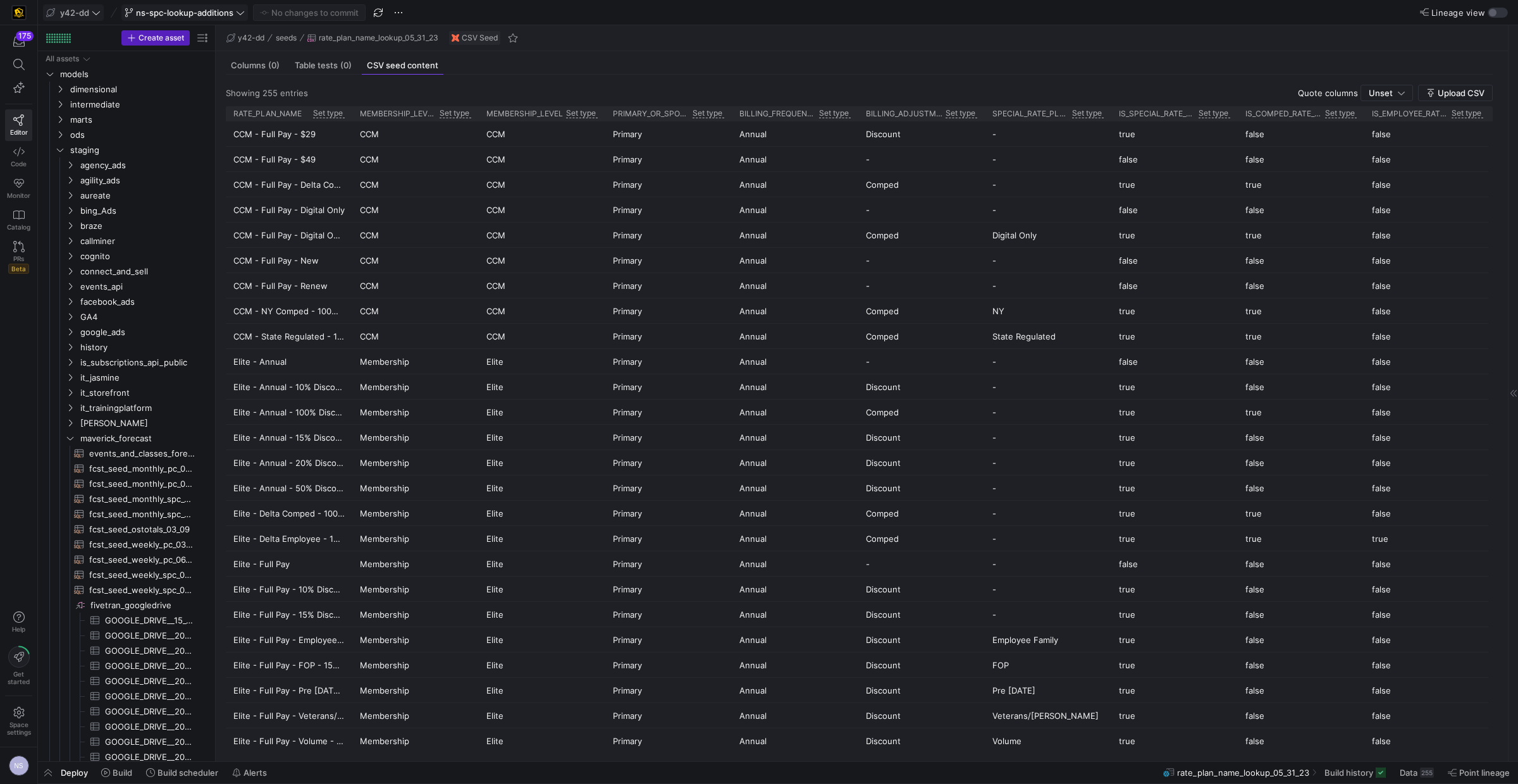
click at [240, 12] on icon at bounding box center [240, 12] width 9 height 9
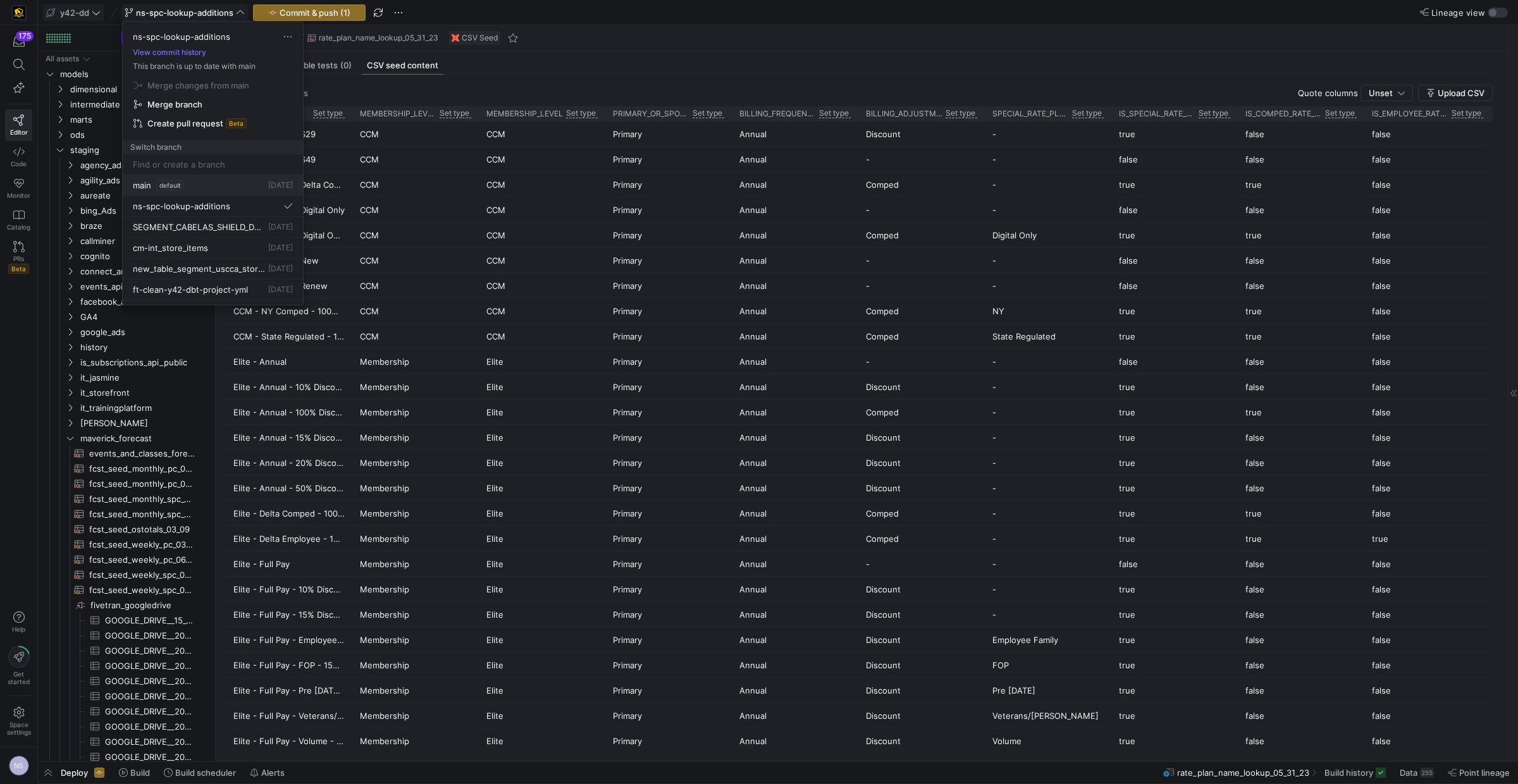
click at [170, 180] on span "default" at bounding box center [170, 185] width 28 height 10
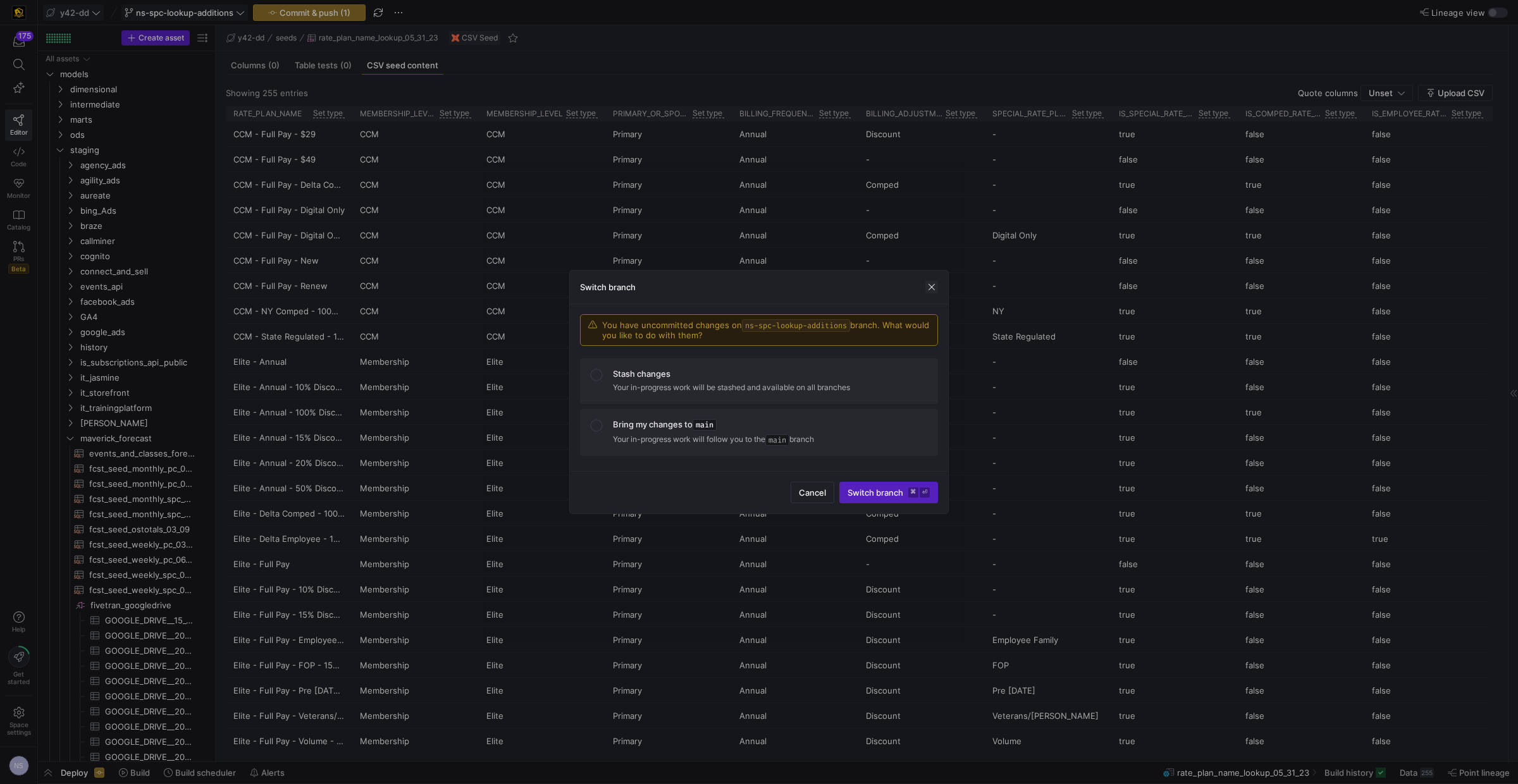
click at [929, 285] on span "button" at bounding box center [932, 287] width 13 height 13
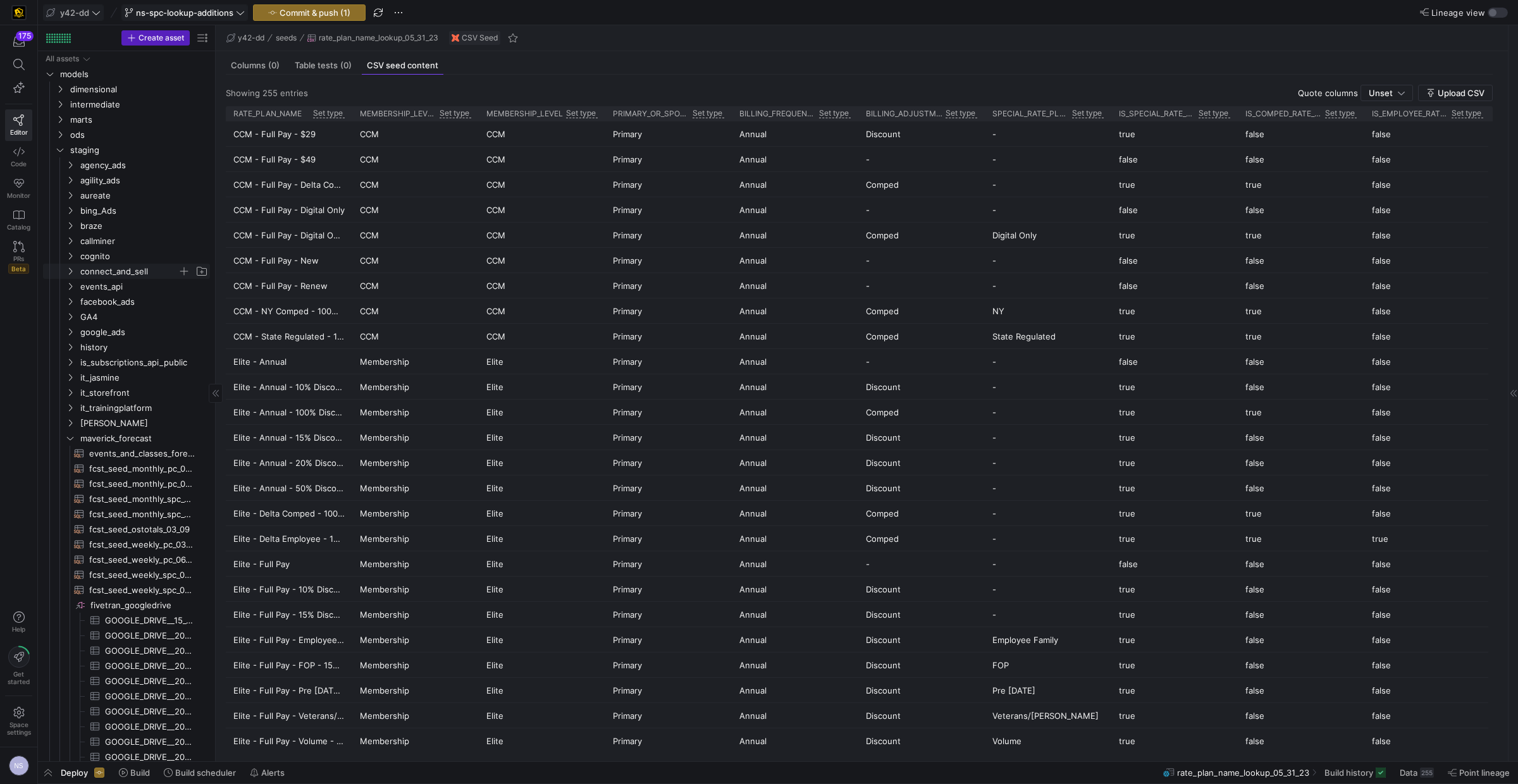
click at [113, 268] on span "connect_and_sell" at bounding box center [129, 272] width 97 height 14
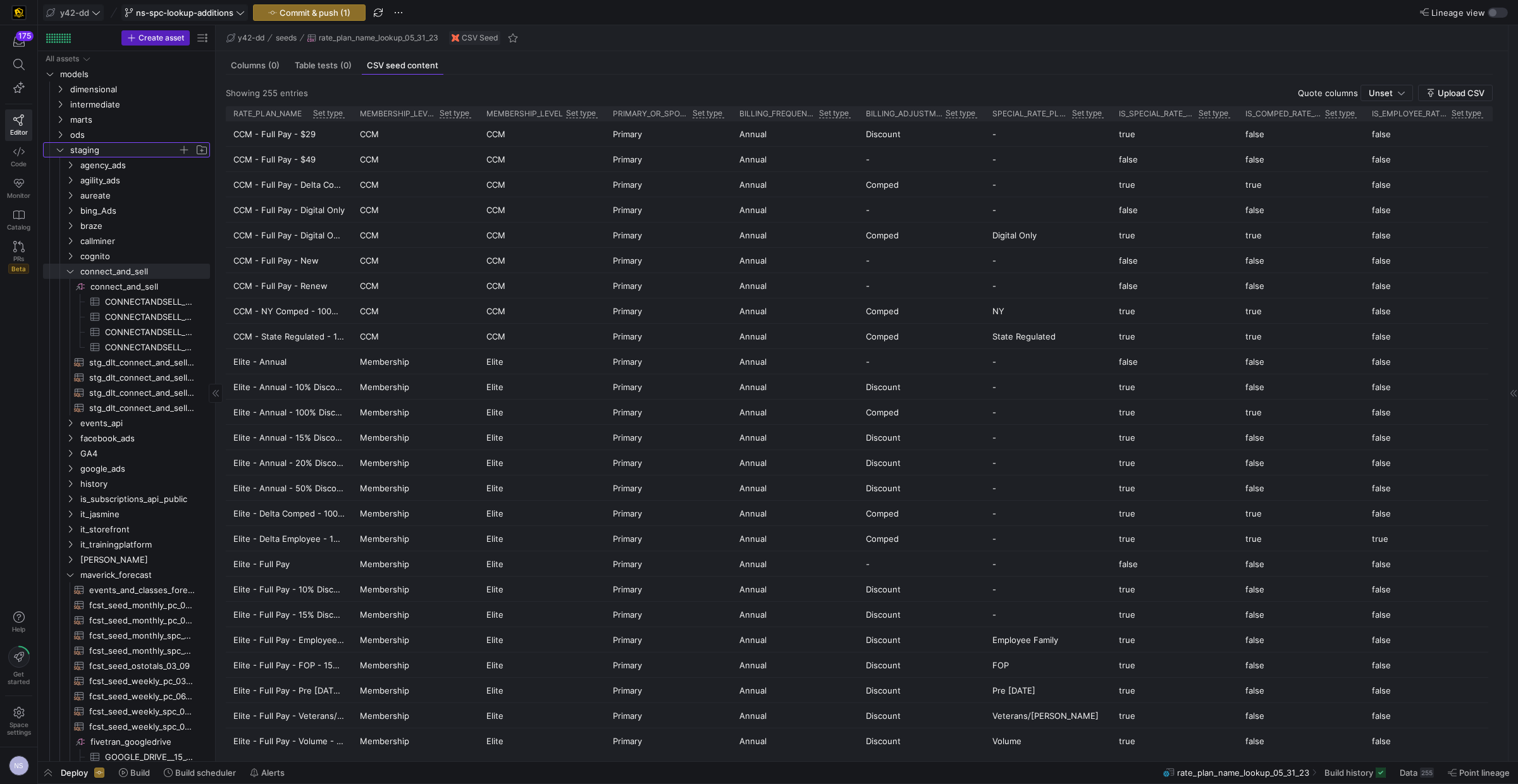
click at [83, 144] on span "staging" at bounding box center [124, 150] width 108 height 14
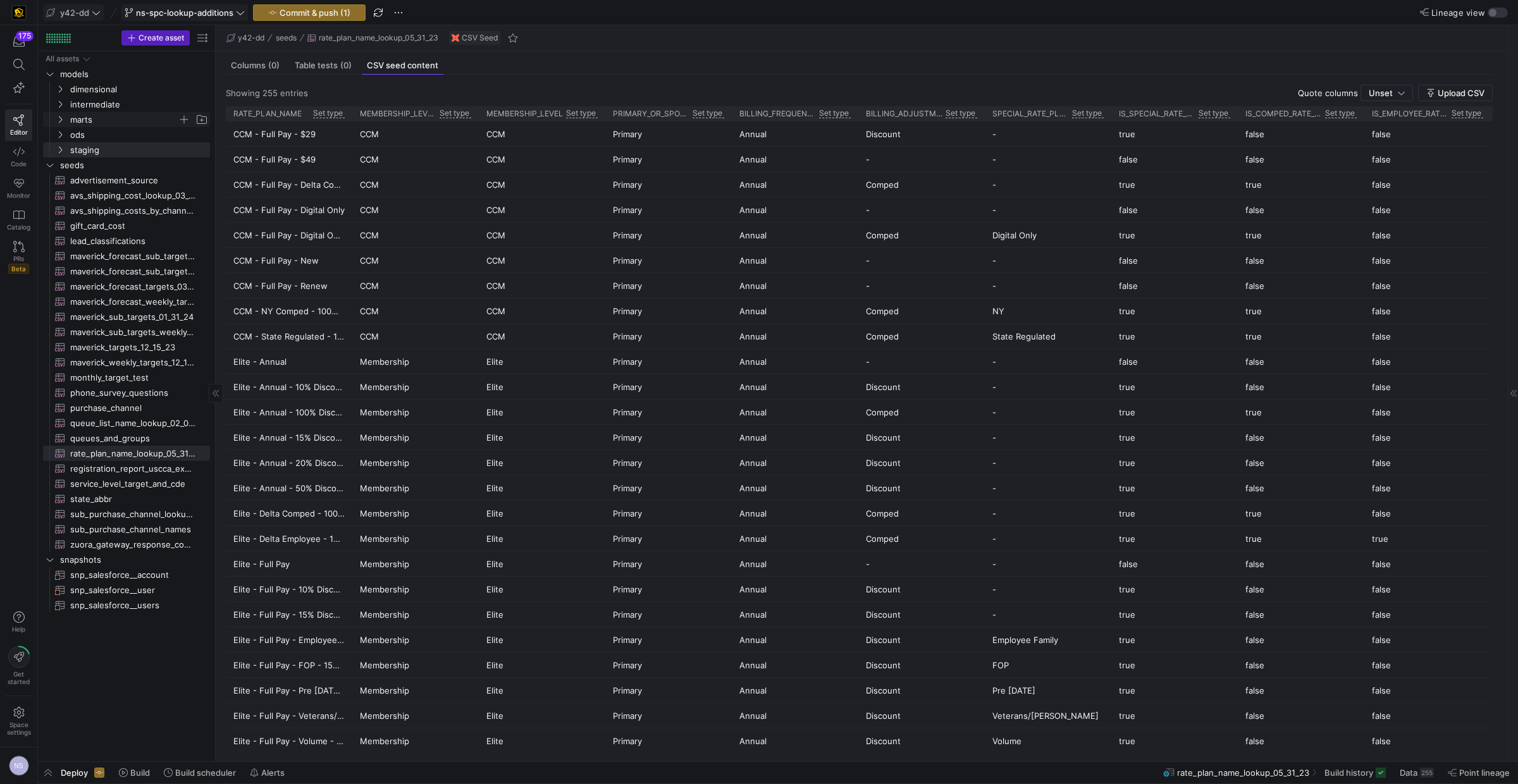
click at [88, 118] on span "marts" at bounding box center [124, 120] width 108 height 14
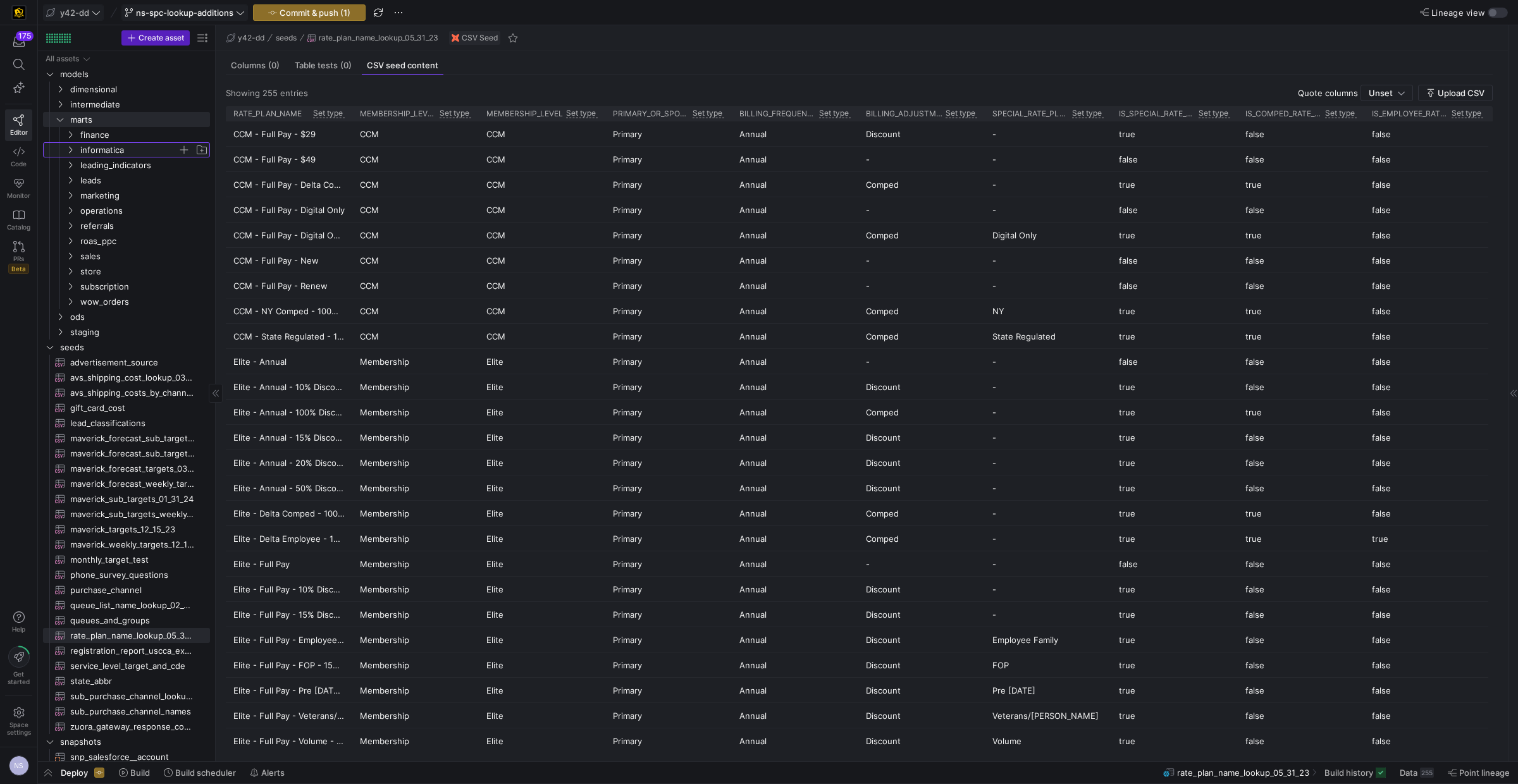
click at [108, 150] on span "informatica" at bounding box center [129, 150] width 97 height 14
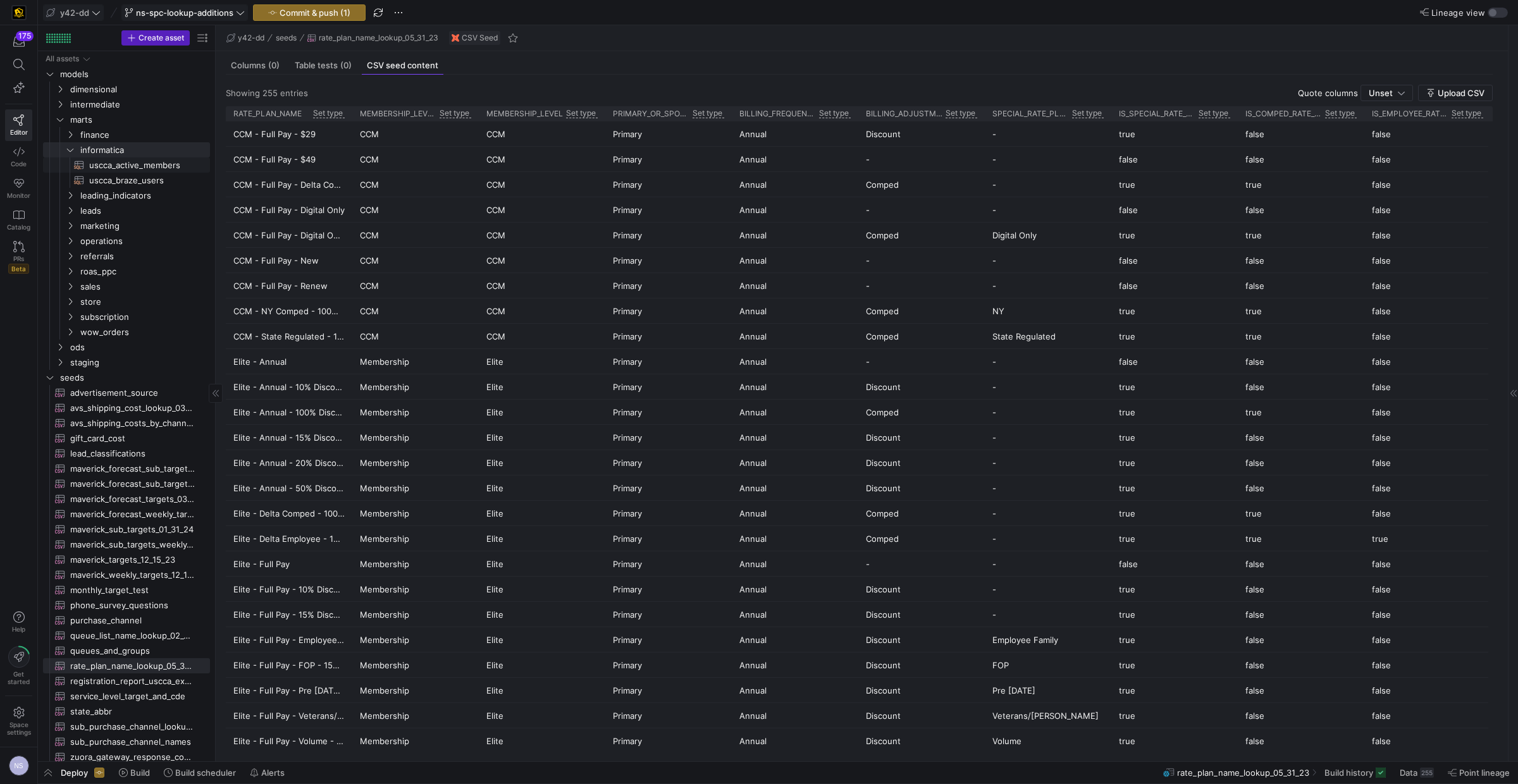
click at [102, 166] on span "uscca_active_members​​​​​​​​​​" at bounding box center [142, 166] width 106 height 14
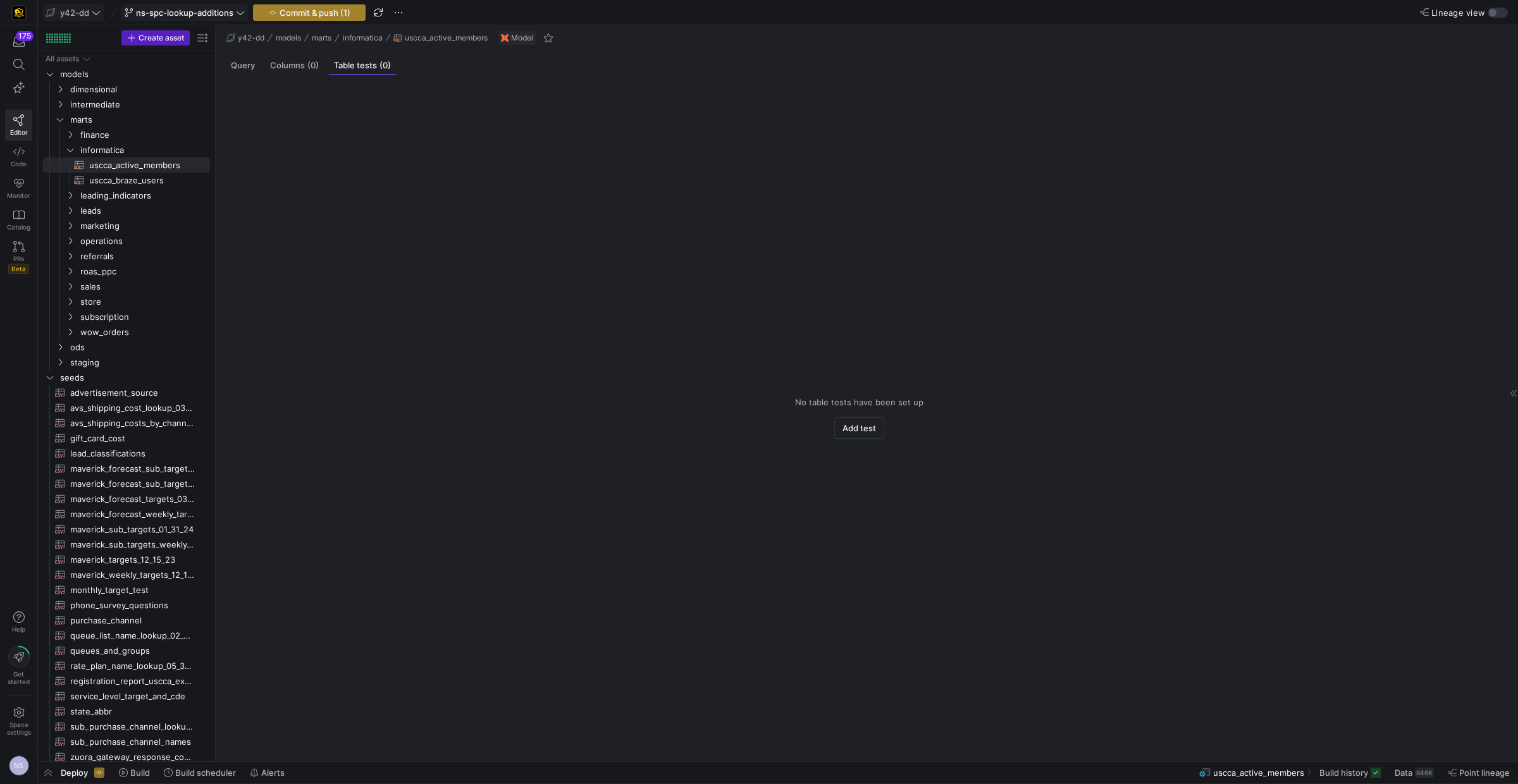
click at [344, 7] on span "Commit & push (1)" at bounding box center [315, 12] width 71 height 10
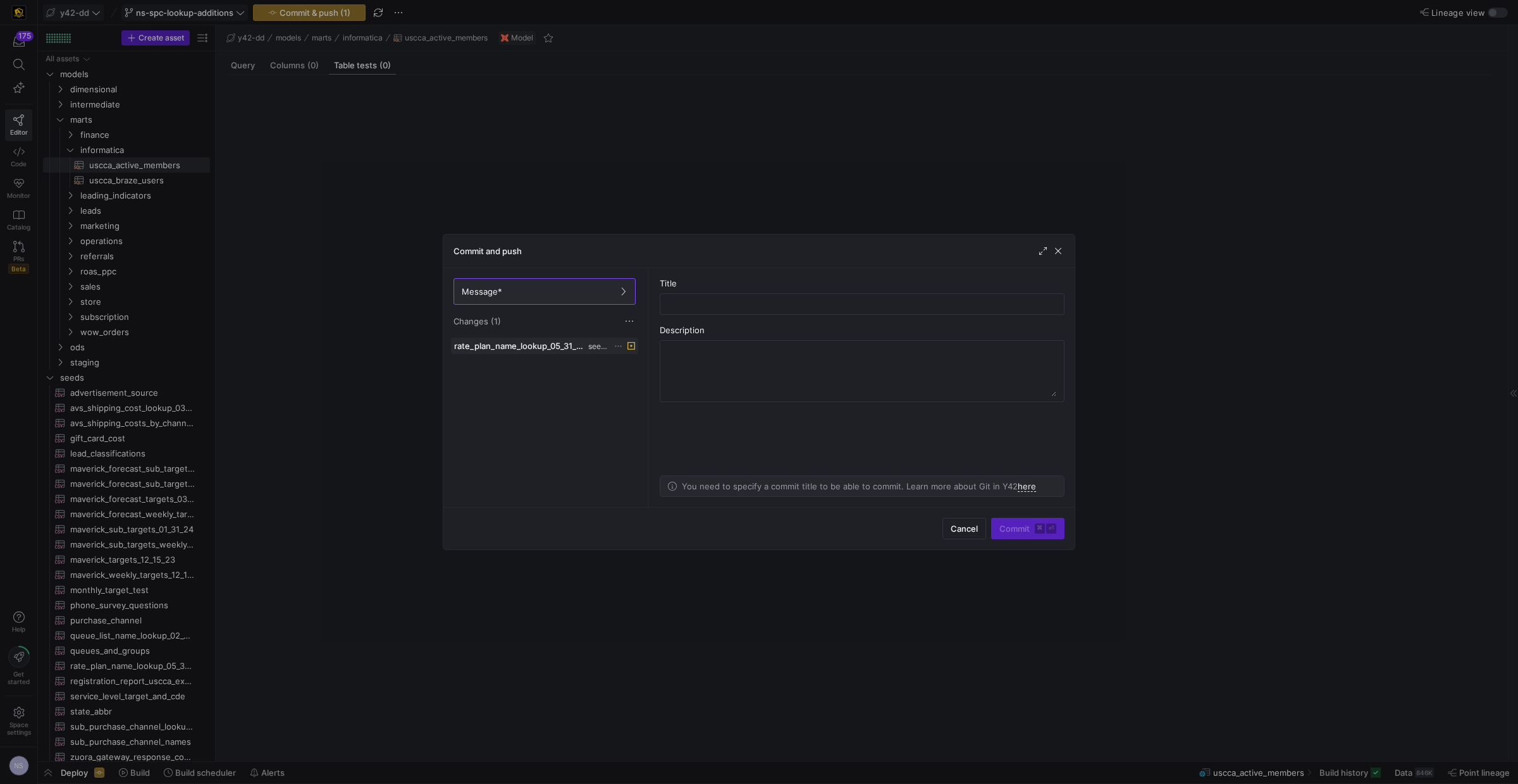
click at [614, 350] on icon at bounding box center [618, 346] width 8 height 8
click at [648, 380] on span "Discard" at bounding box center [637, 383] width 29 height 10
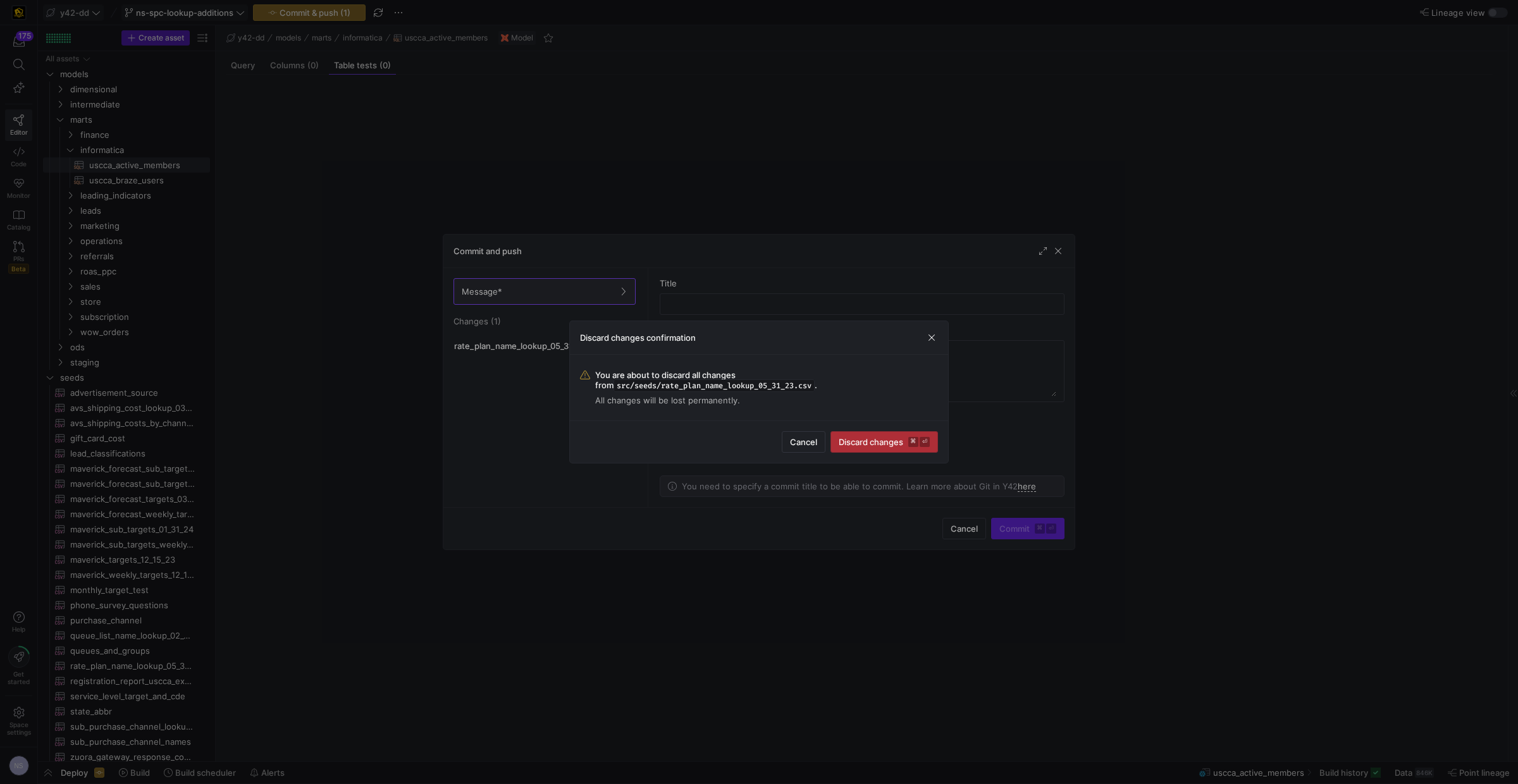
click at [882, 445] on span "Discard changes ⌘ ⏎" at bounding box center [883, 441] width 91 height 10
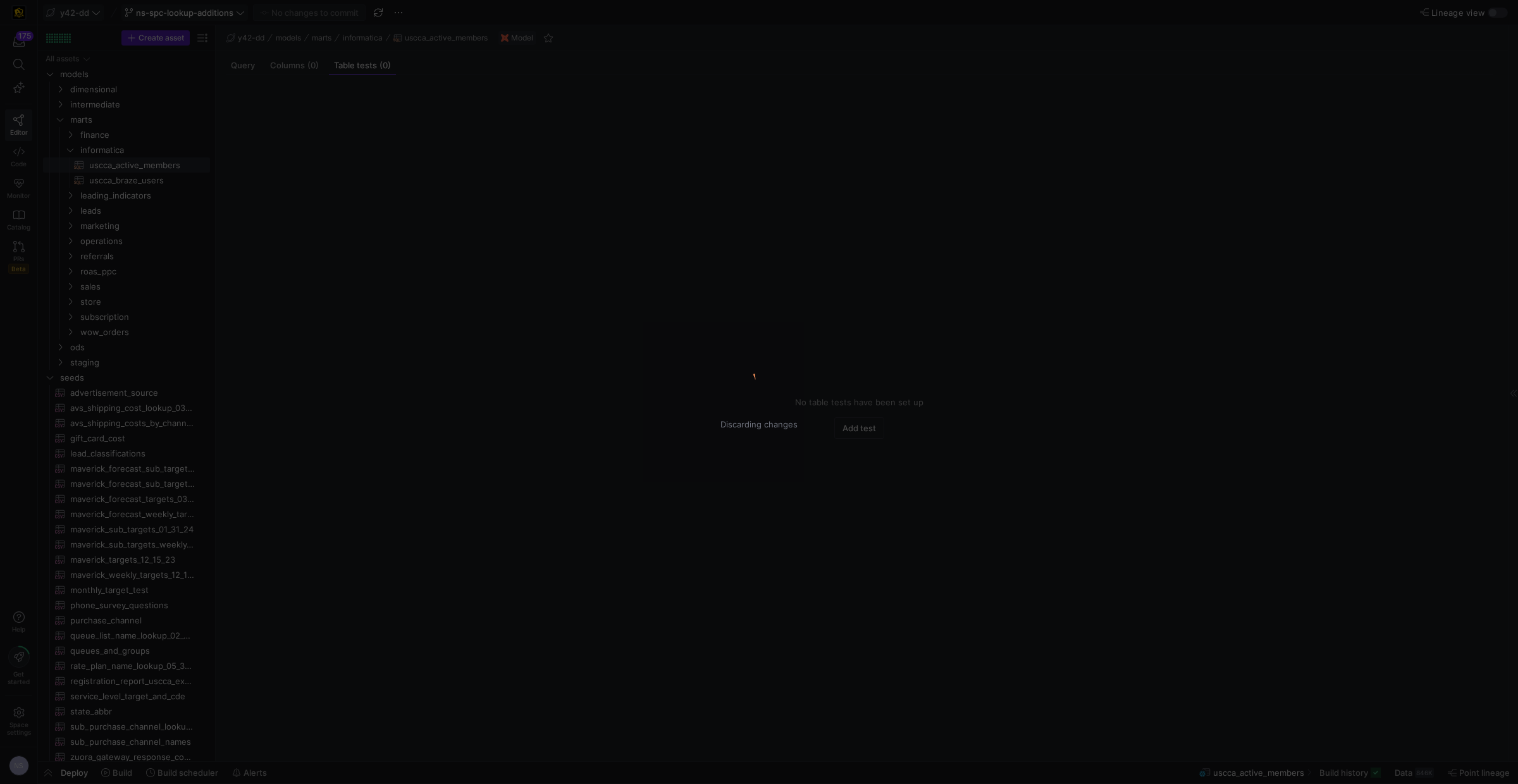
click at [220, 14] on div "Discarding changes" at bounding box center [759, 392] width 1518 height 784
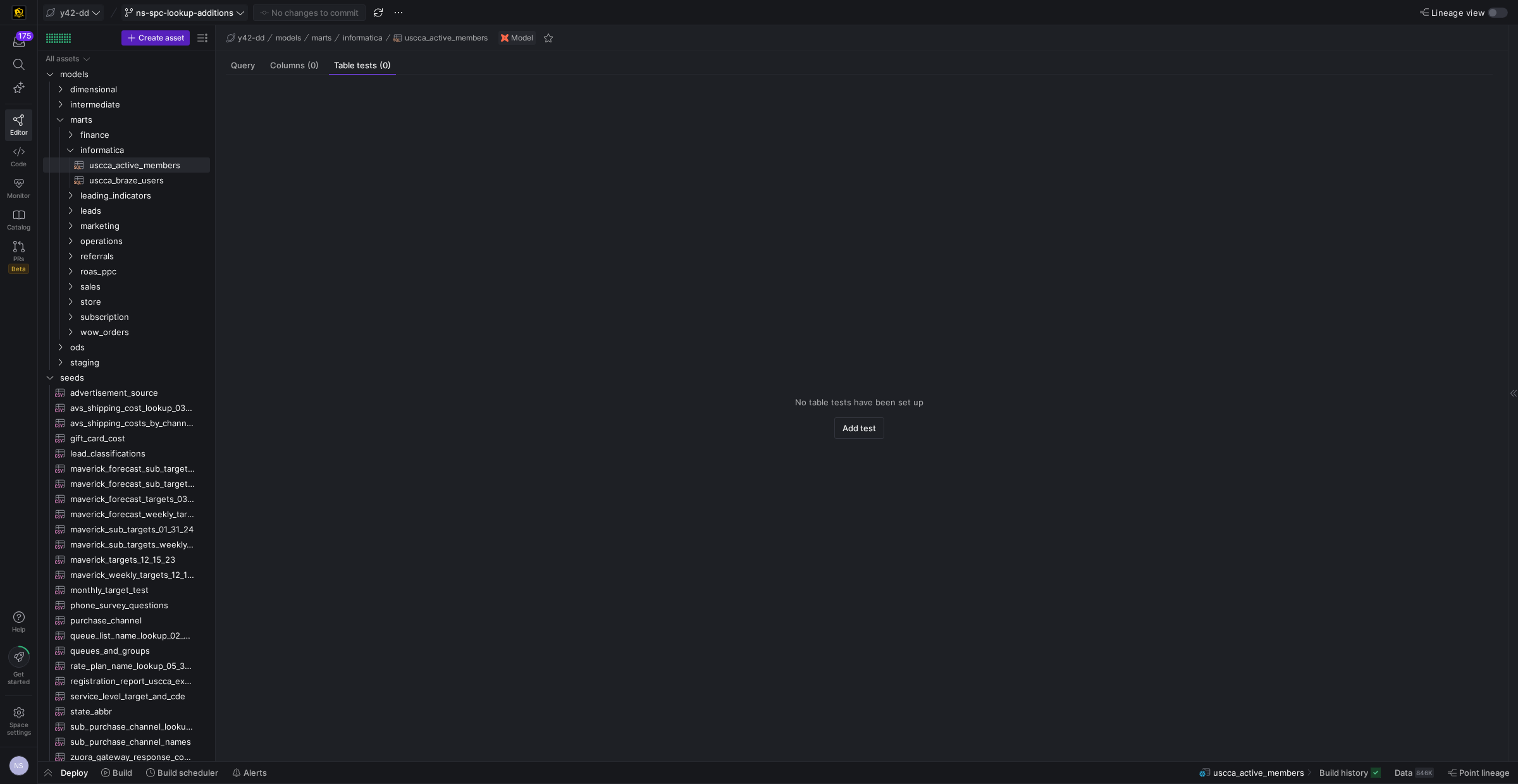
click at [224, 10] on span "ns-spc-lookup-additions" at bounding box center [184, 12] width 97 height 10
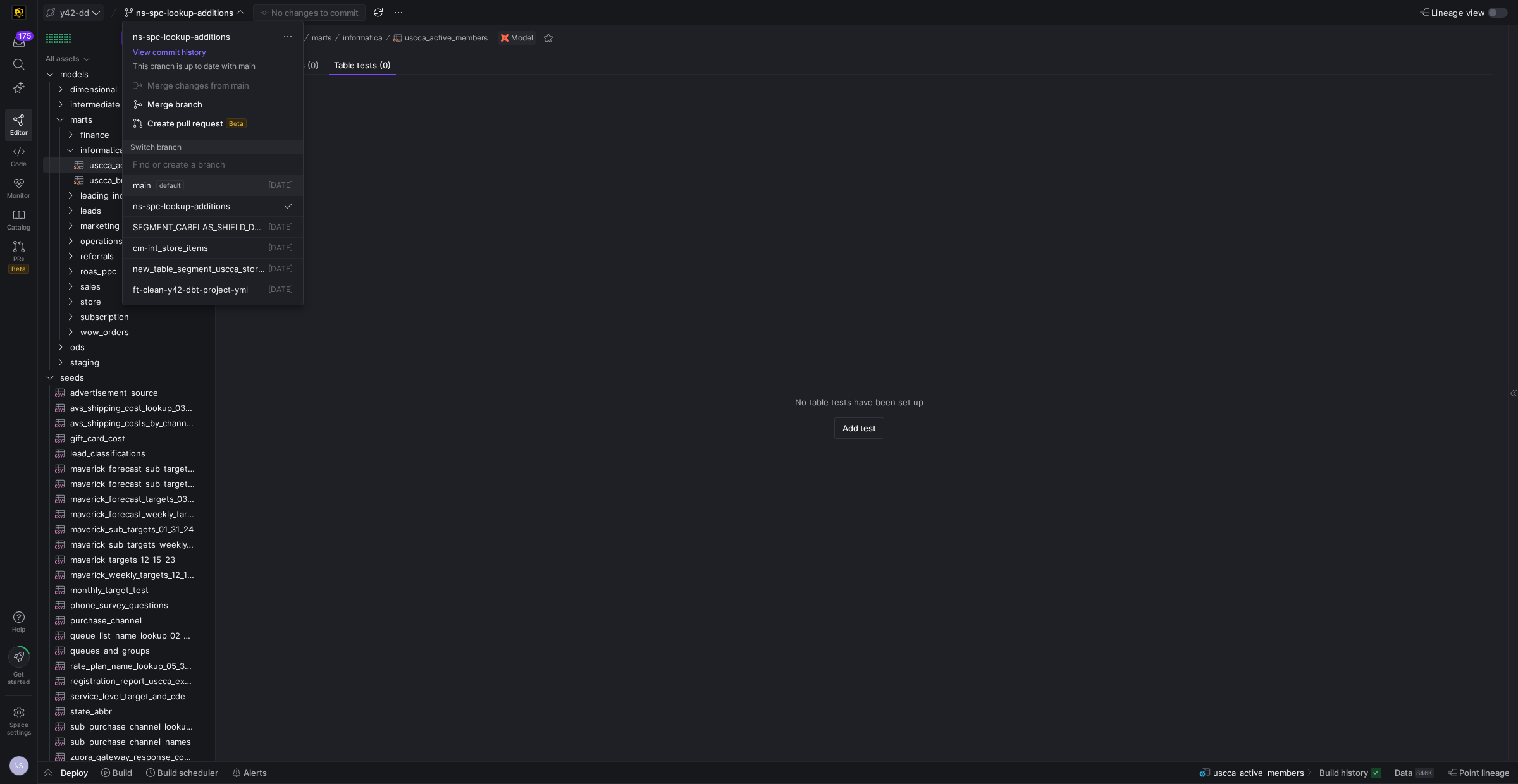
click at [195, 183] on div "main default 1 day ago" at bounding box center [212, 185] width 160 height 10
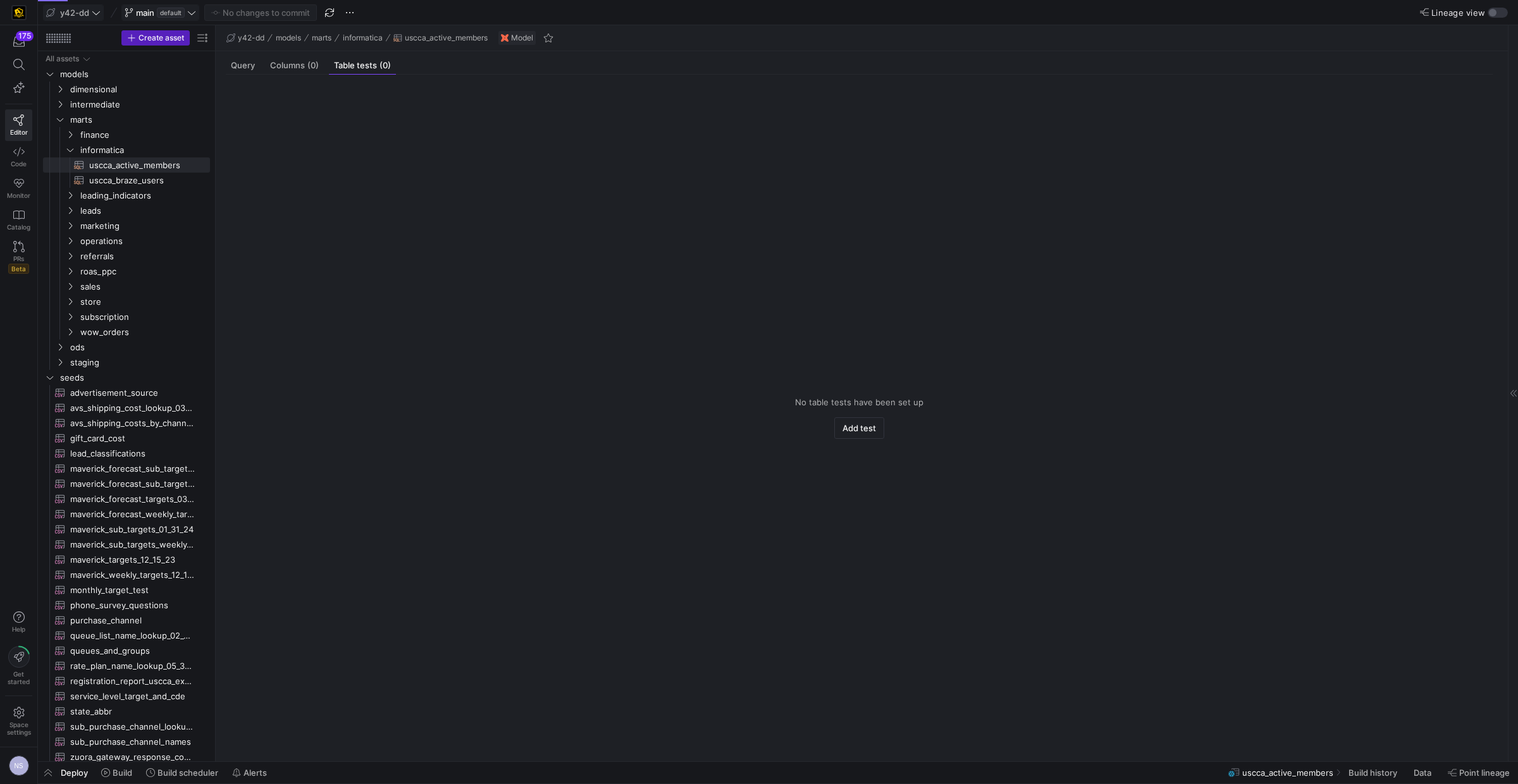
click at [167, 12] on span "default" at bounding box center [171, 12] width 28 height 10
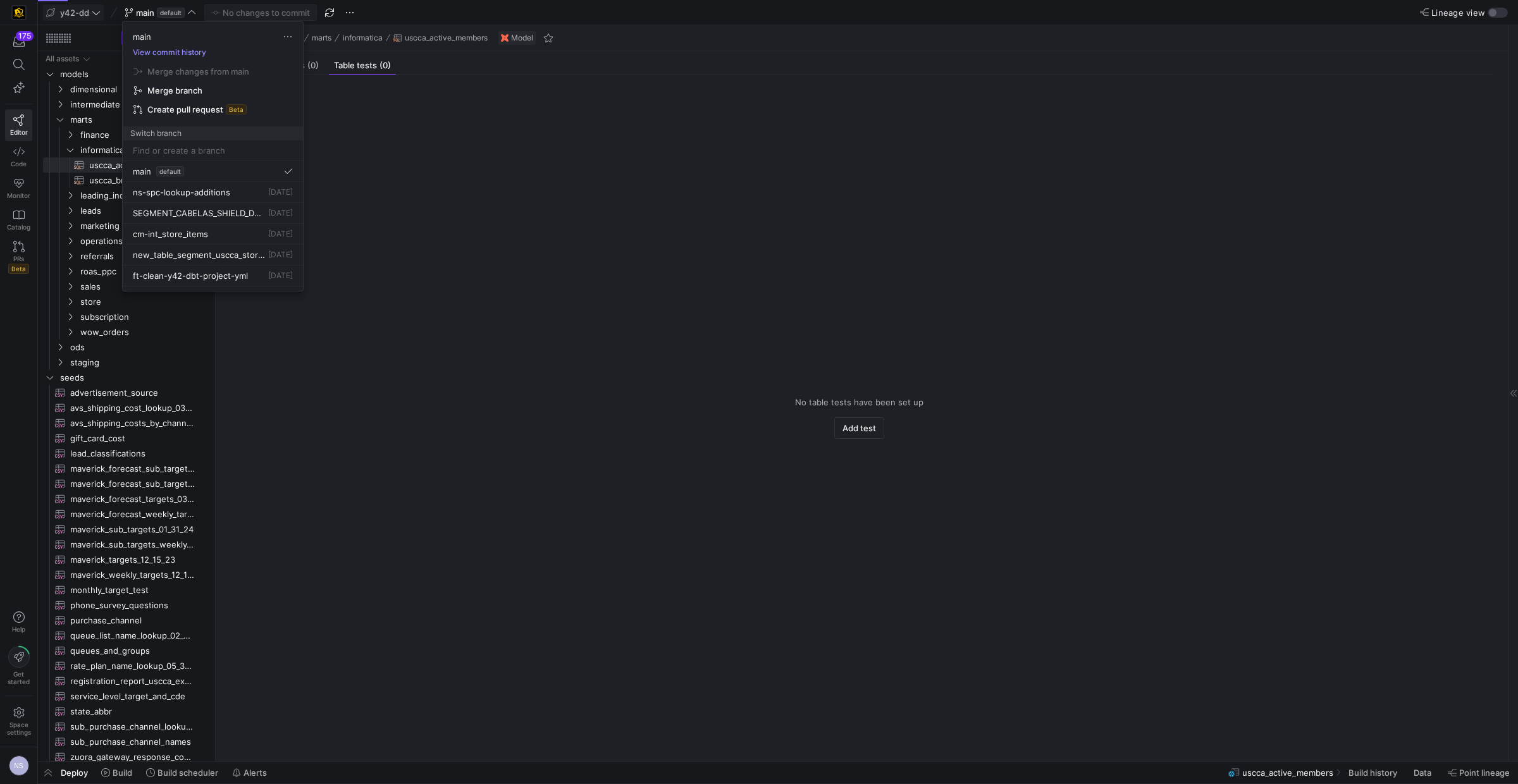
click at [187, 53] on button "View commit history" at bounding box center [170, 52] width 93 height 9
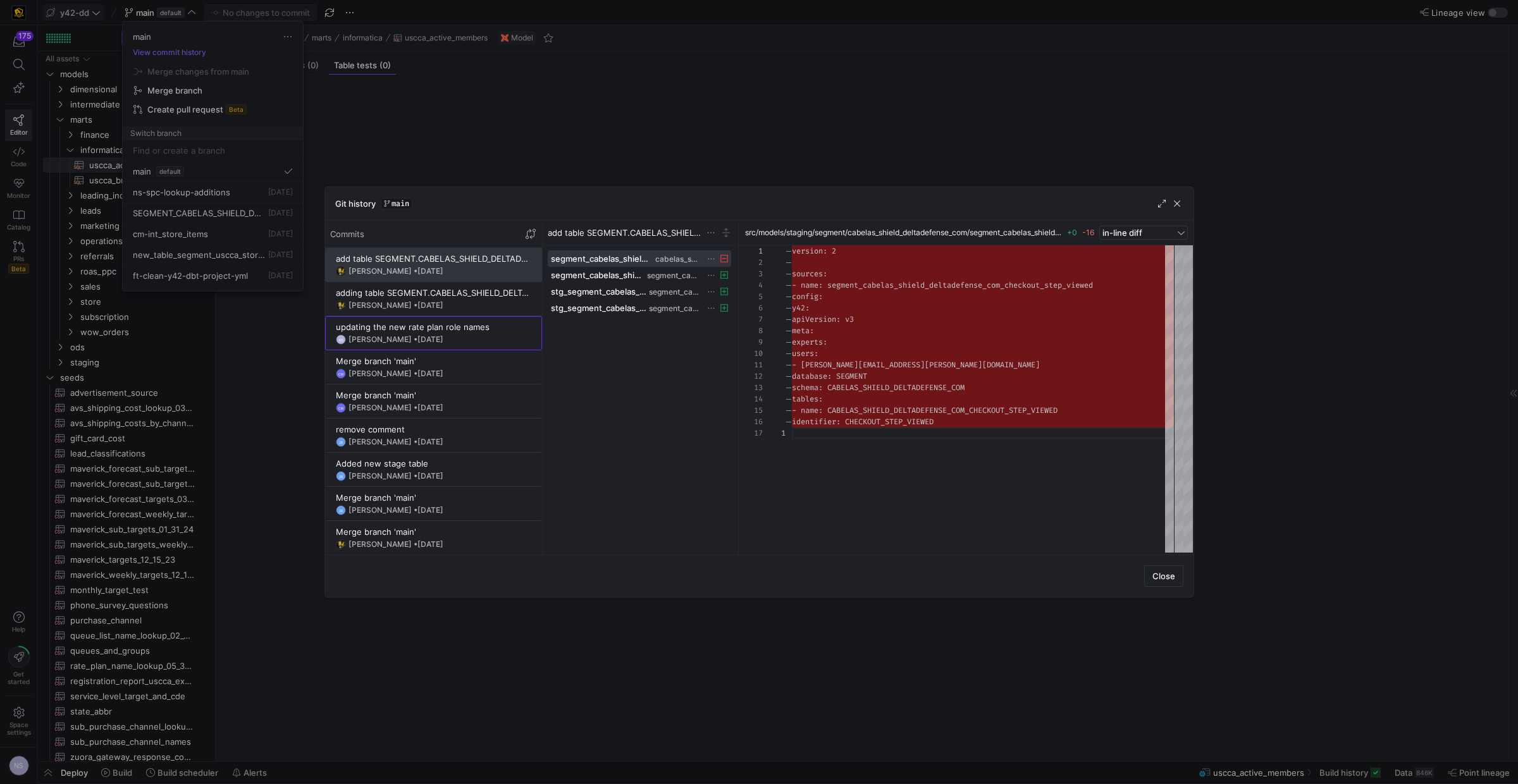
click at [442, 340] on span "[DATE]" at bounding box center [430, 339] width 26 height 10
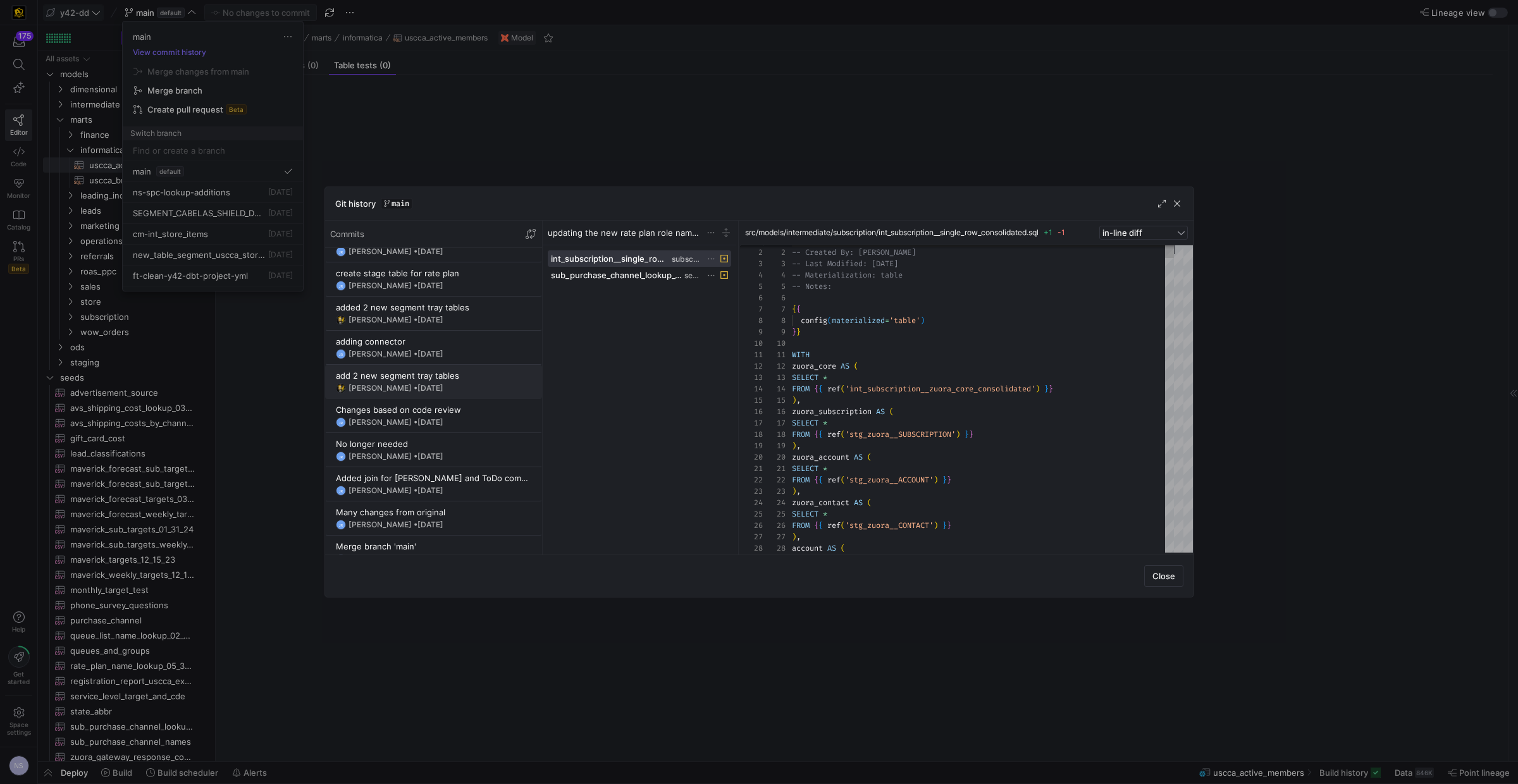
scroll to position [971, 0]
click at [424, 421] on y42-git-commit-item "Changes based on code review JR Jess Rabida • 5 Aug 2025" at bounding box center [433, 421] width 195 height 23
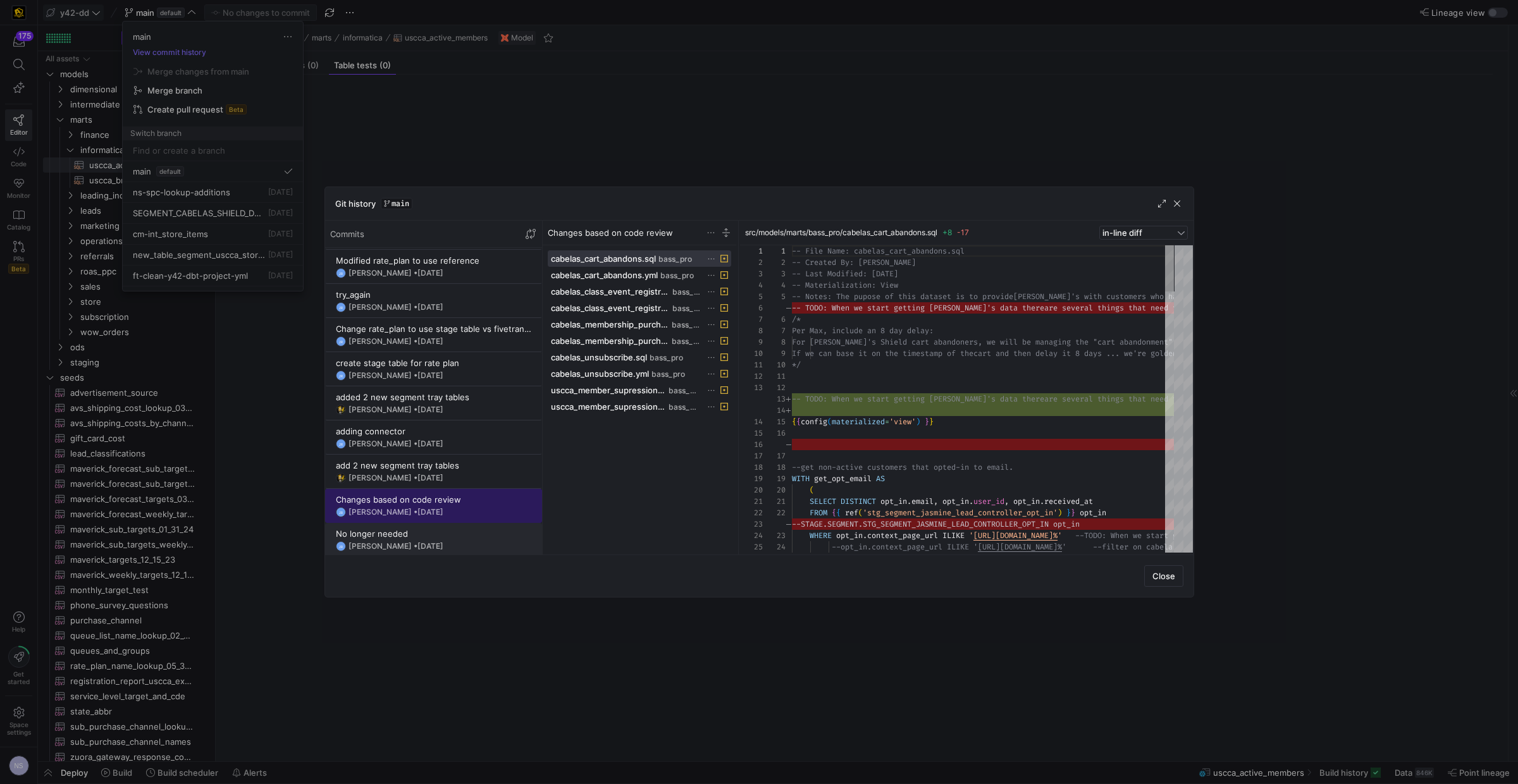
scroll to position [883, 0]
click at [428, 450] on span "[DATE]" at bounding box center [430, 446] width 26 height 10
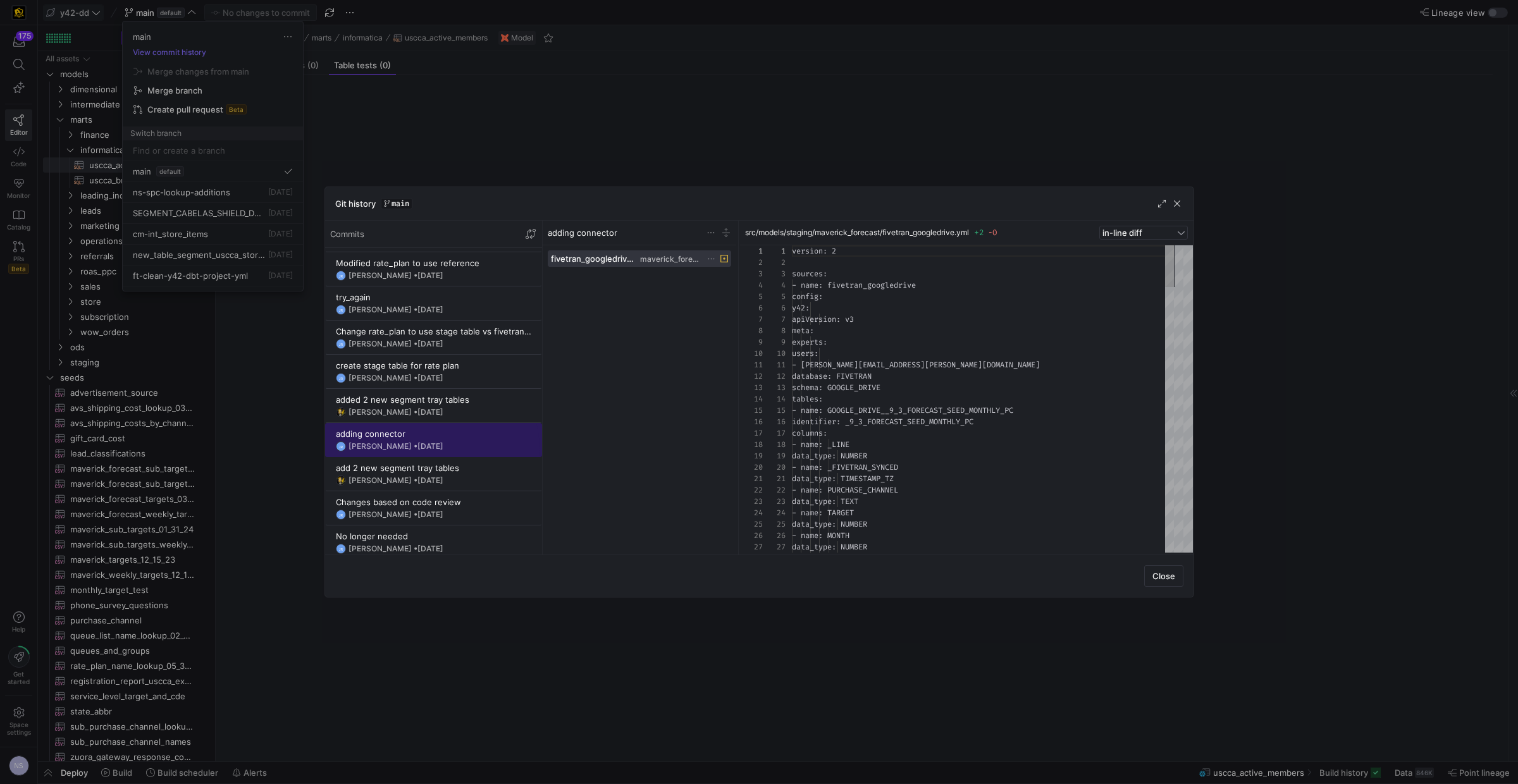
scroll to position [113, 0]
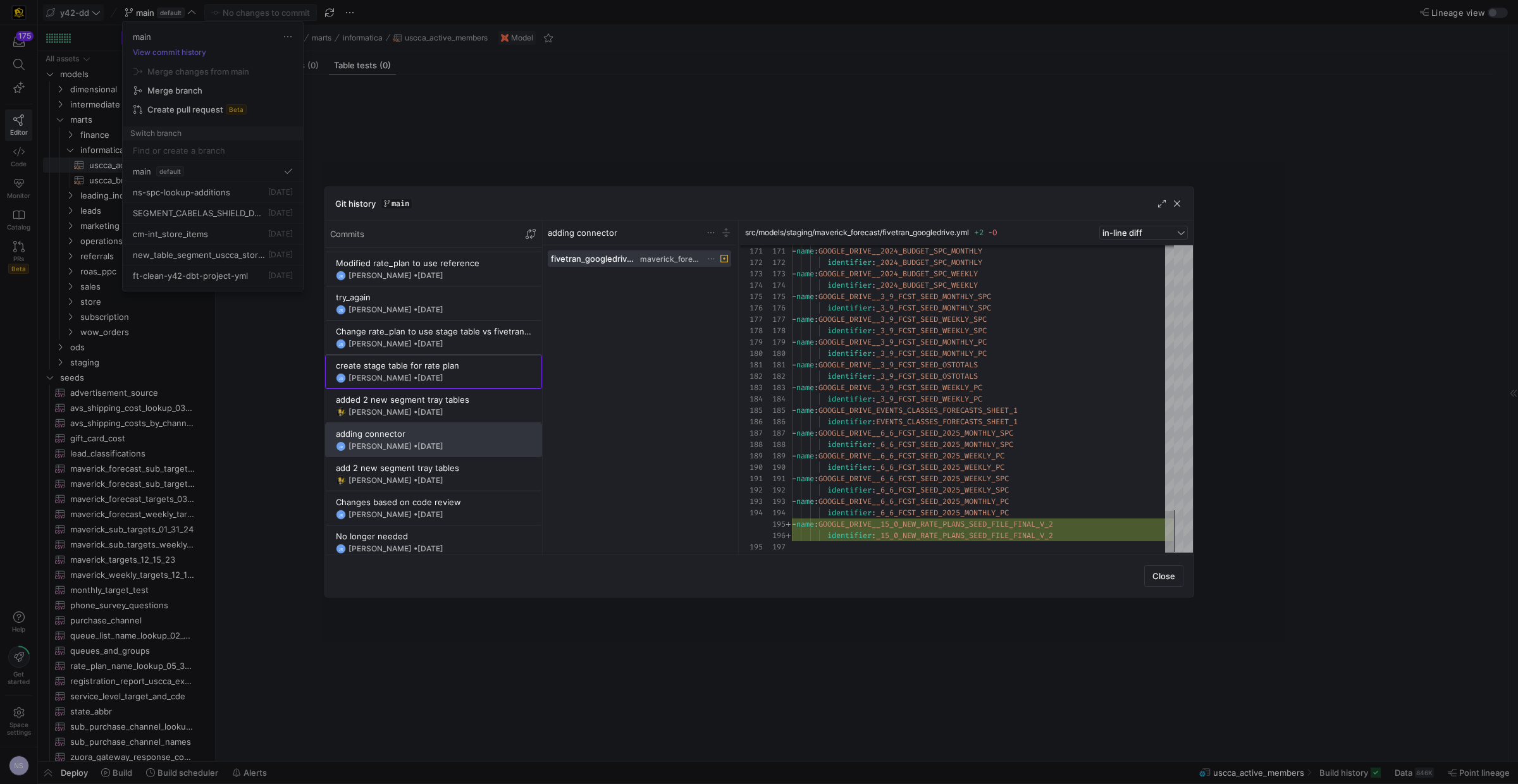
click at [459, 380] on div "JR Jess Rabida • 5 Aug 2025" at bounding box center [433, 378] width 195 height 10
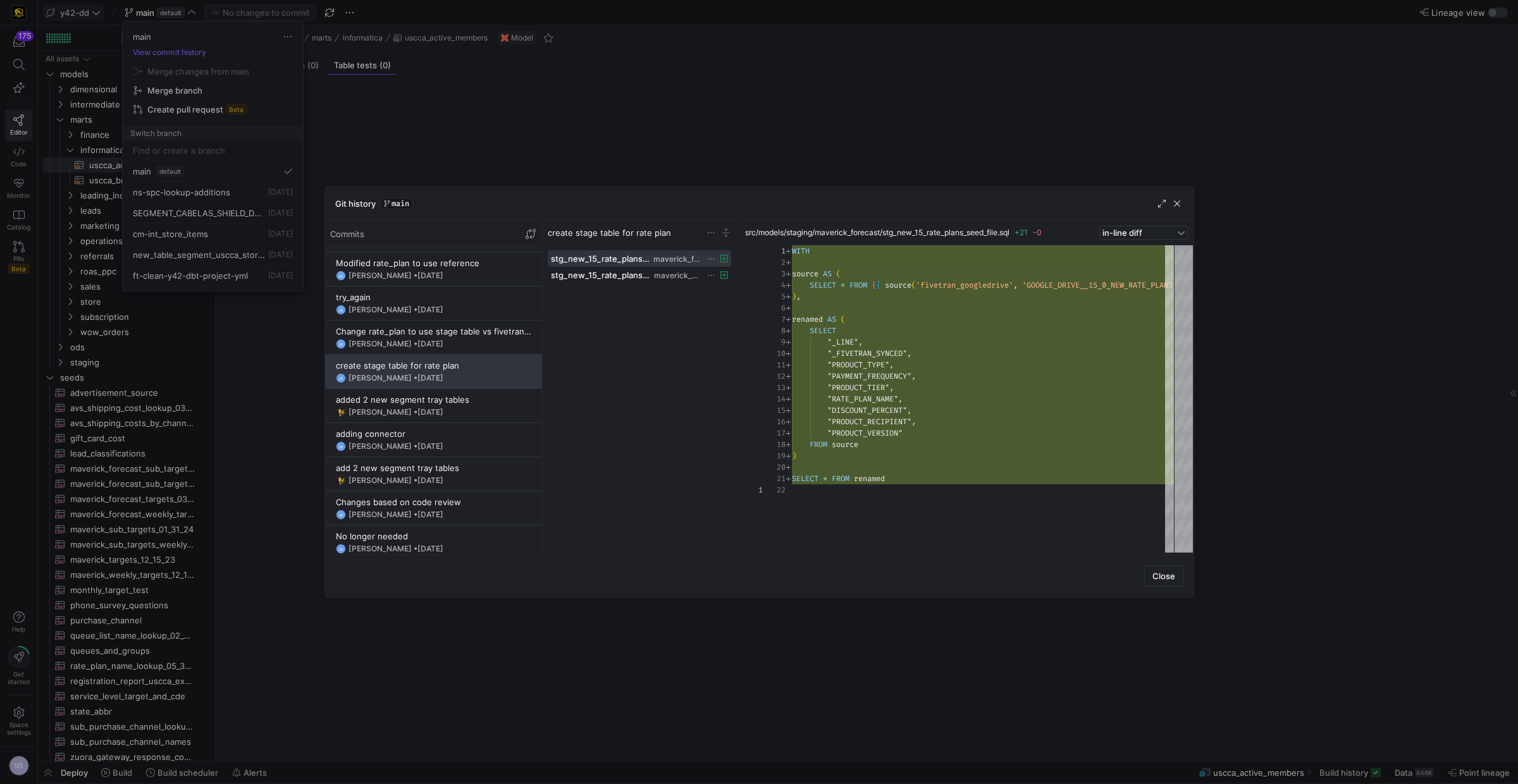
click at [1356, 278] on div at bounding box center [759, 392] width 1518 height 784
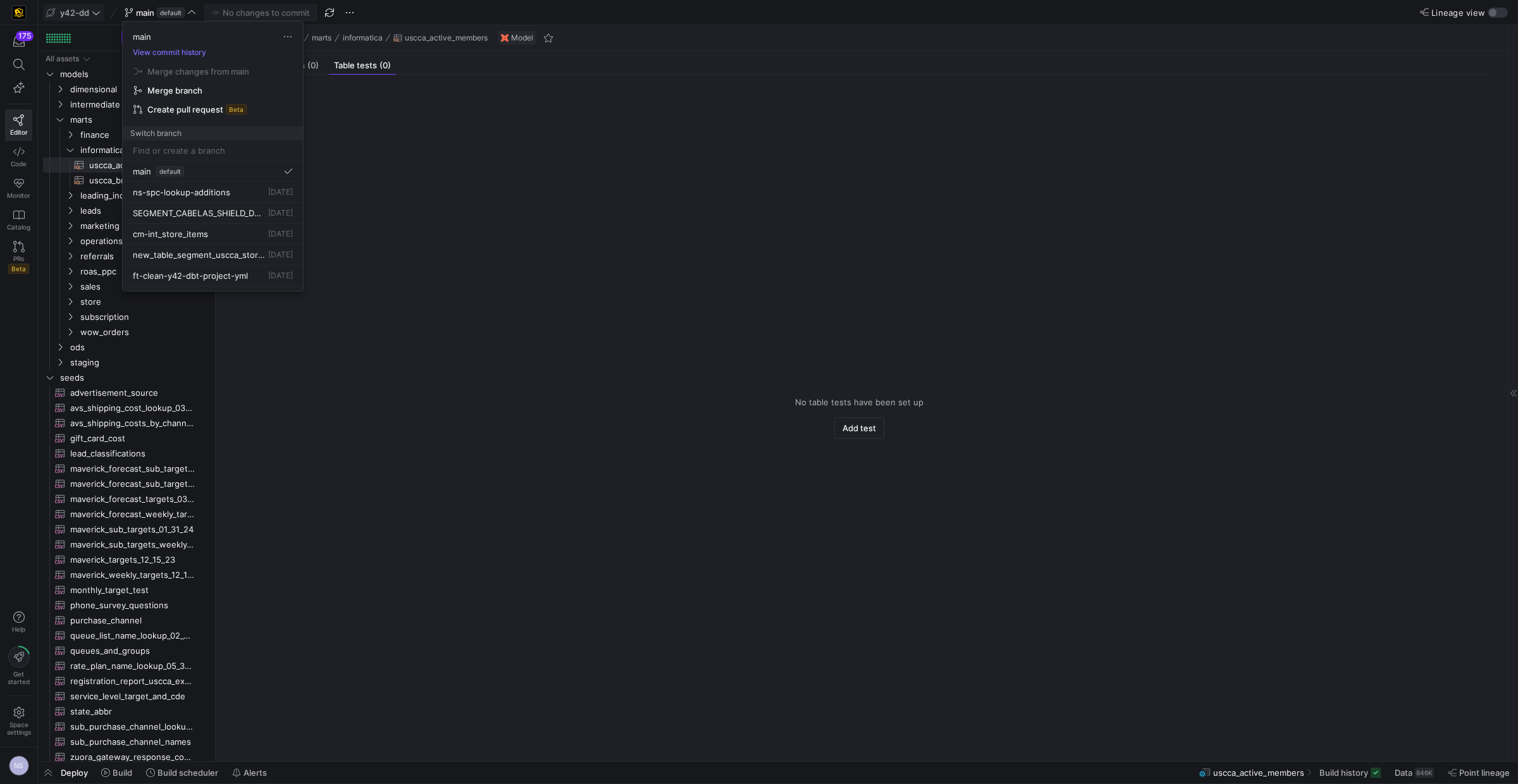
click at [1314, 273] on div at bounding box center [759, 392] width 1518 height 784
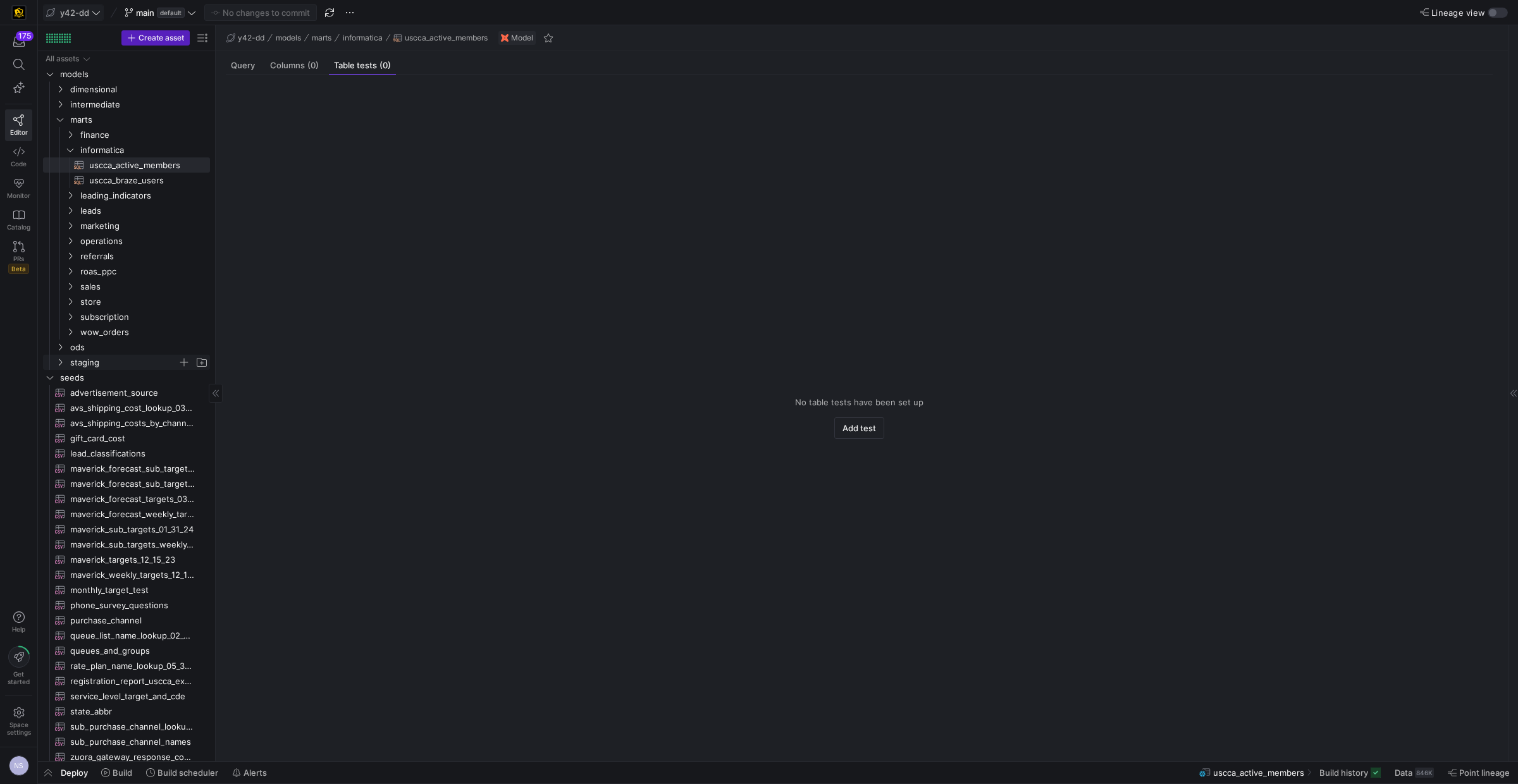
click at [96, 358] on span "staging" at bounding box center [124, 363] width 108 height 14
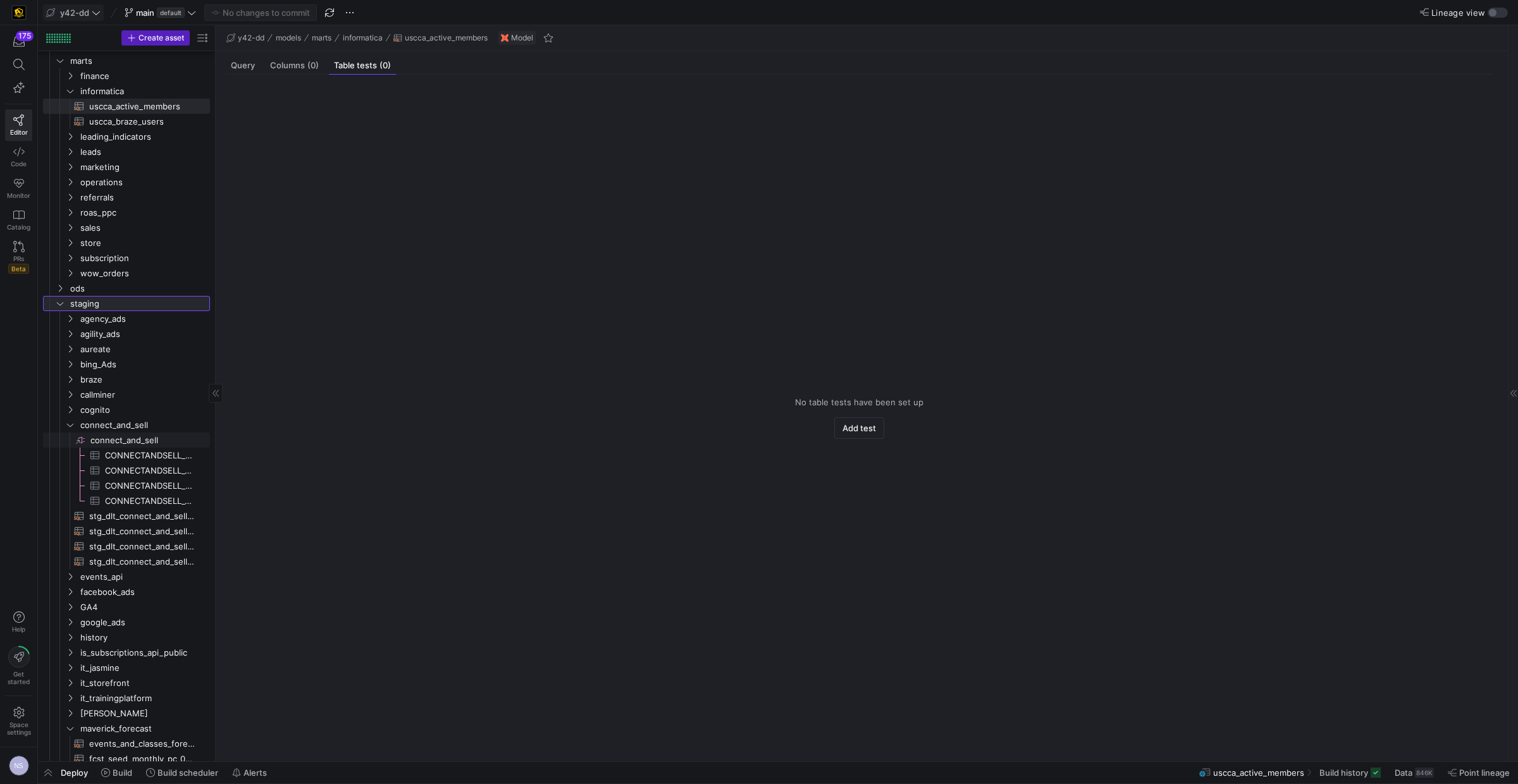
scroll to position [64, 0]
click at [111, 413] on span "connect_and_sell" at bounding box center [129, 420] width 97 height 14
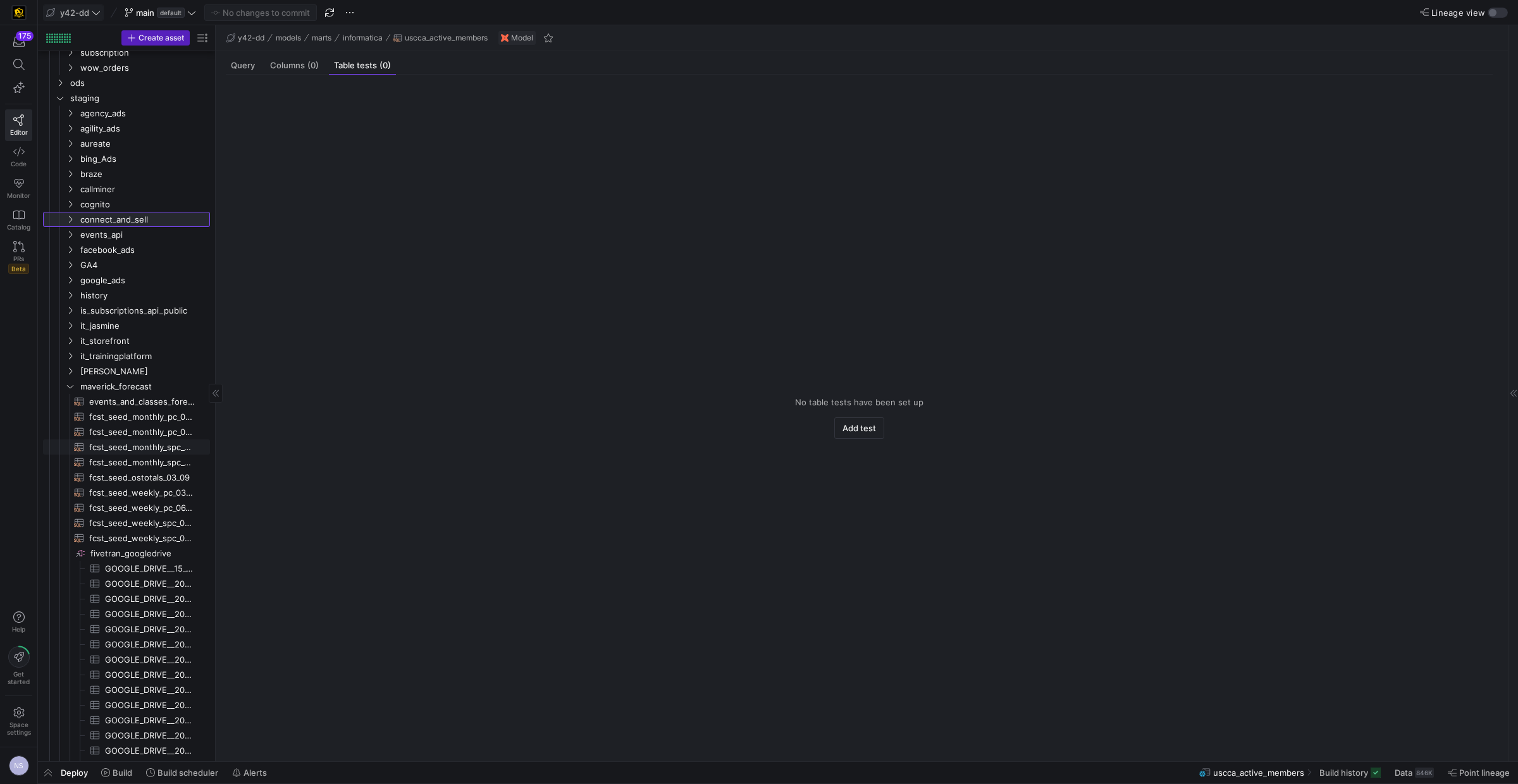
scroll to position [269, 0]
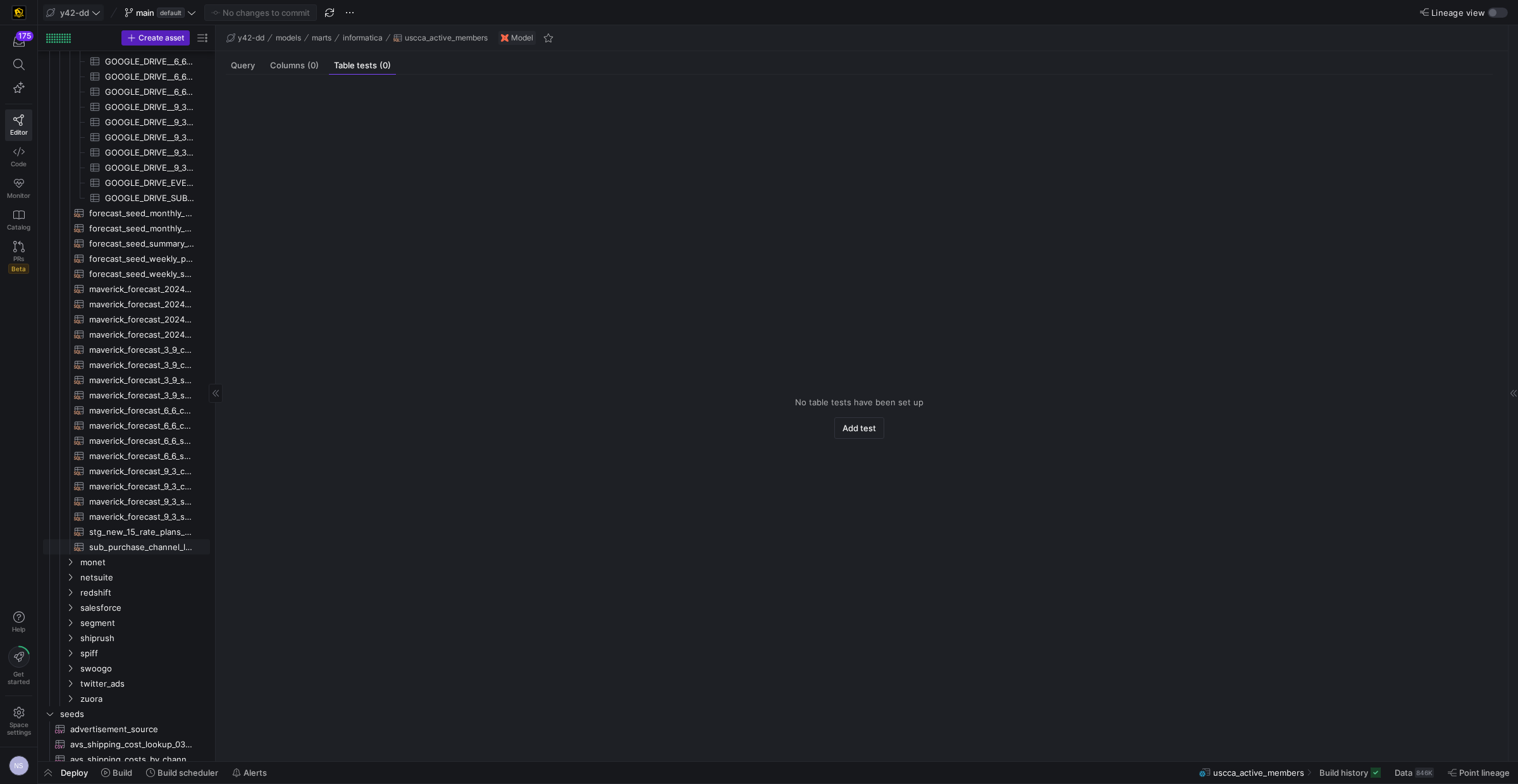
click at [142, 546] on span "sub_purchase_channel_lookup​​​​​​​​​​" at bounding box center [142, 547] width 106 height 14
click at [132, 532] on span "stg_new_15_rate_plans_seed_file​​​​​​​​​​" at bounding box center [142, 532] width 106 height 14
click at [251, 68] on span "Query" at bounding box center [243, 65] width 24 height 8
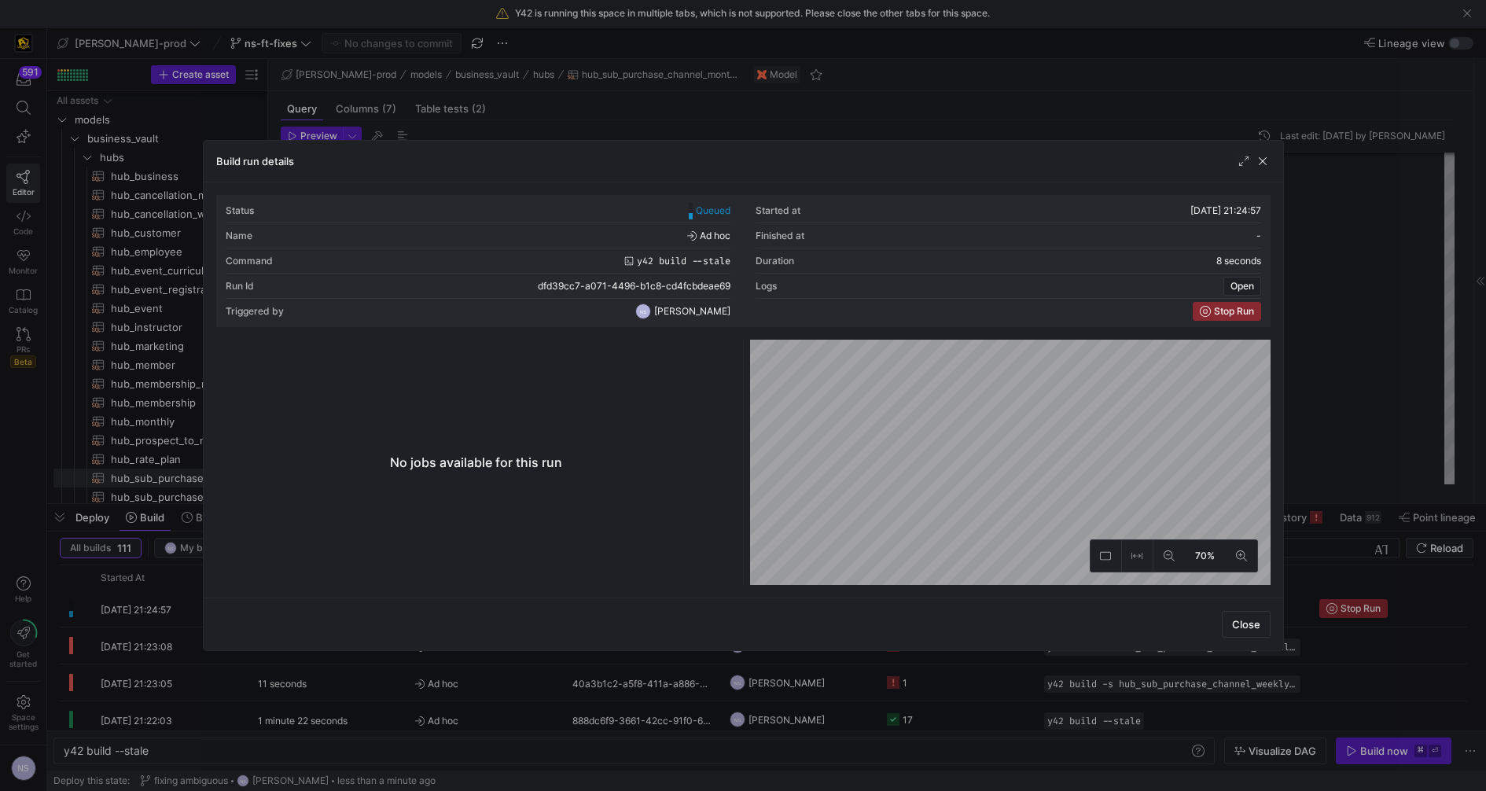
scroll to position [0, 85]
click at [1354, 493] on div at bounding box center [743, 395] width 1486 height 791
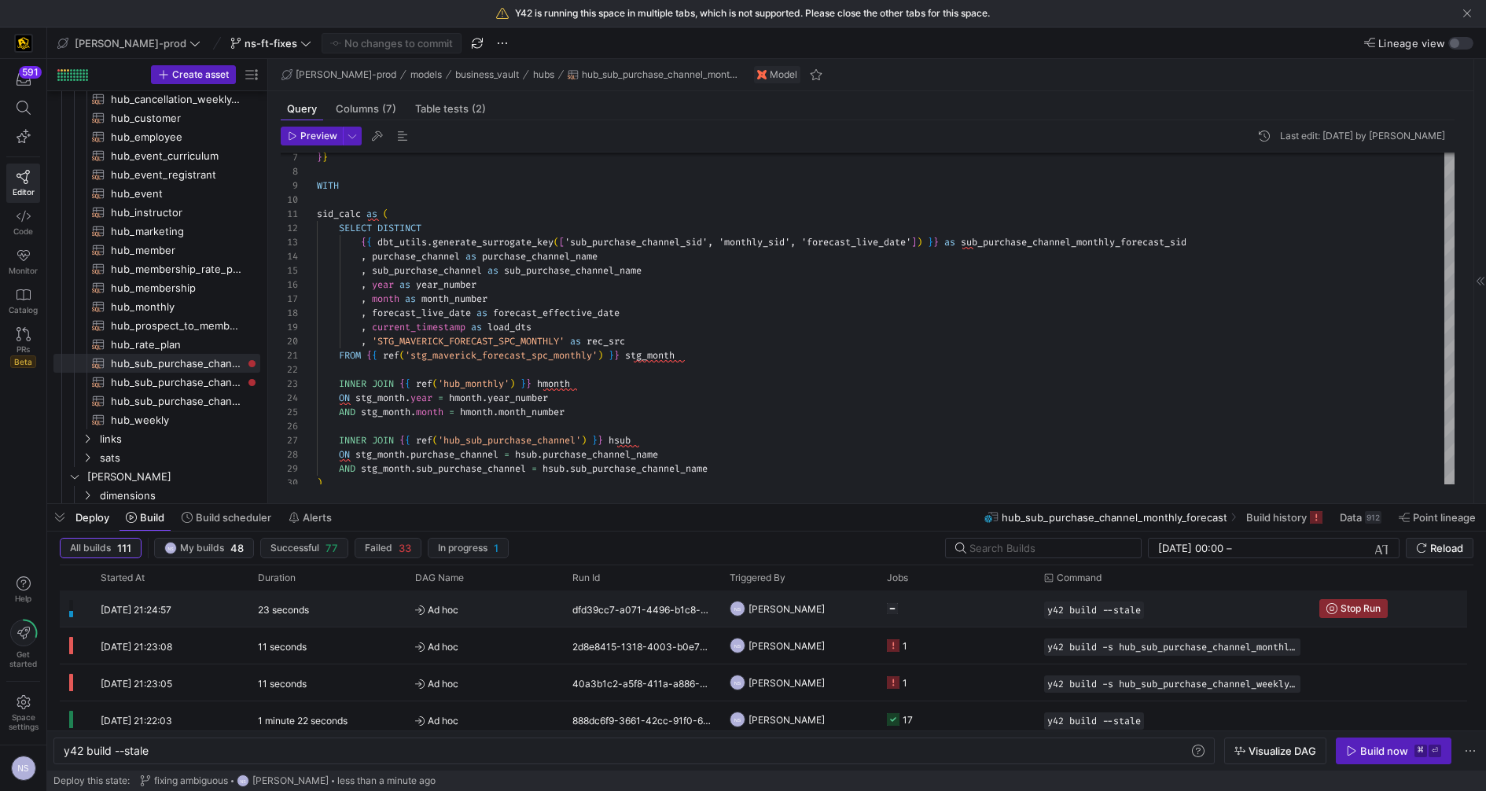
click at [908, 620] on y42-job-status-cell-renderer "Press SPACE to select this row." at bounding box center [956, 608] width 138 height 35
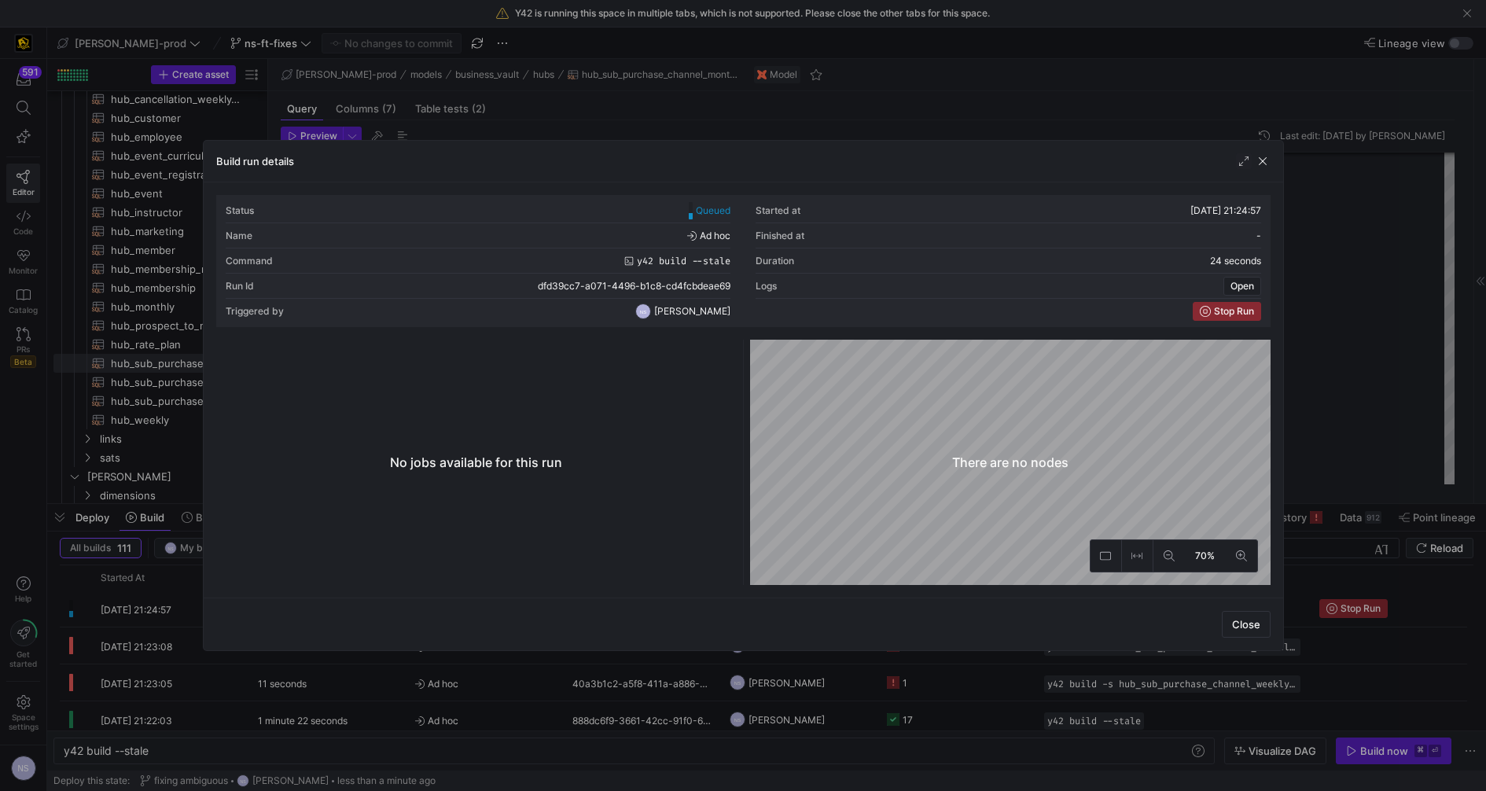
click at [968, 671] on div at bounding box center [743, 395] width 1486 height 791
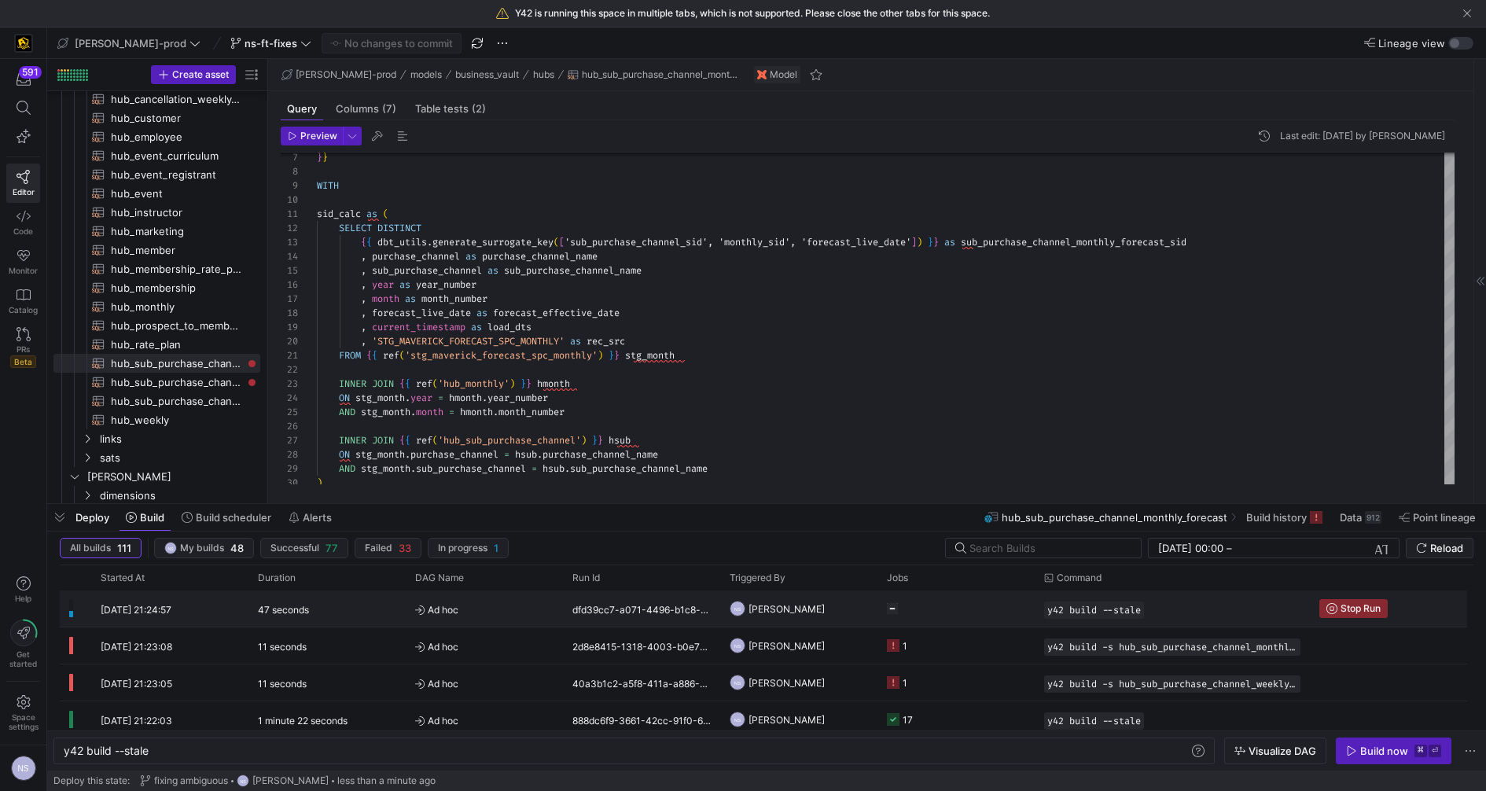
click at [953, 594] on y42-job-status-cell-renderer "Press SPACE to select this row." at bounding box center [956, 608] width 138 height 35
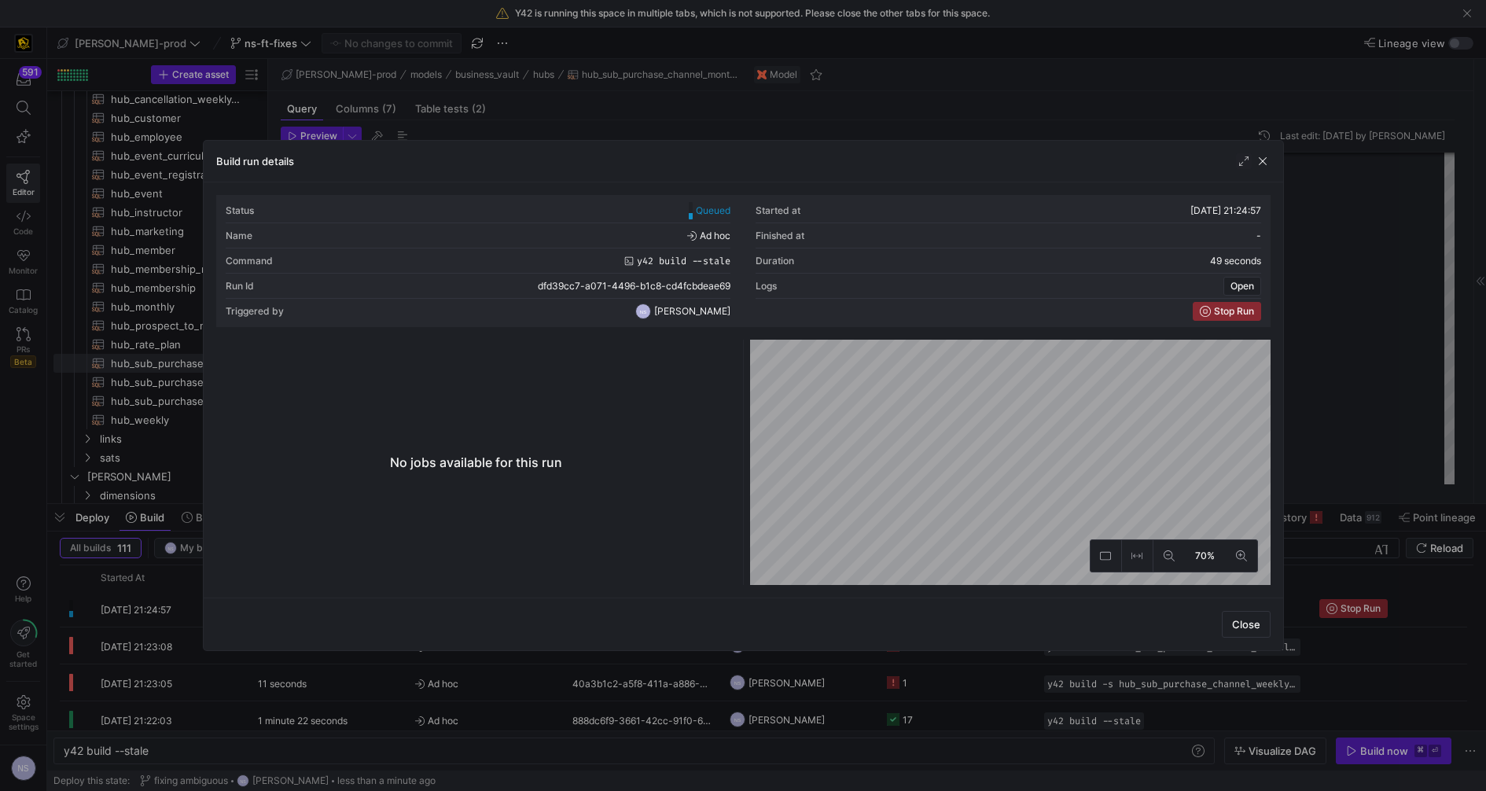
click at [1001, 673] on div at bounding box center [743, 395] width 1486 height 791
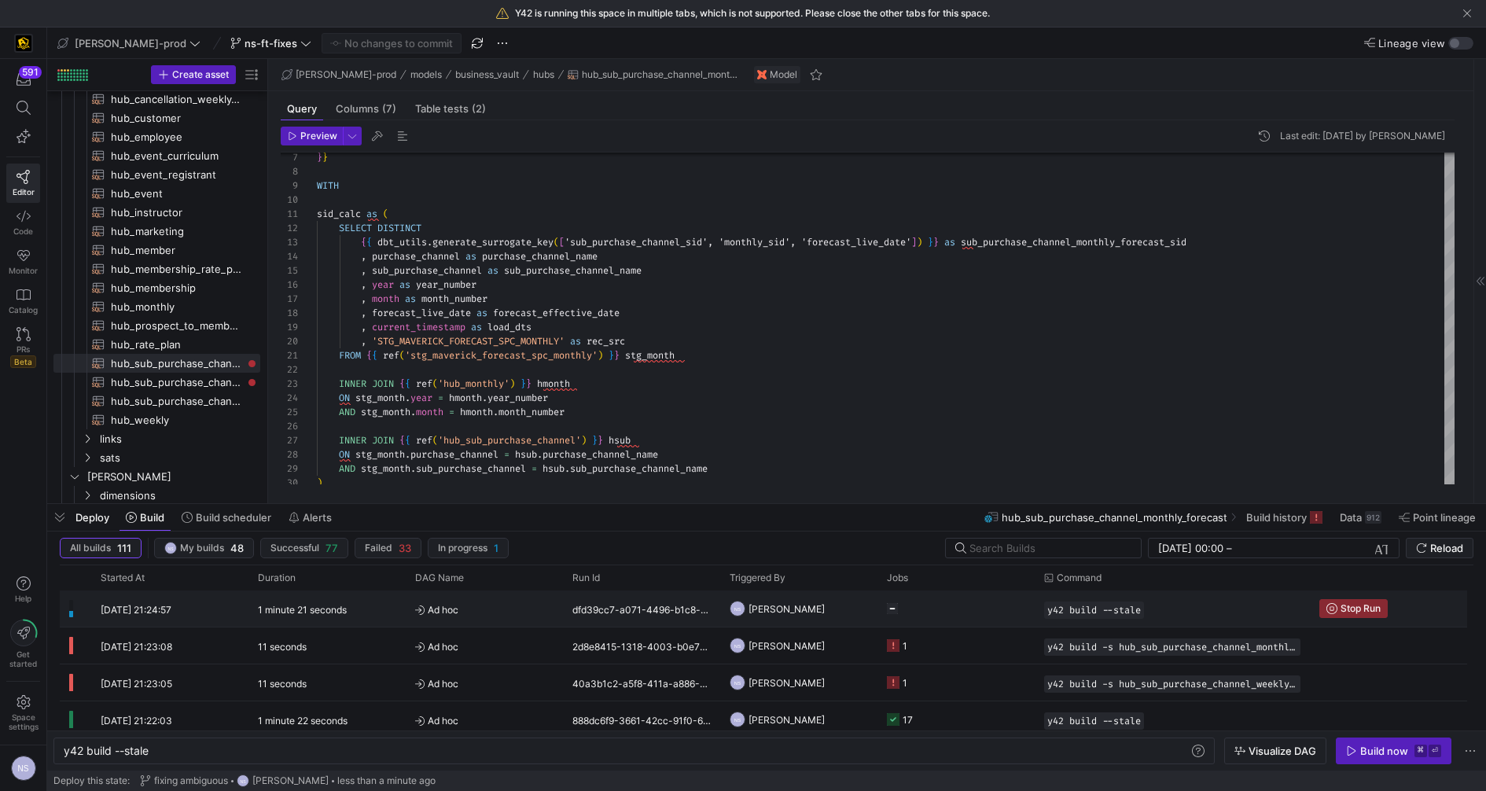
click at [968, 593] on y42-job-status-cell-renderer "Press SPACE to select this row." at bounding box center [956, 608] width 138 height 35
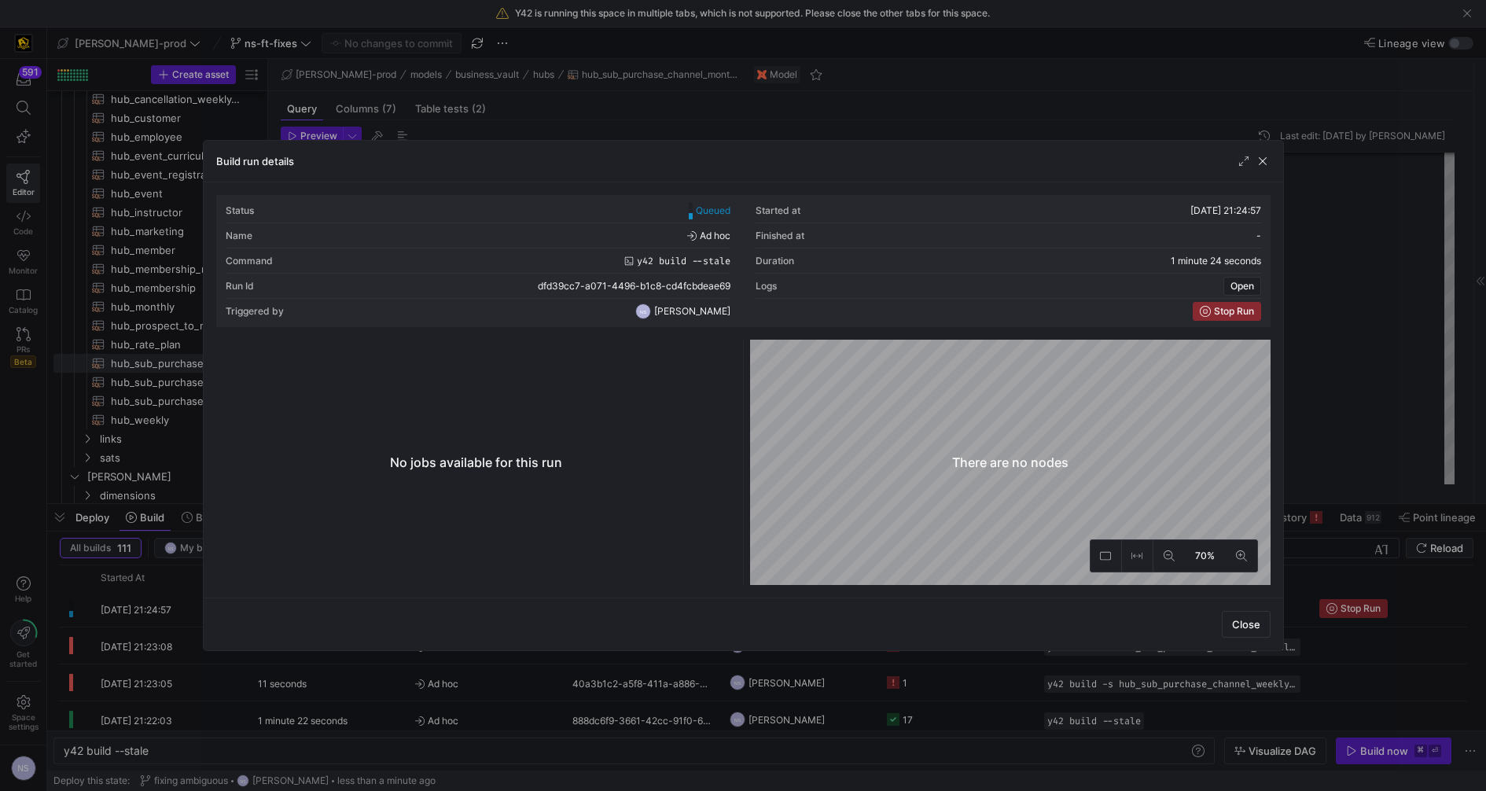
click at [1334, 467] on div at bounding box center [743, 395] width 1486 height 791
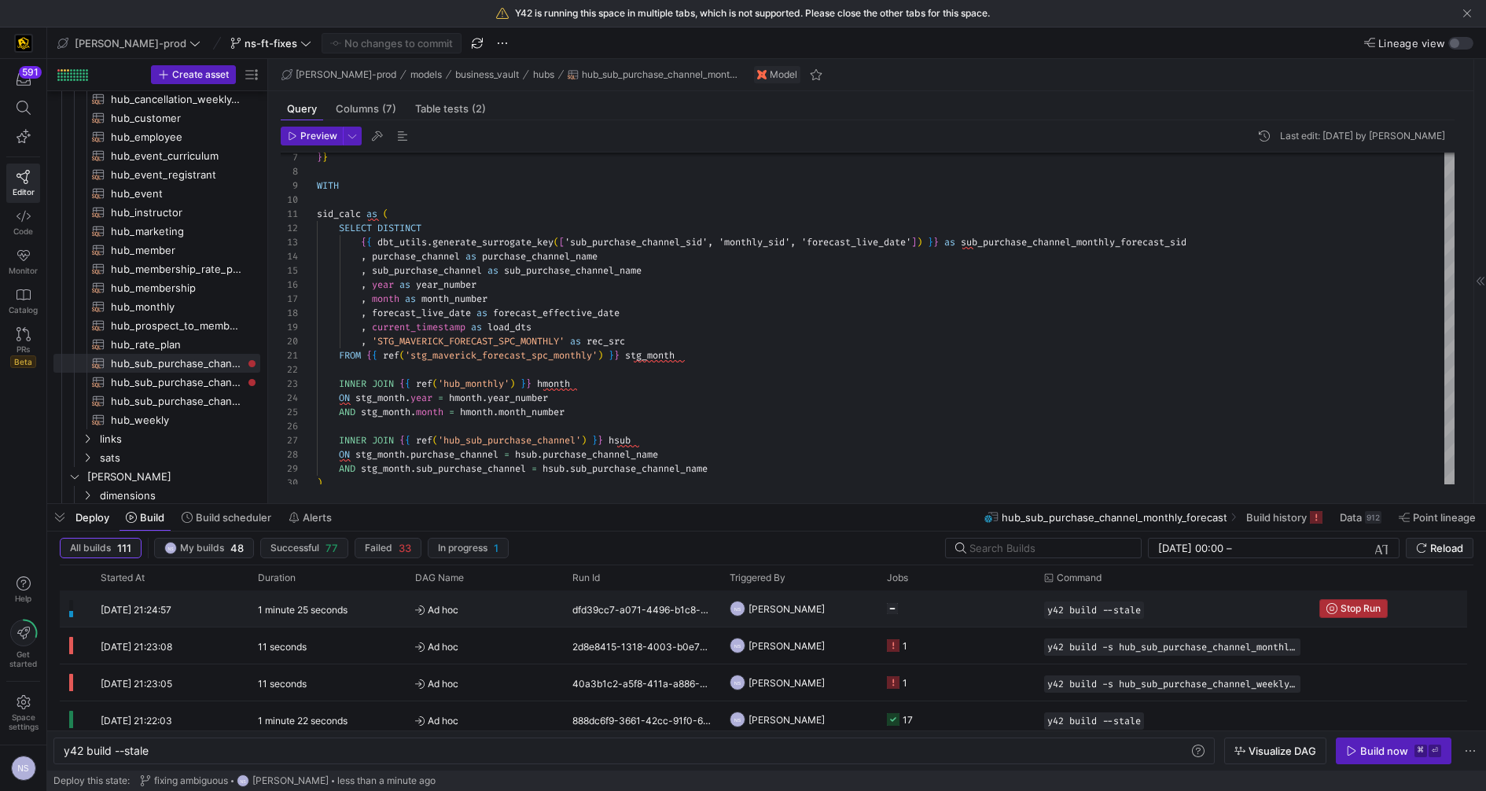
click at [1348, 603] on span "Stop Run" at bounding box center [1360, 608] width 40 height 11
click at [66, 527] on span "button" at bounding box center [59, 517] width 25 height 27
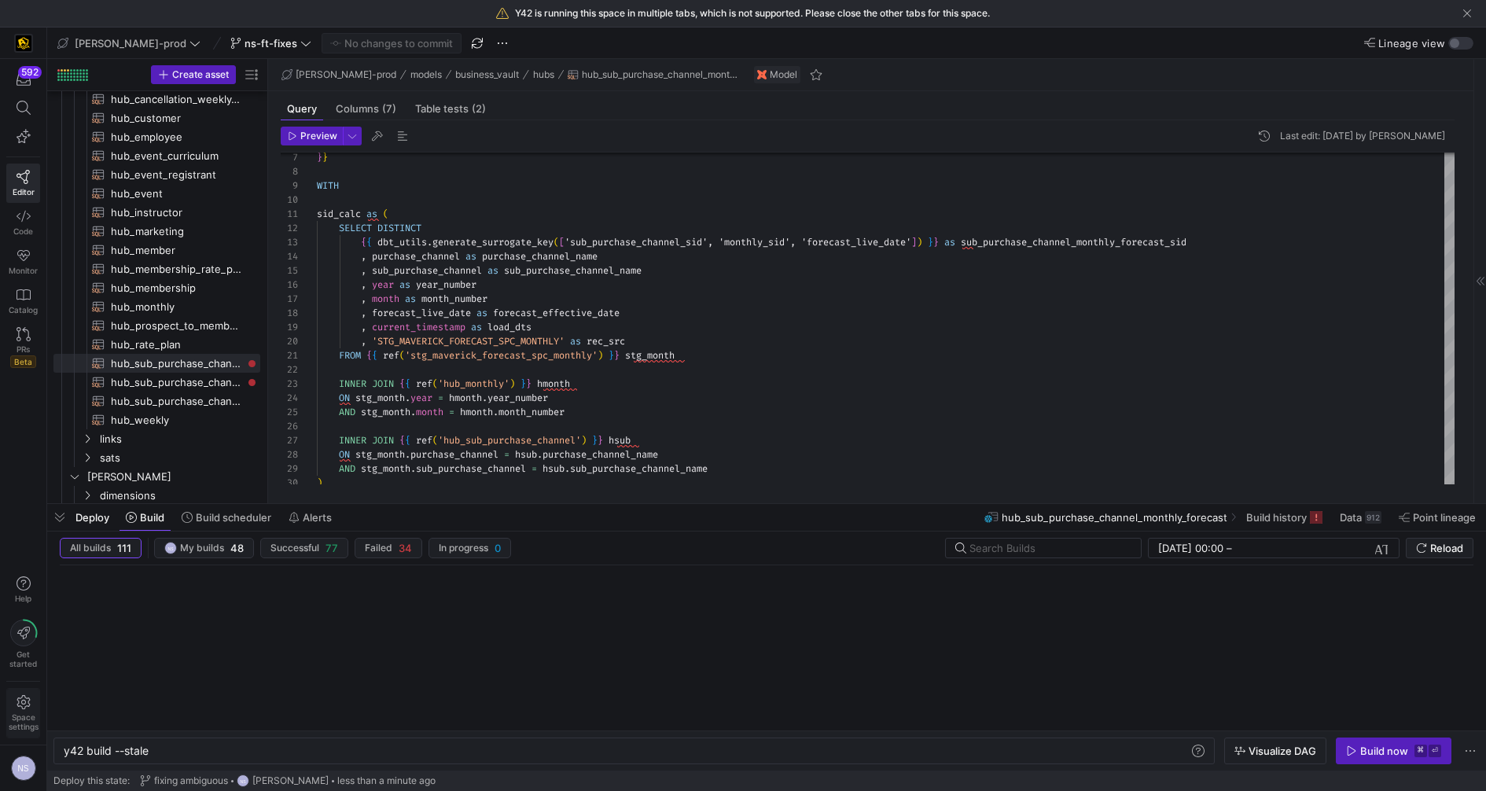
scroll to position [26, 0]
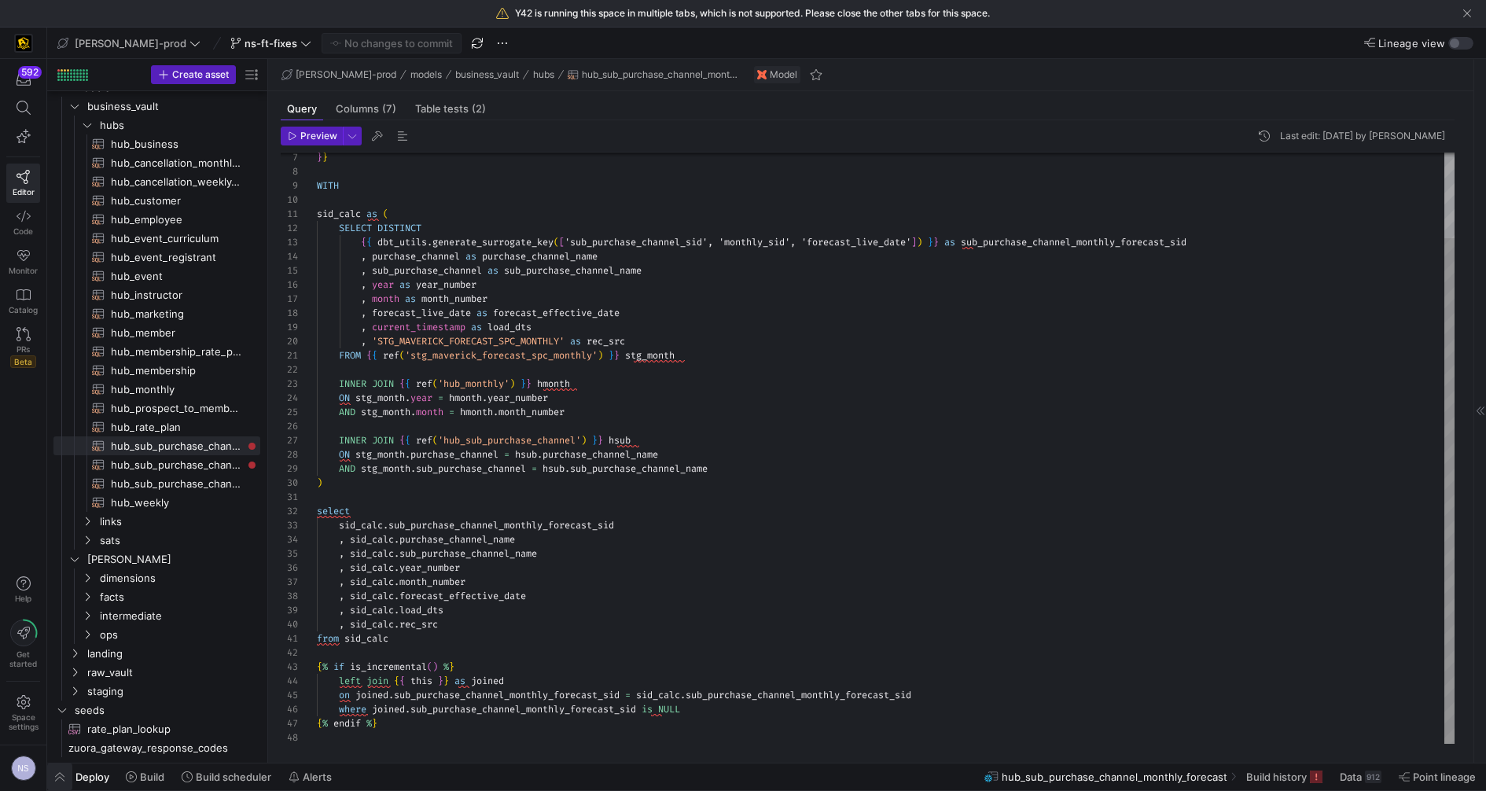
click at [64, 780] on span "button" at bounding box center [59, 776] width 25 height 27
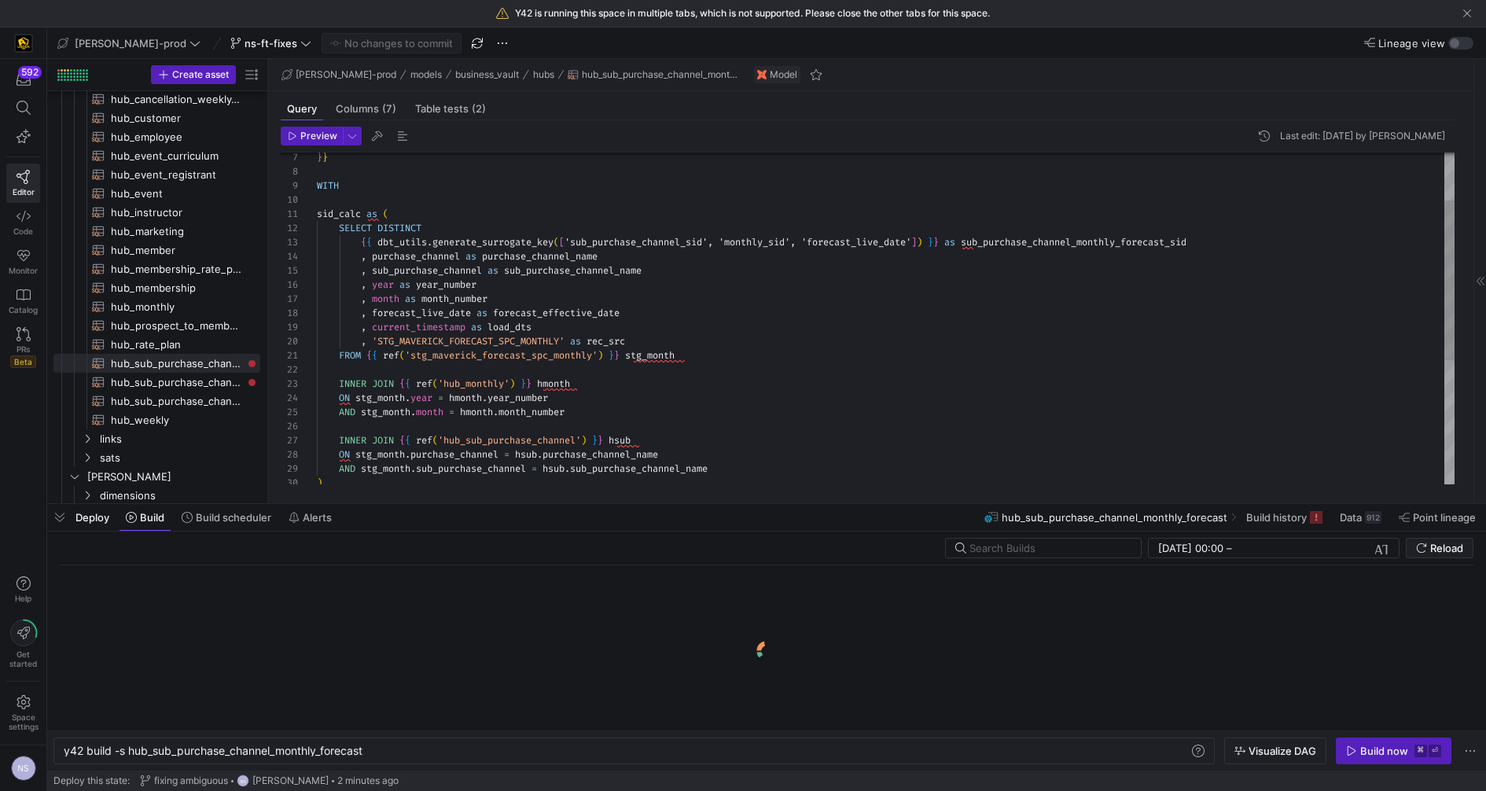
scroll to position [0, 301]
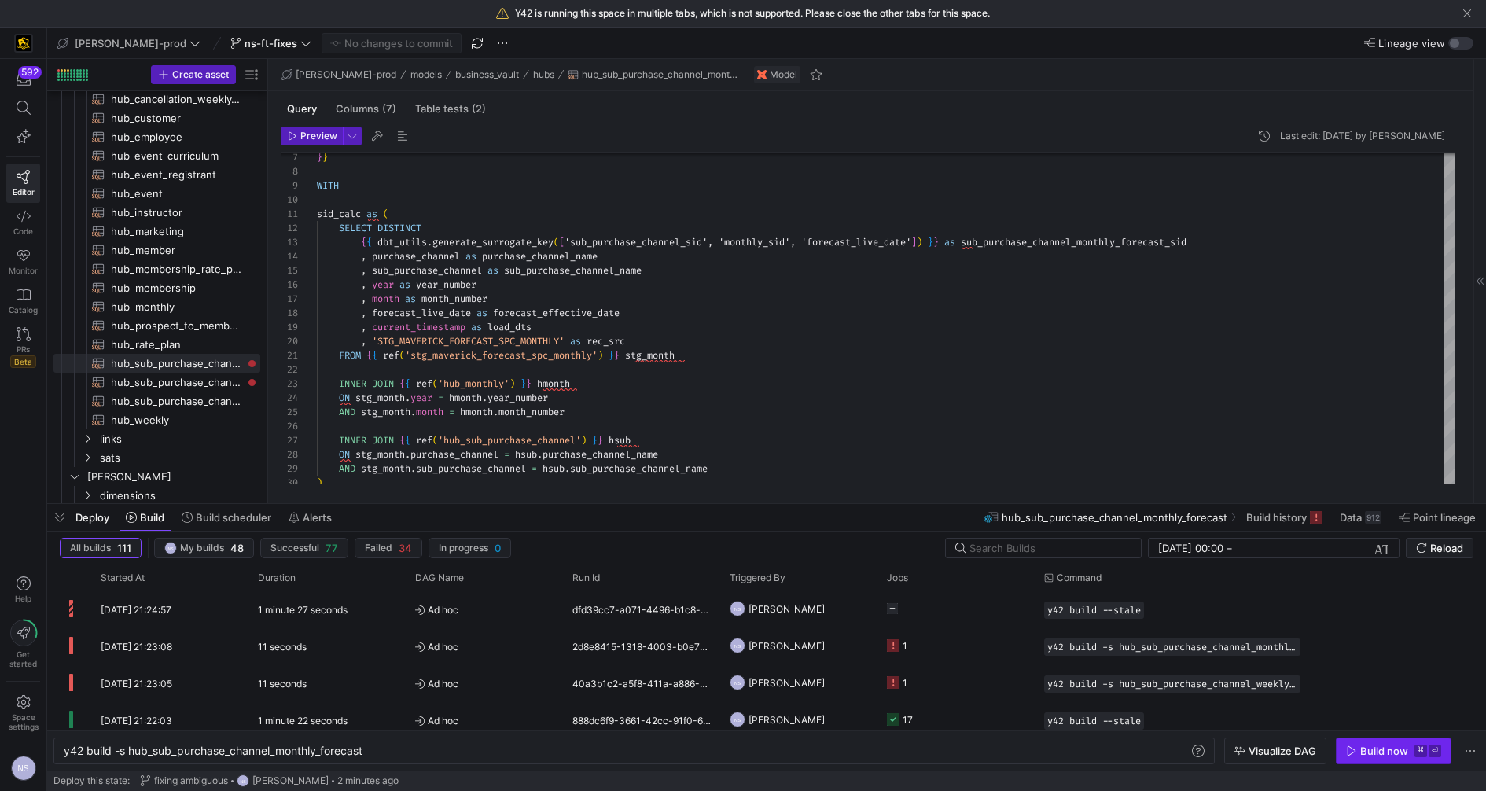
click at [1393, 752] on div "Build now" at bounding box center [1384, 750] width 48 height 13
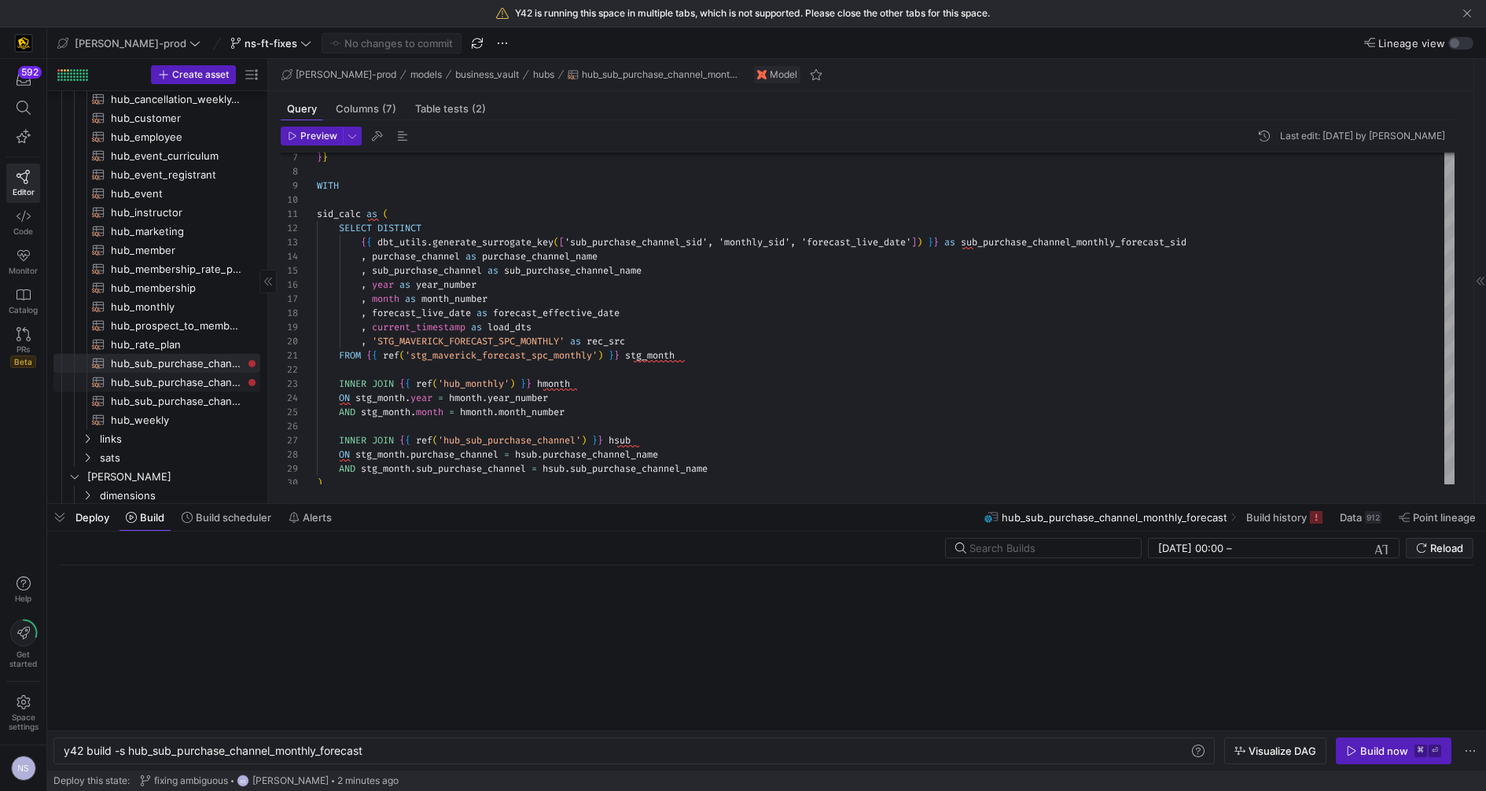
click at [160, 378] on span "hub_sub_purchase_channel_weekly_forecast​​​​​​​​​​" at bounding box center [176, 382] width 131 height 18
type textarea "{{ config( materialized='incremental' ) }} WITH sid_calc as ( SELECT DISTINCT"
type textarea "y42 build -s hub_sub_purchase_channel_weekly_forecast"
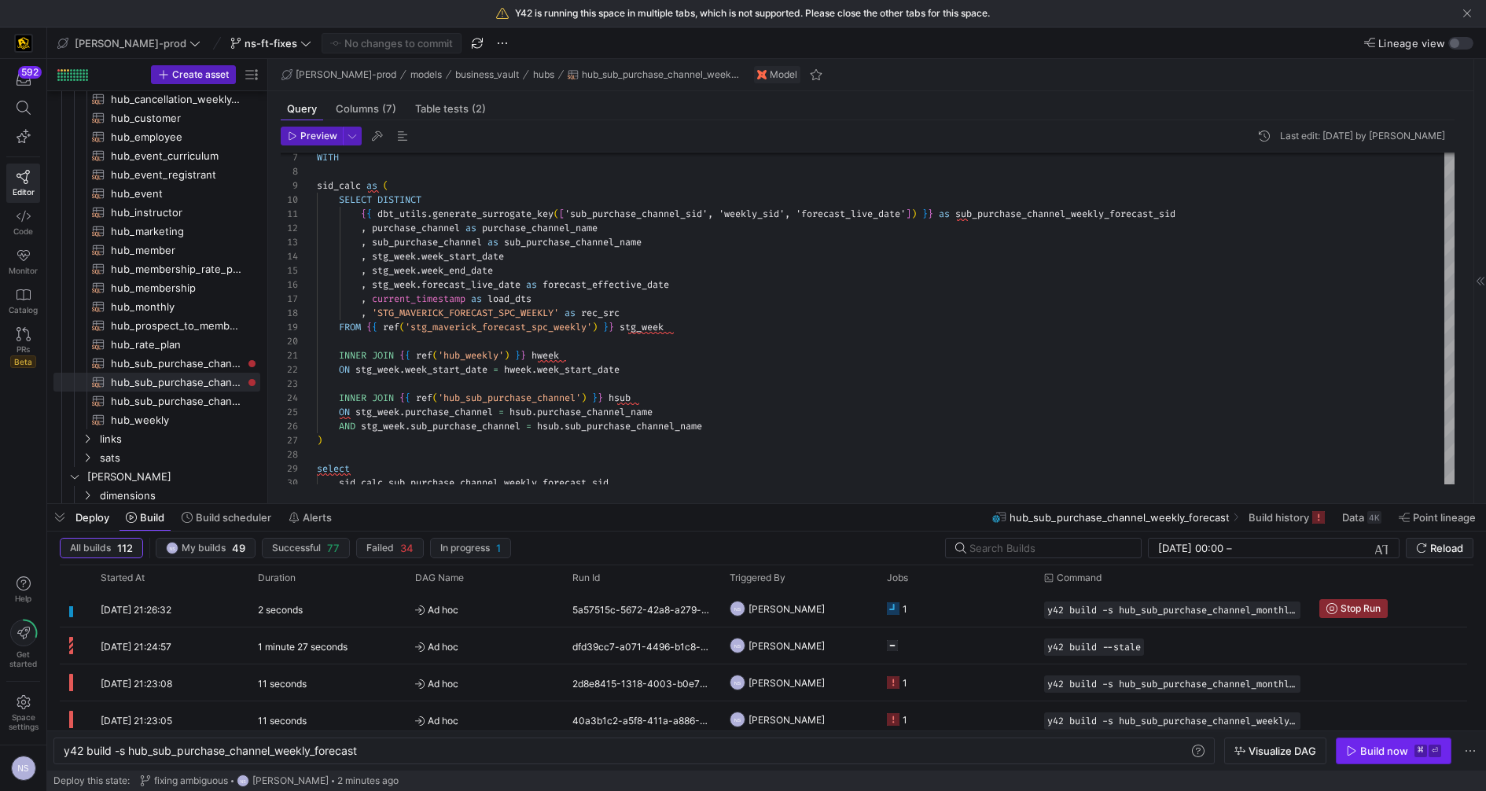
click at [1389, 747] on div "Build now" at bounding box center [1384, 750] width 48 height 13
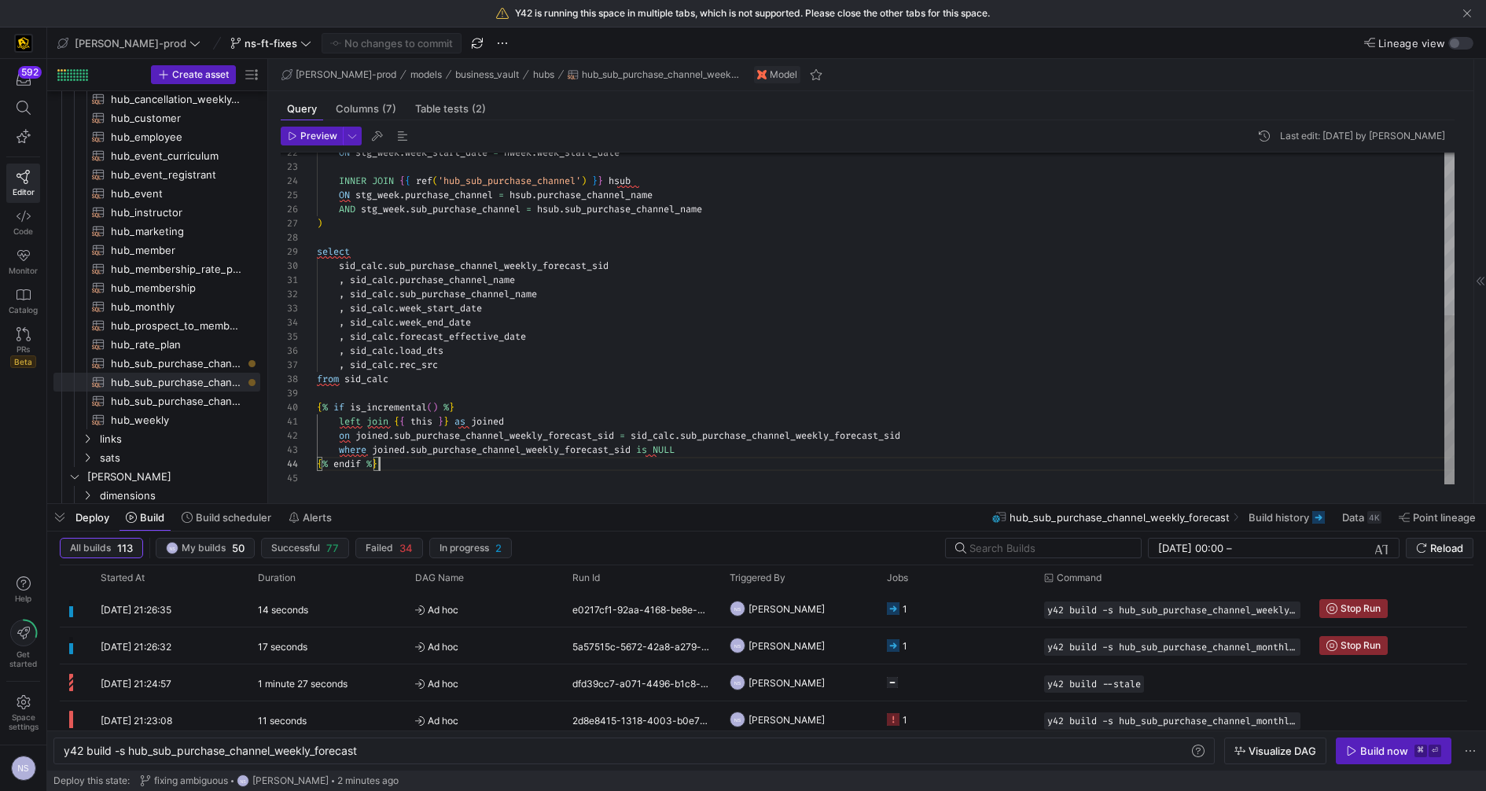
scroll to position [42, 61]
click at [452, 458] on div "ON stg_week . week_start_date = hweek . week_start_date INNER JOIN { { ref ( 'h…" at bounding box center [886, 160] width 1138 height 649
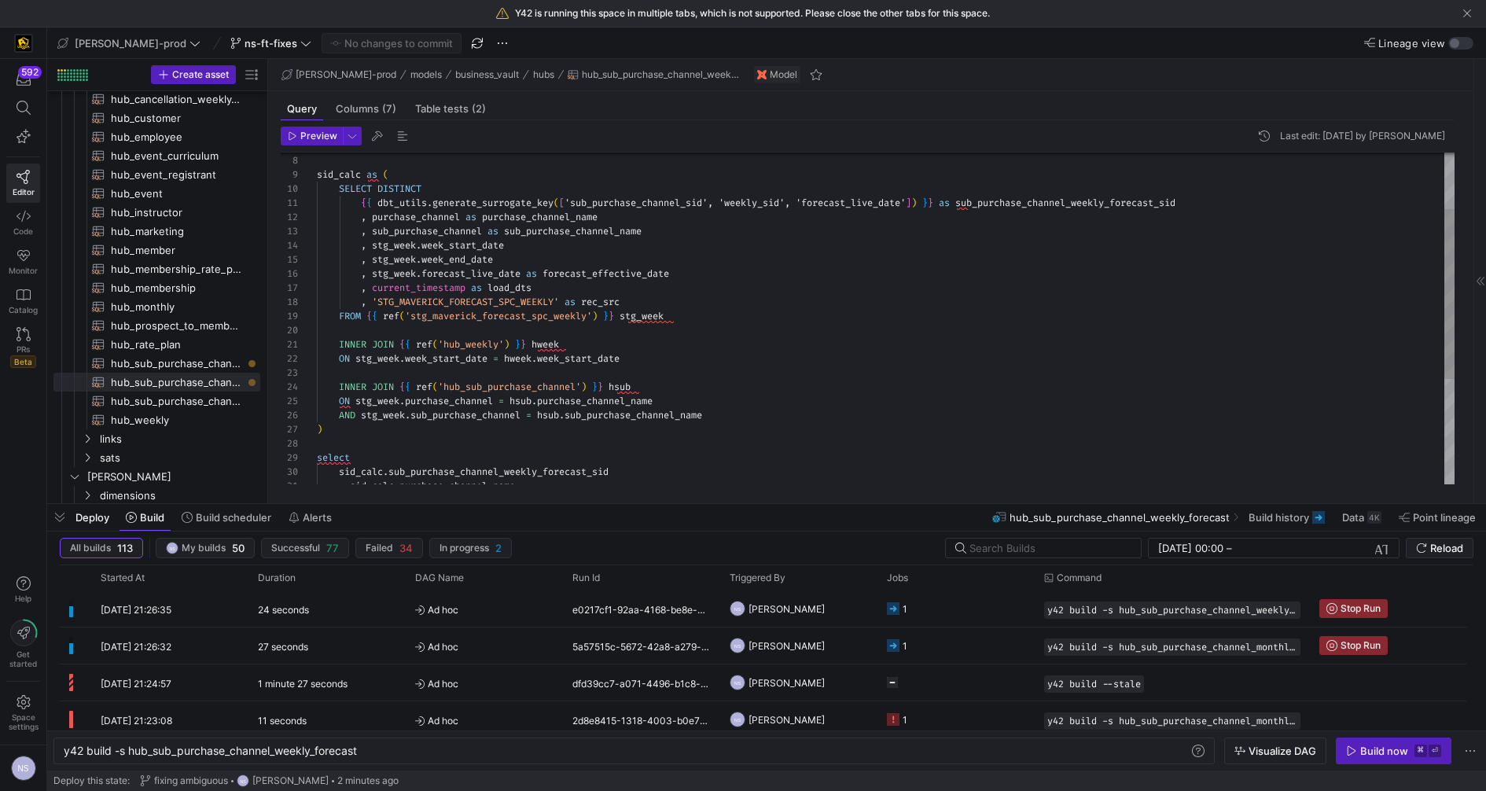
click at [653, 197] on div "ON stg_week . week_start_date = hweek . week_start_date INNER JOIN { { ref ( 'h…" at bounding box center [886, 366] width 1138 height 649
click at [571, 347] on div "ON stg_week . week_start_date = hweek . week_start_date INNER JOIN { { ref ( 'h…" at bounding box center [886, 366] width 1138 height 649
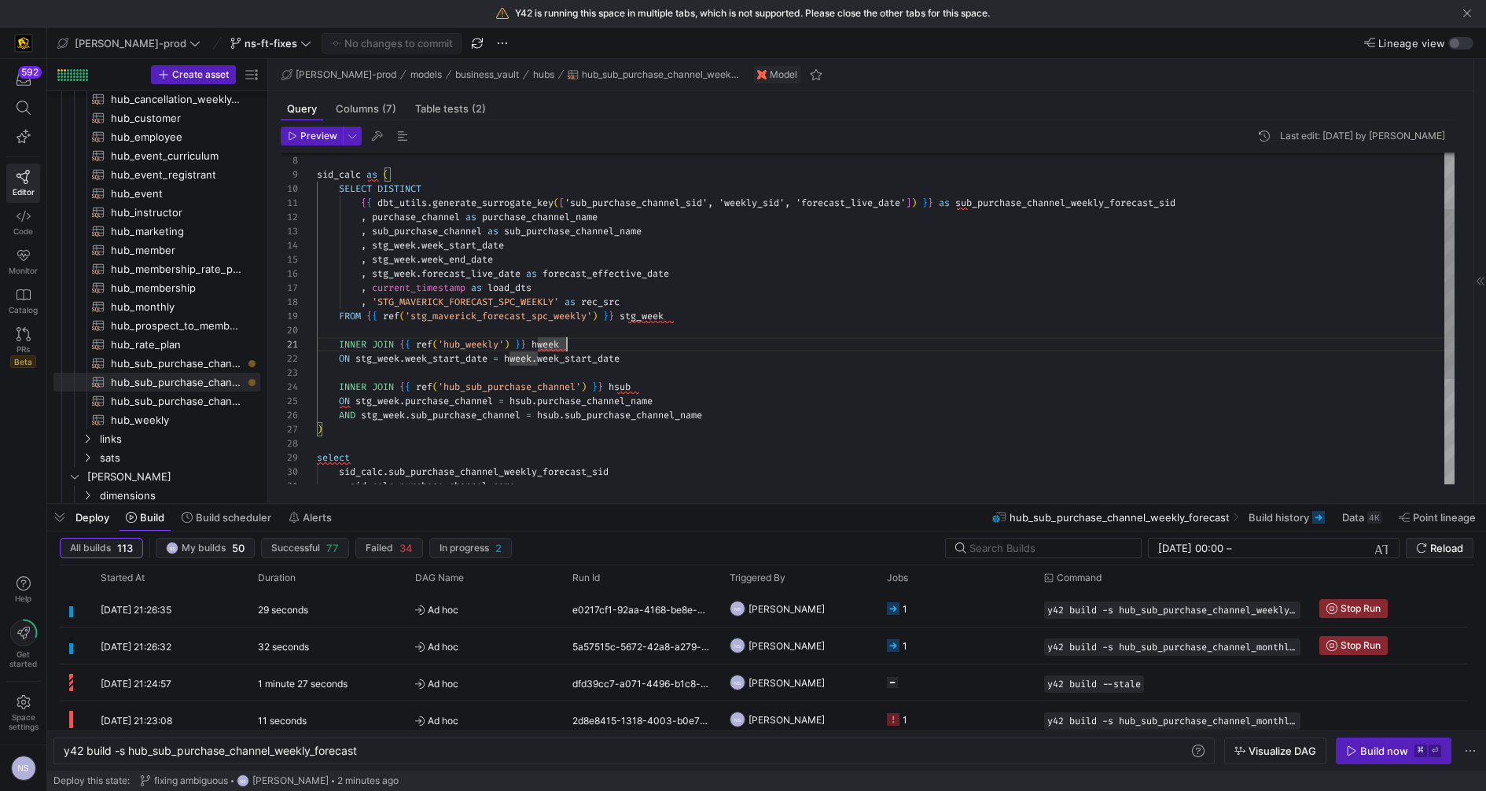
click at [768, 198] on div "ON stg_week . week_start_date = hweek . week_start_date INNER JOIN { { ref ( 'h…" at bounding box center [886, 366] width 1138 height 649
click at [873, 205] on div "ON stg_week . week_start_date = hweek . week_start_date INNER JOIN { { ref ( 'h…" at bounding box center [886, 366] width 1138 height 649
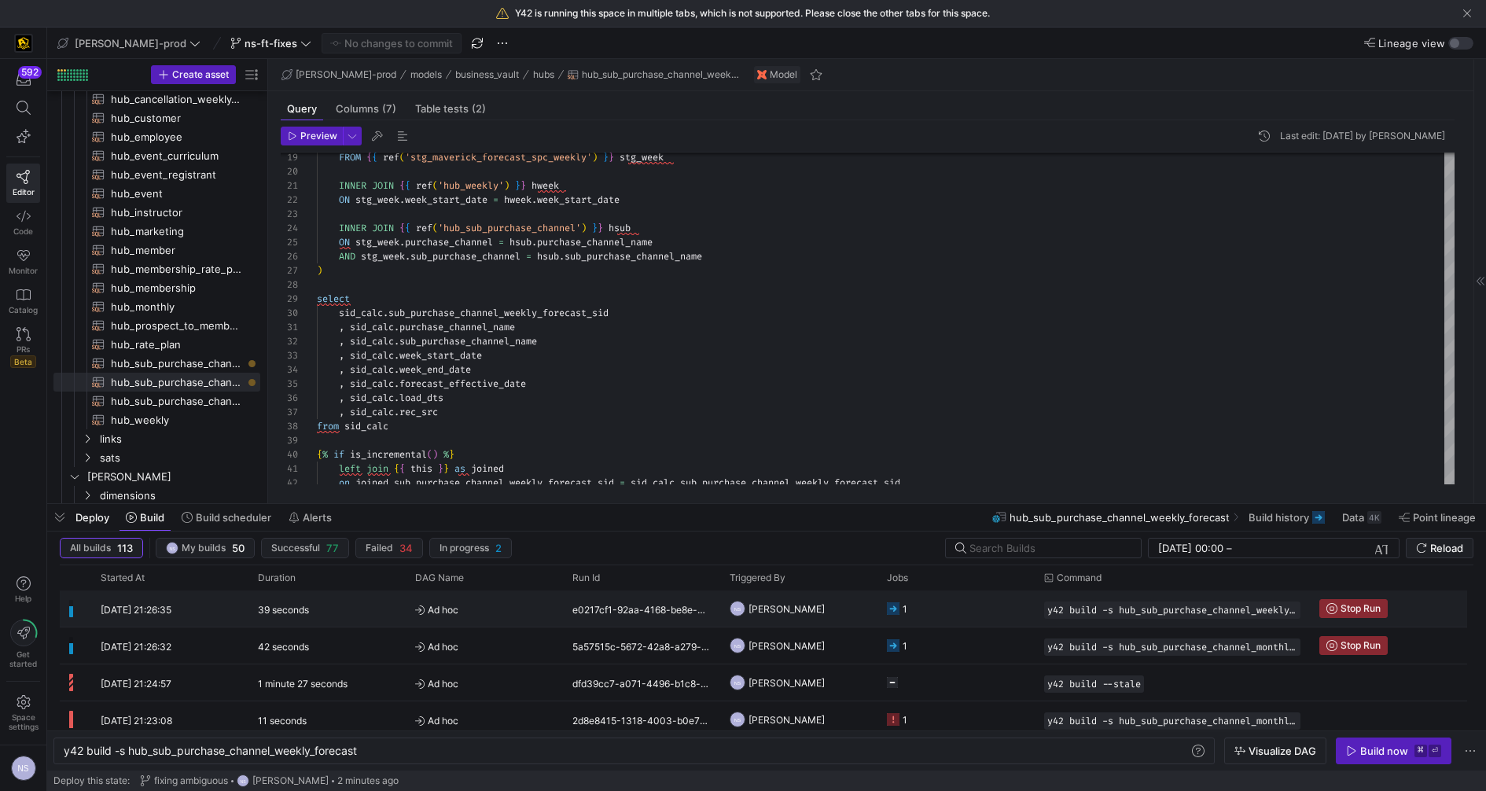
click at [922, 618] on y42-job-status-cell-renderer "1" at bounding box center [956, 608] width 138 height 35
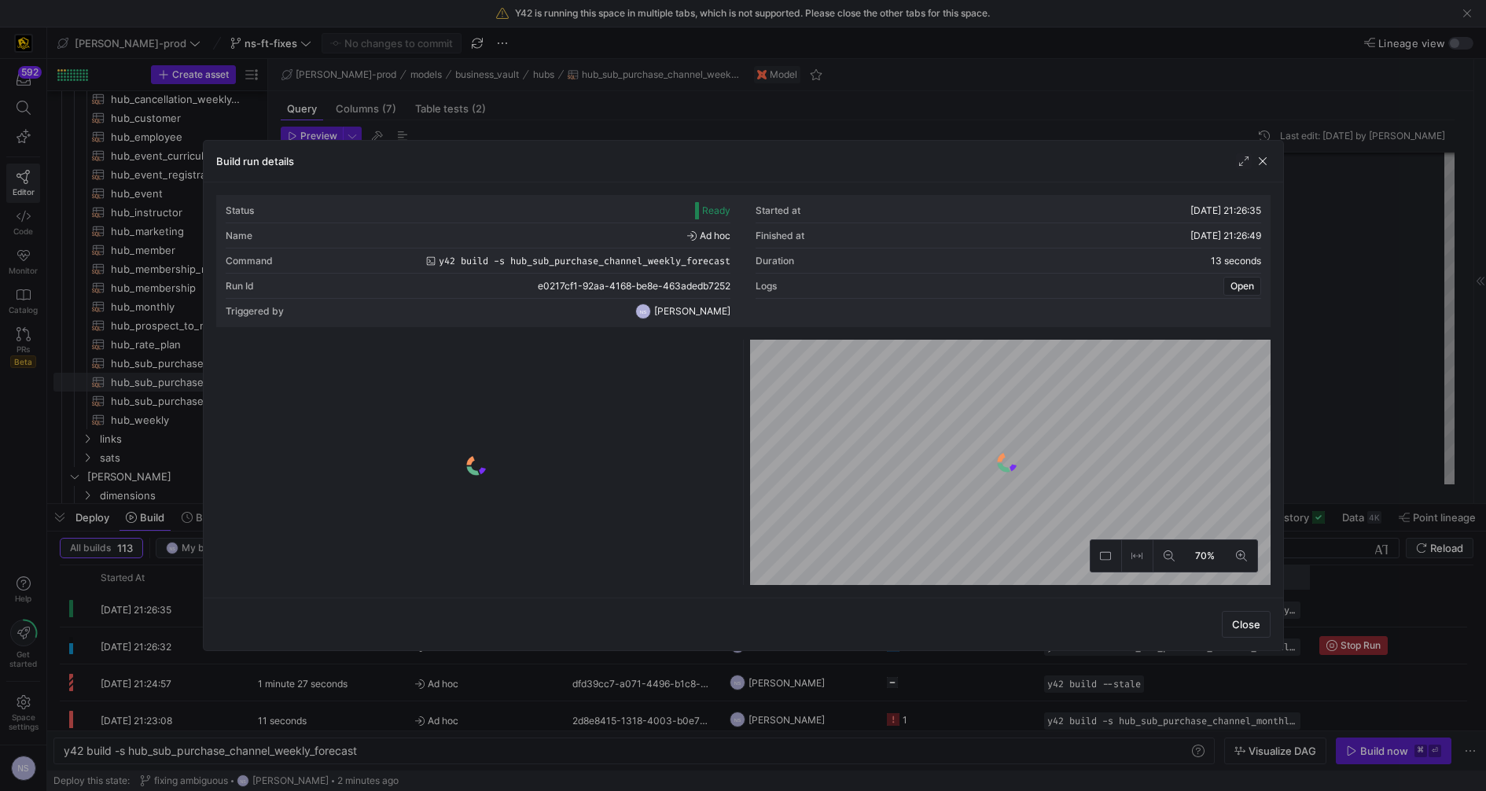
drag, startPoint x: 1373, startPoint y: 409, endPoint x: 1134, endPoint y: 577, distance: 291.6
click at [1373, 409] on div at bounding box center [743, 395] width 1486 height 791
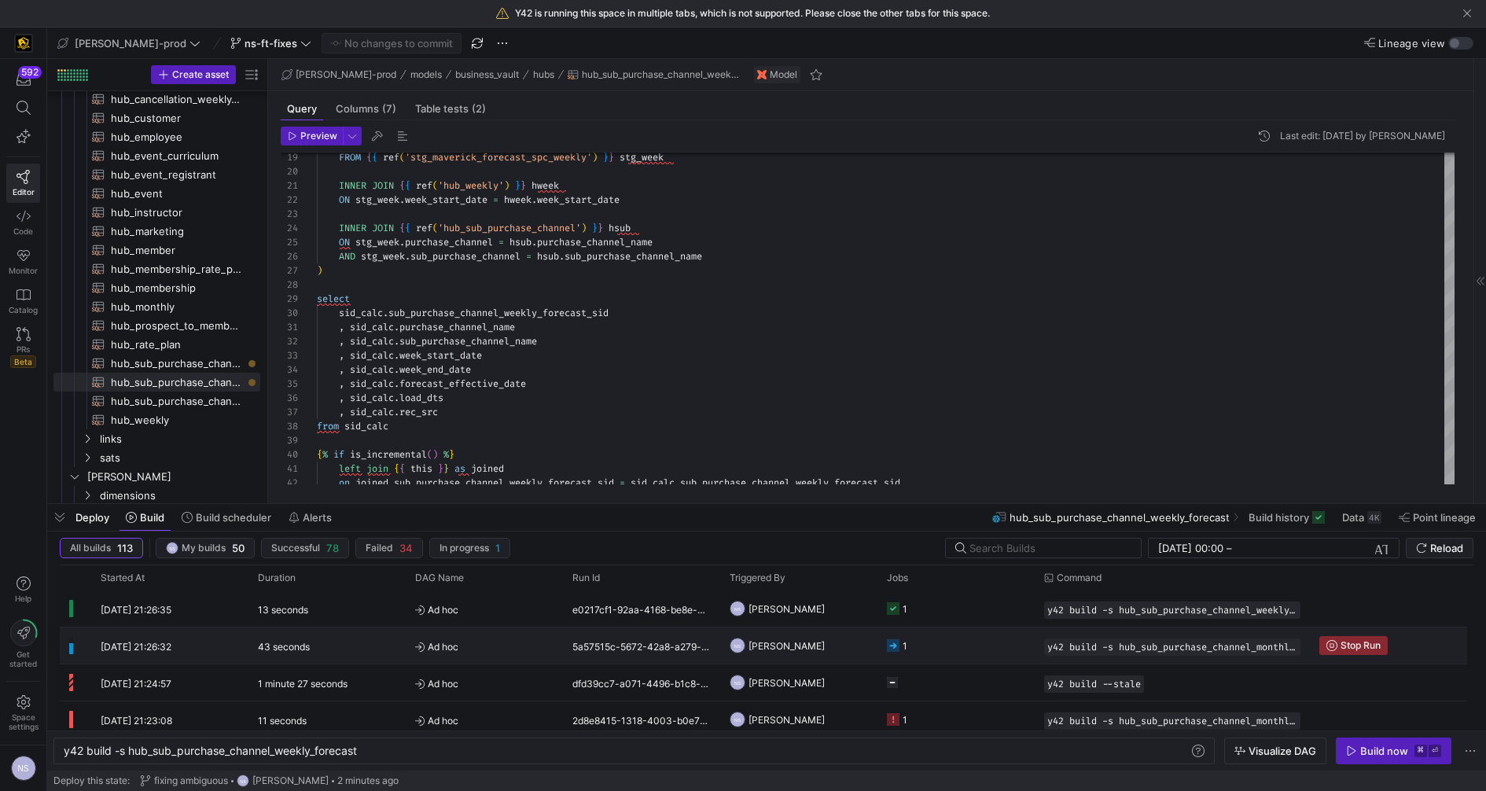
click at [951, 645] on y42-job-status-cell-renderer "1" at bounding box center [956, 645] width 138 height 35
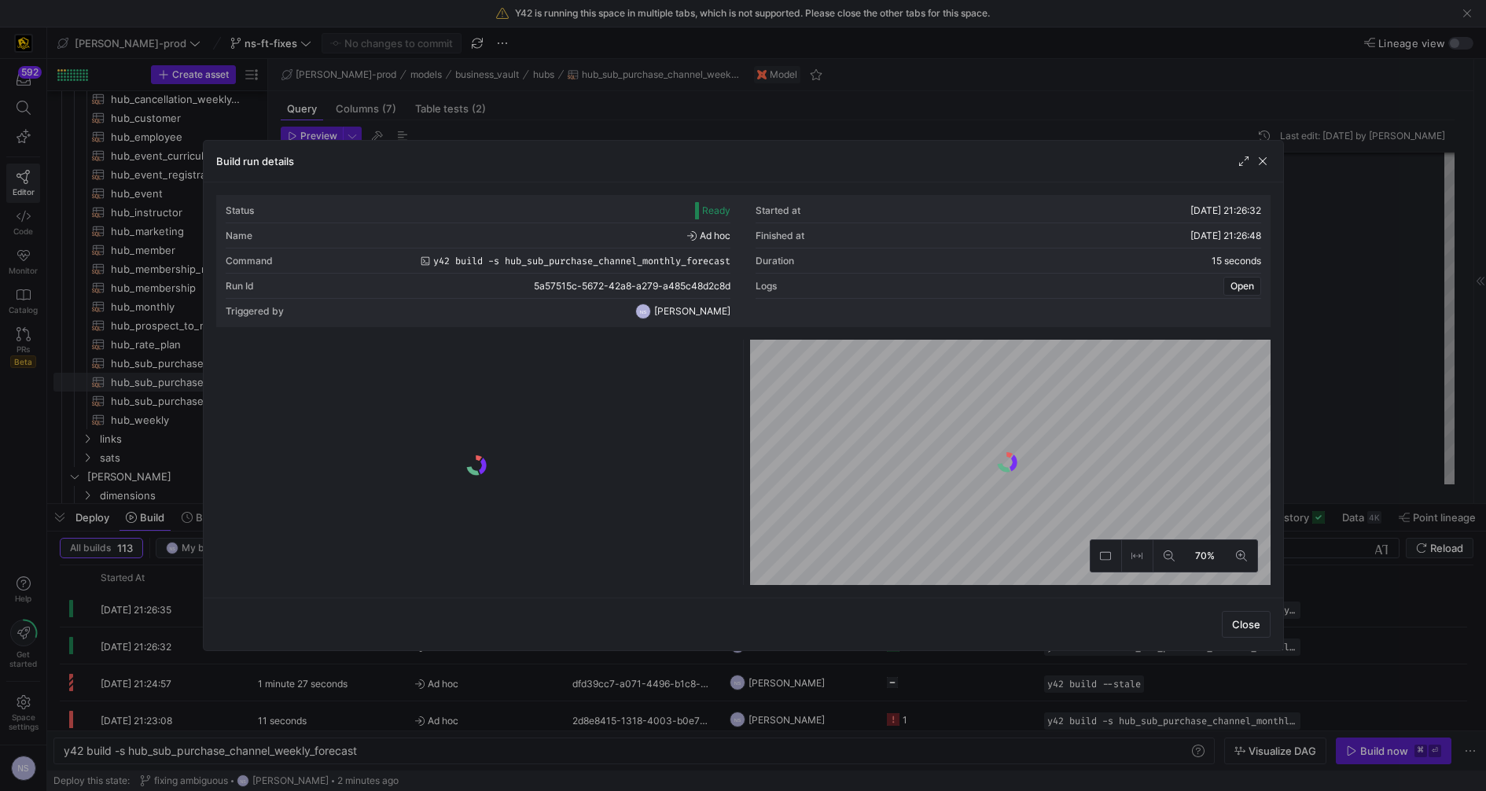
click at [1335, 397] on div at bounding box center [743, 395] width 1486 height 791
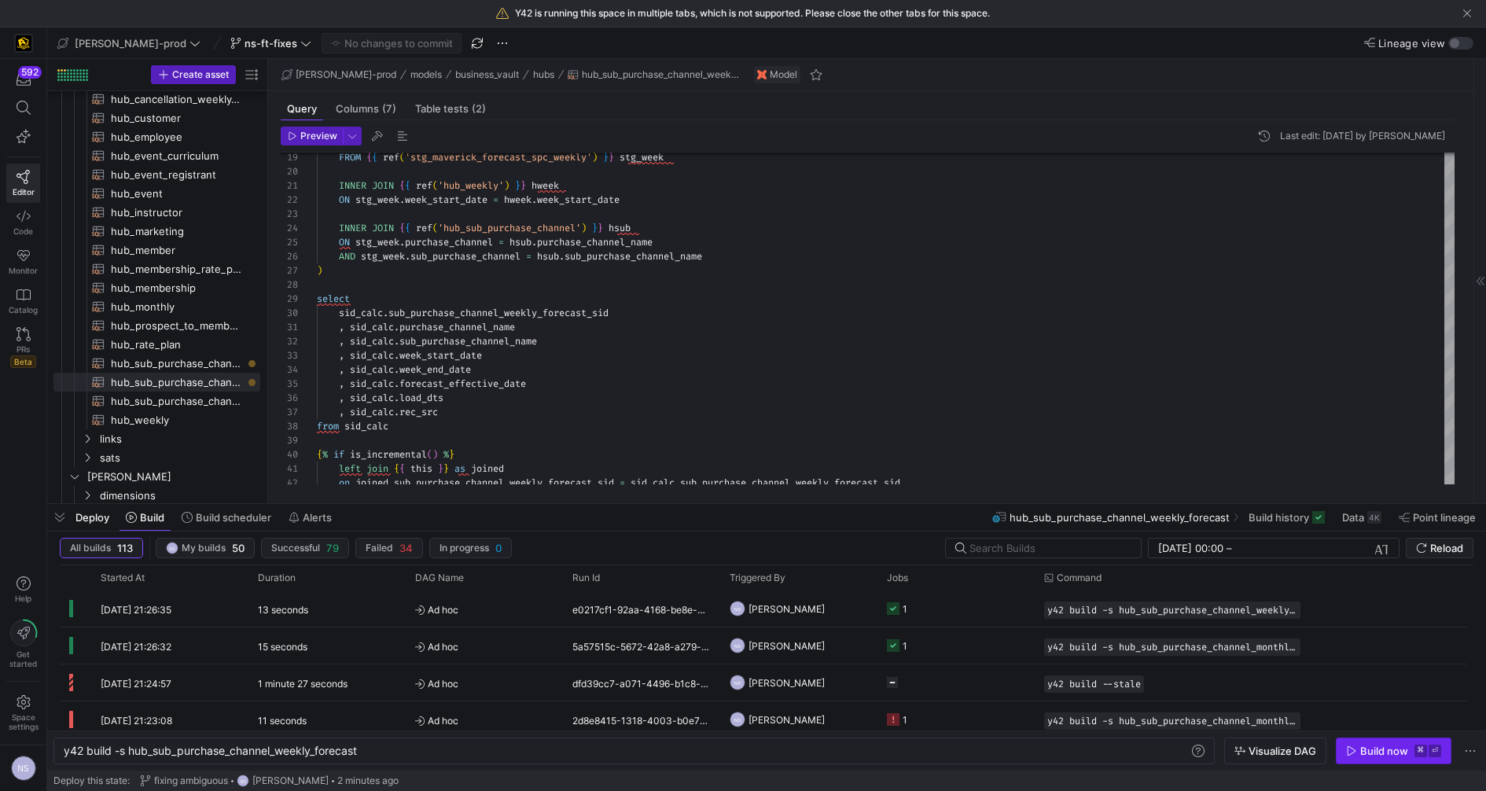
click at [1397, 752] on div "Build now" at bounding box center [1384, 750] width 48 height 13
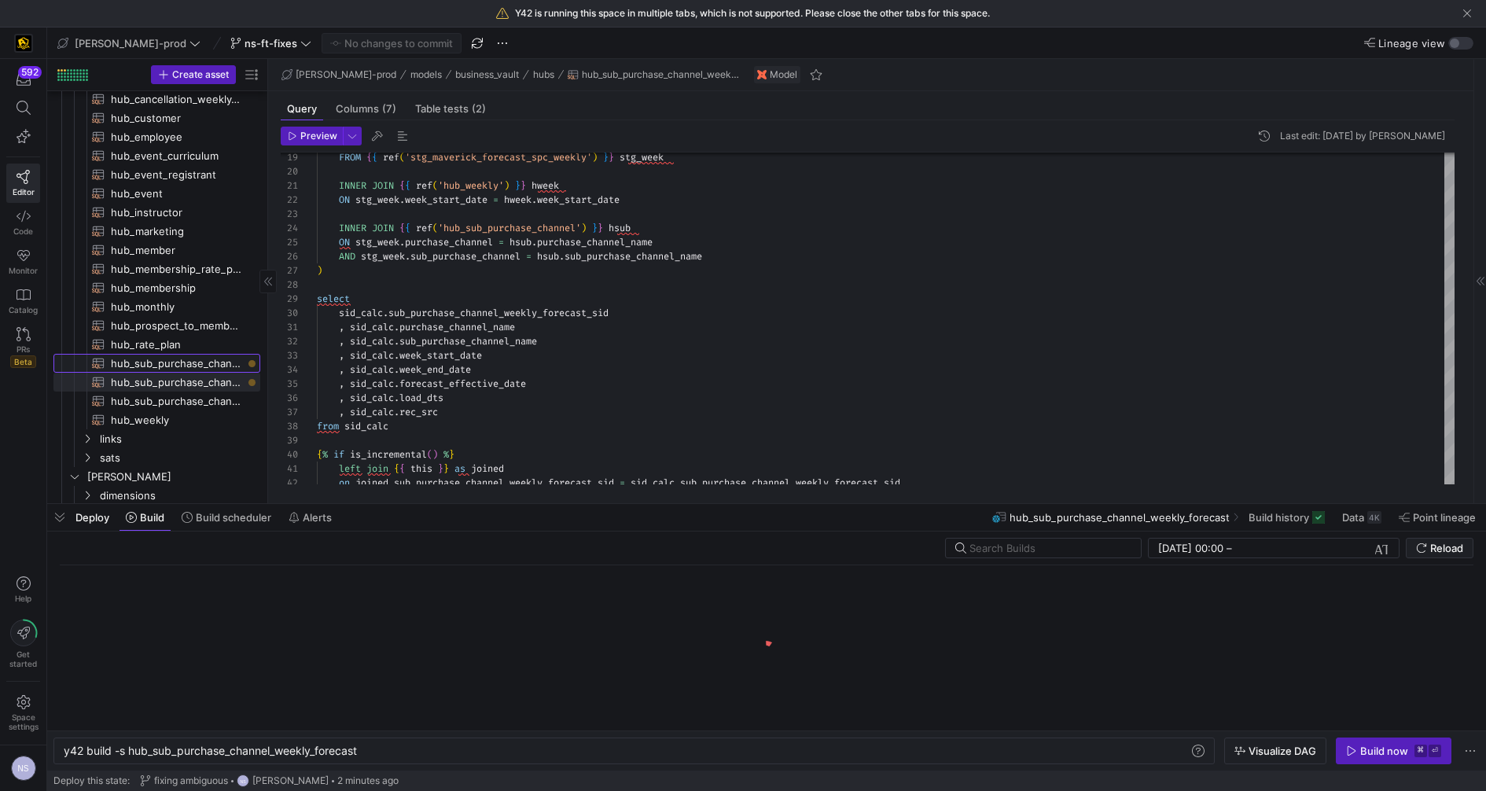
click at [171, 361] on span "hub_sub_purchase_channel_monthly_forecast​​​​​​​​​​" at bounding box center [176, 364] width 131 height 18
type textarea "-- [PERSON_NAME], this is a hub defining link {{ config( materialized='incremen…"
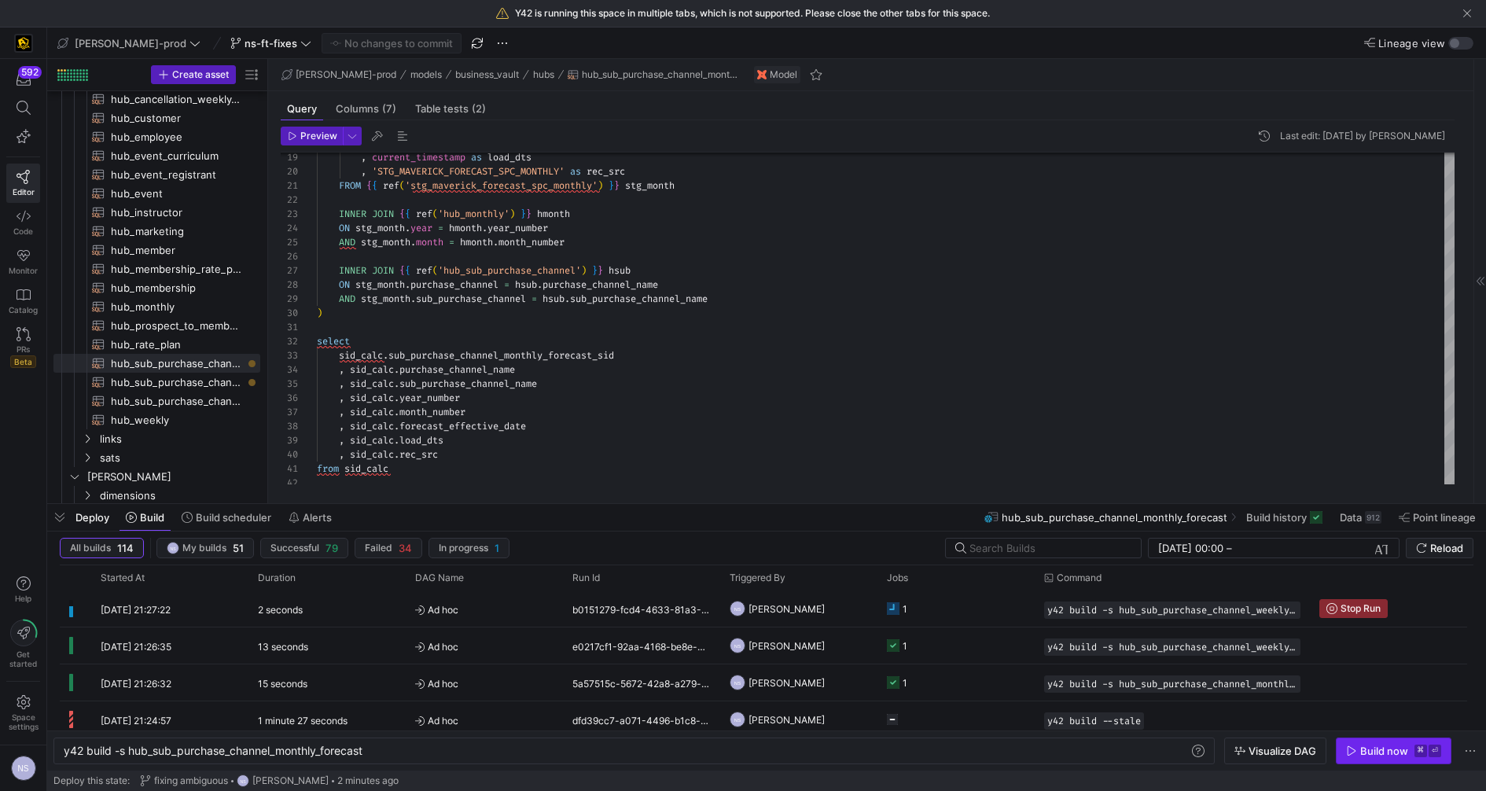
click at [1385, 746] on div "Build now" at bounding box center [1384, 750] width 48 height 13
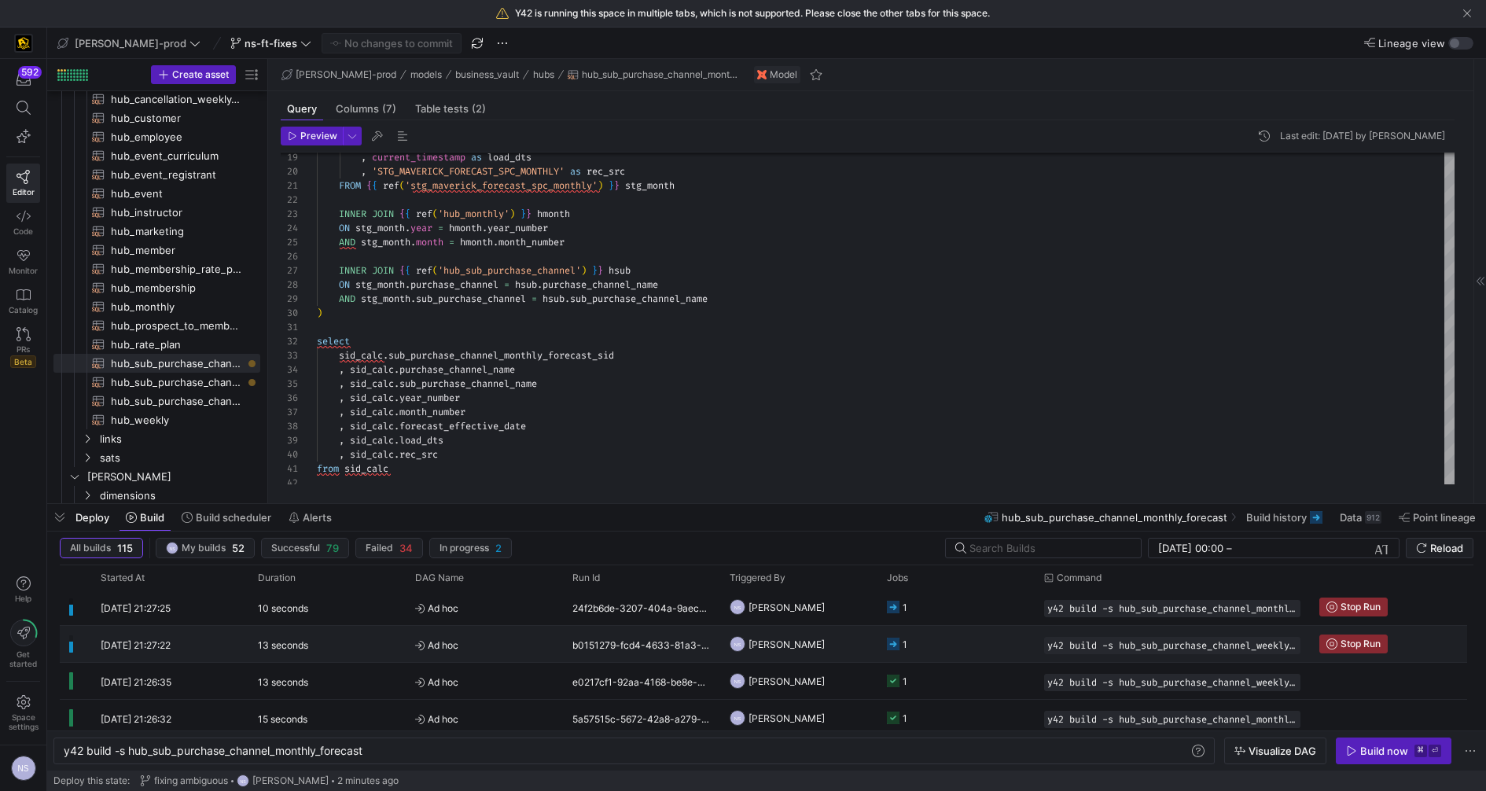
scroll to position [0, 0]
click at [950, 635] on y42-job-status-cell-renderer "1" at bounding box center [956, 645] width 138 height 35
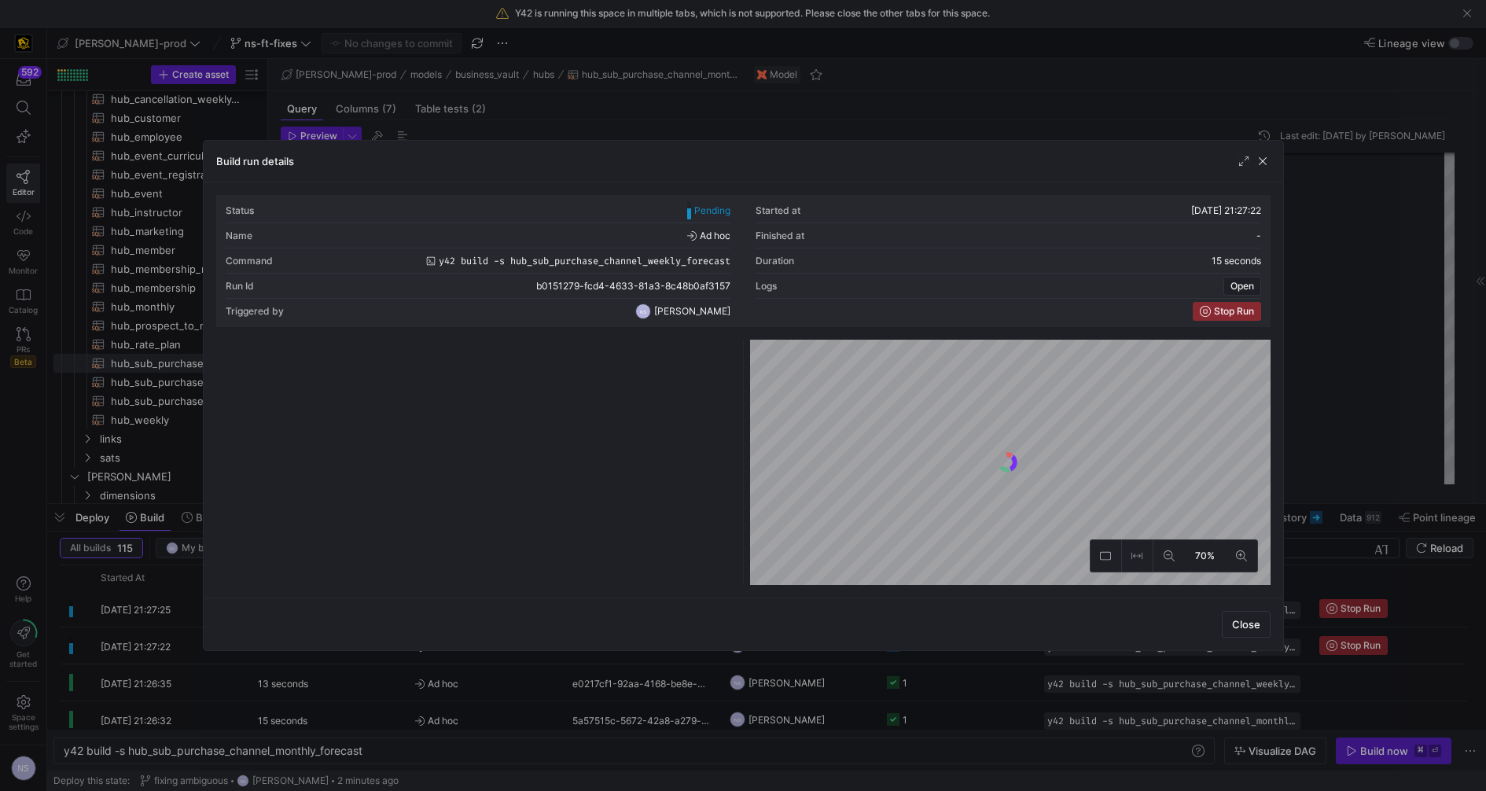
click at [1314, 478] on div at bounding box center [743, 395] width 1486 height 791
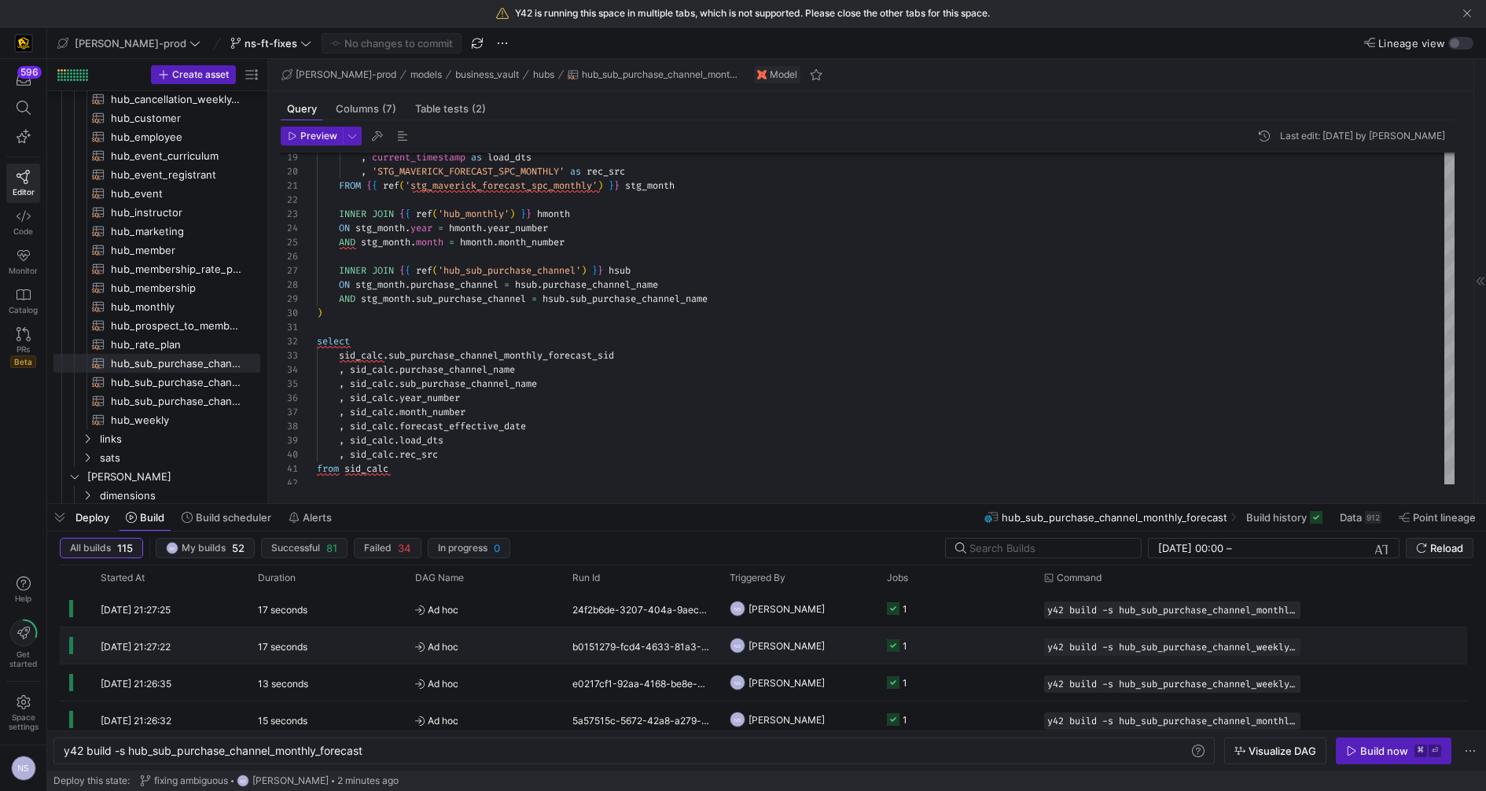
click at [947, 638] on y42-job-status-cell-renderer "1" at bounding box center [956, 645] width 138 height 35
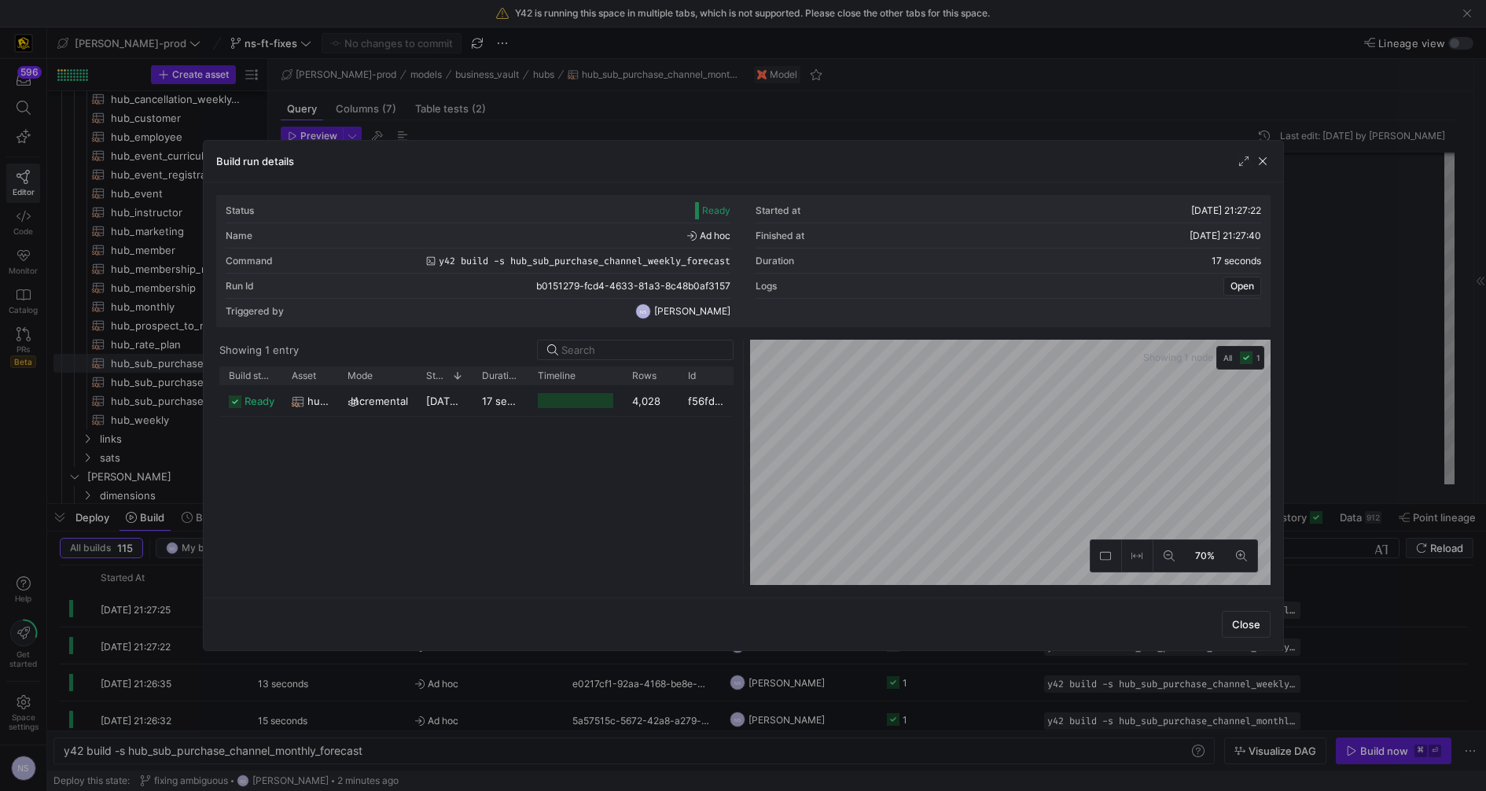
click at [1358, 450] on div at bounding box center [743, 395] width 1486 height 791
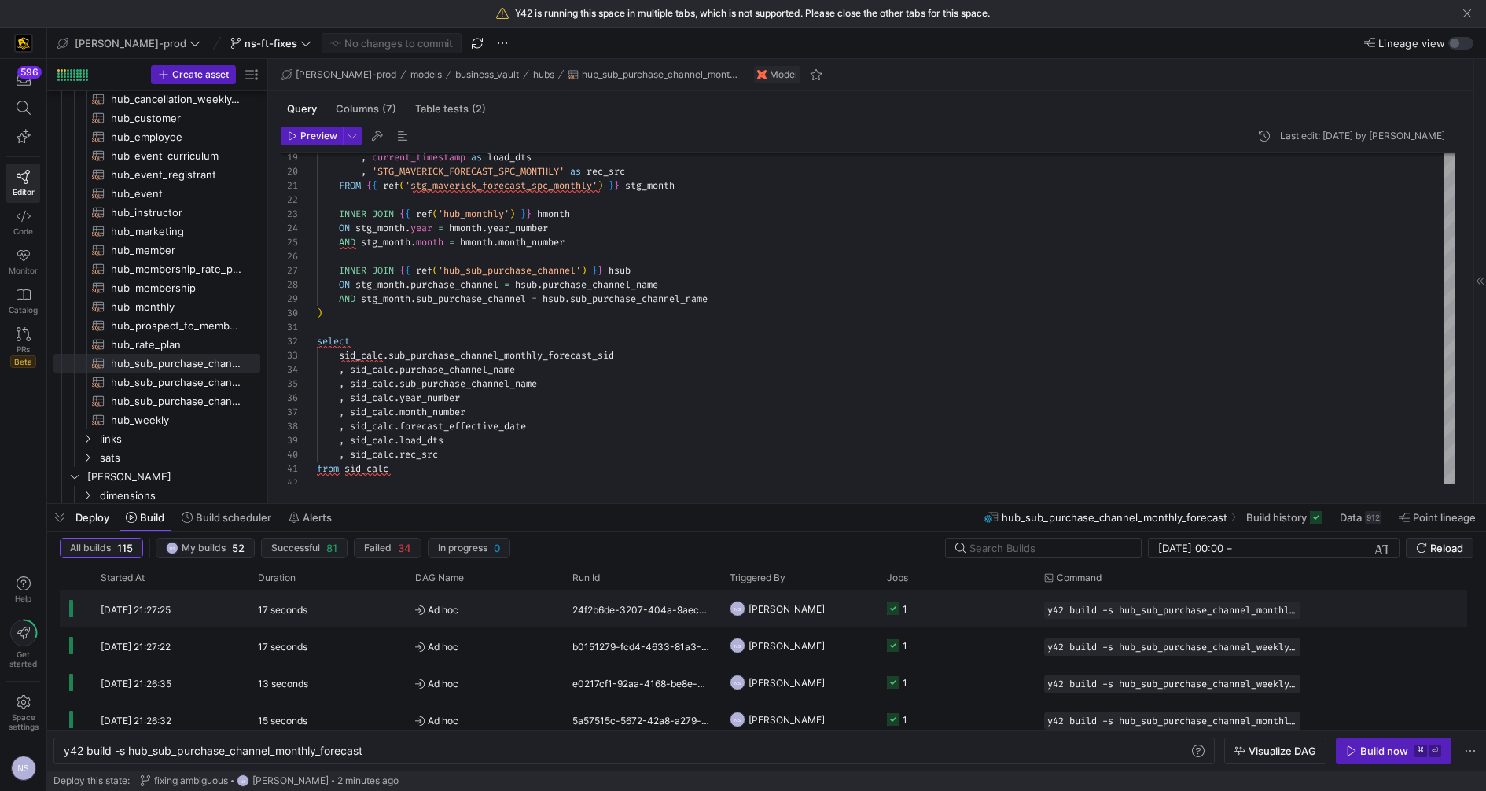
click at [961, 602] on y42-job-status-cell-renderer "1" at bounding box center [956, 608] width 138 height 35
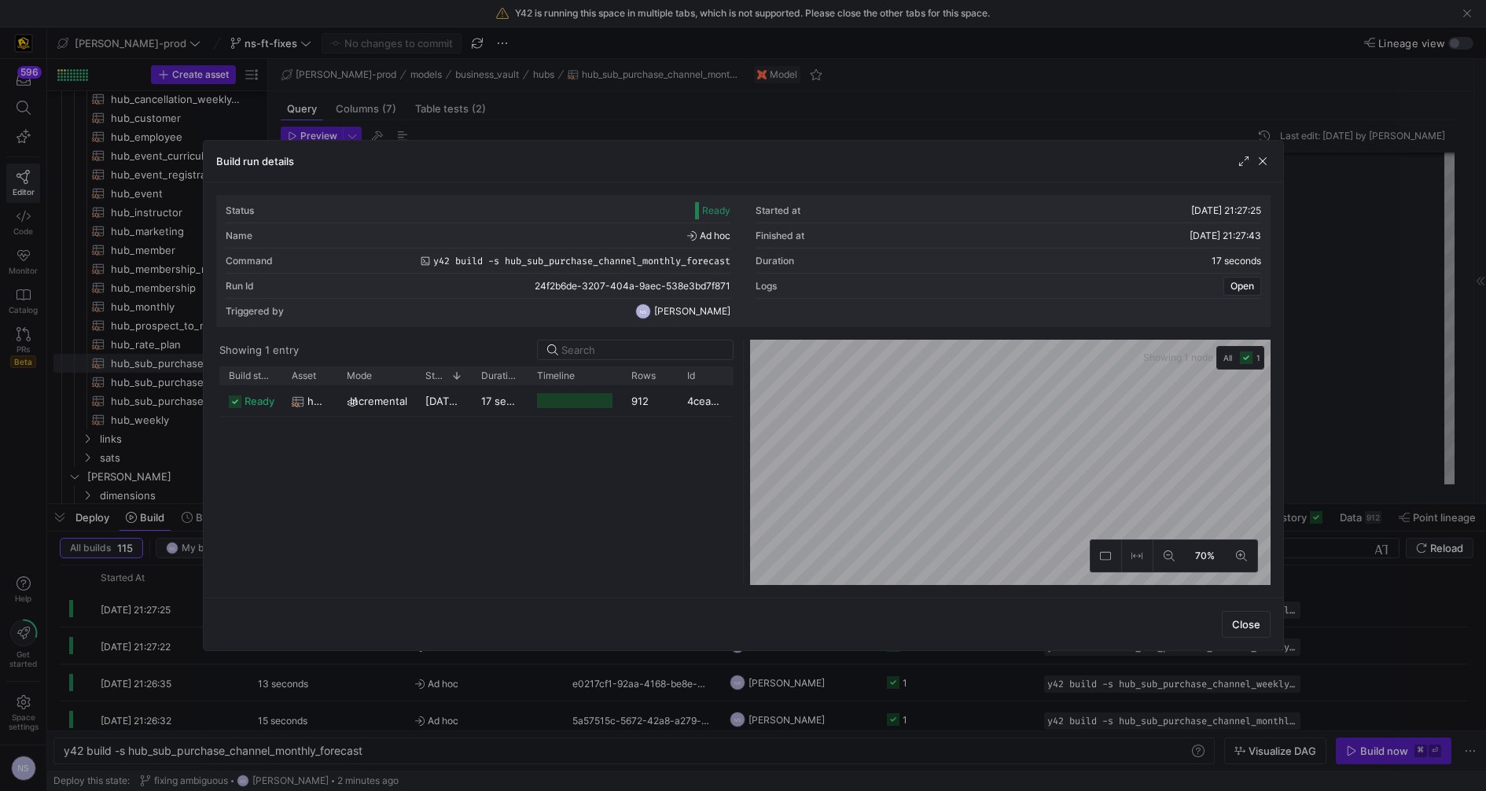
click at [1321, 391] on div at bounding box center [743, 395] width 1486 height 791
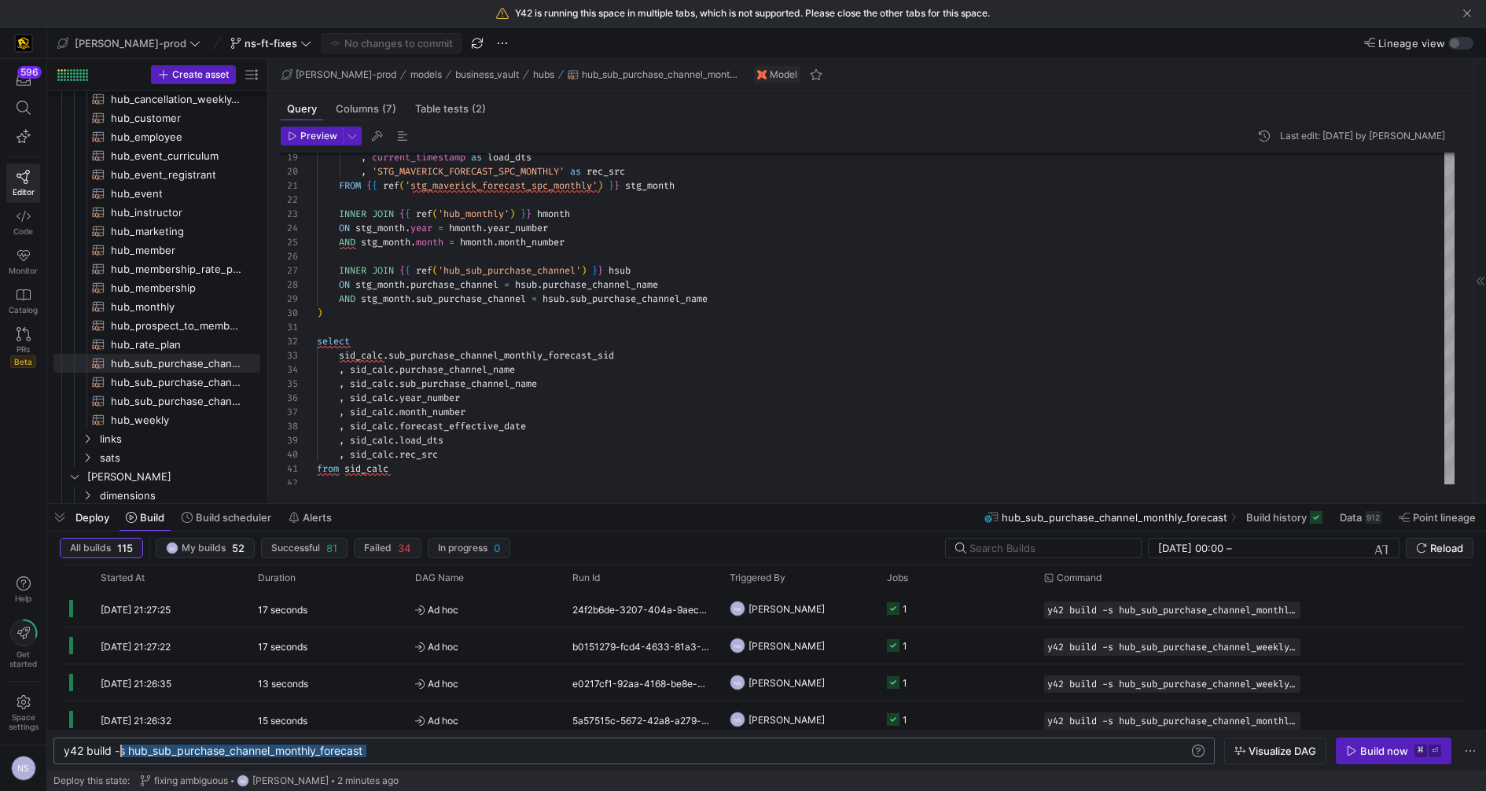
scroll to position [0, 61]
drag, startPoint x: 397, startPoint y: 747, endPoint x: 122, endPoint y: 748, distance: 275.1
click at [123, 747] on div "y42 build -s hub_sub_purchase_channel_monthly_fore cast" at bounding box center [627, 750] width 1127 height 13
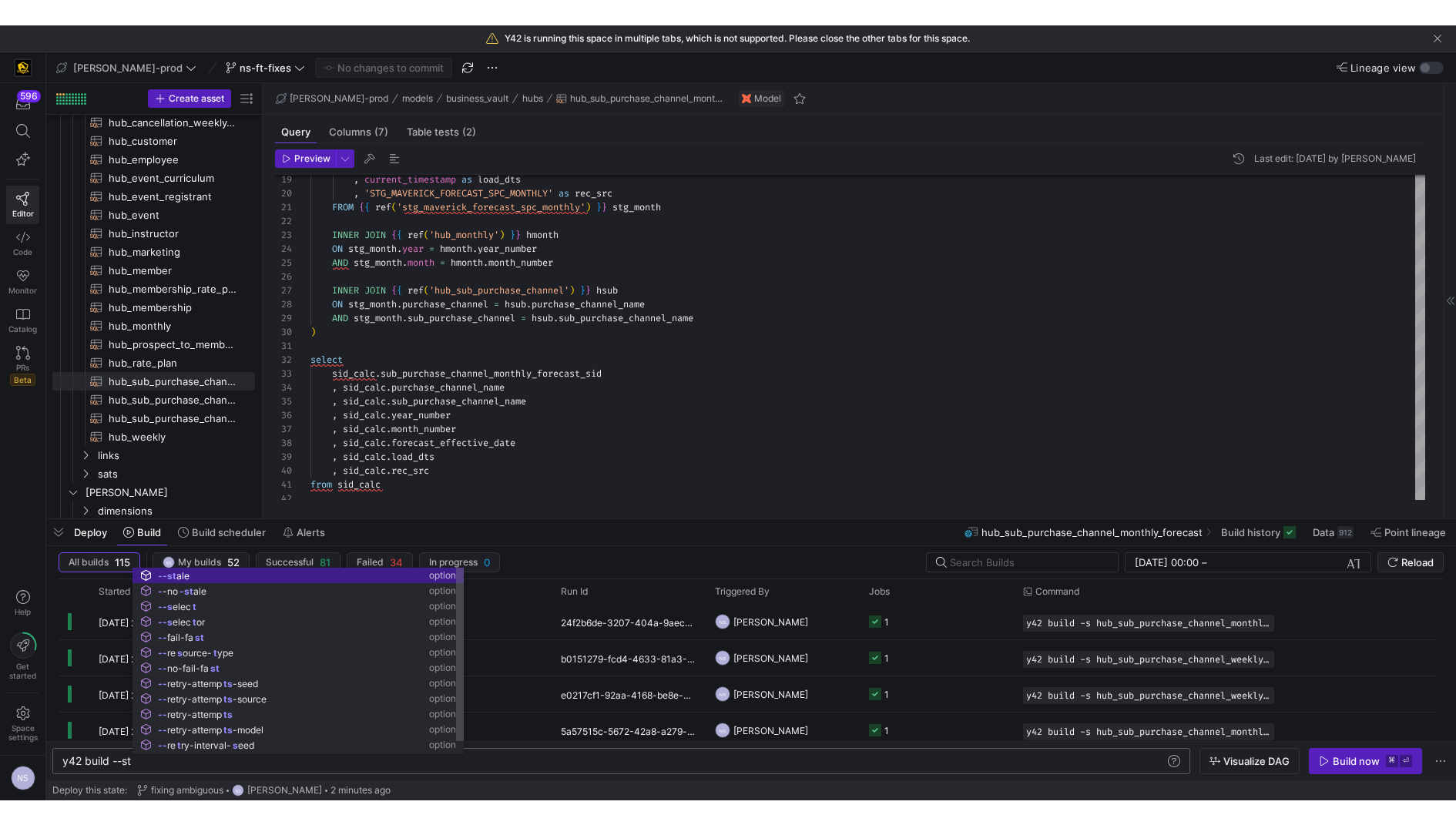
scroll to position [0, 83]
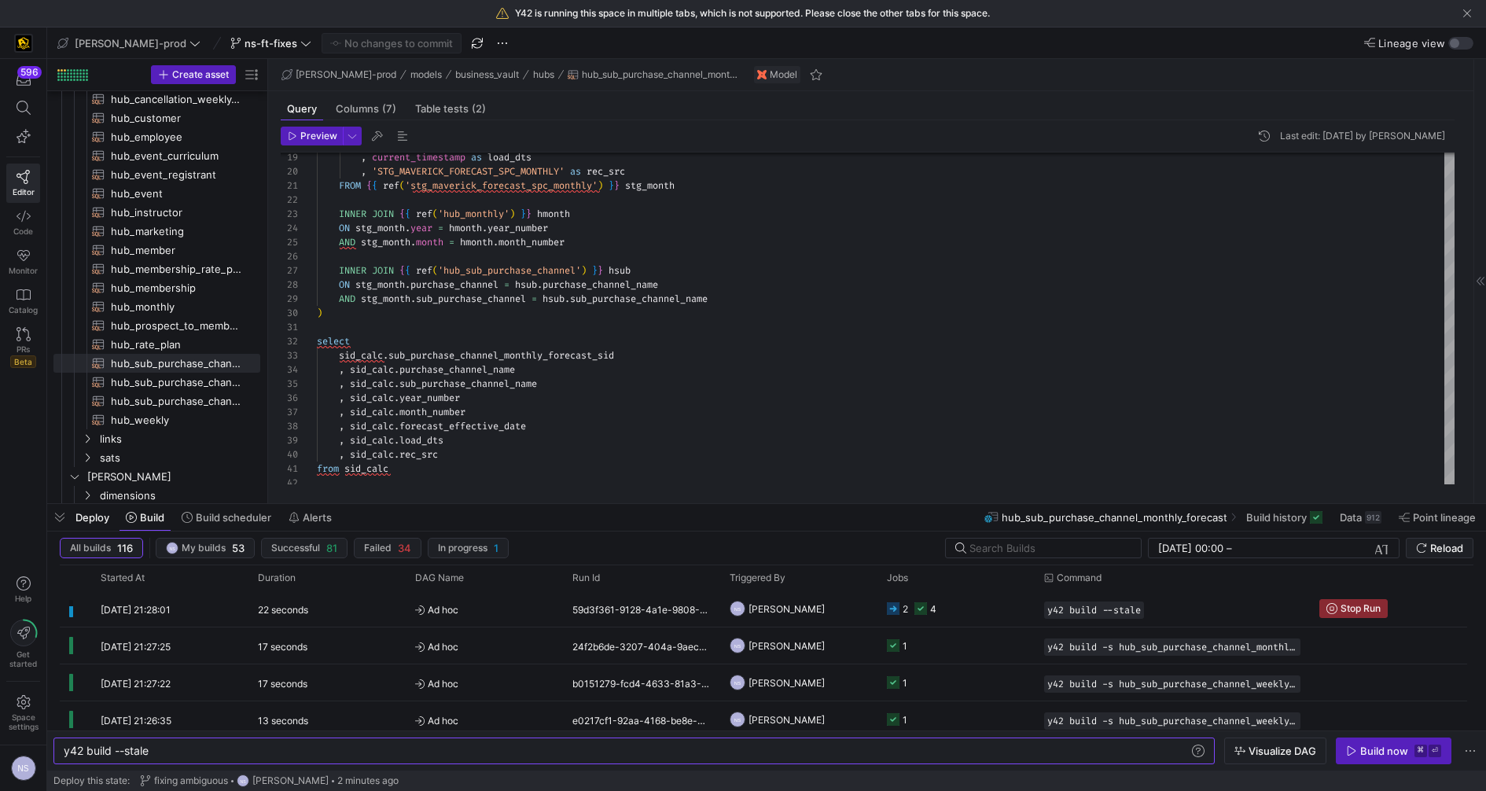
type textarea "y42 build --stale"
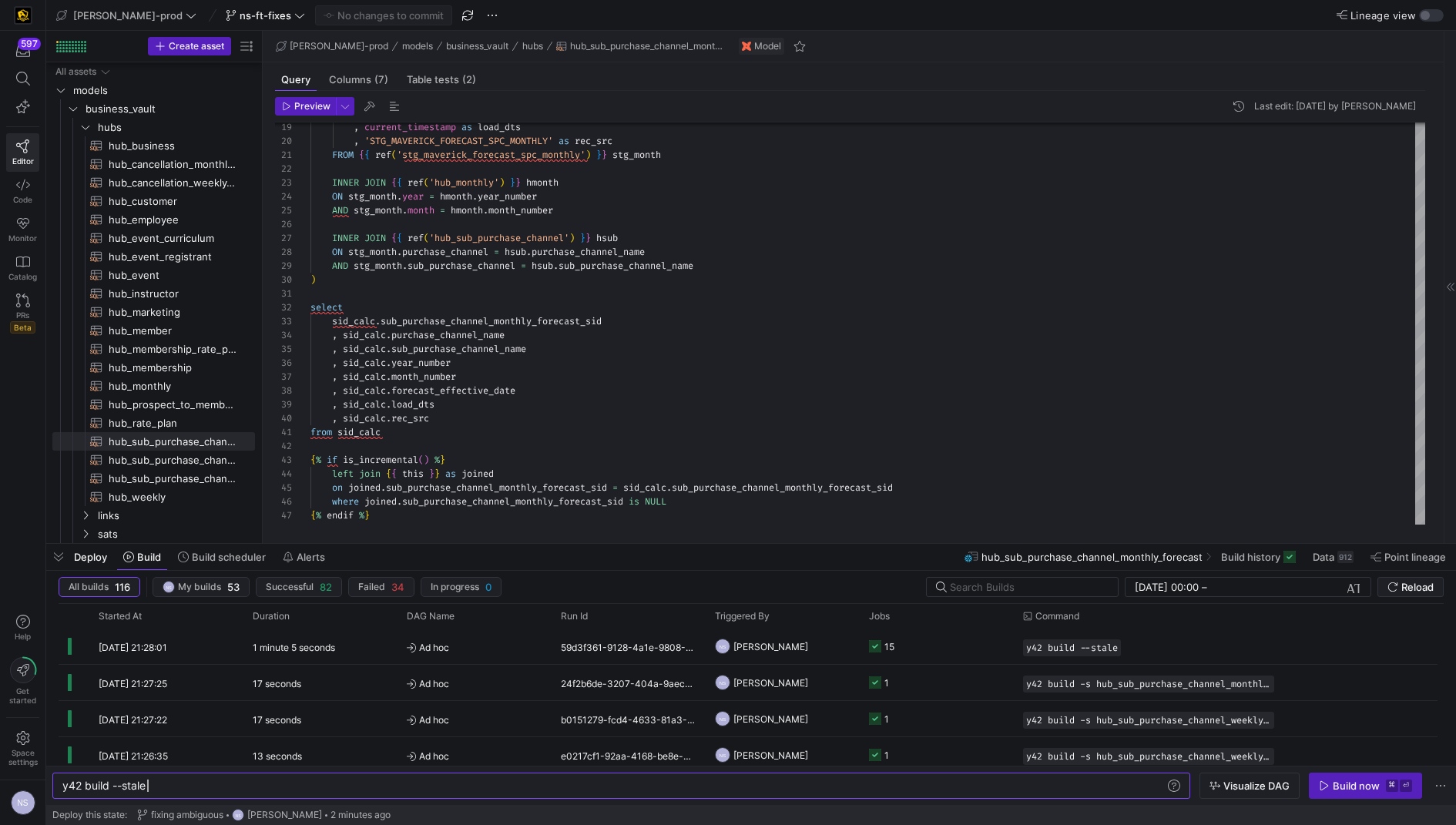
scroll to position [0, 83]
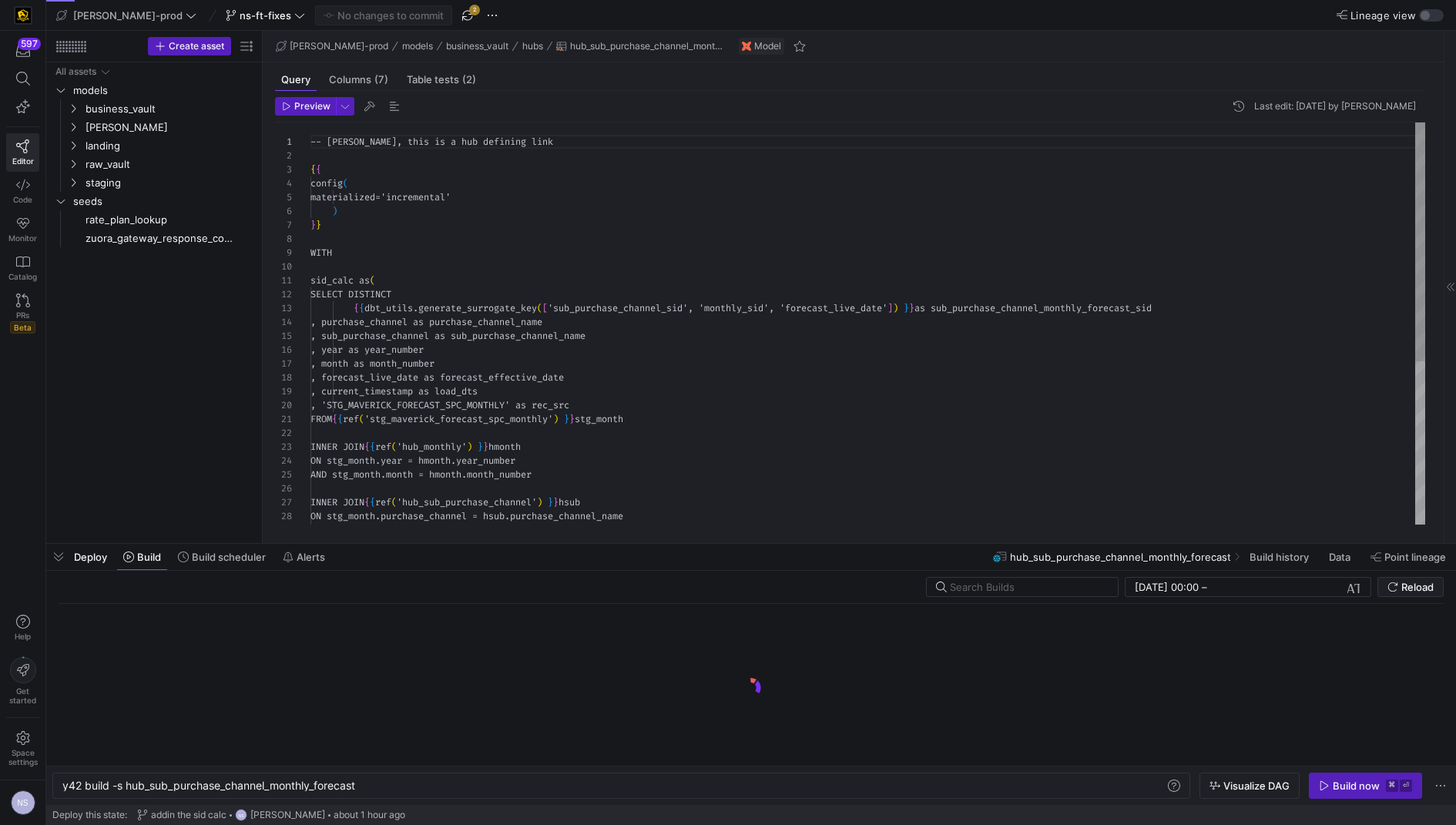
scroll to position [138, 0]
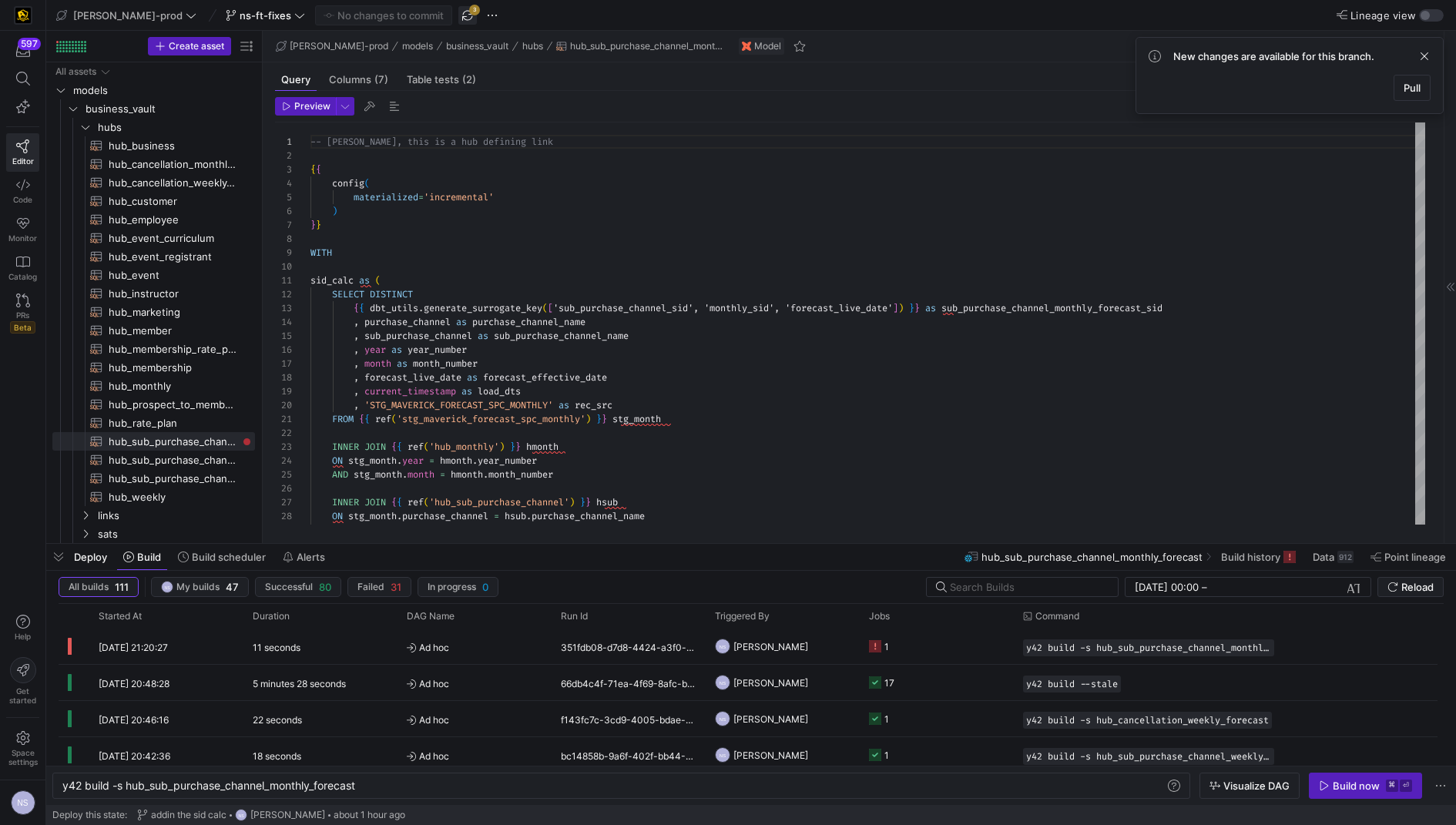
click at [459, 12] on span "button" at bounding box center [467, 15] width 19 height 19
click at [27, 189] on icon at bounding box center [24, 185] width 14 height 14
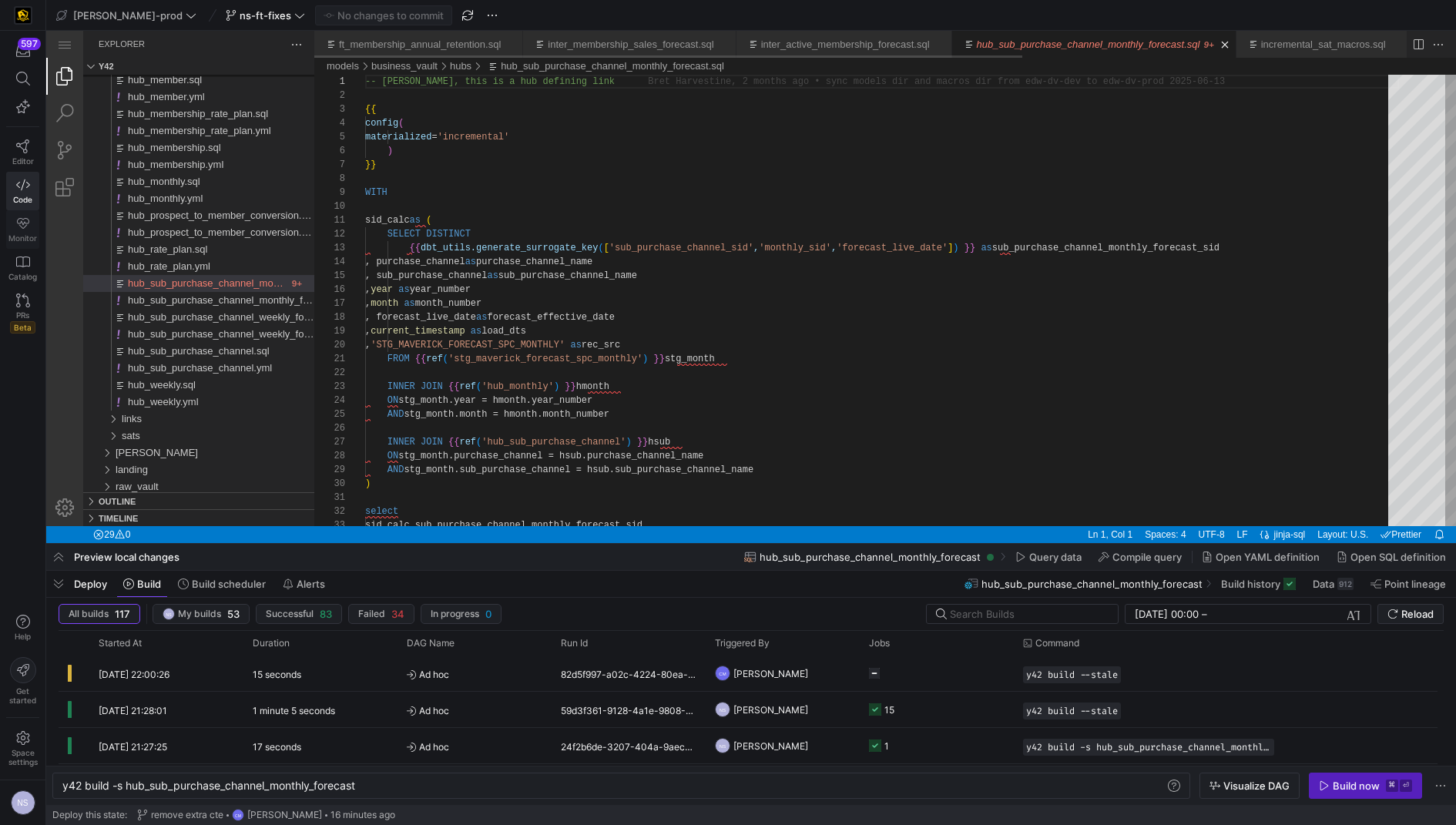
click at [23, 229] on link "Monitor" at bounding box center [23, 229] width 33 height 38
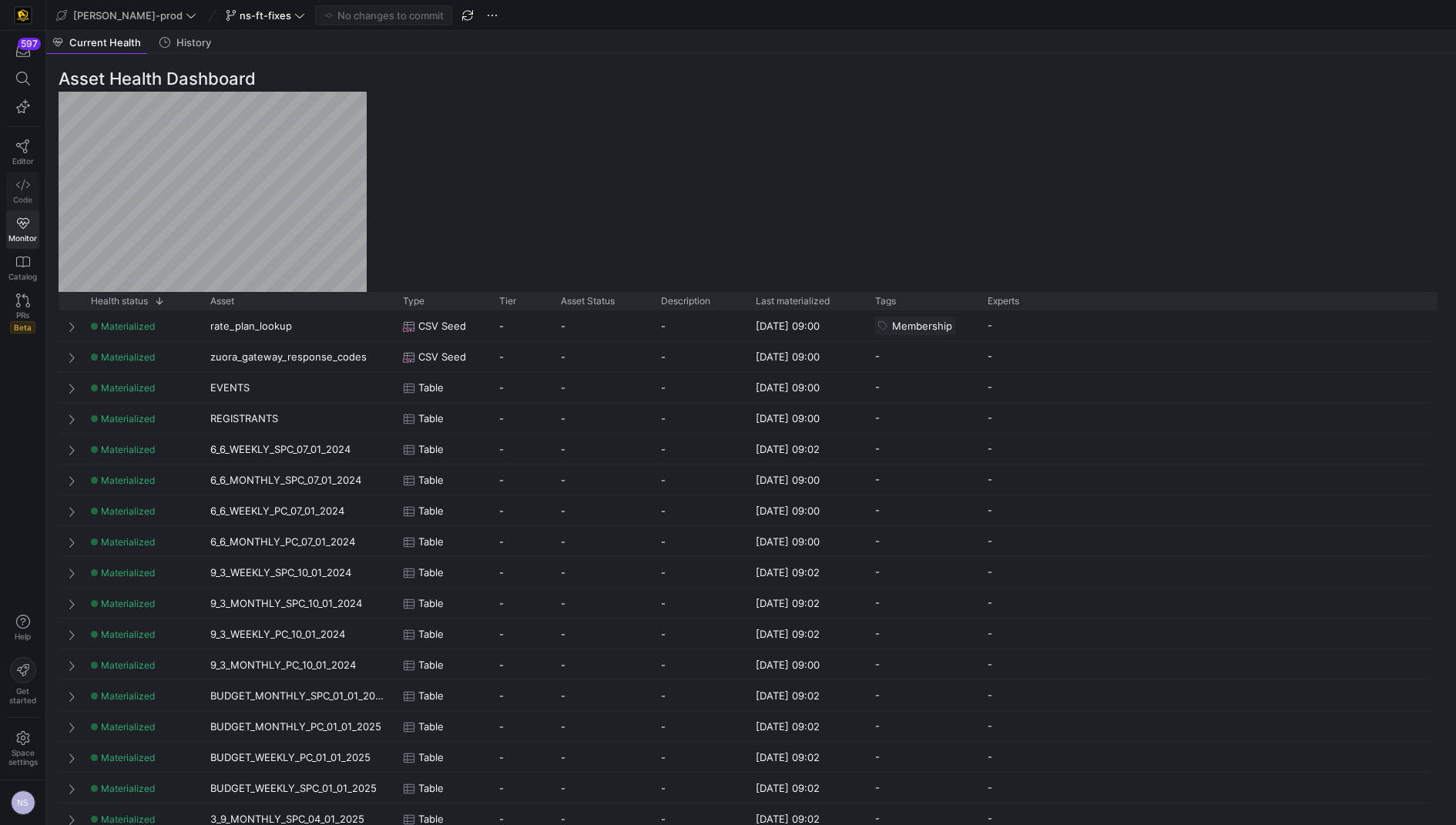
click at [20, 185] on icon at bounding box center [24, 185] width 14 height 14
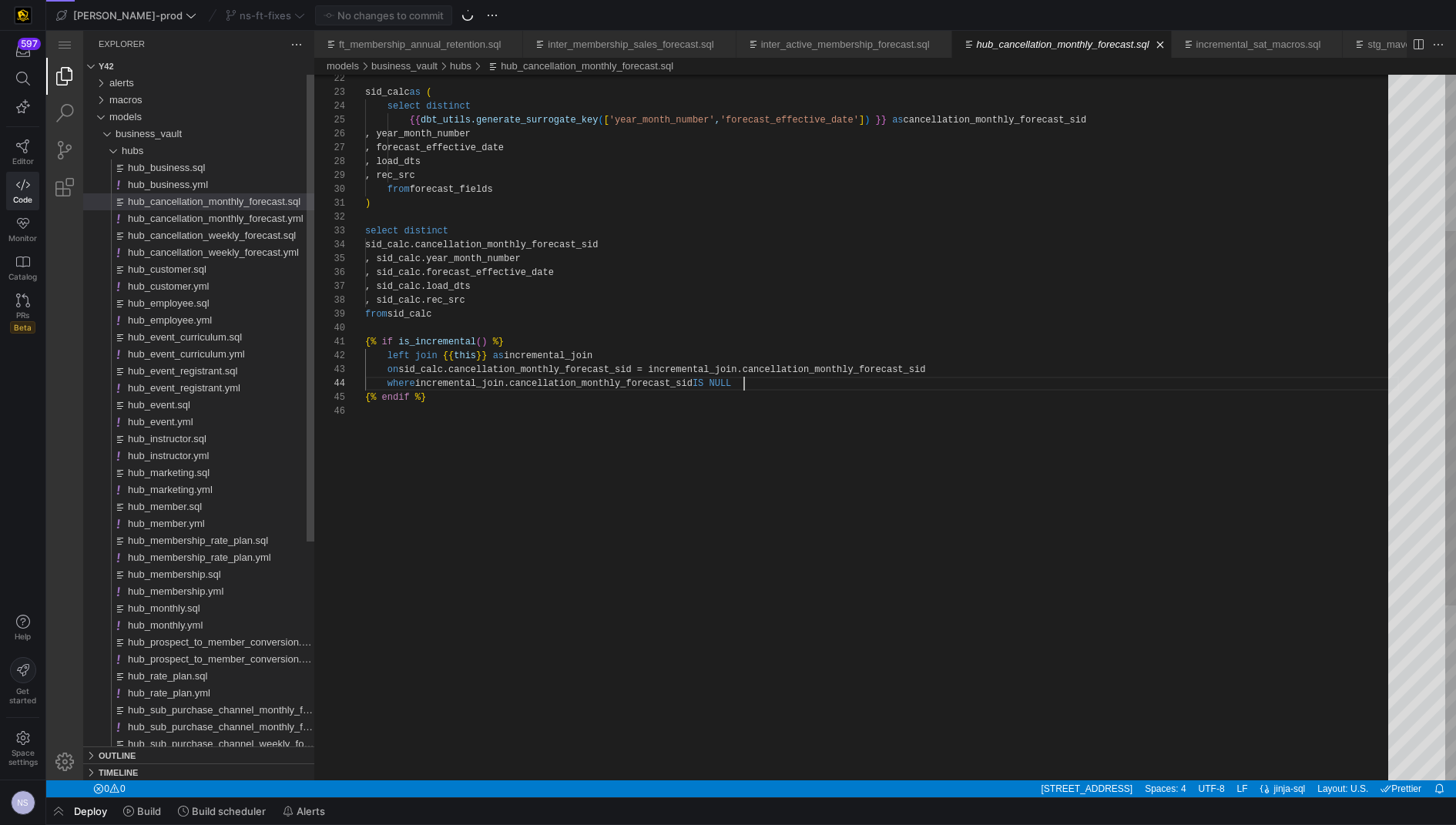
scroll to position [41, 378]
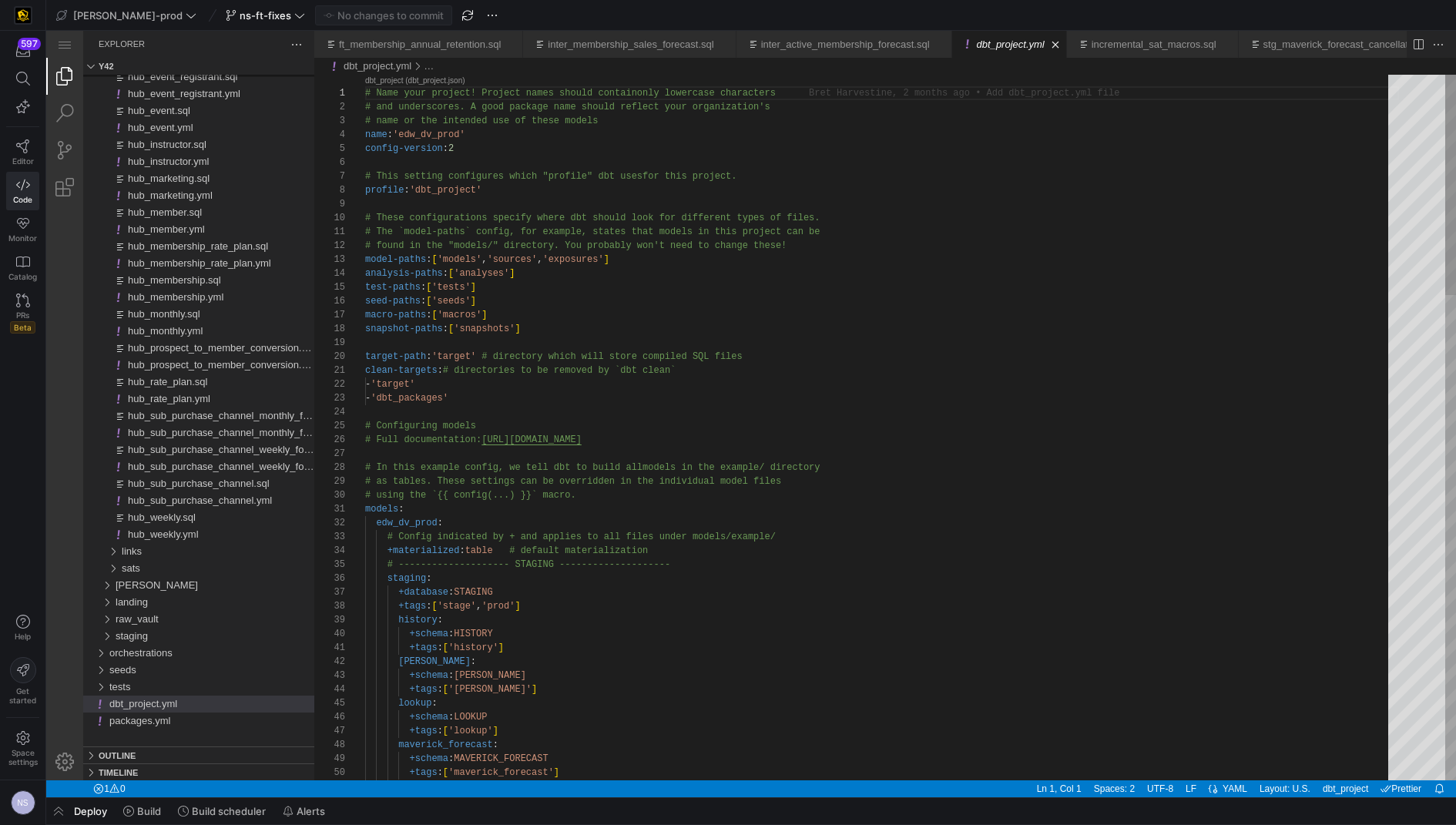
type textarea "# The `model-paths` config, for example, states that models in this project can…"
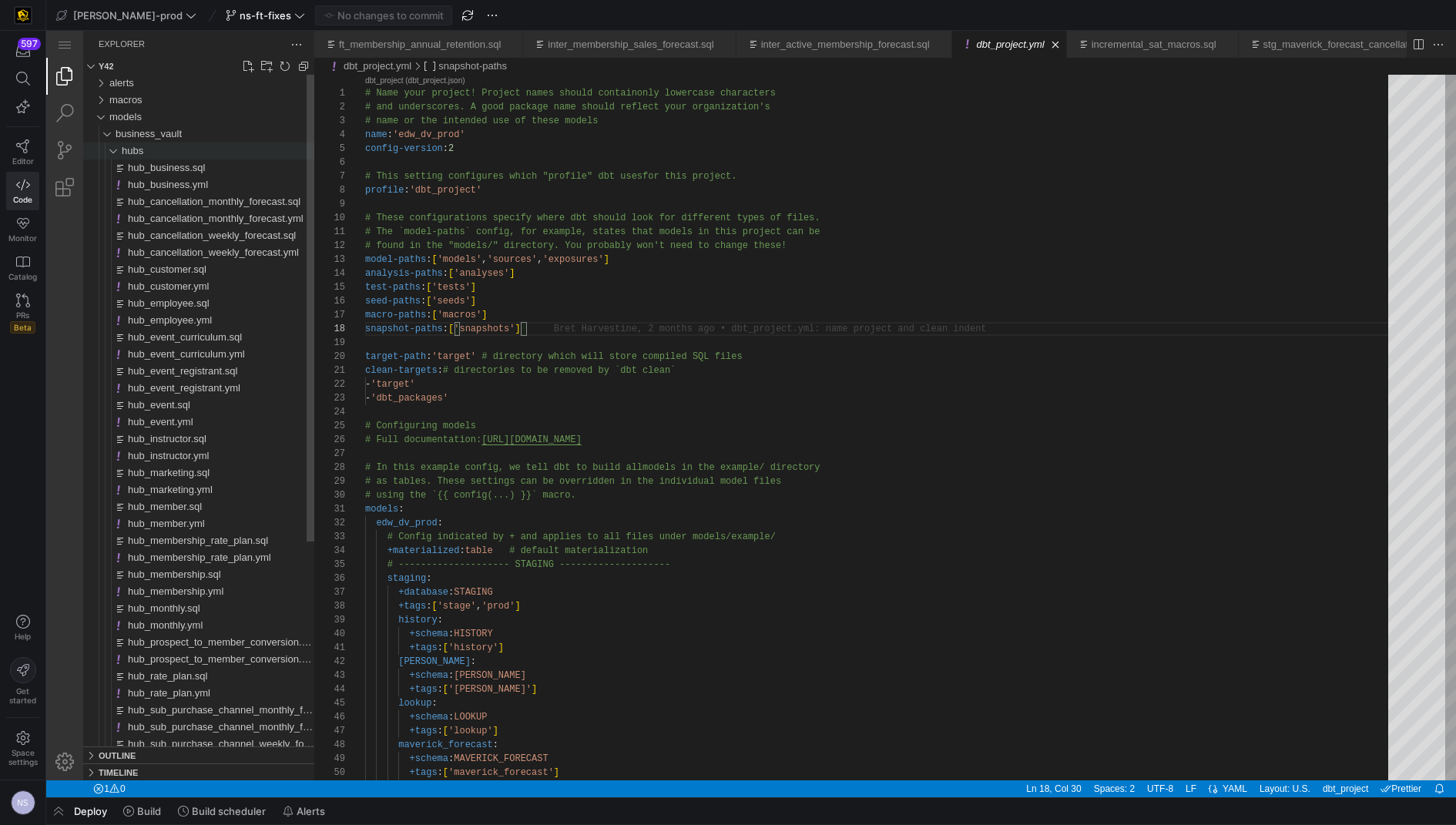
click at [157, 146] on div "hubs" at bounding box center [218, 150] width 193 height 17
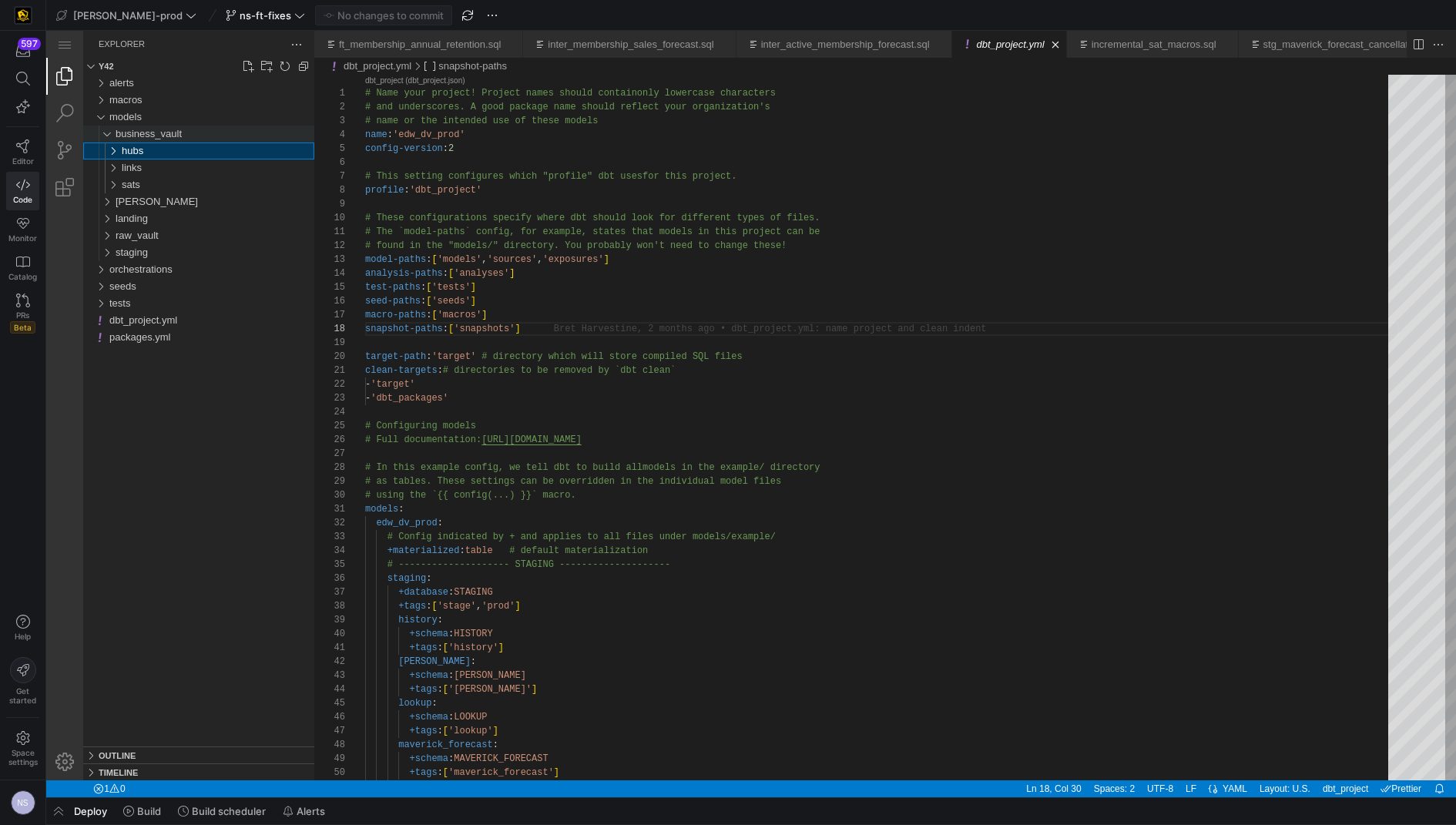
click at [157, 128] on span "business_vault" at bounding box center [149, 133] width 67 height 12
click at [174, 184] on div "raw_vault" at bounding box center [215, 184] width 199 height 17
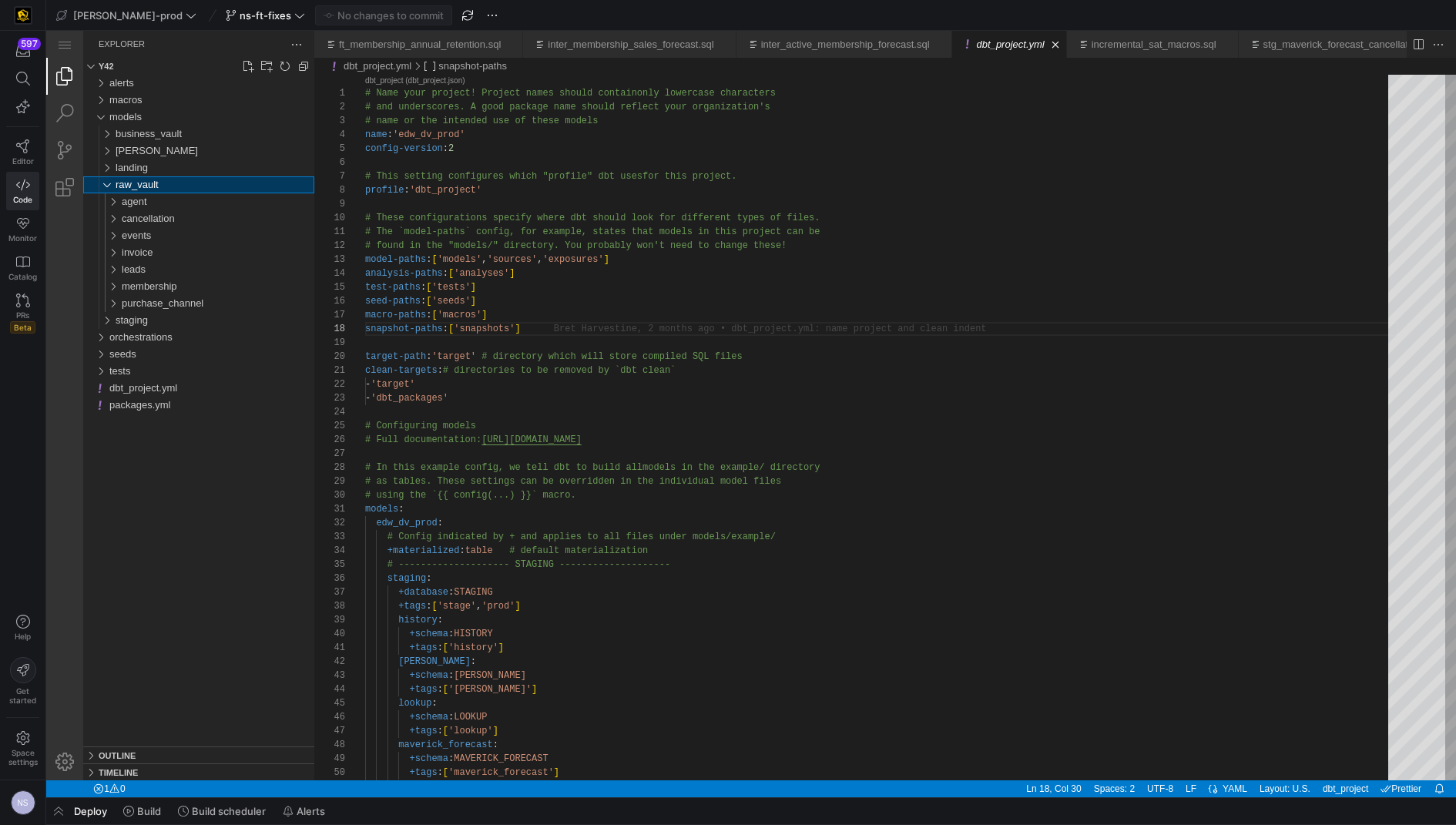
click at [174, 184] on div "raw_vault" at bounding box center [215, 184] width 199 height 17
click at [166, 160] on div "landing" at bounding box center [215, 168] width 199 height 17
click at [162, 150] on div "[PERSON_NAME]" at bounding box center [215, 150] width 199 height 17
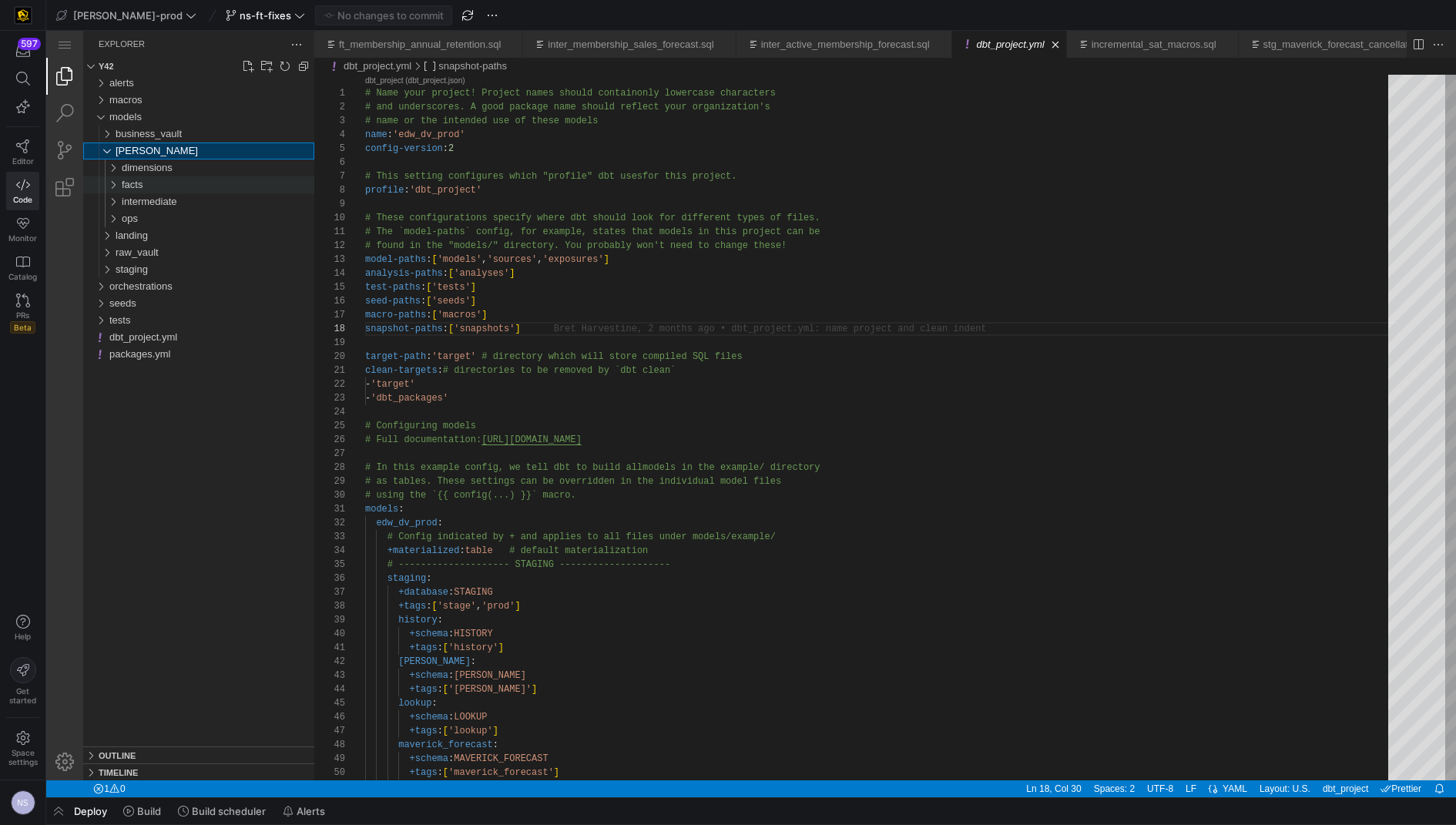
click at [174, 184] on div "facts" at bounding box center [218, 184] width 193 height 17
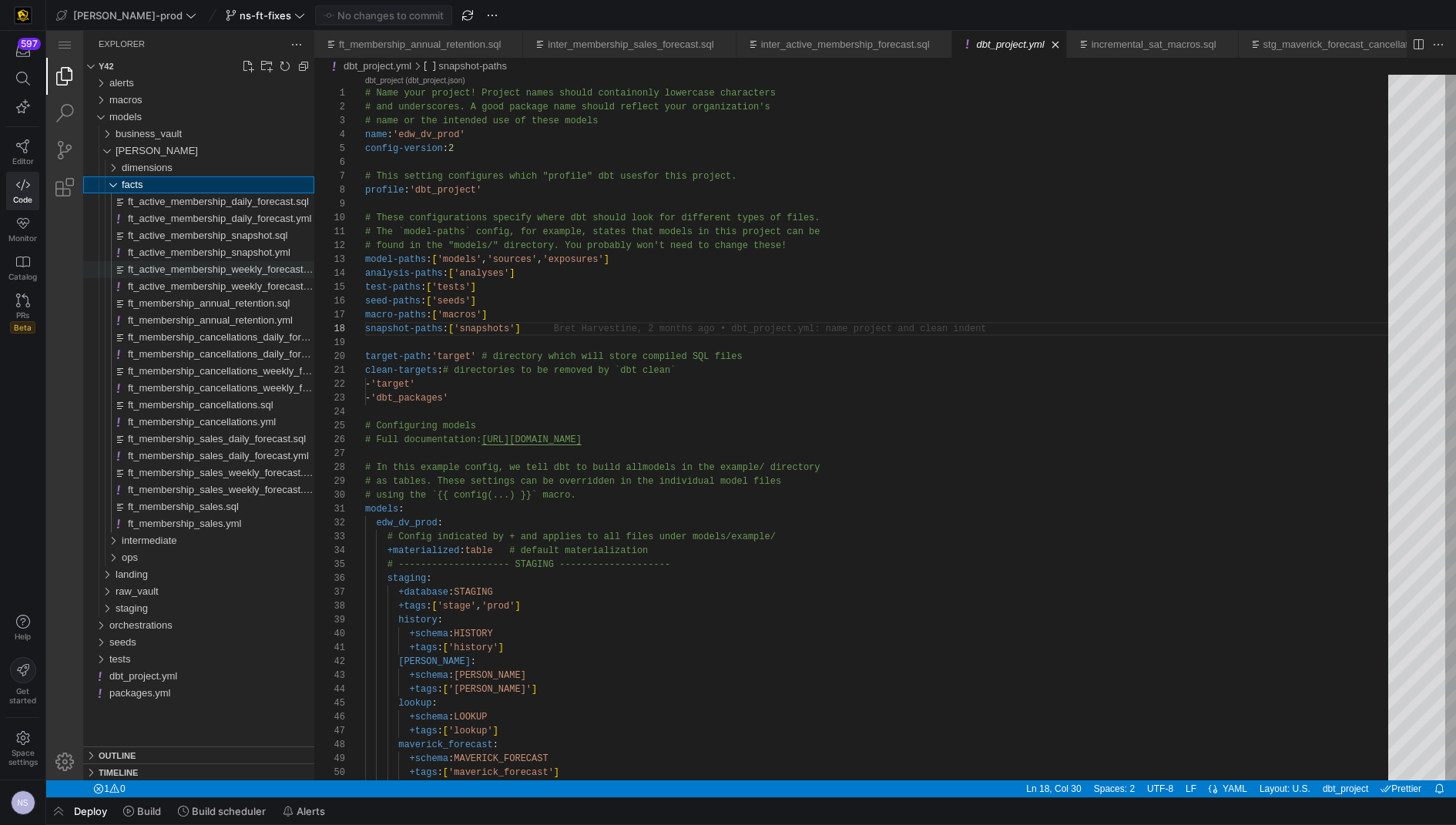
click at [238, 267] on span "ft_active_membership_weekly_forecast.sql" at bounding box center [222, 269] width 191 height 12
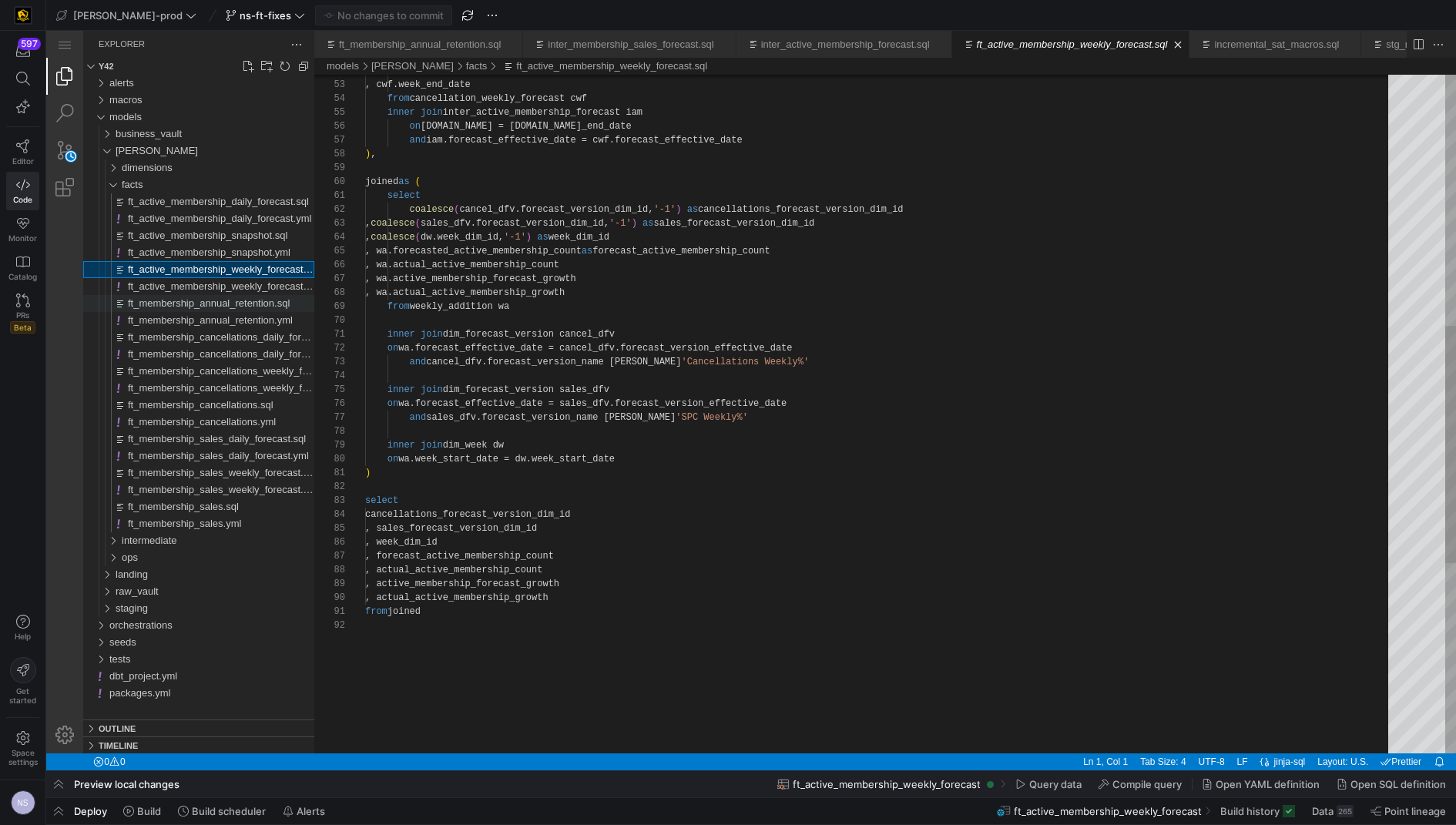
click at [231, 298] on span "ft_membership_annual_retention.sql" at bounding box center [208, 303] width 162 height 12
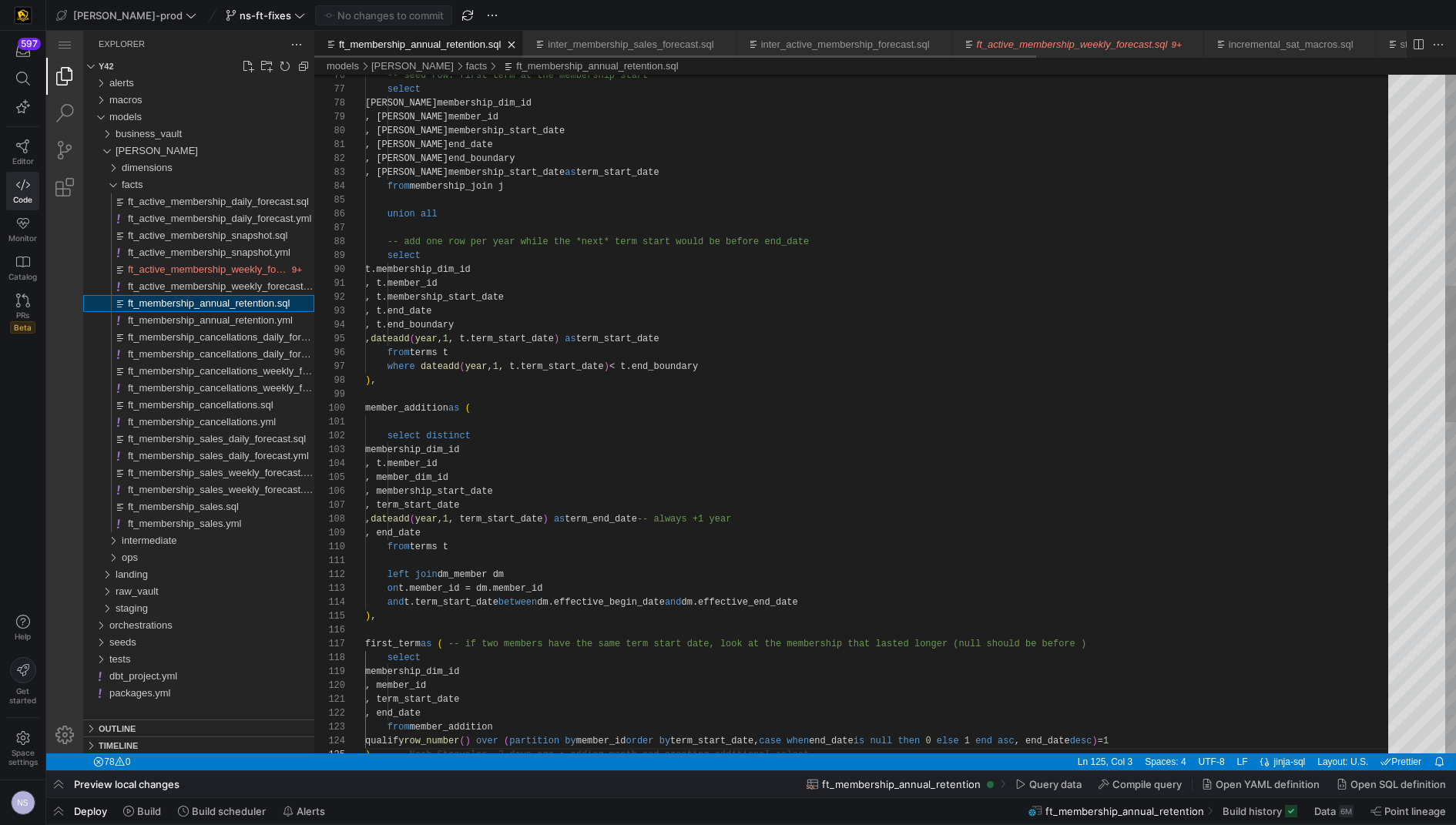
scroll to position [138, 10]
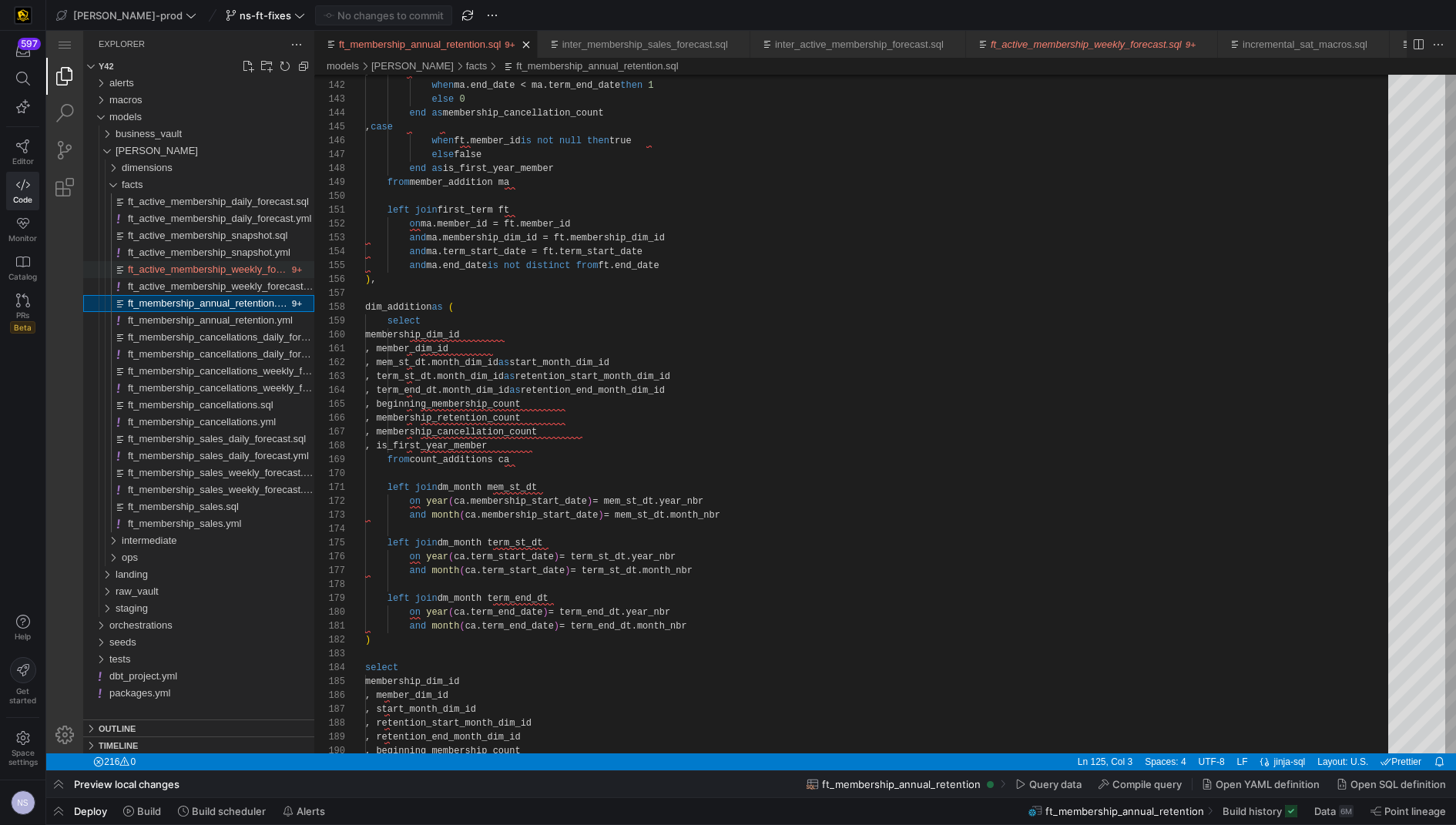
click at [246, 267] on span "ft_active_membership_weekly_forecast.sql" at bounding box center [222, 269] width 191 height 12
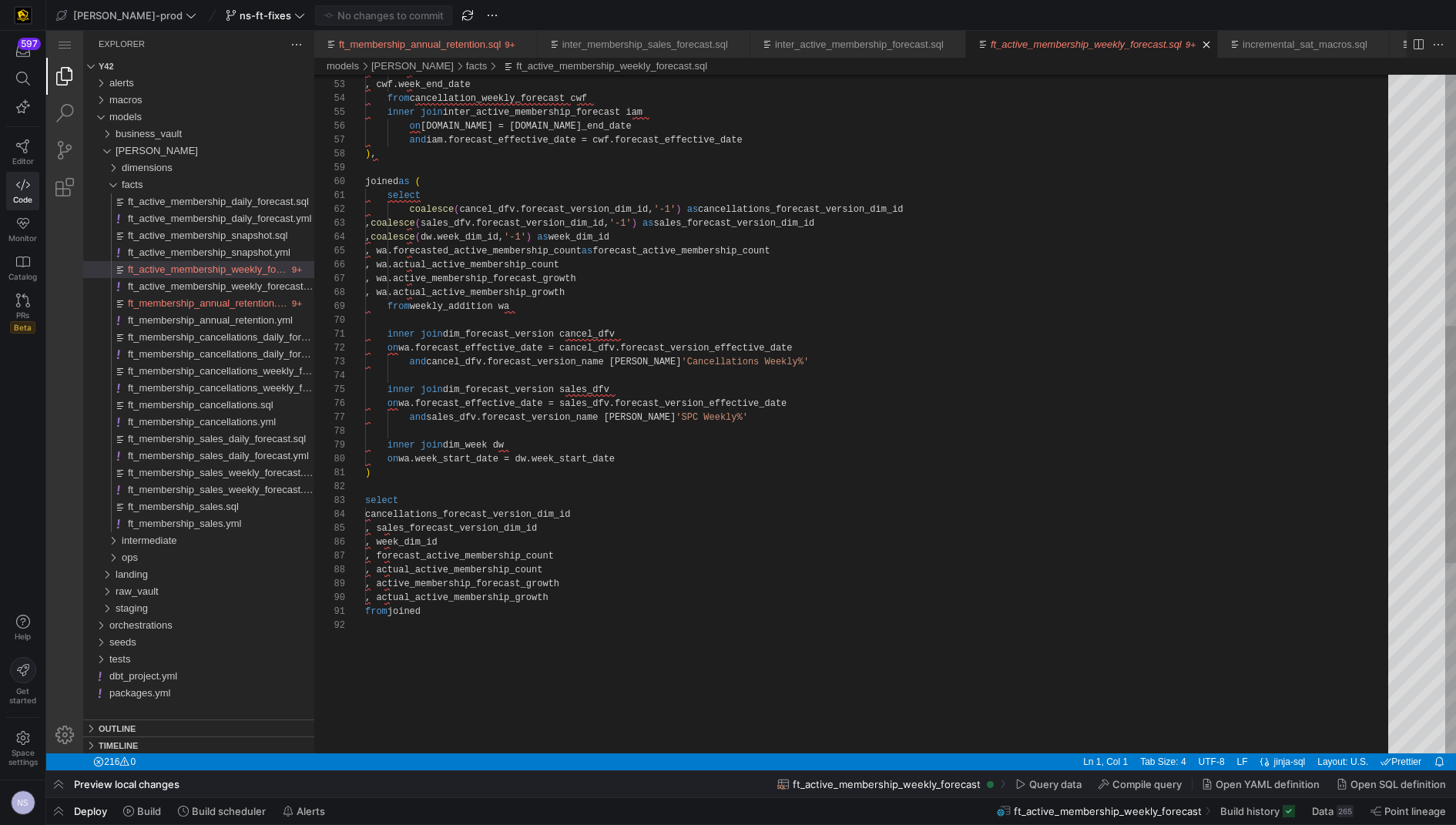
type textarea "select coalesce(cancel_dfv.forecast_version_dim_id, '-1') as cancellations_fore…"
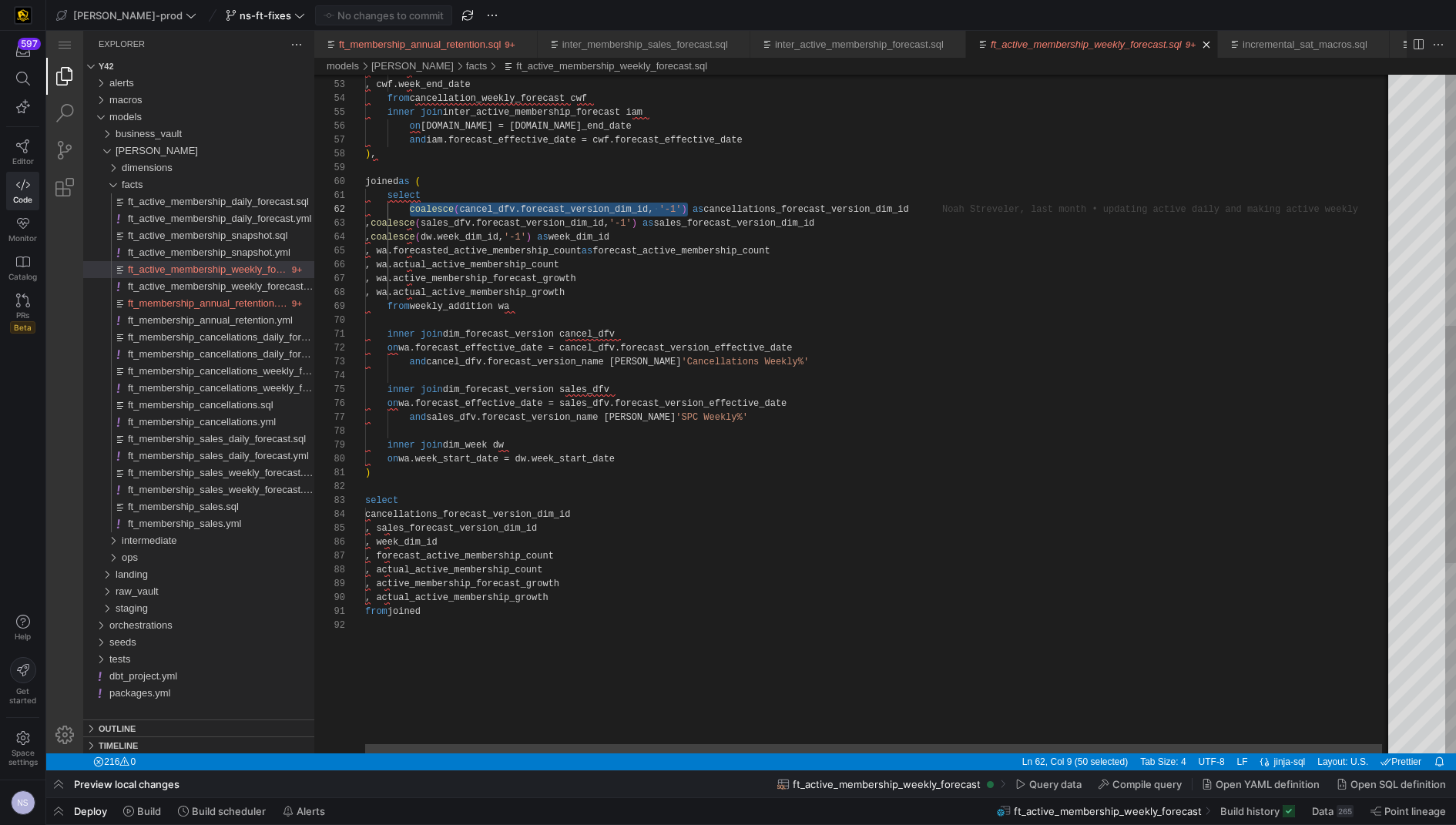
drag, startPoint x: 690, startPoint y: 208, endPoint x: 407, endPoint y: 209, distance: 283.0
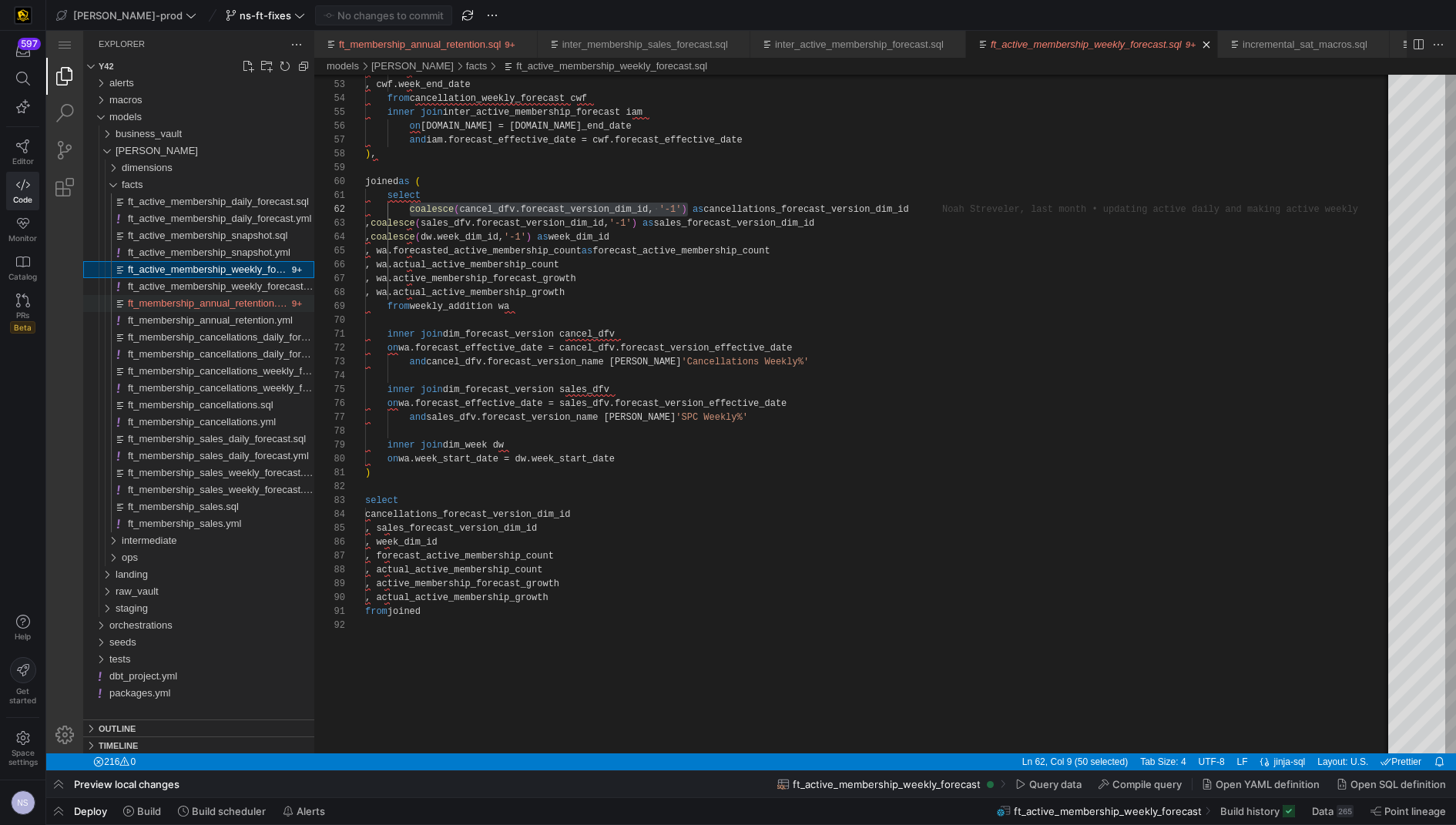
click at [221, 298] on span "ft_membership_annual_retention.sql" at bounding box center [208, 303] width 162 height 12
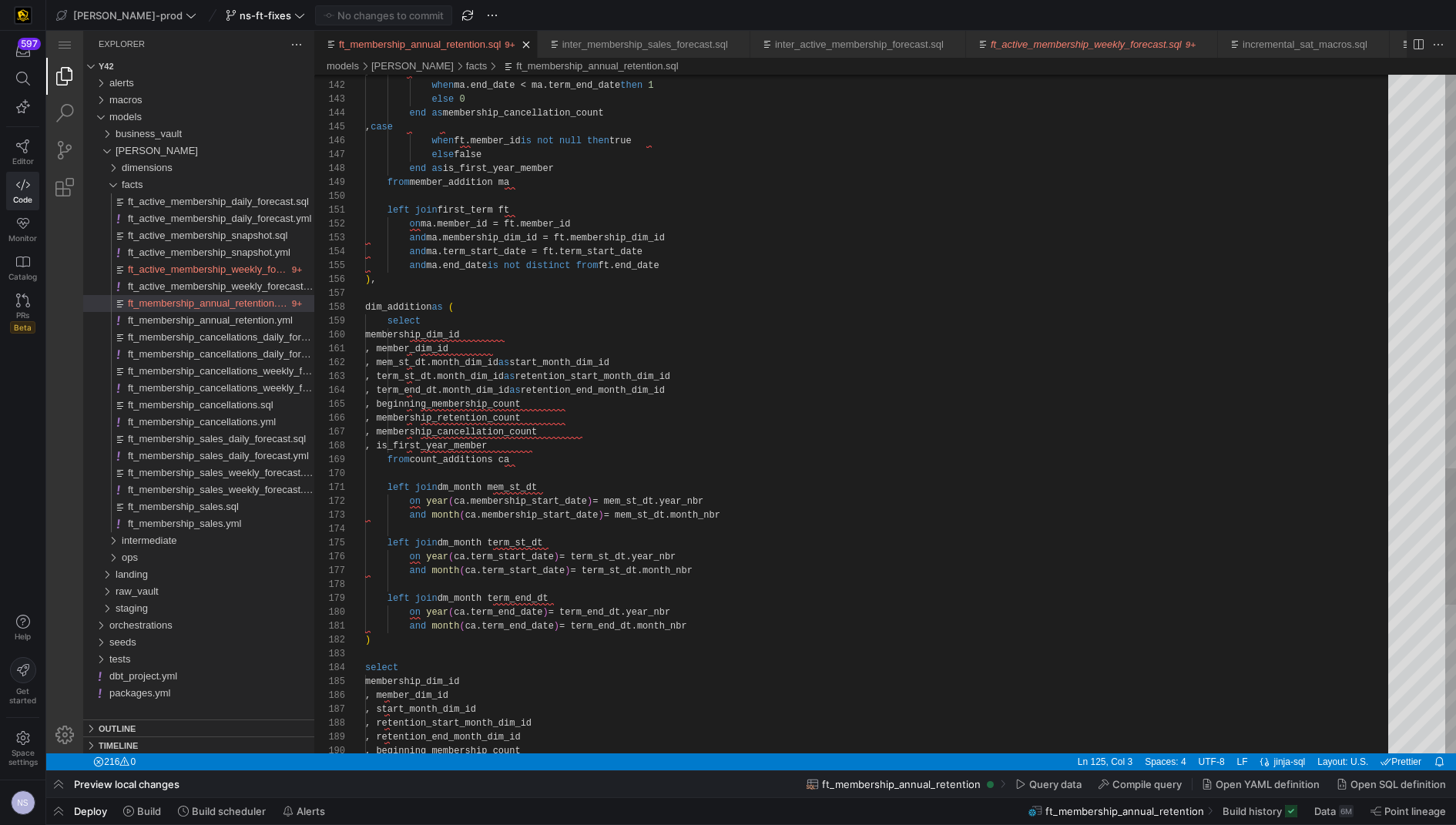
paste textarea "coalesce(cancel_dfv.forecast_version_dim_id, '-1')"
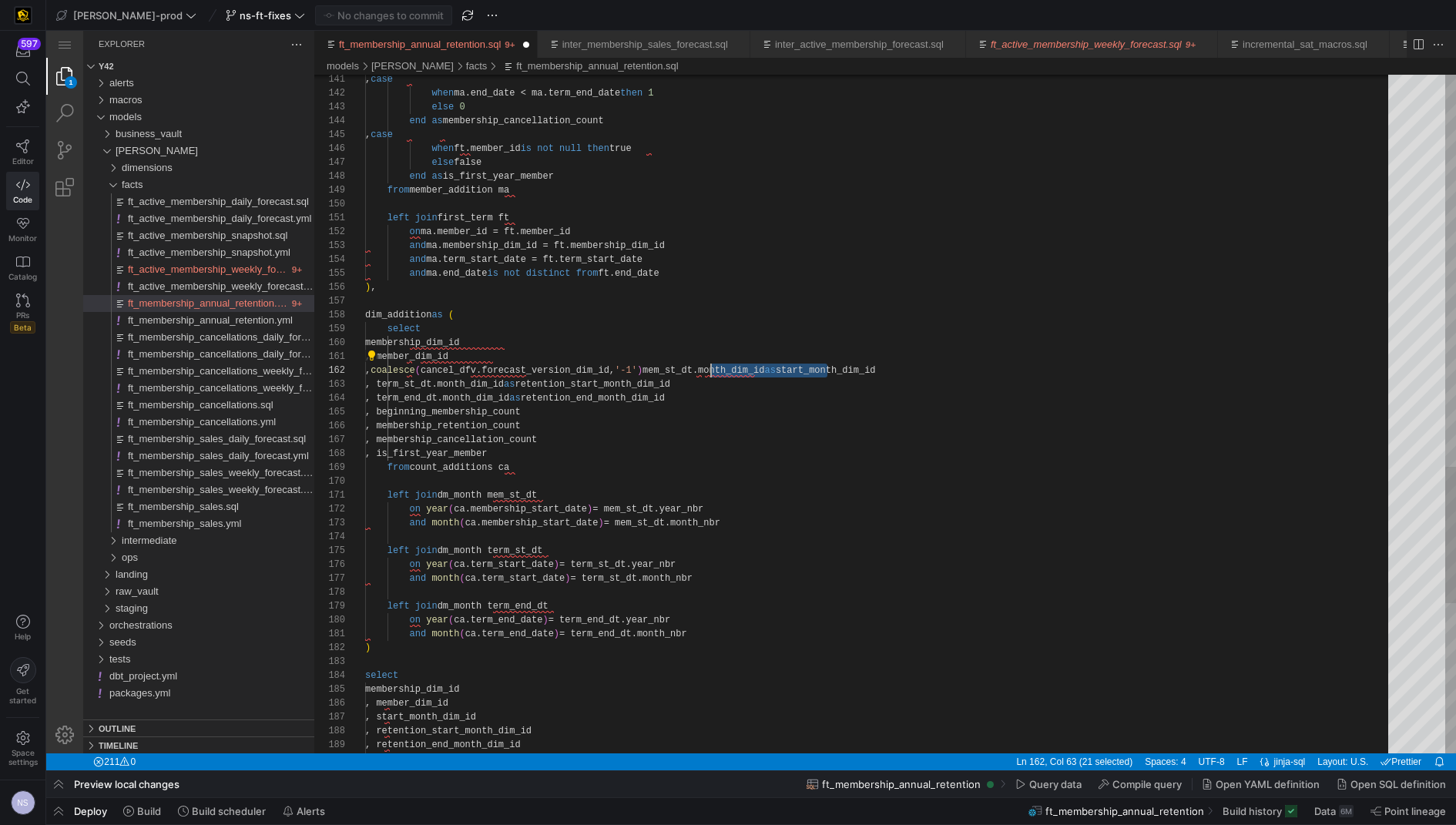
scroll to position [14, 340]
drag, startPoint x: 827, startPoint y: 362, endPoint x: 704, endPoint y: 367, distance: 123.1
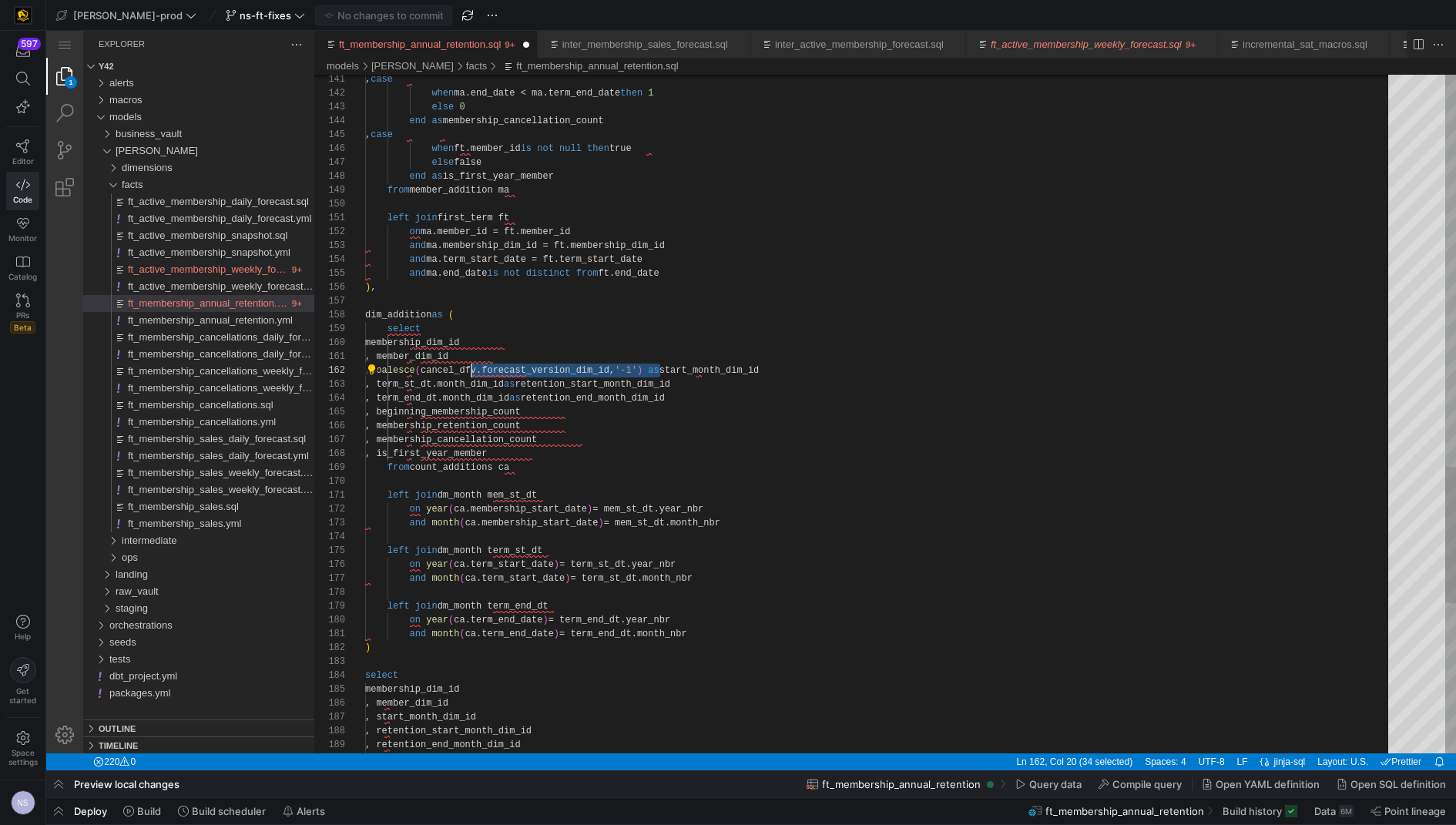
drag, startPoint x: 661, startPoint y: 366, endPoint x: 597, endPoint y: 369, distance: 64.1
paste textarea "mem_st_dt.month"
drag, startPoint x: 633, startPoint y: 370, endPoint x: 421, endPoint y: 369, distance: 212.0
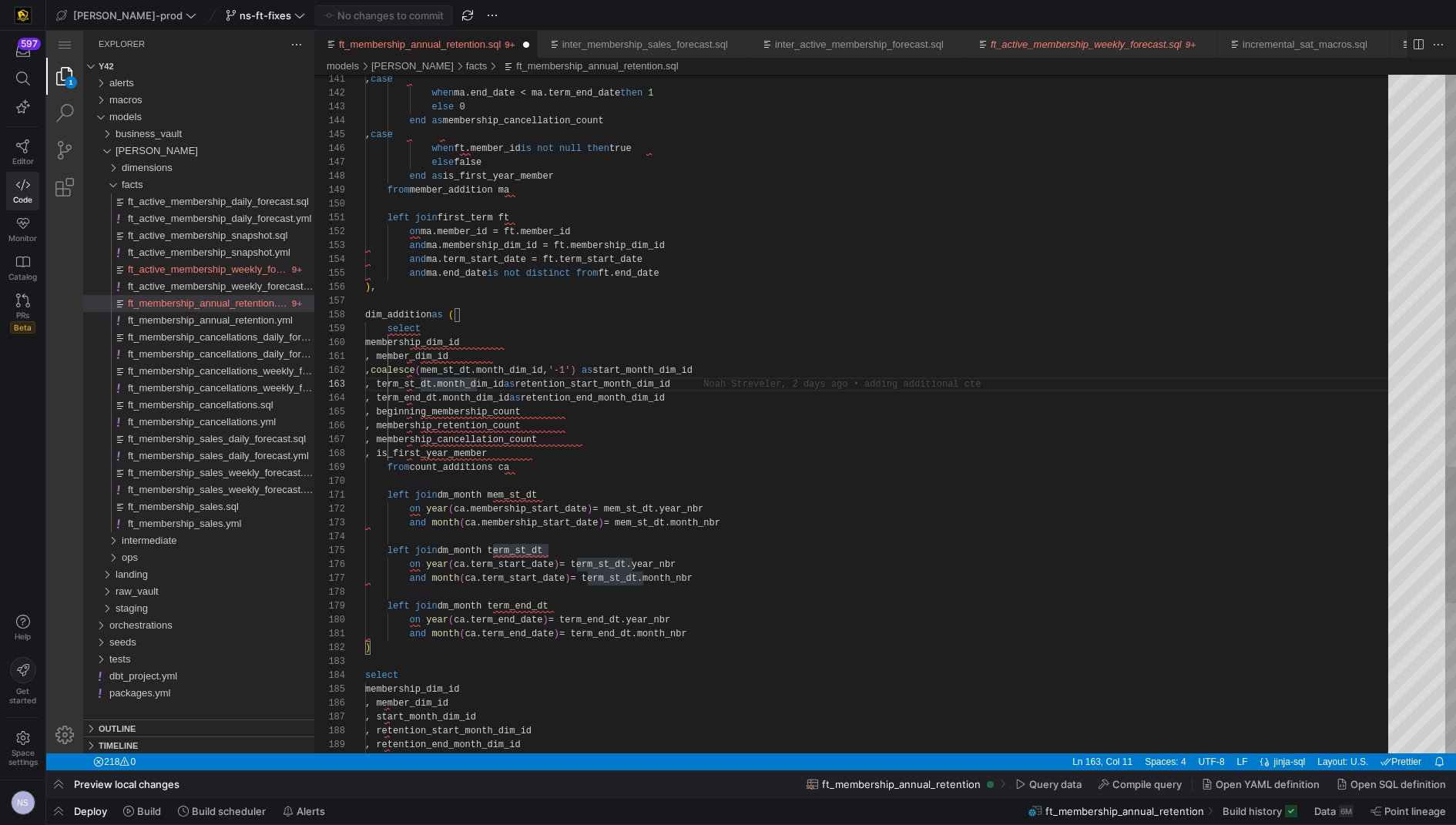
paste textarea "coalesce(mem_st_dt.month_dim_id, '-1')"
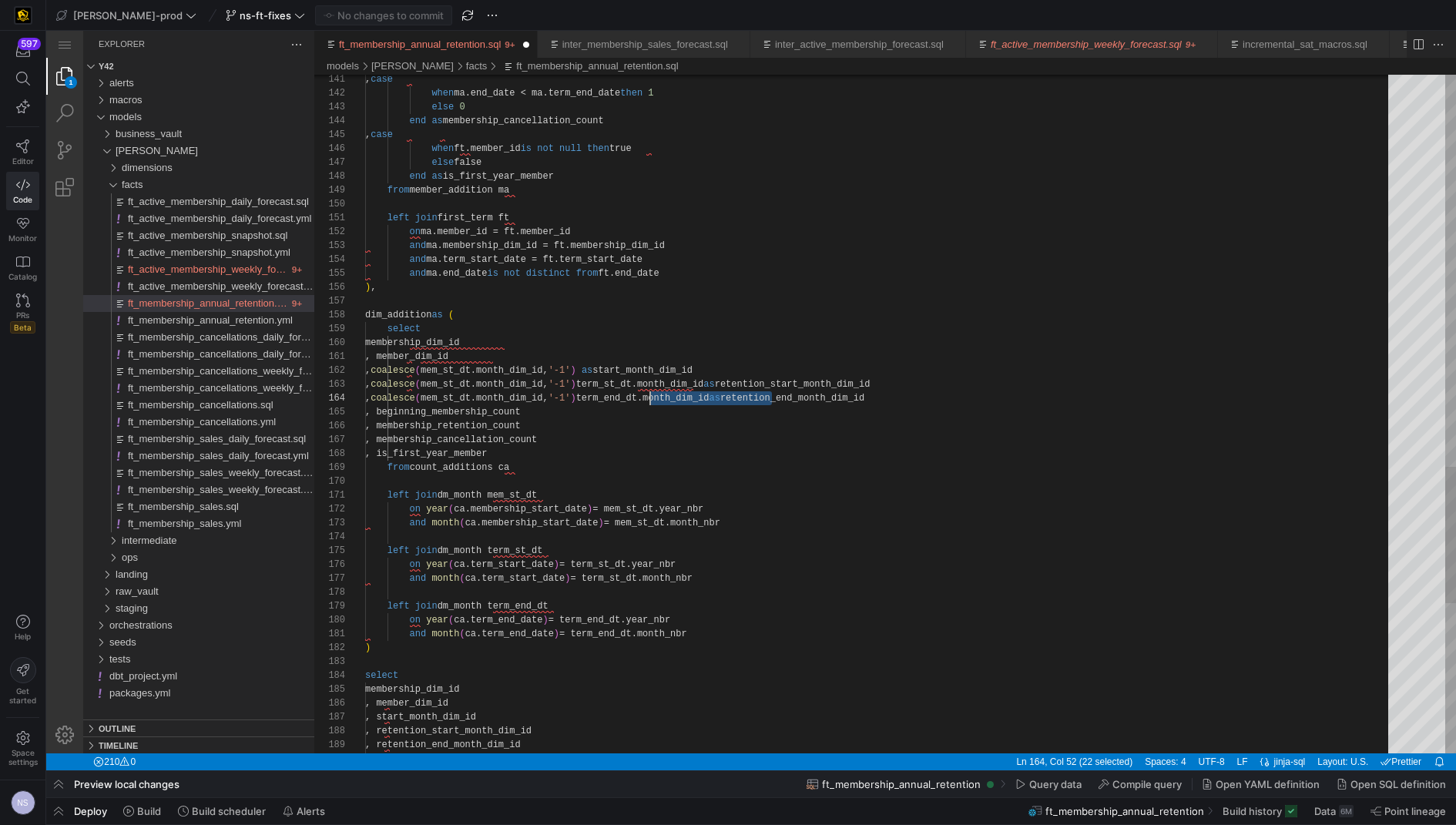
scroll to position [41, 271]
drag, startPoint x: 771, startPoint y: 396, endPoint x: 637, endPoint y: 398, distance: 134.0
drag, startPoint x: 593, startPoint y: 395, endPoint x: 473, endPoint y: 394, distance: 120.0
paste textarea "term_end"
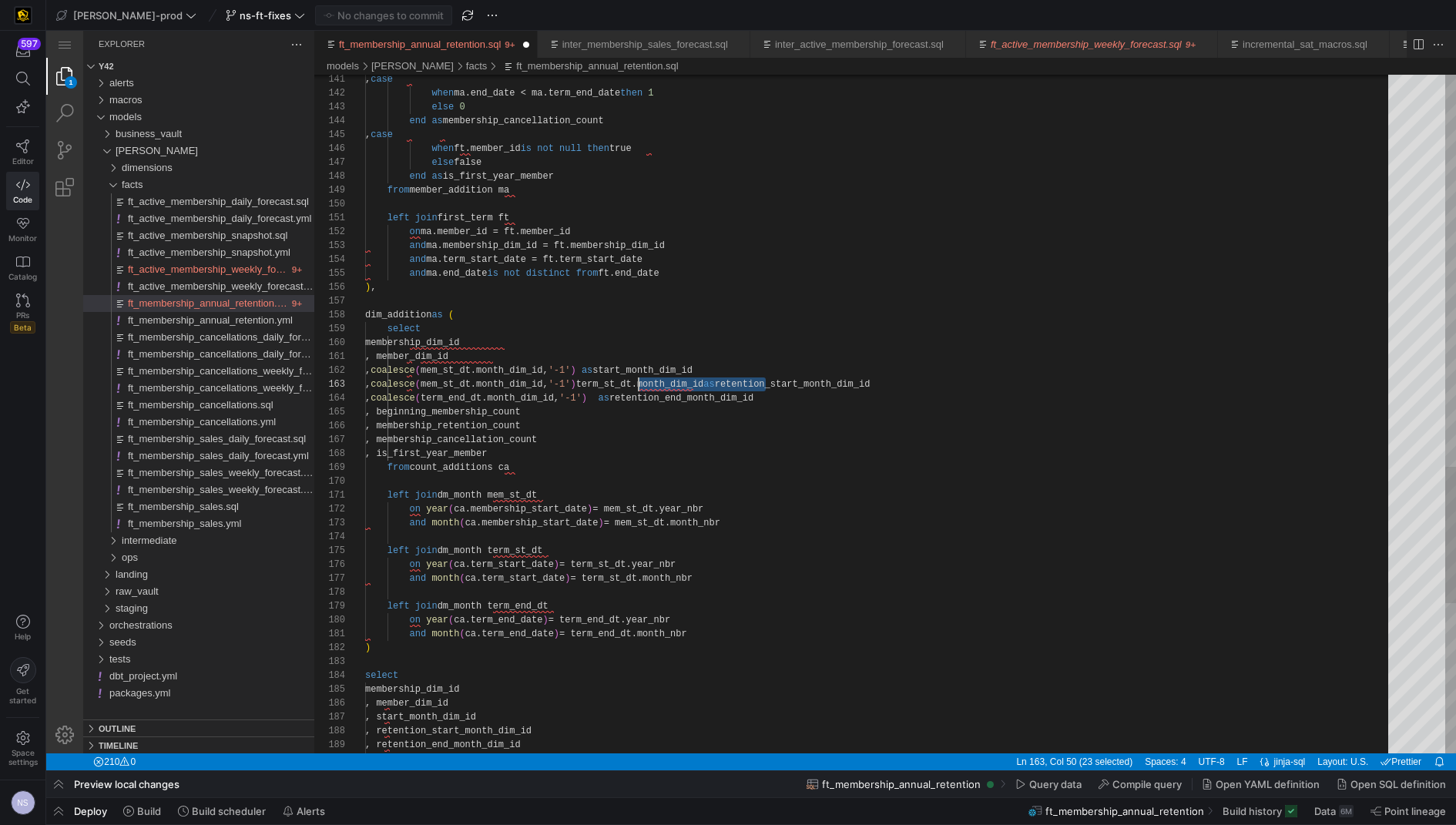
drag, startPoint x: 765, startPoint y: 380, endPoint x: 639, endPoint y: 386, distance: 126.1
drag, startPoint x: 595, startPoint y: 381, endPoint x: 470, endPoint y: 383, distance: 125.0
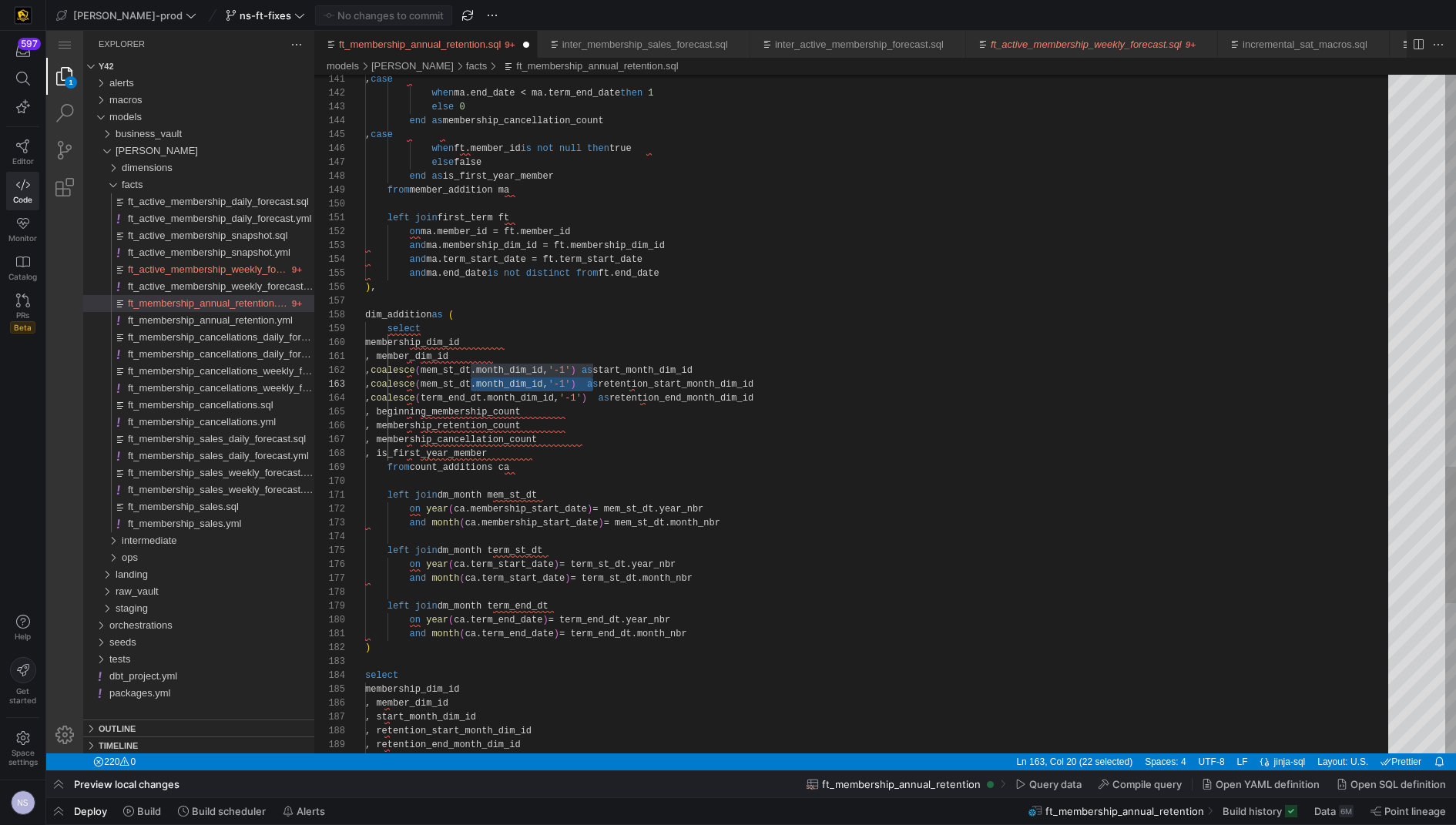
paste textarea "ter"
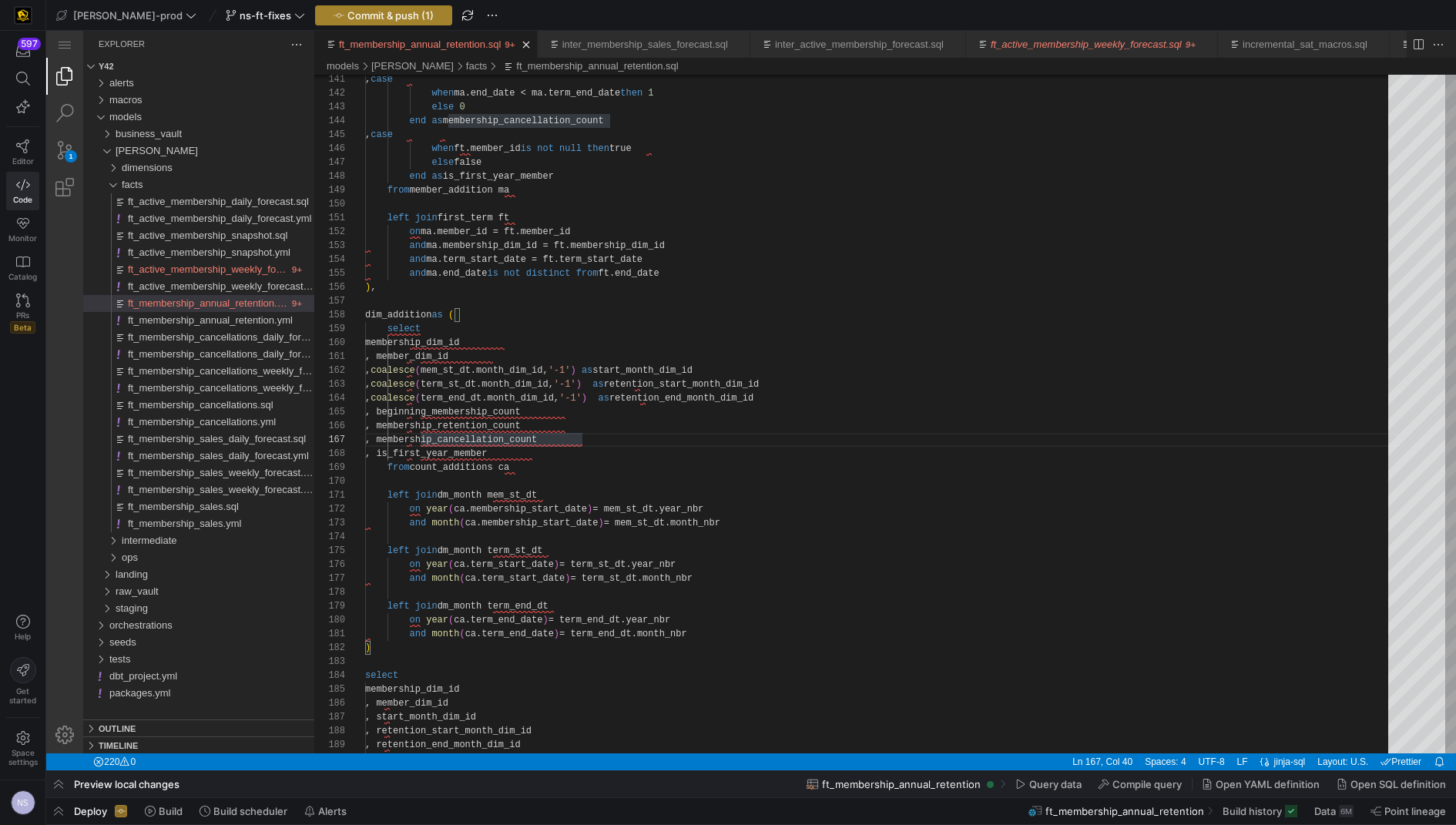
click at [379, 15] on span "Commit & push (1)" at bounding box center [391, 15] width 86 height 13
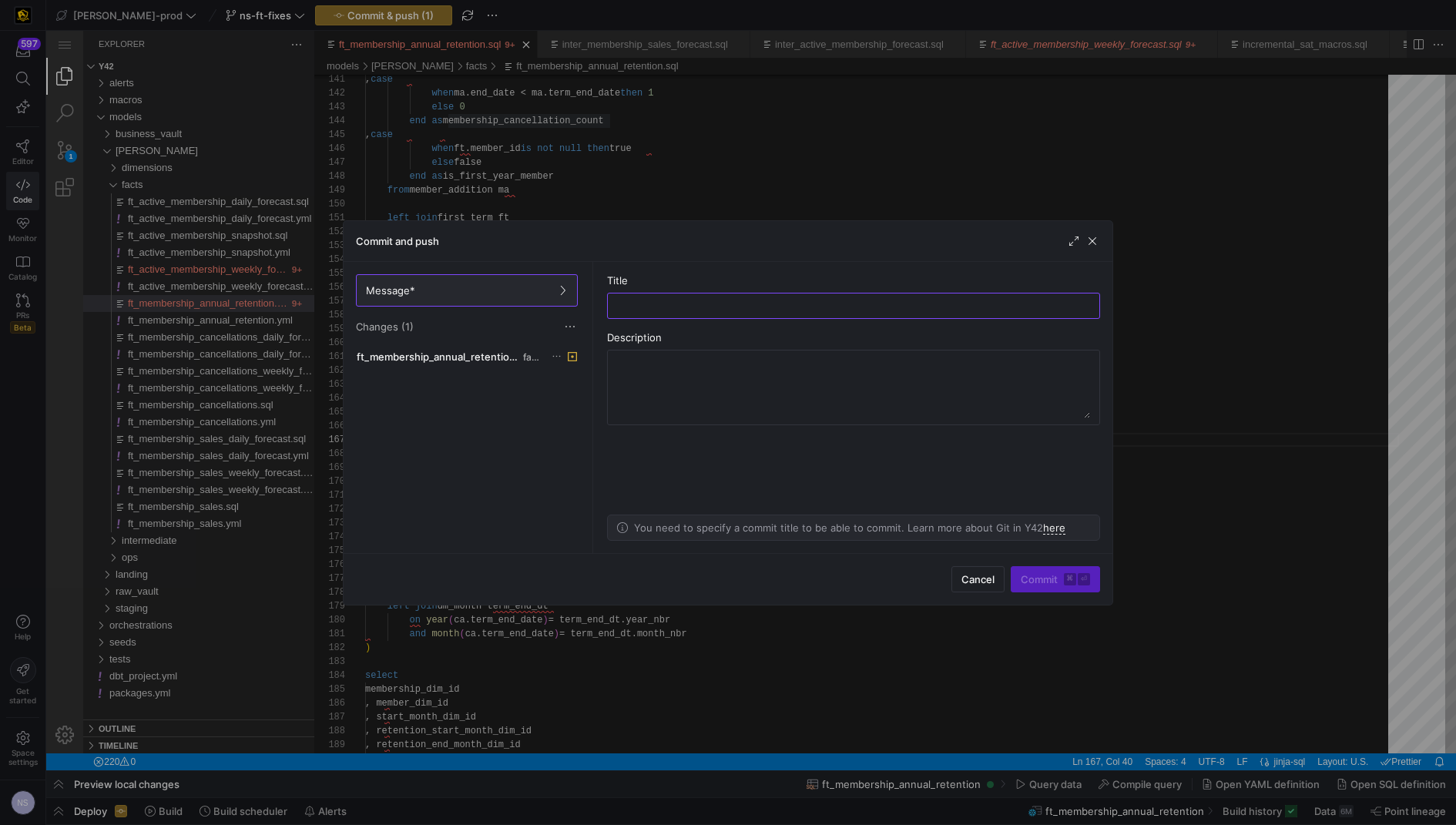
click at [1134, 306] on div at bounding box center [728, 412] width 1456 height 825
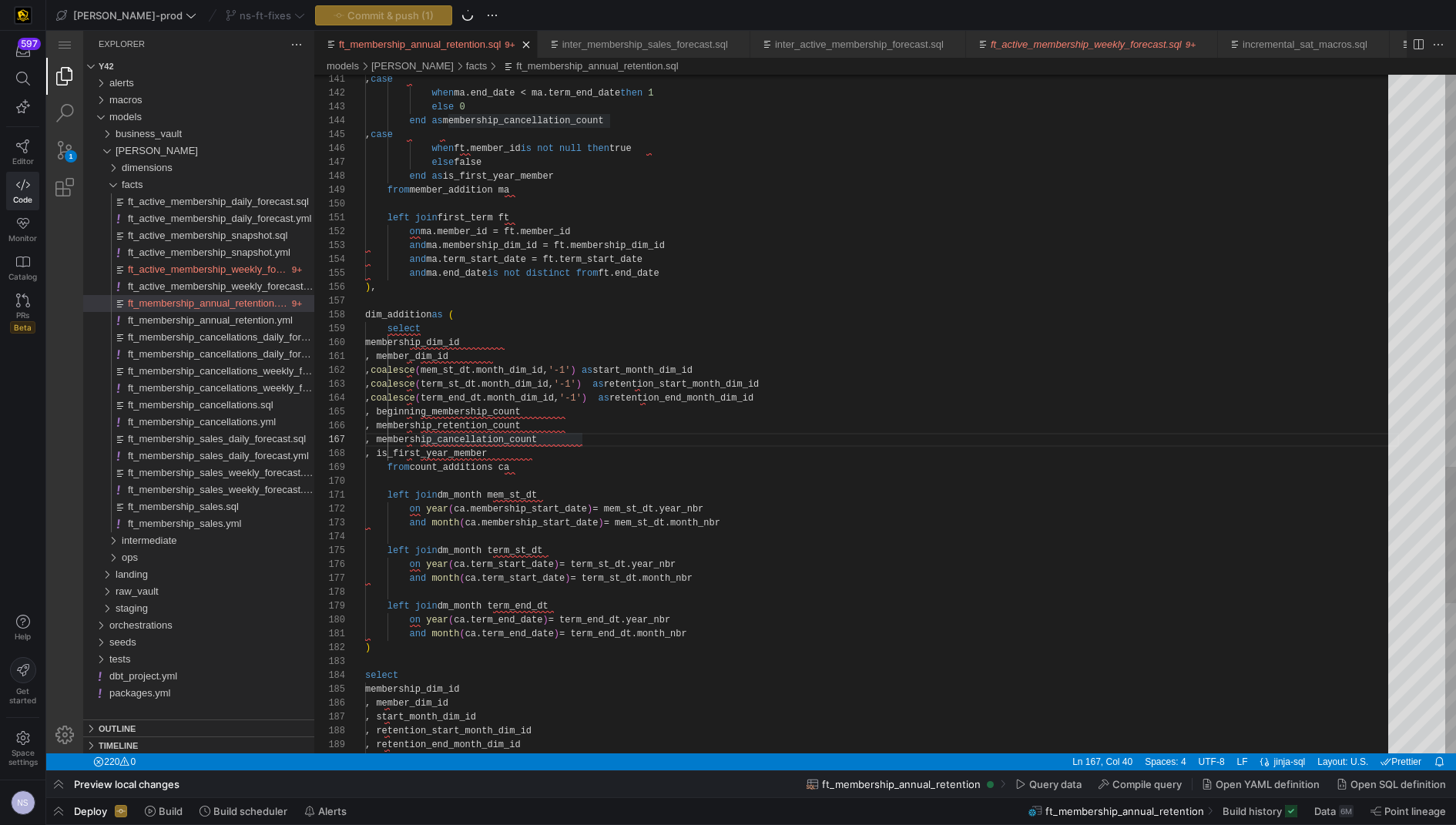
scroll to position [124, 139]
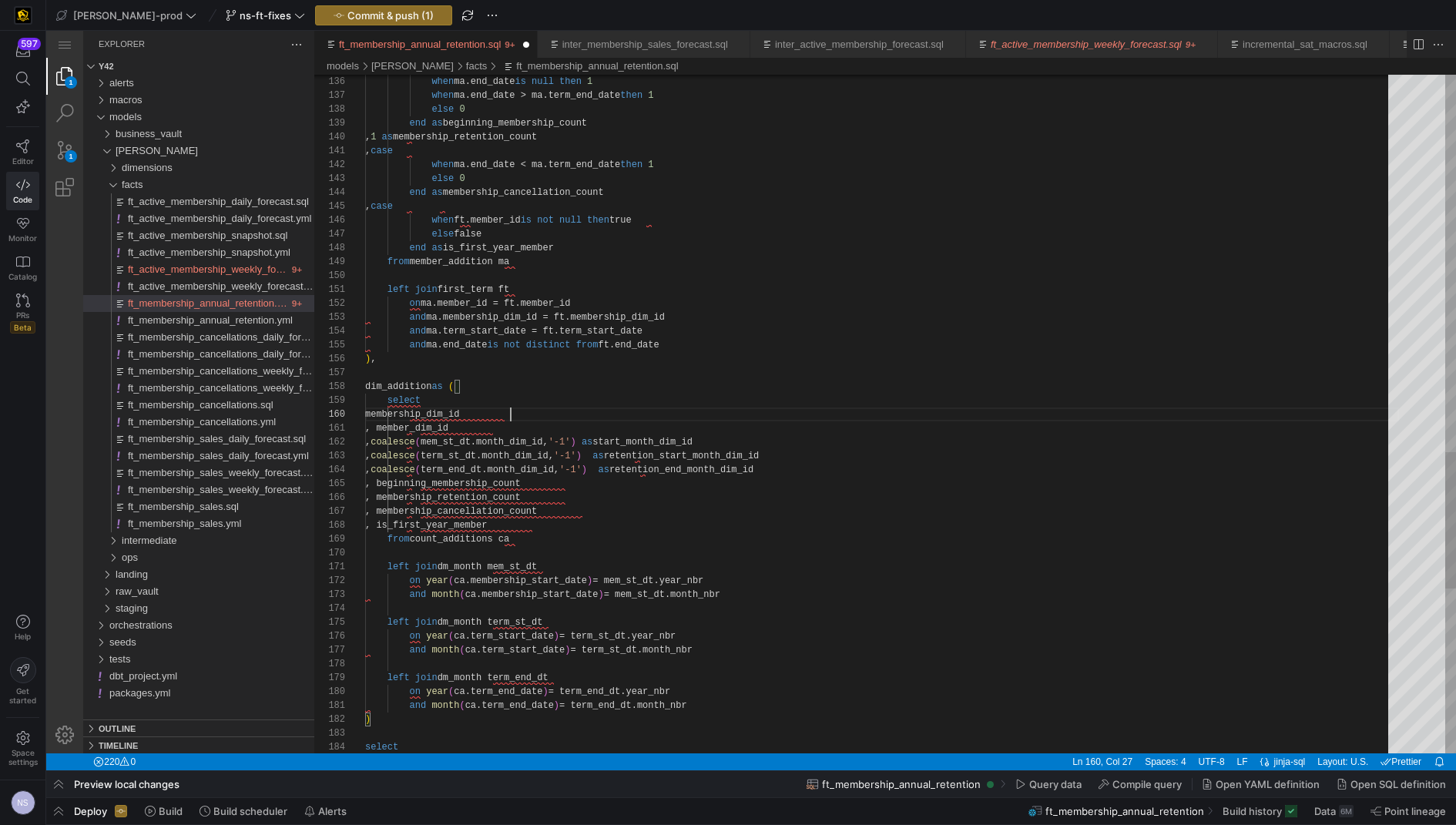
paste textarea "term_st_dt.month_dim_id"
type textarea "left join first_term ft on ma.member_id = ft.member_id and ma.membership_dim_id…"
click at [252, 268] on span "ft_active_membership_weekly_forecast.sql" at bounding box center [222, 269] width 191 height 12
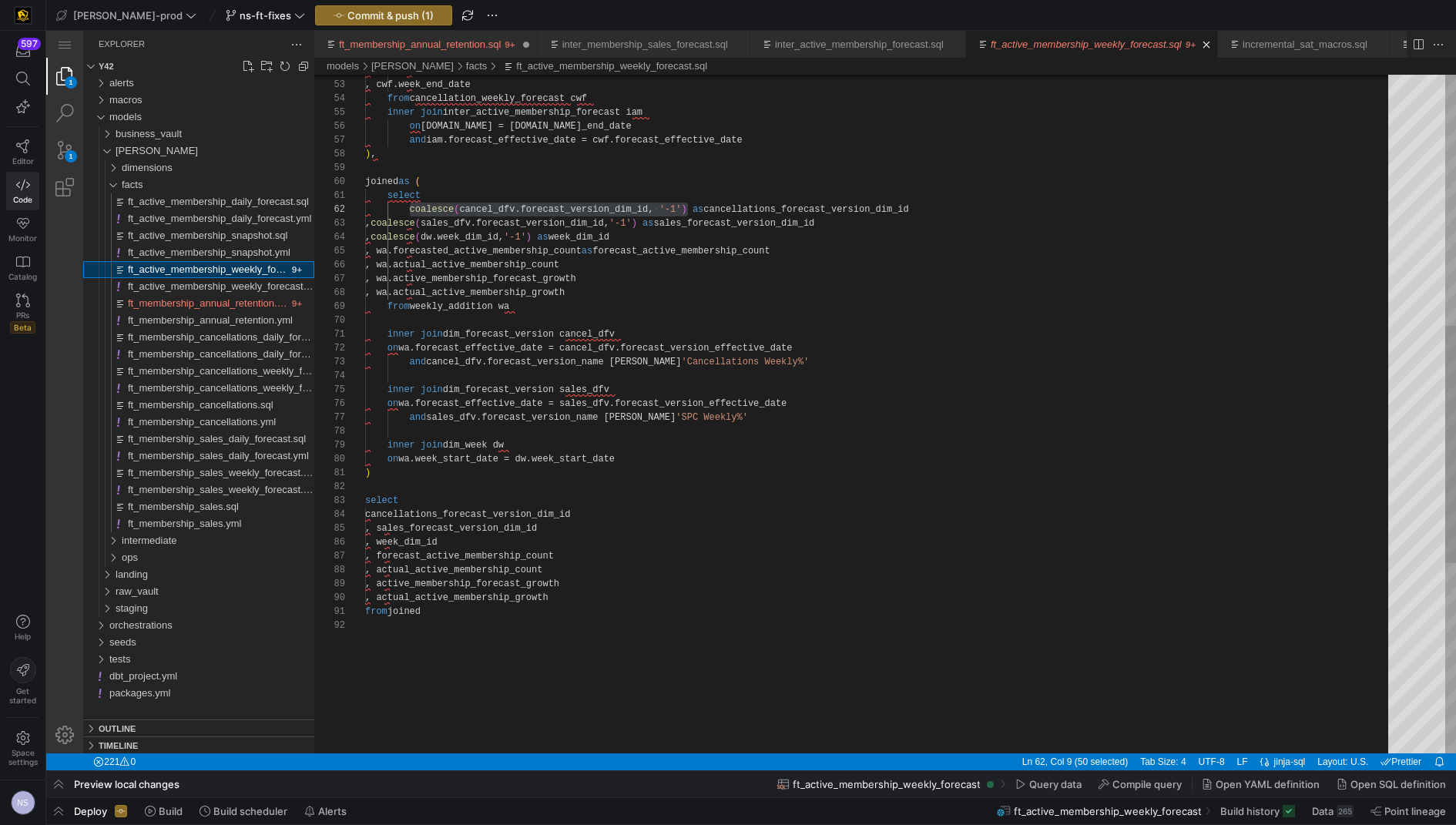
scroll to position [138, 45]
click at [247, 231] on span "ft_active_membership_snapshot.sql" at bounding box center [207, 235] width 160 height 12
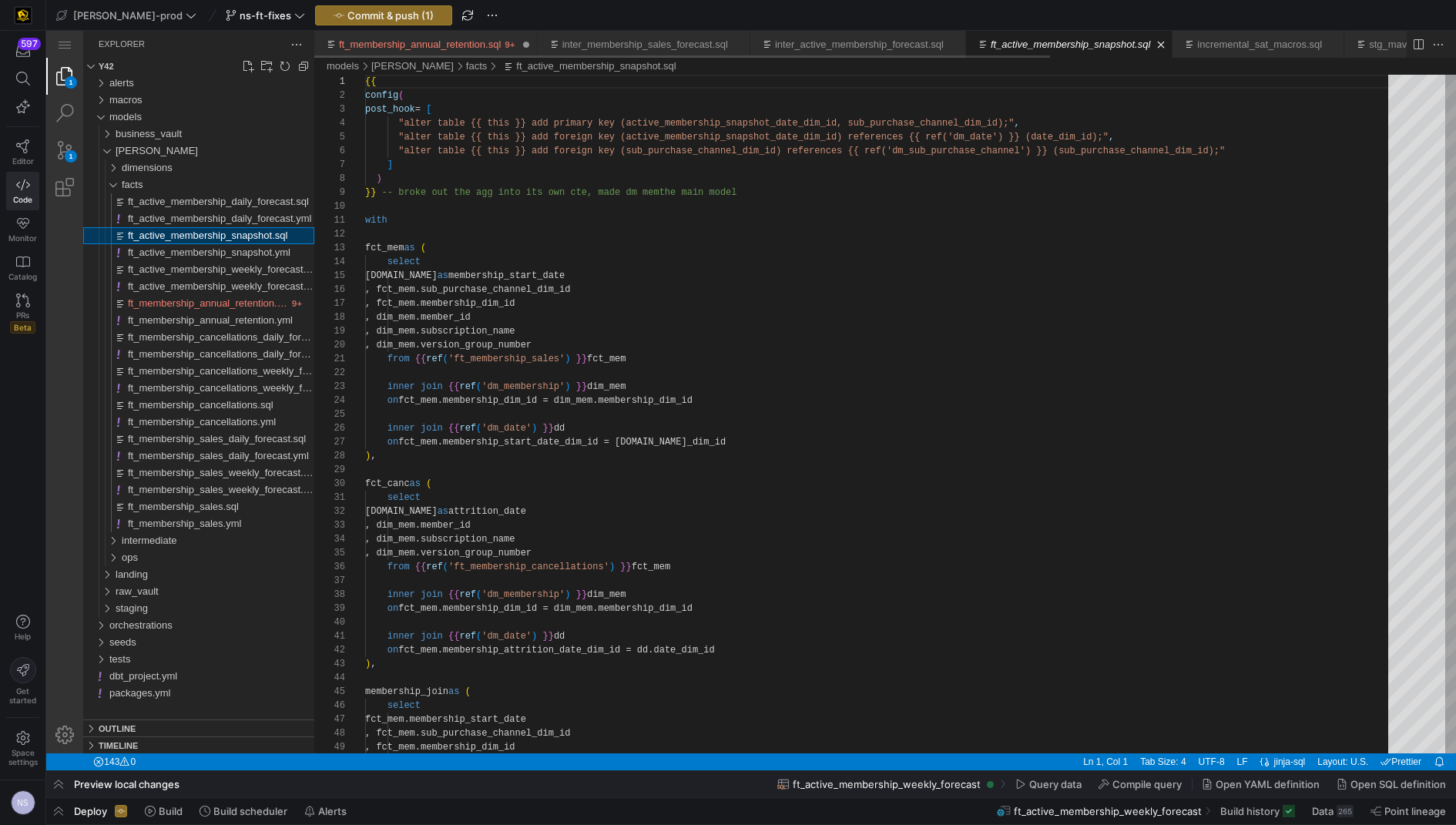
scroll to position [110, 0]
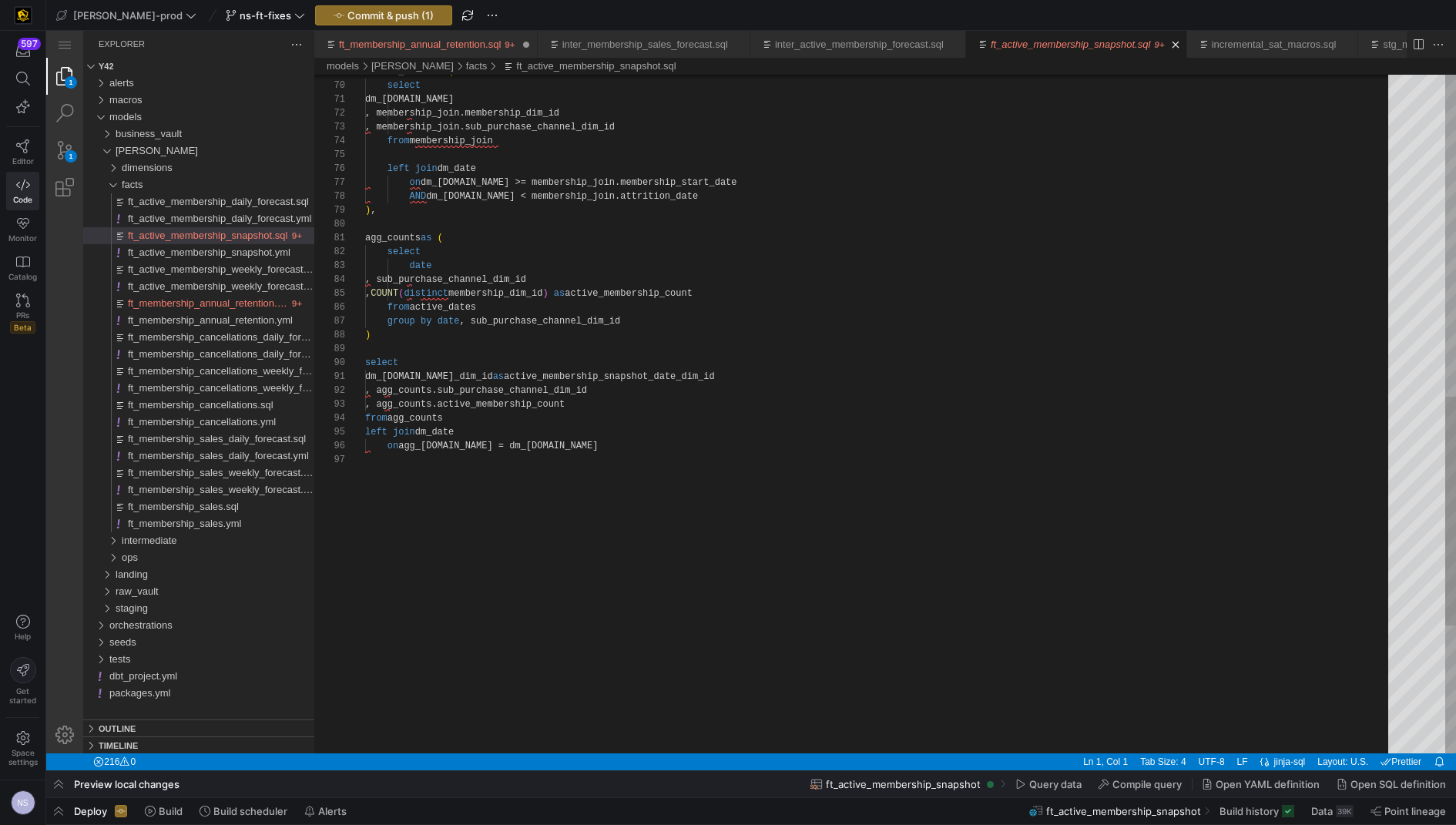
type textarea "dm_[DOMAIN_NAME]_dim_id as active_membership_snapshot_date_dim_id , agg_counts.…"
click at [614, 377] on div ") , AND dm_[DOMAIN_NAME] < membership_join.attrition_date on dm_[DOMAIN_NAME] >…" at bounding box center [882, 126] width 1034 height 2010
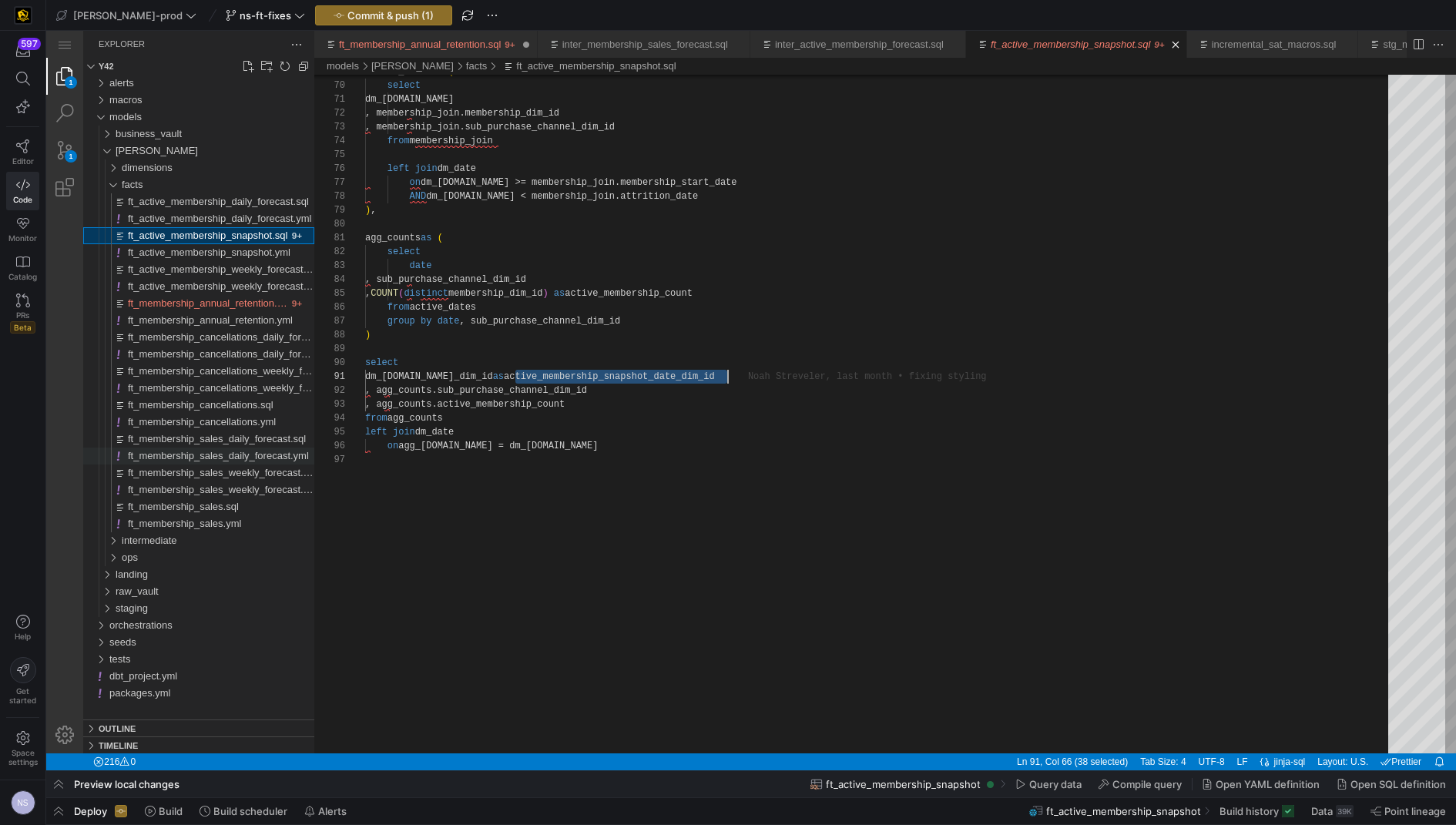
click at [194, 458] on span "ft_membership_sales_daily_forecast.yml" at bounding box center [218, 456] width 181 height 12
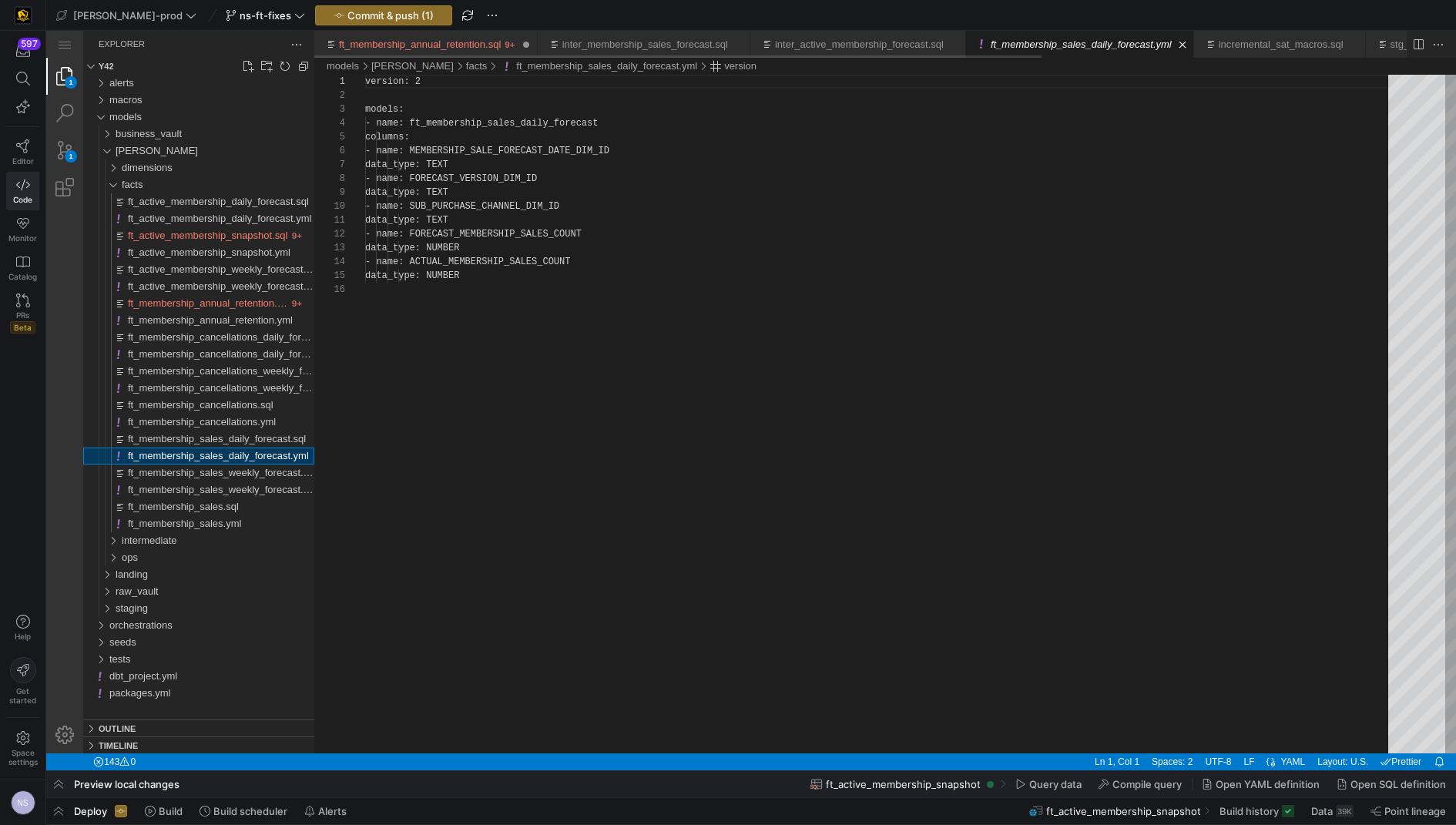
scroll to position [138, 0]
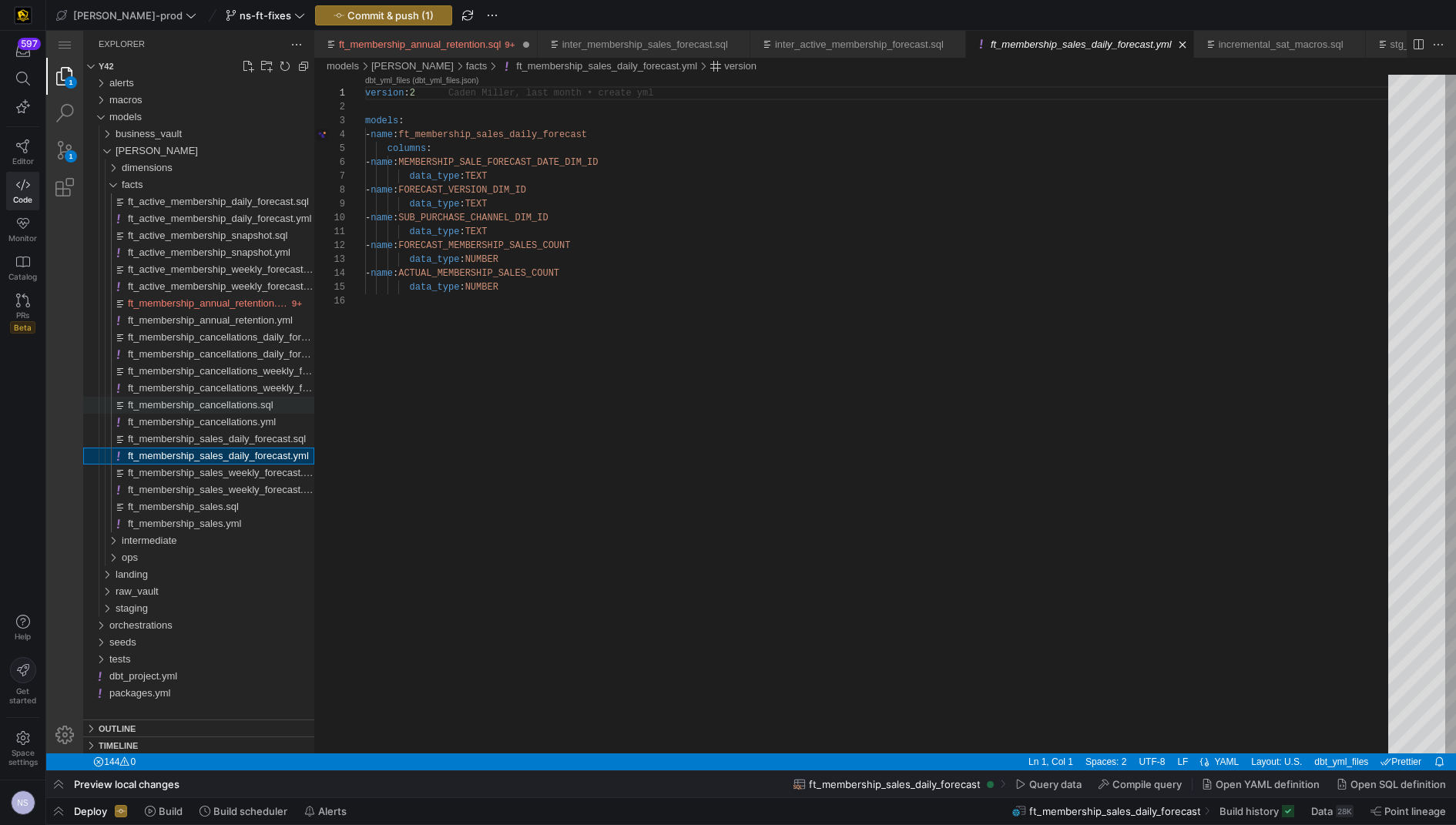
click at [225, 410] on span "ft_membership_cancellations.sql" at bounding box center [200, 405] width 146 height 12
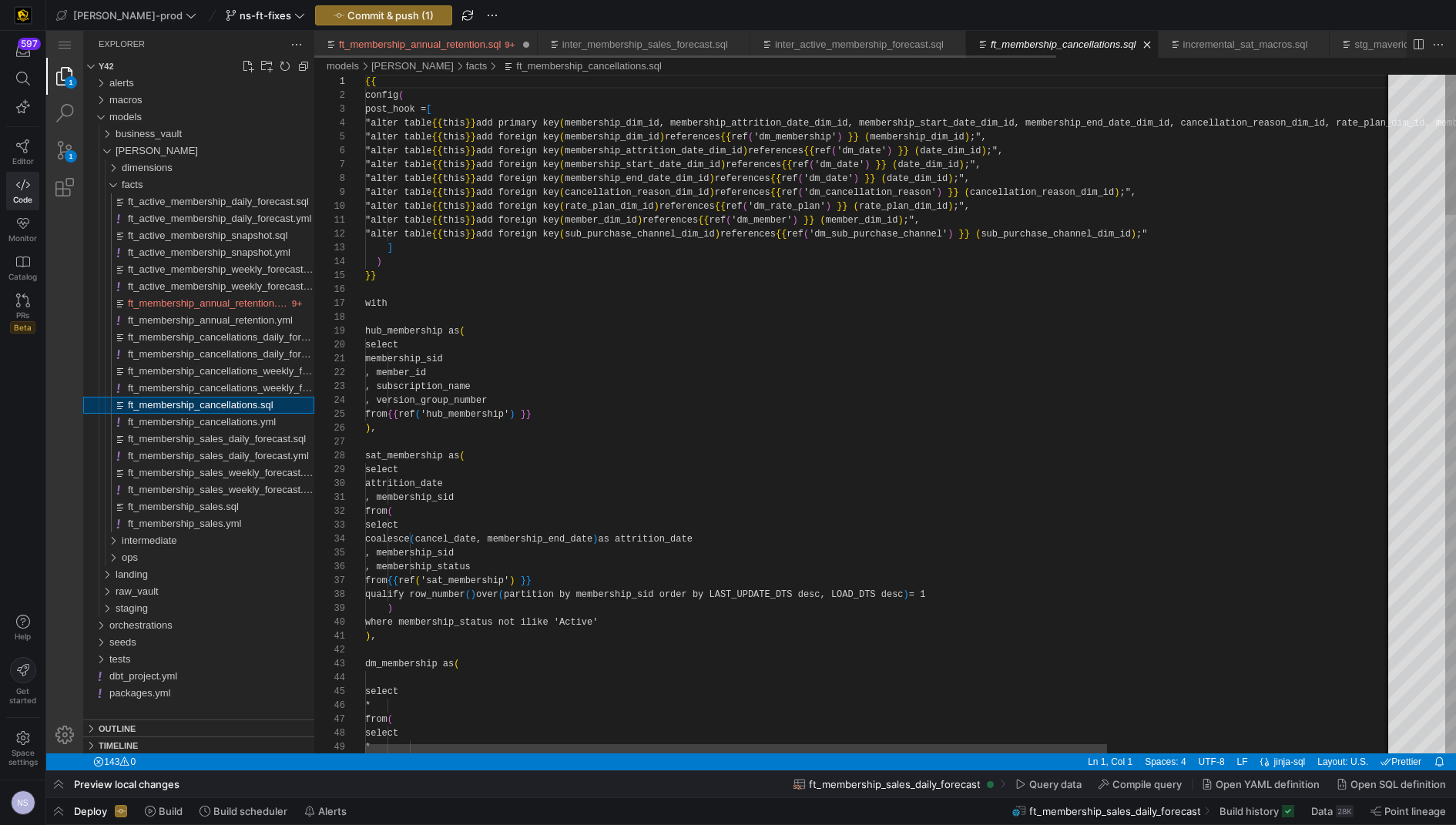
scroll to position [70, 0]
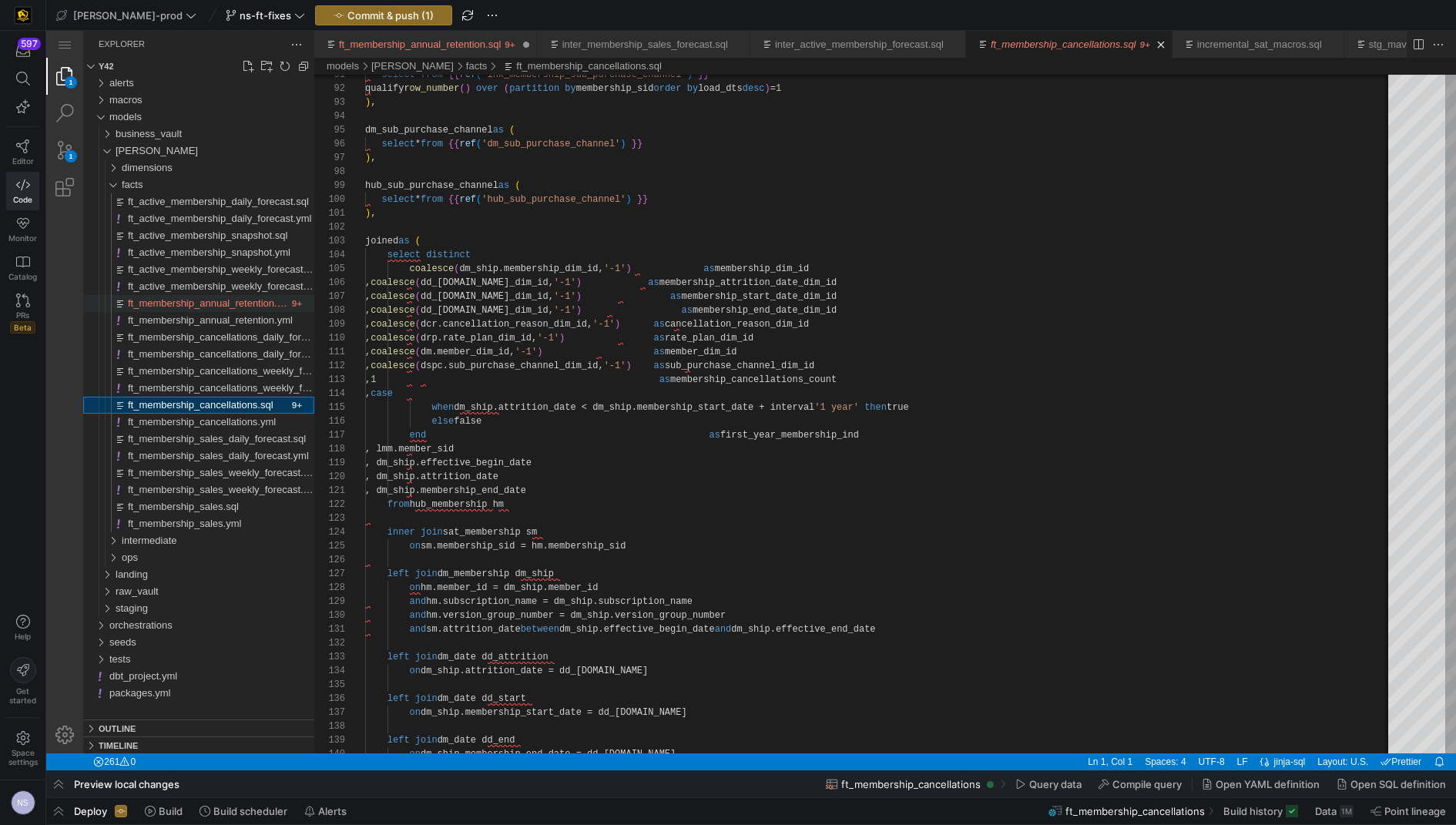
click at [229, 296] on div "ft_membership_annual_retention.sql" at bounding box center [208, 303] width 161 height 17
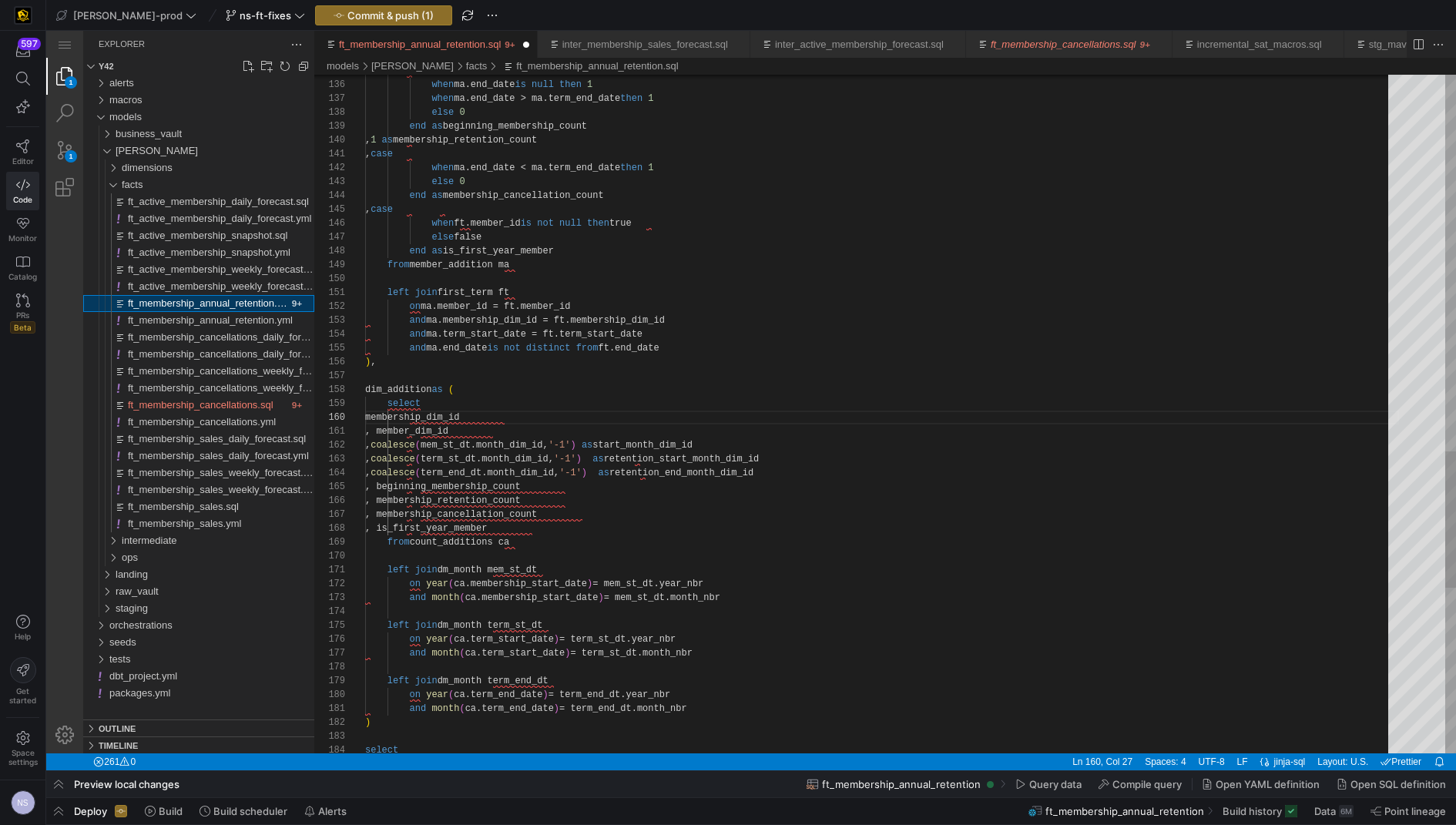
scroll to position [138, 145]
paste textarea "term_st_dt.month_dim_id"
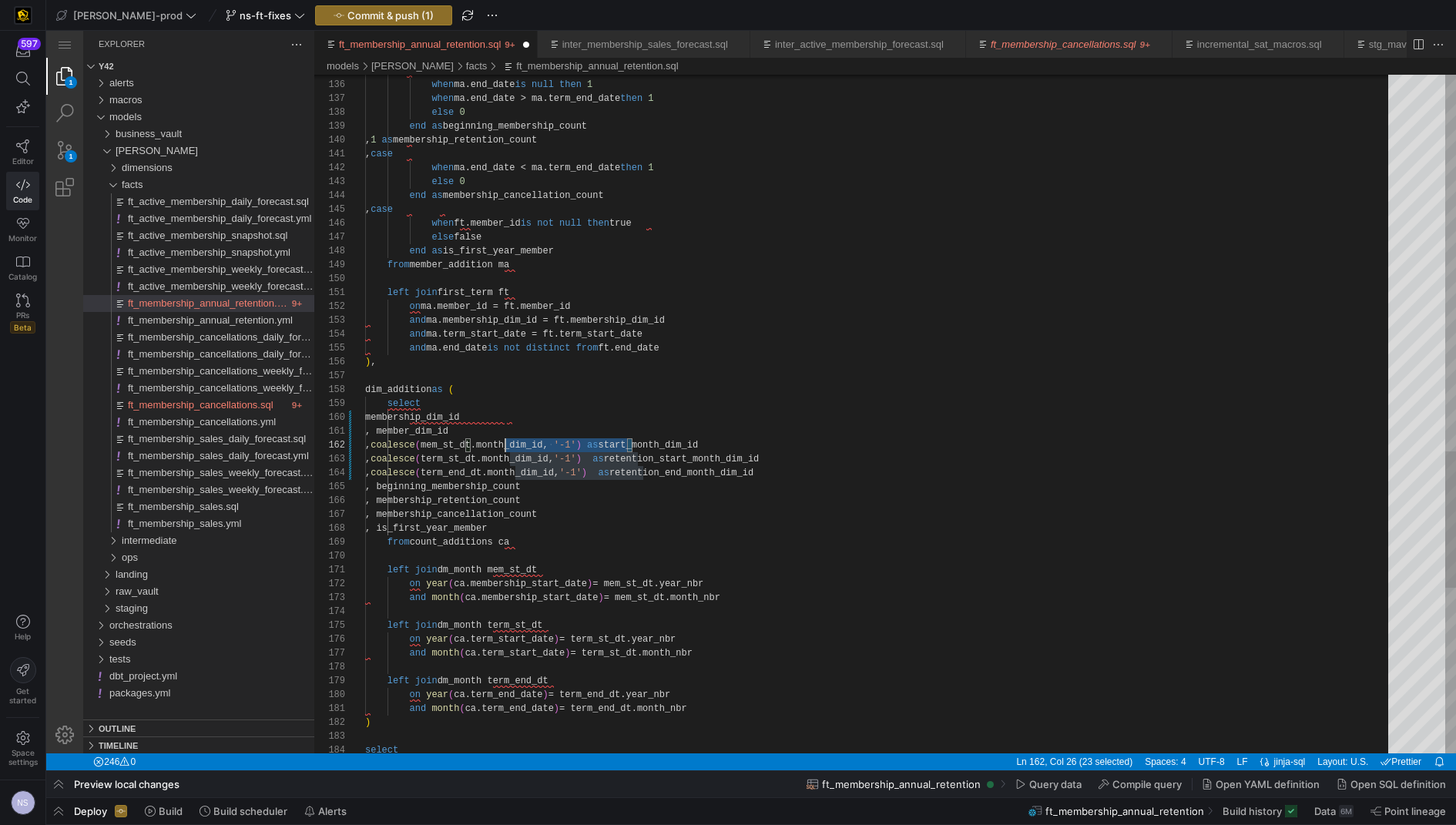
scroll to position [14, 55]
drag, startPoint x: 634, startPoint y: 445, endPoint x: 423, endPoint y: 447, distance: 211.0
paste textarea "coalesce(mem_st_dt.month_dim_id, '-1')"
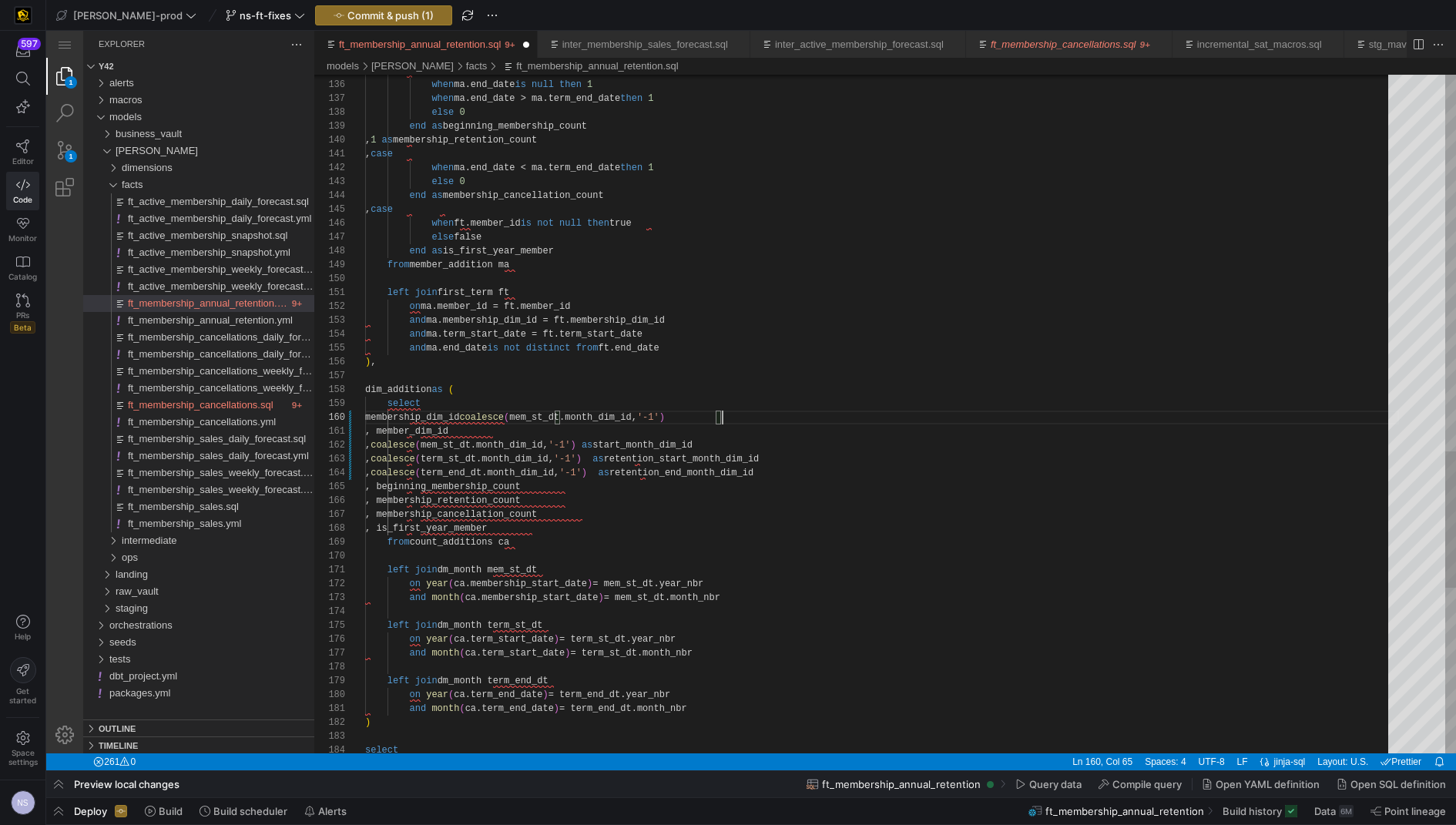
scroll to position [124, 355]
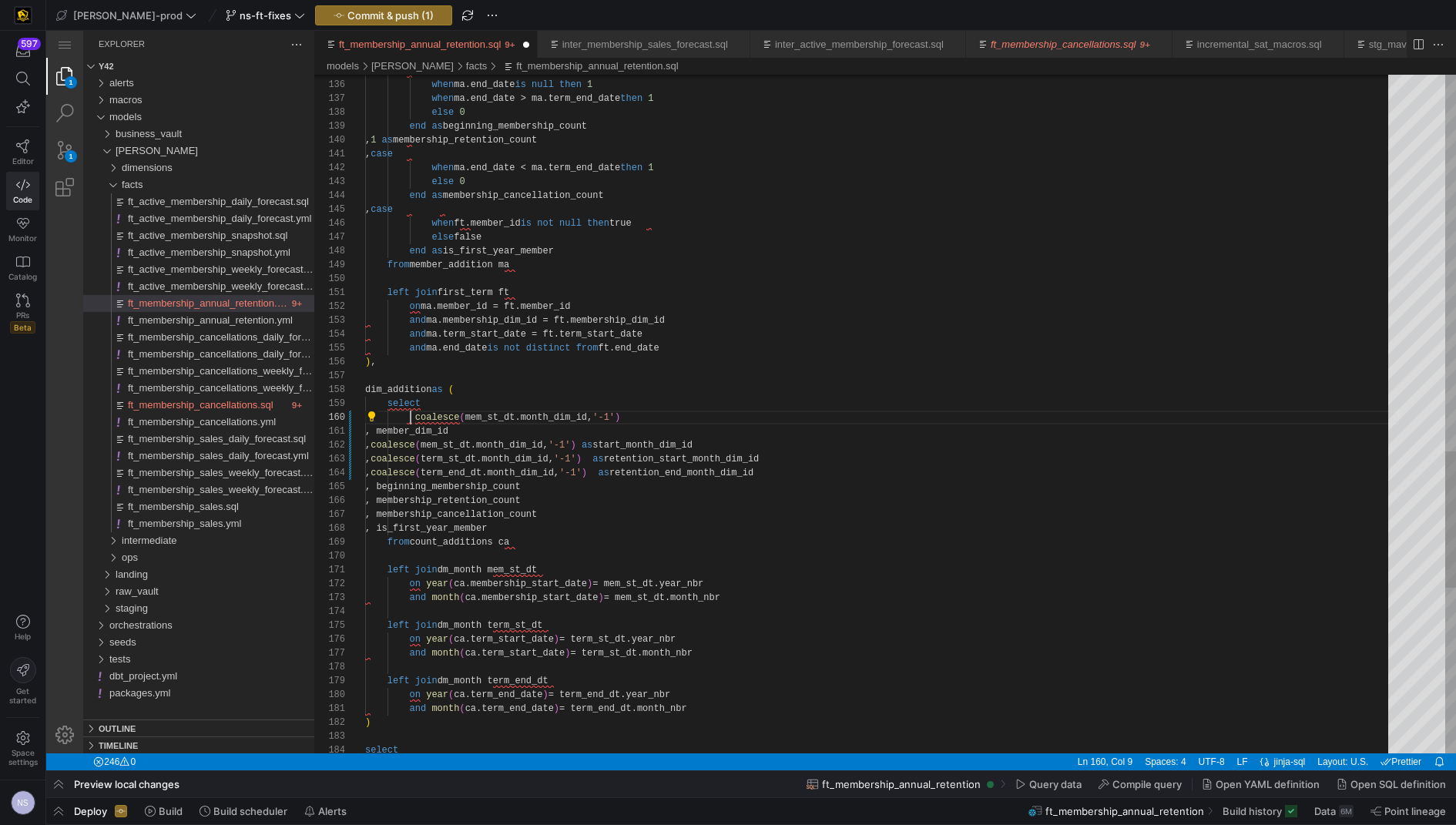
scroll to position [124, 45]
drag, startPoint x: 588, startPoint y: 415, endPoint x: 602, endPoint y: 410, distance: 14.9
paste textarea "bership"
drag, startPoint x: 622, startPoint y: 417, endPoint x: 413, endPoint y: 419, distance: 209.0
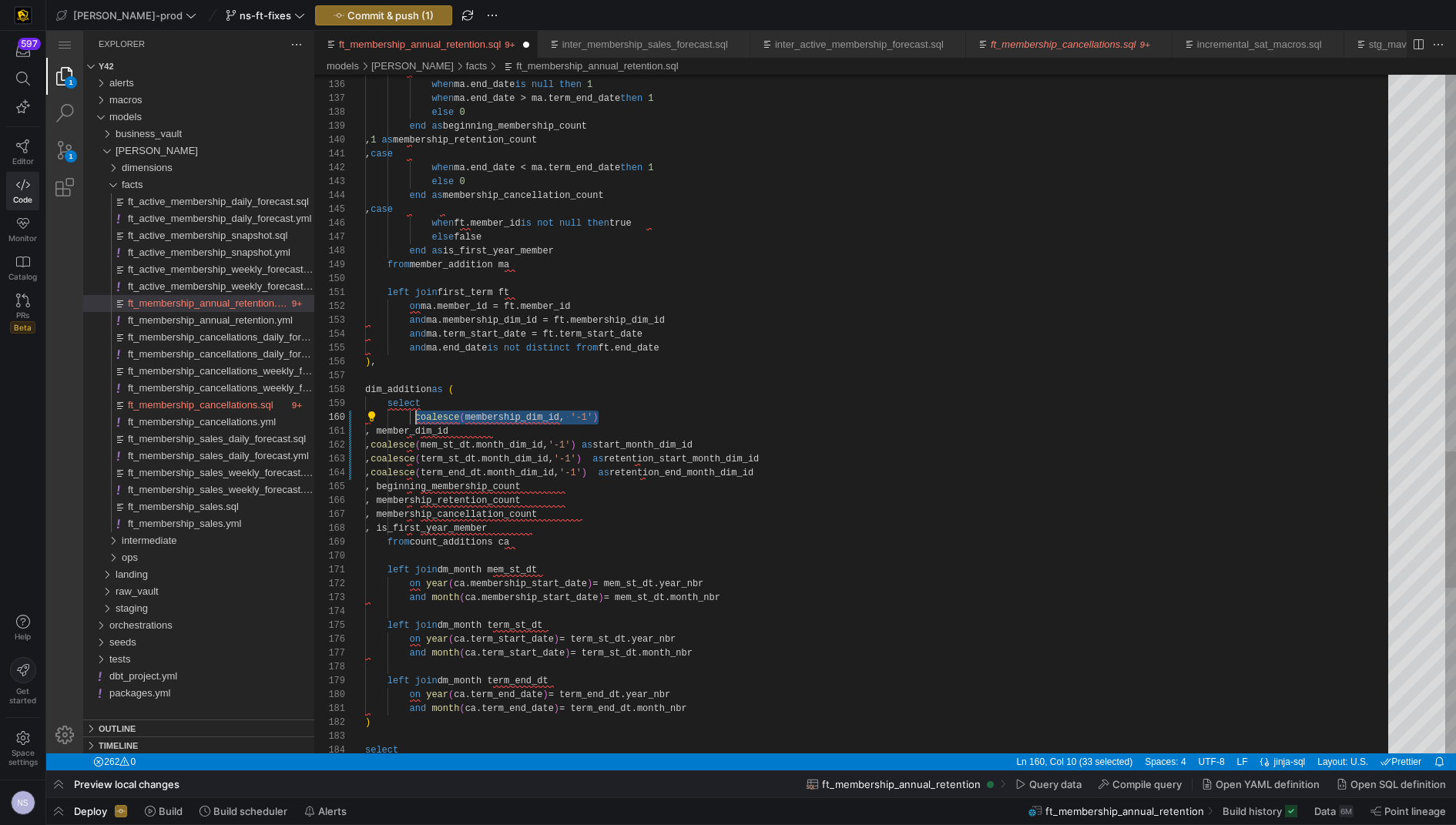
paste textarea "coalesce(membership_dim_id, '-1')"
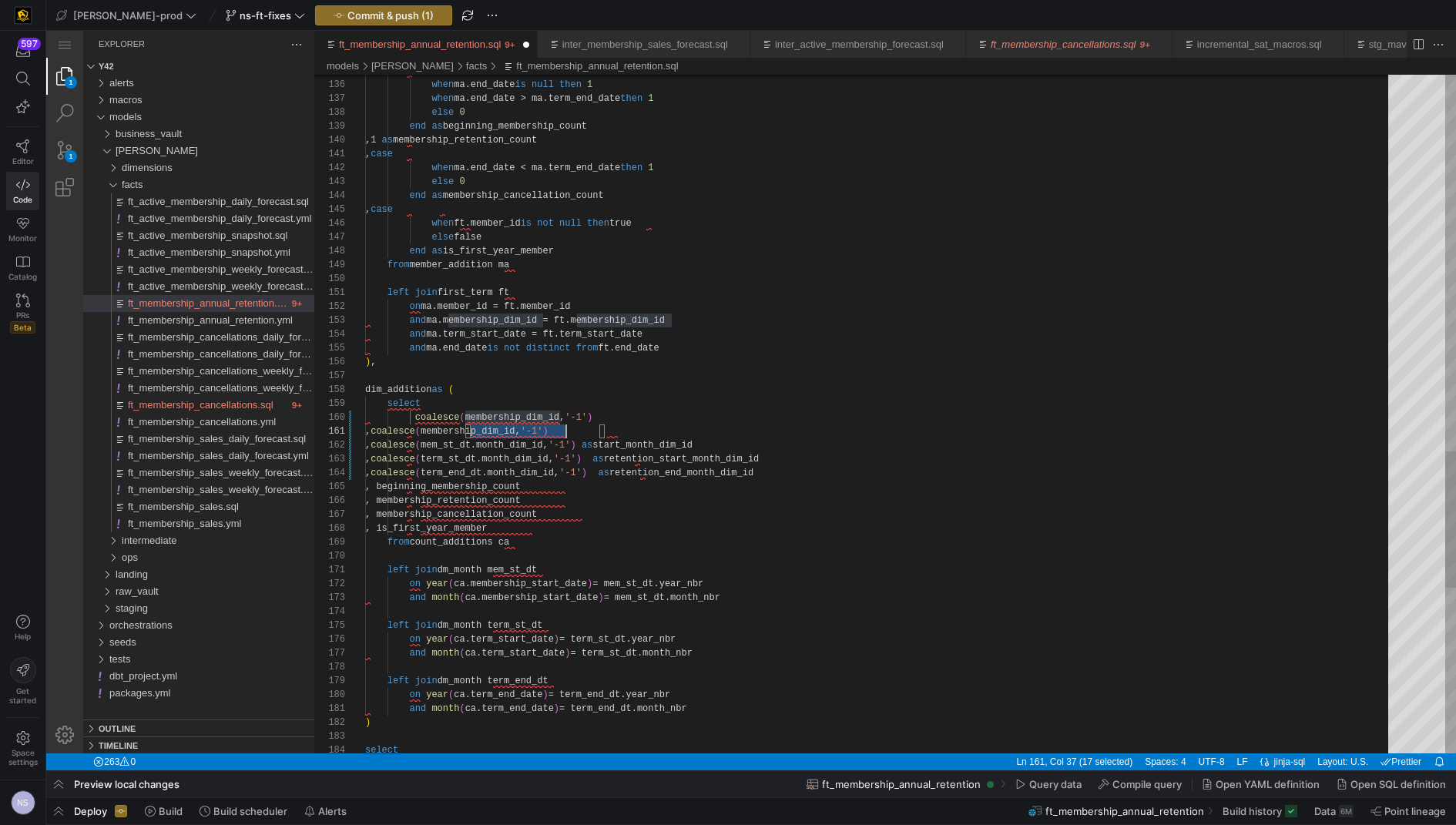
paste textarea "ft_membership_annual_retention.sql"
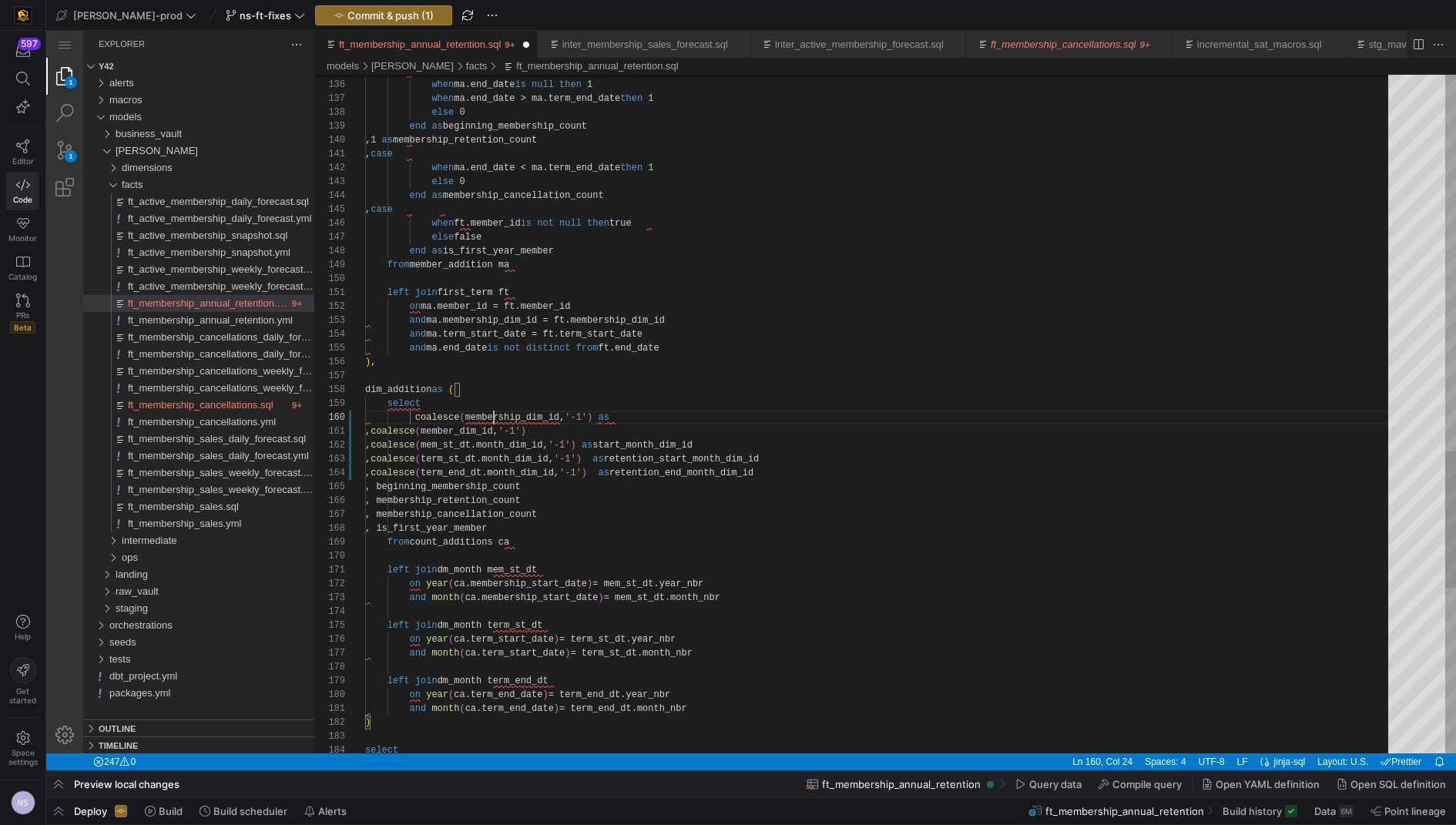
paste textarea "membership_dim_id"
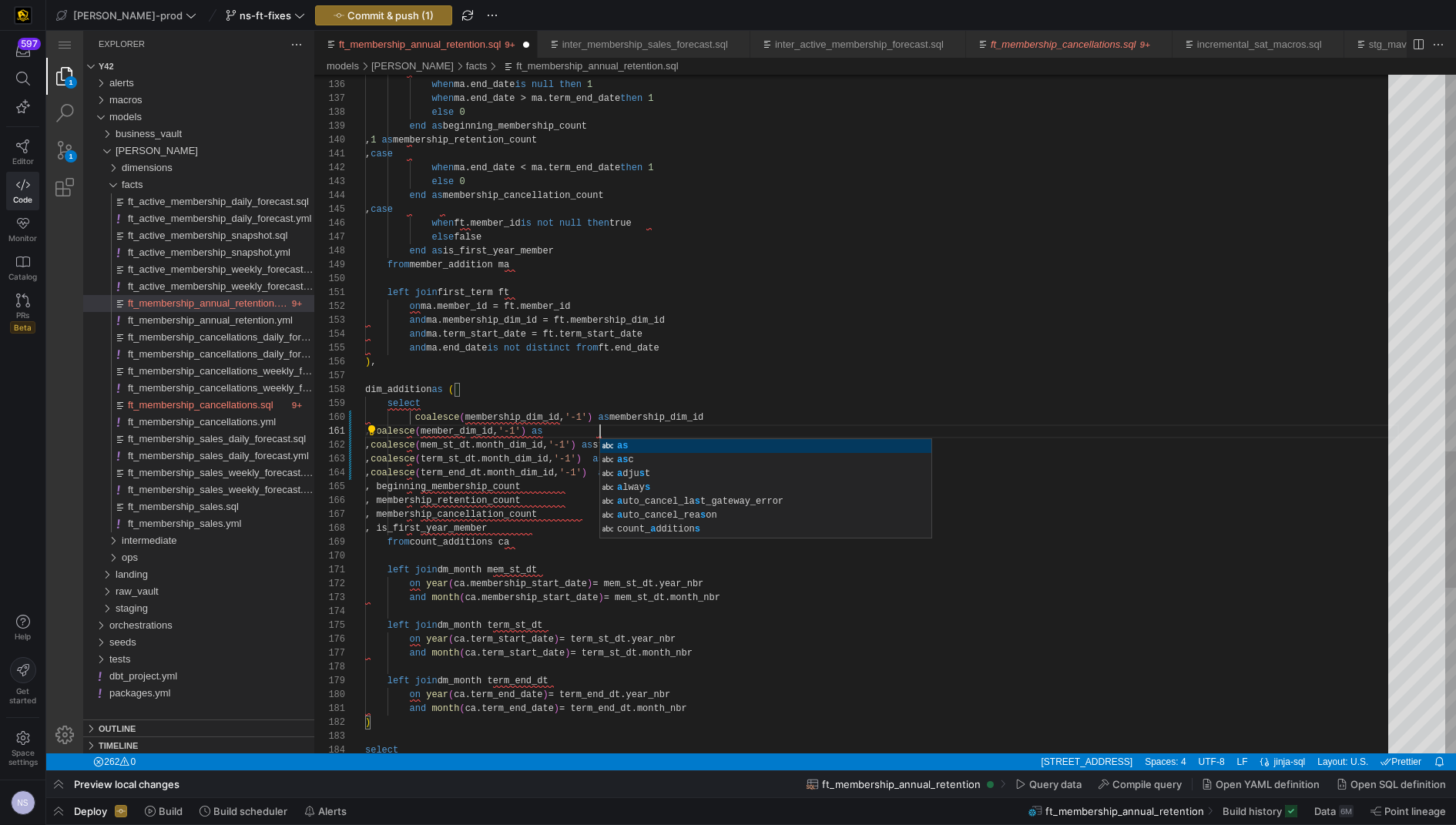
scroll to position [0, 233]
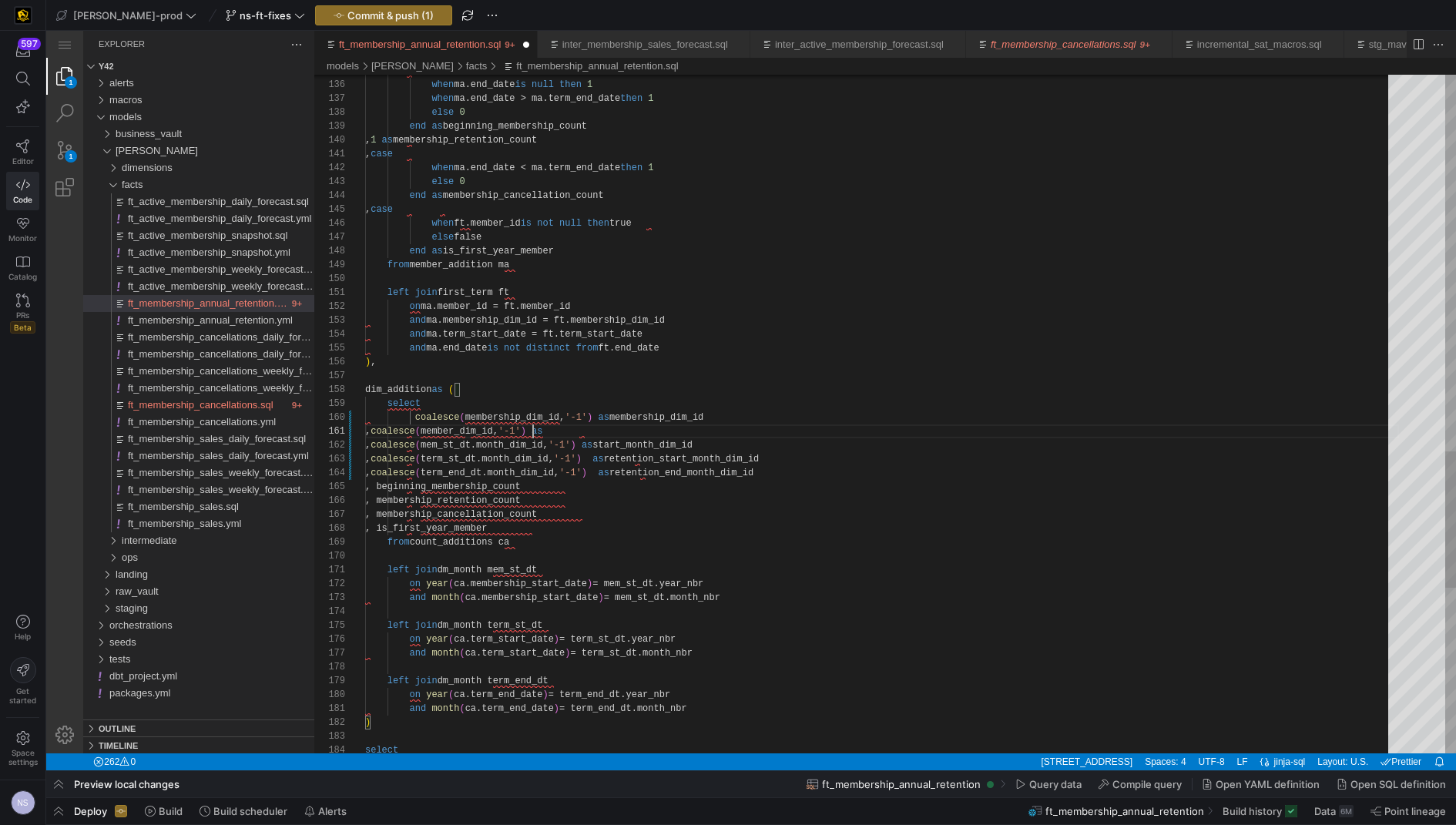
paste textarea "member_dim_id"
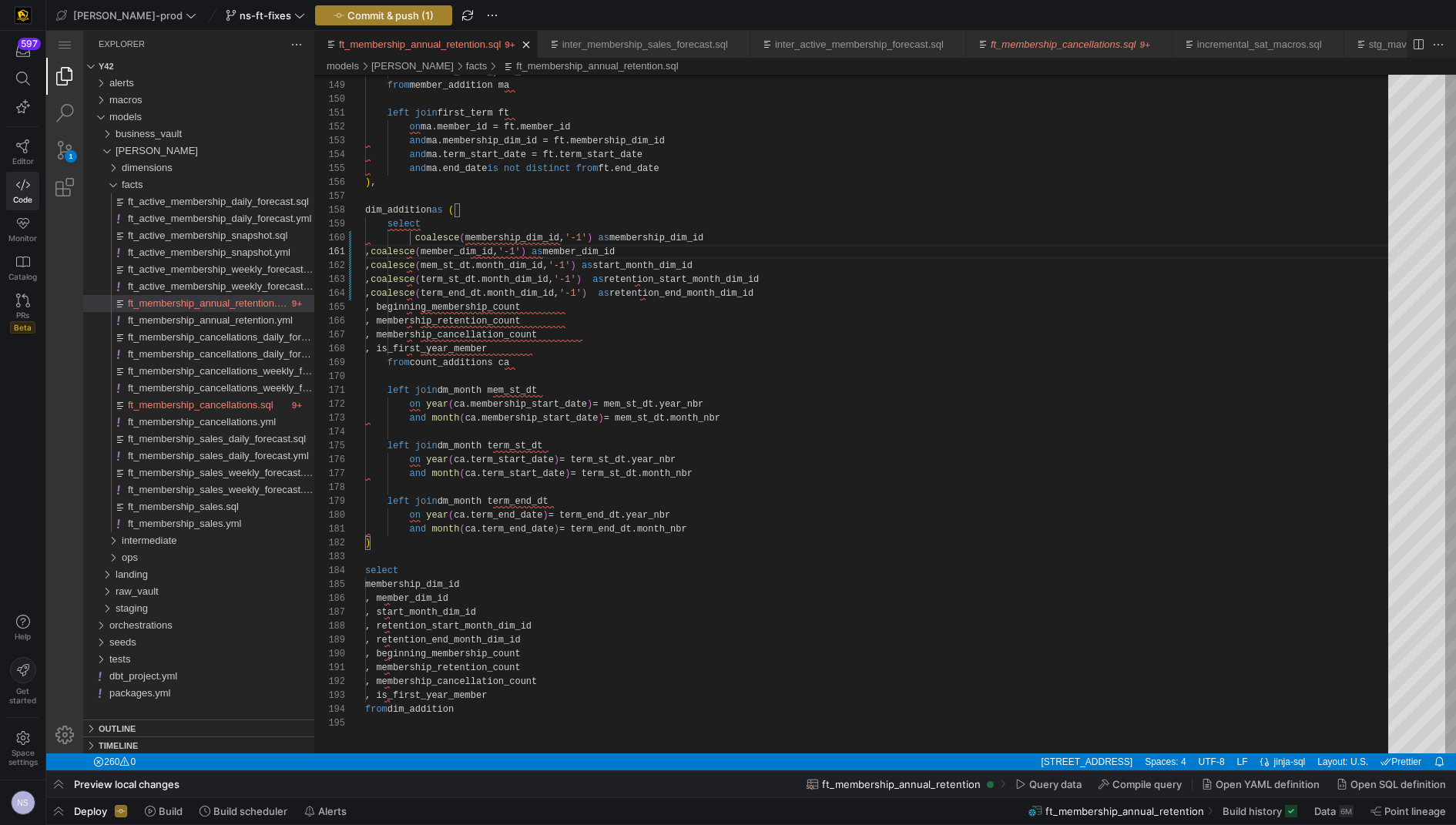
type textarea ", coalesce(member_dim_id, '-1') as member_dim_id , coalesce(mem_st_dt.month_dim…"
click at [366, 13] on span "Commit & push (1)" at bounding box center [391, 15] width 86 height 13
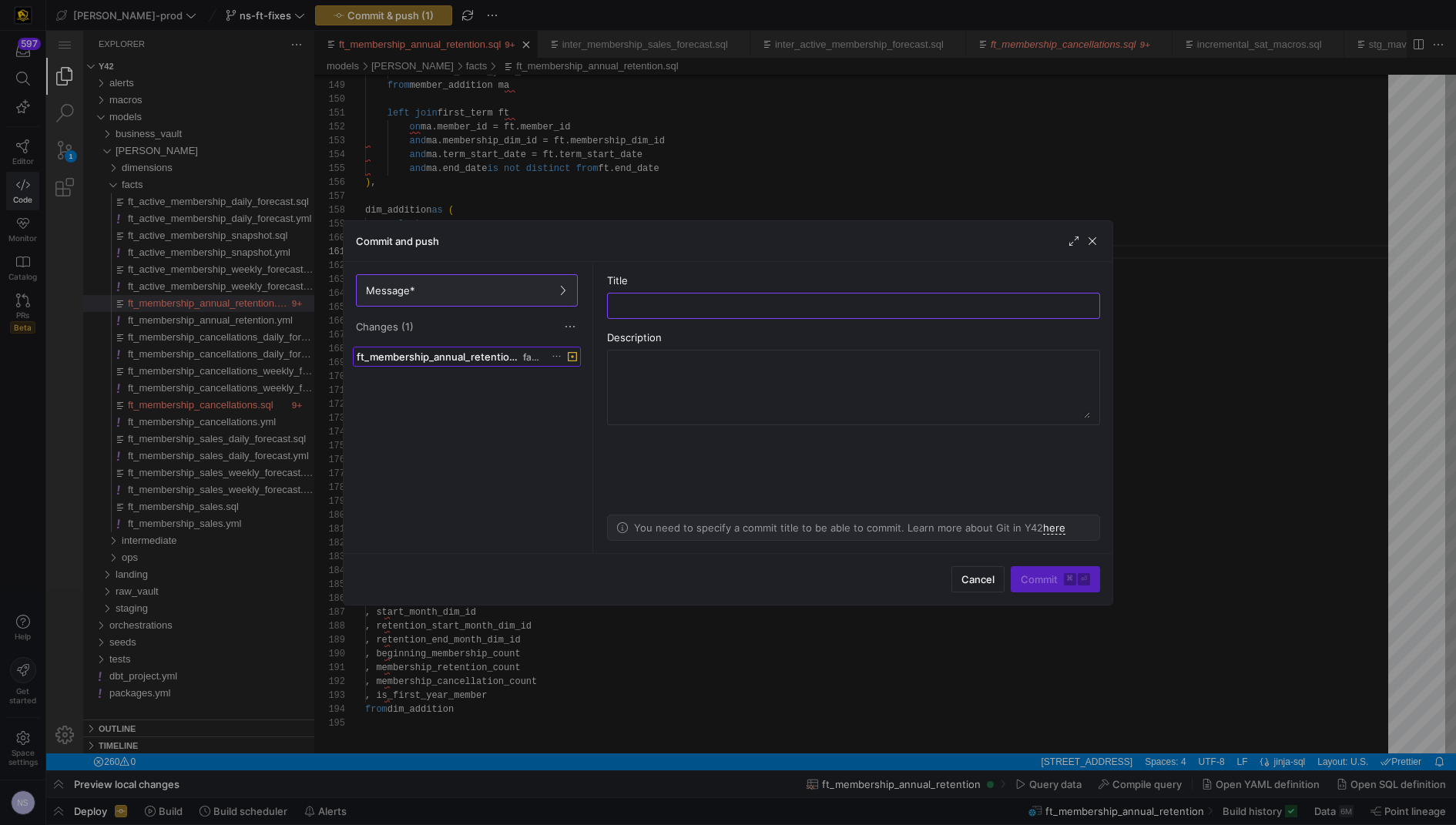
click at [498, 363] on span at bounding box center [466, 357] width 226 height 19
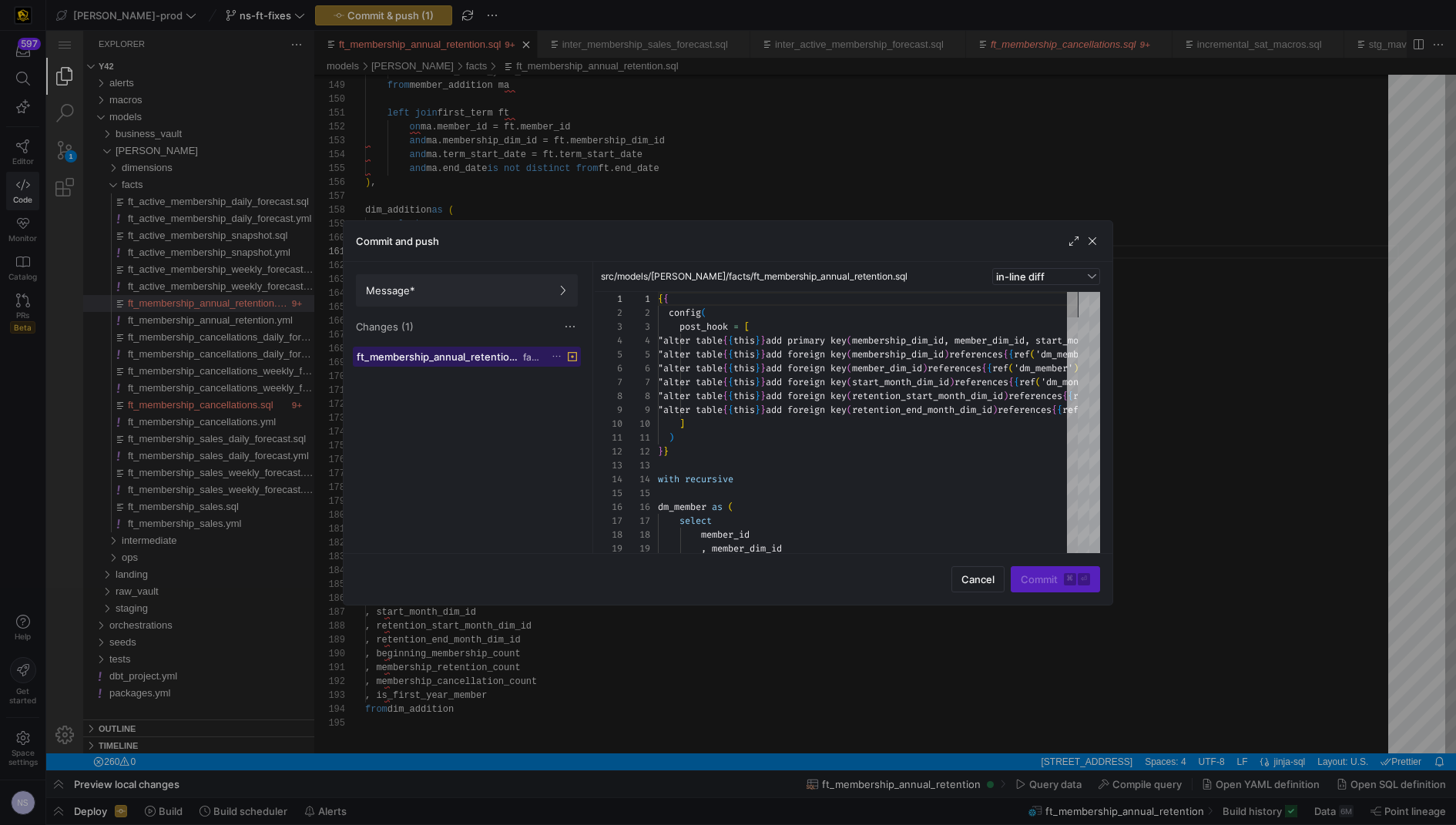
scroll to position [83, 0]
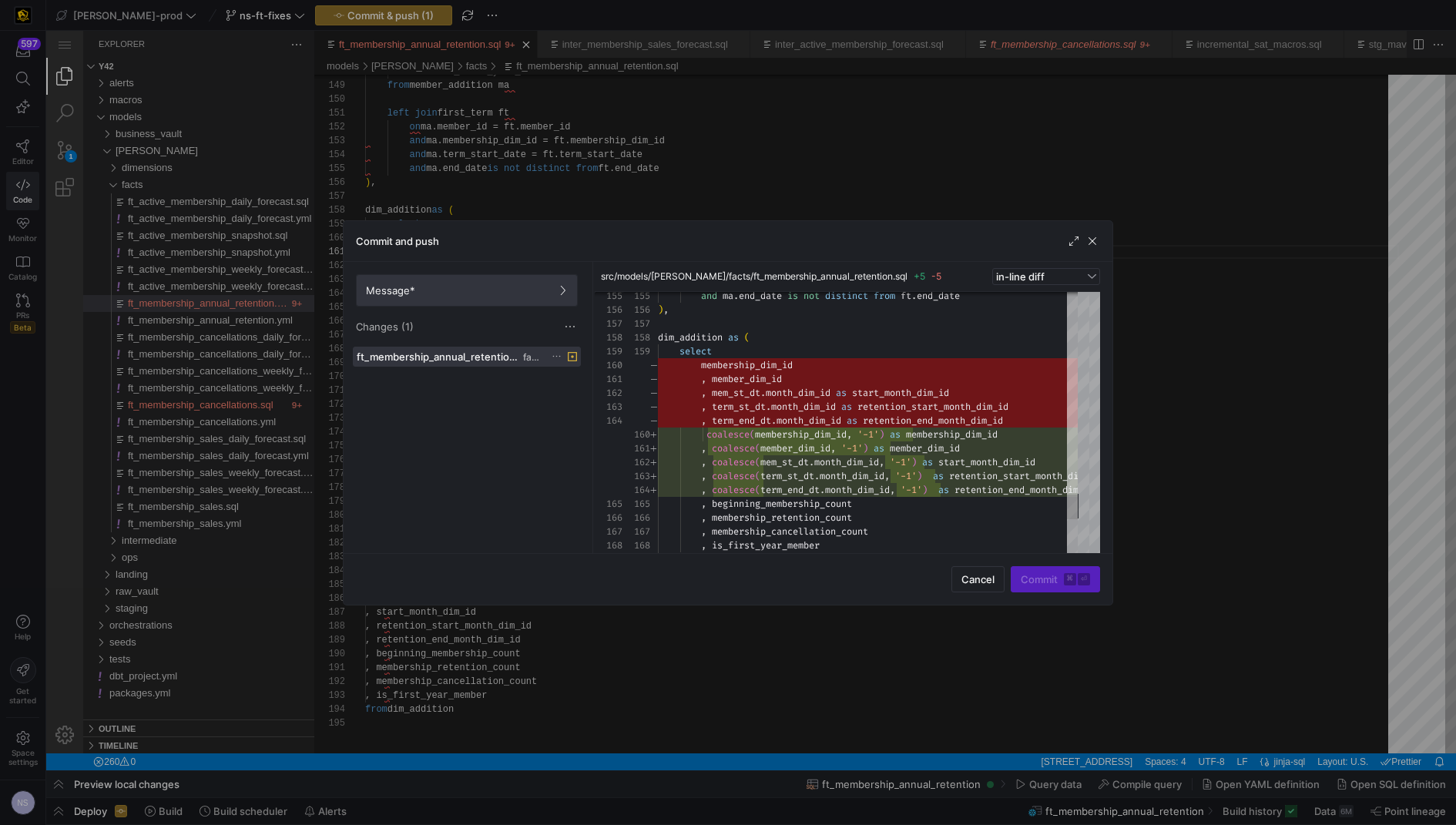
click at [519, 292] on span "Message*" at bounding box center [466, 290] width 202 height 13
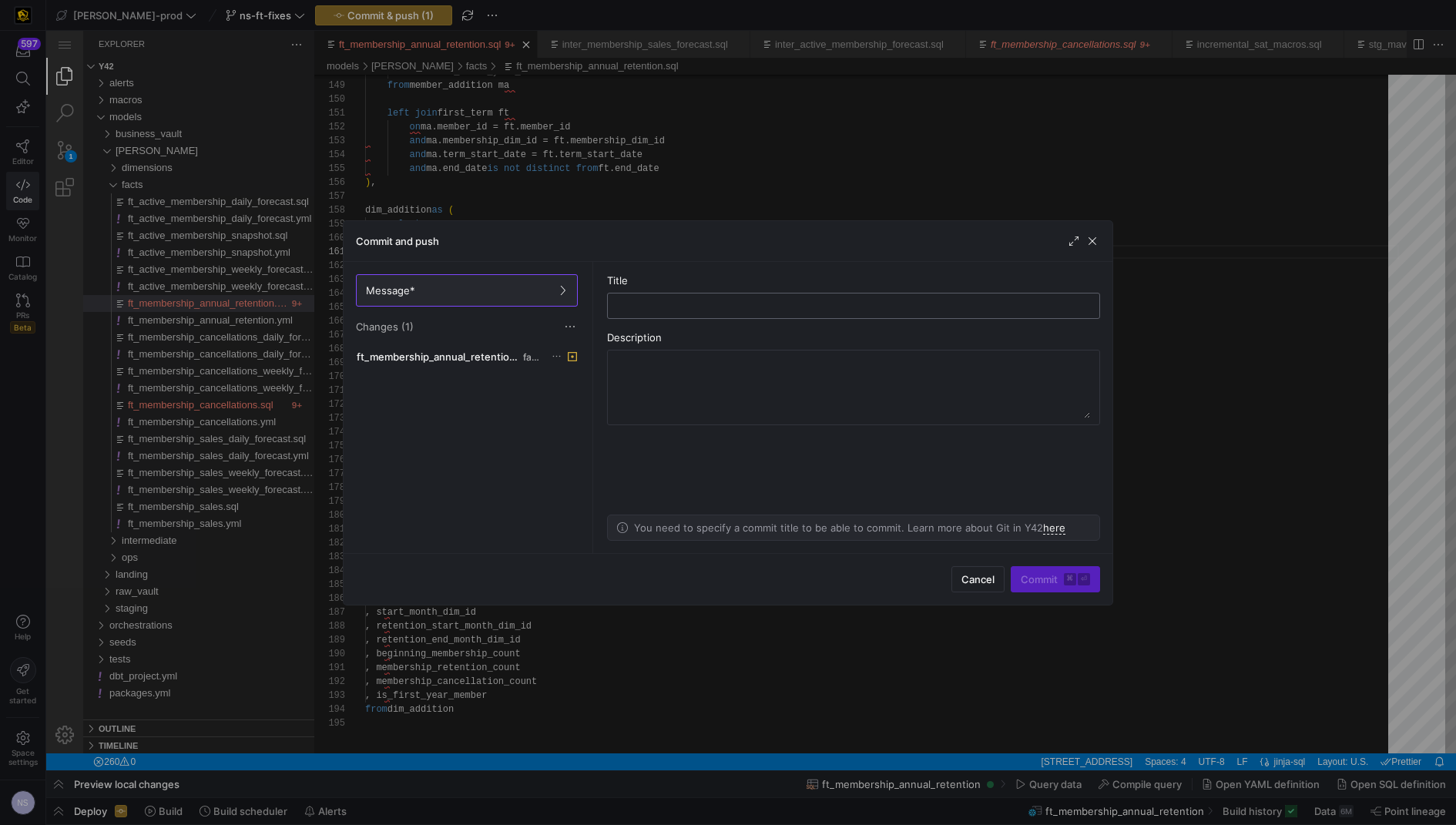
click at [756, 309] on input "text" at bounding box center [853, 306] width 466 height 13
type input "adding the -1"
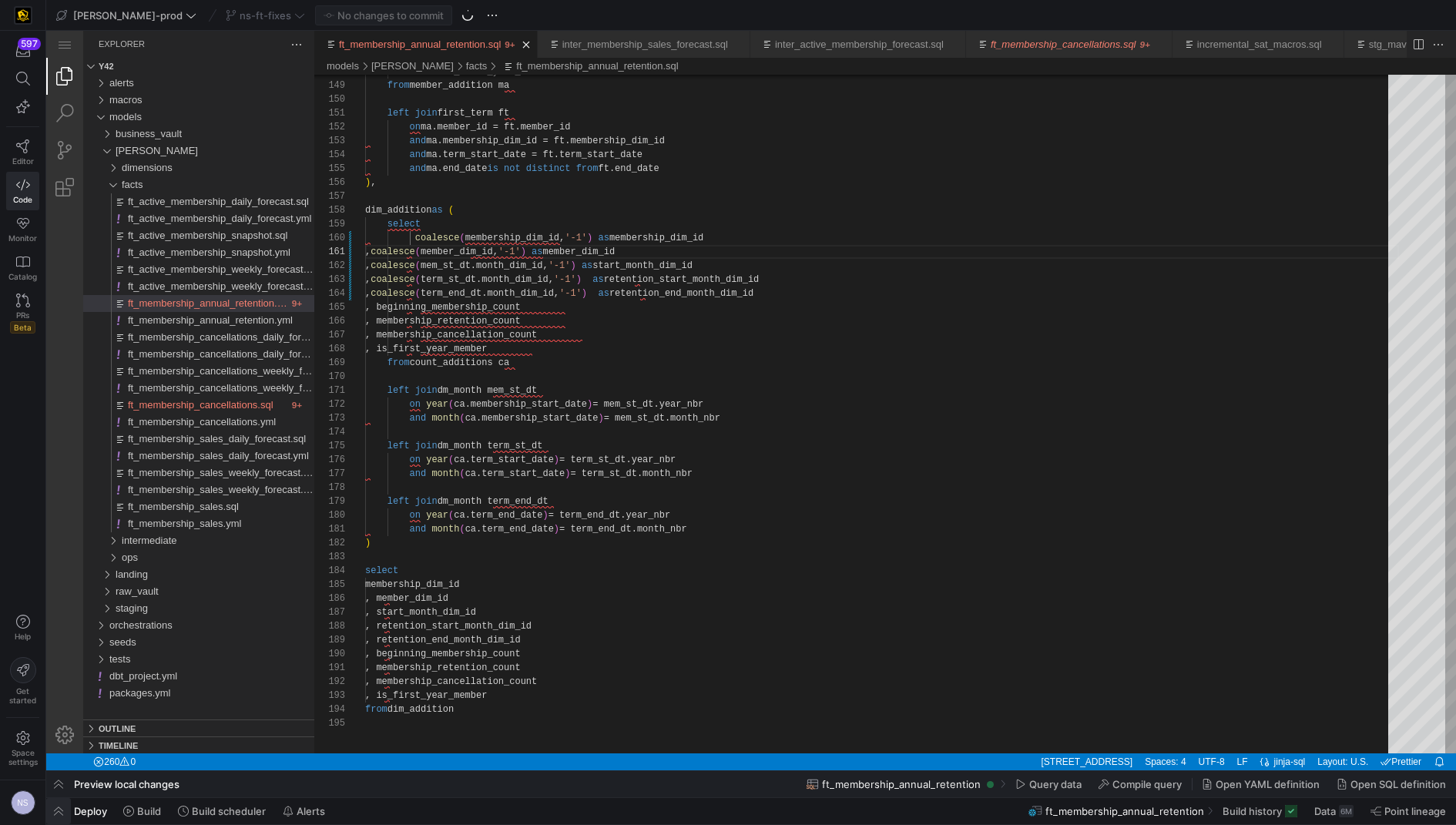
click at [69, 813] on span "button" at bounding box center [58, 810] width 24 height 26
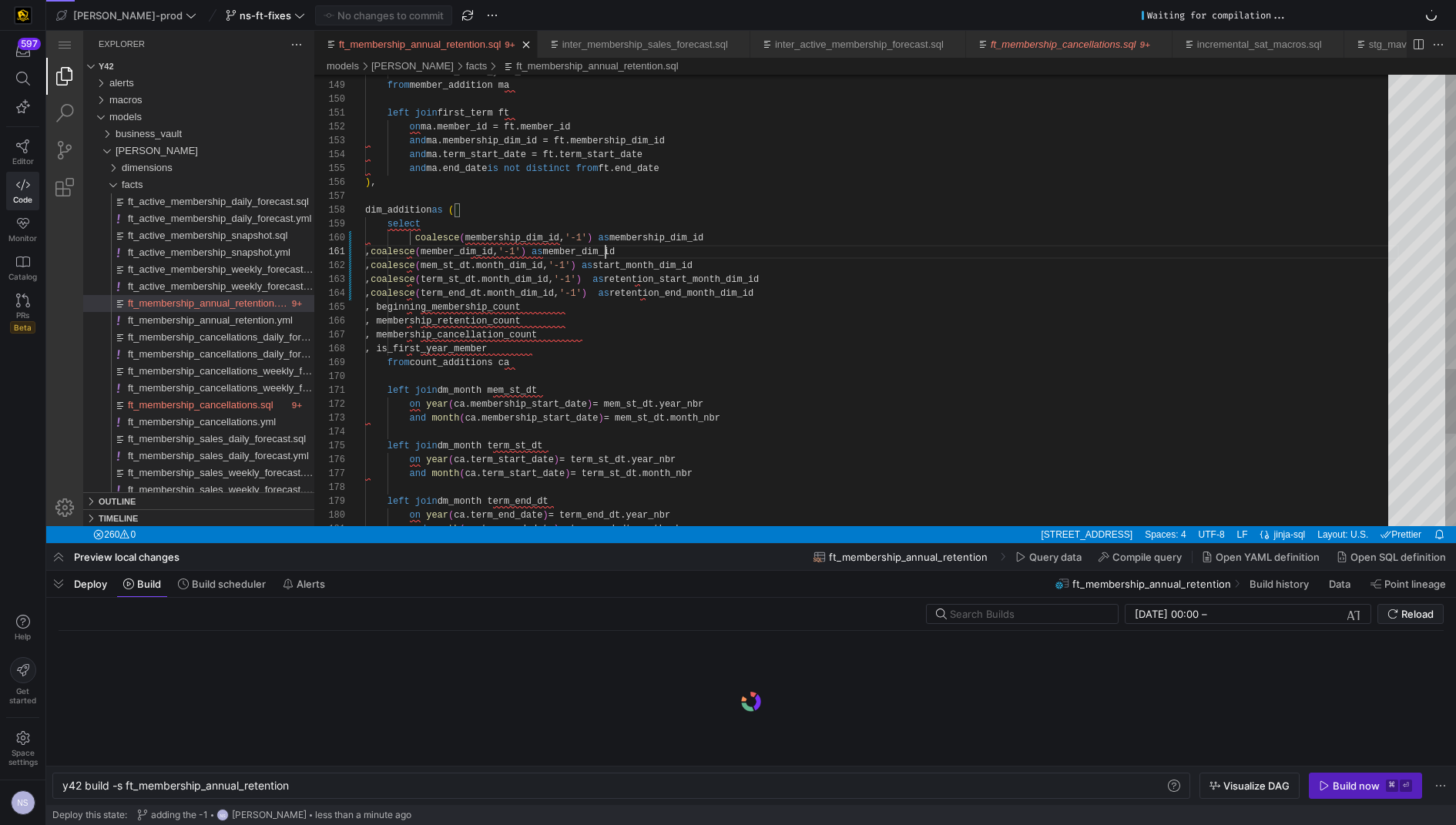
scroll to position [0, 228]
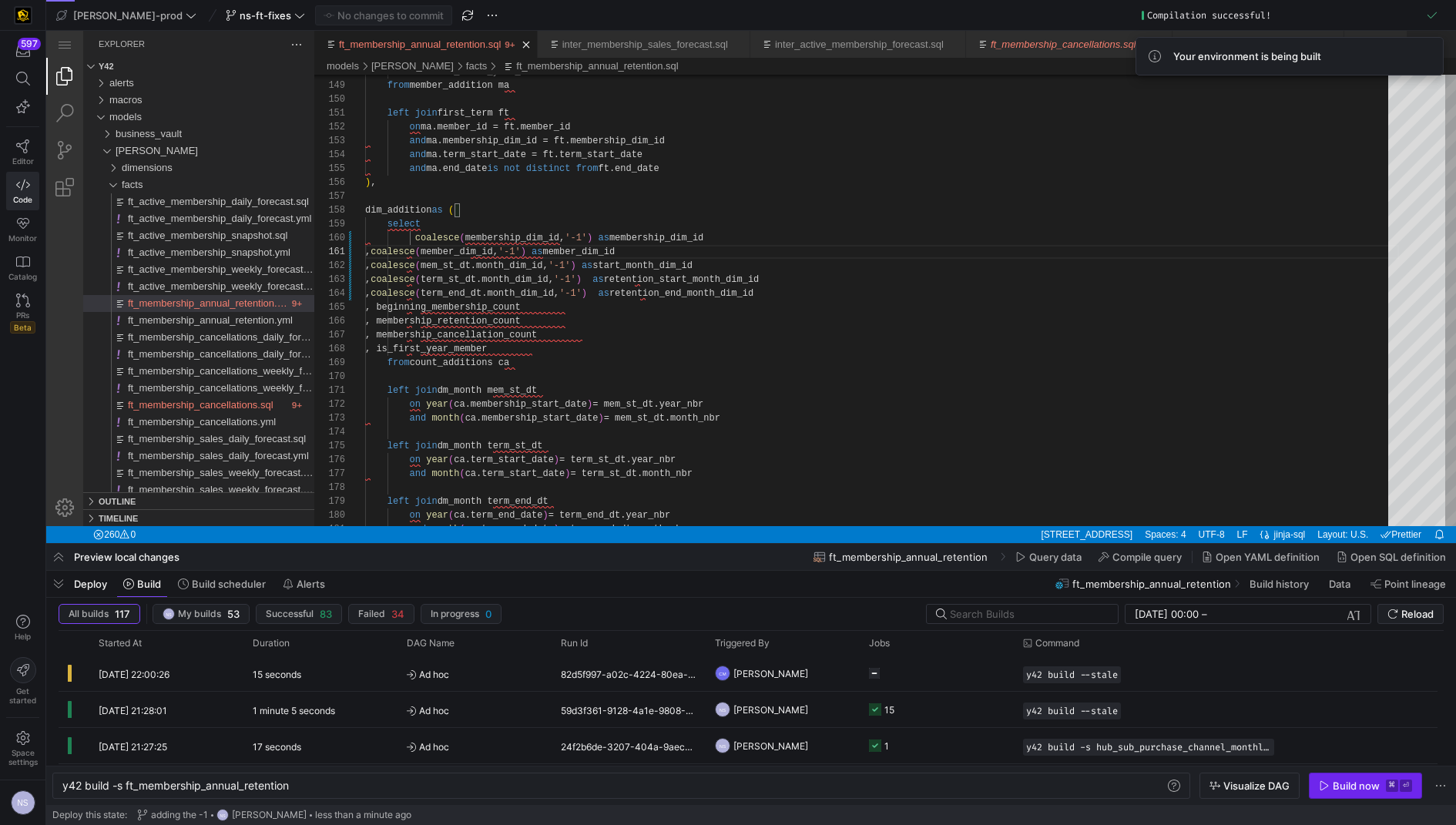
click at [1341, 790] on div "Build now" at bounding box center [1356, 786] width 47 height 13
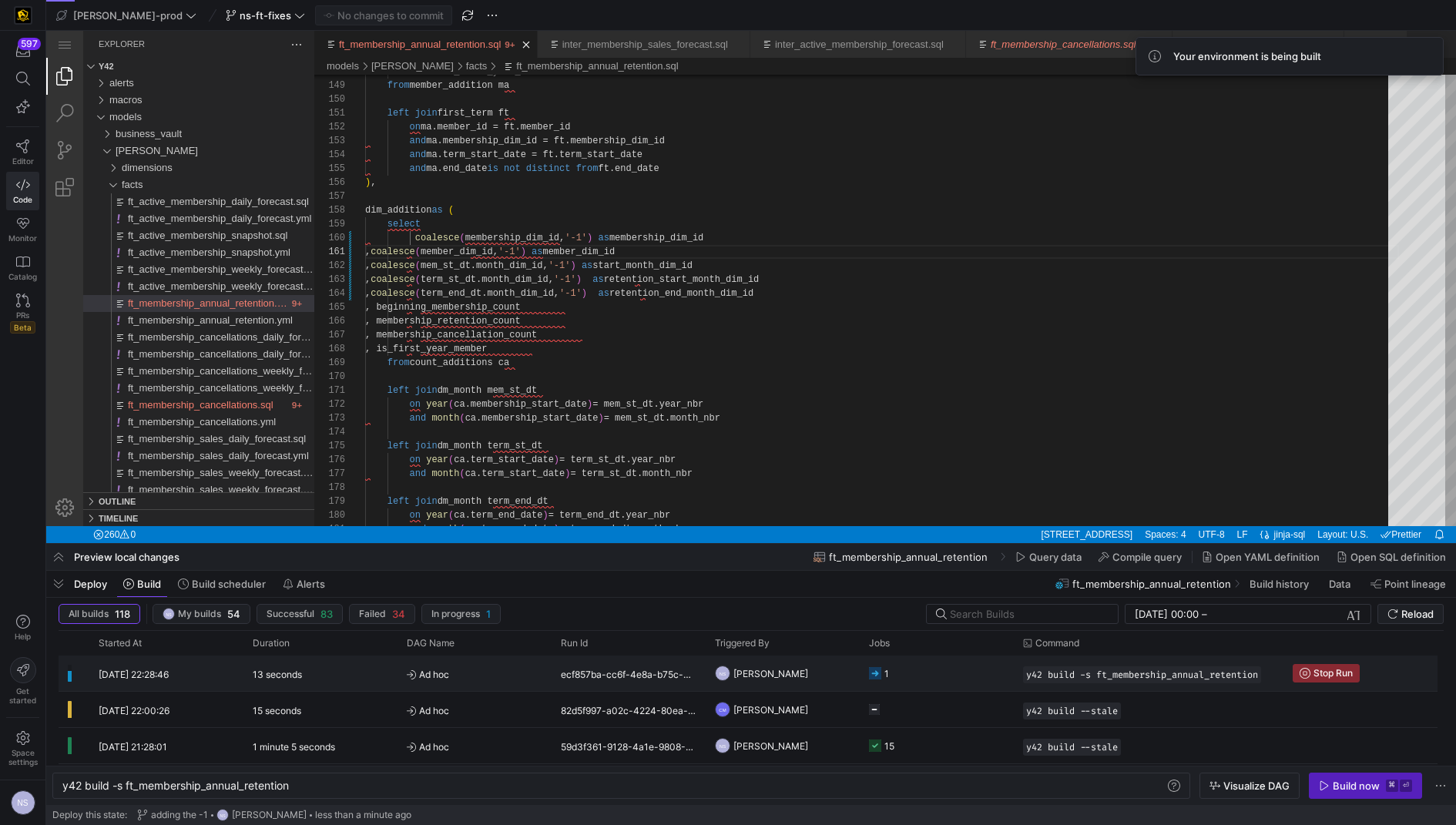
click at [705, 675] on div "NS [PERSON_NAME]" at bounding box center [782, 673] width 154 height 35
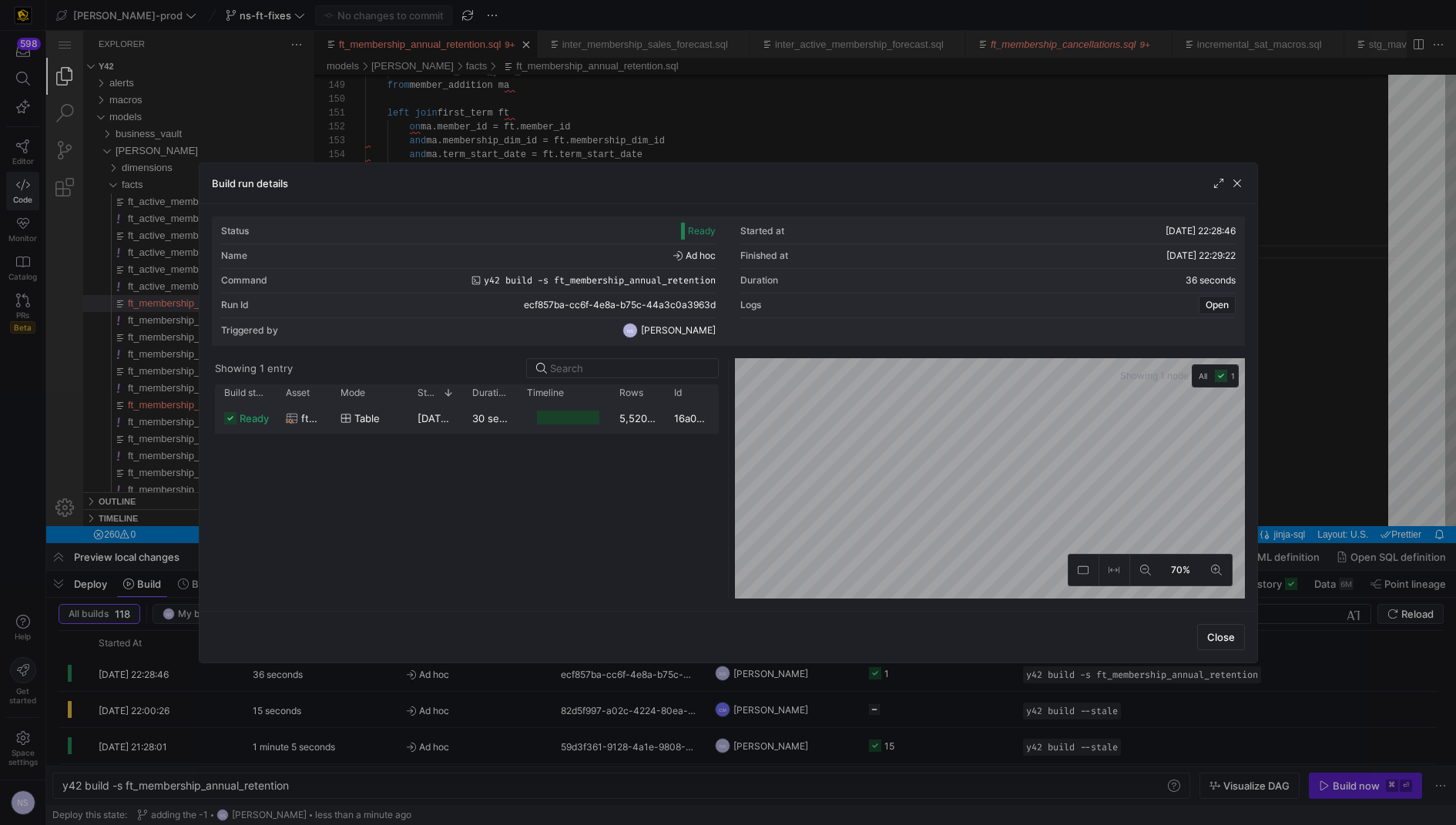
click at [532, 426] on y42-job-duration-timeline-cell-renderer "Press SPACE to select this row." at bounding box center [563, 417] width 73 height 28
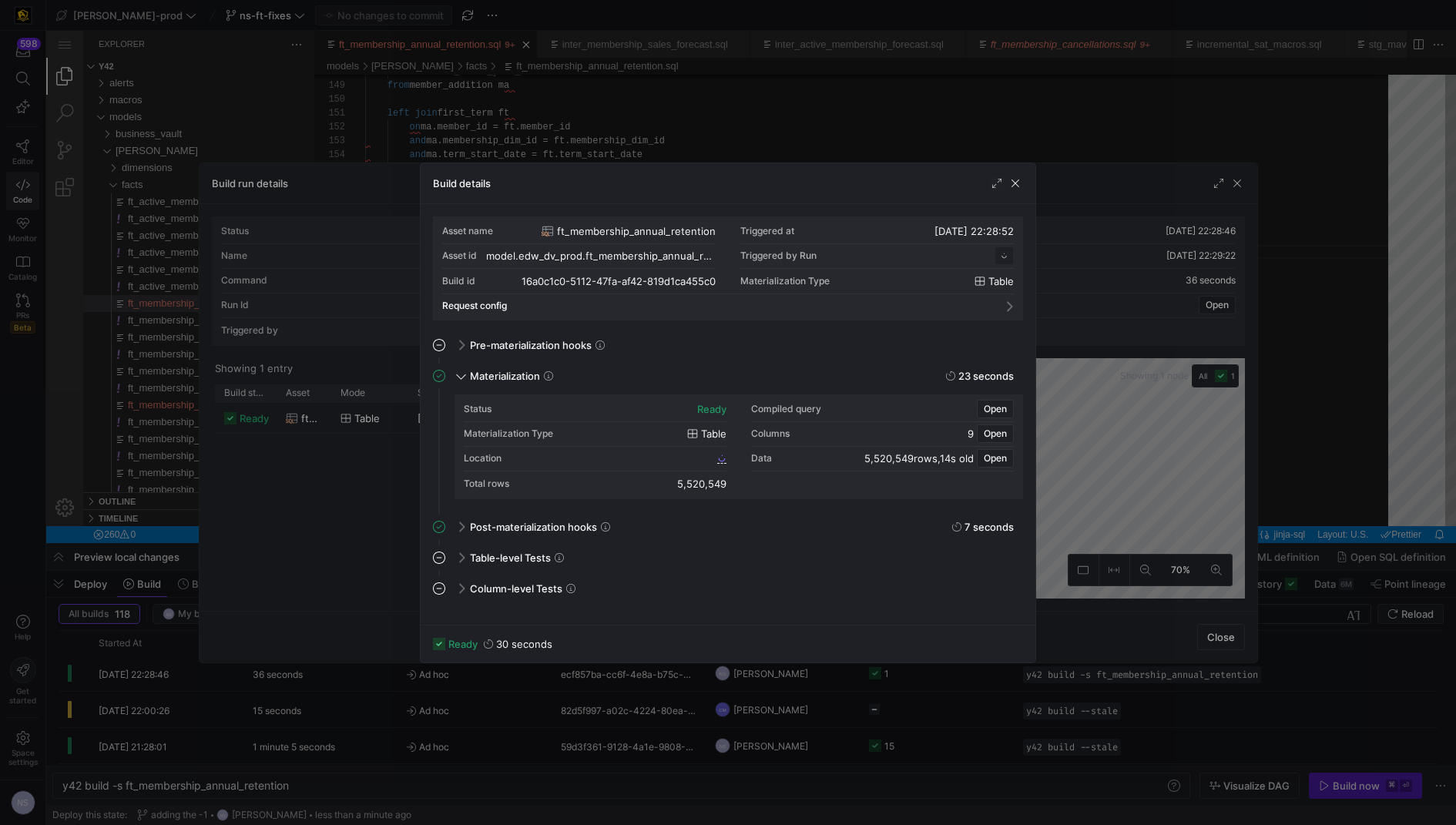
scroll to position [138, 0]
click at [706, 459] on span "16a0c1c0_5112_47fa_af42_819d1ca455c0" at bounding box center [624, 458] width 179 height 11
click at [1204, 416] on div at bounding box center [728, 412] width 1456 height 825
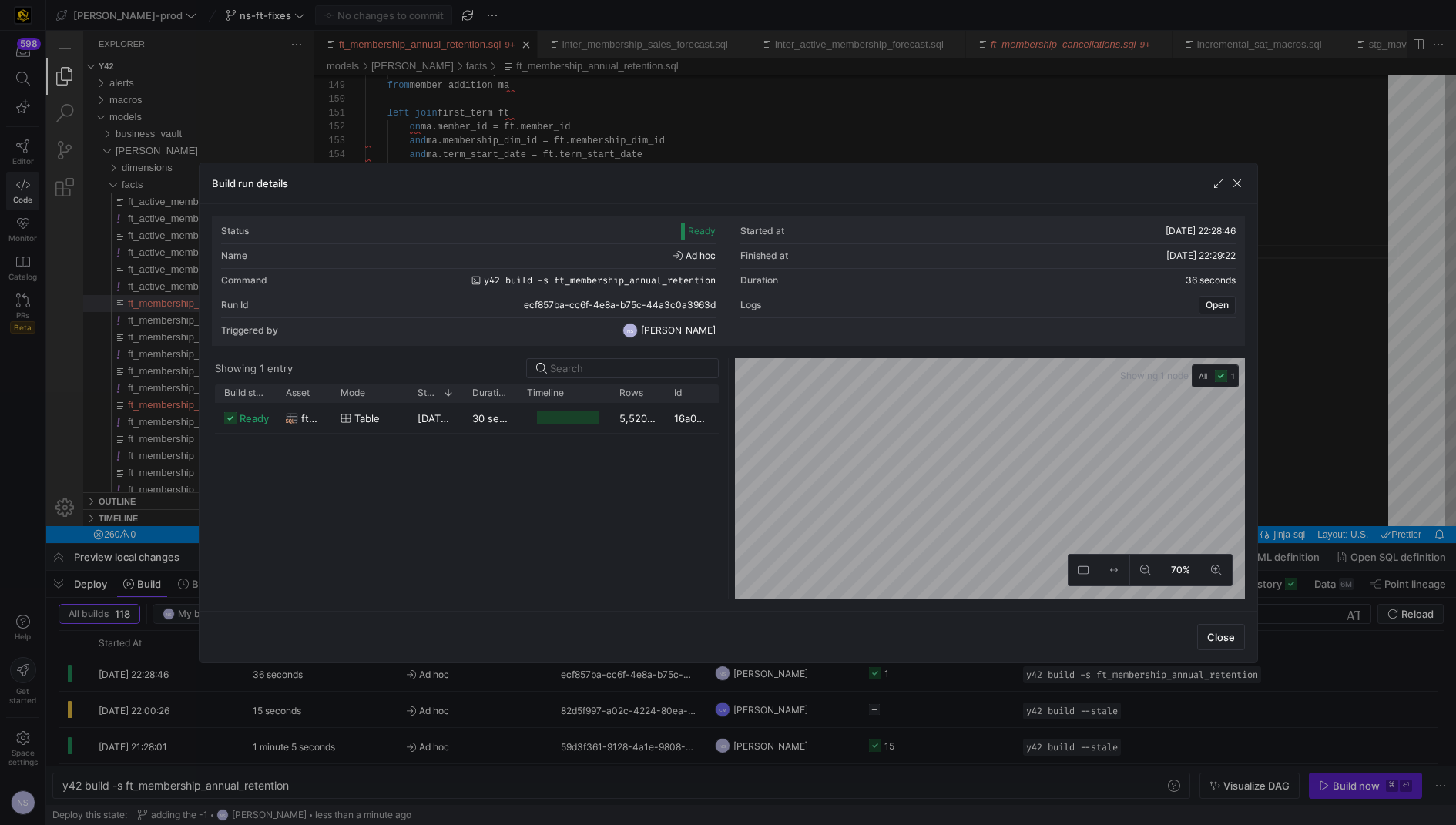
click at [1291, 402] on div at bounding box center [728, 412] width 1456 height 825
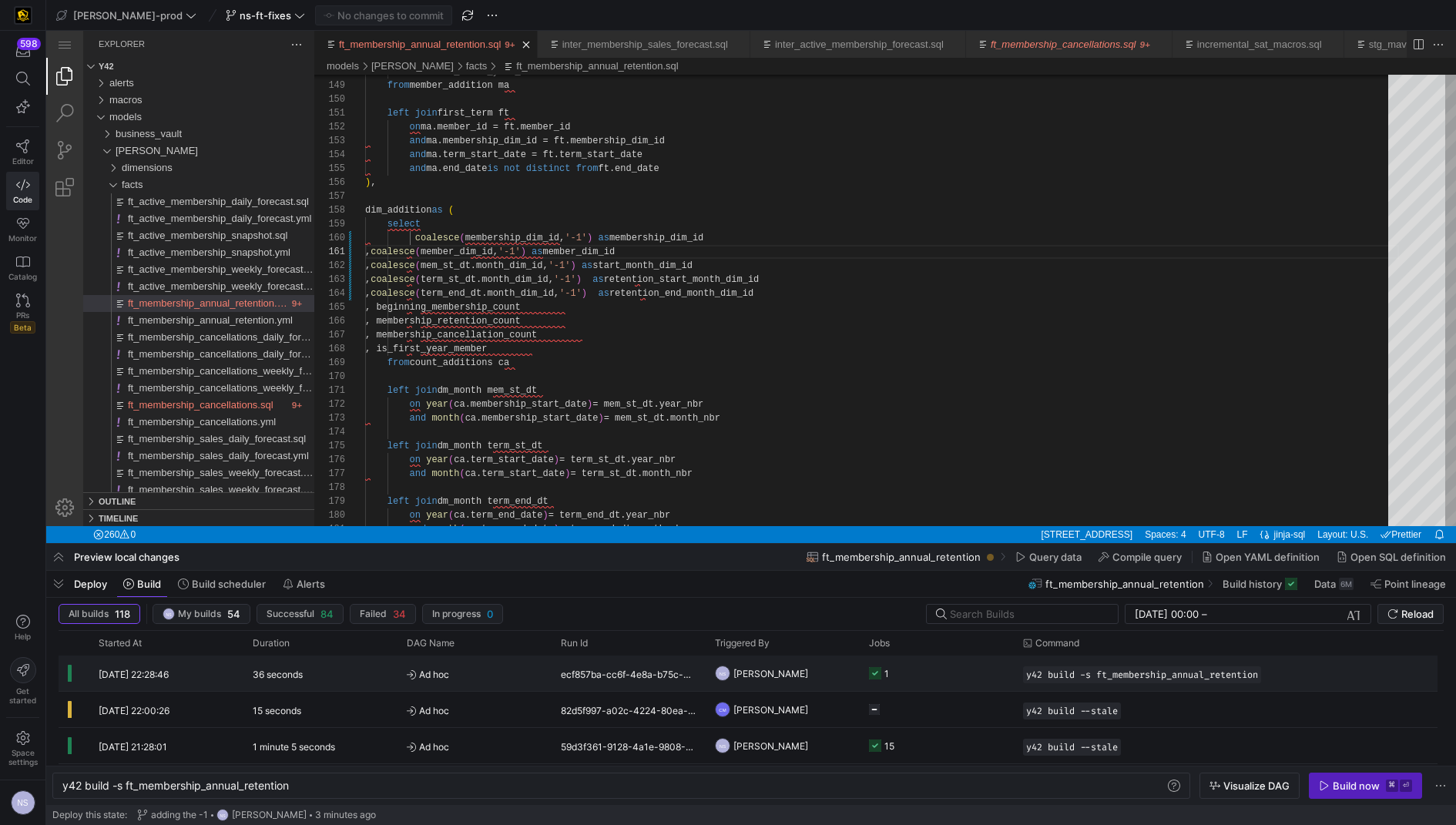
click at [932, 680] on y42-job-status-cell-renderer "1" at bounding box center [937, 673] width 135 height 34
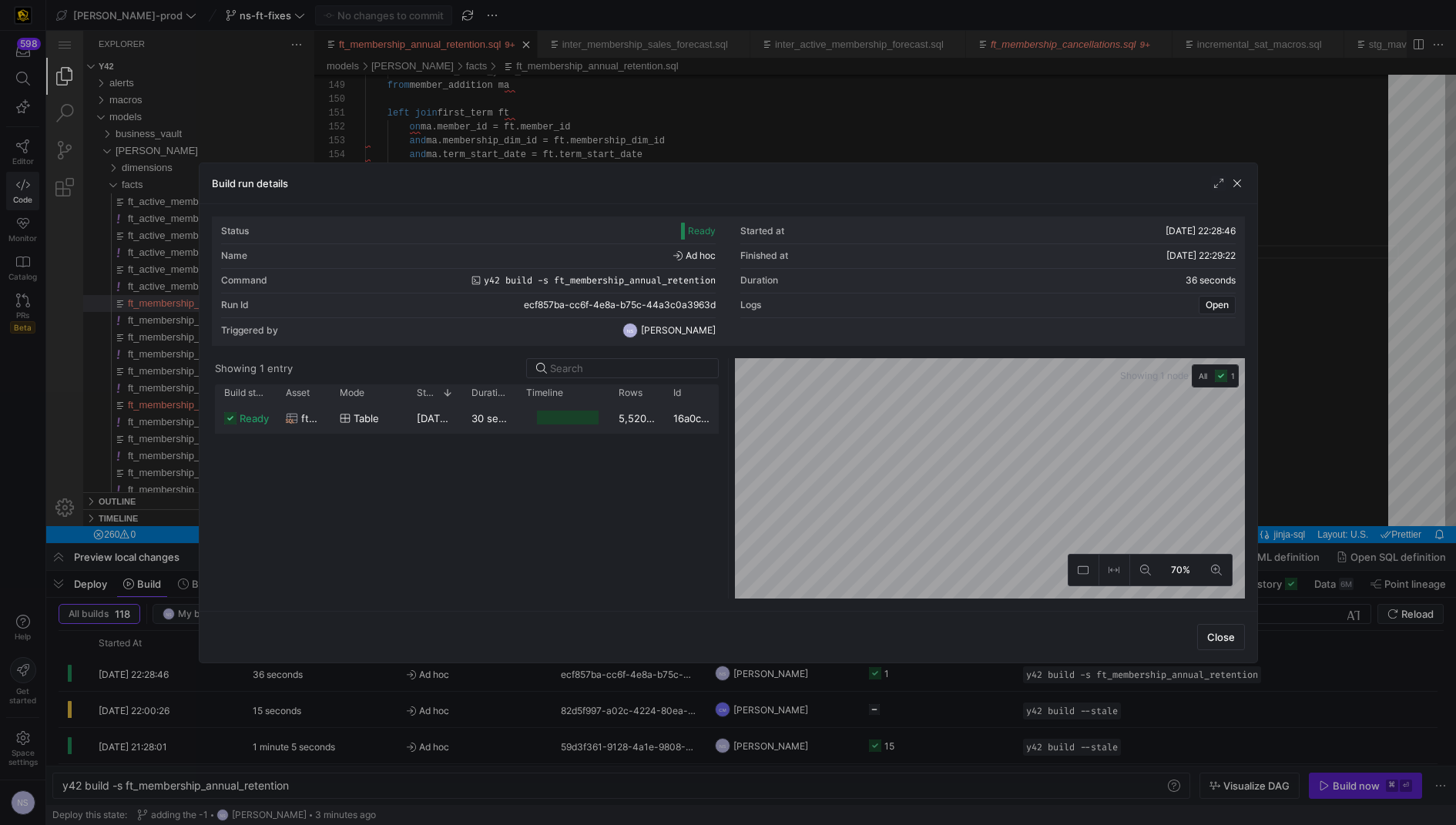
click at [582, 416] on div at bounding box center [568, 417] width 63 height 15
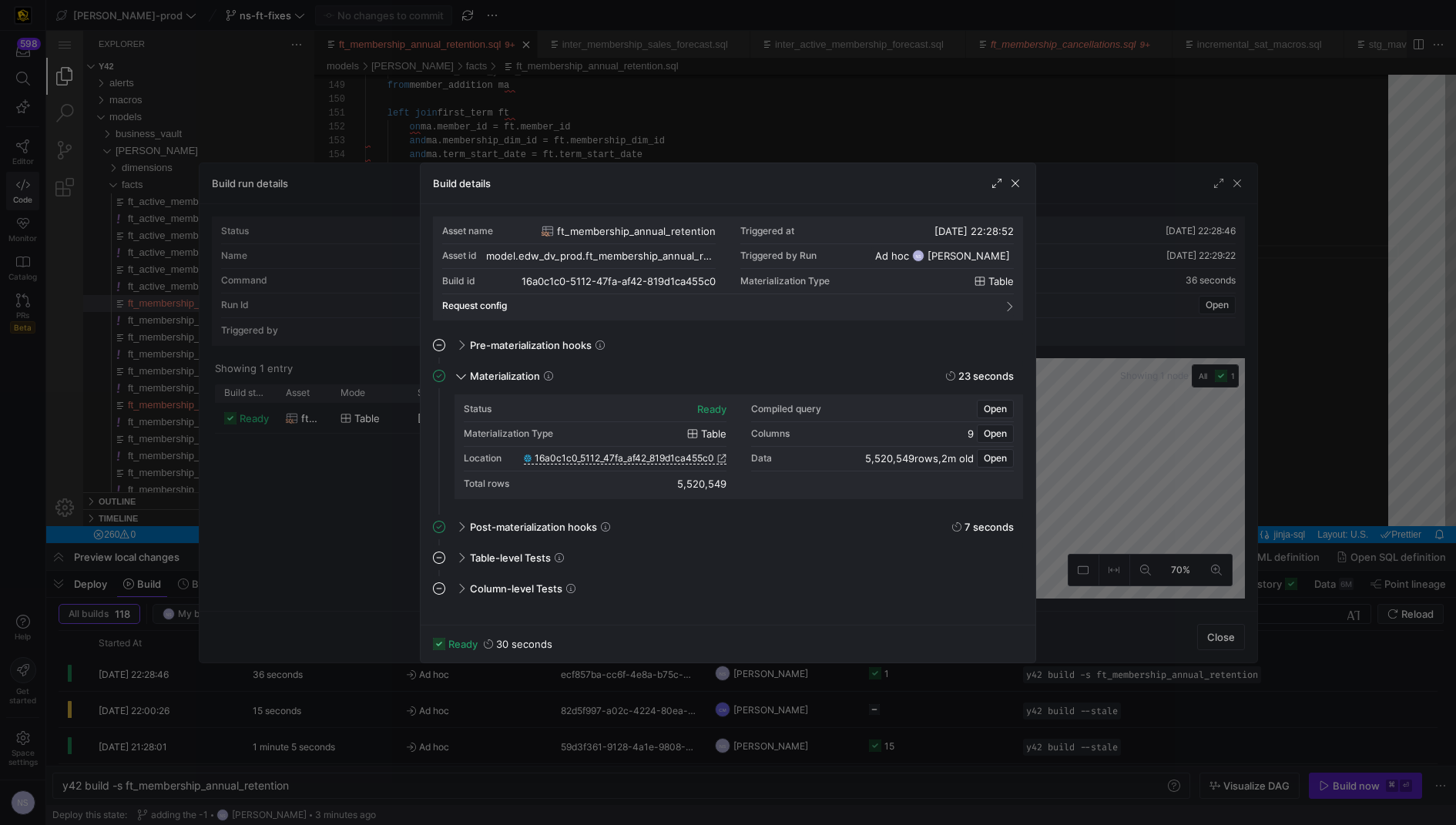
click at [695, 454] on span "16a0c1c0_5112_47fa_af42_819d1ca455c0" at bounding box center [624, 458] width 179 height 11
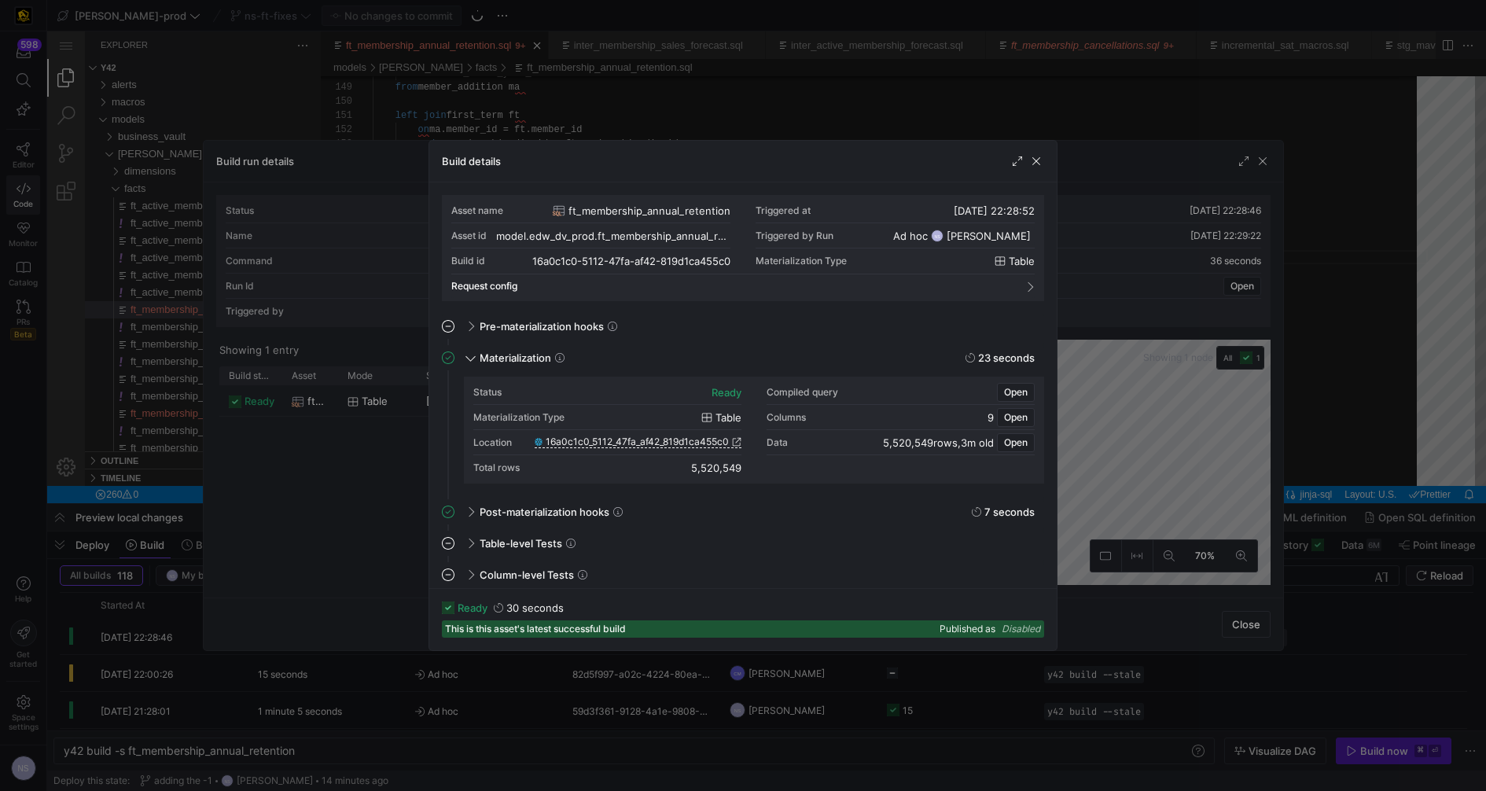
click at [1204, 234] on div at bounding box center [743, 395] width 1486 height 791
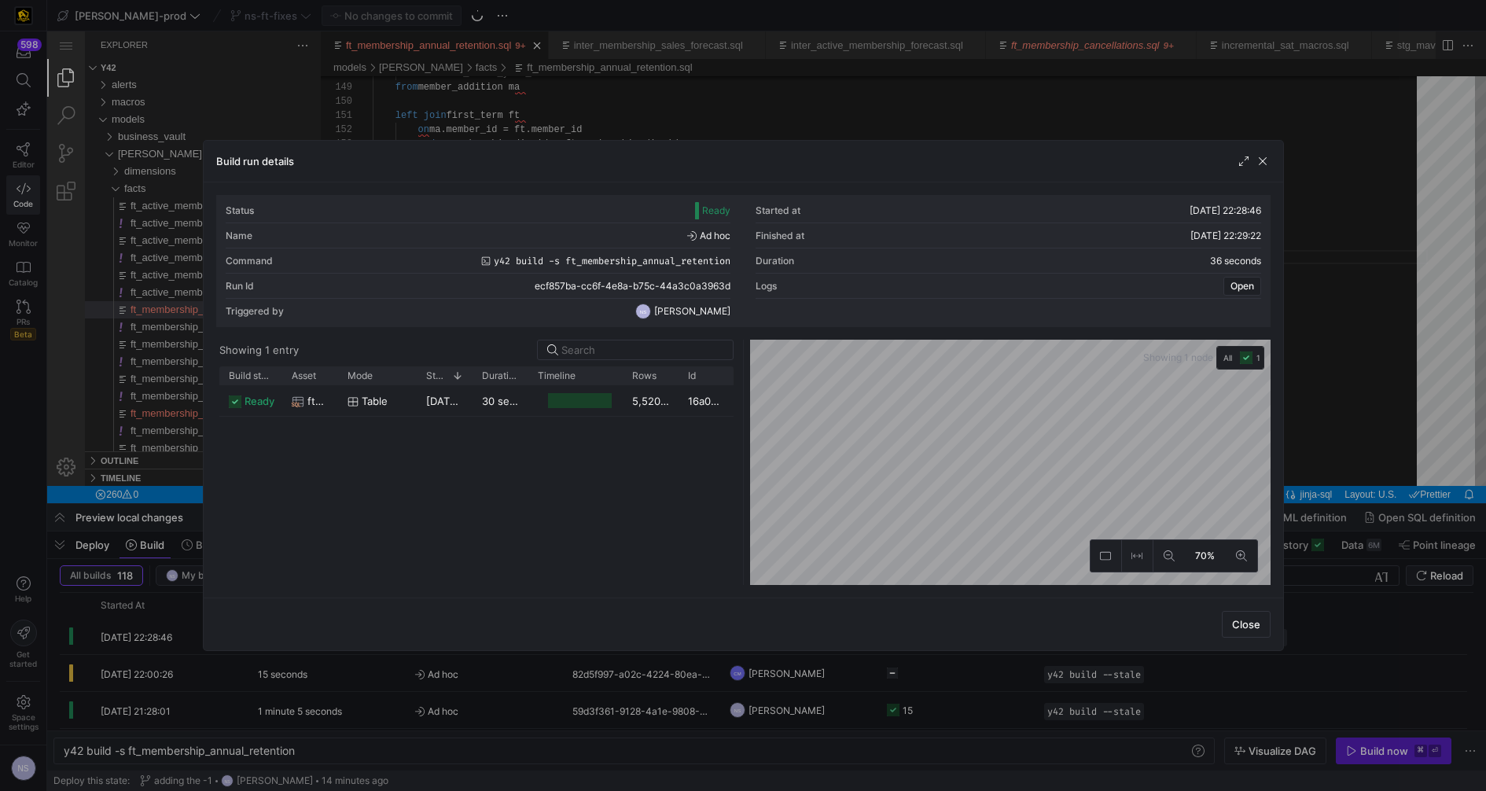
click at [1343, 249] on div at bounding box center [743, 395] width 1486 height 791
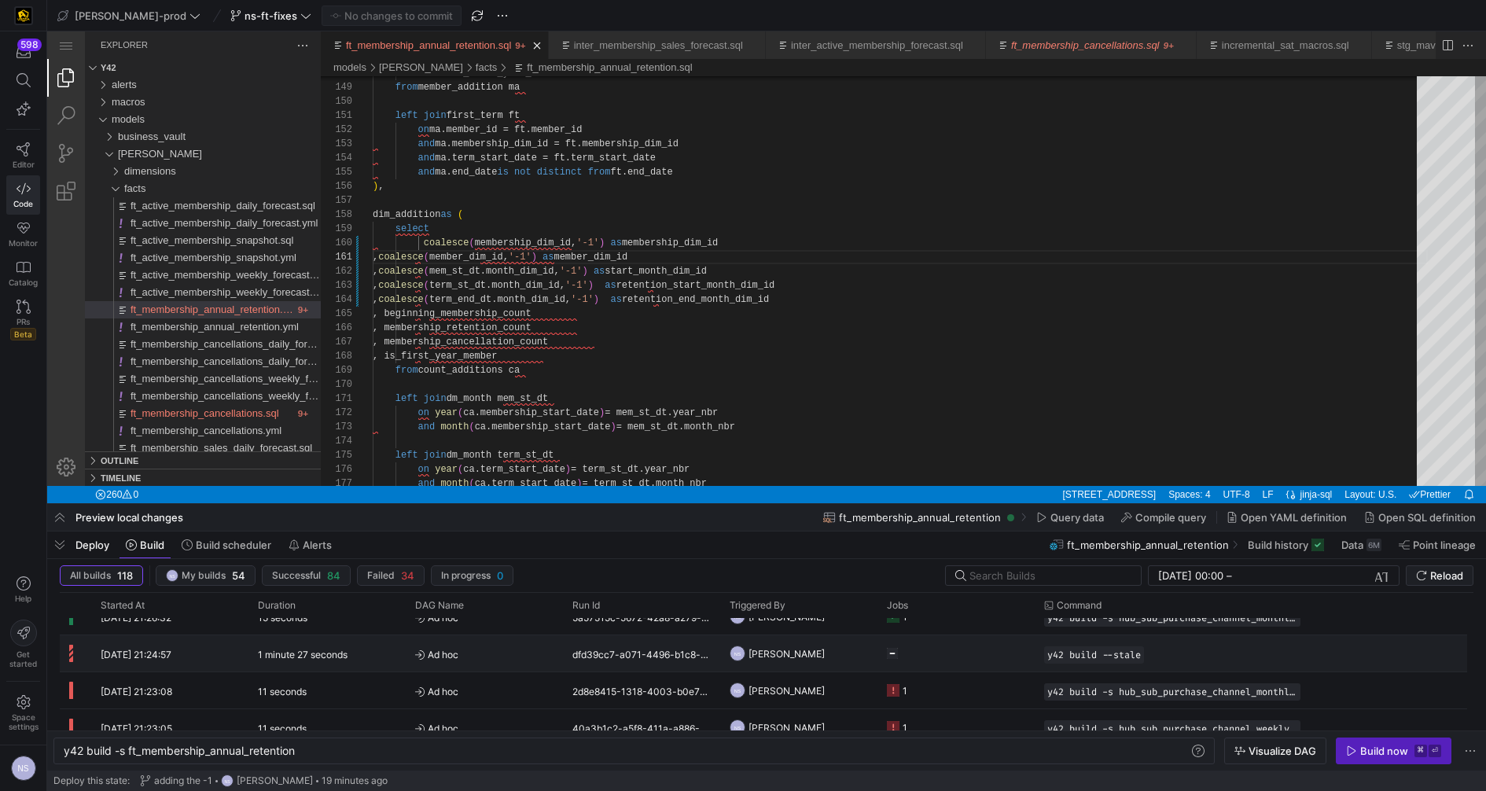
scroll to position [252, 0]
click at [959, 651] on y42-job-status-cell-renderer "256" at bounding box center [956, 655] width 138 height 35
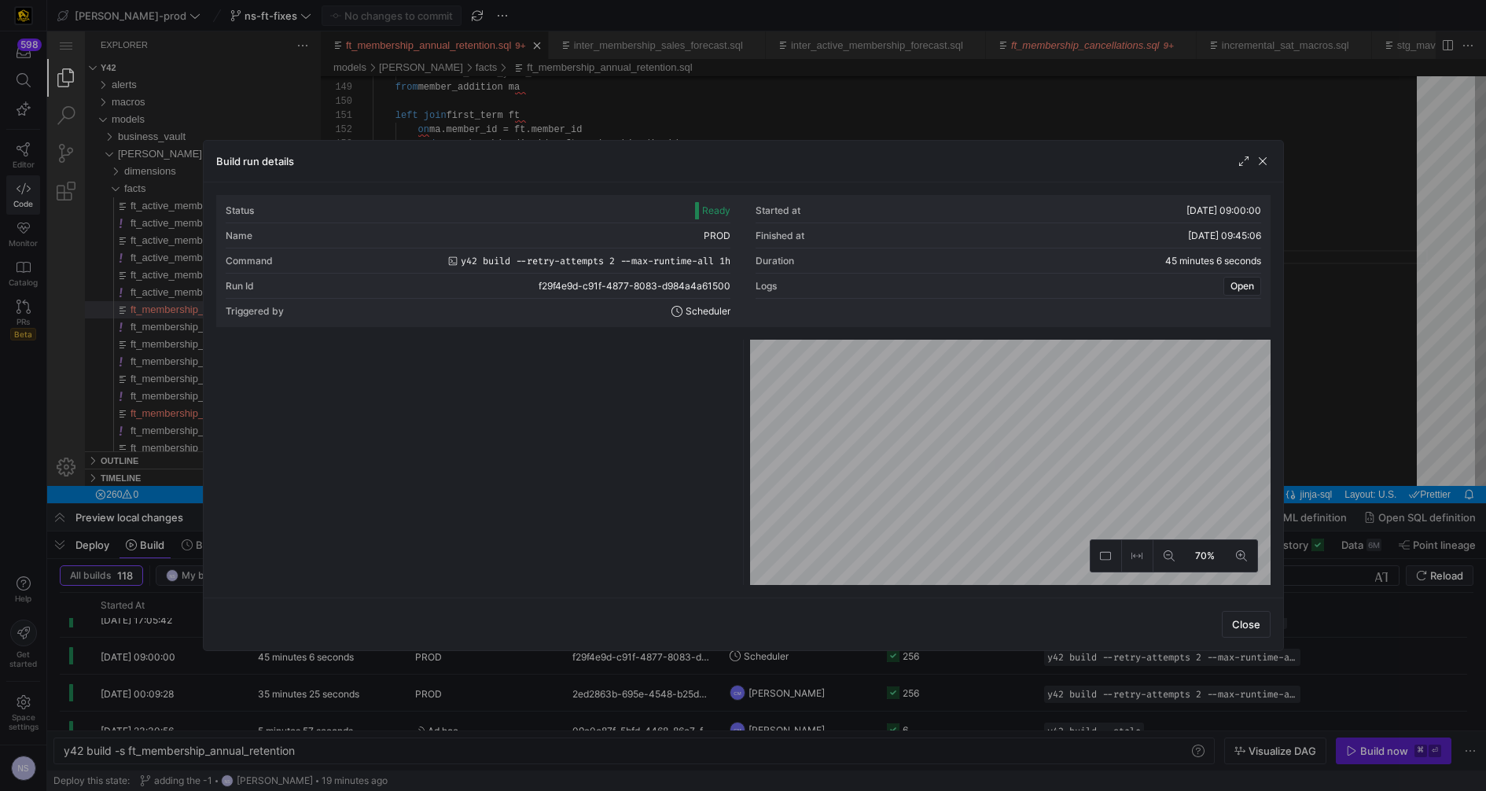
click at [630, 354] on y42-logo-loader at bounding box center [476, 465] width 514 height 239
click at [635, 345] on input at bounding box center [642, 350] width 162 height 13
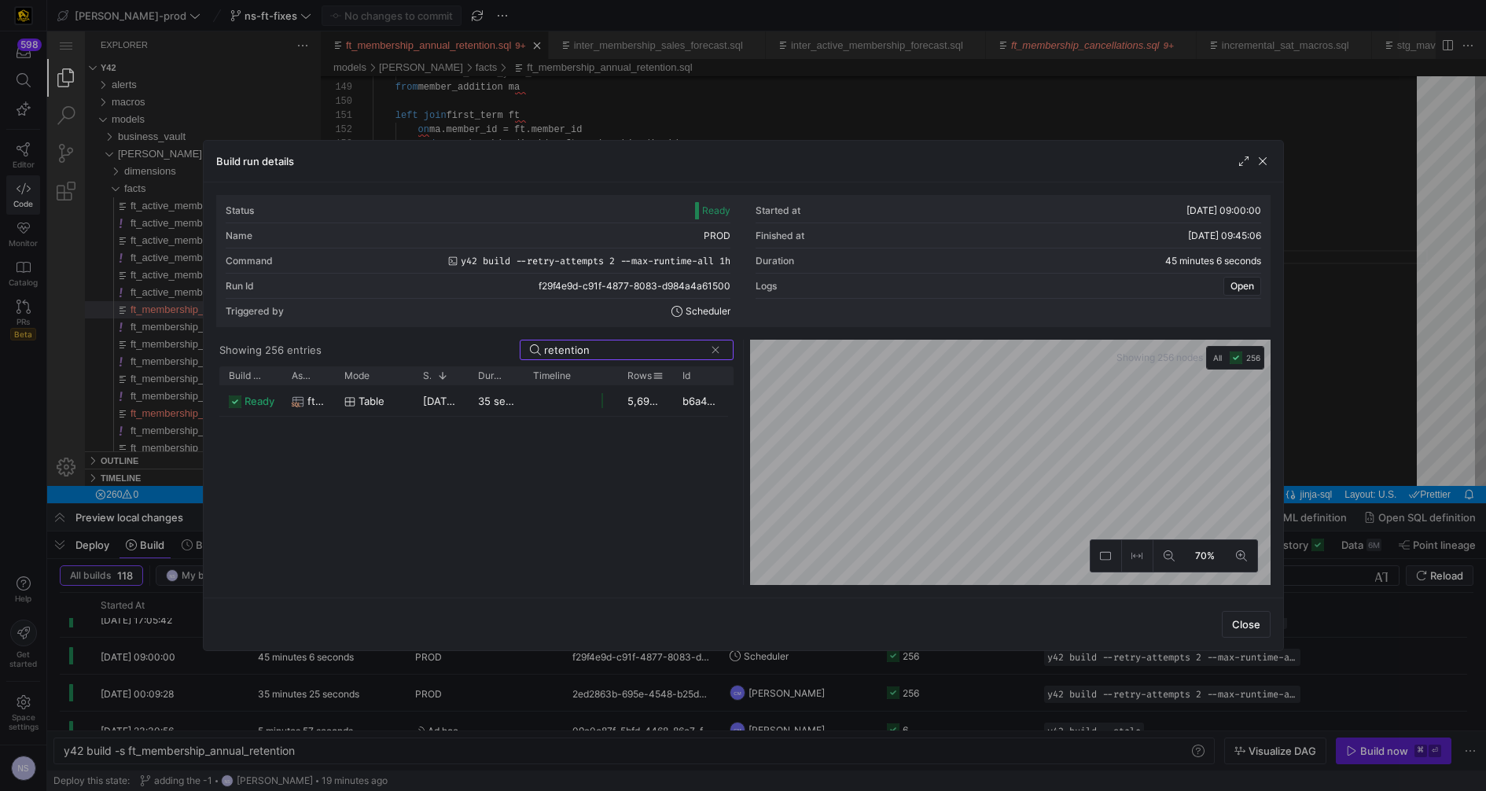
type input "retention"
click at [602, 412] on y42-job-duration-timeline-cell-renderer at bounding box center [570, 400] width 75 height 29
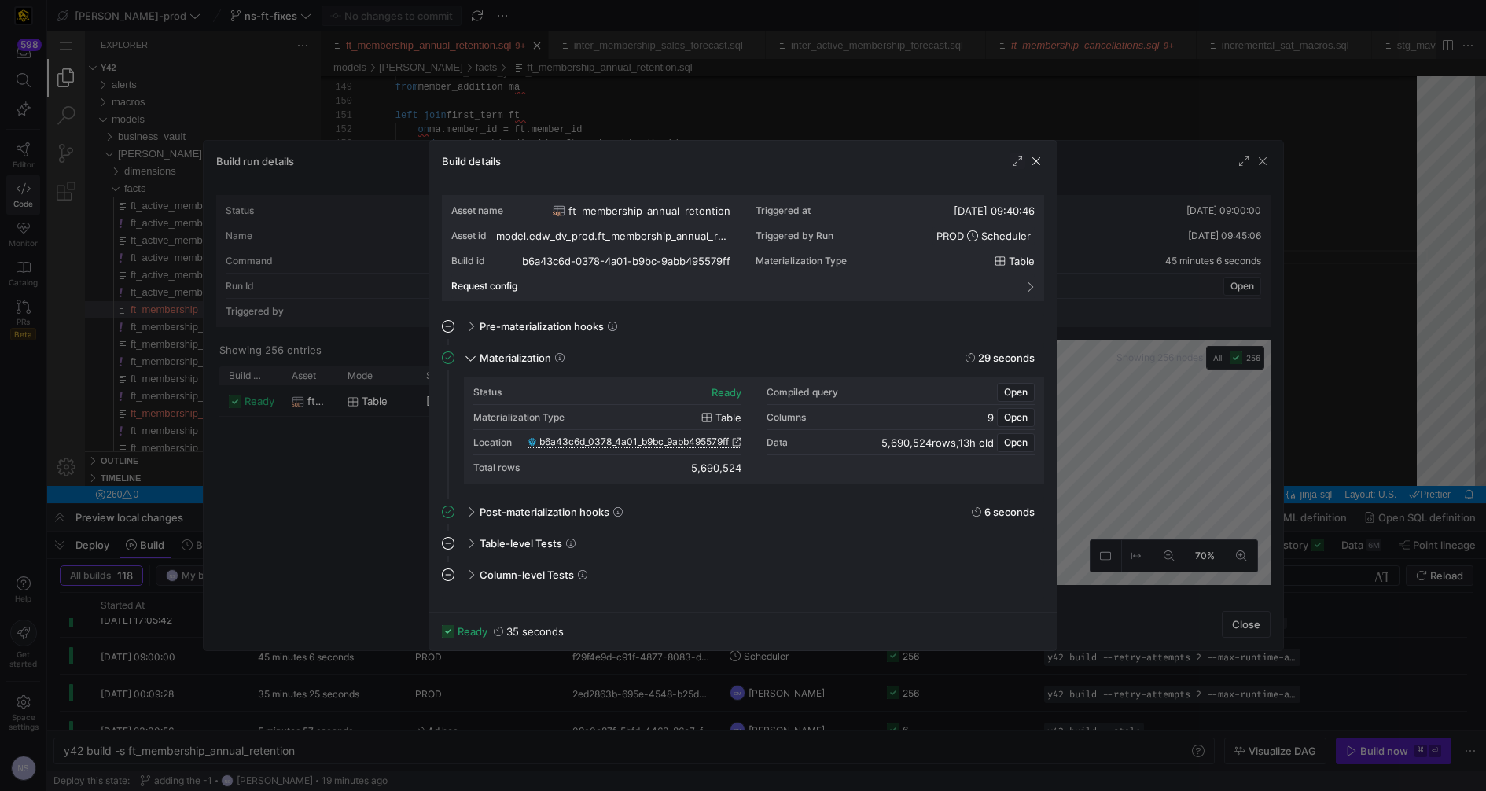
click at [740, 439] on icon at bounding box center [736, 441] width 9 height 9
click at [1185, 310] on div at bounding box center [743, 395] width 1486 height 791
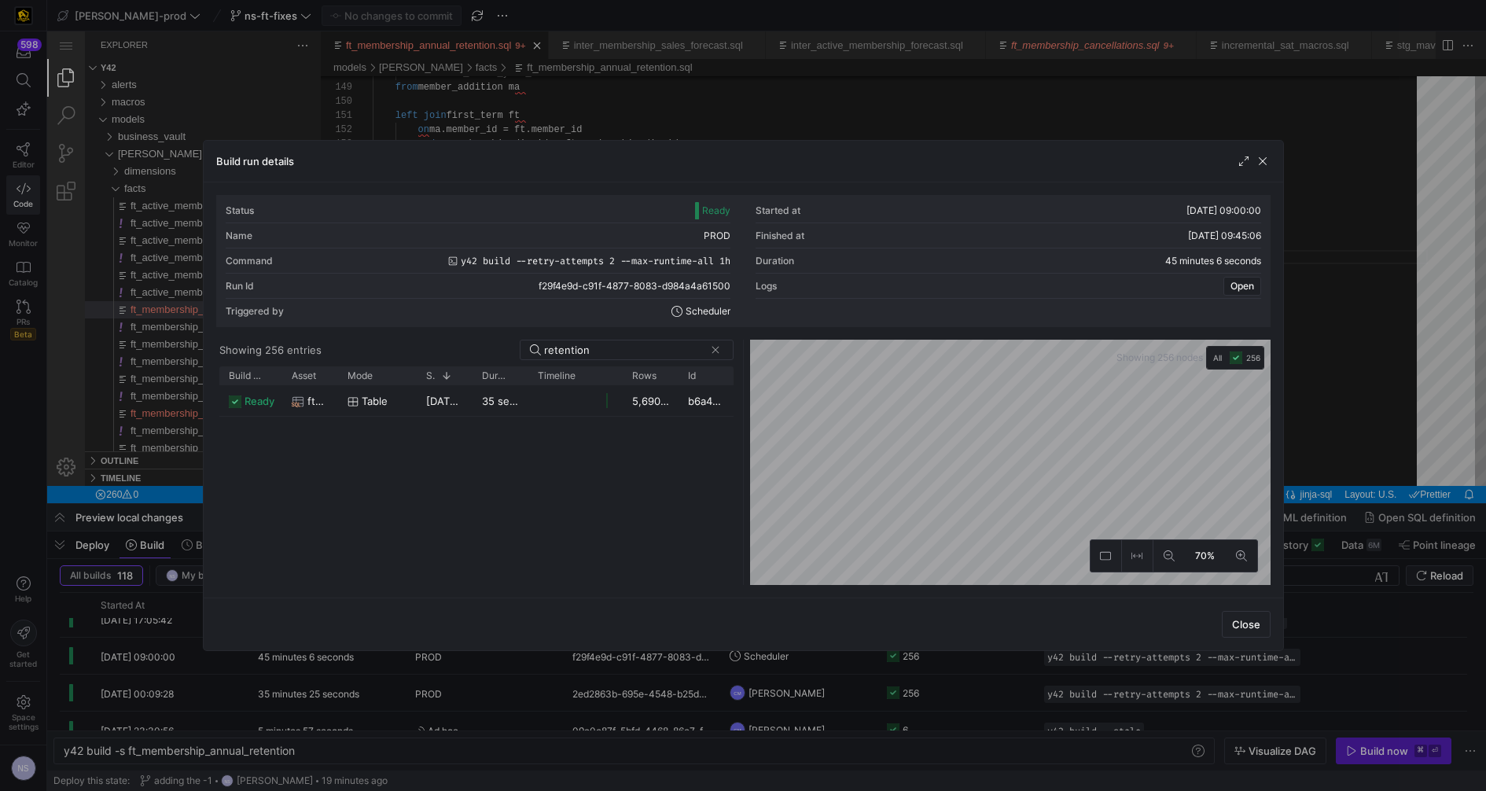
click at [1312, 310] on div at bounding box center [743, 395] width 1486 height 791
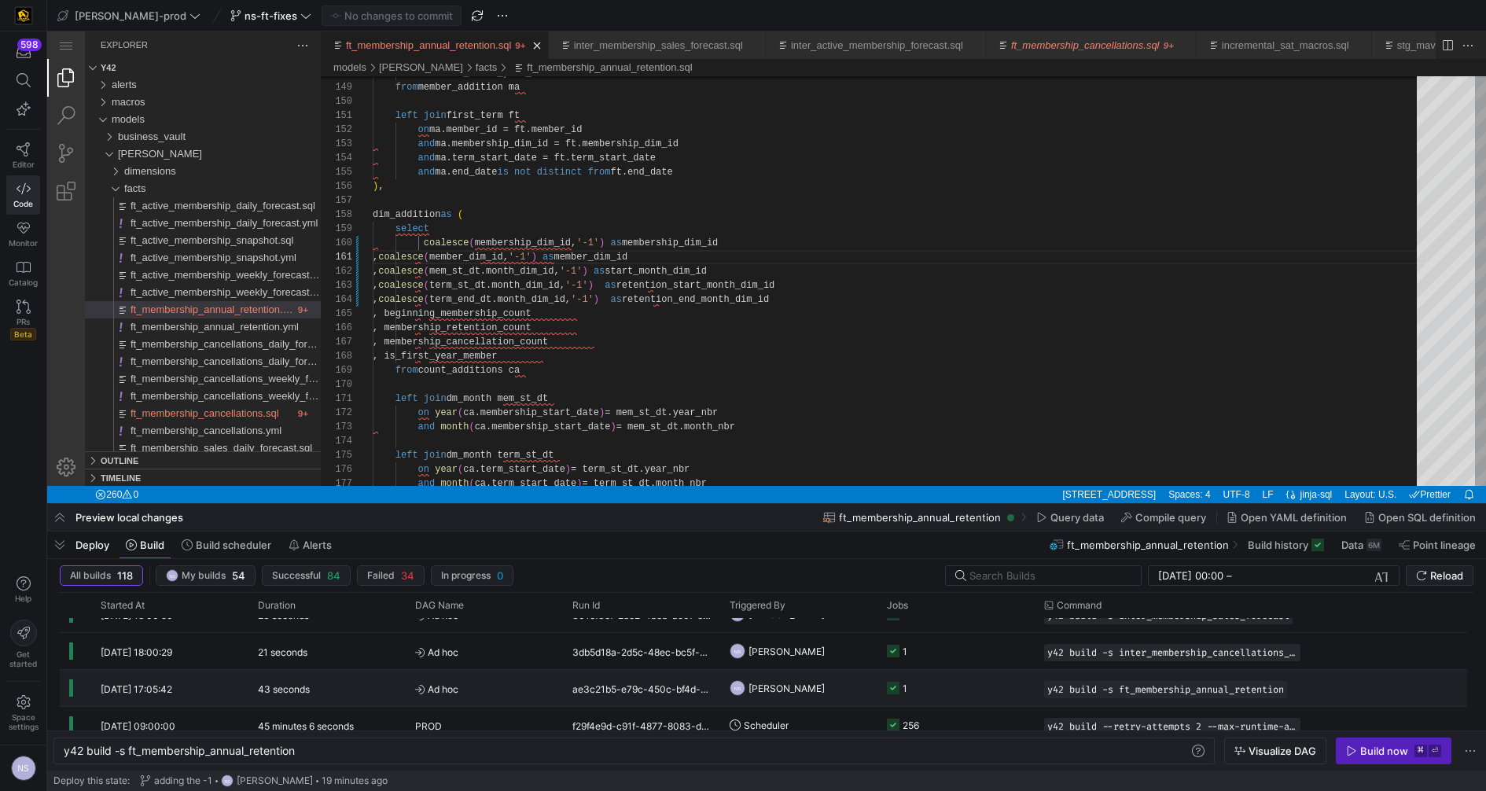
scroll to position [763, 0]
click at [991, 684] on y42-job-status-cell-renderer "1" at bounding box center [956, 685] width 138 height 35
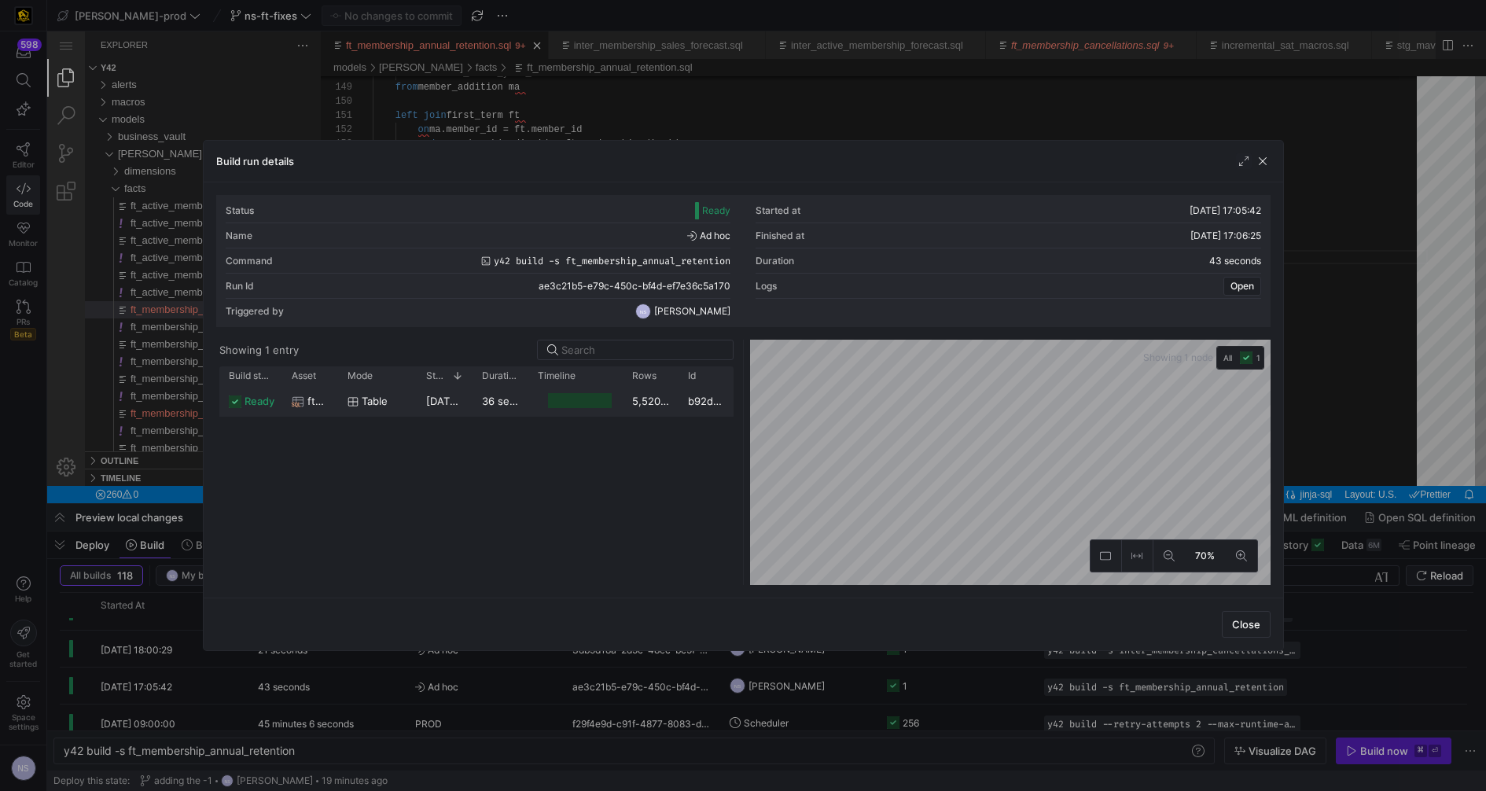
click at [608, 404] on div at bounding box center [580, 400] width 64 height 15
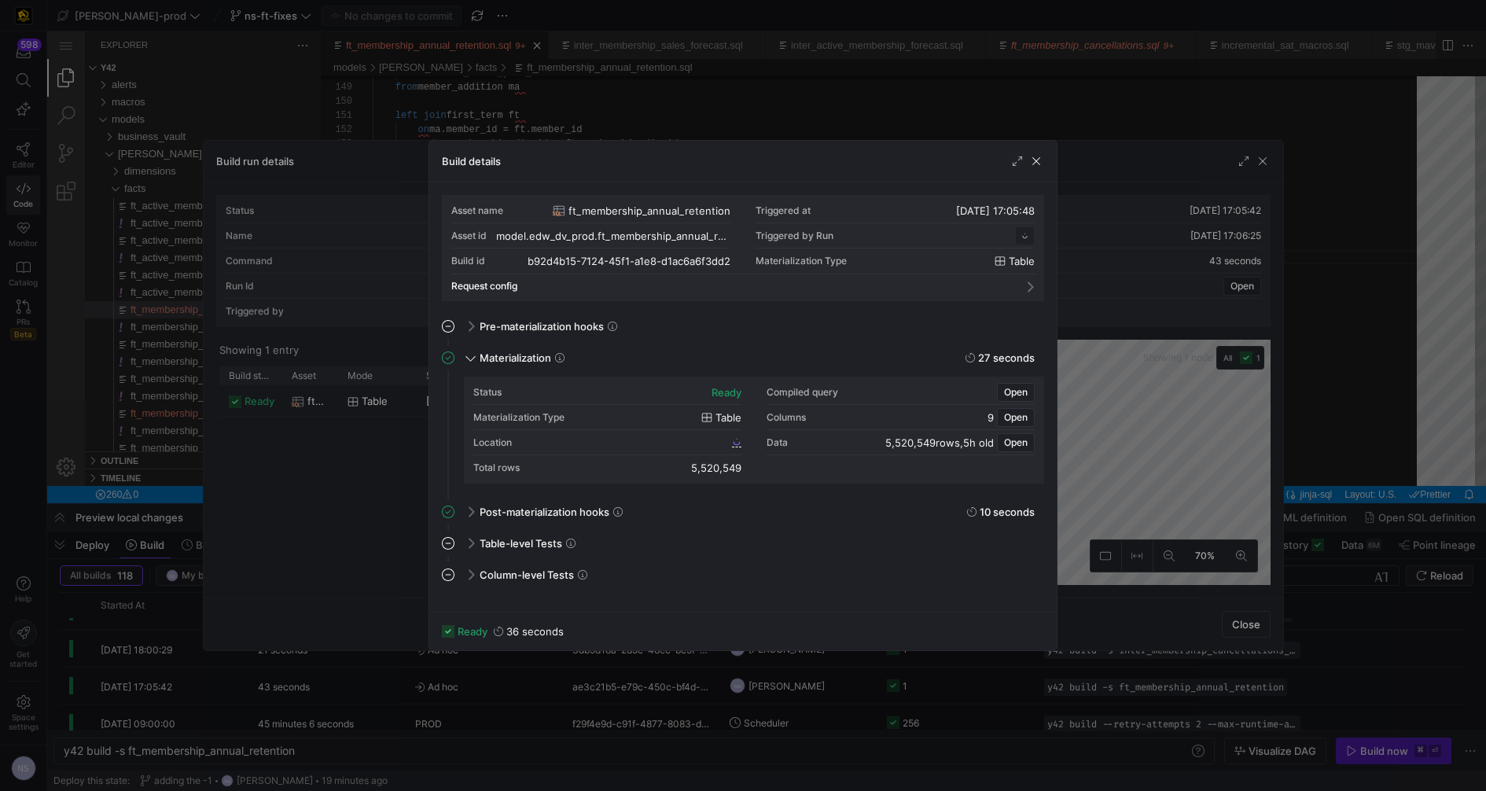
scroll to position [141, 0]
click at [721, 441] on span "b92d4b15_7124_45f1_a1e8_d1ac6a6f3dd2" at bounding box center [636, 441] width 186 height 11
click at [1159, 354] on div at bounding box center [743, 395] width 1486 height 791
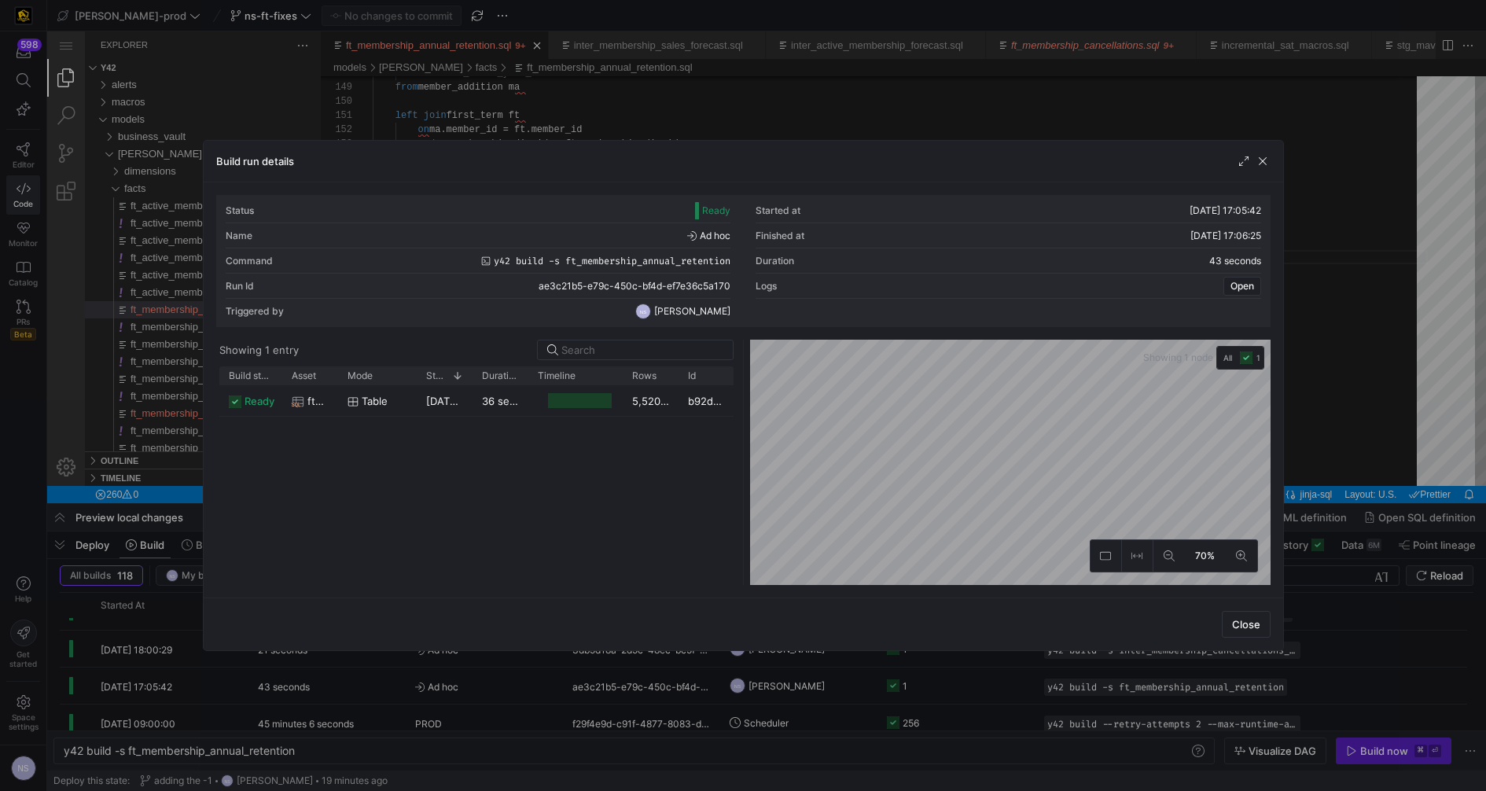
click at [1314, 359] on div at bounding box center [743, 395] width 1486 height 791
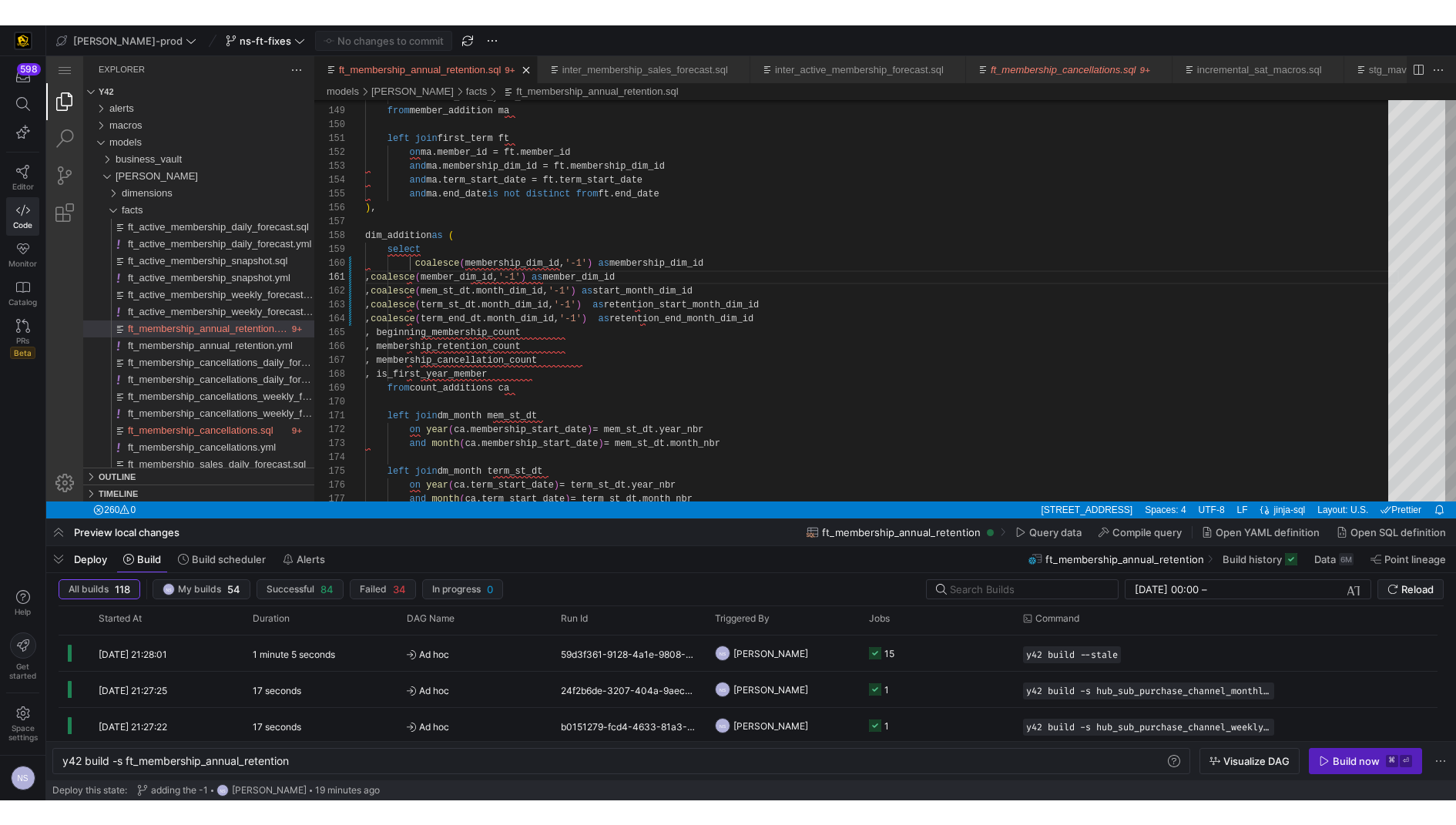
scroll to position [0, 0]
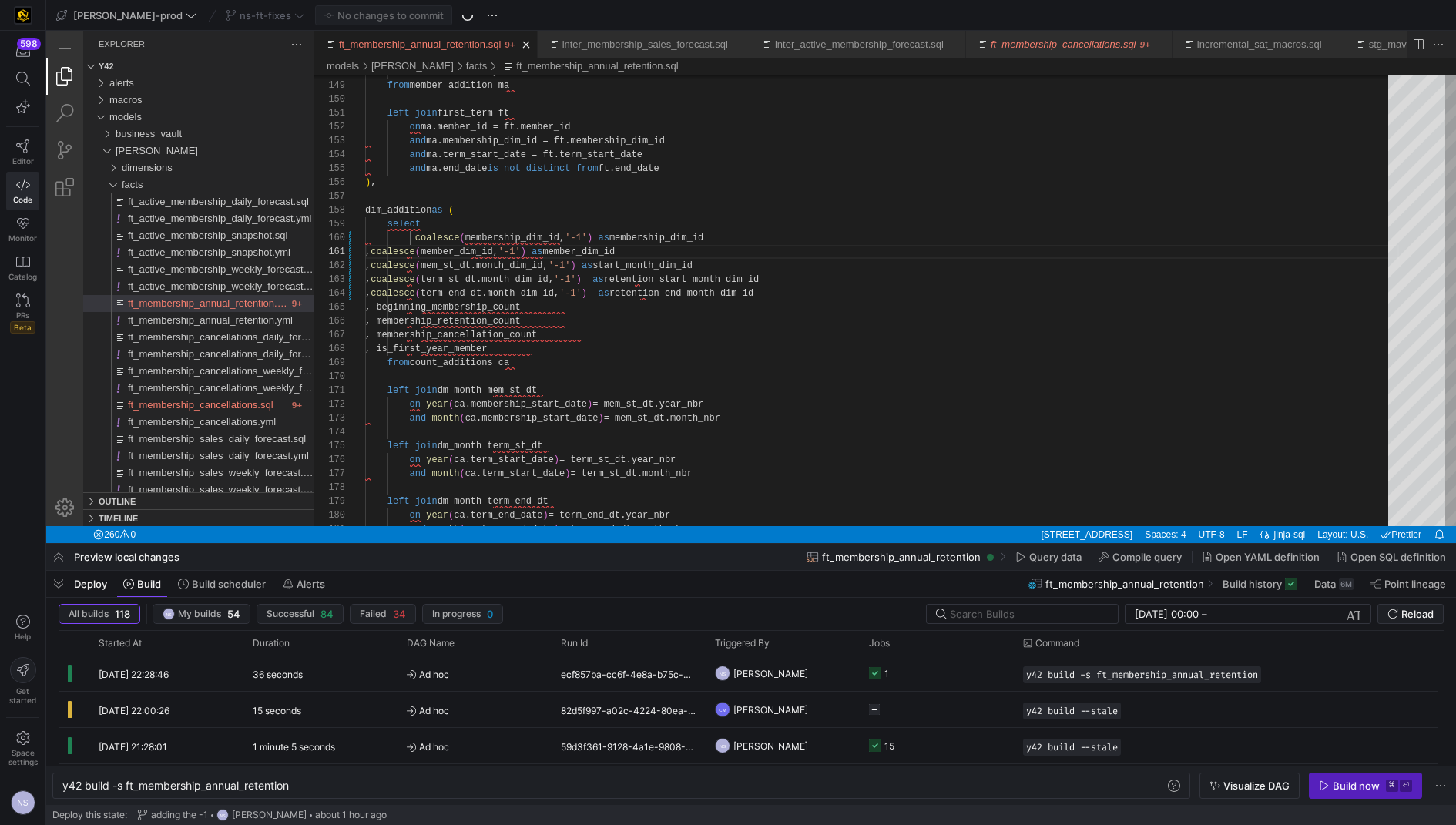
click at [236, 13] on div "ns-ft-fixes" at bounding box center [265, 16] width 87 height 20
click at [294, 12] on icon at bounding box center [299, 15] width 11 height 11
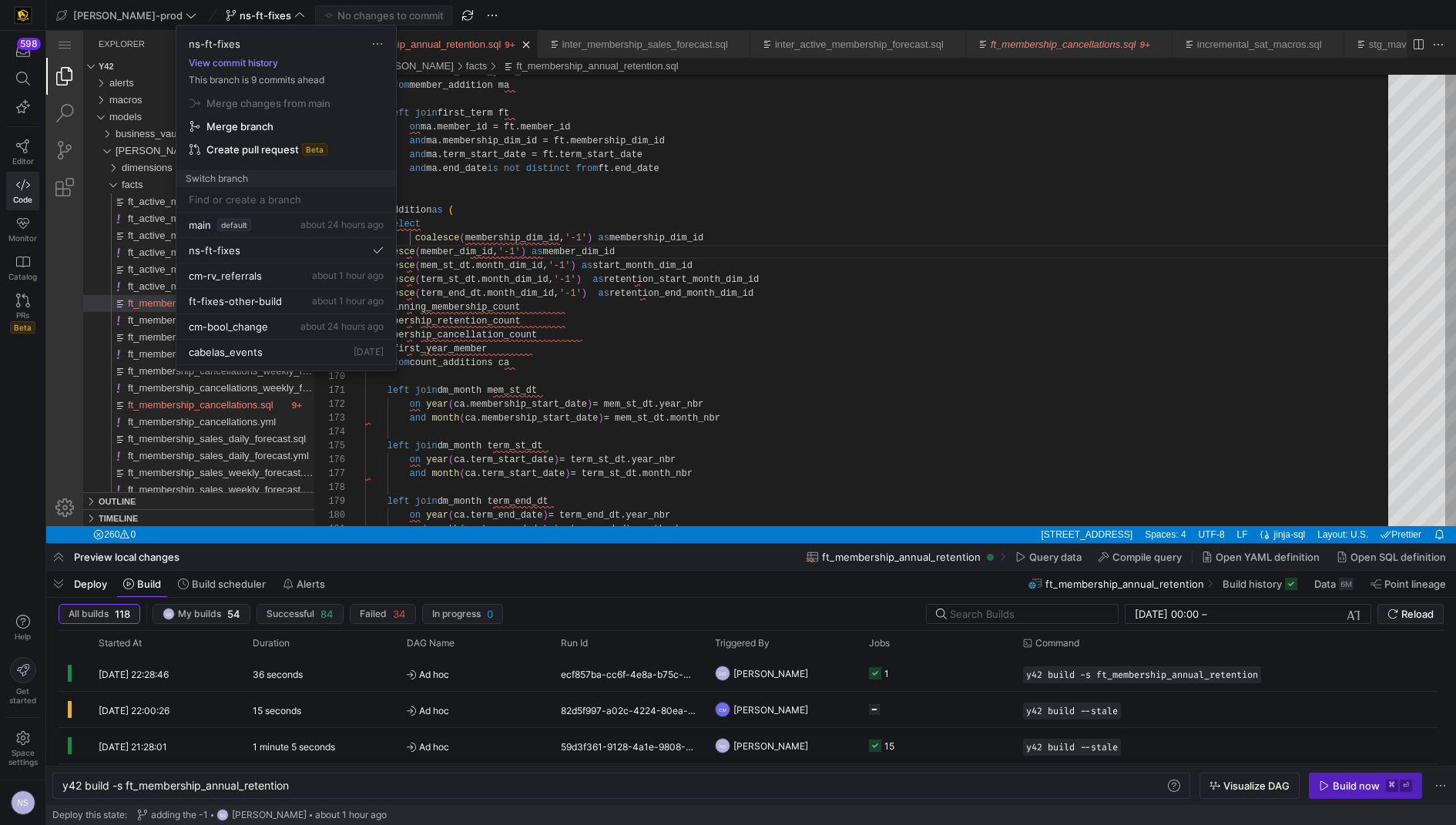
drag, startPoint x: 265, startPoint y: 84, endPoint x: 258, endPoint y: 64, distance: 21.2
click at [265, 83] on p "This branch is 9 commits ahead" at bounding box center [286, 79] width 219 height 11
click at [258, 63] on button "View commit history" at bounding box center [233, 63] width 114 height 11
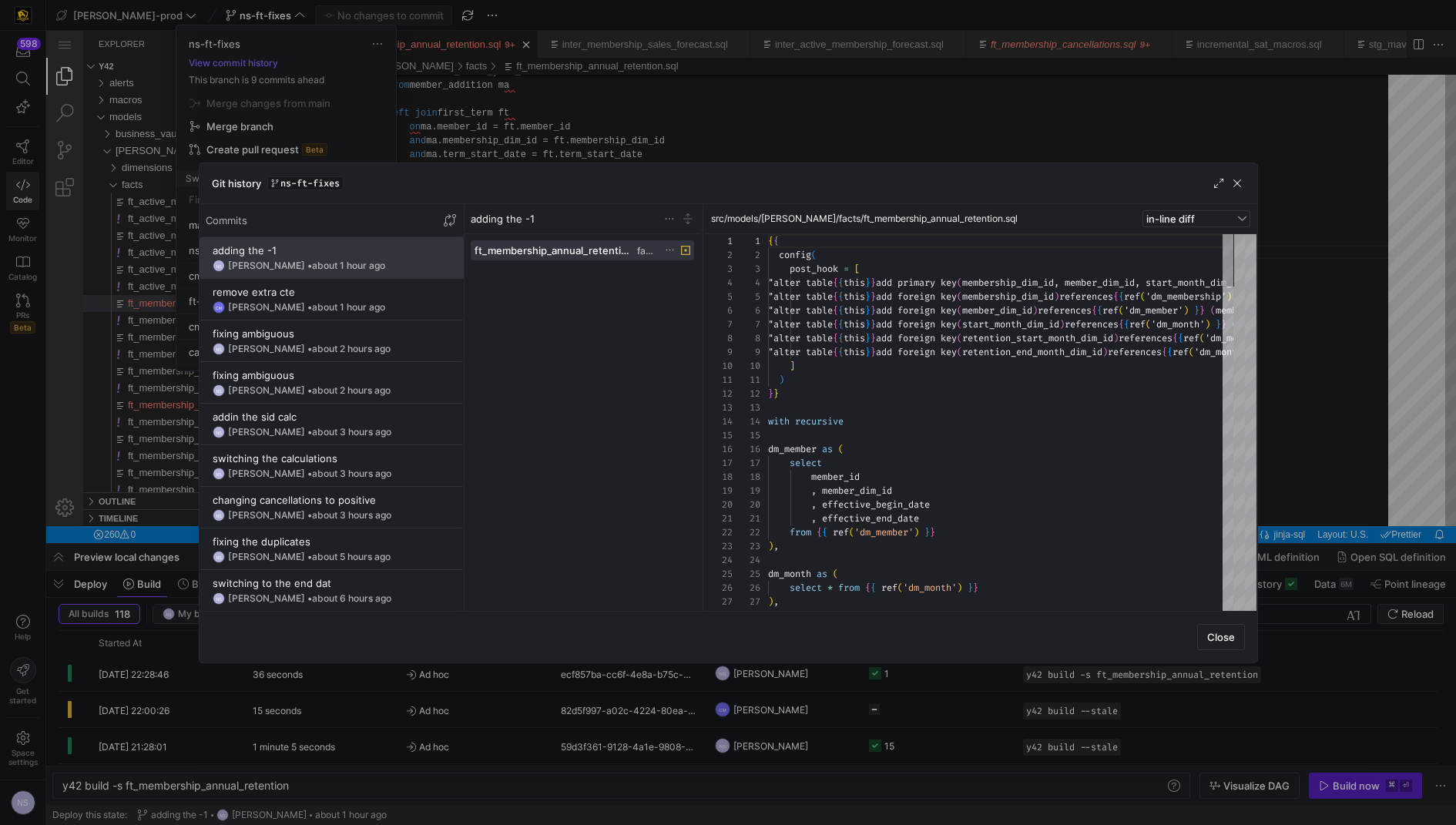
scroll to position [83, 0]
click at [341, 510] on span "about 3 hours ago" at bounding box center [351, 515] width 79 height 12
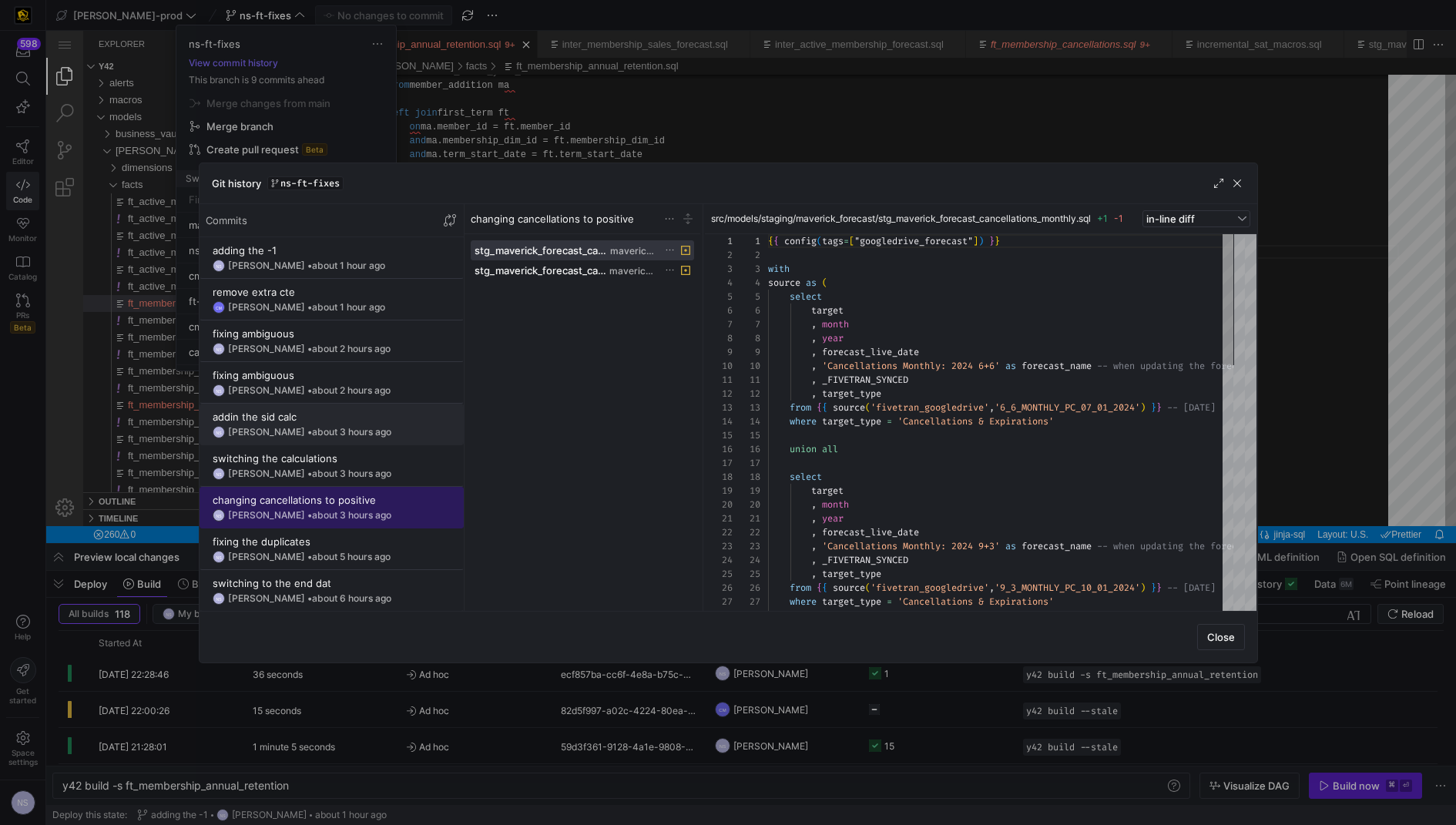
scroll to position [138, 0]
click at [338, 473] on span "about 3 hours ago" at bounding box center [351, 473] width 79 height 12
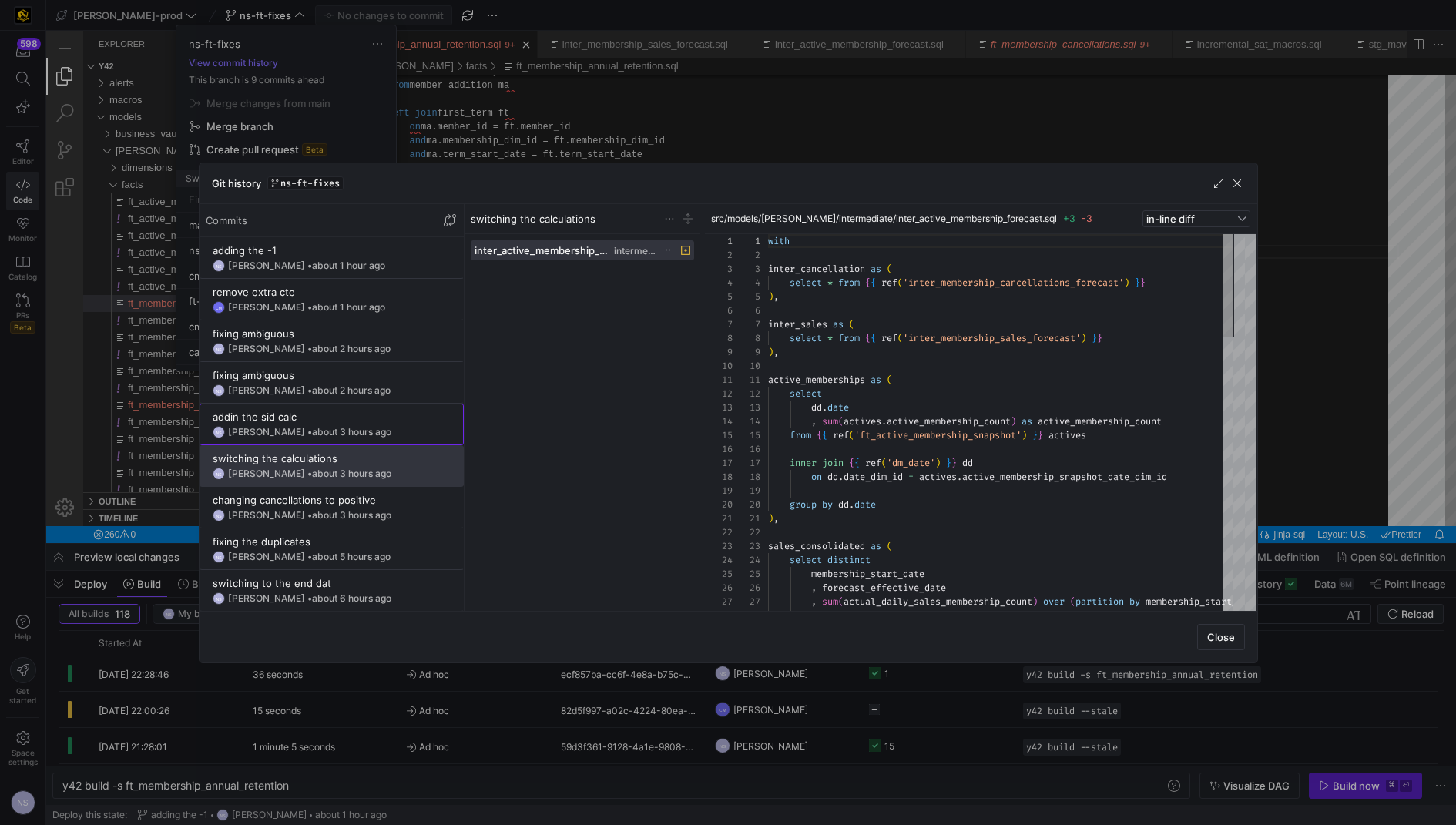
click at [338, 441] on span at bounding box center [331, 424] width 263 height 40
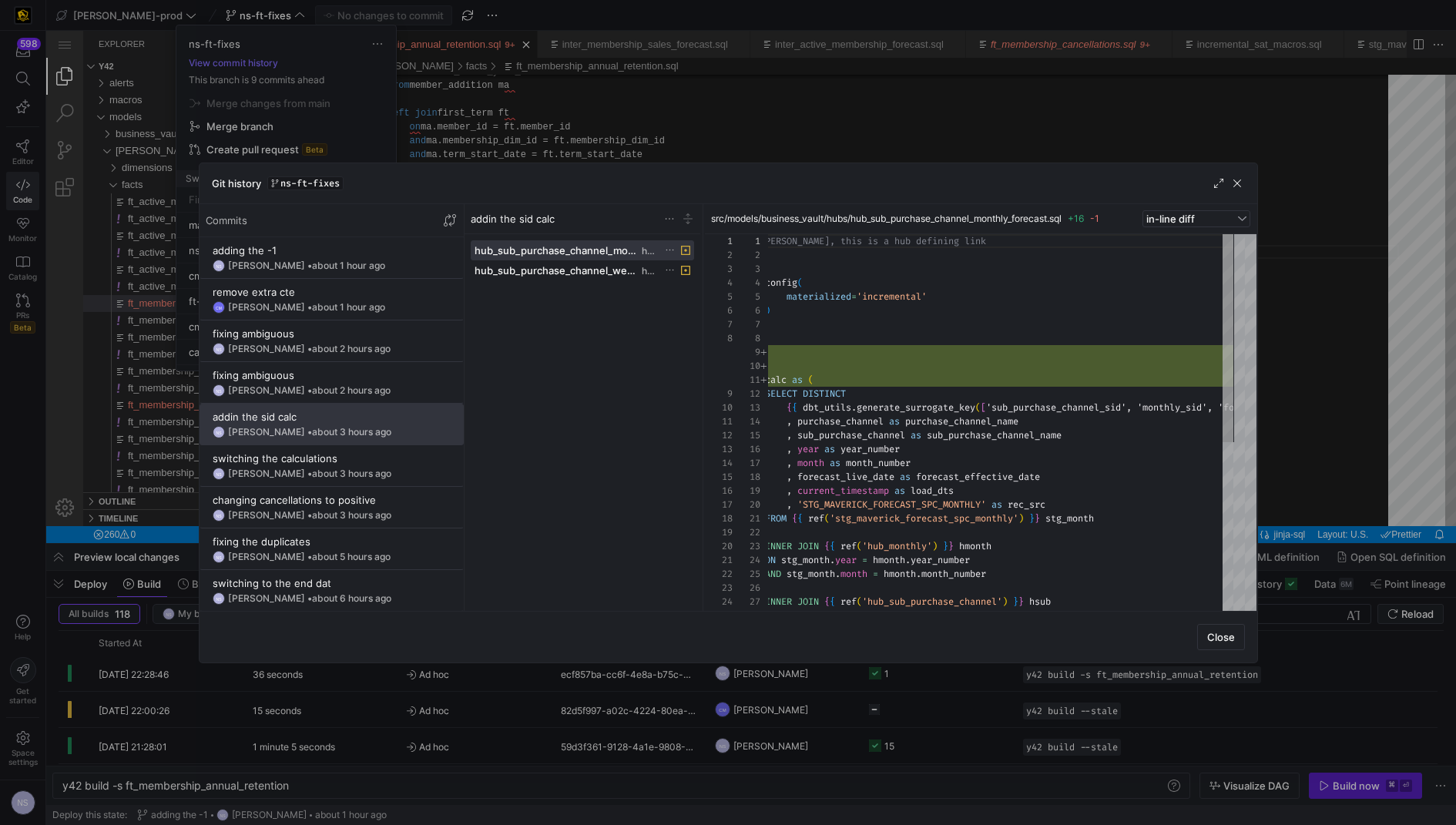
click at [1261, 458] on div at bounding box center [728, 412] width 1456 height 825
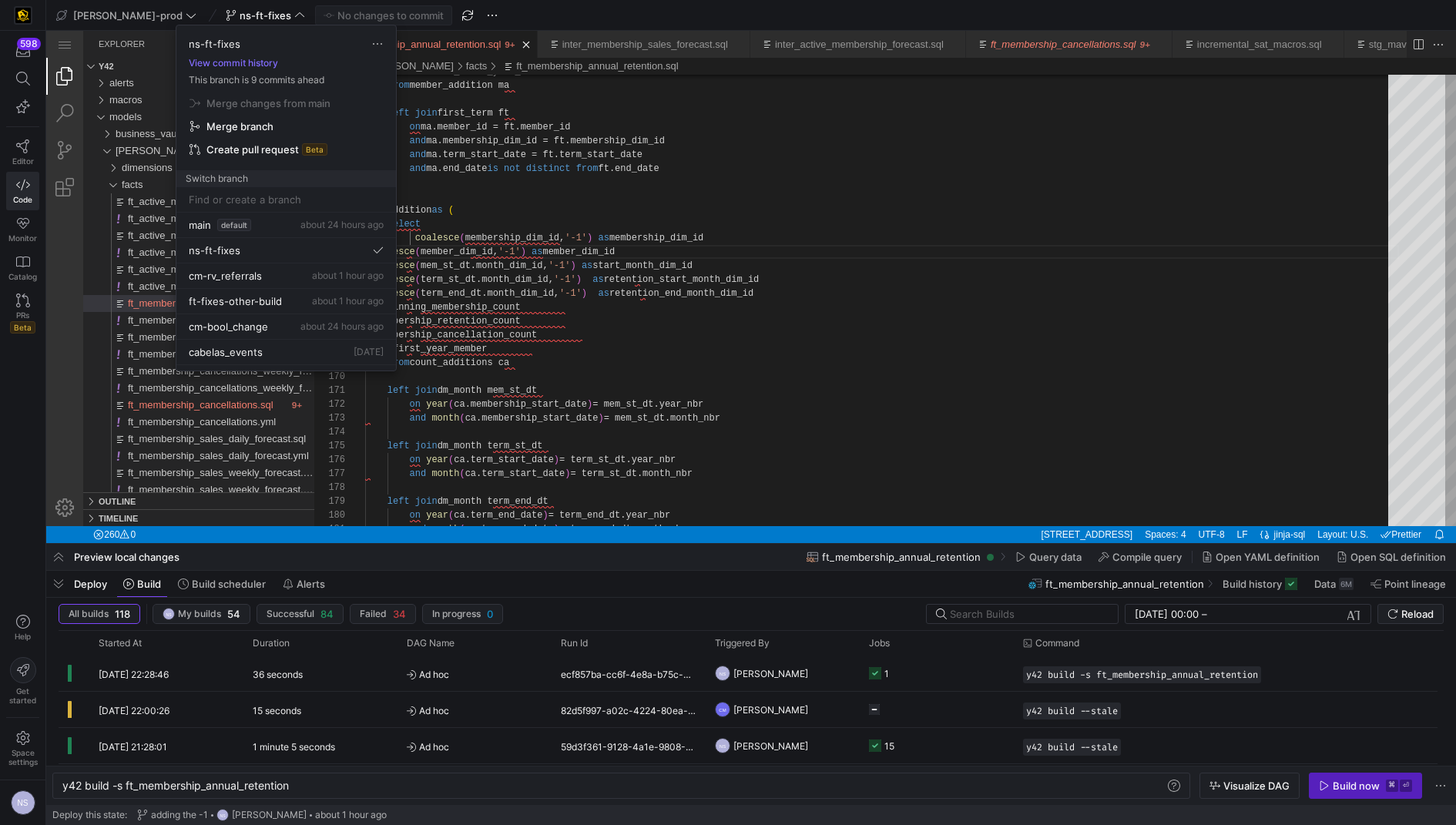
click at [236, 56] on div "ns-ft-fixes View commit history This branch is 9 commits ahead Merge changes fr…" at bounding box center [286, 106] width 219 height 162
click at [236, 60] on button "View commit history" at bounding box center [233, 63] width 114 height 11
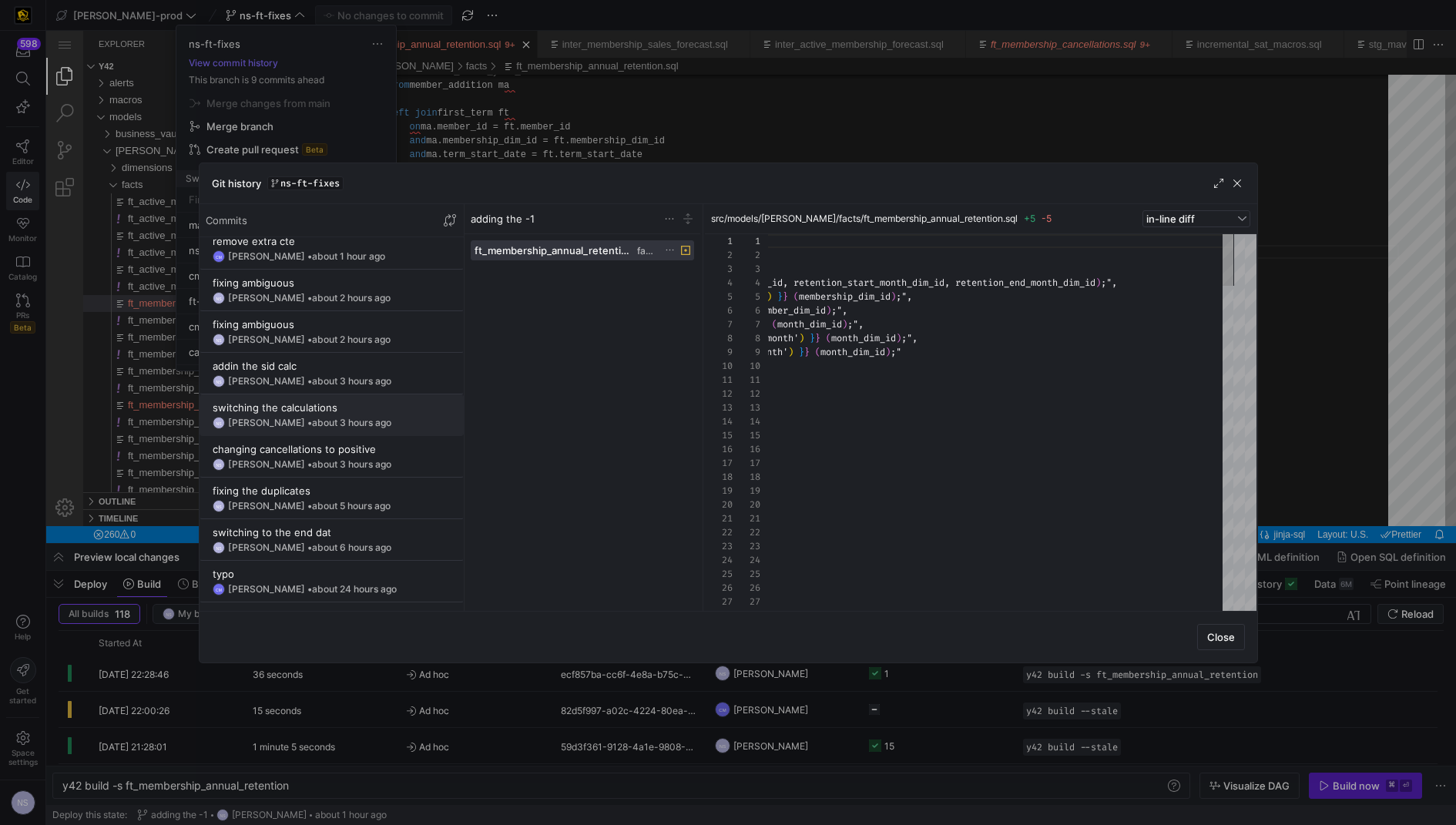
scroll to position [34, 0]
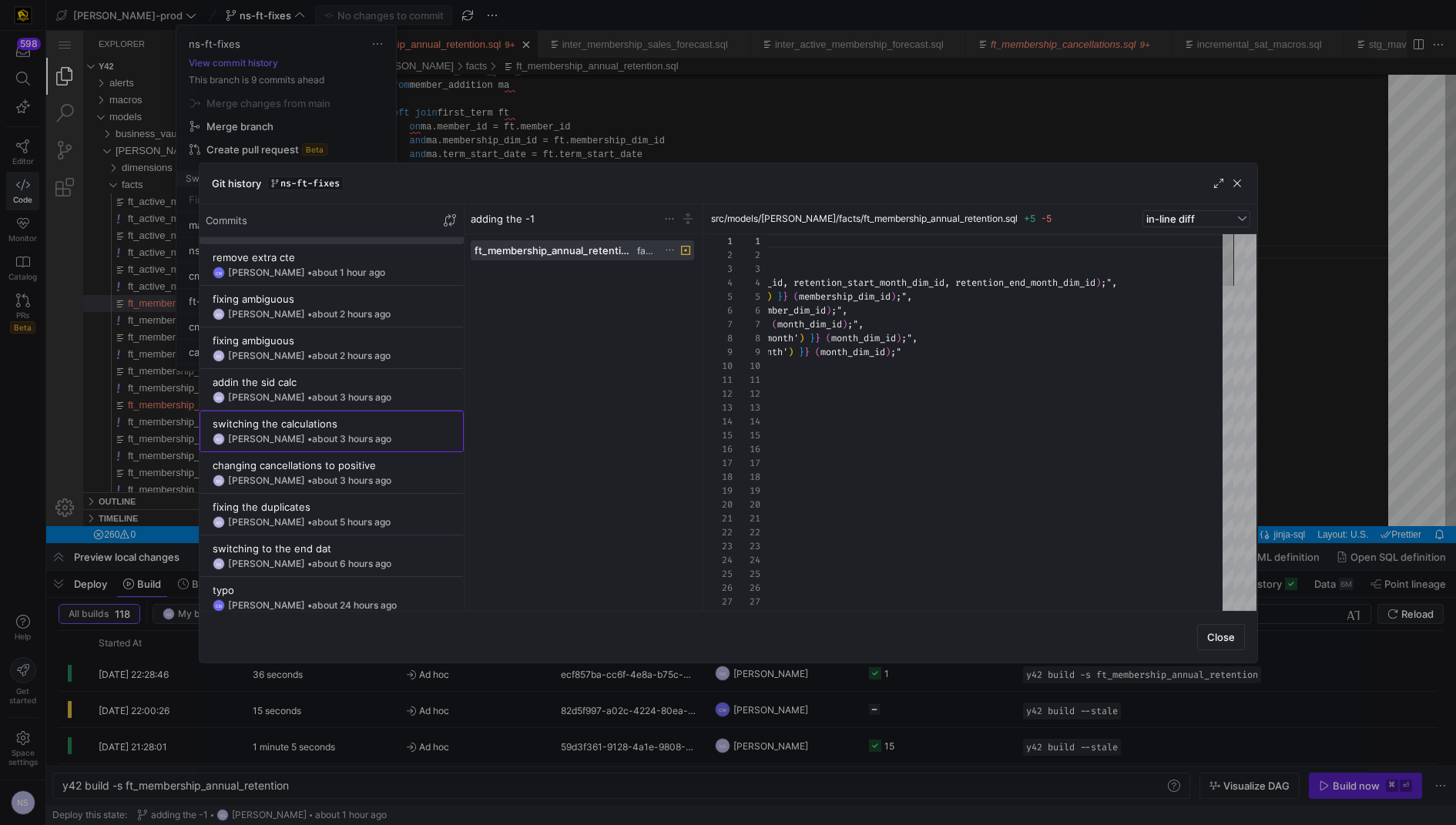
click at [312, 433] on span "about 3 hours ago" at bounding box center [351, 439] width 79 height 12
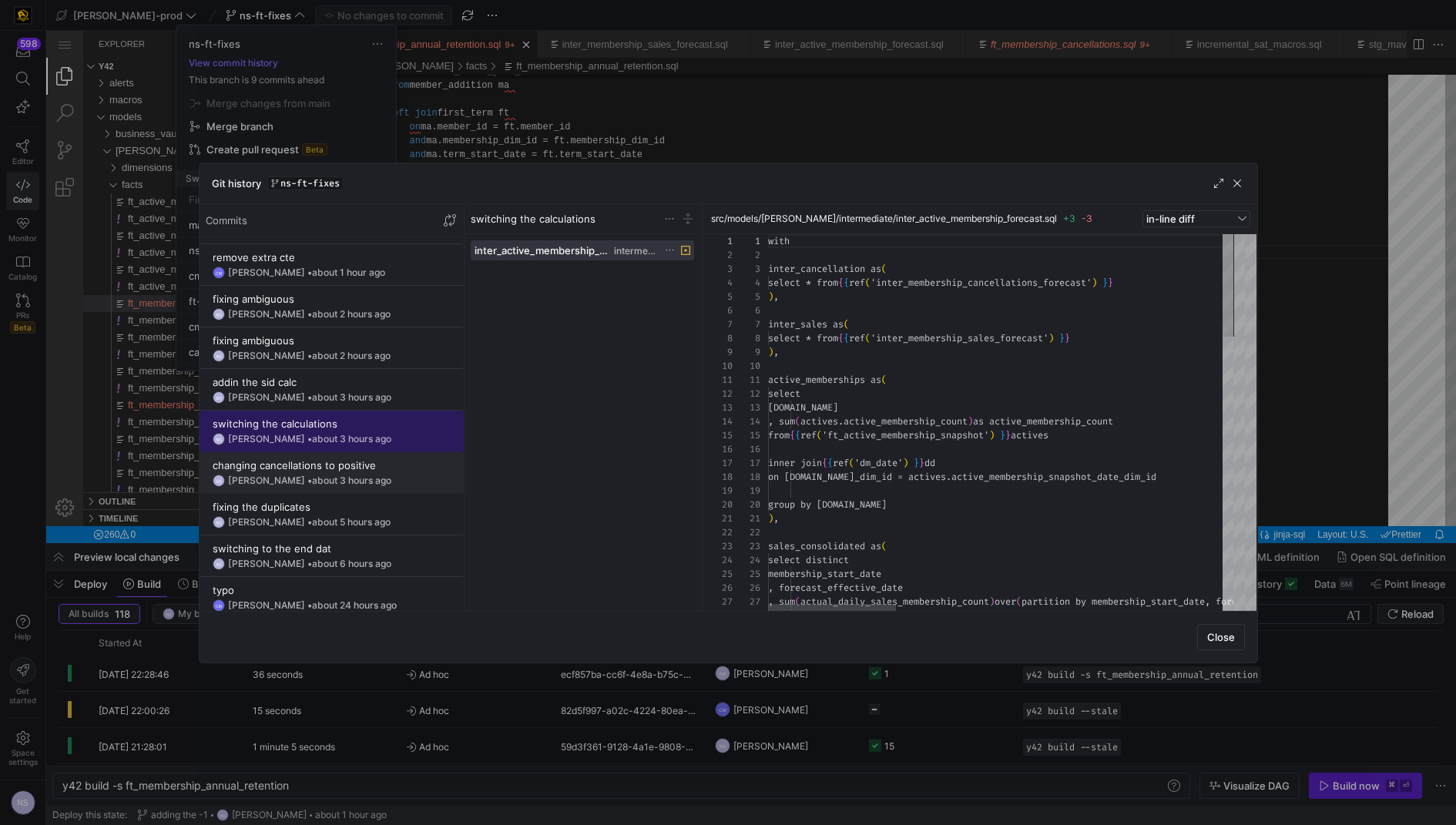
scroll to position [138, 0]
click at [316, 456] on span at bounding box center [331, 472] width 263 height 40
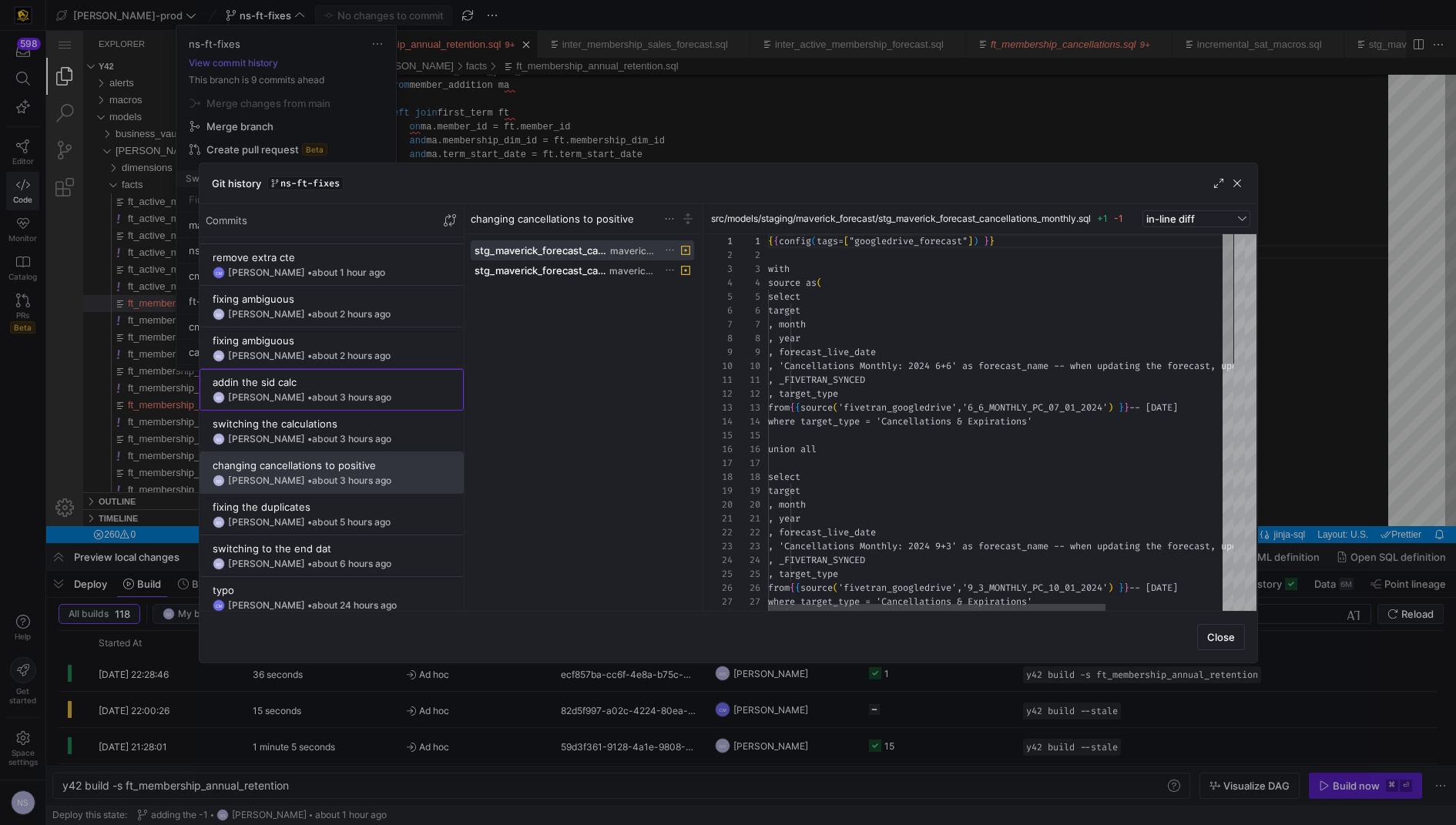
click at [290, 402] on span at bounding box center [331, 389] width 263 height 40
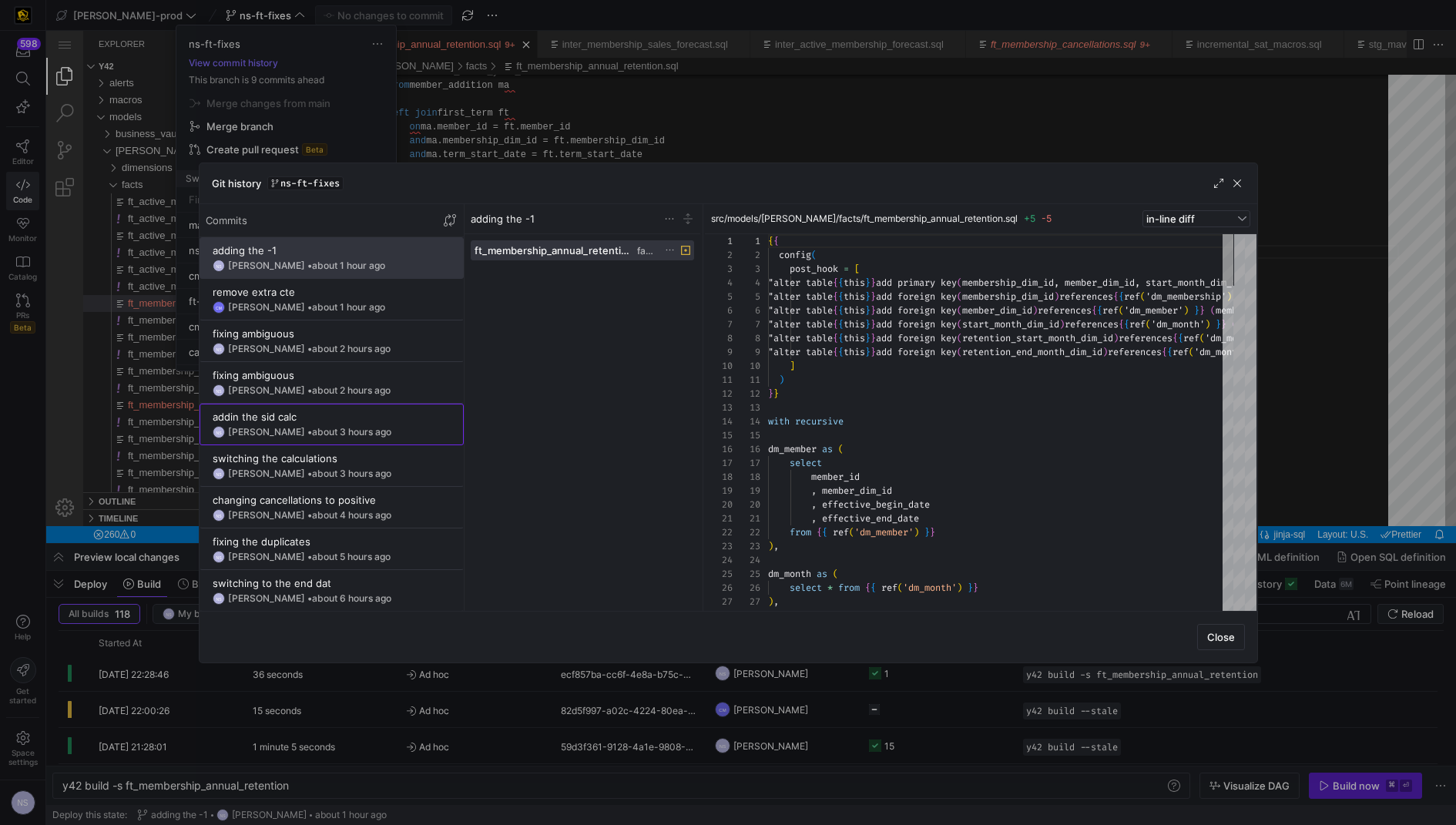
scroll to position [83, 0]
click at [311, 372] on div "fixing ambiguous" at bounding box center [331, 375] width 238 height 13
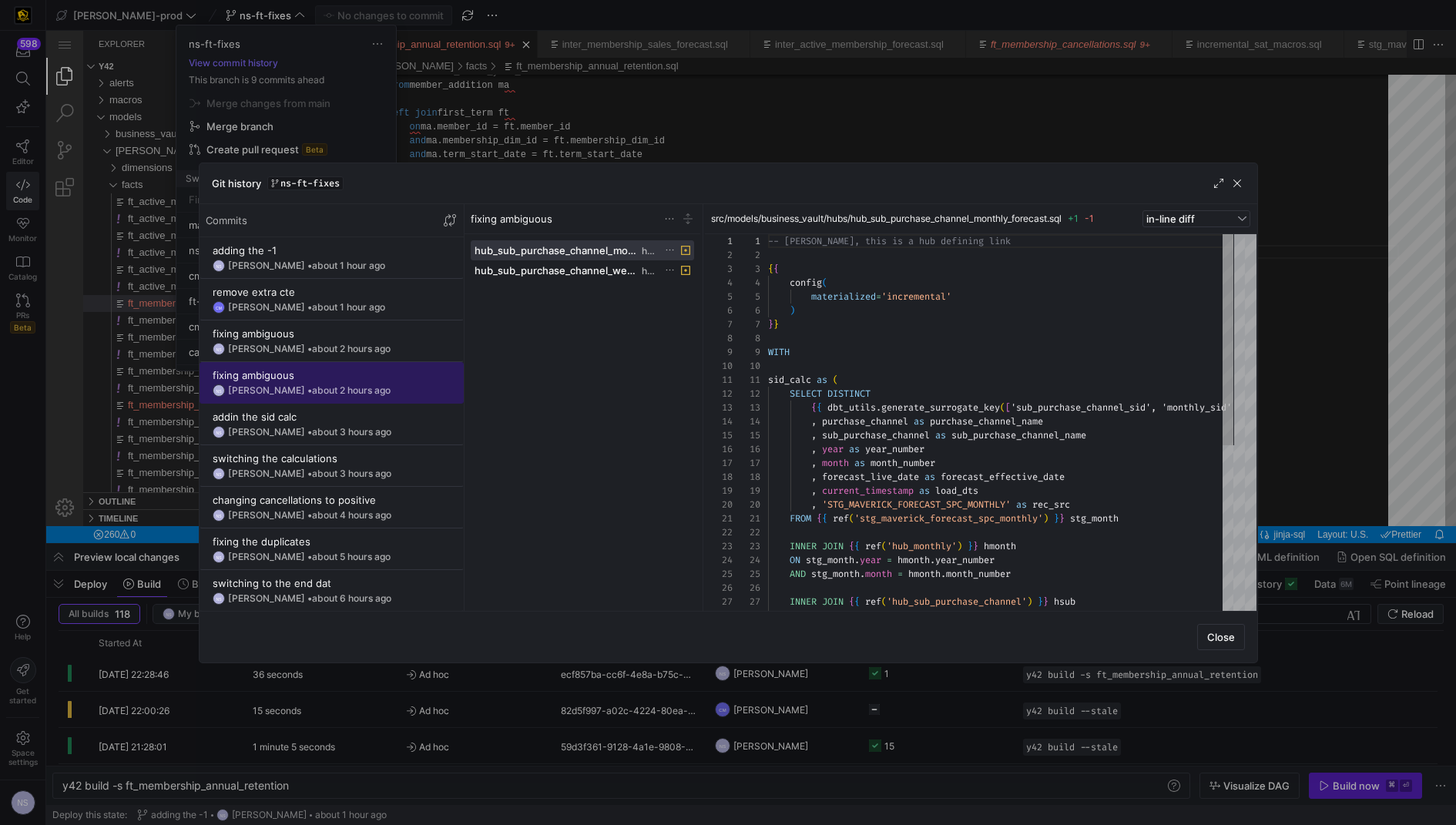
scroll to position [138, 0]
click at [1284, 437] on div at bounding box center [728, 412] width 1456 height 825
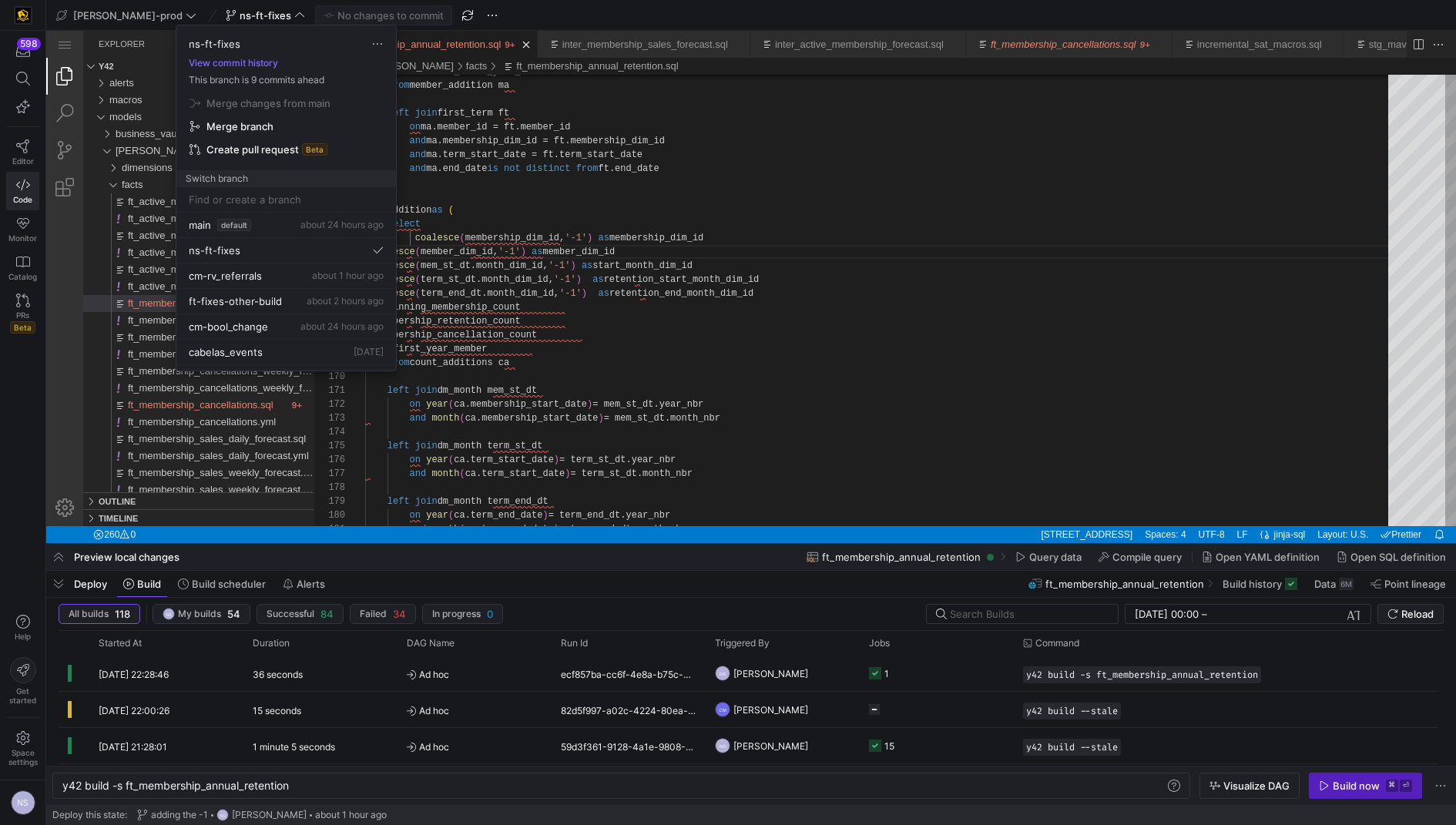
click at [754, 376] on div at bounding box center [728, 412] width 1456 height 825
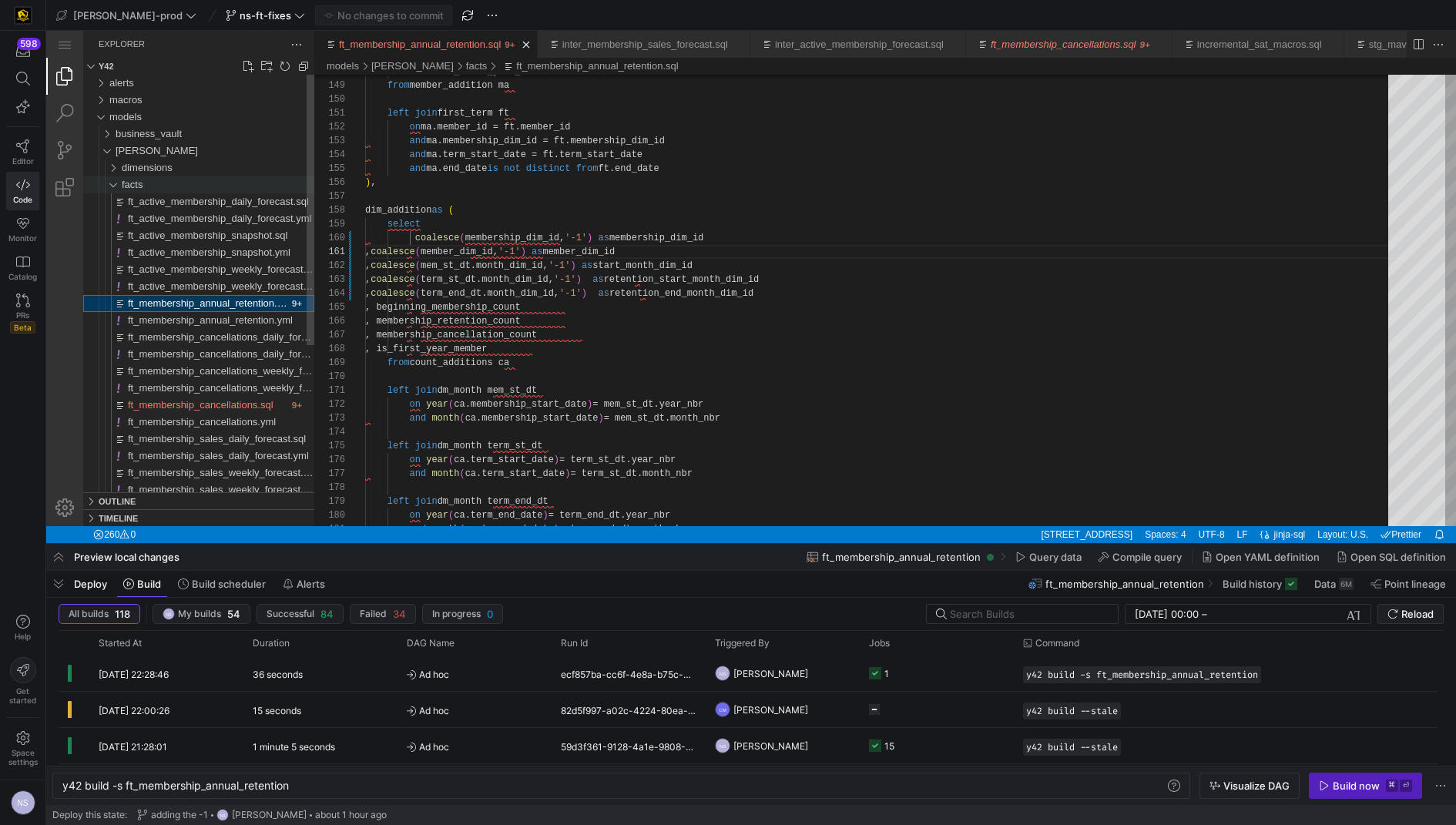
click at [148, 183] on div "facts" at bounding box center [218, 184] width 193 height 17
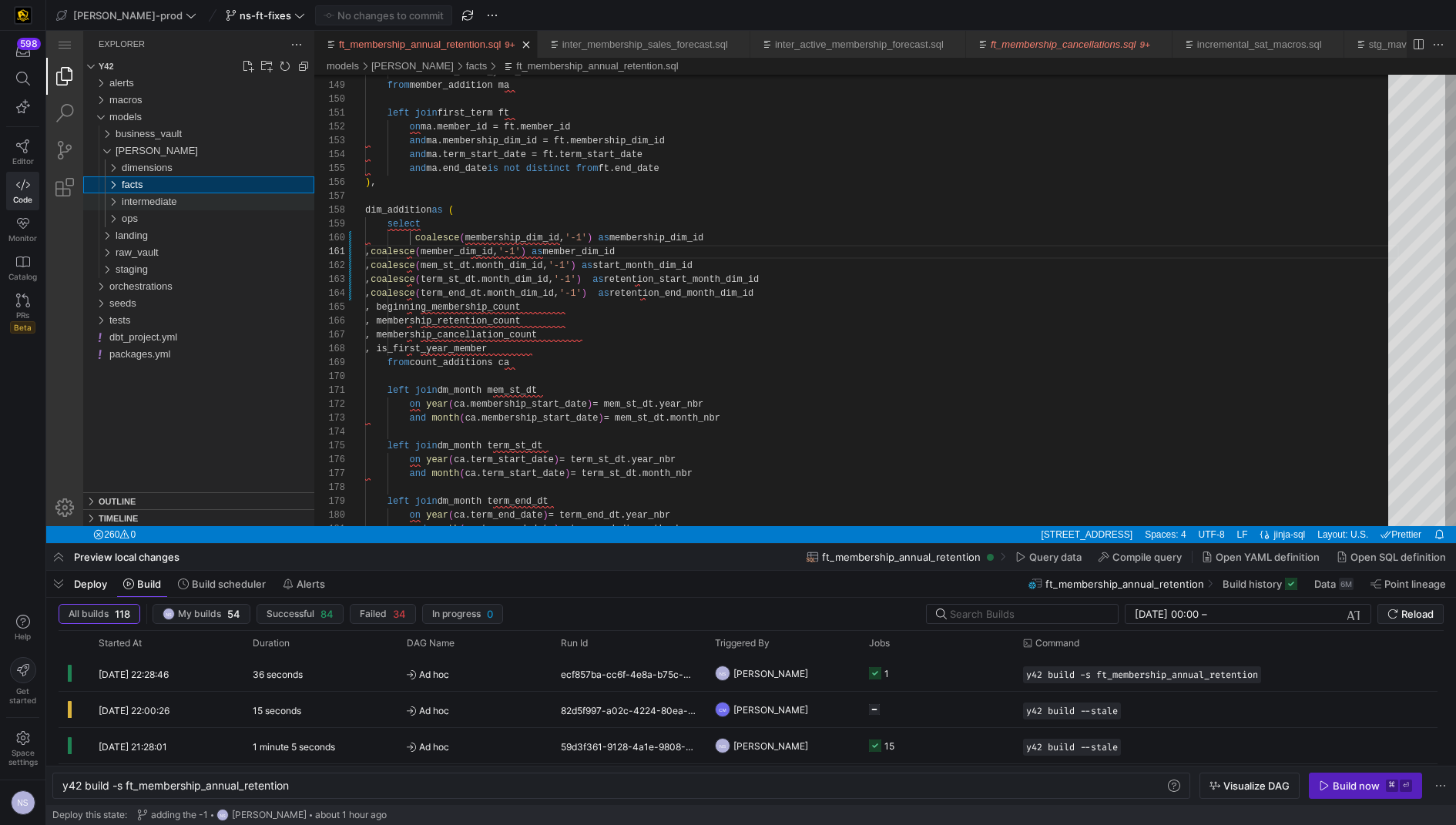
click at [156, 205] on span "intermediate" at bounding box center [149, 202] width 56 height 12
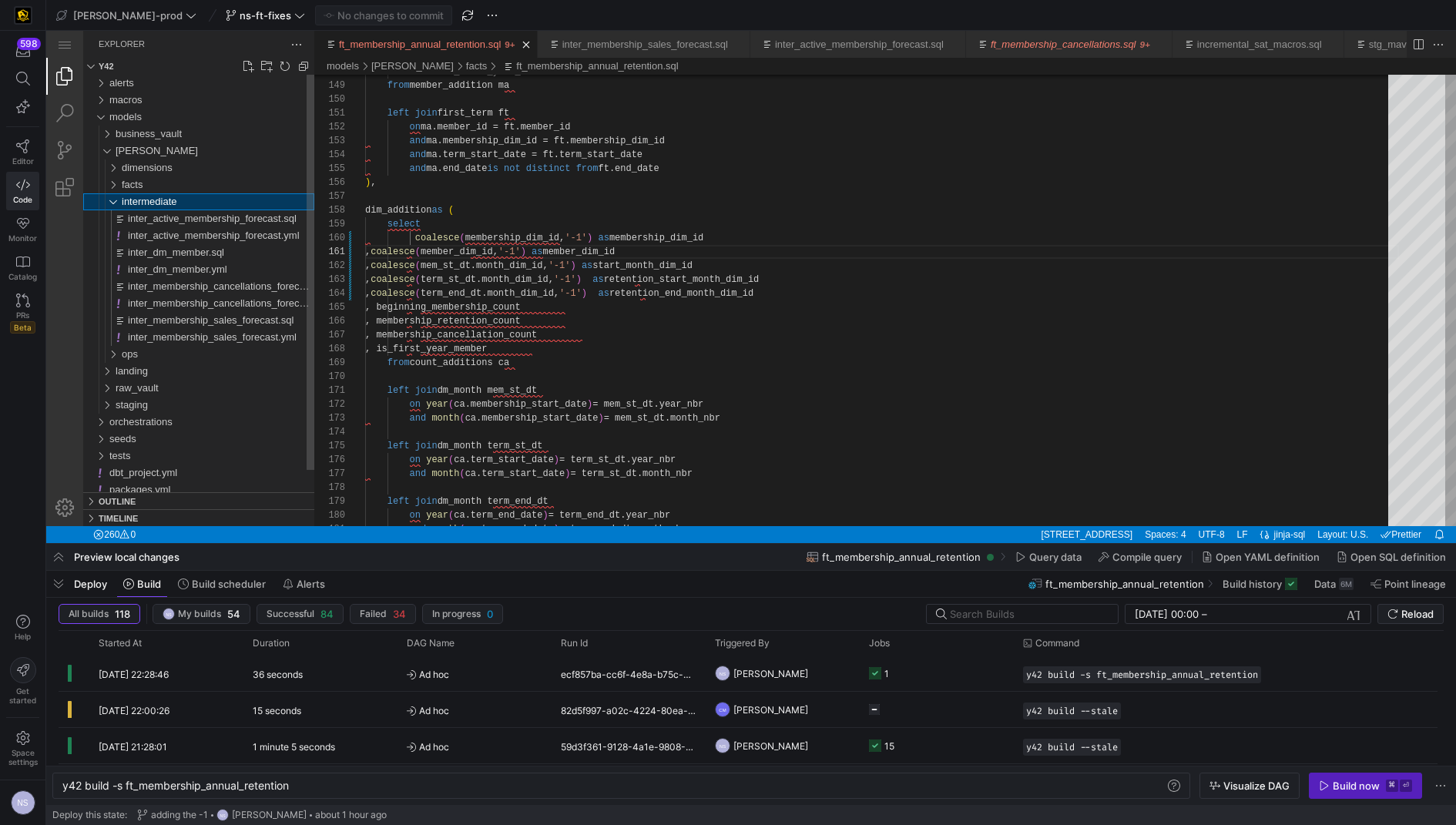
click at [160, 202] on span "intermediate" at bounding box center [149, 202] width 56 height 12
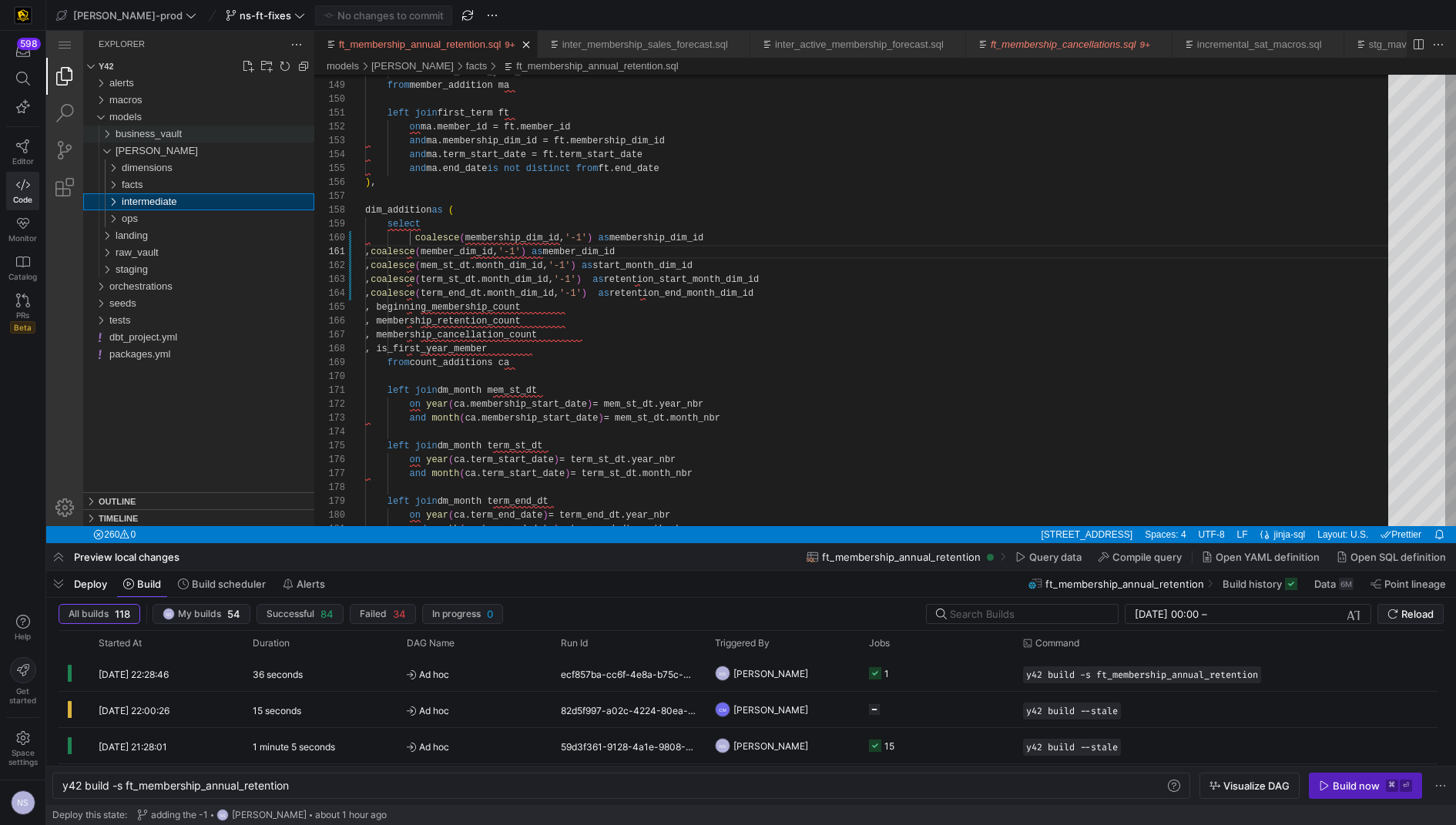
click at [150, 130] on span "business_vault" at bounding box center [149, 133] width 67 height 12
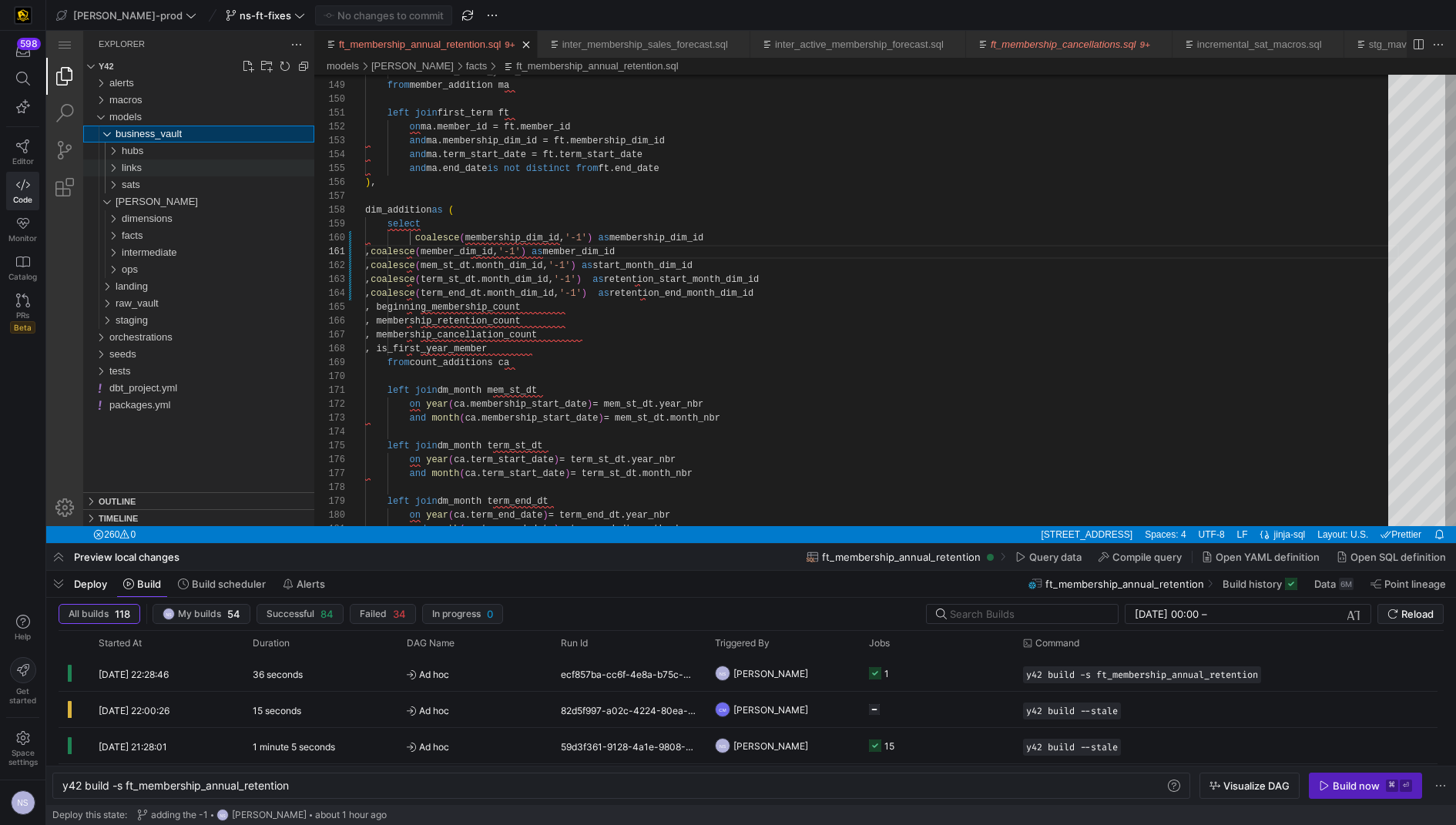
click at [162, 167] on div "links" at bounding box center [218, 168] width 193 height 17
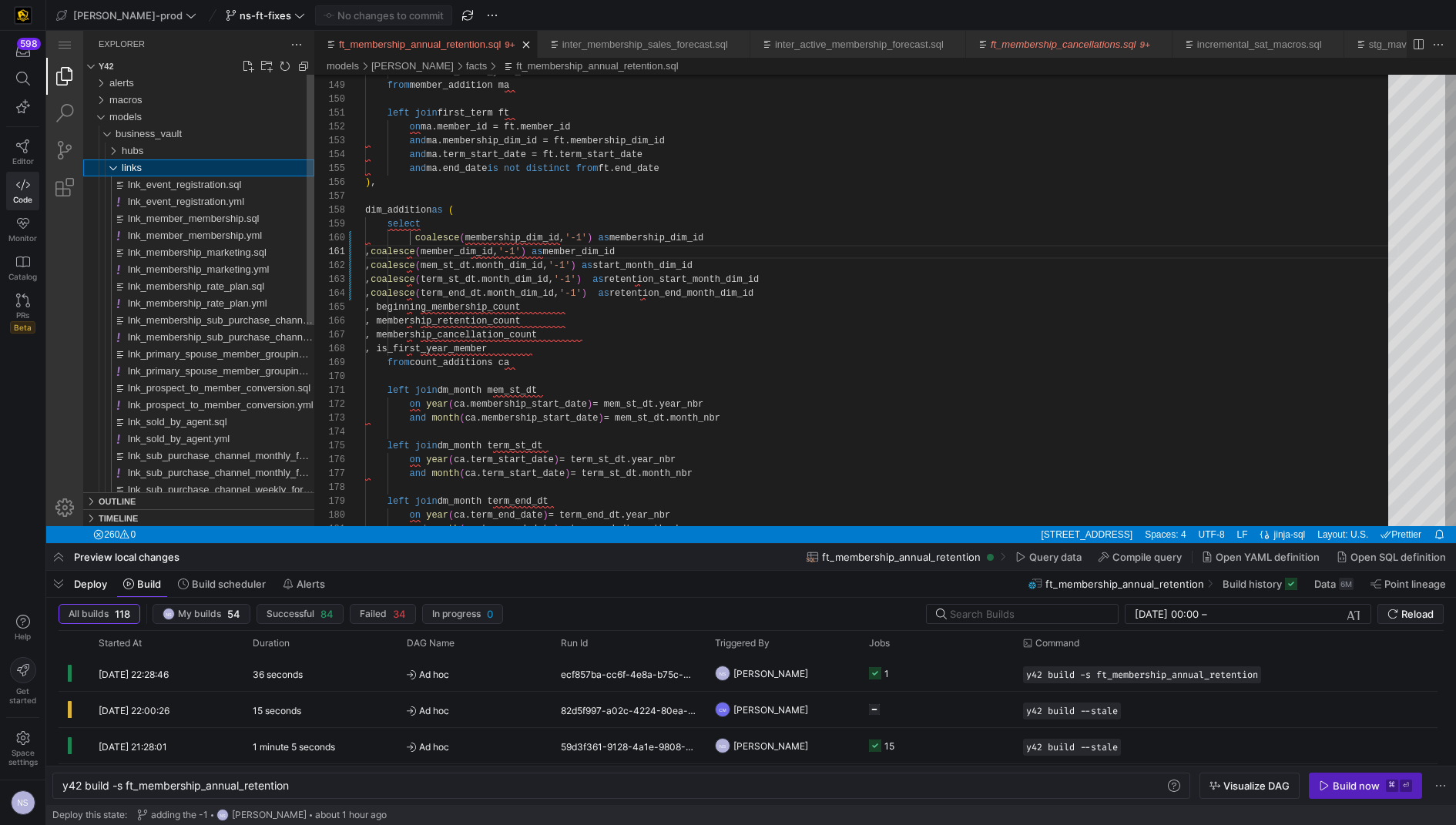
click at [162, 167] on div "links" at bounding box center [218, 168] width 193 height 17
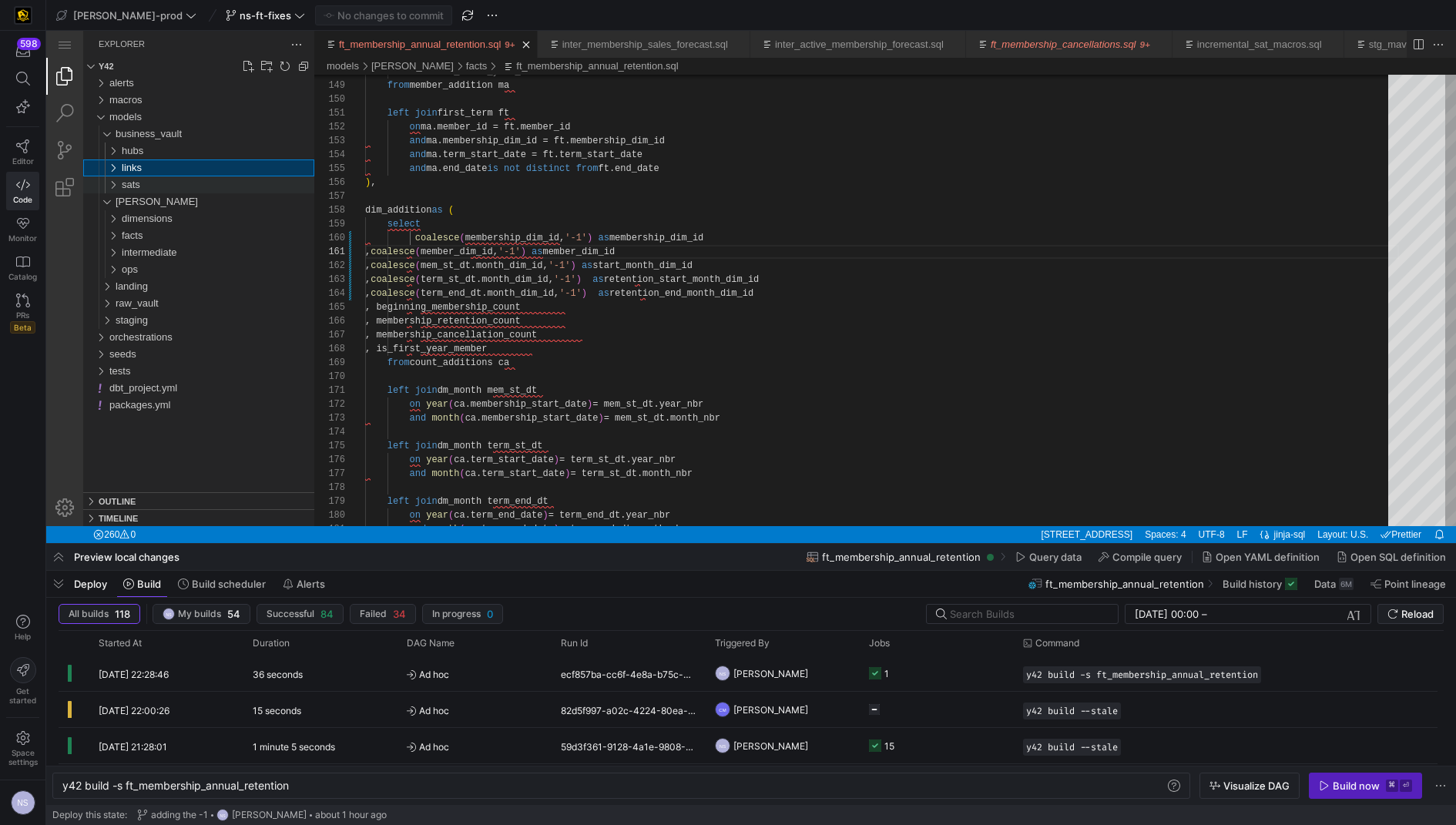
click at [162, 179] on div "sats" at bounding box center [218, 184] width 193 height 17
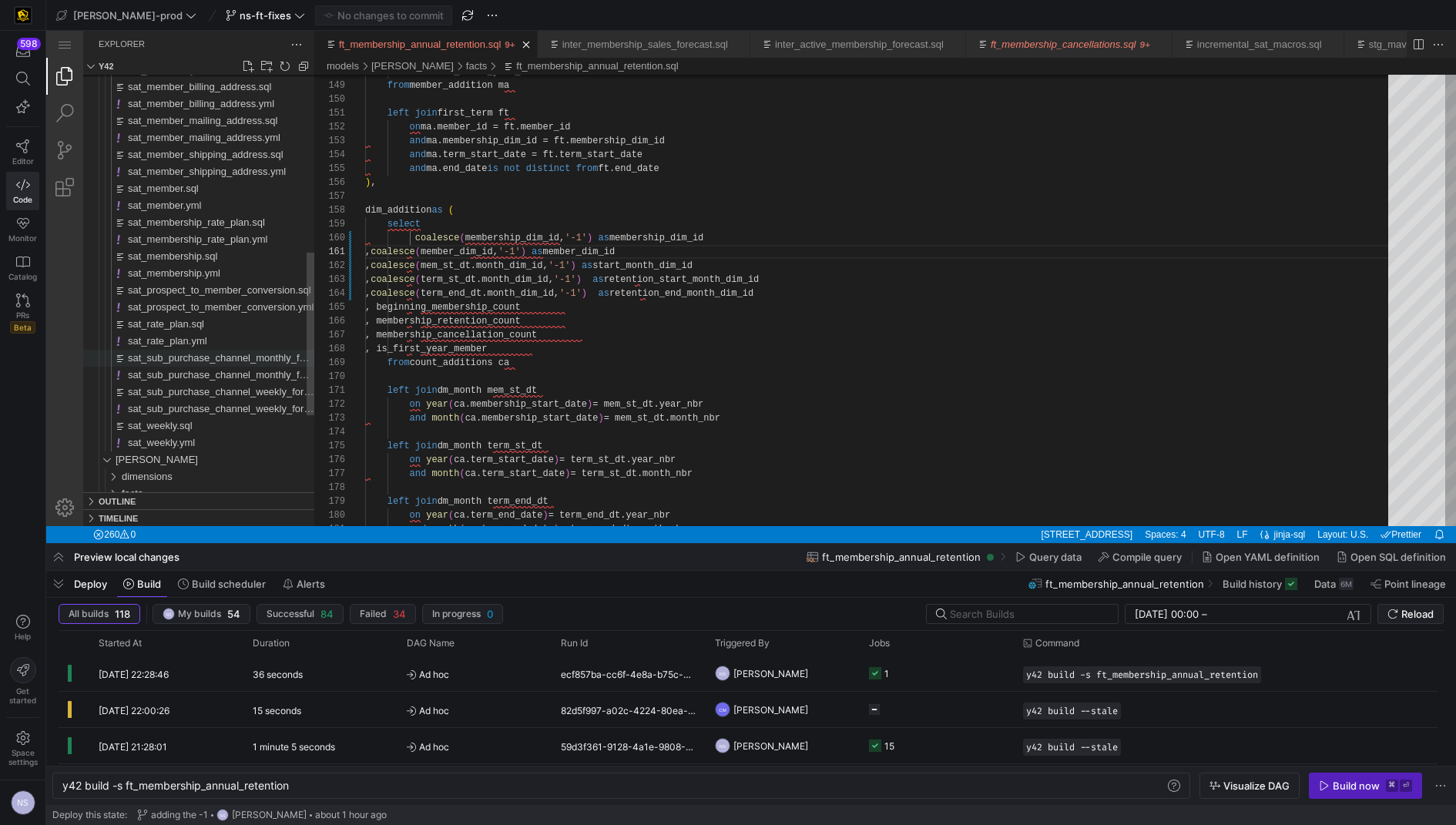
click at [215, 356] on span "sat_sub_purchase_channel_monthly_forecast.sql" at bounding box center [237, 358] width 219 height 12
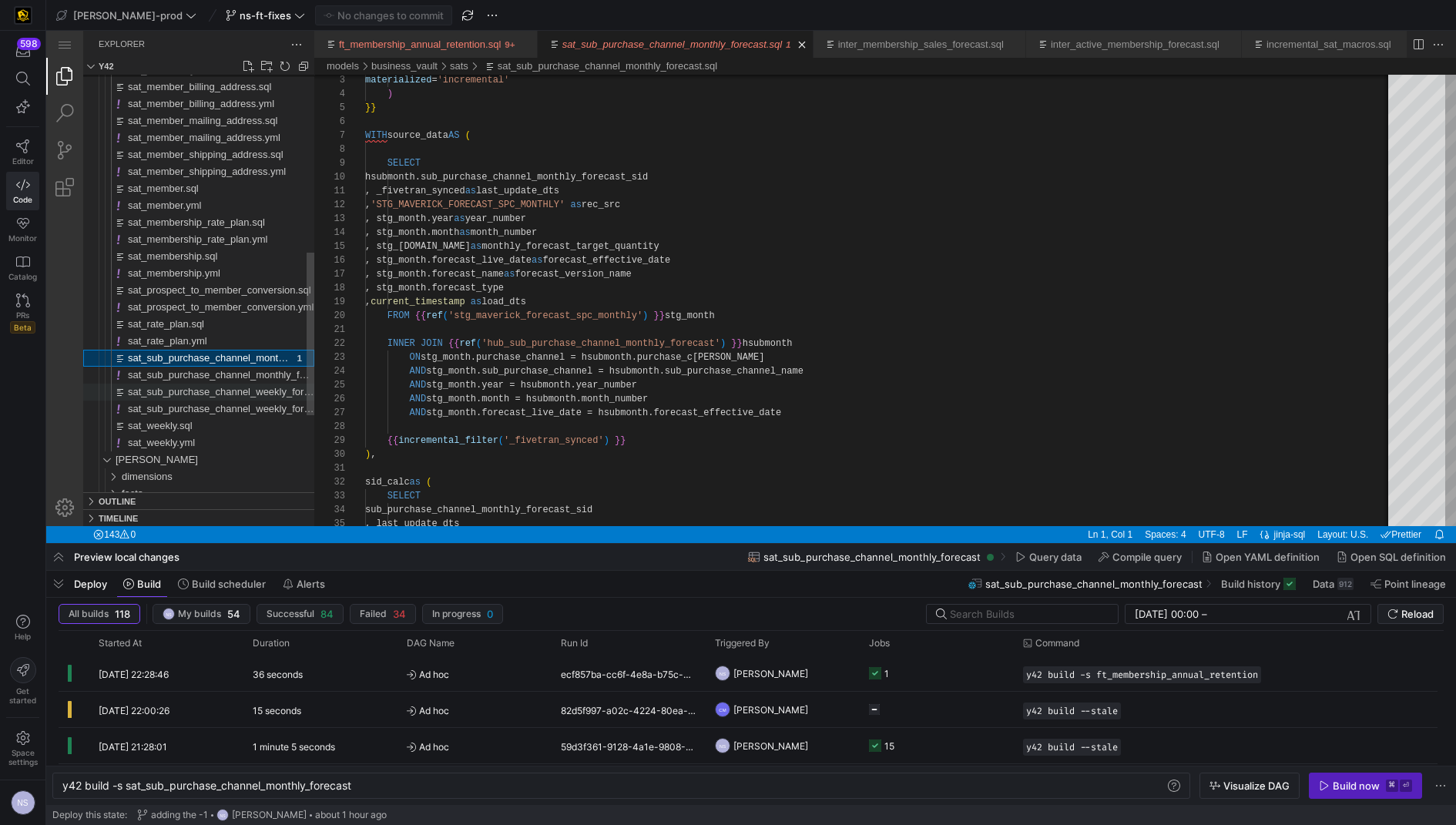
click at [218, 392] on span "sat_sub_purchase_channel_weekly_forecast.sql" at bounding box center [235, 392] width 216 height 12
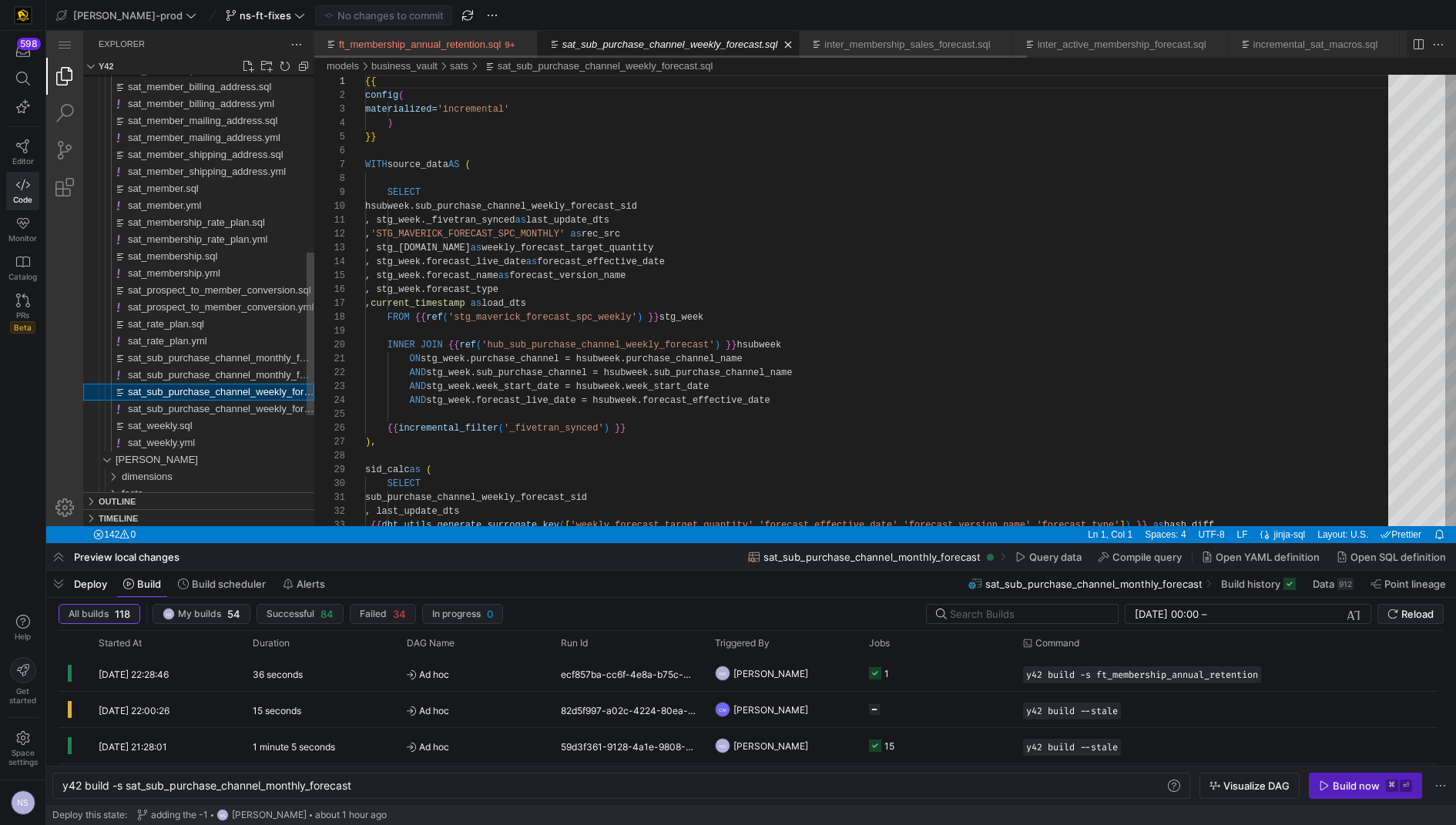
type textarea "y42 build -s sat_sub_purchase_channel_weekly_forecast"
